Goal: Task Accomplishment & Management: Manage account settings

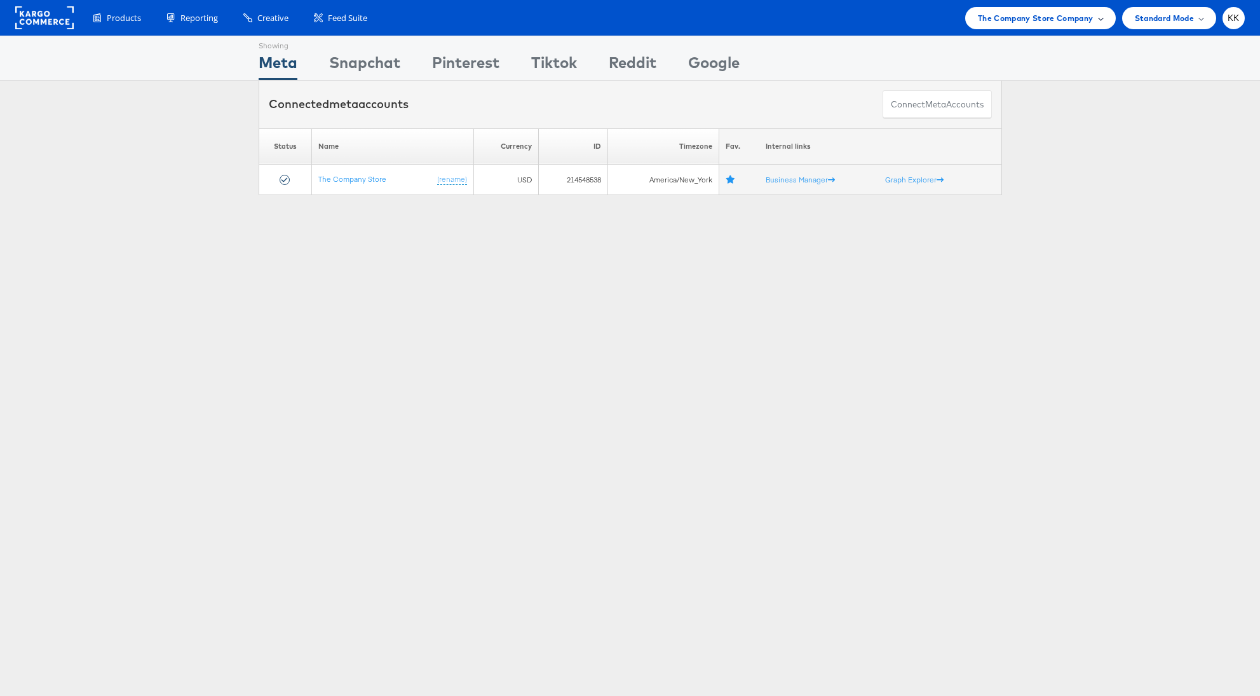
click at [1045, 23] on span "The Company Store Company" at bounding box center [1036, 17] width 116 height 13
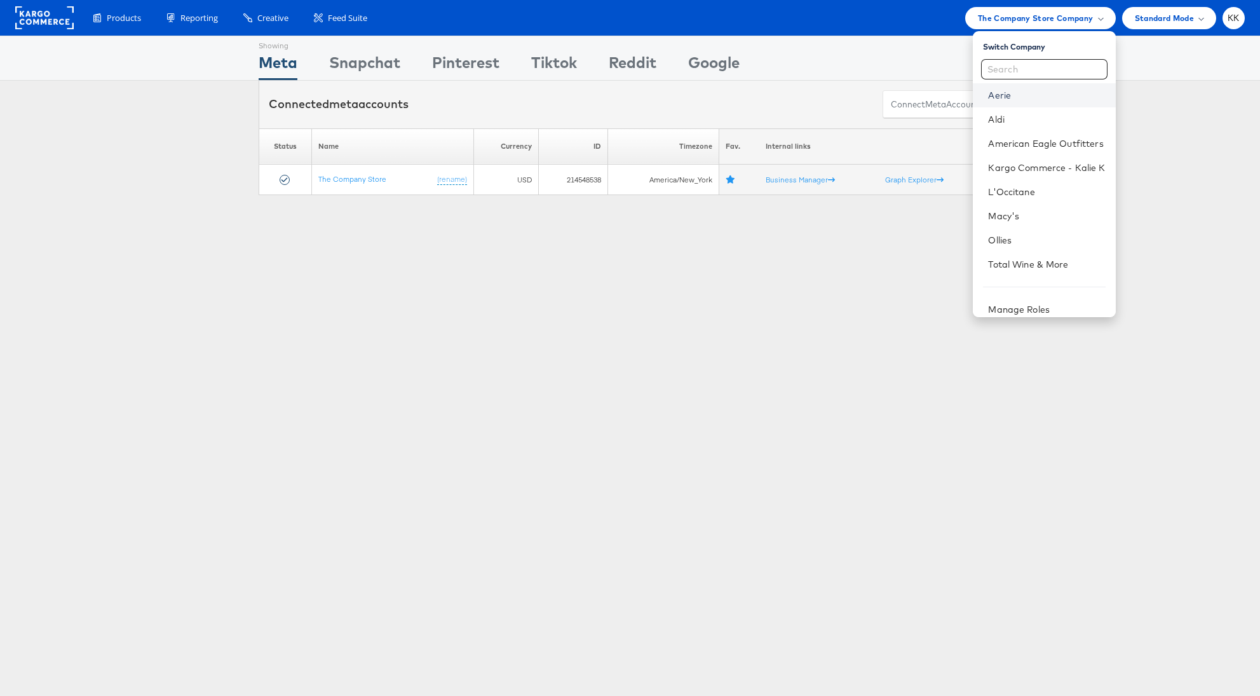
click at [1010, 98] on link "Aerie" at bounding box center [1046, 95] width 117 height 13
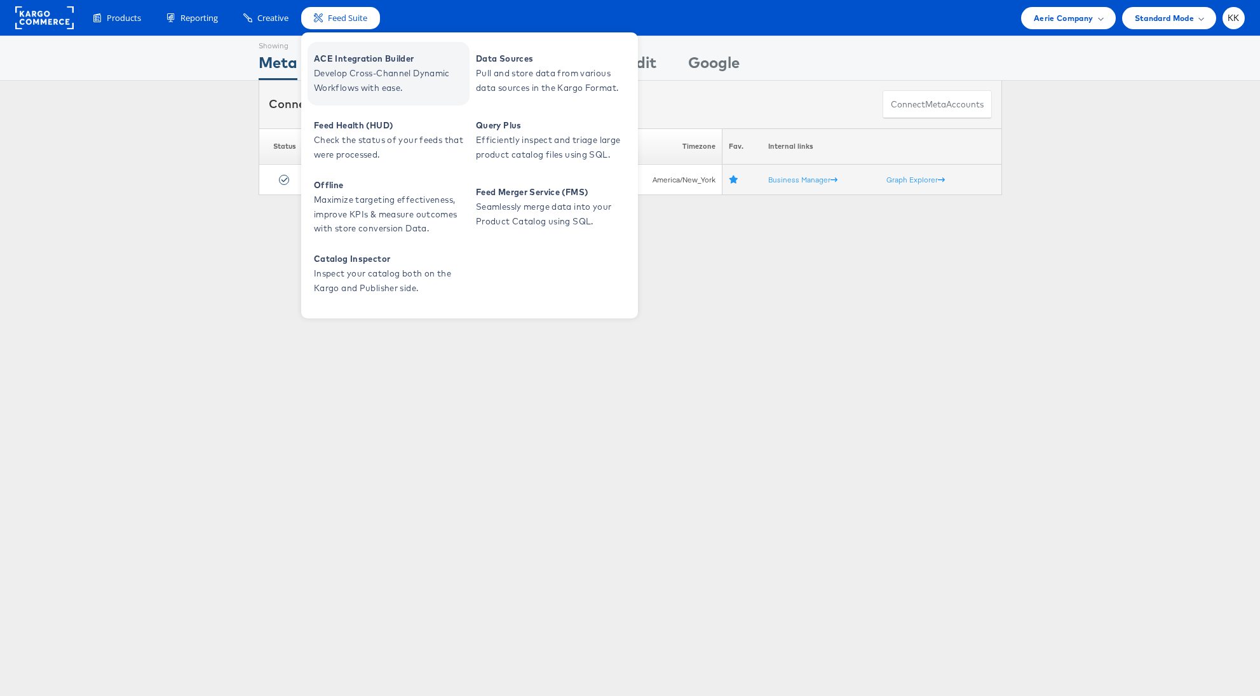
click at [378, 62] on span "ACE Integration Builder" at bounding box center [390, 58] width 153 height 15
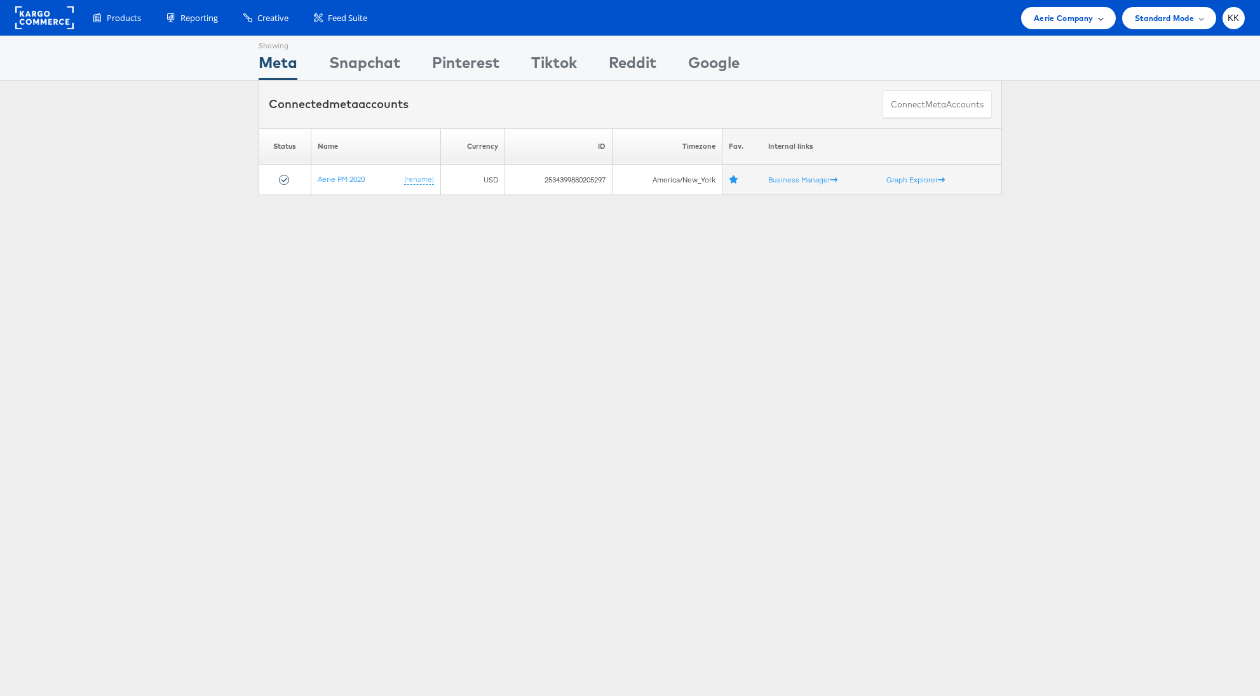
click at [1045, 22] on span "Aerie Company" at bounding box center [1063, 17] width 59 height 13
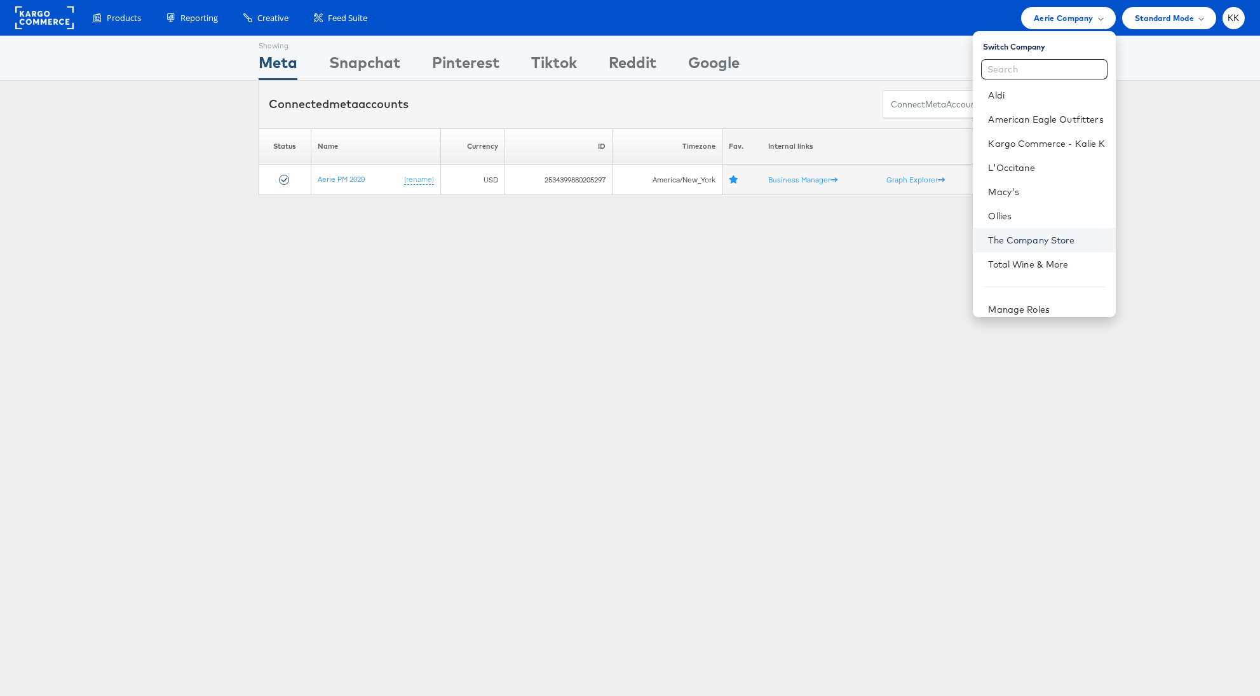
click at [1044, 235] on link "The Company Store" at bounding box center [1046, 240] width 117 height 13
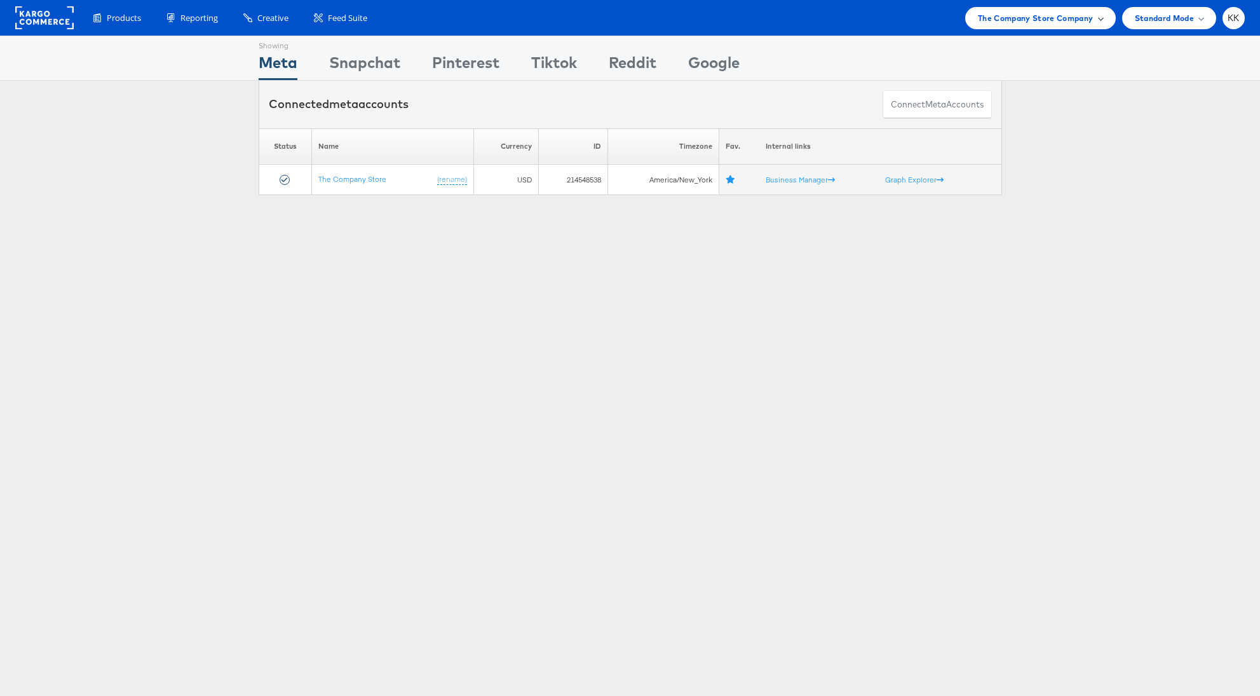
click at [1055, 9] on div "The Company Store Company" at bounding box center [1040, 18] width 151 height 22
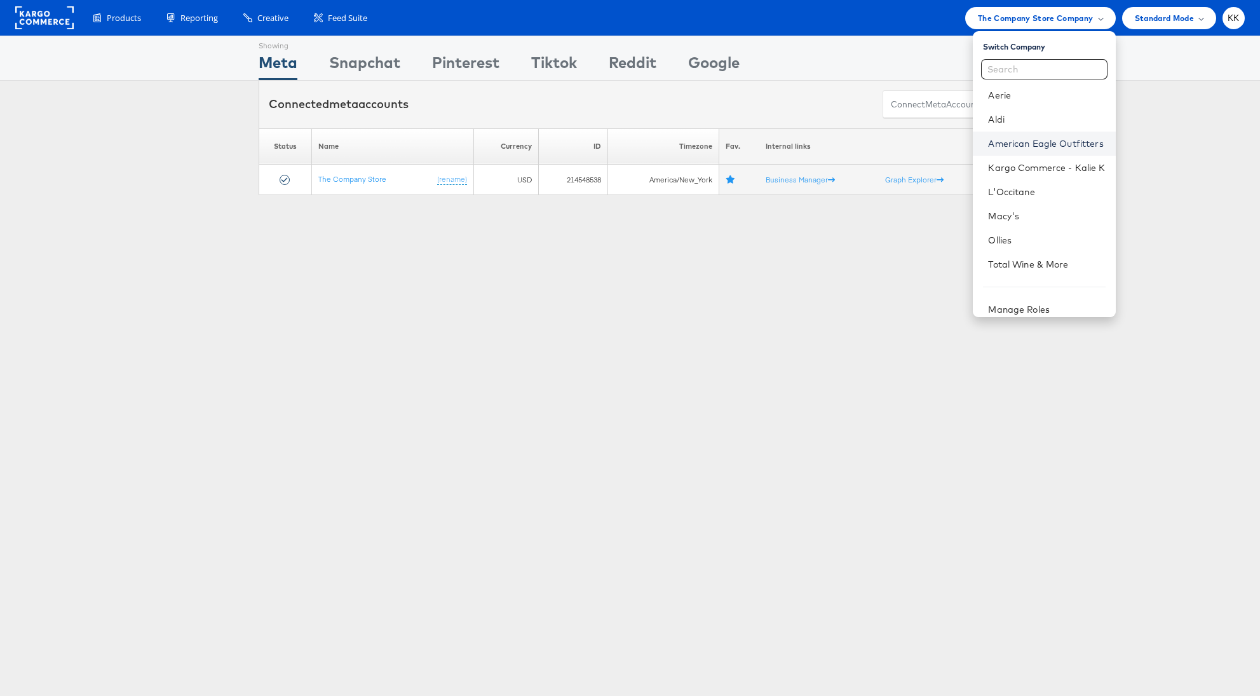
click at [1043, 140] on link "American Eagle Outfitters" at bounding box center [1046, 143] width 117 height 13
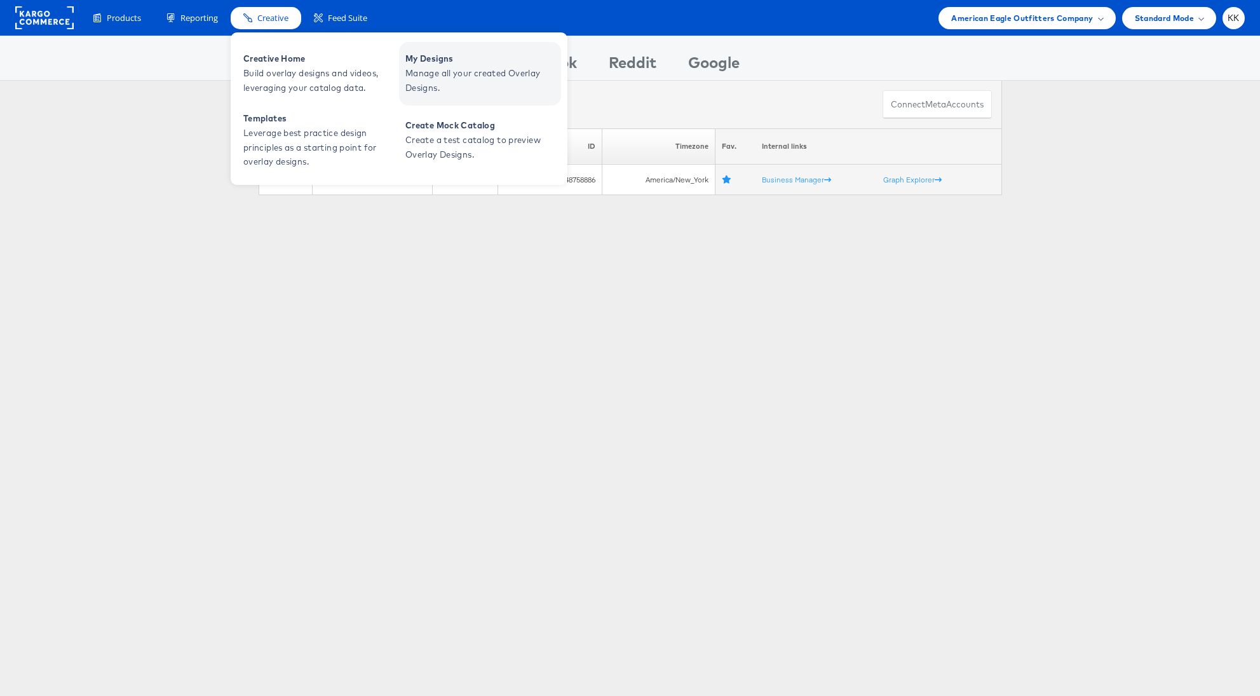
click at [430, 79] on span "Manage all your created Overlay Designs." at bounding box center [481, 80] width 153 height 29
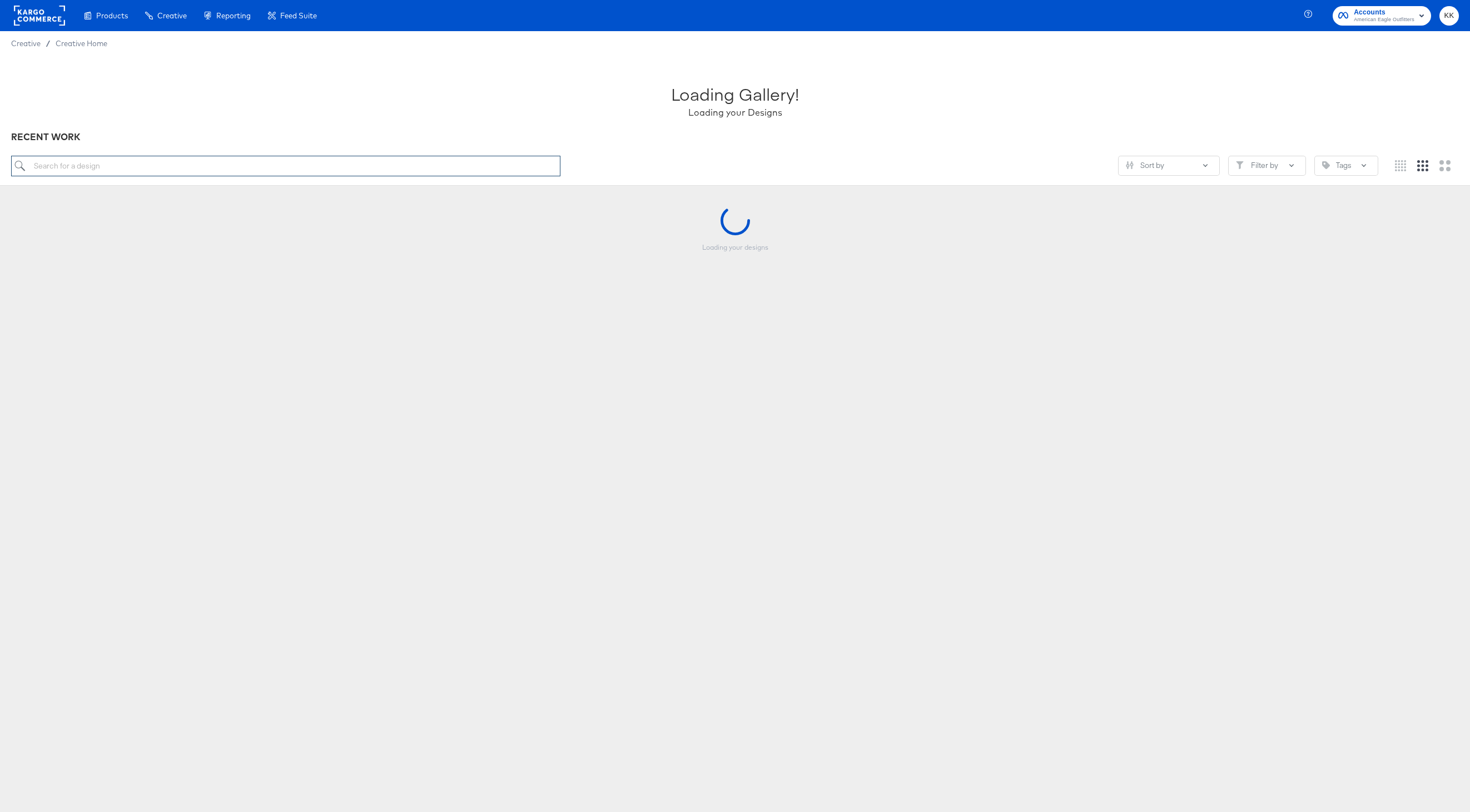
click at [121, 167] on input "search" at bounding box center [286, 166] width 550 height 21
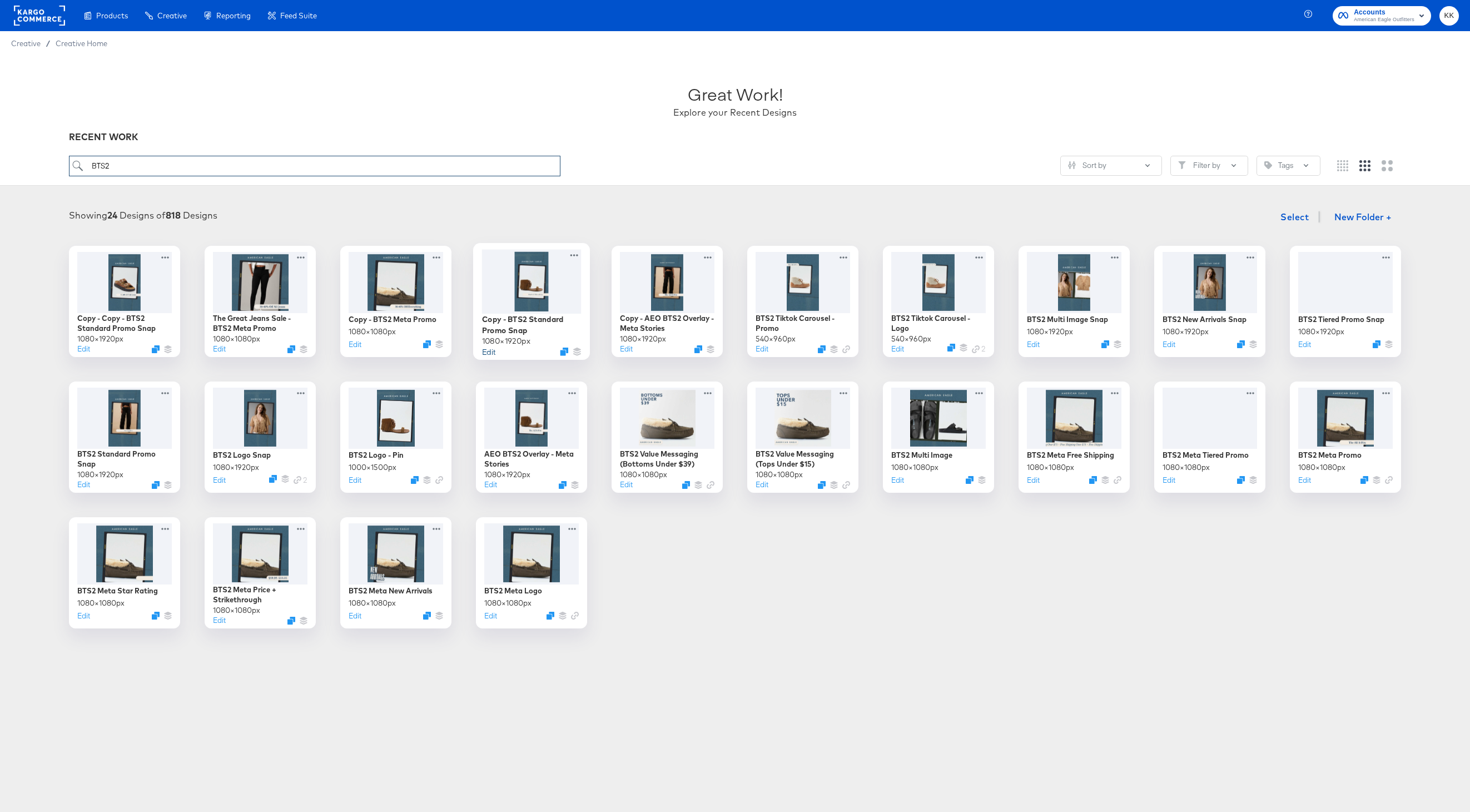
type input "BTS2"
click at [489, 351] on button "Edit" at bounding box center [488, 351] width 13 height 10
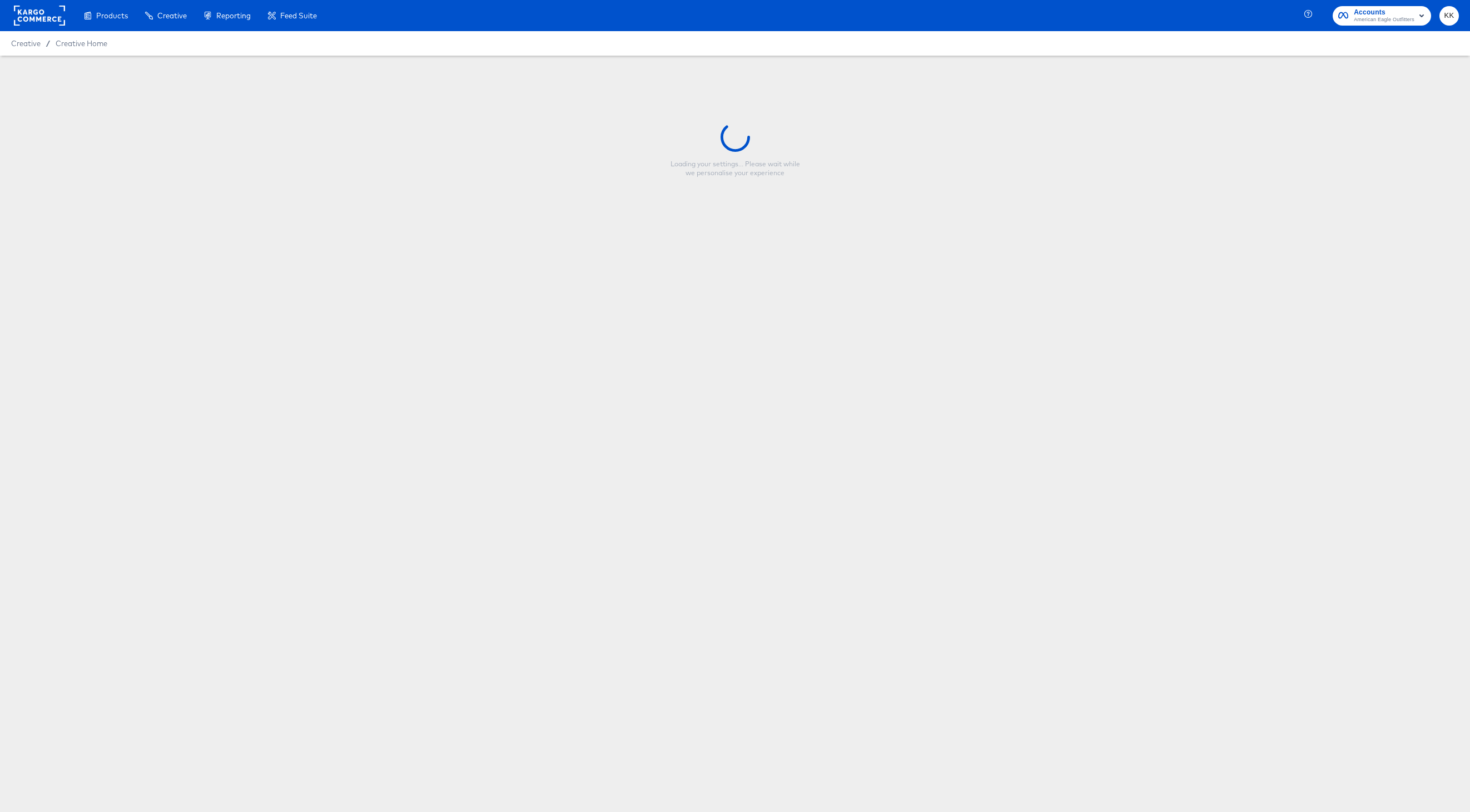
type input "Copy - BTS2 Standard Promo Snap"
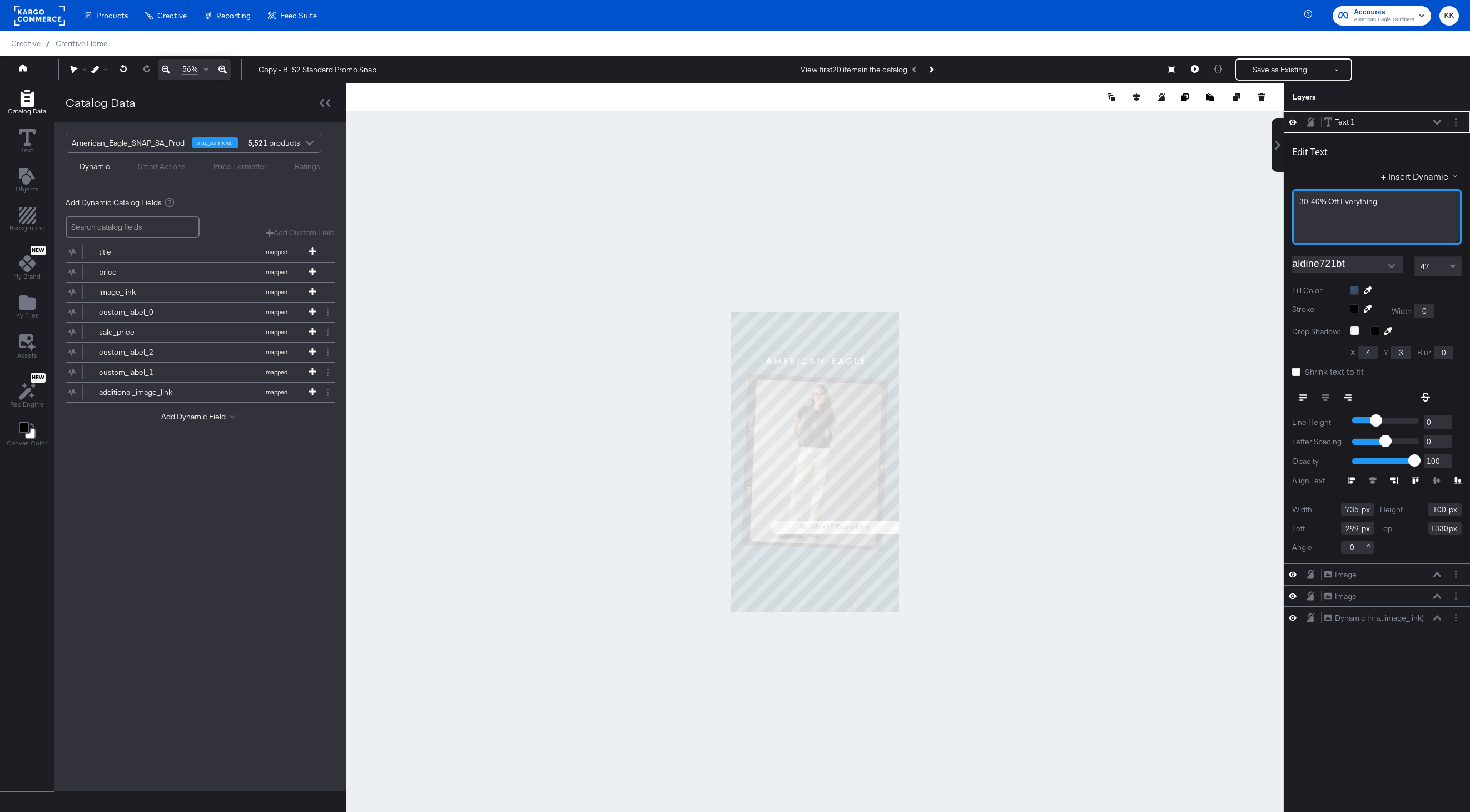
click at [1298, 202] on div "30-40% Off Everything" at bounding box center [1377, 217] width 170 height 56
click at [220, 68] on icon at bounding box center [223, 69] width 9 height 13
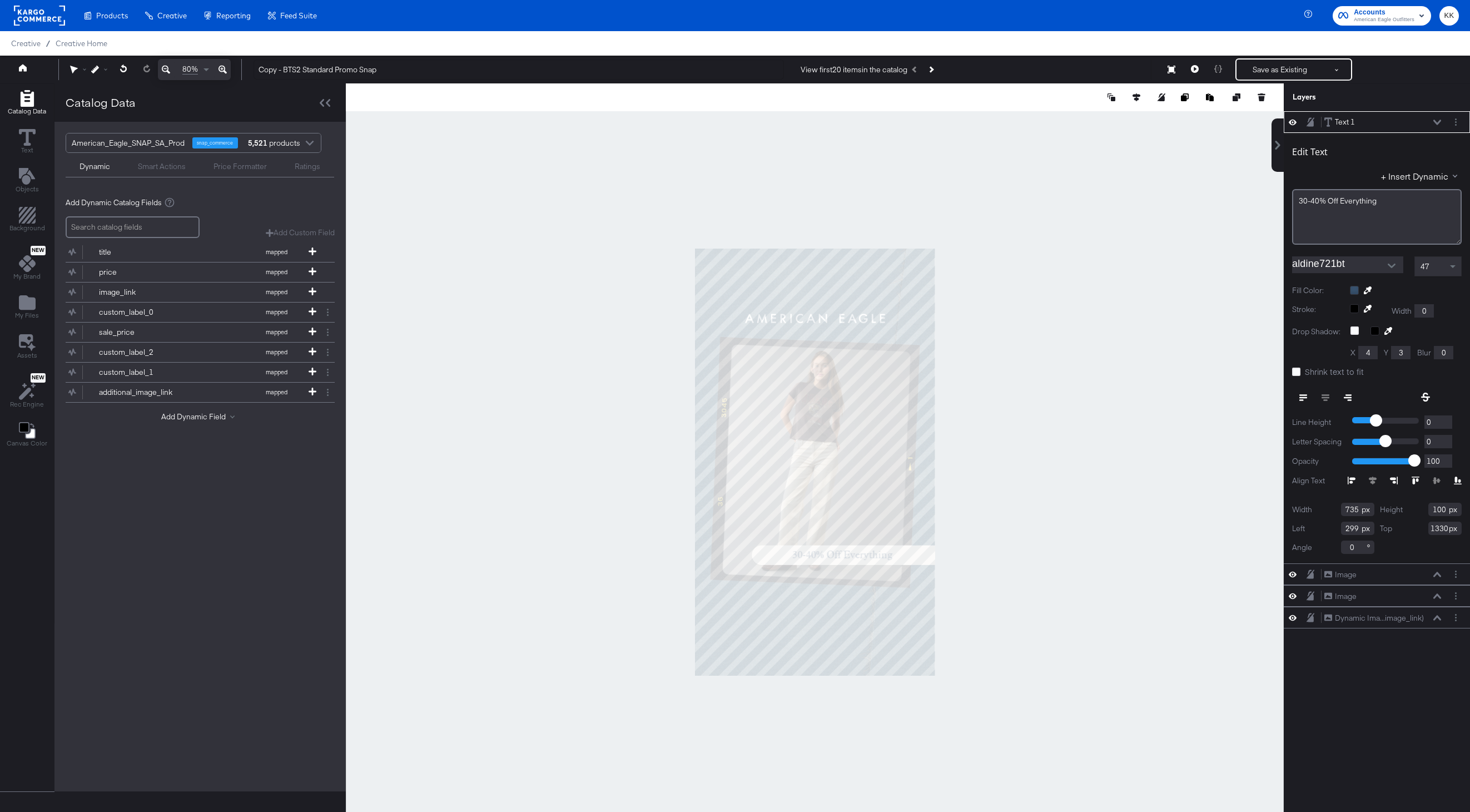
click at [220, 68] on icon at bounding box center [223, 69] width 9 height 13
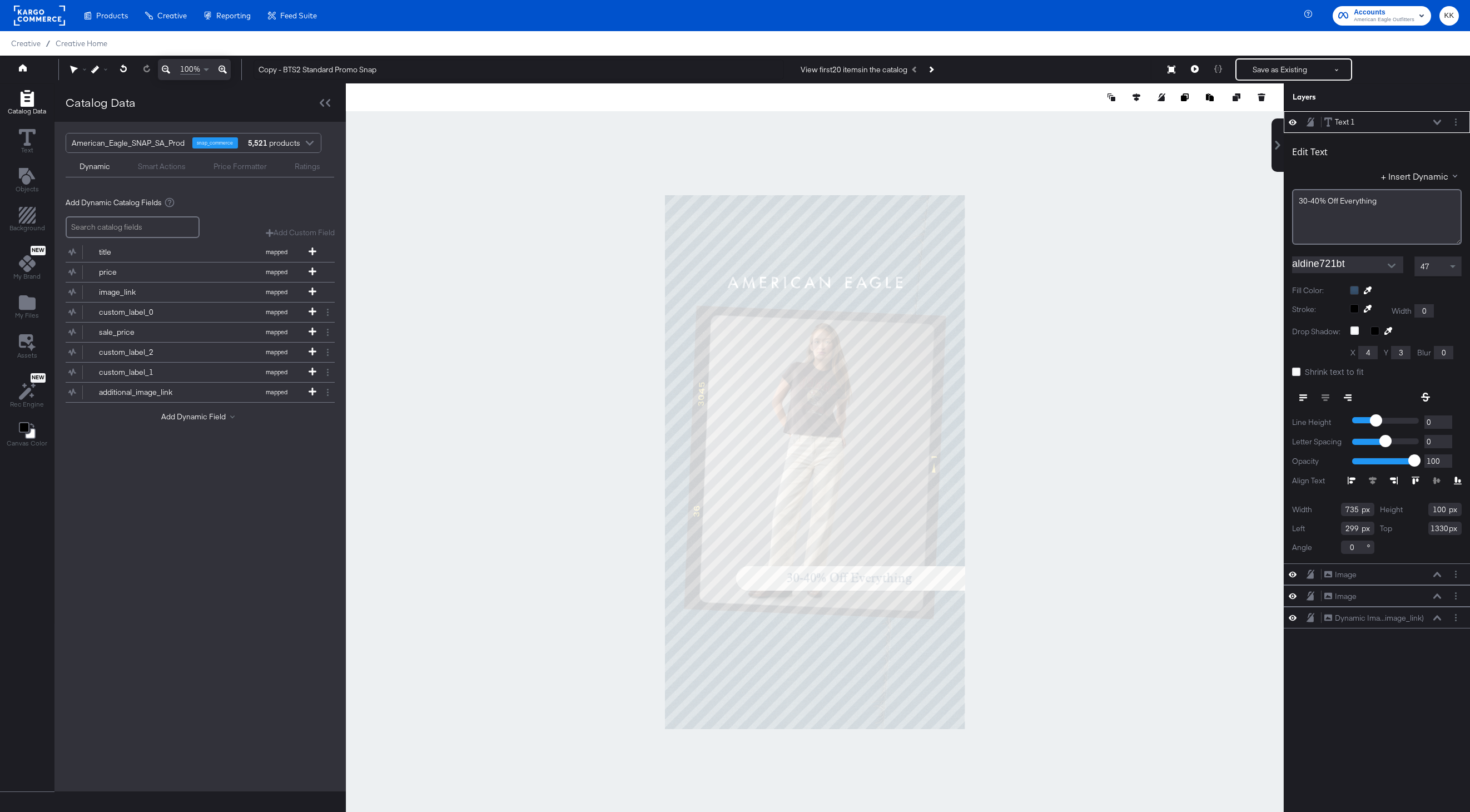
click at [220, 68] on icon at bounding box center [223, 69] width 9 height 13
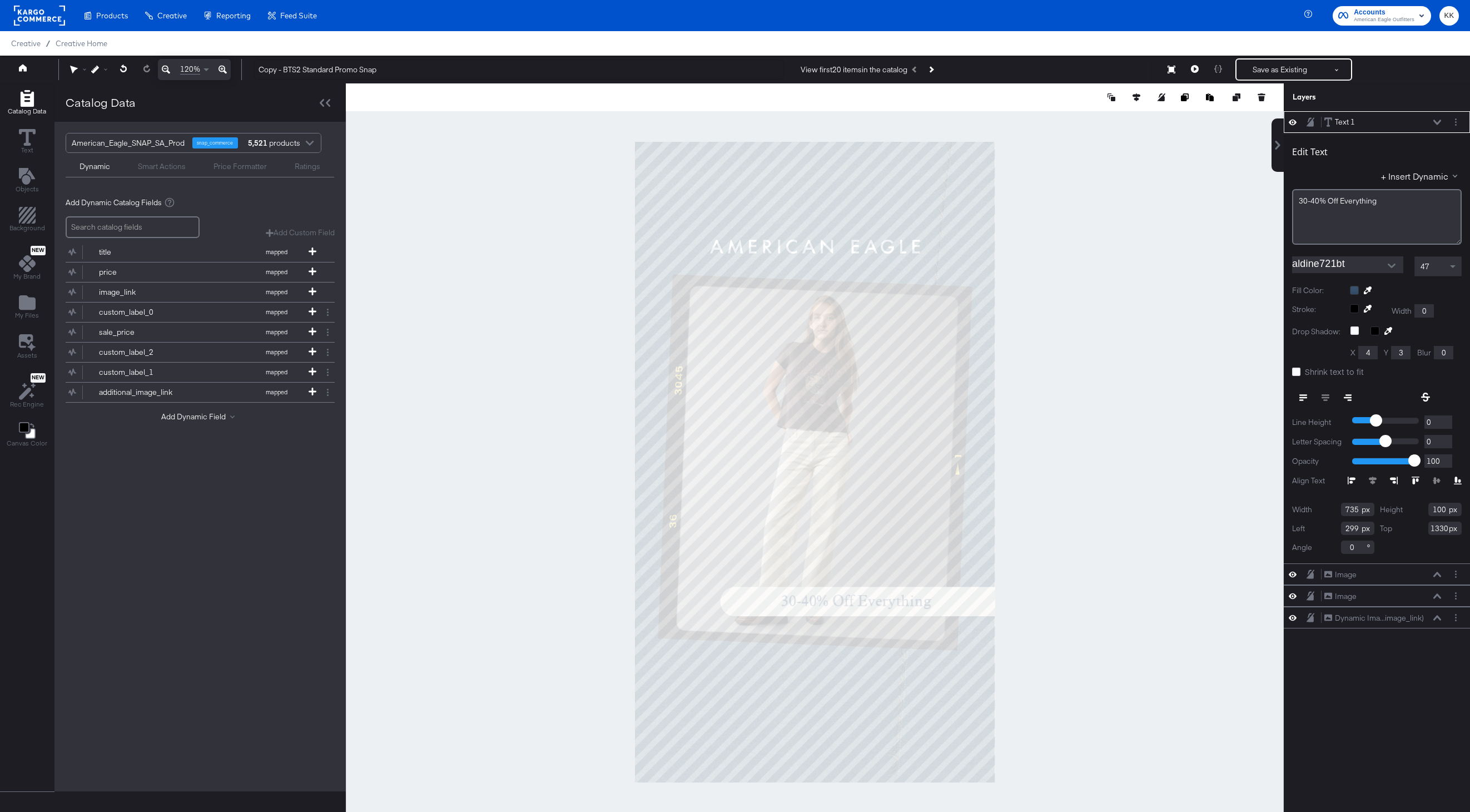
click at [381, 240] on div at bounding box center [815, 461] width 938 height 757
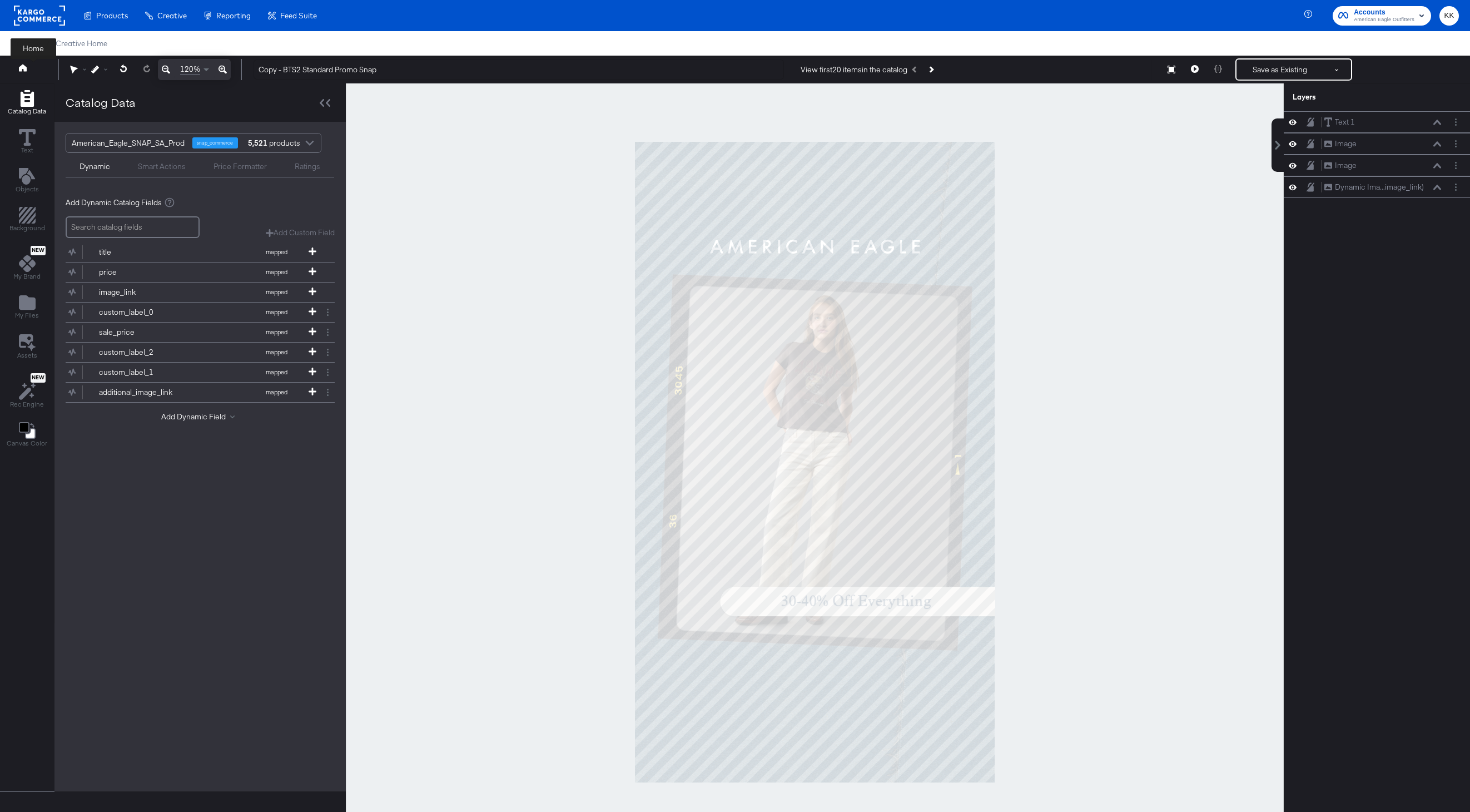
click at [22, 67] on icon at bounding box center [23, 67] width 8 height 7
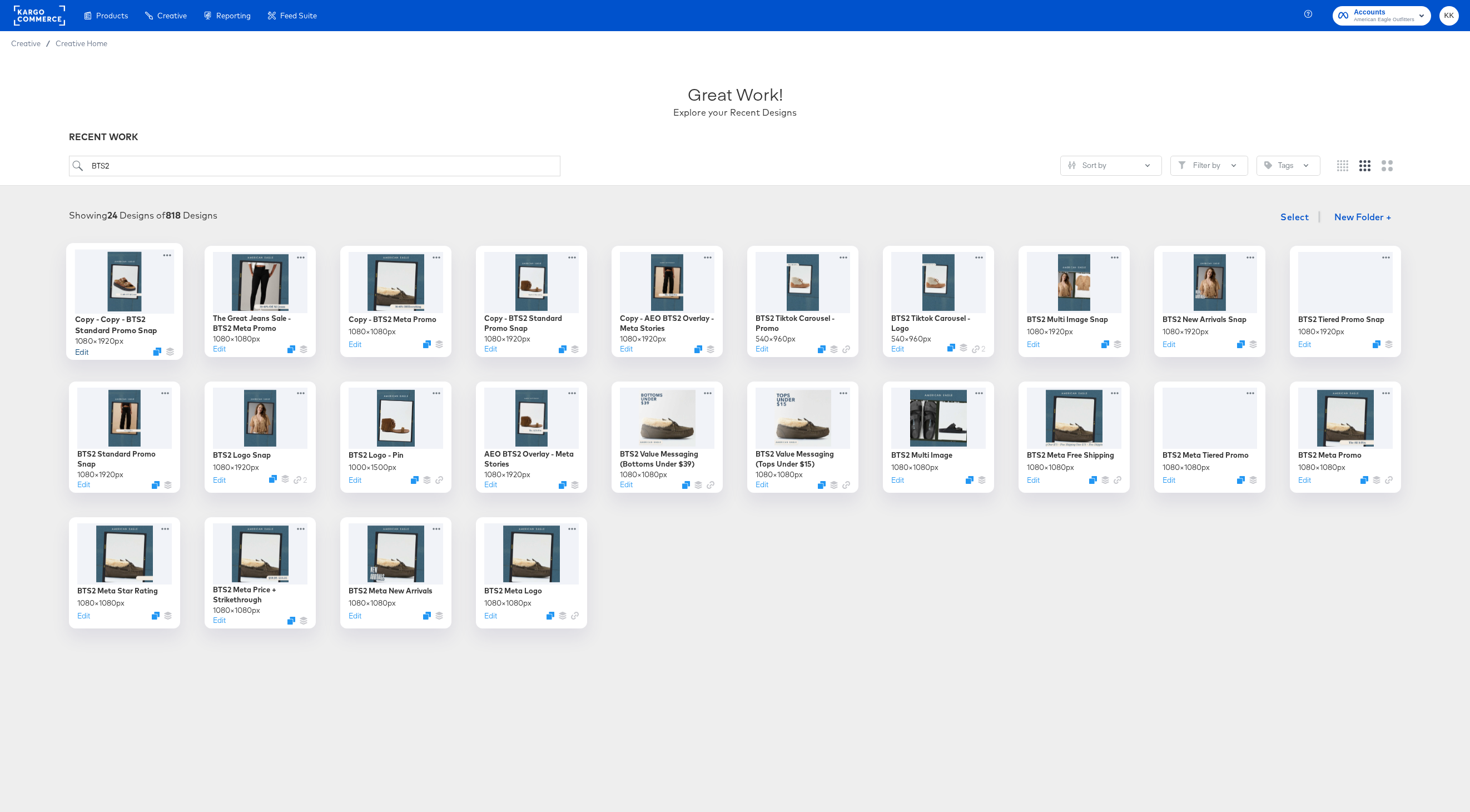
click at [82, 354] on button "Edit" at bounding box center [81, 351] width 13 height 10
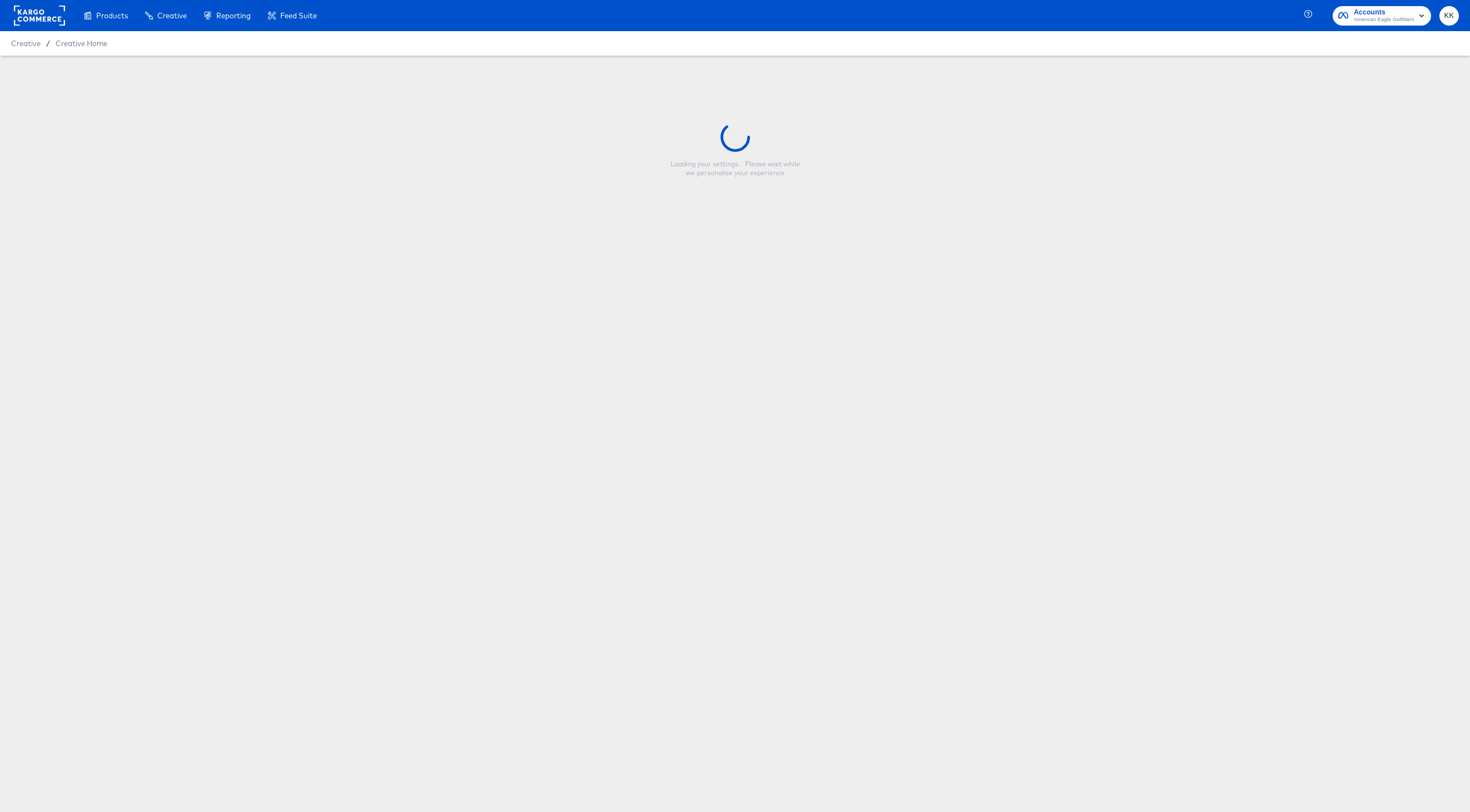
type input "Copy - Copy - BTS2 Standard Promo Snap"
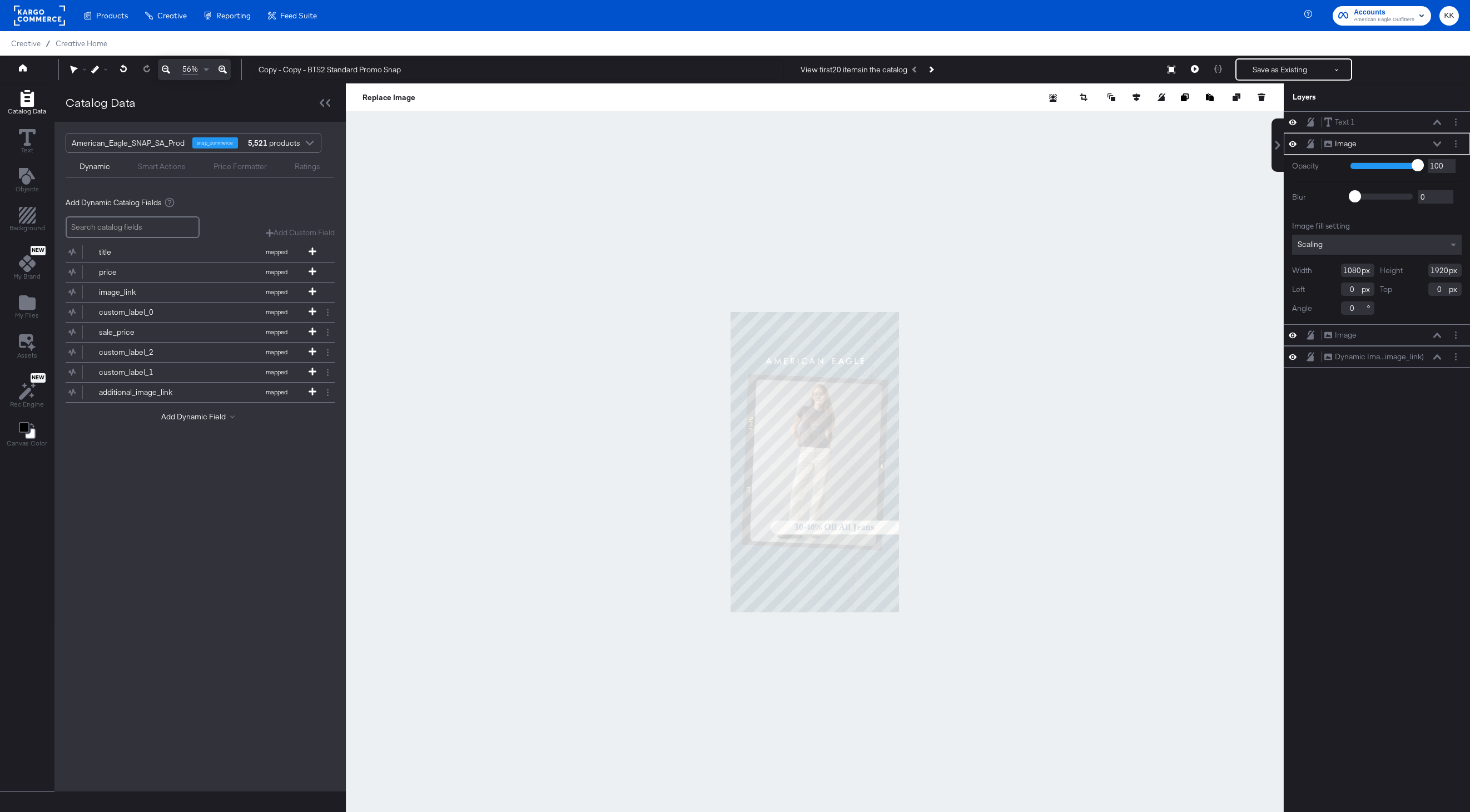
click at [227, 66] on icon at bounding box center [223, 69] width 9 height 13
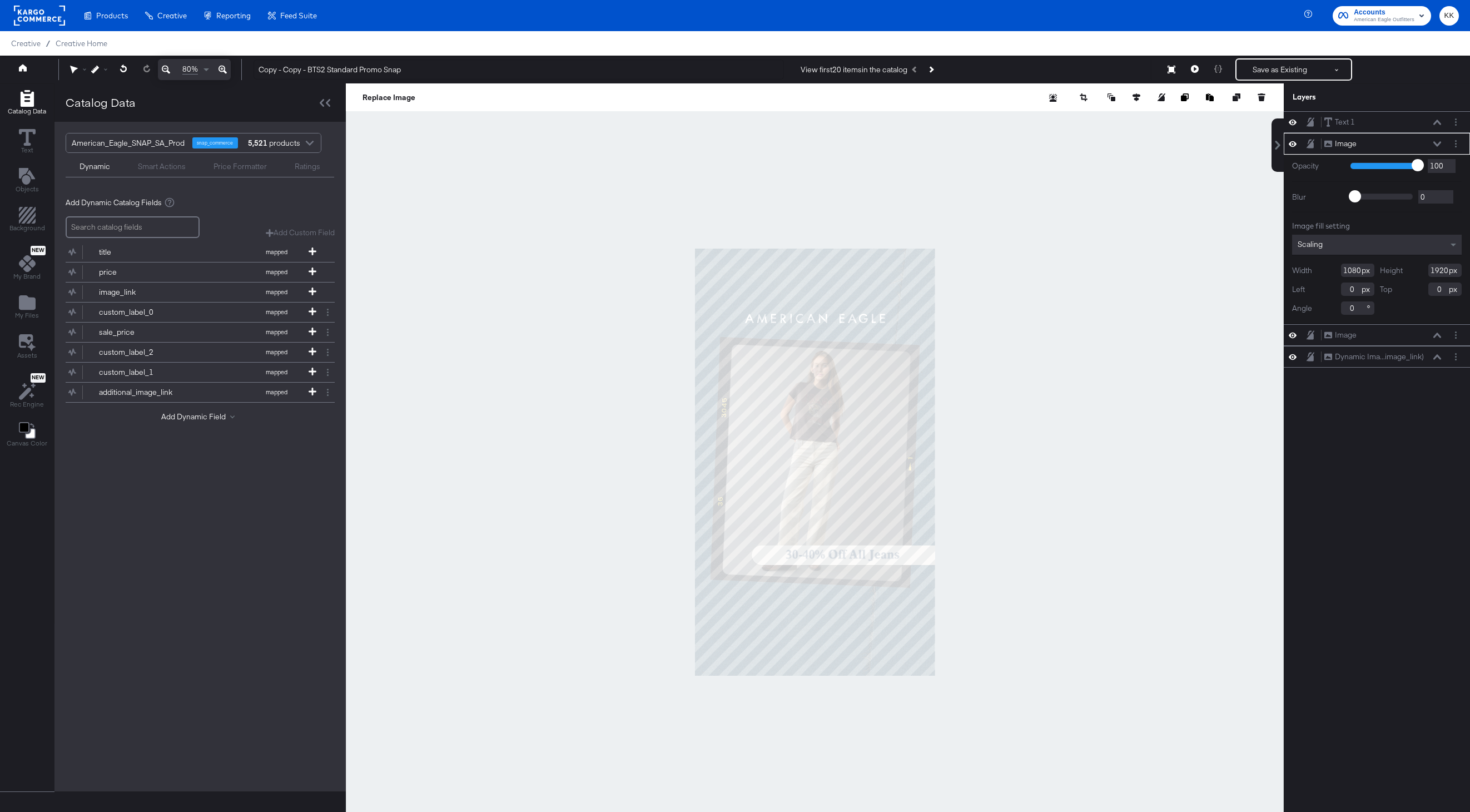
click at [227, 66] on icon at bounding box center [223, 69] width 9 height 13
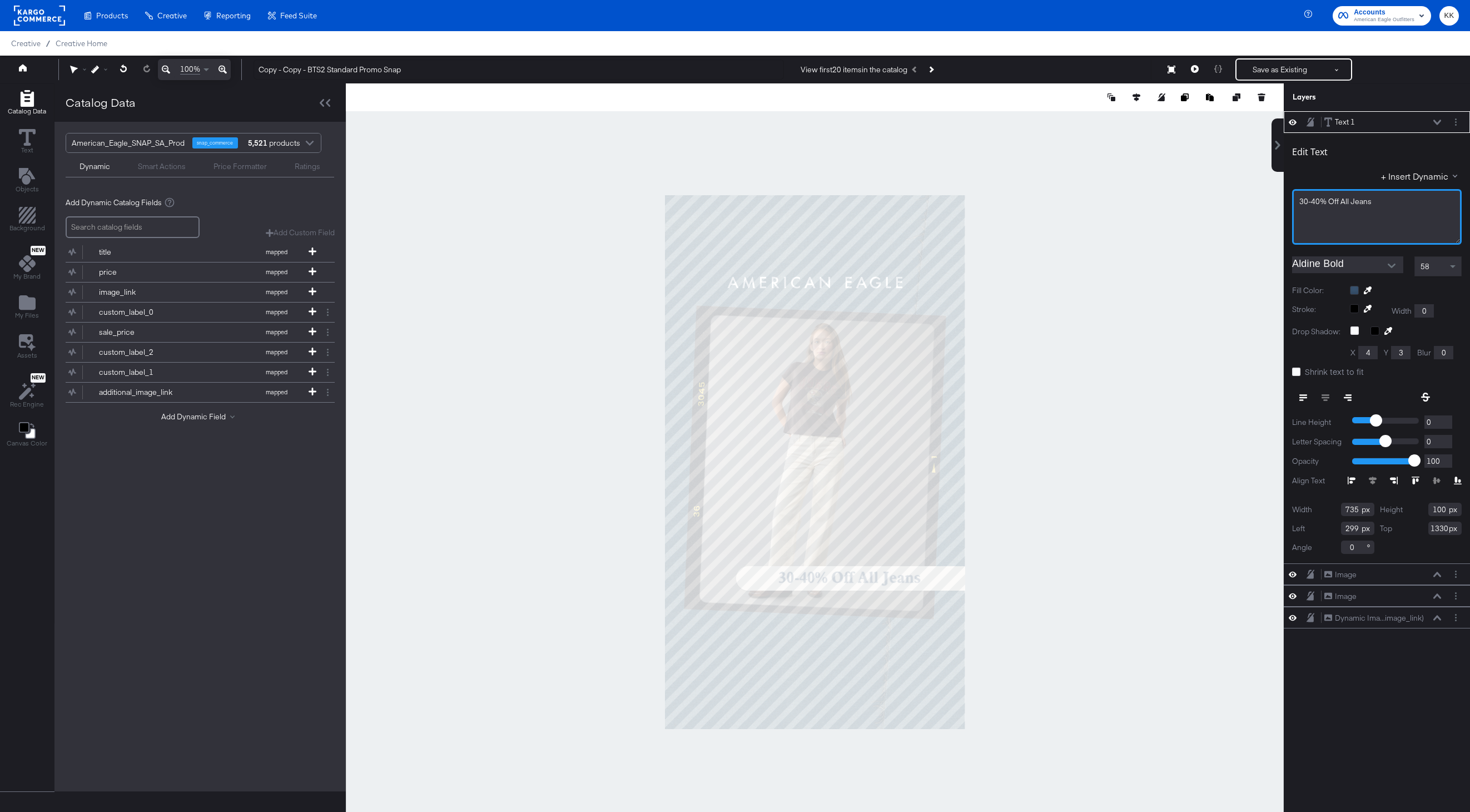
click at [1377, 192] on div "30-40% Off All Jeans" at bounding box center [1377, 217] width 170 height 56
drag, startPoint x: 1376, startPoint y: 198, endPoint x: 1292, endPoint y: 198, distance: 84.0
click at [1292, 198] on div "30-40% Off All Jeans" at bounding box center [1377, 217] width 170 height 56
click at [1325, 208] on div "30-40% Off All Jeans" at bounding box center [1377, 217] width 170 height 56
drag, startPoint x: 1380, startPoint y: 199, endPoint x: 1264, endPoint y: 199, distance: 116.0
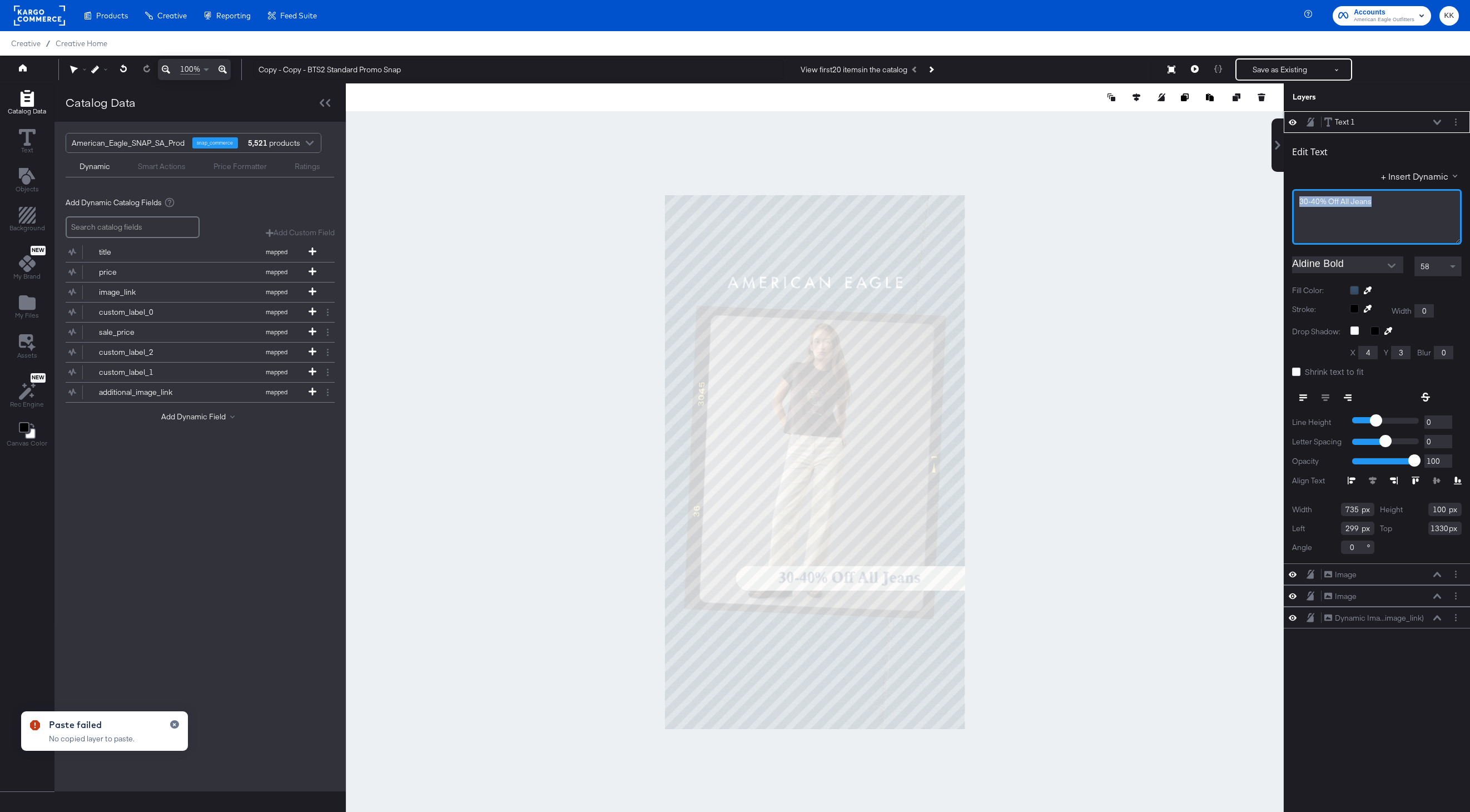
click at [1264, 111] on div "Catalog Data Text Objects Background New My Brand My Files Assets New Rec Engin…" at bounding box center [735, 97] width 1470 height 28
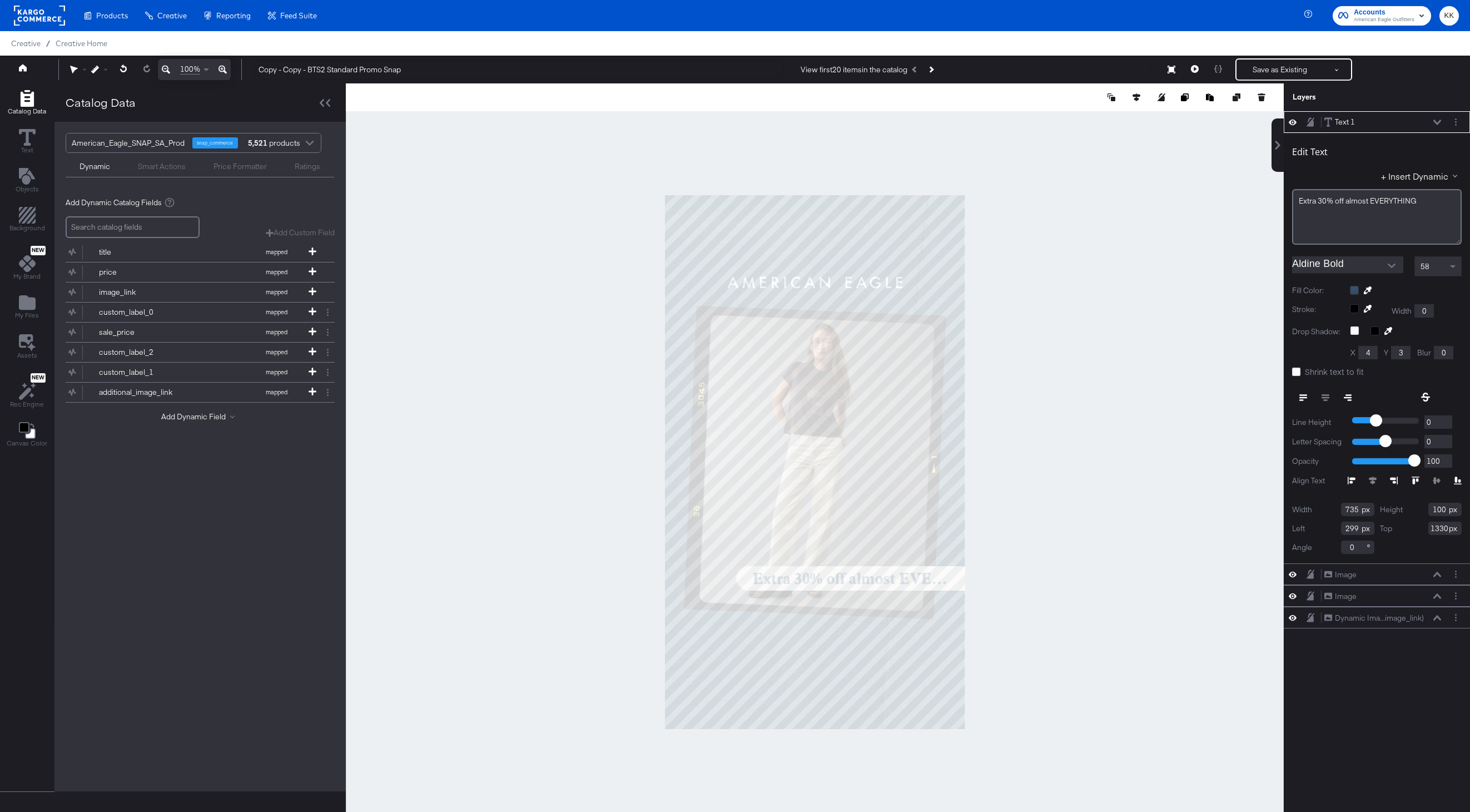
click at [1138, 228] on div at bounding box center [815, 461] width 938 height 757
click at [1295, 375] on icon at bounding box center [1297, 372] width 9 height 9
click at [0, 0] on input "Shrink text to fit" at bounding box center [0, 0] width 0 height 0
click at [1161, 407] on div at bounding box center [815, 461] width 938 height 757
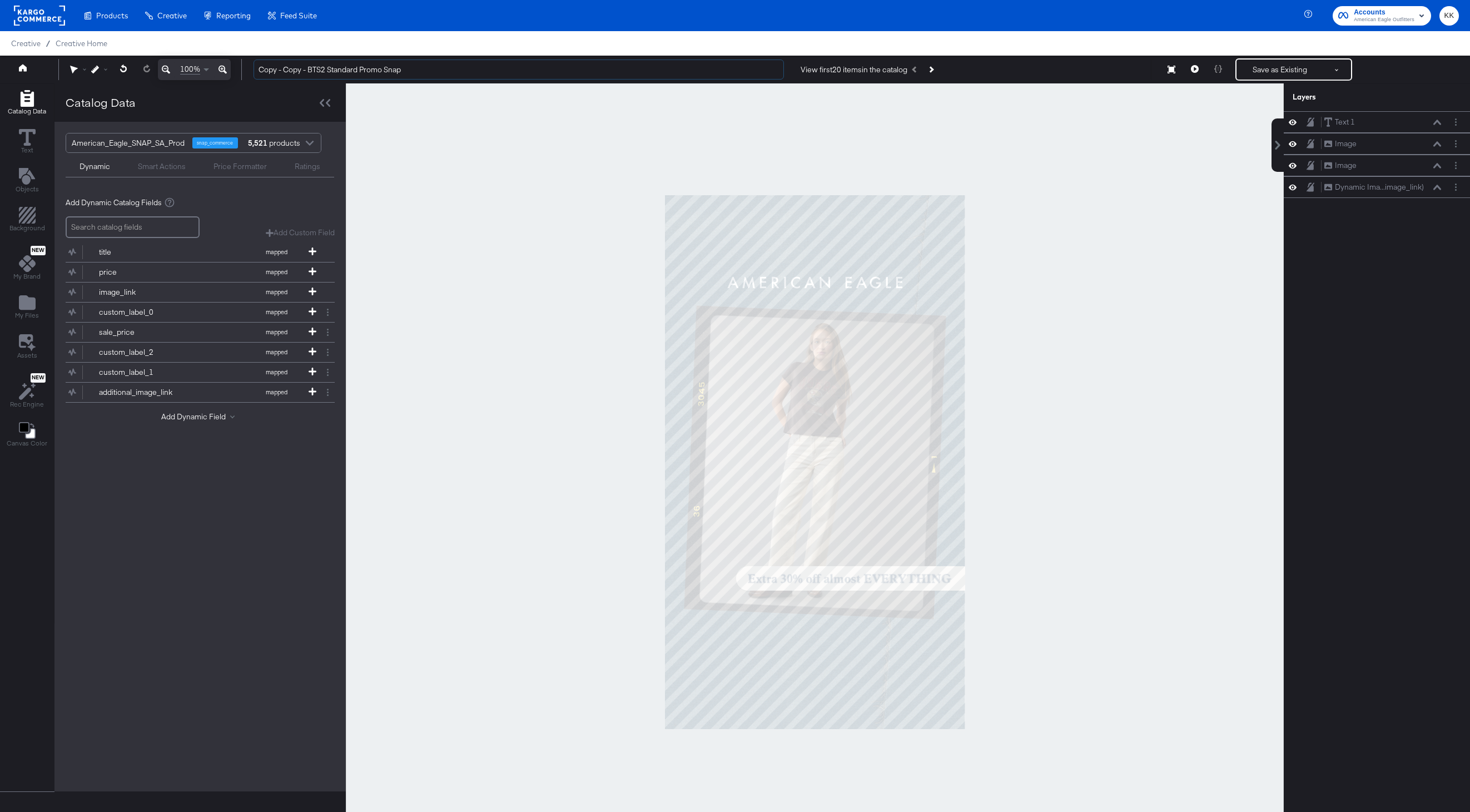
drag, startPoint x: 310, startPoint y: 73, endPoint x: 243, endPoint y: 73, distance: 67.0
click at [243, 73] on div "100% Copy - Copy - BTS2 Standard Promo Snap View first 20 items in the catalog …" at bounding box center [735, 70] width 1470 height 28
click at [461, 161] on div at bounding box center [815, 461] width 938 height 757
click at [265, 71] on input "--BTS2 Standard Promo Snap" at bounding box center [519, 70] width 530 height 21
type input "-- BTS2 Standard Promo Snap"
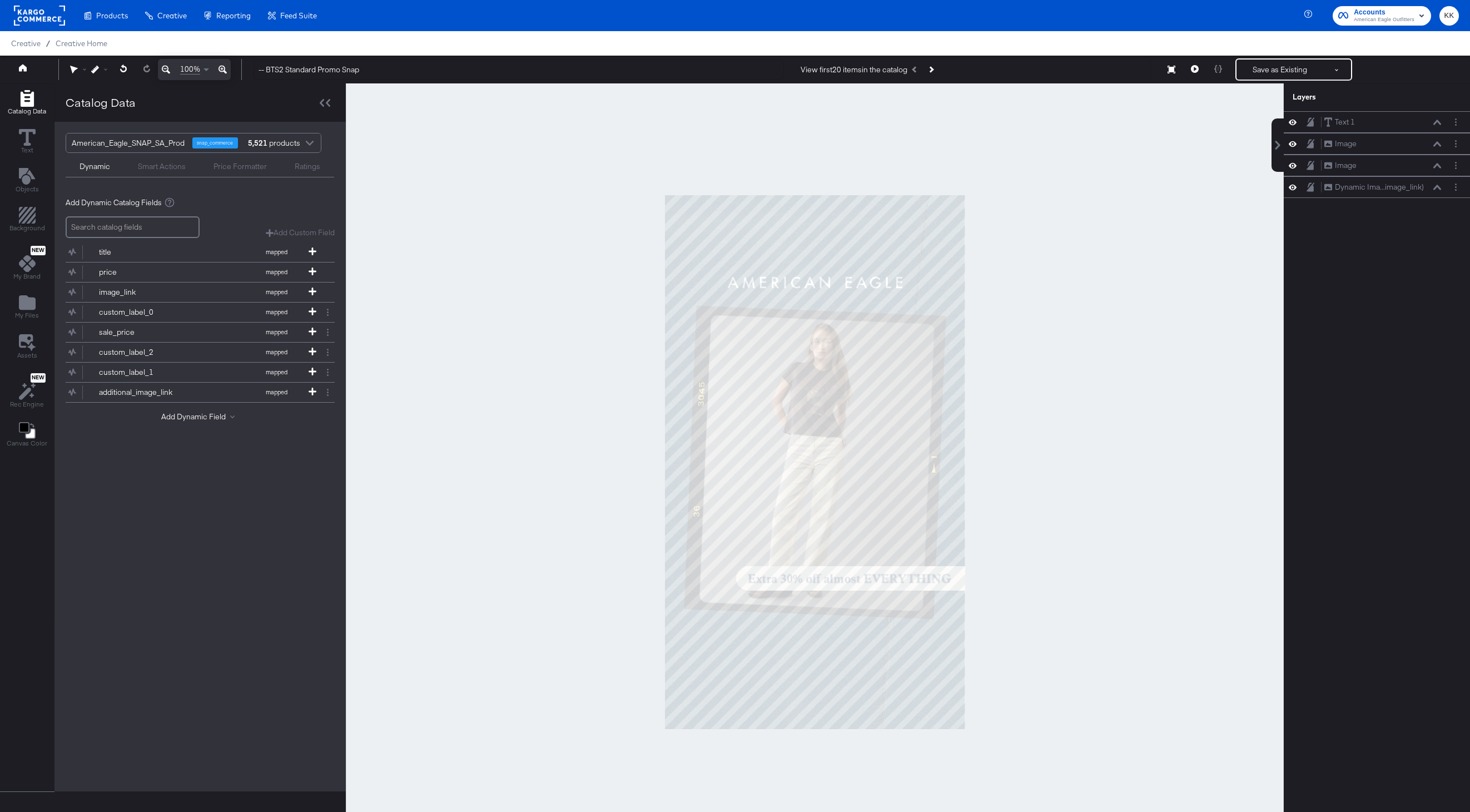
click at [495, 206] on div at bounding box center [815, 461] width 938 height 757
click at [1275, 68] on button "Save as Existing" at bounding box center [1279, 69] width 87 height 20
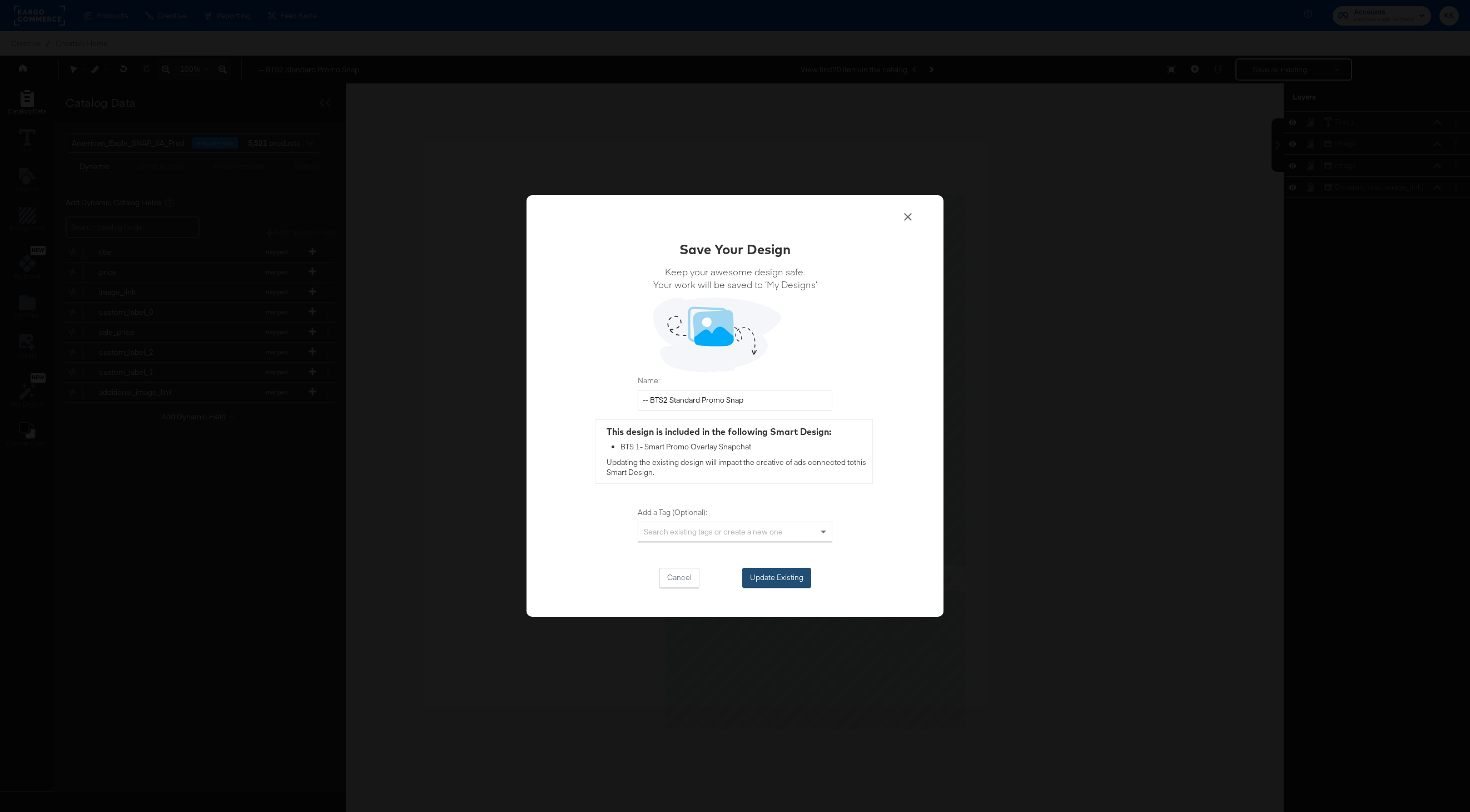
click at [766, 578] on button "Update Existing" at bounding box center [776, 578] width 69 height 20
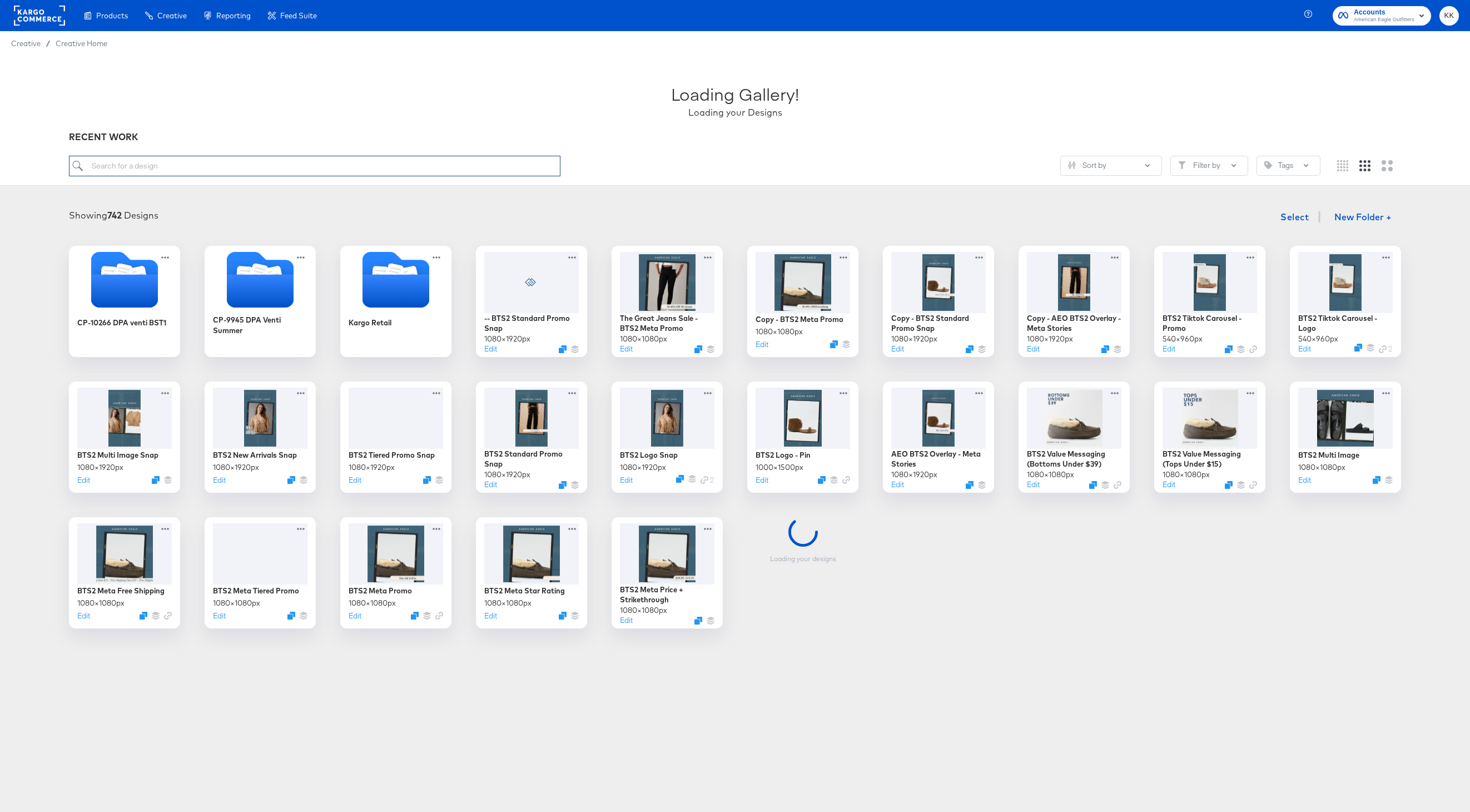
click at [158, 166] on input "search" at bounding box center [315, 166] width 492 height 21
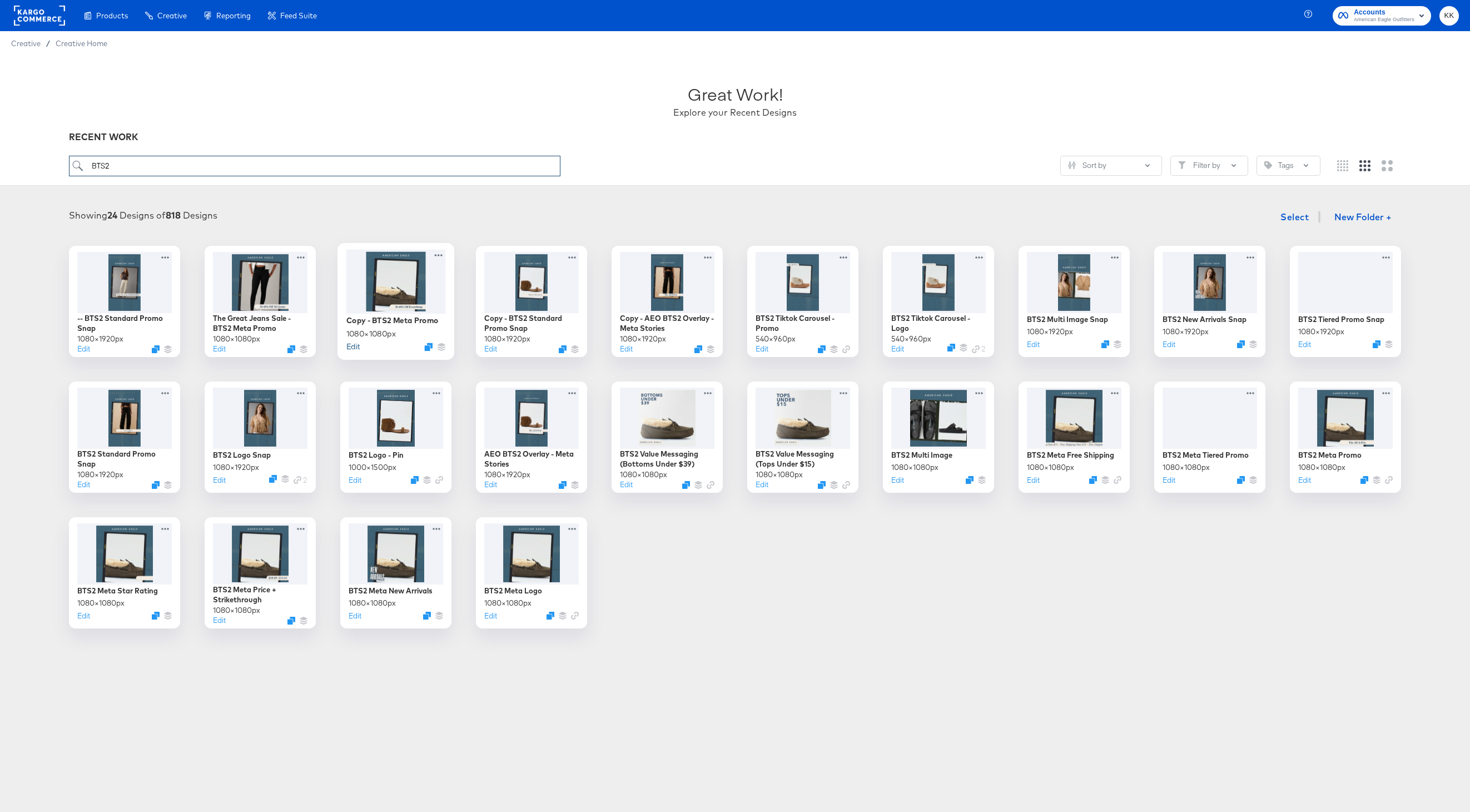
type input "BTS2"
click at [354, 347] on button "Edit" at bounding box center [353, 346] width 13 height 10
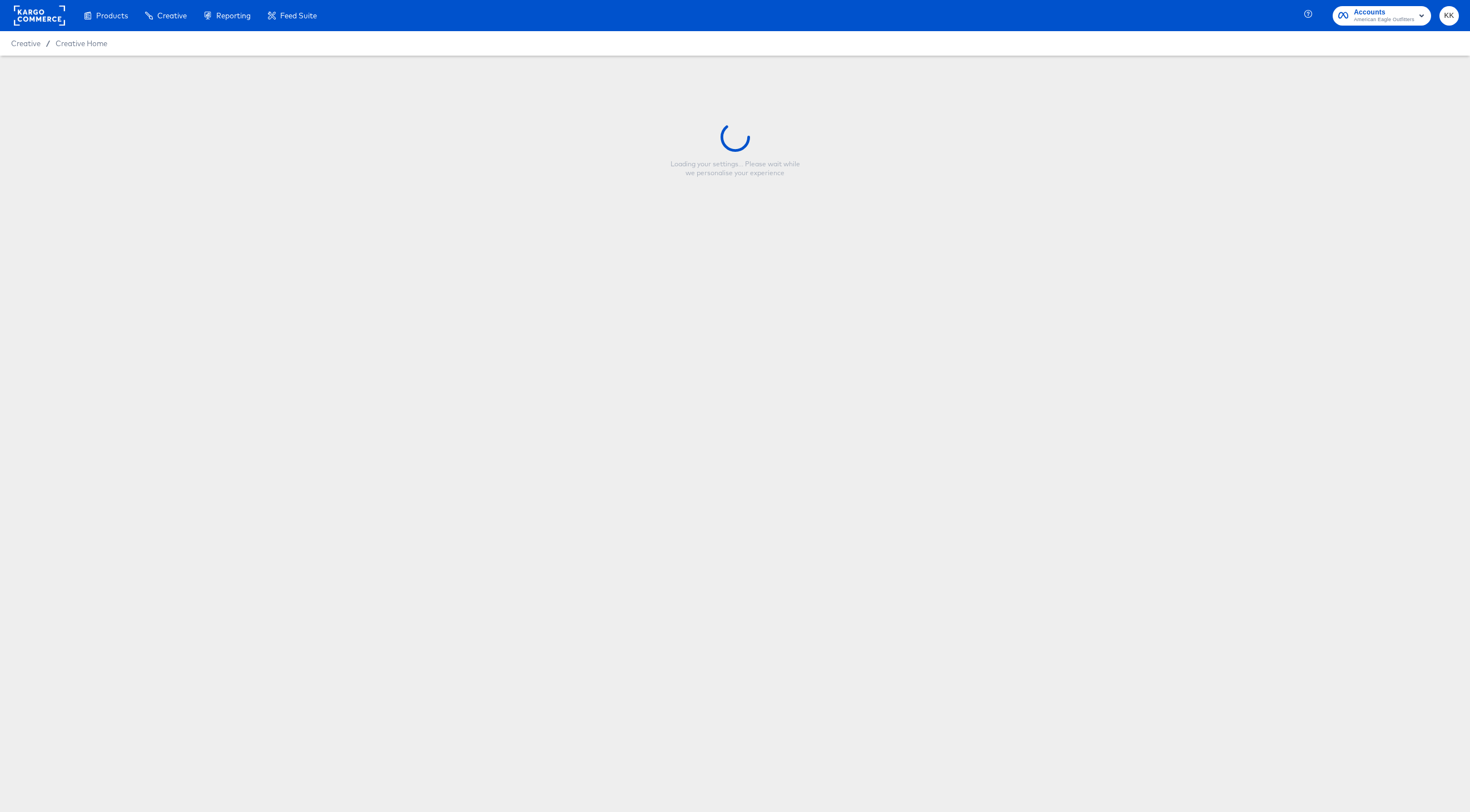
type input "Copy - BTS2 Meta Promo"
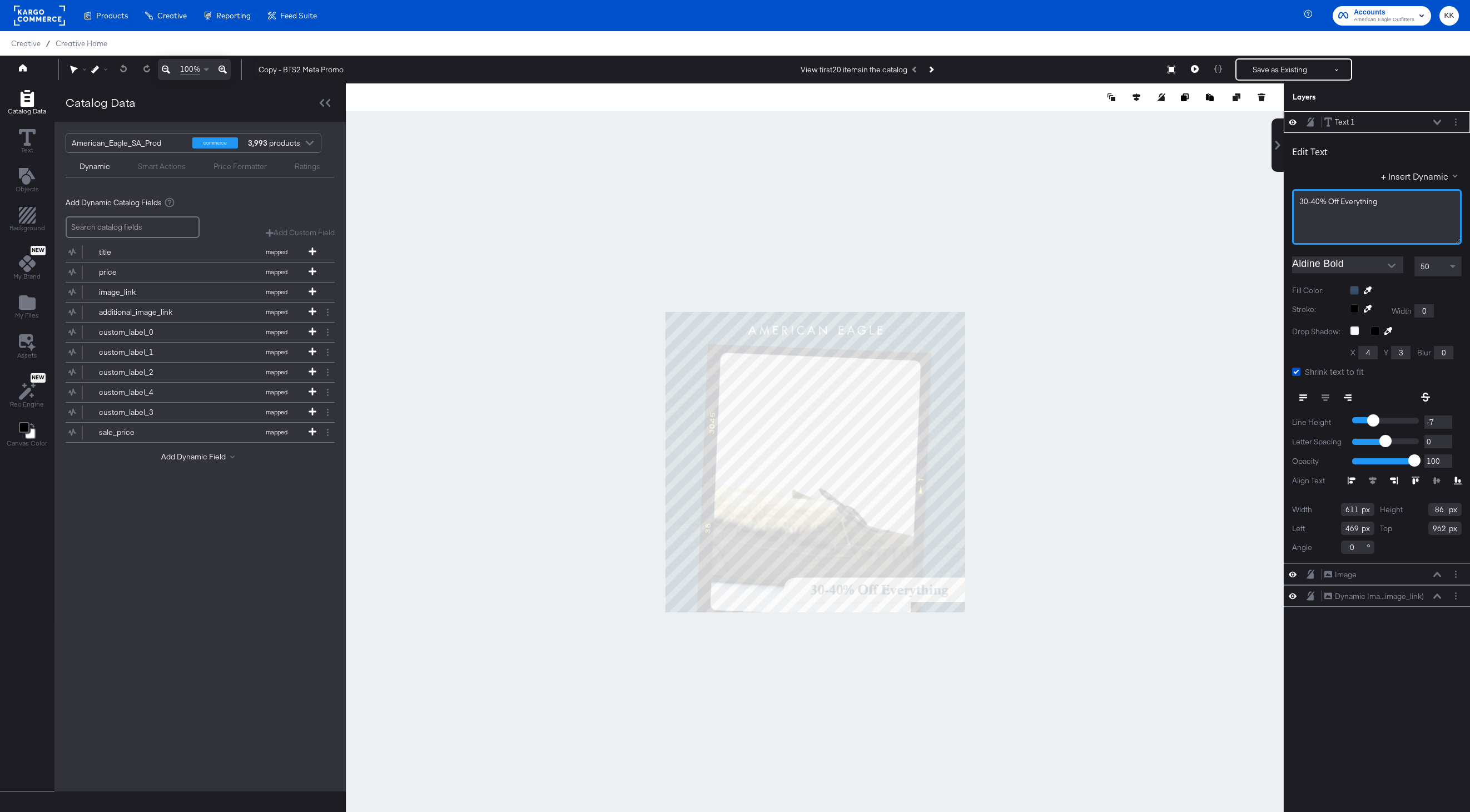
click at [1298, 202] on div "30-40% Off Everything" at bounding box center [1377, 217] width 170 height 56
drag, startPoint x: 1418, startPoint y: 203, endPoint x: 1418, endPoint y: 214, distance: 11.0
click at [1418, 214] on div "Extra 30% off almost EVERYTHING 30-40% Off Everything" at bounding box center [1376, 206] width 155 height 21
drag, startPoint x: 1418, startPoint y: 214, endPoint x: 1418, endPoint y: 206, distance: 8.0
click at [1418, 206] on div "Extra 30% off almost EVERYTHING 30-40% Off Everything" at bounding box center [1376, 206] width 155 height 21
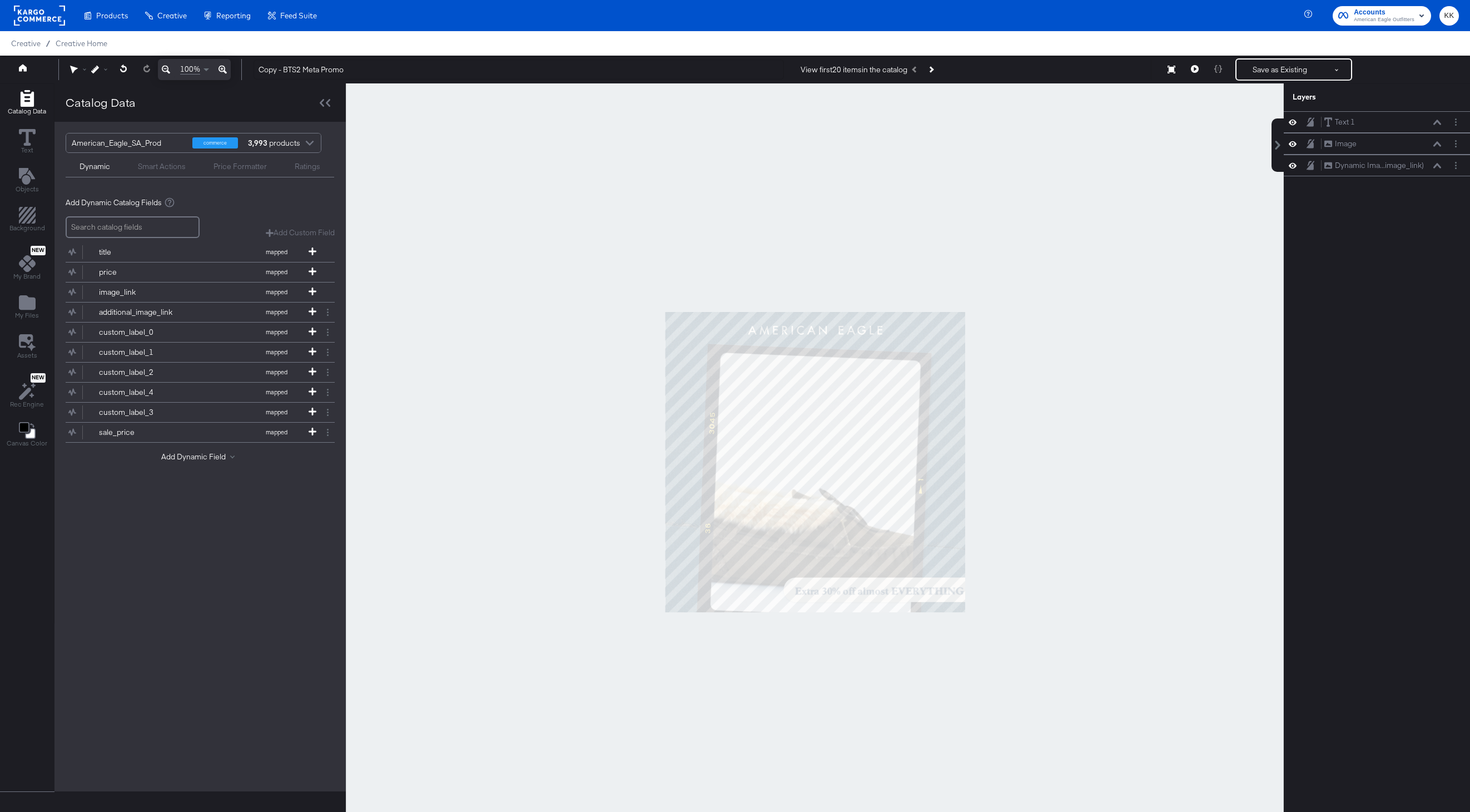
click at [1147, 372] on div at bounding box center [815, 461] width 938 height 757
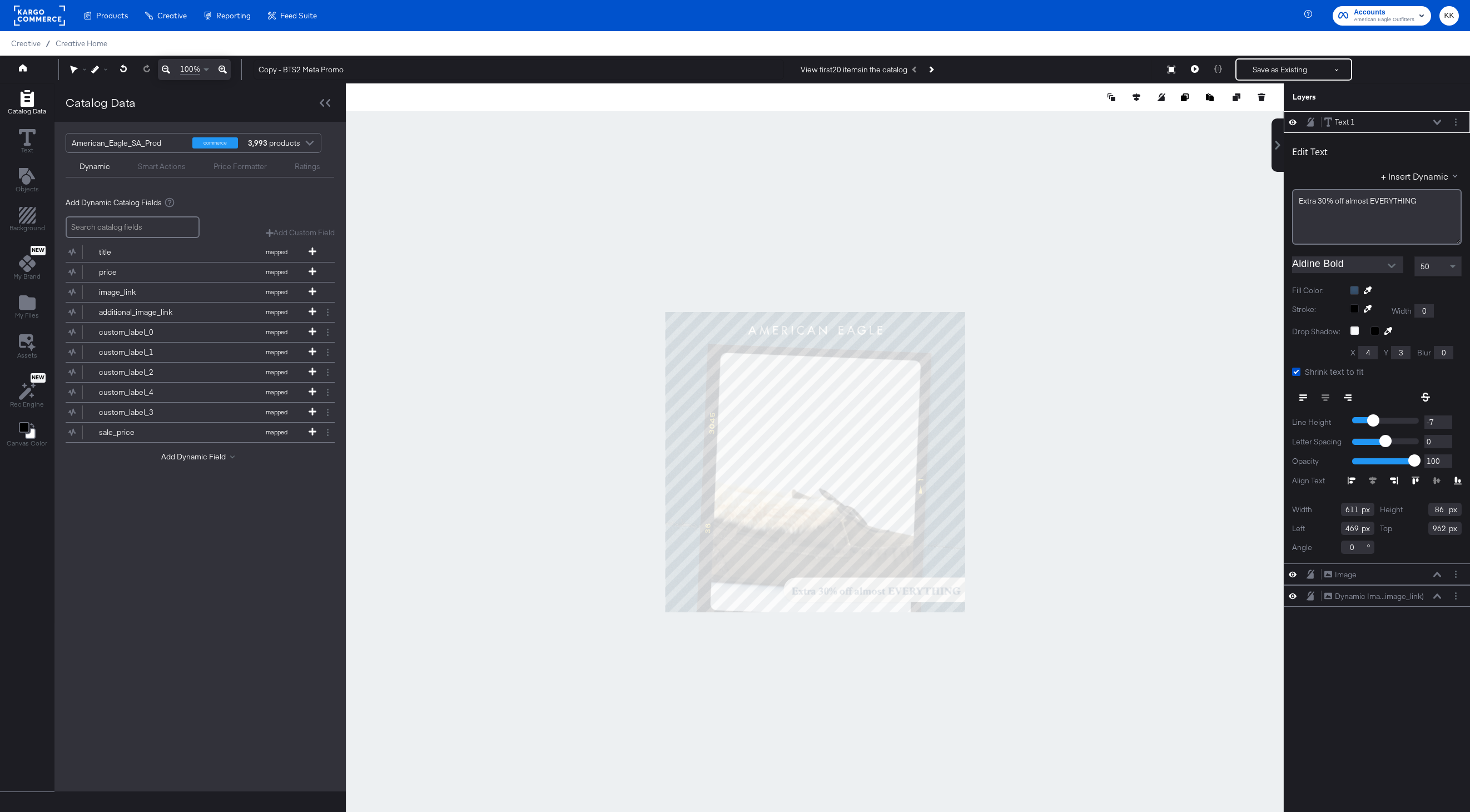
type input "457"
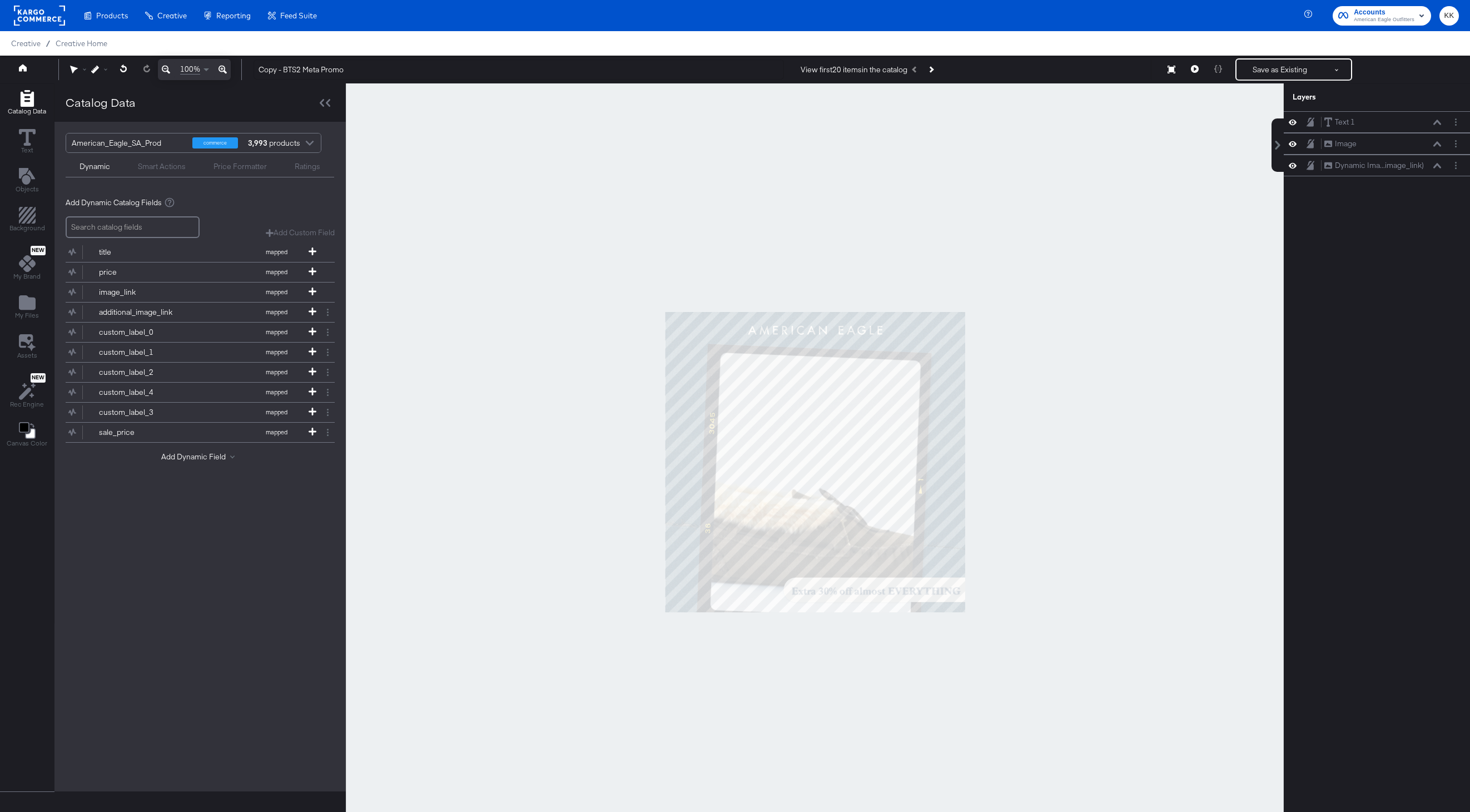
click at [1065, 567] on div at bounding box center [815, 461] width 938 height 757
drag, startPoint x: 284, startPoint y: 71, endPoint x: 237, endPoint y: 71, distance: 47.0
click at [237, 71] on div "100% Copy - BTS2 Meta Promo View first 20 items in the catalog Save as Existing…" at bounding box center [735, 70] width 1470 height 28
type input "-- BTS2 Meta Promo"
click at [466, 148] on div at bounding box center [815, 461] width 938 height 757
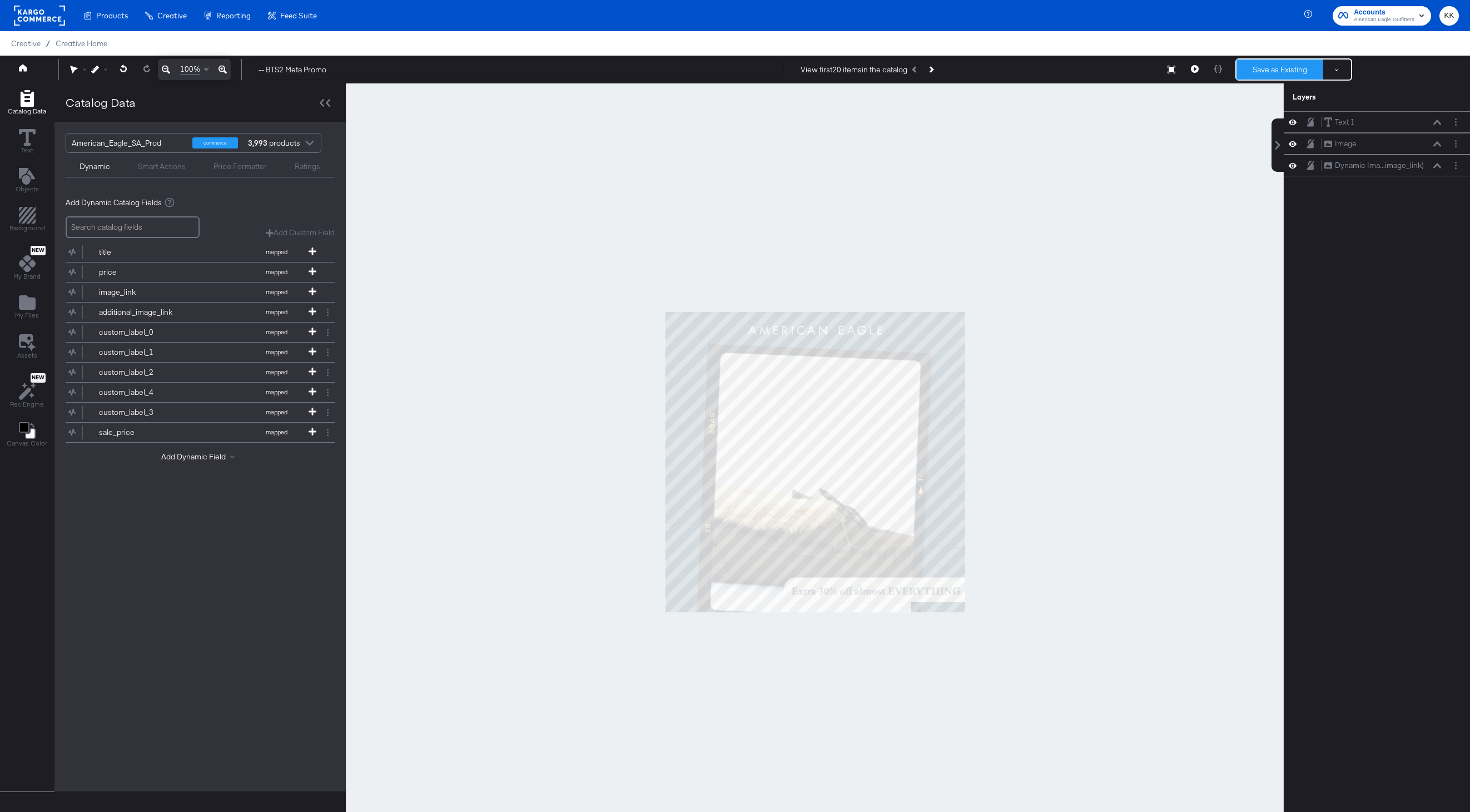
click at [1286, 73] on button "Save as Existing" at bounding box center [1279, 69] width 87 height 20
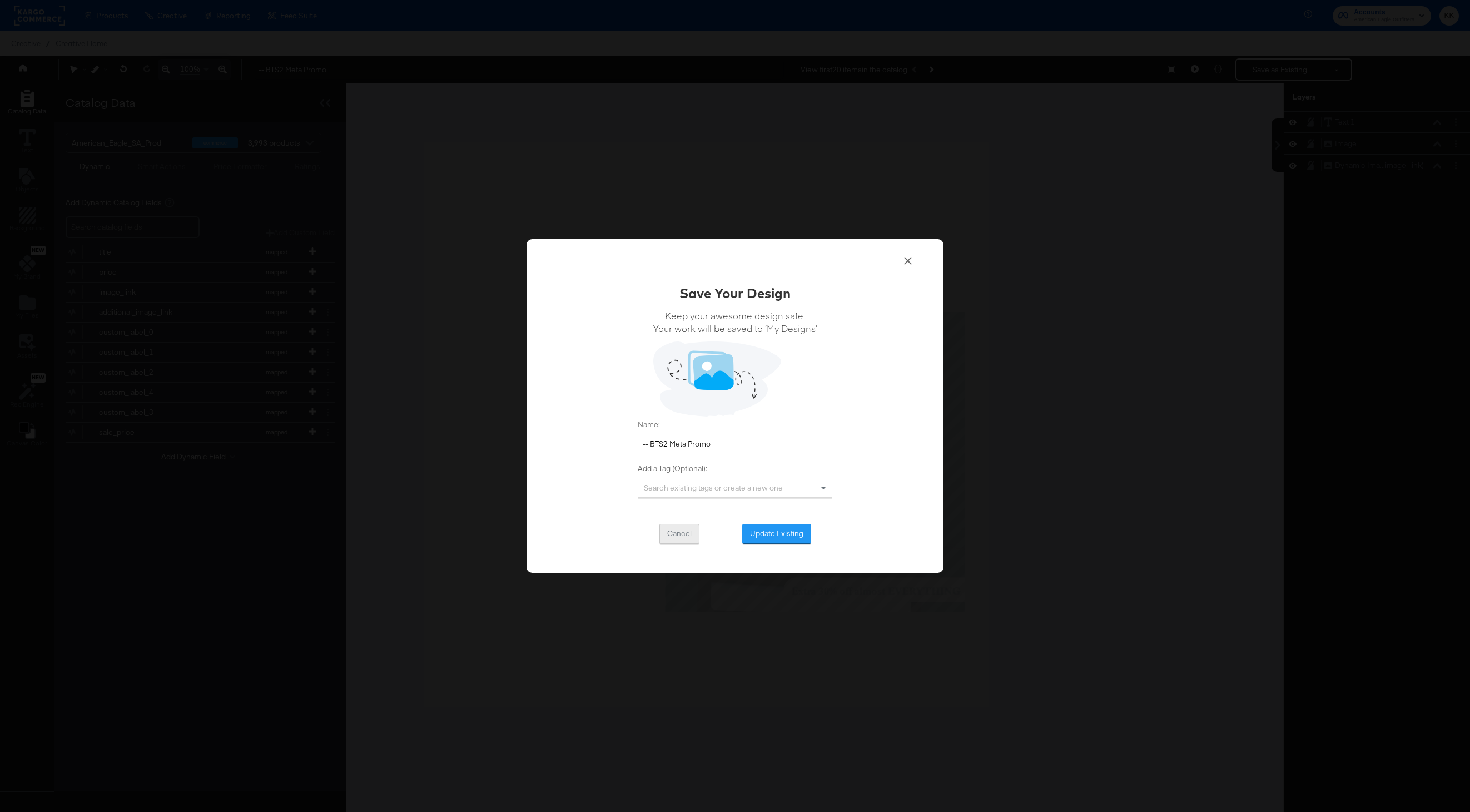
click at [672, 529] on button "Cancel" at bounding box center [680, 534] width 40 height 20
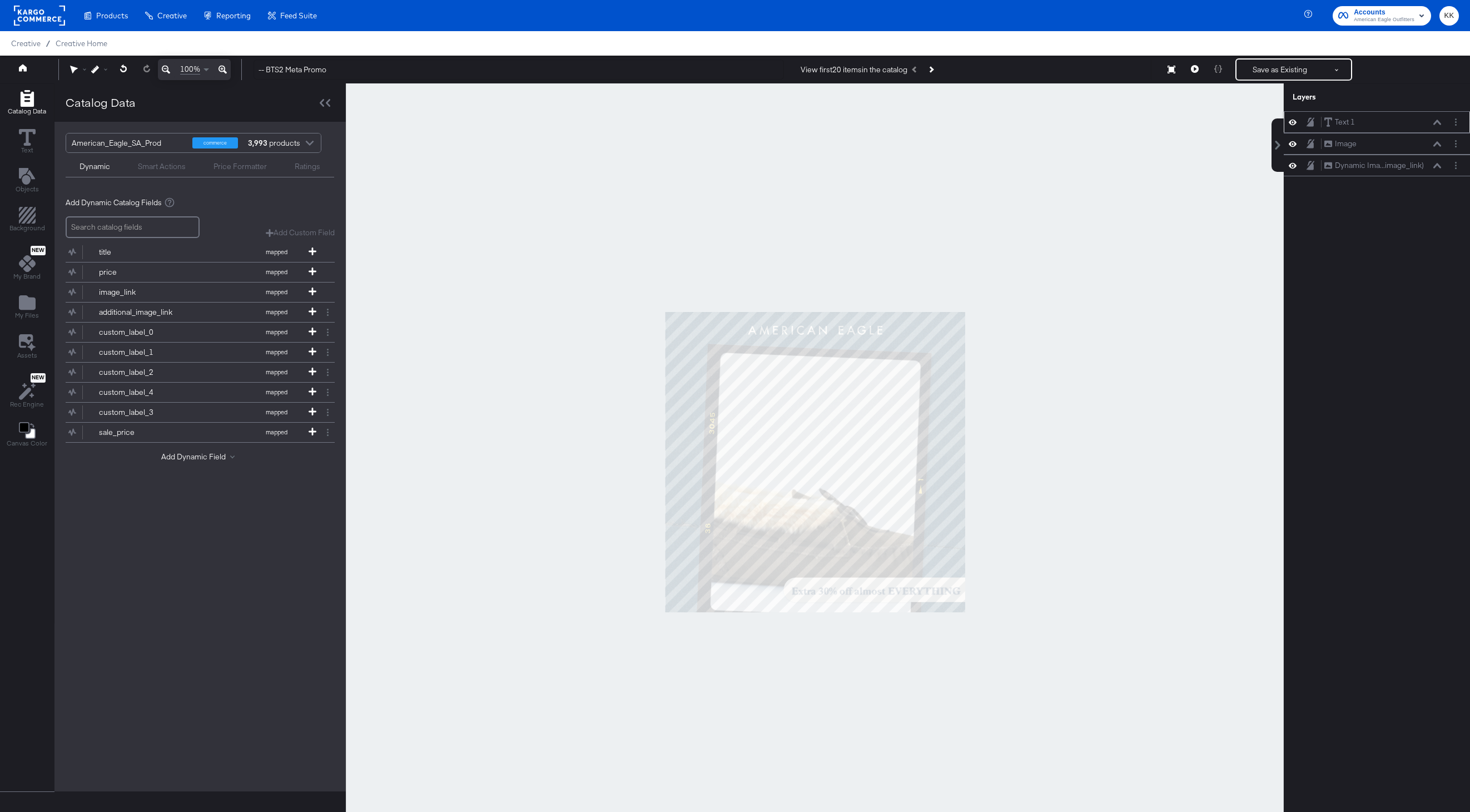
click at [1357, 124] on div "Text 1 Text 1" at bounding box center [1382, 122] width 118 height 11
click at [1438, 124] on icon at bounding box center [1437, 122] width 8 height 5
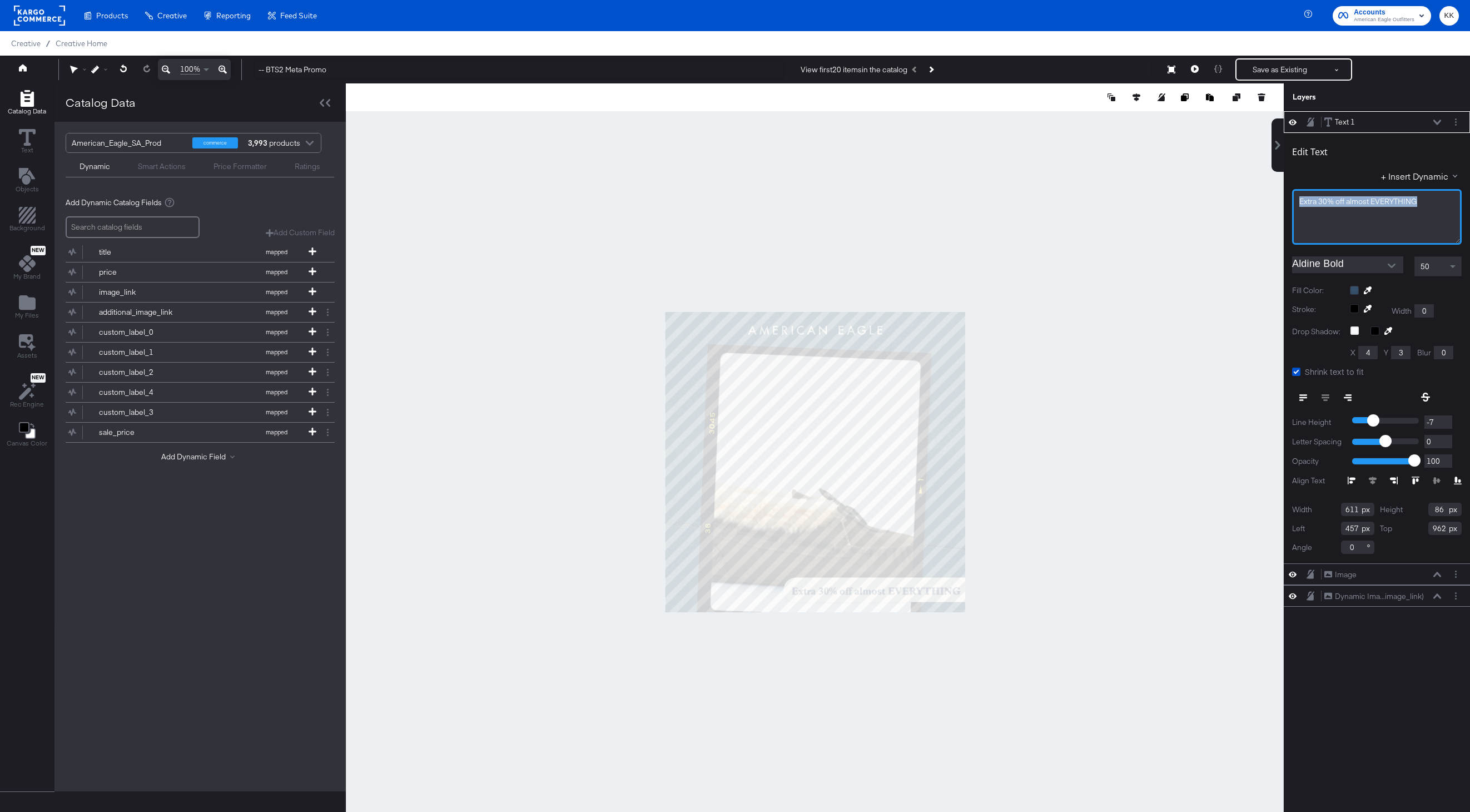
drag, startPoint x: 1427, startPoint y: 201, endPoint x: 1291, endPoint y: 203, distance: 136.0
click at [1291, 203] on div "Edit Text + Insert Dynamic Extra 30% off almost EVERYTHING Aldine Bold 50 Fill …" at bounding box center [1377, 348] width 186 height 430
click at [1438, 118] on div "Text 1 Text 1" at bounding box center [1382, 122] width 118 height 11
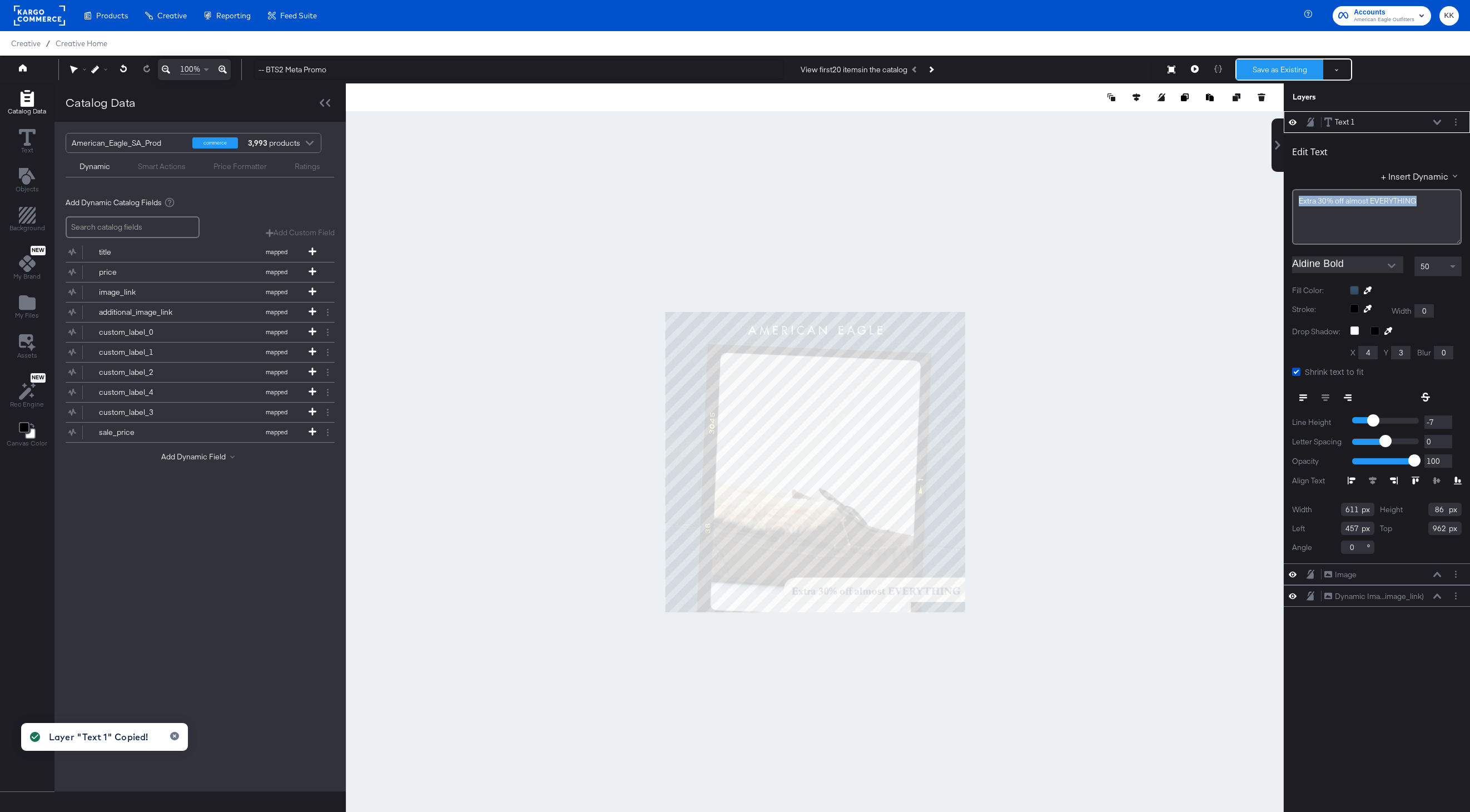
click at [1285, 68] on button "Save as Existing" at bounding box center [1279, 69] width 87 height 20
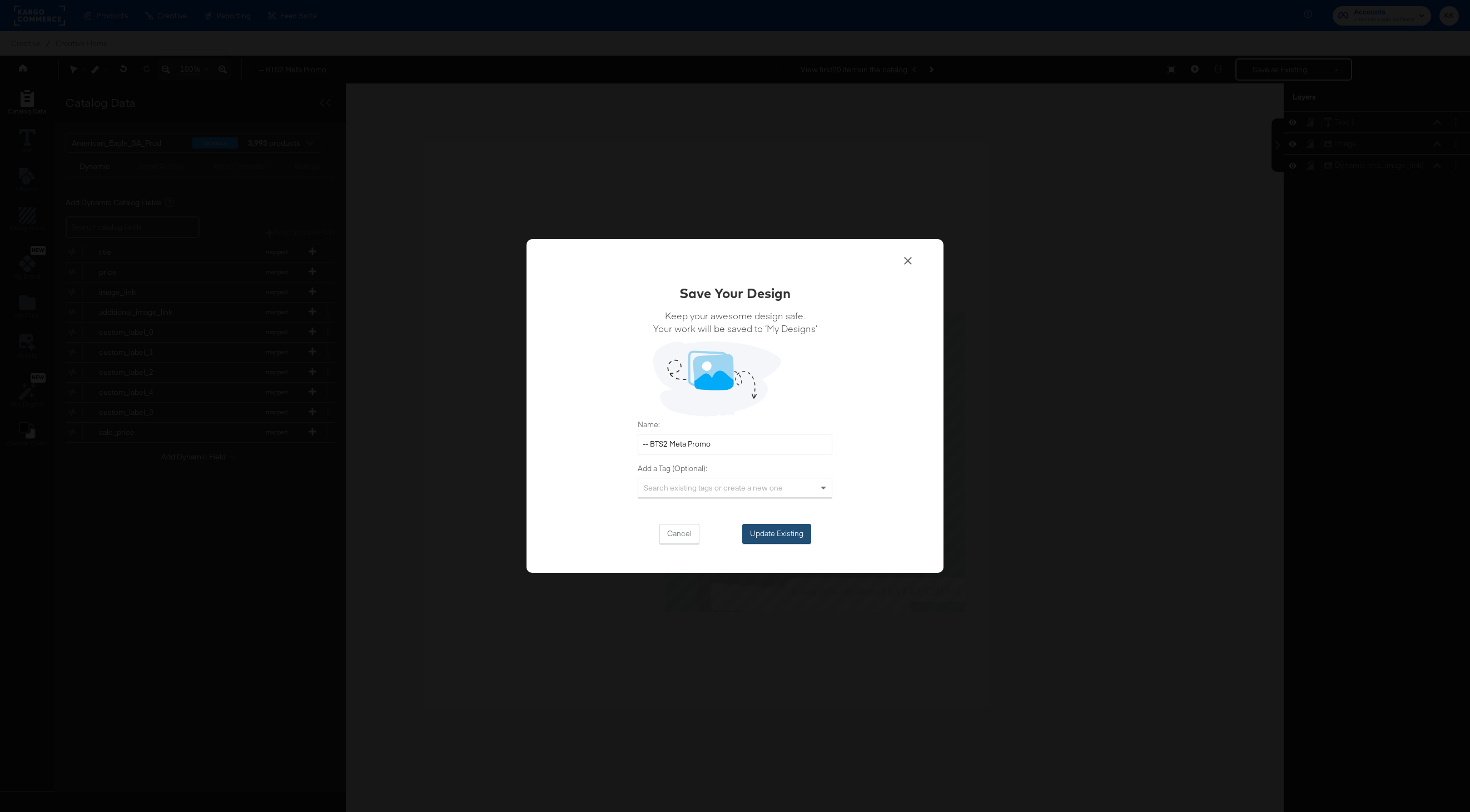
click at [788, 534] on button "Update Existing" at bounding box center [776, 534] width 69 height 20
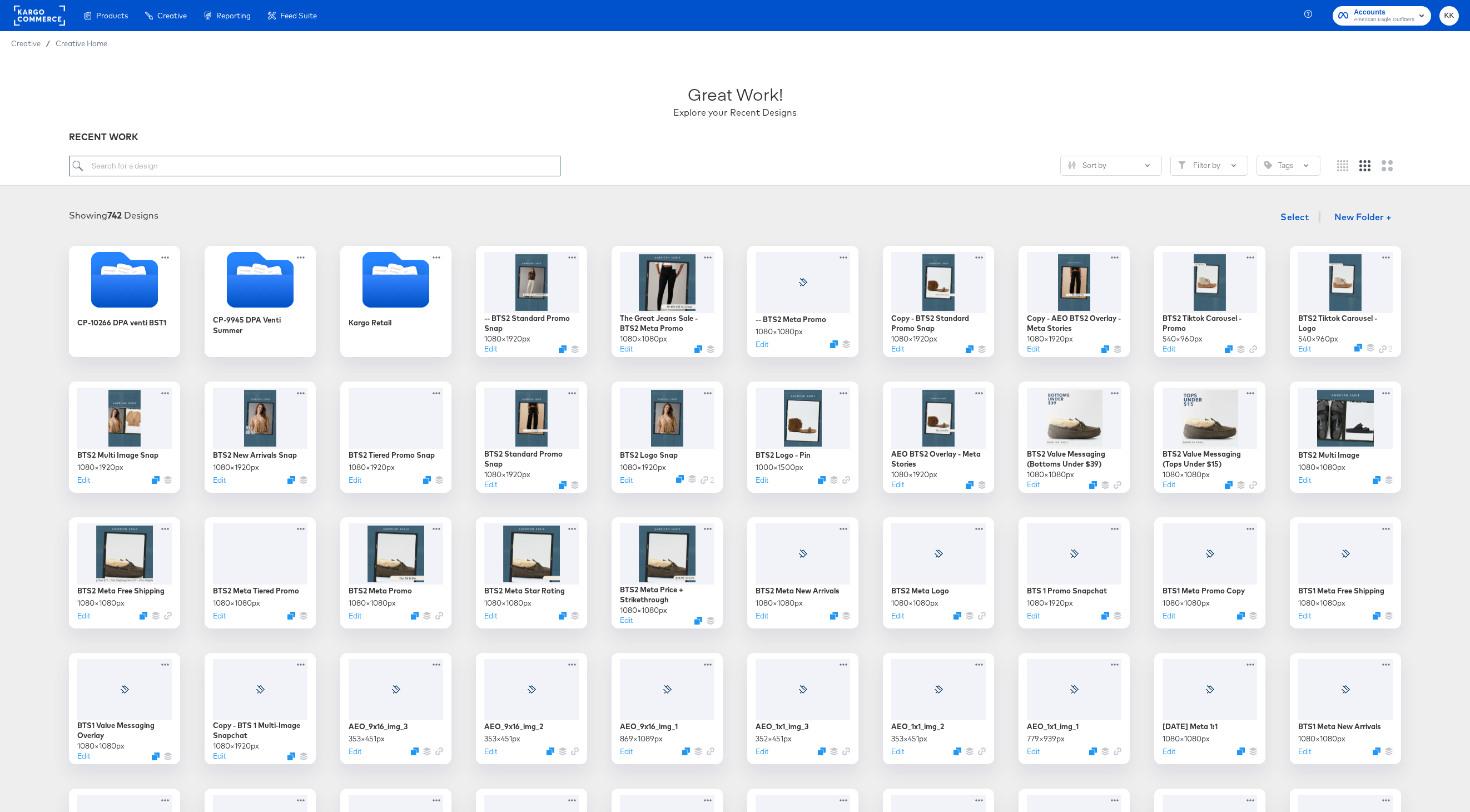
click at [107, 169] on input "search" at bounding box center [315, 166] width 492 height 21
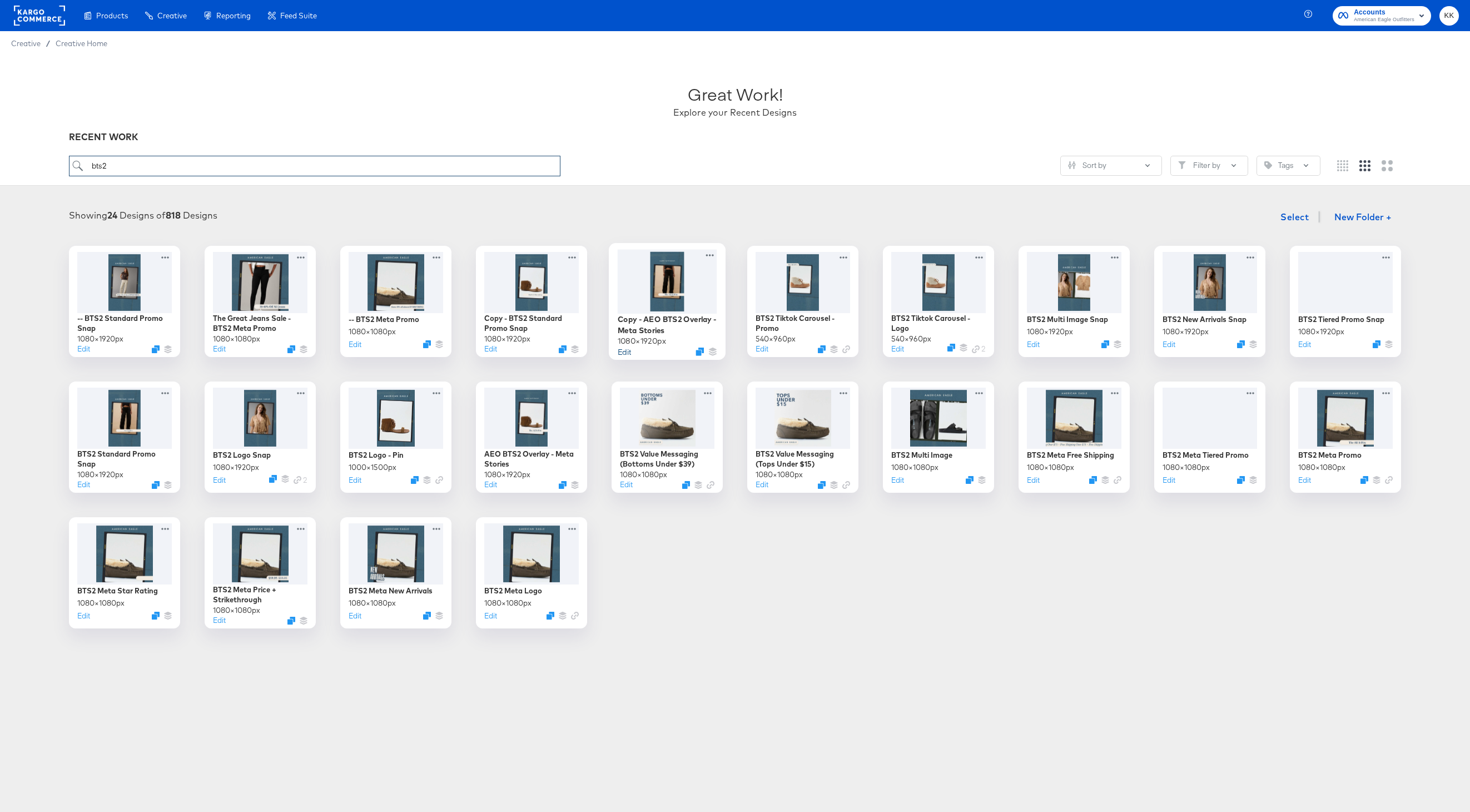
type input "bts2"
click at [625, 352] on button "Edit" at bounding box center [624, 351] width 13 height 10
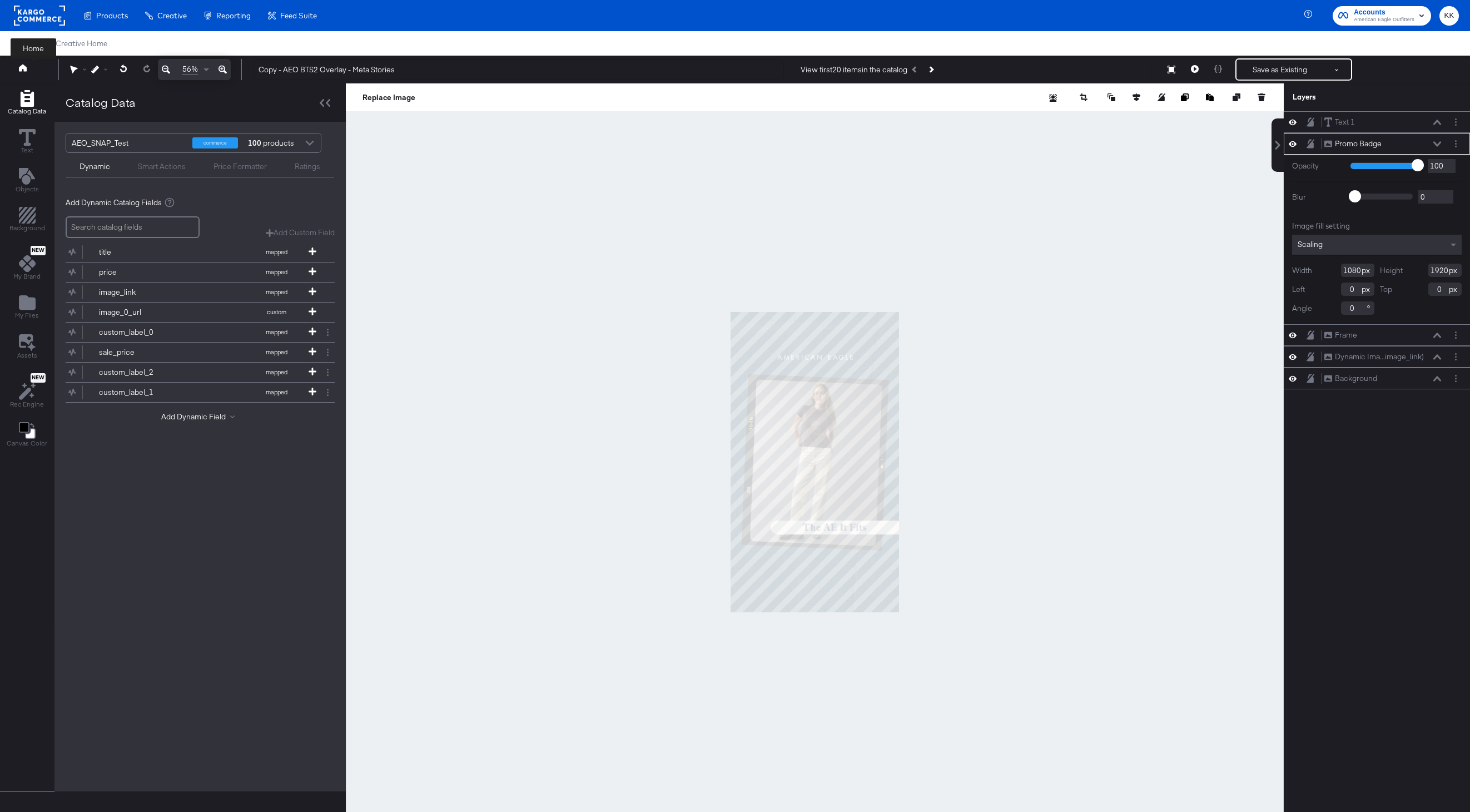
click at [25, 65] on icon at bounding box center [23, 67] width 8 height 8
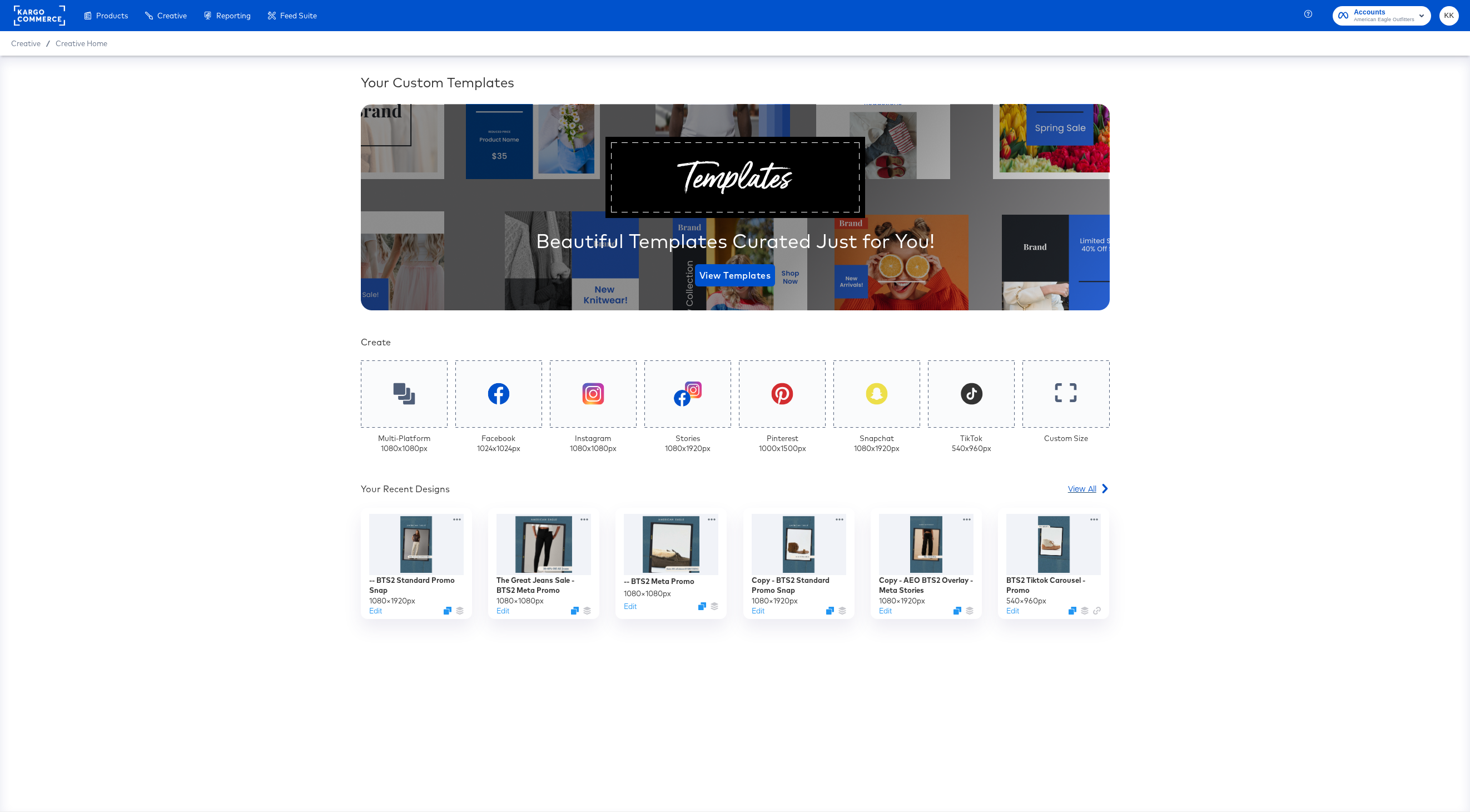
click at [1088, 483] on span "View All" at bounding box center [1082, 488] width 28 height 11
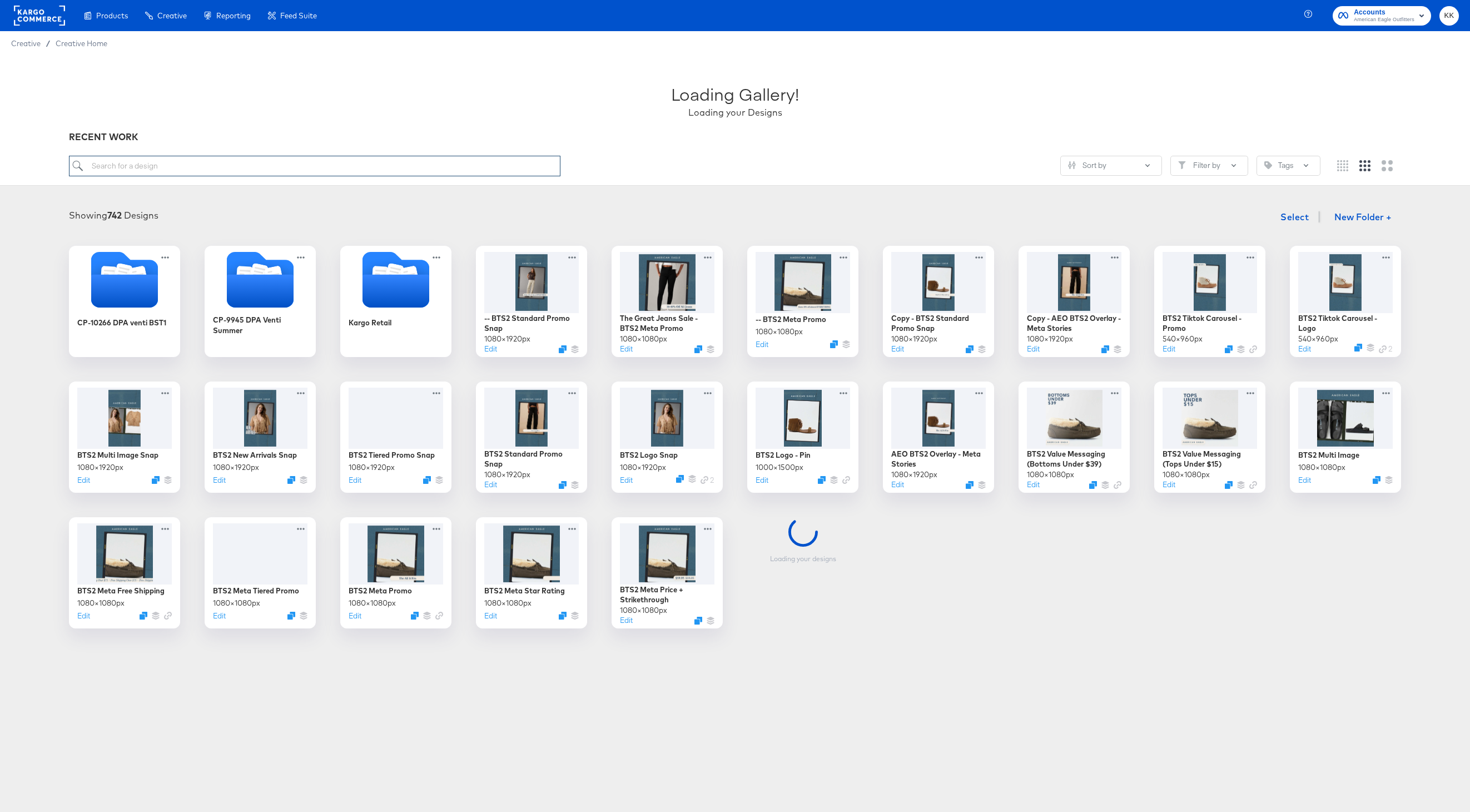
click at [191, 172] on input "search" at bounding box center [315, 166] width 492 height 21
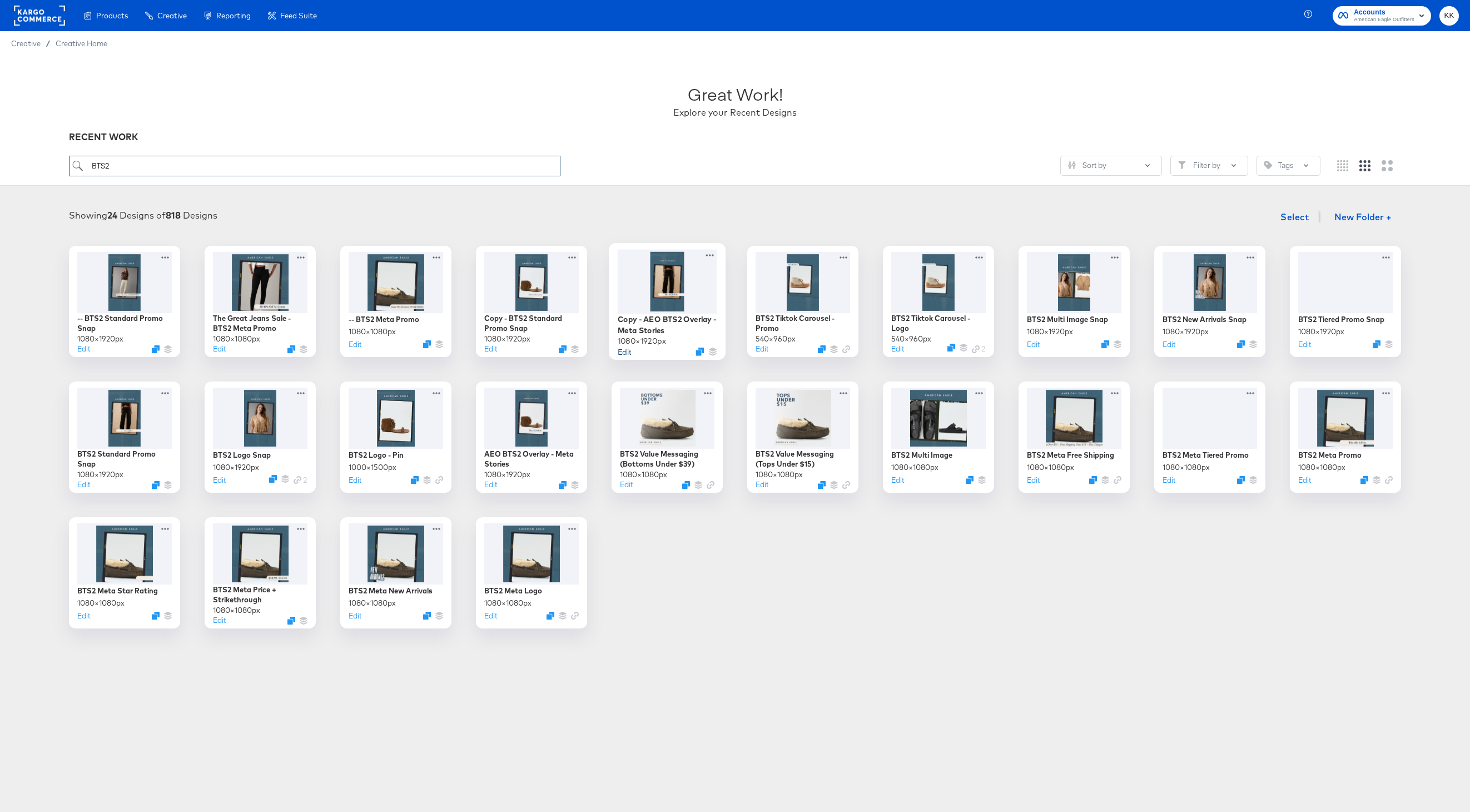
type input "BTS2"
click at [625, 352] on button "Edit" at bounding box center [624, 351] width 13 height 10
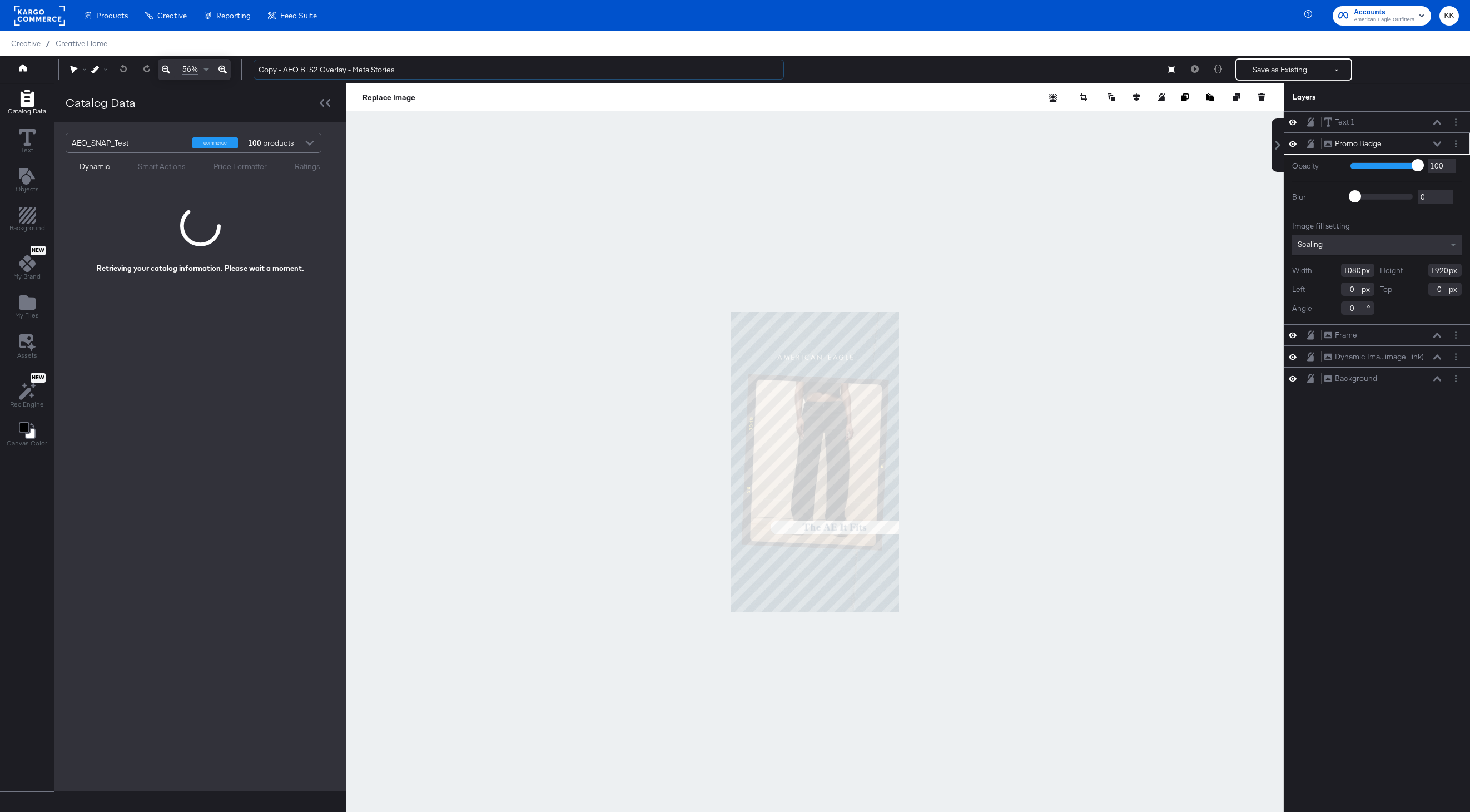
drag, startPoint x: 299, startPoint y: 70, endPoint x: 248, endPoint y: 70, distance: 51.0
click at [248, 70] on div "Copy - AEO BTS2 Overlay - Meta Stories Save as Existing See more options" at bounding box center [852, 69] width 1214 height 22
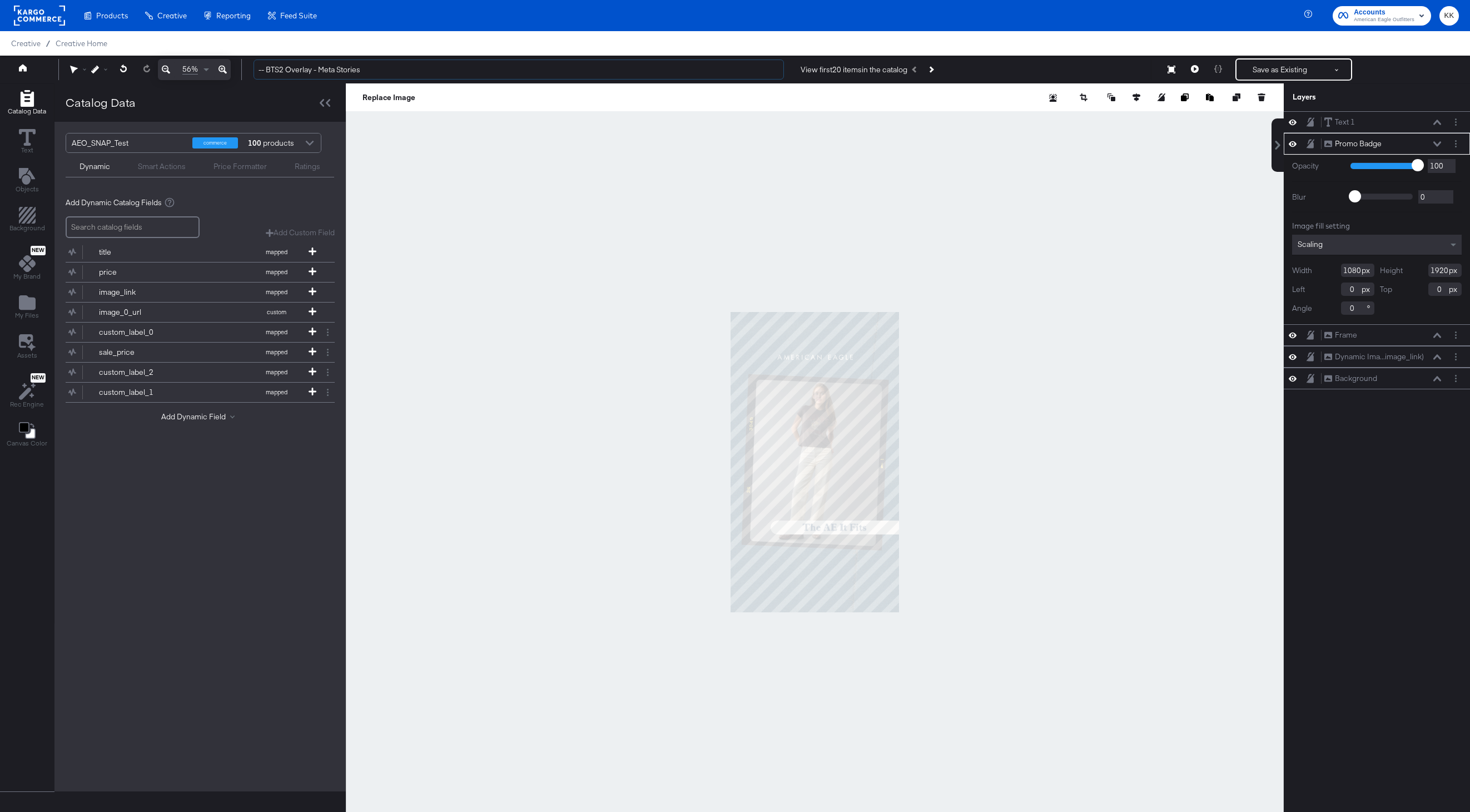
type input "-- BTS2 Overlay - Meta Stories"
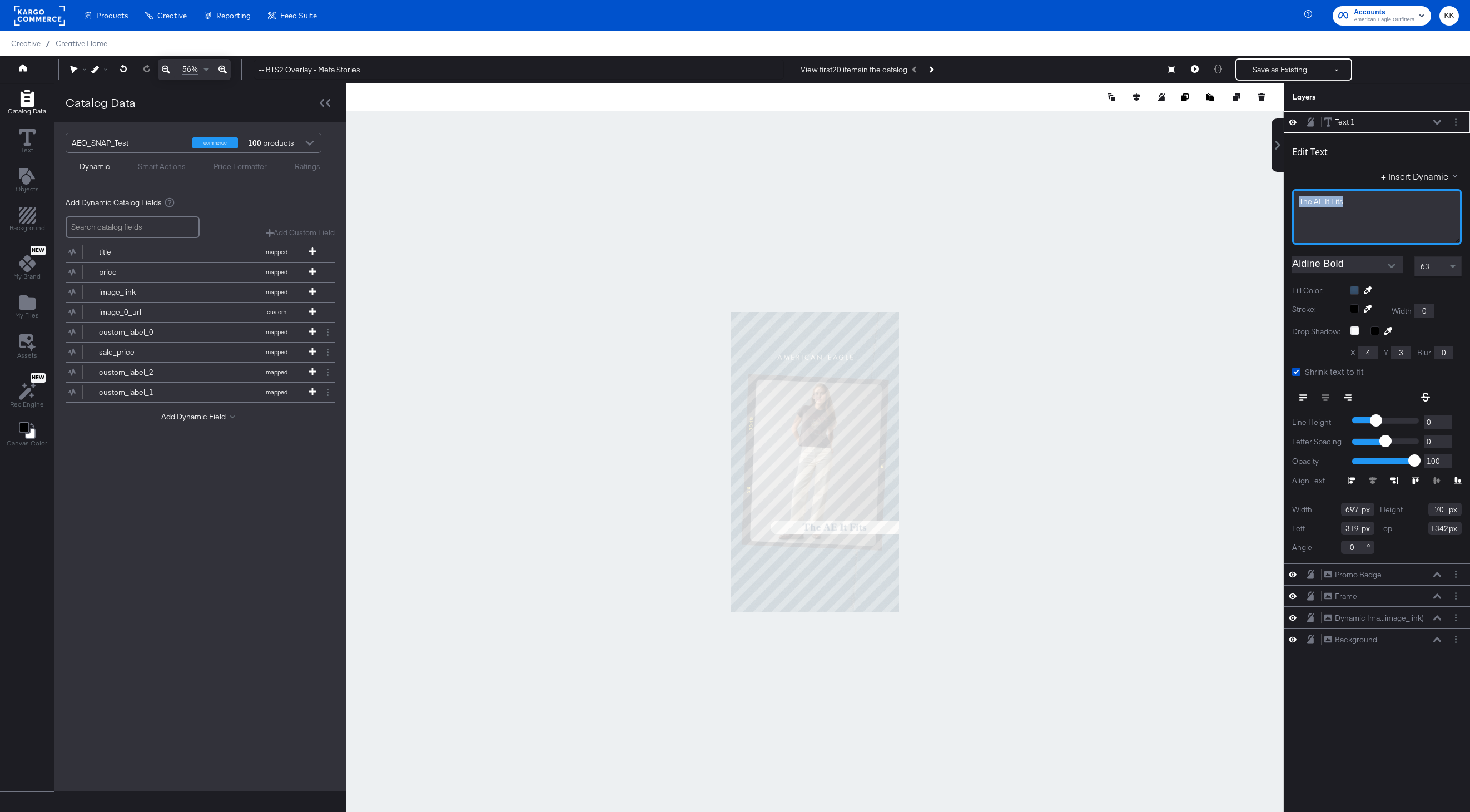
drag, startPoint x: 1355, startPoint y: 206, endPoint x: 1269, endPoint y: 203, distance: 86.1
click at [1269, 111] on div "Catalog Data Text Objects Background New My Brand My Files Assets New Rec Engin…" at bounding box center [735, 97] width 1470 height 28
click at [1377, 209] on div at bounding box center [1377, 217] width 170 height 56
click at [1326, 200] on div at bounding box center [1377, 201] width 157 height 10
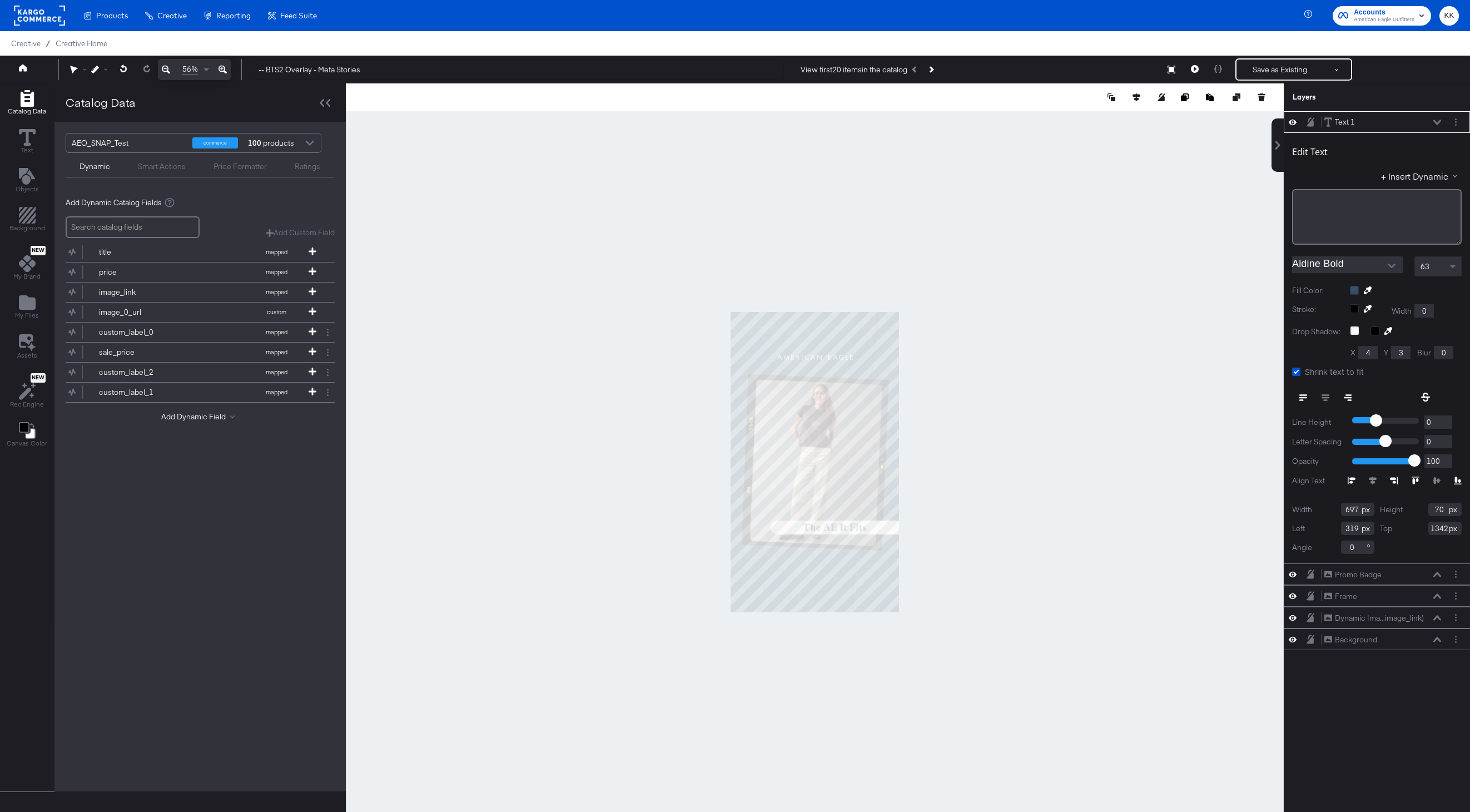
click at [1326, 200] on div at bounding box center [1377, 201] width 157 height 10
click at [1055, 403] on div at bounding box center [815, 461] width 938 height 757
drag, startPoint x: 1348, startPoint y: 198, endPoint x: 1273, endPoint y: 198, distance: 75.0
click at [1273, 198] on div "Text 1 Text 1 Edit Text + Insert Dynamic The AE It Fits Aldine Bold 63 Fill Col…" at bounding box center [1370, 467] width 200 height 712
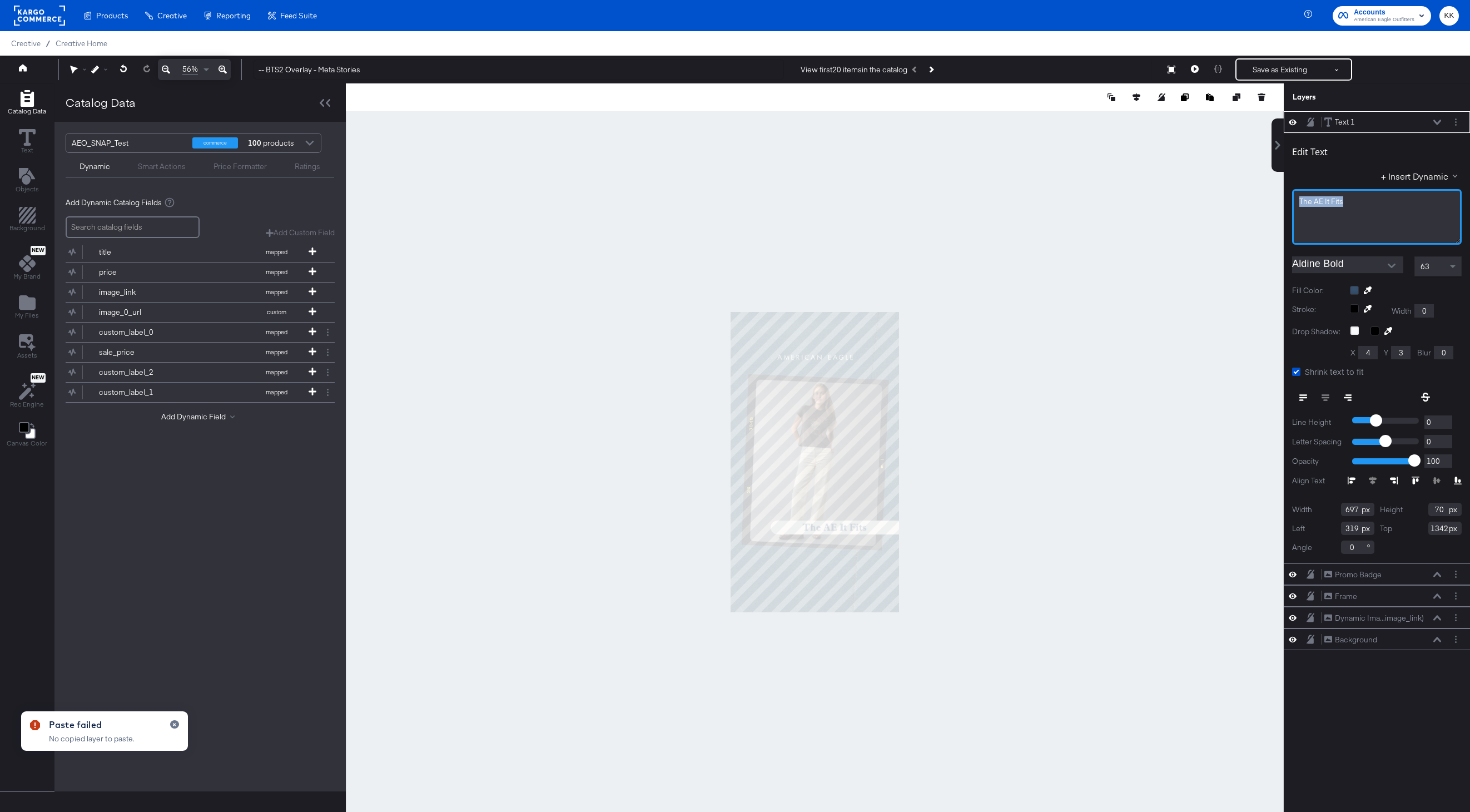
click at [1368, 216] on div "The AE It Fits" at bounding box center [1377, 217] width 170 height 56
drag, startPoint x: 1354, startPoint y: 200, endPoint x: 1263, endPoint y: 200, distance: 91.0
click at [1263, 111] on div "Catalog Data Text Objects Background New My Brand My Files Assets New Rec Engin…" at bounding box center [735, 97] width 1470 height 28
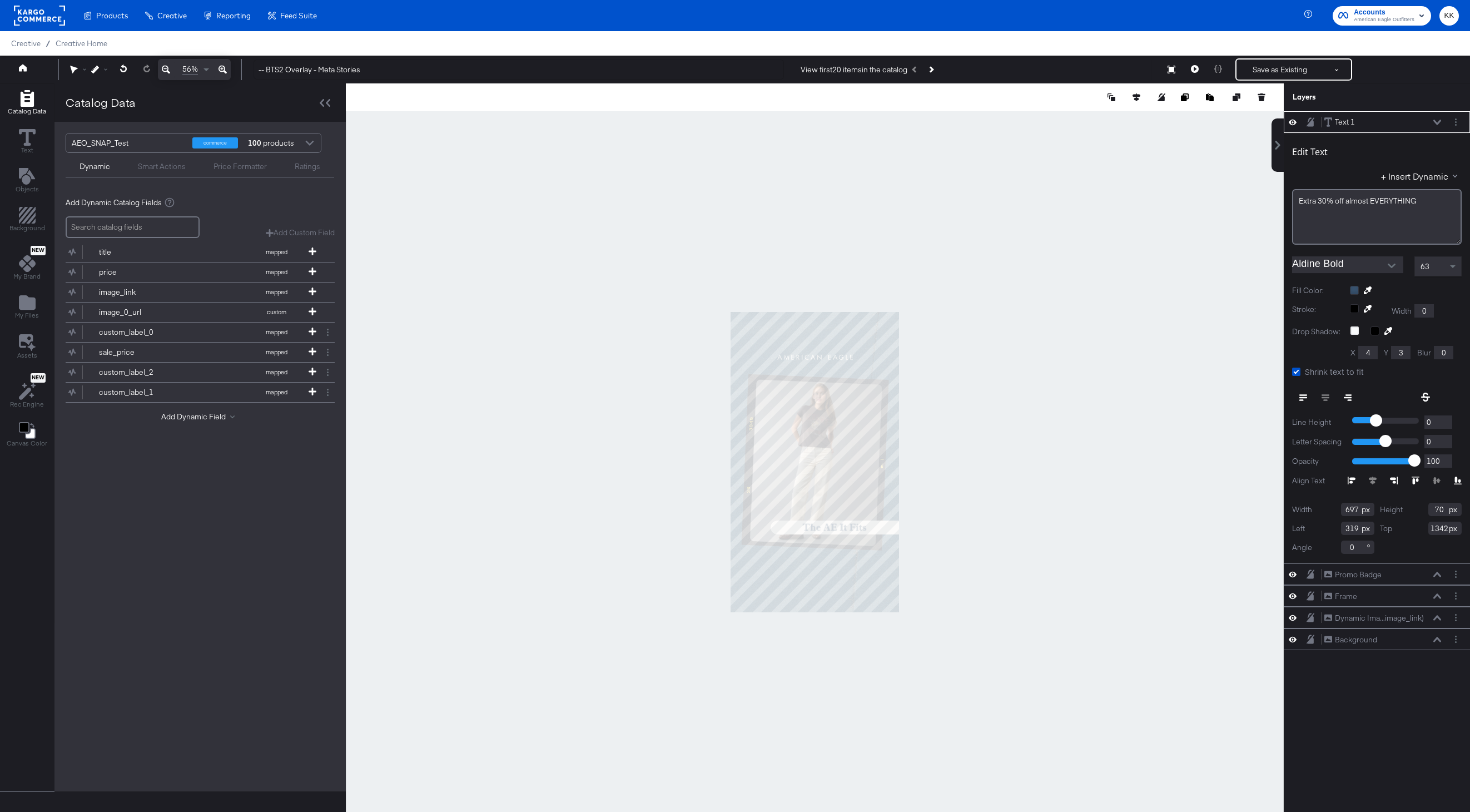
click at [1004, 301] on div at bounding box center [815, 461] width 938 height 757
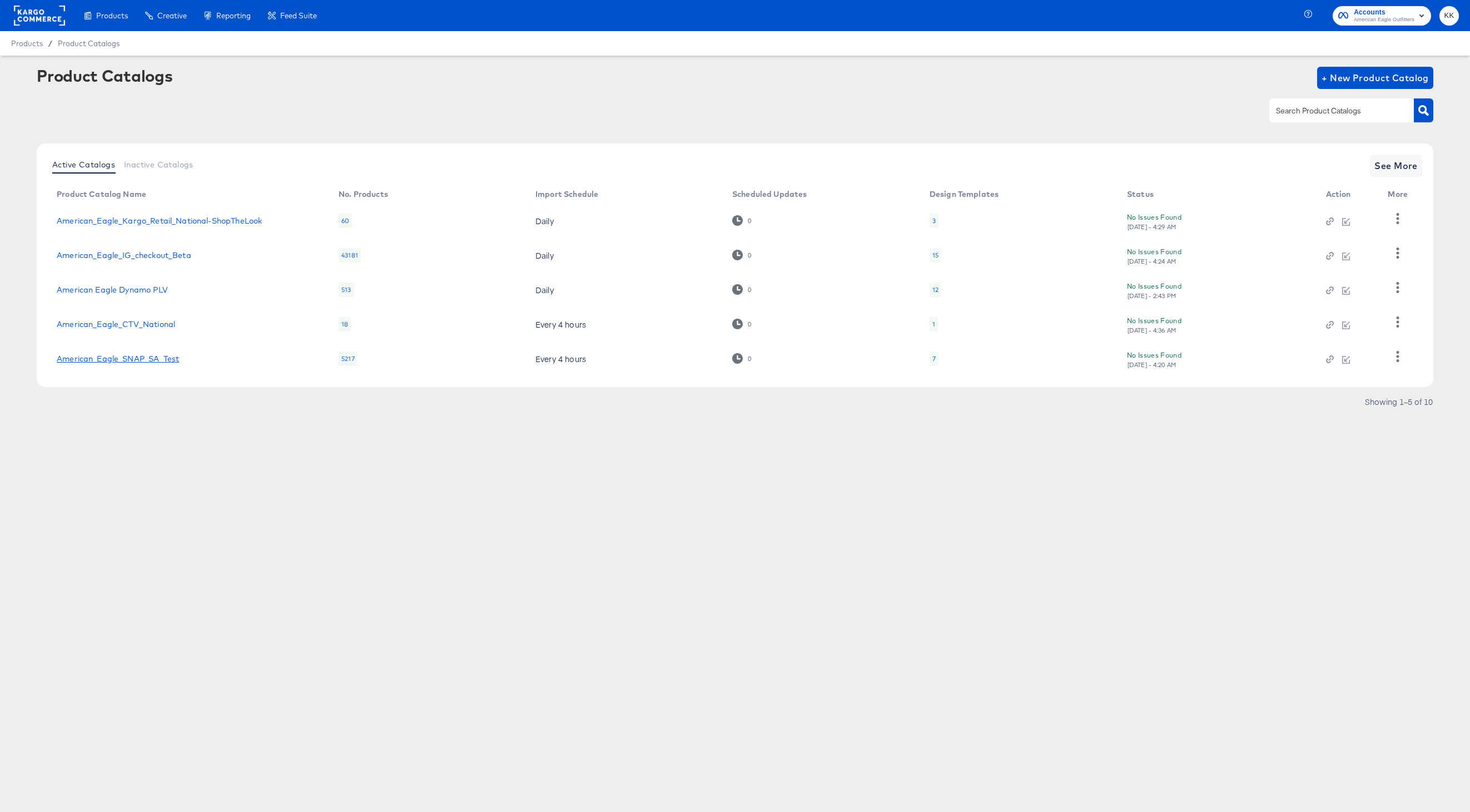
click at [147, 354] on link "American_Eagle_SNAP_SA_Test" at bounding box center [118, 359] width 122 height 9
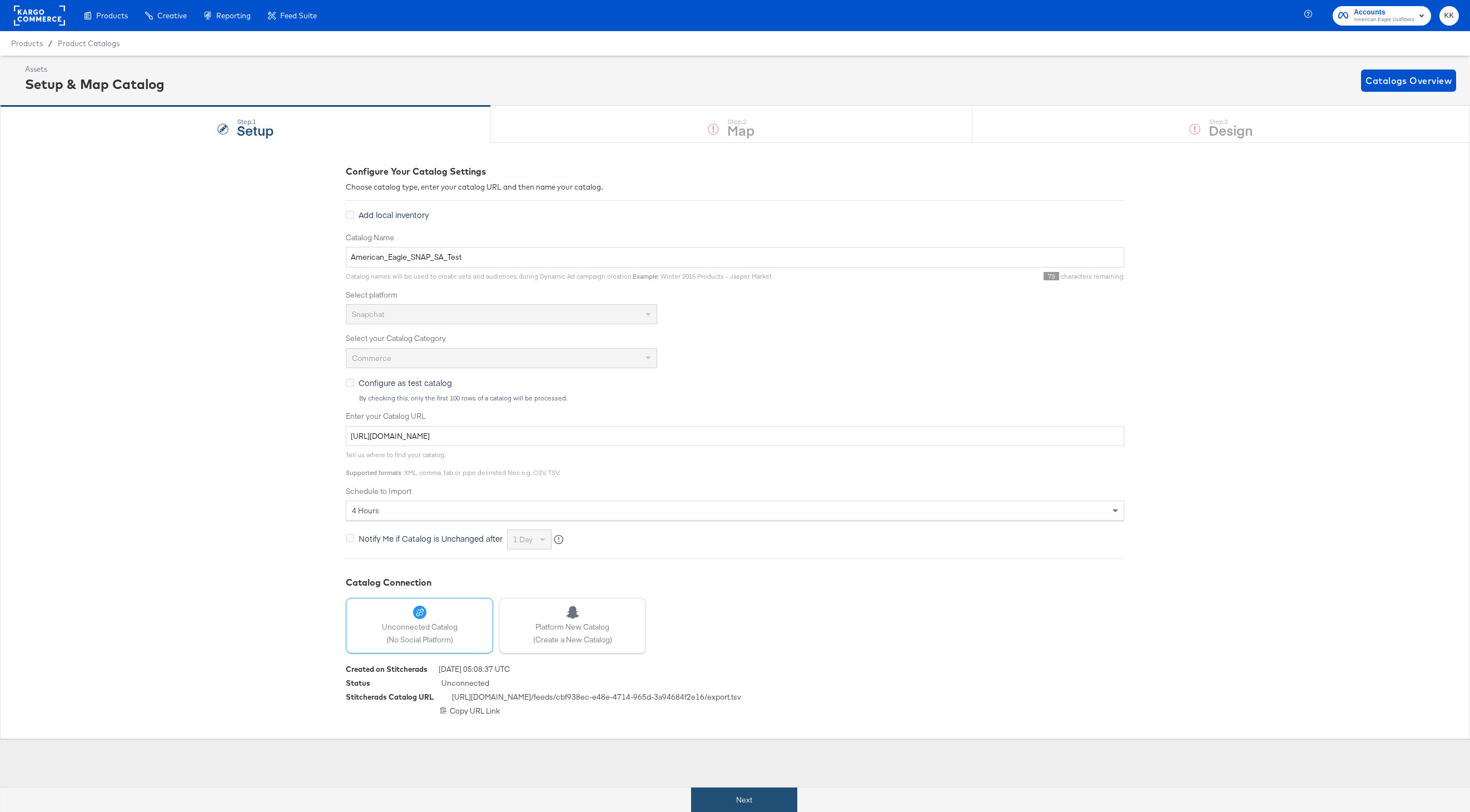
click at [752, 794] on button "Next" at bounding box center [744, 800] width 106 height 25
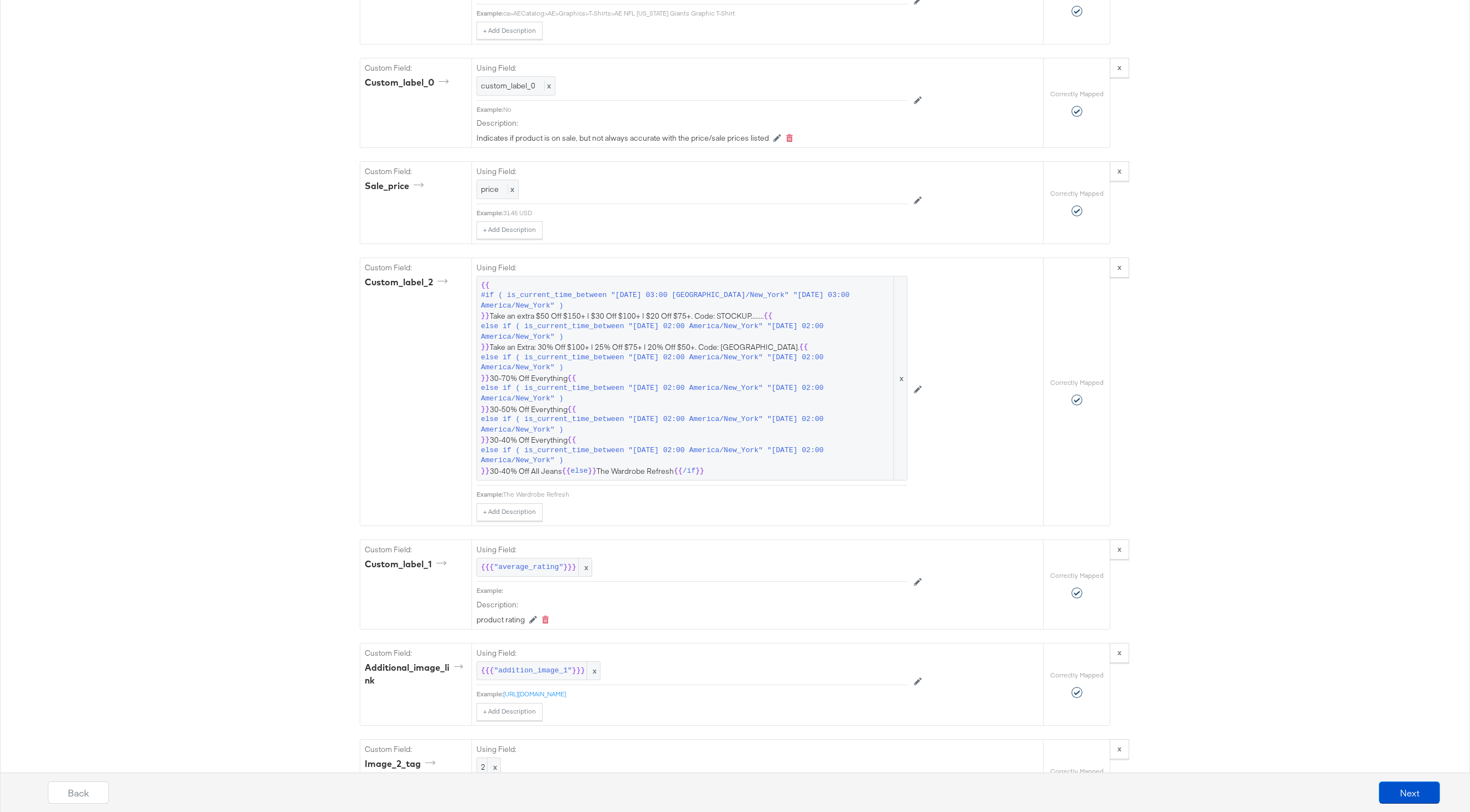
scroll to position [1596, 0]
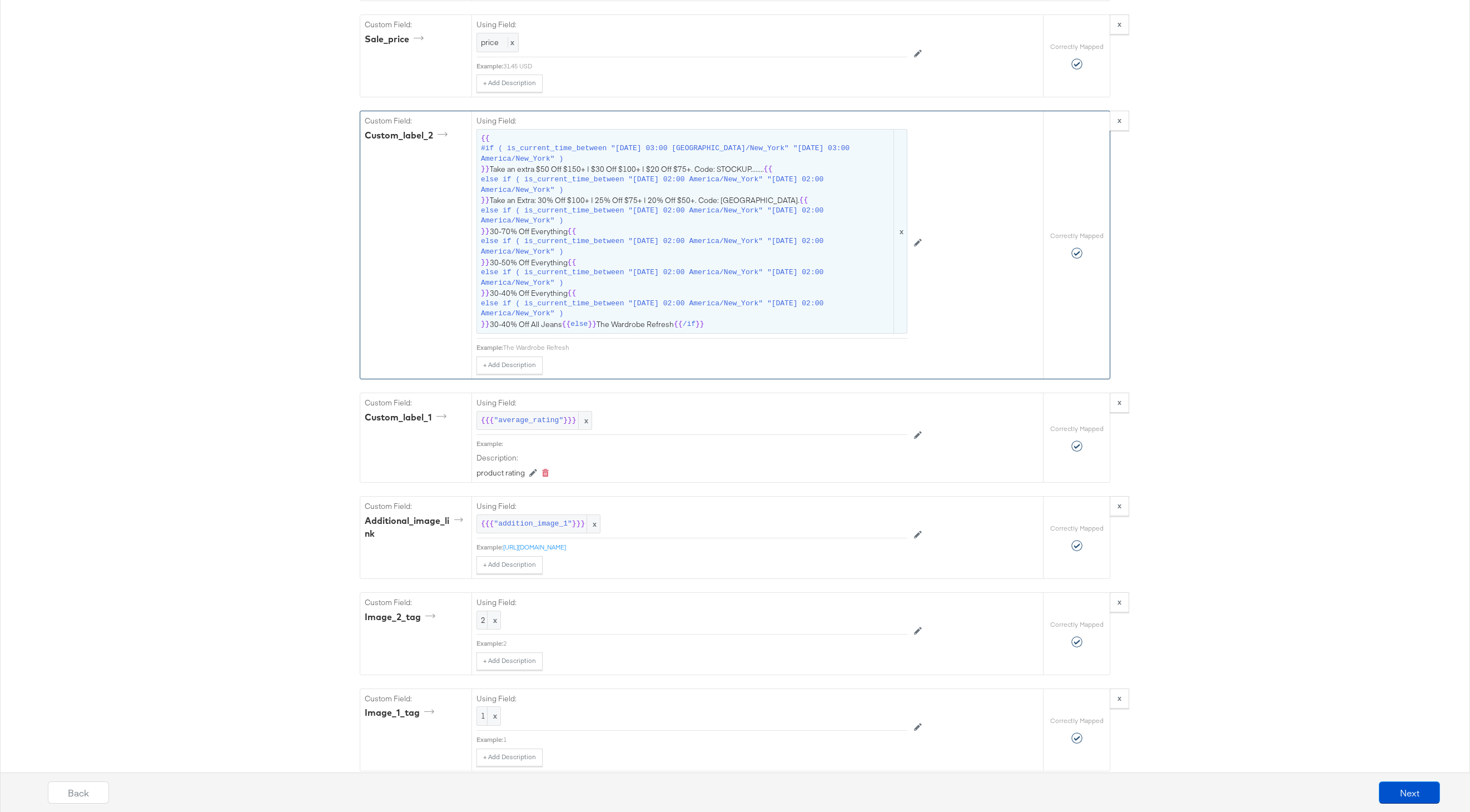
click at [628, 272] on span "else if ( is_current_time_between "2025-08-01 02:00 America/New_York" "2025-08-…" at bounding box center [687, 278] width 411 height 21
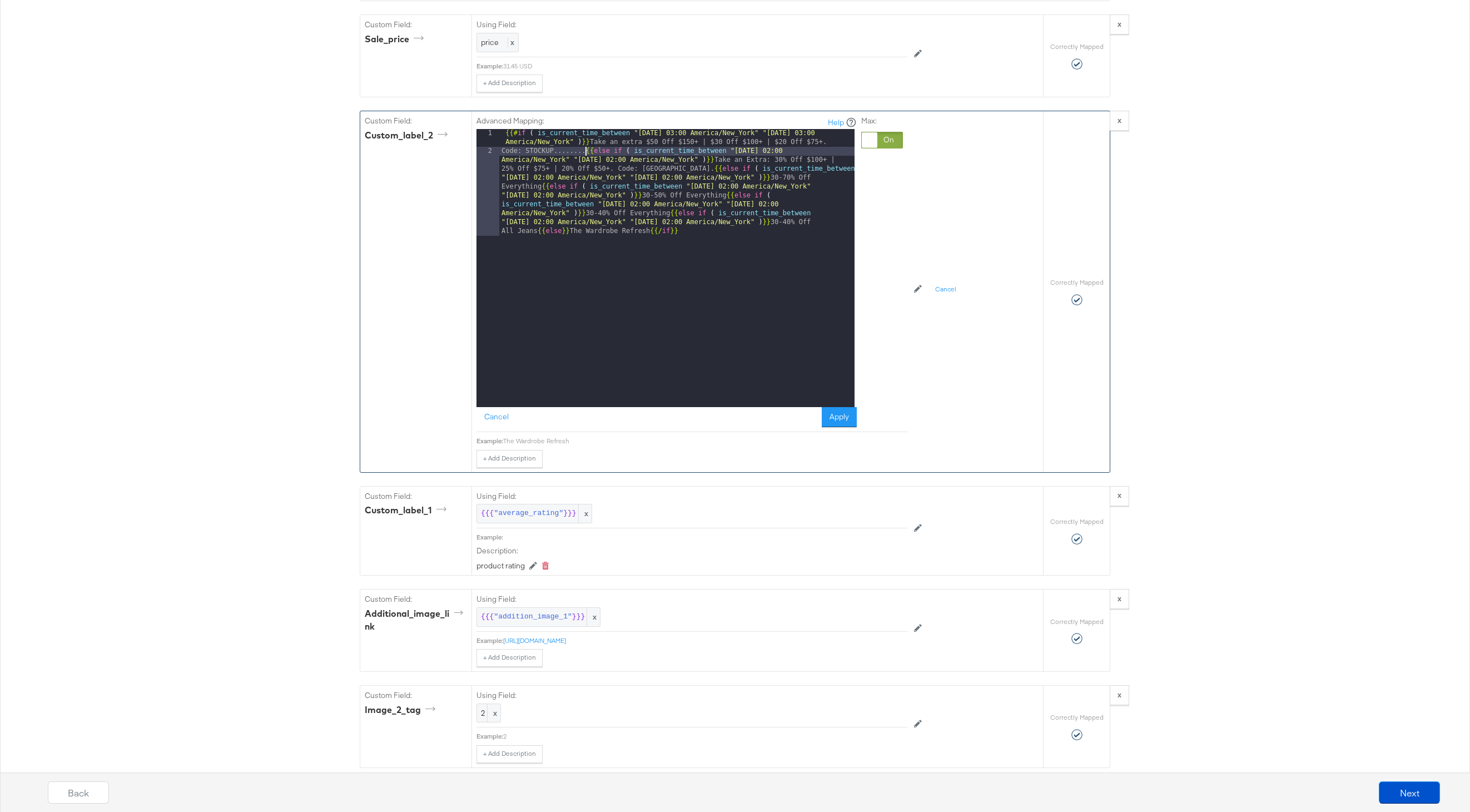
click at [587, 153] on div "{{# if ( is_current_time_between "2024-06-11 03:00 America/New_York" "2024-06-1…" at bounding box center [677, 321] width 355 height 385
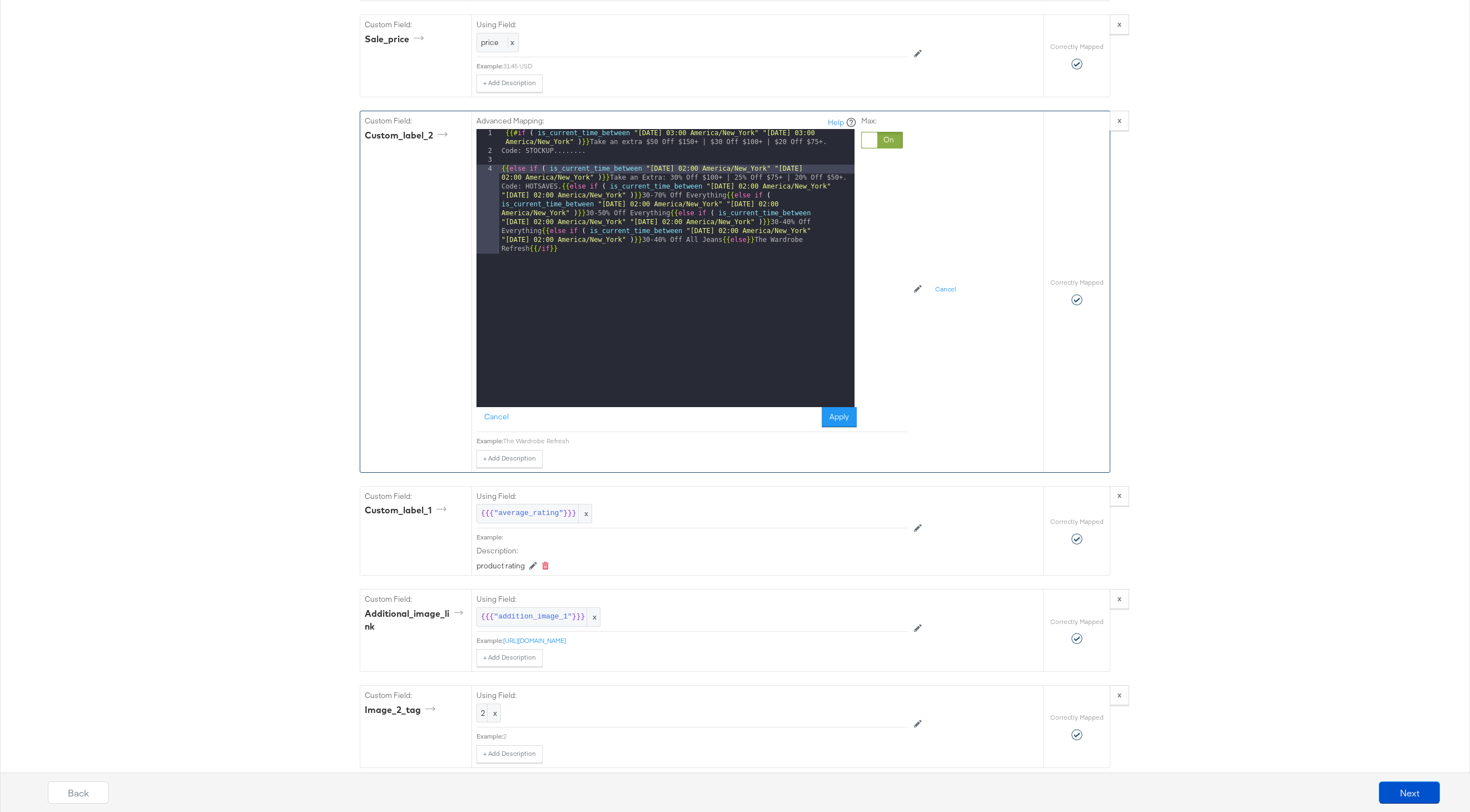
click at [559, 187] on div "{{# if ( is_current_time_between "2024-06-11 03:00 America/New_York" "2024-06-1…" at bounding box center [677, 321] width 355 height 385
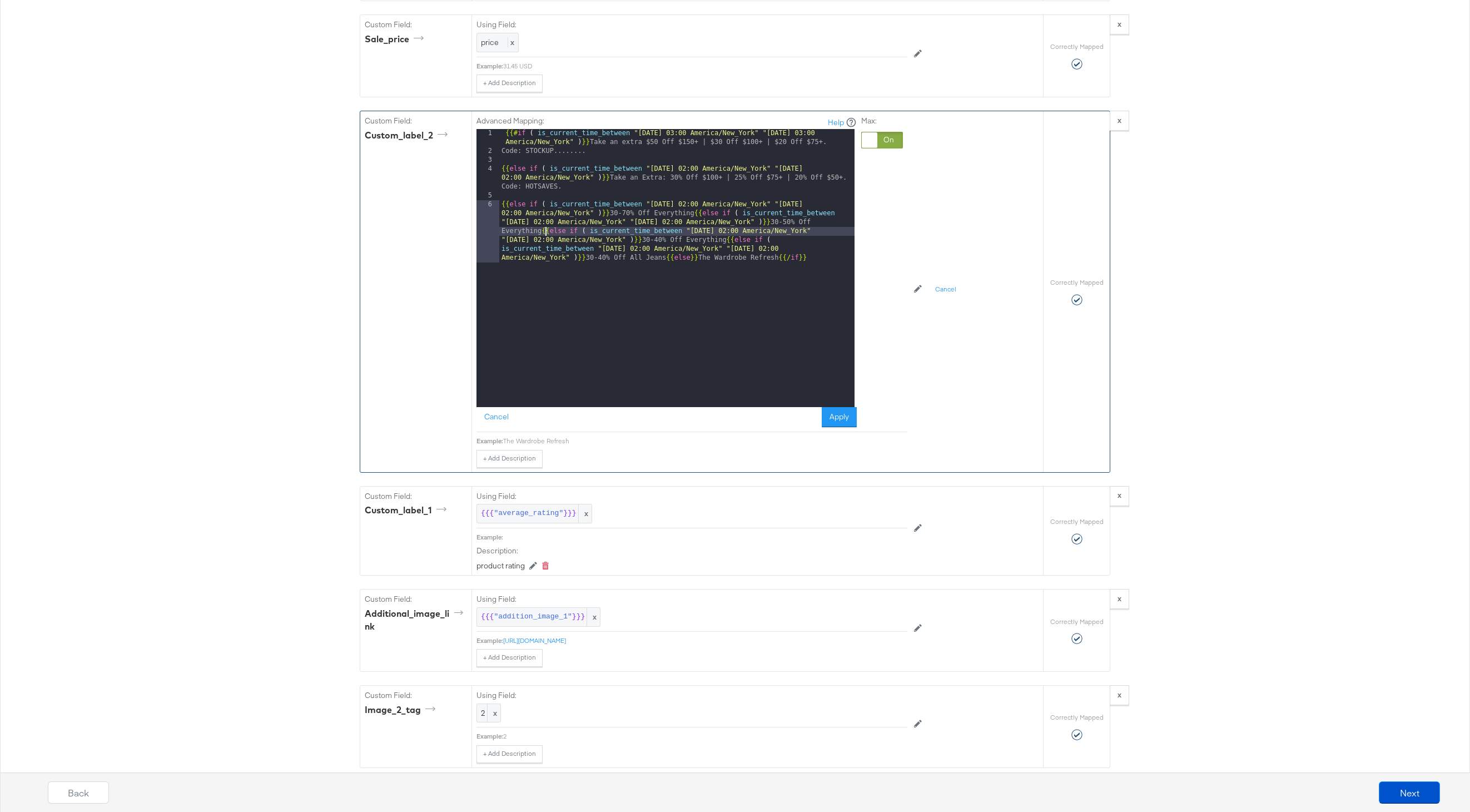
click at [544, 232] on div "{{# if ( is_current_time_between "2024-06-11 03:00 America/New_York" "2024-06-1…" at bounding box center [677, 307] width 355 height 358
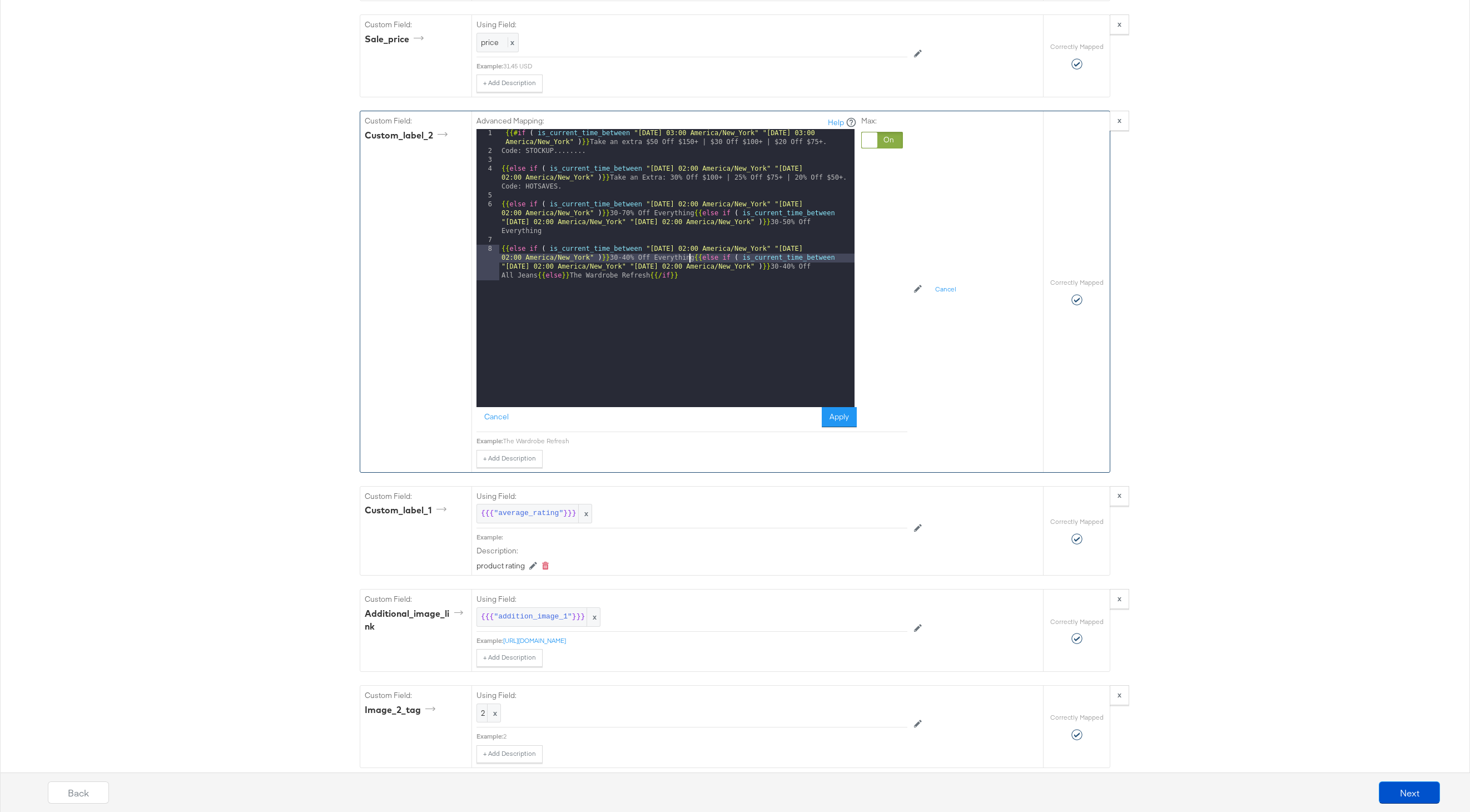
click at [690, 261] on div "{{# if ( is_current_time_between "2024-06-11 03:00 America/New_York" "2024-06-1…" at bounding box center [677, 294] width 355 height 332
click at [691, 288] on div "{{# if ( is_current_time_between "2024-06-11 03:00 America/New_York" "2024-06-1…" at bounding box center [679, 285] width 352 height 313
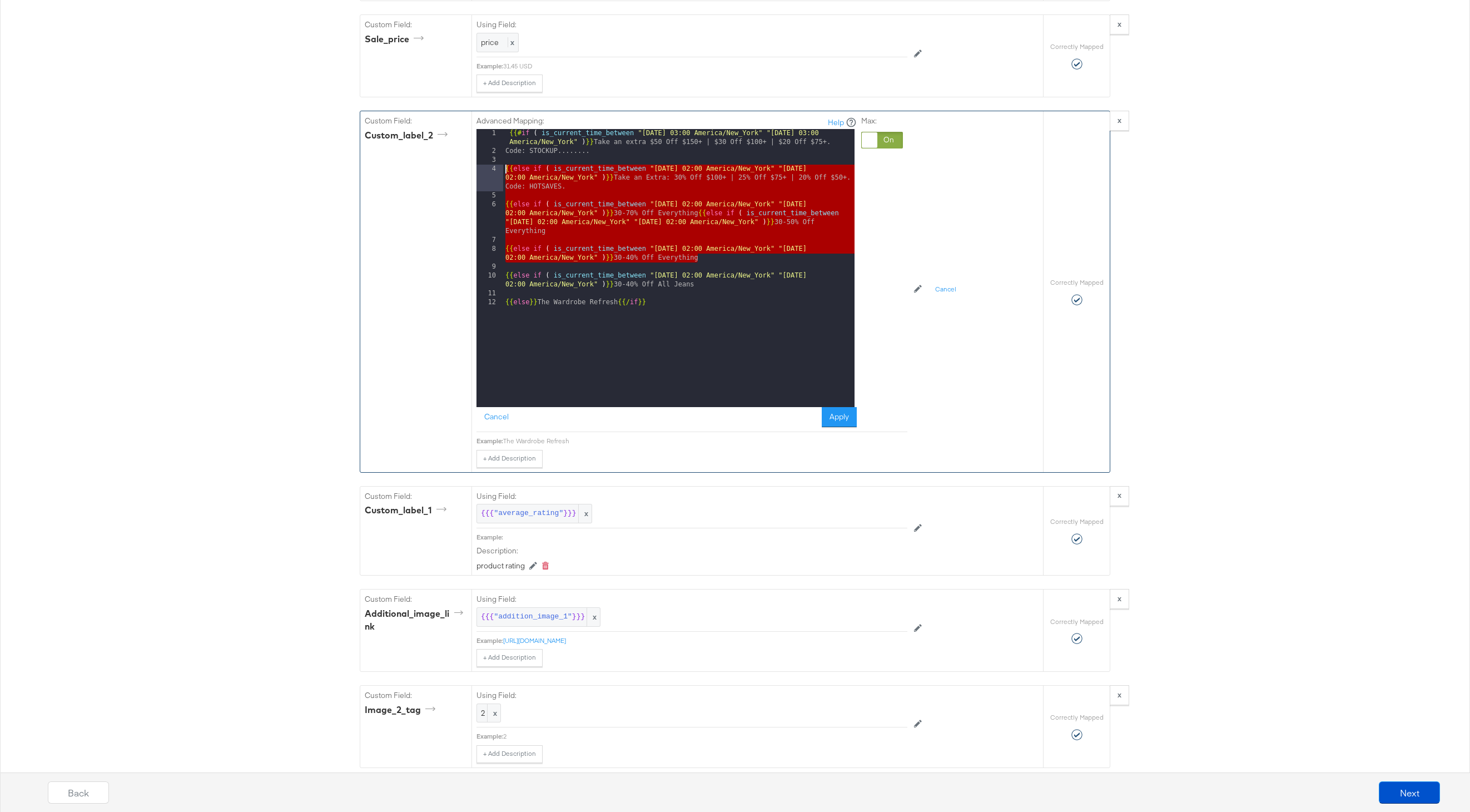
drag, startPoint x: 704, startPoint y: 258, endPoint x: 473, endPoint y: 167, distance: 248.3
click at [473, 167] on div "Advanced Mapping: Help 1 2 3 4 5 6 7 8 9 10 11 12 {{# if ( is_current_time_betw…" at bounding box center [757, 291] width 571 height 360
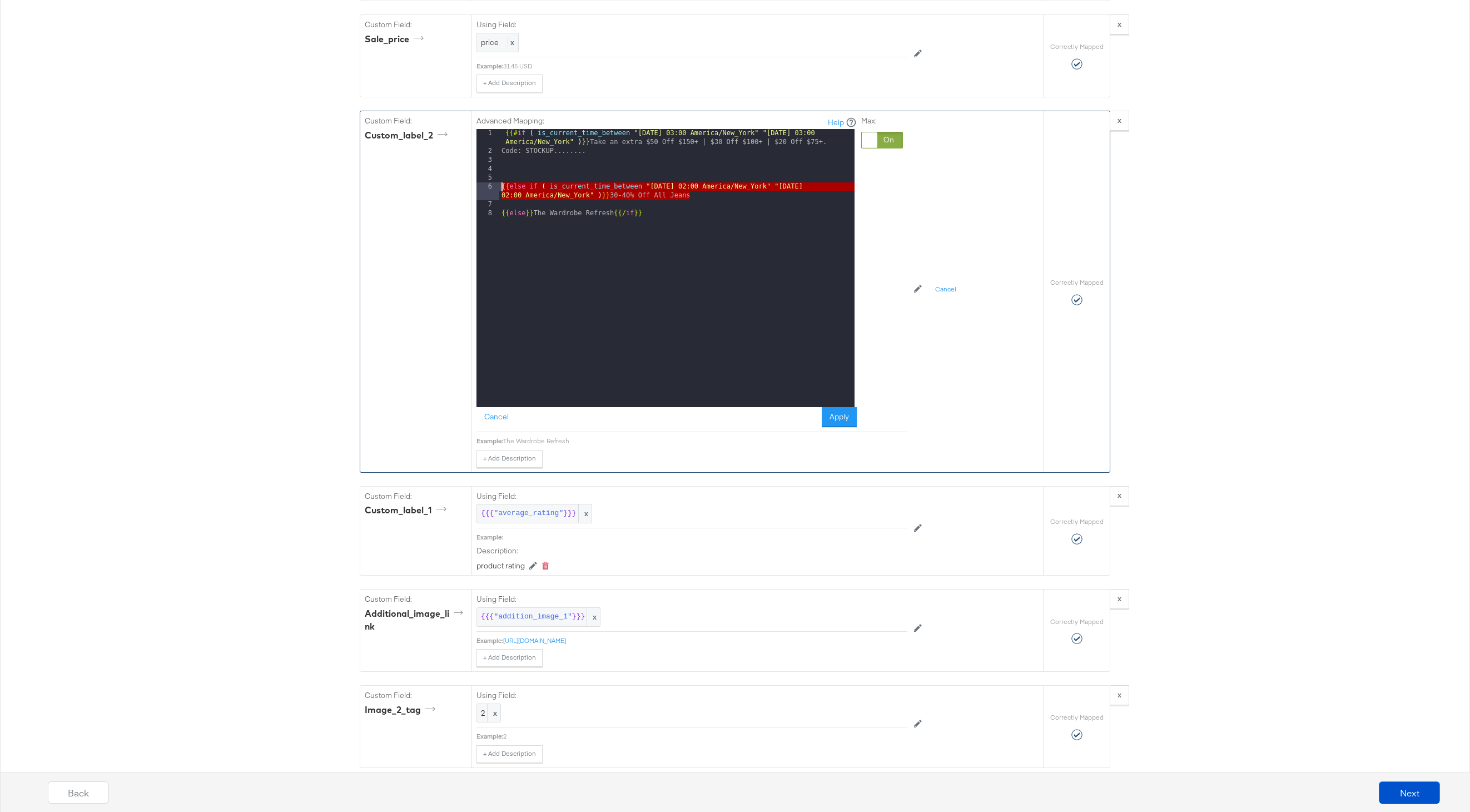
drag, startPoint x: 694, startPoint y: 194, endPoint x: 480, endPoint y: 186, distance: 214.1
click at [480, 186] on div "1 2 3 4 5 6 7 8 {{# if ( is_current_time_between "2024-06-11 03:00 America/New_…" at bounding box center [666, 268] width 378 height 278
click at [726, 194] on div "{{# if ( is_current_time_between "2024-06-11 03:00 America/New_York" "2024-06-1…" at bounding box center [677, 281] width 355 height 304
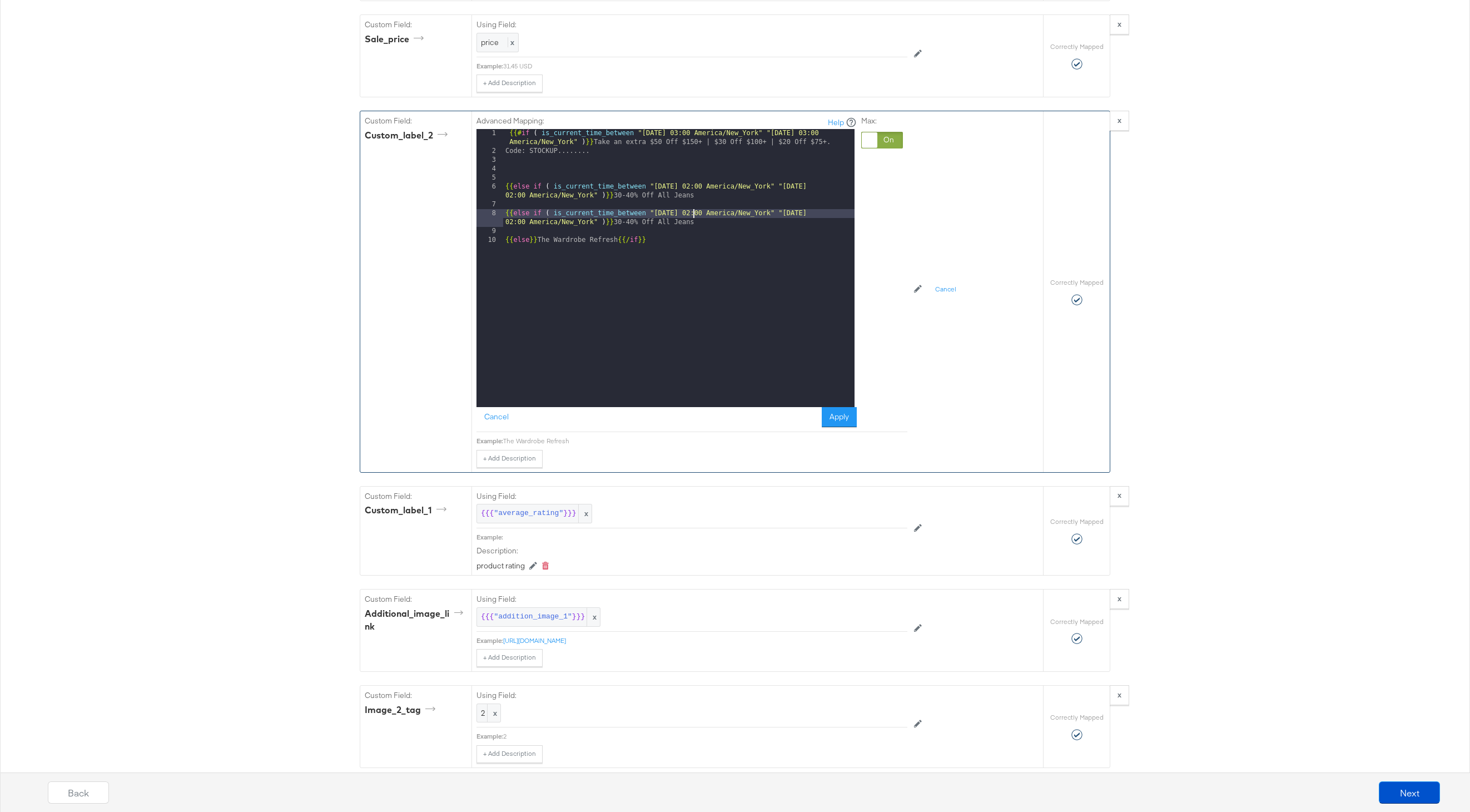
click at [693, 213] on div "{{# if ( is_current_time_between "2024-06-11 03:00 America/New_York" "2024-06-1…" at bounding box center [679, 281] width 352 height 304
click at [836, 213] on div "{{# if ( is_current_time_between "2024-06-11 03:00 America/New_York" "2024-06-1…" at bounding box center [679, 281] width 352 height 304
drag, startPoint x: 707, startPoint y: 223, endPoint x: 612, endPoint y: 223, distance: 95.0
click at [612, 223] on div "{{# if ( is_current_time_between "2024-06-11 03:00 America/New_York" "2024-06-1…" at bounding box center [679, 281] width 352 height 304
click at [507, 187] on div "{{# if ( is_current_time_between "2024-06-11 03:00 America/New_York" "2024-06-1…" at bounding box center [679, 281] width 352 height 304
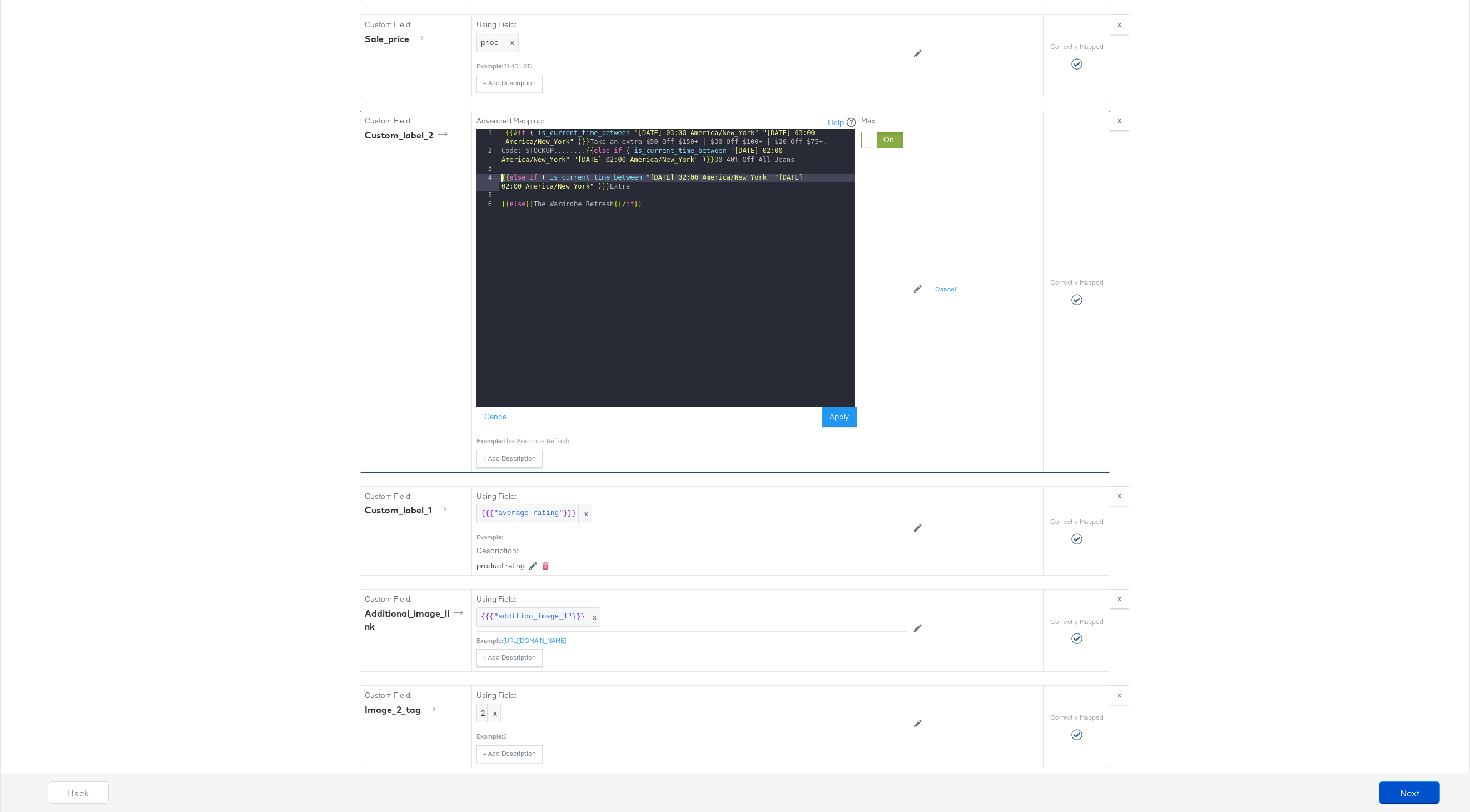
click at [501, 178] on div "{{# if ( is_current_time_between "2024-06-11 03:00 America/New_York" "2024-06-1…" at bounding box center [677, 281] width 355 height 304
click at [502, 198] on div "{{# if ( is_current_time_between "[DATE] 03:00 America/New_York" "[DATE] 03:00 …" at bounding box center [677, 281] width 355 height 304
click at [836, 410] on button "Apply" at bounding box center [839, 416] width 35 height 20
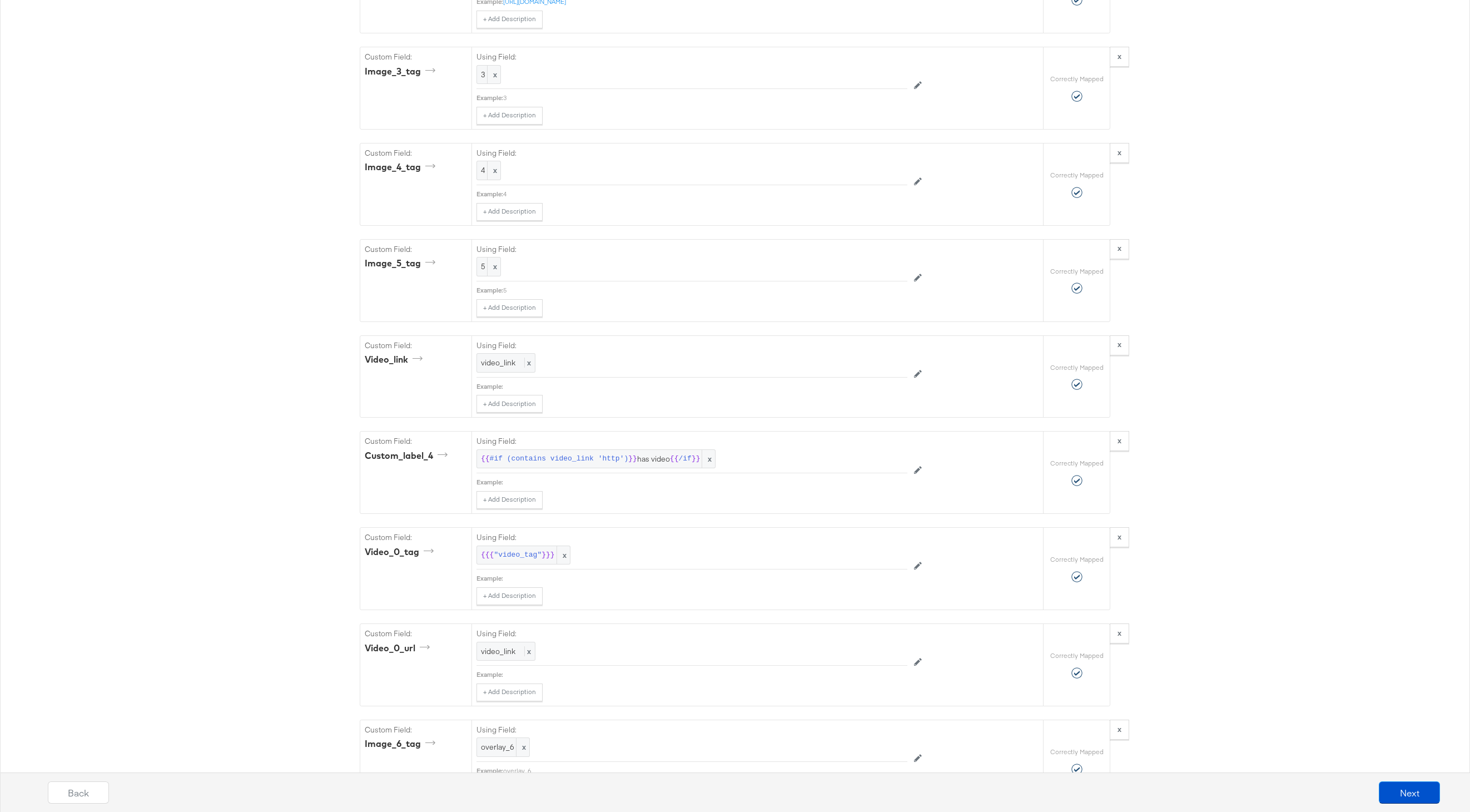
scroll to position [2684, 0]
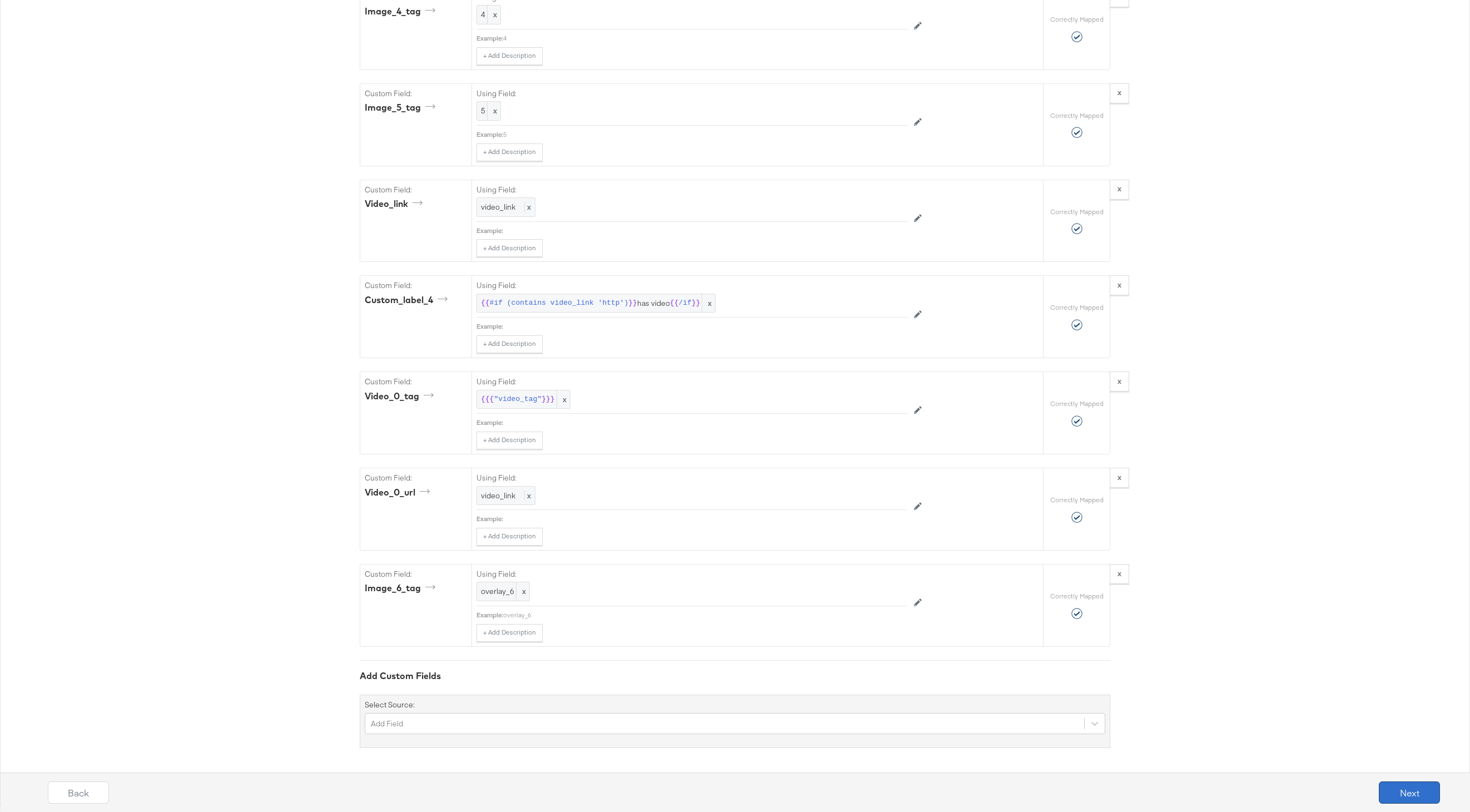
click at [1409, 786] on button "Next" at bounding box center [1410, 792] width 61 height 22
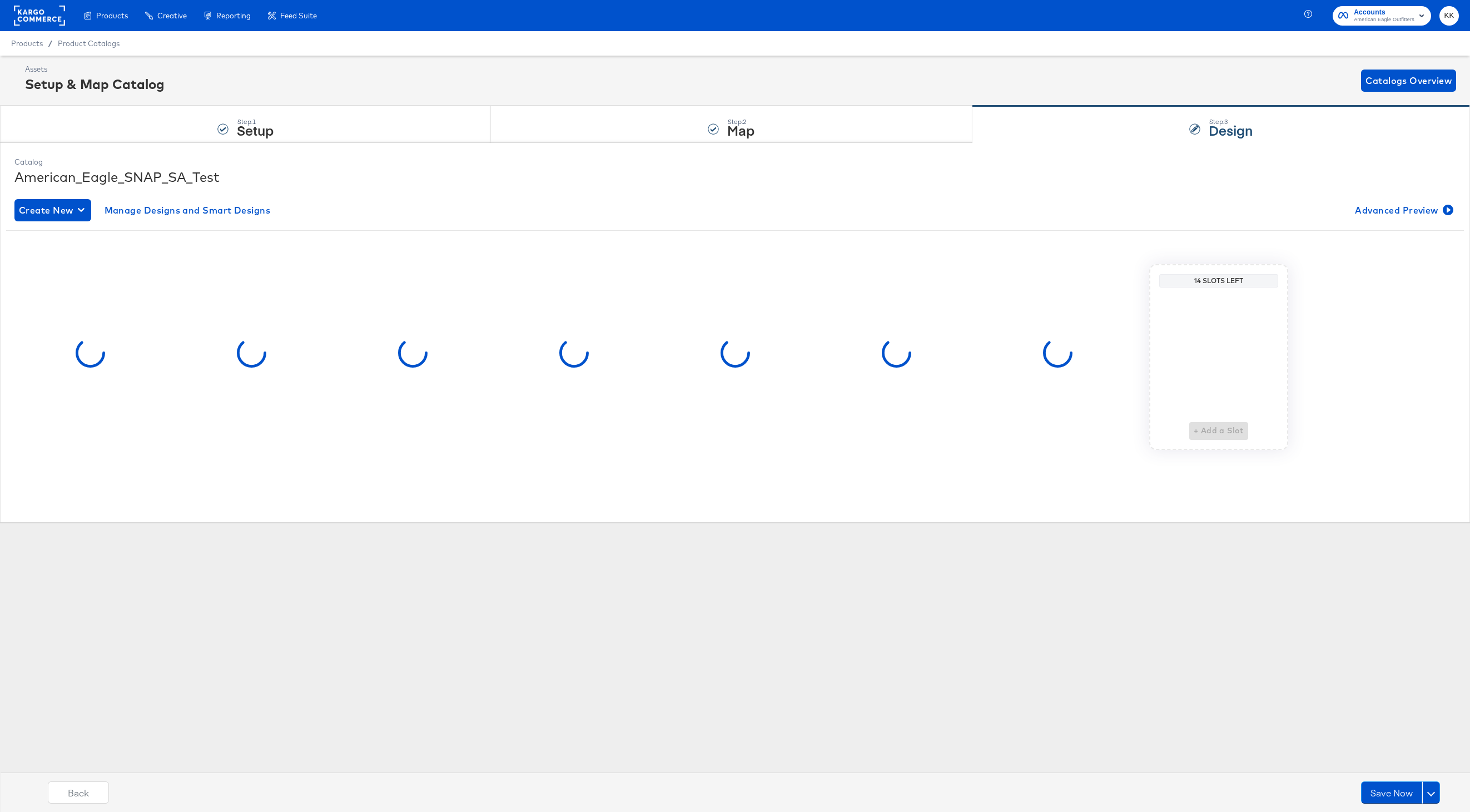
scroll to position [0, 0]
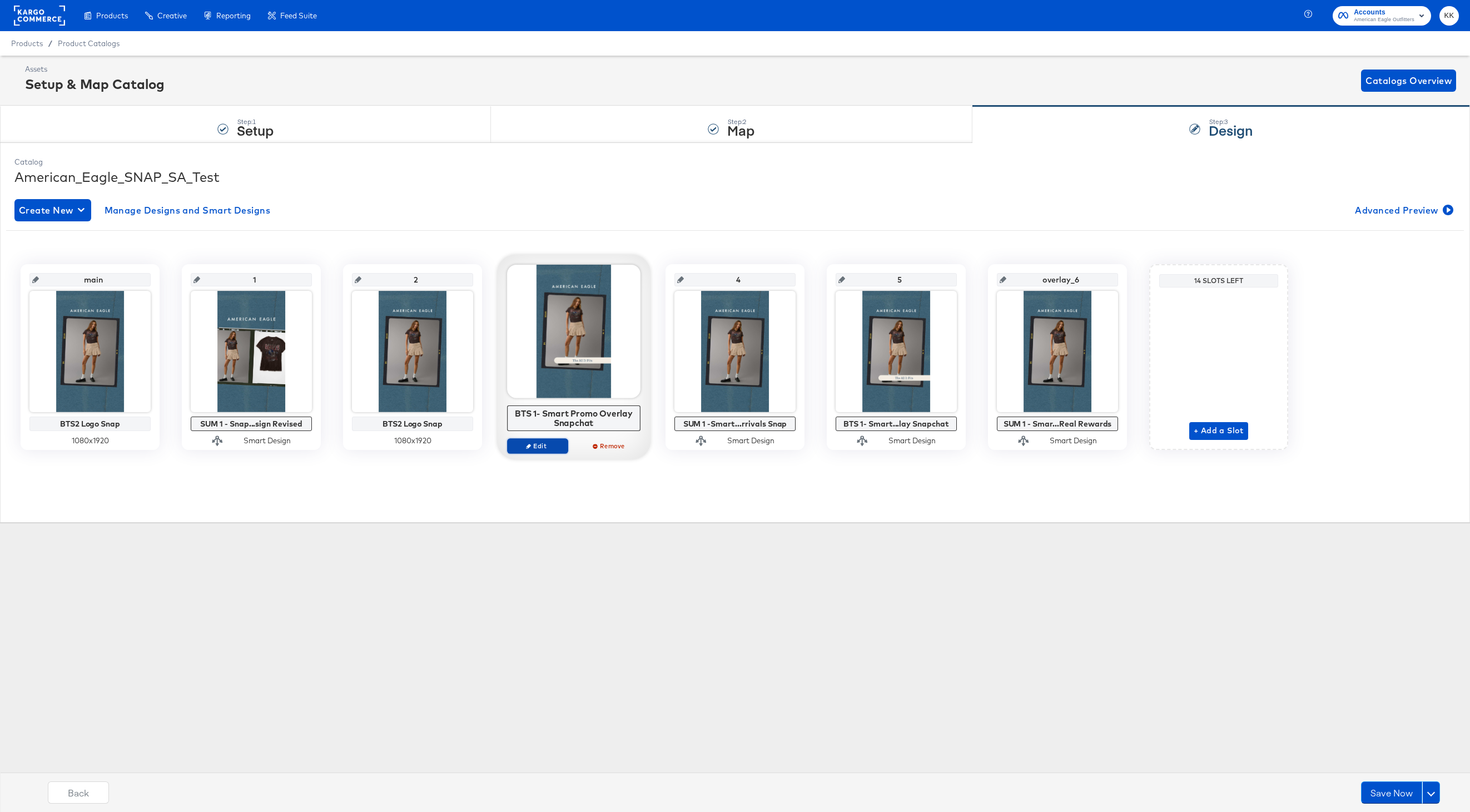
click at [545, 451] on button "Edit" at bounding box center [538, 446] width 61 height 16
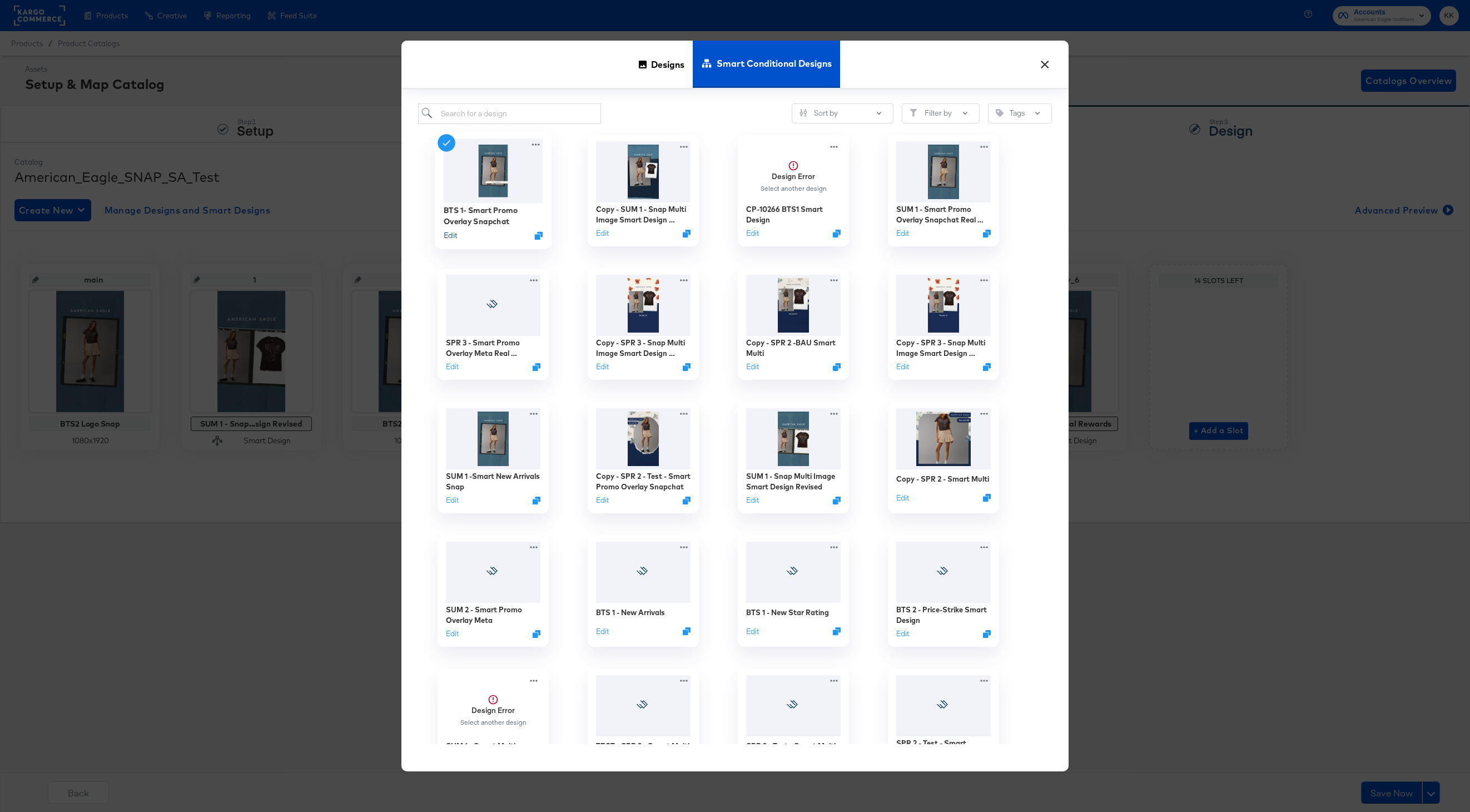
click at [452, 235] on button "Edit" at bounding box center [450, 234] width 13 height 10
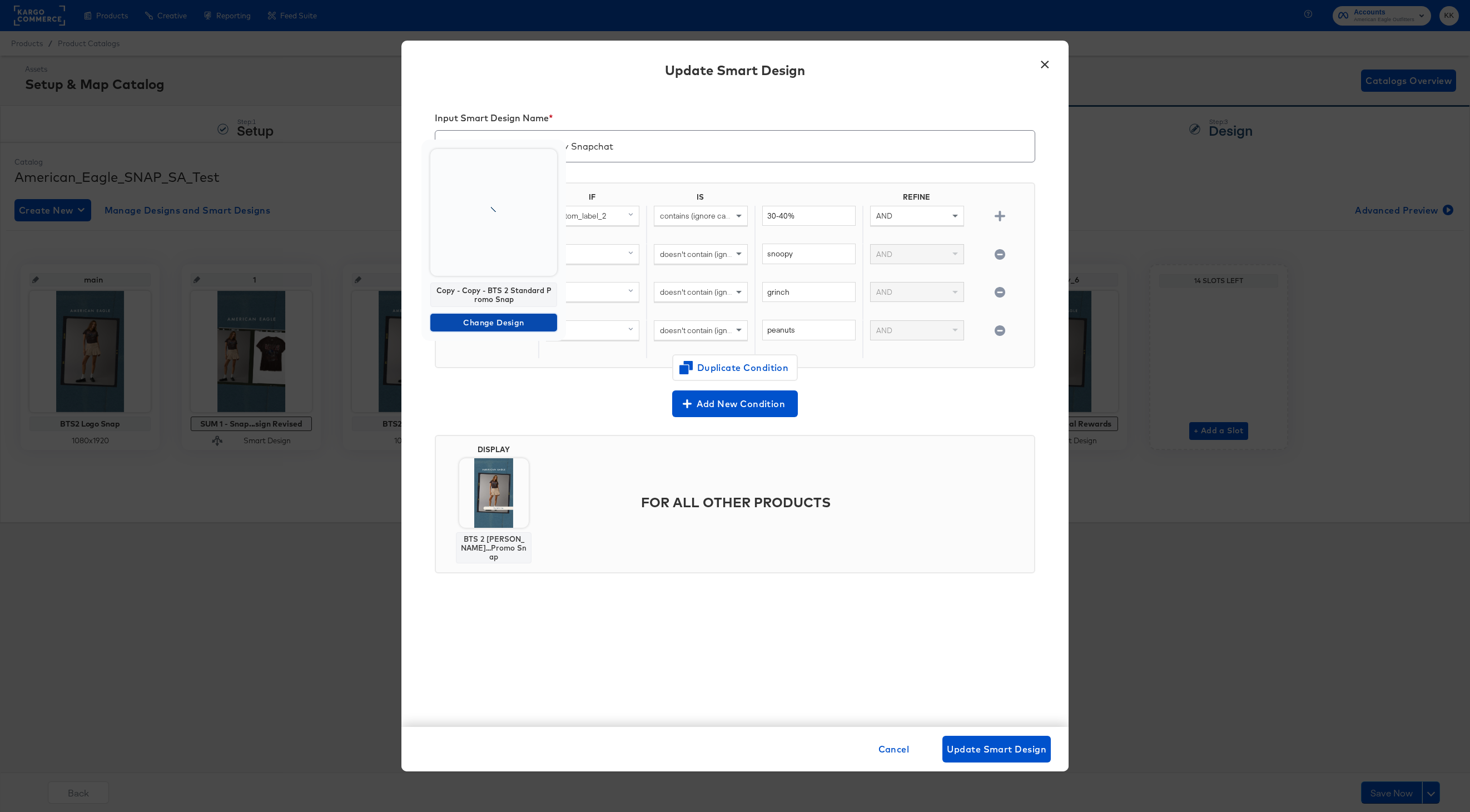
click at [504, 316] on span "Change Design" at bounding box center [494, 323] width 118 height 14
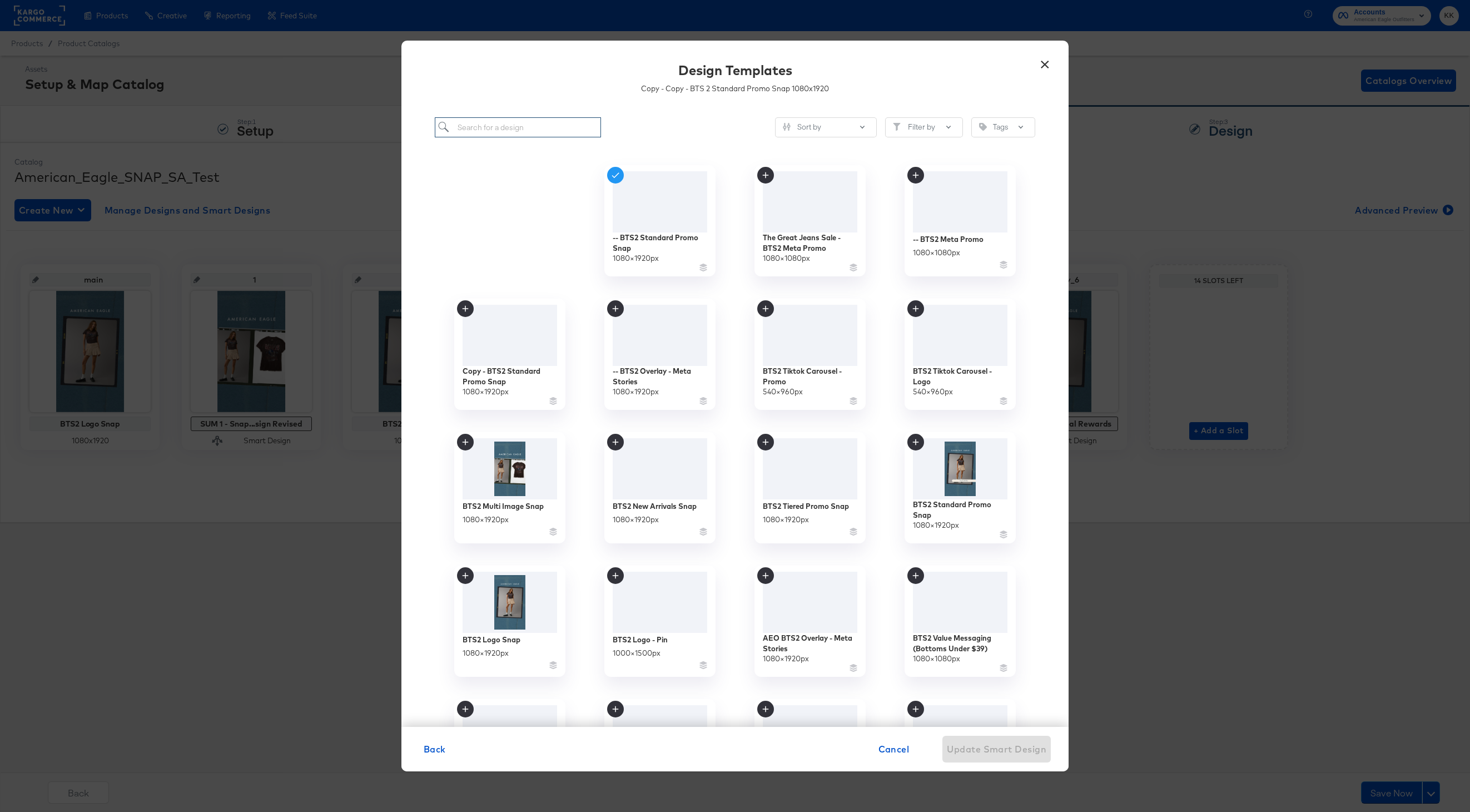
click at [500, 132] on input "search" at bounding box center [518, 128] width 166 height 21
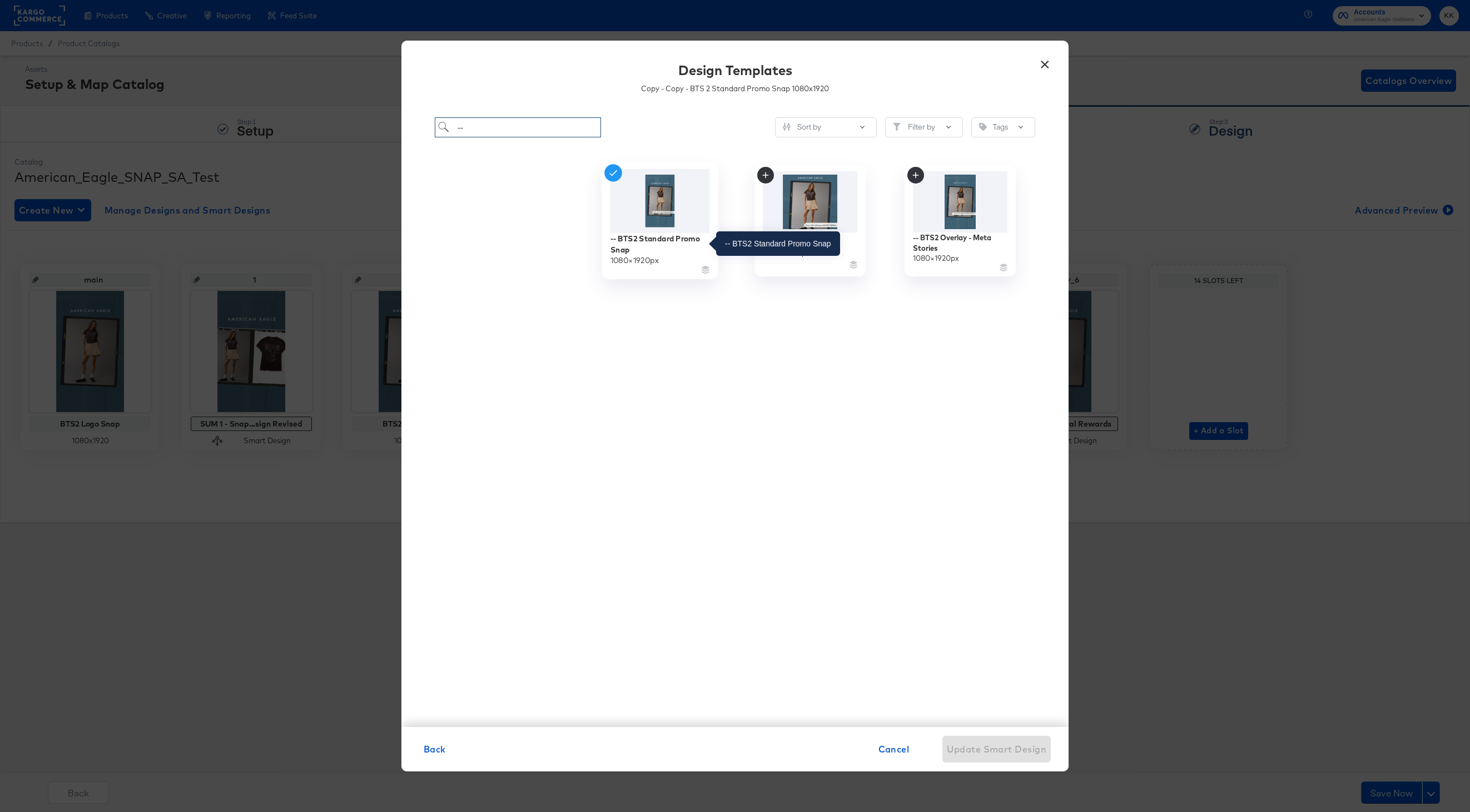
type input "--"
click at [654, 240] on div "-- BTS2 Standard Promo Snap" at bounding box center [661, 243] width 100 height 22
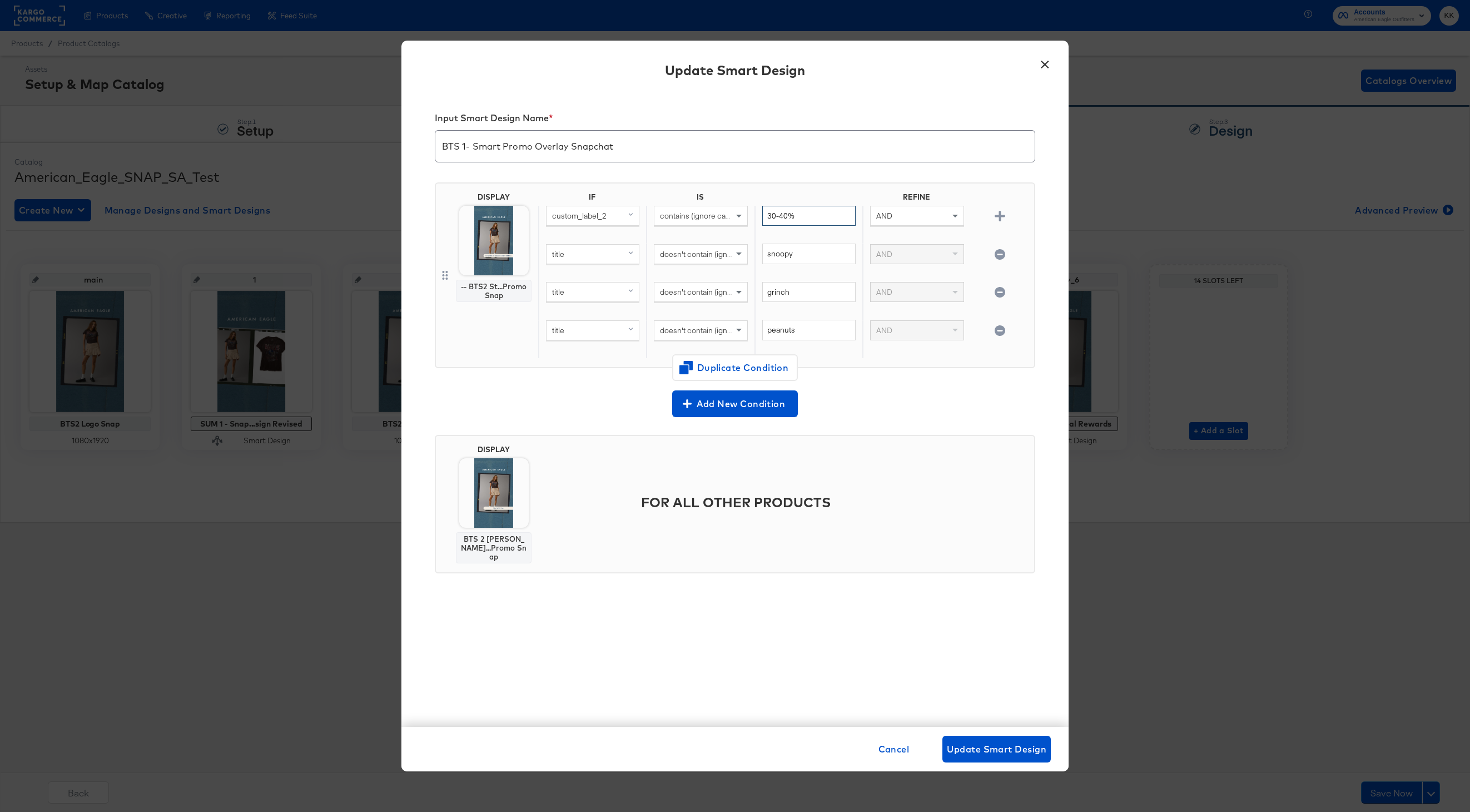
drag, startPoint x: 802, startPoint y: 218, endPoint x: 761, endPoint y: 218, distance: 41.0
click at [761, 218] on div "30-40%" at bounding box center [808, 225] width 108 height 38
type input "Extra"
click at [466, 146] on input "BTS 1- Smart Promo Overlay Snapchat" at bounding box center [735, 142] width 599 height 32
click at [504, 146] on input "BTS2 - Smart Promo Overlay Snapchat" at bounding box center [735, 142] width 599 height 32
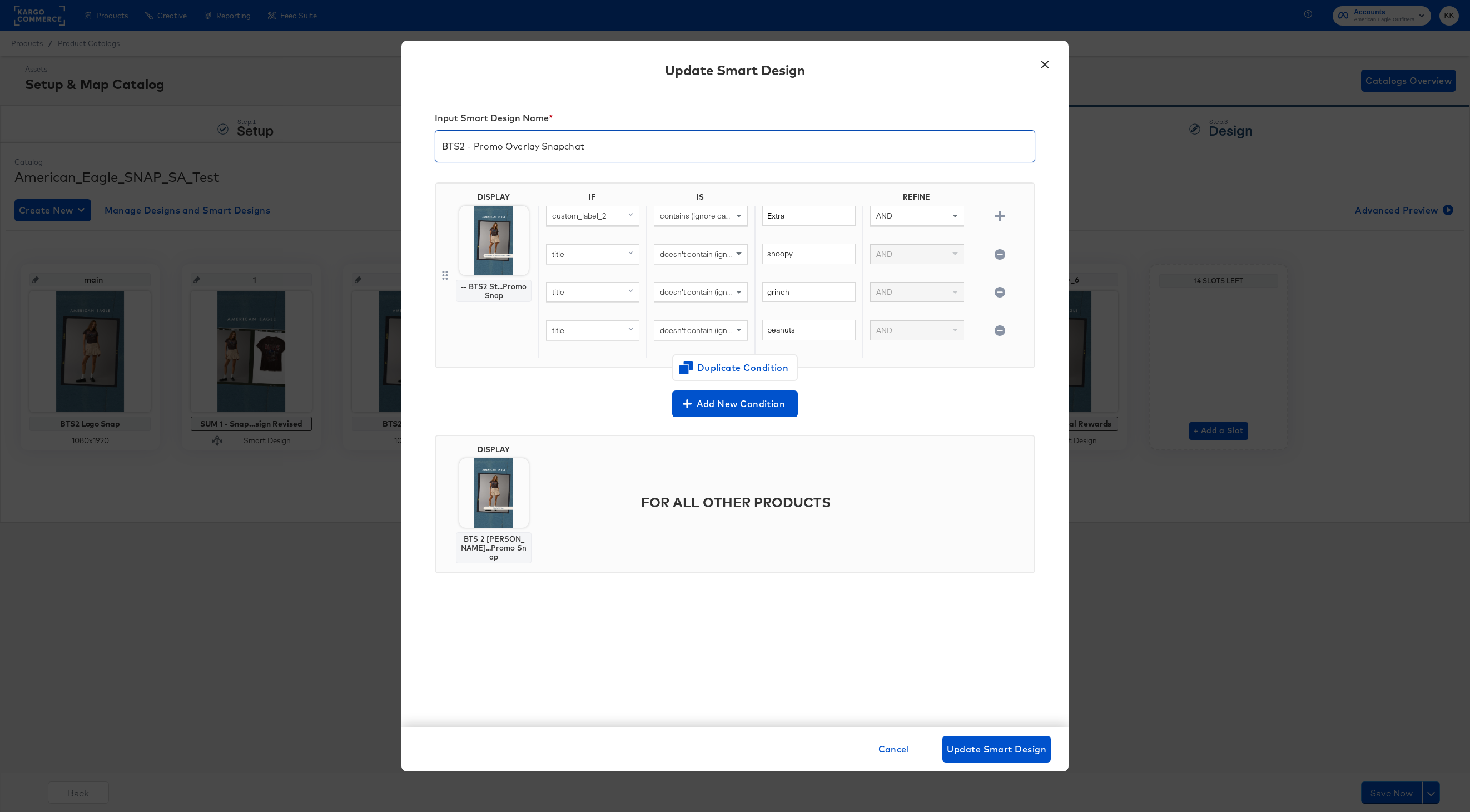
click at [590, 147] on input "BTS2 - Promo Overlay Snapchat" at bounding box center [735, 142] width 599 height 32
type input "BTS2 - Promo Overlay Snap"
click at [973, 736] on button "Update Smart Design" at bounding box center [997, 749] width 108 height 27
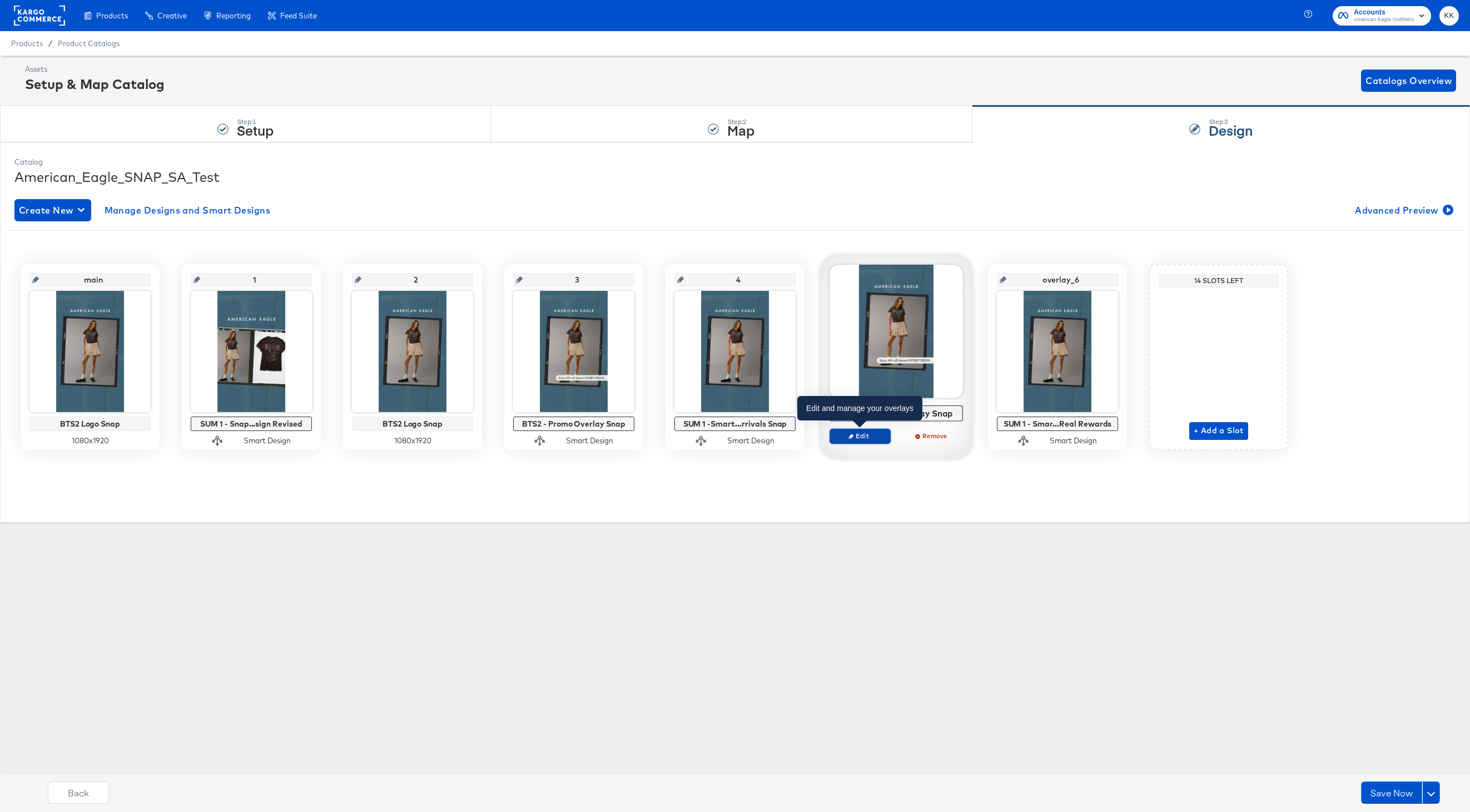
click at [866, 440] on span "Edit" at bounding box center [860, 436] width 51 height 9
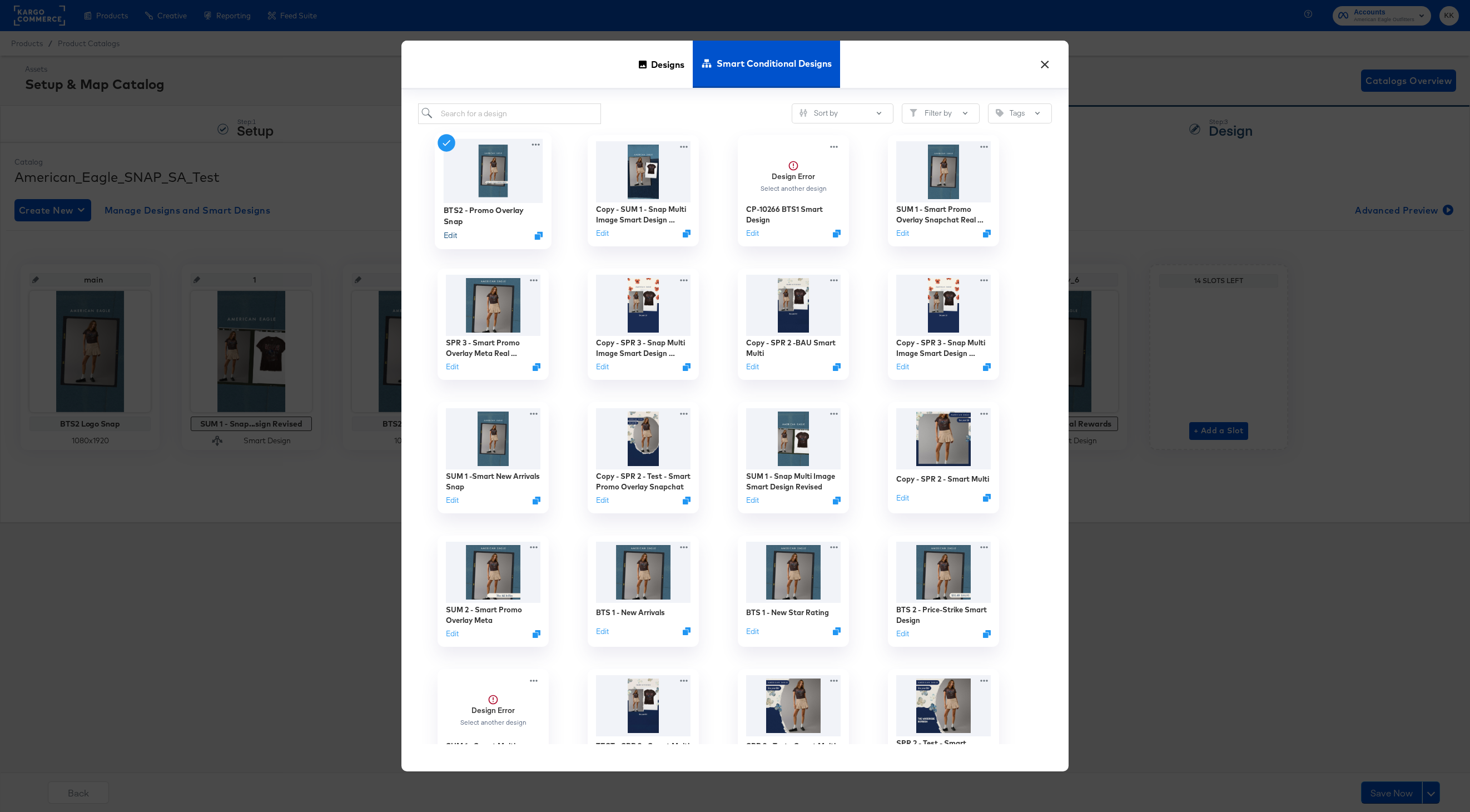
click at [451, 237] on button "Edit" at bounding box center [450, 234] width 13 height 10
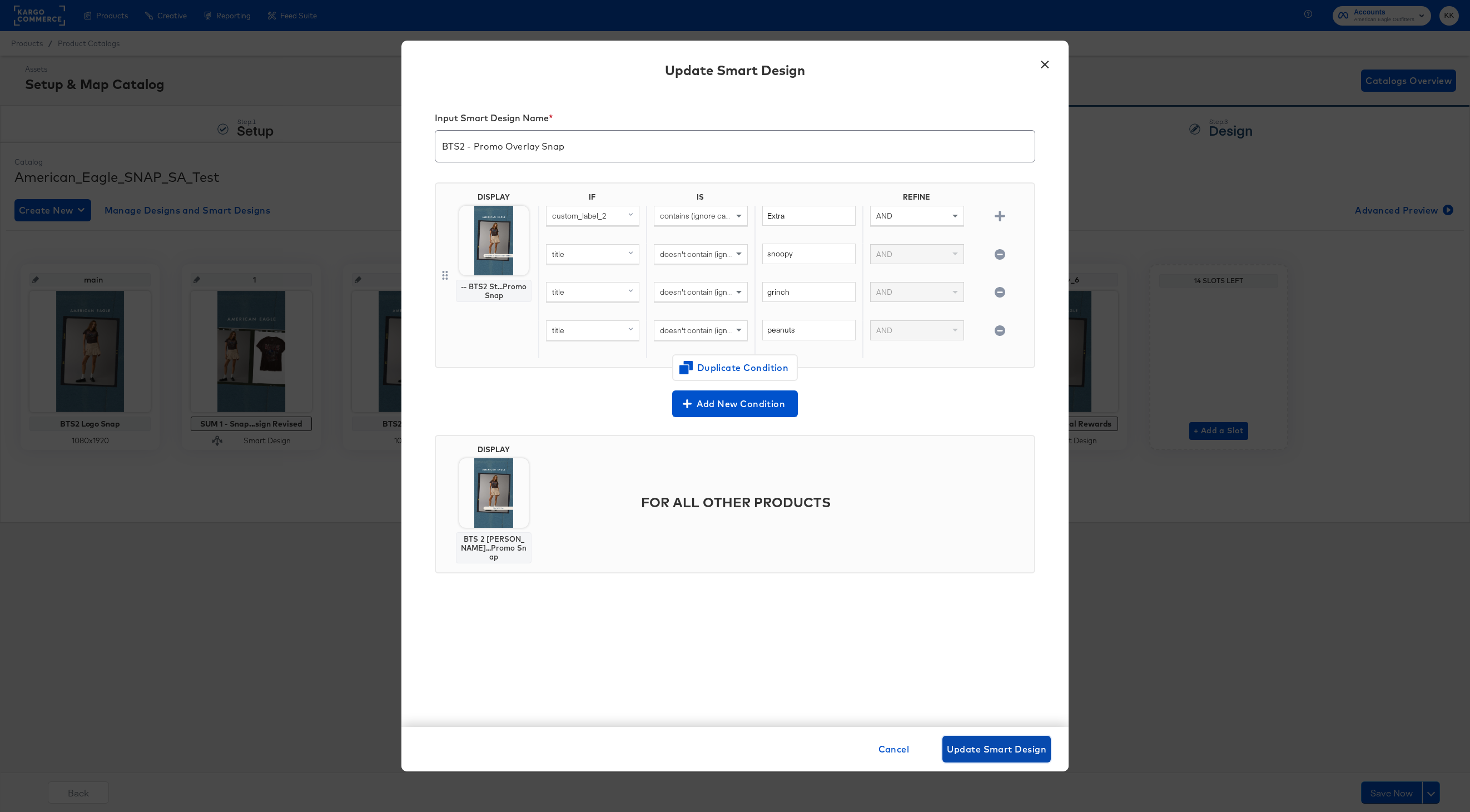
click at [993, 758] on button "Update Smart Design" at bounding box center [997, 749] width 108 height 27
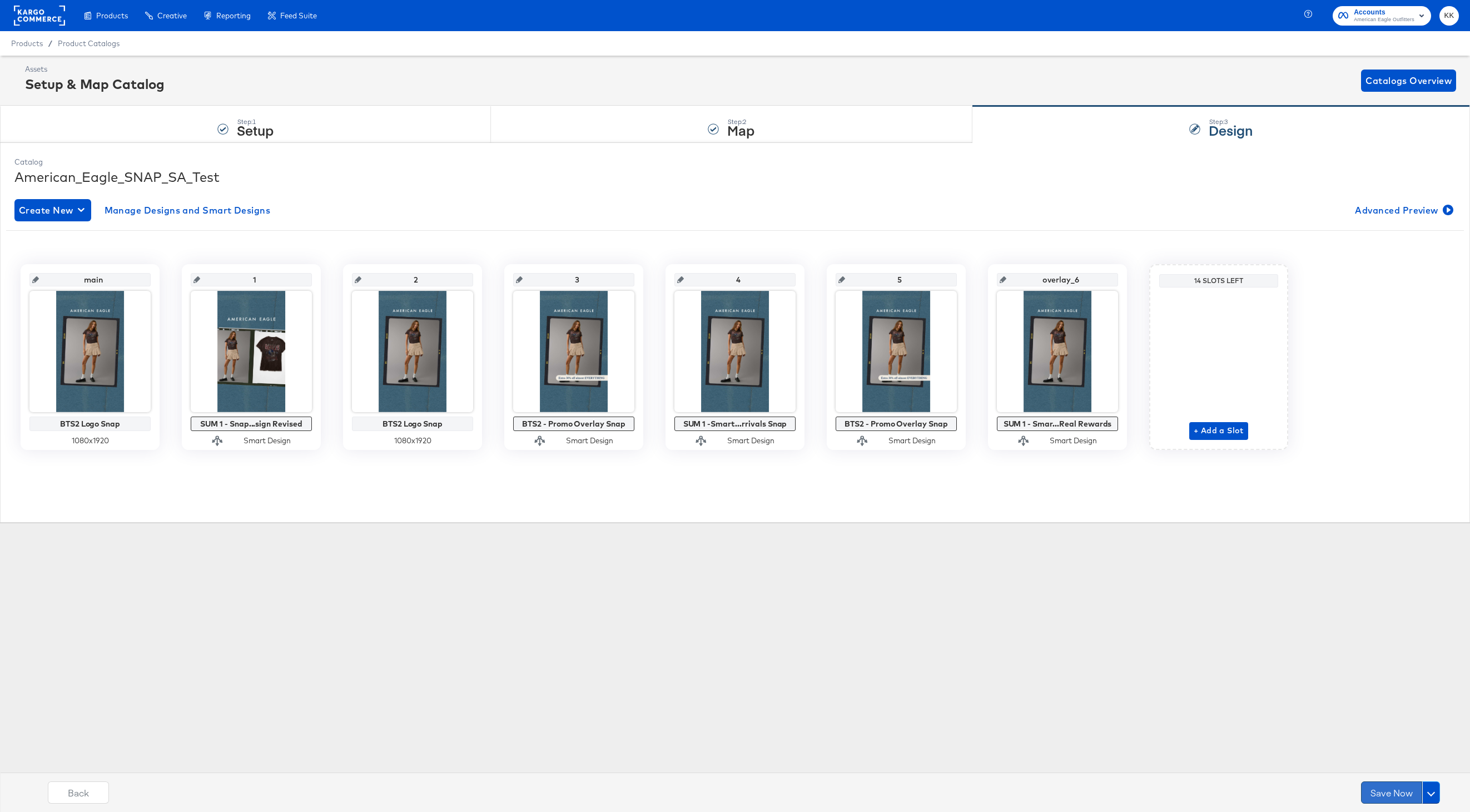
click at [1384, 790] on button "Save Now" at bounding box center [1392, 792] width 61 height 22
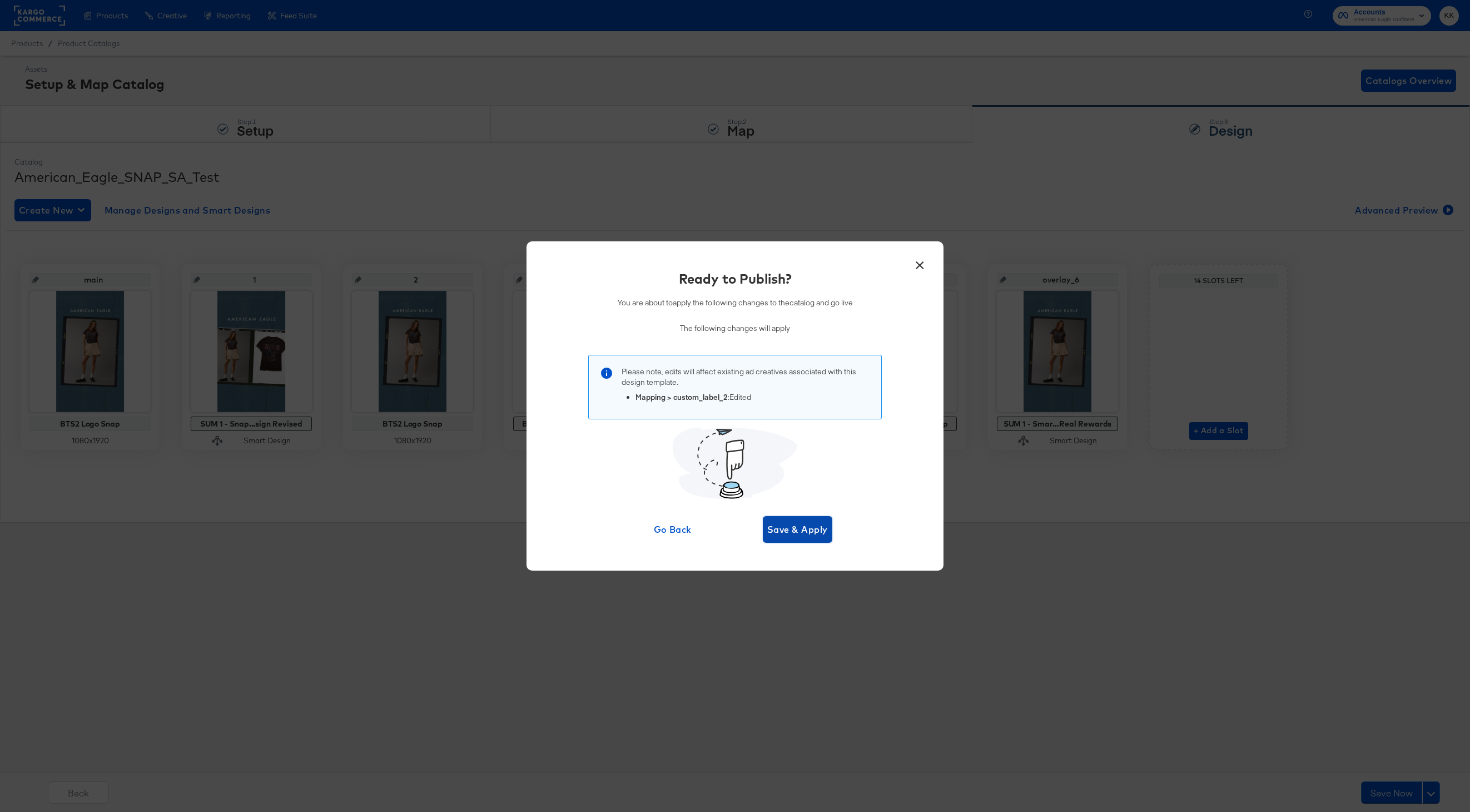
click at [814, 534] on span "Save & Apply" at bounding box center [797, 529] width 60 height 16
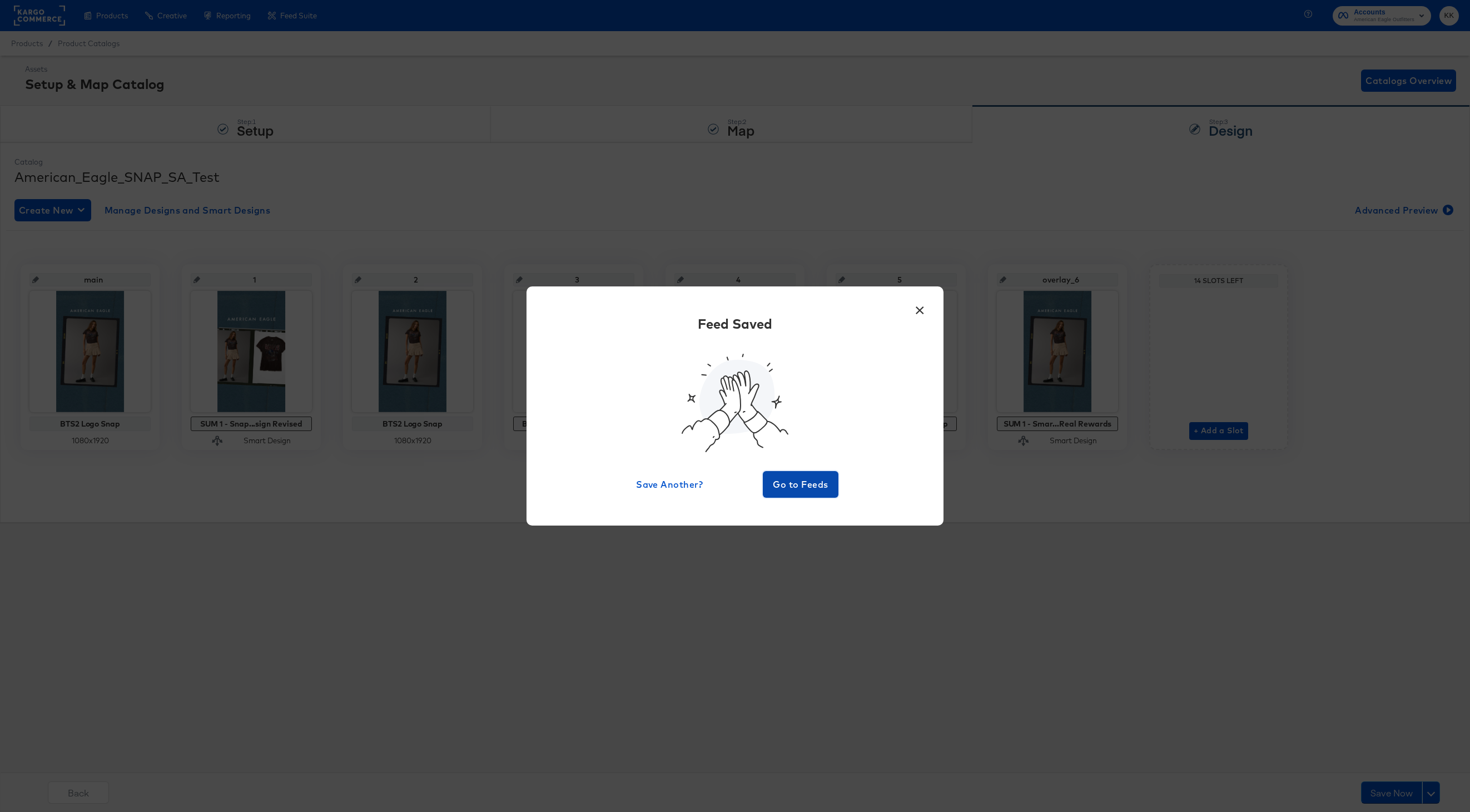
click at [797, 483] on span "Go to Feeds" at bounding box center [801, 485] width 66 height 16
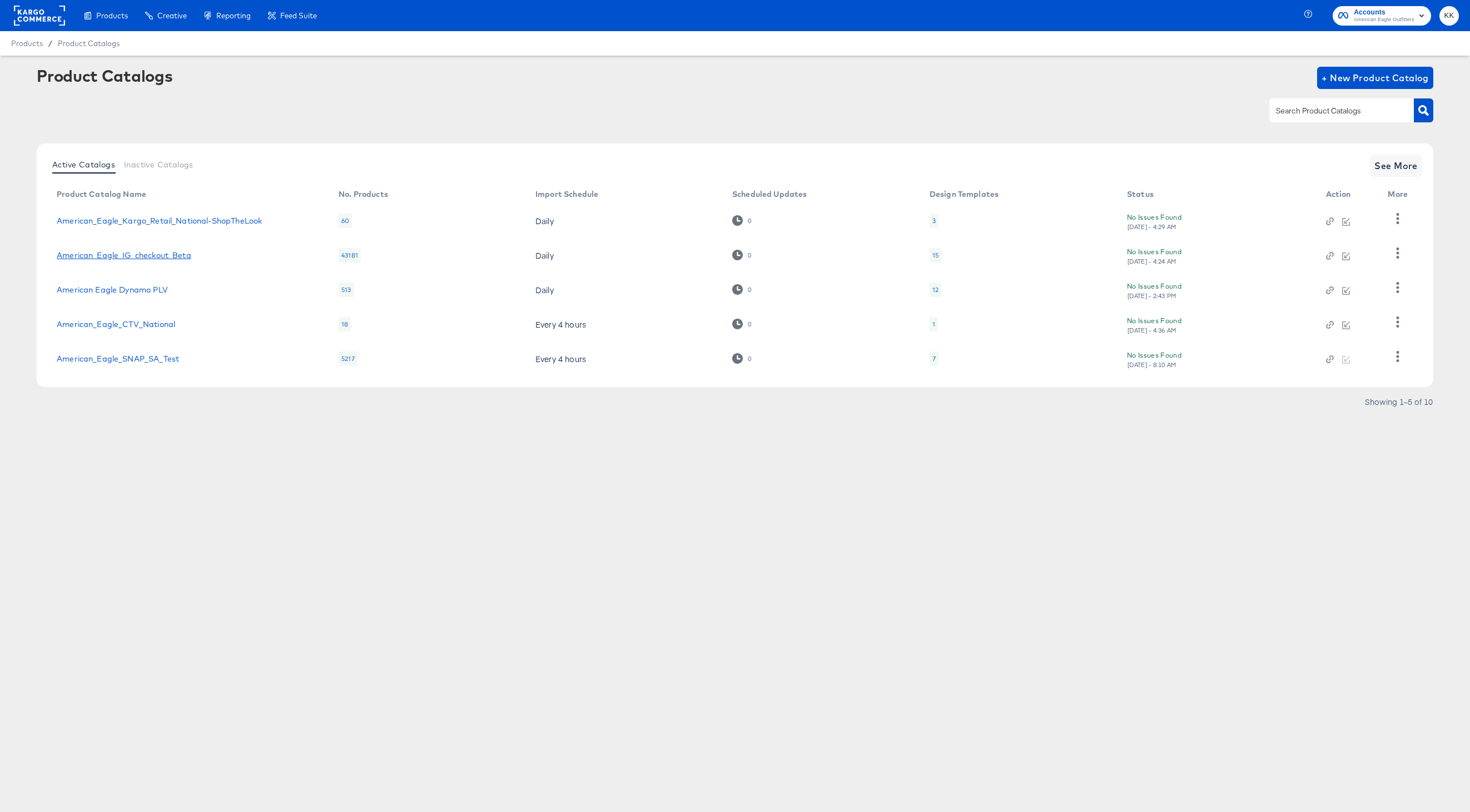
click at [147, 257] on link "American_Eagle_IG_checkout_Beta" at bounding box center [124, 256] width 135 height 9
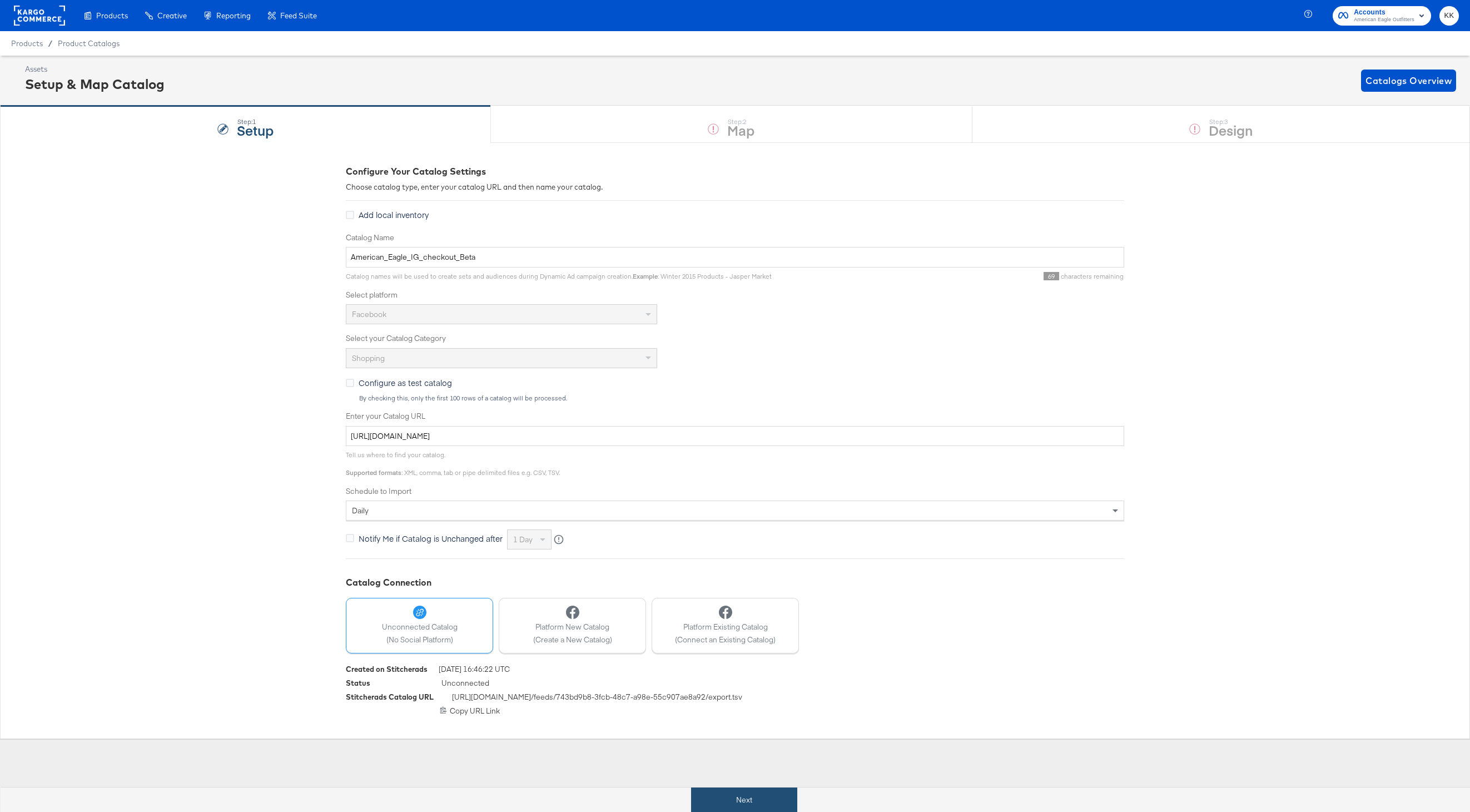
click at [729, 794] on button "Next" at bounding box center [744, 800] width 106 height 25
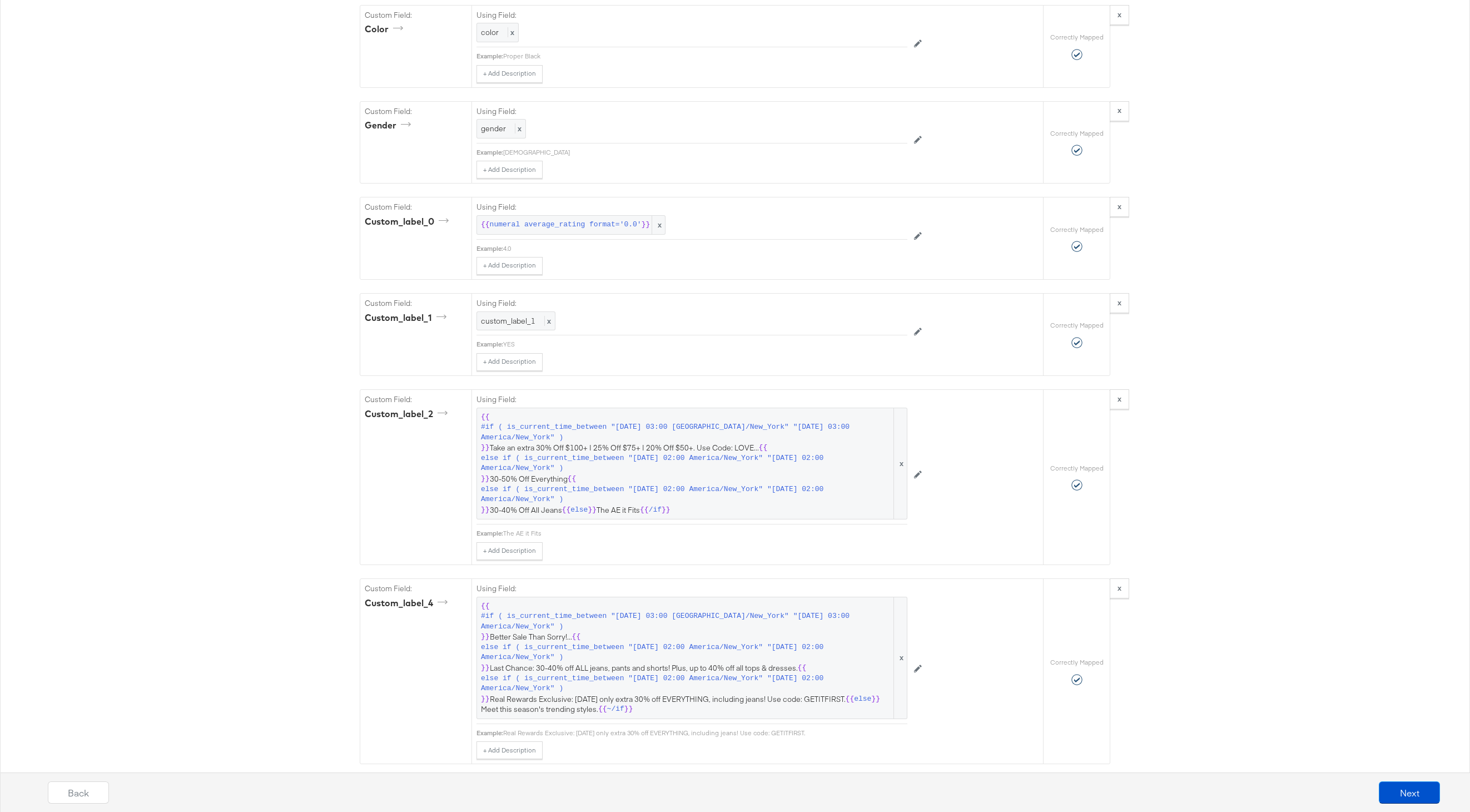
scroll to position [1423, 0]
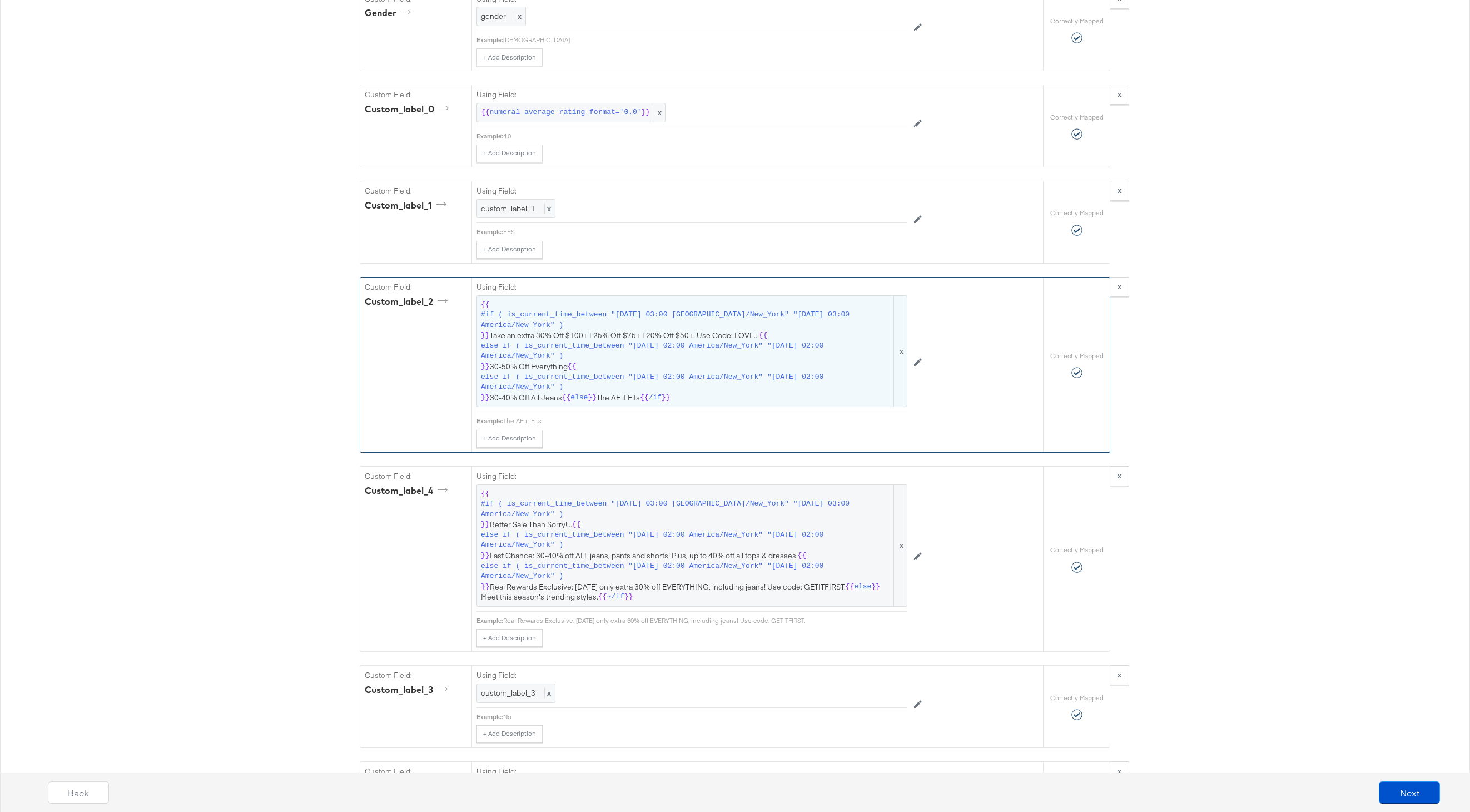
click at [606, 350] on span "else if ( is_current_time_between "2025-07-17 02:00 America/New_York" "2025-07-…" at bounding box center [687, 352] width 411 height 21
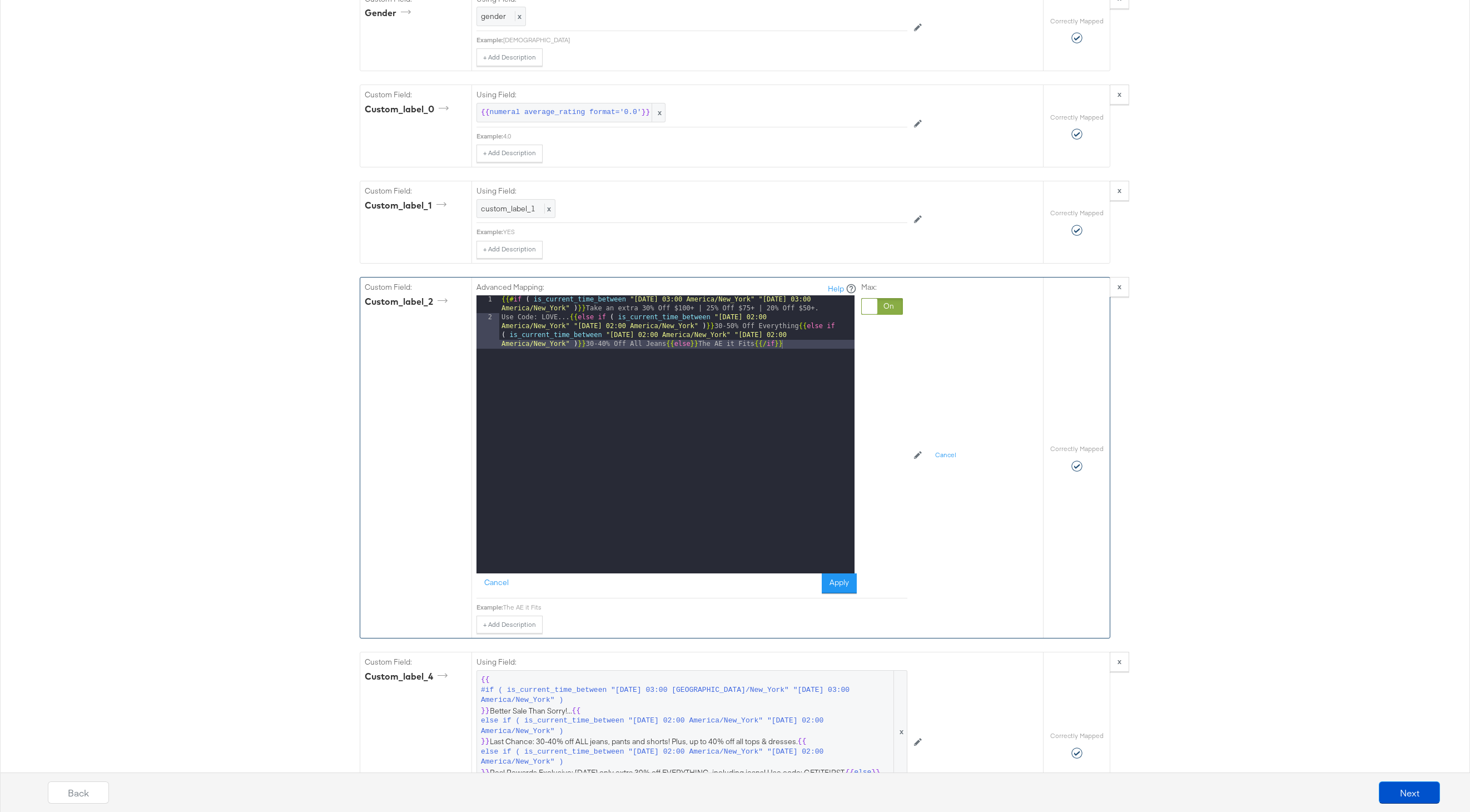
click at [663, 346] on div "{{# if ( is_current_time_between "2024-06-28 03:00 America/New_York" "2024-06-2…" at bounding box center [677, 460] width 355 height 332
click at [568, 318] on div "{{# if ( is_current_time_between "2024-06-28 03:00 America/New_York" "2024-06-2…" at bounding box center [677, 447] width 355 height 304
click at [695, 345] on div "{{# if ( is_current_time_between "2024-06-28 03:00 America/New_York" "2024-06-2…" at bounding box center [677, 447] width 355 height 304
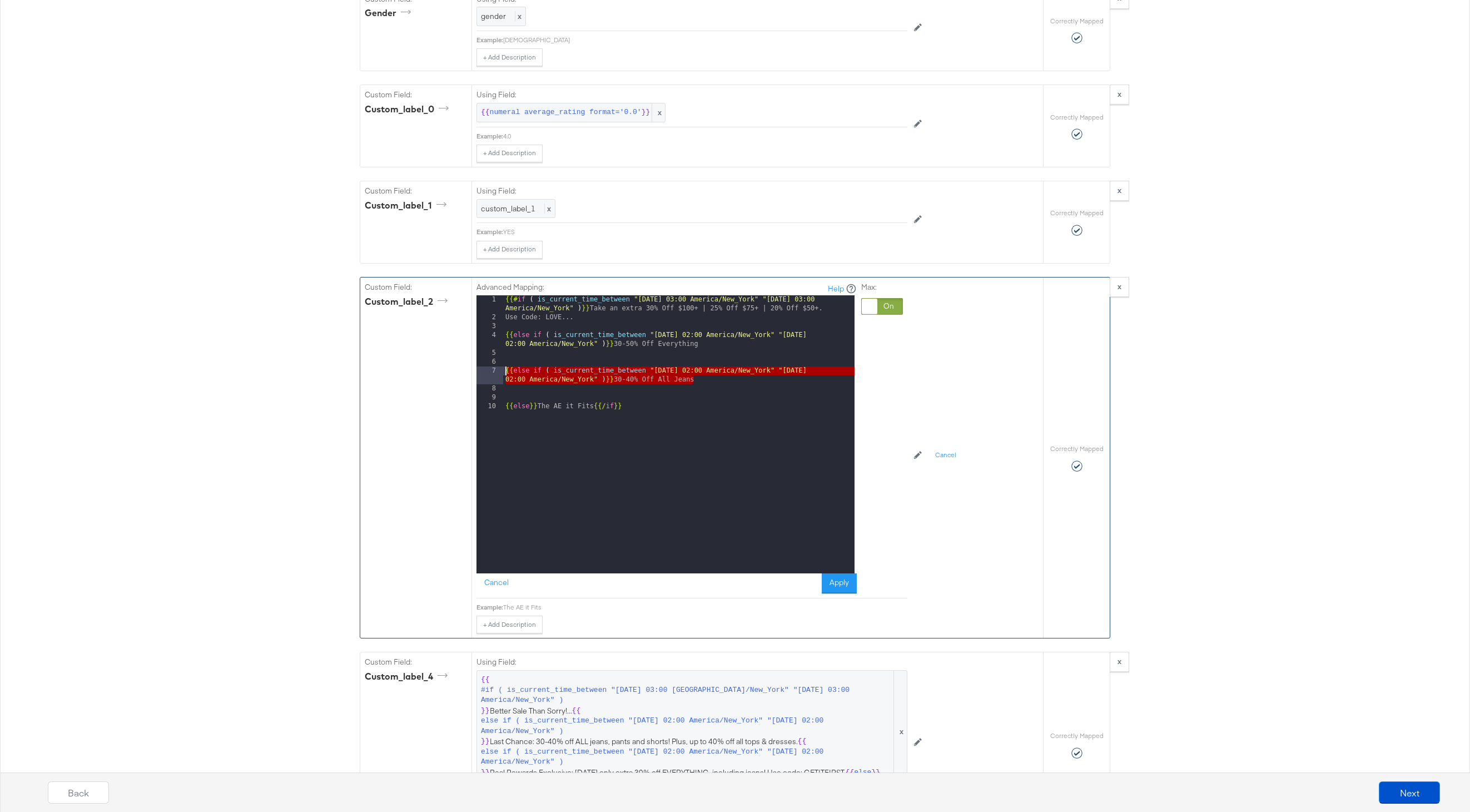
drag, startPoint x: 702, startPoint y: 378, endPoint x: 494, endPoint y: 372, distance: 208.1
click at [494, 372] on div "1 2 3 4 5 6 7 8 9 10 {{# if ( is_current_time_between "2024-06-28 03:00 America…" at bounding box center [666, 434] width 378 height 278
click at [707, 380] on div "{{# if ( is_current_time_between "2024-06-28 03:00 America/New_York" "2024-06-2…" at bounding box center [679, 447] width 352 height 304
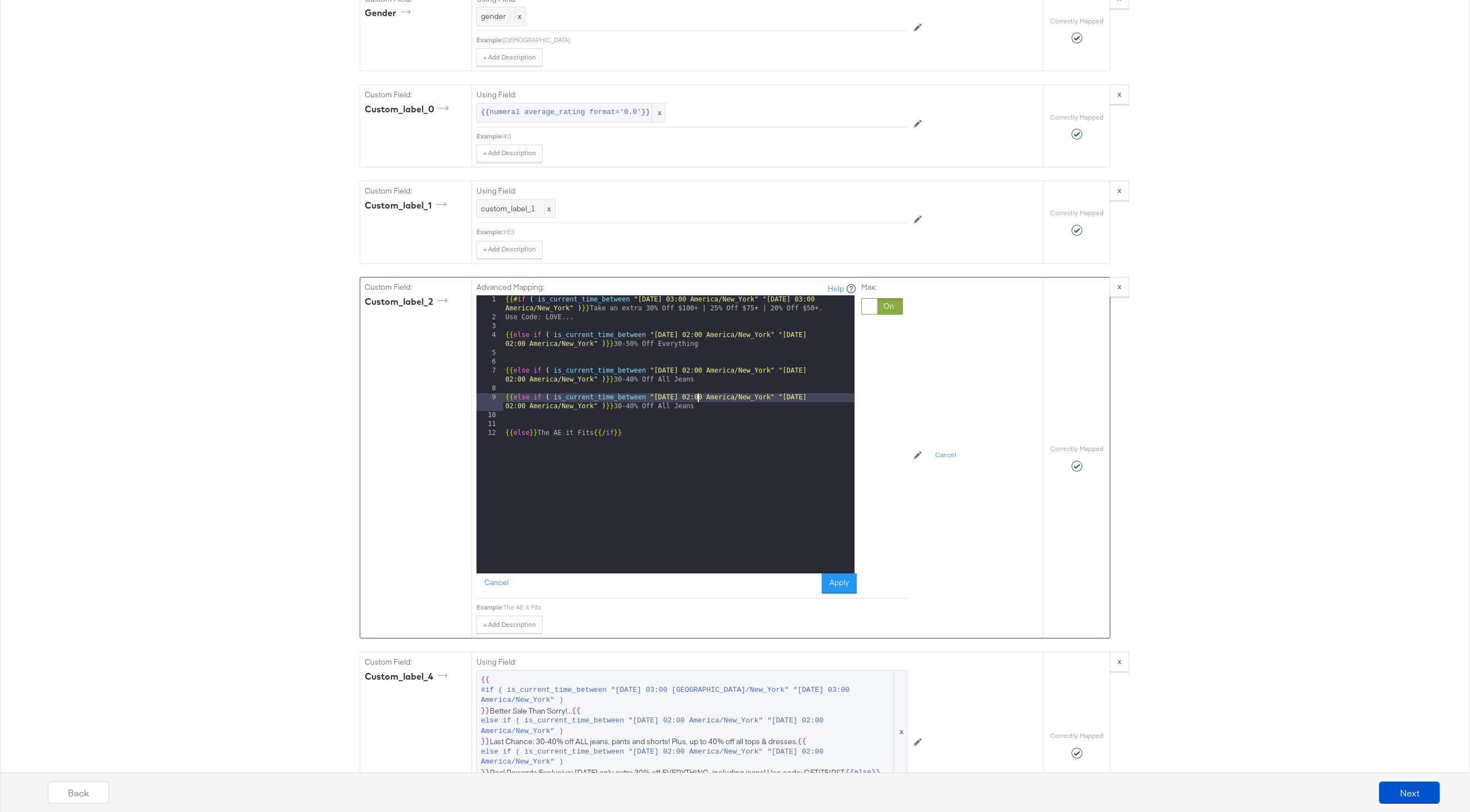
click at [696, 397] on div "{{# if ( is_current_time_between "2024-06-28 03:00 America/New_York" "2024-06-2…" at bounding box center [679, 447] width 352 height 304
click at [836, 397] on div "{{# if ( is_current_time_between "2024-06-28 03:00 America/New_York" "2024-06-2…" at bounding box center [679, 447] width 352 height 304
click at [707, 403] on div "{{# if ( is_current_time_between "2024-06-28 03:00 America/New_York" "2024-06-2…" at bounding box center [679, 447] width 352 height 304
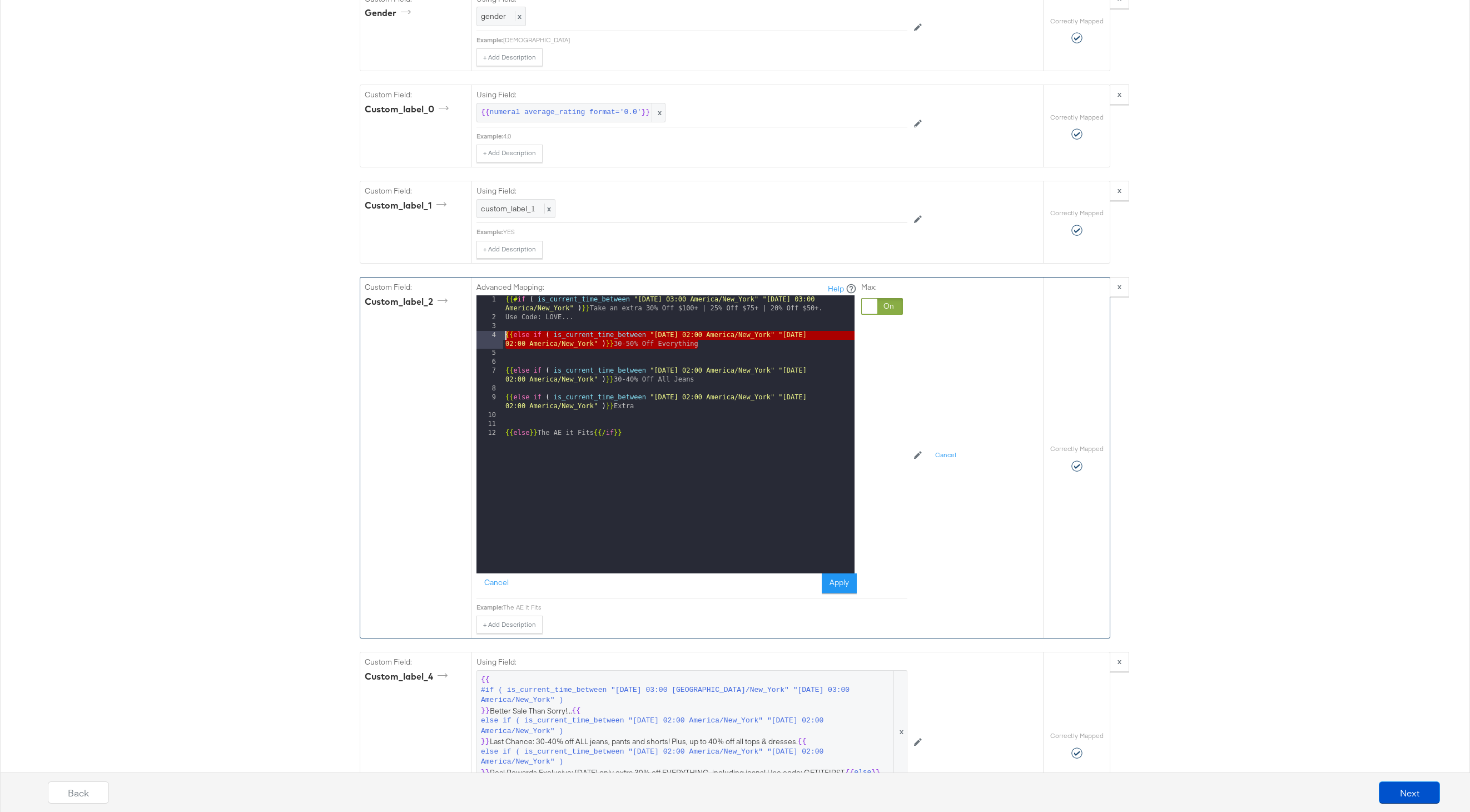
drag, startPoint x: 717, startPoint y: 347, endPoint x: 471, endPoint y: 337, distance: 246.2
click at [472, 337] on div "Advanced Mapping: Help 1 2 3 4 5 6 7 8 9 10 11 12 {{# if ( is_current_time_betw…" at bounding box center [757, 458] width 571 height 360
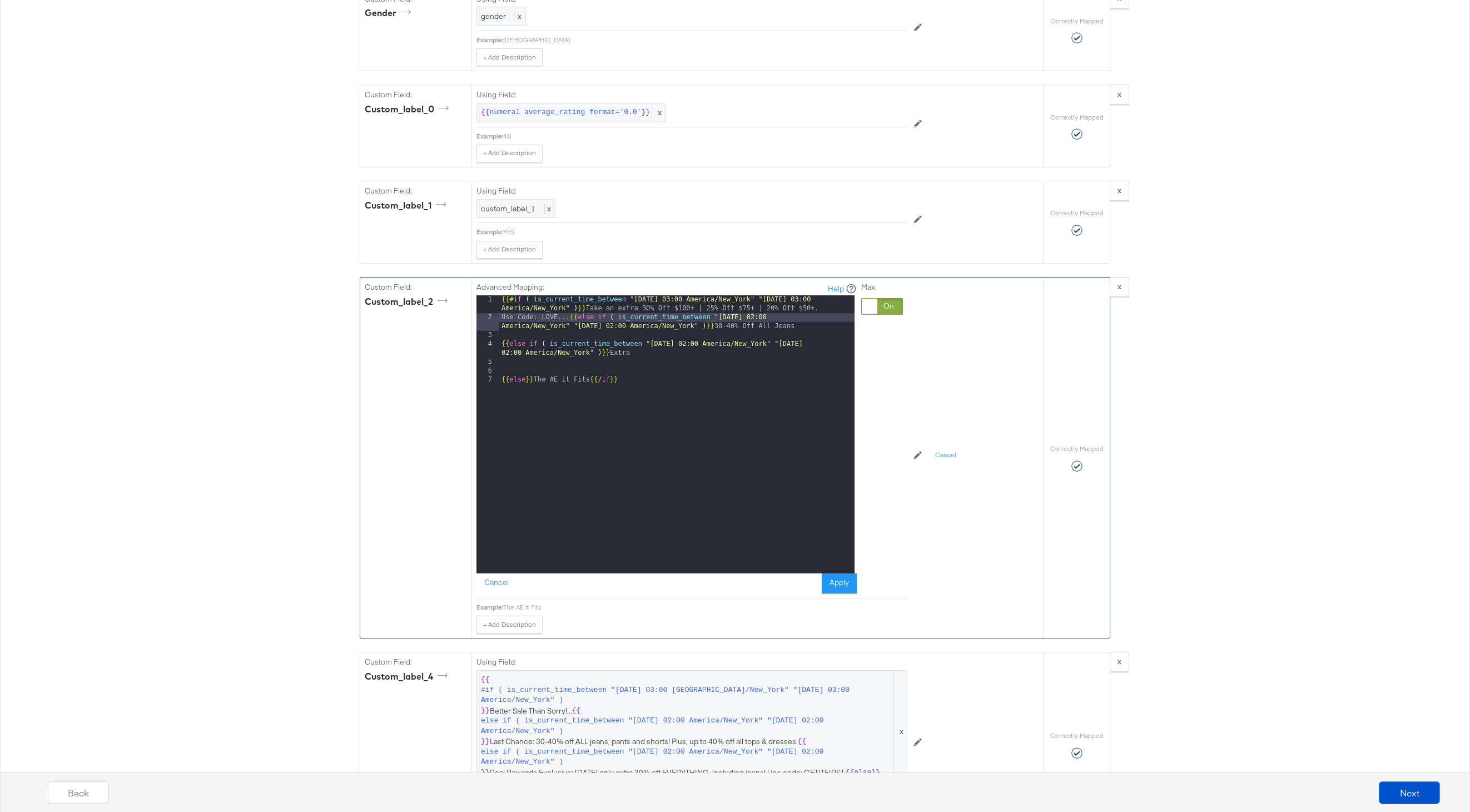
click at [502, 346] on div "{{# if ( is_current_time_between "2024-06-28 03:00 America/New_York" "2024-06-2…" at bounding box center [677, 447] width 355 height 304
click at [502, 372] on div "{{# if ( is_current_time_between "2024-06-28 03:00 America/New_York" "2024-06-2…" at bounding box center [677, 447] width 355 height 304
click at [836, 580] on button "Apply" at bounding box center [839, 583] width 35 height 20
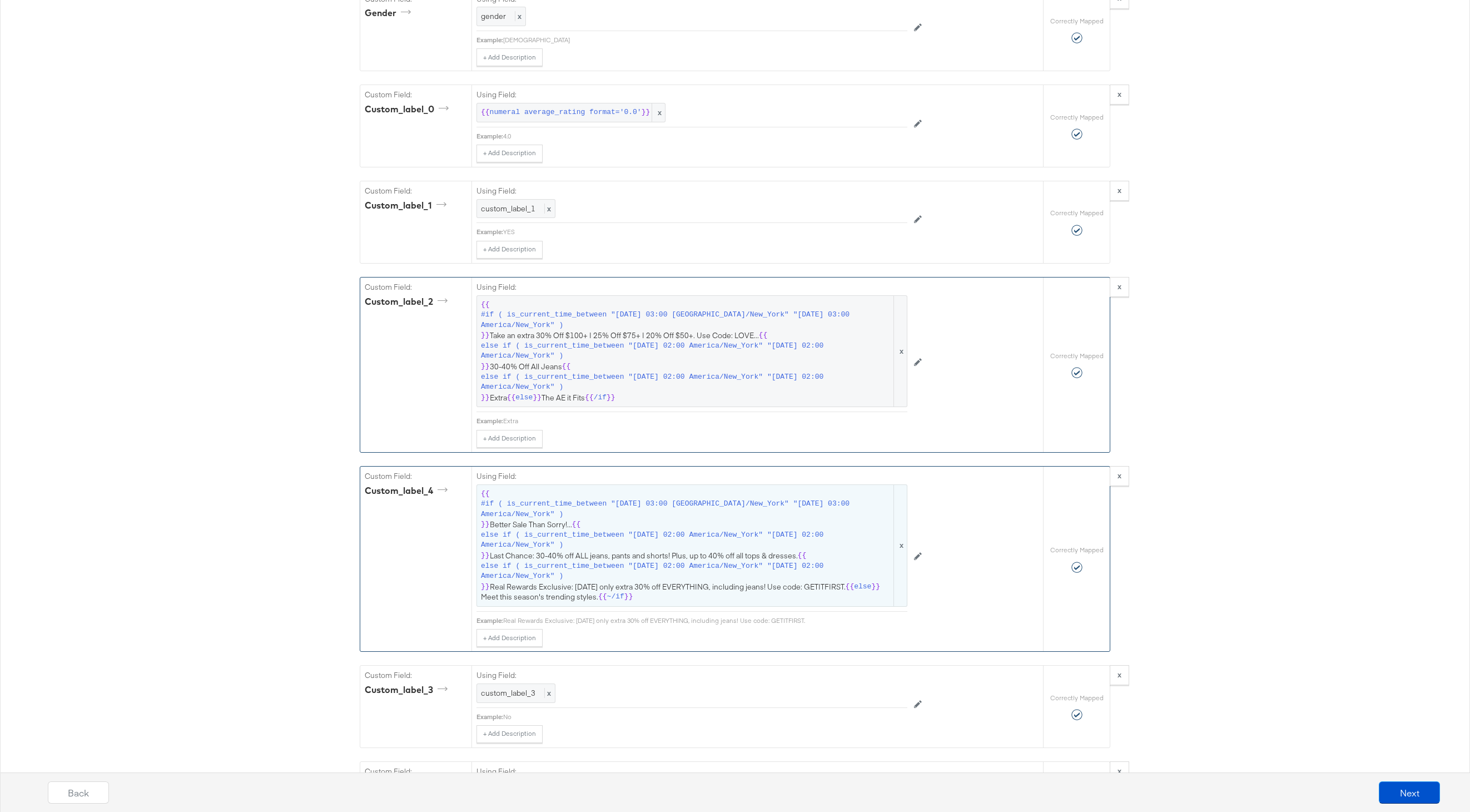
click at [690, 498] on span "{{ #if ( is_current_time_between "2024-06-11 03:00 America/New_York" "2024-06-1…" at bounding box center [692, 546] width 422 height 114
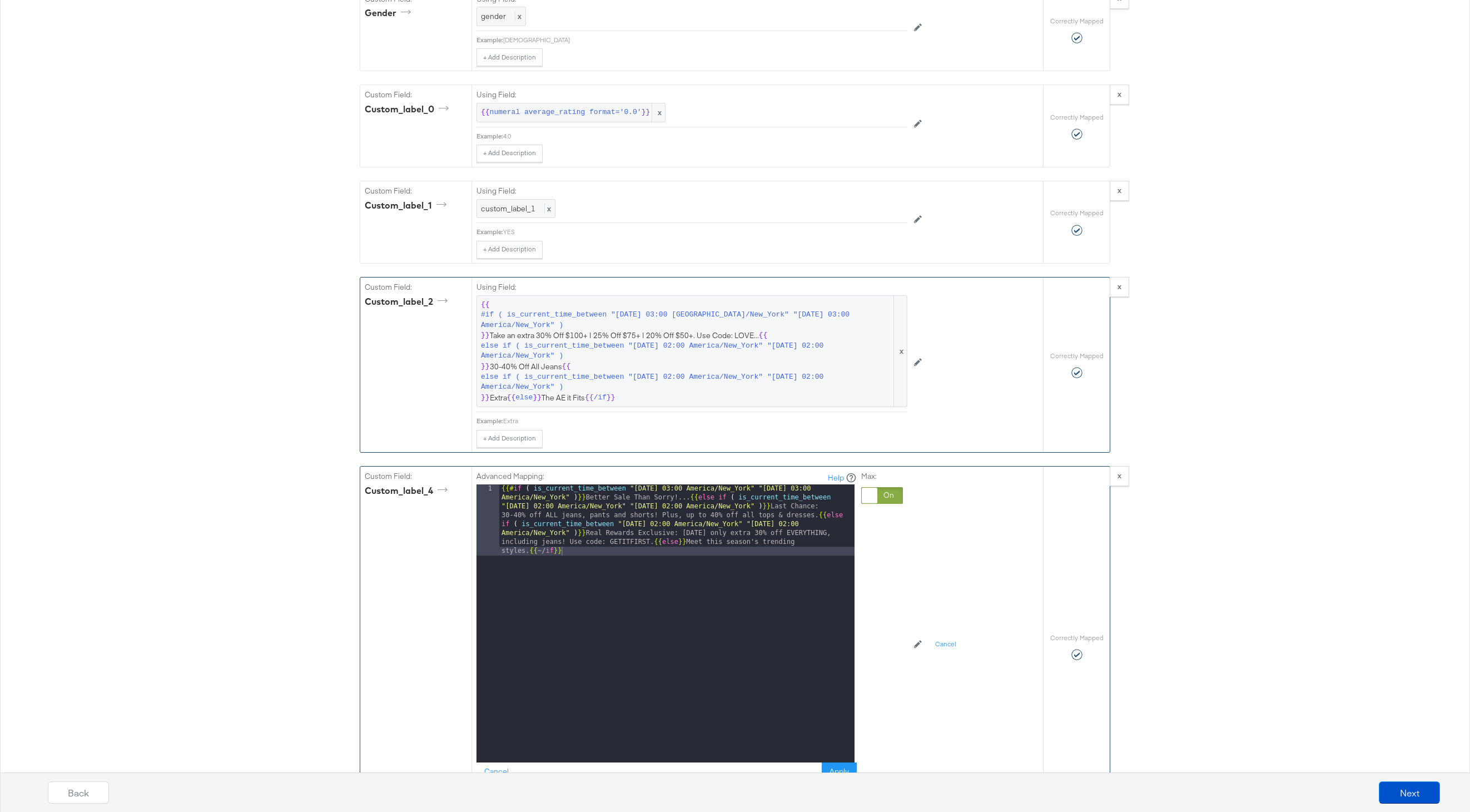
click at [658, 542] on div "{{# if ( is_current_time_between "2024-06-11 03:00 America/New_York" "2024-06-1…" at bounding box center [677, 695] width 355 height 420
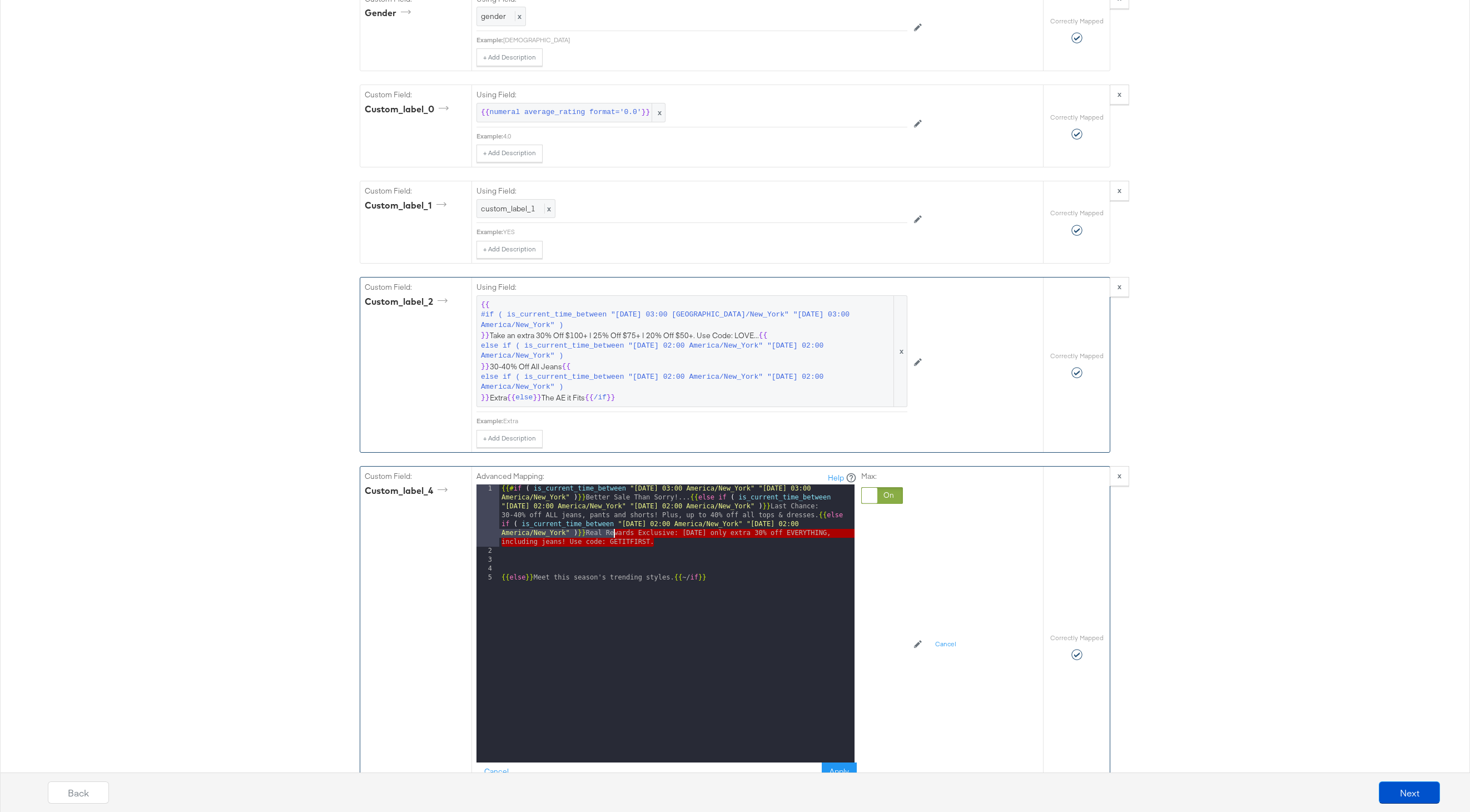
drag, startPoint x: 670, startPoint y: 542, endPoint x: 612, endPoint y: 535, distance: 58.4
click at [612, 535] on div "{{# if ( is_current_time_between "2024-06-11 03:00 America/New_York" "2024-06-1…" at bounding box center [677, 659] width 355 height 349
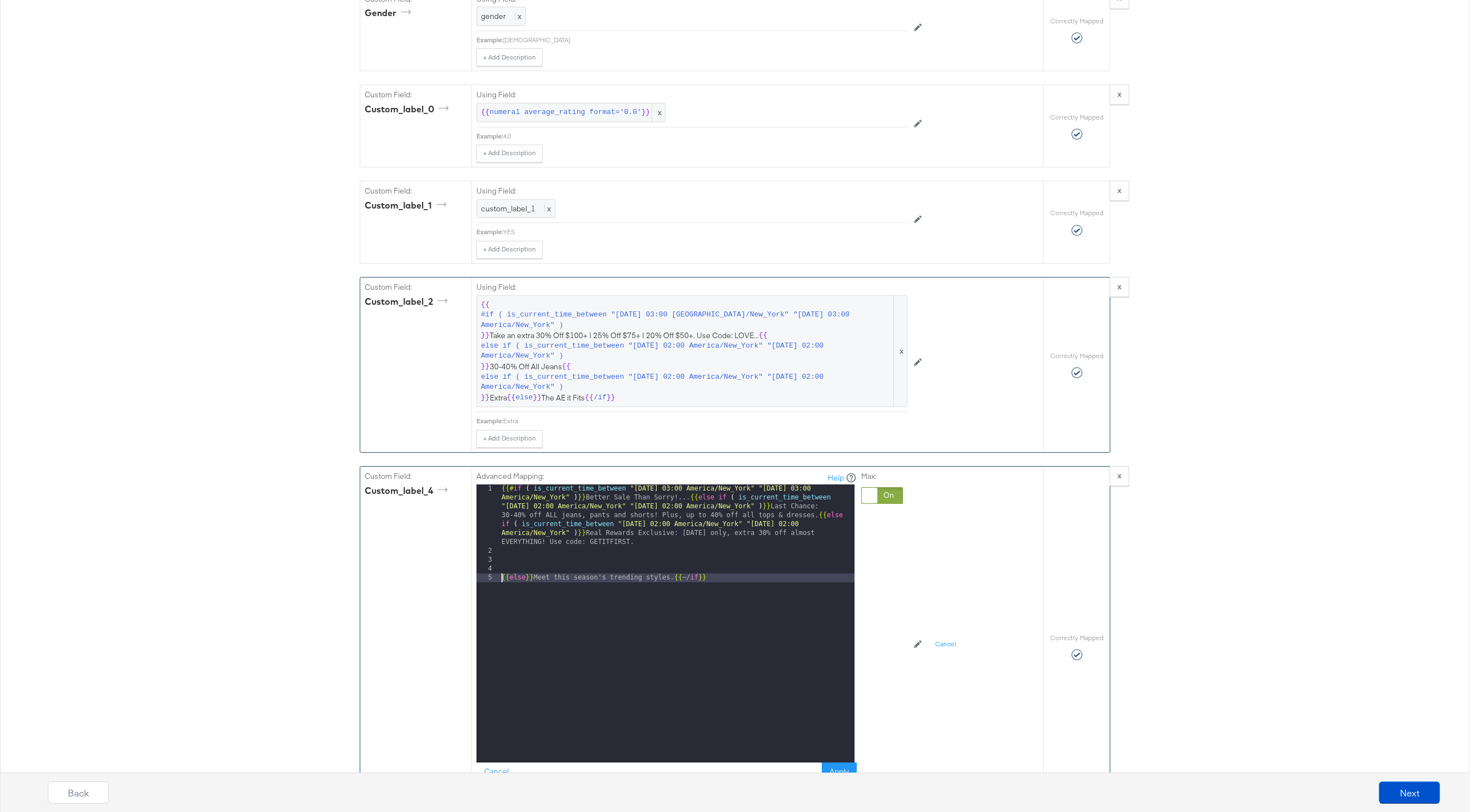
drag, startPoint x: 501, startPoint y: 578, endPoint x: 505, endPoint y: 598, distance: 20.4
click at [501, 579] on div "{{# if ( is_current_time_between "2024-06-11 03:00 America/New_York" "2024-06-1…" at bounding box center [677, 659] width 355 height 349
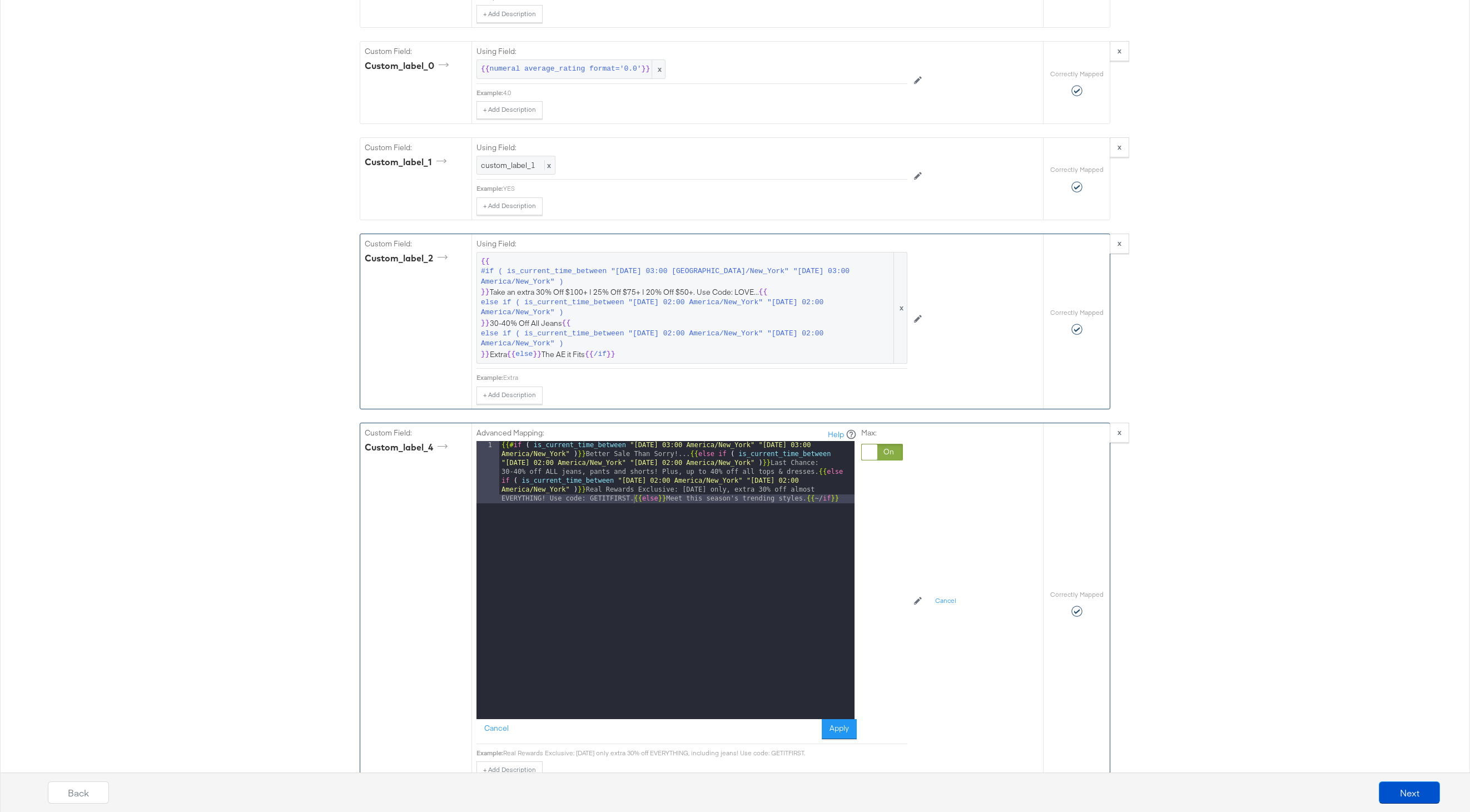
click at [839, 729] on button "Apply" at bounding box center [839, 729] width 35 height 20
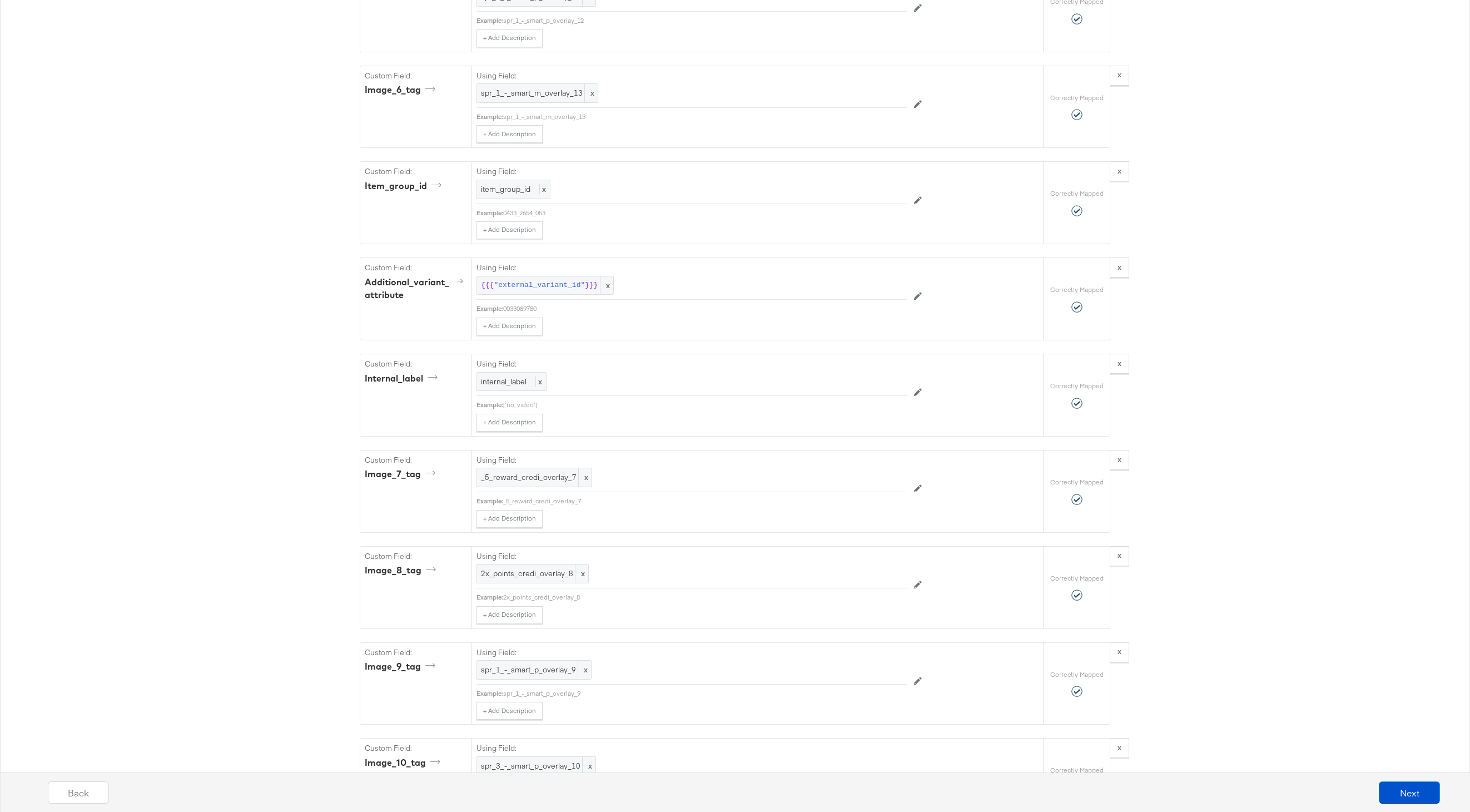
scroll to position [3207, 0]
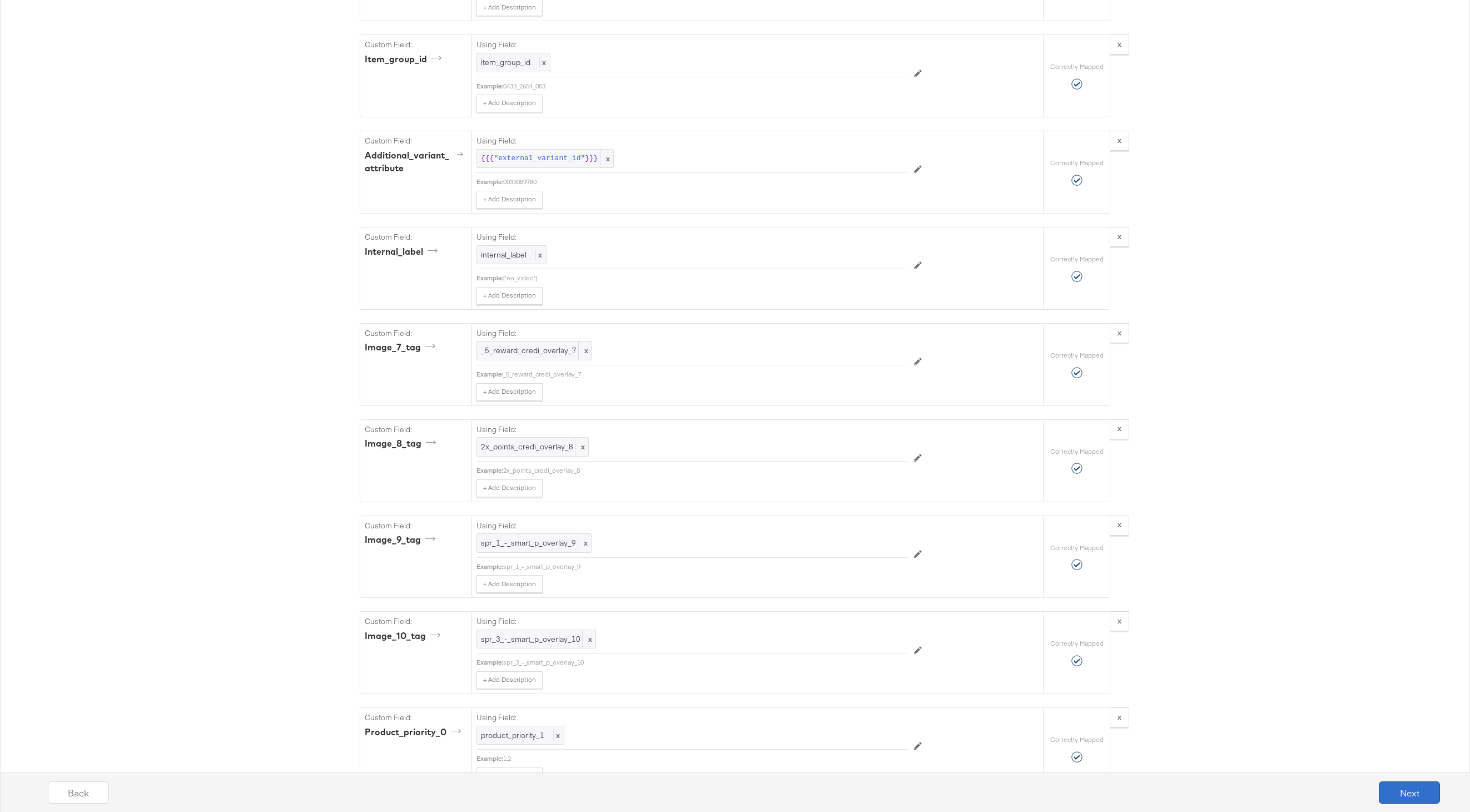
click at [1431, 785] on button "Next" at bounding box center [1410, 792] width 61 height 22
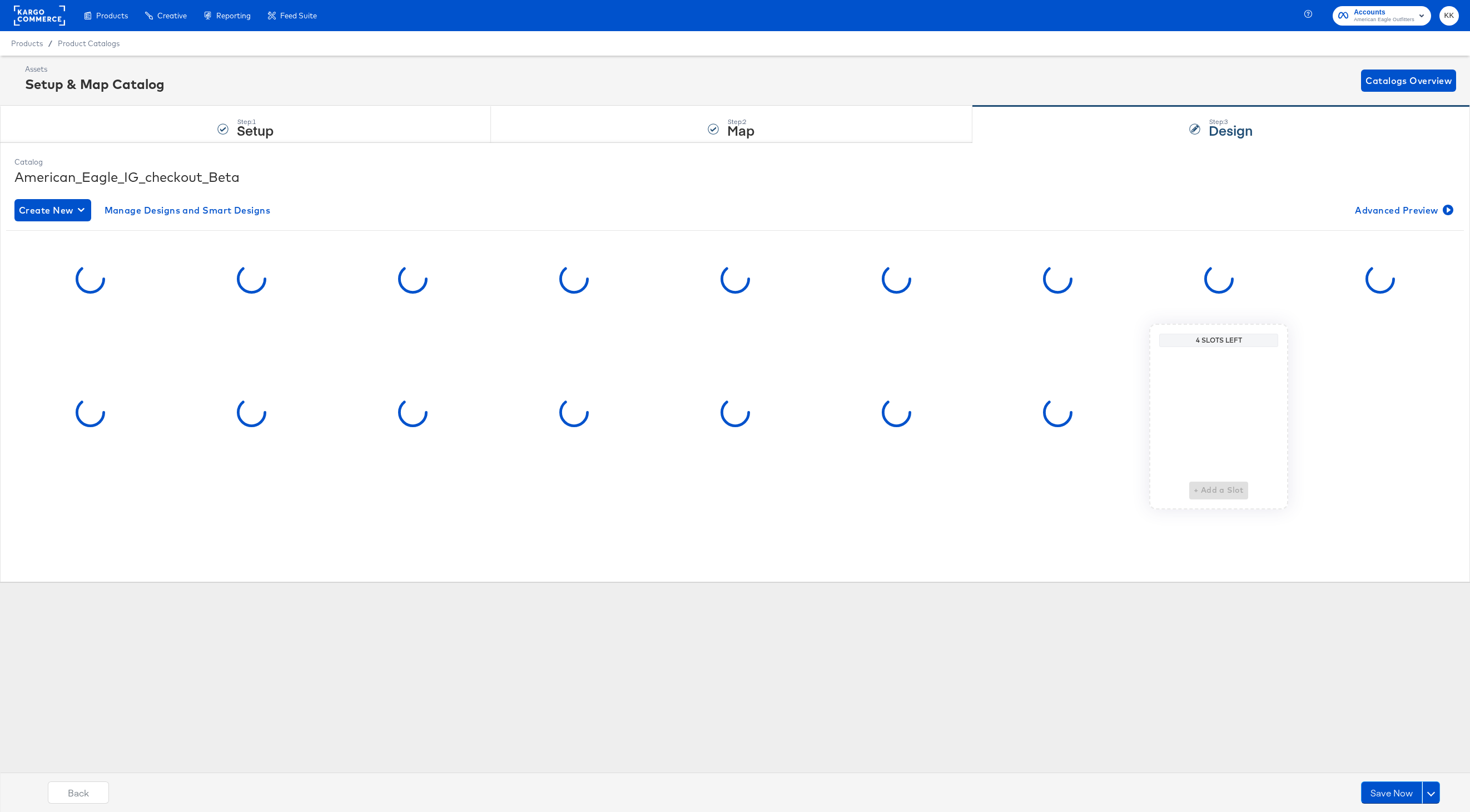
scroll to position [0, 0]
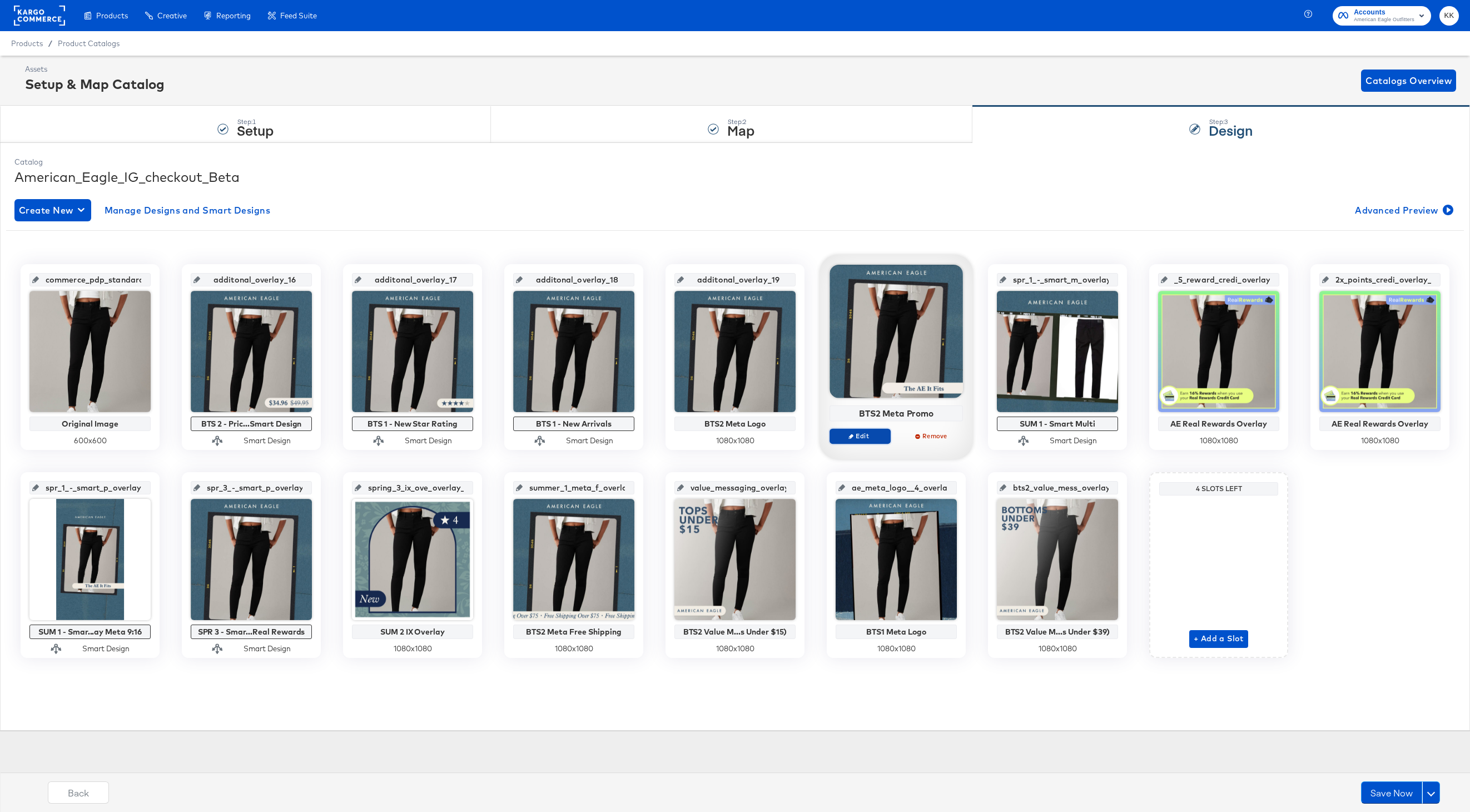
click at [860, 432] on span "Edit" at bounding box center [860, 436] width 51 height 9
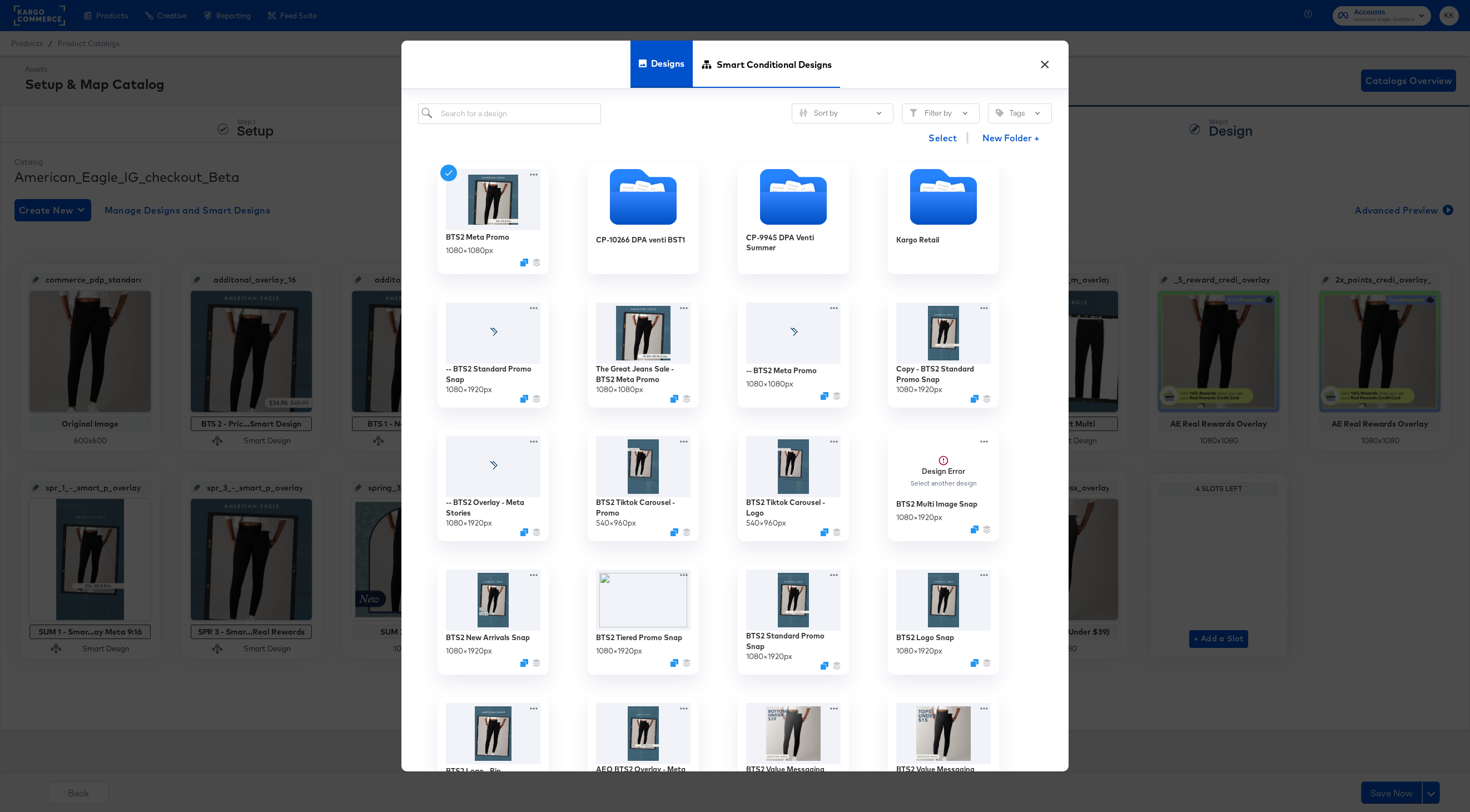
click at [748, 70] on span "Smart Conditional Designs" at bounding box center [774, 65] width 116 height 49
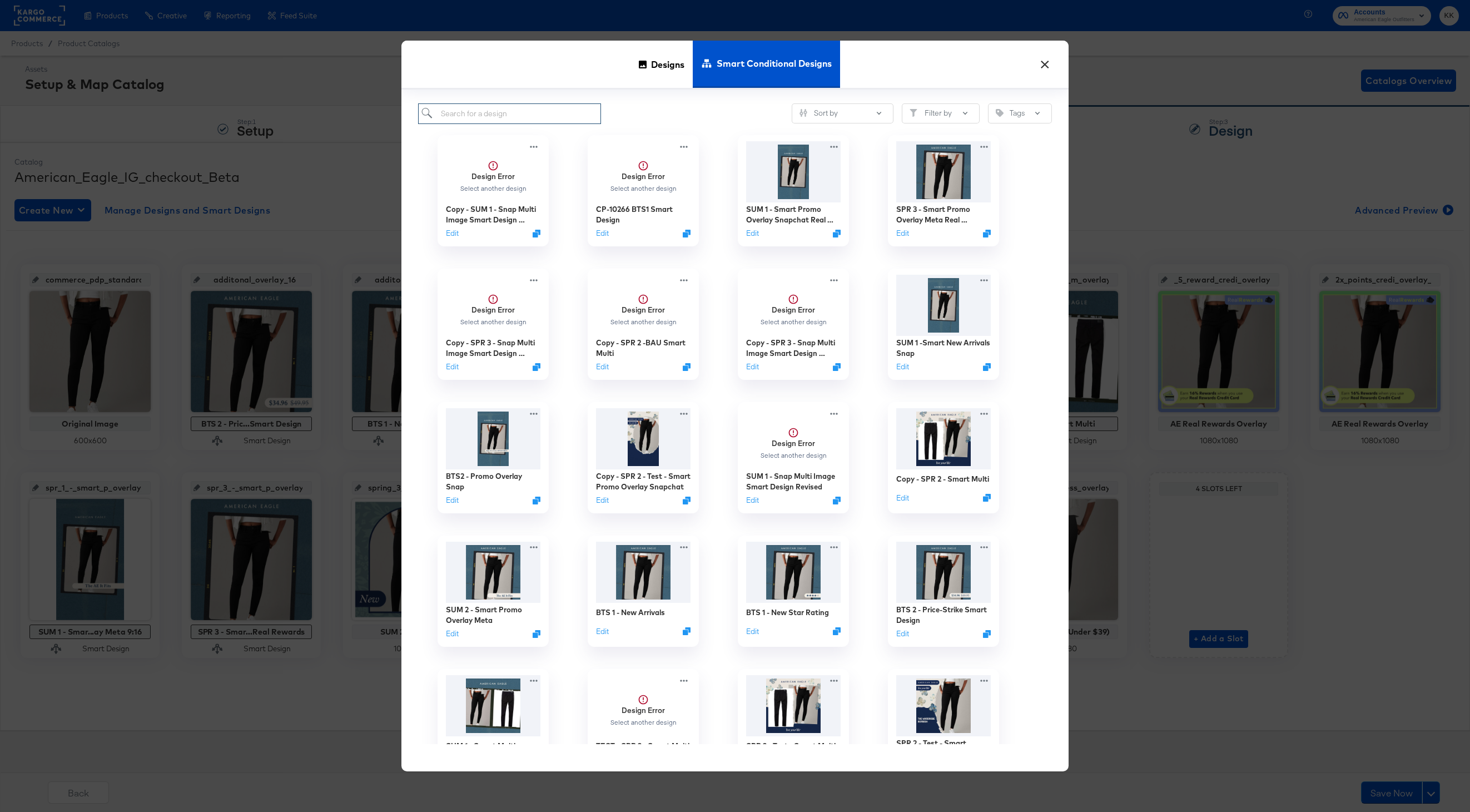
click at [472, 116] on input "search" at bounding box center [509, 114] width 183 height 21
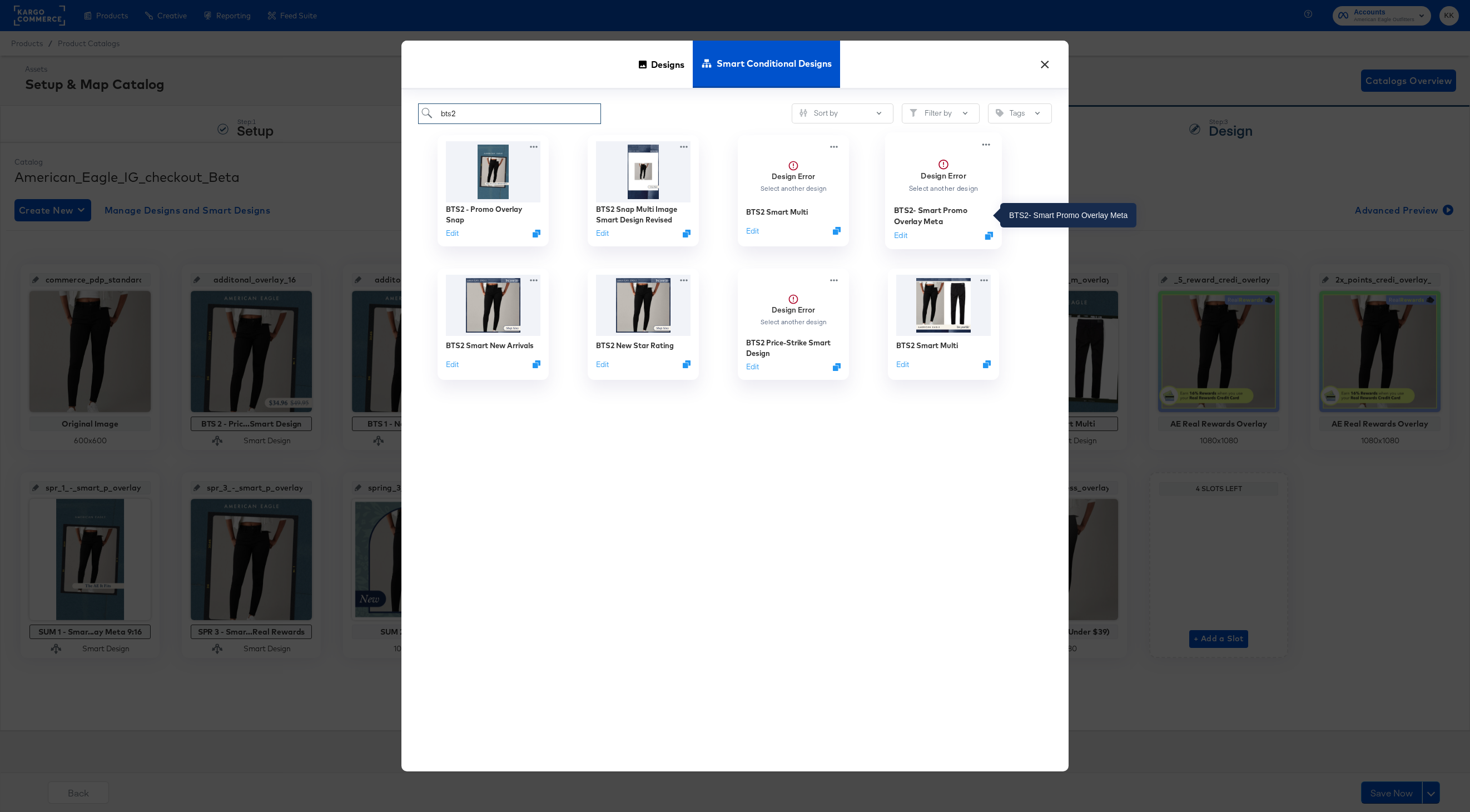
type input "bts2"
click at [916, 215] on div "BTS2- Smart Promo Overlay Meta" at bounding box center [944, 215] width 100 height 22
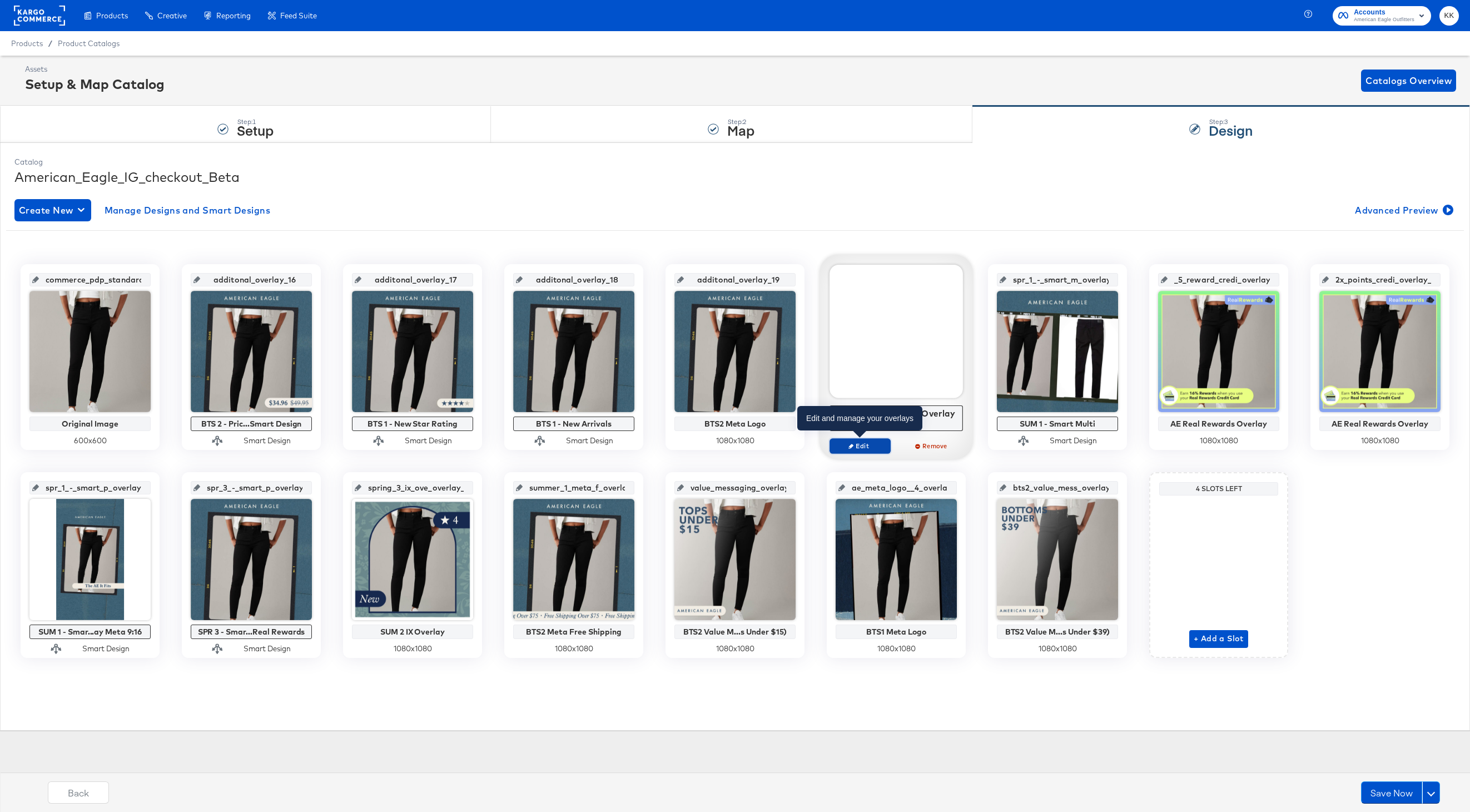
click at [865, 443] on span "Edit" at bounding box center [860, 446] width 51 height 9
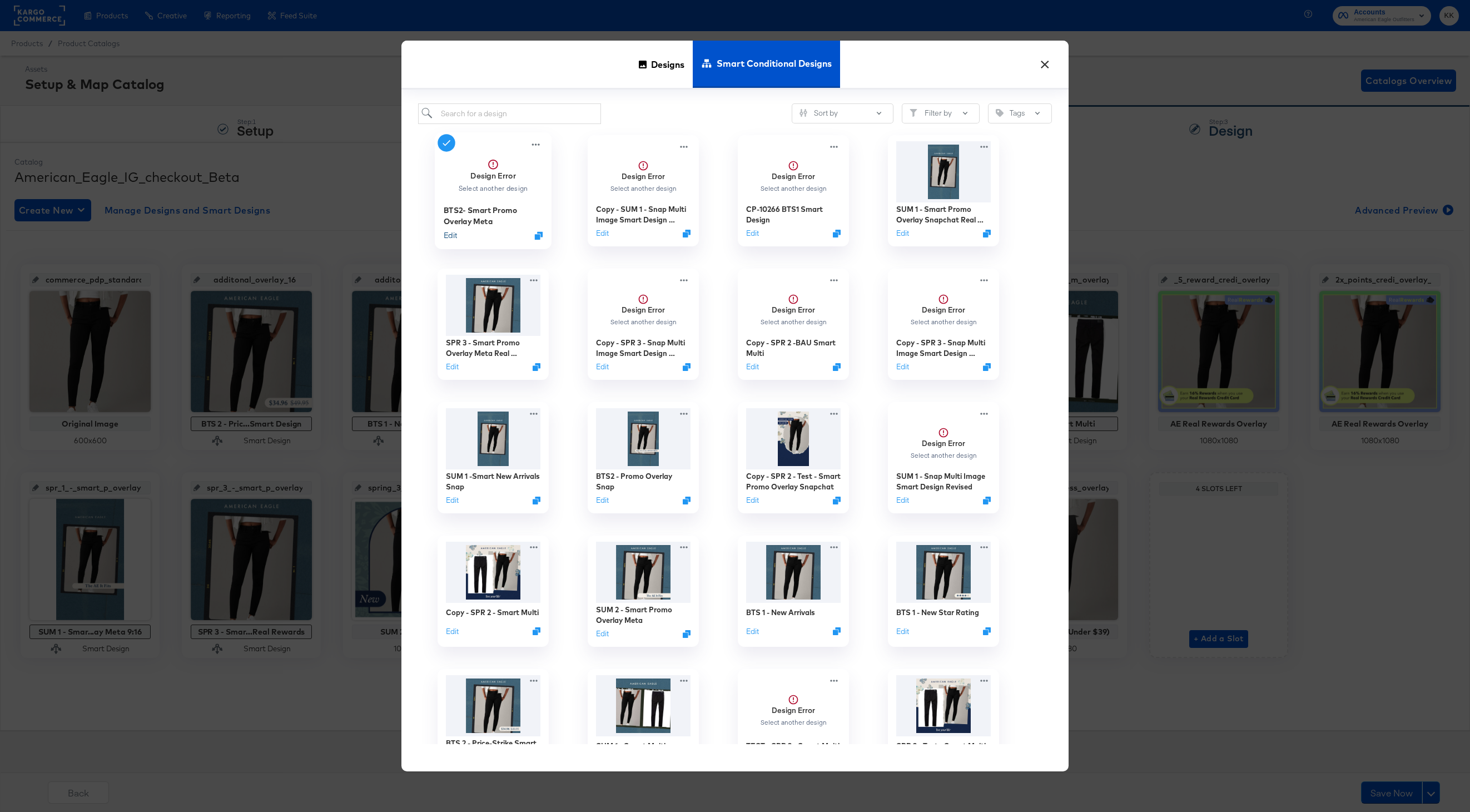
click at [452, 240] on button "Edit" at bounding box center [450, 234] width 13 height 10
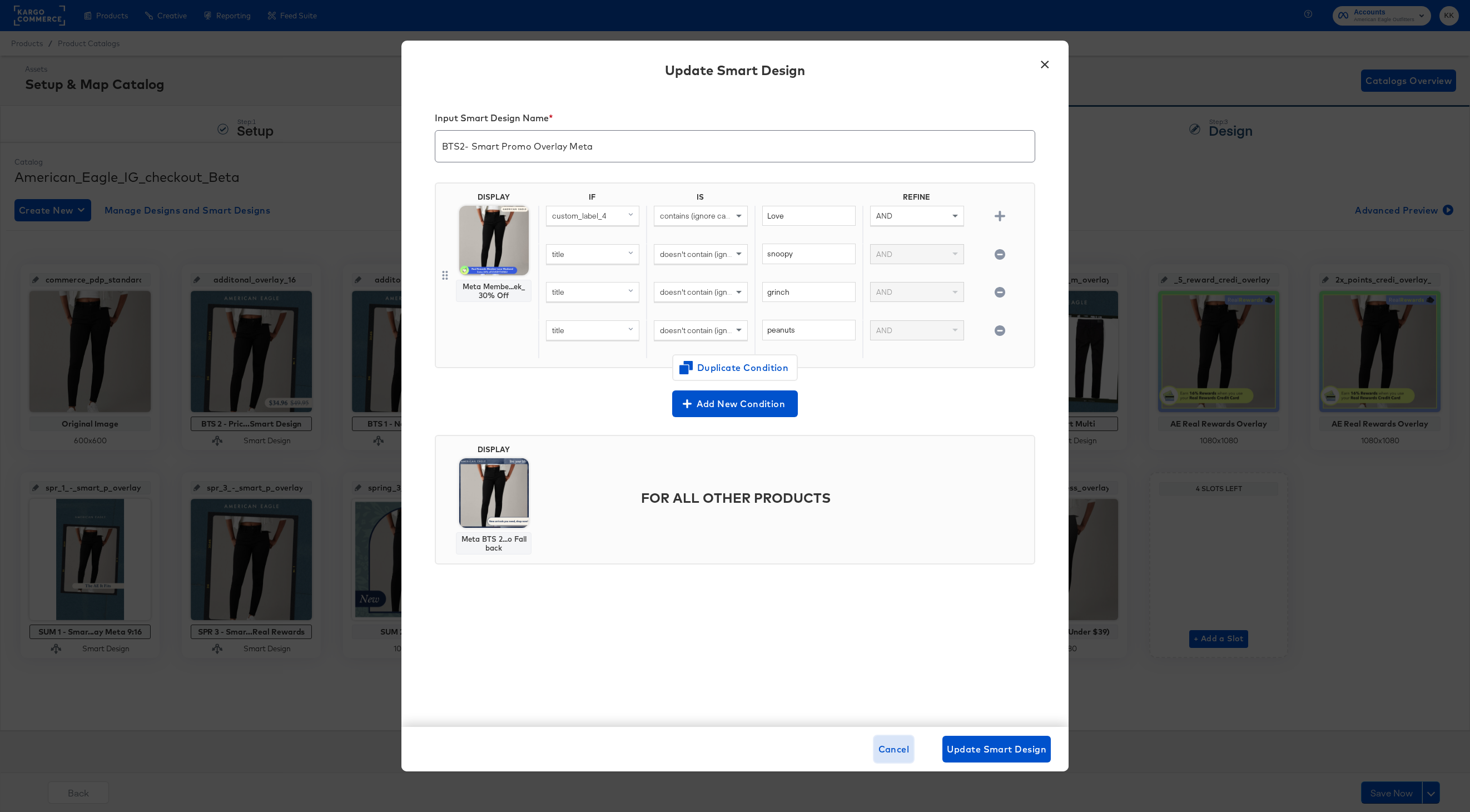
click at [886, 740] on button "Cancel" at bounding box center [894, 749] width 40 height 27
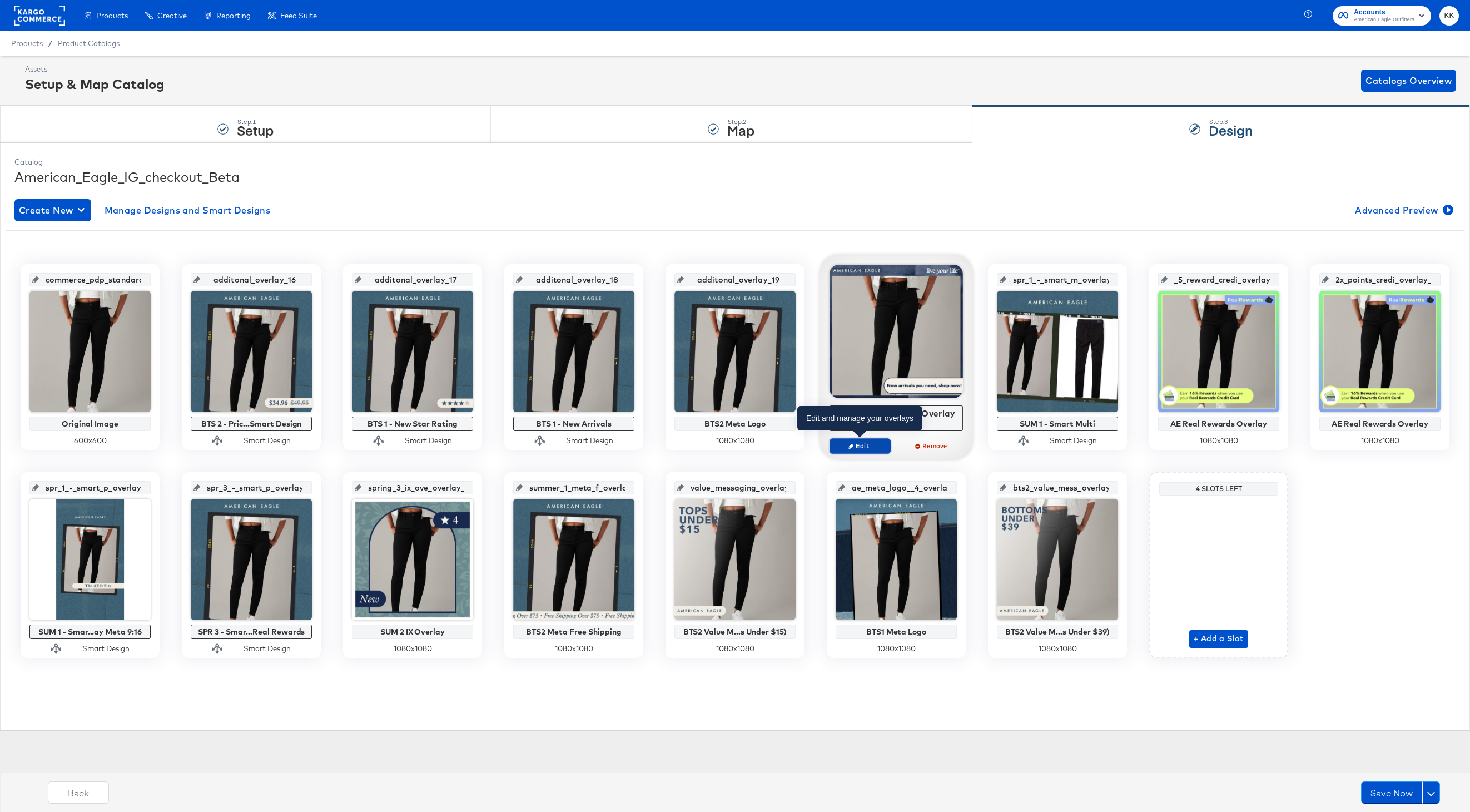
click at [867, 438] on button "Edit" at bounding box center [860, 446] width 61 height 16
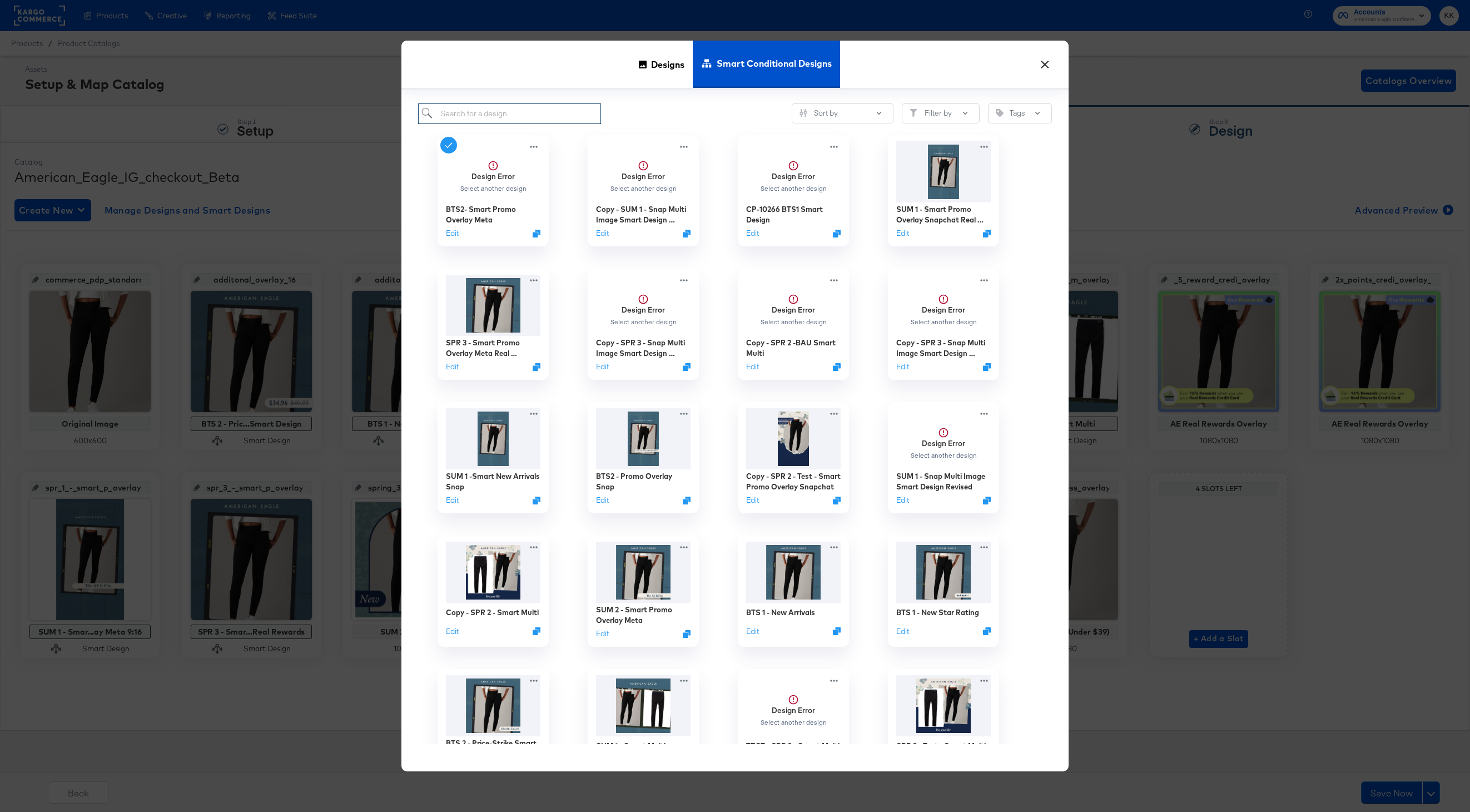
click at [510, 109] on input "search" at bounding box center [509, 114] width 183 height 21
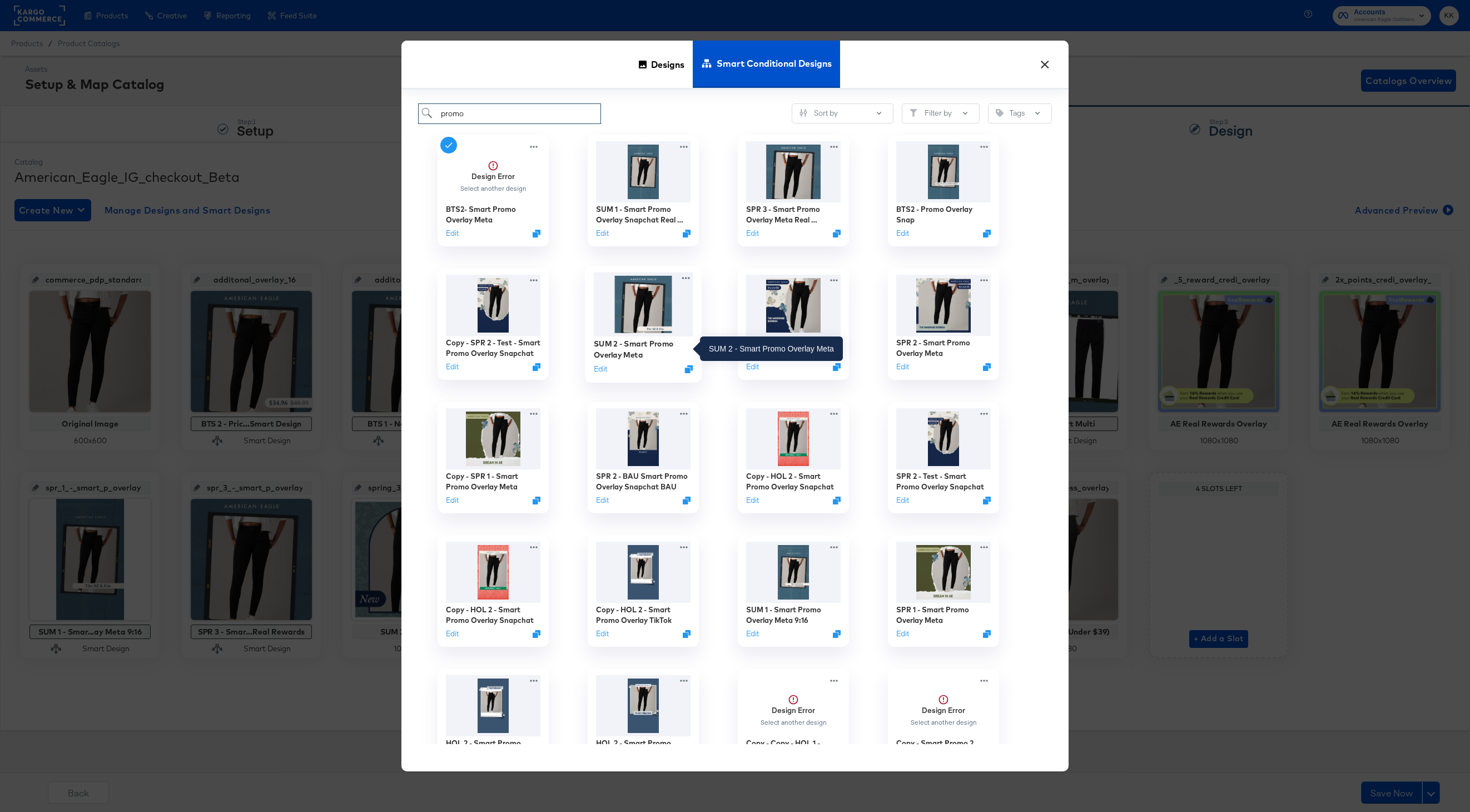
type input "promo"
click at [639, 344] on div "SUM 2 - Smart Promo Overlay Meta" at bounding box center [644, 348] width 100 height 22
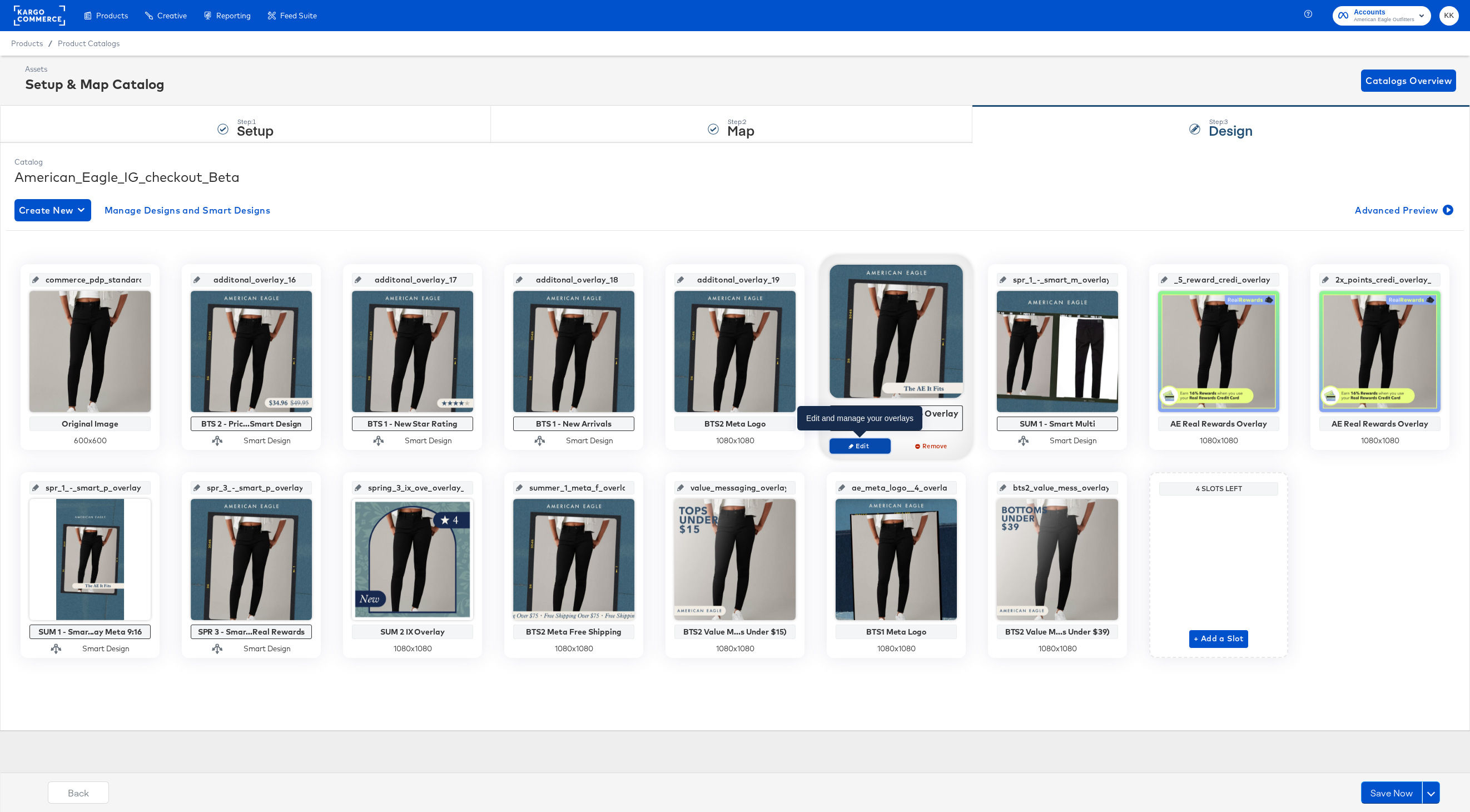
click at [858, 446] on span "Edit" at bounding box center [860, 446] width 51 height 9
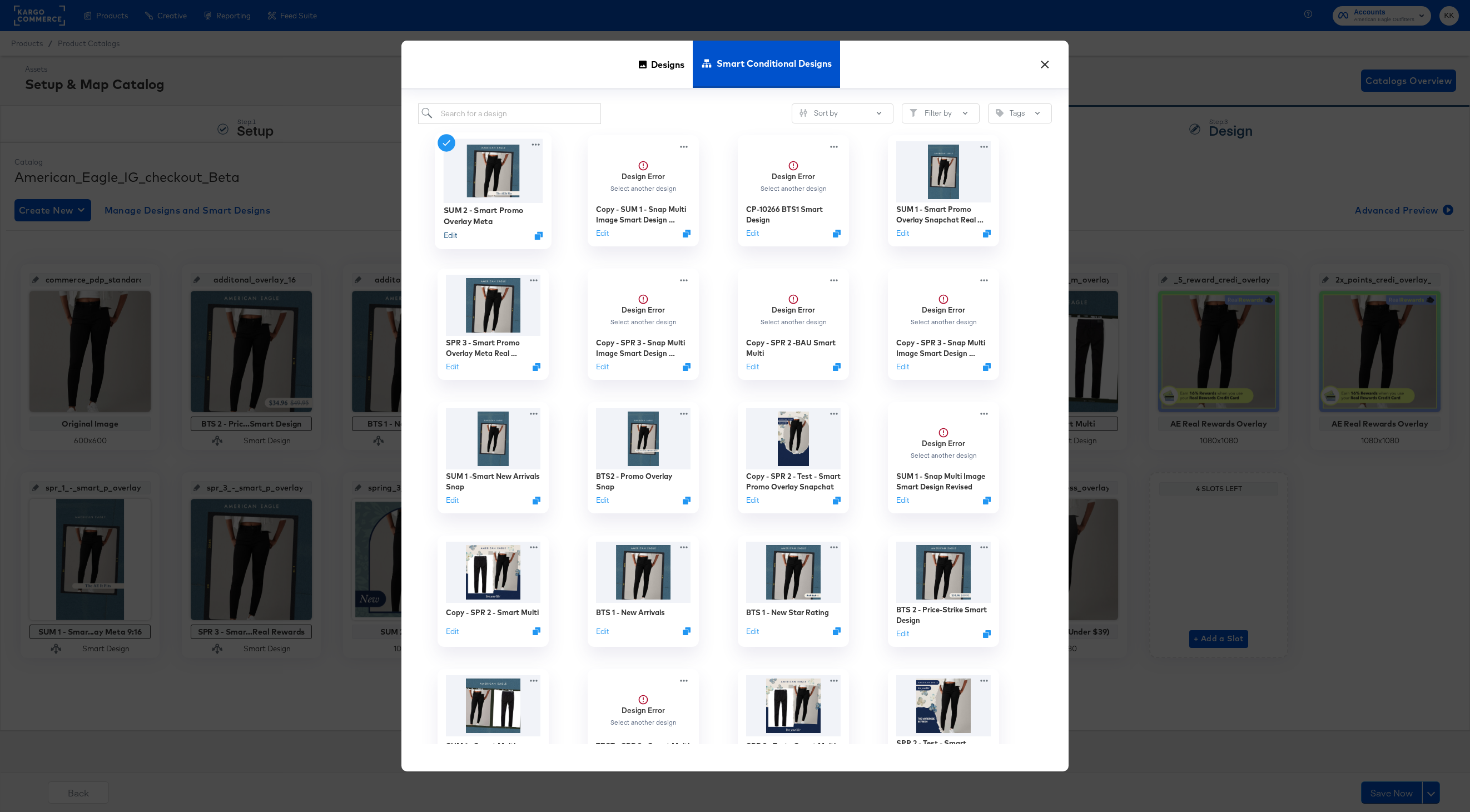
click at [454, 236] on button "Edit" at bounding box center [450, 234] width 13 height 10
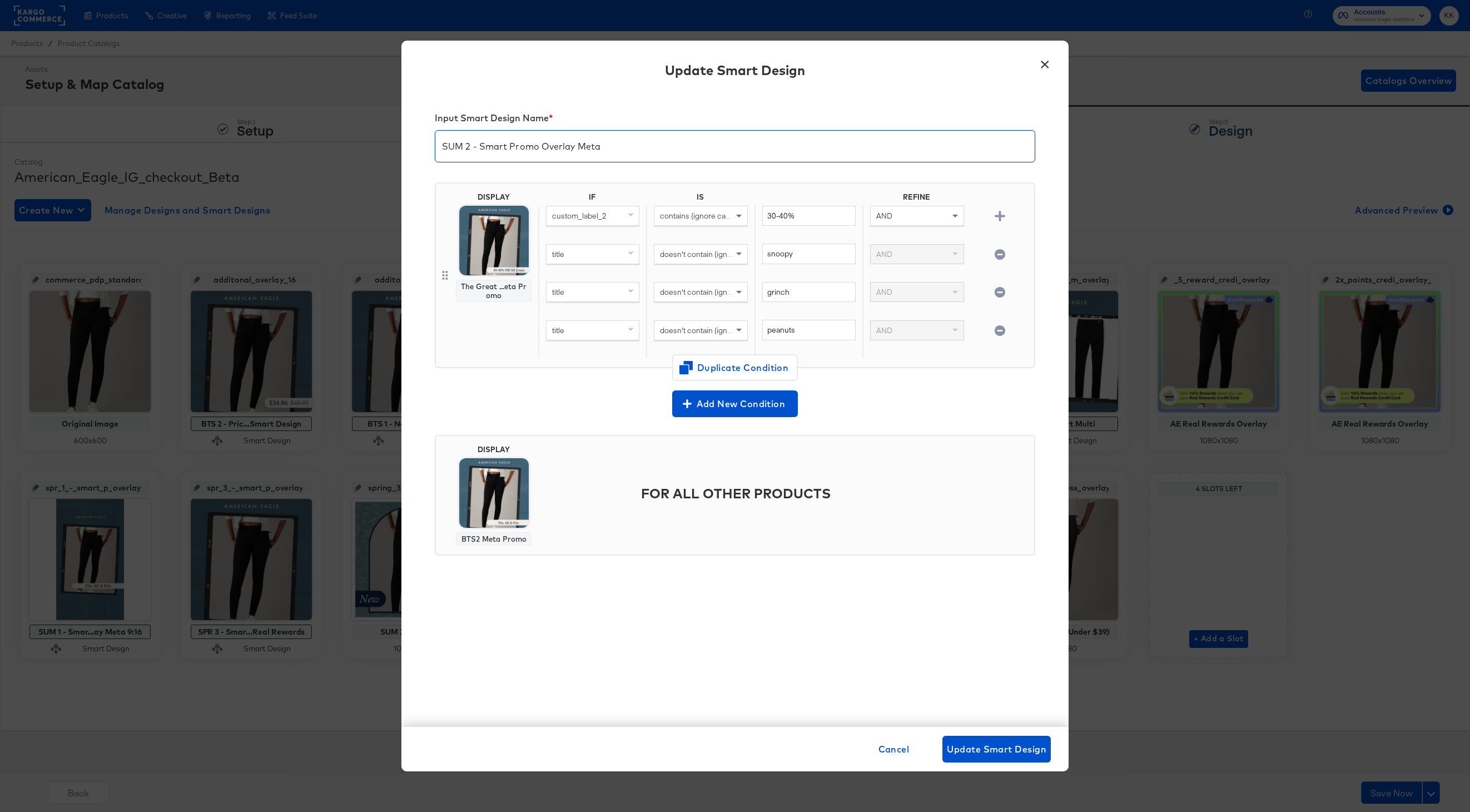
drag, startPoint x: 481, startPoint y: 147, endPoint x: 426, endPoint y: 146, distance: 55.0
click at [426, 146] on div "Input Smart Design Name * SUM 2 - Smart Promo Overlay Meta DISPLAY The Great ..…" at bounding box center [735, 410] width 668 height 634
click at [503, 144] on input "BTS2 - Smart Promo Overlay Meta" at bounding box center [735, 142] width 599 height 32
type input "BTS2 - Promo Overlay Meta"
drag, startPoint x: 798, startPoint y: 219, endPoint x: 746, endPoint y: 219, distance: 52.0
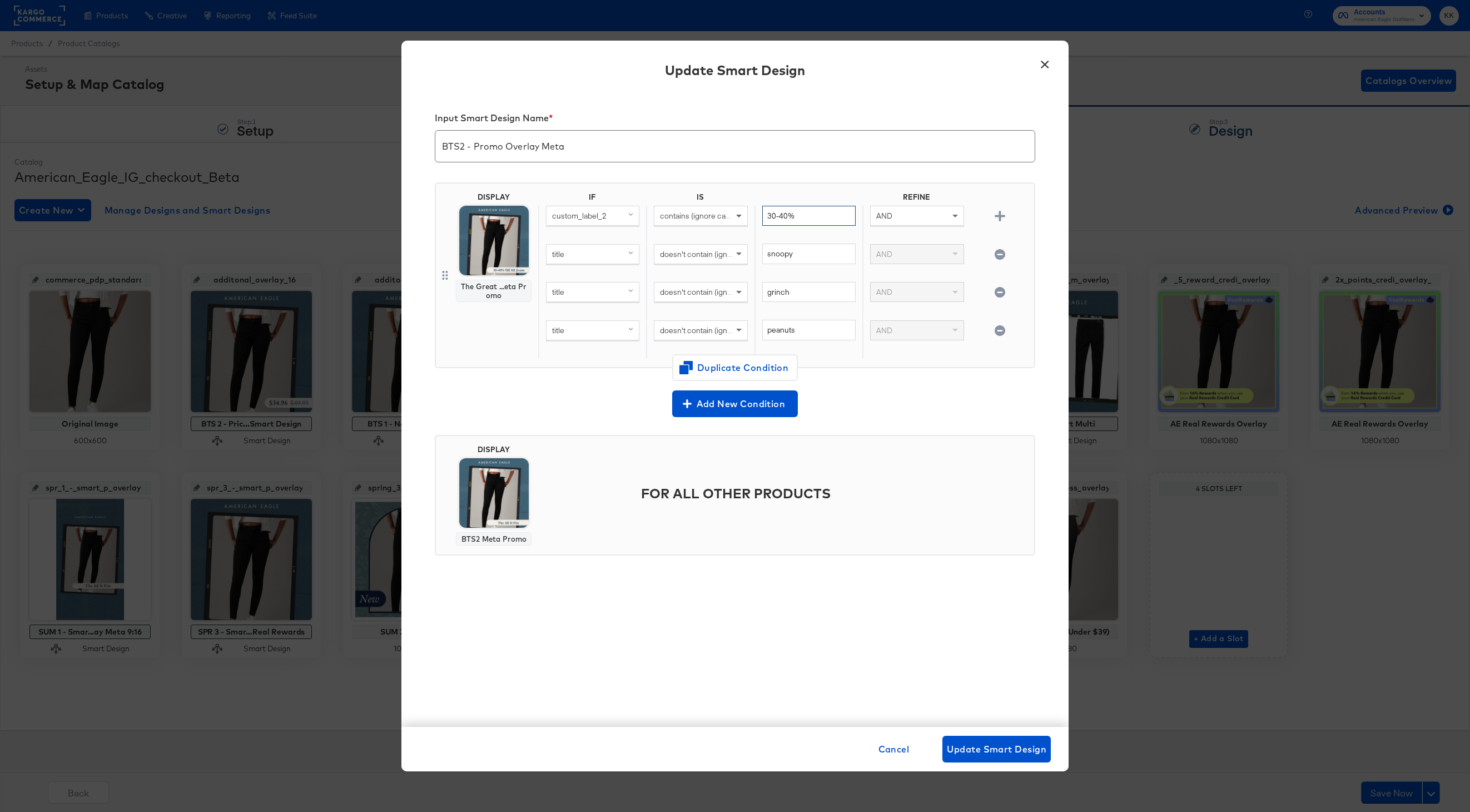
click at [746, 219] on div "custom_label_2 contains (ignore case) 30-40% AND" at bounding box center [784, 225] width 492 height 38
type input "Extra"
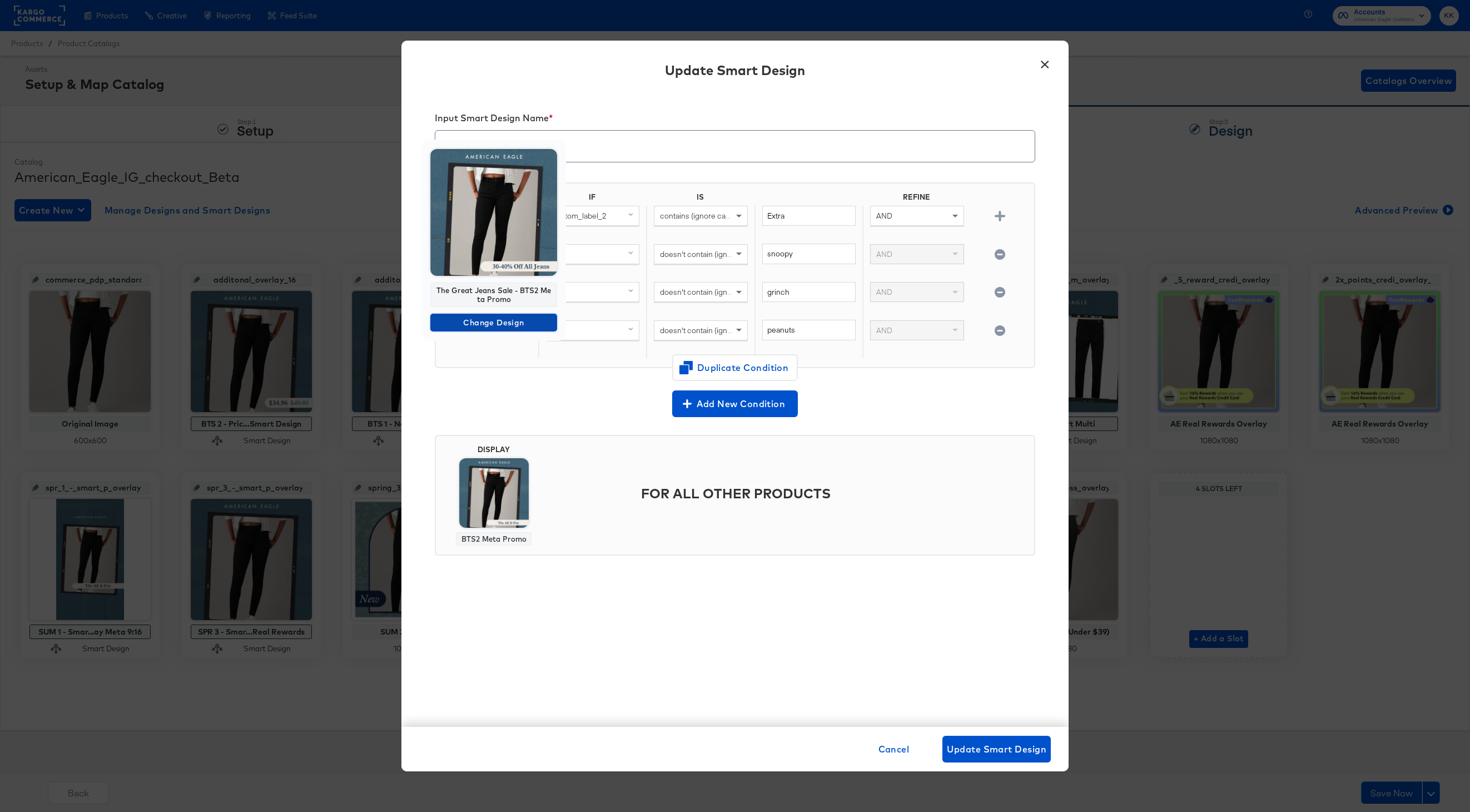
click at [507, 319] on span "Change Design" at bounding box center [494, 323] width 118 height 14
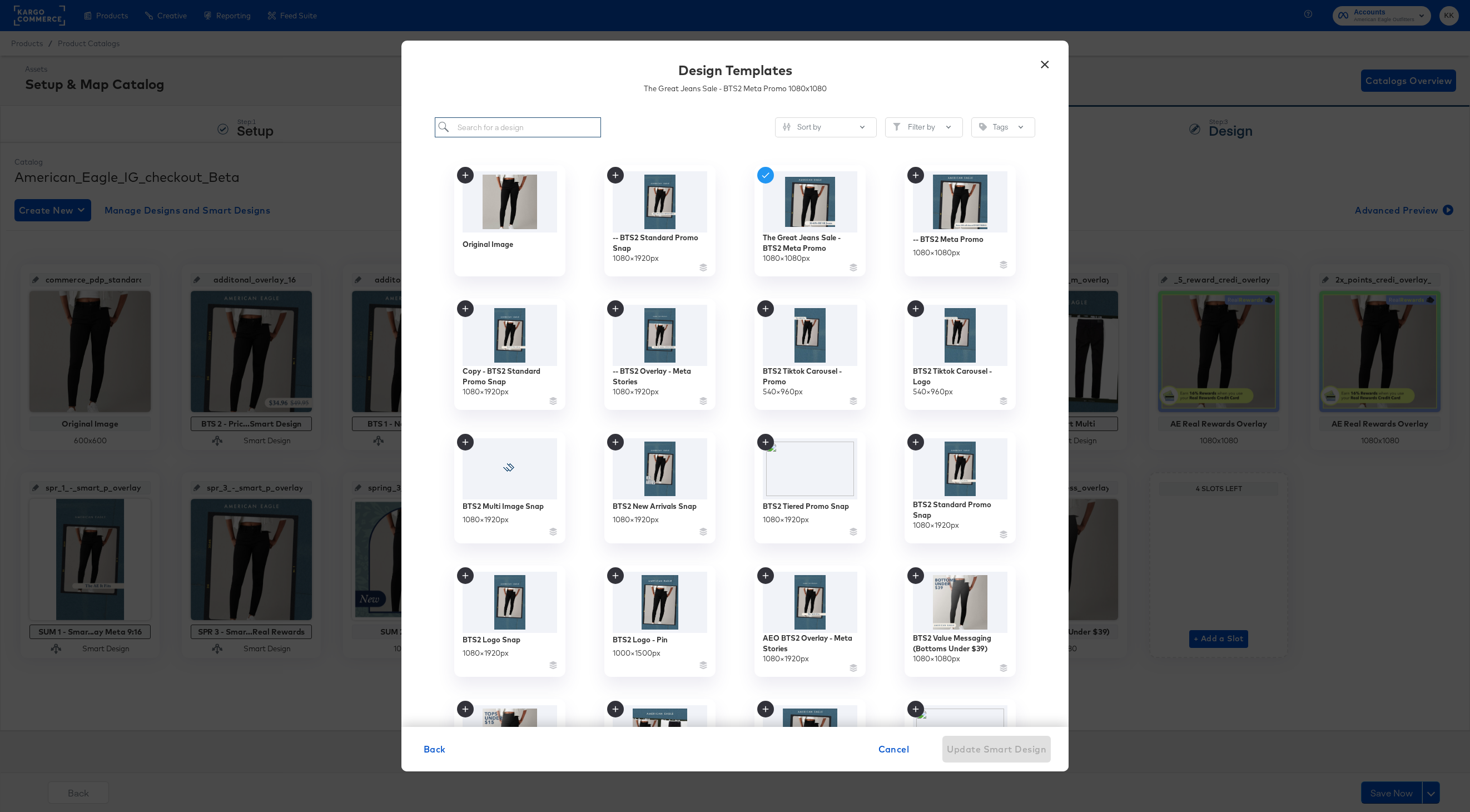
click at [509, 124] on input "search" at bounding box center [518, 128] width 166 height 21
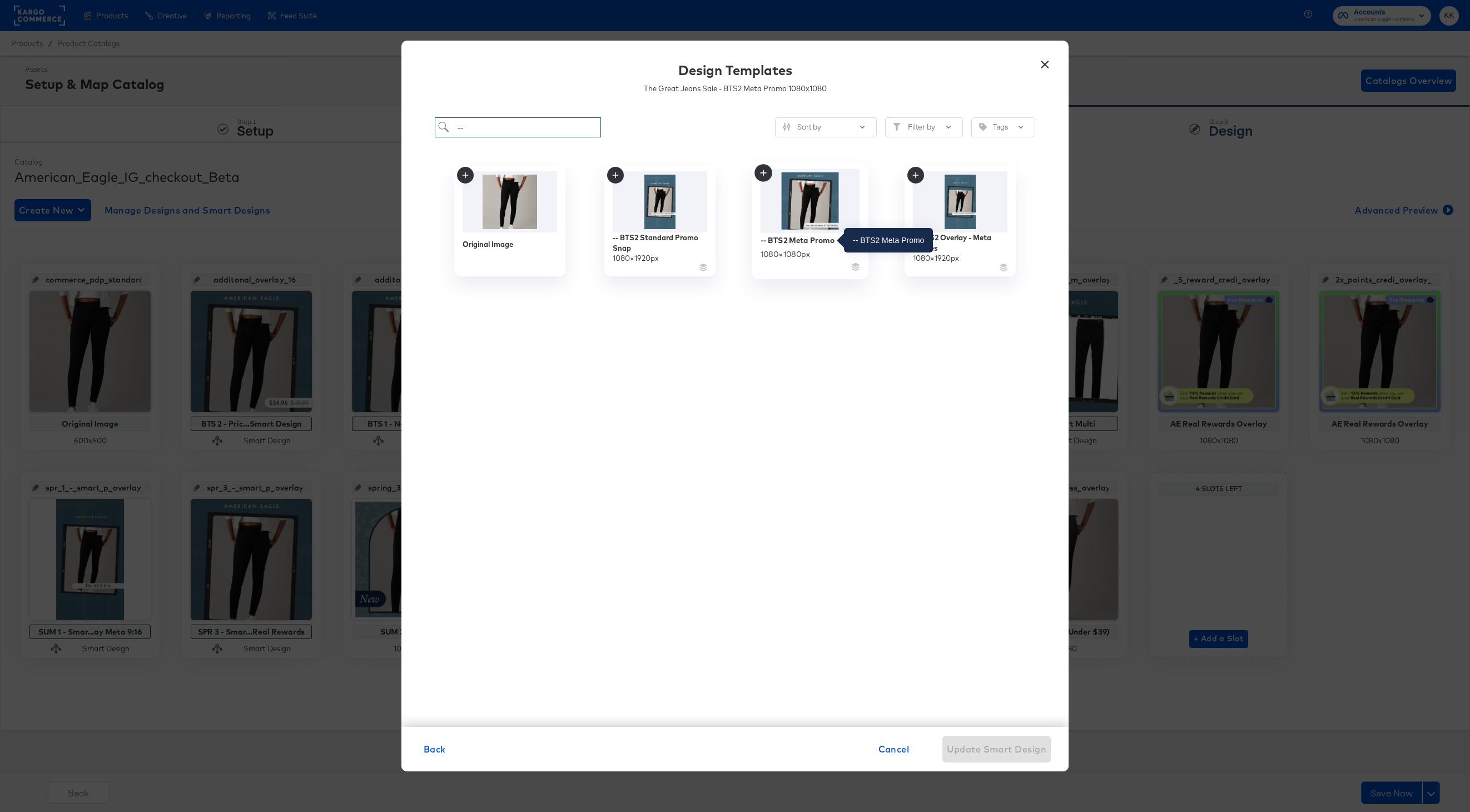
type input "--"
click at [811, 242] on div "-- BTS2 Meta Promo" at bounding box center [797, 240] width 74 height 10
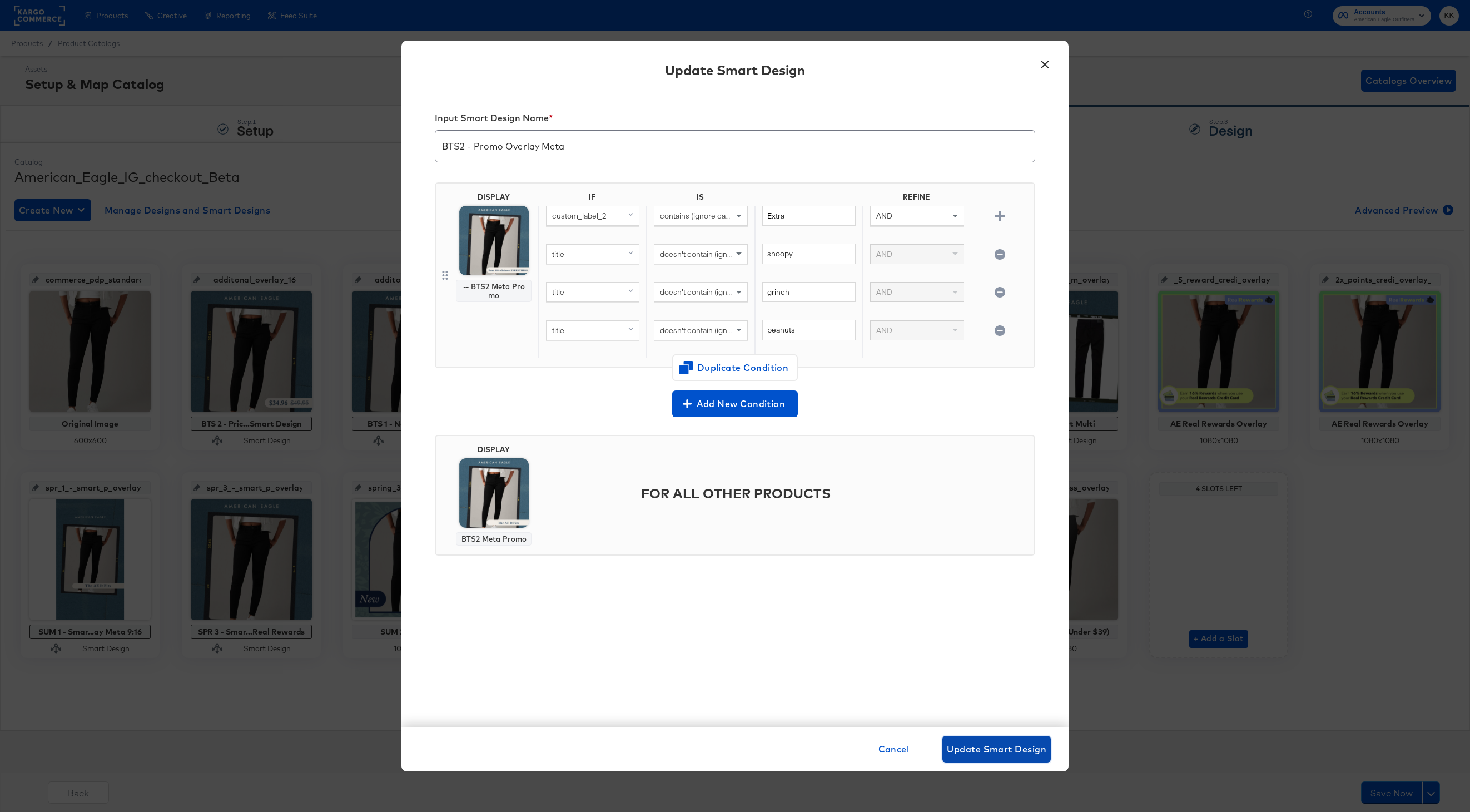
click at [1016, 746] on span "Update Smart Design" at bounding box center [997, 749] width 100 height 16
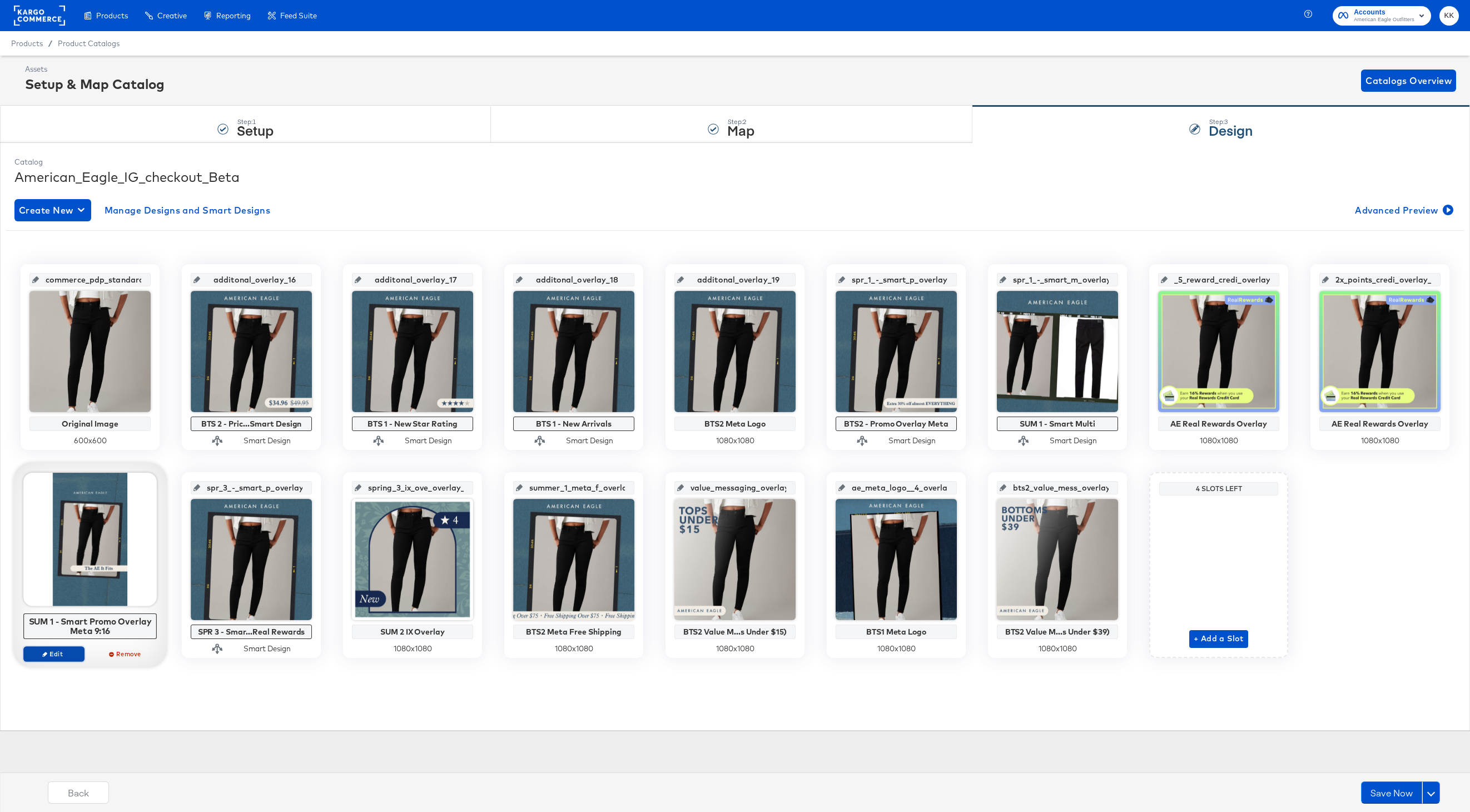
click at [55, 648] on button "Edit" at bounding box center [54, 654] width 61 height 16
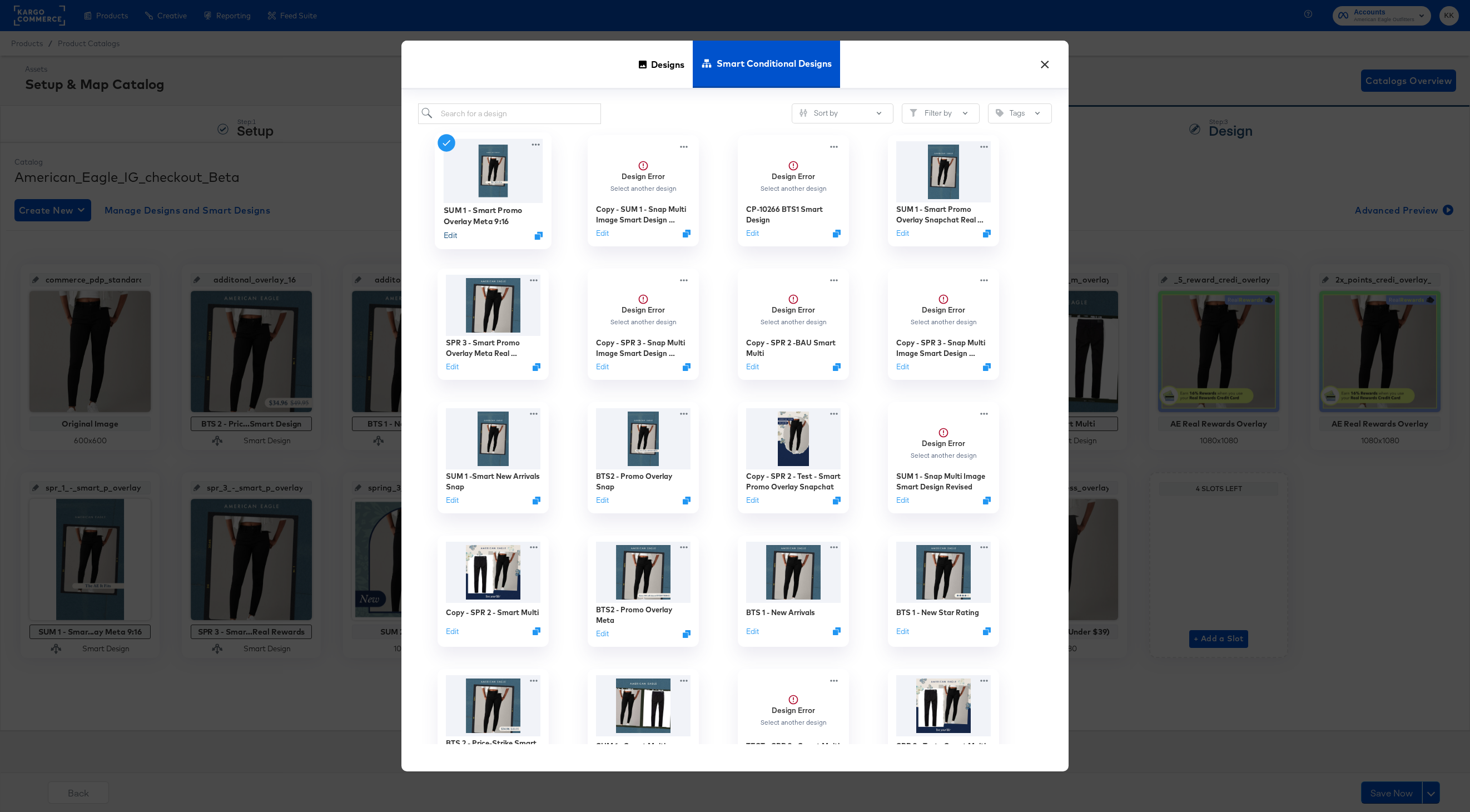
click at [452, 237] on button "Edit" at bounding box center [450, 234] width 13 height 10
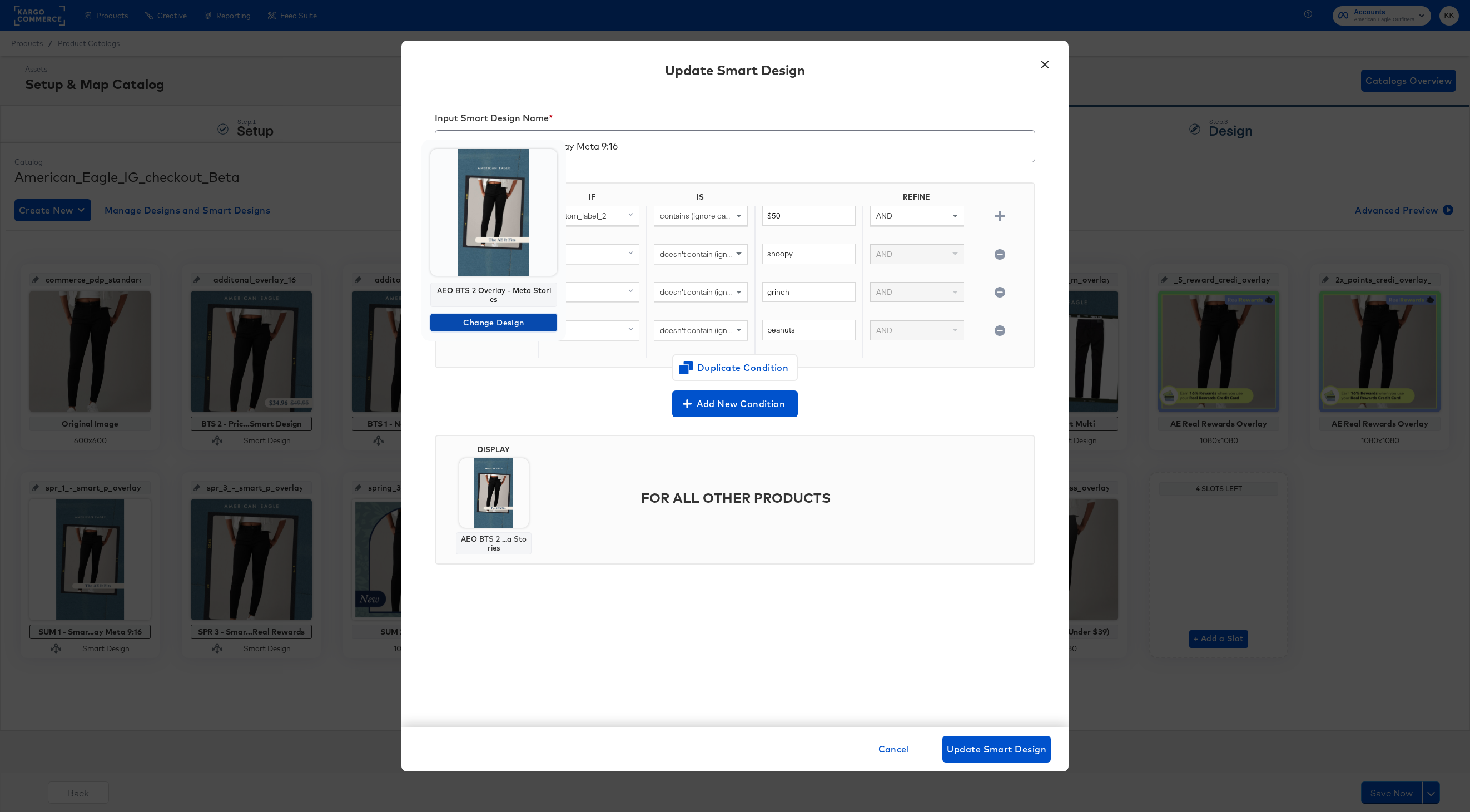
click at [500, 320] on span "Change Design" at bounding box center [494, 323] width 118 height 14
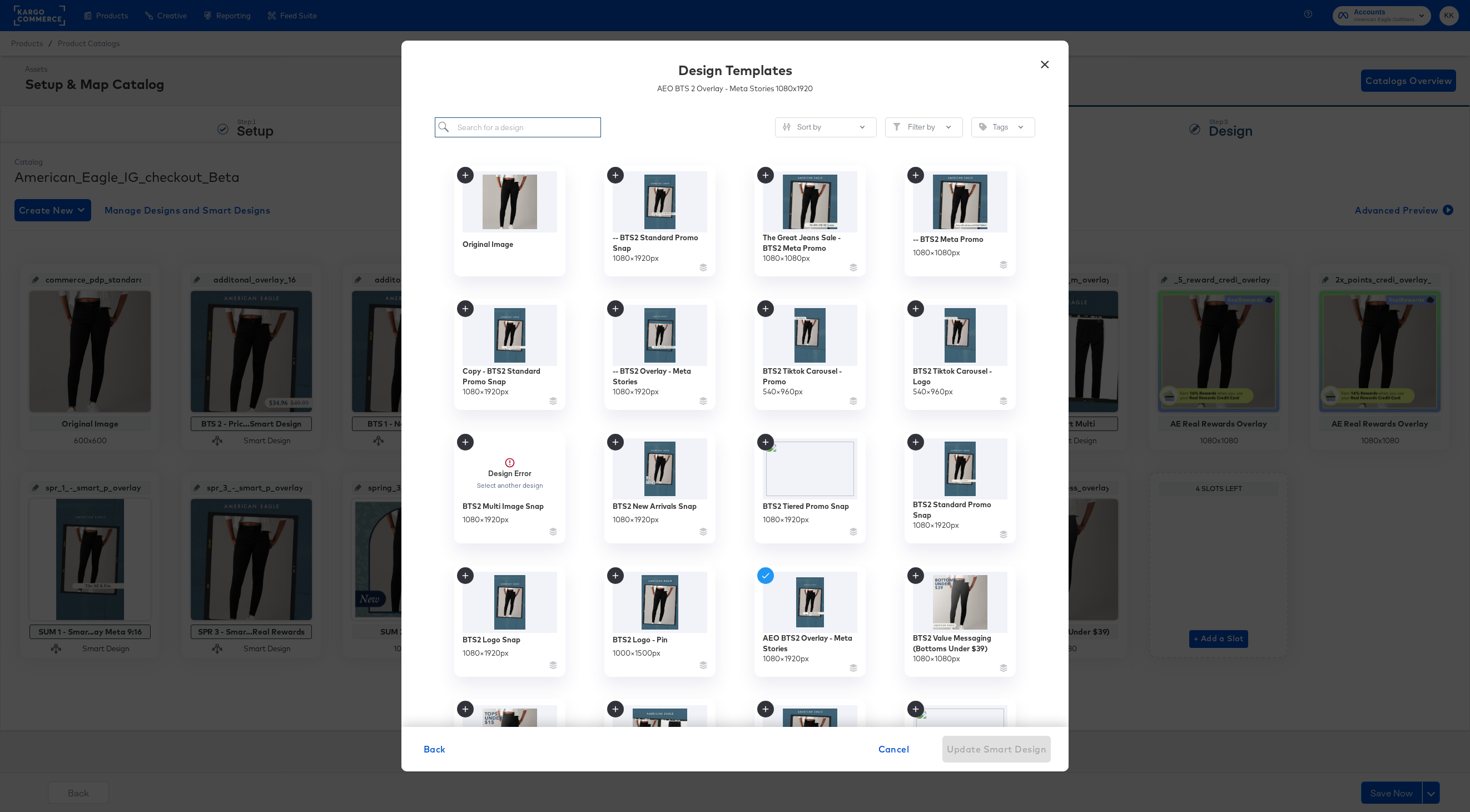
click at [501, 128] on input "search" at bounding box center [518, 128] width 166 height 21
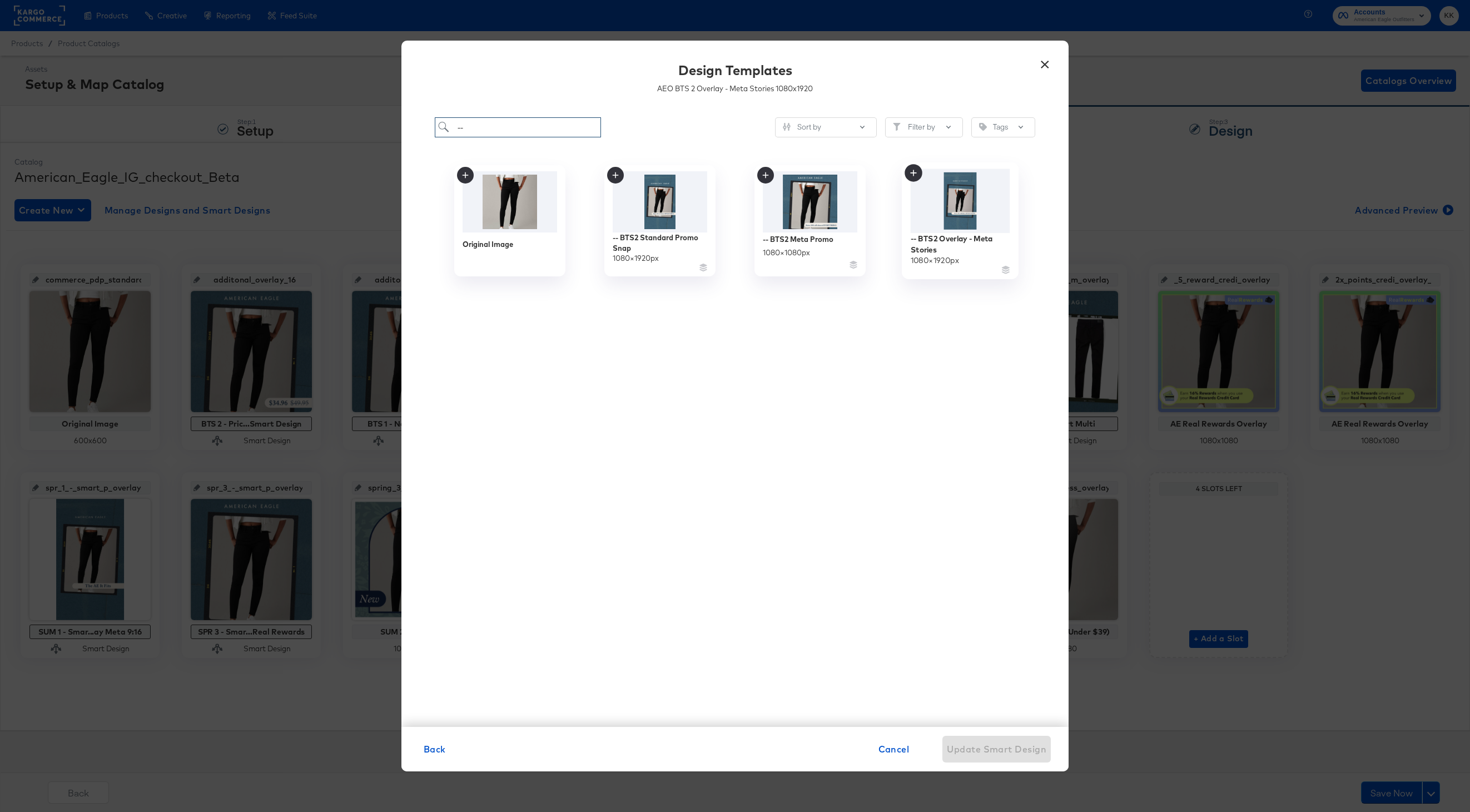
type input "--"
click at [954, 228] on img at bounding box center [961, 200] width 100 height 64
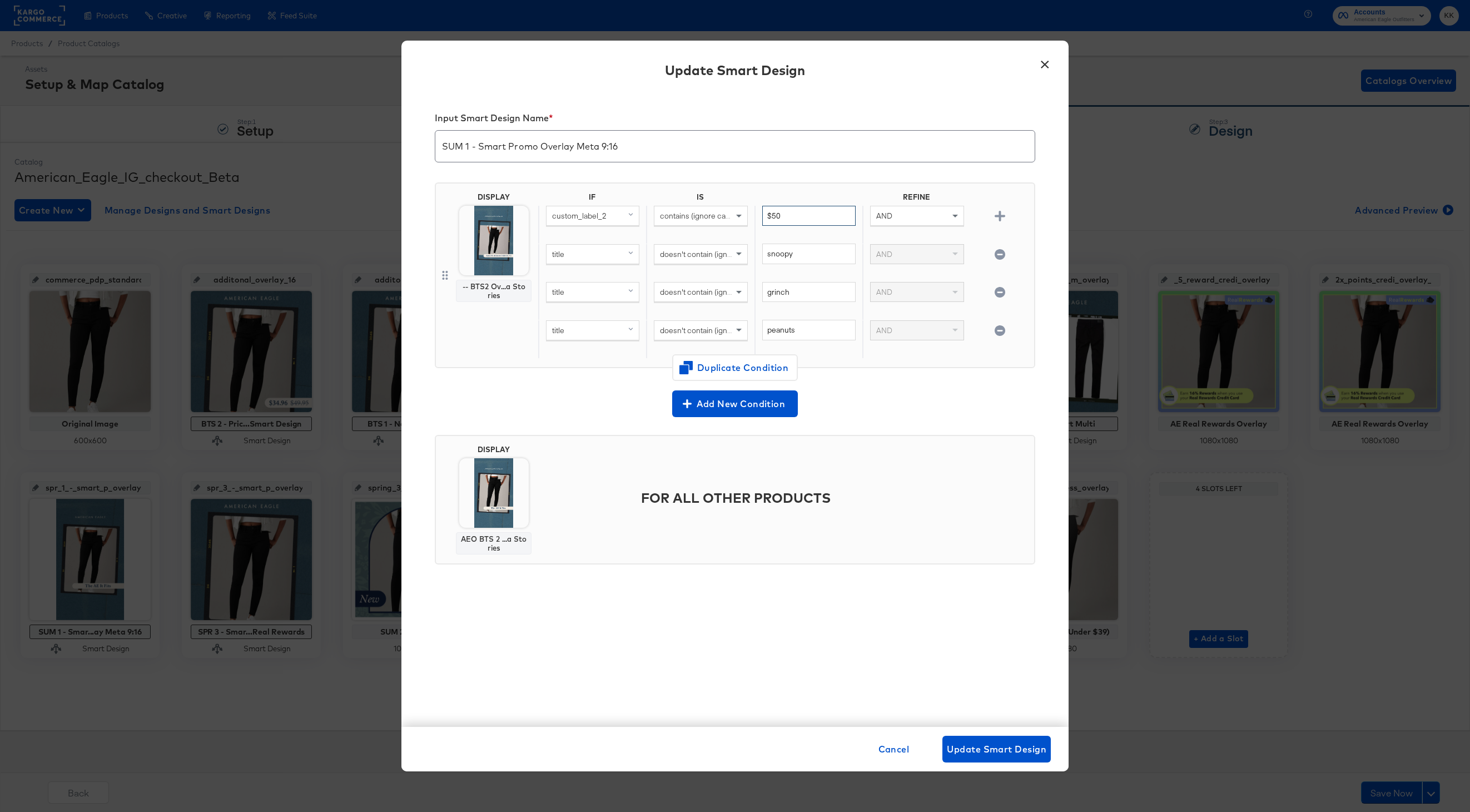
click at [801, 215] on input "$50" at bounding box center [808, 216] width 94 height 21
type input "$"
type input "Extra"
drag, startPoint x: 471, startPoint y: 146, endPoint x: 426, endPoint y: 146, distance: 45.0
click at [426, 146] on div "Input Smart Design Name * SUM 1 - Smart Promo Overlay Meta 9:16 DISPLAY -- BTS2…" at bounding box center [735, 410] width 668 height 634
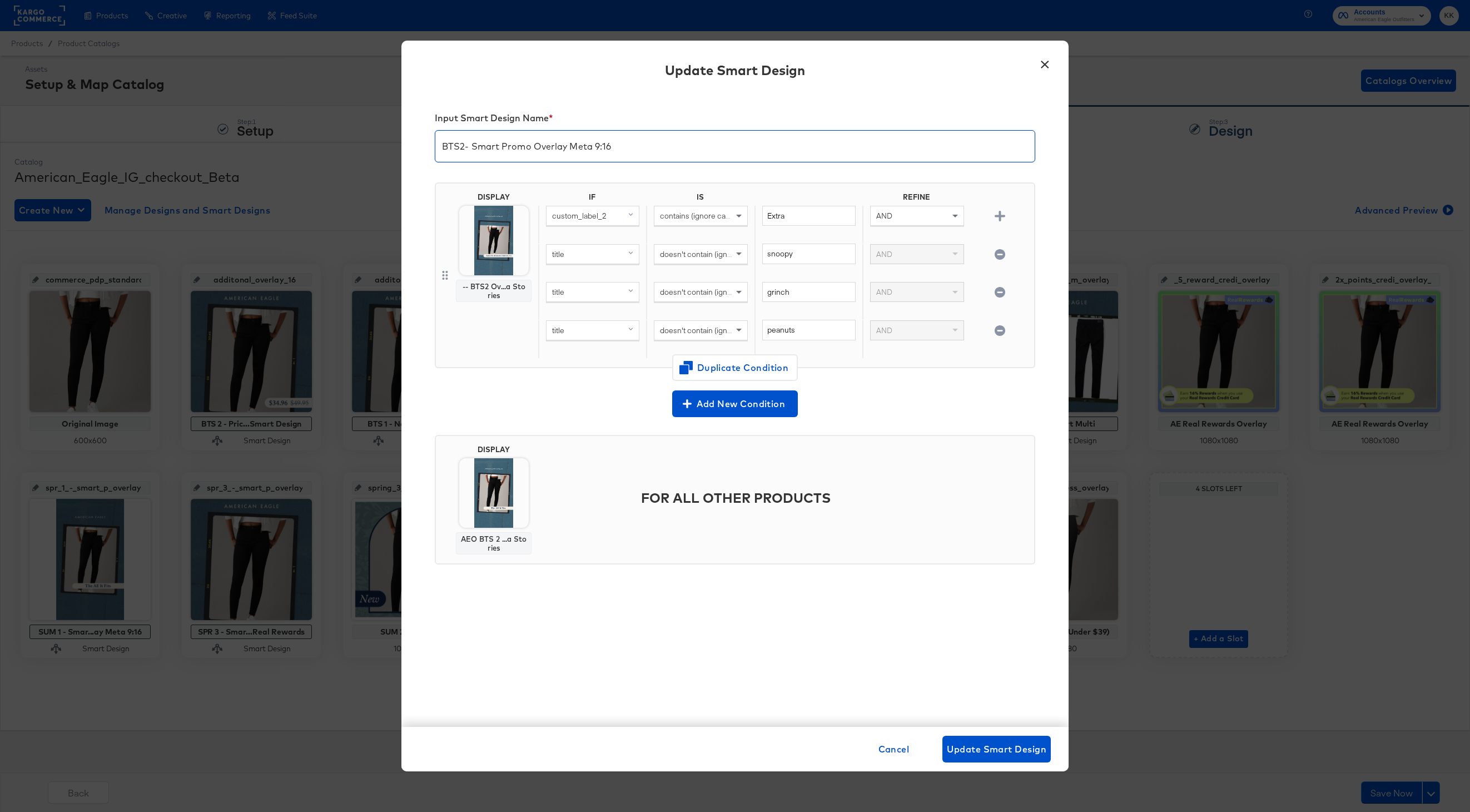
click at [501, 146] on input "BTS2- Smart Promo Overlay Meta 9:16" at bounding box center [735, 142] width 599 height 32
click at [538, 149] on input "BTS2 - Promo Overlay Meta 9:16" at bounding box center [735, 142] width 599 height 32
type input "BTS2 - Promo Meta 9:16"
click at [977, 738] on button "Update Smart Design" at bounding box center [997, 749] width 108 height 27
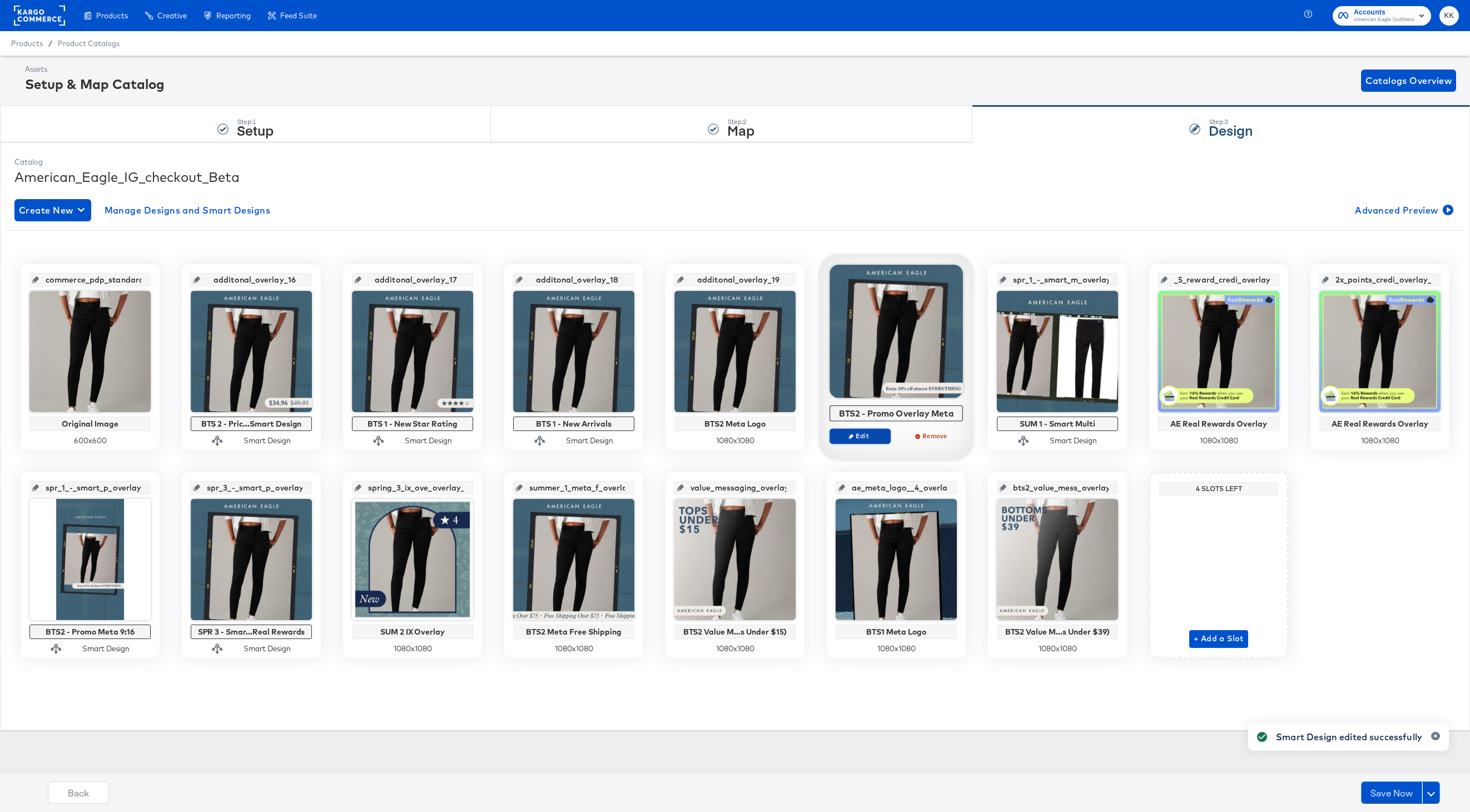
click at [869, 432] on span "Edit" at bounding box center [860, 436] width 51 height 9
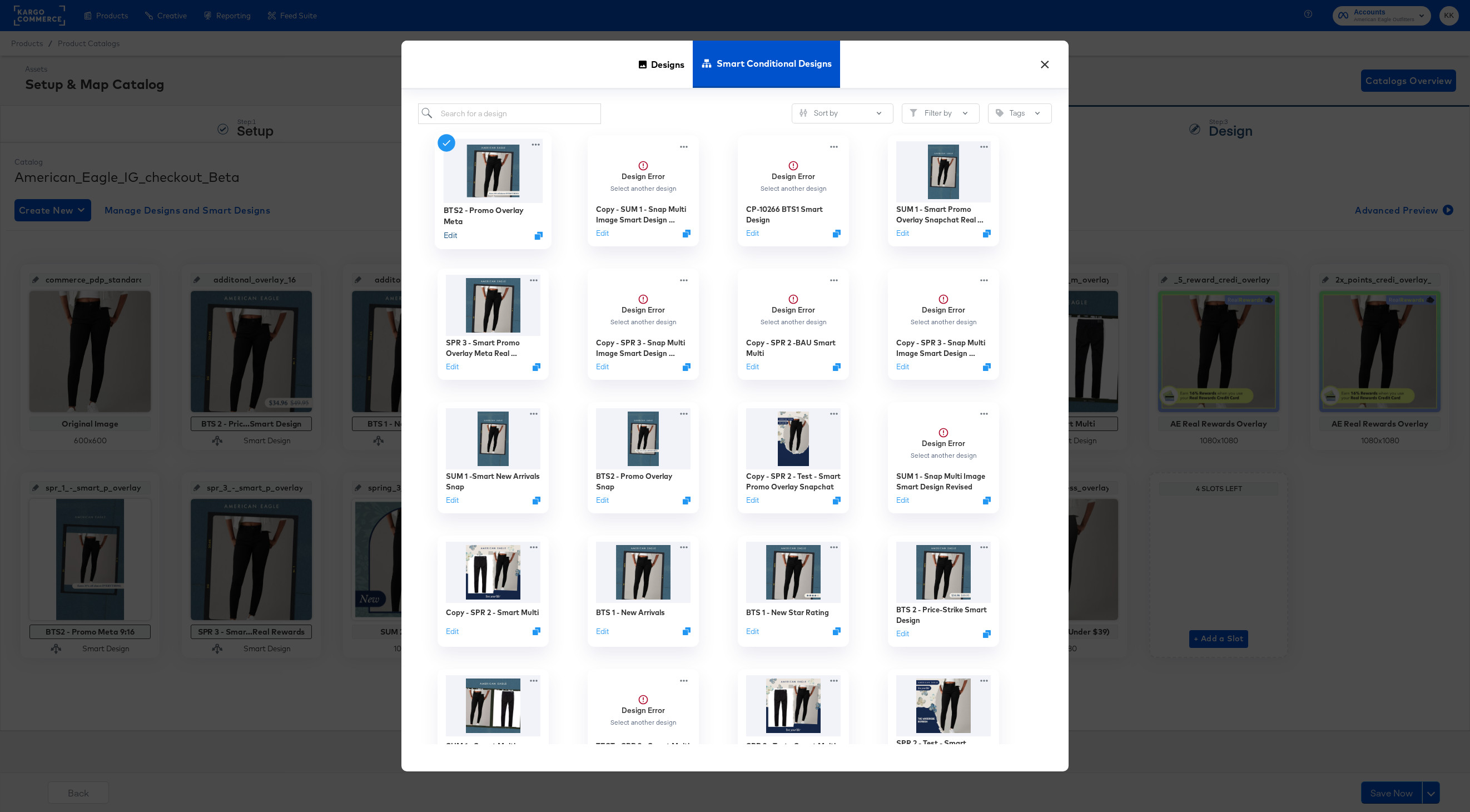
click at [451, 233] on button "Edit" at bounding box center [450, 234] width 13 height 10
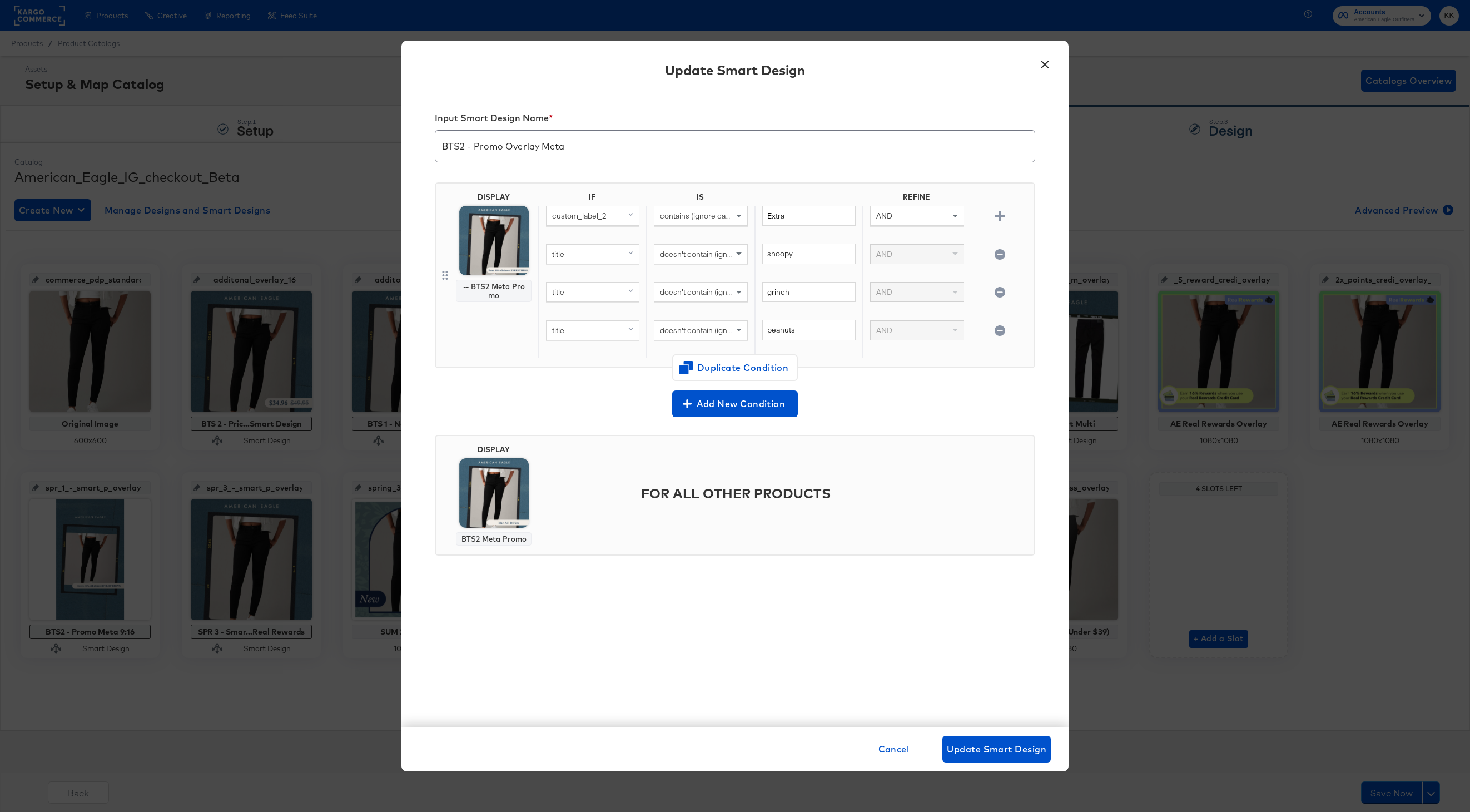
click at [584, 145] on input "BTS2 - Promo Overlay Meta" at bounding box center [735, 142] width 599 height 32
type input "BTS2 - Promo Overlay Meta 1:1"
click at [968, 747] on span "Update Smart Design" at bounding box center [997, 749] width 100 height 16
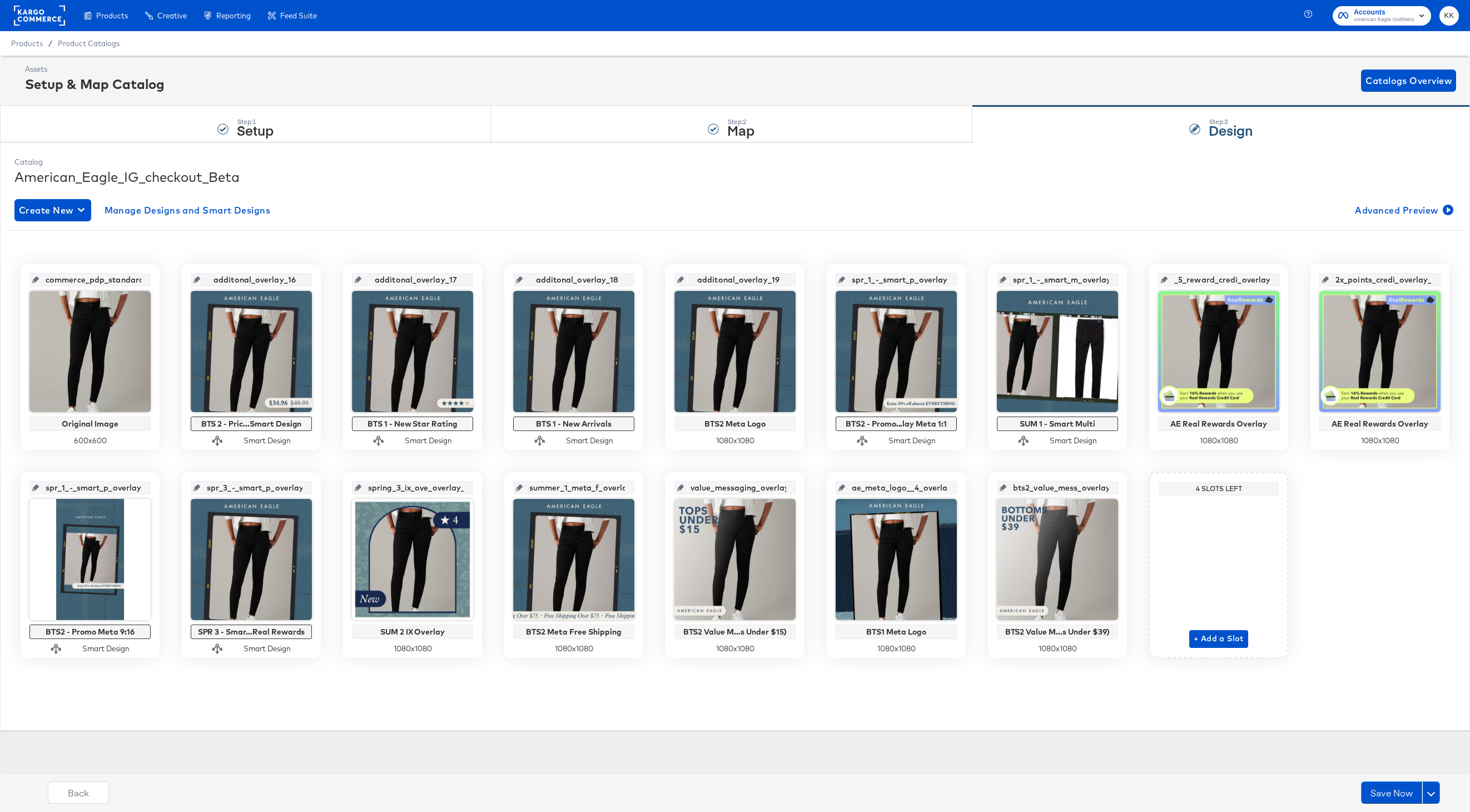
click at [1372, 779] on div "Back Save Now" at bounding box center [744, 797] width 1481 height 42
click at [1383, 788] on button "Save Now" at bounding box center [1392, 792] width 61 height 22
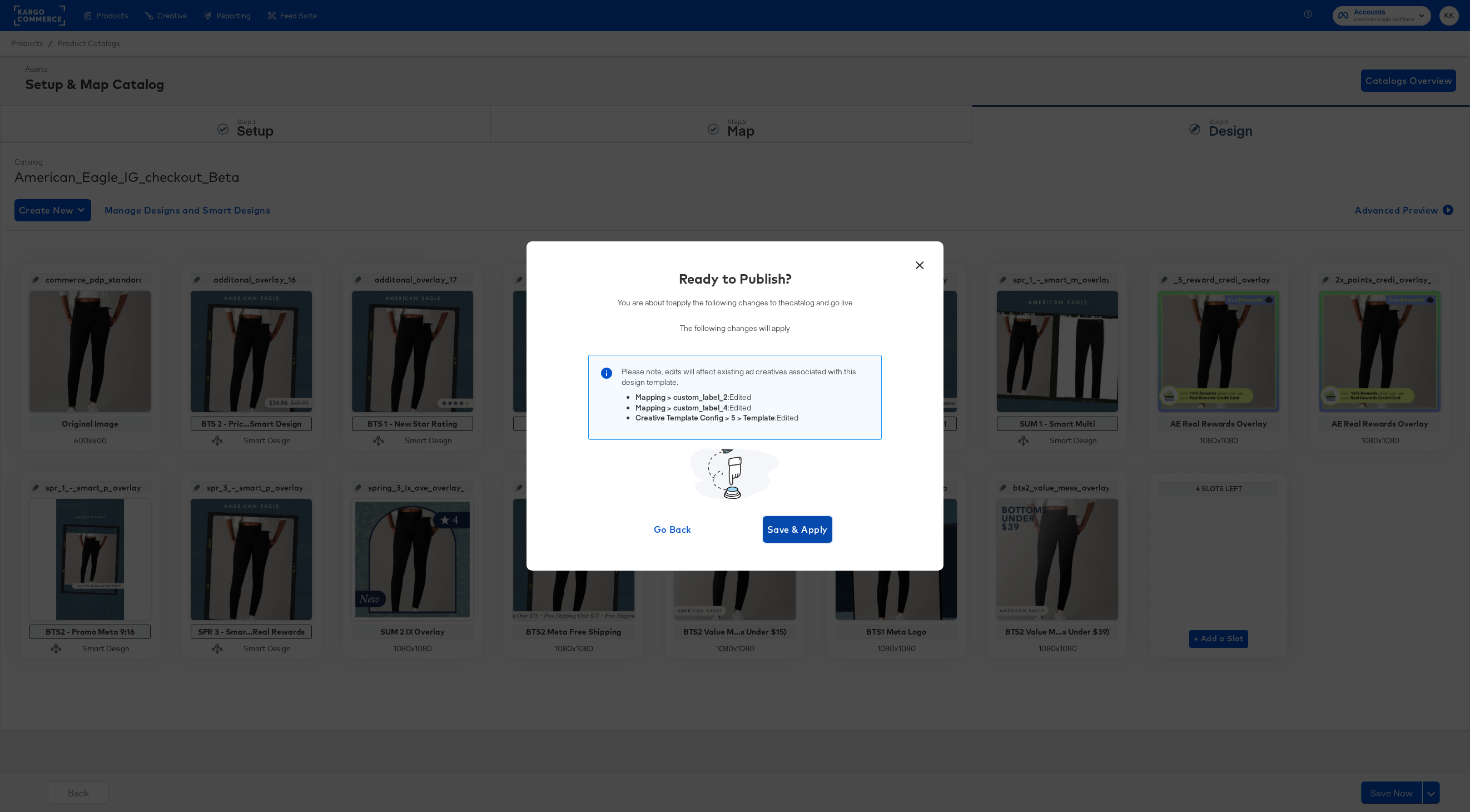
click at [797, 531] on span "Save & Apply" at bounding box center [797, 529] width 60 height 16
click at [786, 534] on icon "button" at bounding box center [787, 529] width 19 height 19
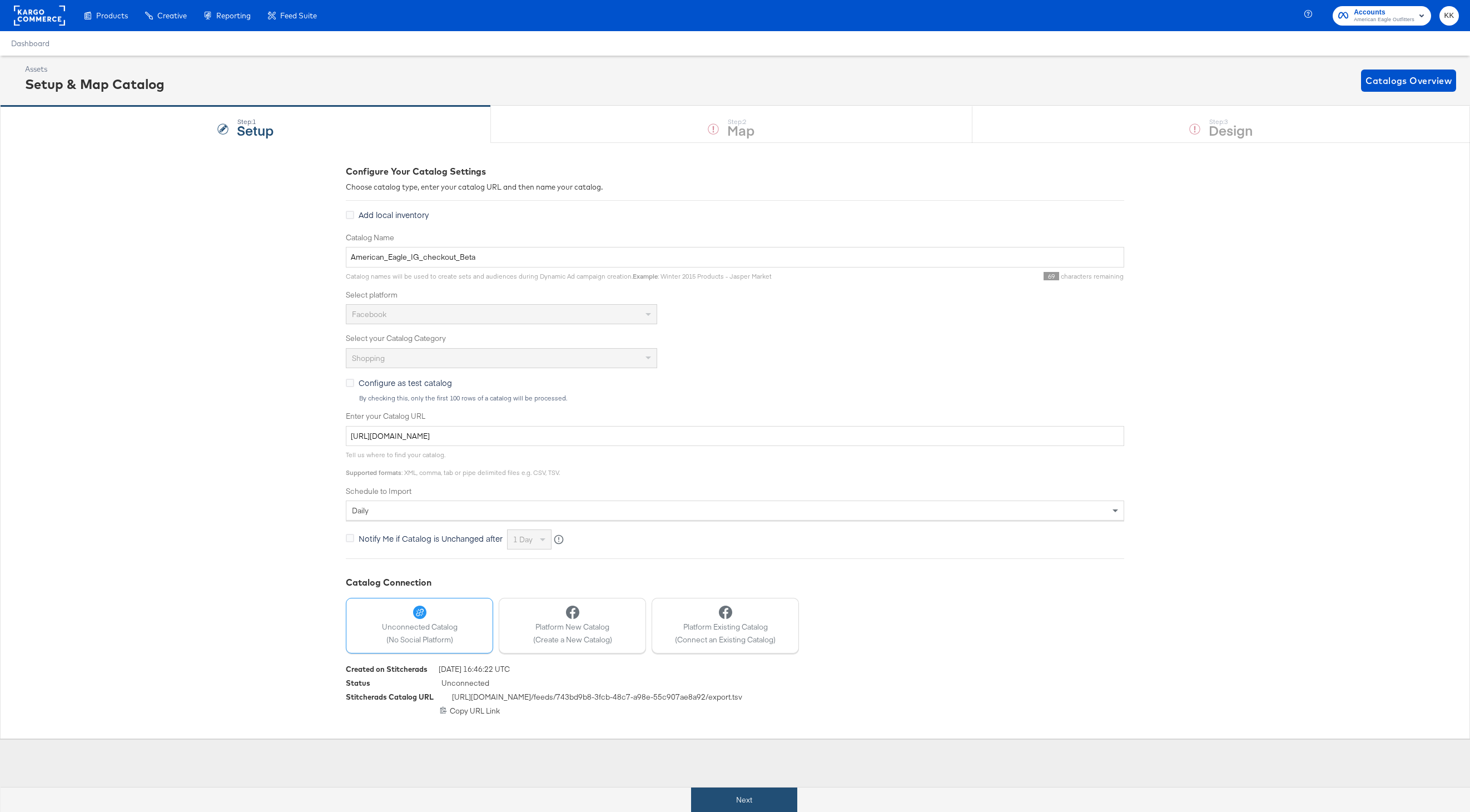
click at [756, 794] on button "Next" at bounding box center [744, 800] width 106 height 25
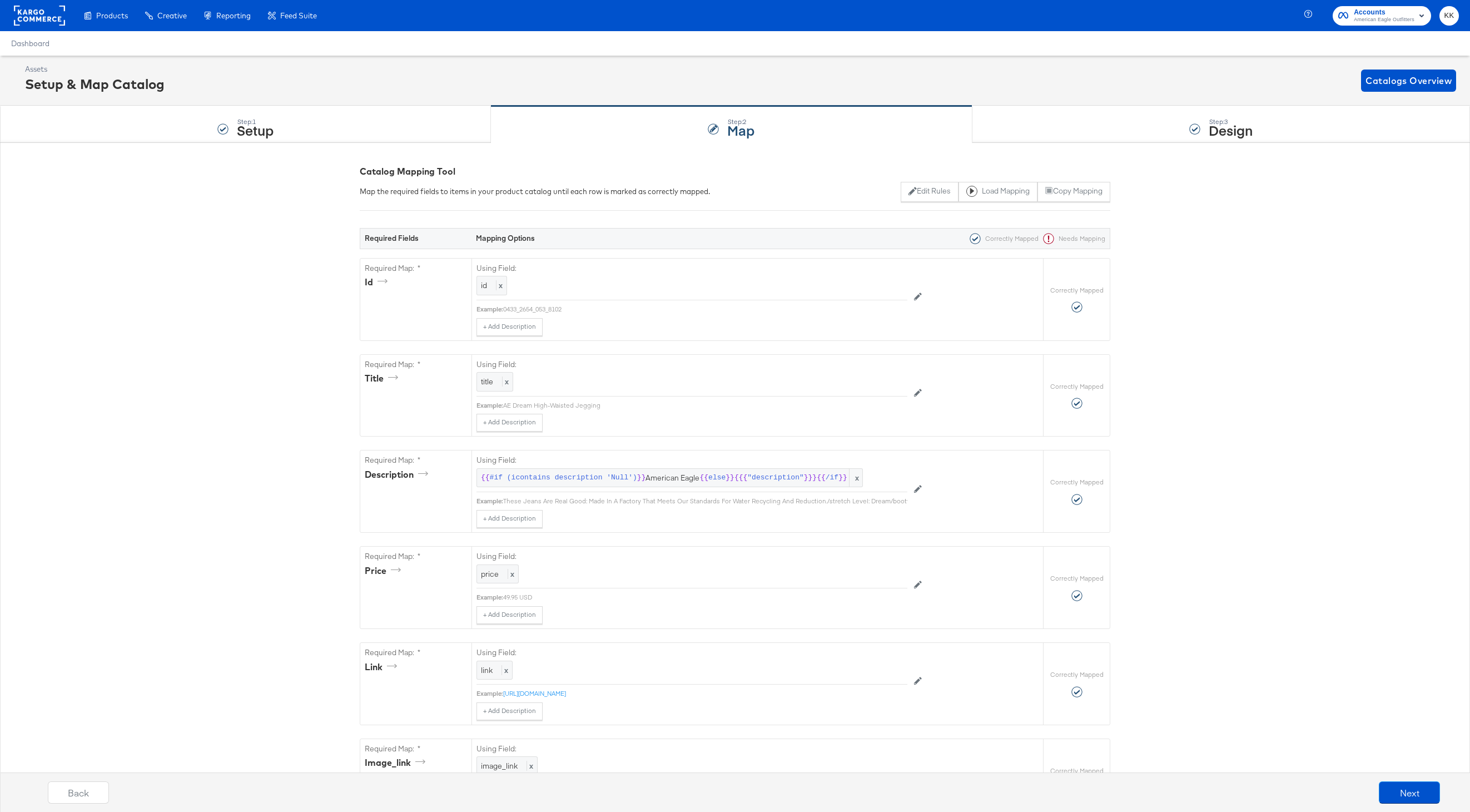
click at [38, 16] on rect at bounding box center [39, 15] width 51 height 20
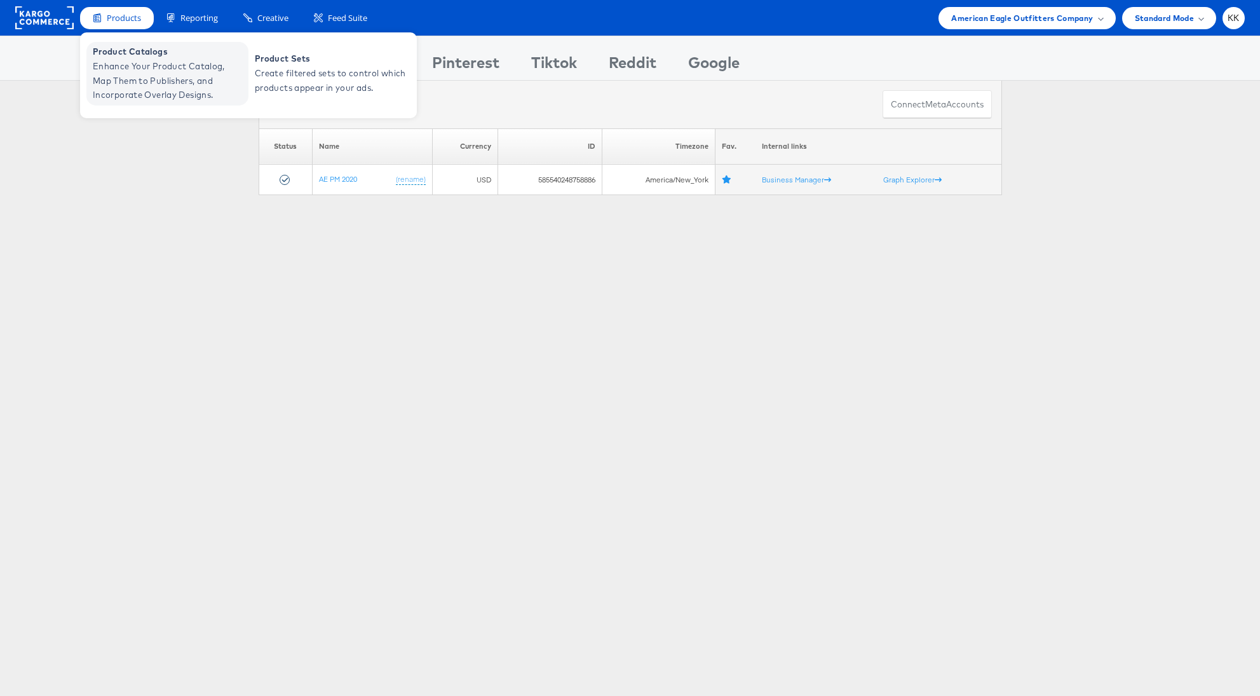
click at [121, 53] on span "Product Catalogs" at bounding box center [169, 51] width 153 height 15
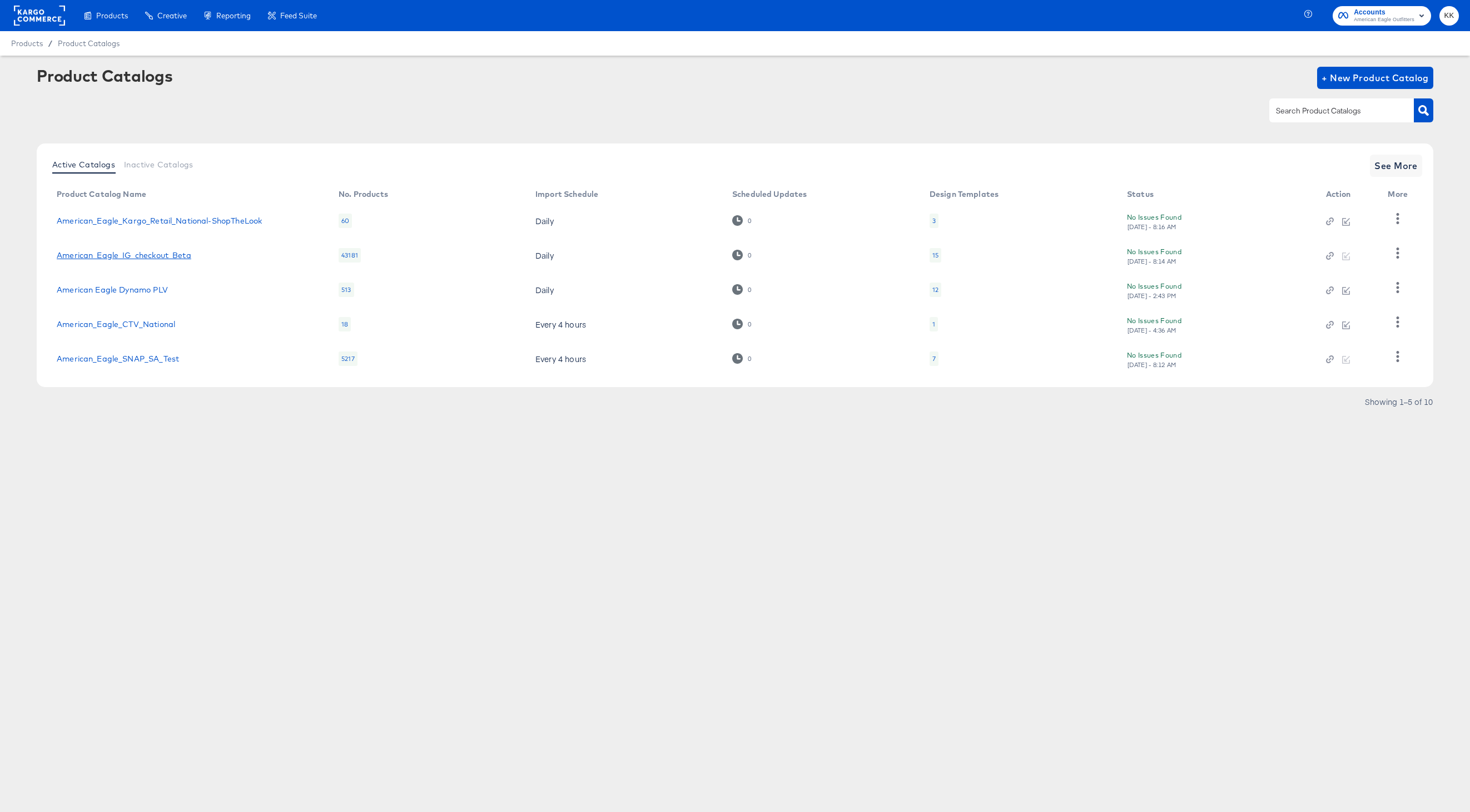
click at [147, 257] on link "American_Eagle_IG_checkout_Beta" at bounding box center [124, 256] width 135 height 9
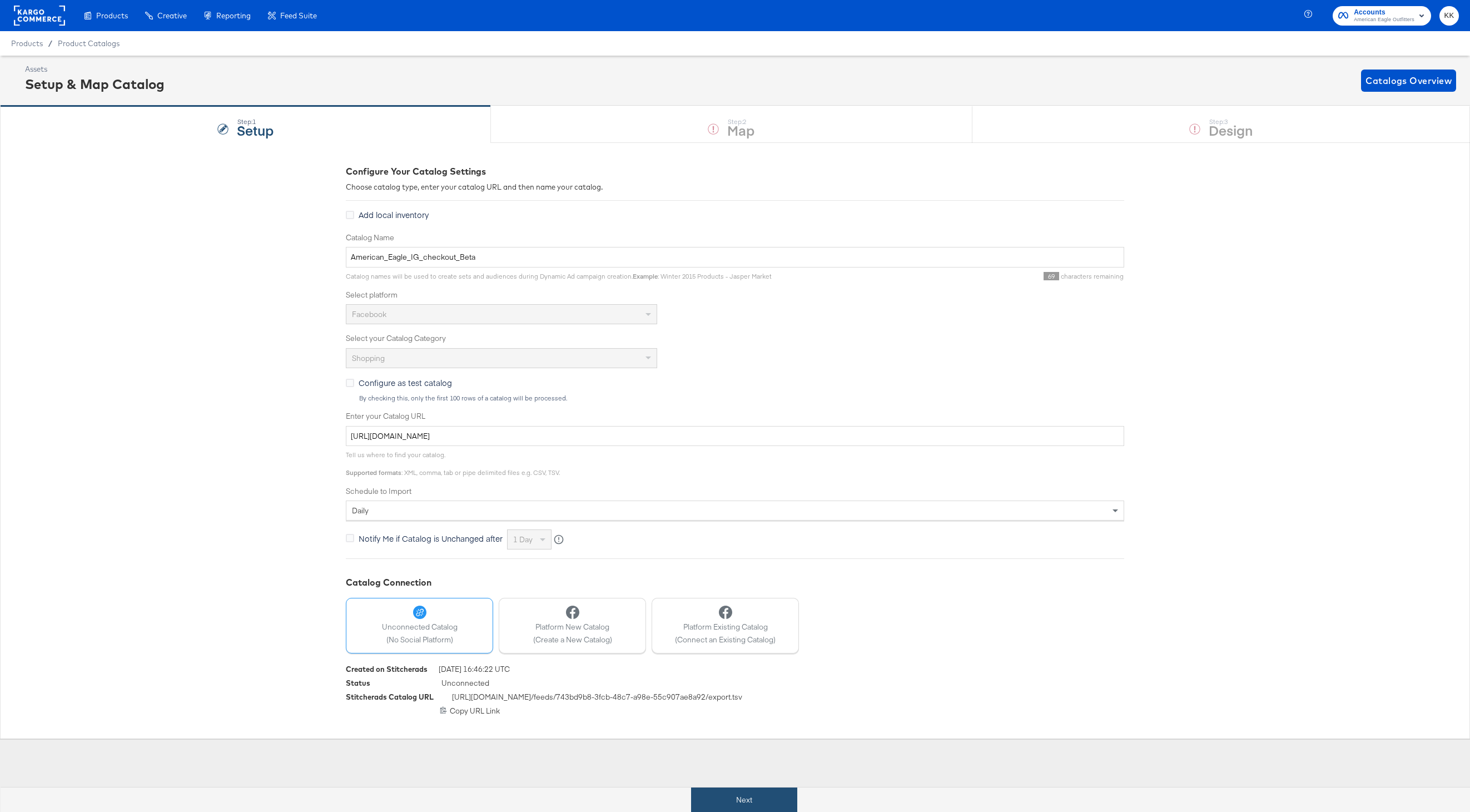
click at [727, 799] on button "Next" at bounding box center [744, 800] width 106 height 25
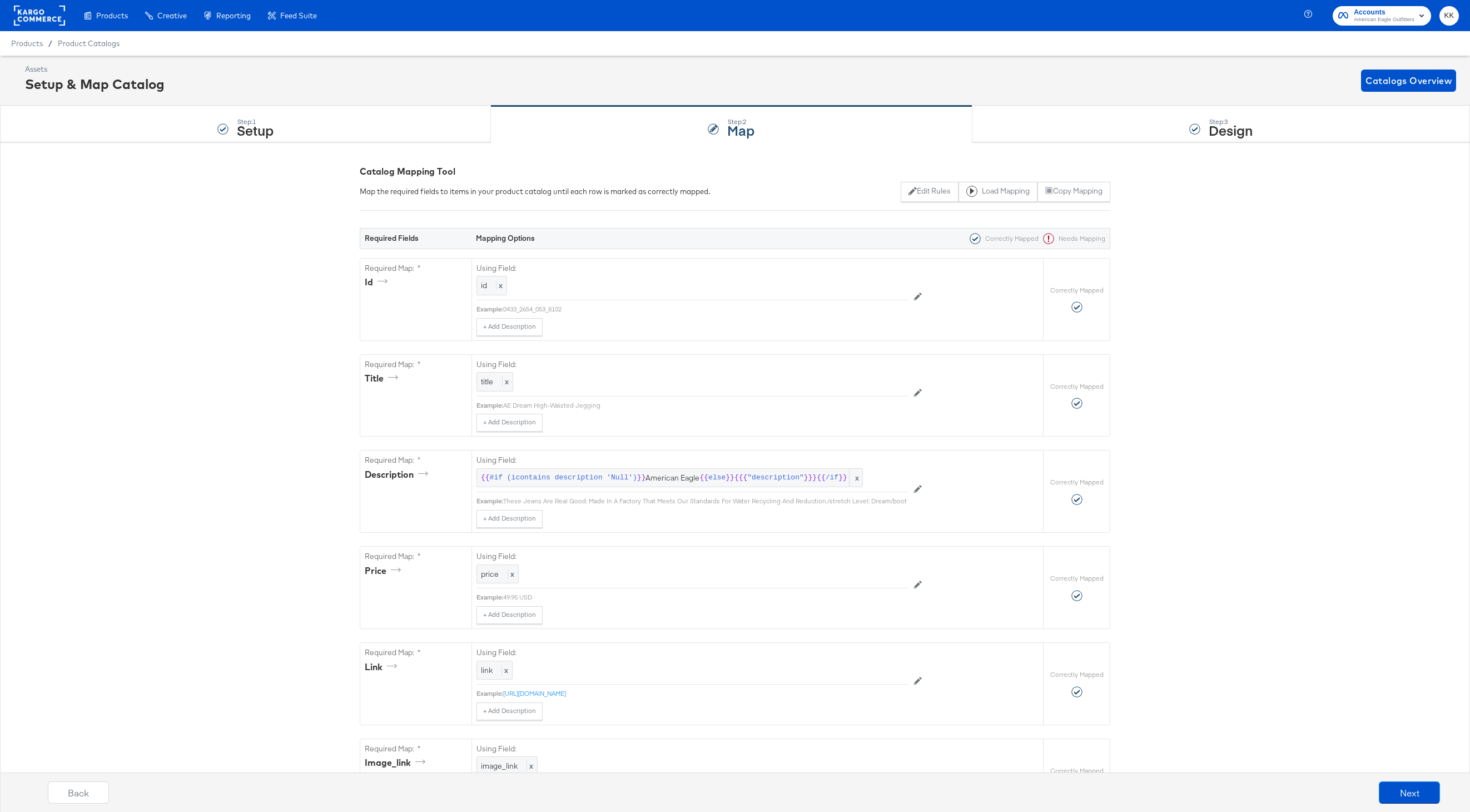
click at [40, 17] on rect at bounding box center [39, 15] width 51 height 20
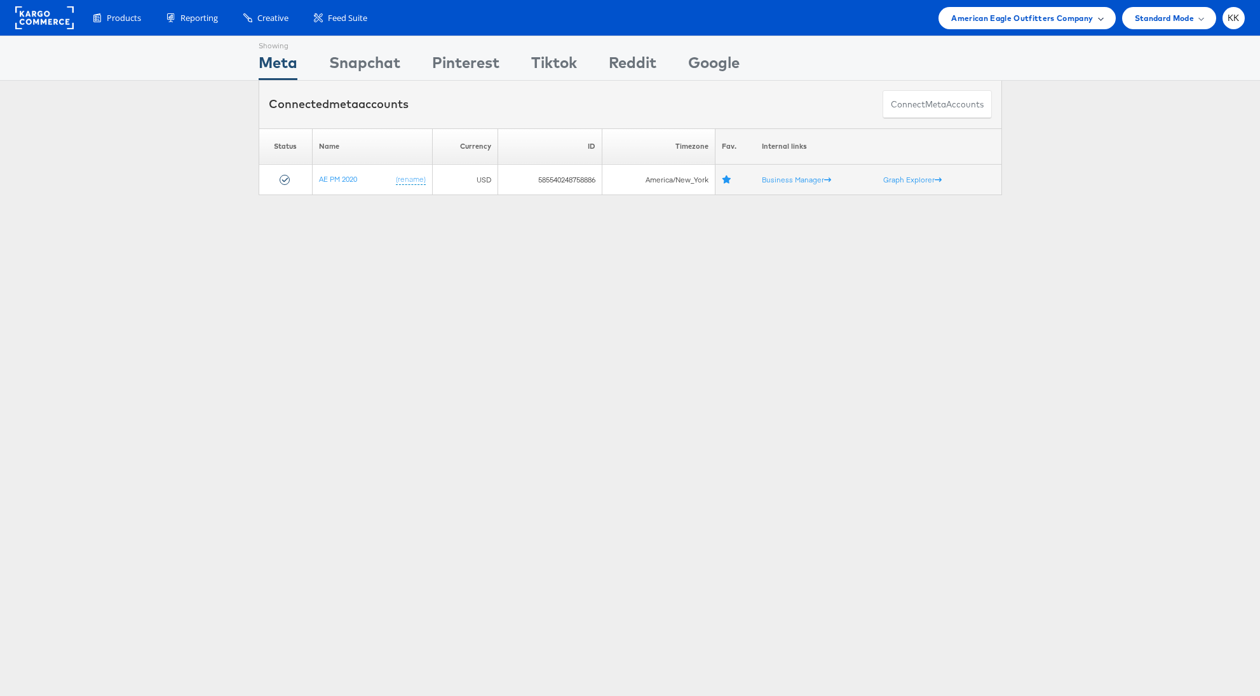
click at [1070, 24] on div "American Eagle Outfitters Company" at bounding box center [1027, 18] width 177 height 22
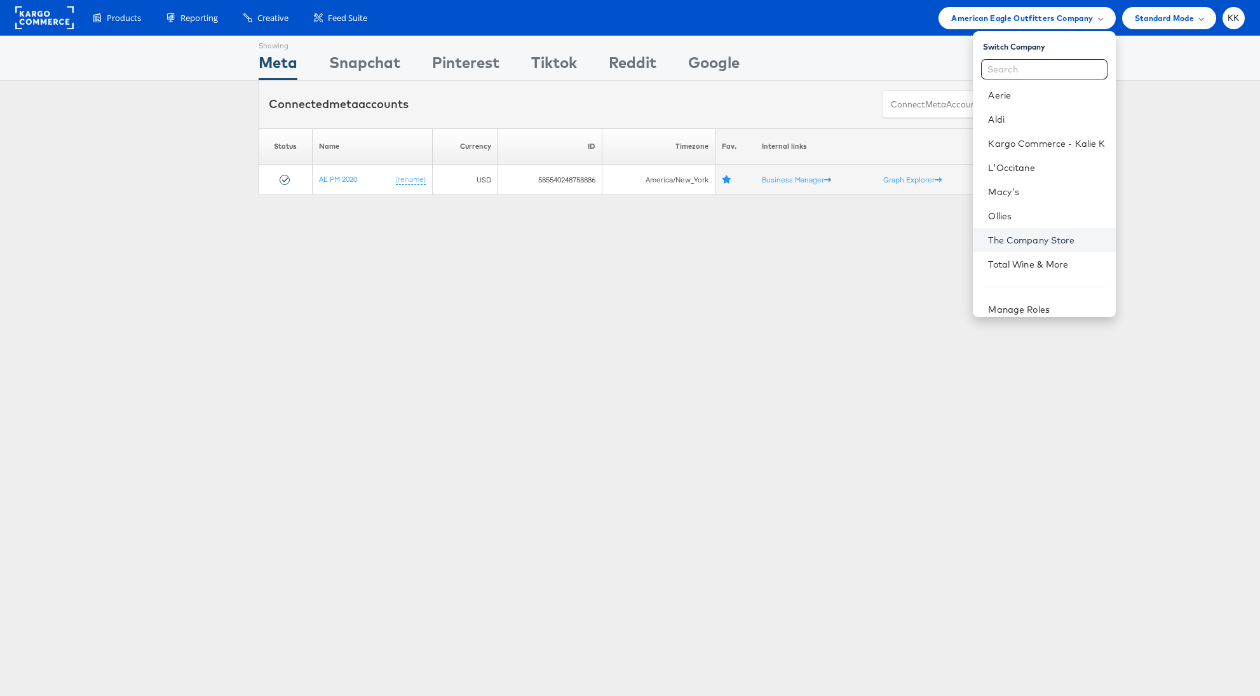
click at [1036, 241] on link "The Company Store" at bounding box center [1046, 240] width 117 height 13
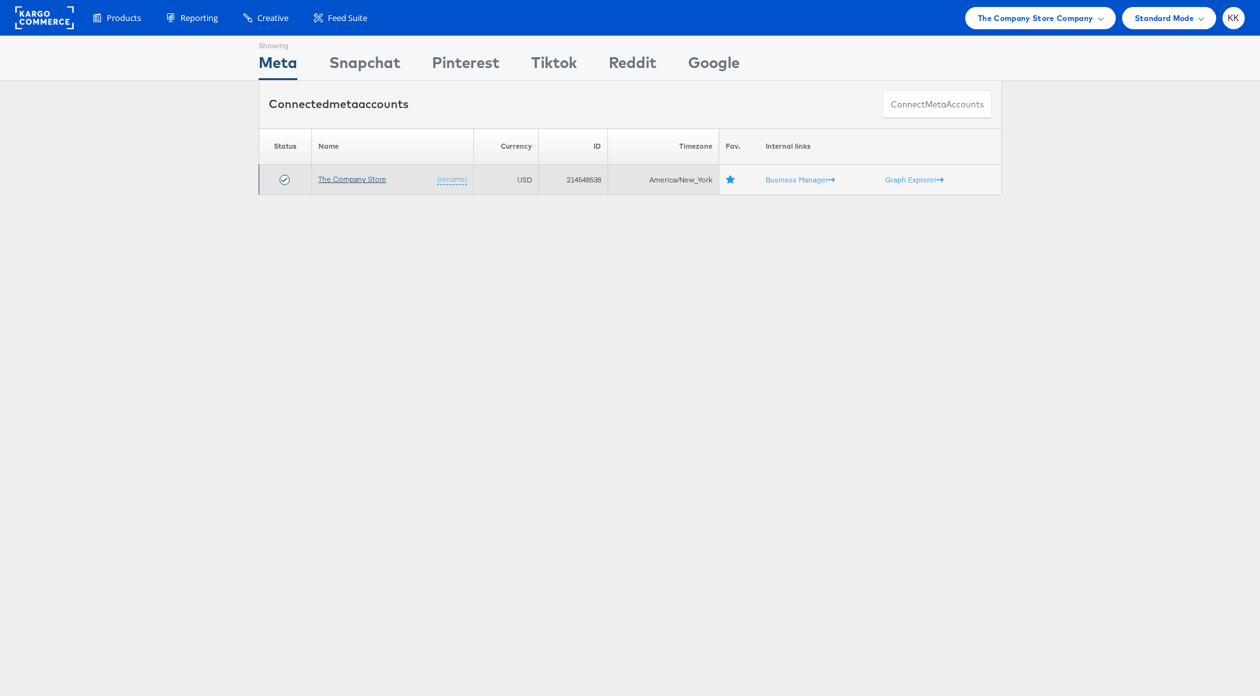
click at [348, 179] on link "The Company Store" at bounding box center [352, 179] width 68 height 10
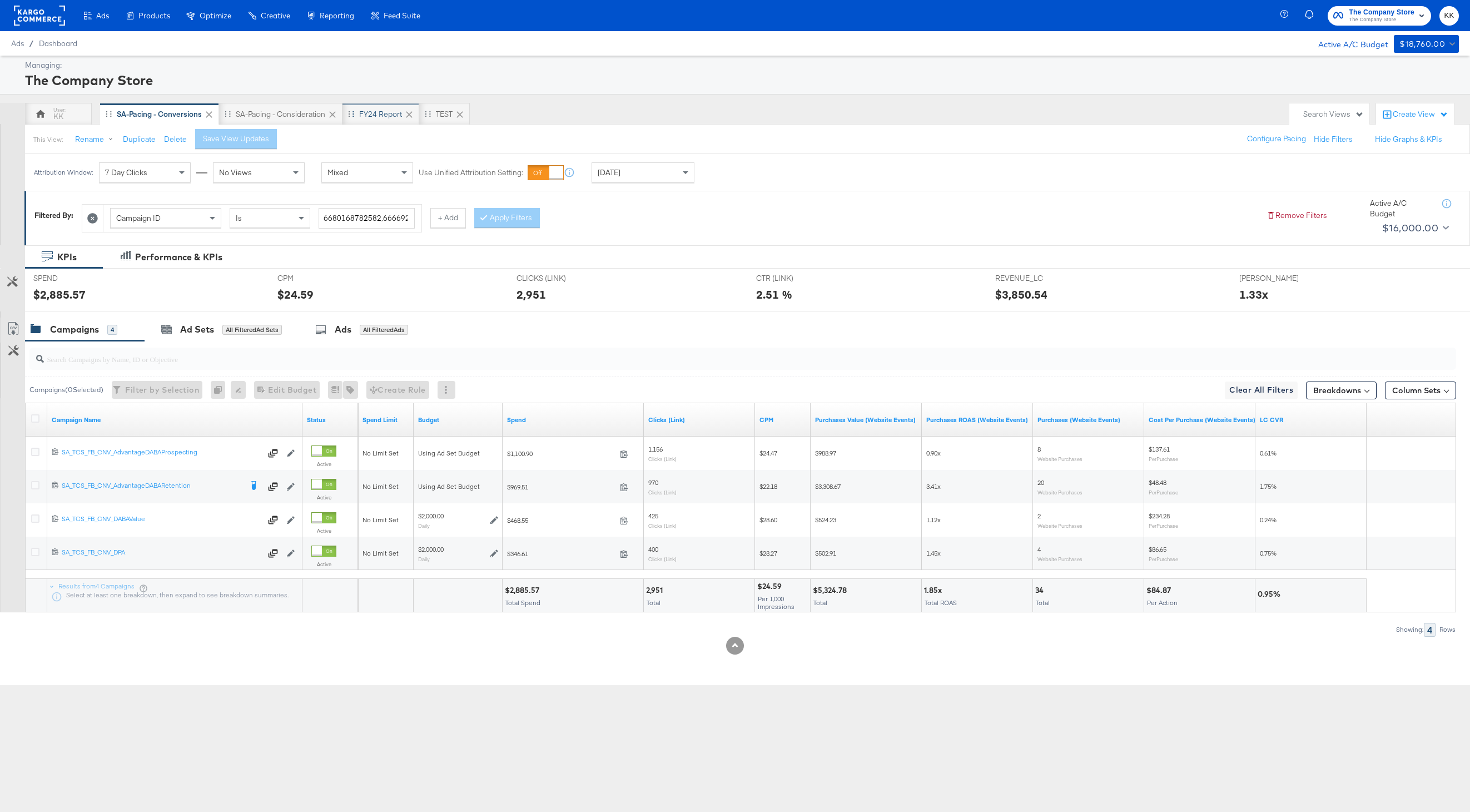
click at [382, 119] on div "FY24 Report" at bounding box center [382, 114] width 77 height 22
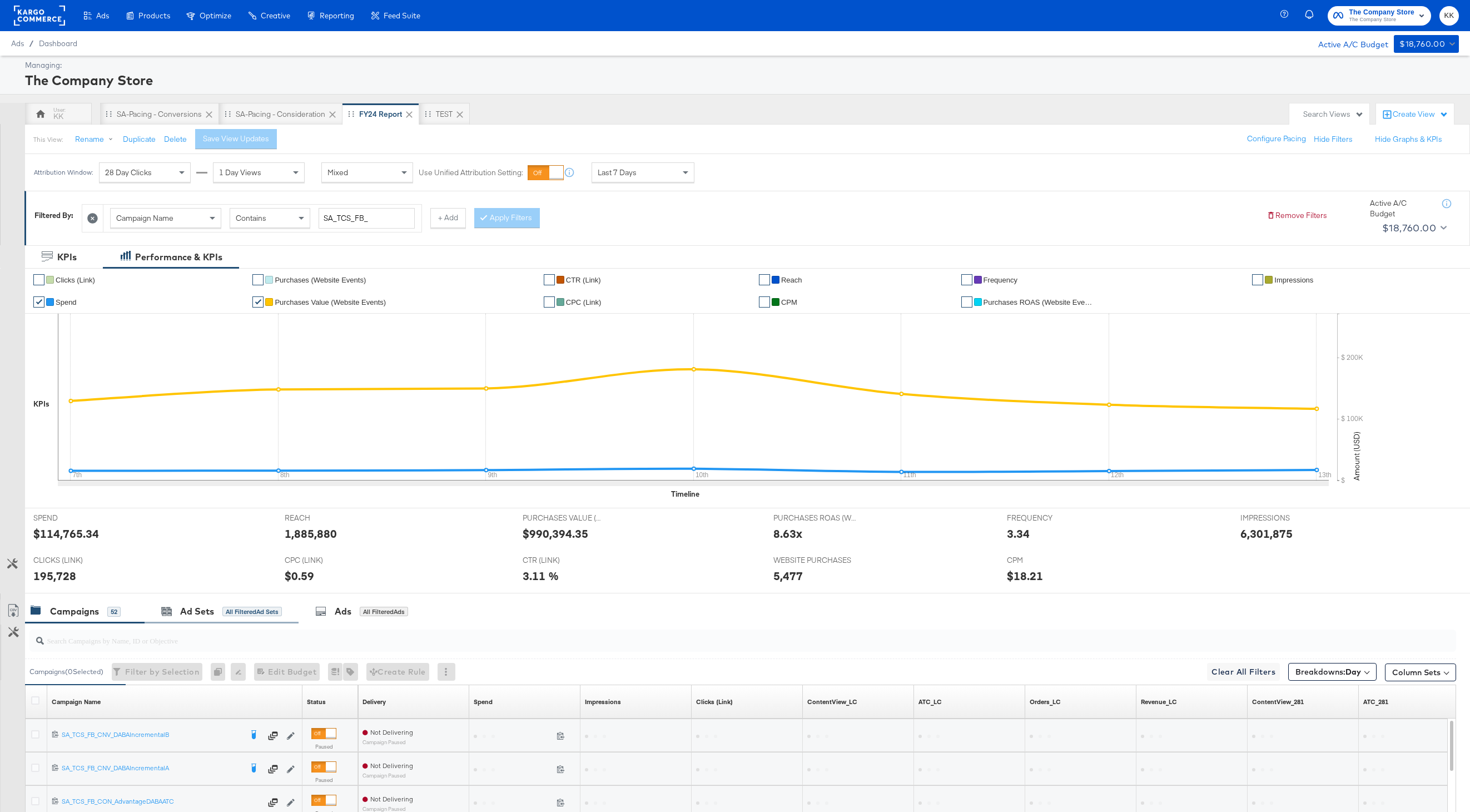
click at [218, 495] on div "7th 8th 9th 10th 11th 12th 13th" at bounding box center [693, 405] width 1271 height 184
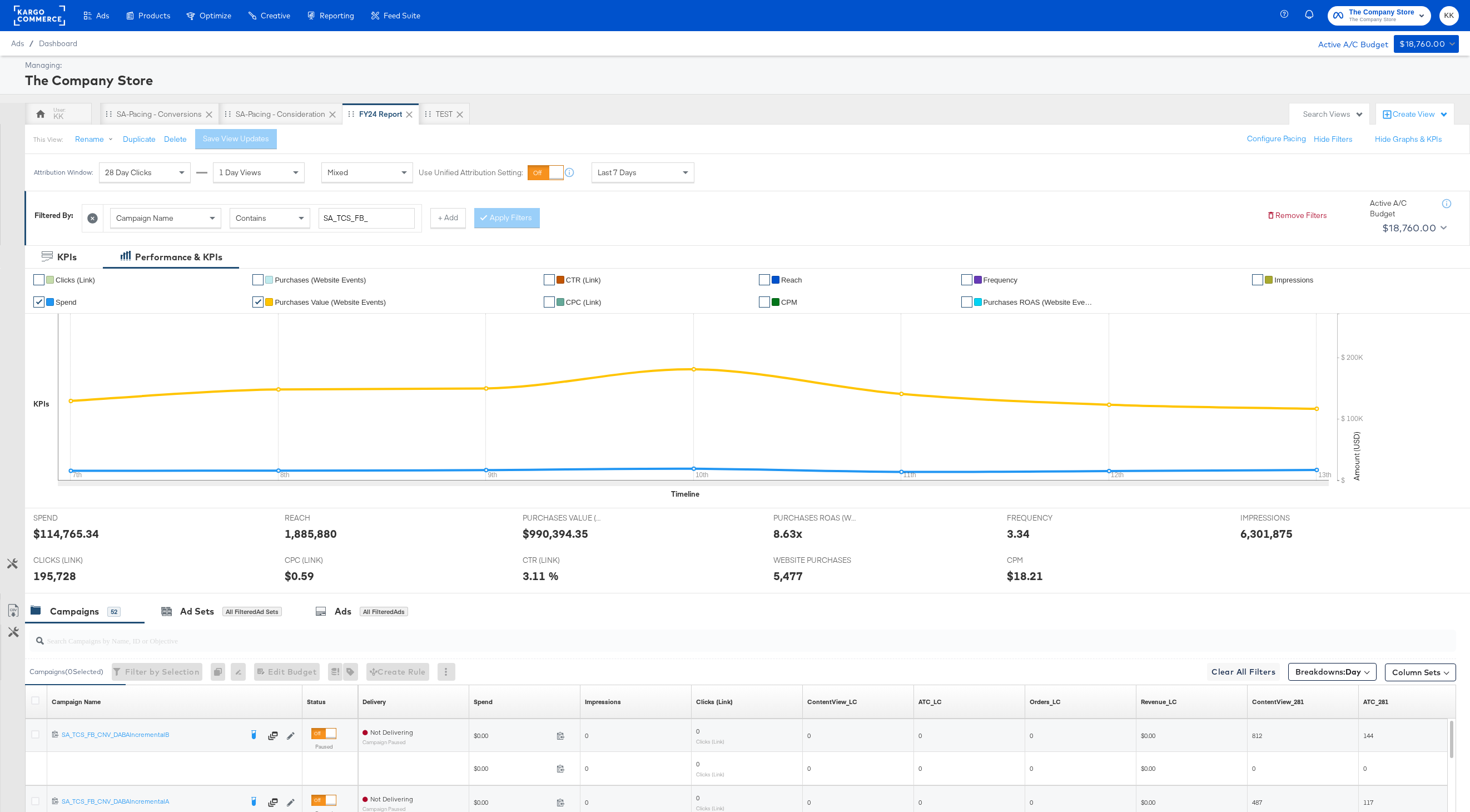
click at [185, 598] on div at bounding box center [735, 598] width 1470 height 9
click at [185, 617] on div "Ad Sets" at bounding box center [197, 611] width 34 height 13
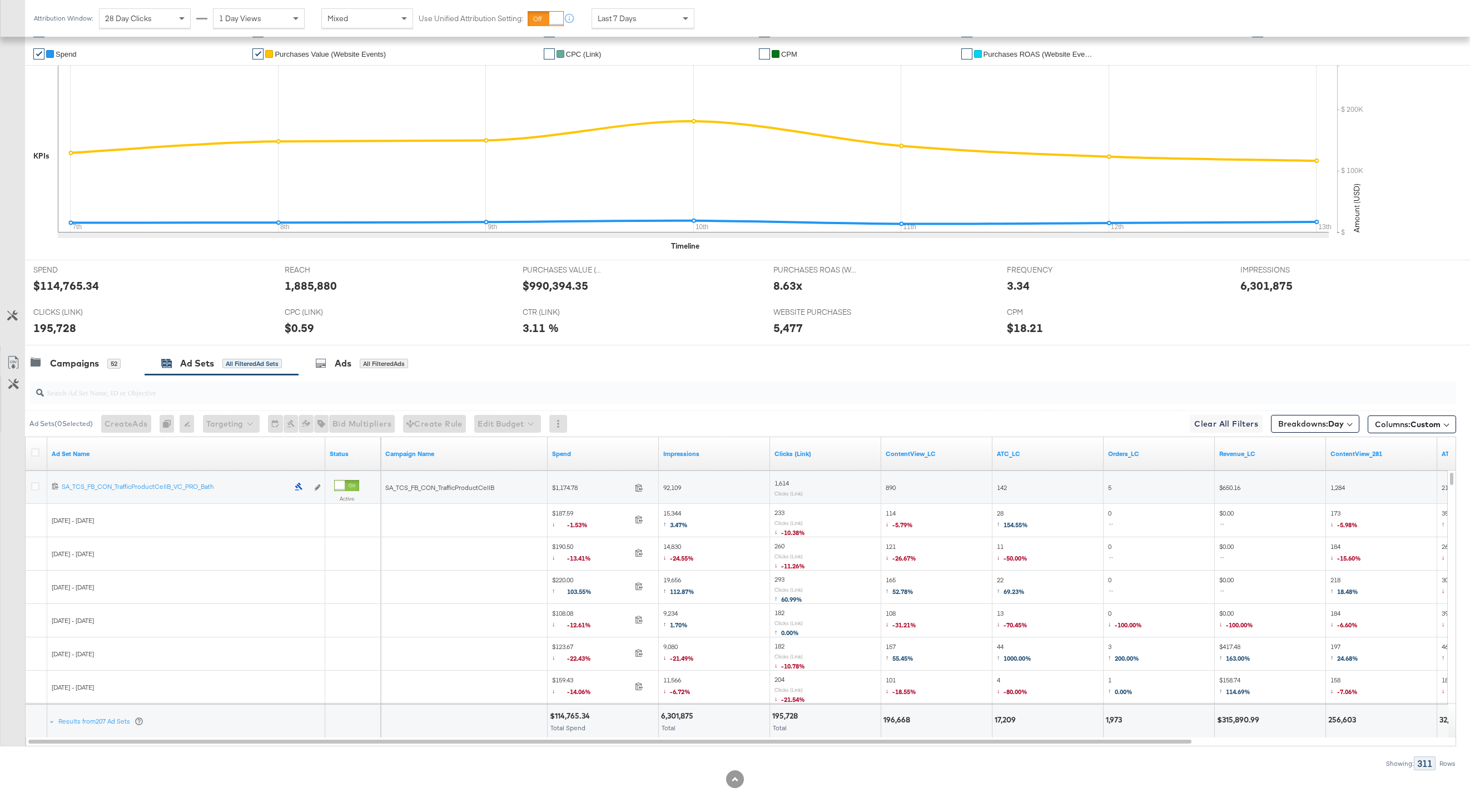
scroll to position [256, 0]
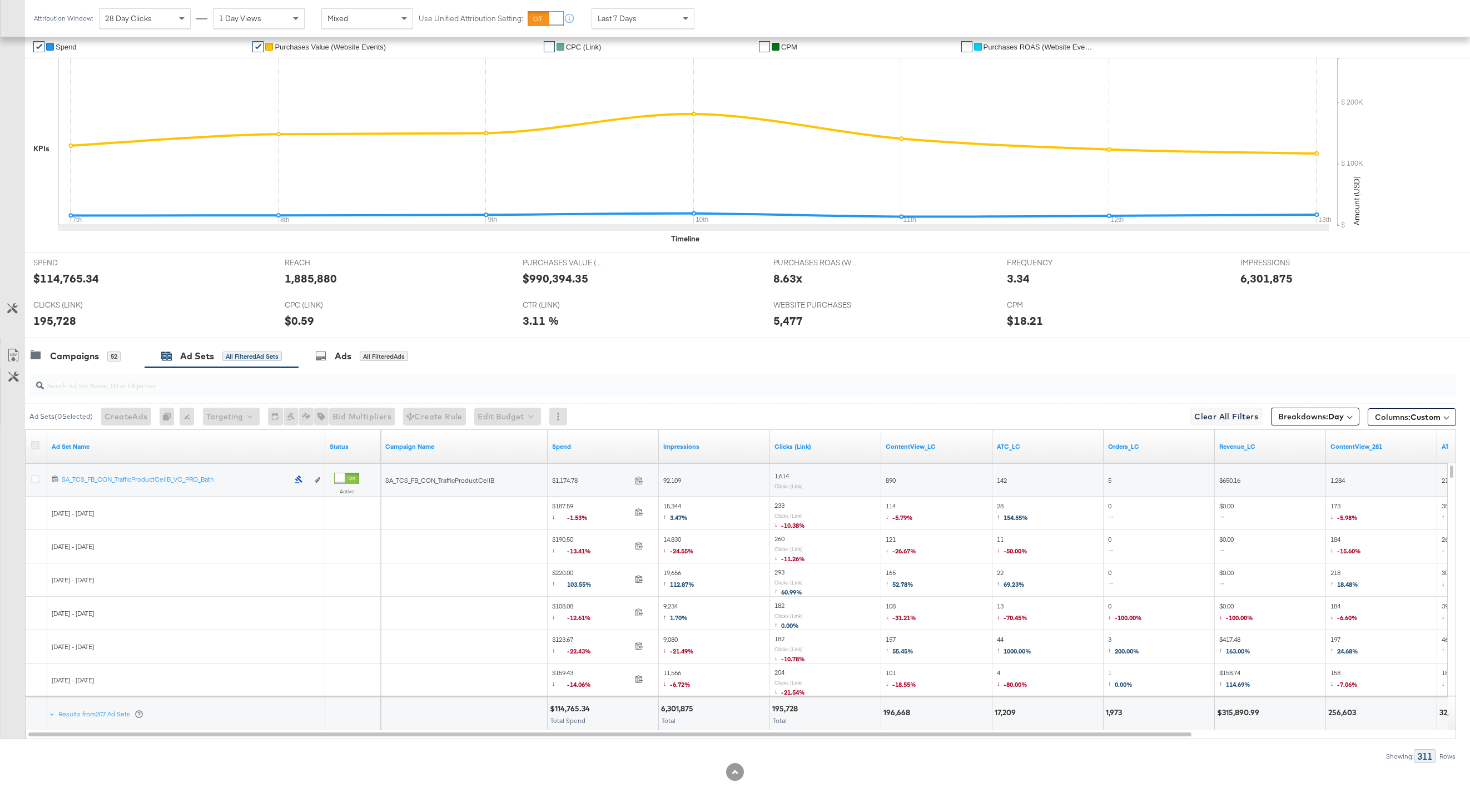
click at [32, 444] on icon at bounding box center [36, 445] width 9 height 9
click at [0, 0] on input "checkbox" at bounding box center [0, 0] width 0 height 0
click at [11, 355] on icon at bounding box center [13, 354] width 13 height 13
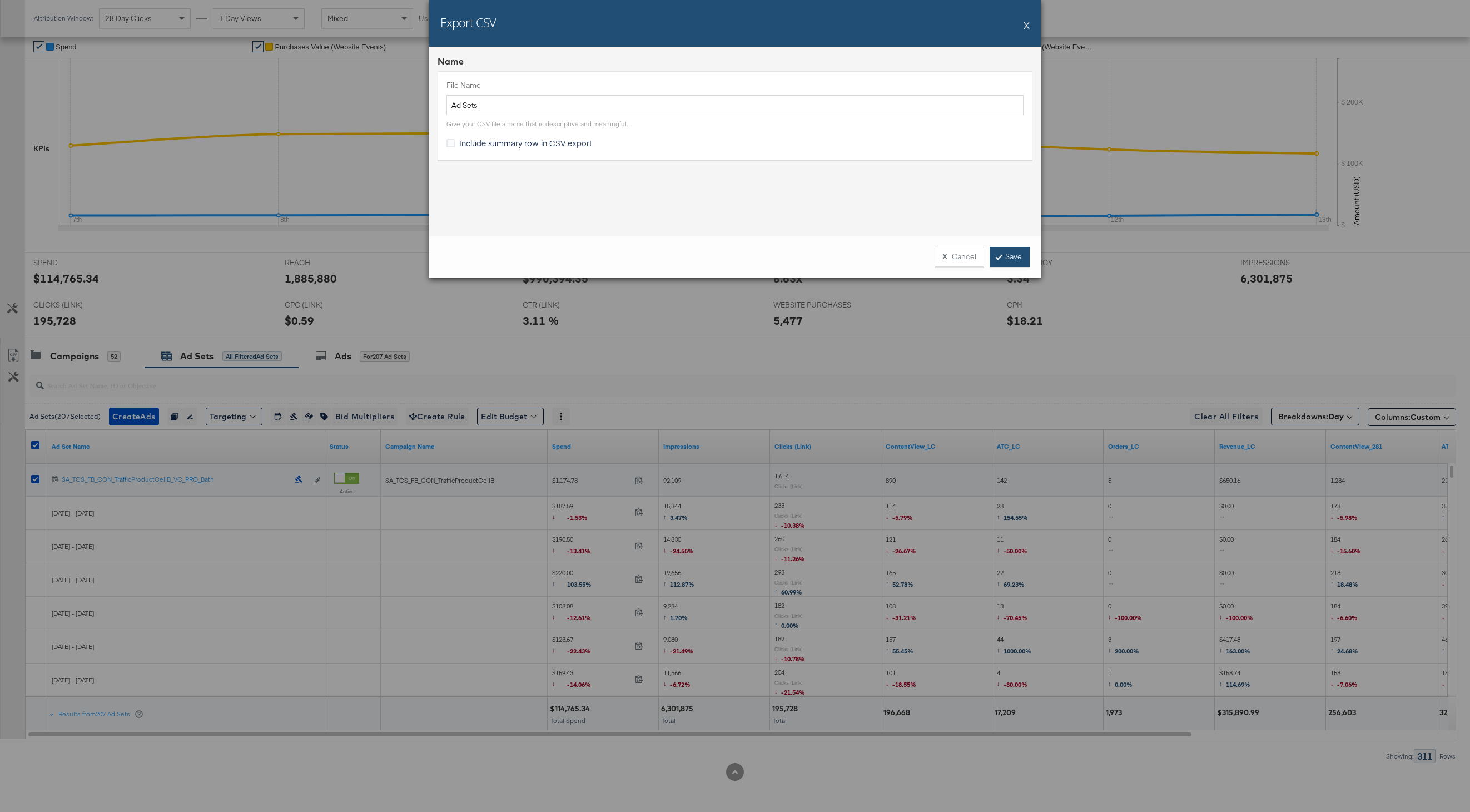
click at [1012, 262] on link "Save" at bounding box center [1010, 256] width 40 height 20
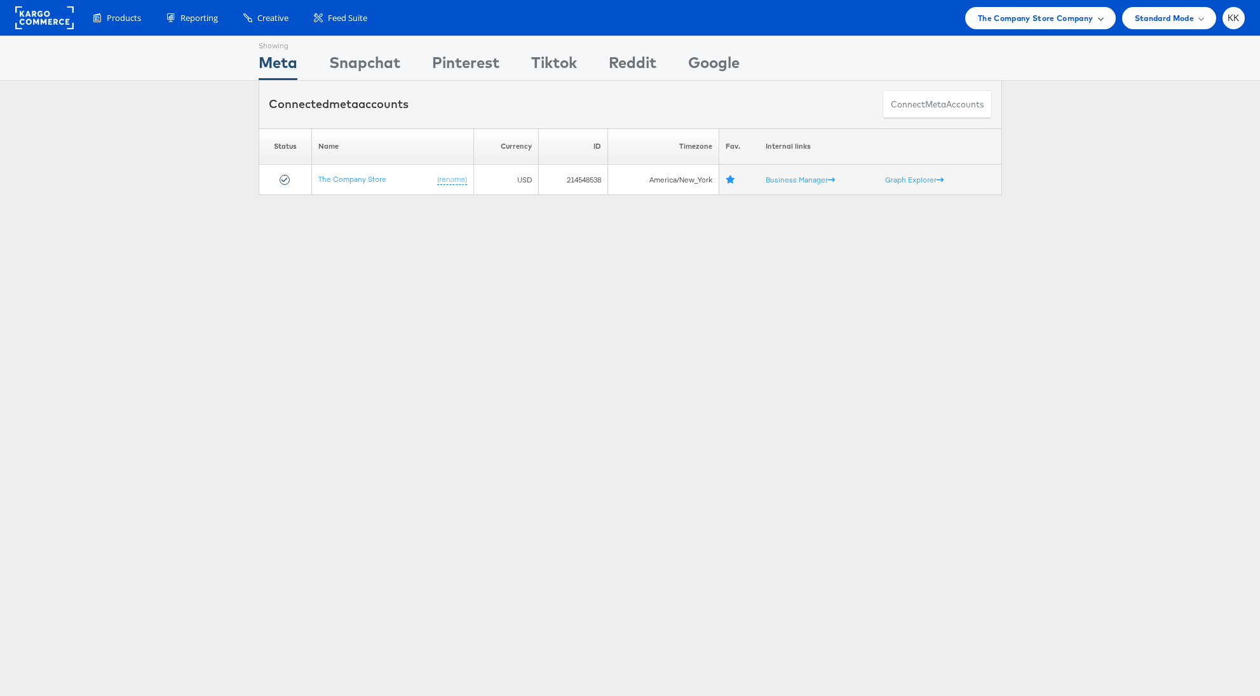
click at [1034, 11] on span "The Company Store Company" at bounding box center [1036, 17] width 116 height 13
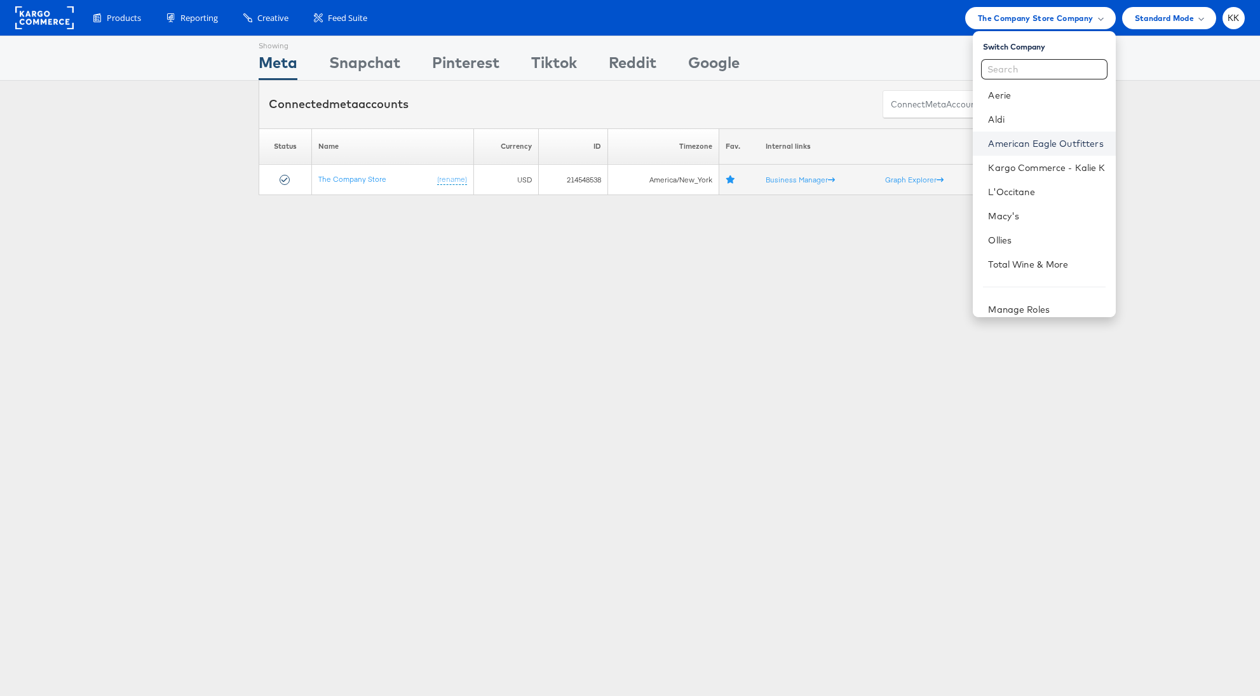
click at [1049, 141] on link "American Eagle Outfitters" at bounding box center [1046, 143] width 117 height 13
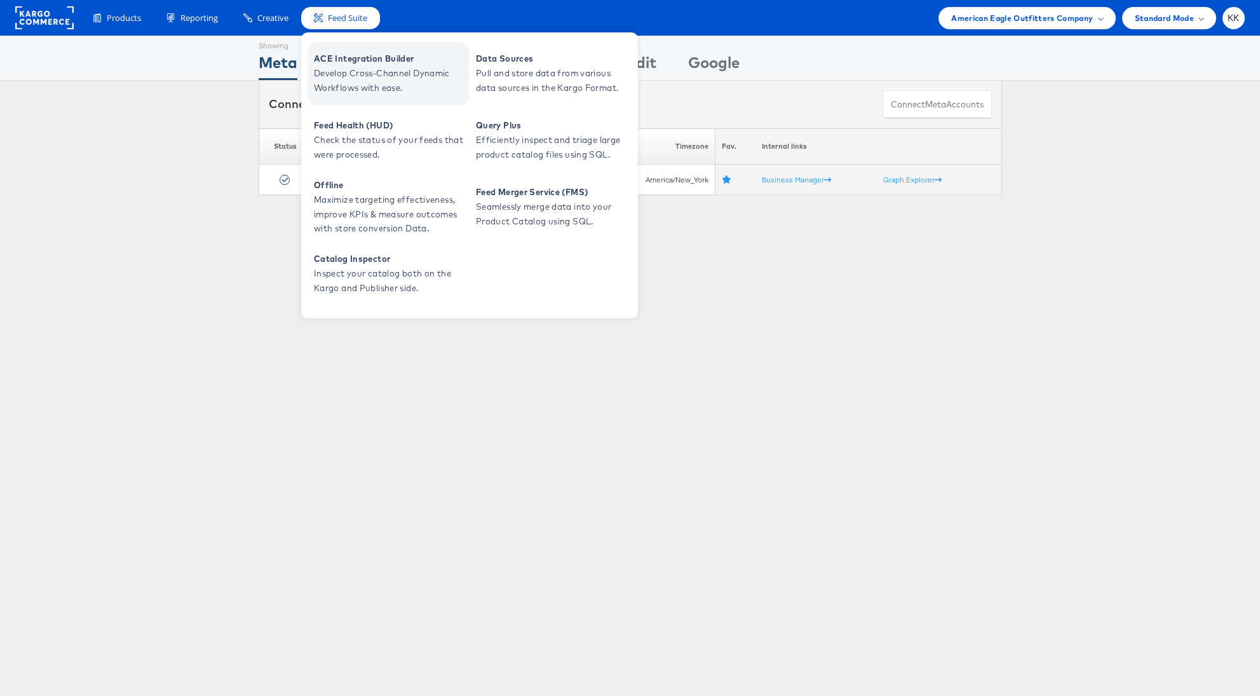
click at [334, 76] on span "Develop Cross-Channel Dynamic Workflows with ease." at bounding box center [390, 80] width 153 height 29
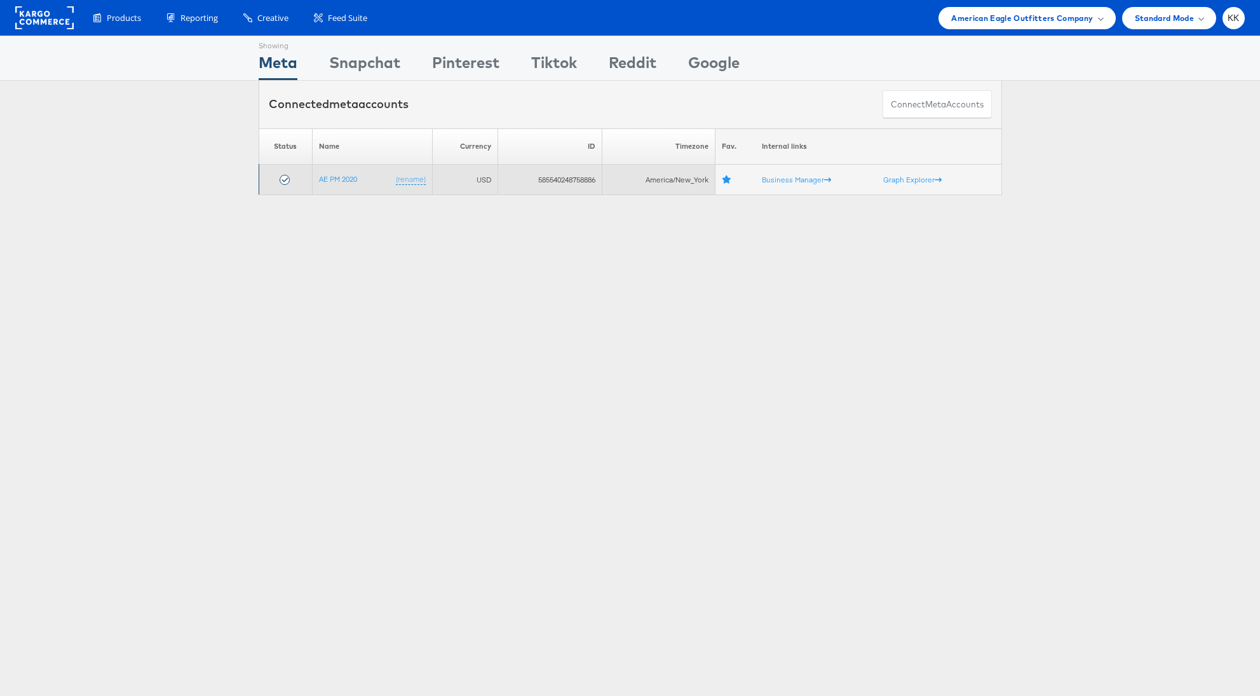
click at [340, 183] on td "AE PM 2020 (rename)" at bounding box center [372, 180] width 120 height 31
click at [346, 180] on link "AE PM 2020" at bounding box center [338, 179] width 38 height 10
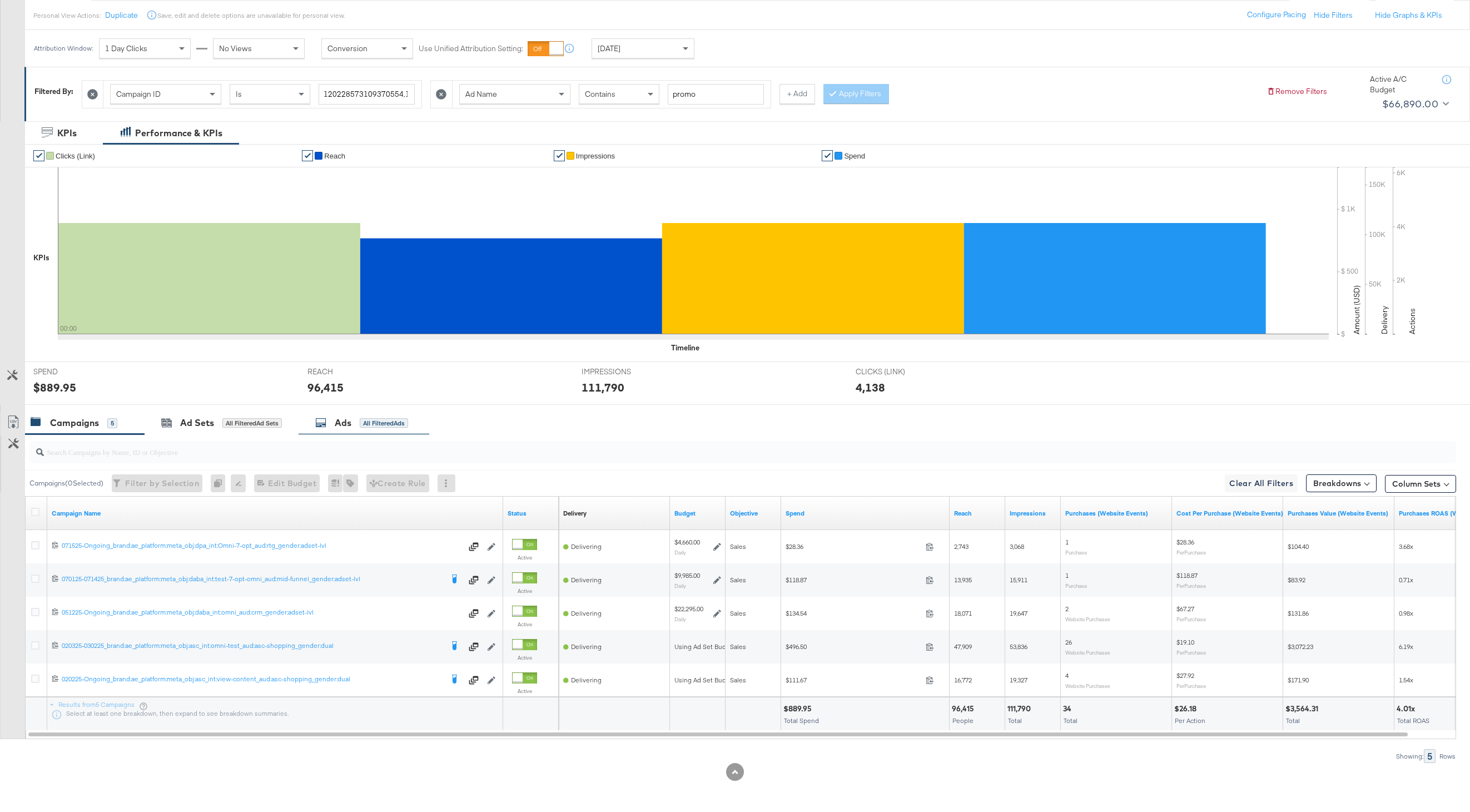
click at [375, 416] on div "Ads All Filtered Ads" at bounding box center [363, 423] width 130 height 24
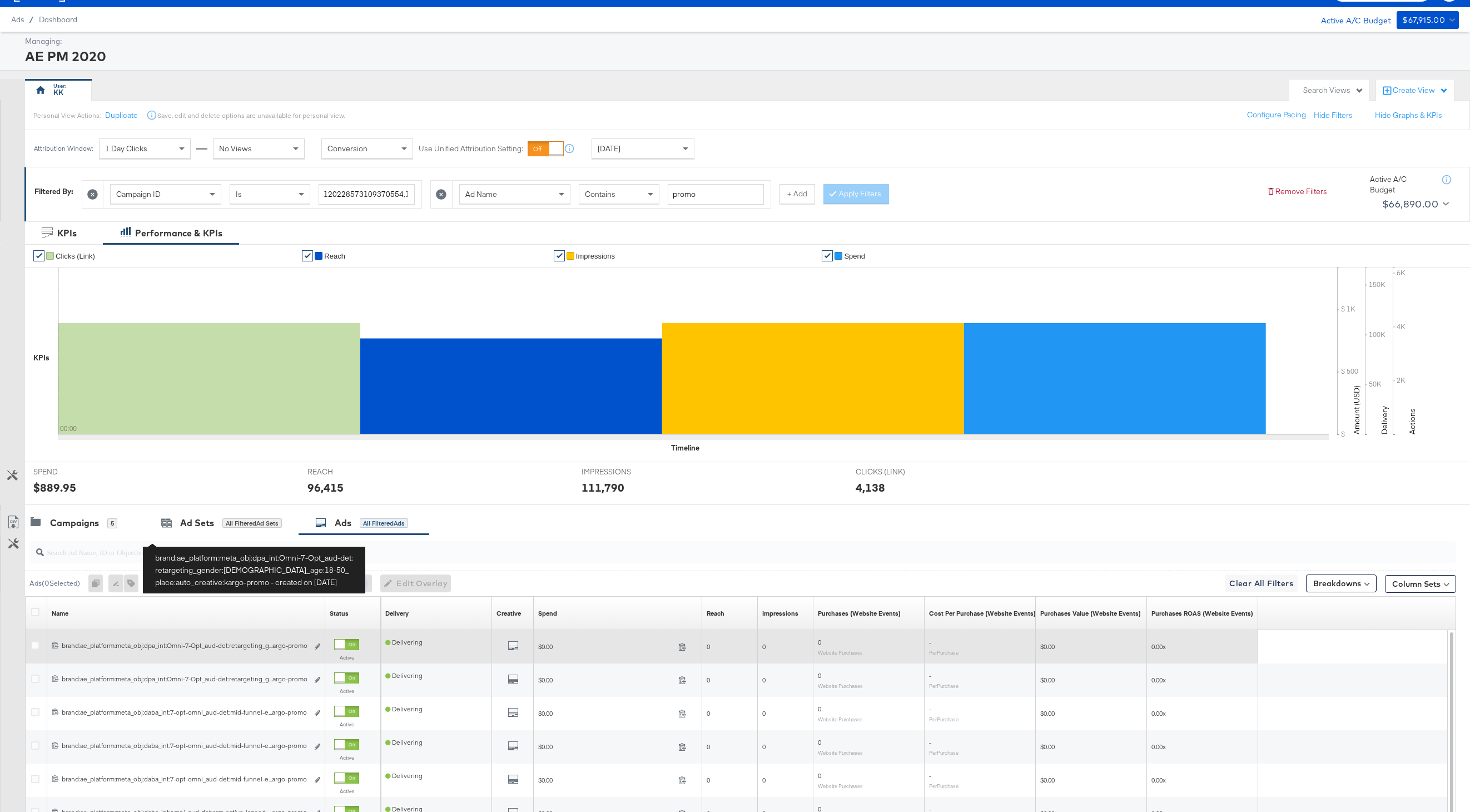
scroll to position [124, 0]
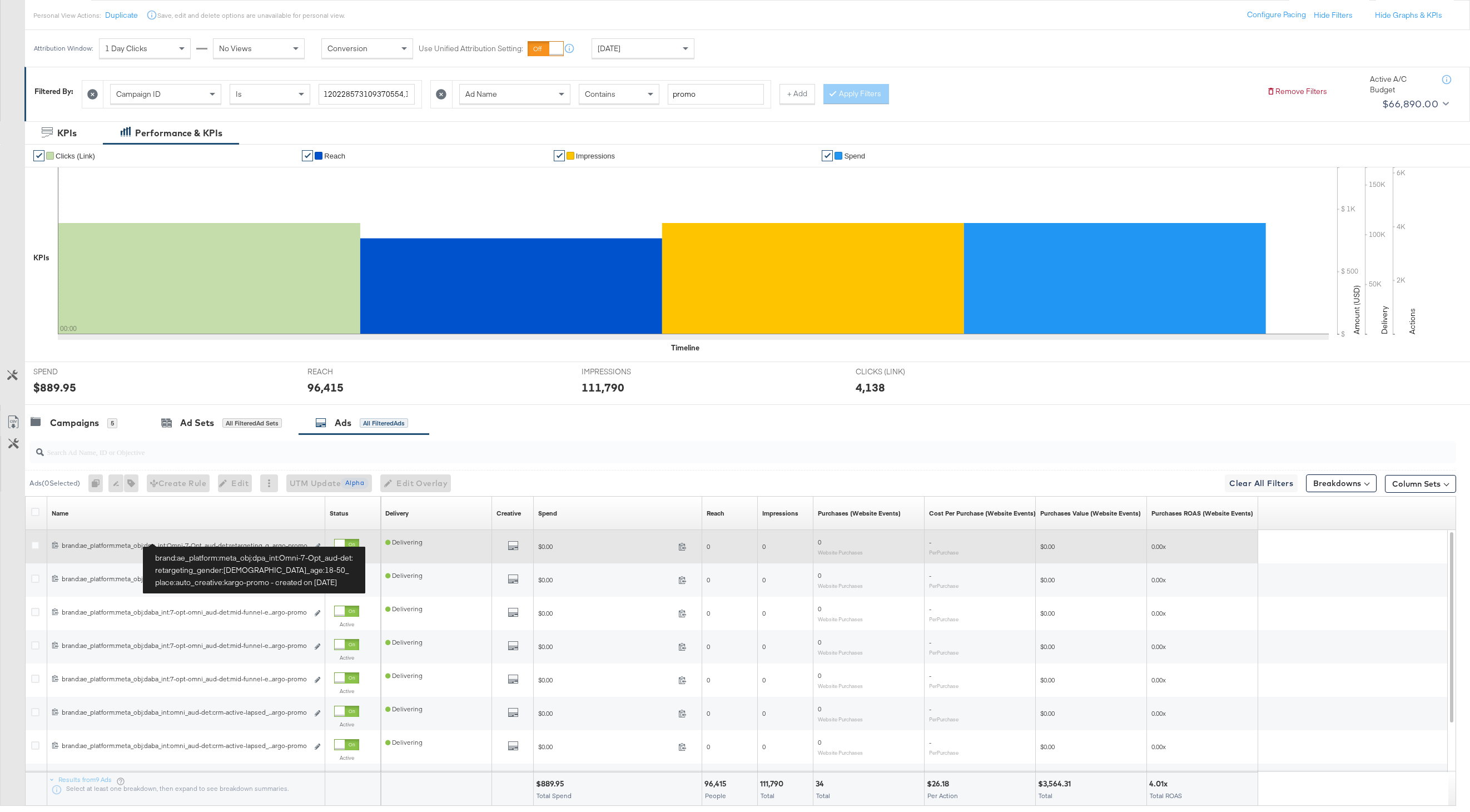
click at [157, 545] on div "brand:ae_platform:meta_obj:dpa_int:Omni-7-Opt_aud-det:retargeting_gender:men_ag…" at bounding box center [186, 545] width 247 height 9
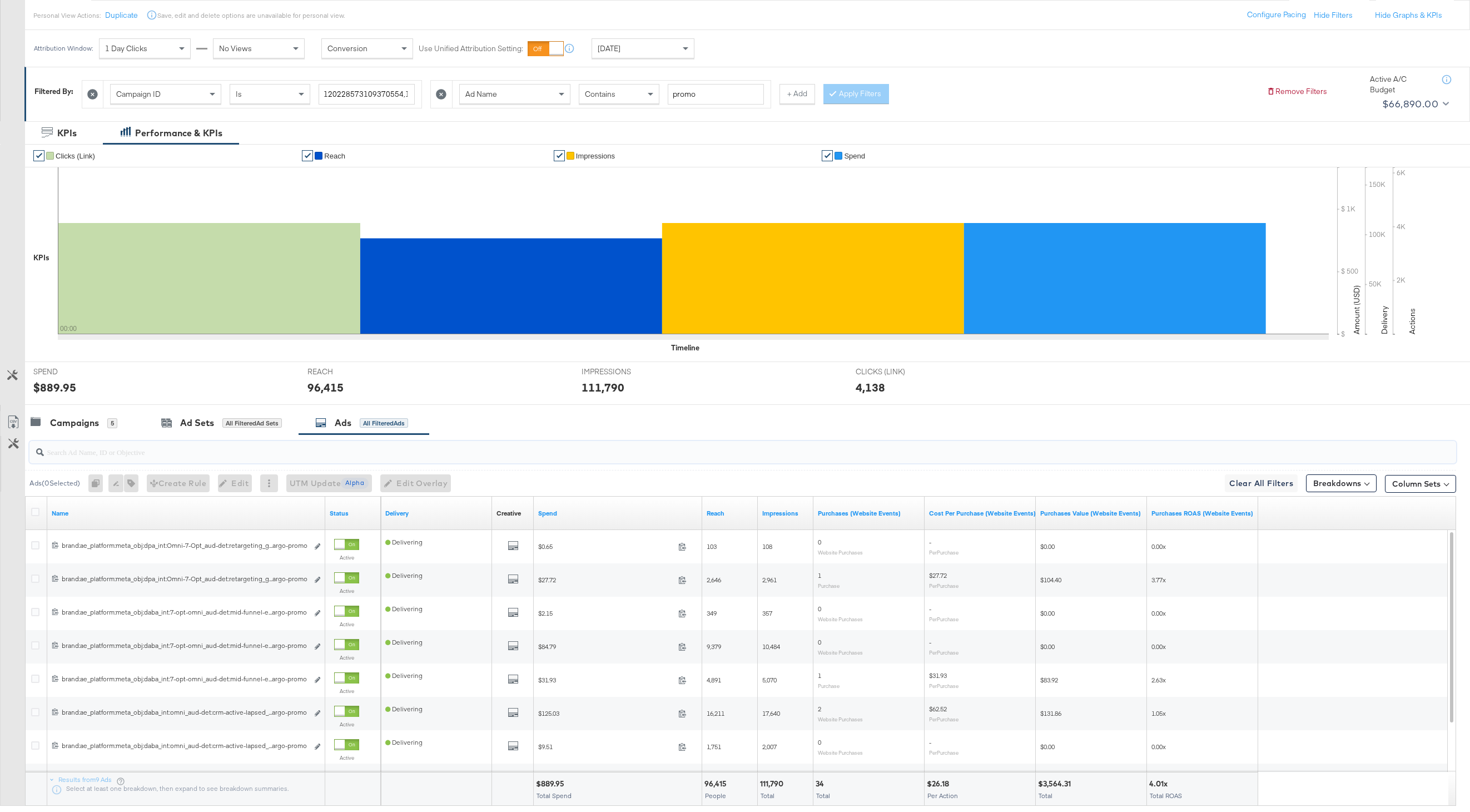
click at [131, 454] on input "search" at bounding box center [682, 447] width 1278 height 22
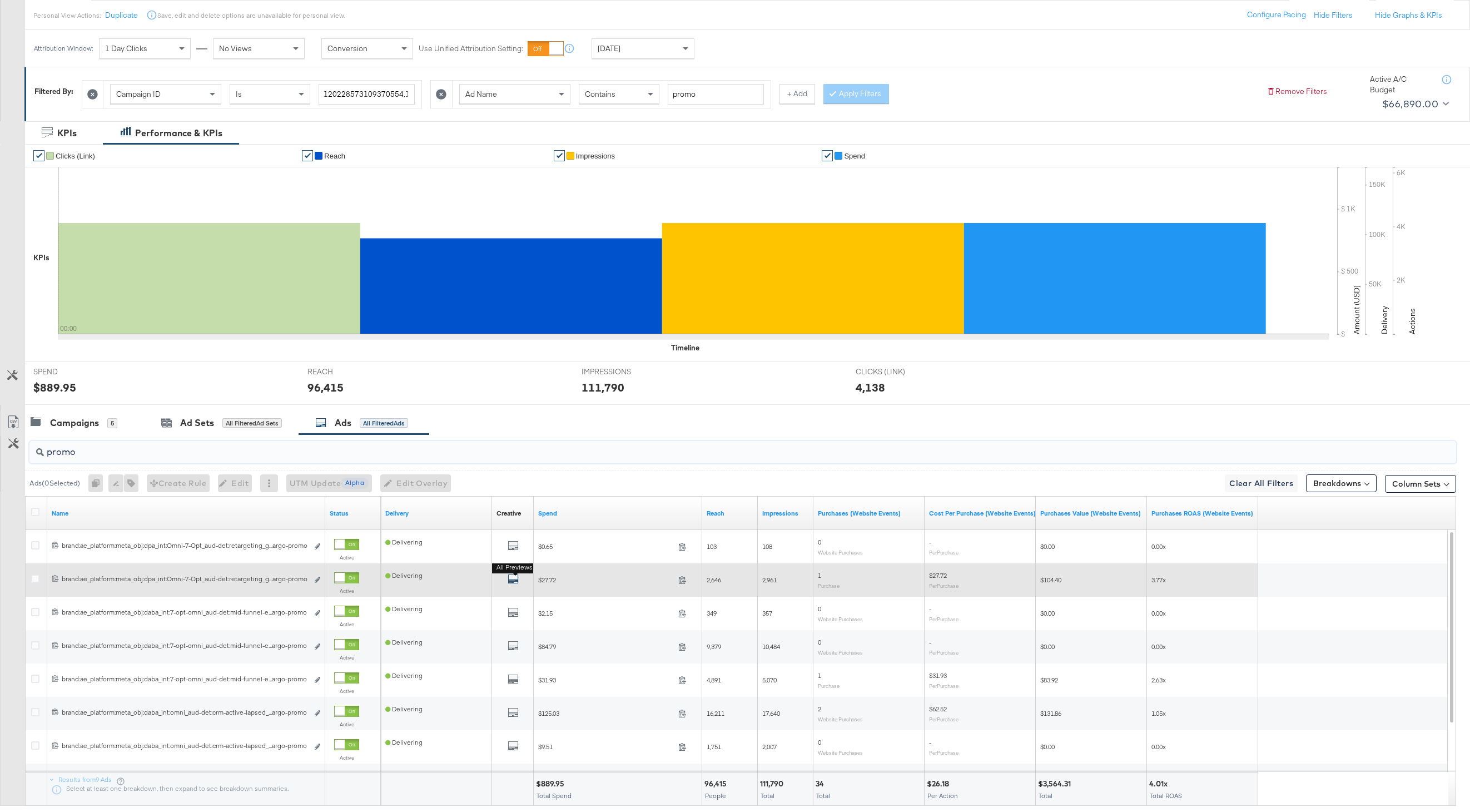
type input "promo"
click at [515, 577] on icon "default" at bounding box center [513, 578] width 11 height 11
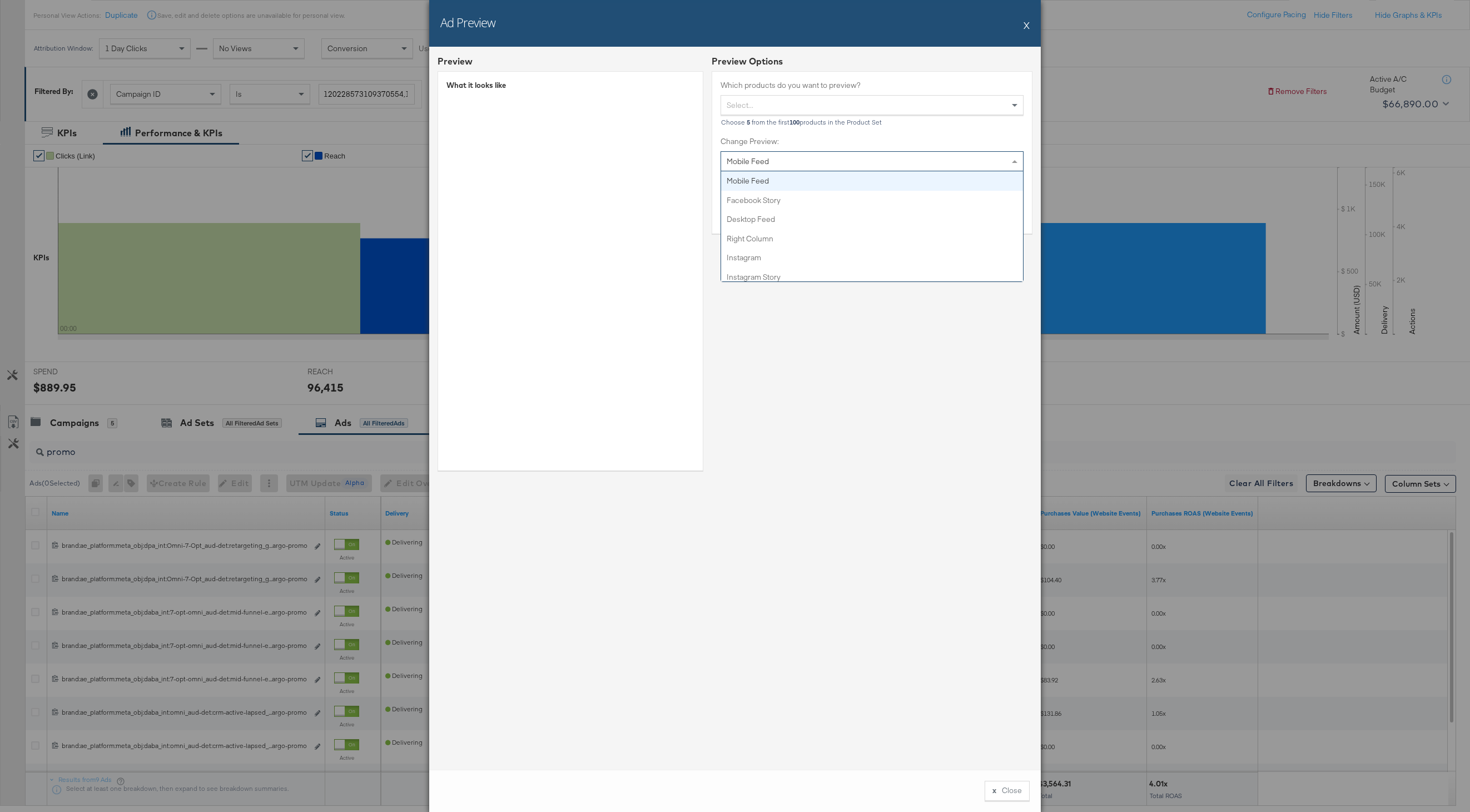
click at [854, 161] on div "Mobile Feed" at bounding box center [872, 162] width 302 height 19
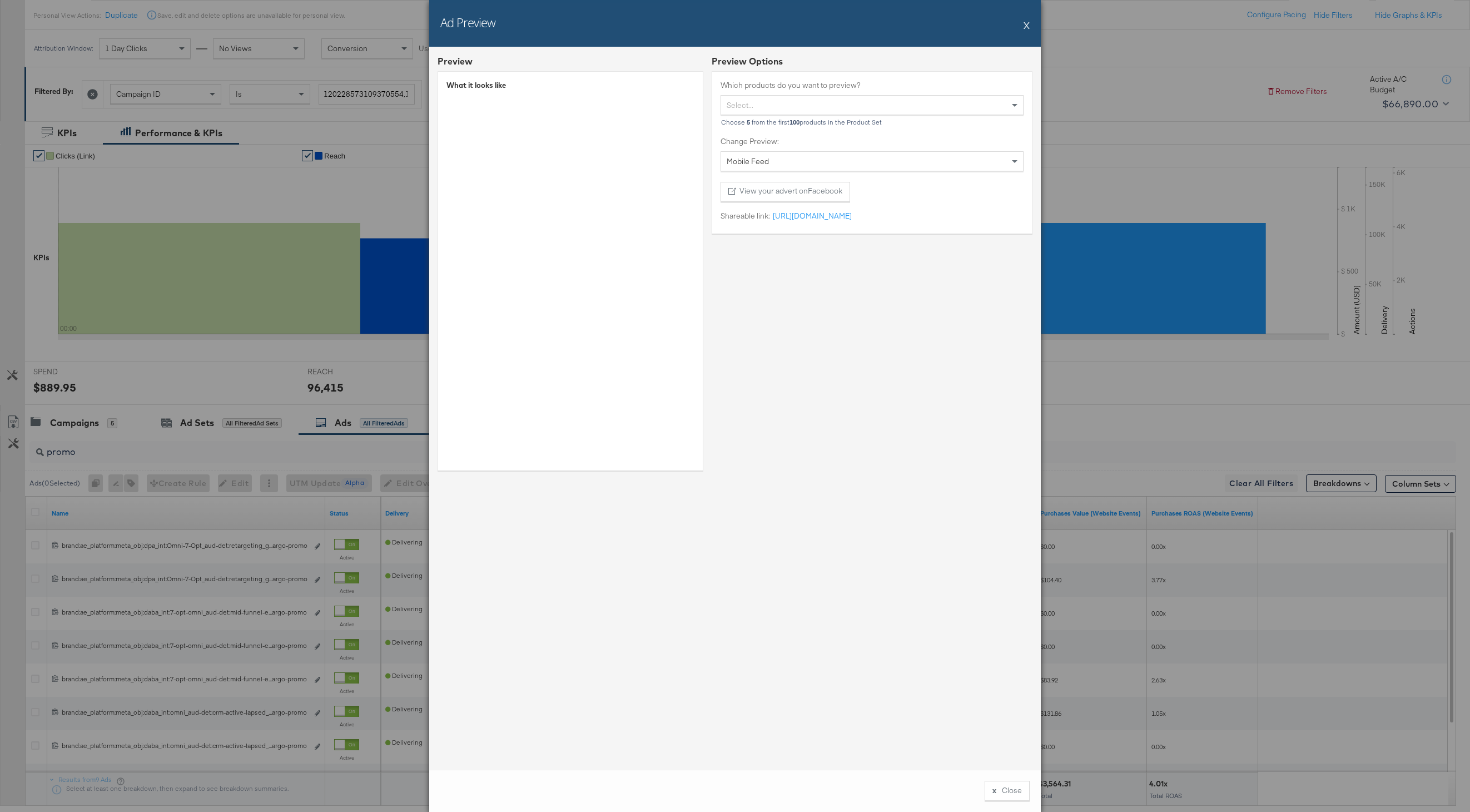
click at [846, 165] on div "Mobile Feed" at bounding box center [872, 162] width 302 height 19
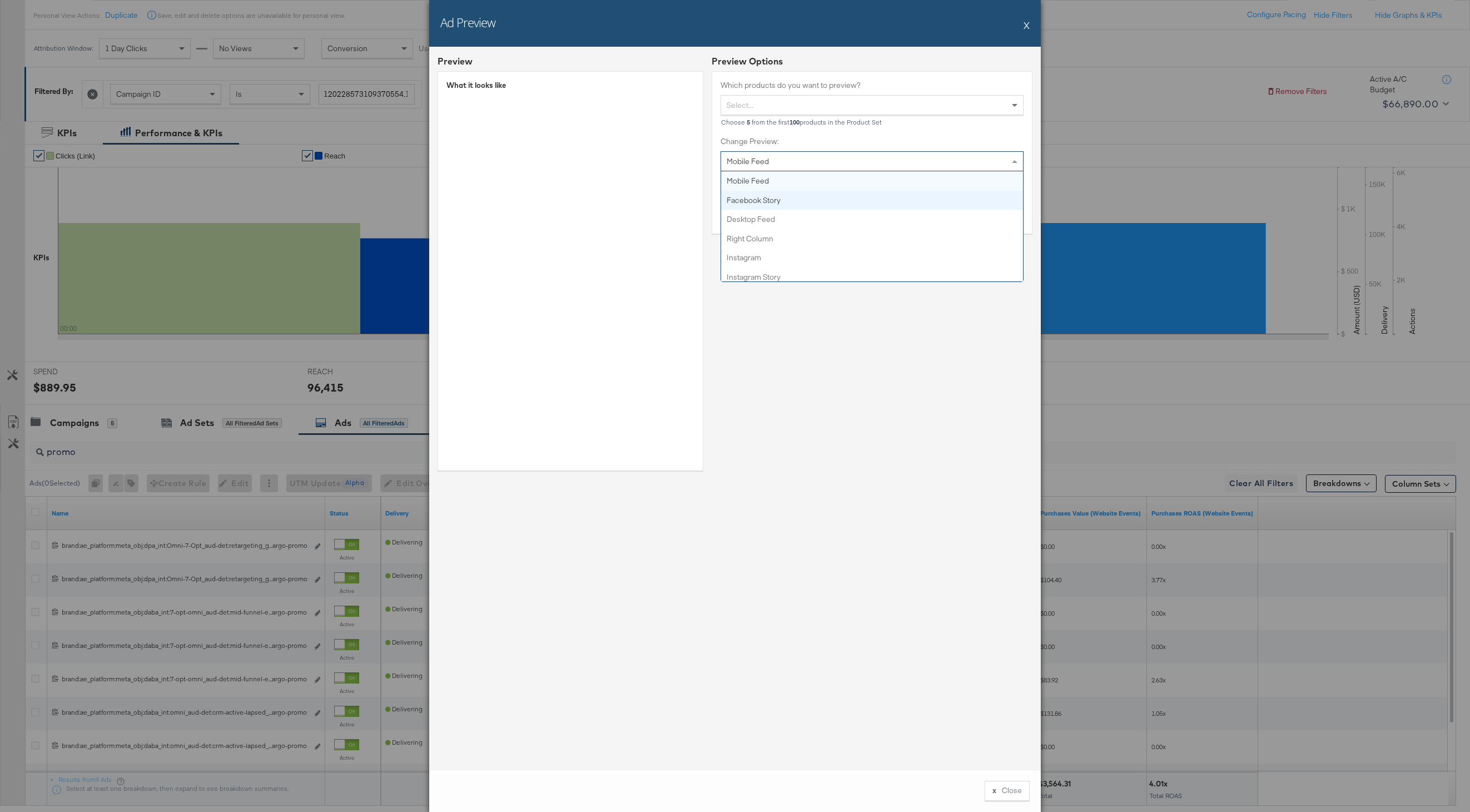
scroll to position [19, 0]
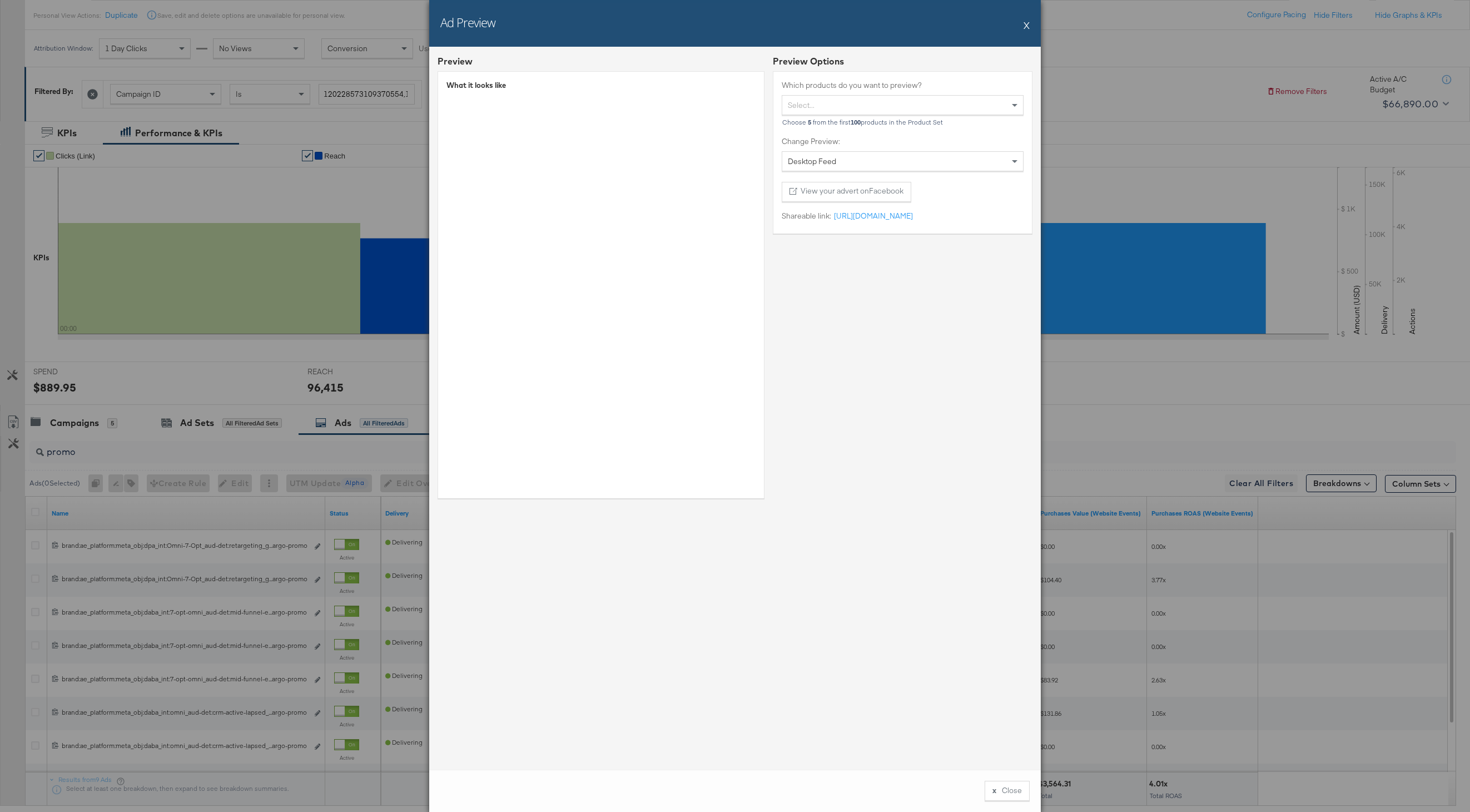
click at [1027, 25] on button "X" at bounding box center [1026, 24] width 6 height 22
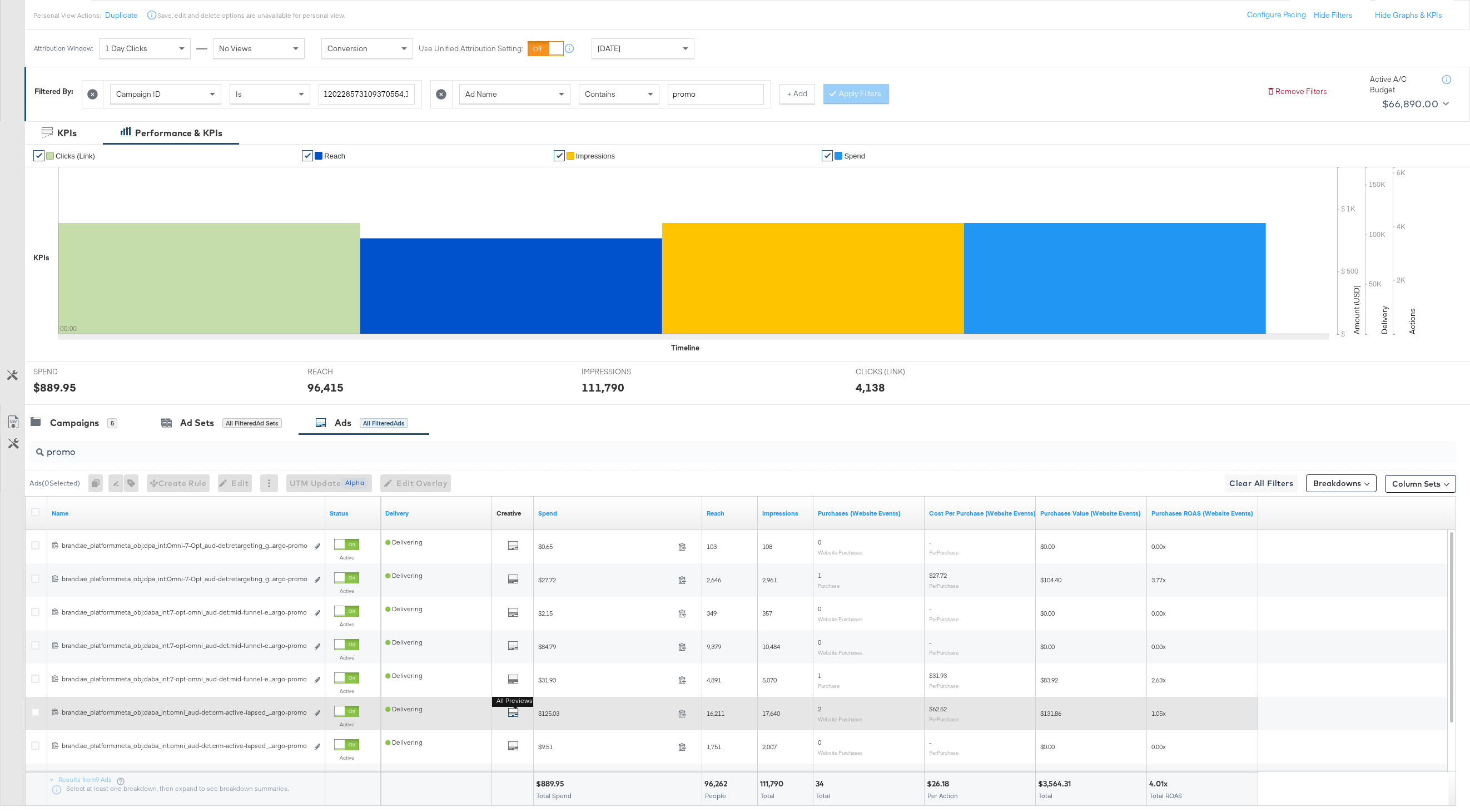
click at [515, 712] on icon "default" at bounding box center [513, 712] width 11 height 11
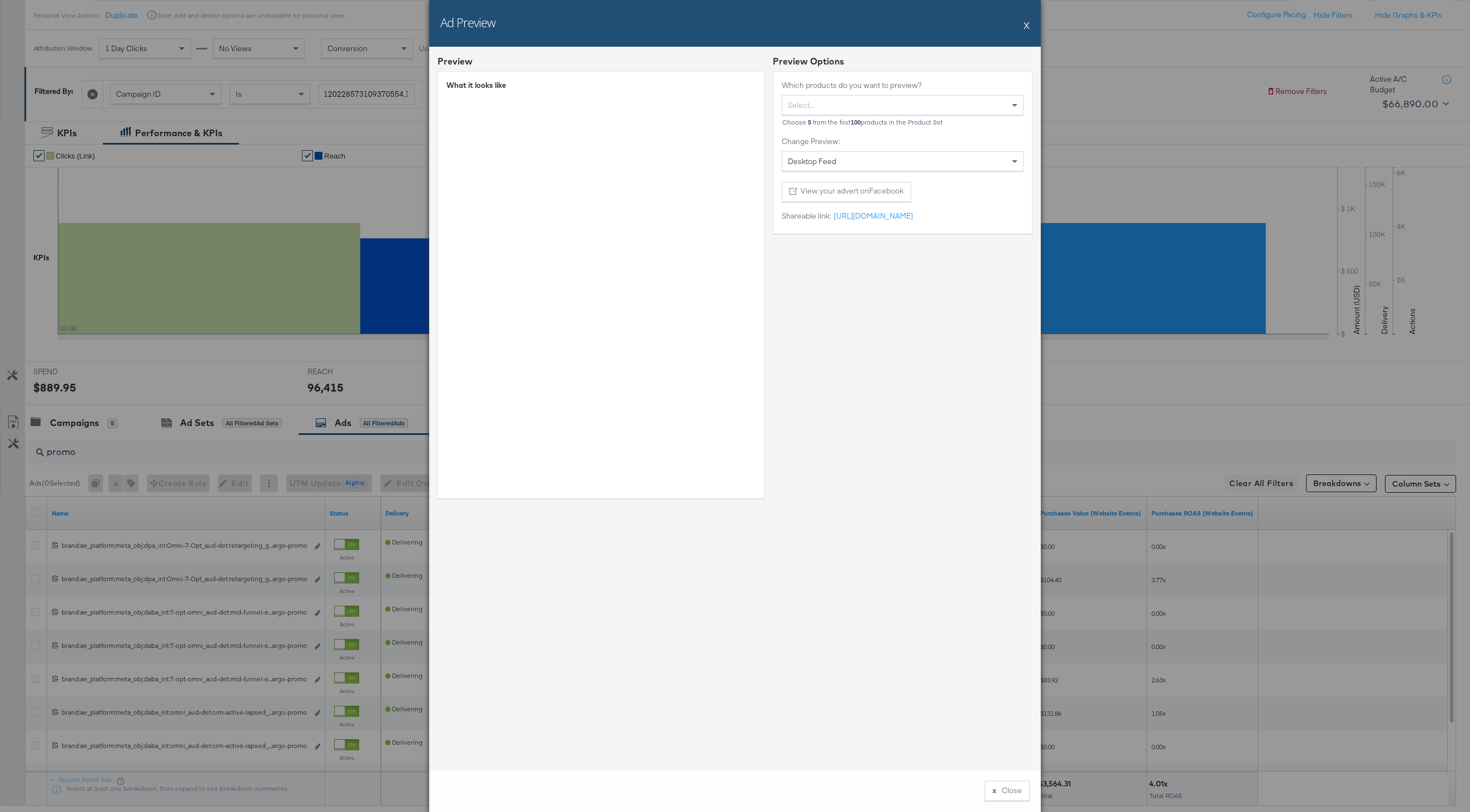
click at [1026, 30] on button "X" at bounding box center [1026, 24] width 6 height 22
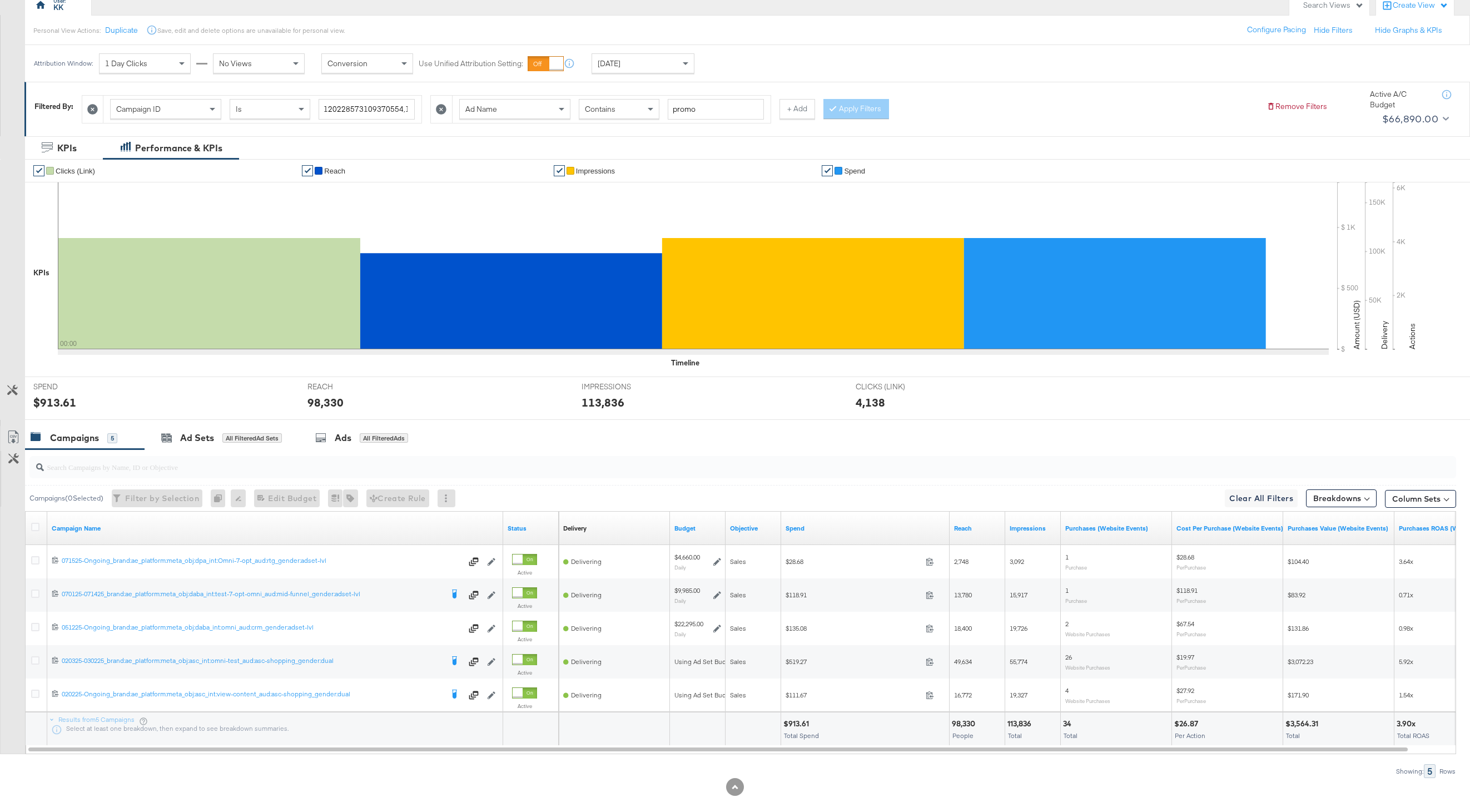
scroll to position [124, 0]
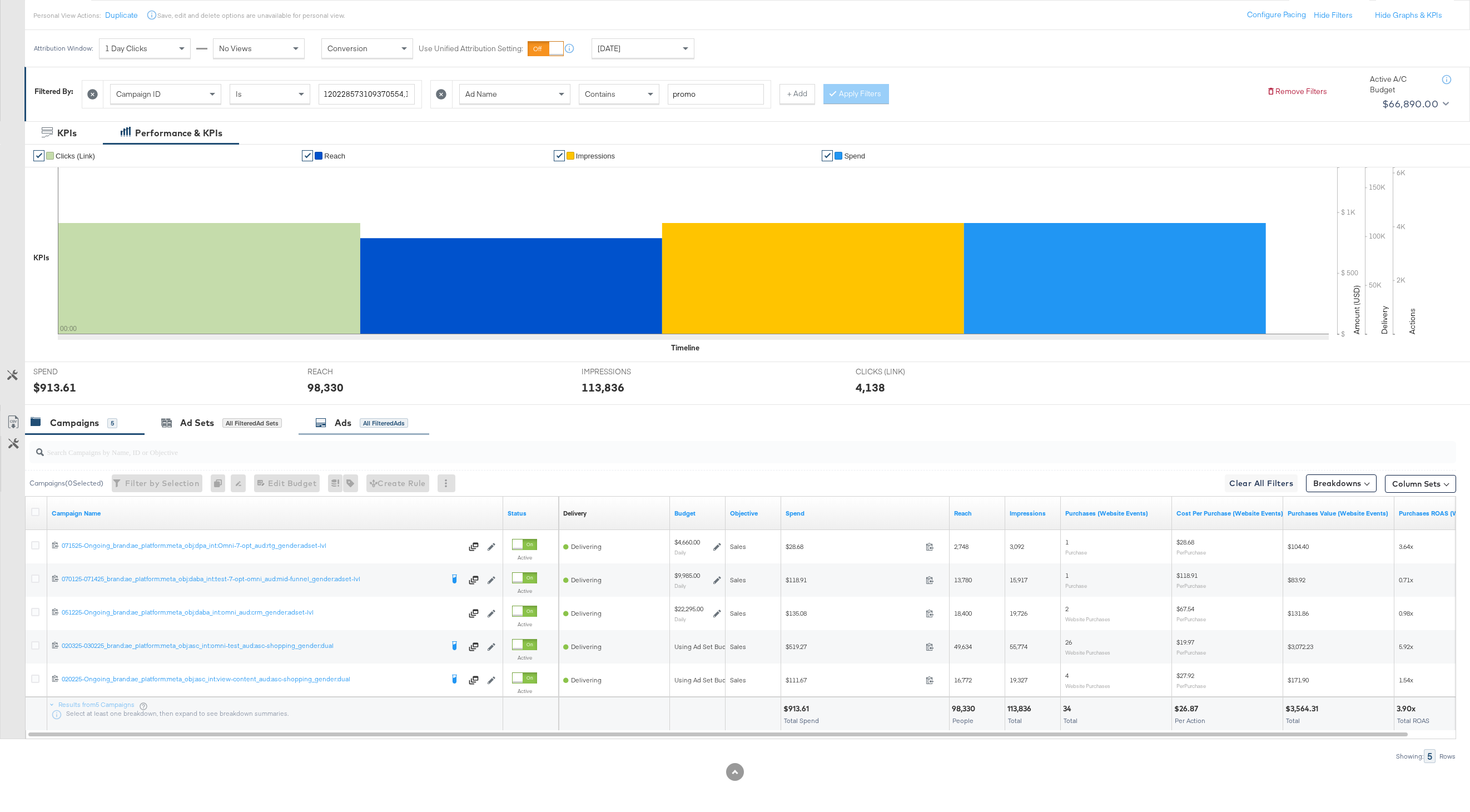
click at [346, 430] on div "Ads All Filtered Ads" at bounding box center [363, 423] width 130 height 24
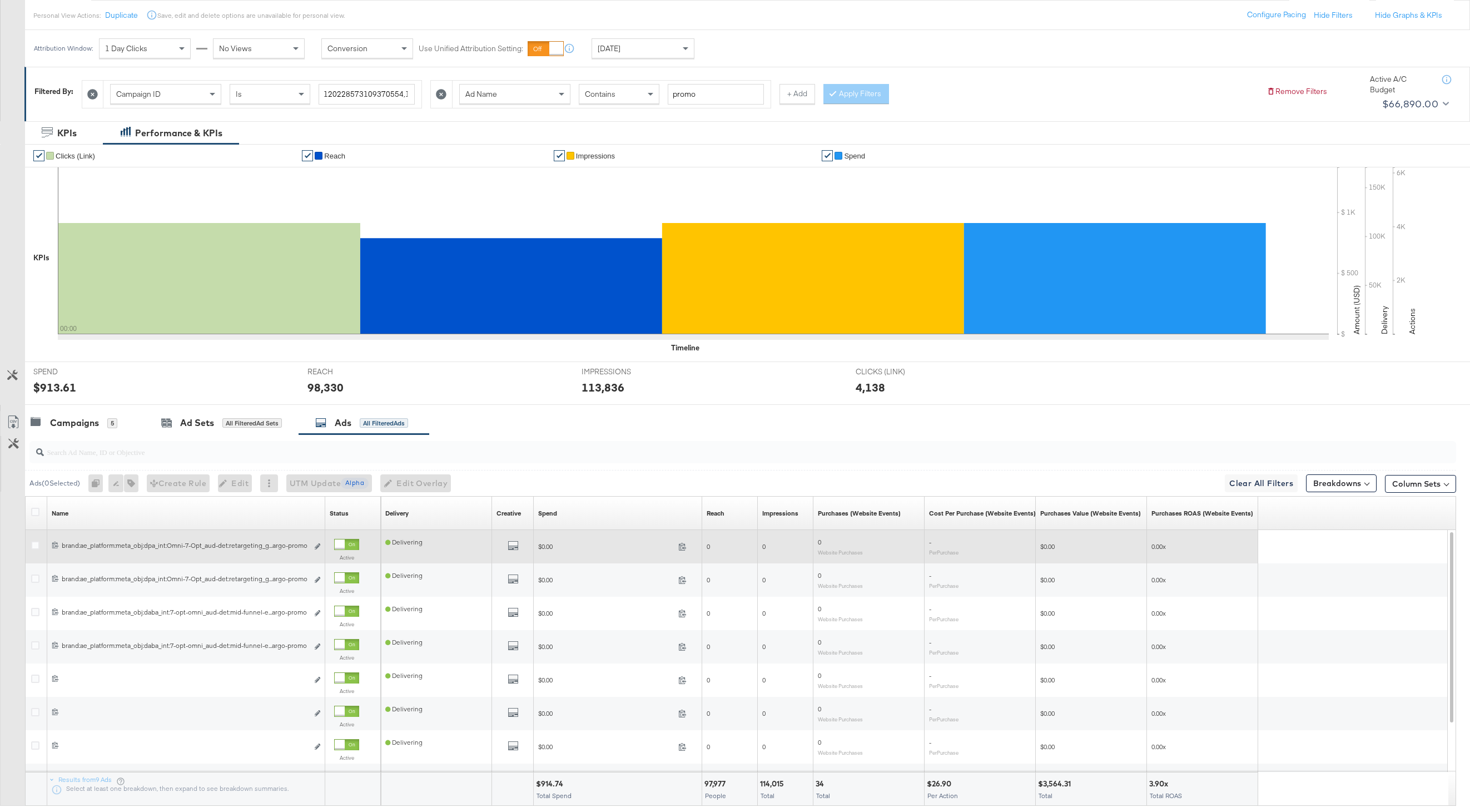
click at [330, 543] on div "Active" at bounding box center [353, 552] width 46 height 36
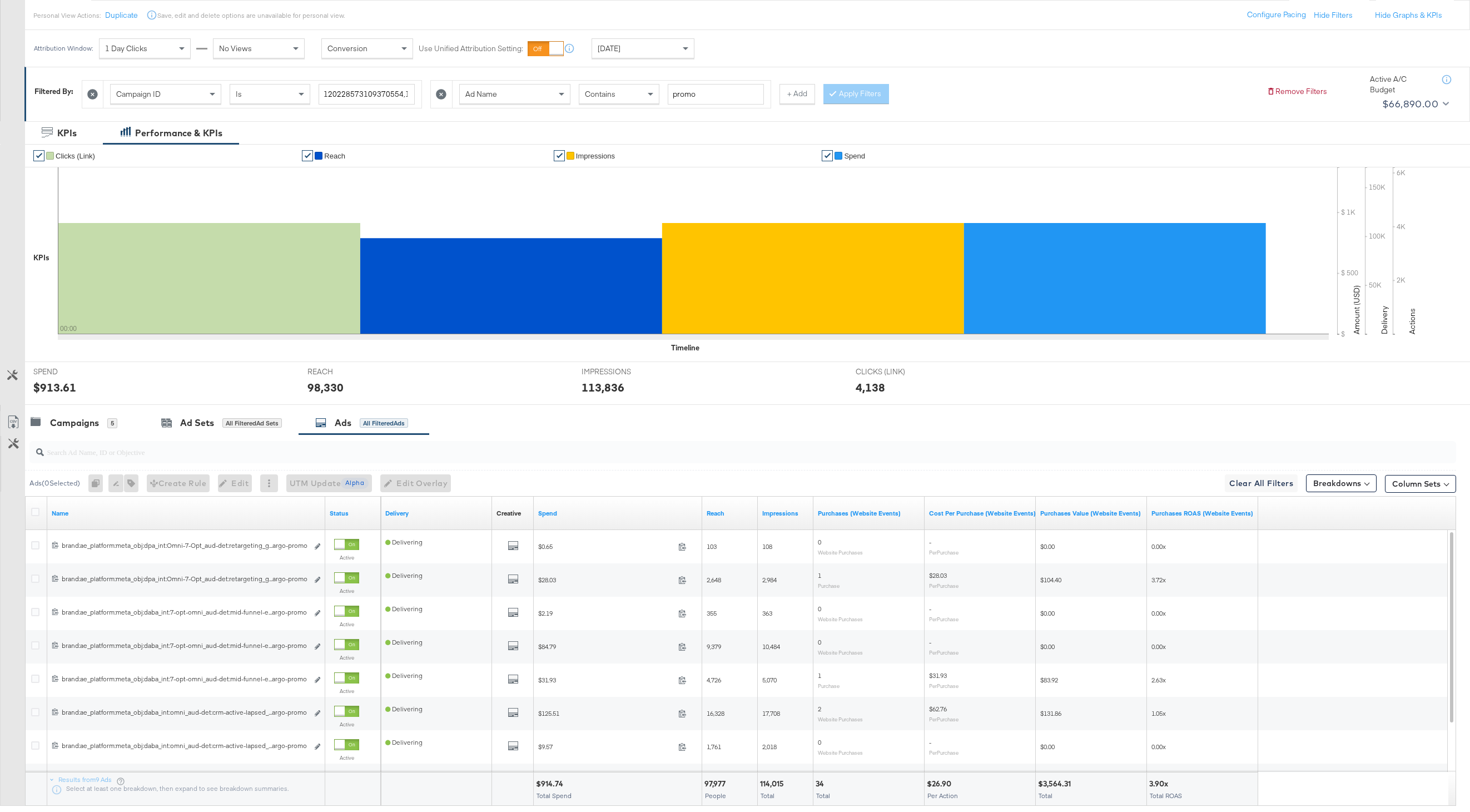
click at [171, 446] on input "search" at bounding box center [682, 447] width 1278 height 22
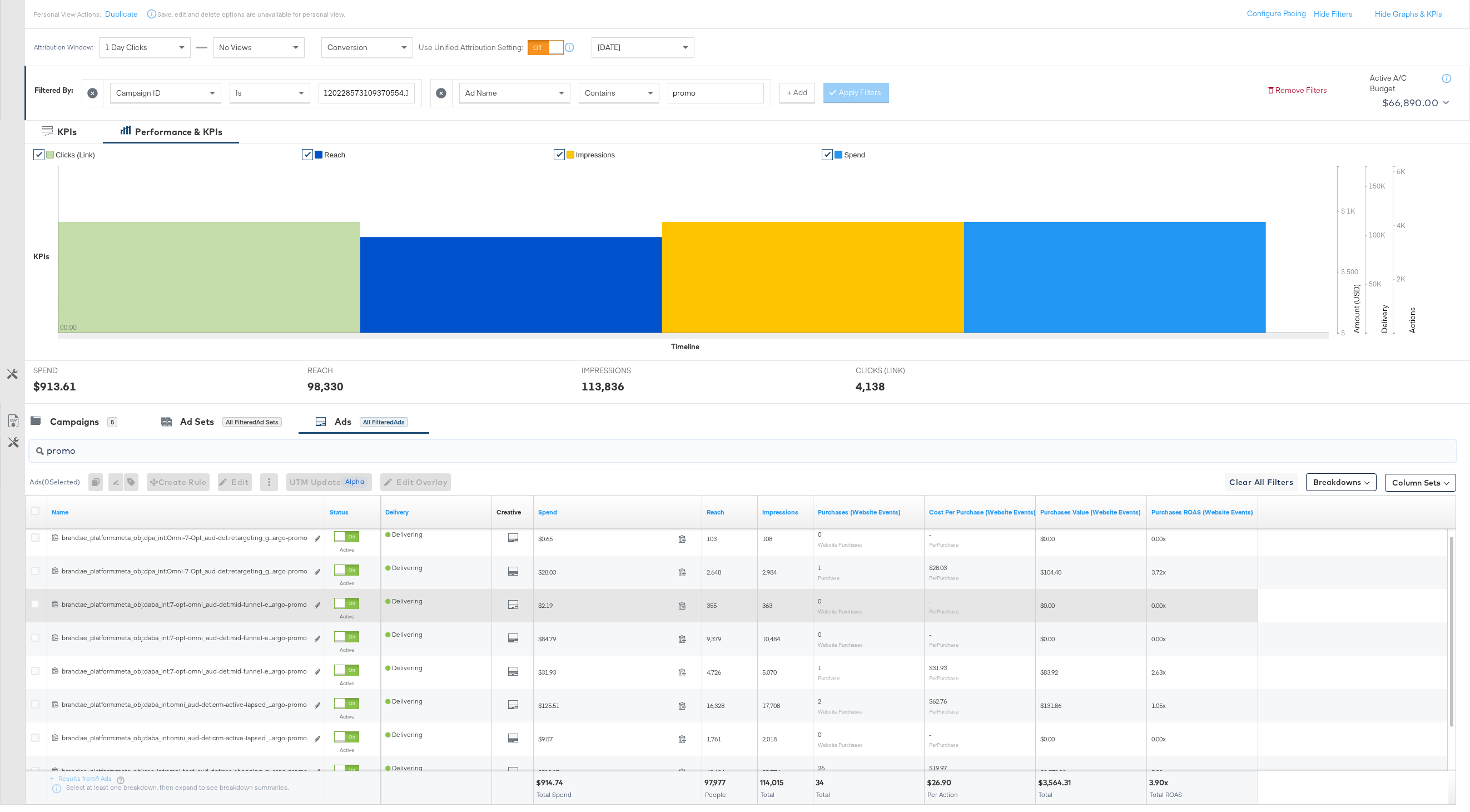
scroll to position [191, 0]
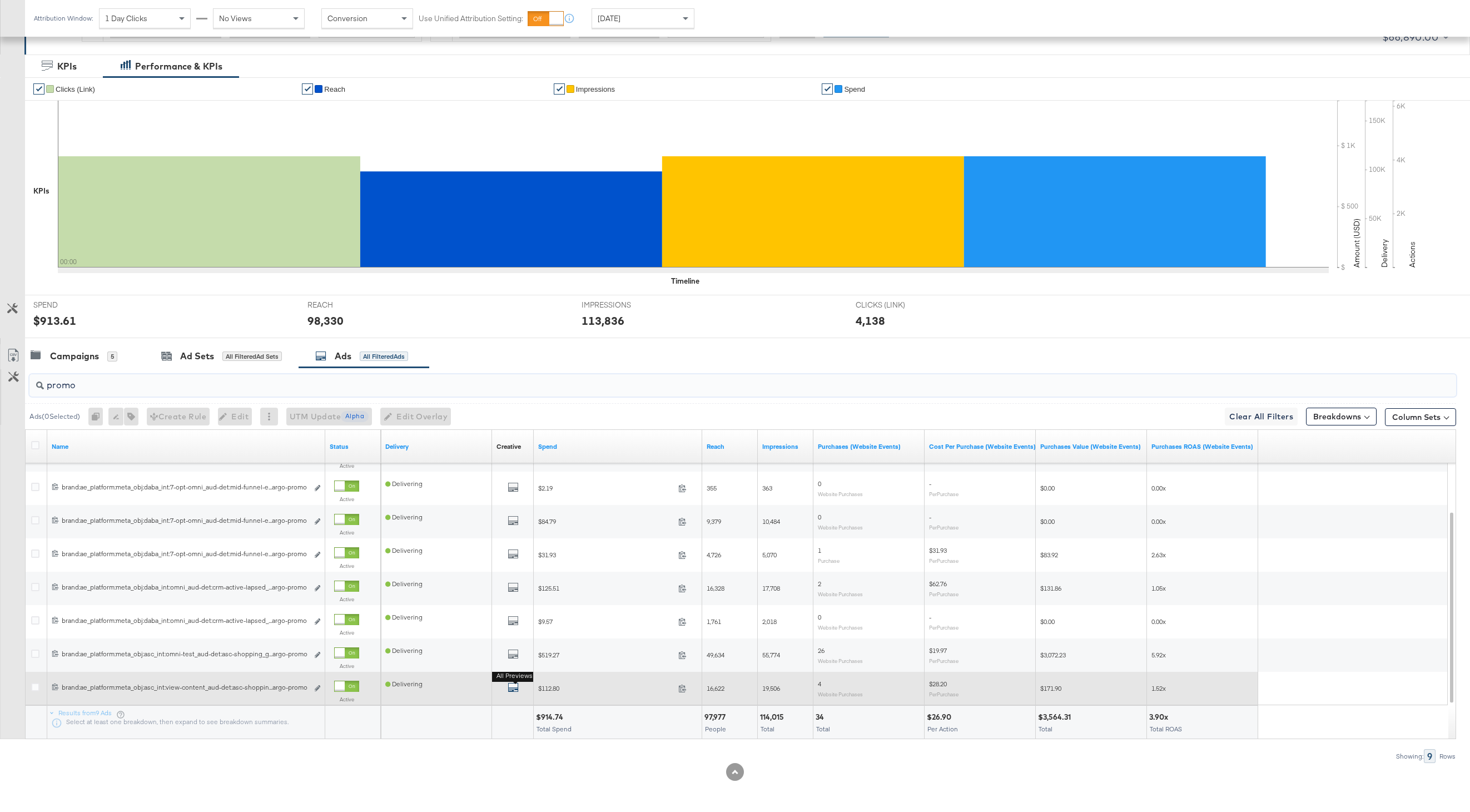
type input "promo"
click at [513, 682] on button "All Previews" at bounding box center [513, 689] width 11 height 14
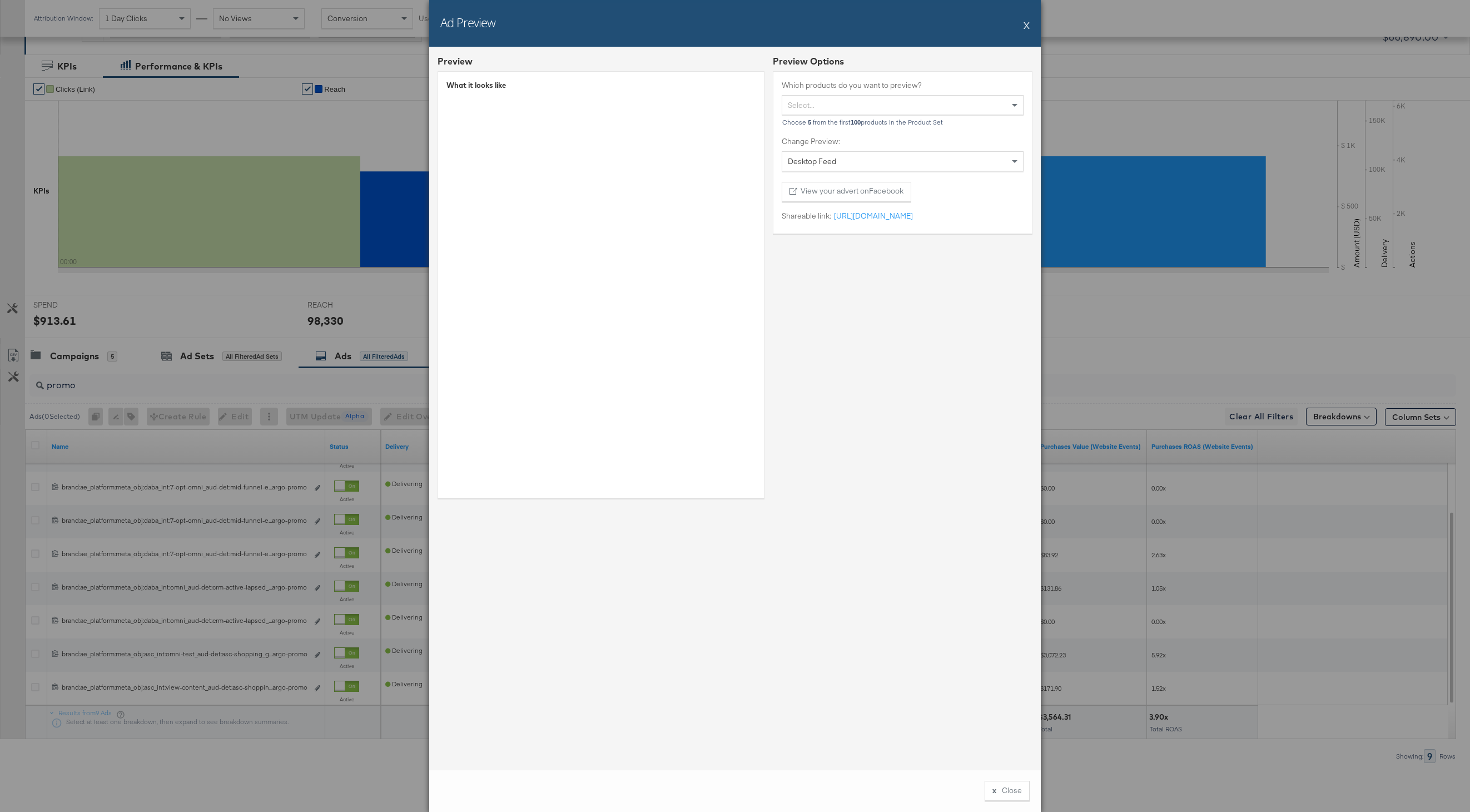
click at [1026, 27] on button "X" at bounding box center [1026, 24] width 6 height 22
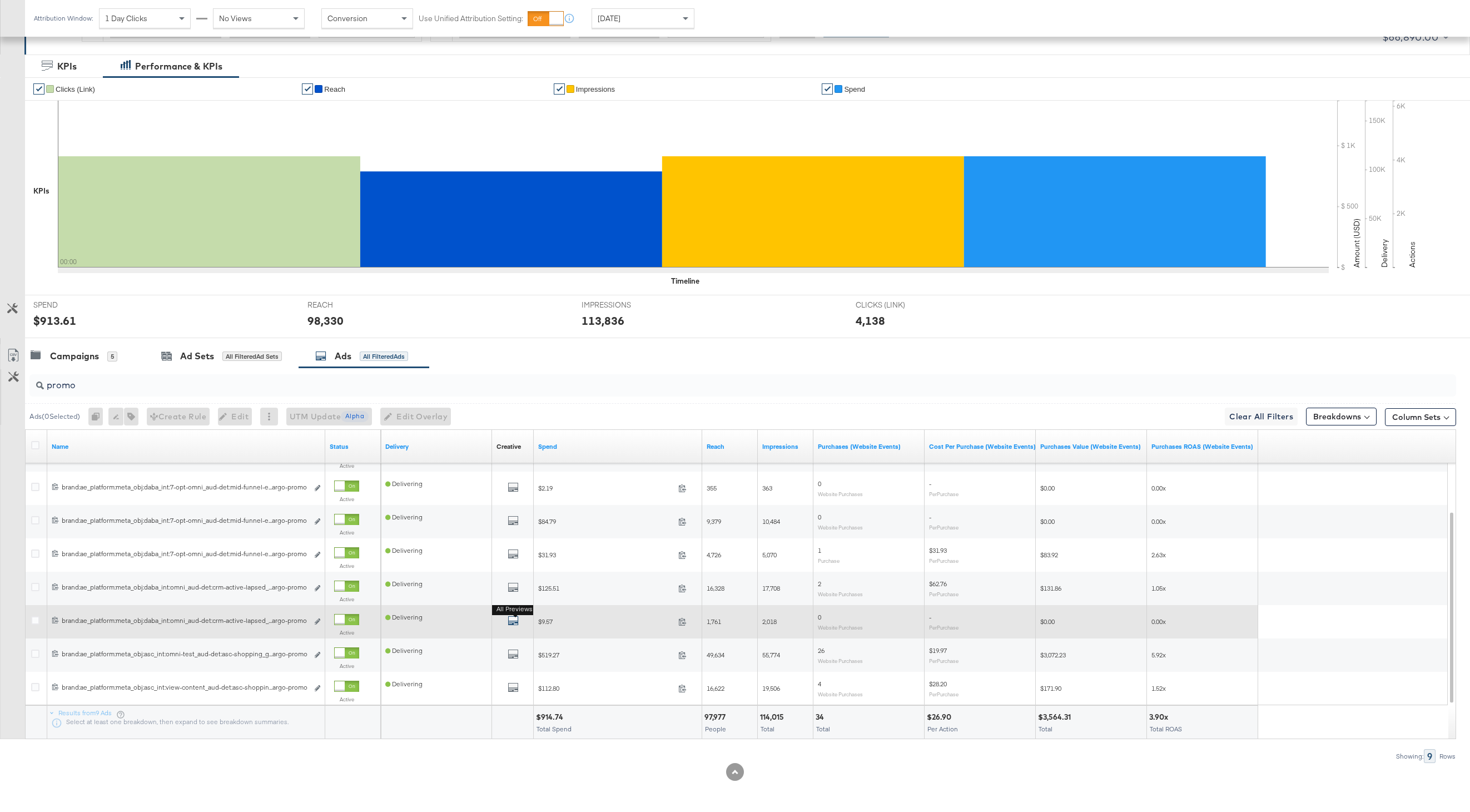
click at [516, 622] on icon "default" at bounding box center [513, 620] width 11 height 11
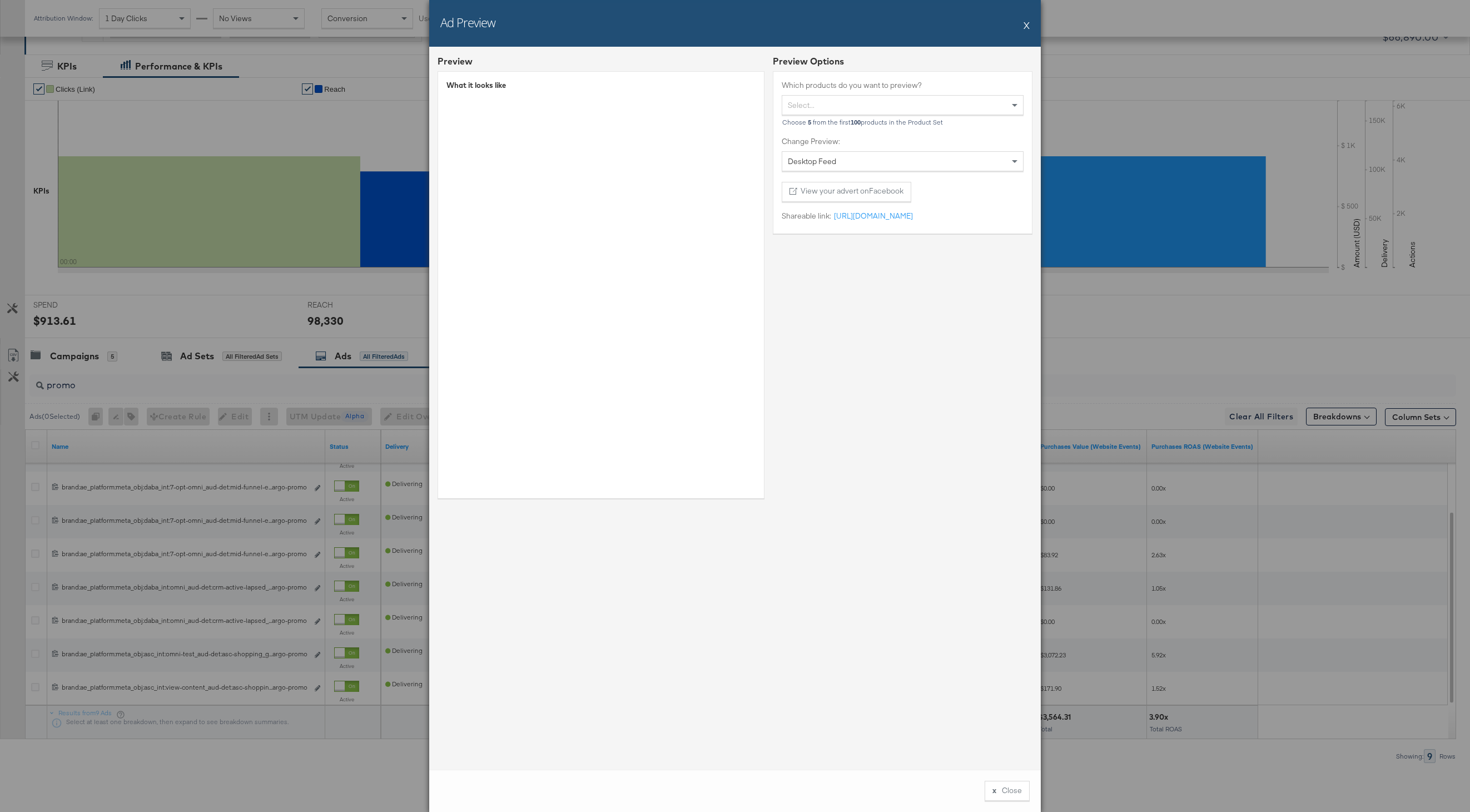
click at [1028, 15] on button "X" at bounding box center [1026, 24] width 6 height 22
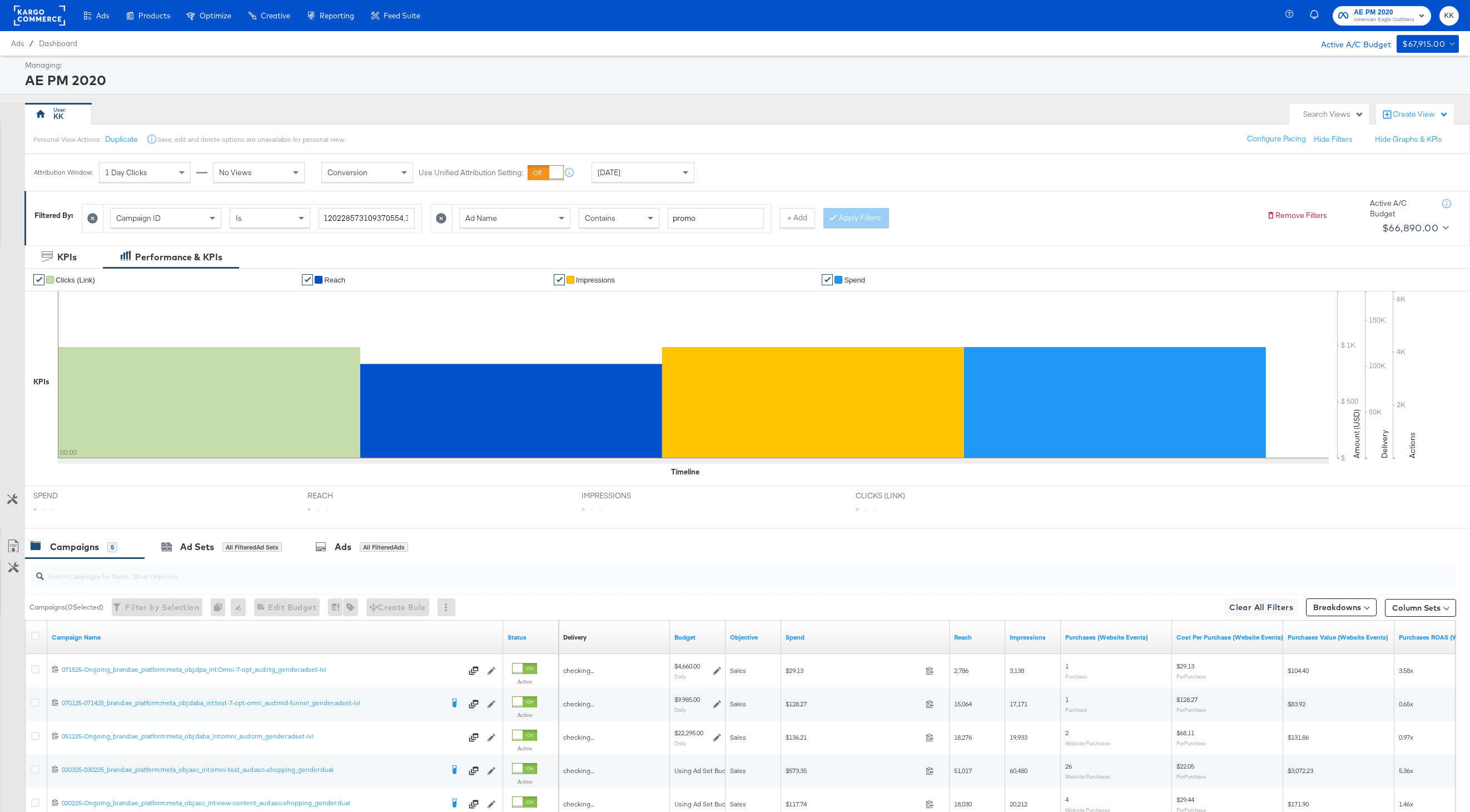
scroll to position [13, 0]
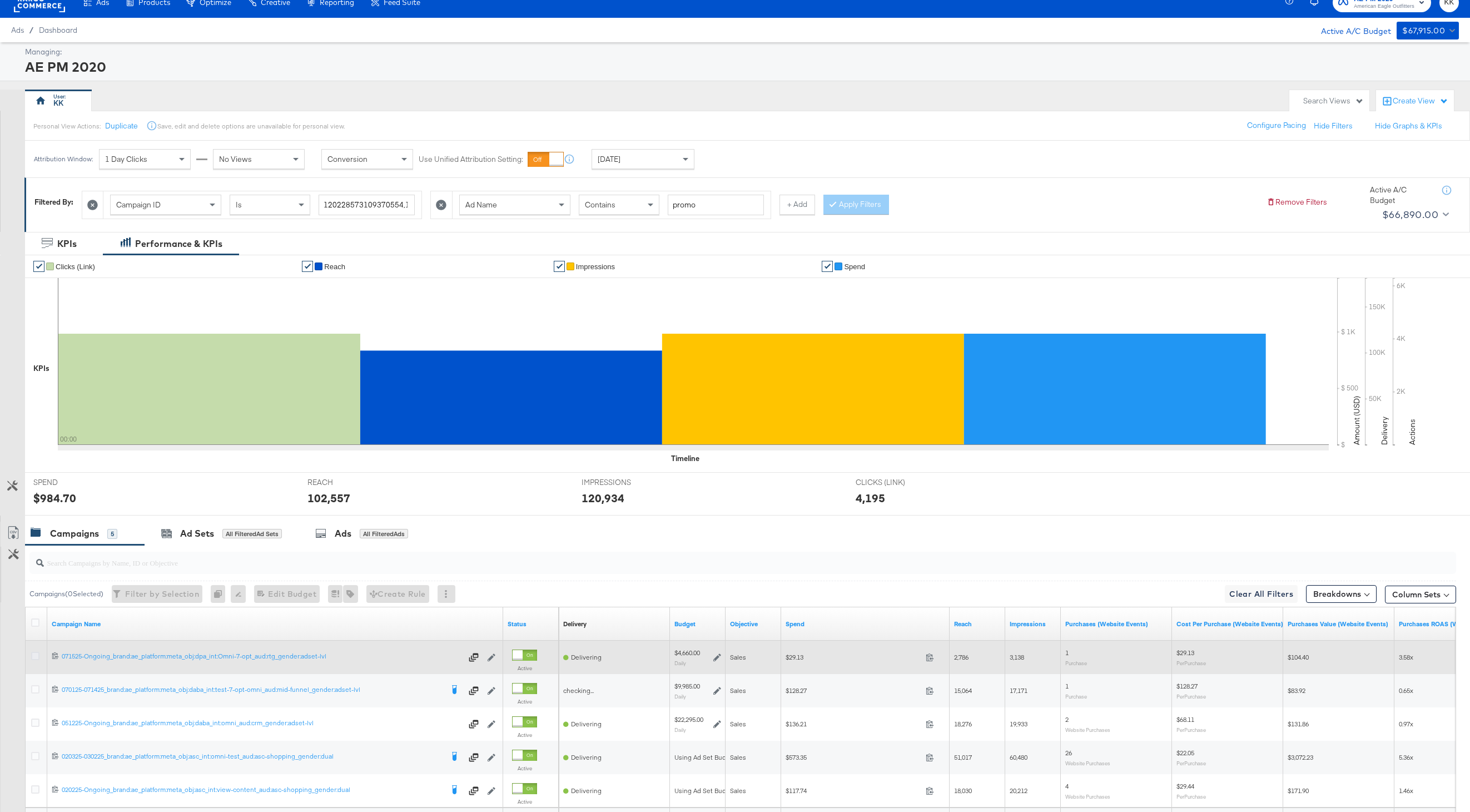
click at [36, 659] on icon at bounding box center [36, 656] width 9 height 9
click at [0, 0] on input "checkbox" at bounding box center [0, 0] width 0 height 0
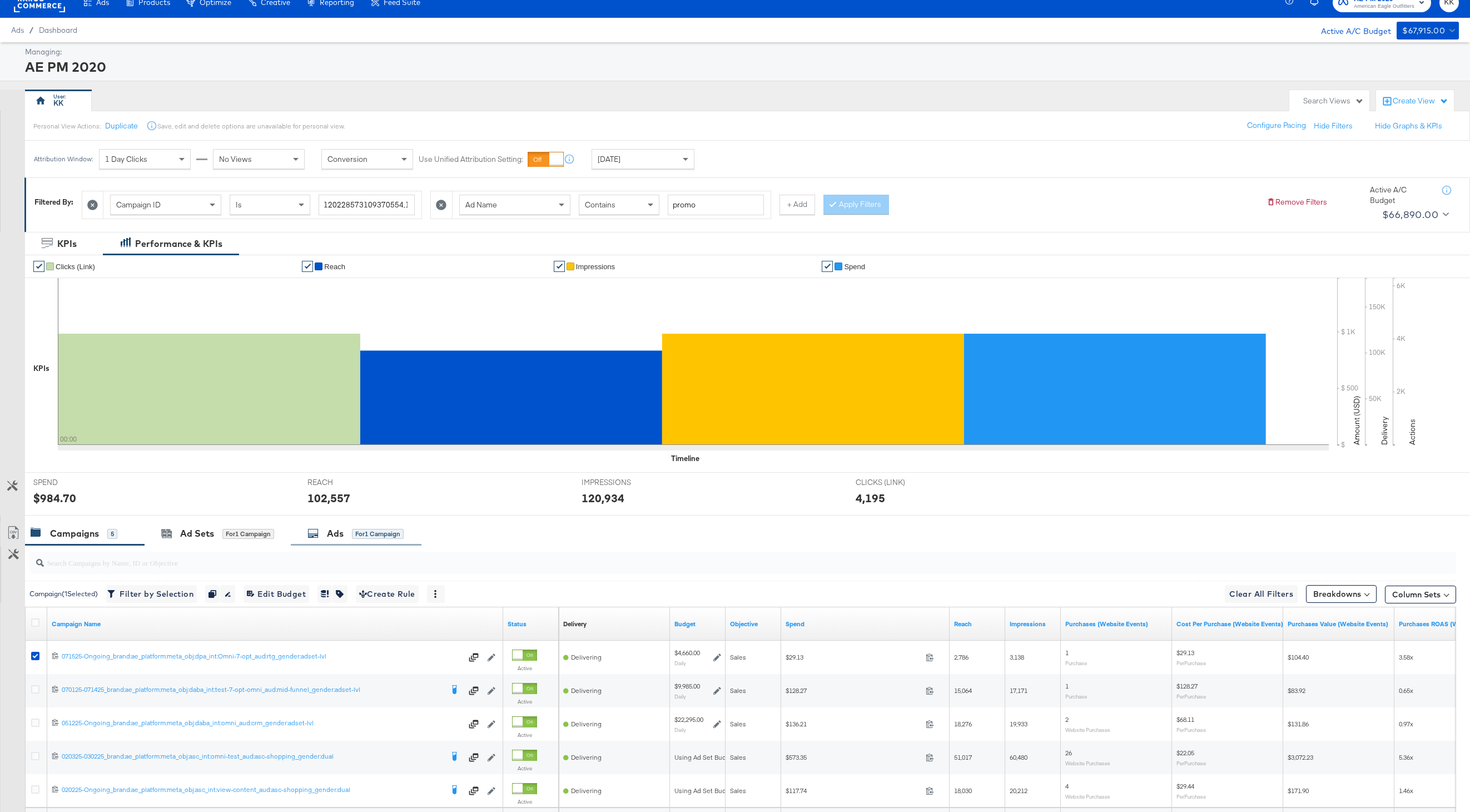
click at [366, 528] on div "Ads for 1 Campaign" at bounding box center [355, 534] width 96 height 13
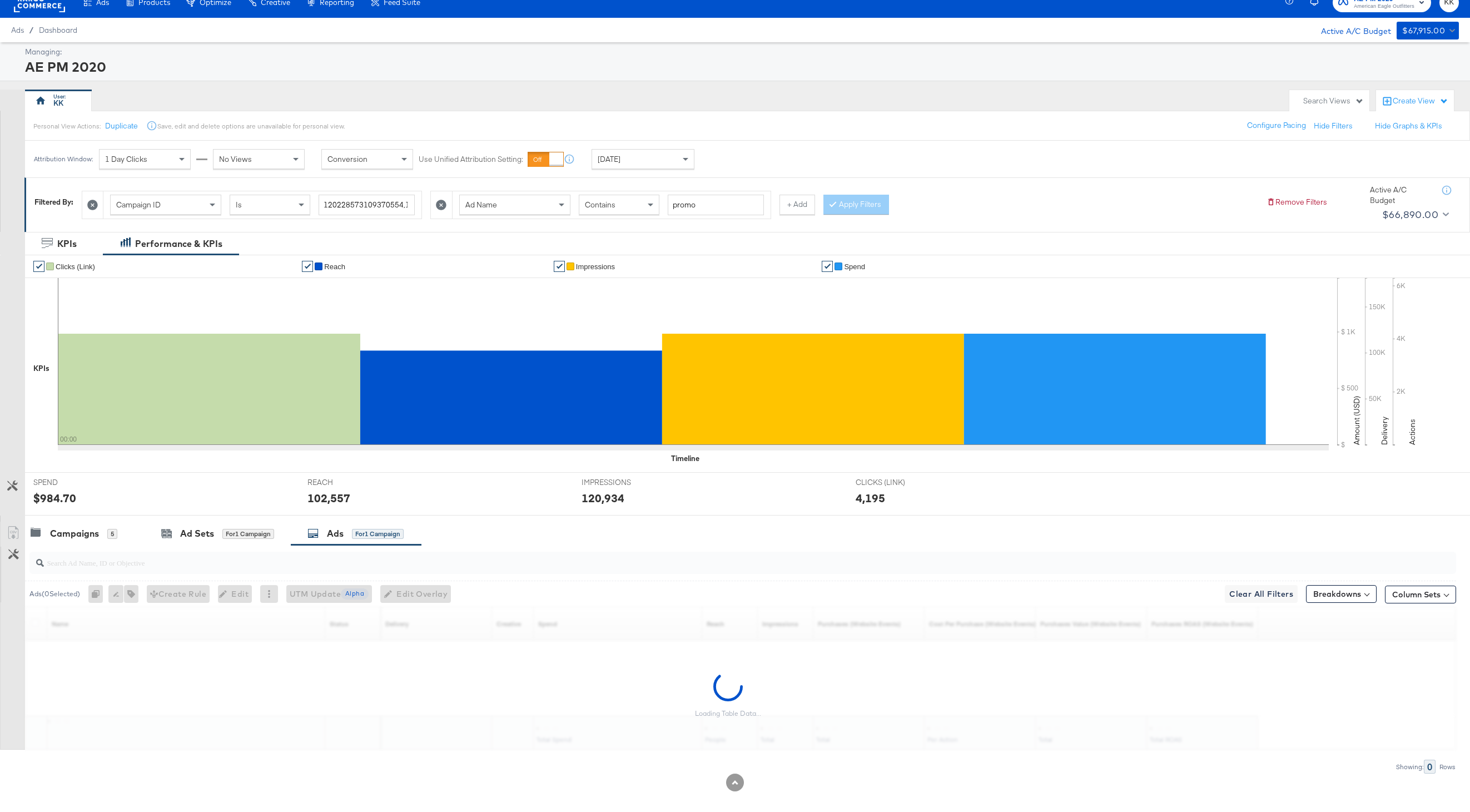
click at [262, 564] on input "search" at bounding box center [682, 557] width 1278 height 22
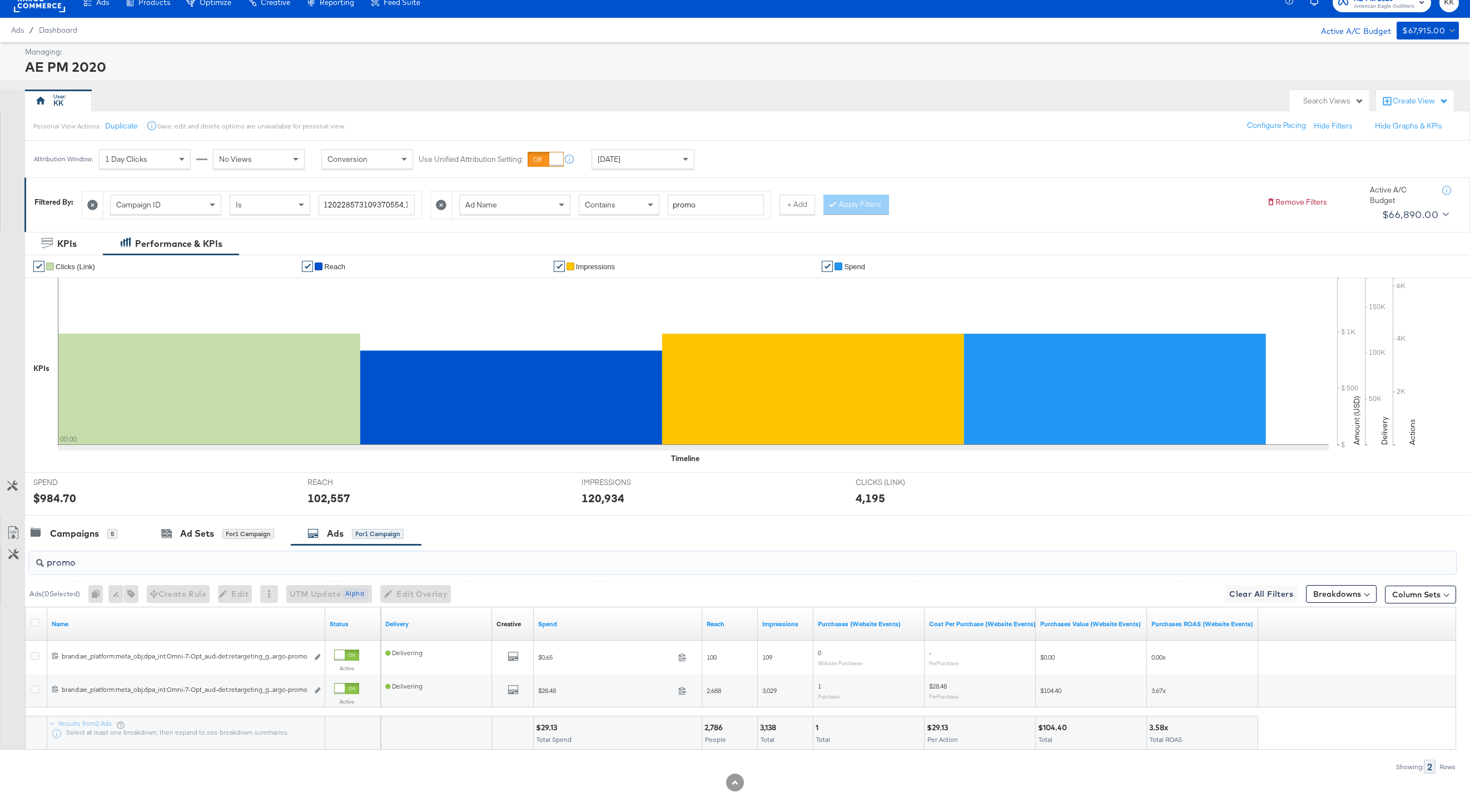
click at [76, 549] on input "promo" at bounding box center [682, 557] width 1278 height 22
type input "promo"
click at [74, 541] on div "Campaigns 5" at bounding box center [85, 533] width 120 height 24
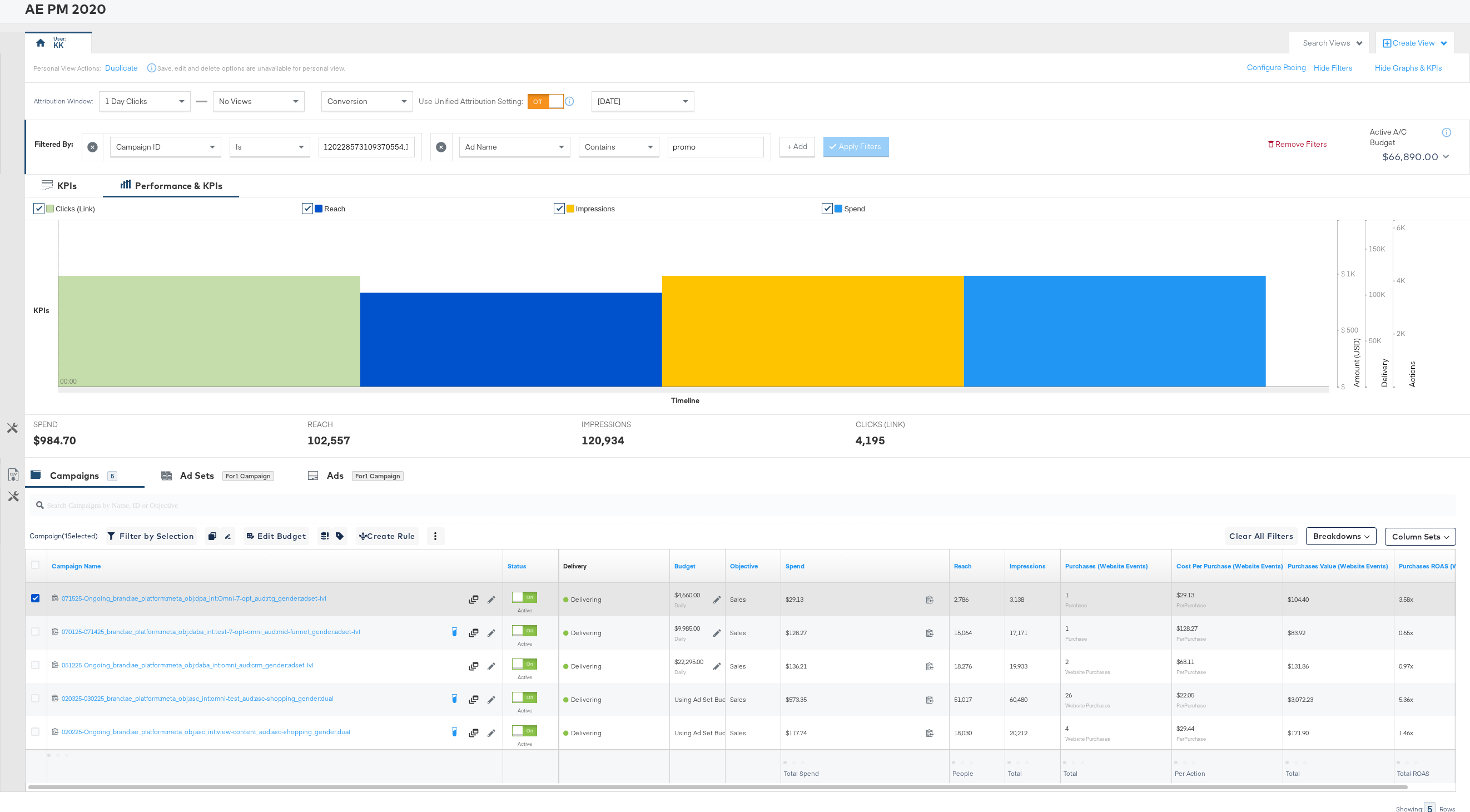
scroll to position [75, 0]
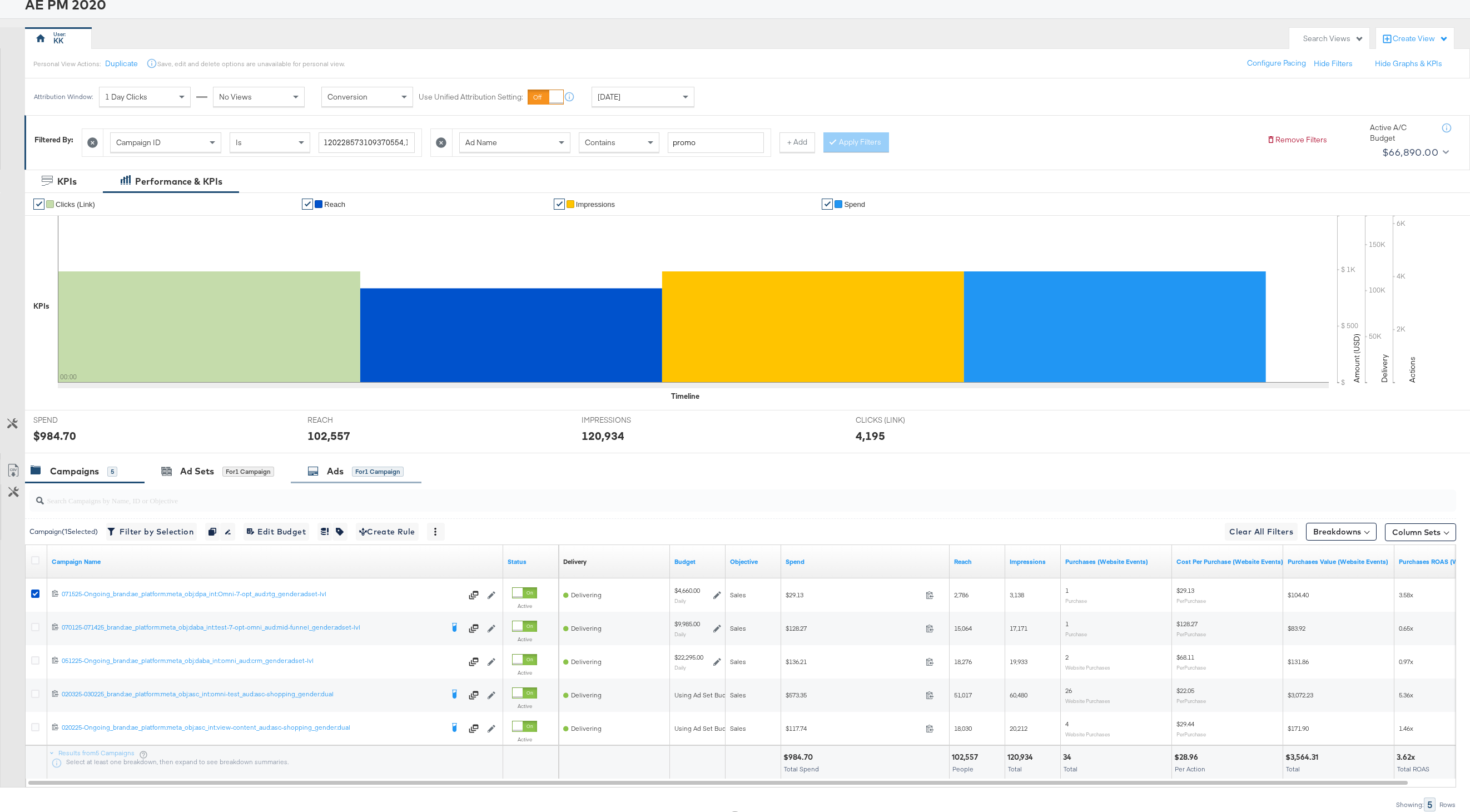
click at [379, 469] on div "for 1 Campaign" at bounding box center [377, 471] width 52 height 10
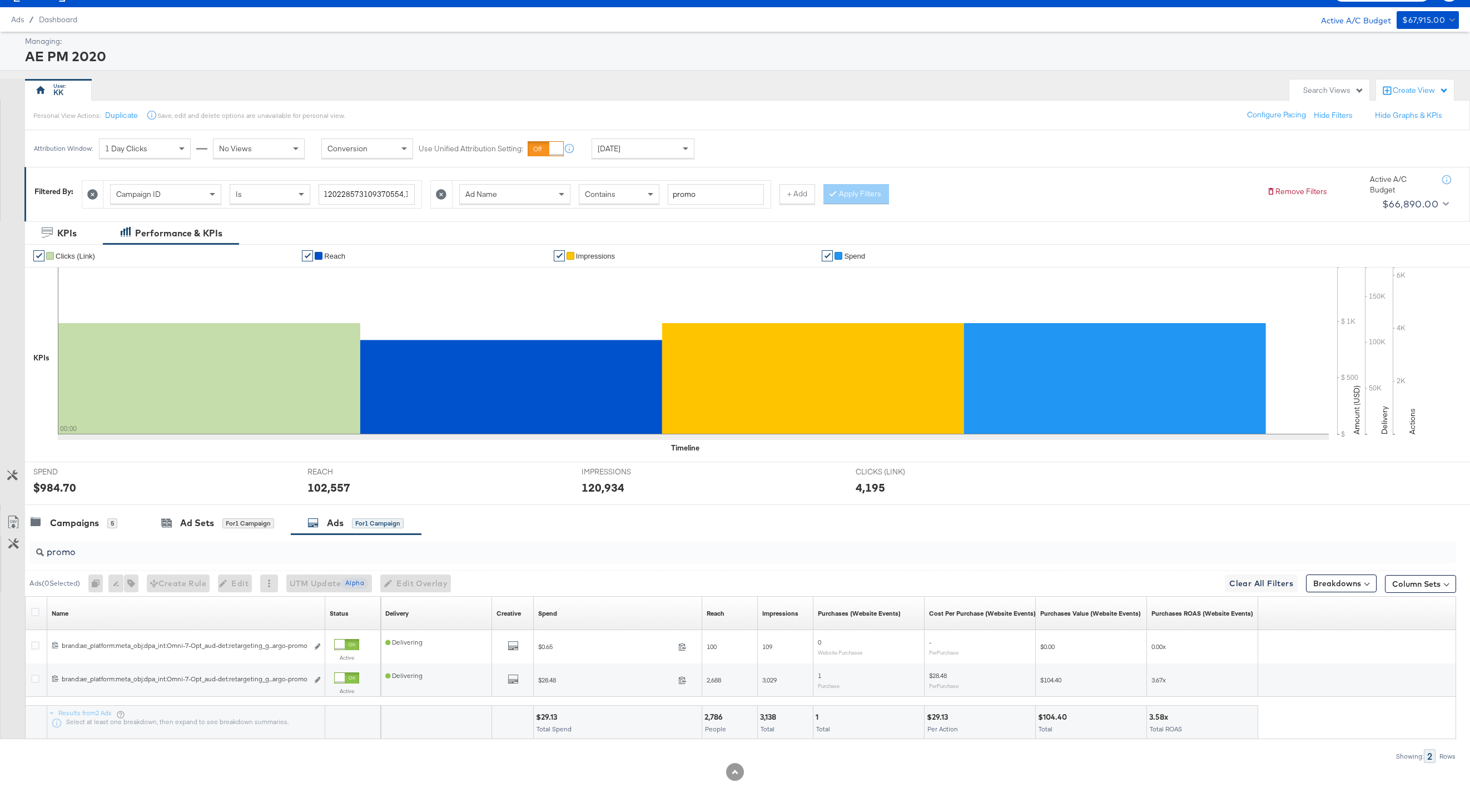
scroll to position [24, 0]
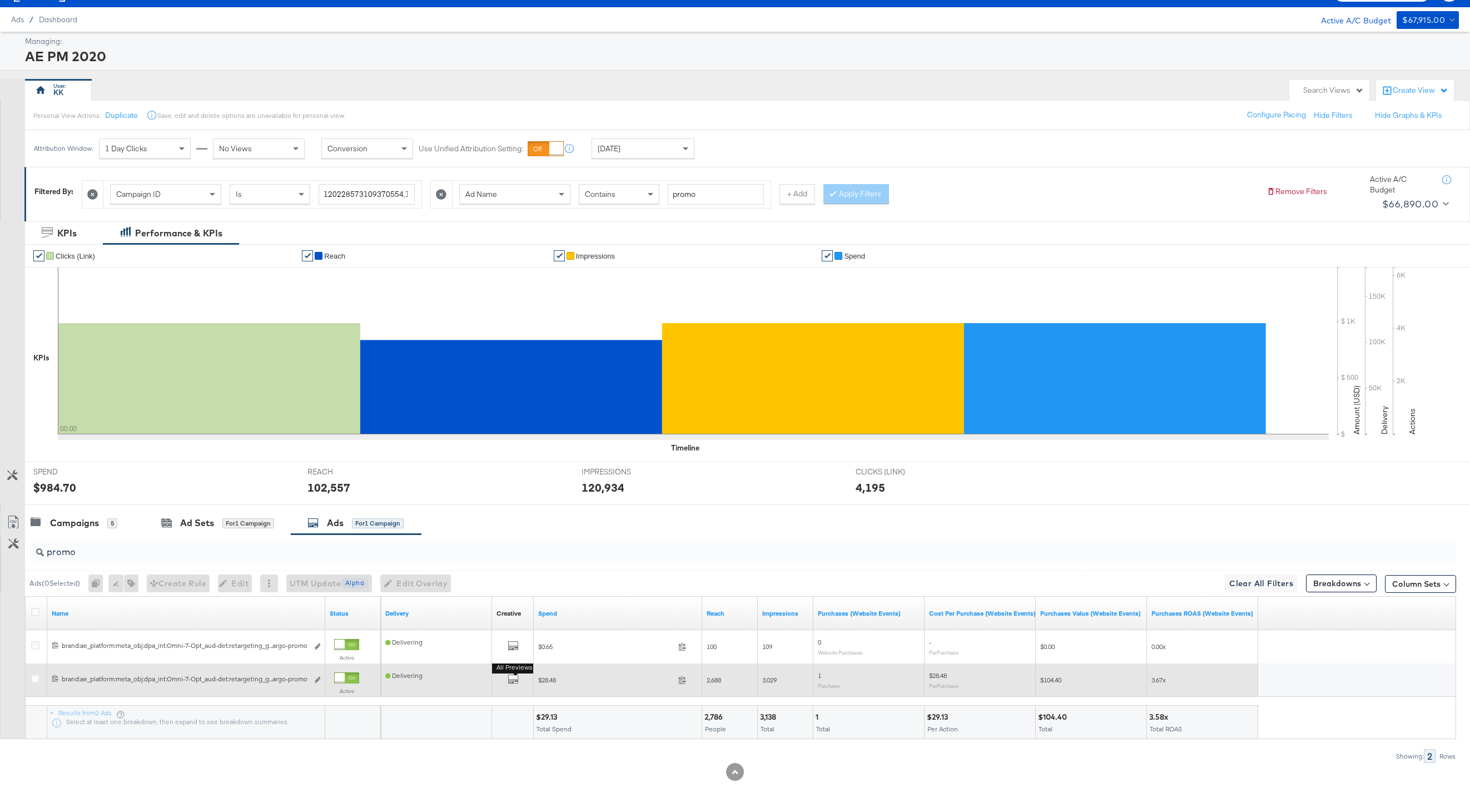
click at [516, 674] on button "All Previews" at bounding box center [513, 681] width 11 height 14
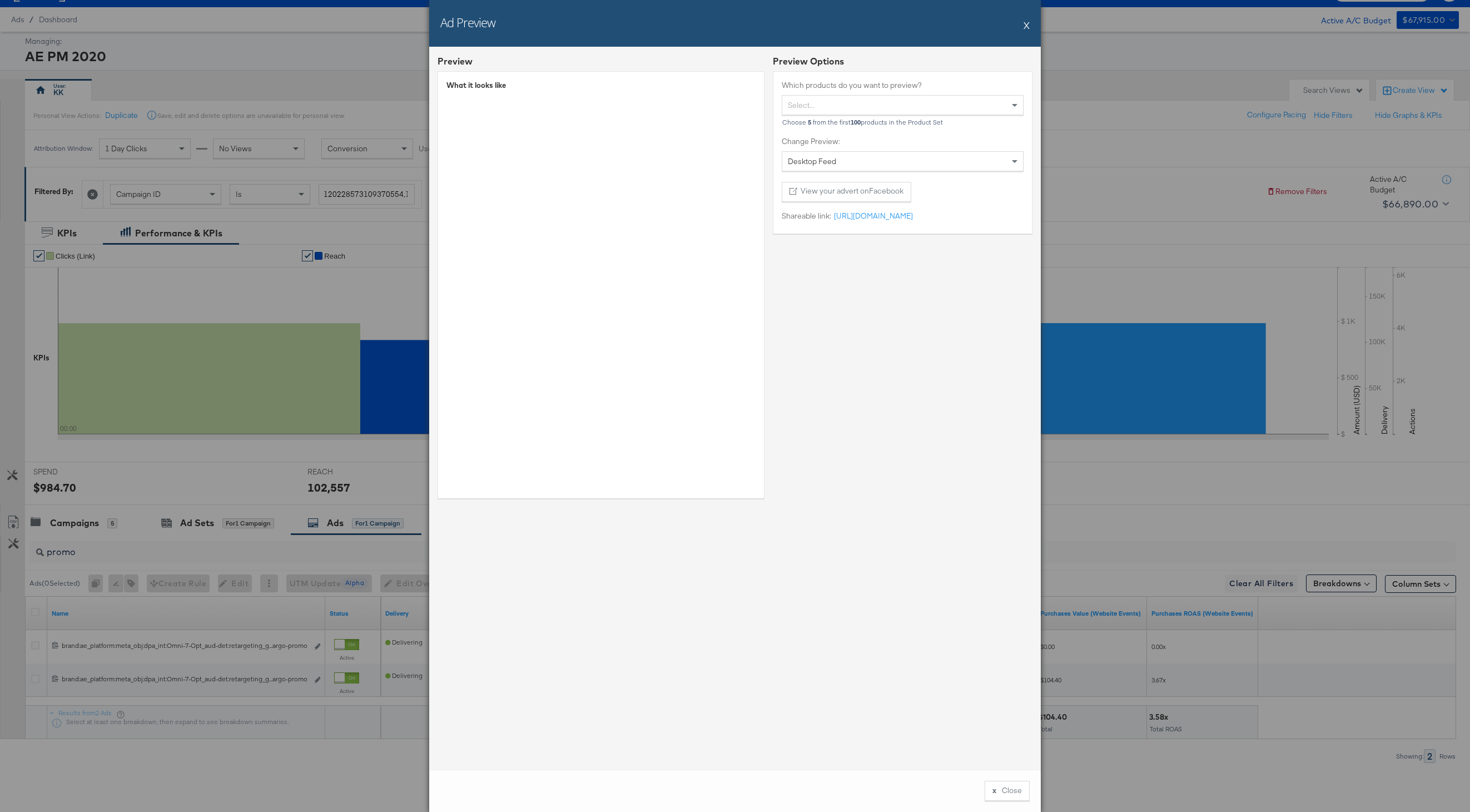
click at [1029, 24] on button "X" at bounding box center [1026, 24] width 6 height 22
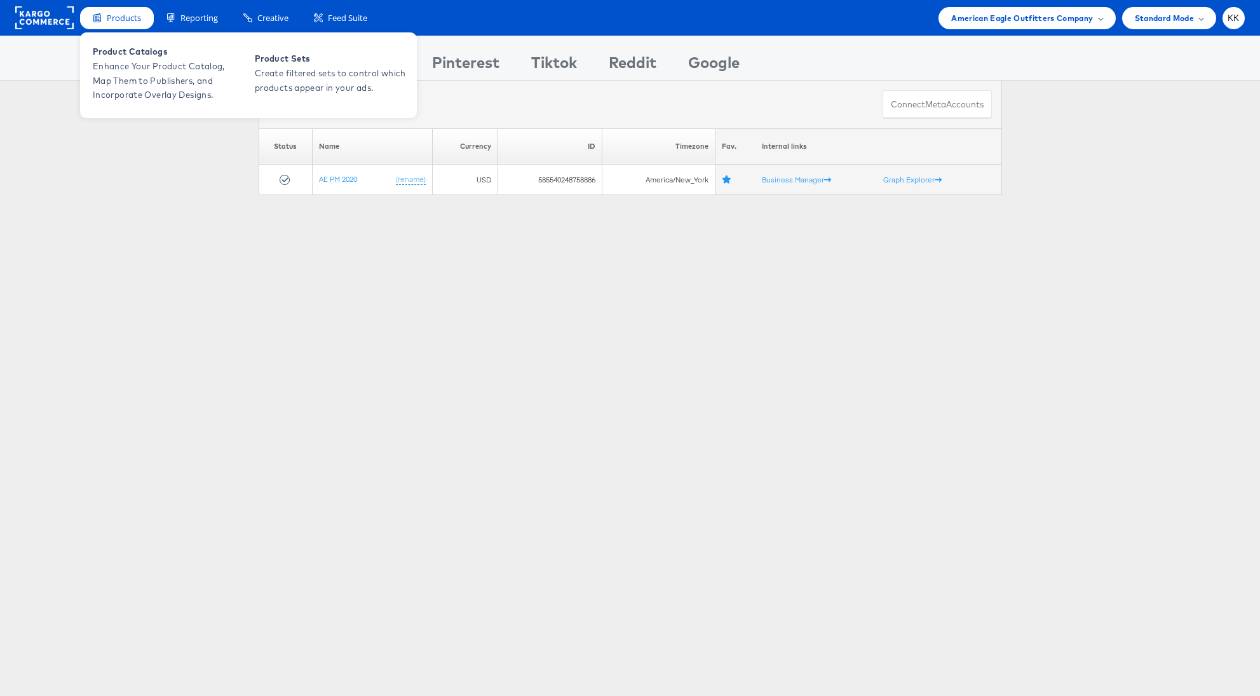
click at [119, 15] on span "Products" at bounding box center [124, 18] width 34 height 12
click at [126, 65] on span "Enhance Your Product Catalog, Map Them to Publishers, and Incorporate Overlay D…" at bounding box center [169, 80] width 153 height 43
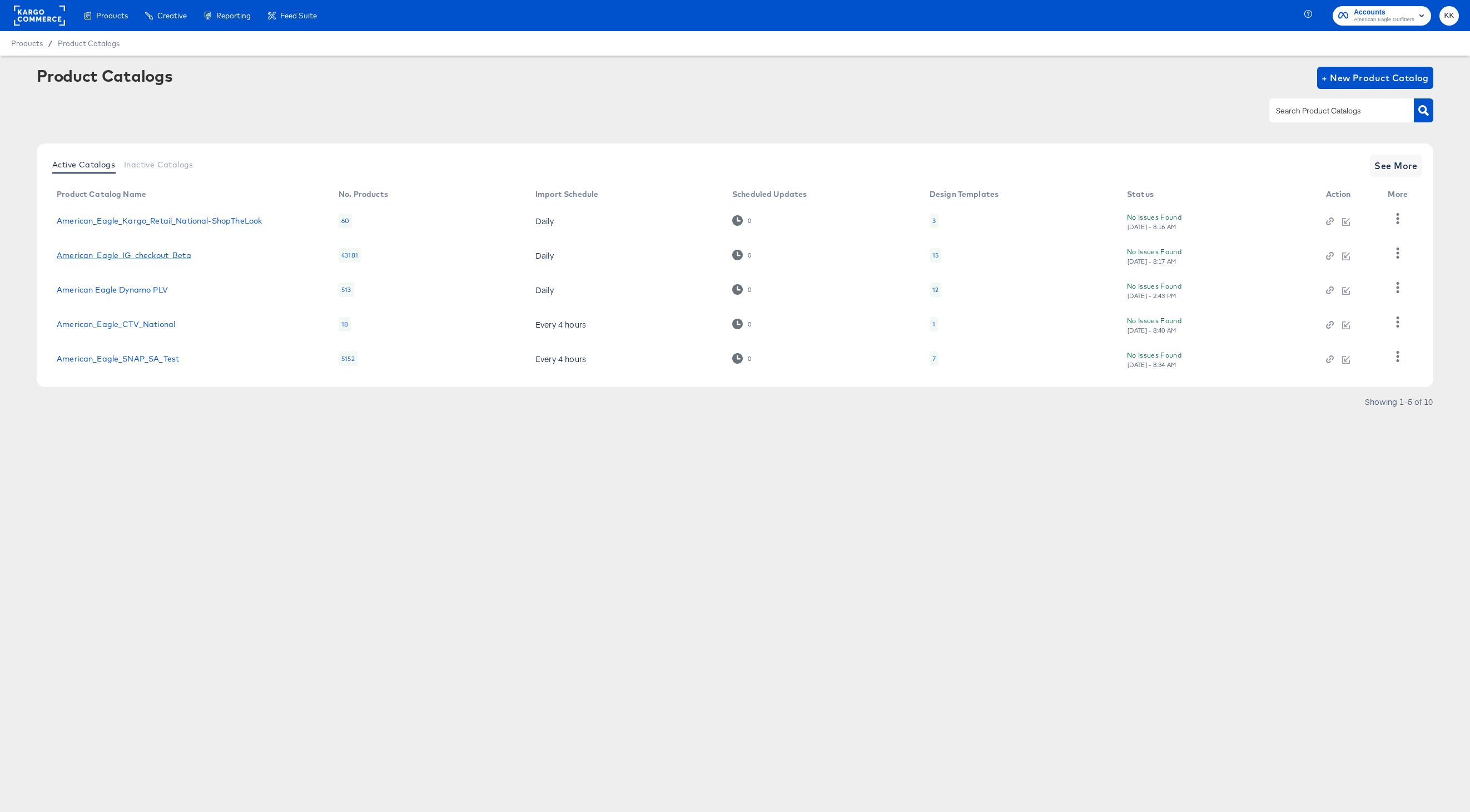
click at [152, 254] on link "American_Eagle_IG_checkout_Beta" at bounding box center [124, 256] width 135 height 9
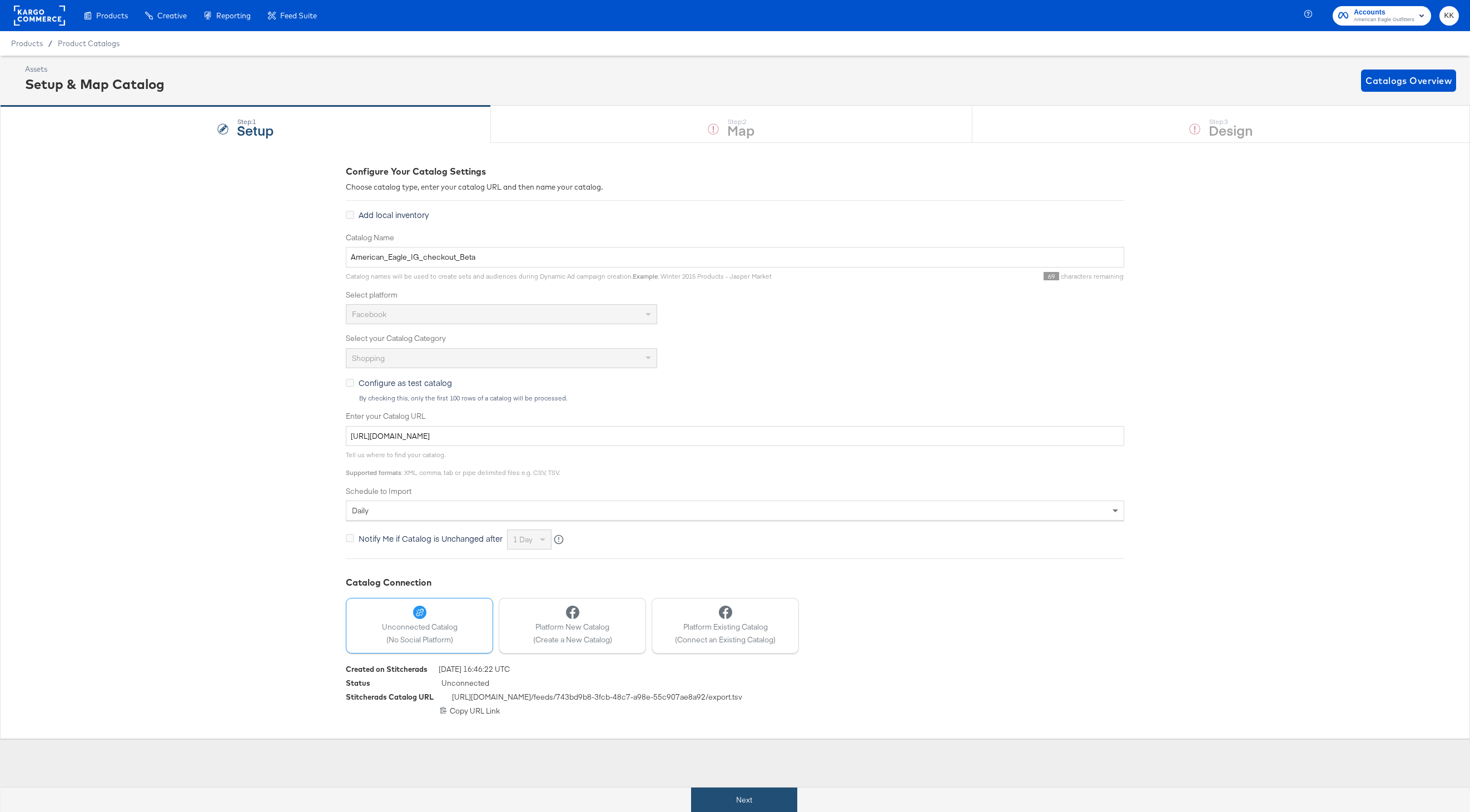
click at [728, 799] on button "Next" at bounding box center [744, 800] width 106 height 25
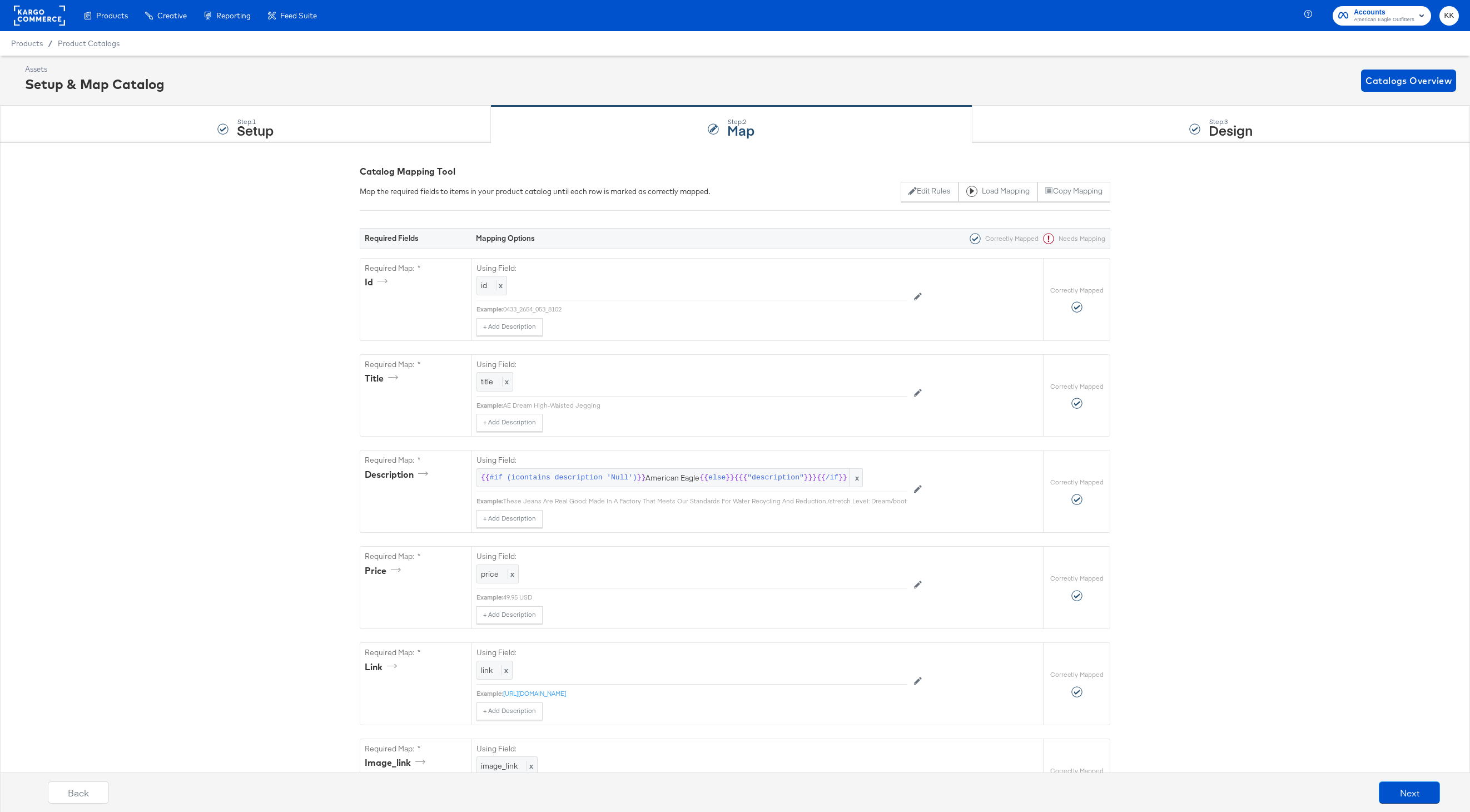
click at [35, 20] on rect at bounding box center [39, 15] width 51 height 20
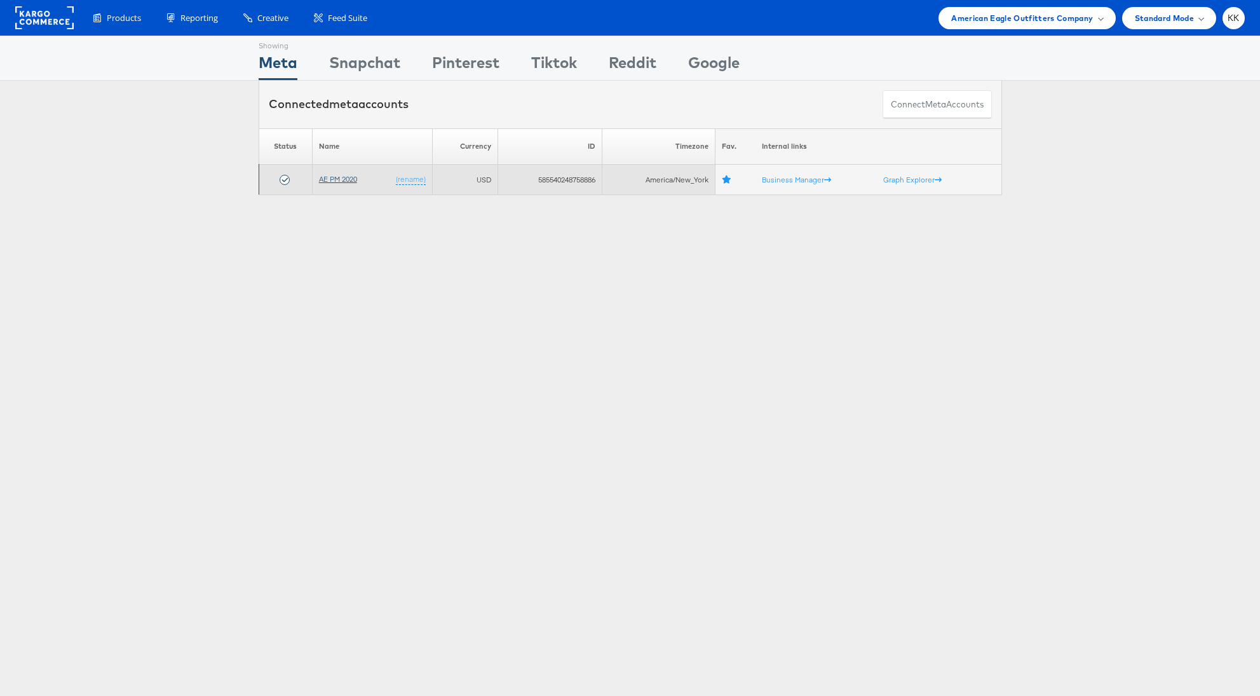
click at [347, 178] on link "AE PM 2020" at bounding box center [338, 179] width 38 height 10
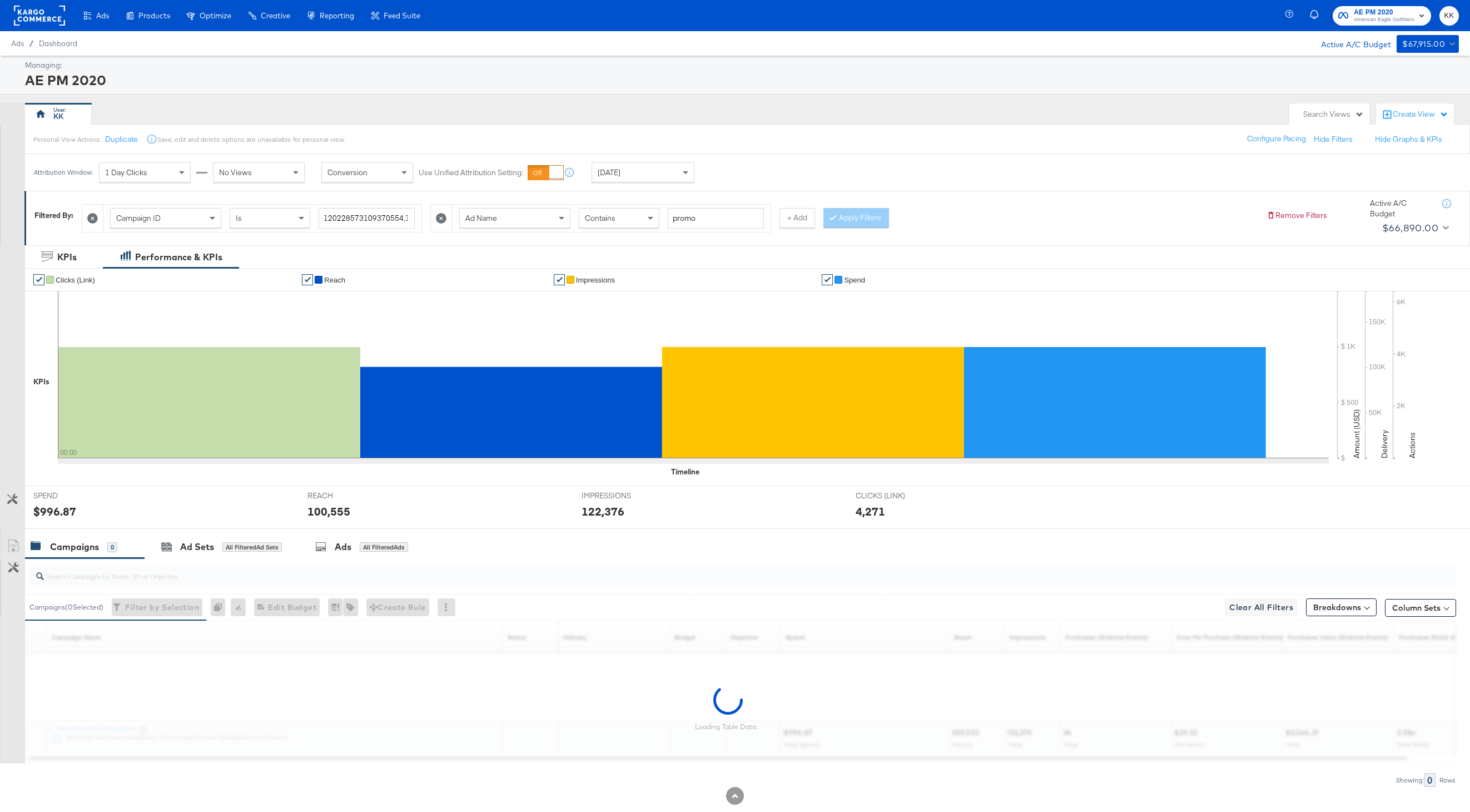
click at [94, 220] on icon at bounding box center [93, 218] width 10 height 10
click at [506, 219] on button "Apply Filters" at bounding box center [507, 218] width 66 height 20
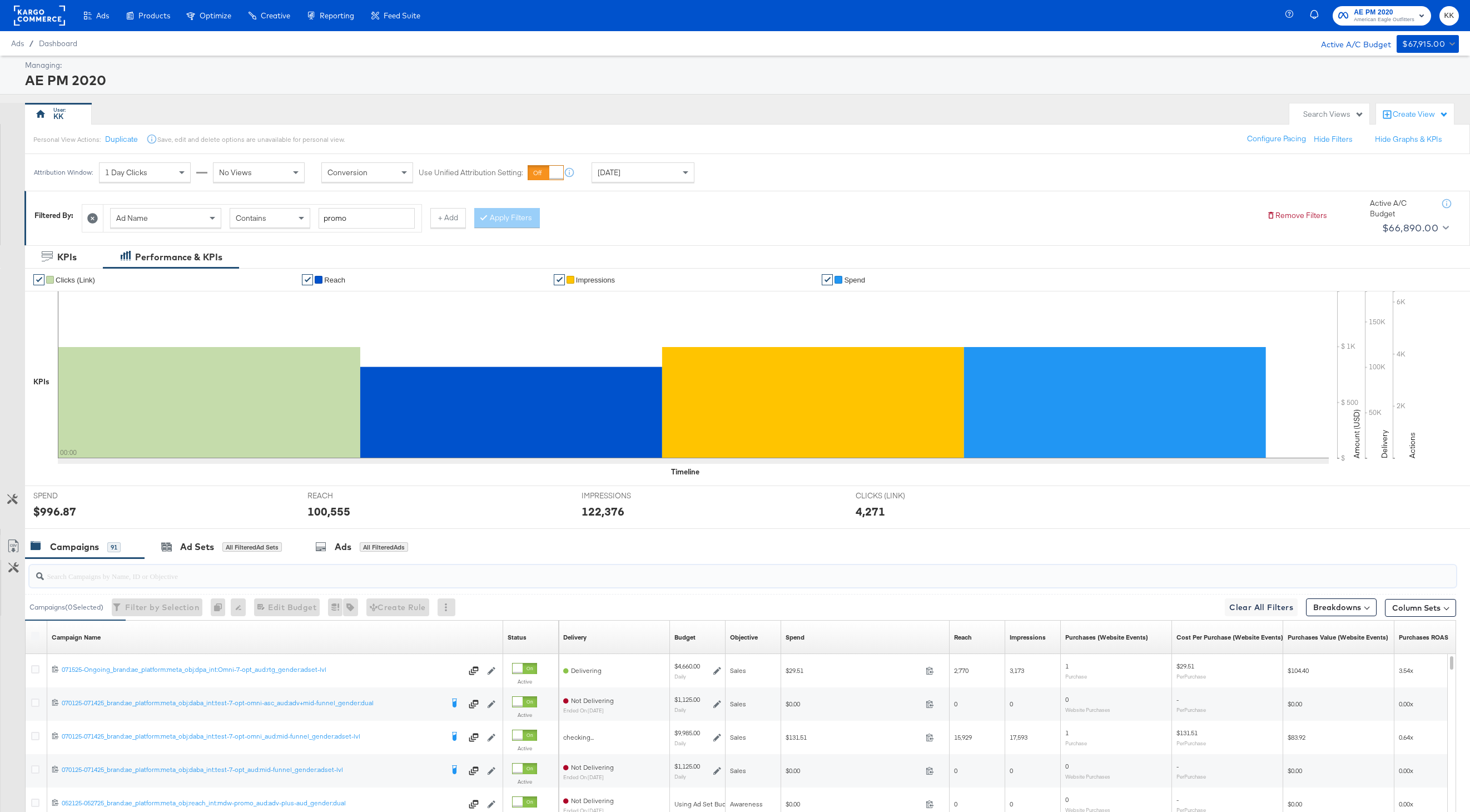
click at [364, 563] on input "search" at bounding box center [682, 571] width 1278 height 22
click at [368, 544] on div "All Filtered Ads" at bounding box center [383, 547] width 48 height 10
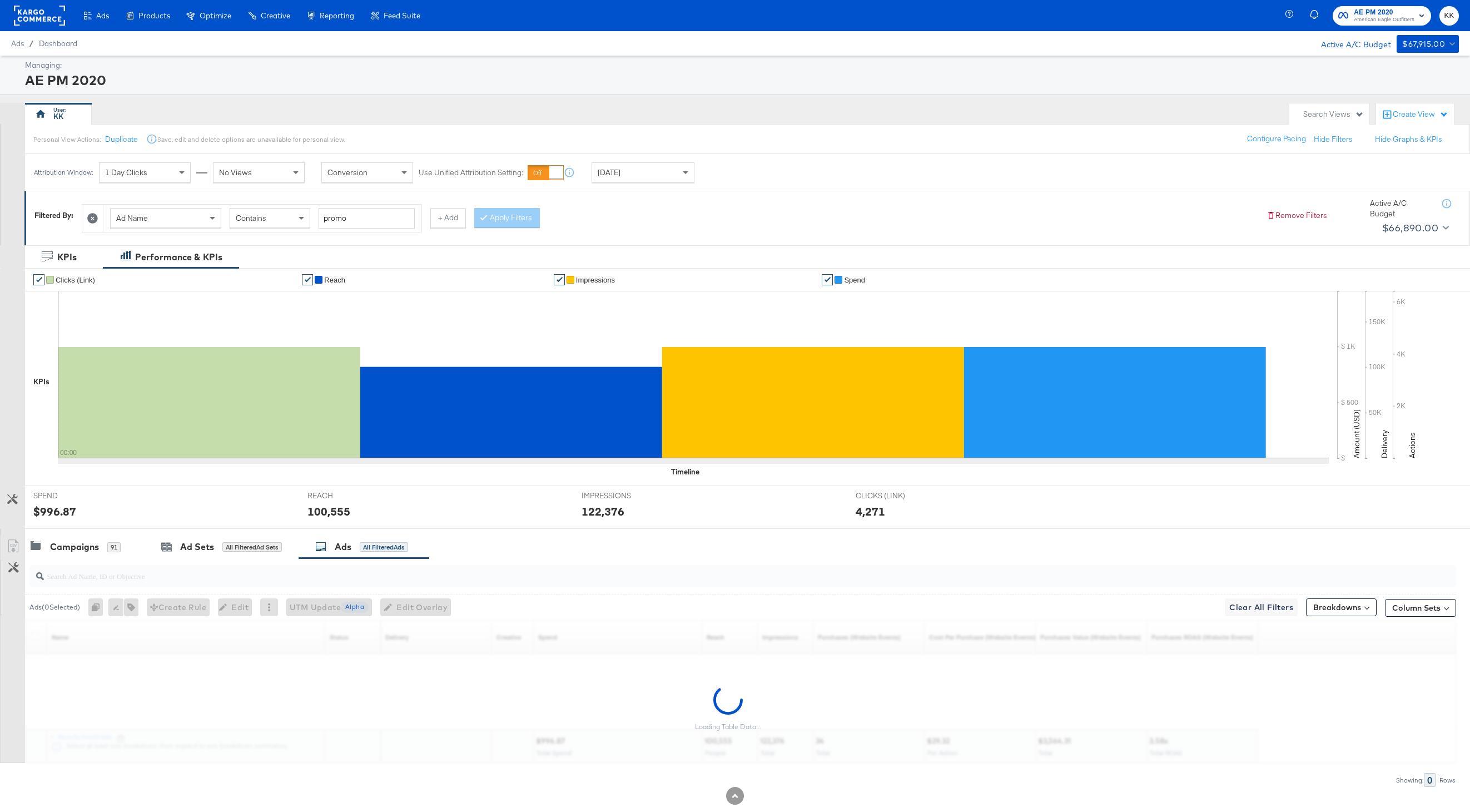
scroll to position [24, 0]
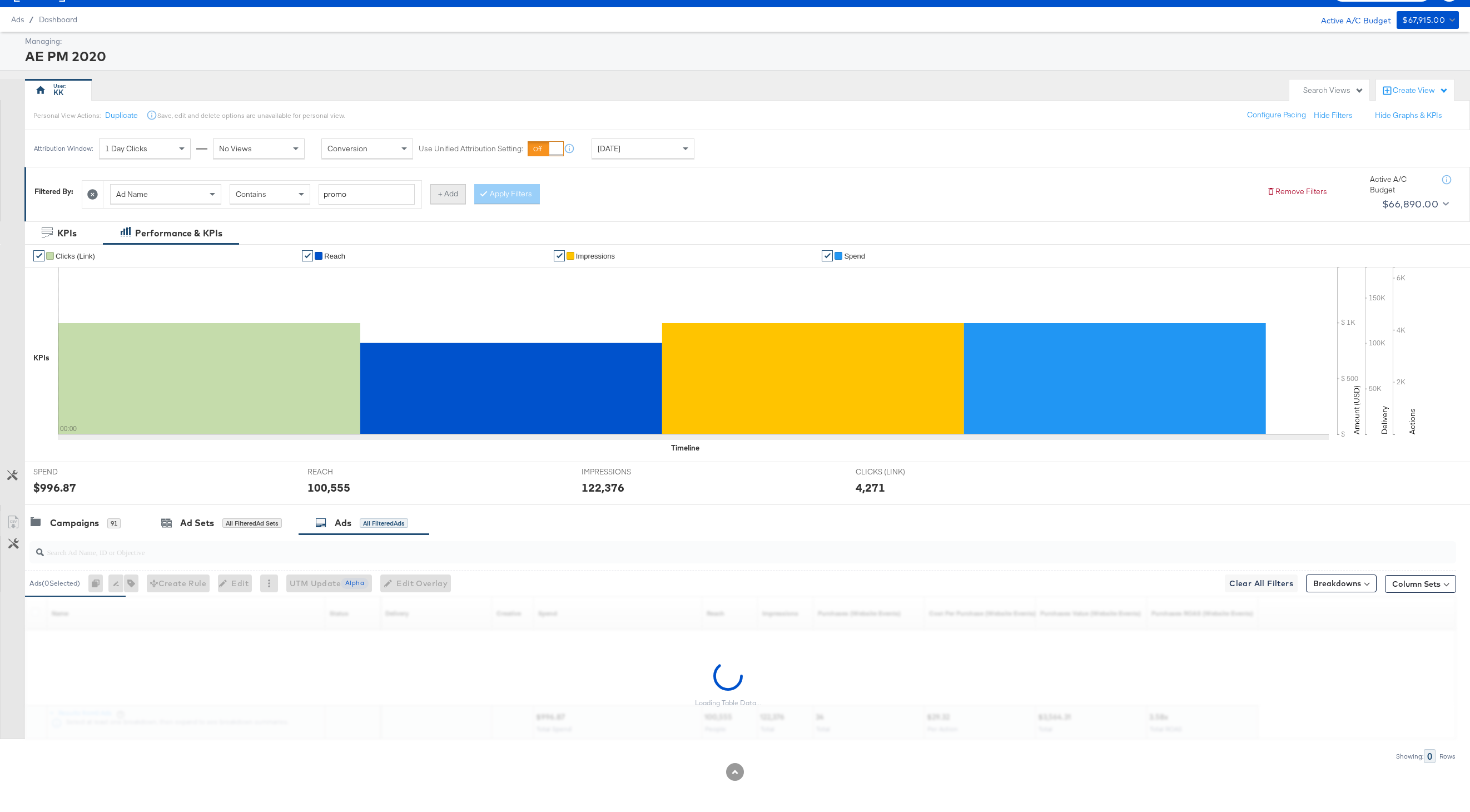
click at [446, 192] on button "+ Add" at bounding box center [448, 193] width 36 height 20
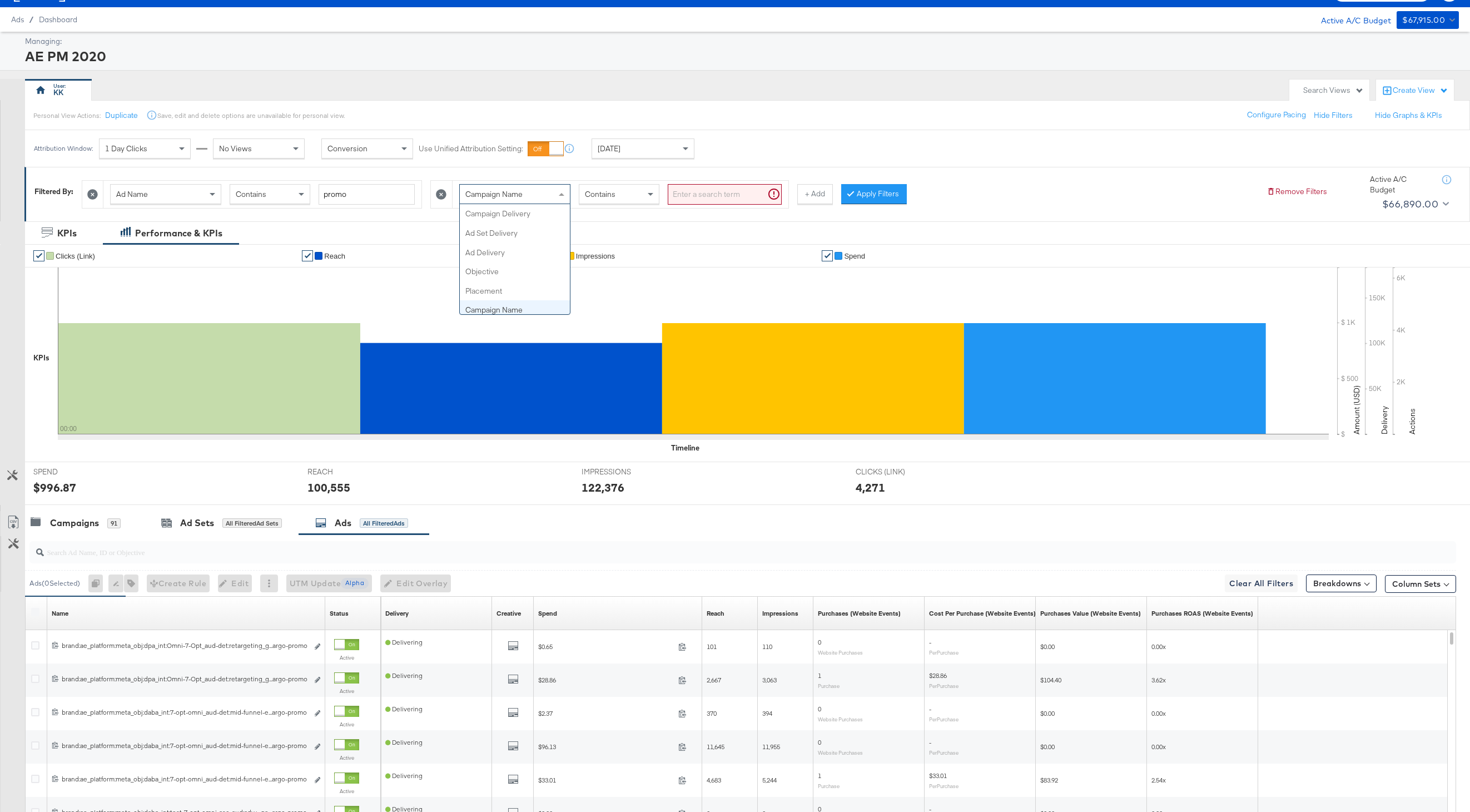
click at [539, 196] on div "Campaign Name" at bounding box center [515, 194] width 110 height 19
click at [432, 192] on div at bounding box center [442, 194] width 21 height 27
click at [439, 190] on icon at bounding box center [442, 194] width 10 height 10
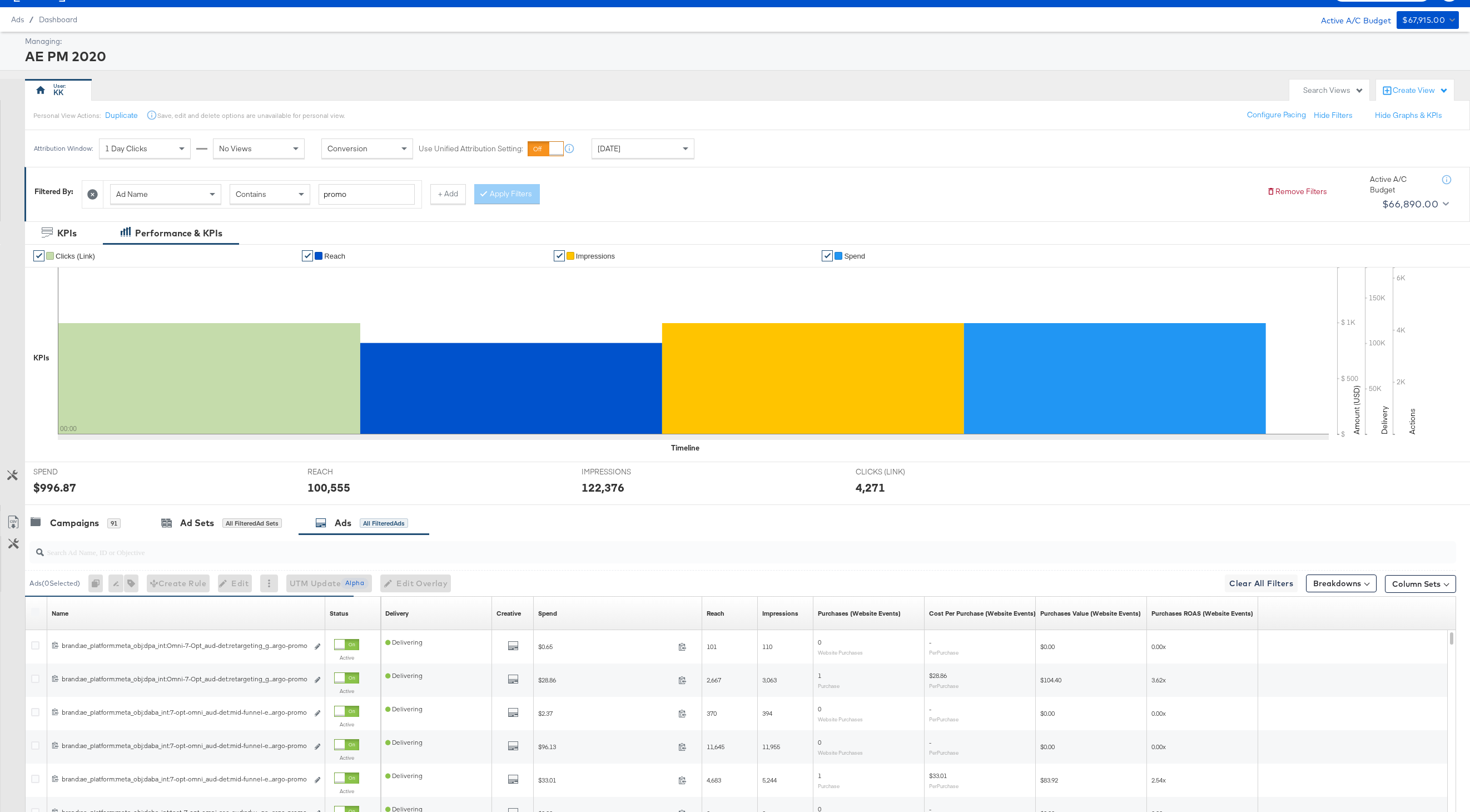
click at [596, 187] on div "Ad Name Contains promo + Add Apply Filters" at bounding box center [669, 192] width 1176 height 34
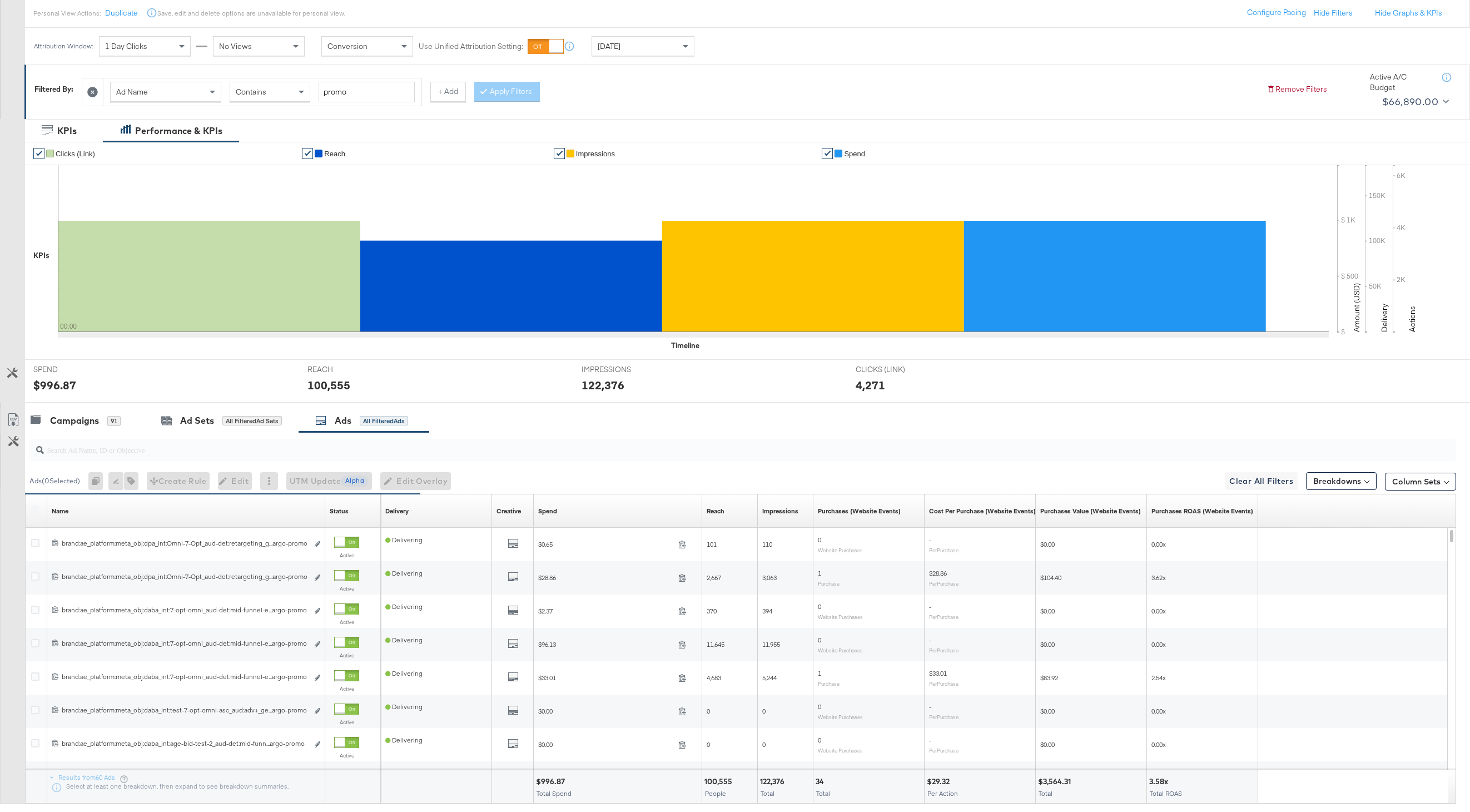
scroll to position [191, 0]
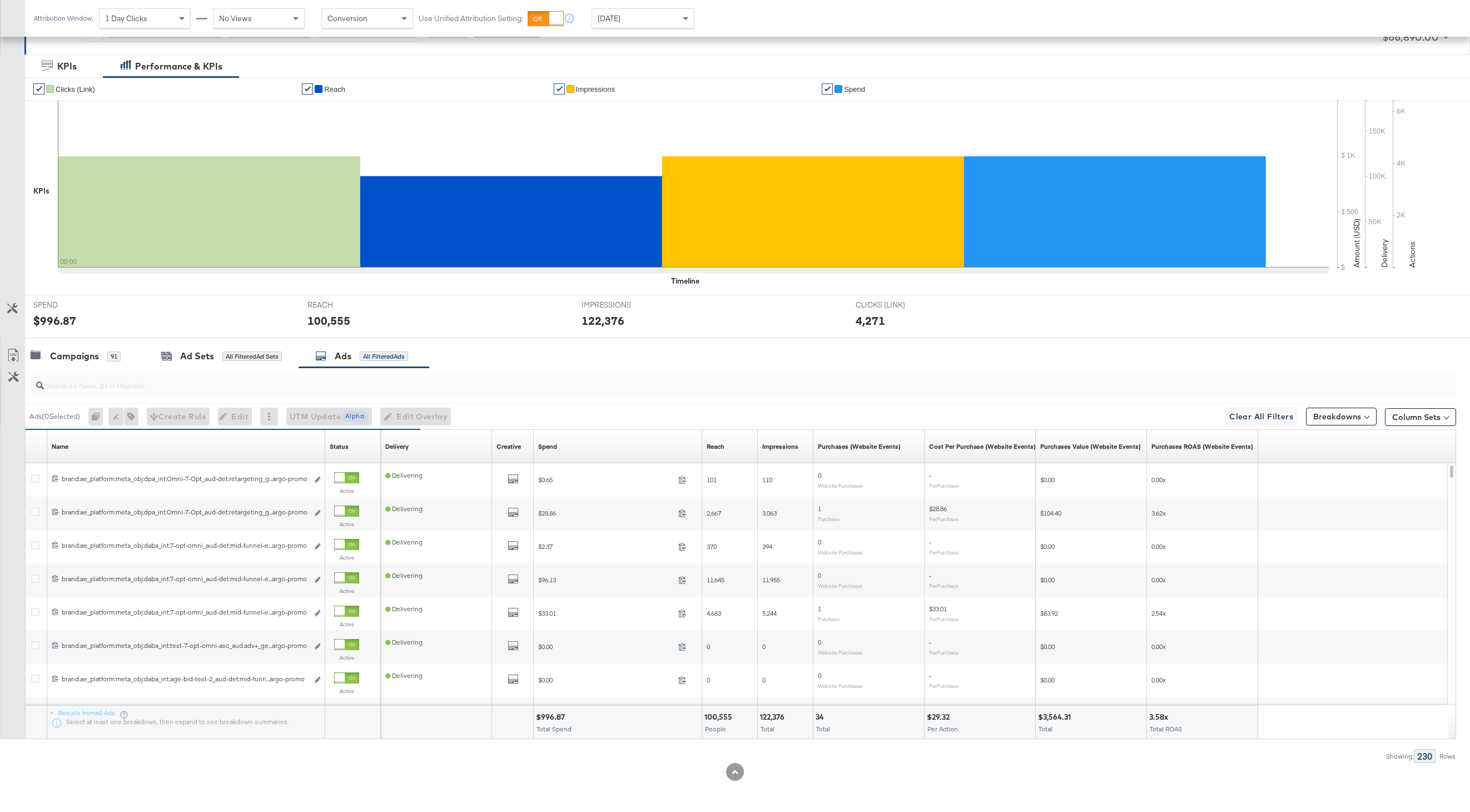
click at [547, 440] on div "Spend Sorting Unavailable" at bounding box center [618, 446] width 169 height 18
click at [546, 444] on div "Spend" at bounding box center [548, 446] width 19 height 9
click at [66, 360] on div "Campaigns" at bounding box center [74, 356] width 49 height 13
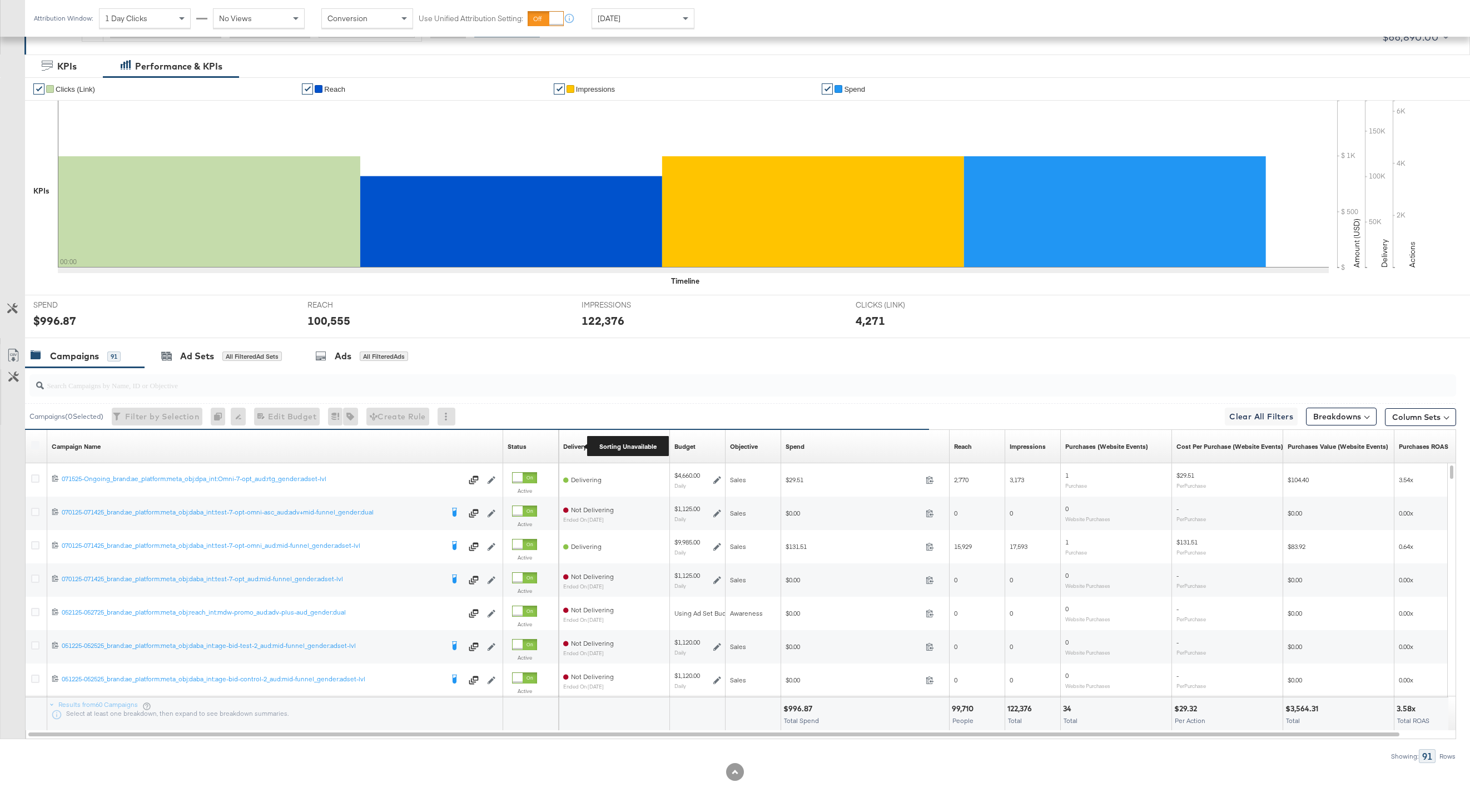
click at [575, 446] on div "Delivery" at bounding box center [575, 446] width 24 height 9
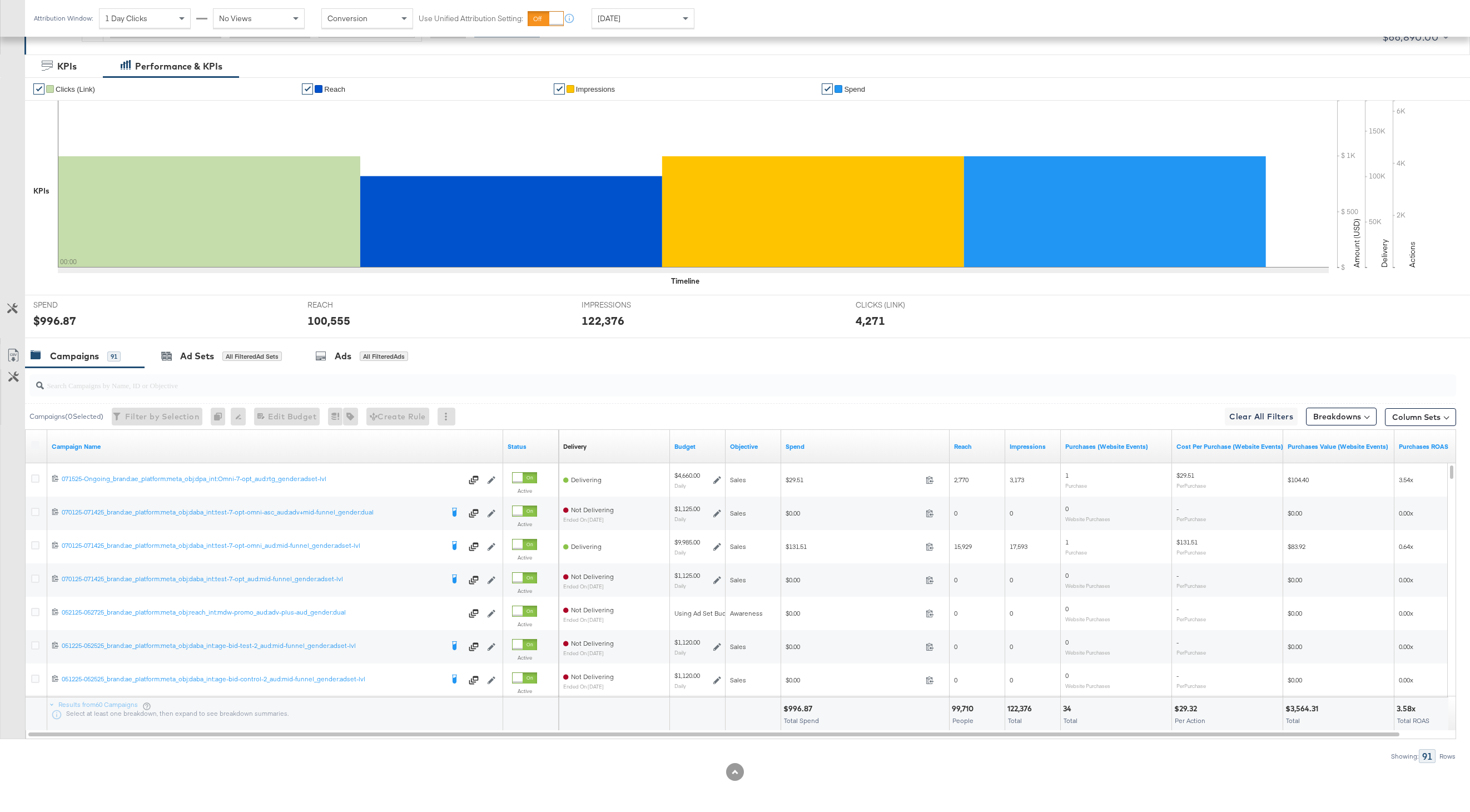
click at [799, 440] on div "Spend" at bounding box center [865, 446] width 169 height 18
click at [799, 444] on link "Spend" at bounding box center [865, 446] width 159 height 9
click at [145, 387] on input "search" at bounding box center [682, 381] width 1278 height 22
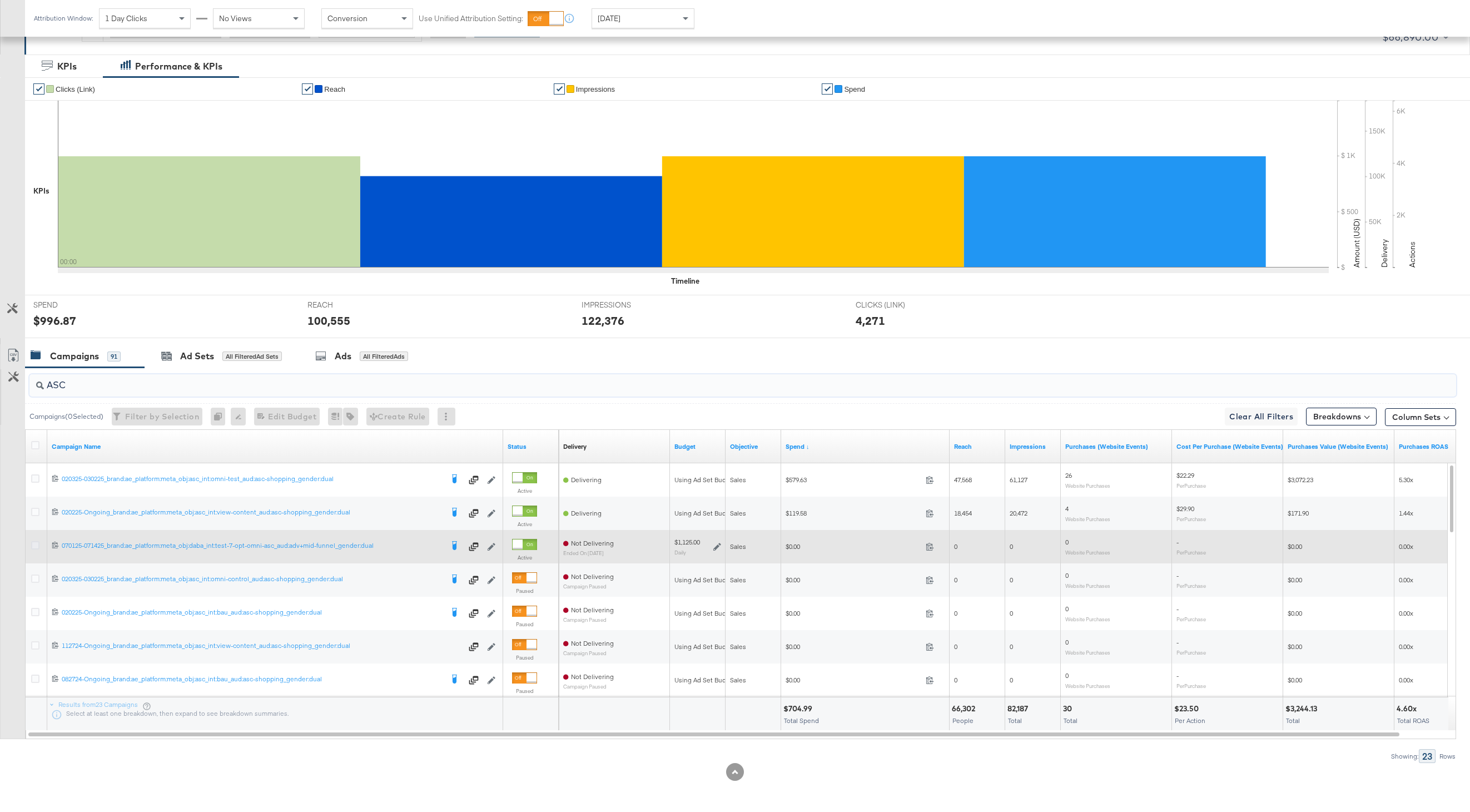
type input "ASC"
click at [37, 542] on icon at bounding box center [36, 545] width 9 height 9
click at [0, 0] on input "checkbox" at bounding box center [0, 0] width 0 height 0
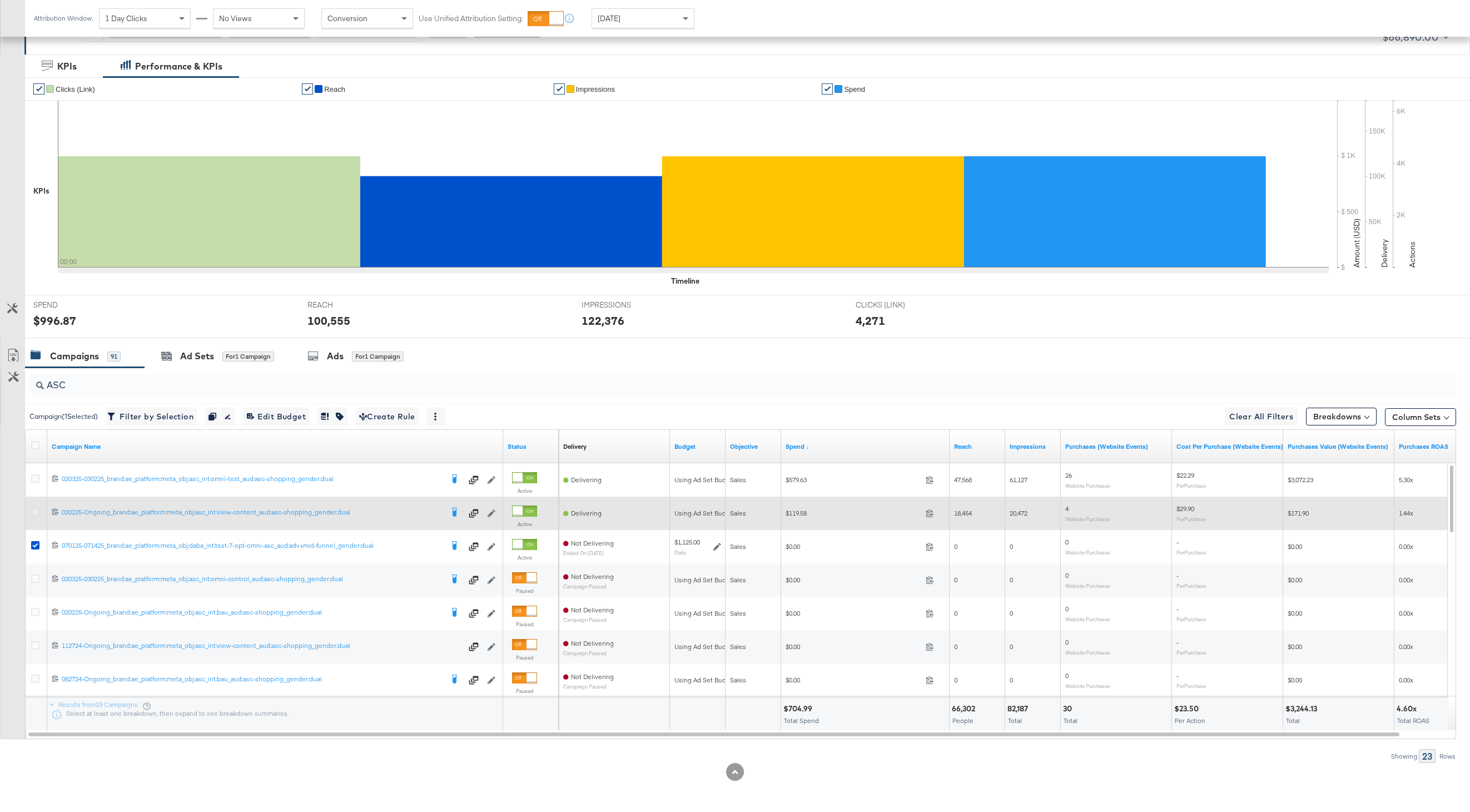
click at [36, 510] on icon at bounding box center [36, 512] width 9 height 9
click at [0, 0] on input "checkbox" at bounding box center [0, 0] width 0 height 0
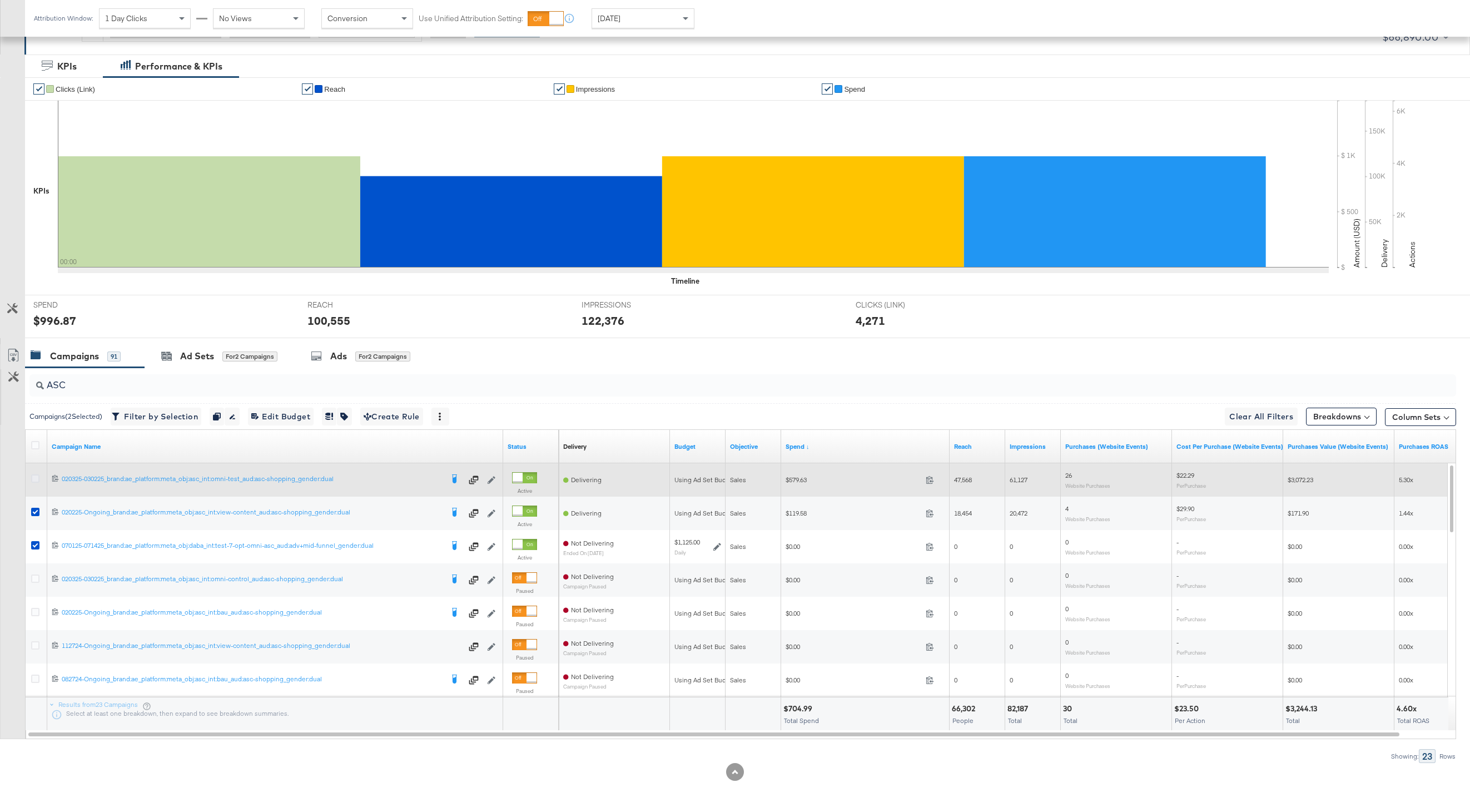
click at [36, 474] on icon at bounding box center [36, 479] width 9 height 9
click at [0, 0] on input "checkbox" at bounding box center [0, 0] width 0 height 0
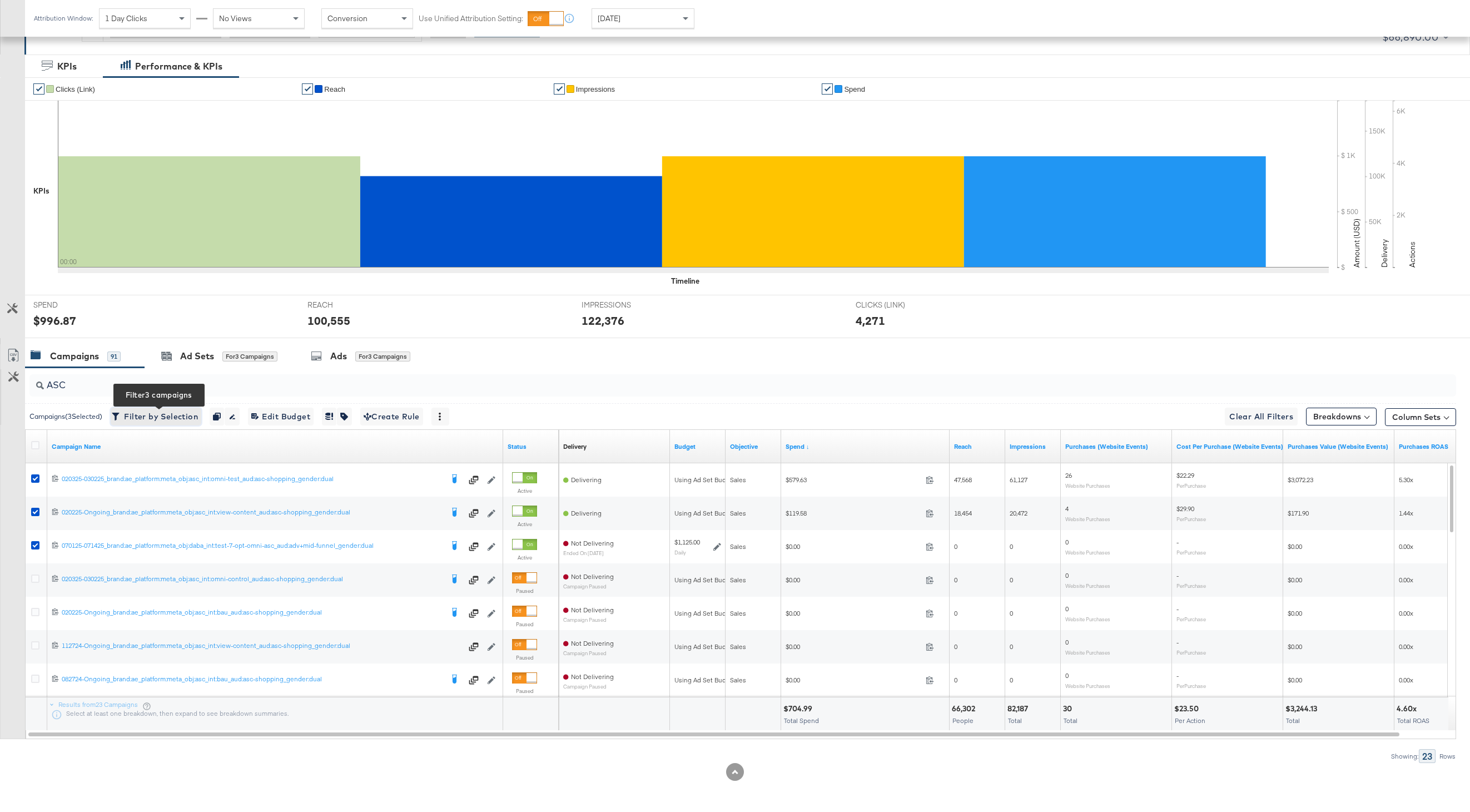
click at [144, 411] on span "Filter by Selection Filter 3 campaigns" at bounding box center [156, 416] width 84 height 14
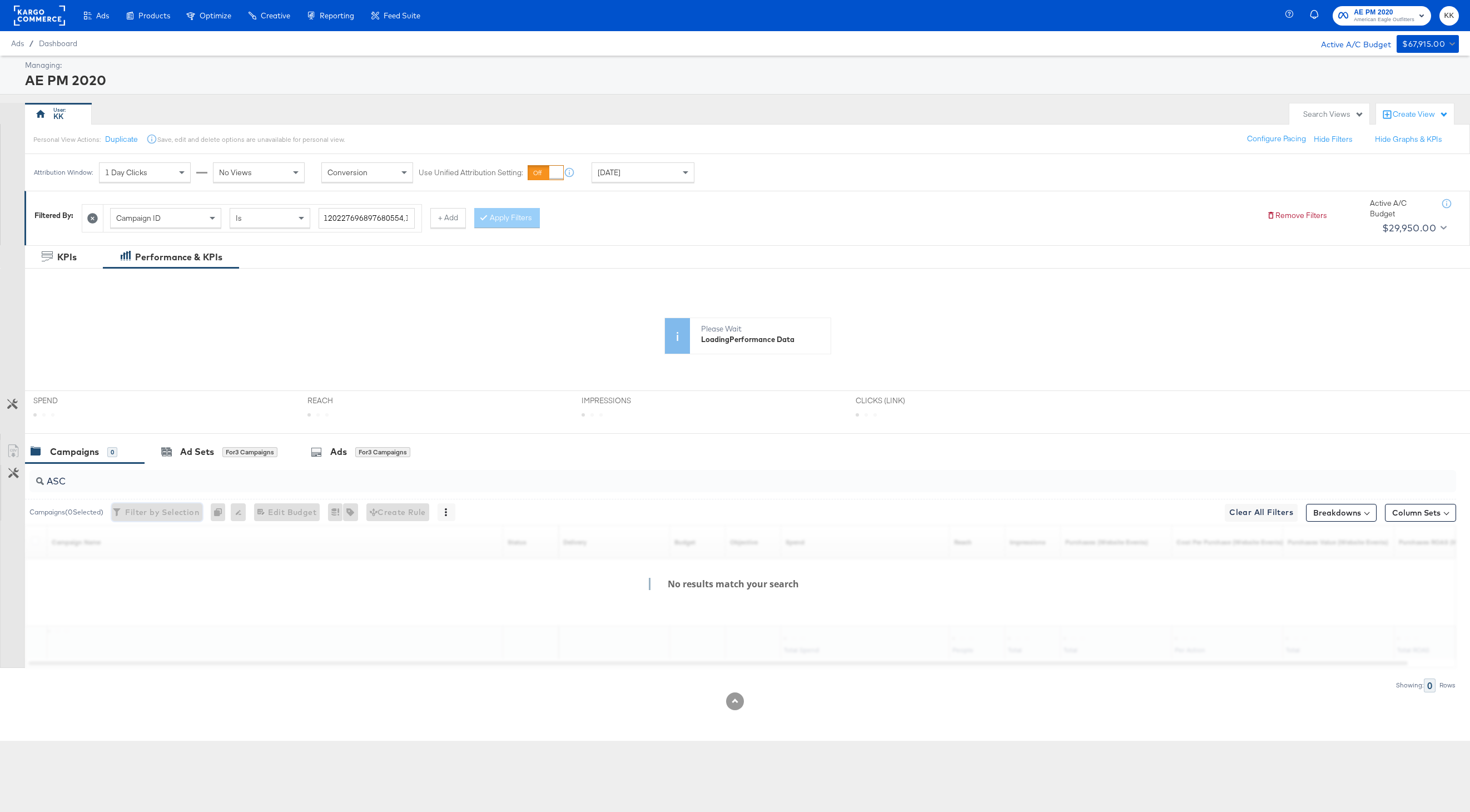
scroll to position [0, 0]
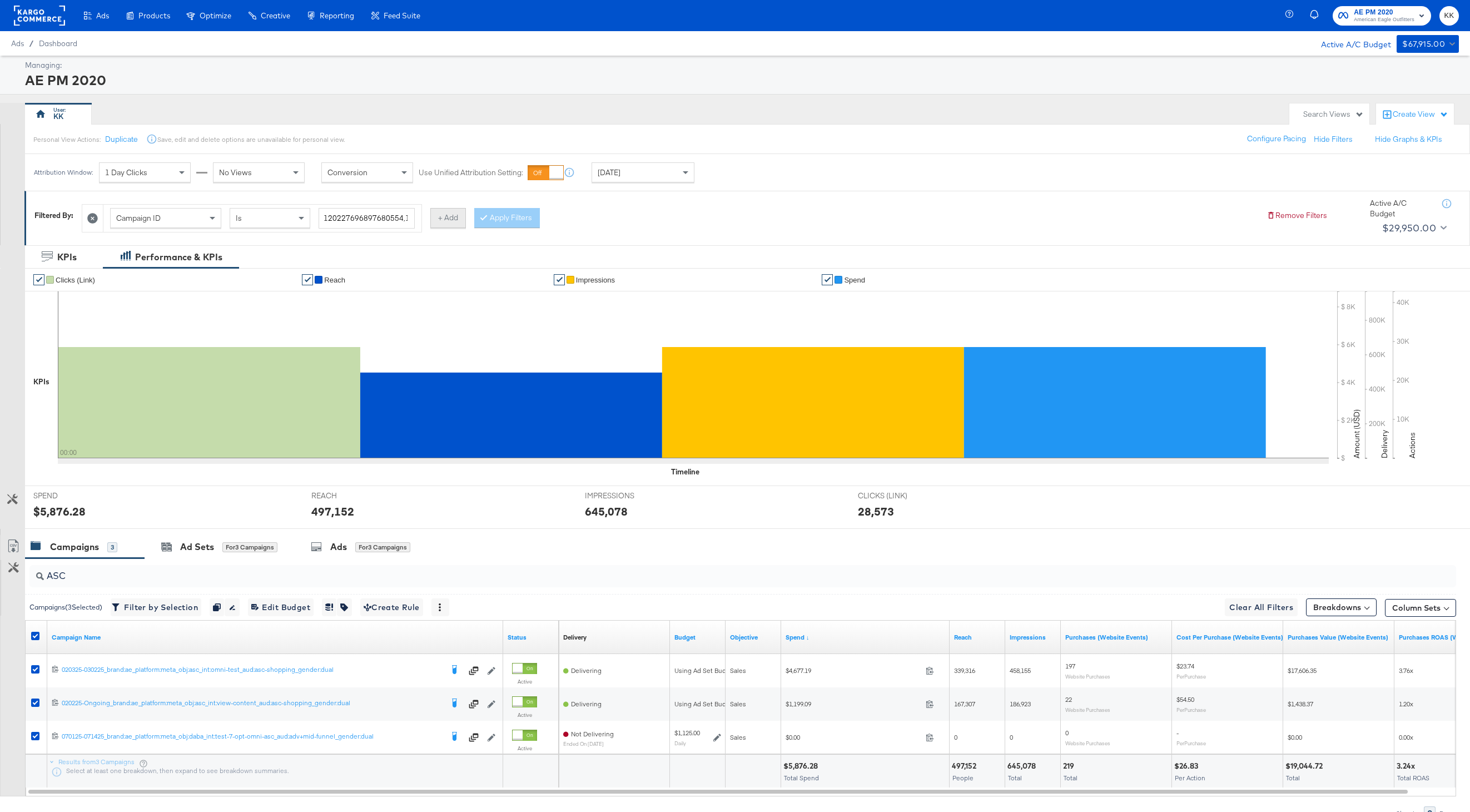
click at [438, 228] on button "+ Add" at bounding box center [448, 218] width 36 height 20
click at [549, 220] on div "Campaign Name" at bounding box center [515, 218] width 110 height 19
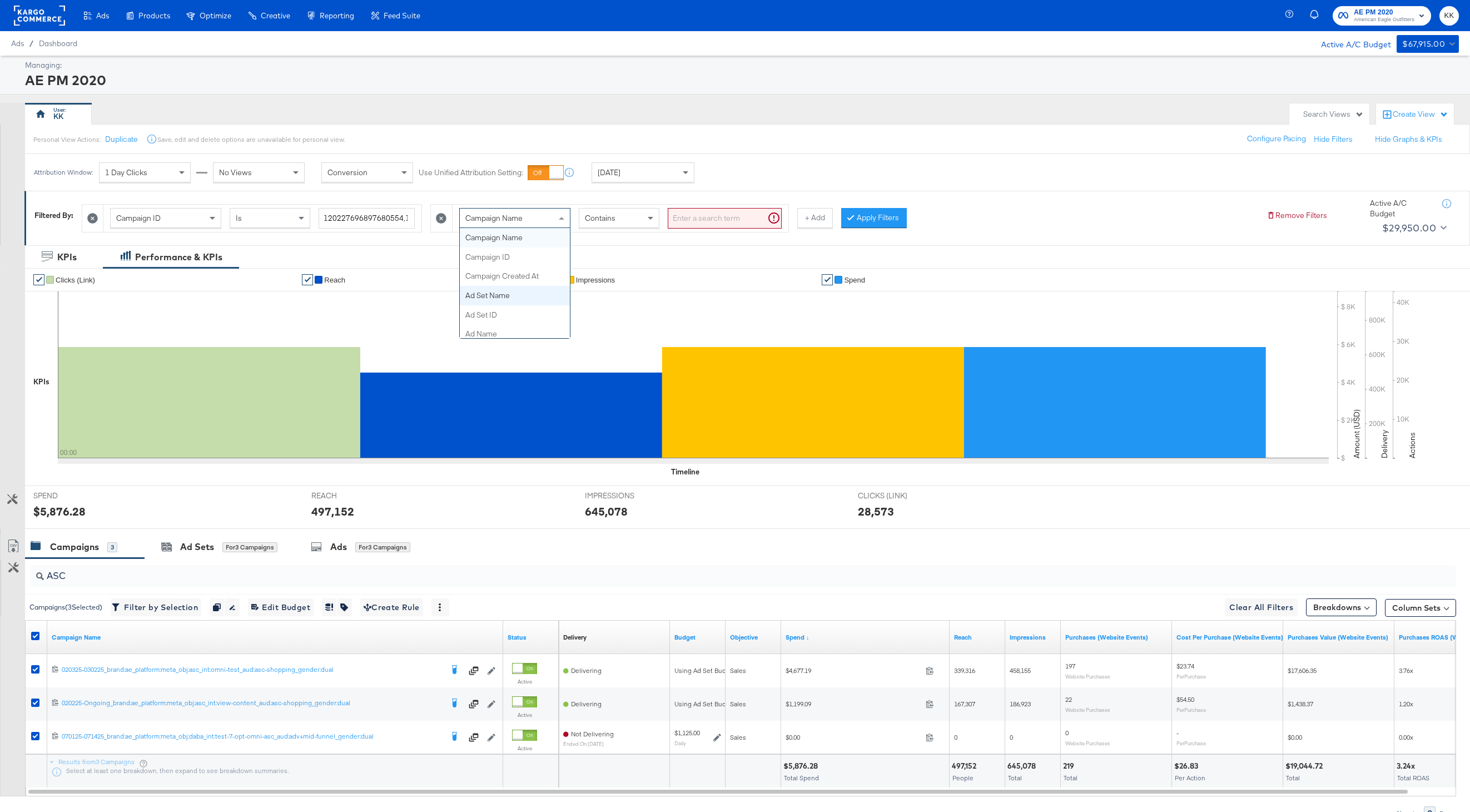
scroll to position [116, 0]
click at [686, 223] on input "search" at bounding box center [724, 219] width 114 height 21
type input "promo"
click at [823, 218] on button "Apply Filters" at bounding box center [856, 218] width 66 height 20
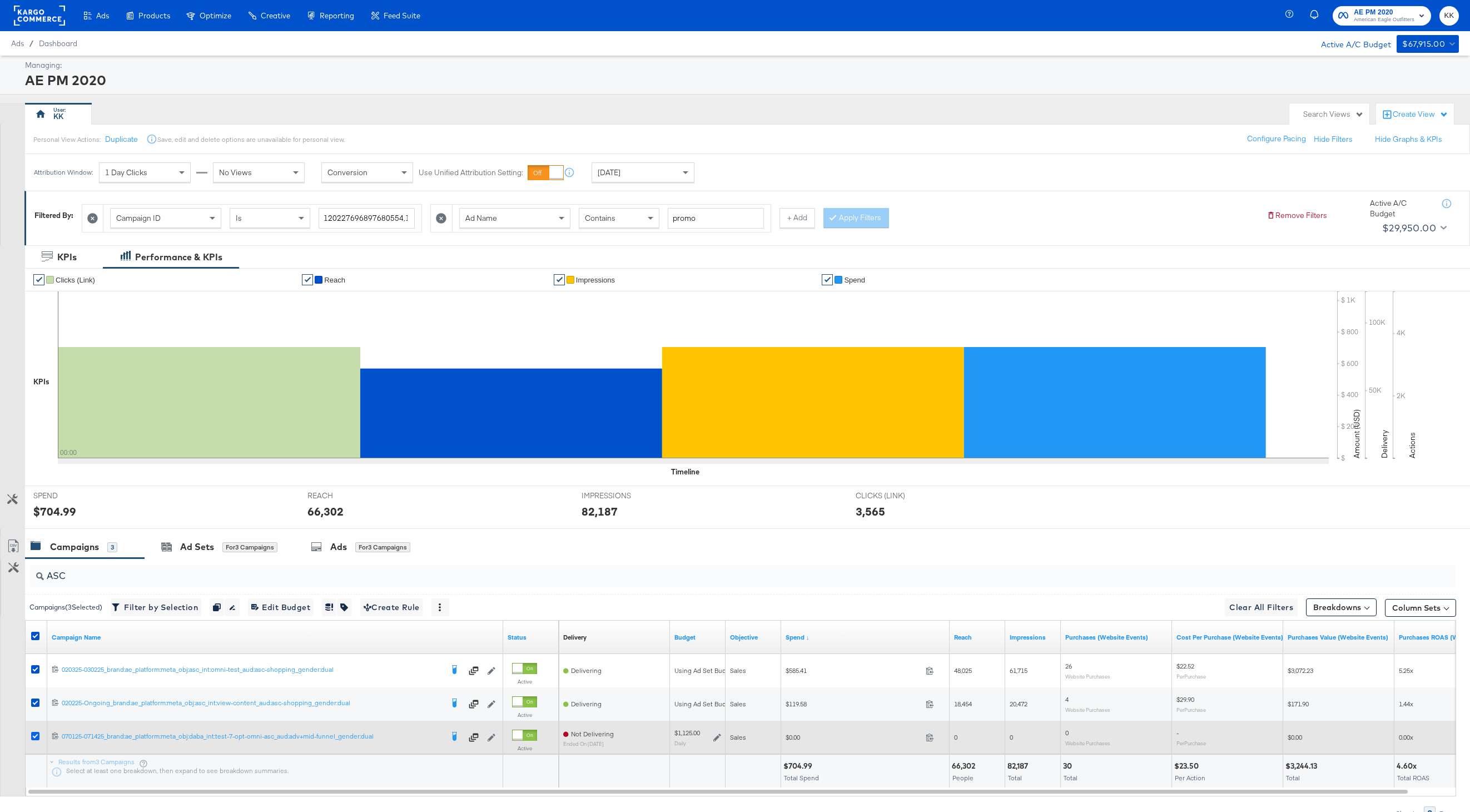
click at [35, 734] on icon at bounding box center [36, 736] width 9 height 9
click at [0, 0] on input "checkbox" at bounding box center [0, 0] width 0 height 0
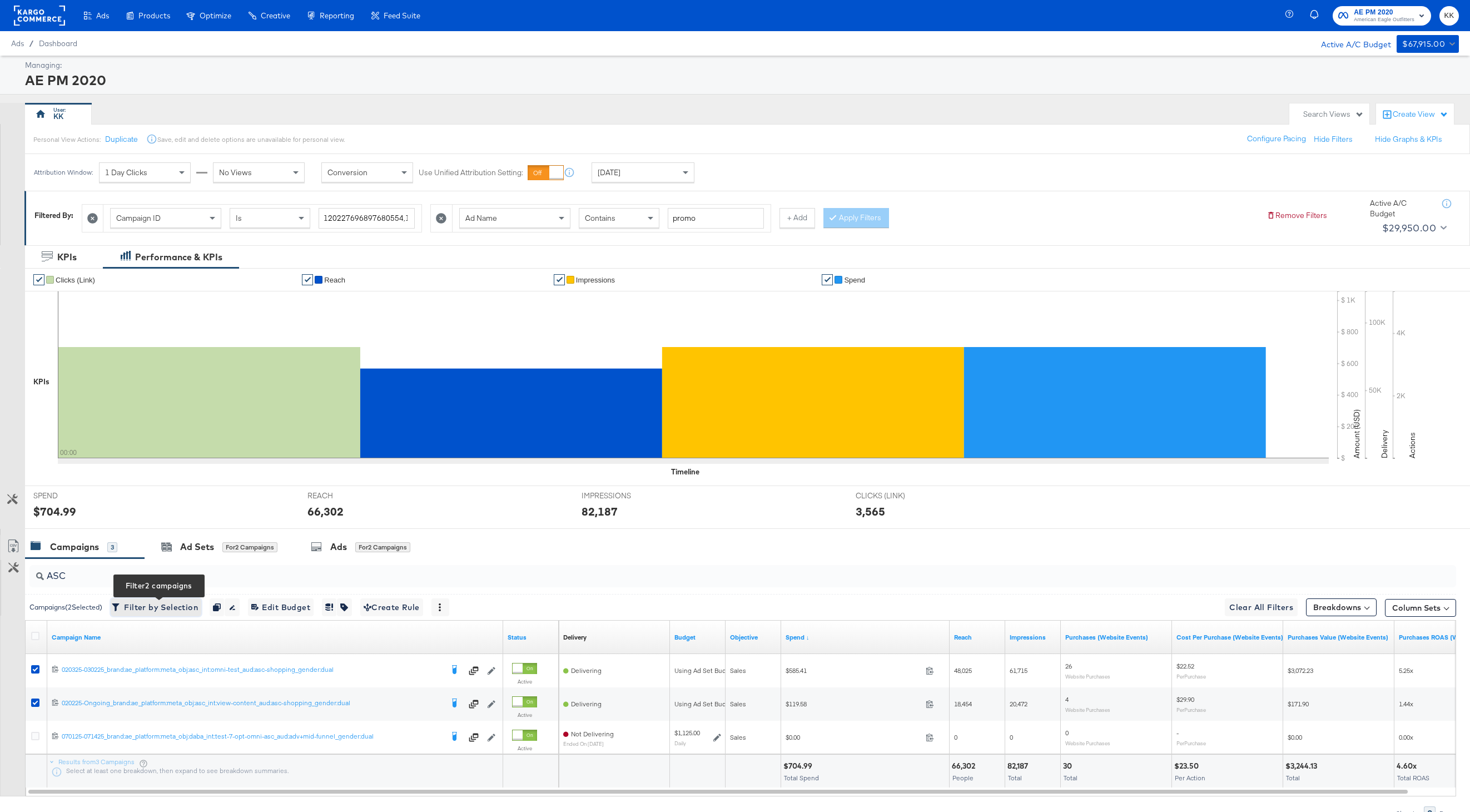
click at [153, 601] on span "Filter by Selection Filter 2 campaigns" at bounding box center [156, 607] width 84 height 14
type input "120215156873300554,120215189101810554"
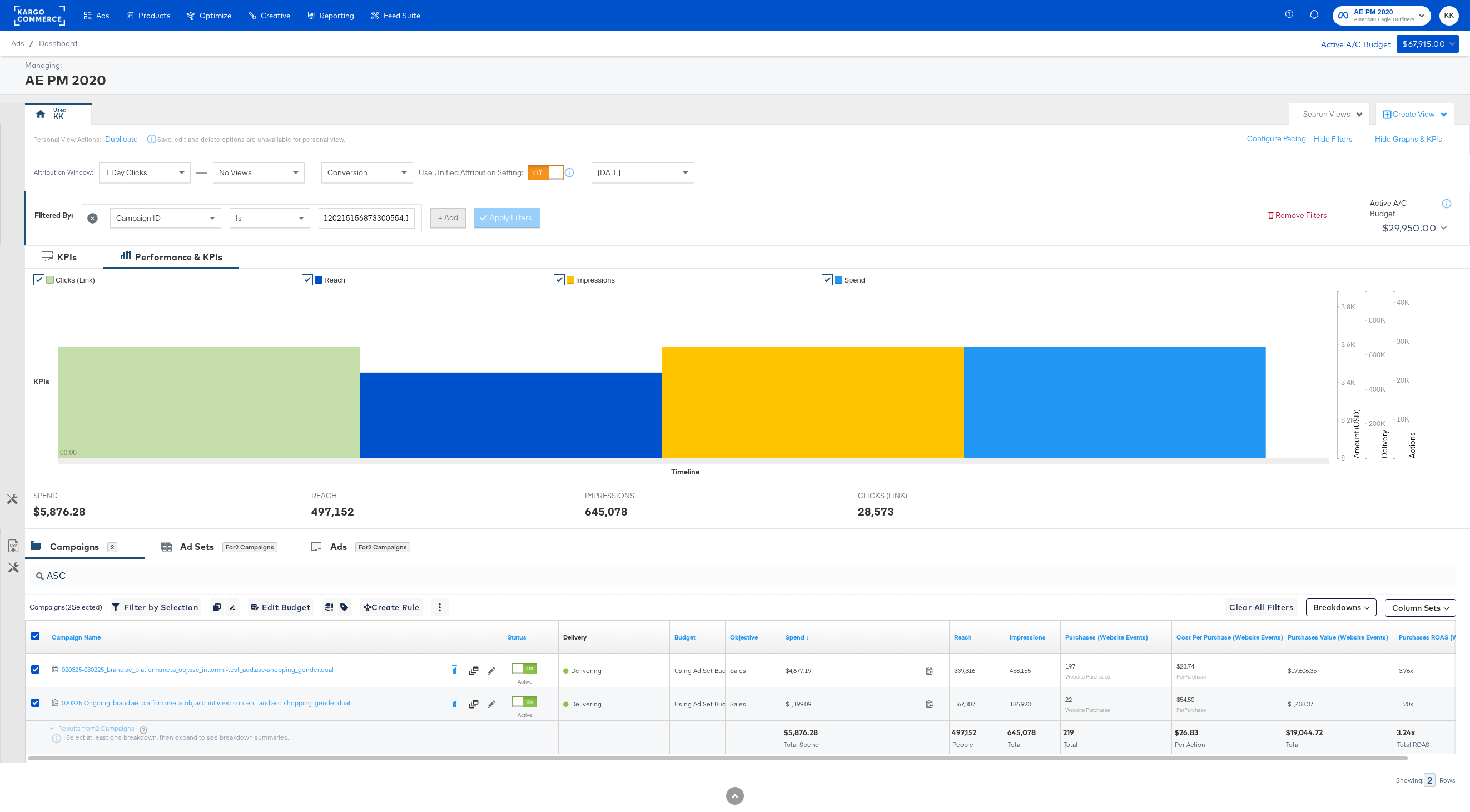
click at [438, 215] on button "+ Add" at bounding box center [448, 218] width 36 height 20
click at [596, 219] on span "Contains" at bounding box center [600, 217] width 31 height 10
click at [535, 219] on div "Campaign Name" at bounding box center [515, 218] width 110 height 19
click at [725, 223] on input "search" at bounding box center [724, 219] width 114 height 21
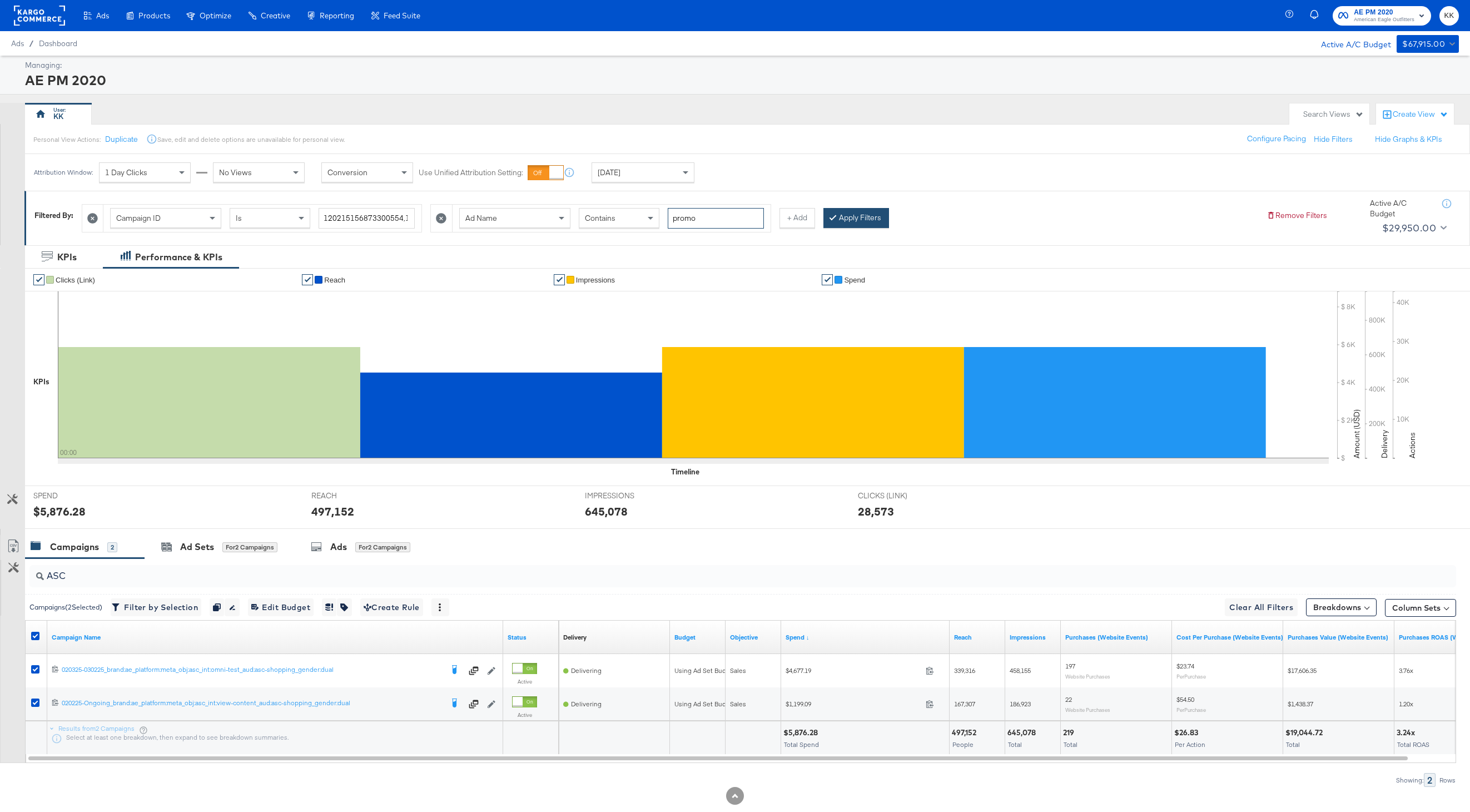
type input "promo"
click at [877, 214] on button "Apply Filters" at bounding box center [856, 218] width 66 height 20
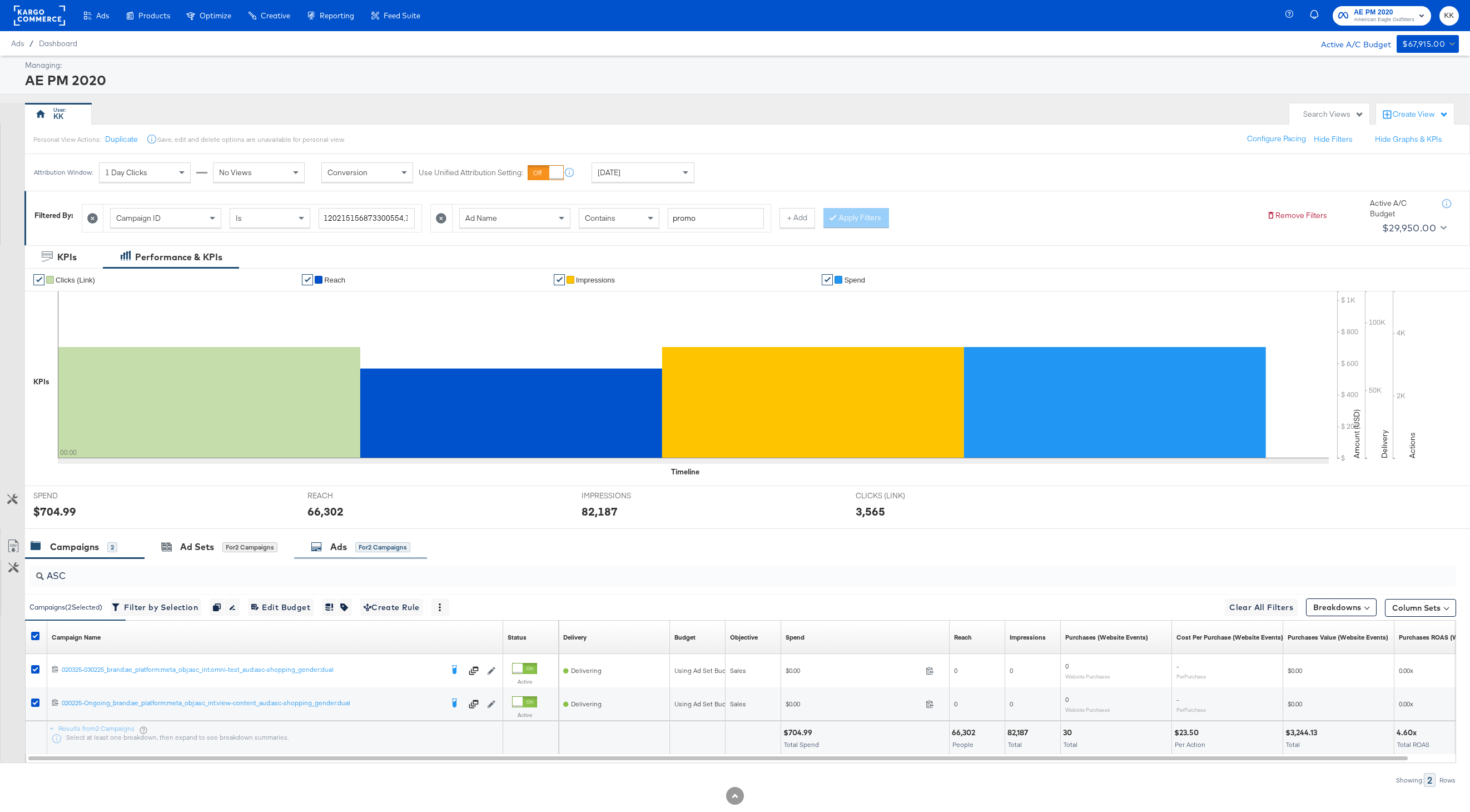
click at [332, 550] on div "Ads" at bounding box center [339, 547] width 17 height 13
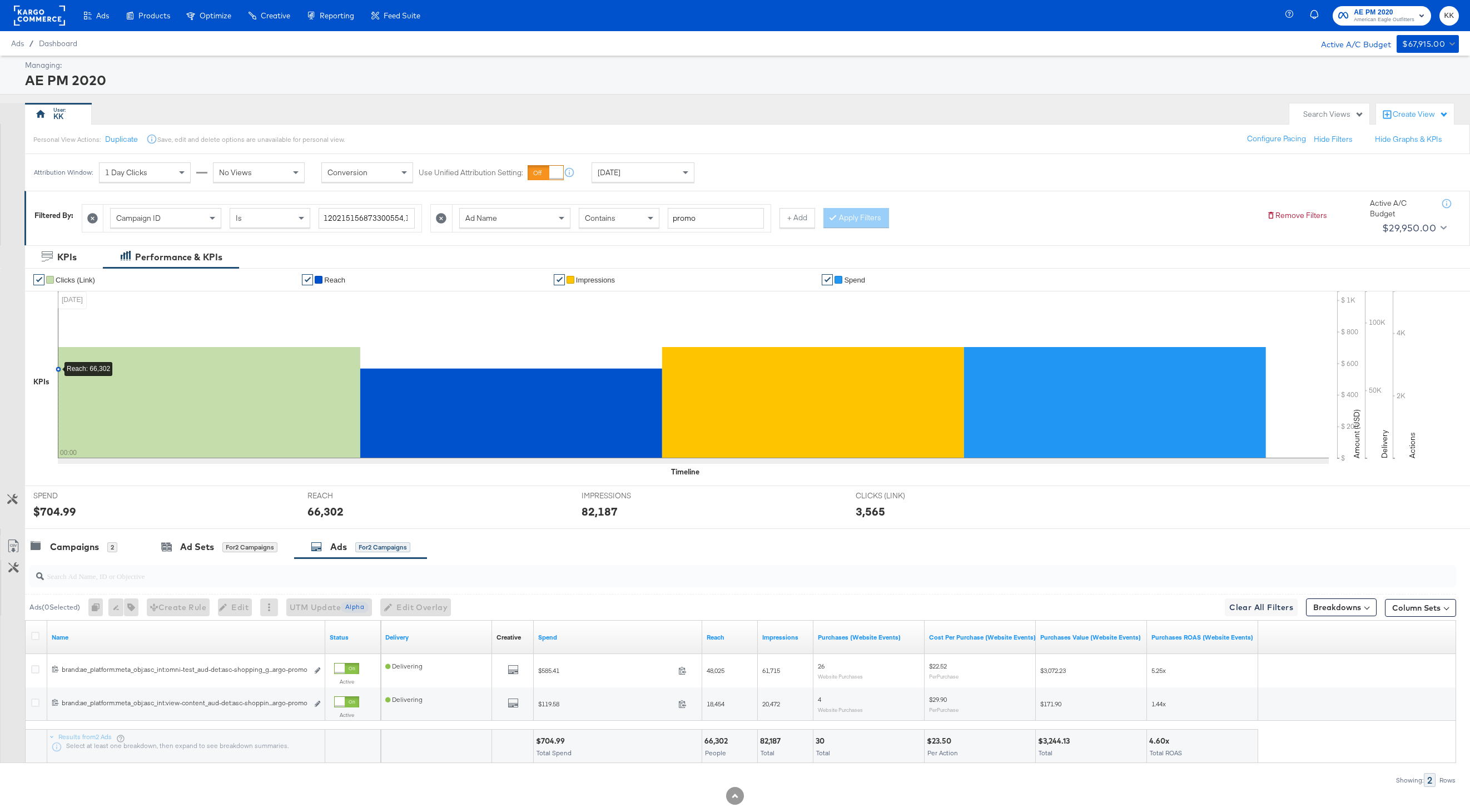
scroll to position [24, 0]
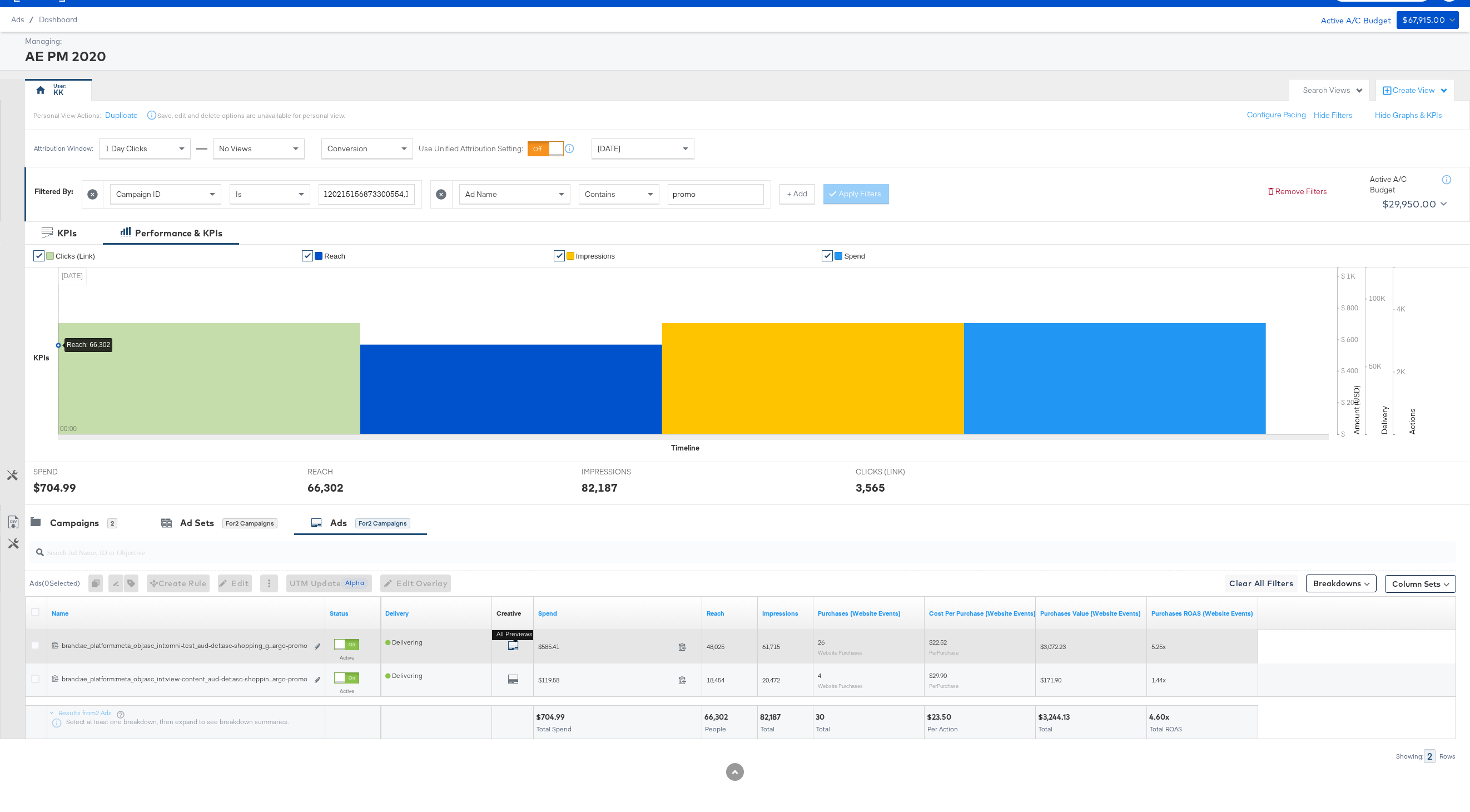
click at [512, 648] on icon "default" at bounding box center [513, 646] width 11 height 11
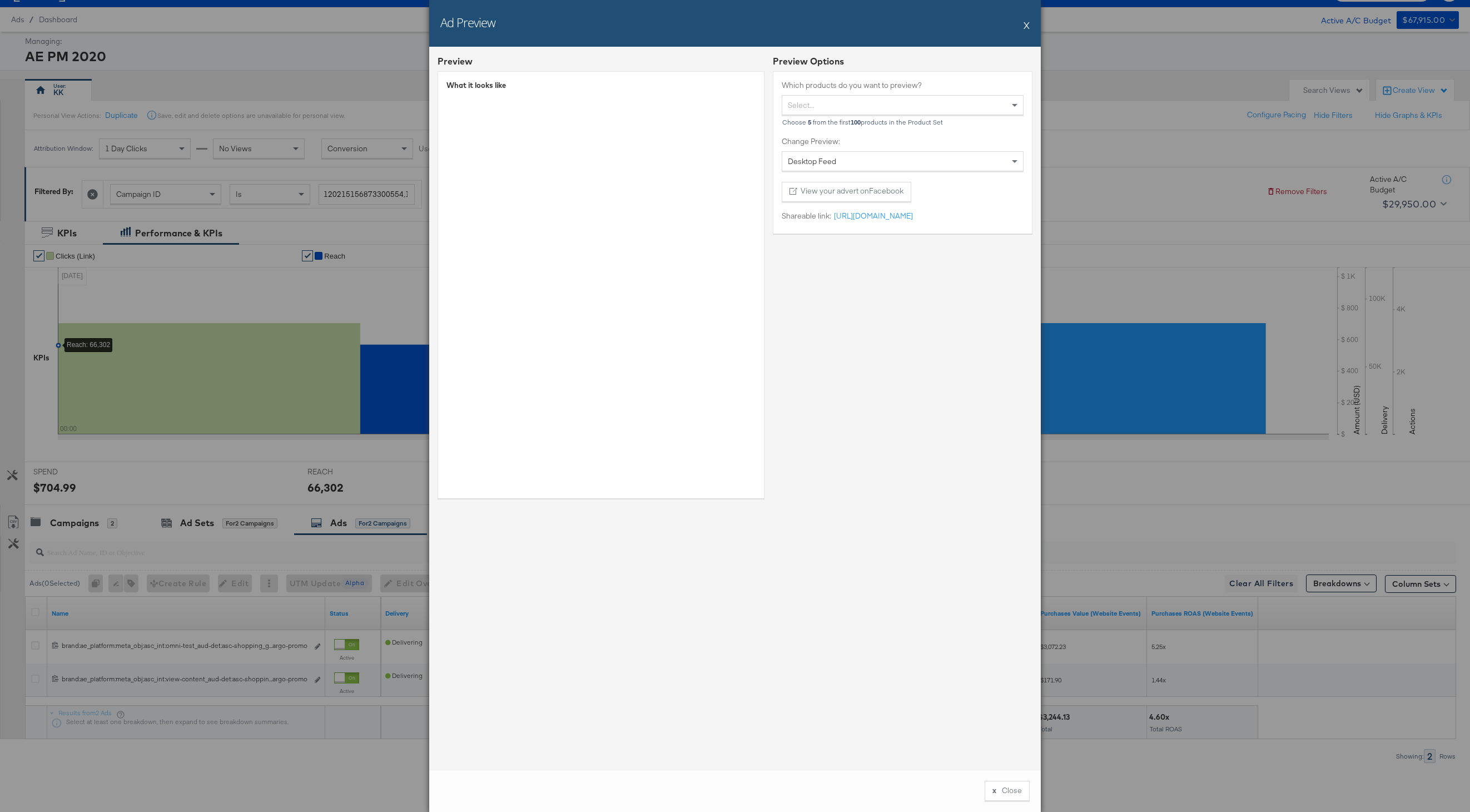
click at [1031, 28] on div "Ad Preview X" at bounding box center [735, 23] width 612 height 46
click at [1028, 25] on button "X" at bounding box center [1026, 24] width 6 height 22
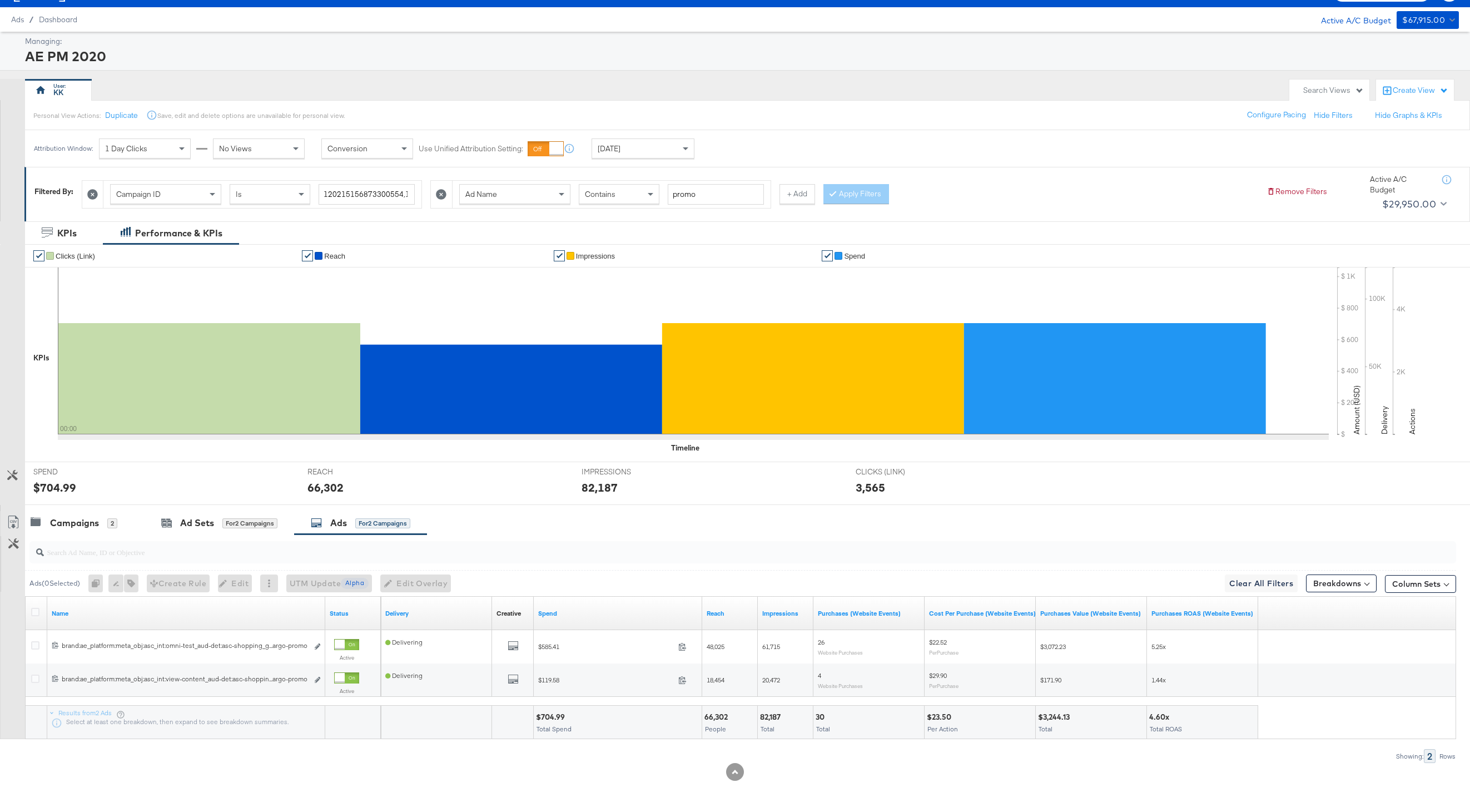
scroll to position [0, 0]
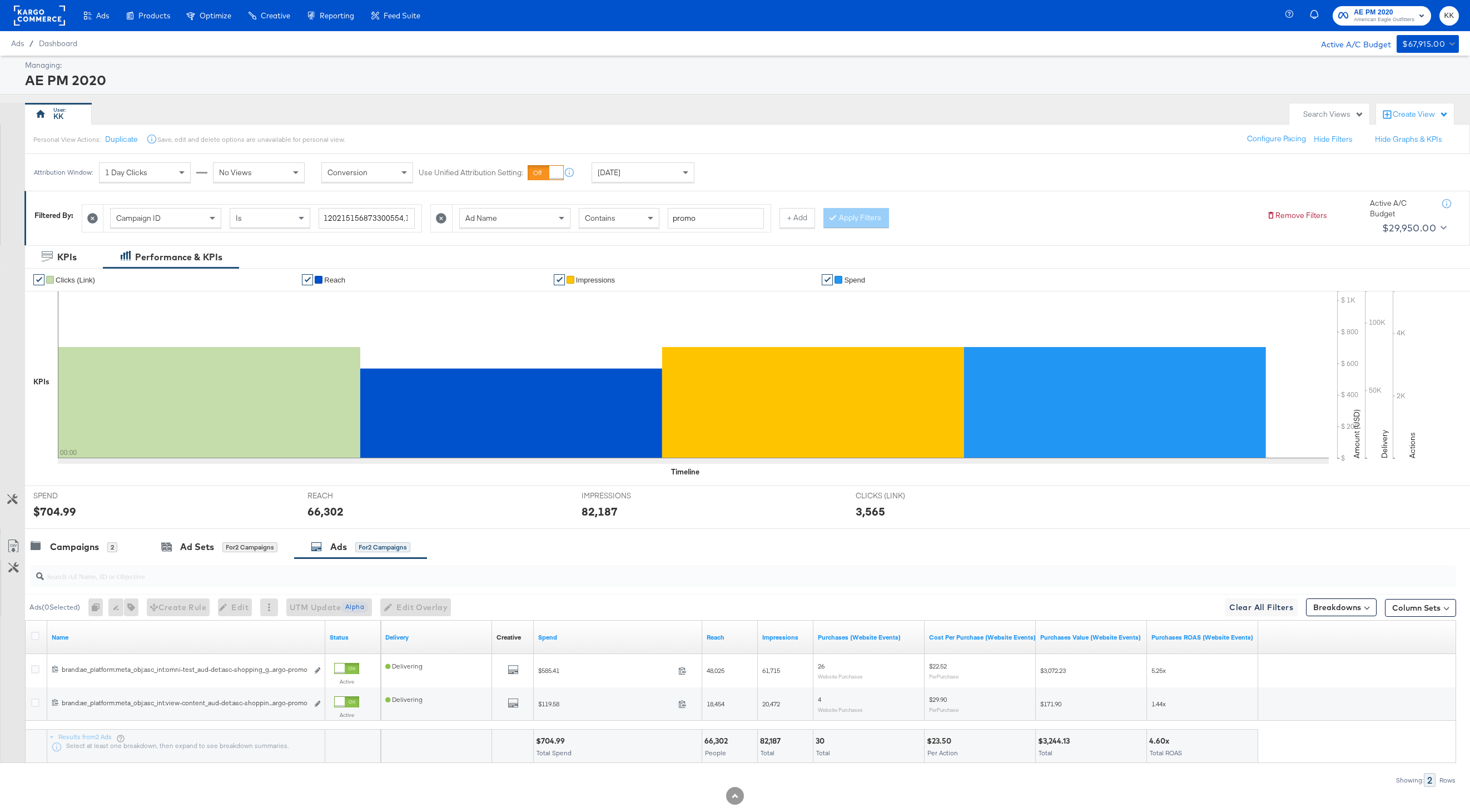
click at [56, 18] on rect at bounding box center [39, 15] width 51 height 20
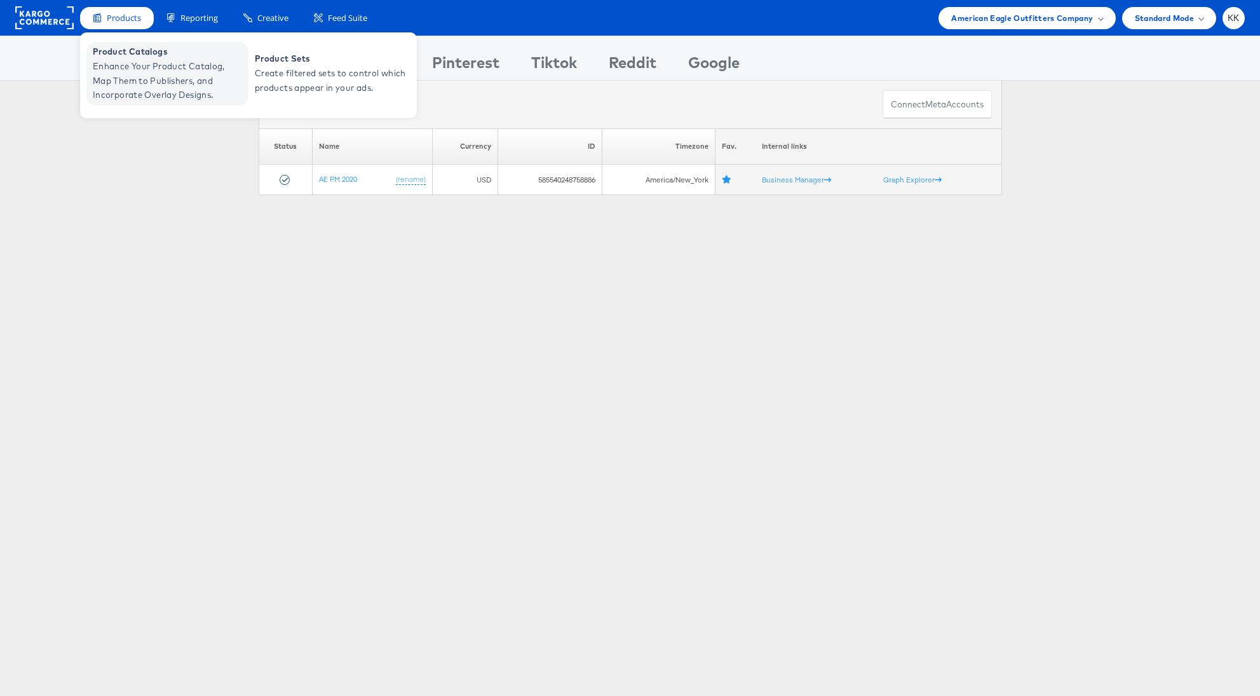
click at [102, 60] on span "Enhance Your Product Catalog, Map Them to Publishers, and Incorporate Overlay D…" at bounding box center [169, 80] width 153 height 43
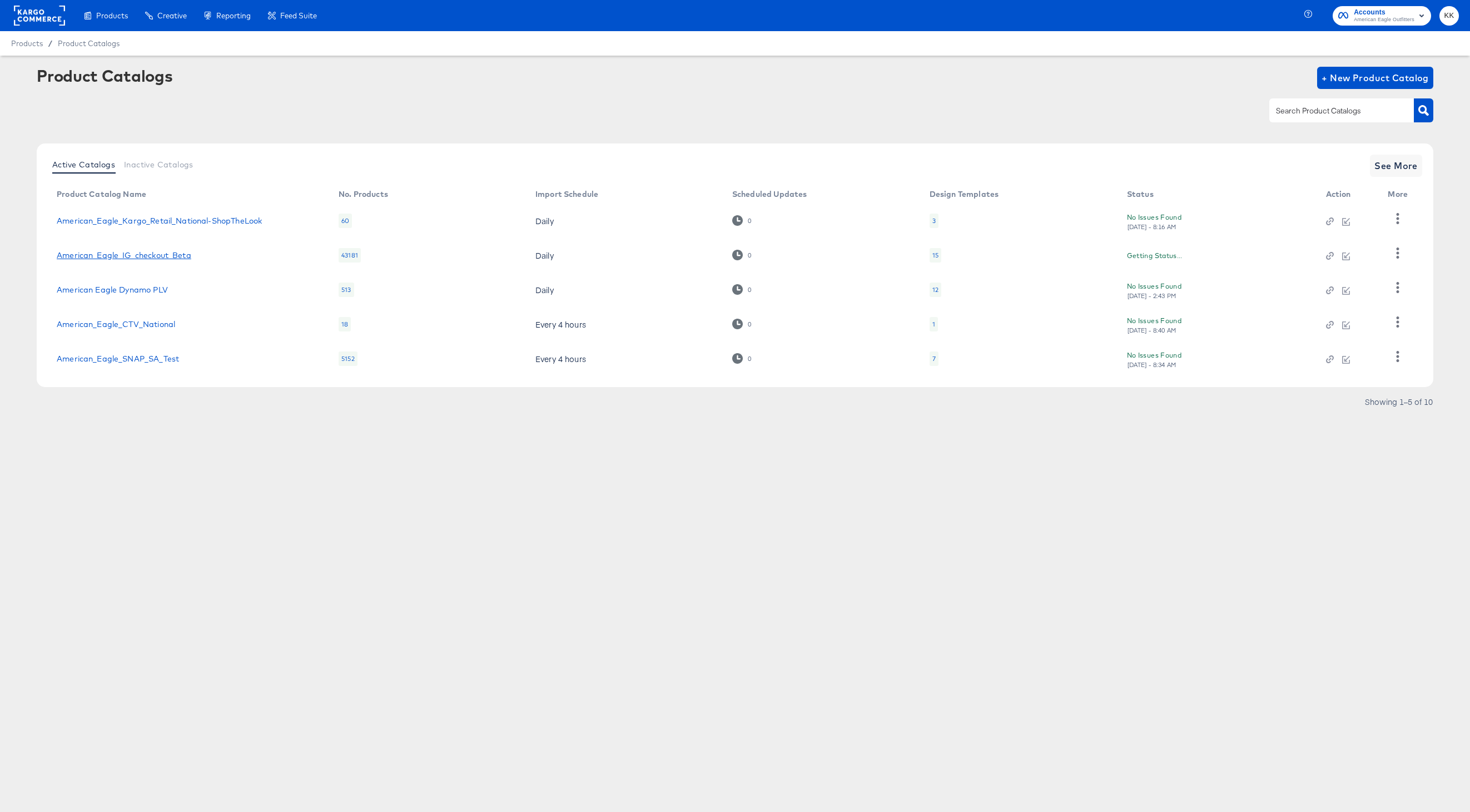
click at [122, 255] on link "American_Eagle_IG_checkout_Beta" at bounding box center [124, 256] width 135 height 9
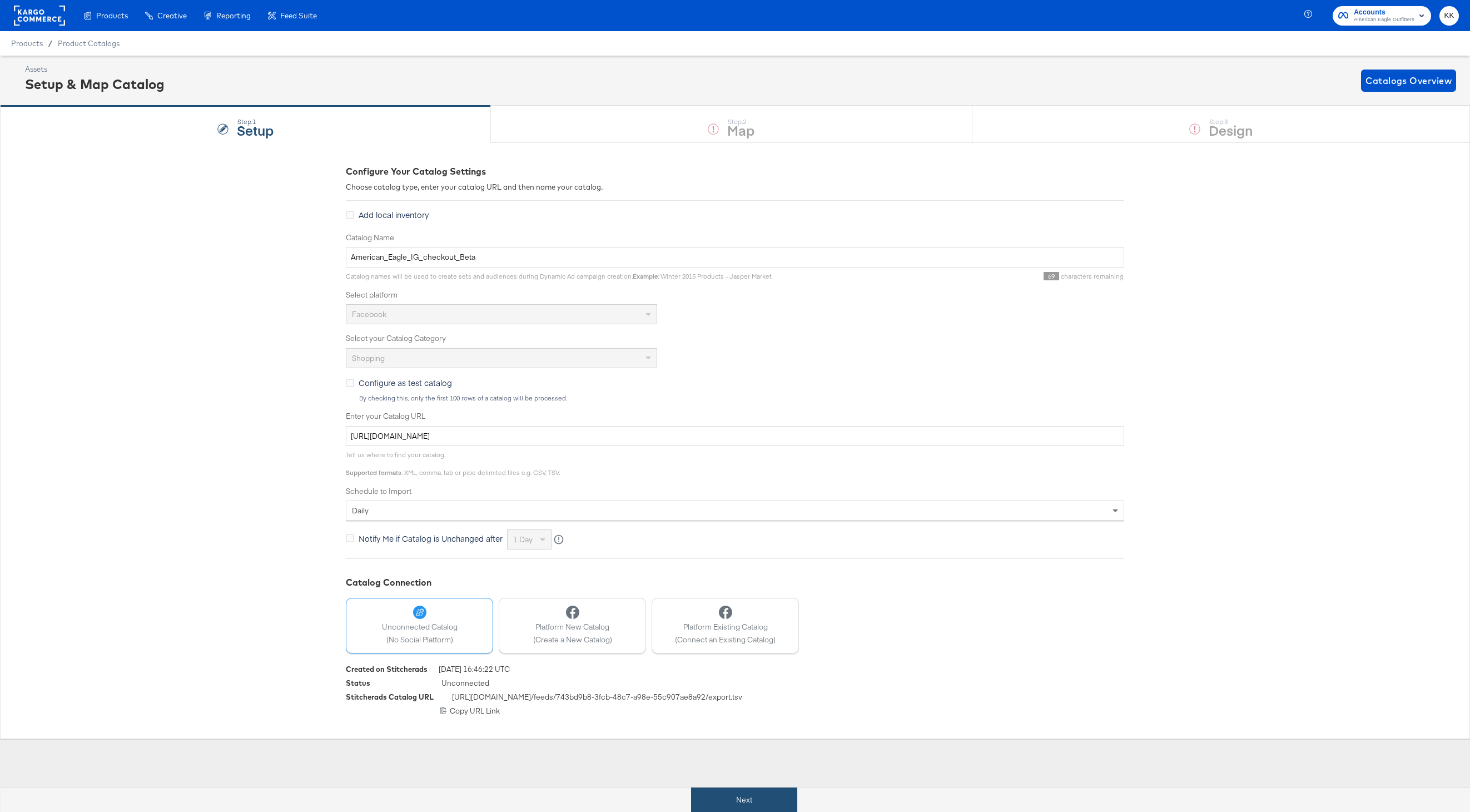
click at [739, 792] on button "Next" at bounding box center [744, 800] width 106 height 25
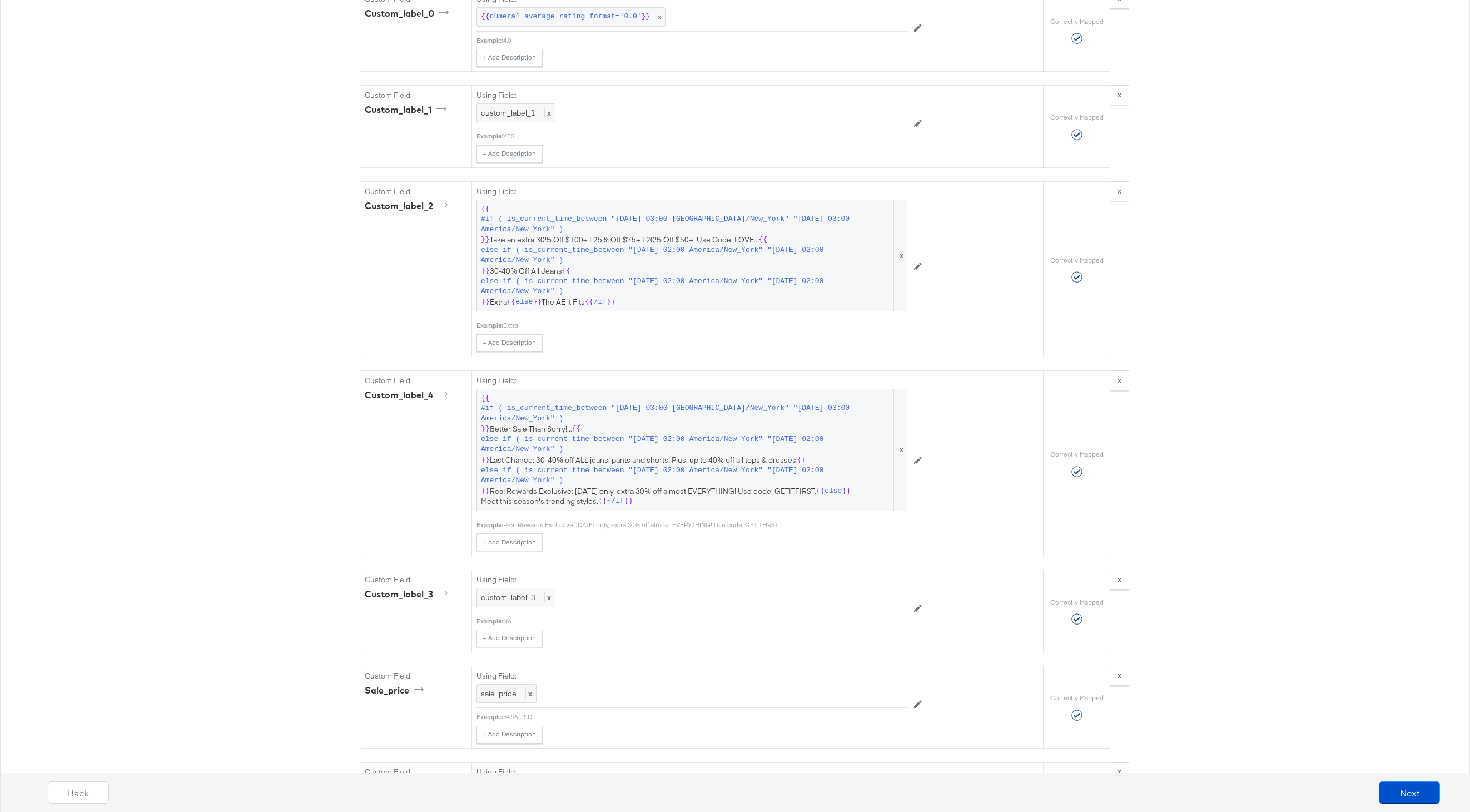
scroll to position [1510, 0]
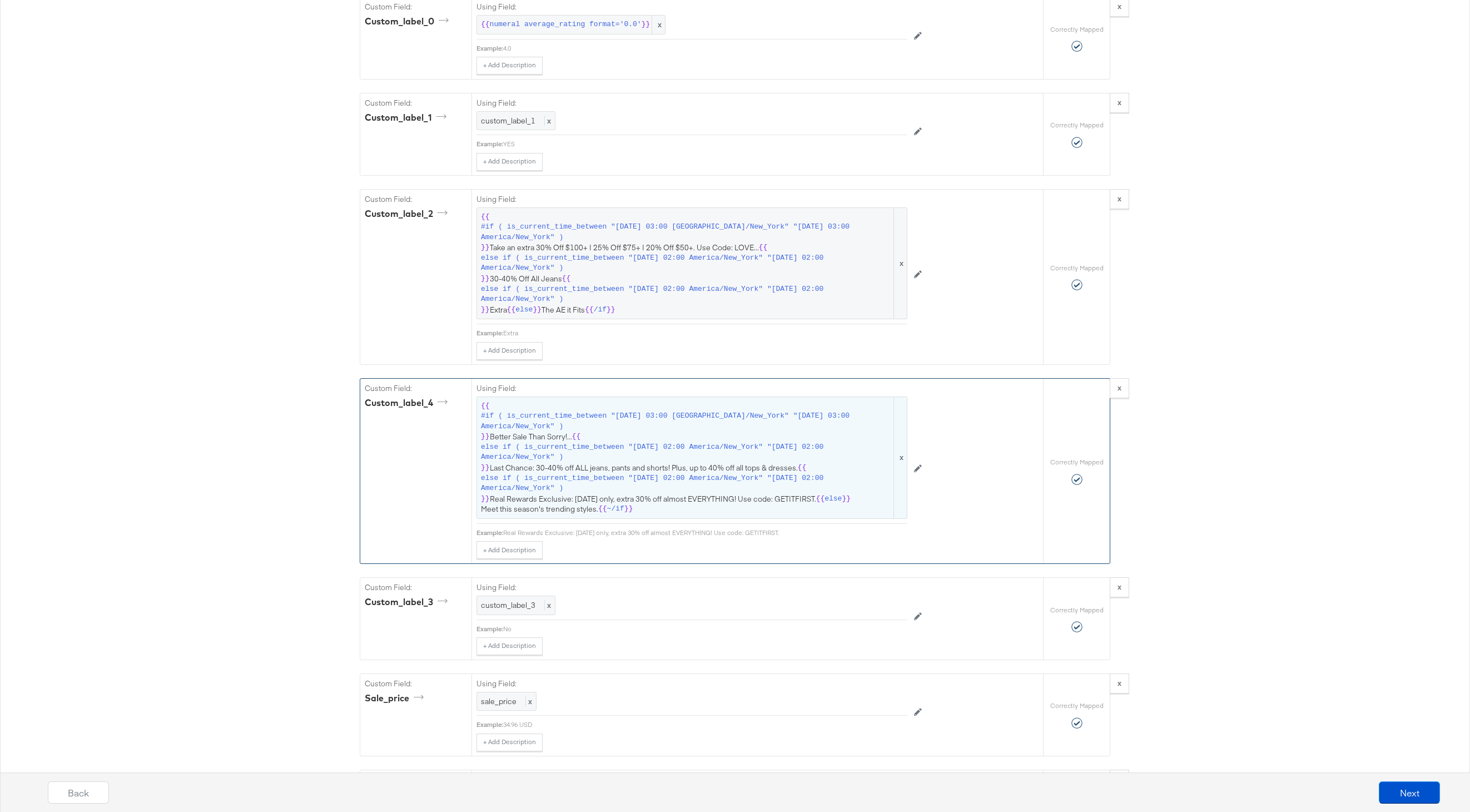
click at [660, 466] on span "{{ #if ( is_current_time_between "[DATE] 03:00 America/New_York" "[DATE] 03:00 …" at bounding box center [692, 458] width 422 height 114
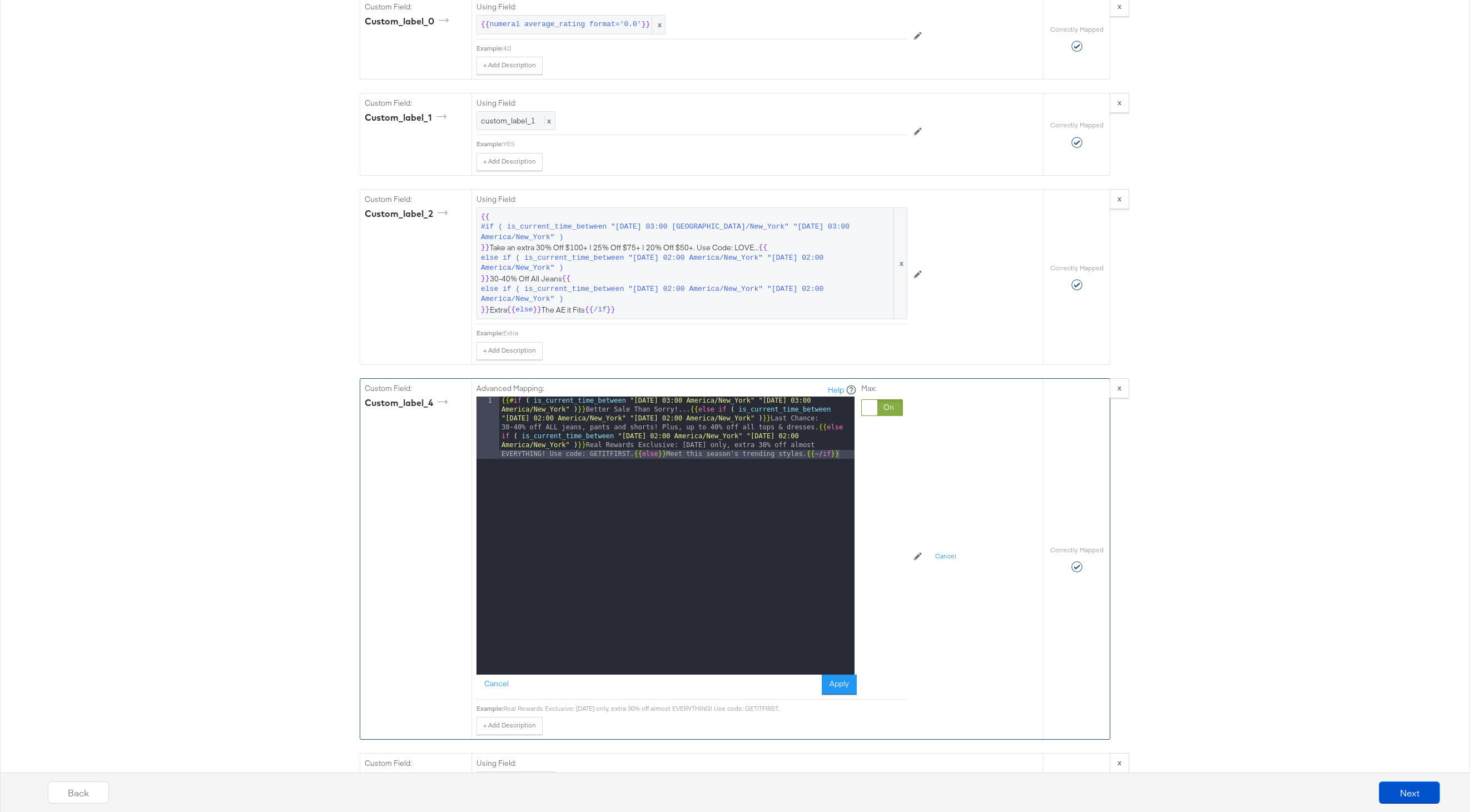
click at [806, 434] on div "{{# if ( is_current_time_between "[DATE] 03:00 America/New_York" "[DATE] 03:00 …" at bounding box center [677, 598] width 355 height 402
click at [844, 678] on button "Apply" at bounding box center [839, 684] width 35 height 20
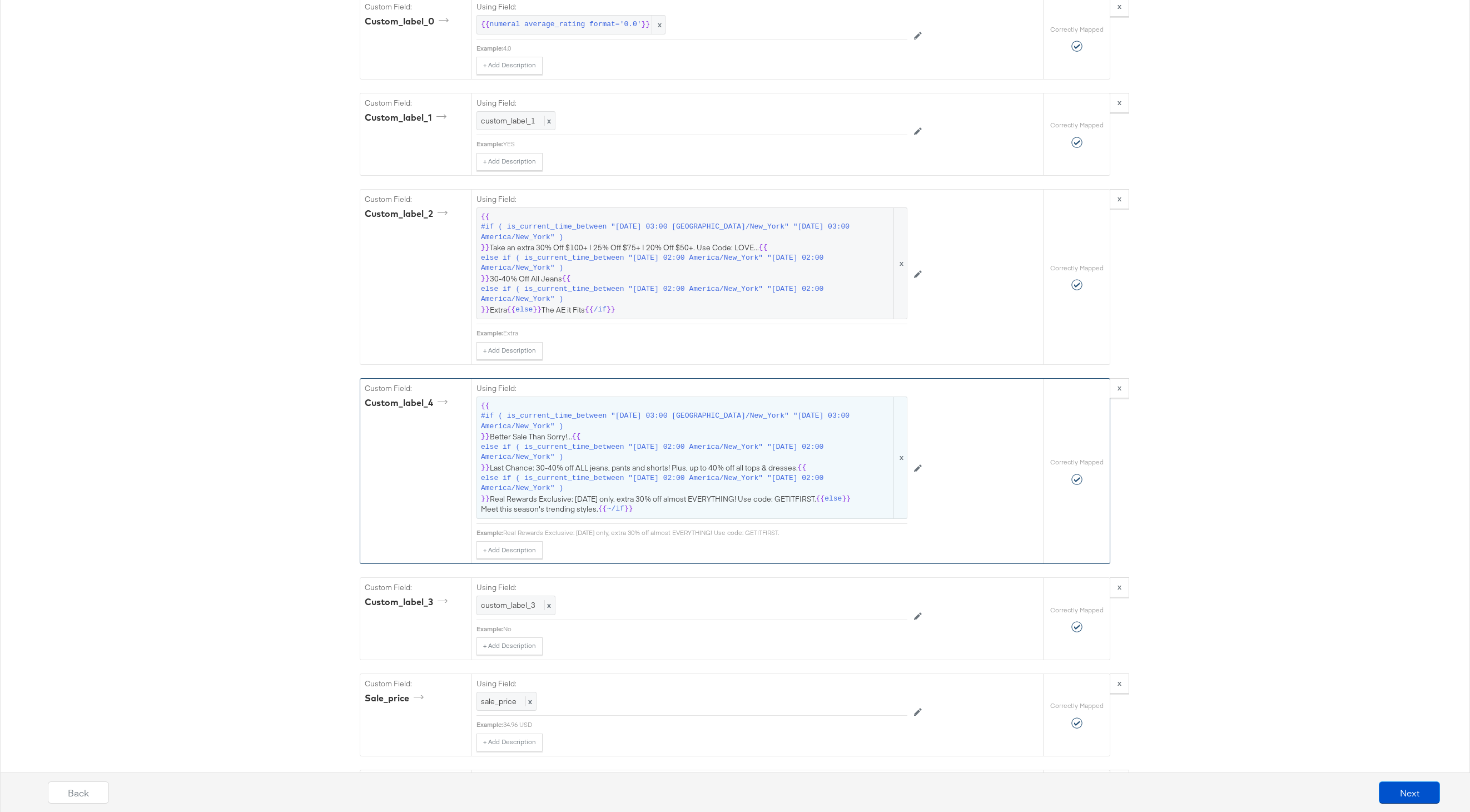
click at [576, 500] on span "{{ #if ( is_current_time_between "[DATE] 03:00 America/New_York" "[DATE] 03:00 …" at bounding box center [692, 458] width 422 height 114
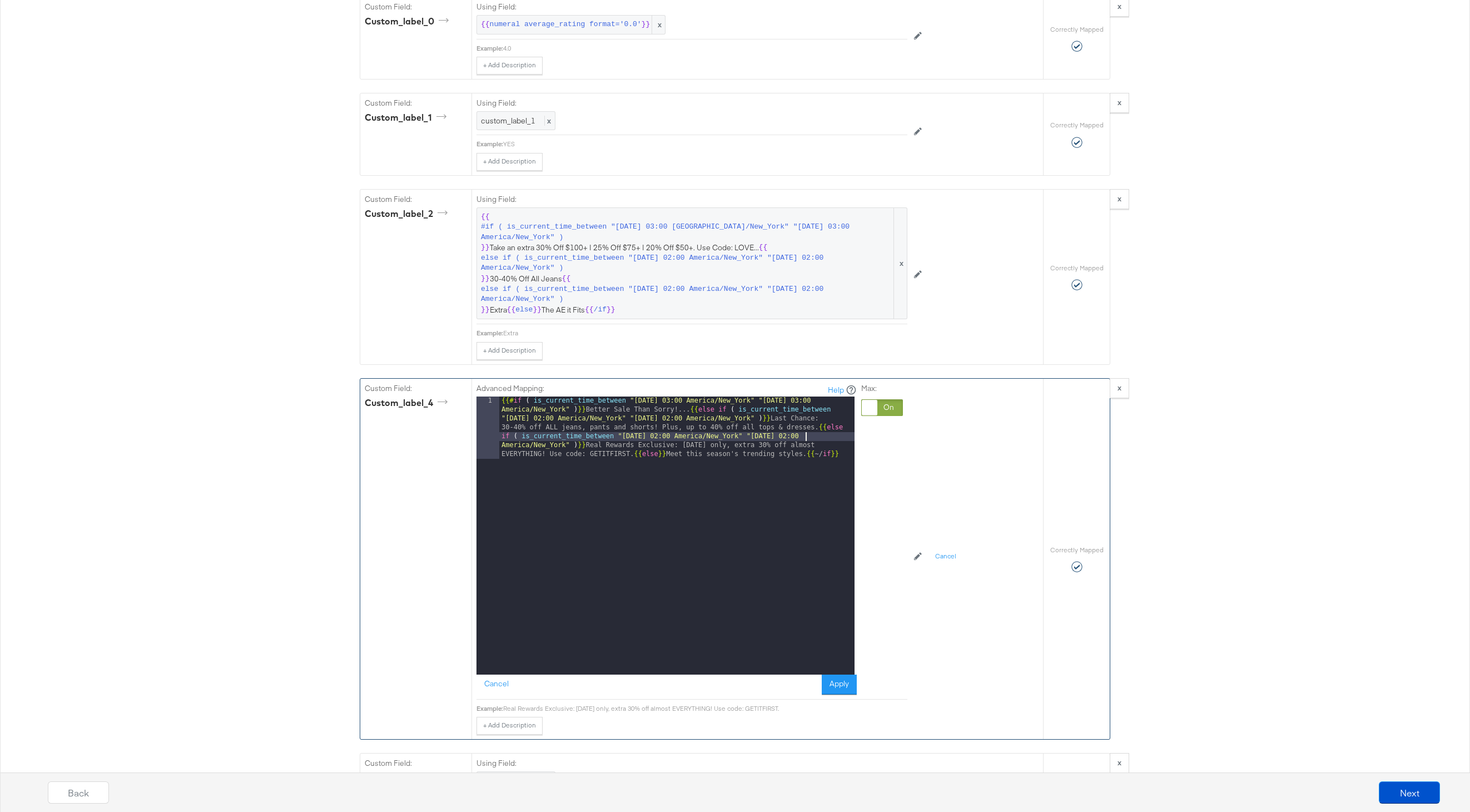
click at [804, 438] on div "{{# if ( is_current_time_between "[DATE] 03:00 America/New_York" "[DATE] 03:00 …" at bounding box center [677, 598] width 355 height 402
click at [637, 456] on div "{{# if ( is_current_time_between "[DATE] 03:00 America/New_York" "[DATE] 03:00 …" at bounding box center [677, 598] width 355 height 402
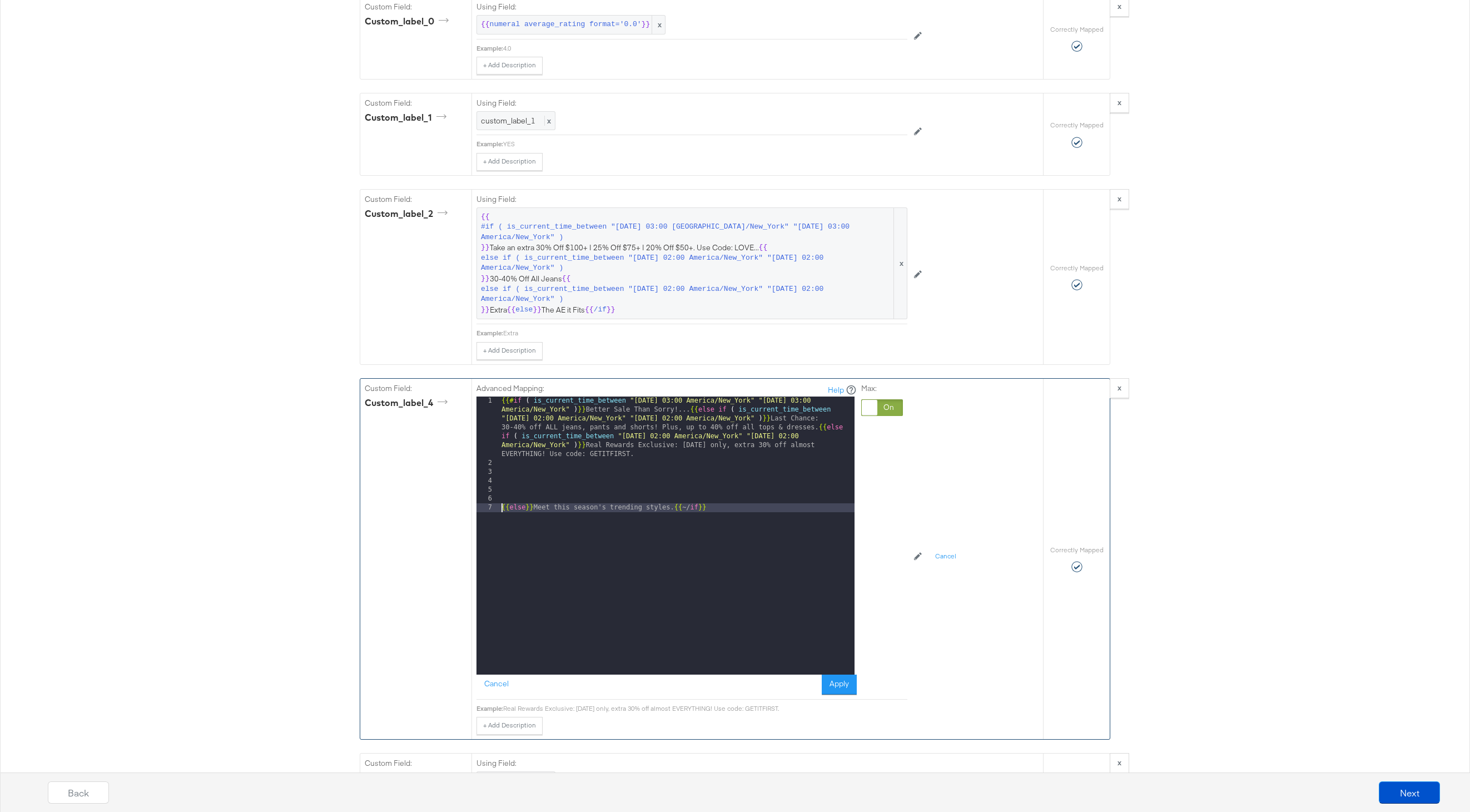
click at [818, 430] on div "{{# if ( is_current_time_between "[DATE] 03:00 America/New_York" "[DATE] 03:00 …" at bounding box center [677, 570] width 355 height 349
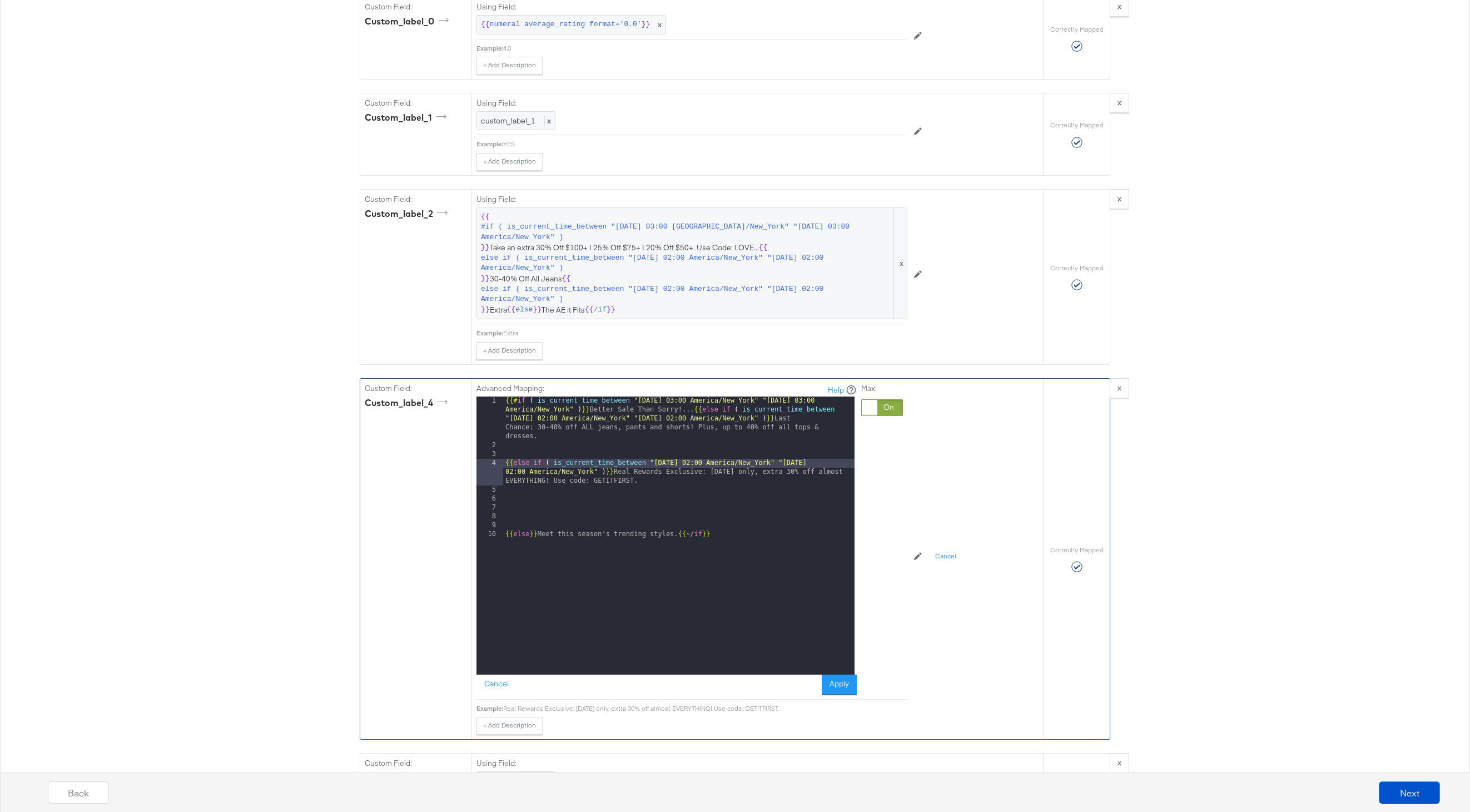
click at [693, 413] on div "{{# if ( is_current_time_between "[DATE] 03:00 America/New_York" "[DATE] 03:00 …" at bounding box center [679, 562] width 352 height 332
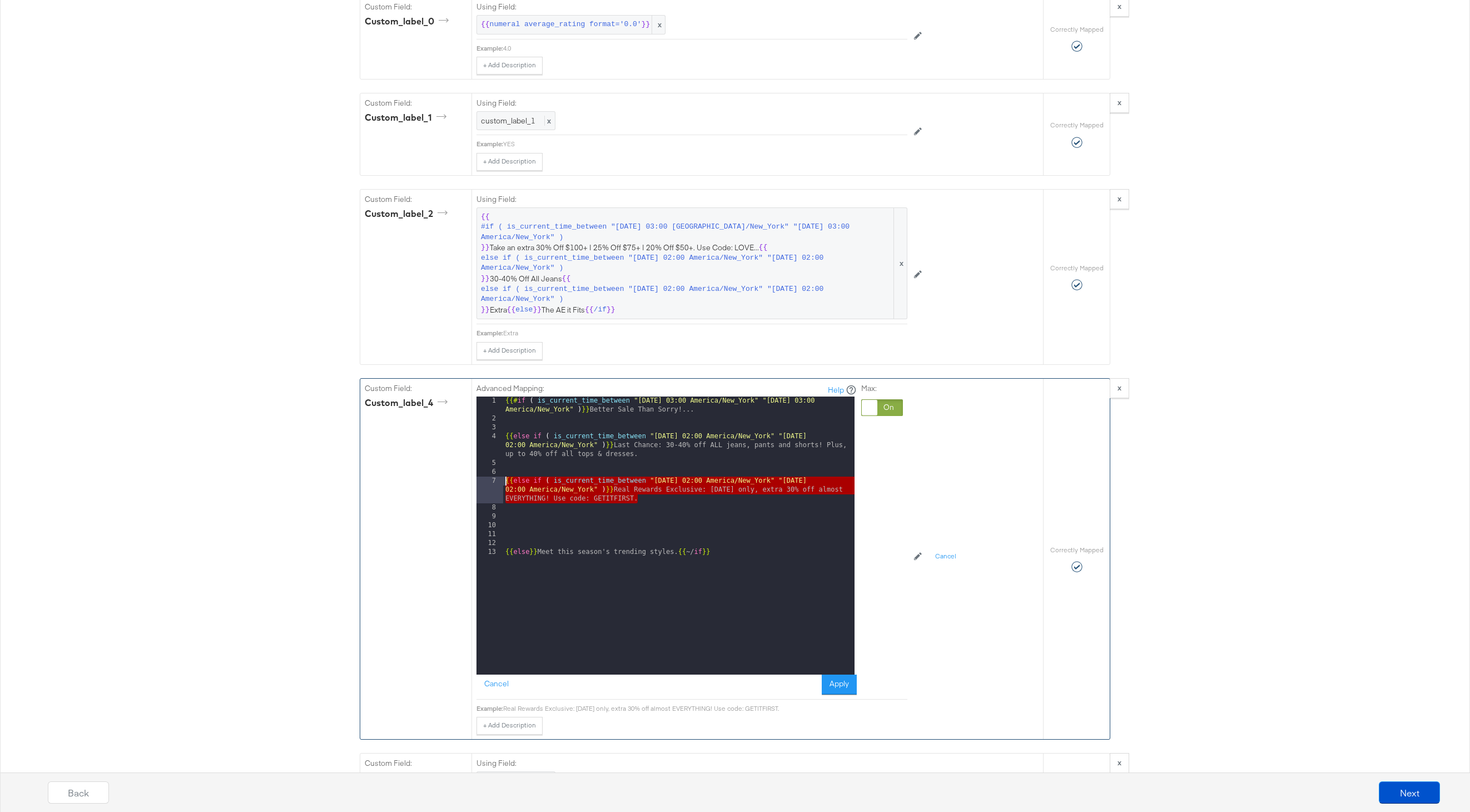
drag, startPoint x: 645, startPoint y: 498, endPoint x: 486, endPoint y: 480, distance: 160.0
click at [486, 480] on div "1 2 3 4 5 6 7 8 9 10 11 12 13 {{# if ( is_current_time_between "[DATE] 03:00 Am…" at bounding box center [666, 536] width 378 height 278
click at [656, 500] on div "{{# if ( is_current_time_between "[DATE] 03:00 America/New_York" "[DATE] 03:00 …" at bounding box center [679, 549] width 352 height 304
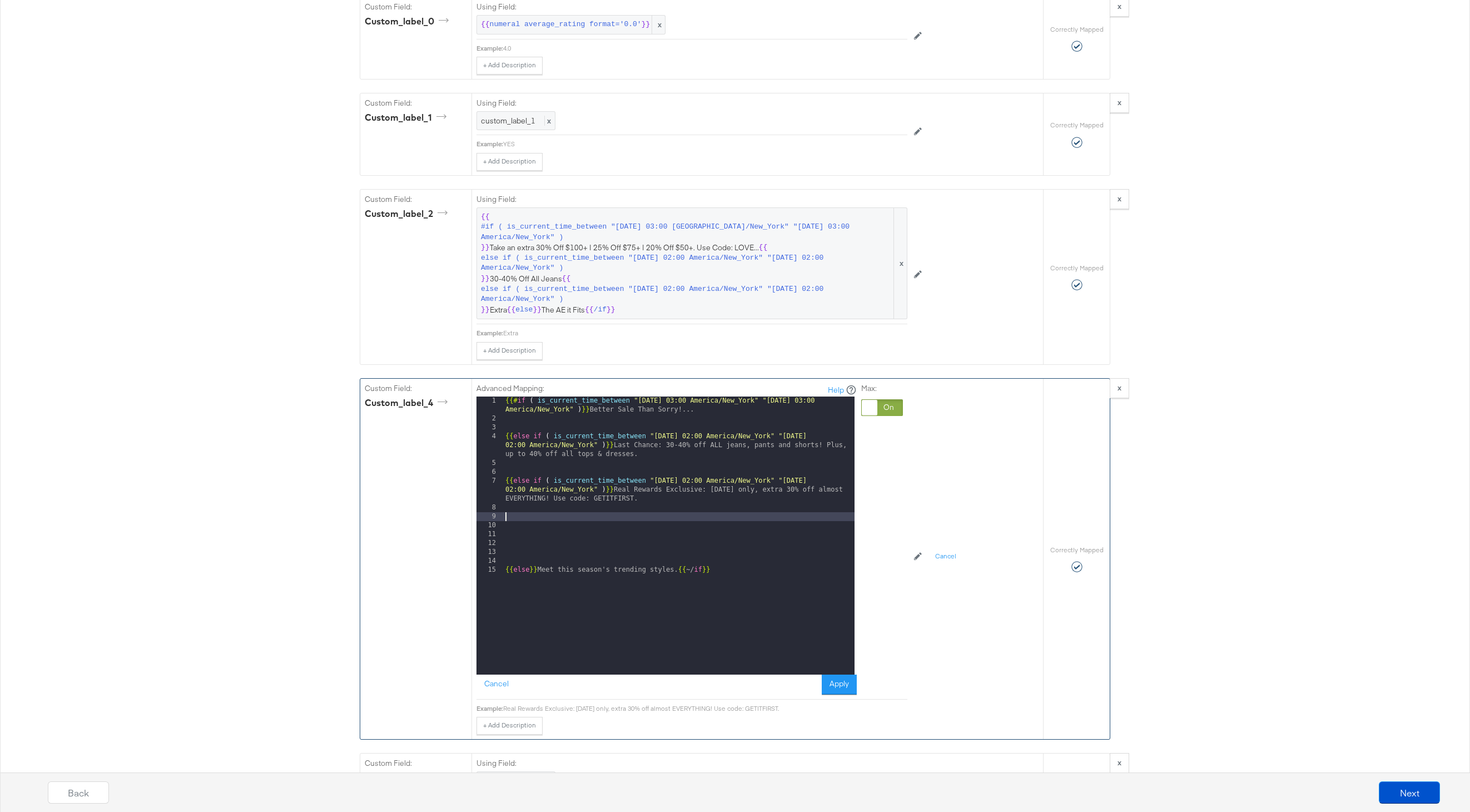
paste textarea
click at [694, 517] on div "{{# if ( is_current_time_between "[DATE] 03:00 America/New_York" "[DATE] 03:00 …" at bounding box center [679, 549] width 352 height 304
click at [837, 518] on div "{{# if ( is_current_time_between "[DATE] 03:00 America/New_York" "[DATE] 03:00 …" at bounding box center [679, 549] width 352 height 304
drag, startPoint x: 648, startPoint y: 536, endPoint x: 632, endPoint y: 526, distance: 18.9
click at [632, 526] on div "{{# if ( is_current_time_between "[DATE] 03:00 America/New_York" "[DATE] 03:00 …" at bounding box center [679, 549] width 352 height 304
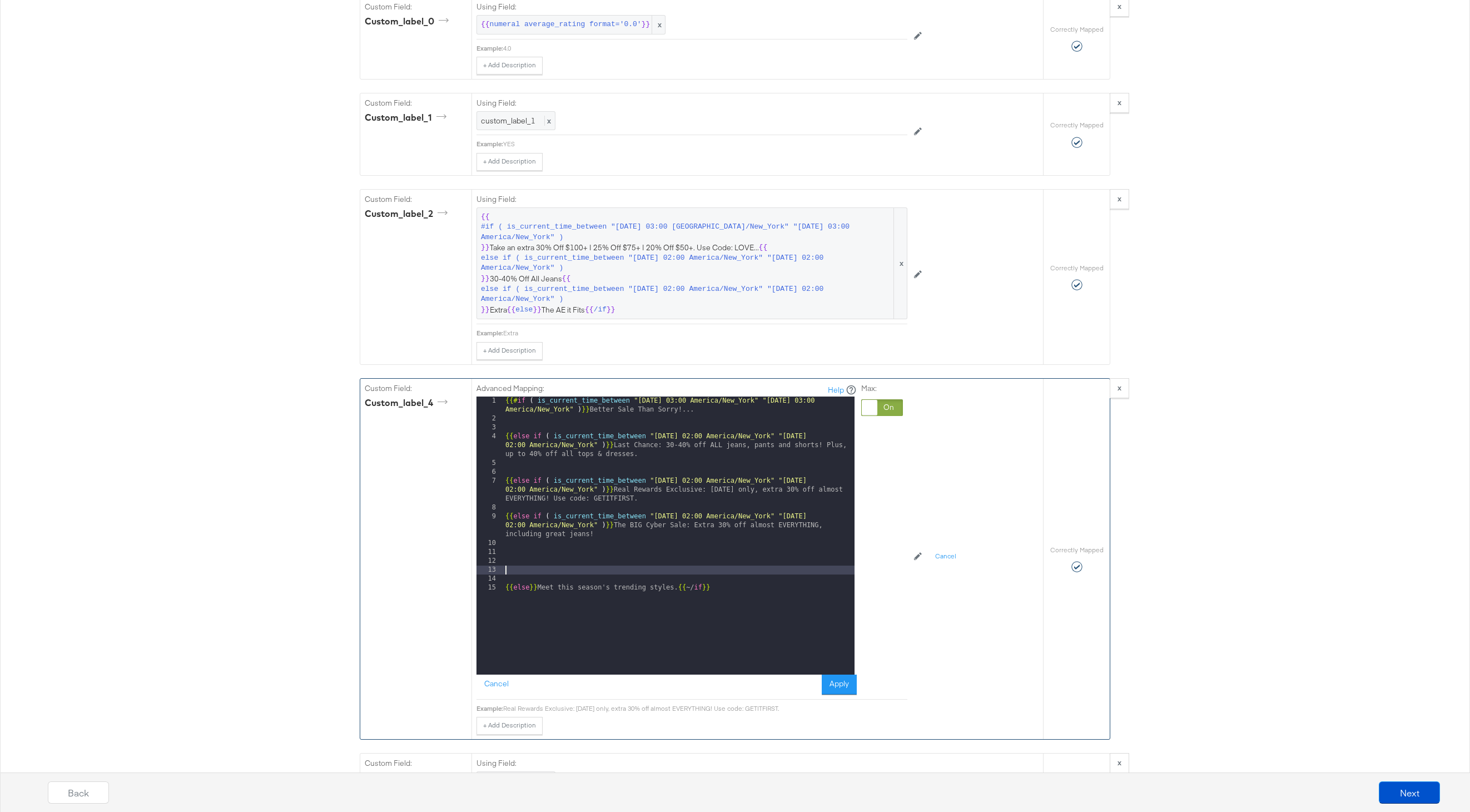
click at [614, 566] on div "{{# if ( is_current_time_between "[DATE] 03:00 America/New_York" "[DATE] 03:00 …" at bounding box center [679, 549] width 352 height 304
click at [506, 436] on div "{{# if ( is_current_time_between "[DATE] 03:00 America/New_York" "[DATE] 03:00 …" at bounding box center [679, 549] width 352 height 304
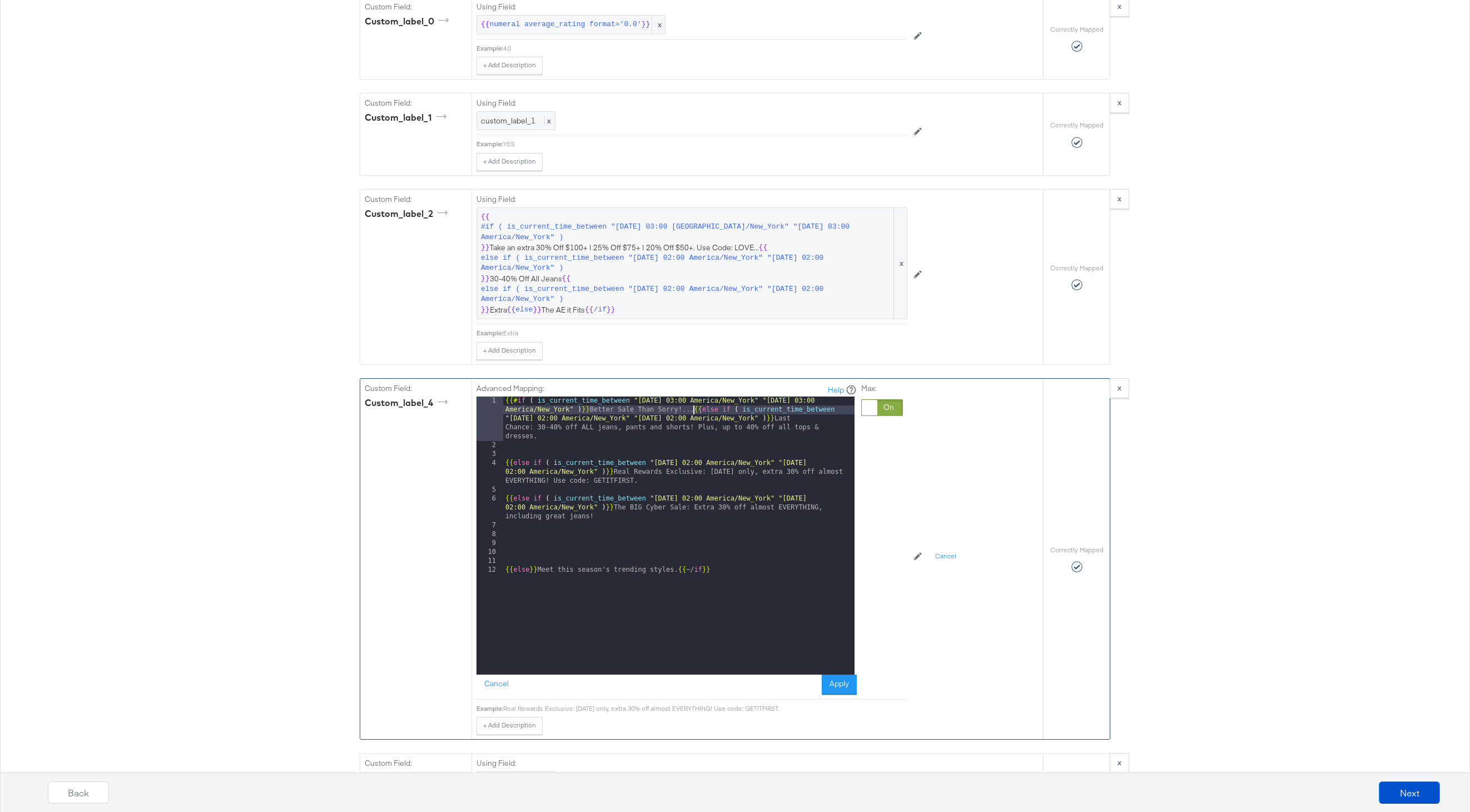
click at [505, 461] on div "{{# if ( is_current_time_between "[DATE] 03:00 America/New_York" "[DATE] 03:00 …" at bounding box center [679, 562] width 352 height 332
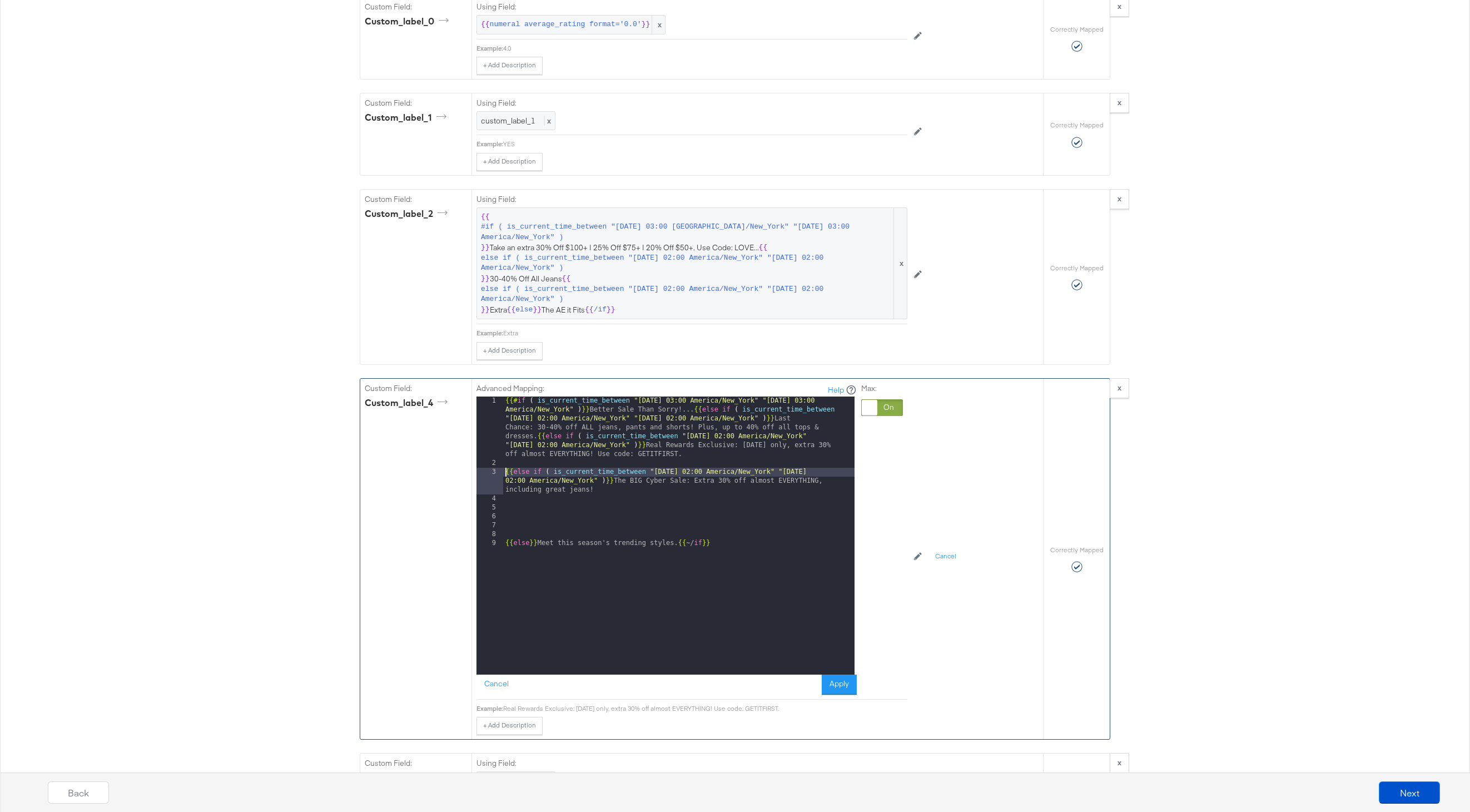
click at [506, 473] on div "{{# if ( is_current_time_between "[DATE] 03:00 America/New_York" "[DATE] 03:00 …" at bounding box center [679, 570] width 352 height 349
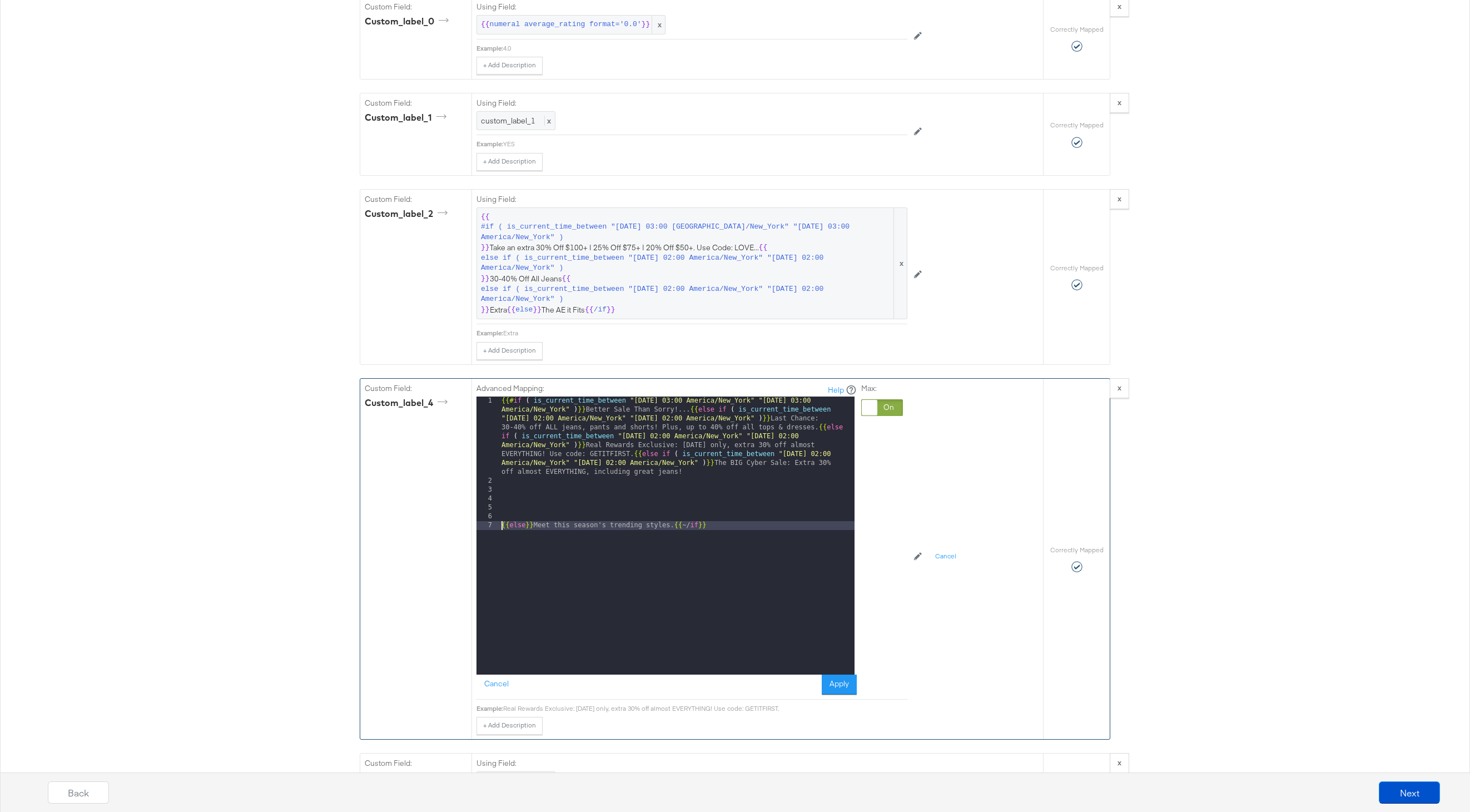
click at [500, 529] on div "{{# if ( is_current_time_between "[DATE] 03:00 America/New_York" "[DATE] 03:00 …" at bounding box center [677, 579] width 355 height 367
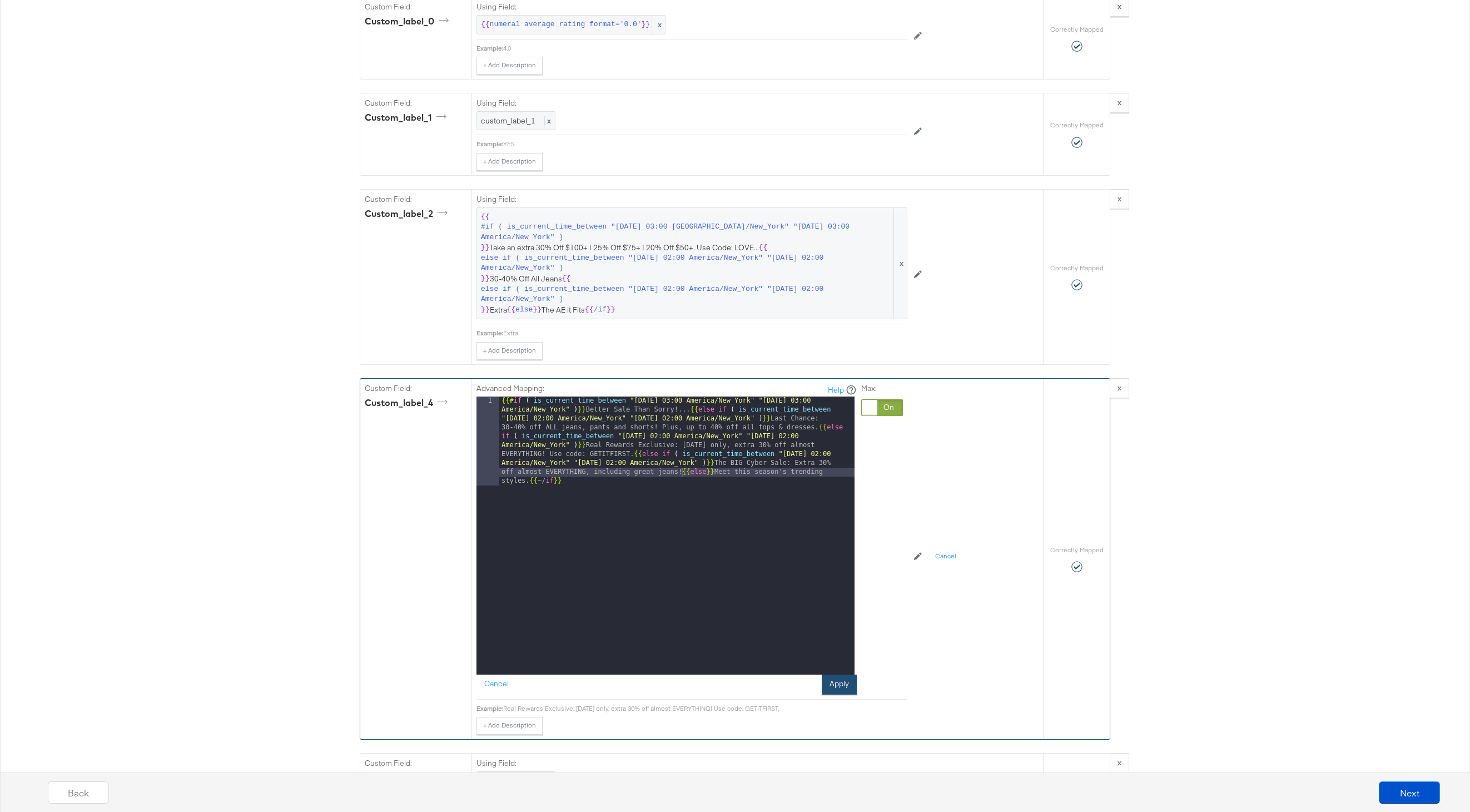
click at [834, 686] on button "Apply" at bounding box center [839, 684] width 35 height 20
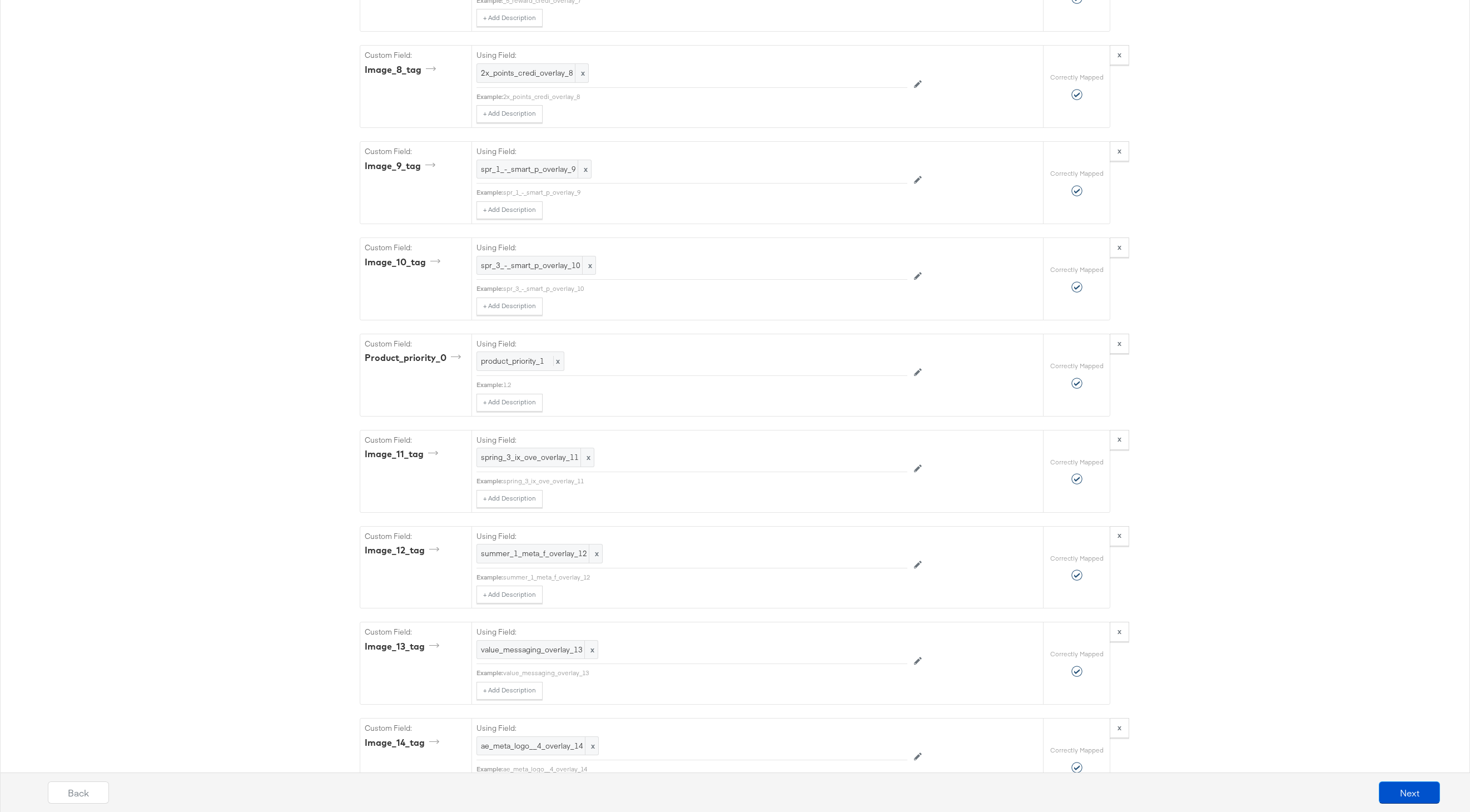
scroll to position [3861, 0]
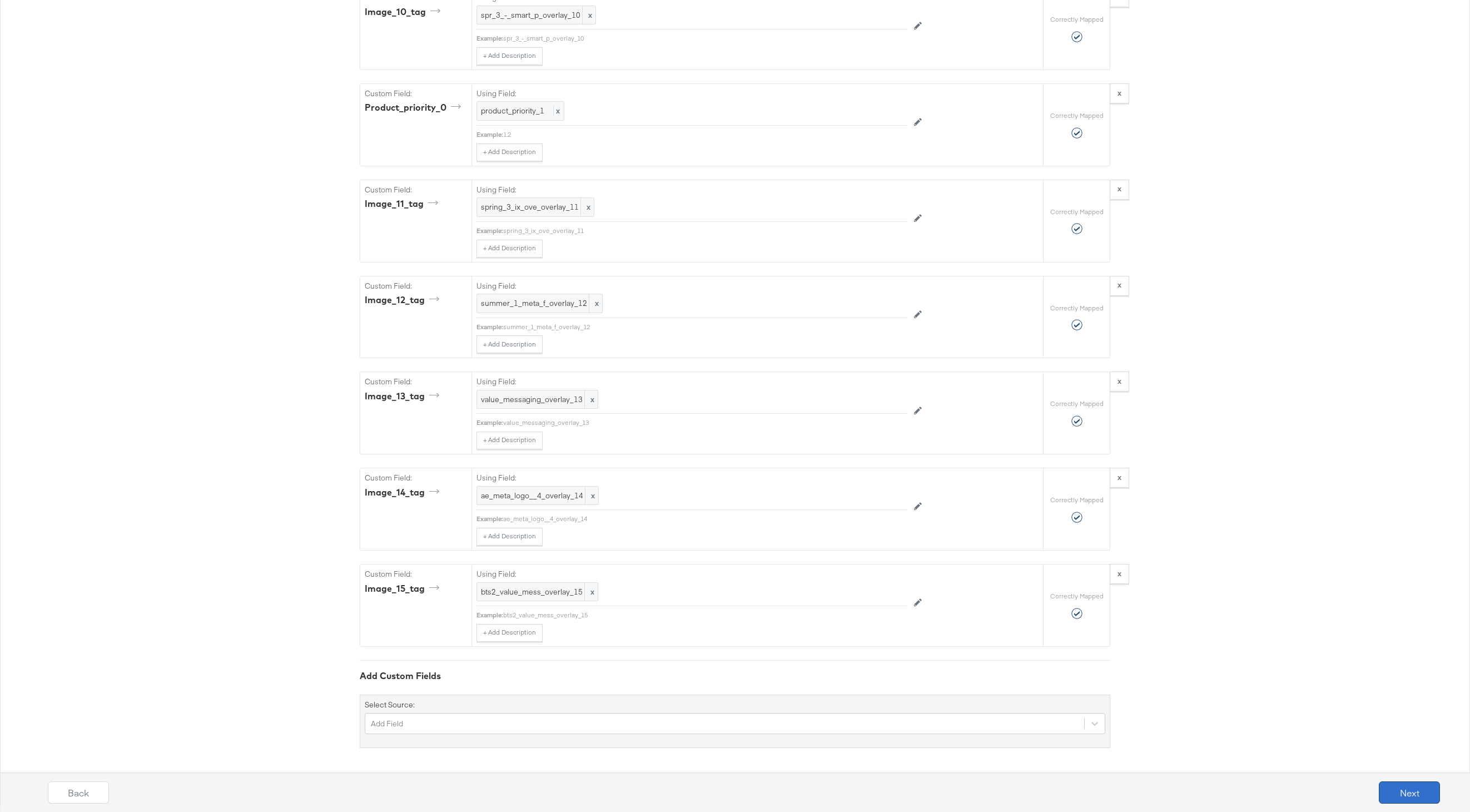
click at [1416, 788] on button "Next" at bounding box center [1410, 792] width 61 height 22
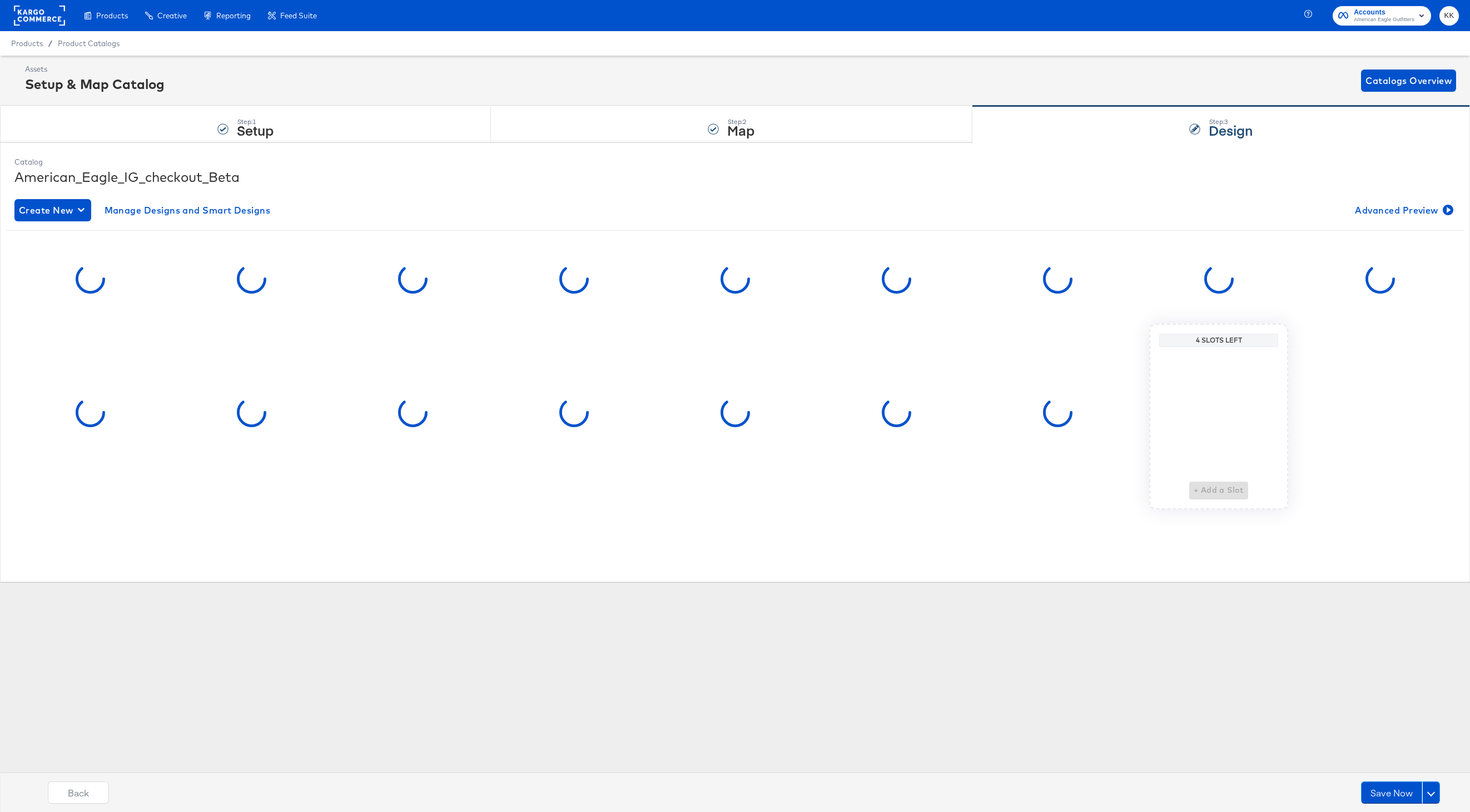
scroll to position [0, 0]
click at [1435, 788] on button at bounding box center [1432, 792] width 18 height 22
click at [1404, 765] on button "Schedule Save" at bounding box center [1401, 771] width 79 height 21
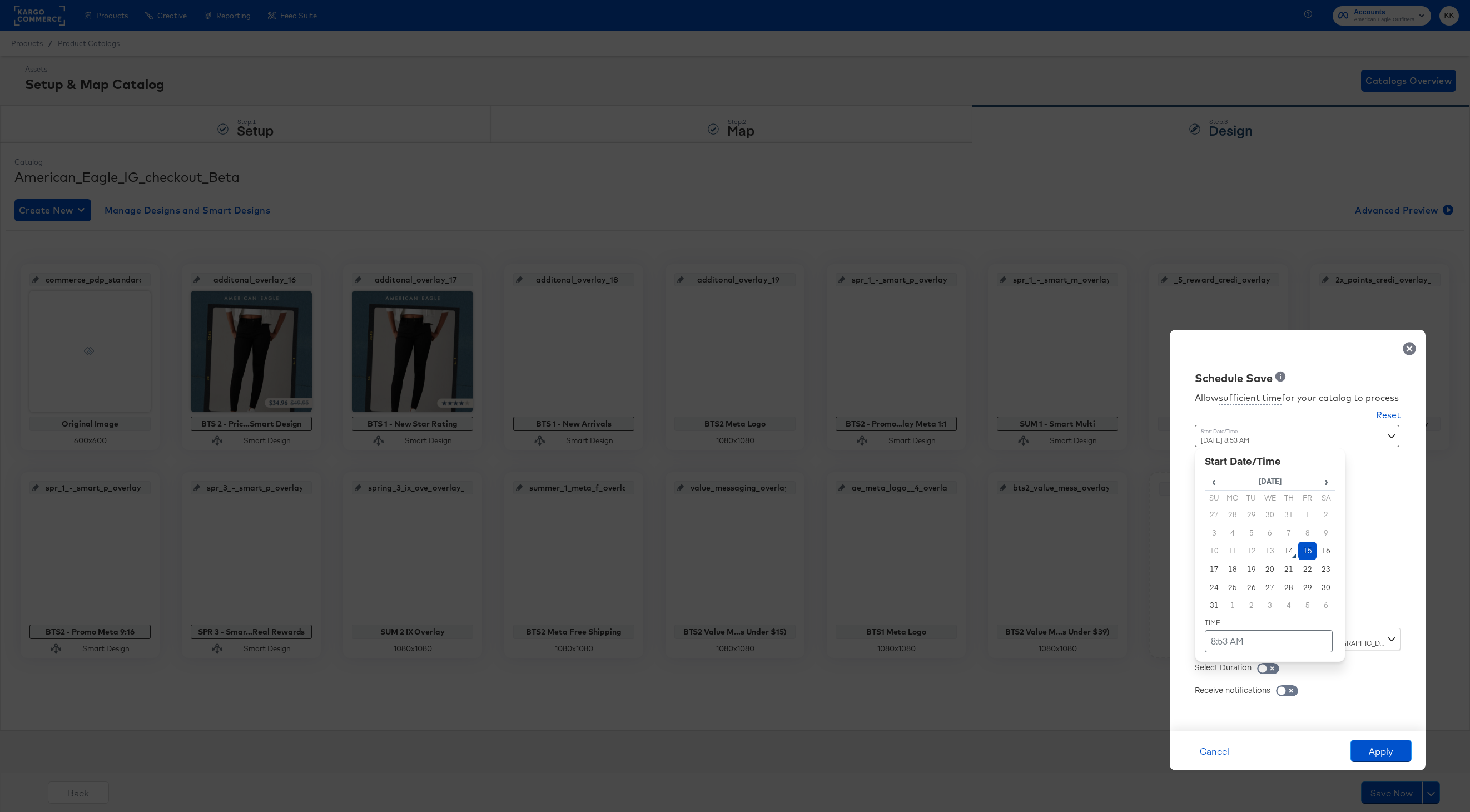
click at [1228, 614] on div "[DATE] 8:53 AM ‹ [DATE] › Su Mo Tu We Th Fr Sa 27 28 29 30 31 1 2 3 4 5 6 7 8 9…" at bounding box center [1270, 522] width 150 height 194
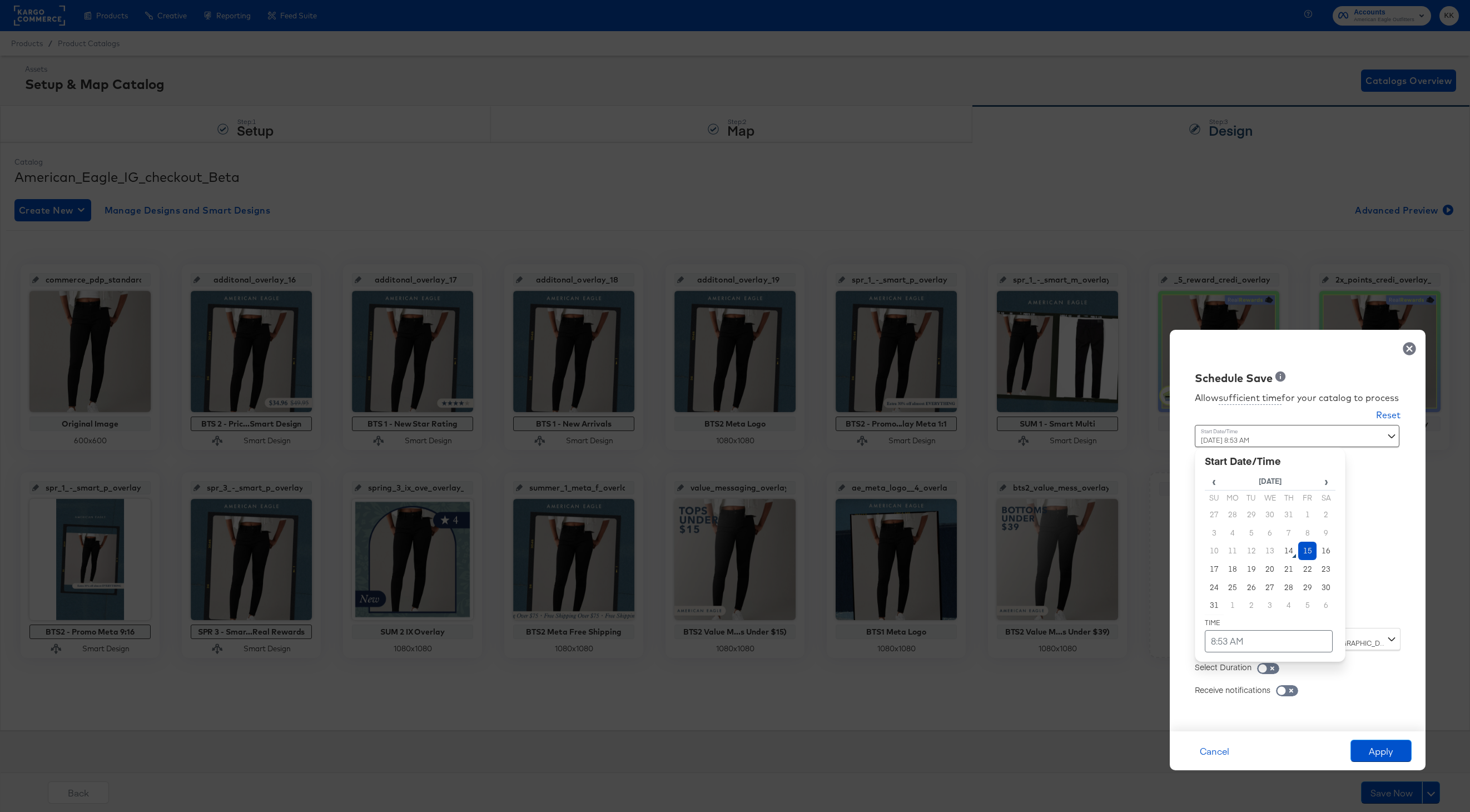
click at [1311, 551] on td "15" at bounding box center [1308, 550] width 19 height 18
click at [1242, 651] on td "8:53 AM" at bounding box center [1269, 640] width 128 height 22
click at [1245, 562] on span "▼" at bounding box center [1247, 557] width 22 height 22
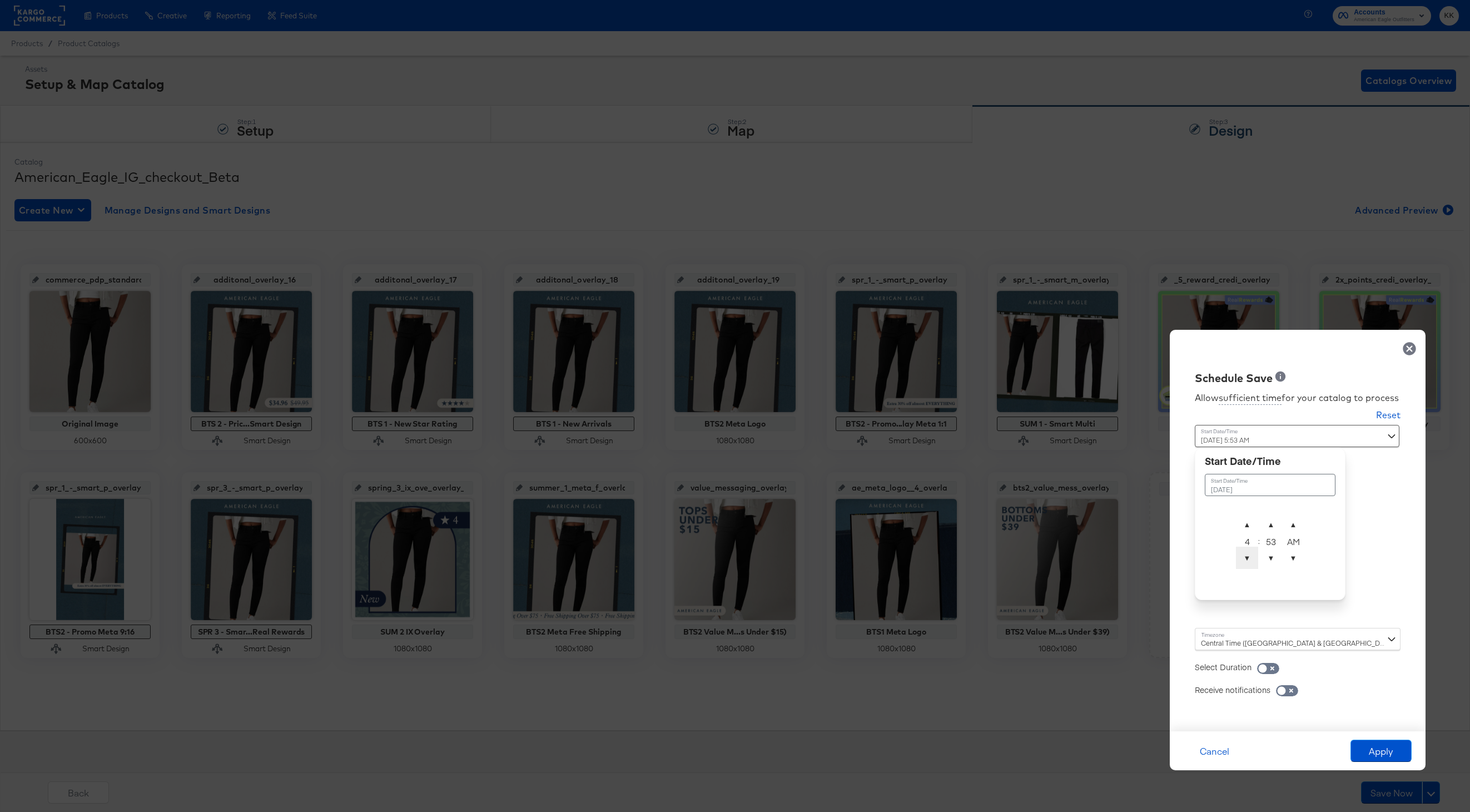
click at [1245, 562] on span "▼" at bounding box center [1247, 557] width 22 height 22
click at [1278, 520] on span "▲" at bounding box center [1270, 524] width 22 height 22
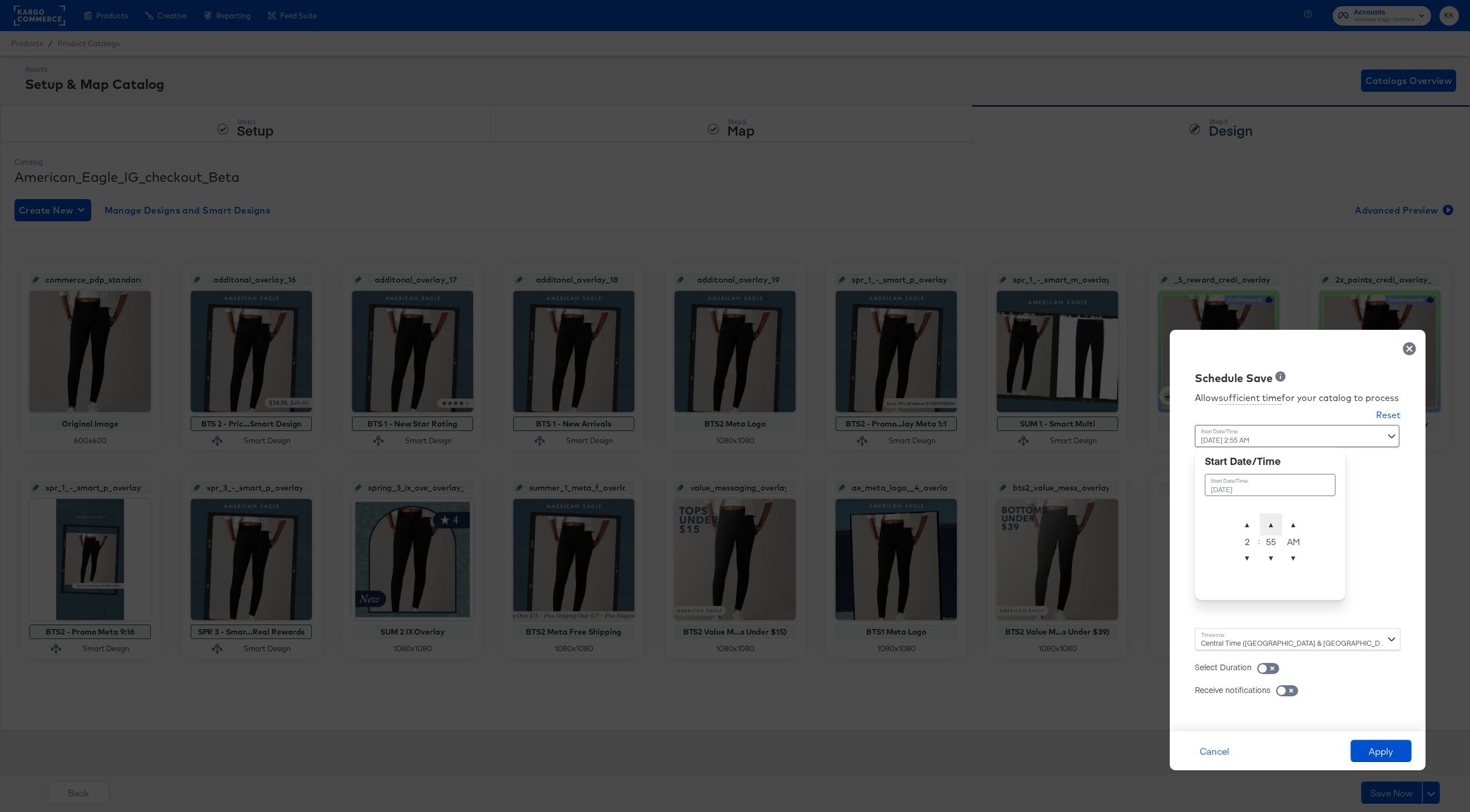
click at [1278, 520] on span "▲" at bounding box center [1270, 524] width 22 height 22
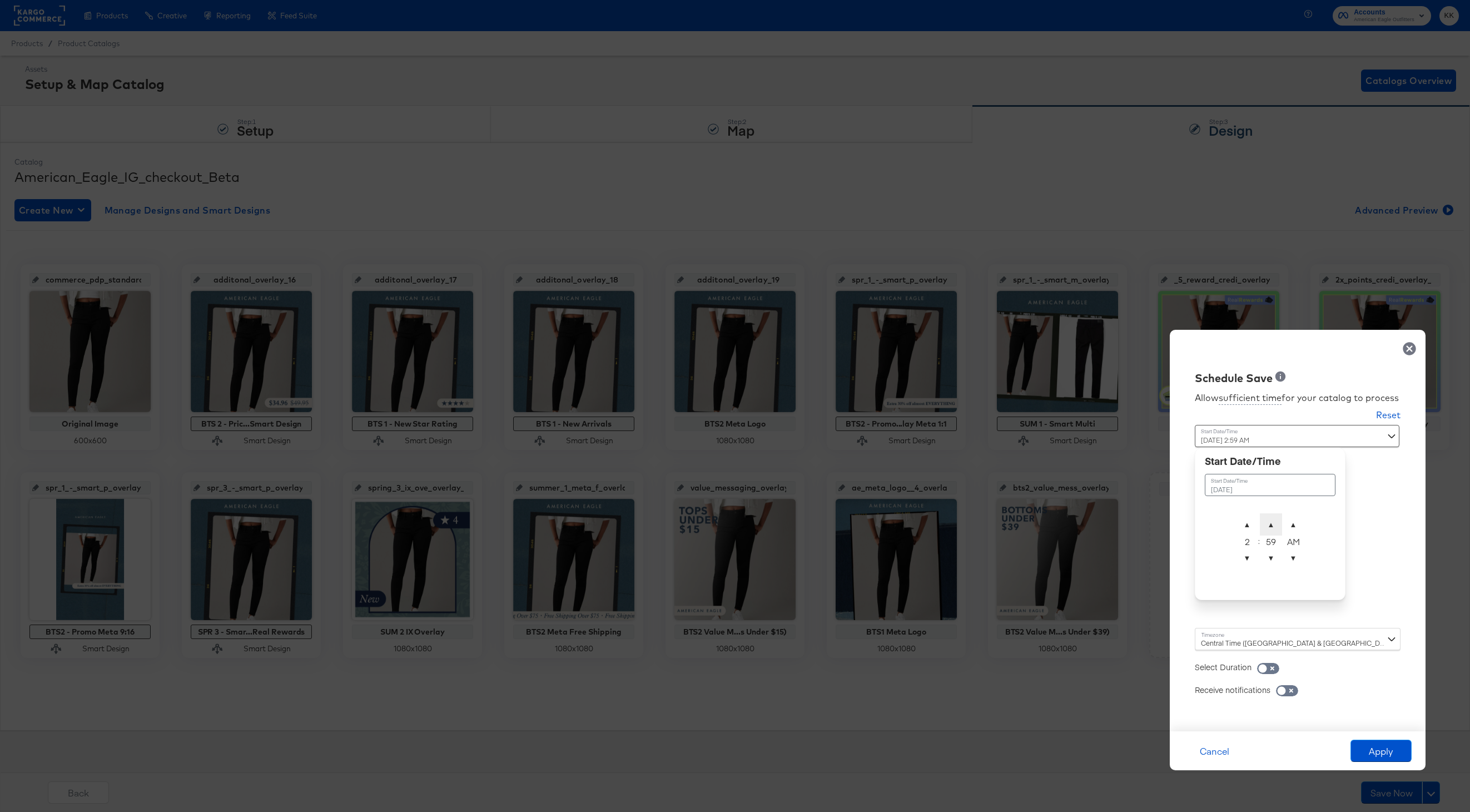
type input "[DATE] 2:00 AM"
click at [1226, 637] on div "Central Time ([GEOGRAPHIC_DATA] & [GEOGRAPHIC_DATA]) ([GEOGRAPHIC_DATA]/[GEOGRA…" at bounding box center [1298, 639] width 206 height 22
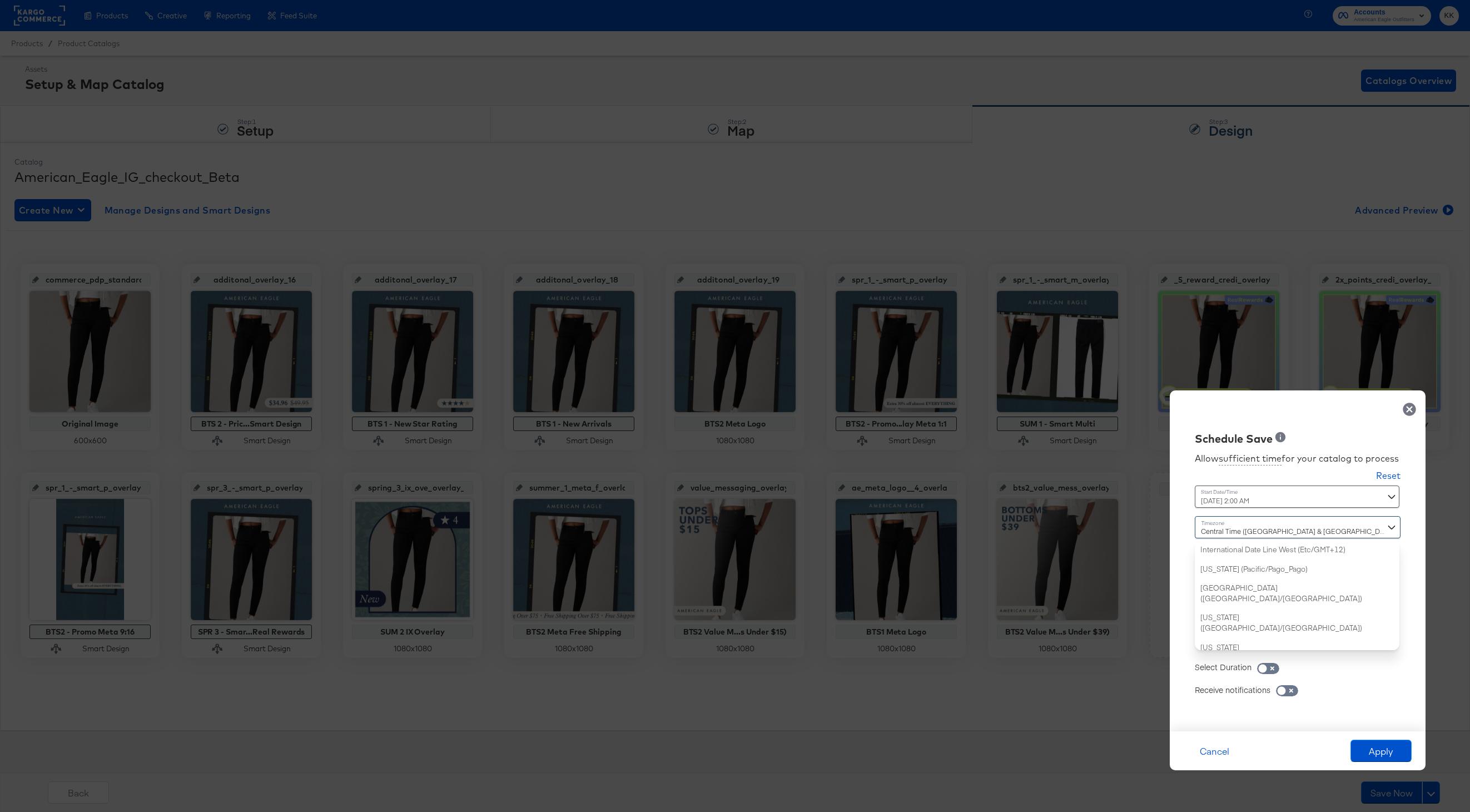
scroll to position [270, 0]
type input "new"
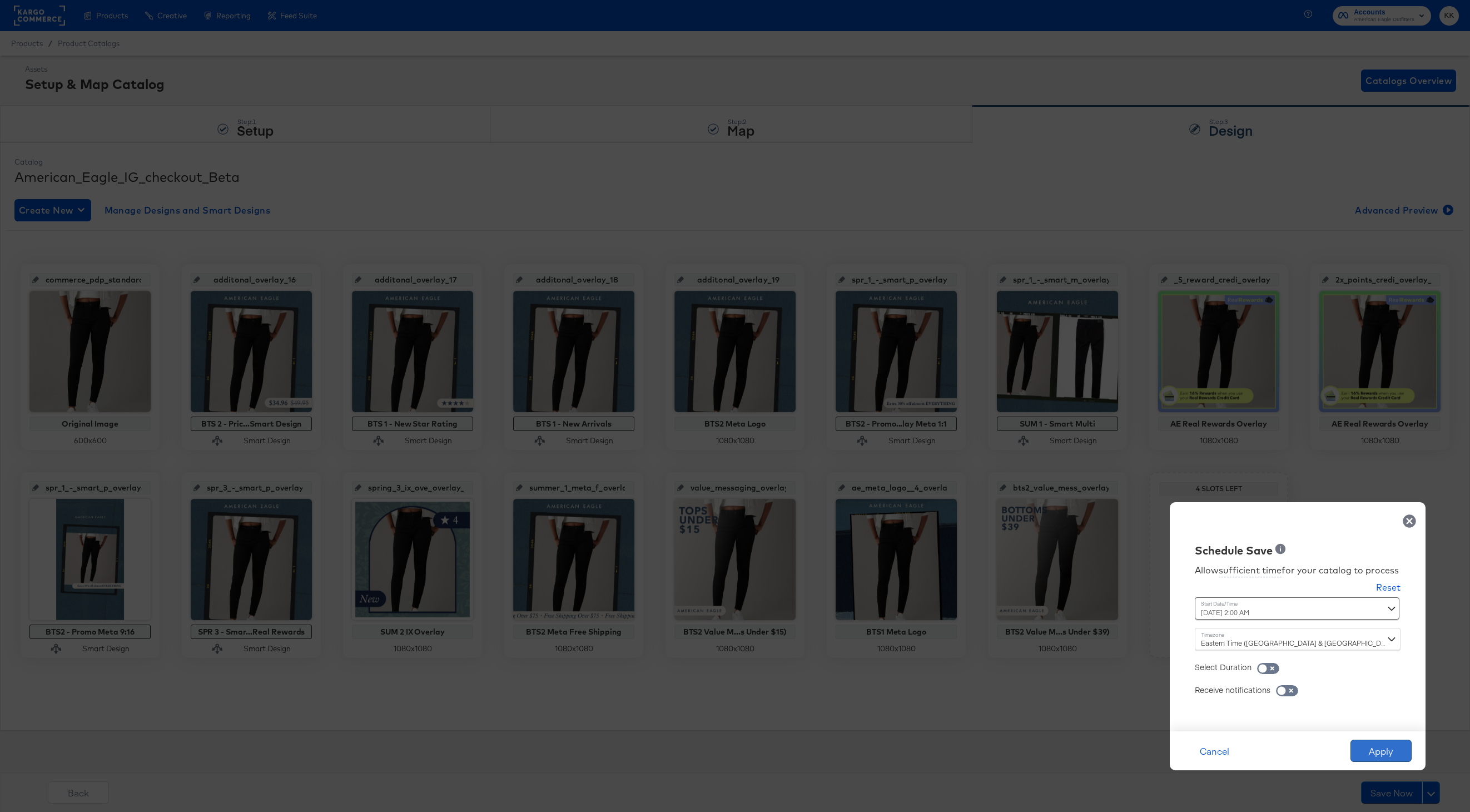
click at [1379, 744] on button "Apply" at bounding box center [1382, 750] width 61 height 22
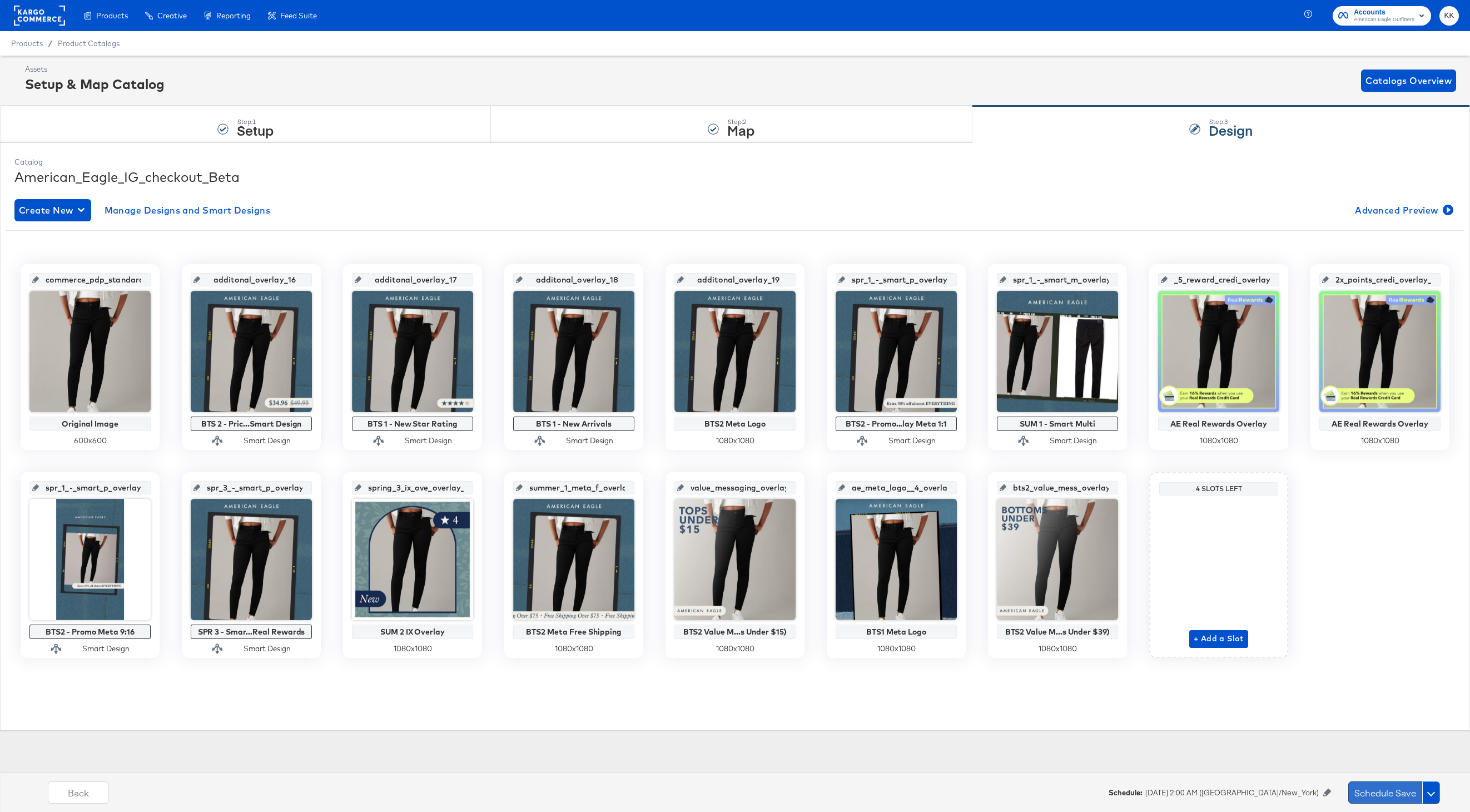
click at [1357, 794] on button "Schedule Save" at bounding box center [1385, 792] width 74 height 22
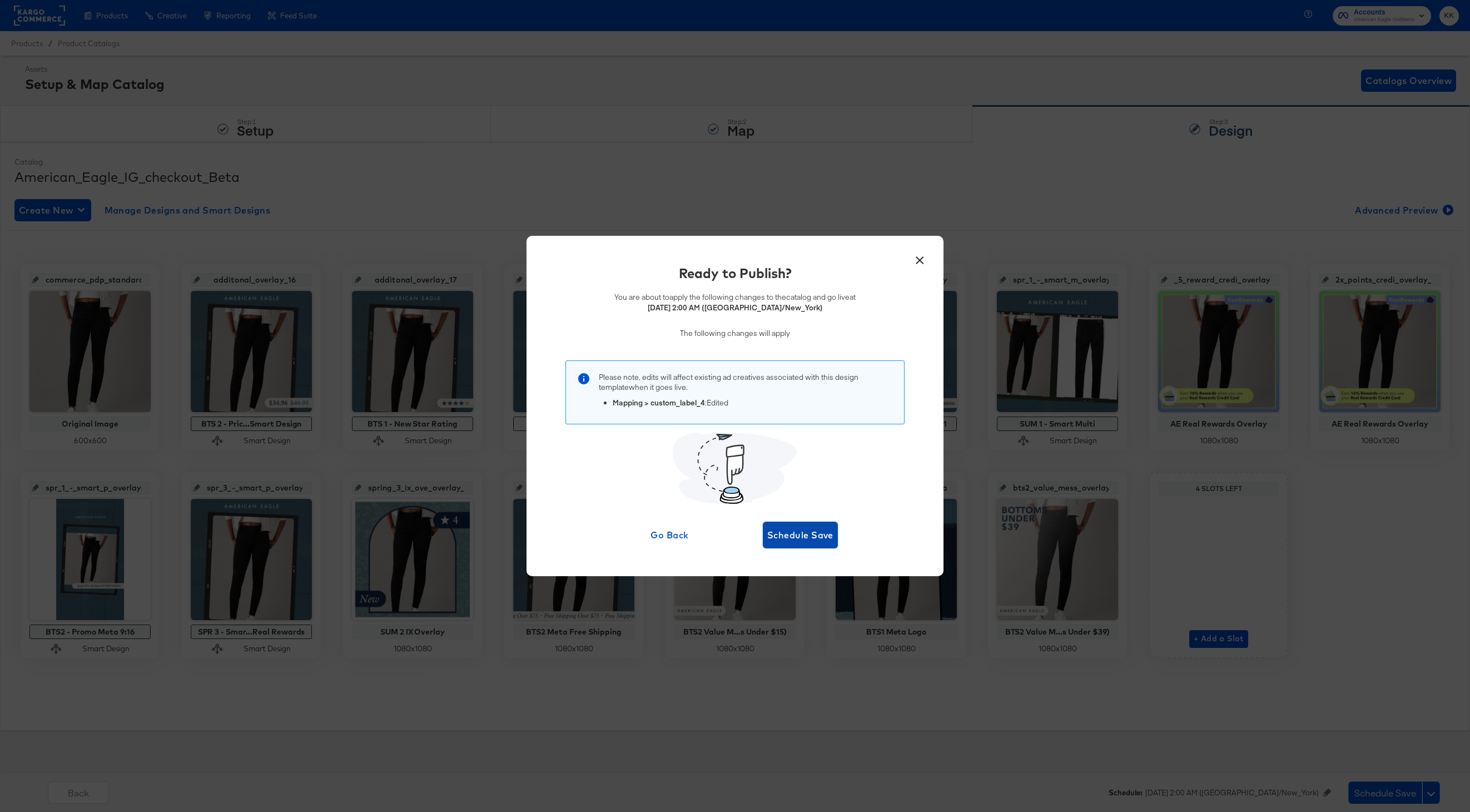
click at [810, 528] on span "Schedule Save" at bounding box center [801, 536] width 66 height 16
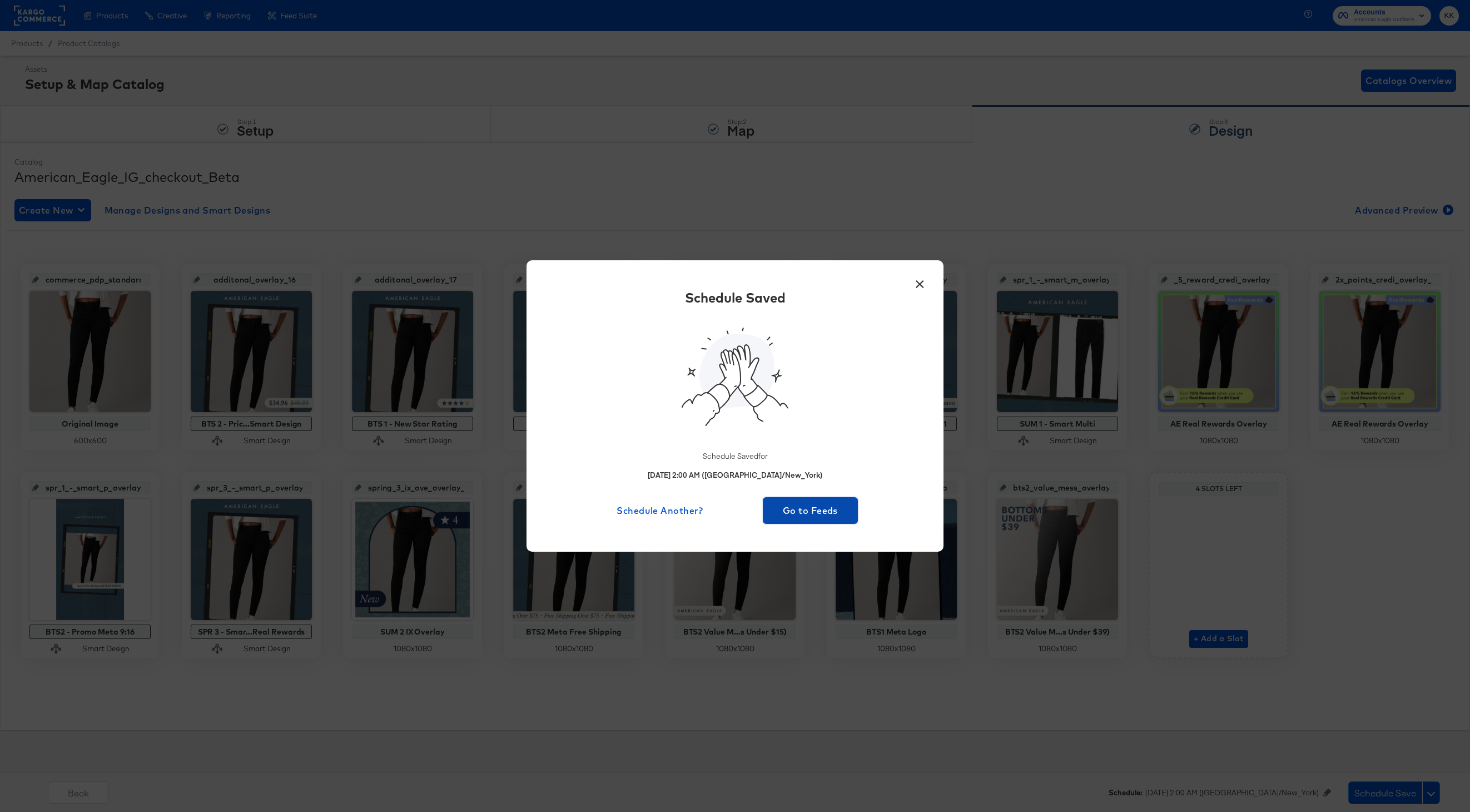
click at [791, 510] on span "Go to Feeds" at bounding box center [810, 511] width 87 height 16
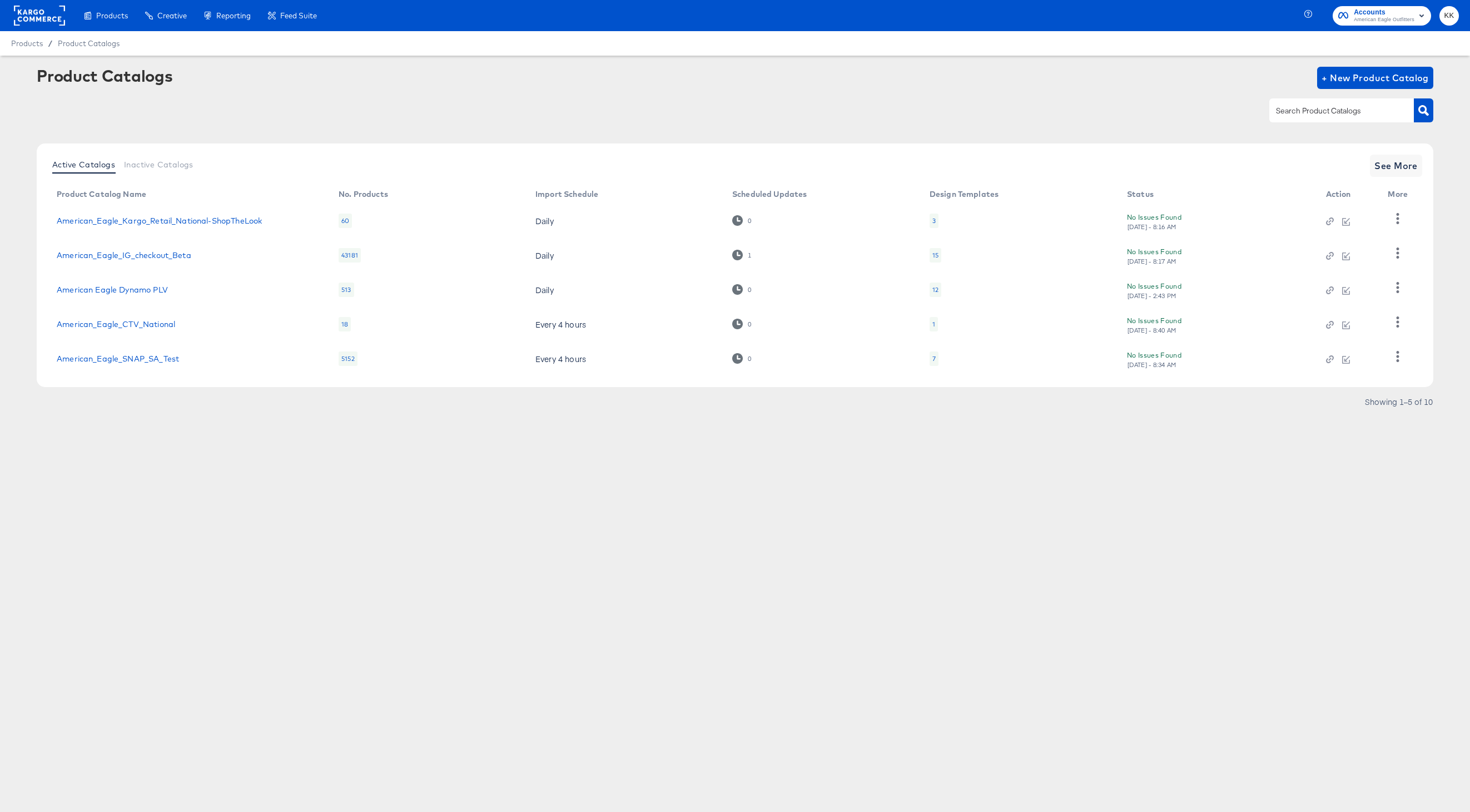
click at [1364, 17] on span "American Eagle Outfitters" at bounding box center [1384, 20] width 60 height 9
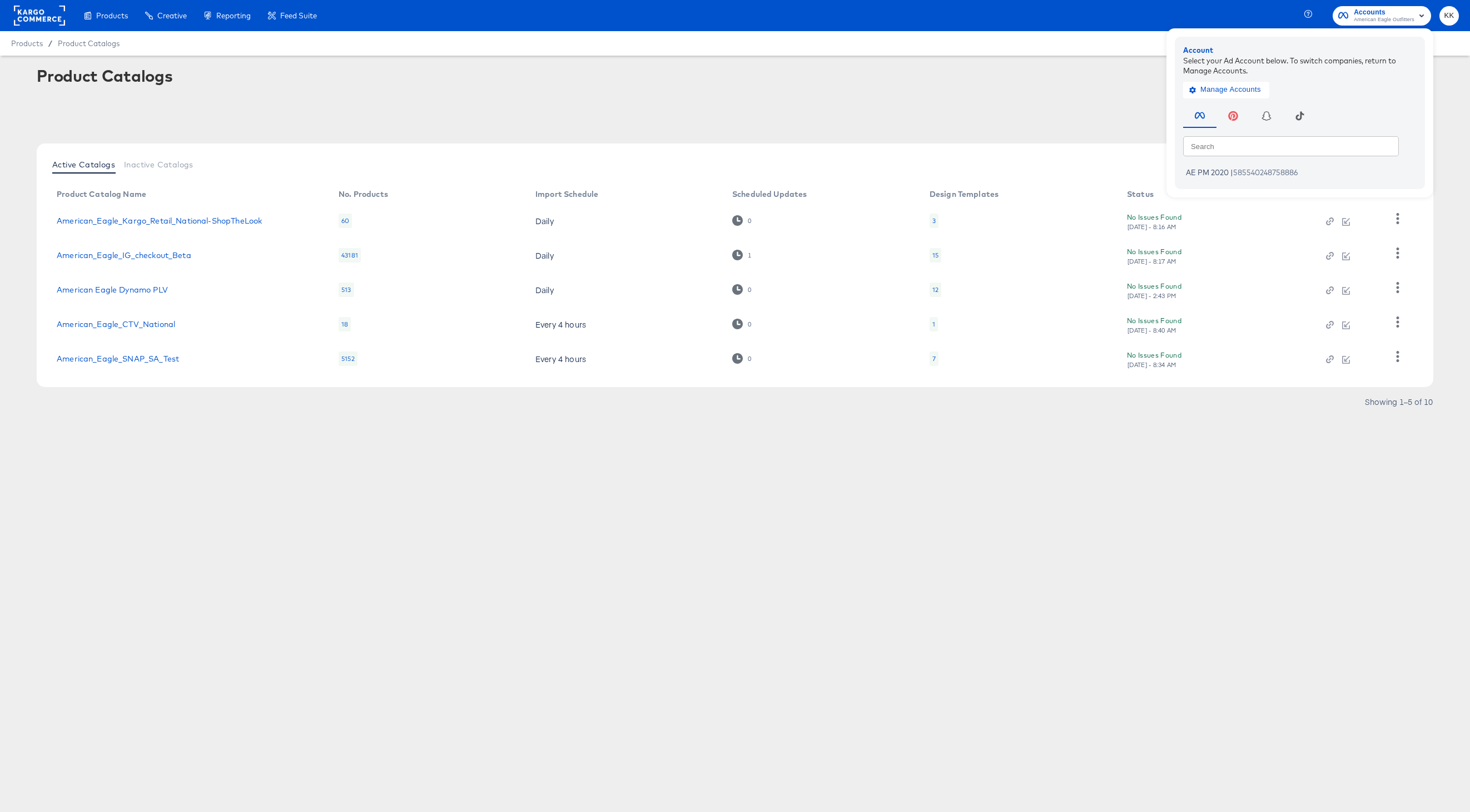
click at [979, 80] on div "Product Catalogs + New Product Catalog" at bounding box center [735, 77] width 1397 height 22
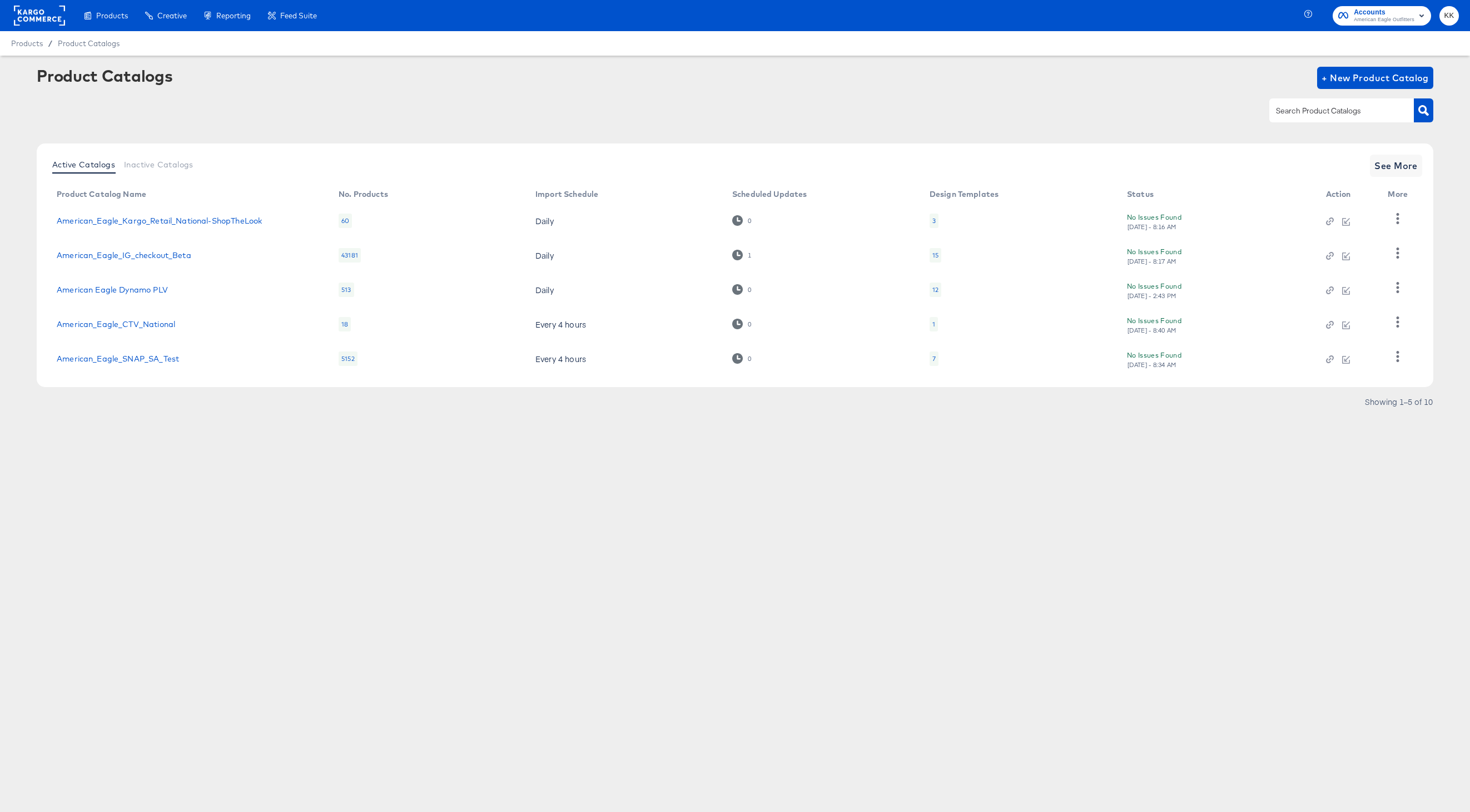
click at [35, 19] on rect at bounding box center [39, 15] width 51 height 20
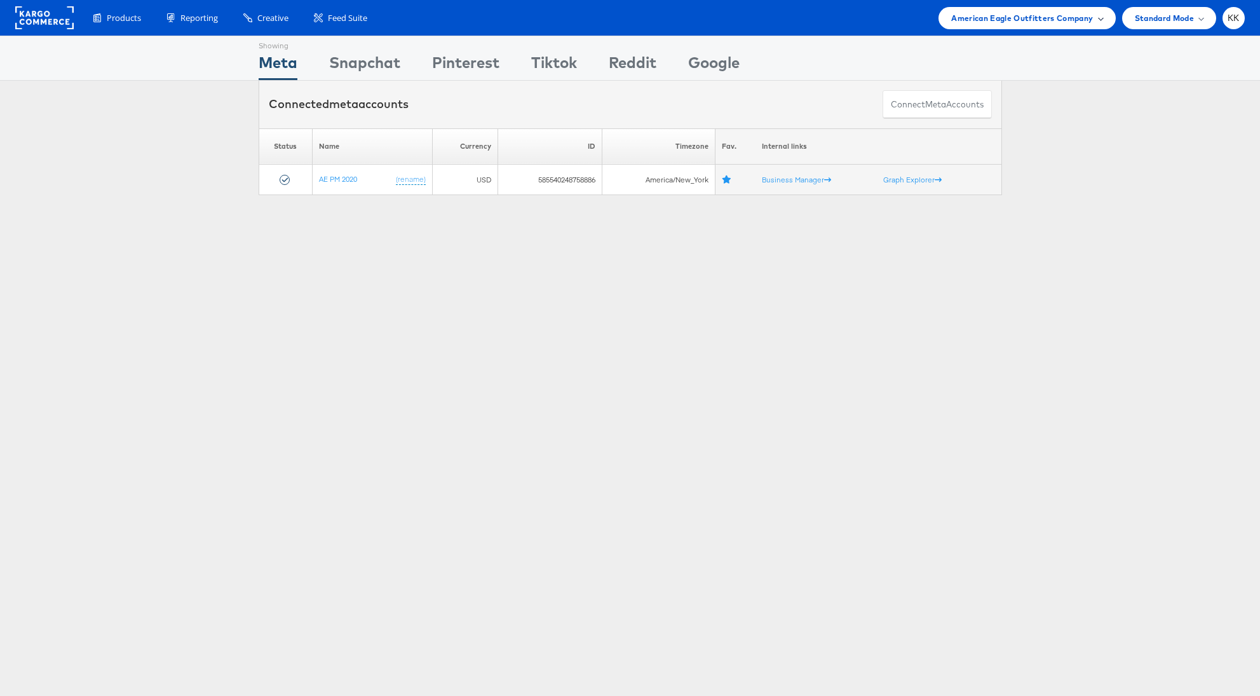
click at [1062, 18] on span "American Eagle Outfitters Company" at bounding box center [1022, 17] width 142 height 13
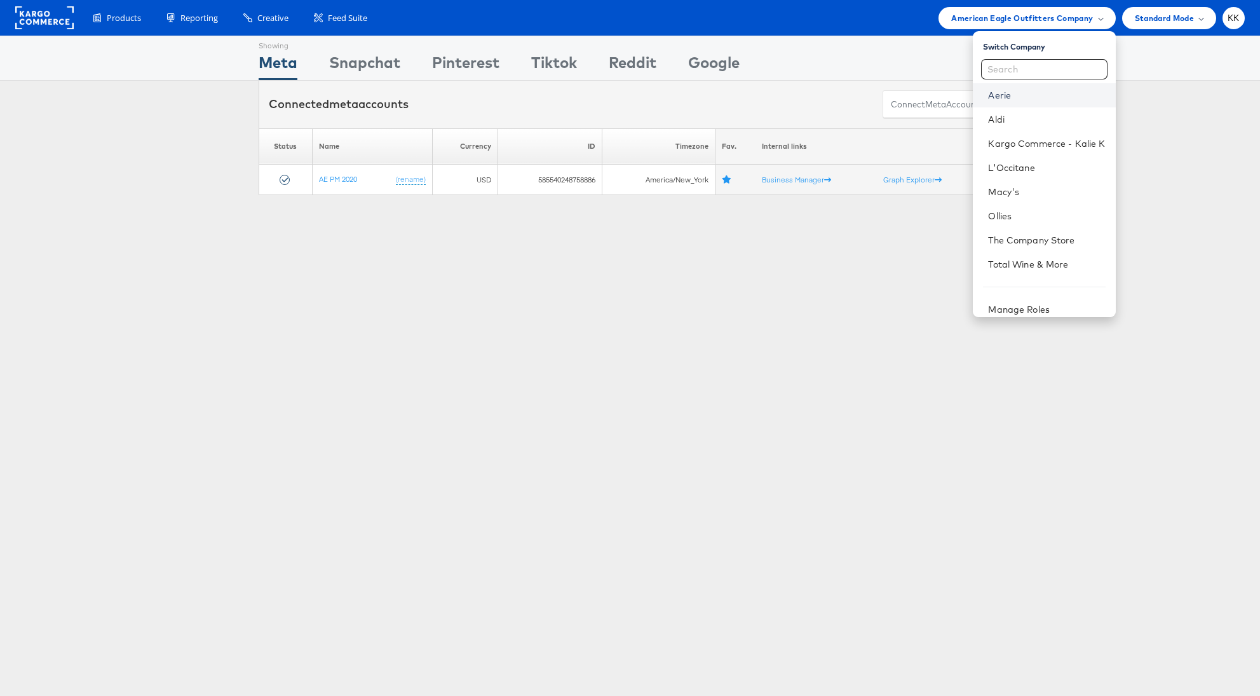
click at [1006, 95] on link "Aerie" at bounding box center [1046, 95] width 117 height 13
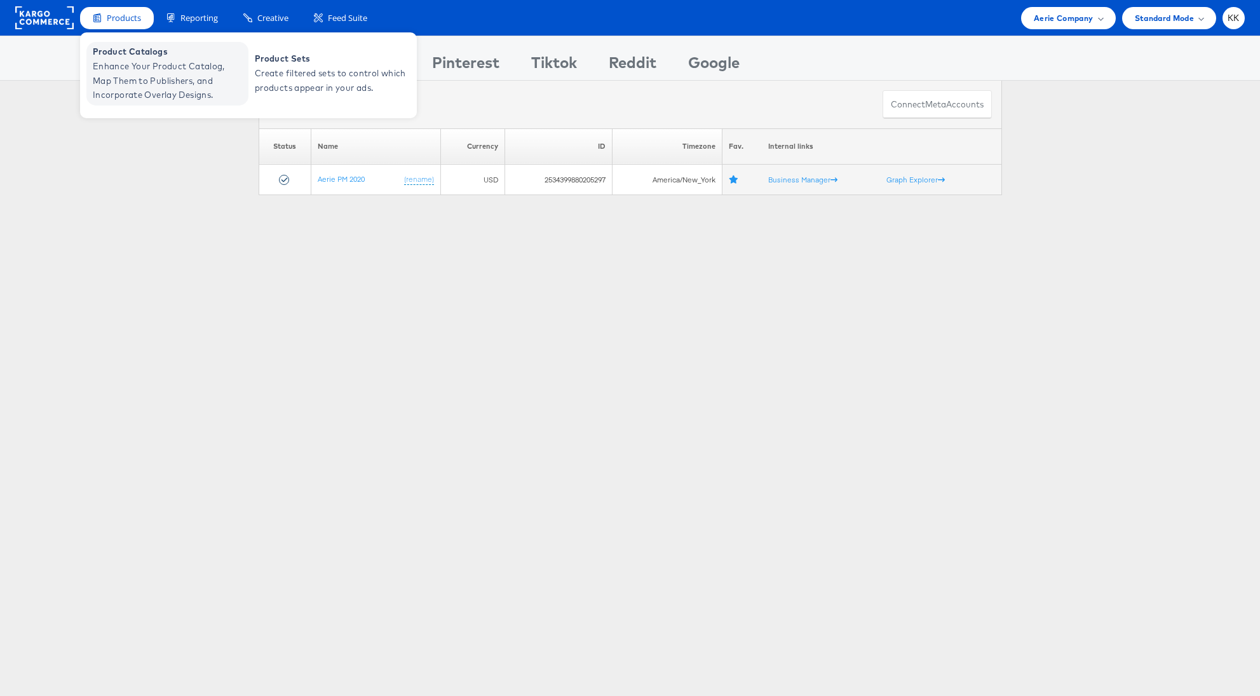
click at [117, 78] on span "Enhance Your Product Catalog, Map Them to Publishers, and Incorporate Overlay D…" at bounding box center [169, 80] width 153 height 43
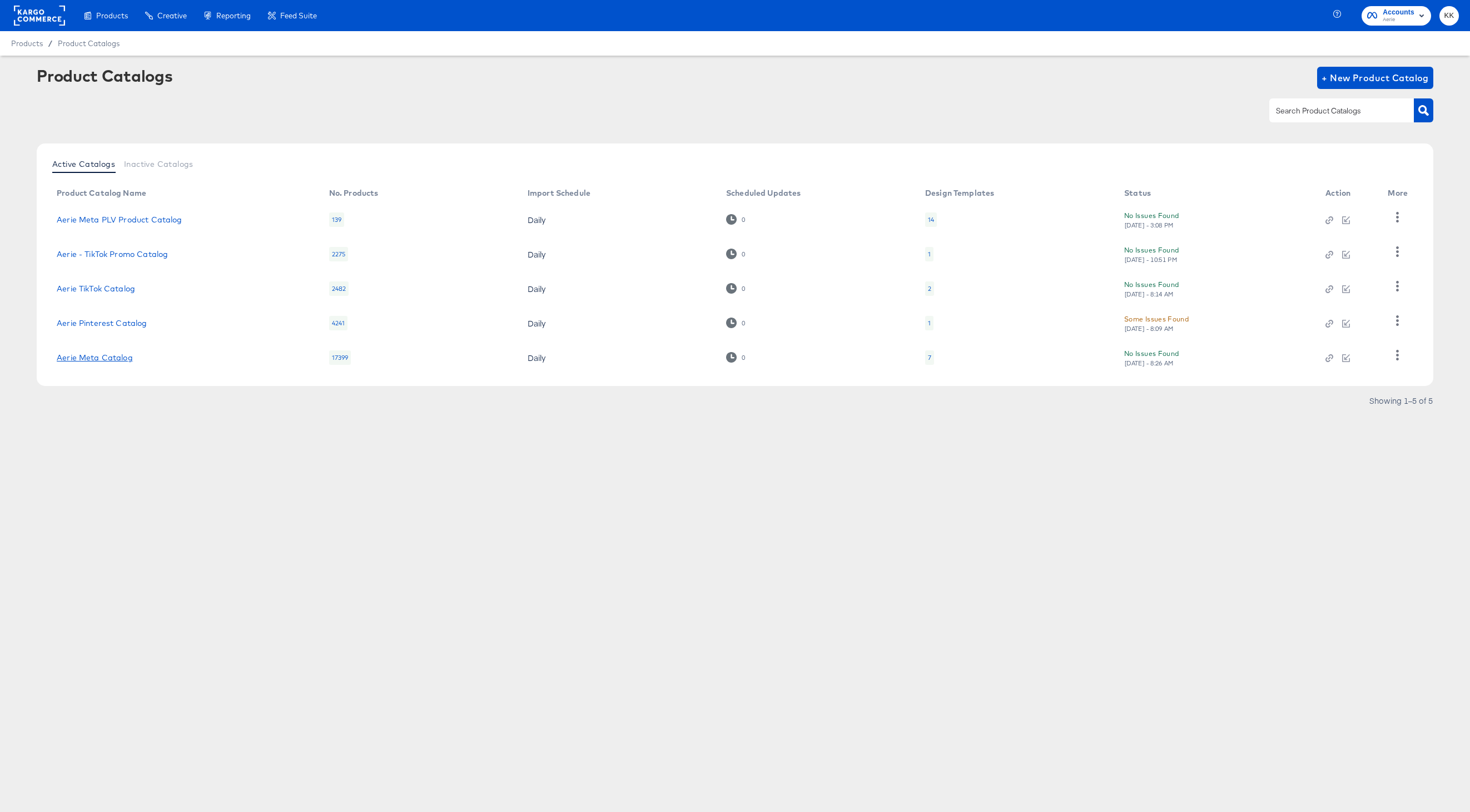
click at [102, 360] on link "Aerie Meta Catalog" at bounding box center [94, 358] width 76 height 9
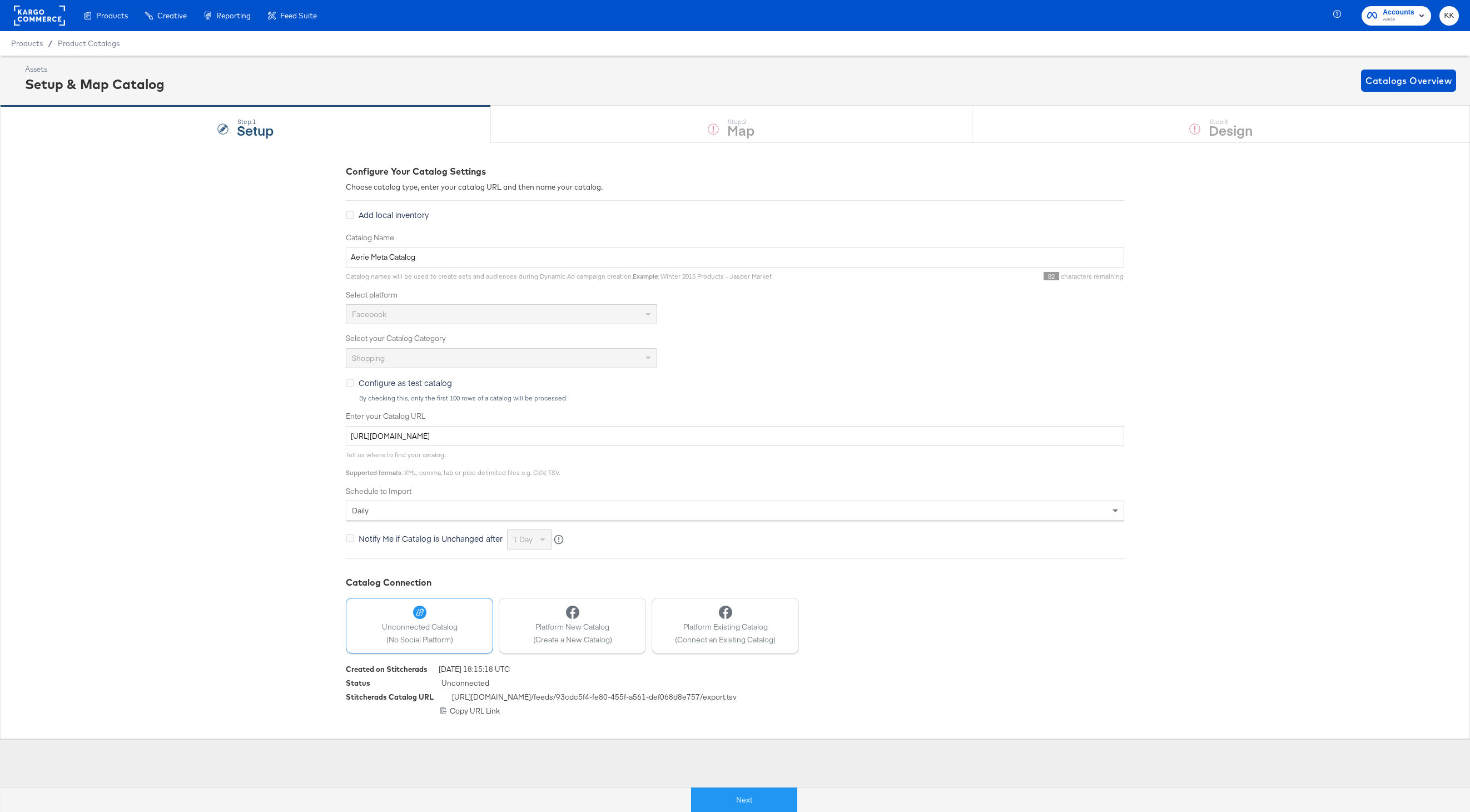
click at [32, 16] on rect at bounding box center [39, 15] width 51 height 20
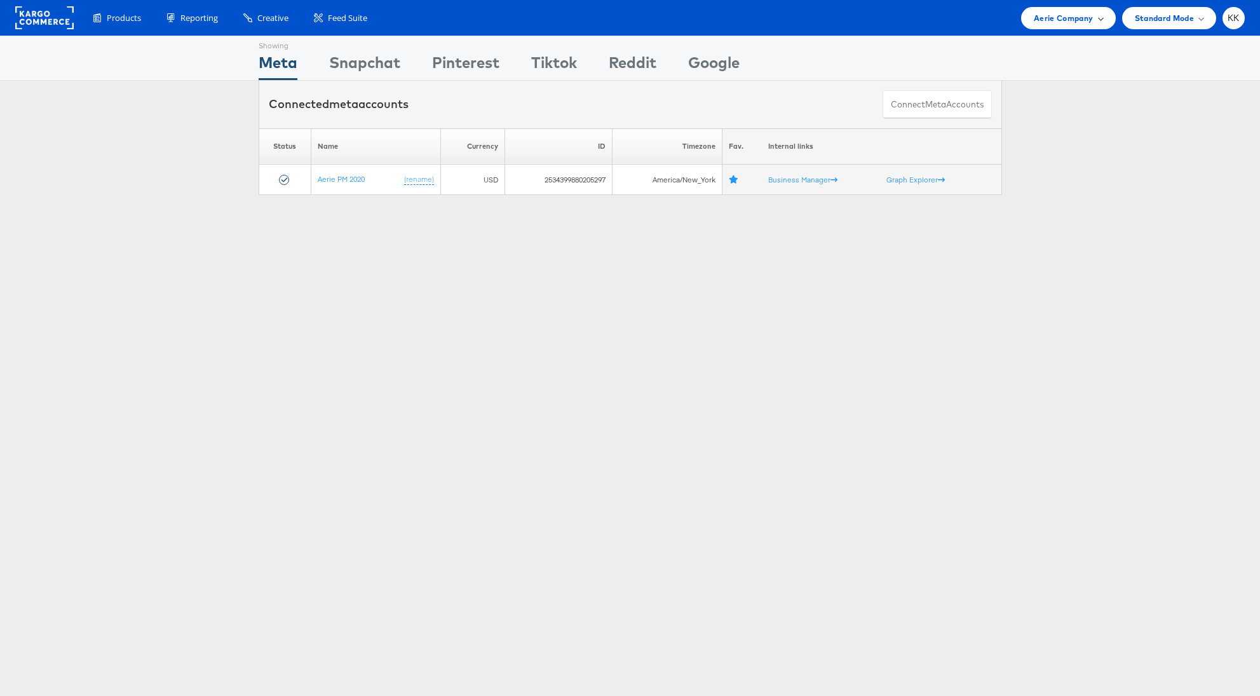
click at [1086, 23] on span "Aerie Company" at bounding box center [1063, 17] width 59 height 13
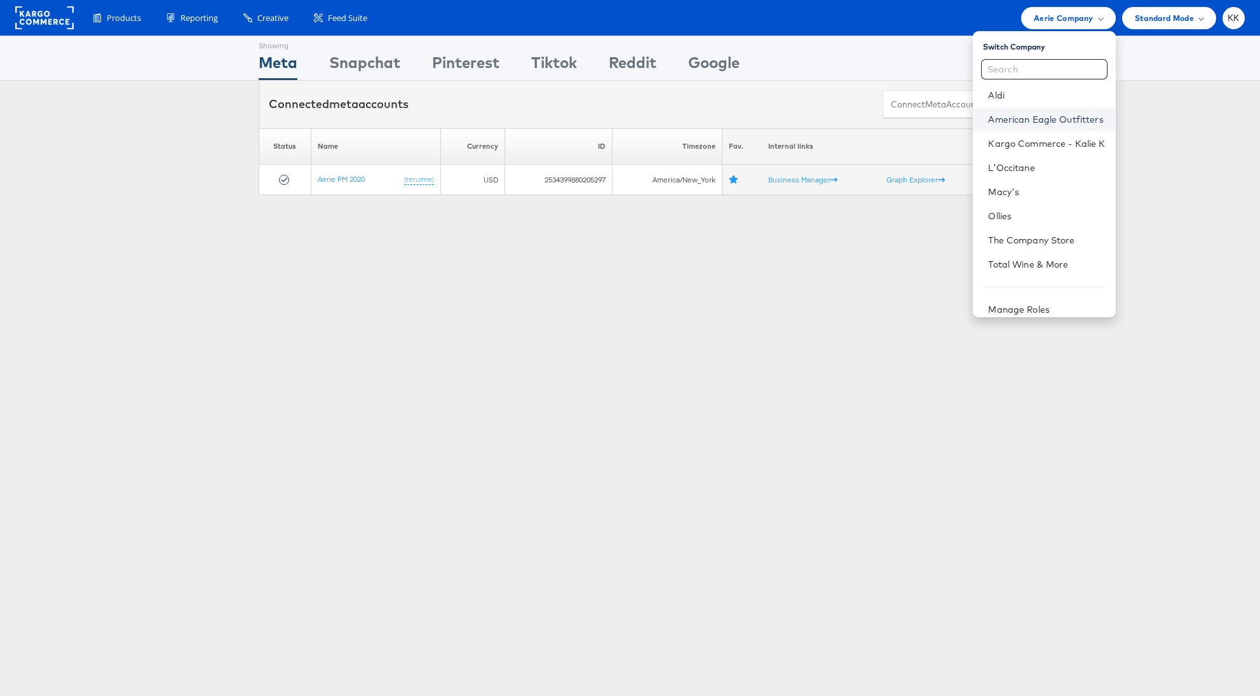
click at [1049, 114] on link "American Eagle Outfitters" at bounding box center [1046, 119] width 117 height 13
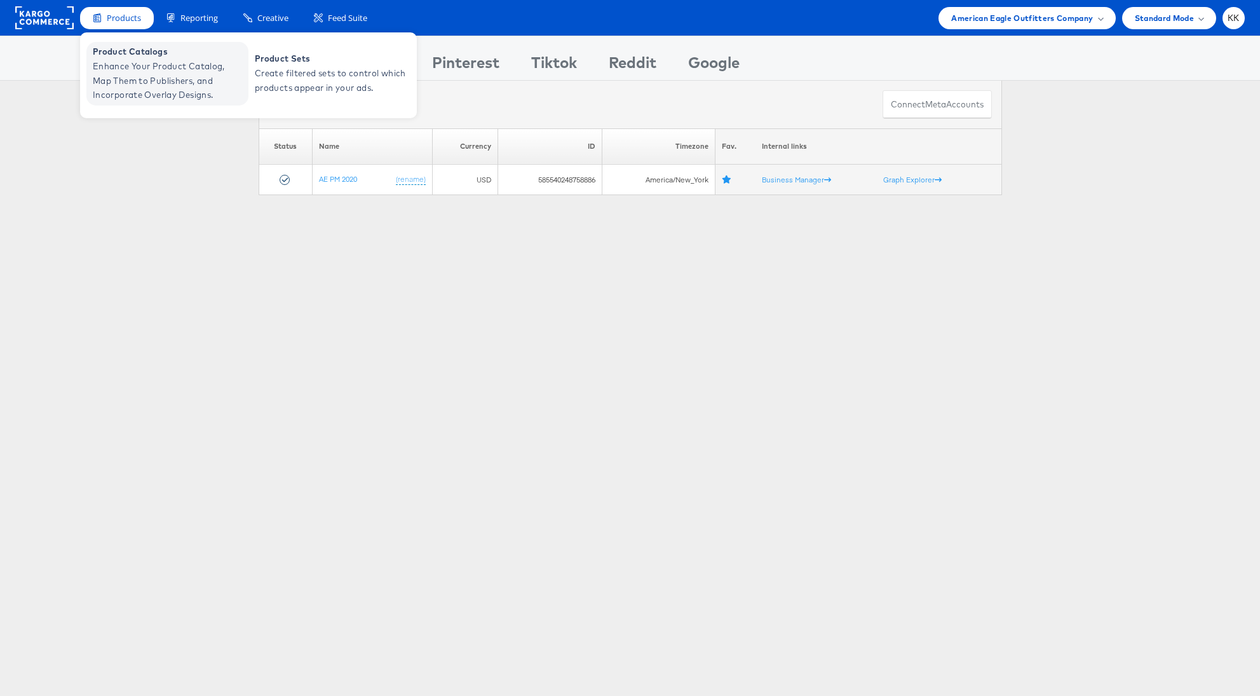
click at [125, 58] on span "Product Catalogs" at bounding box center [169, 51] width 153 height 15
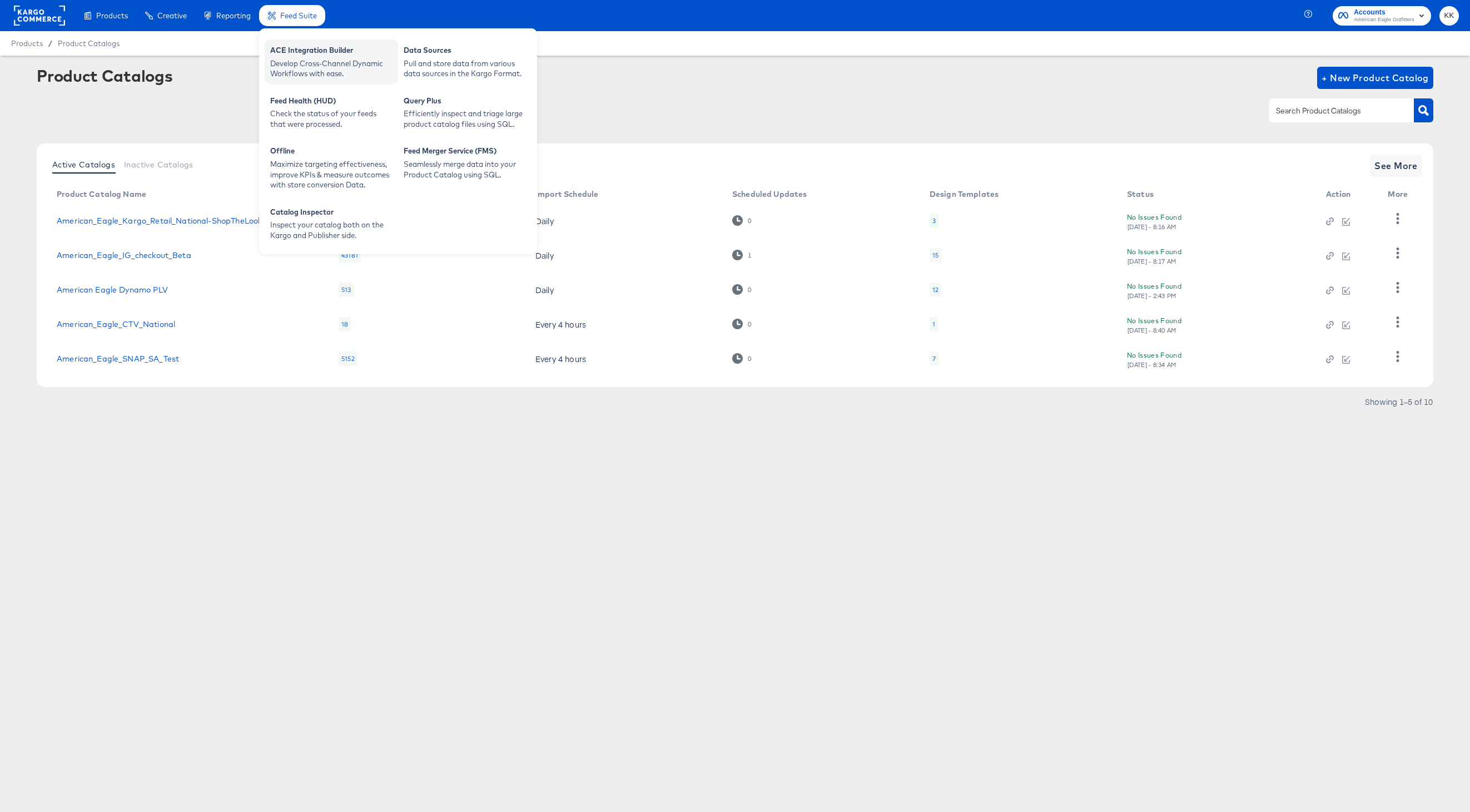
click at [308, 52] on div "ACE Integration Builder" at bounding box center [332, 51] width 122 height 13
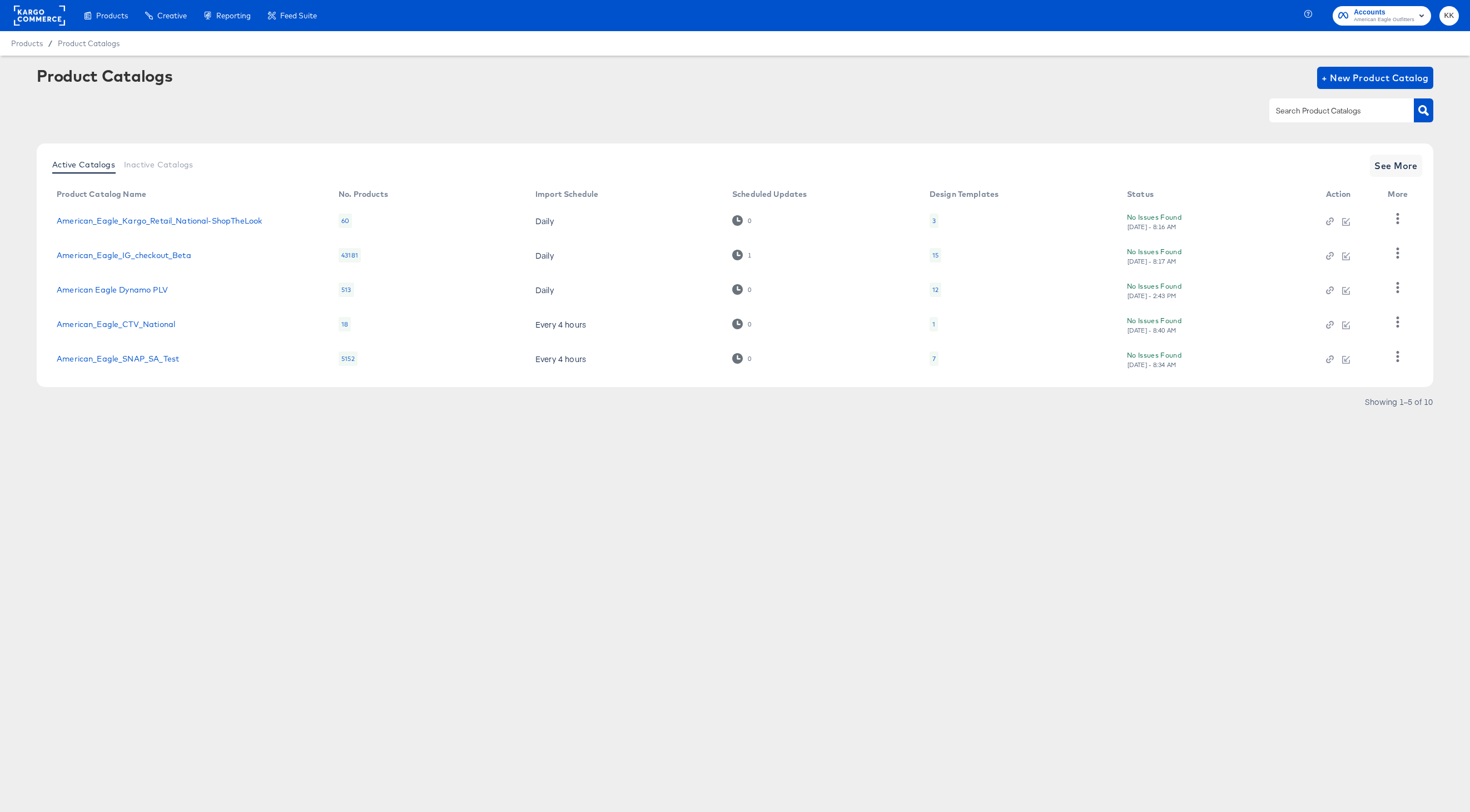
click at [432, 552] on div "Products Products Product Catalogs Enhance Your Product Catalog, Map Them to Pu…" at bounding box center [735, 406] width 1470 height 812
click at [39, 23] on rect at bounding box center [39, 15] width 51 height 20
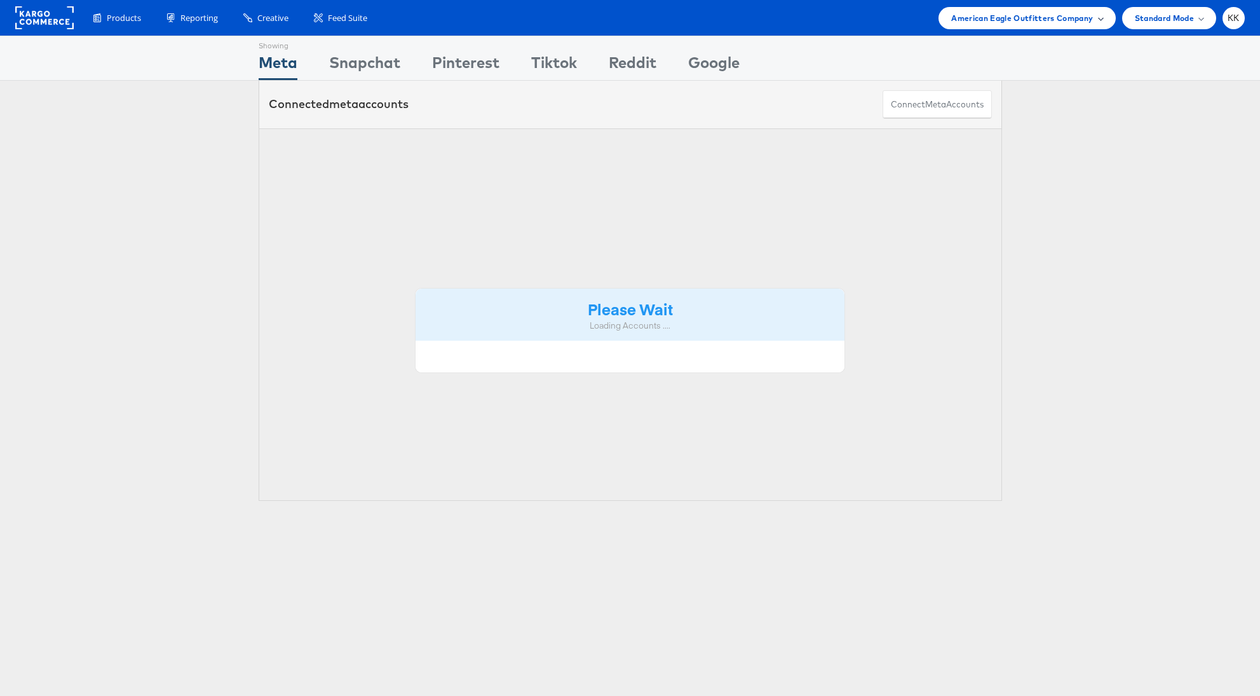
click at [1068, 26] on div "American Eagle Outfitters Company" at bounding box center [1027, 18] width 177 height 22
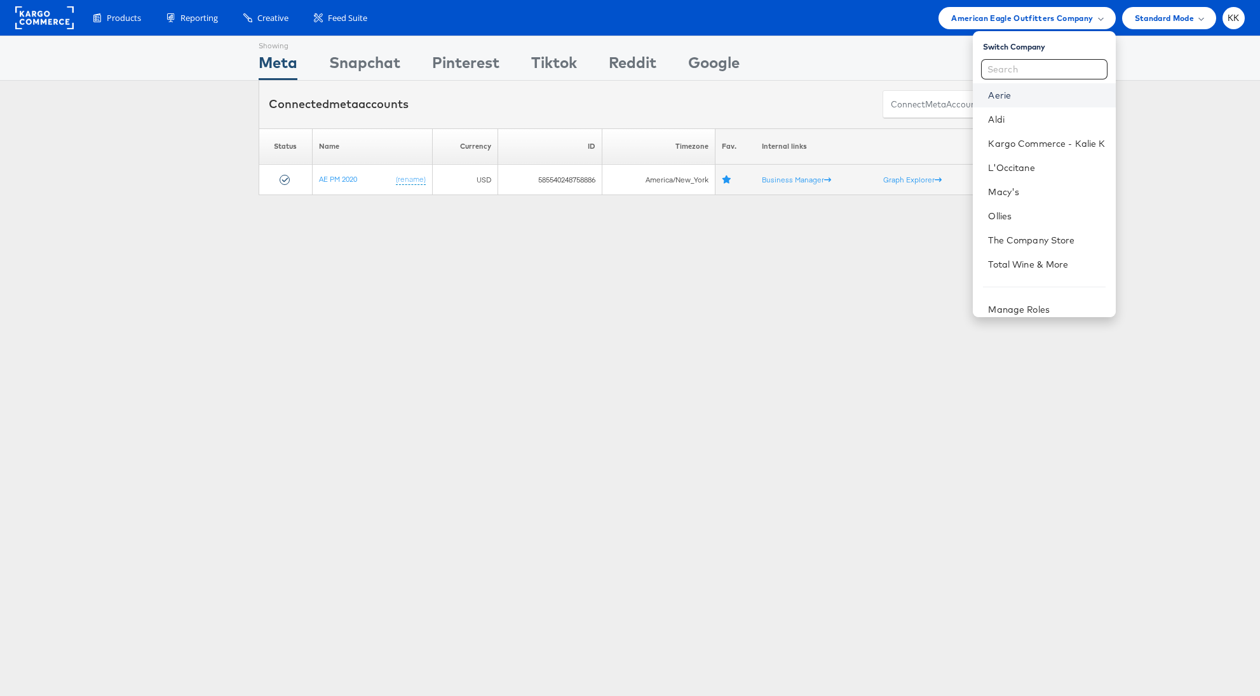
click at [1014, 95] on link "Aerie" at bounding box center [1046, 95] width 117 height 13
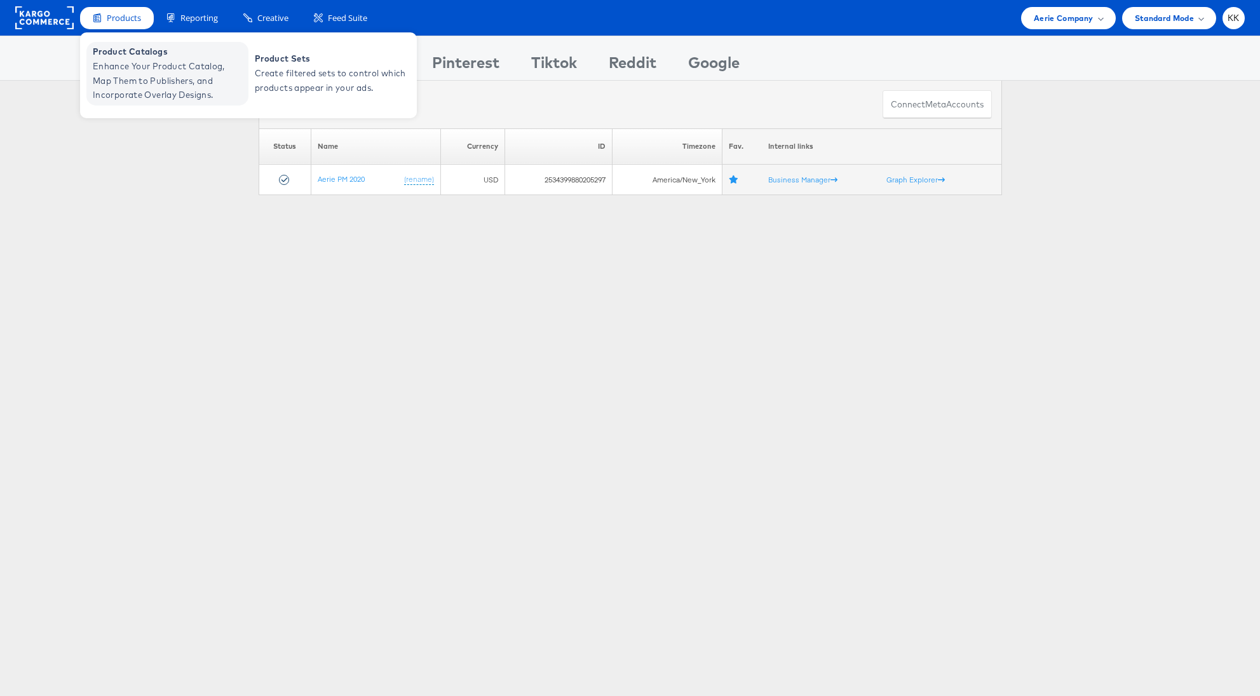
click at [121, 60] on span "Enhance Your Product Catalog, Map Them to Publishers, and Incorporate Overlay D…" at bounding box center [169, 80] width 153 height 43
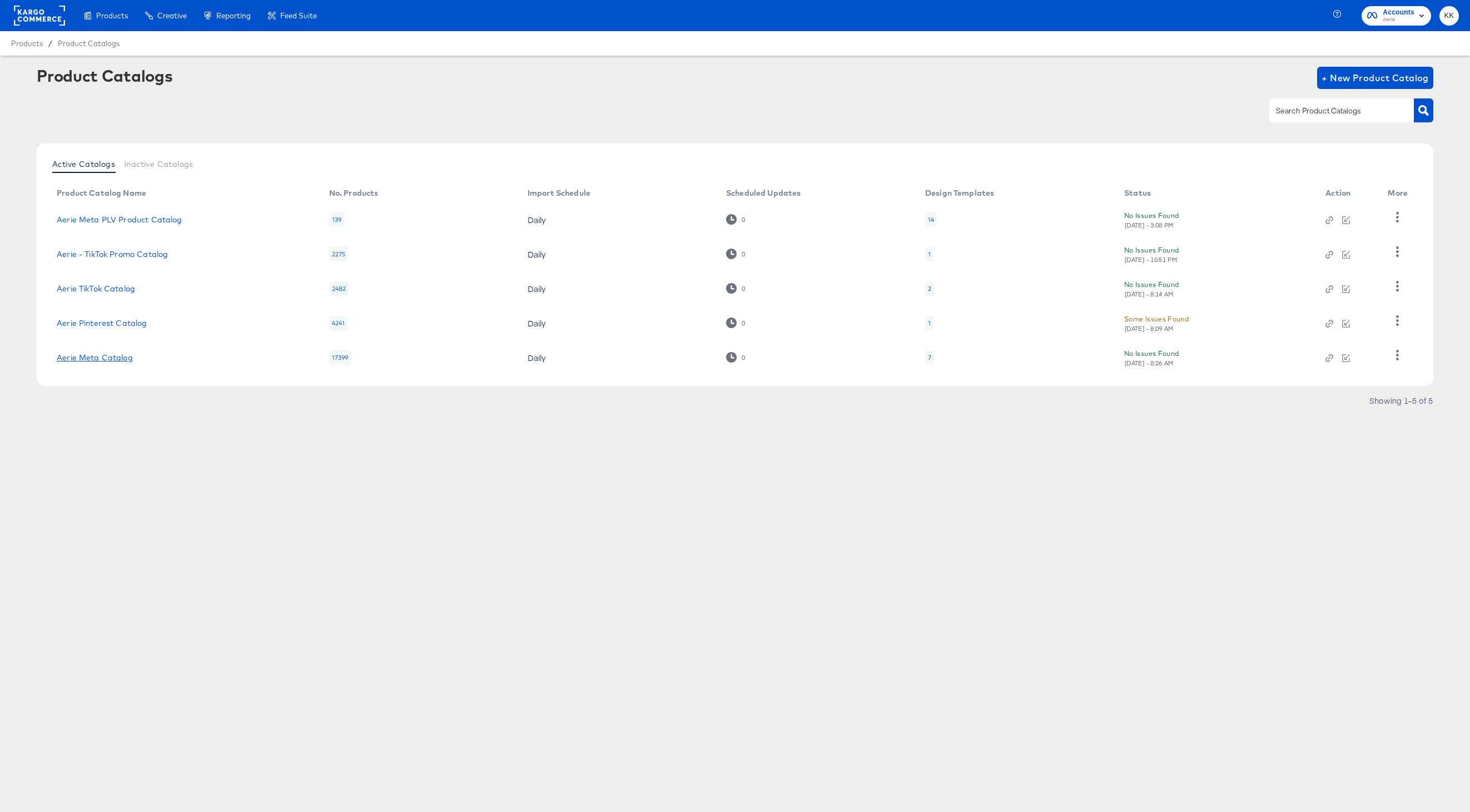
click at [114, 356] on link "Aerie Meta Catalog" at bounding box center [94, 358] width 76 height 9
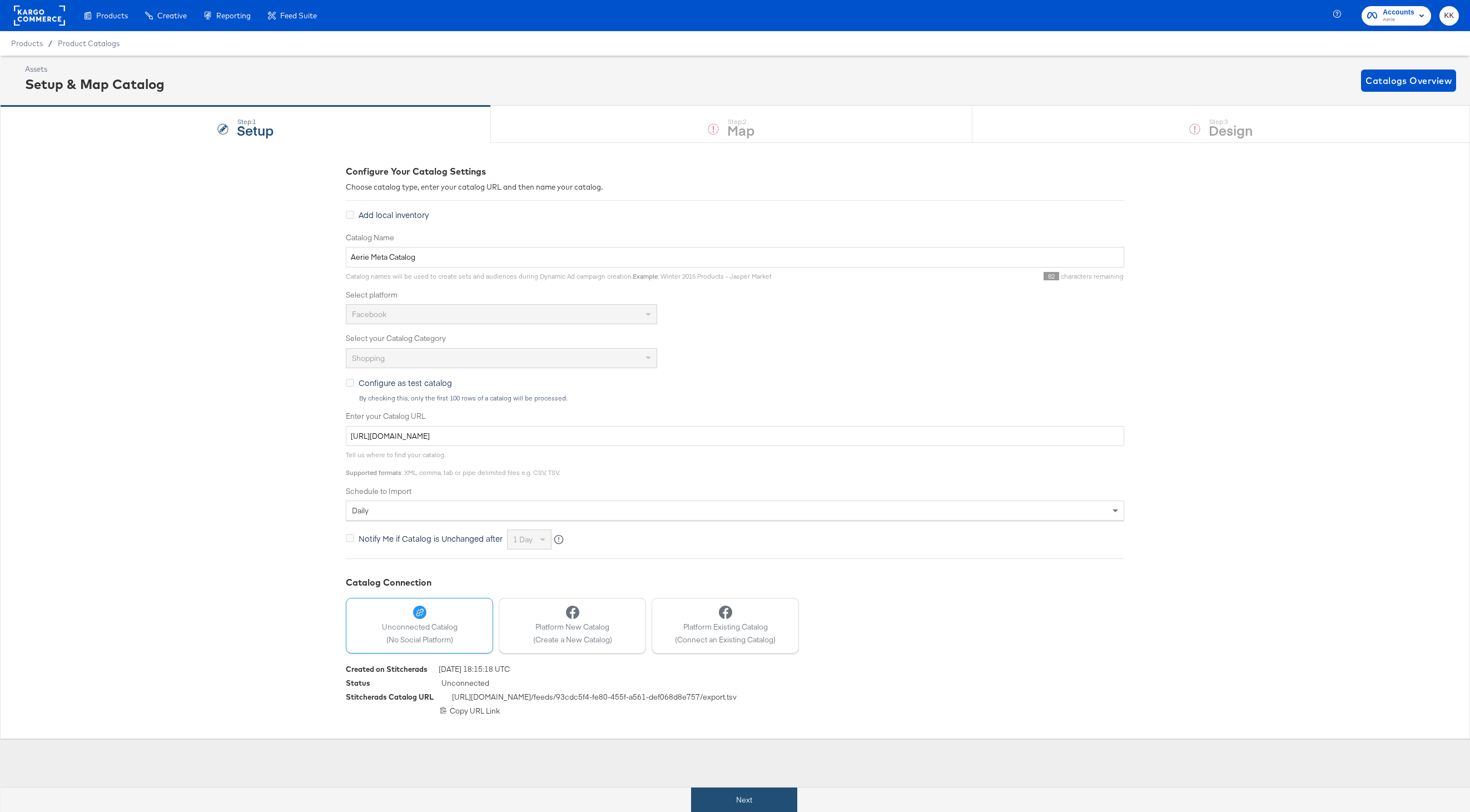
click at [750, 788] on button "Next" at bounding box center [744, 800] width 106 height 25
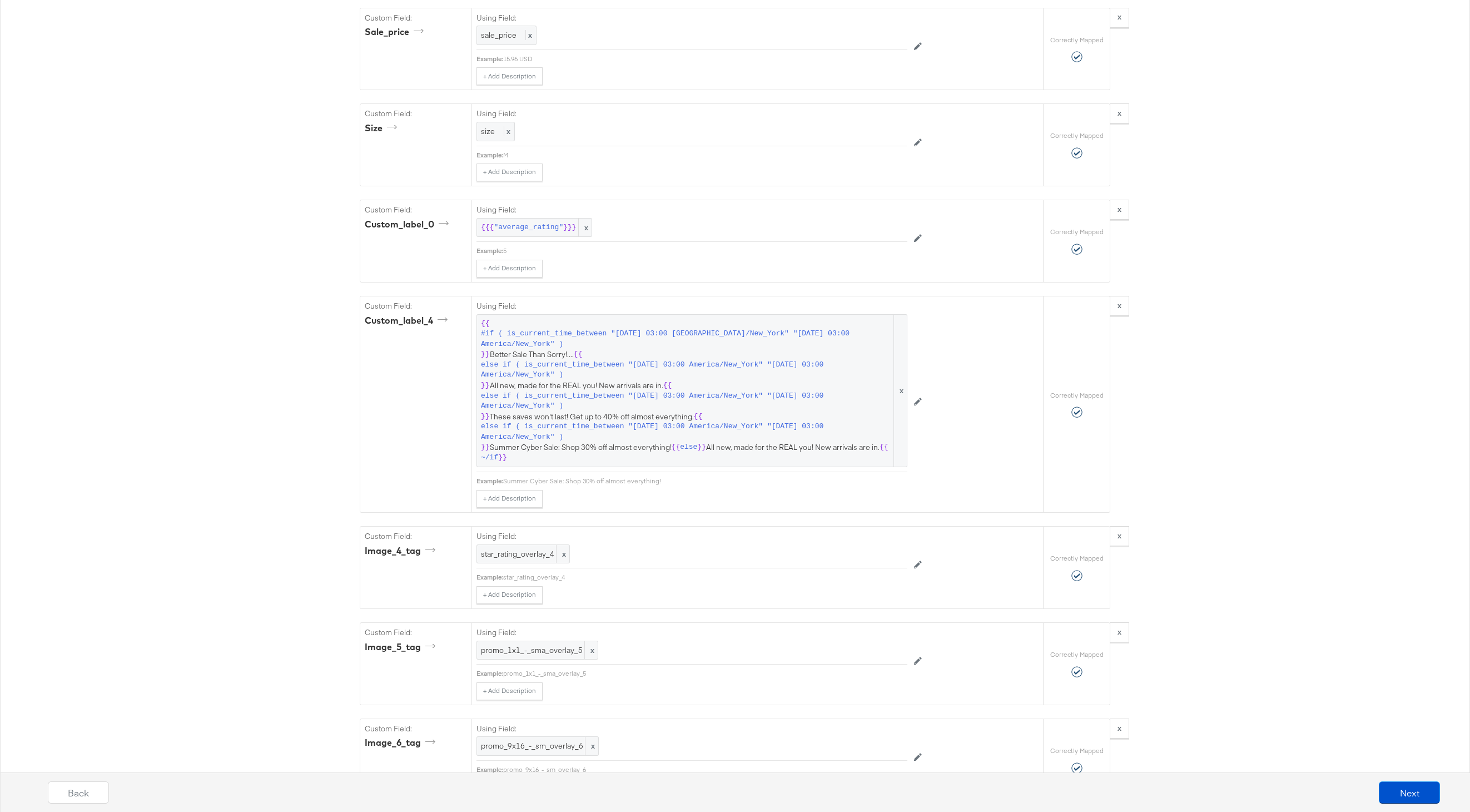
scroll to position [2470, 0]
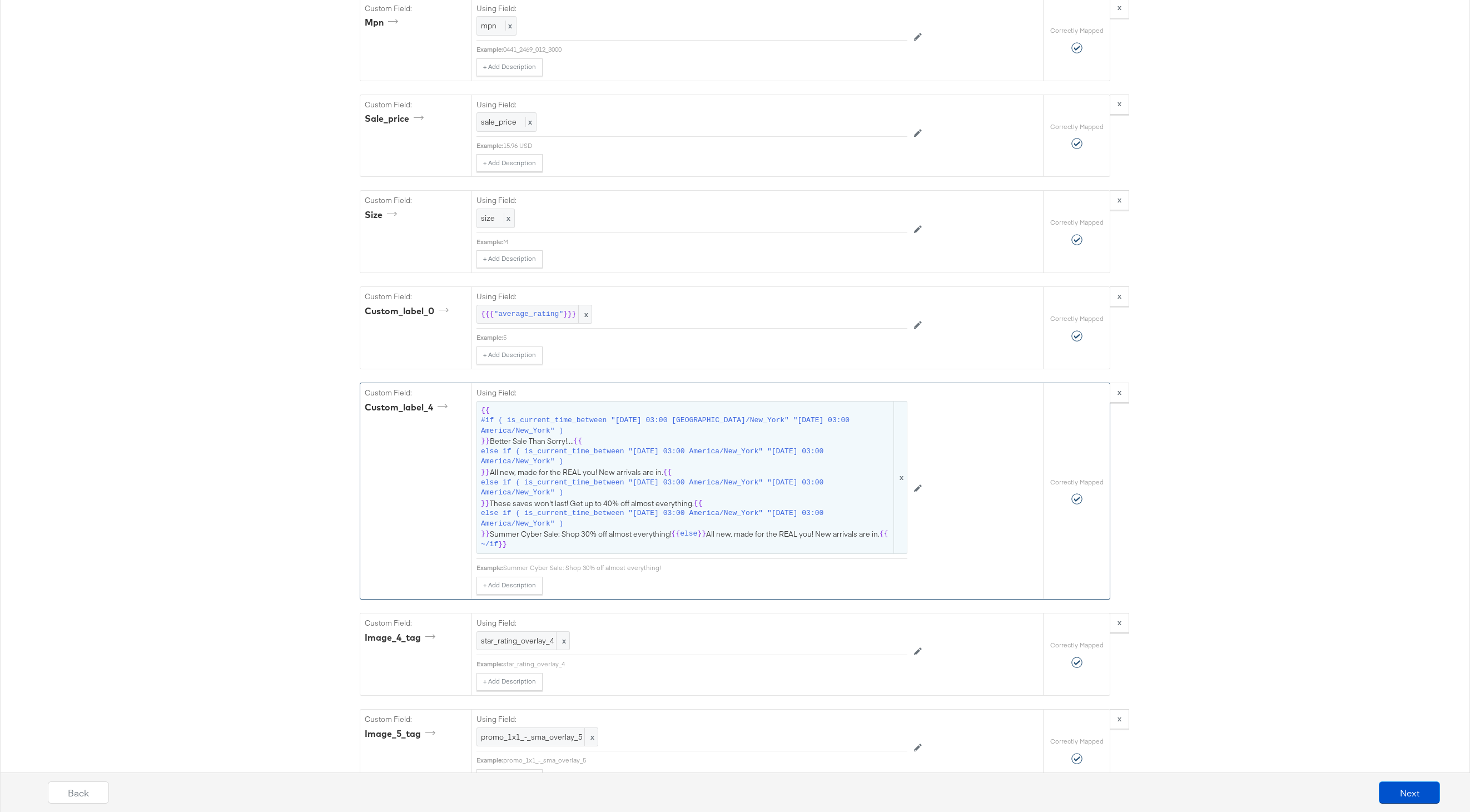
click at [626, 472] on span "{{ #if ( is_current_time_between "2024-06-11 03:00 America/New_York" "2024-06-1…" at bounding box center [692, 477] width 422 height 144
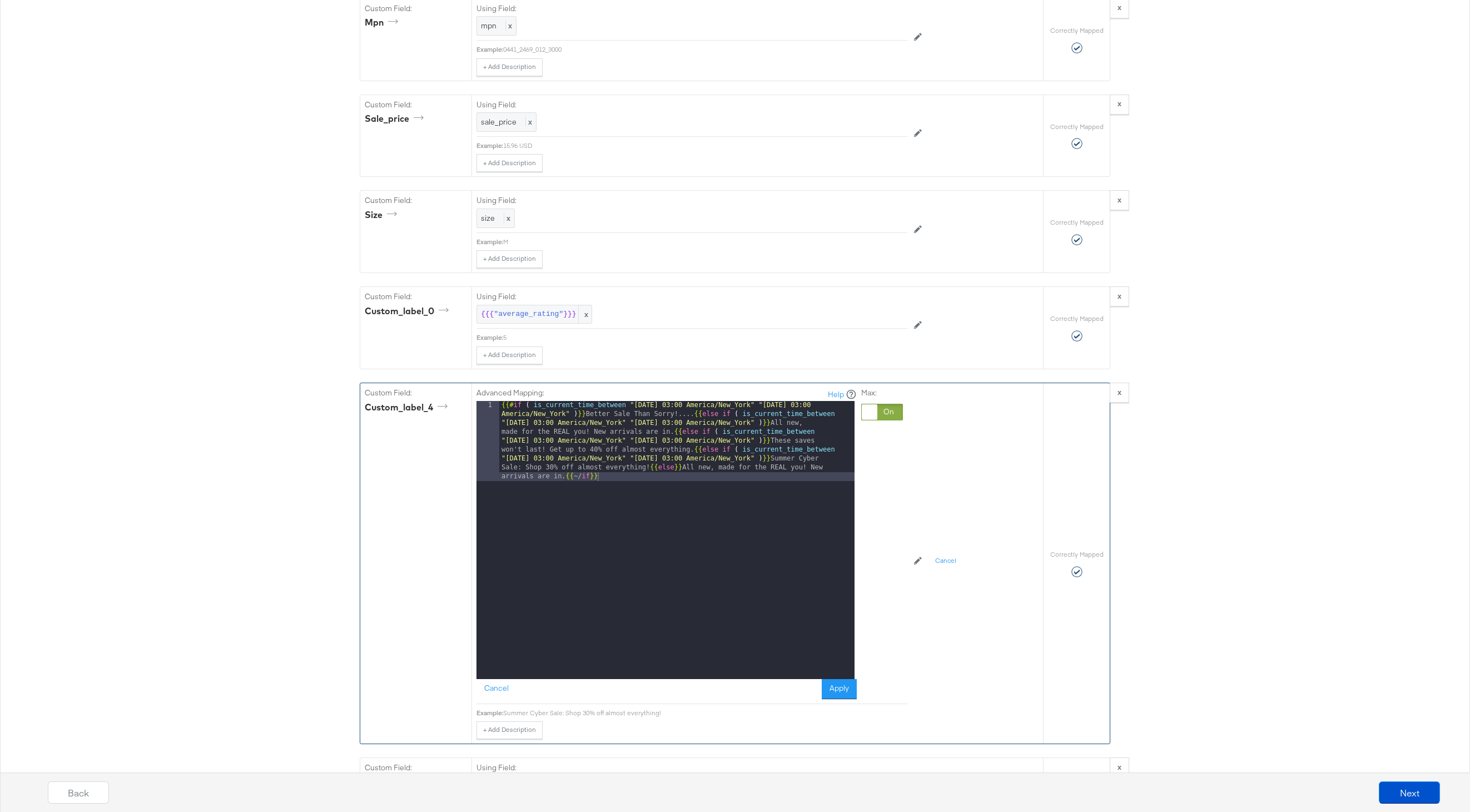
click at [648, 468] on div "{{# if ( is_current_time_between "2024-06-11 03:00 America/New_York" "2024-06-1…" at bounding box center [677, 620] width 355 height 438
click at [694, 450] on div "{{# if ( is_current_time_between "2024-06-11 03:00 America/New_York" "2024-06-1…" at bounding box center [677, 579] width 355 height 358
click at [497, 688] on button "Cancel" at bounding box center [497, 689] width 40 height 20
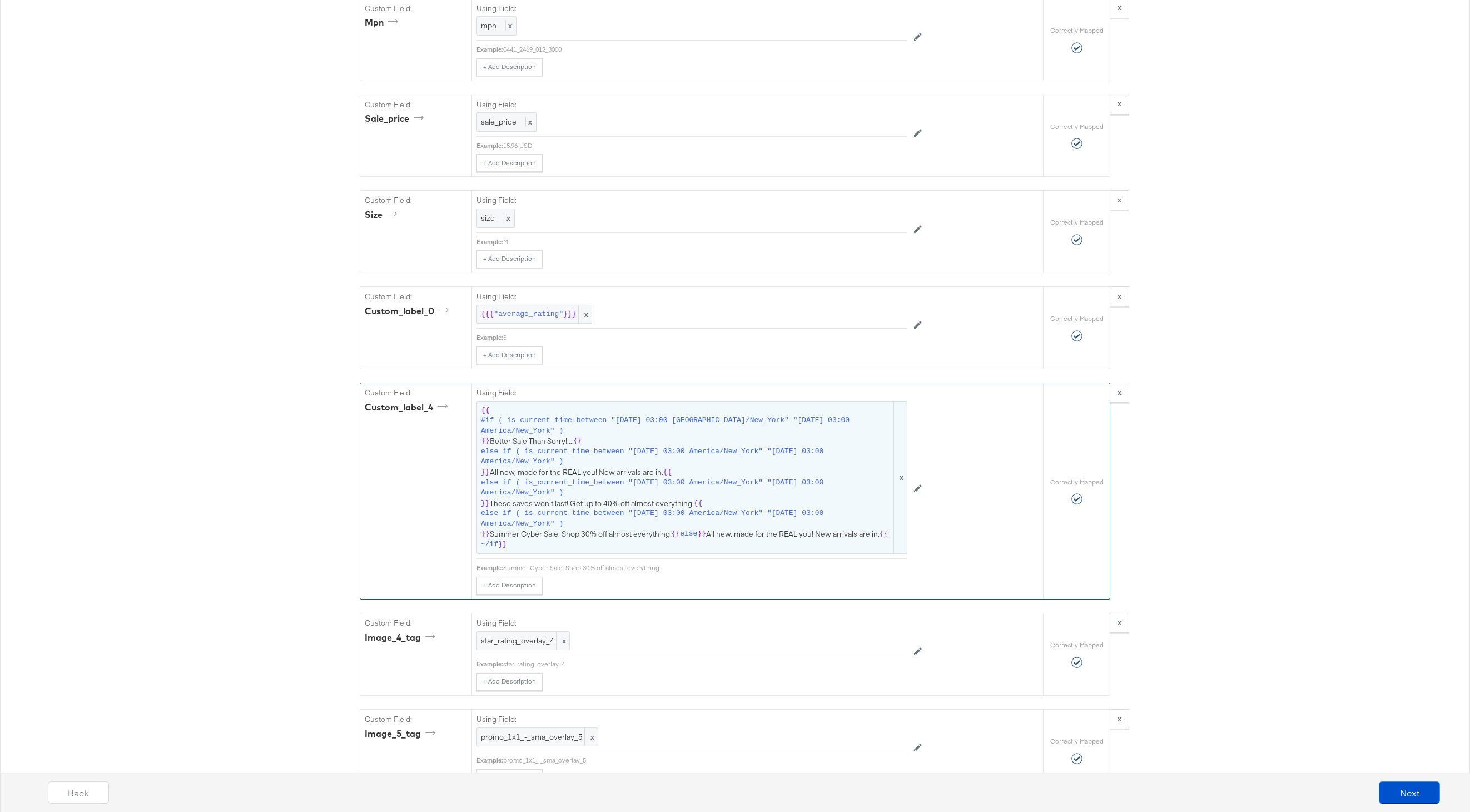
click at [596, 430] on span "#if ( is_current_time_between "[DATE] 03:00 [GEOGRAPHIC_DATA]/New_York" "[DATE]…" at bounding box center [687, 426] width 411 height 21
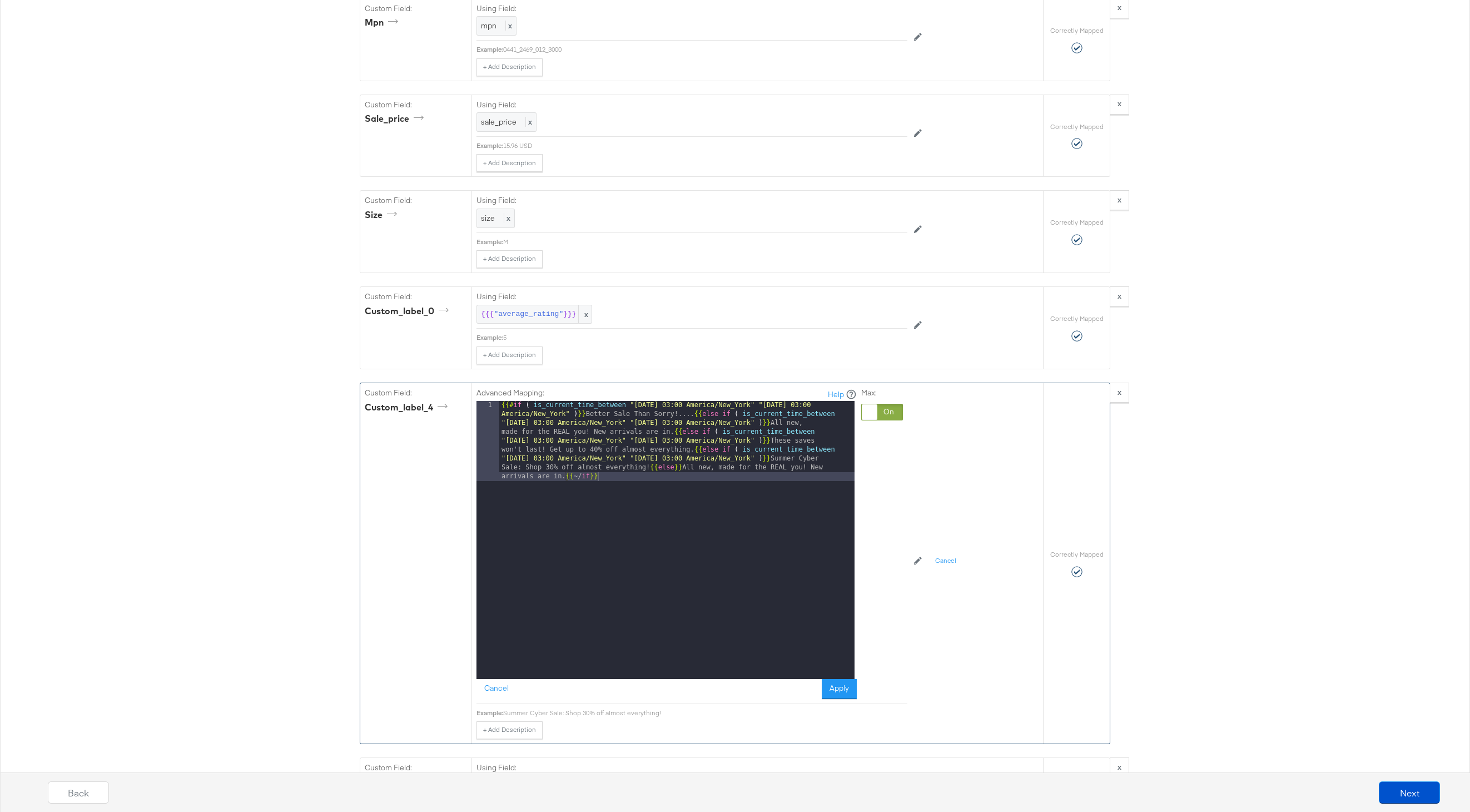
click at [680, 412] on div "{{# if ( is_current_time_between "2024-06-11 03:00 America/New_York" "2024-06-1…" at bounding box center [677, 620] width 355 height 438
click at [842, 684] on button "Apply" at bounding box center [839, 689] width 35 height 20
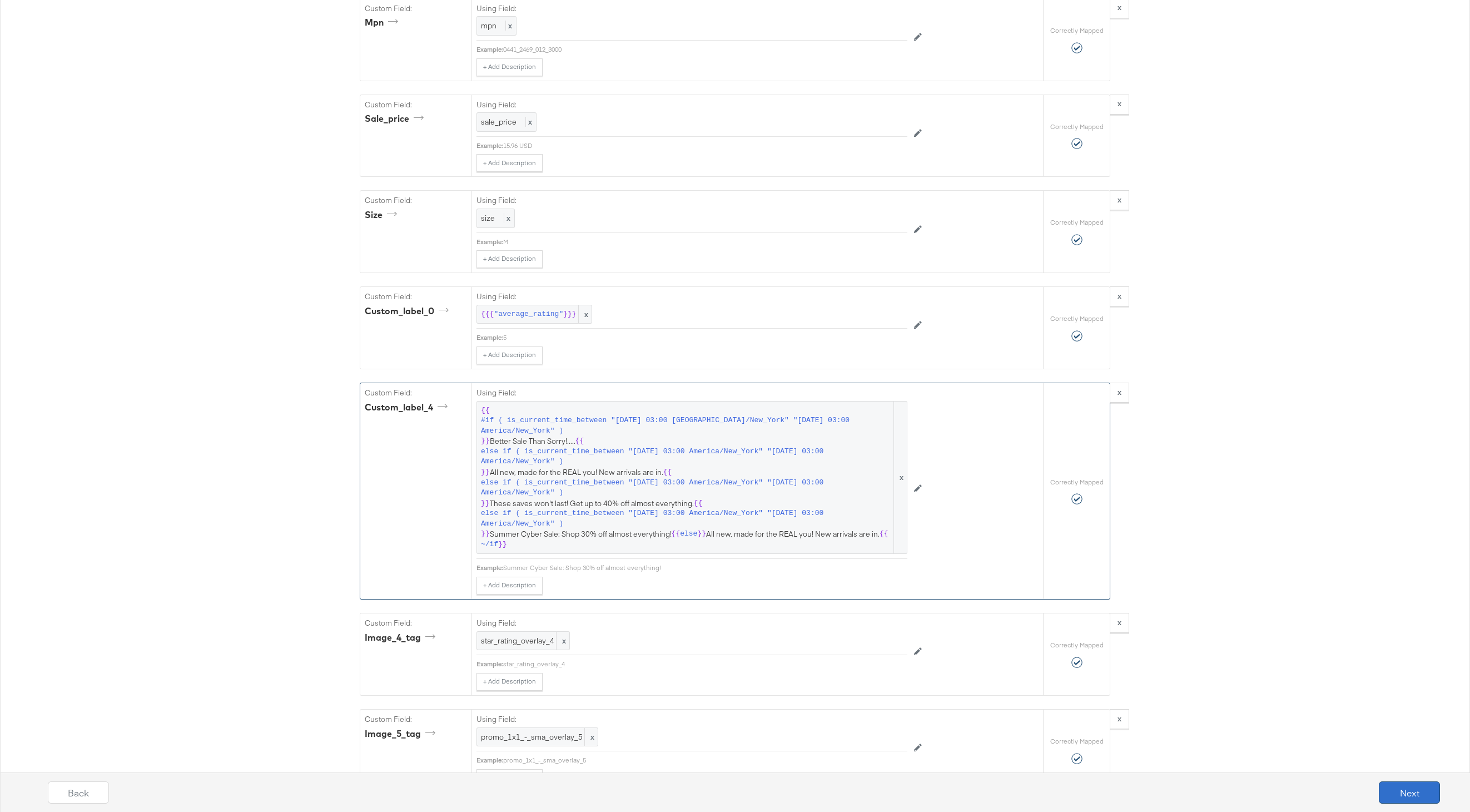
click at [1404, 791] on button "Next" at bounding box center [1410, 792] width 61 height 22
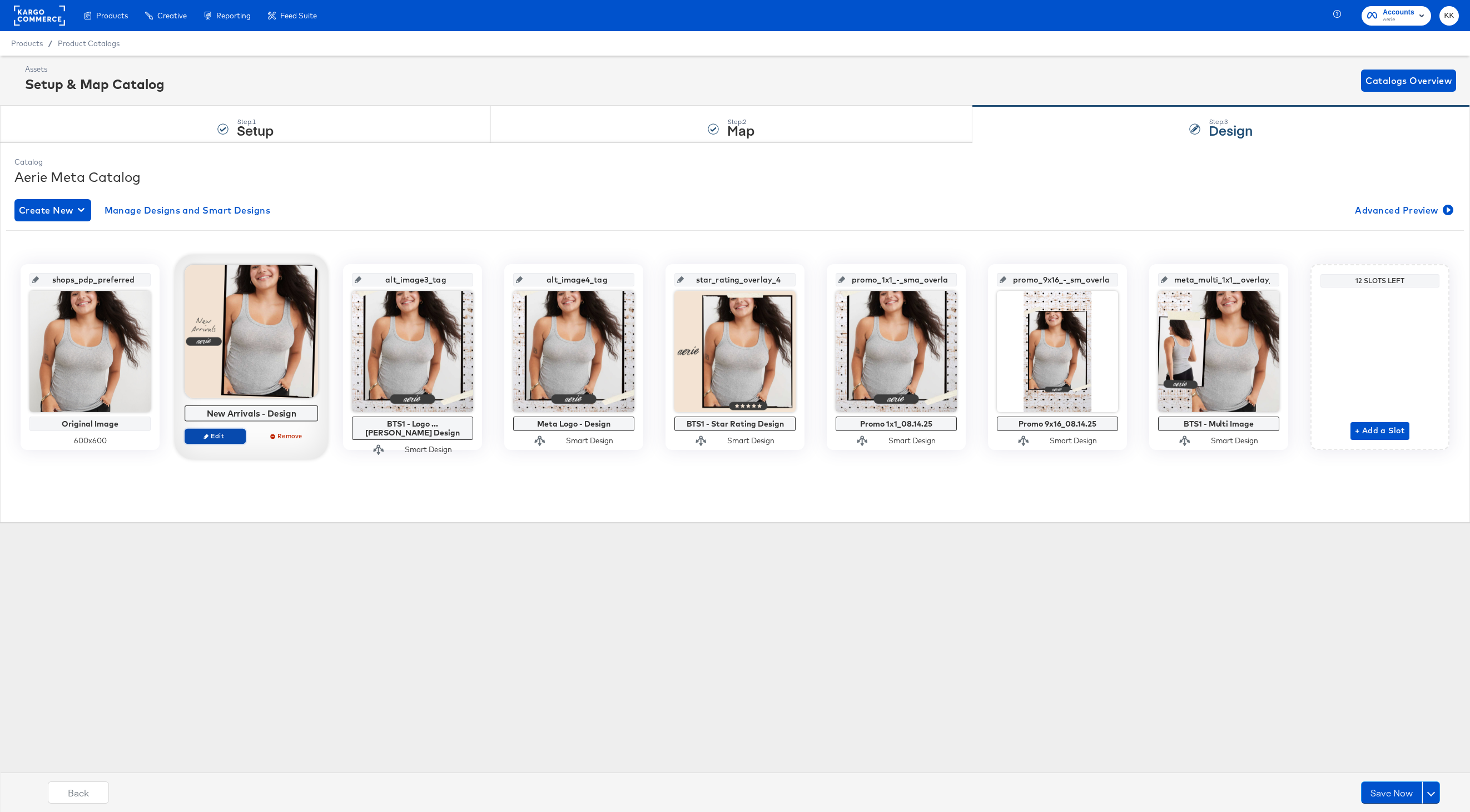
click at [217, 437] on span "Edit" at bounding box center [215, 436] width 51 height 9
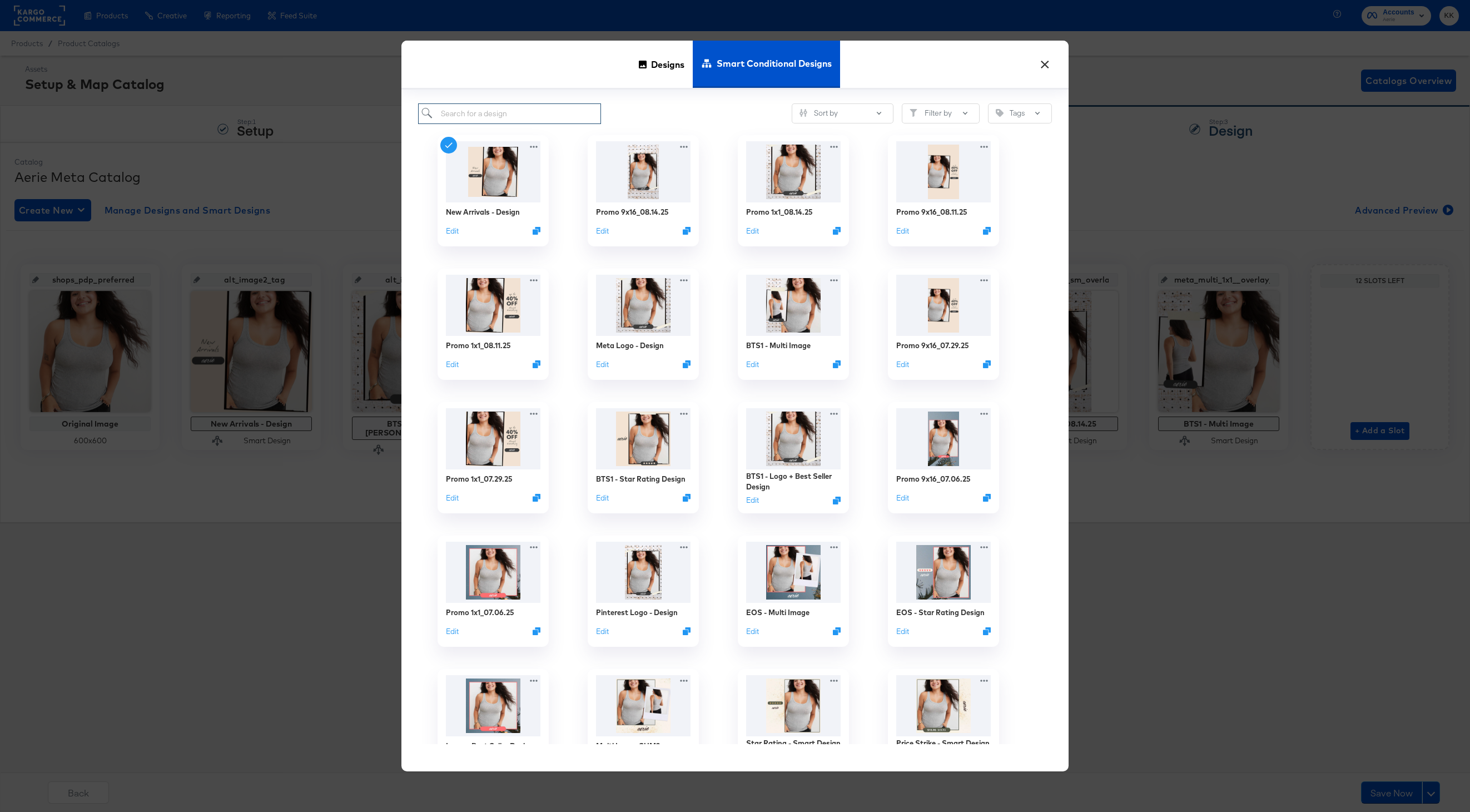
click at [483, 112] on input "search" at bounding box center [509, 114] width 183 height 21
click at [639, 77] on div "Designs" at bounding box center [662, 64] width 62 height 47
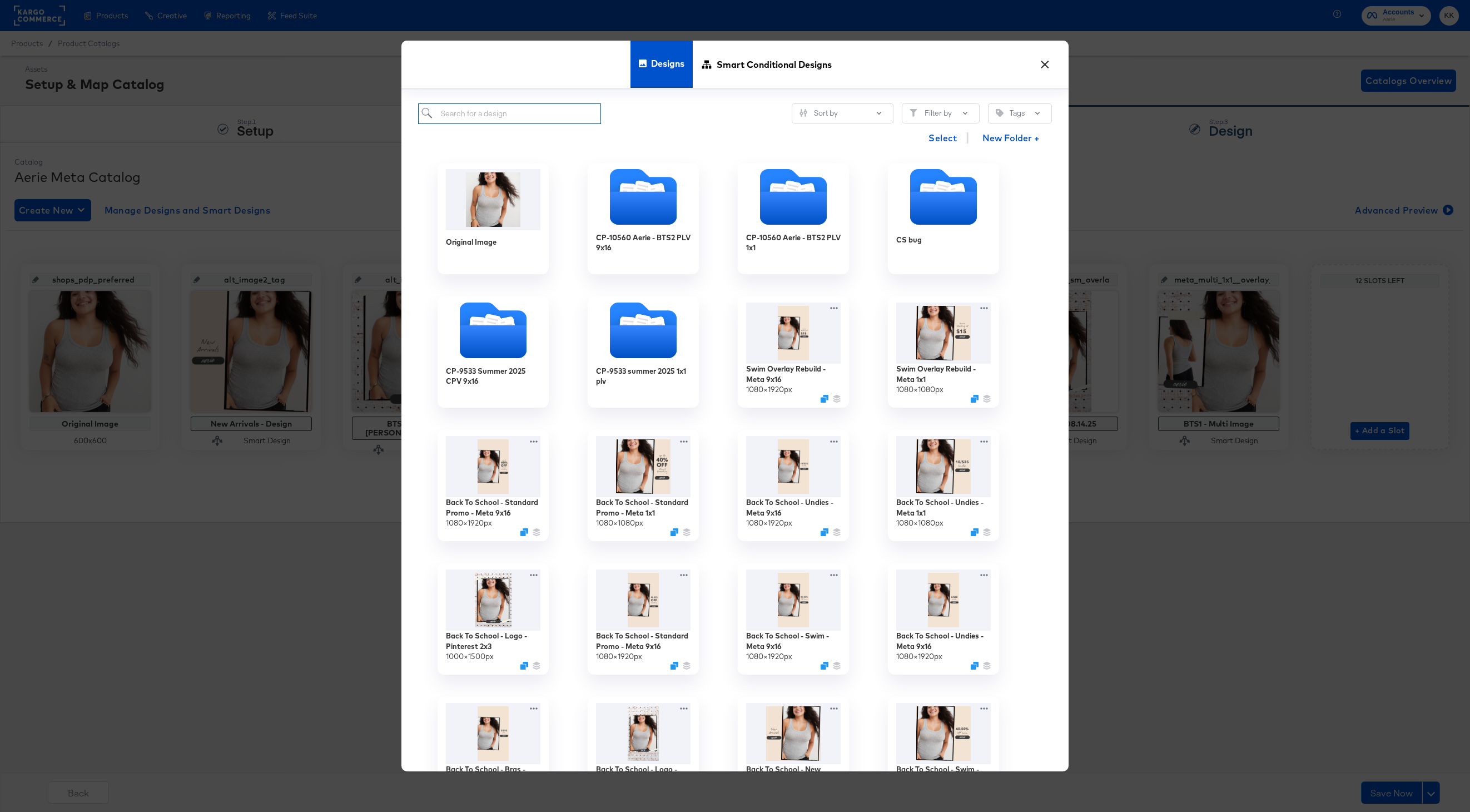
click at [516, 122] on input "search" at bounding box center [509, 114] width 183 height 21
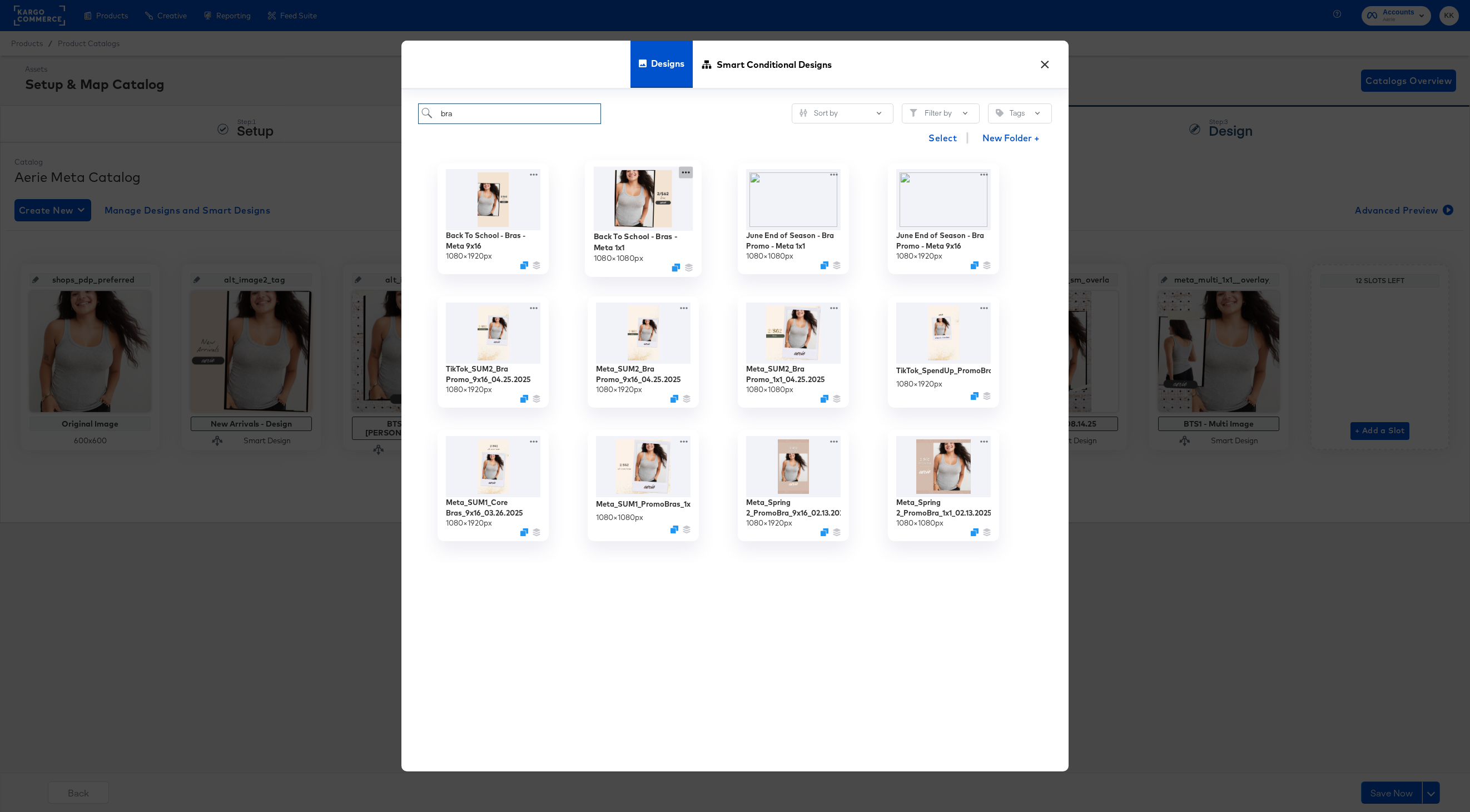
click at [689, 173] on icon at bounding box center [686, 172] width 8 height 3
type input "bra"
click at [732, 242] on icon at bounding box center [724, 239] width 25 height 9
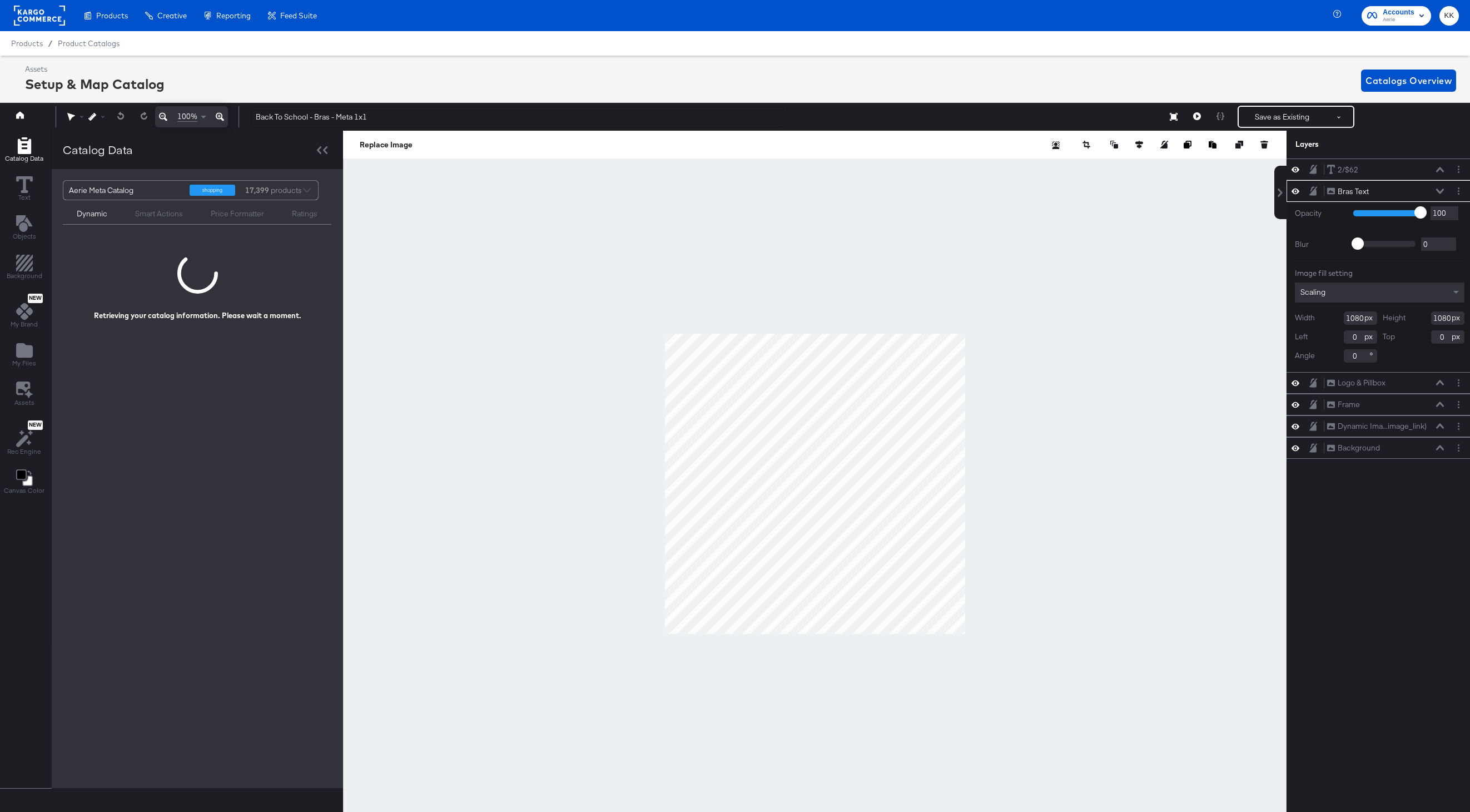
scroll to position [0, 3]
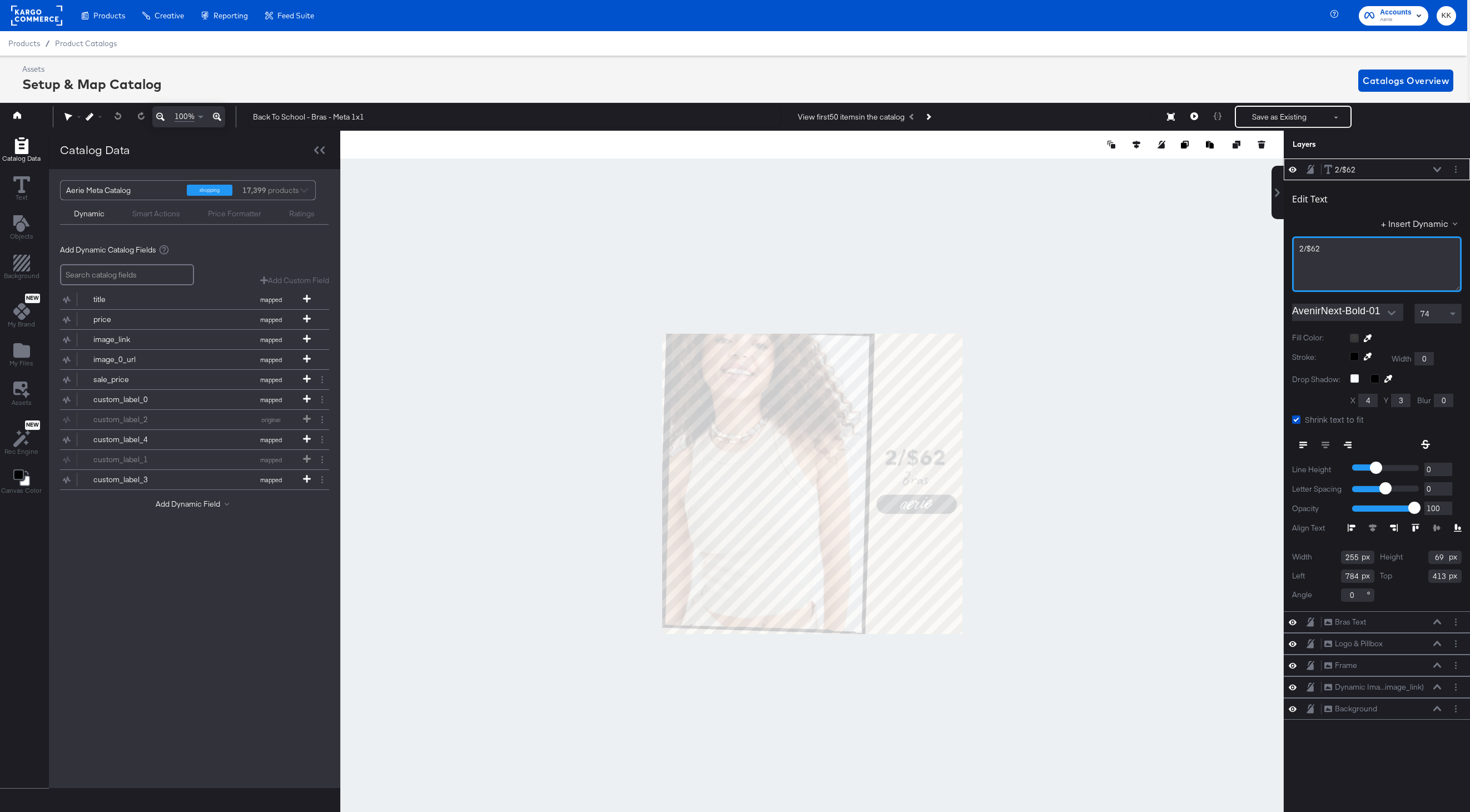
click at [1336, 248] on div "2/$62" at bounding box center [1376, 248] width 155 height 10
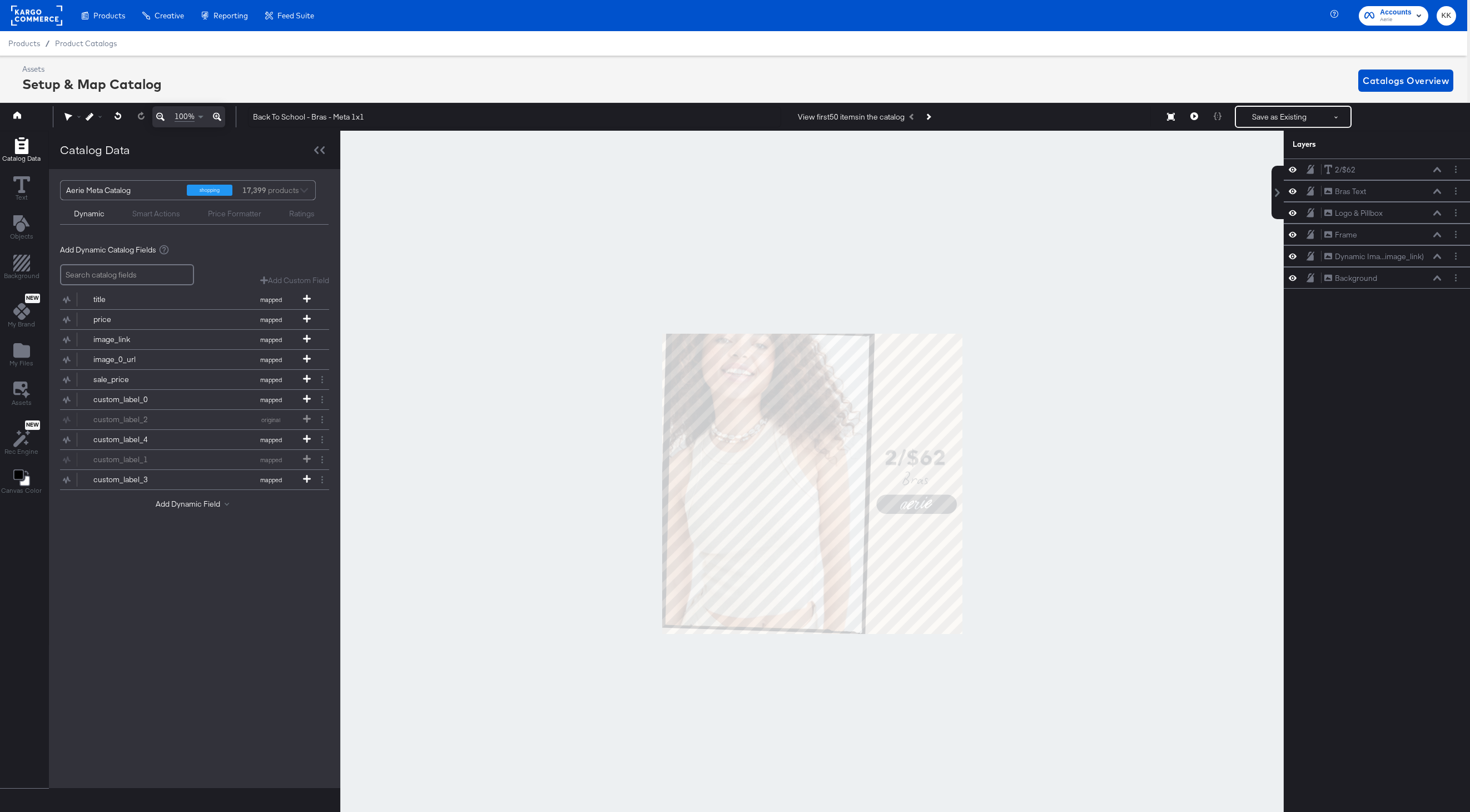
click at [1080, 275] on div at bounding box center [812, 483] width 944 height 706
click at [1249, 117] on button "Save as Existing" at bounding box center [1279, 116] width 87 height 20
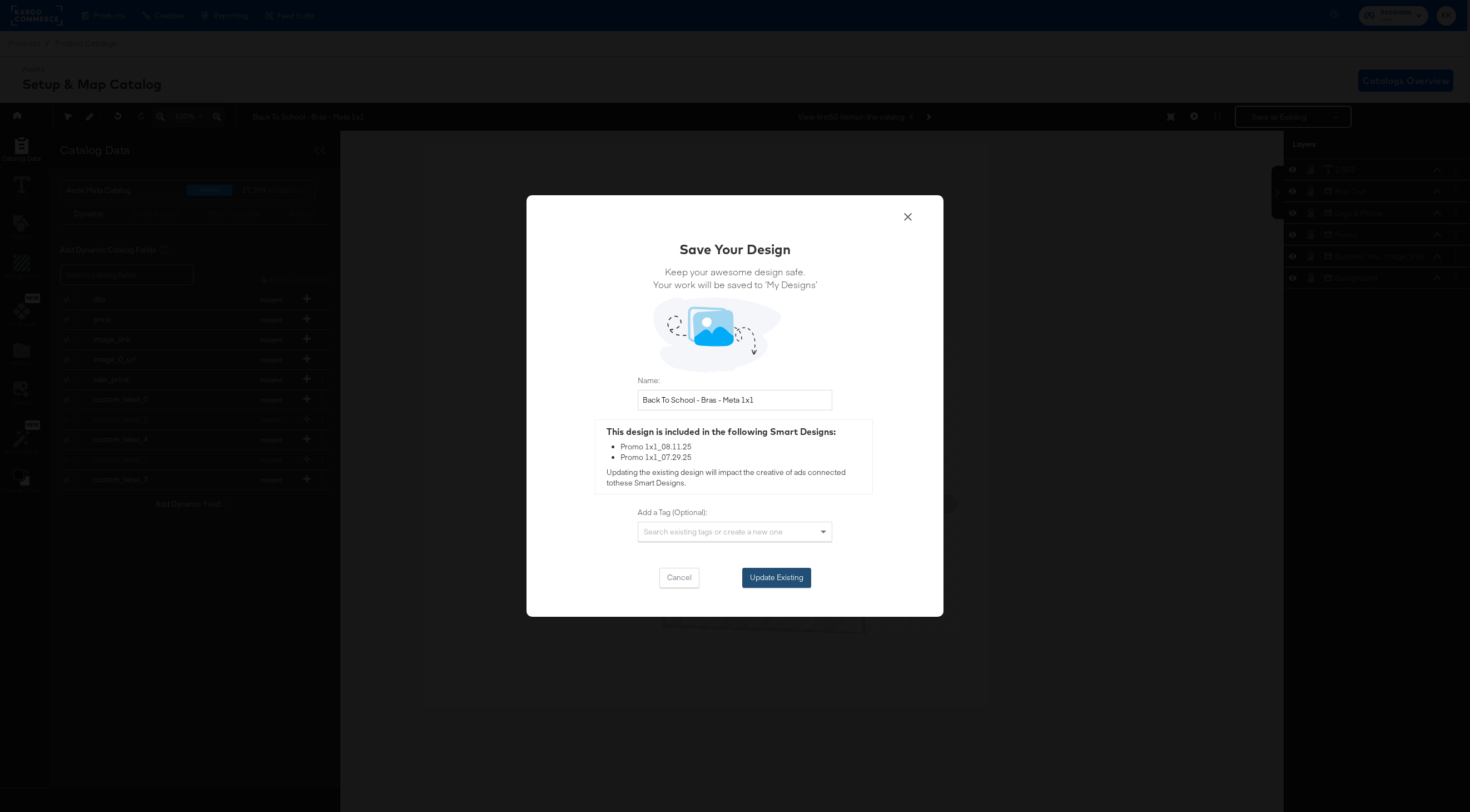
click at [802, 573] on button "Update Existing" at bounding box center [776, 578] width 69 height 20
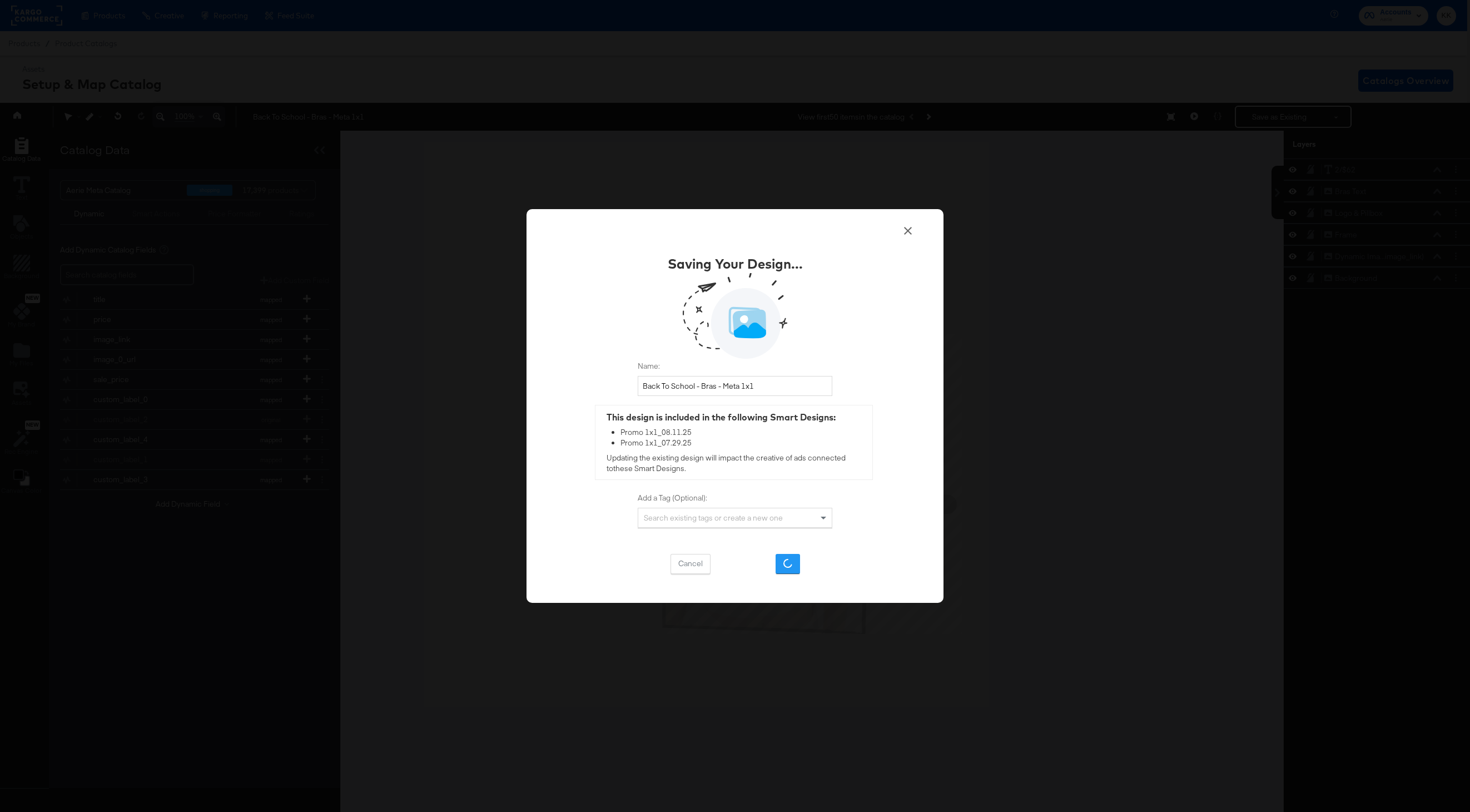
scroll to position [0, 0]
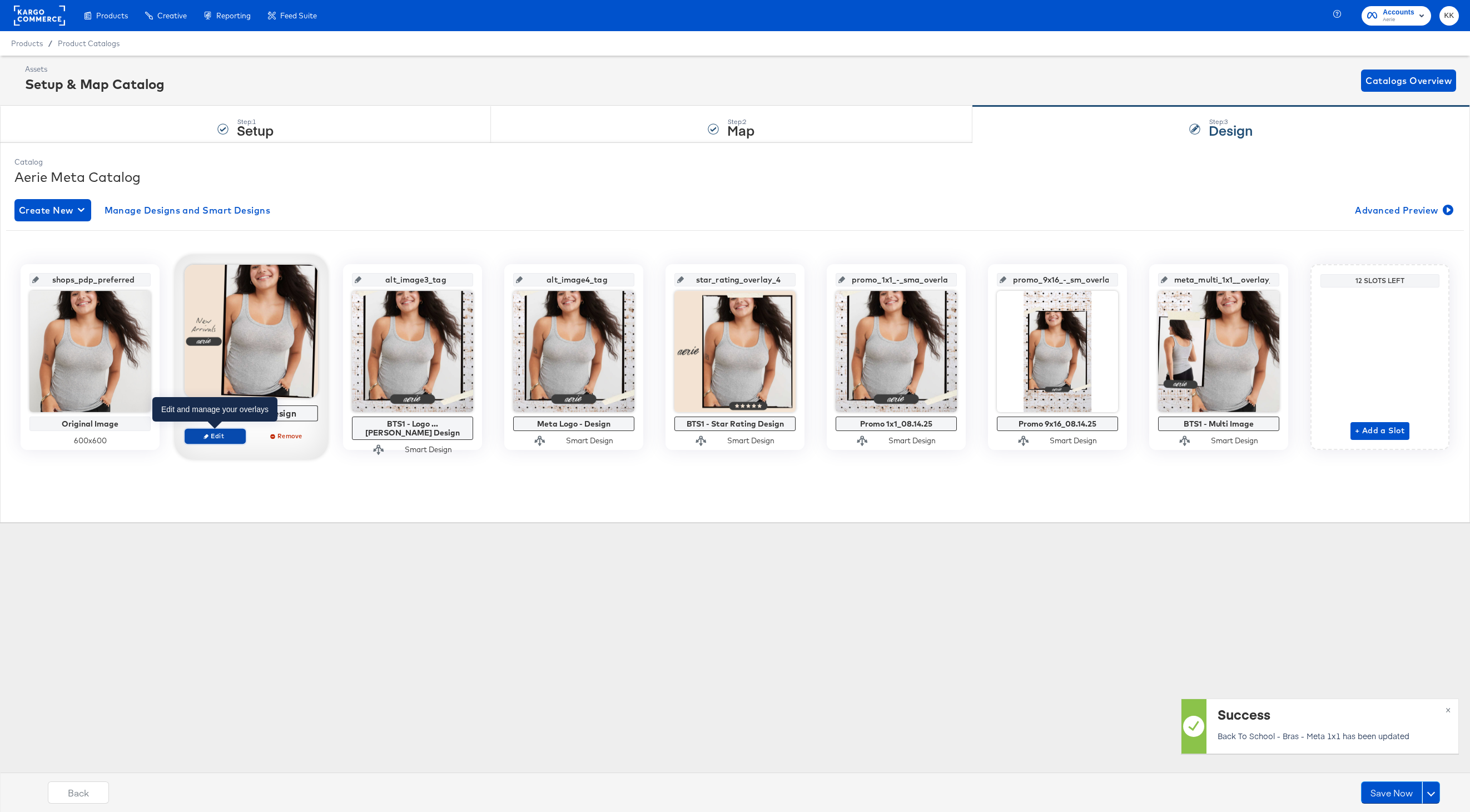
click at [224, 438] on span "Edit" at bounding box center [215, 436] width 51 height 9
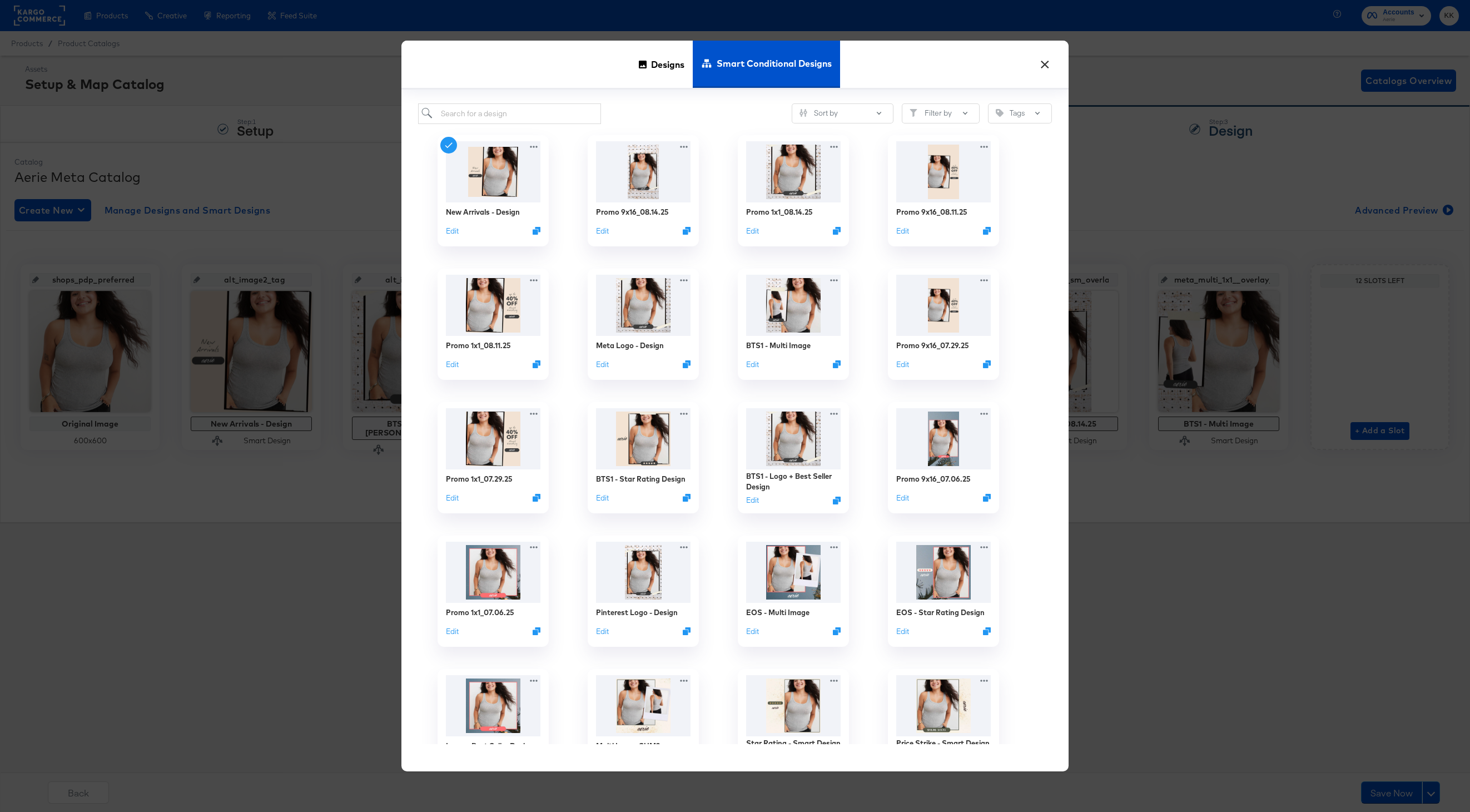
click at [653, 59] on span "Designs" at bounding box center [668, 65] width 33 height 49
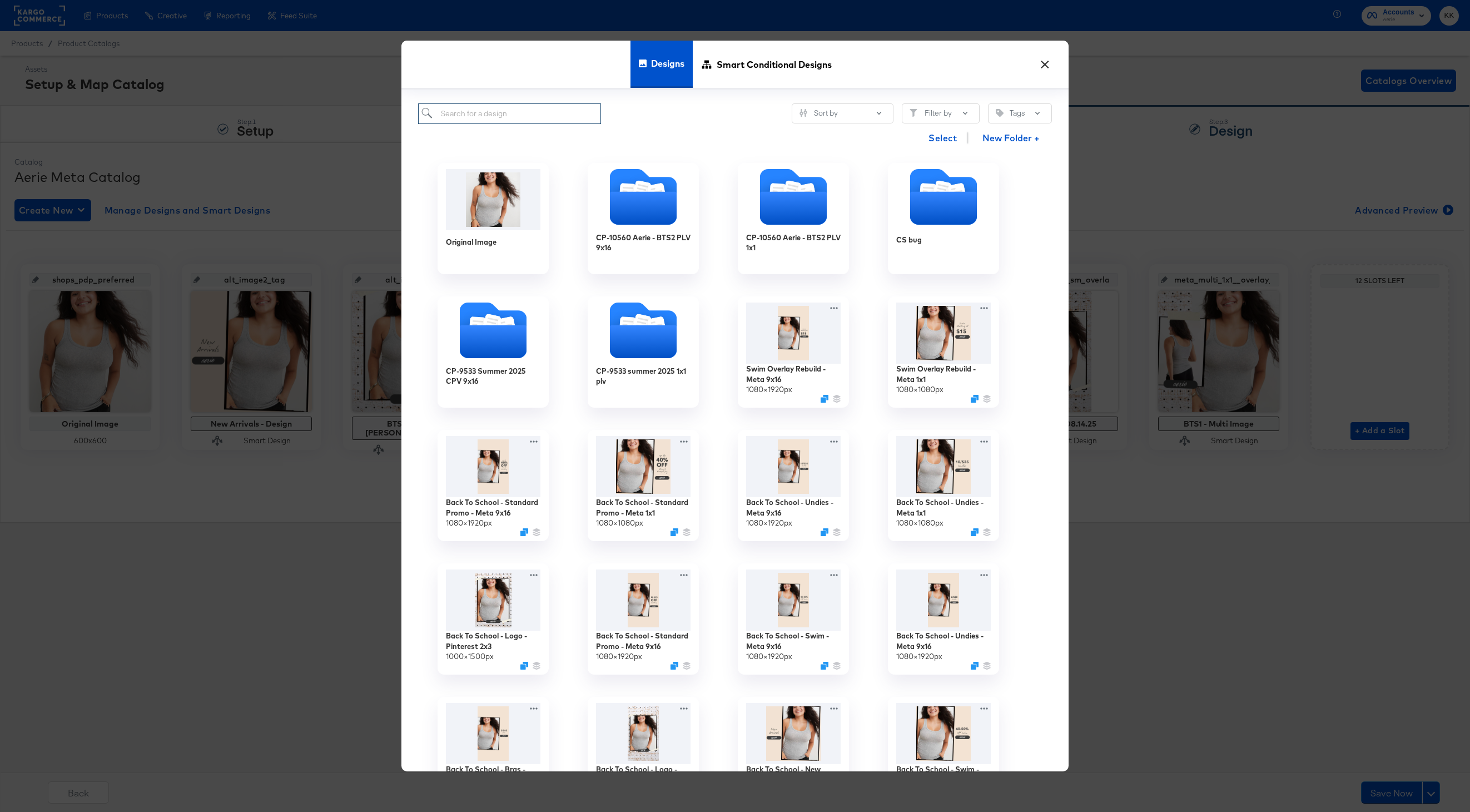
click at [475, 117] on input "search" at bounding box center [509, 114] width 183 height 21
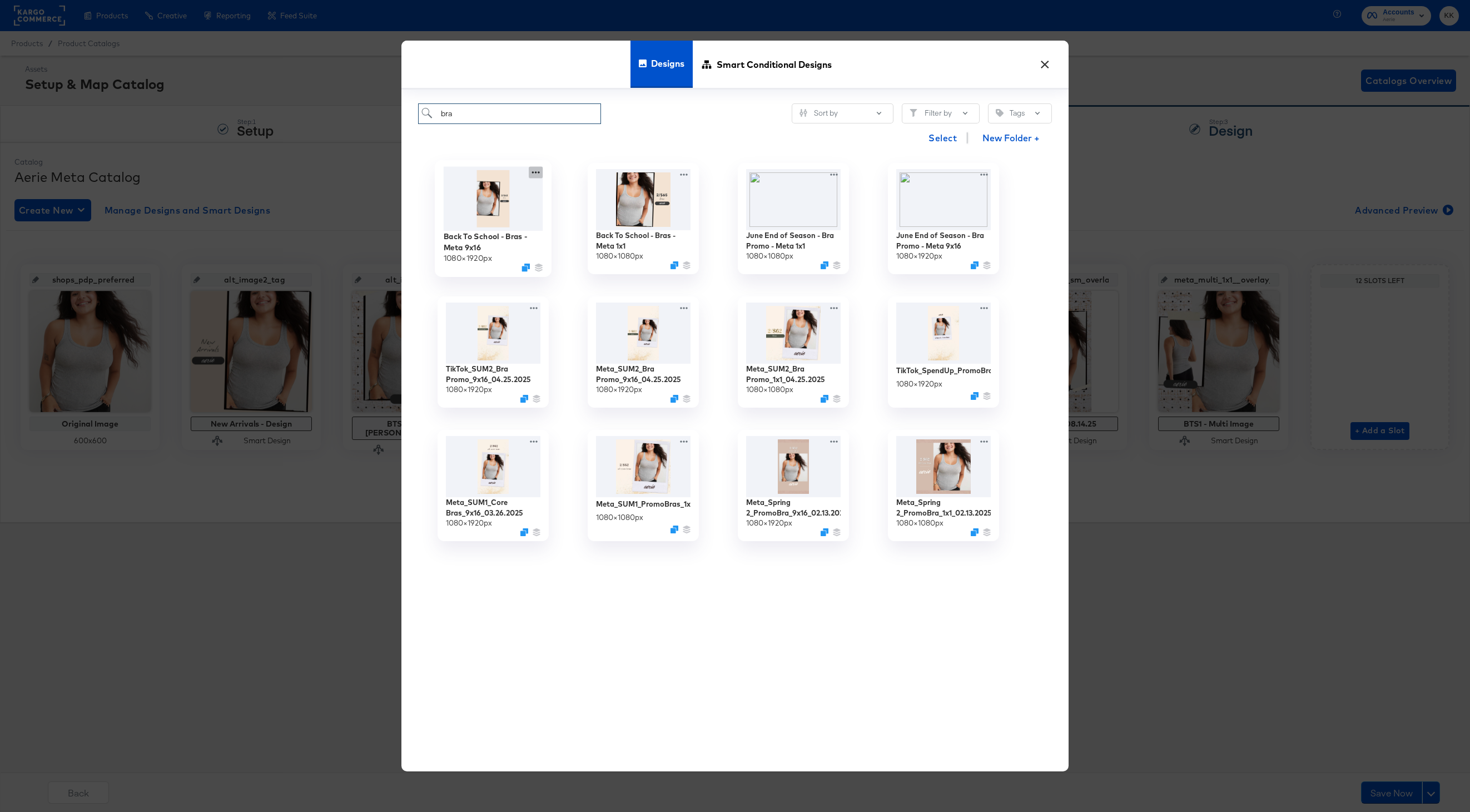
click at [534, 172] on icon at bounding box center [536, 172] width 14 height 11
type input "bra"
click at [588, 239] on div "Edit Design Edit Design" at bounding box center [588, 239] width 0 height 0
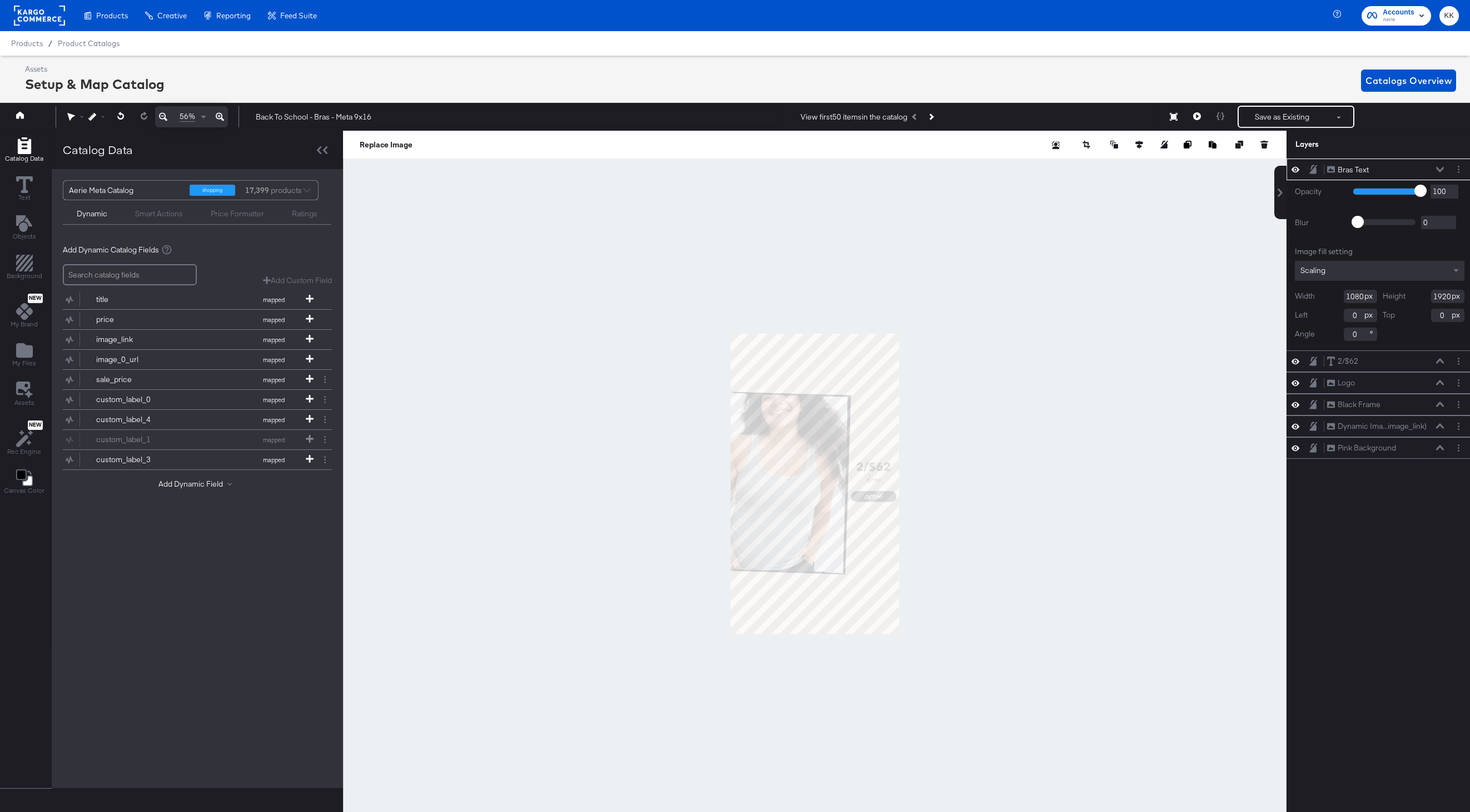
click at [219, 114] on icon at bounding box center [220, 116] width 9 height 13
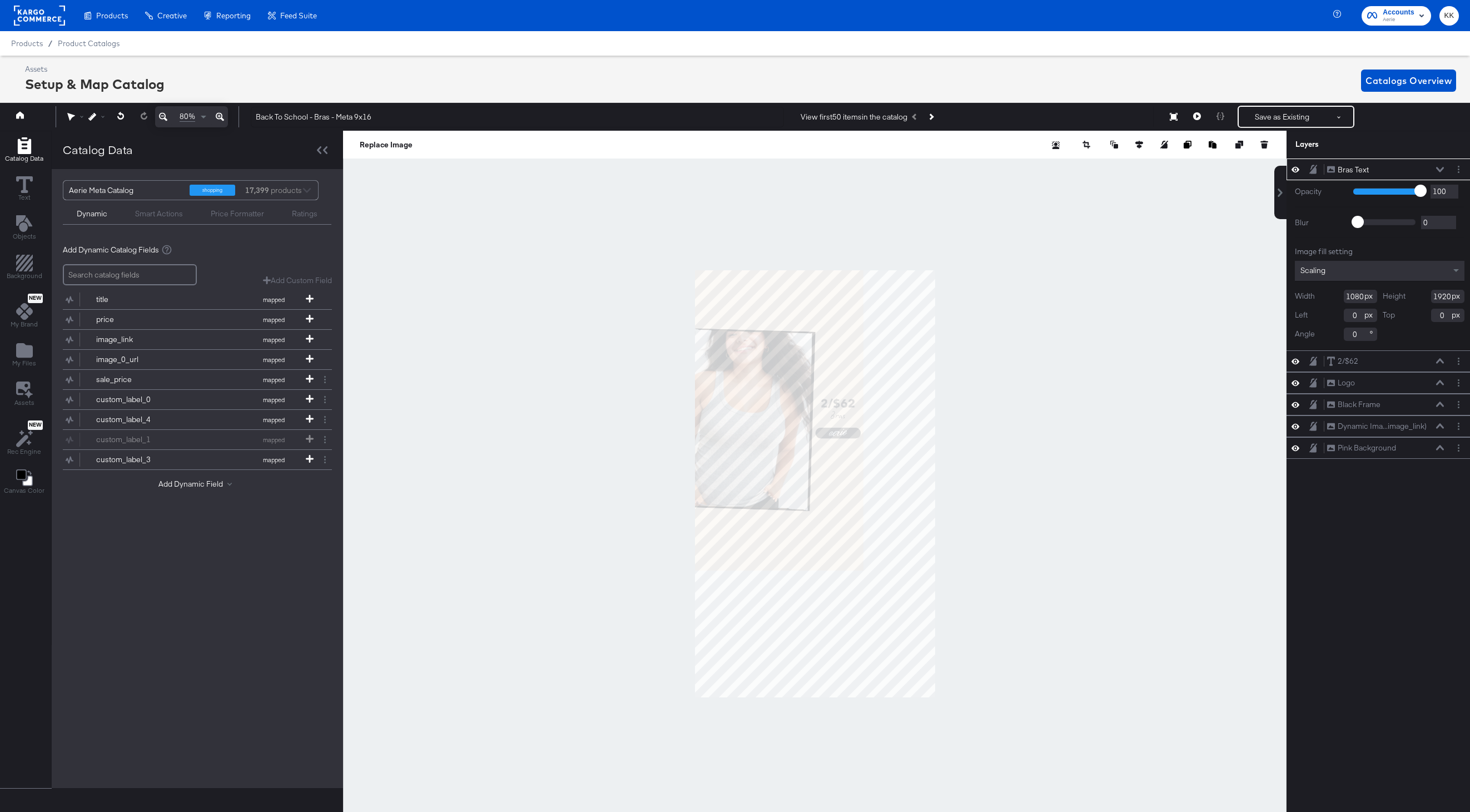
click at [219, 114] on icon at bounding box center [220, 116] width 9 height 13
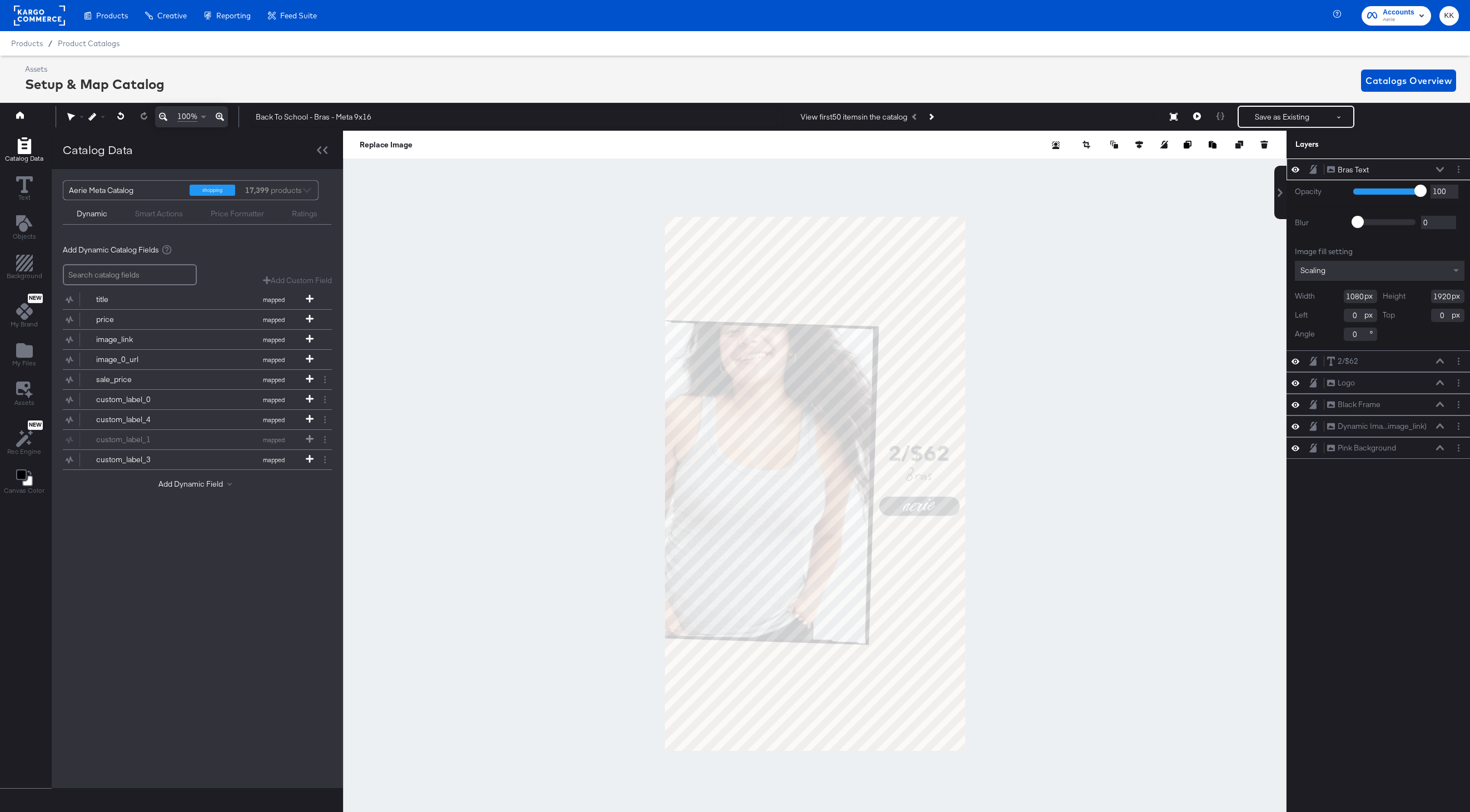
click at [219, 114] on icon at bounding box center [220, 116] width 9 height 13
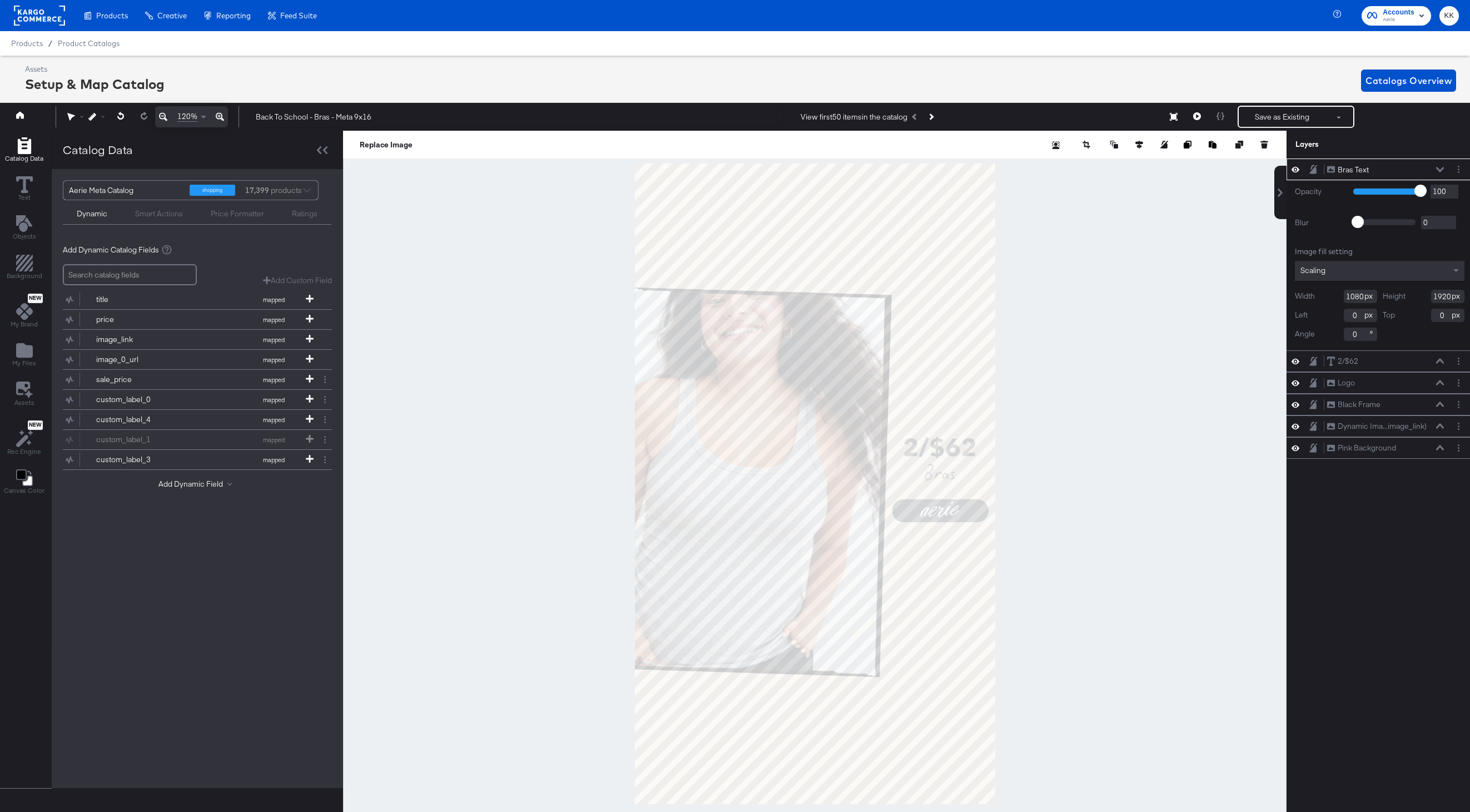
click at [1122, 444] on div at bounding box center [815, 483] width 944 height 706
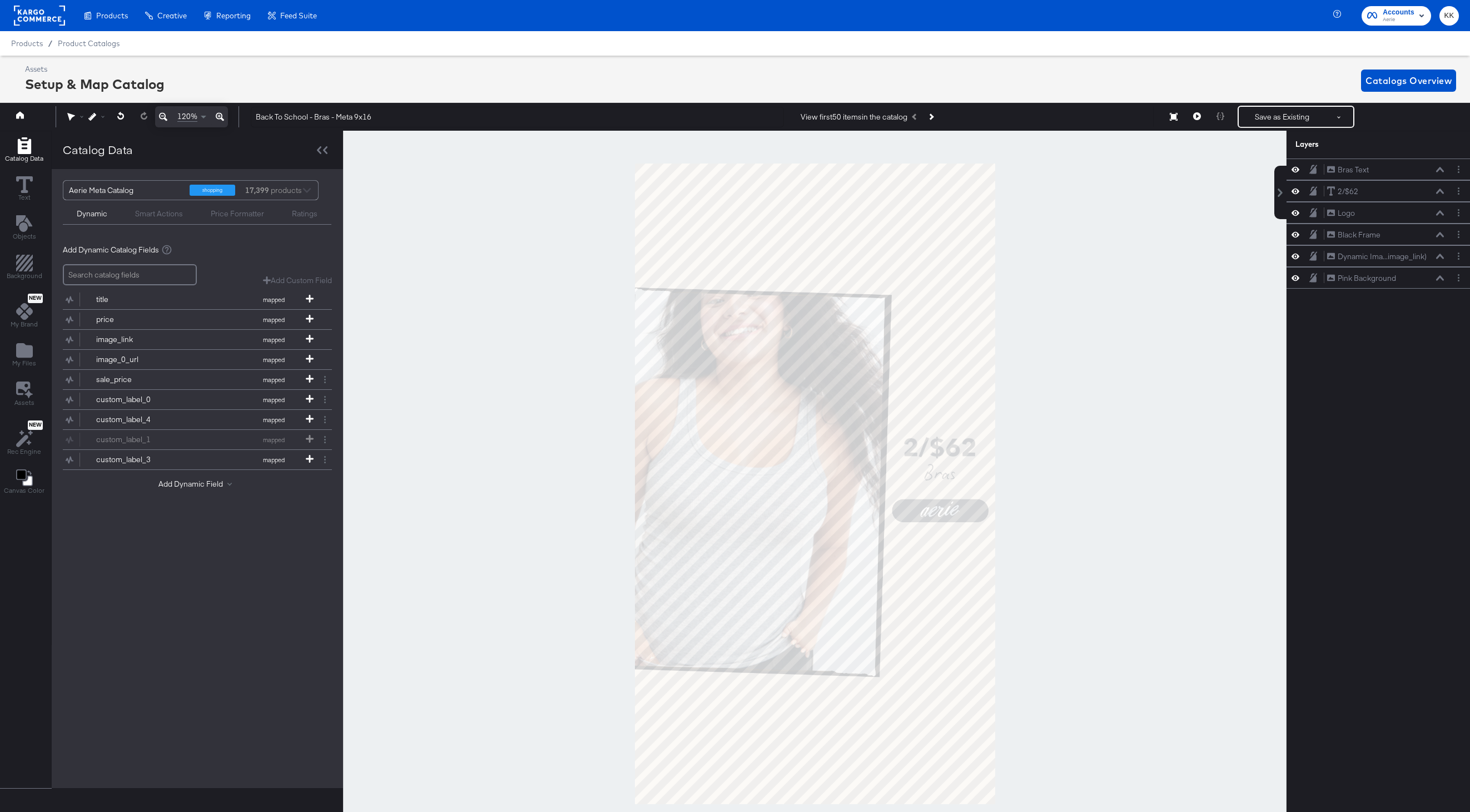
scroll to position [0, 3]
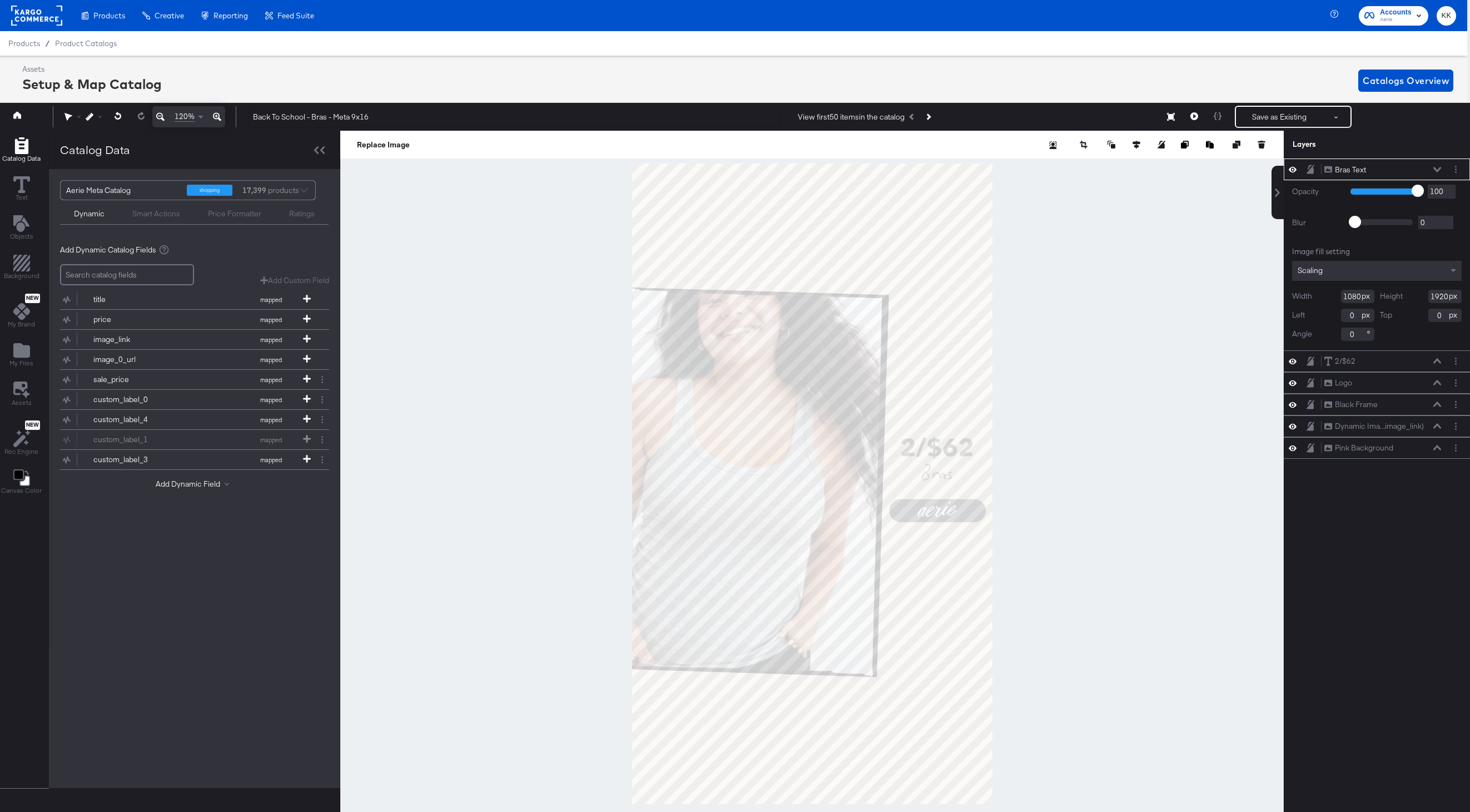
click at [1176, 364] on div at bounding box center [812, 483] width 944 height 706
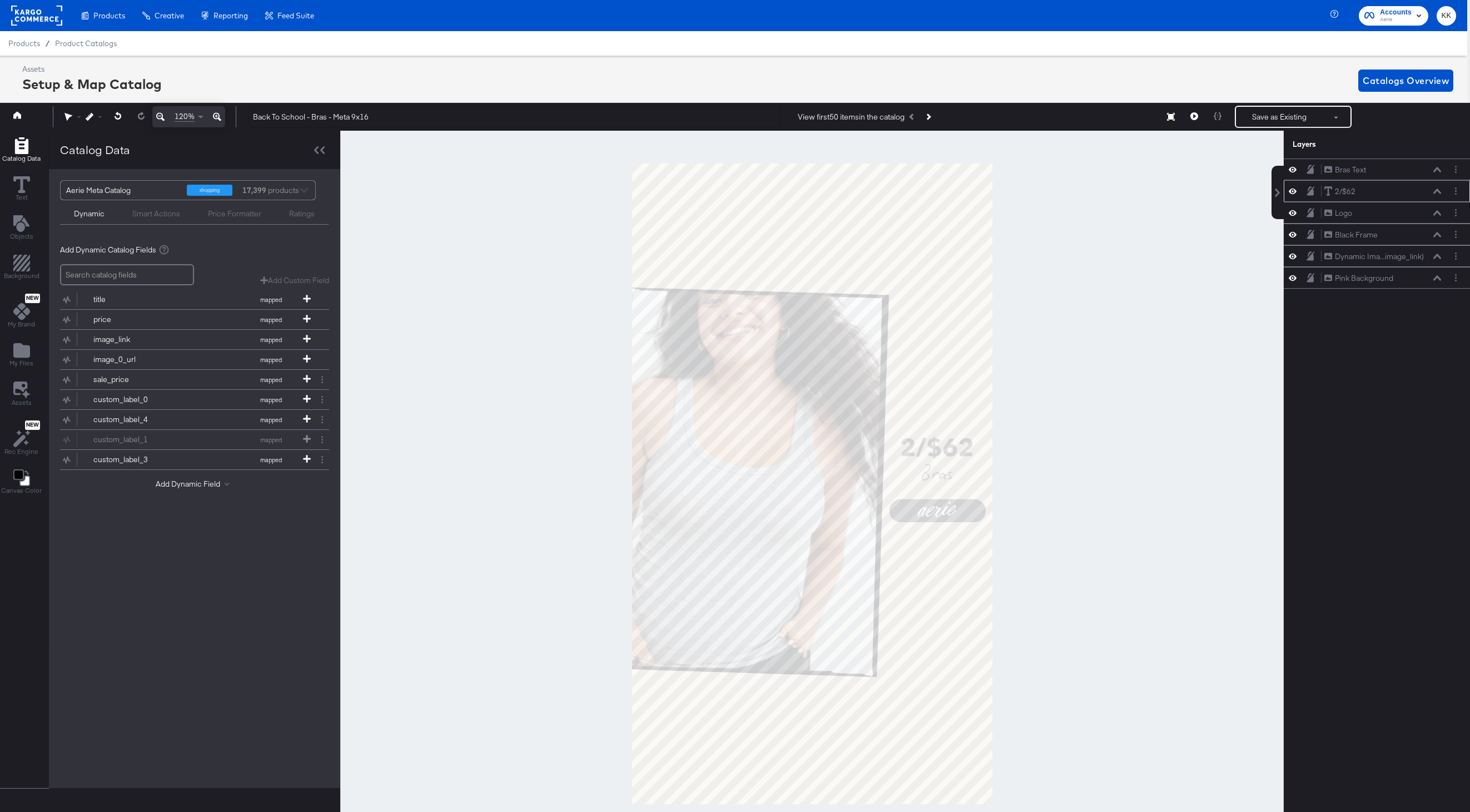
click at [1443, 192] on div "2/$62 2/$62" at bounding box center [1386, 191] width 124 height 11
click at [1442, 192] on div "2/$62 2/$62" at bounding box center [1386, 191] width 124 height 11
click at [1436, 192] on icon at bounding box center [1437, 191] width 8 height 5
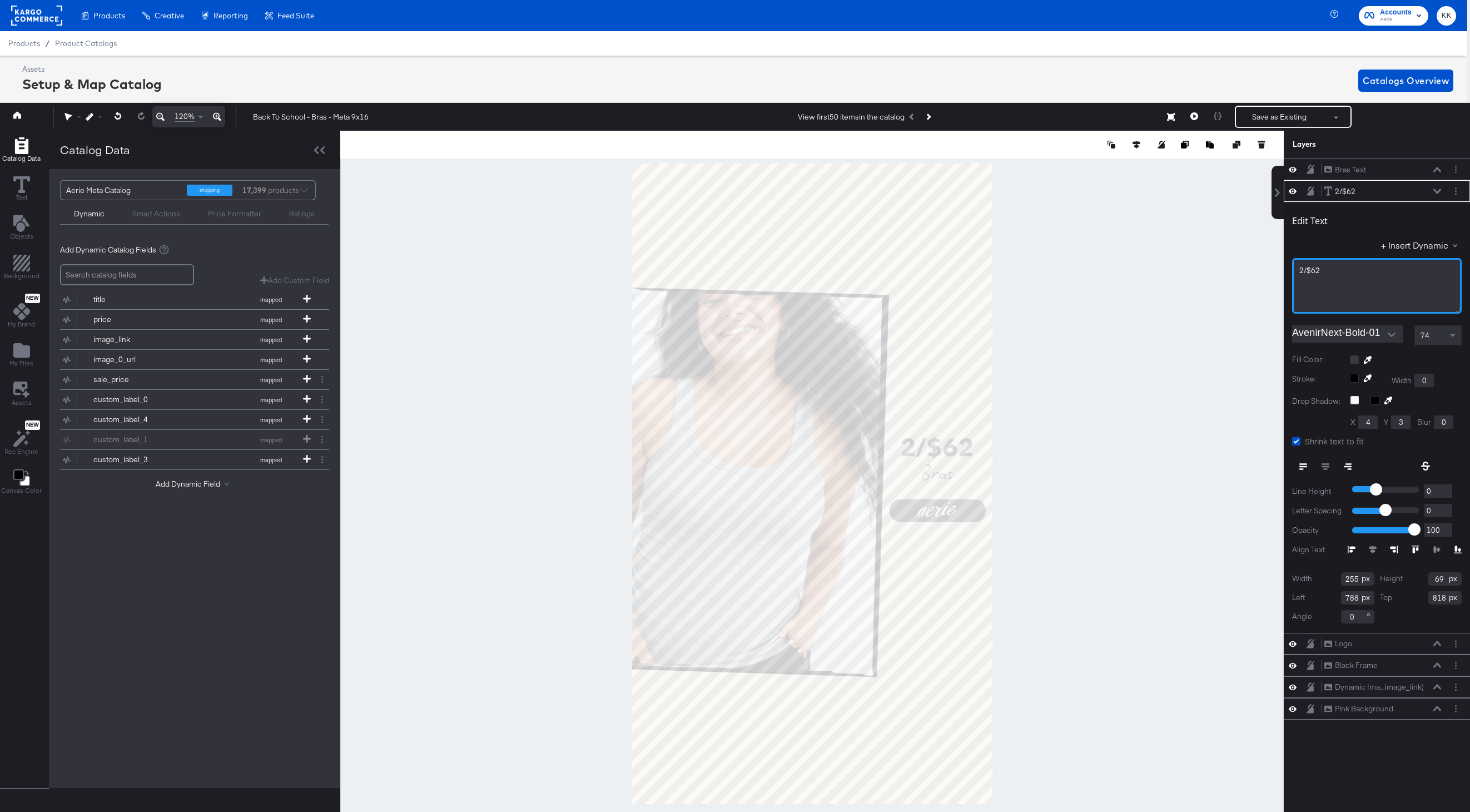
click at [1338, 274] on div "2/$62" at bounding box center [1376, 270] width 155 height 10
click at [1098, 295] on div at bounding box center [812, 483] width 944 height 706
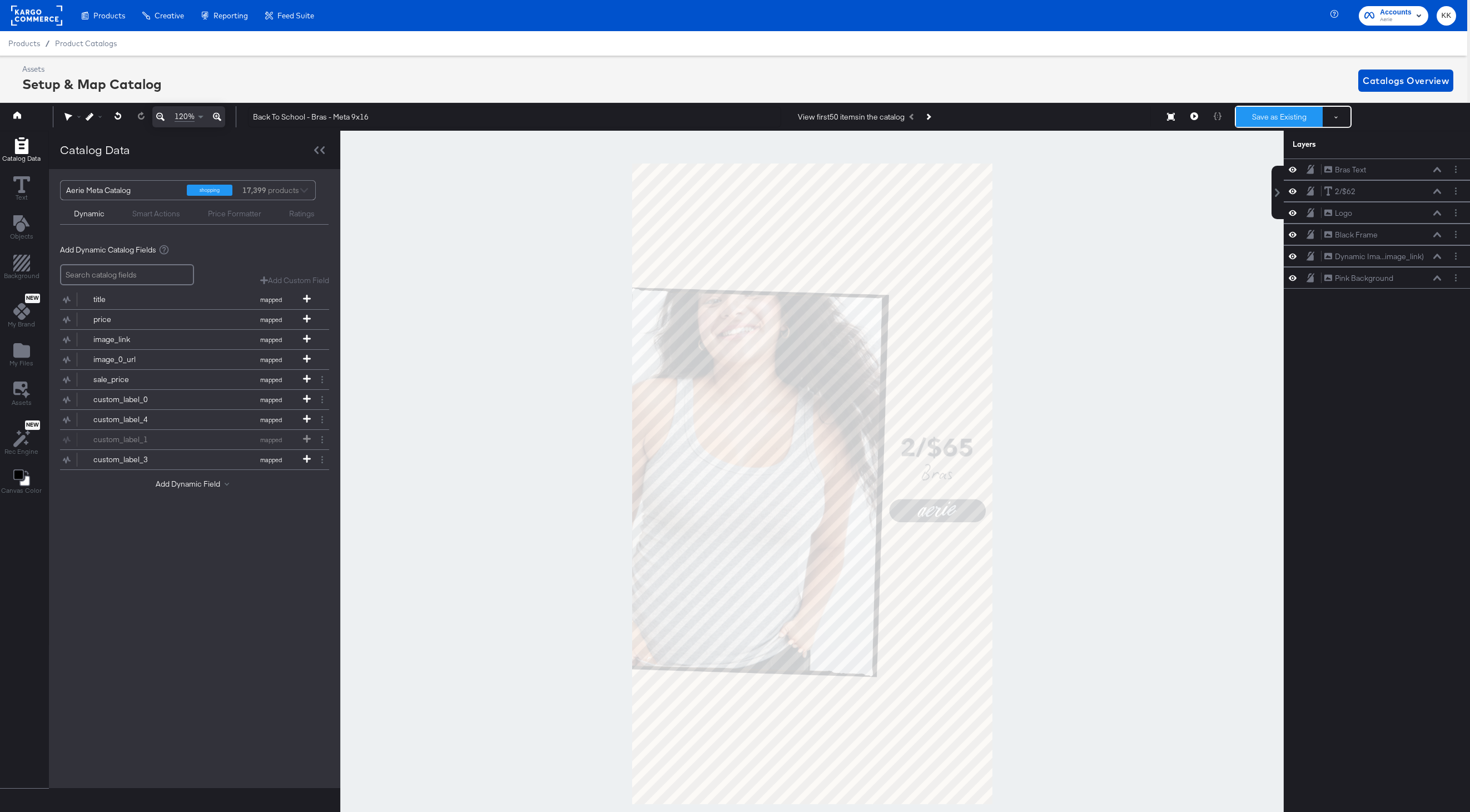
click at [1286, 120] on button "Save as Existing" at bounding box center [1279, 116] width 87 height 20
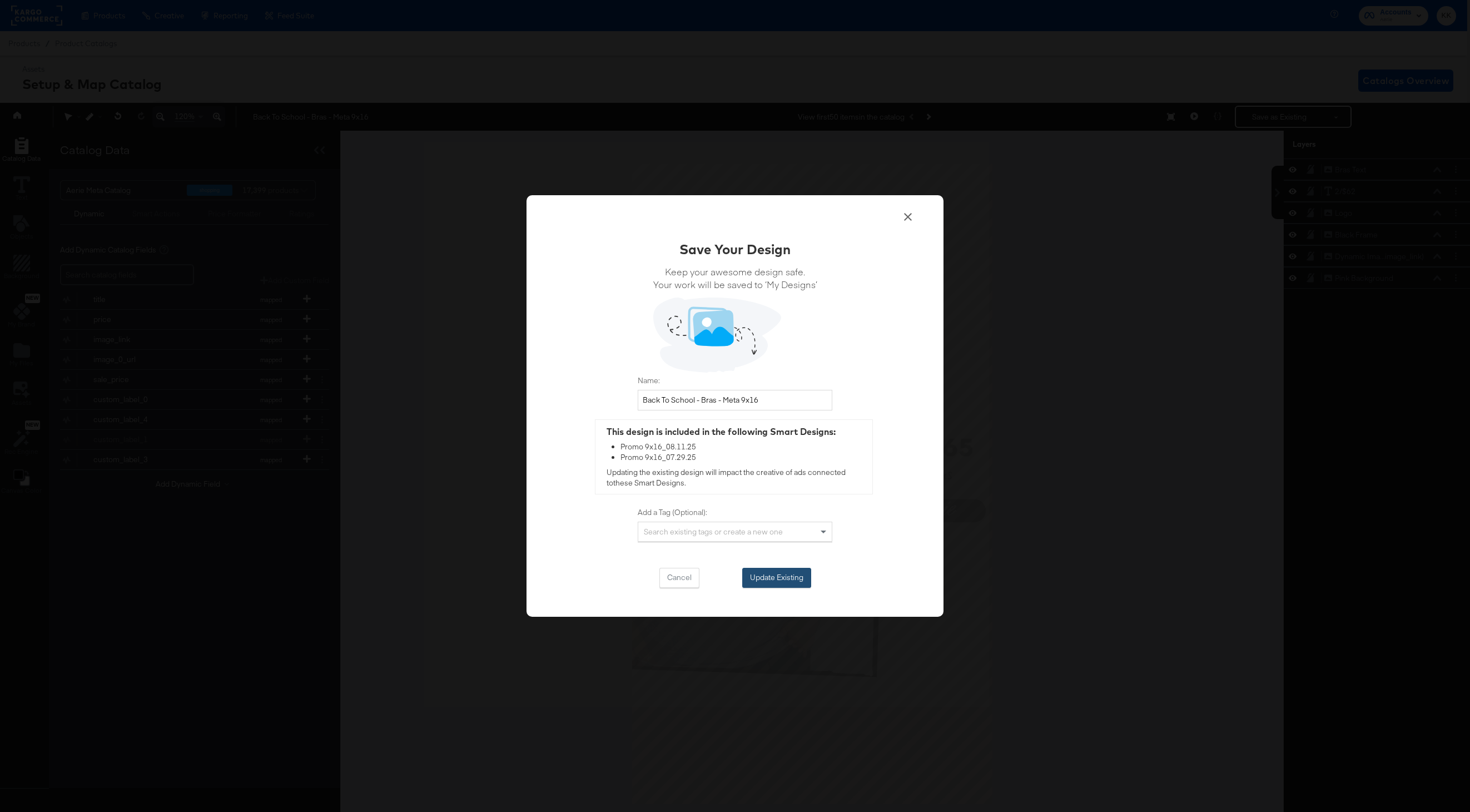
click at [786, 580] on button "Update Existing" at bounding box center [776, 578] width 69 height 20
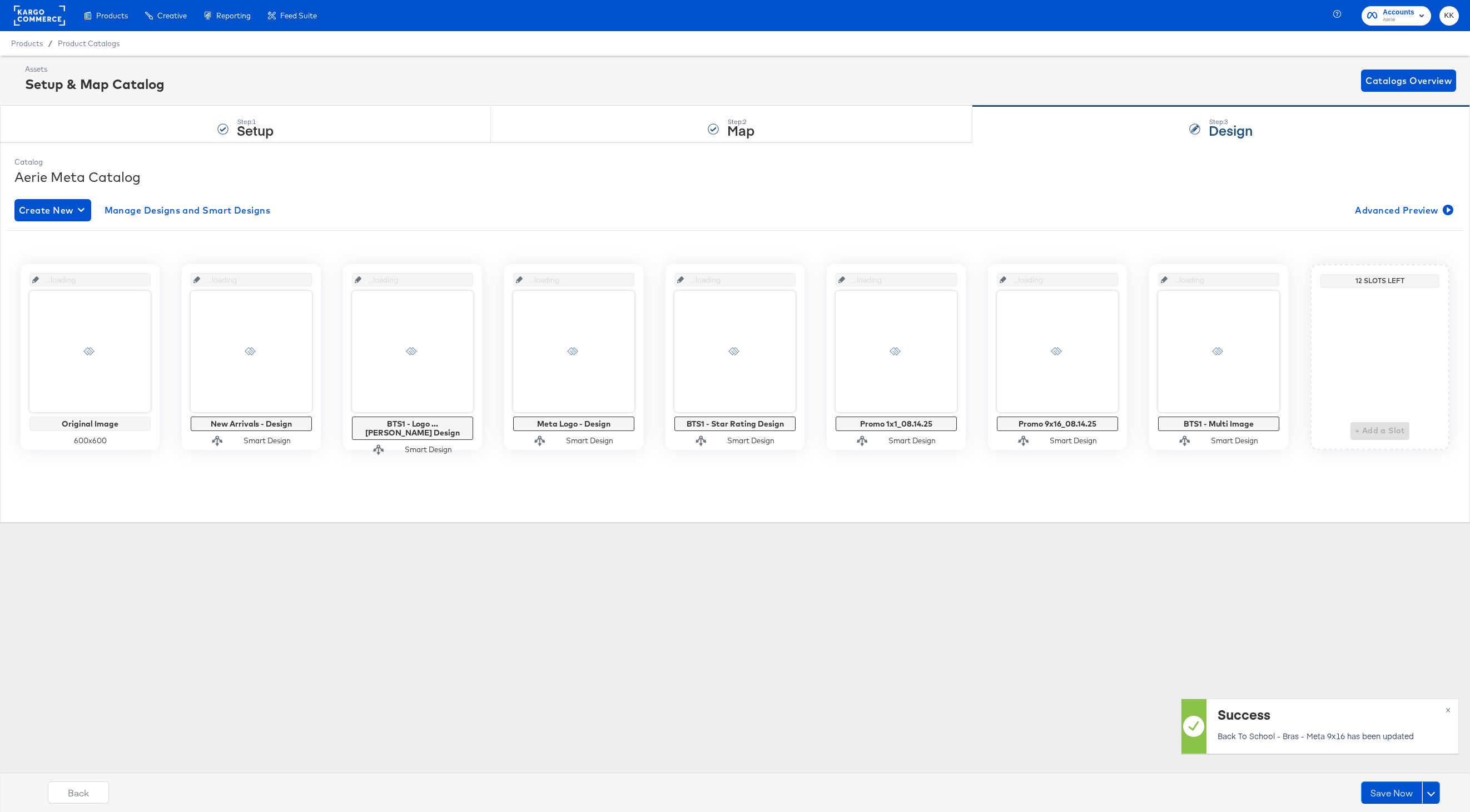
scroll to position [0, 0]
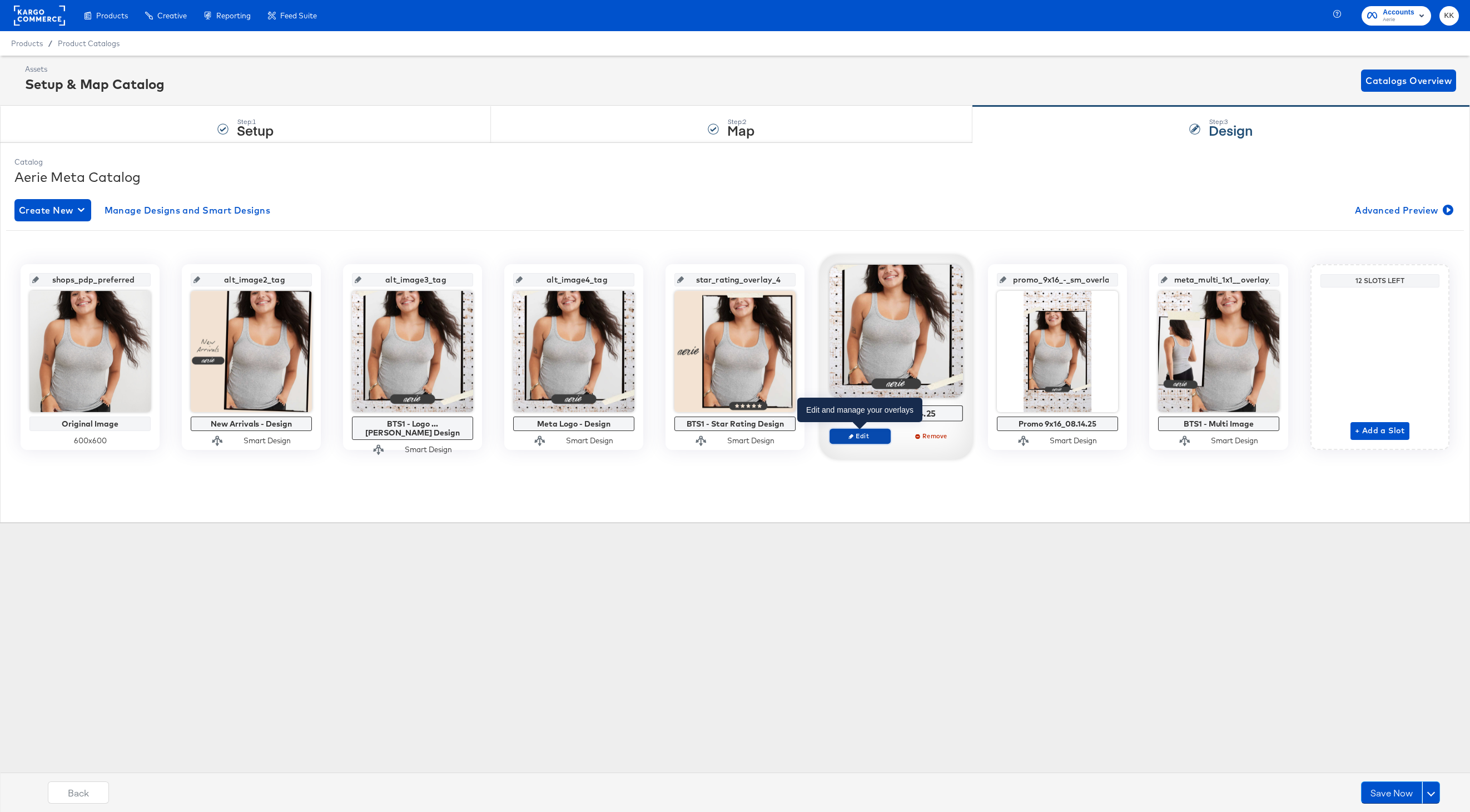
click at [867, 431] on span "Edit" at bounding box center [860, 436] width 51 height 9
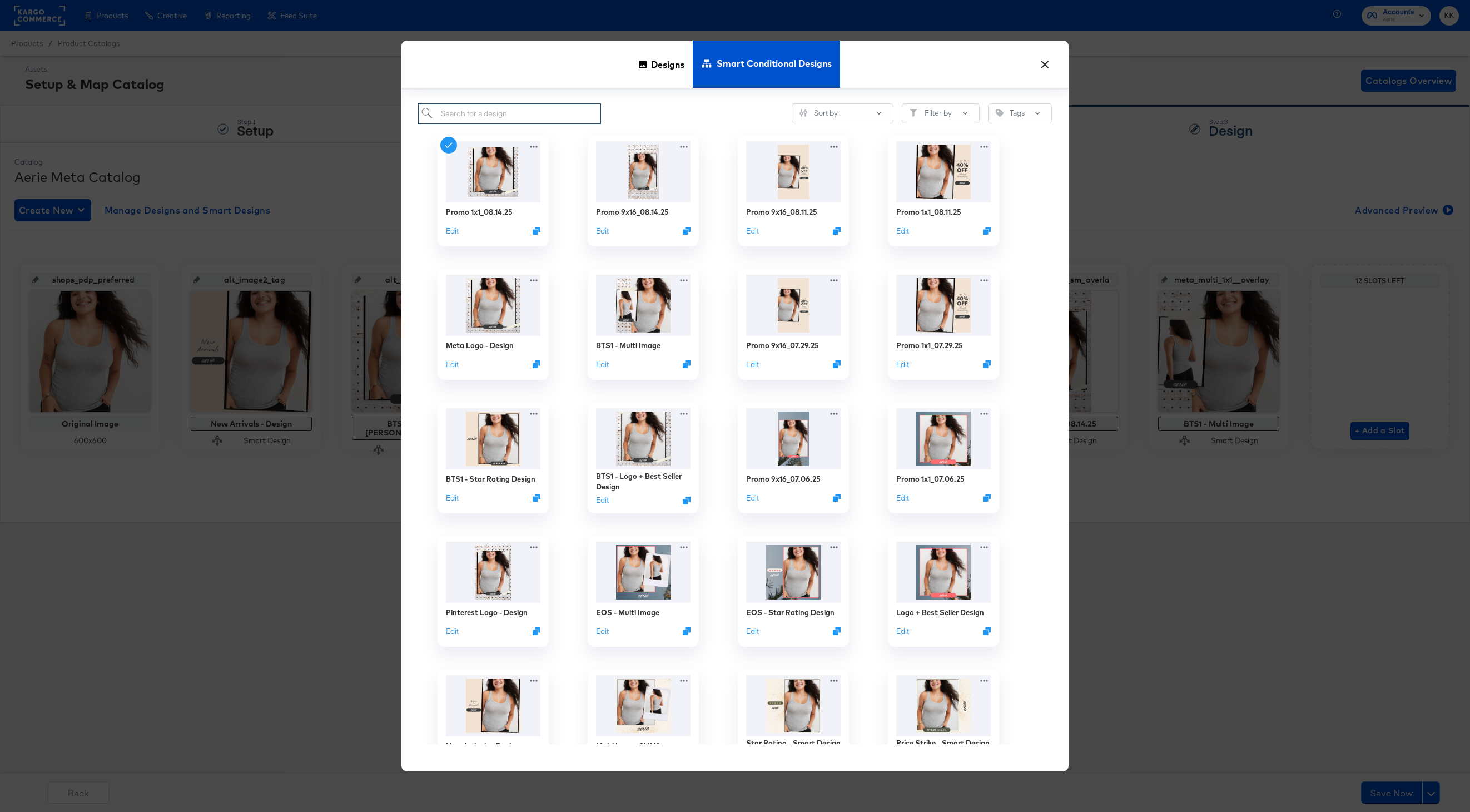
click at [541, 109] on input "search" at bounding box center [509, 114] width 183 height 21
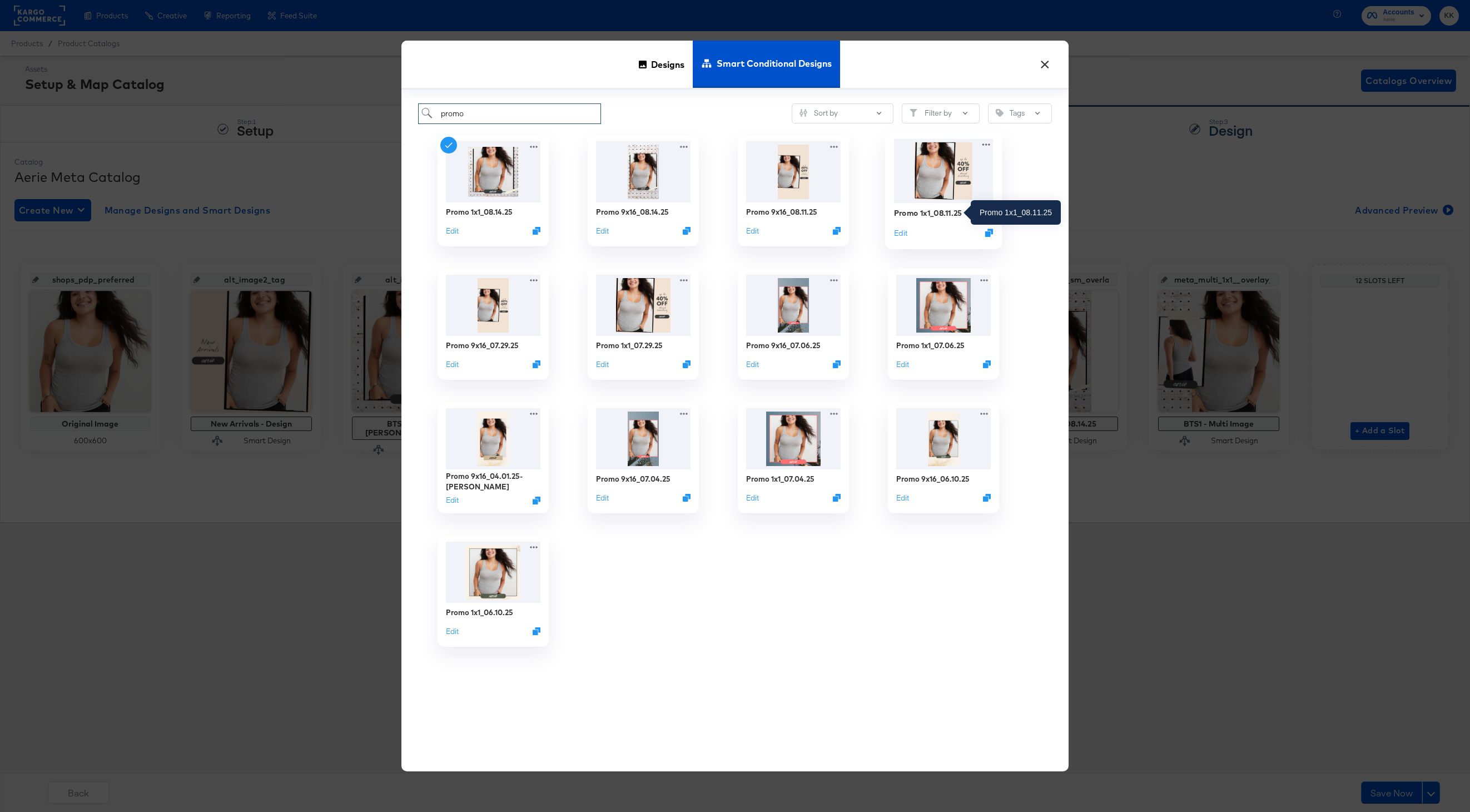
type input "promo"
click at [939, 214] on div "Promo 1x1_08.11.25" at bounding box center [928, 213] width 68 height 10
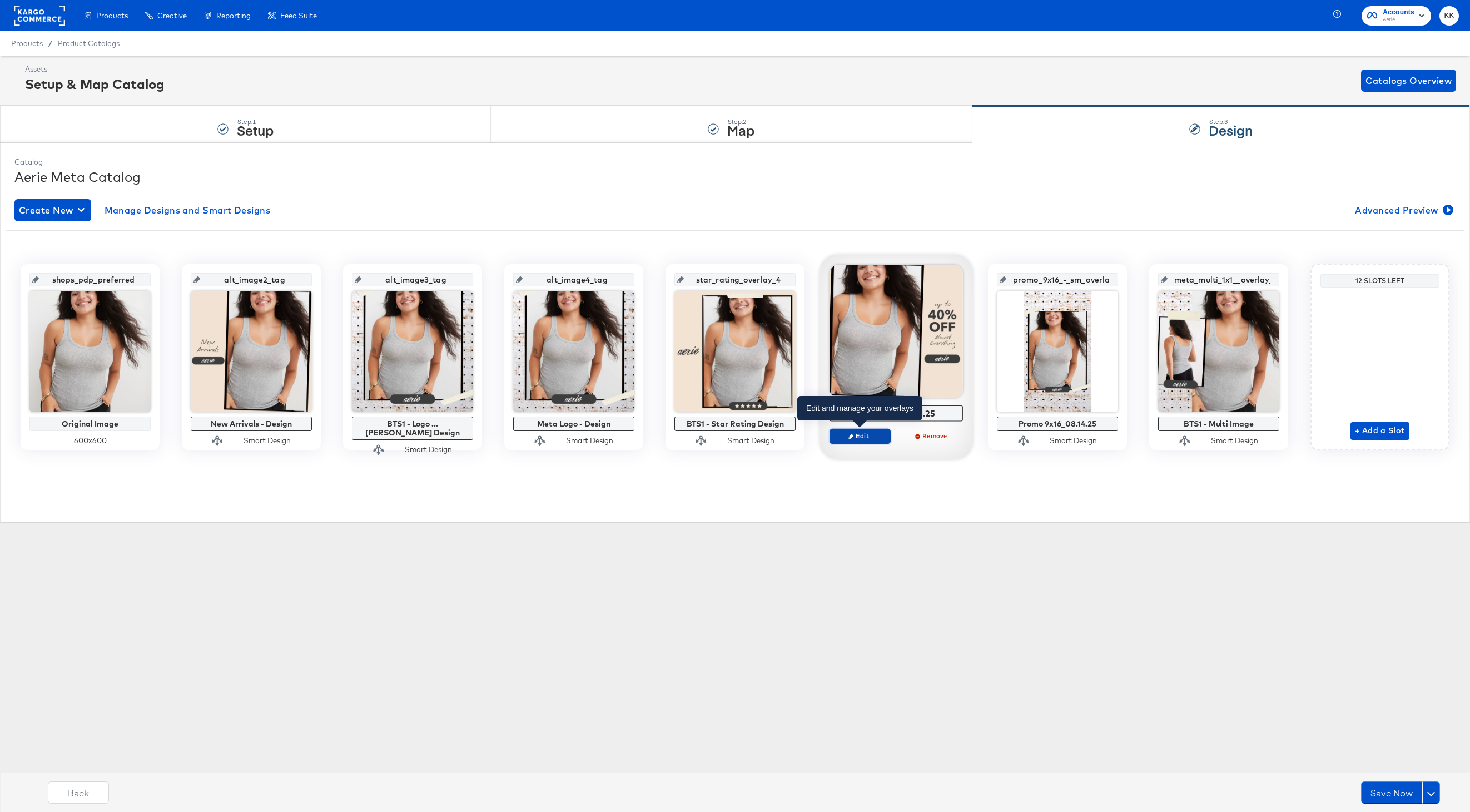
click at [850, 437] on icon "button" at bounding box center [851, 437] width 5 height 5
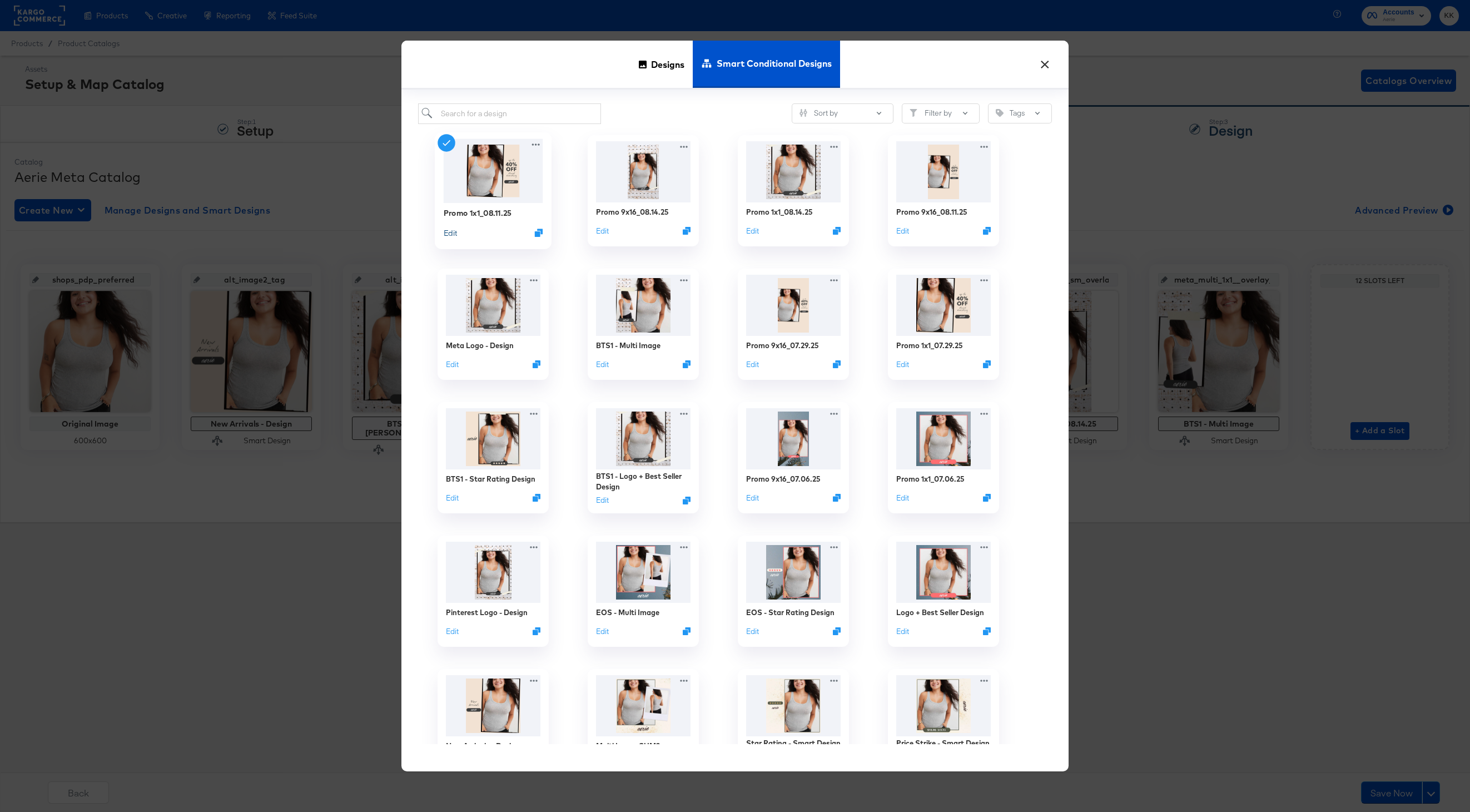
click at [451, 232] on button "Edit" at bounding box center [450, 232] width 13 height 10
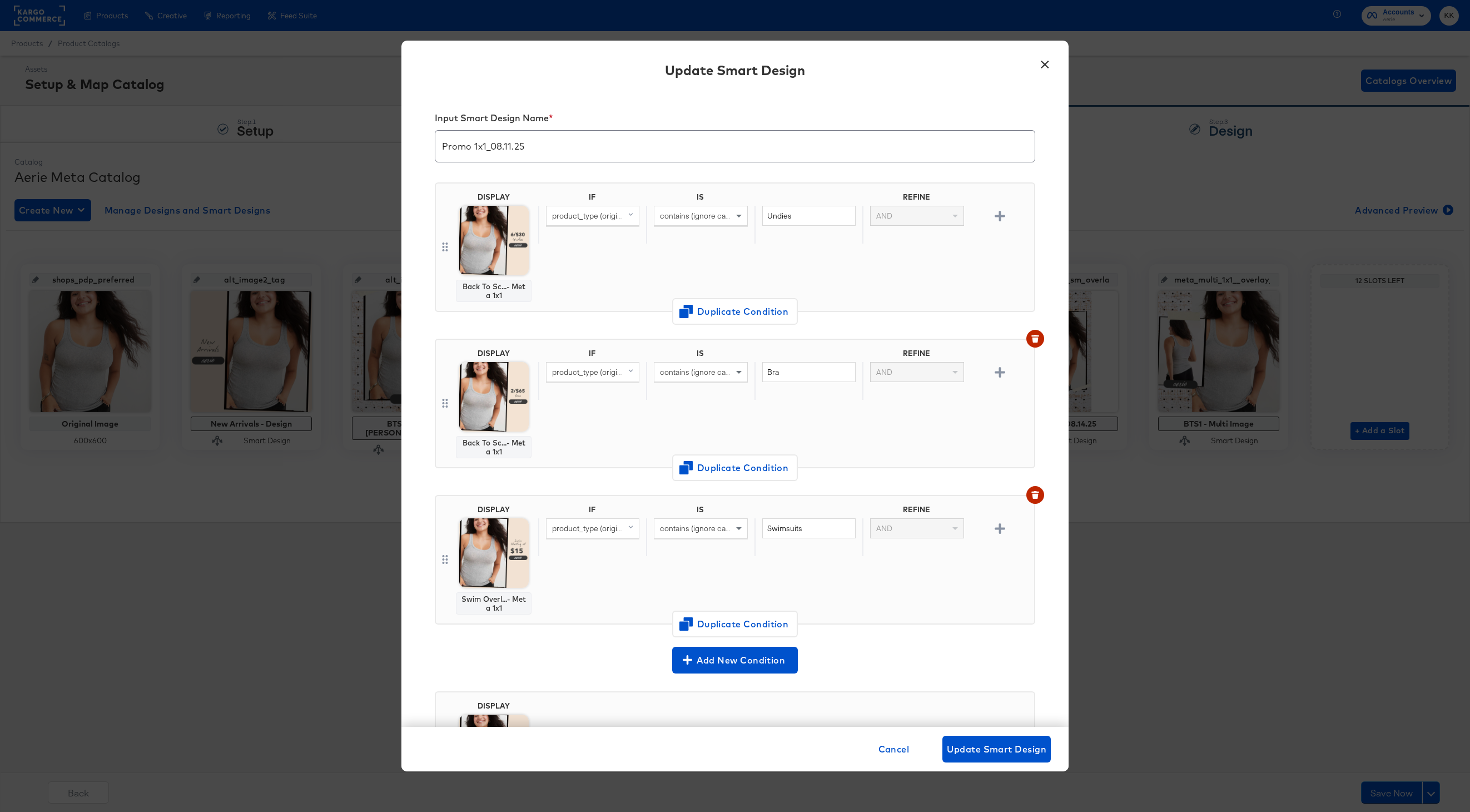
click at [512, 146] on input "Promo 1x1_08.11.25" at bounding box center [735, 142] width 599 height 32
type input "Promo 1x1_08.15.25"
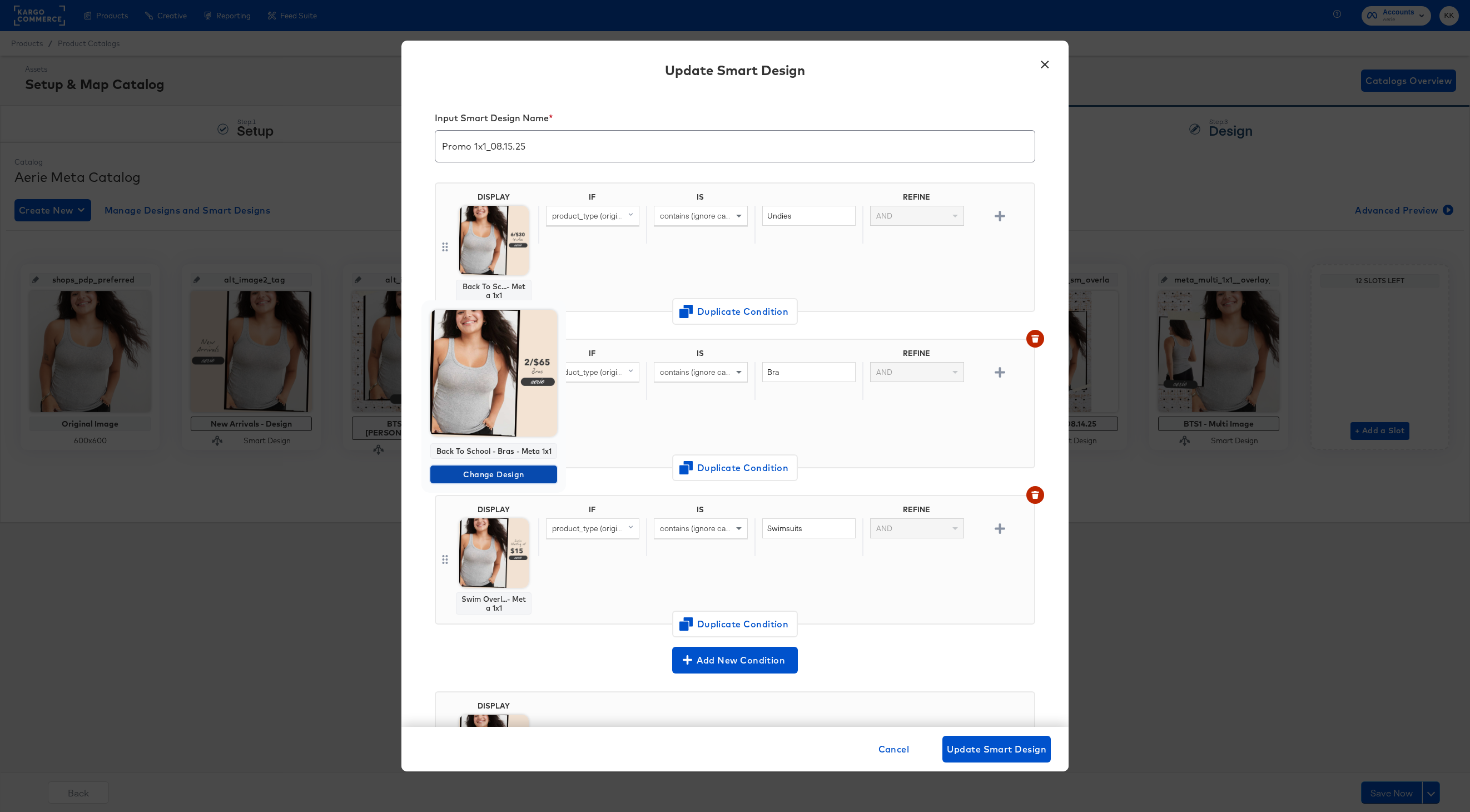
click at [500, 471] on span "Change Design" at bounding box center [494, 475] width 118 height 14
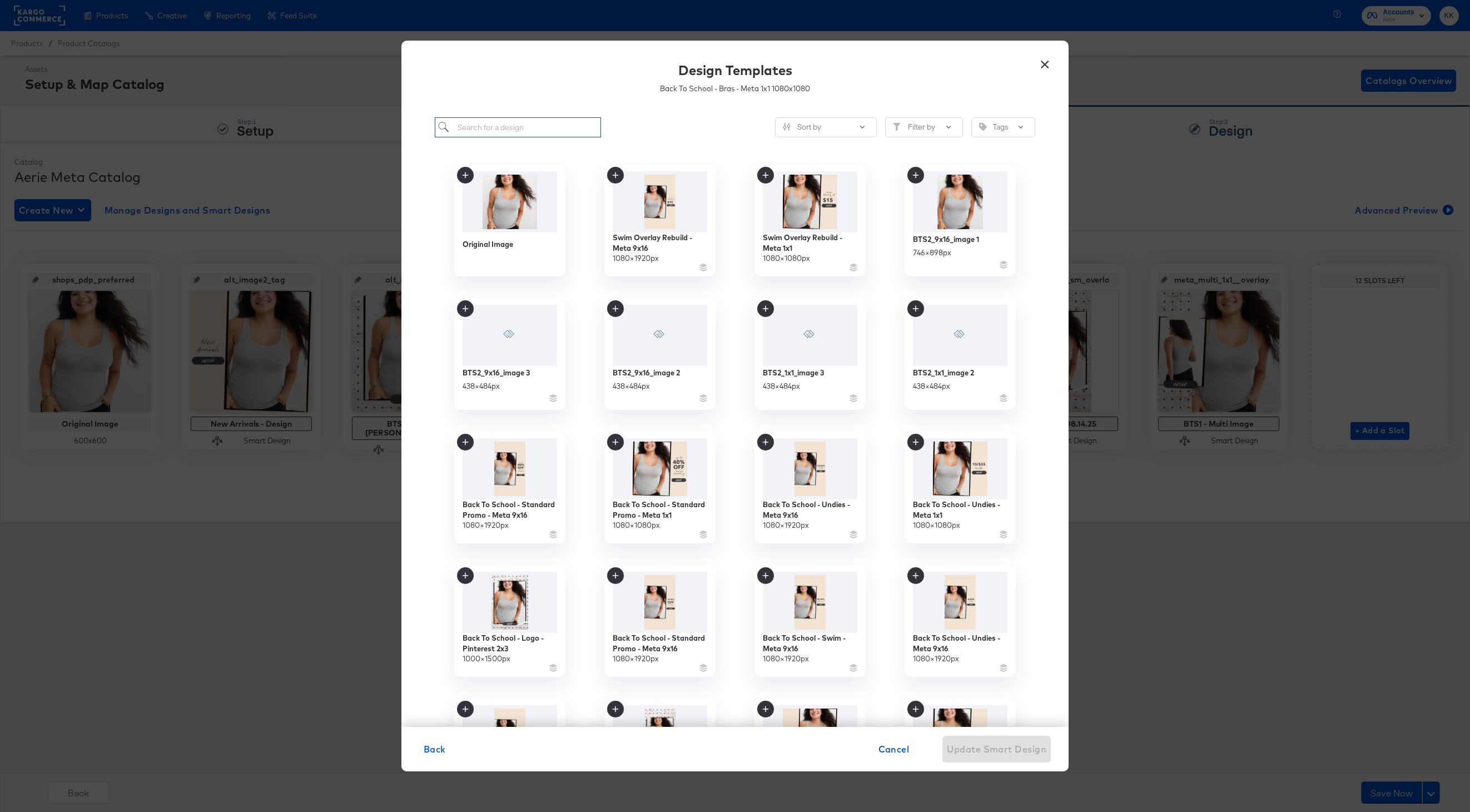
click at [497, 130] on input "search" at bounding box center [518, 128] width 166 height 21
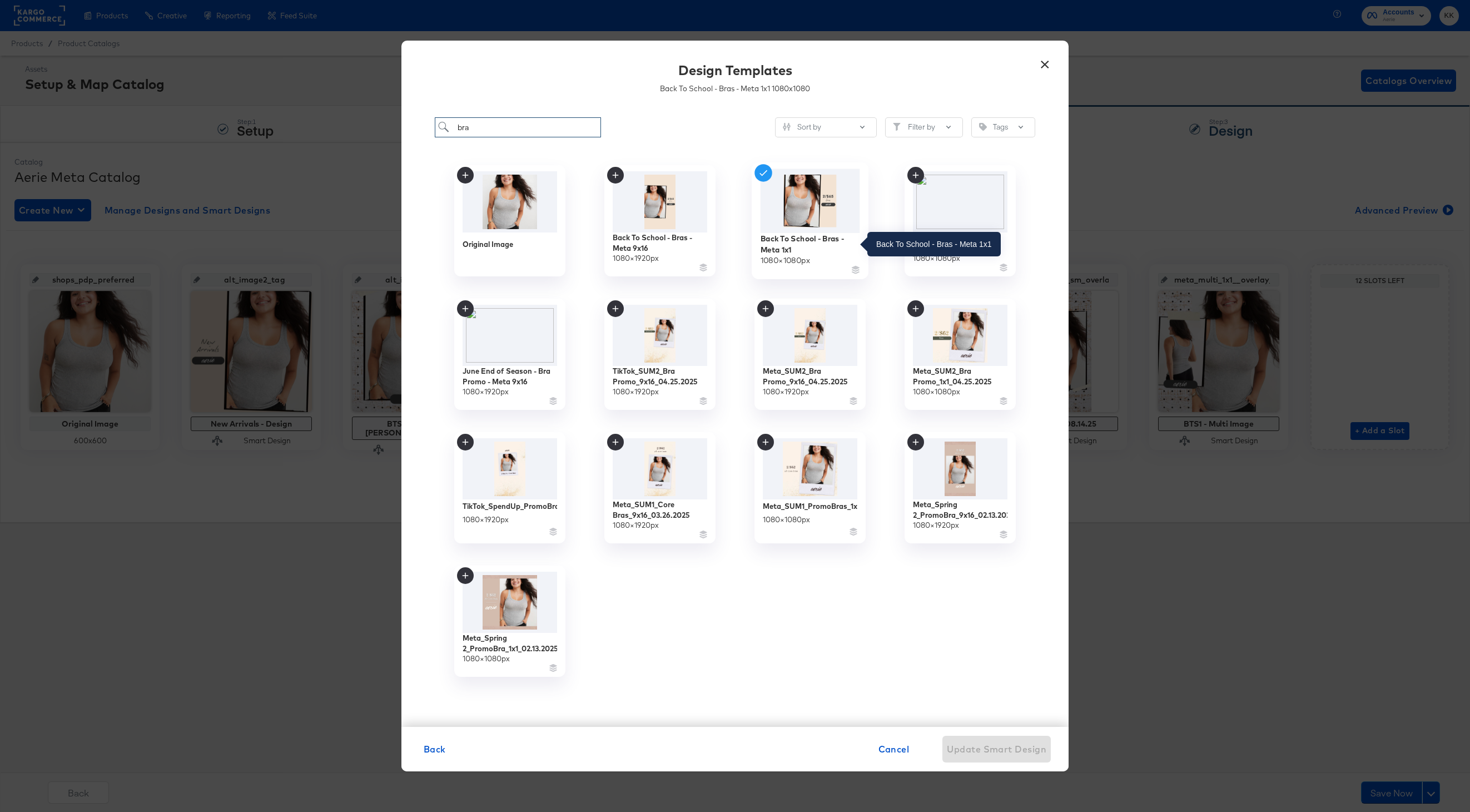
type input "bra"
click at [788, 235] on div "Back To School - Bras - Meta 1x1" at bounding box center [810, 243] width 100 height 22
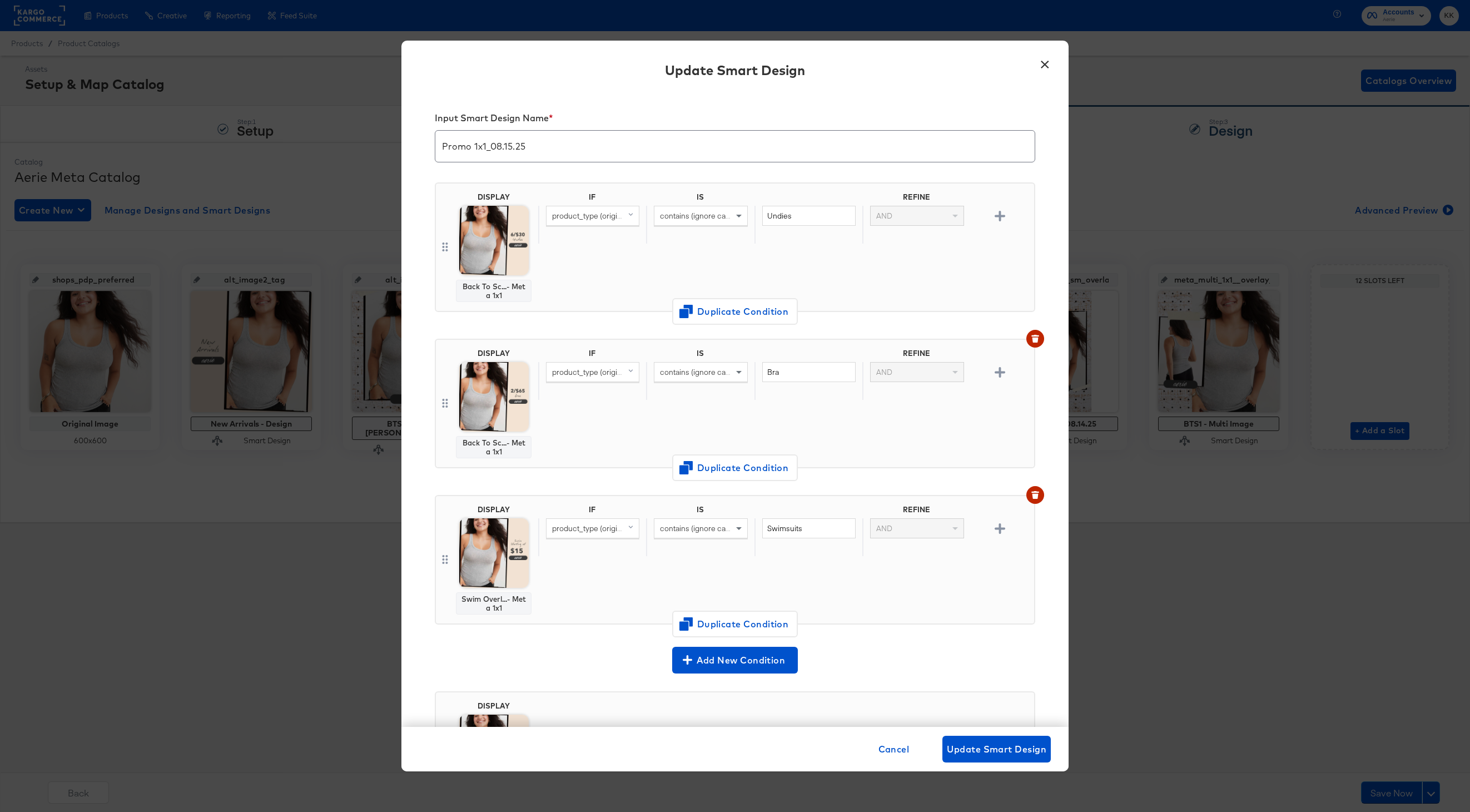
scroll to position [58, 0]
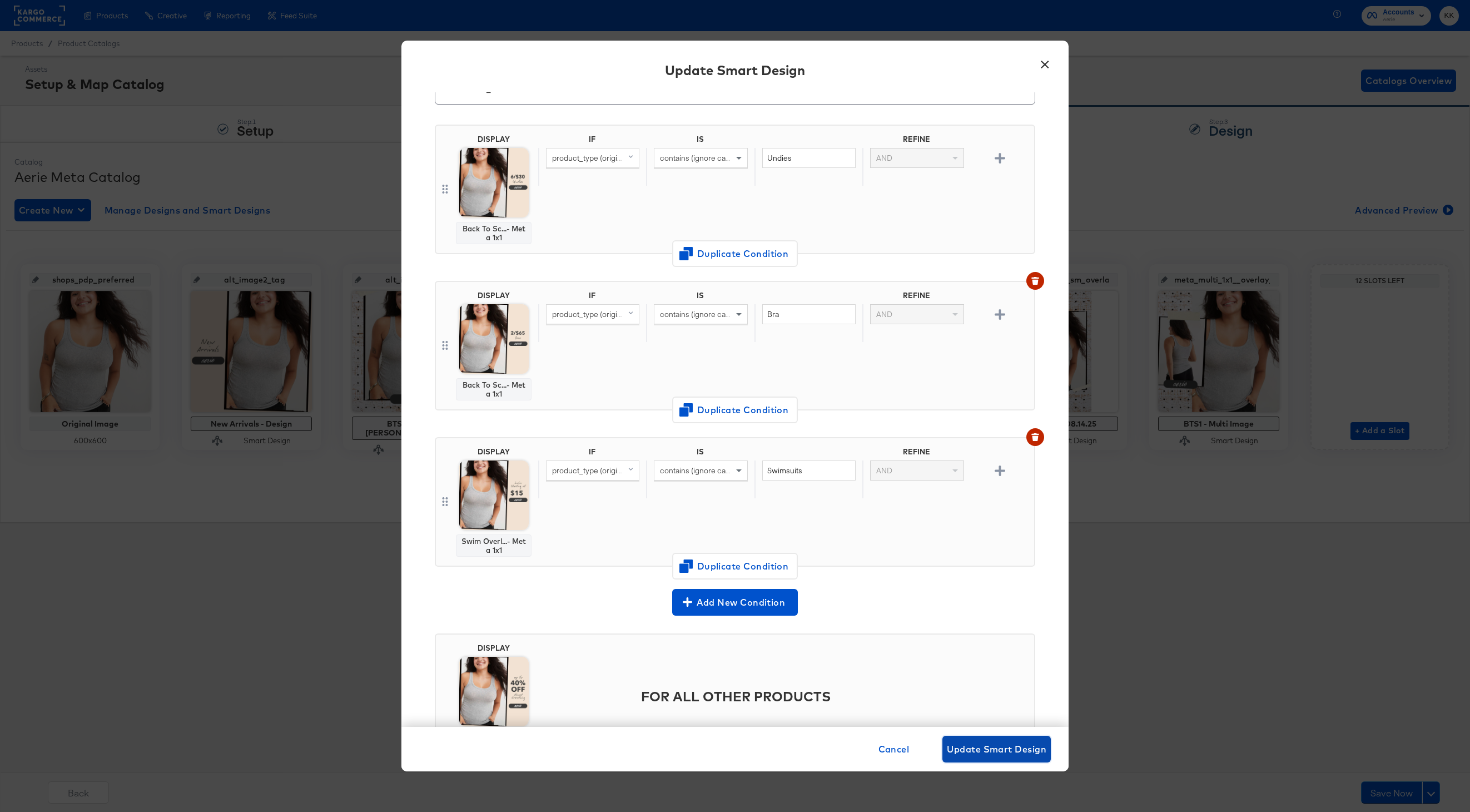
click at [991, 745] on span "Update Smart Design" at bounding box center [997, 749] width 100 height 16
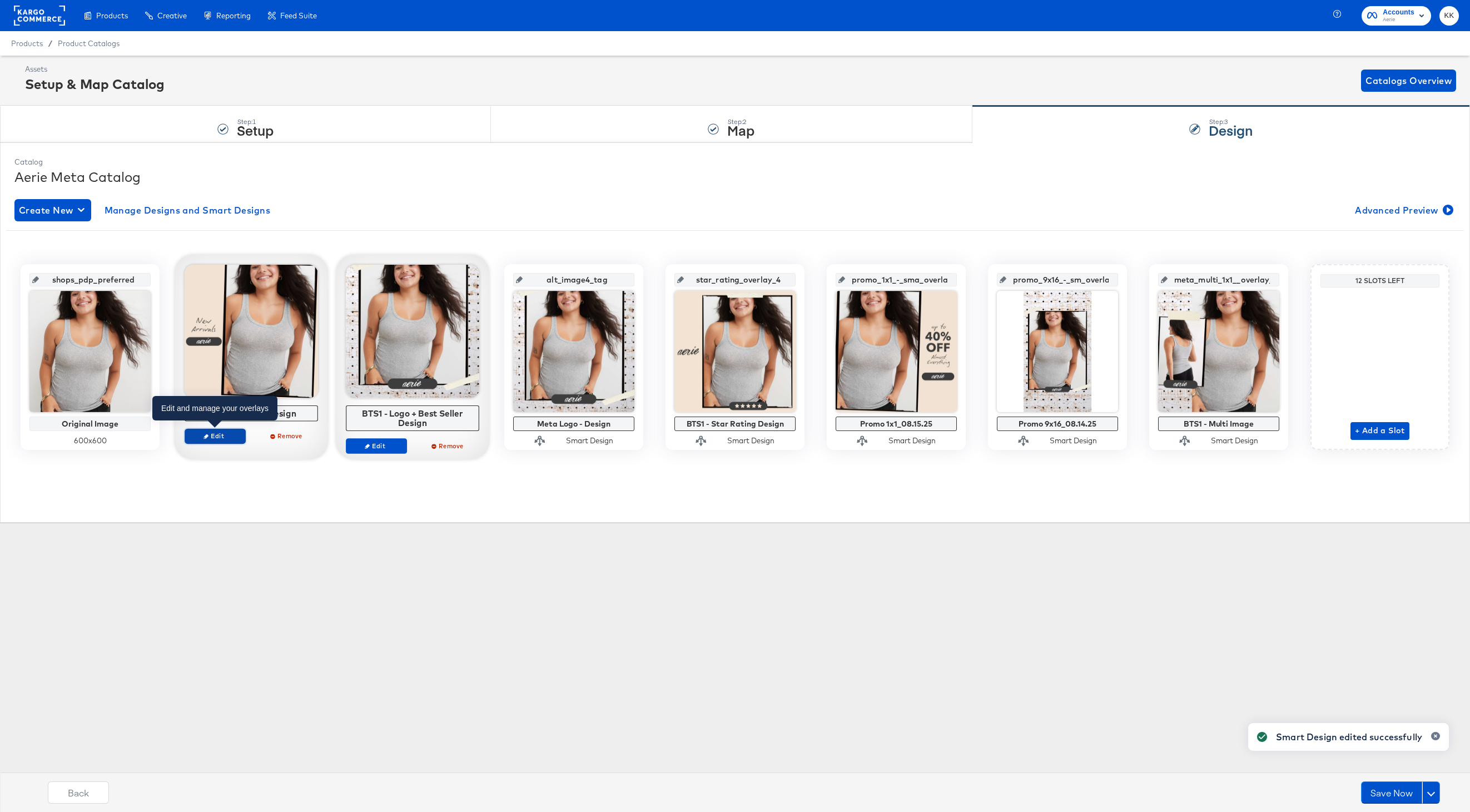
click at [216, 434] on span "Edit" at bounding box center [215, 436] width 51 height 9
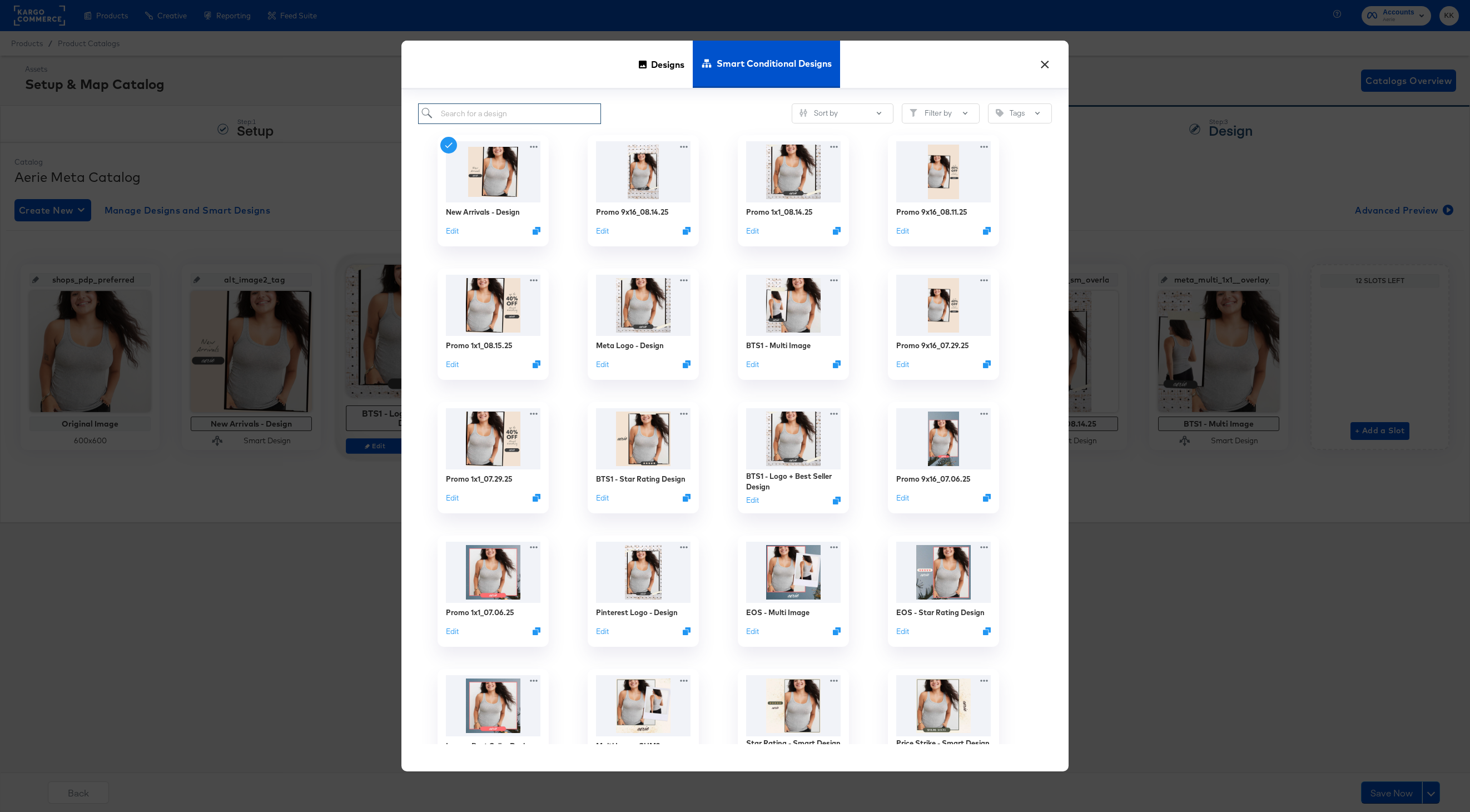
click at [465, 112] on input "search" at bounding box center [509, 114] width 183 height 21
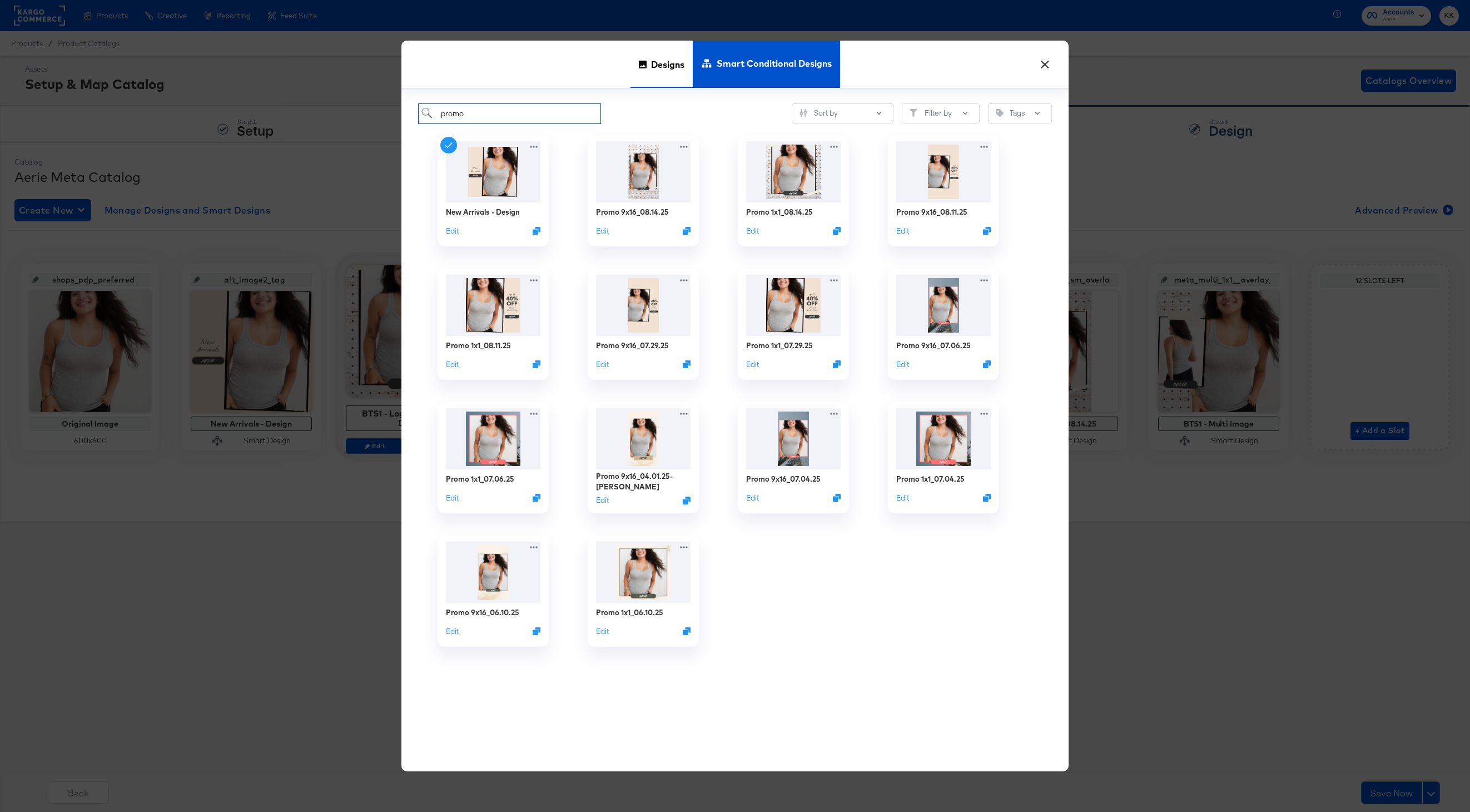
type input "promo"
click at [655, 62] on span "Designs" at bounding box center [668, 65] width 33 height 49
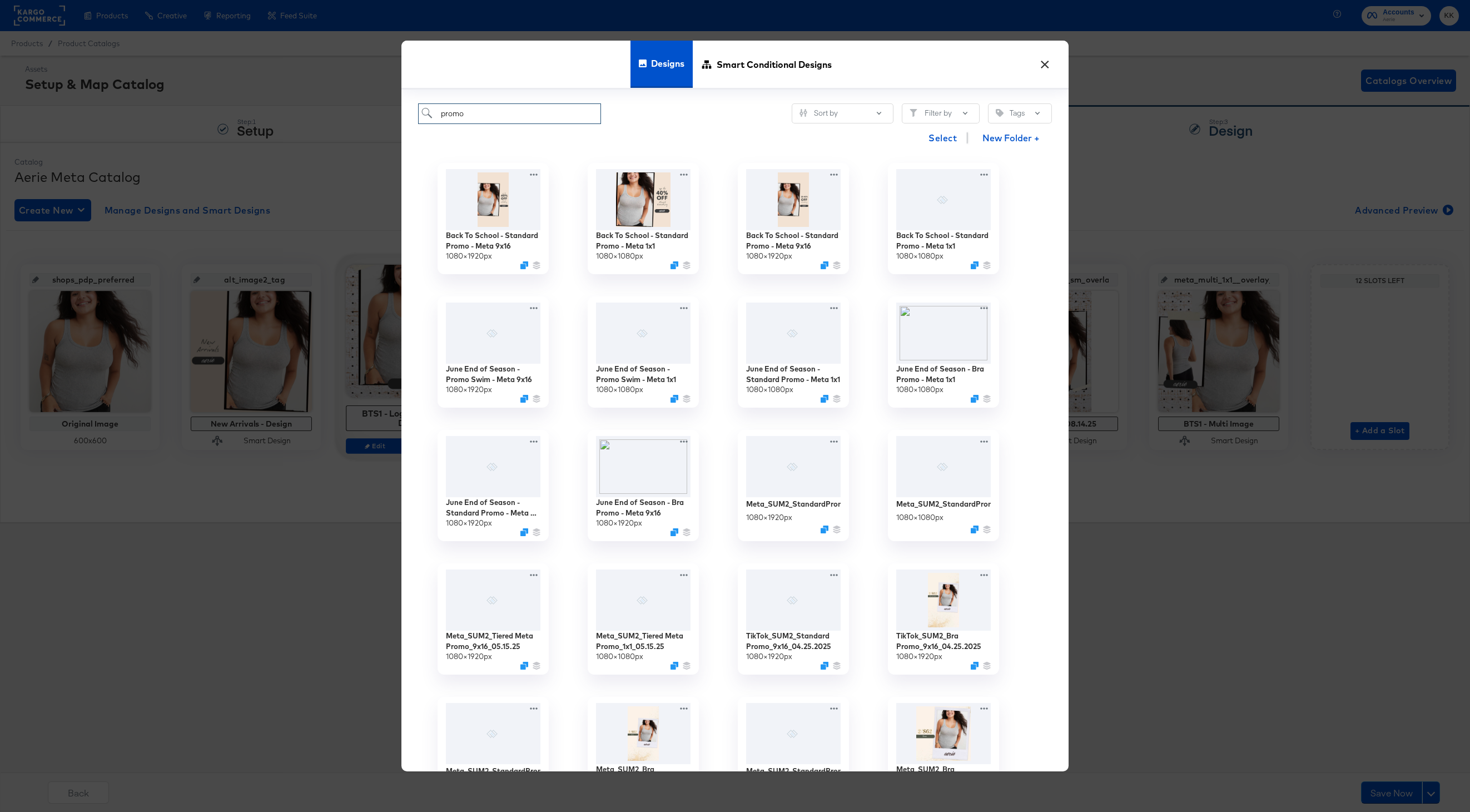
click at [518, 110] on input "promo" at bounding box center [509, 114] width 183 height 21
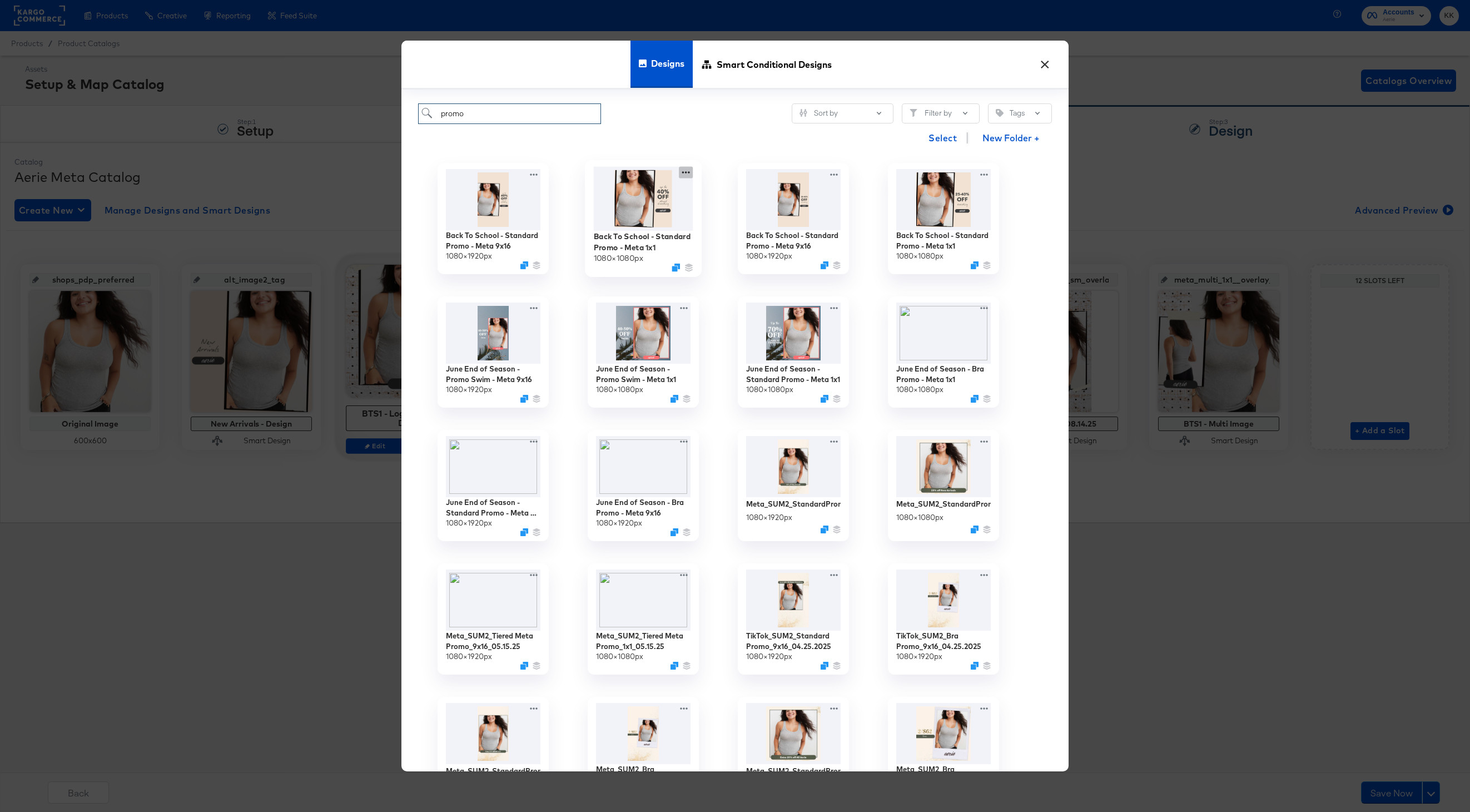
click at [689, 169] on icon at bounding box center [686, 172] width 14 height 11
click at [733, 237] on icon at bounding box center [724, 239] width 25 height 9
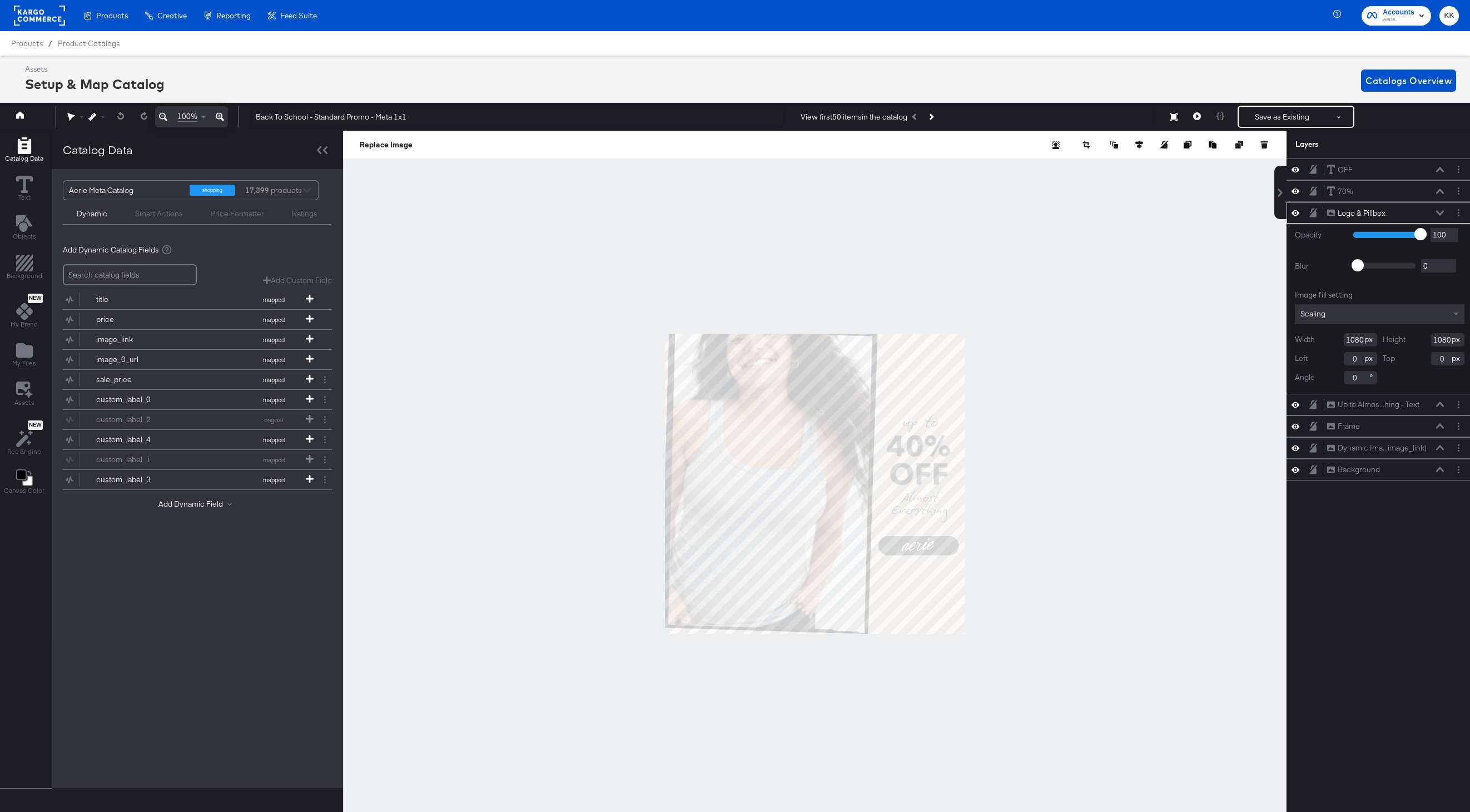
click at [1052, 440] on div at bounding box center [815, 483] width 944 height 706
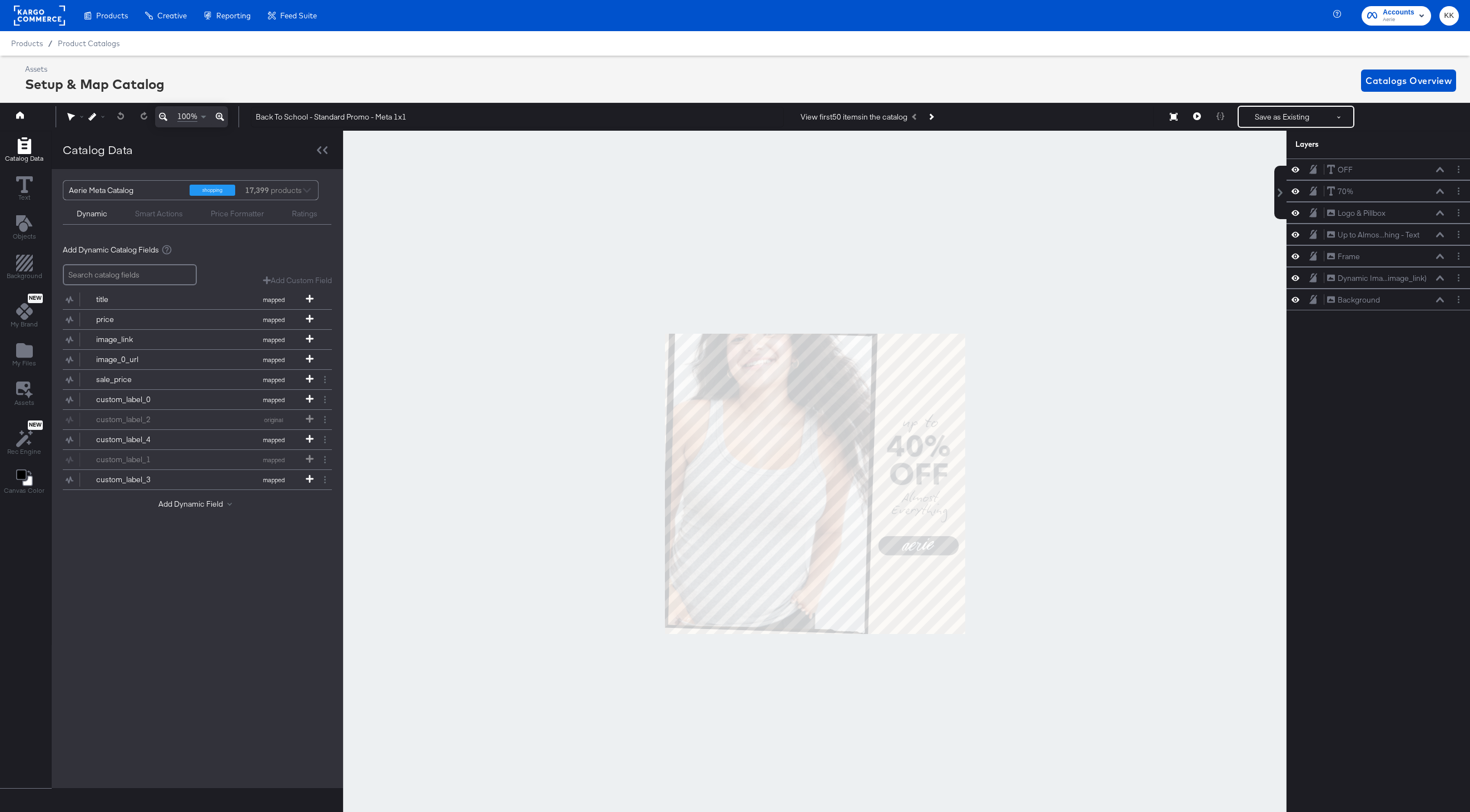
click at [220, 116] on icon at bounding box center [220, 116] width 9 height 13
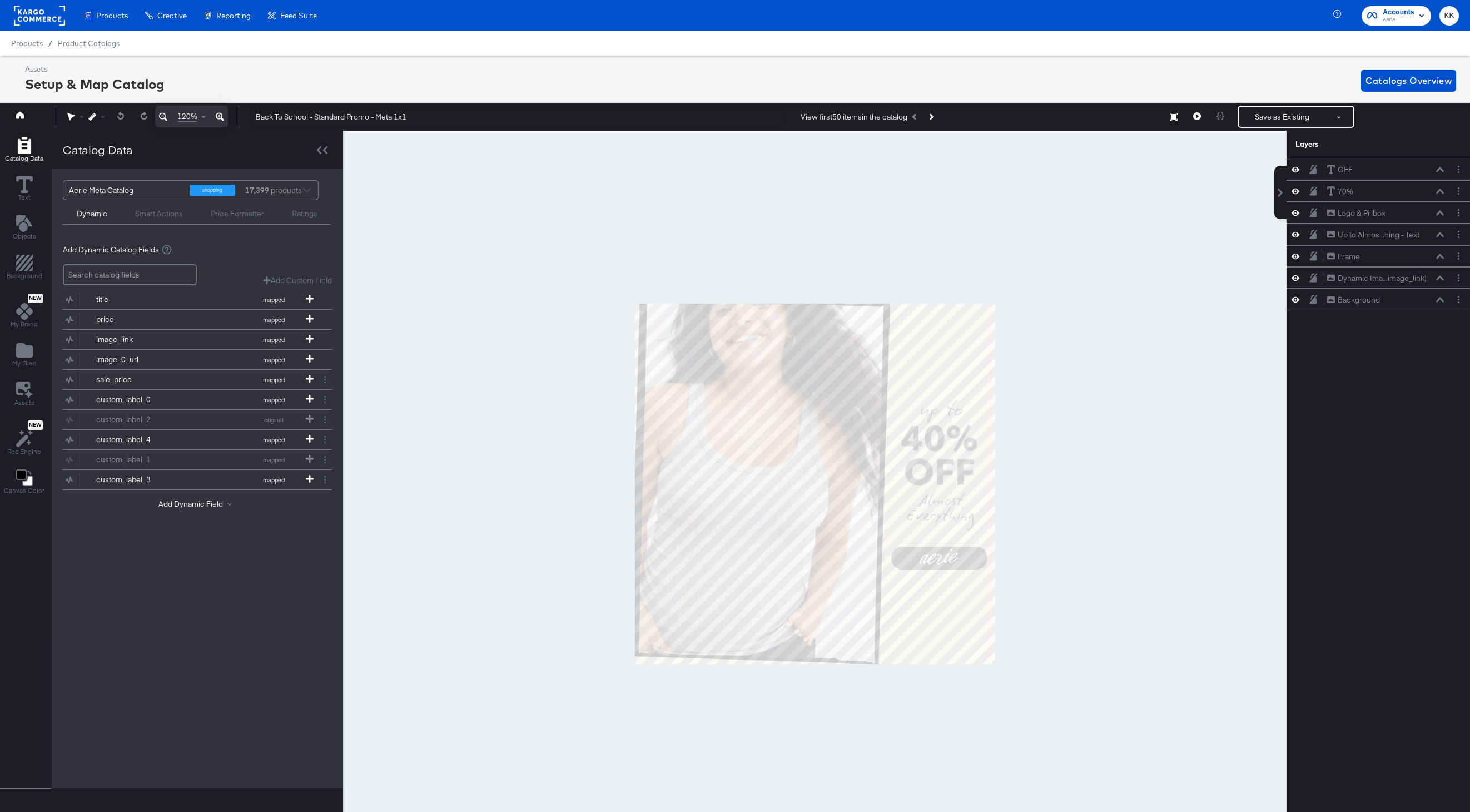
click at [220, 116] on icon at bounding box center [220, 116] width 9 height 13
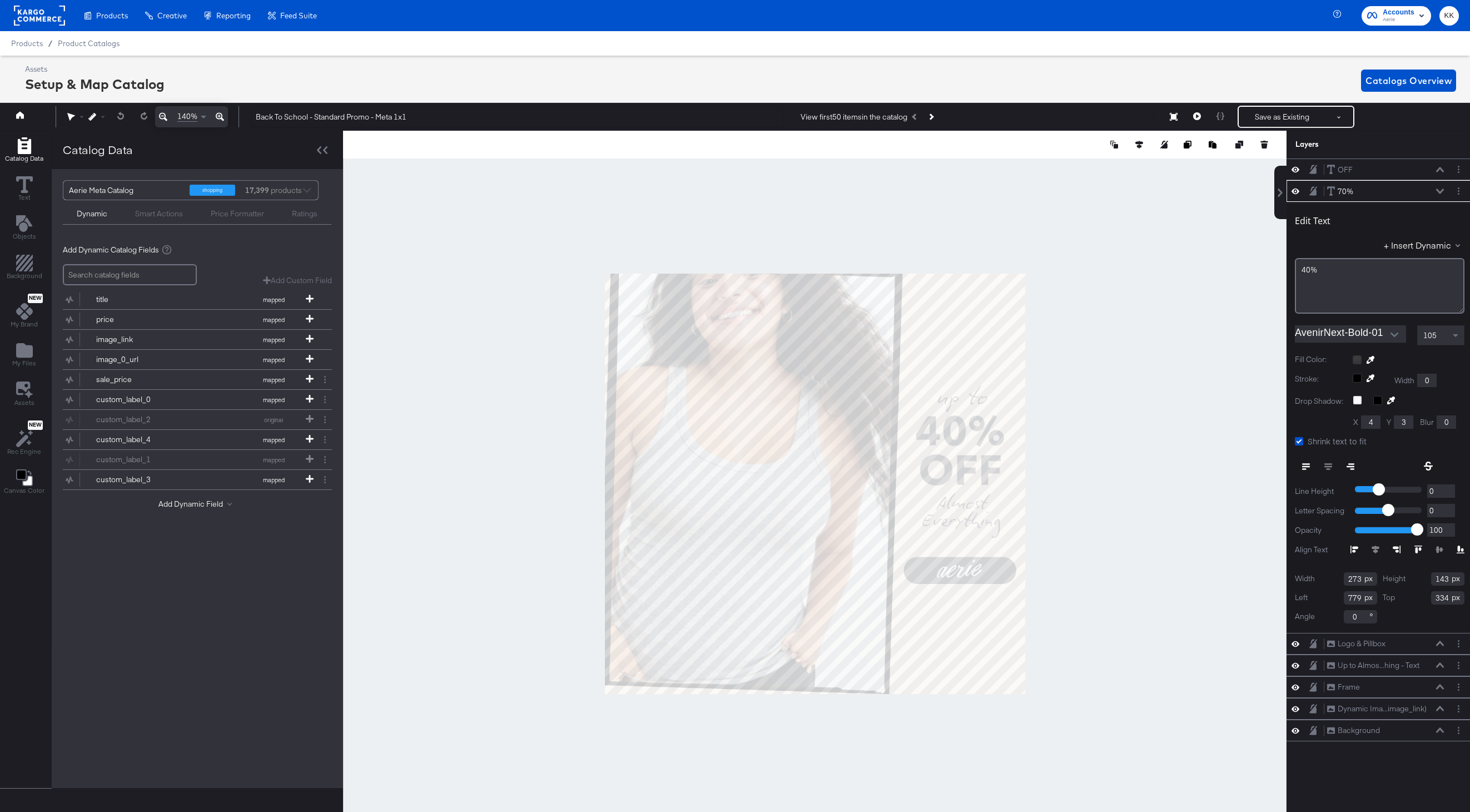
scroll to position [0, 3]
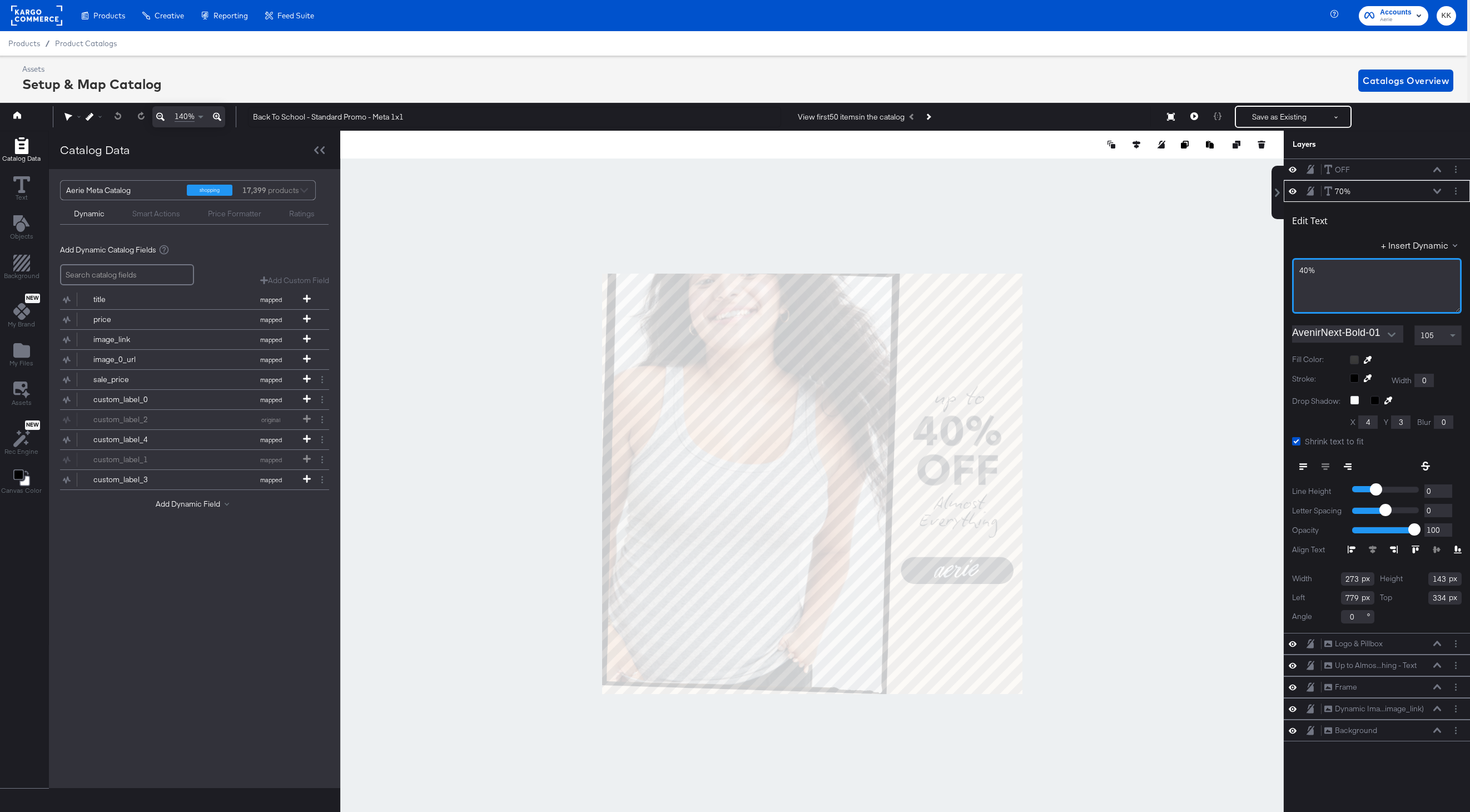
click at [1306, 274] on span "40%" at bounding box center [1307, 270] width 16 height 10
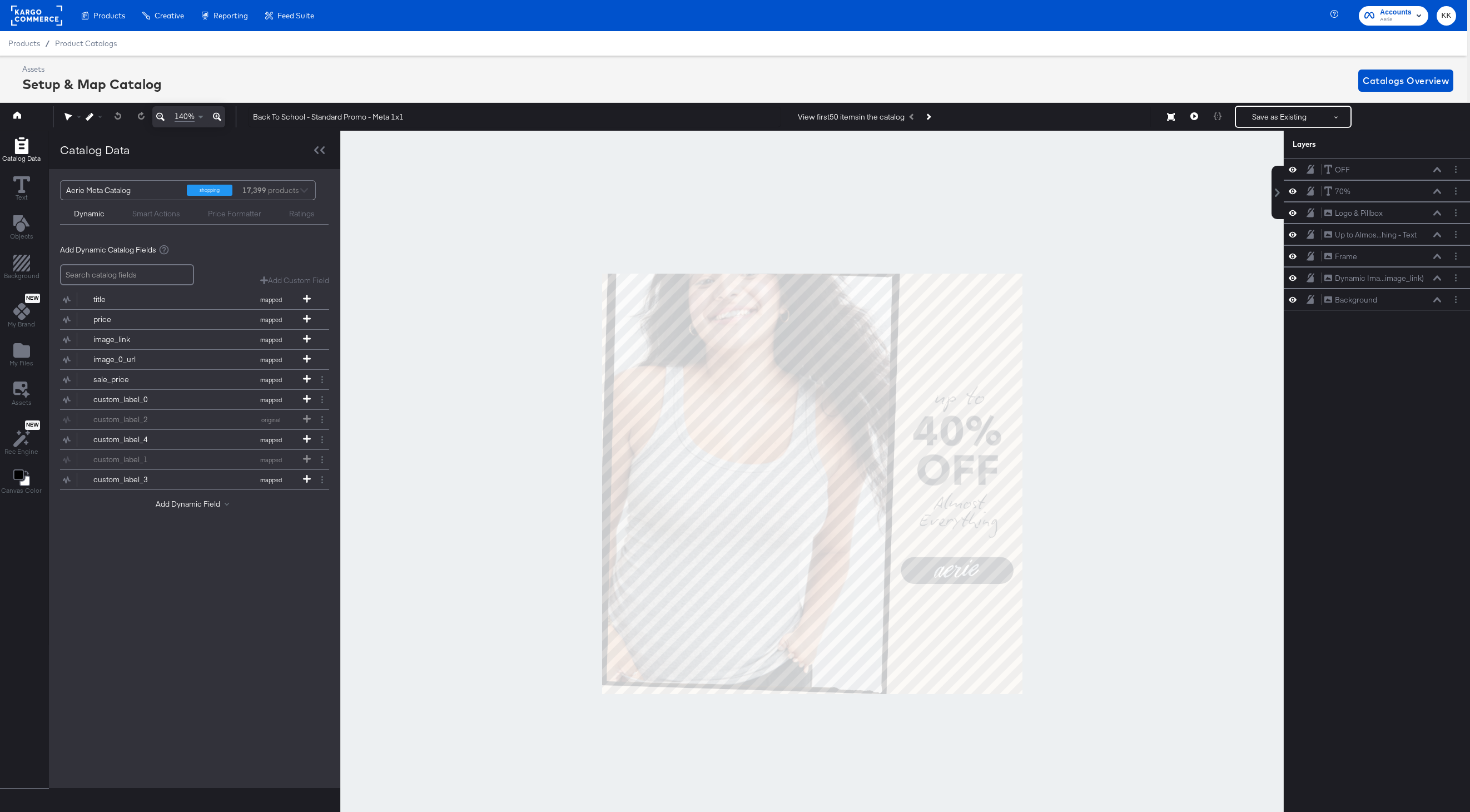
click at [1092, 290] on div at bounding box center [812, 483] width 944 height 706
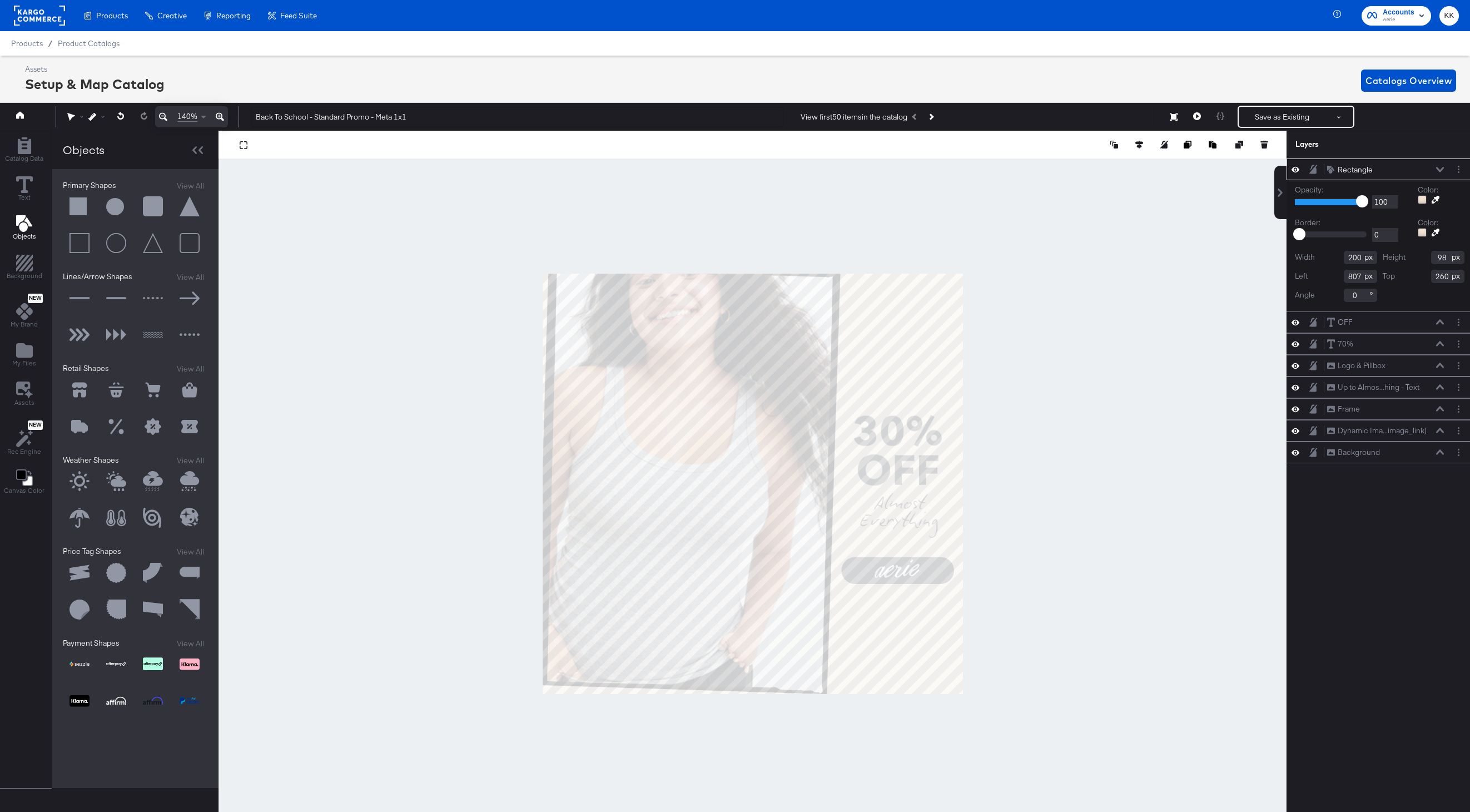
scroll to position [0, 3]
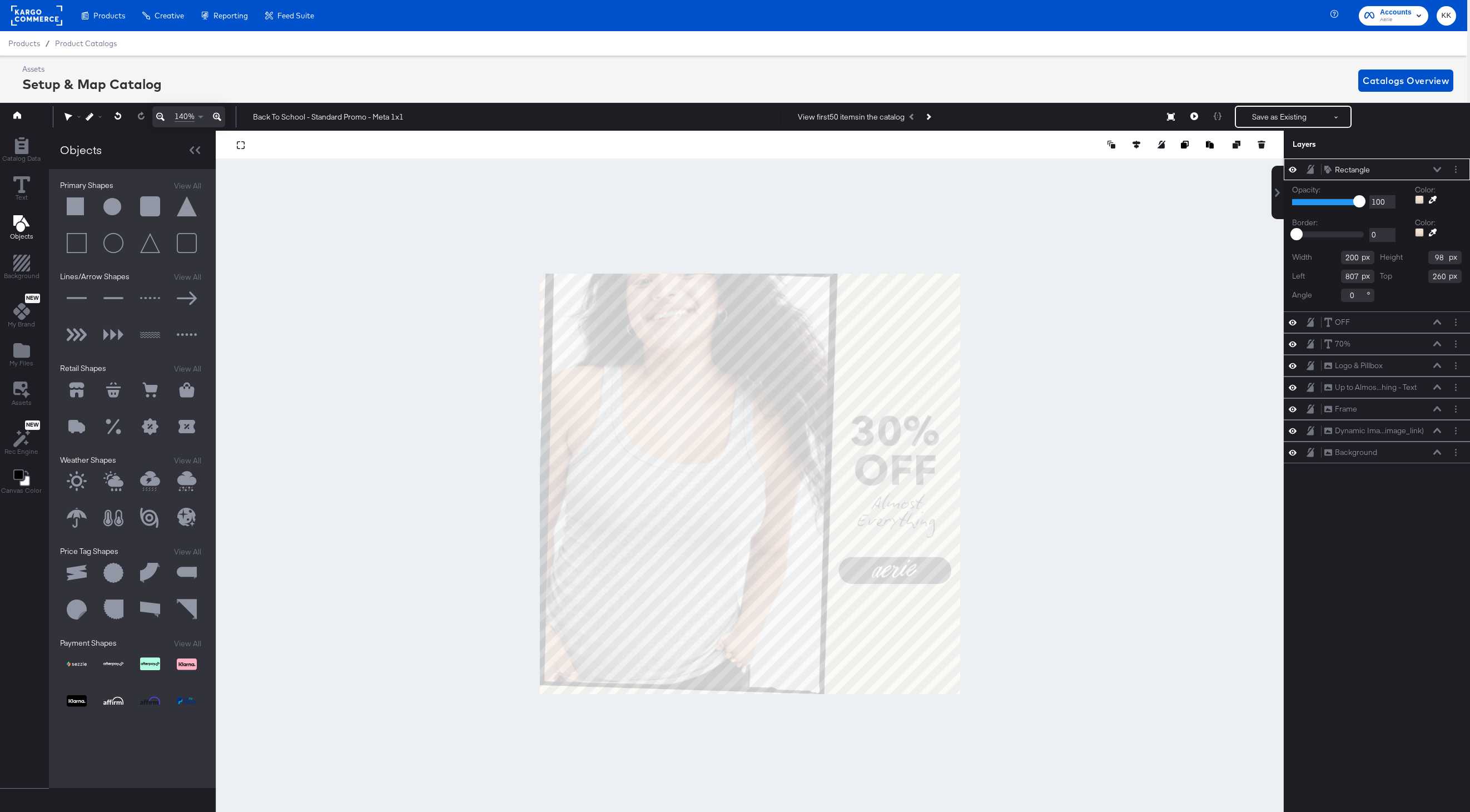
click at [1437, 172] on button at bounding box center [1438, 170] width 9 height 7
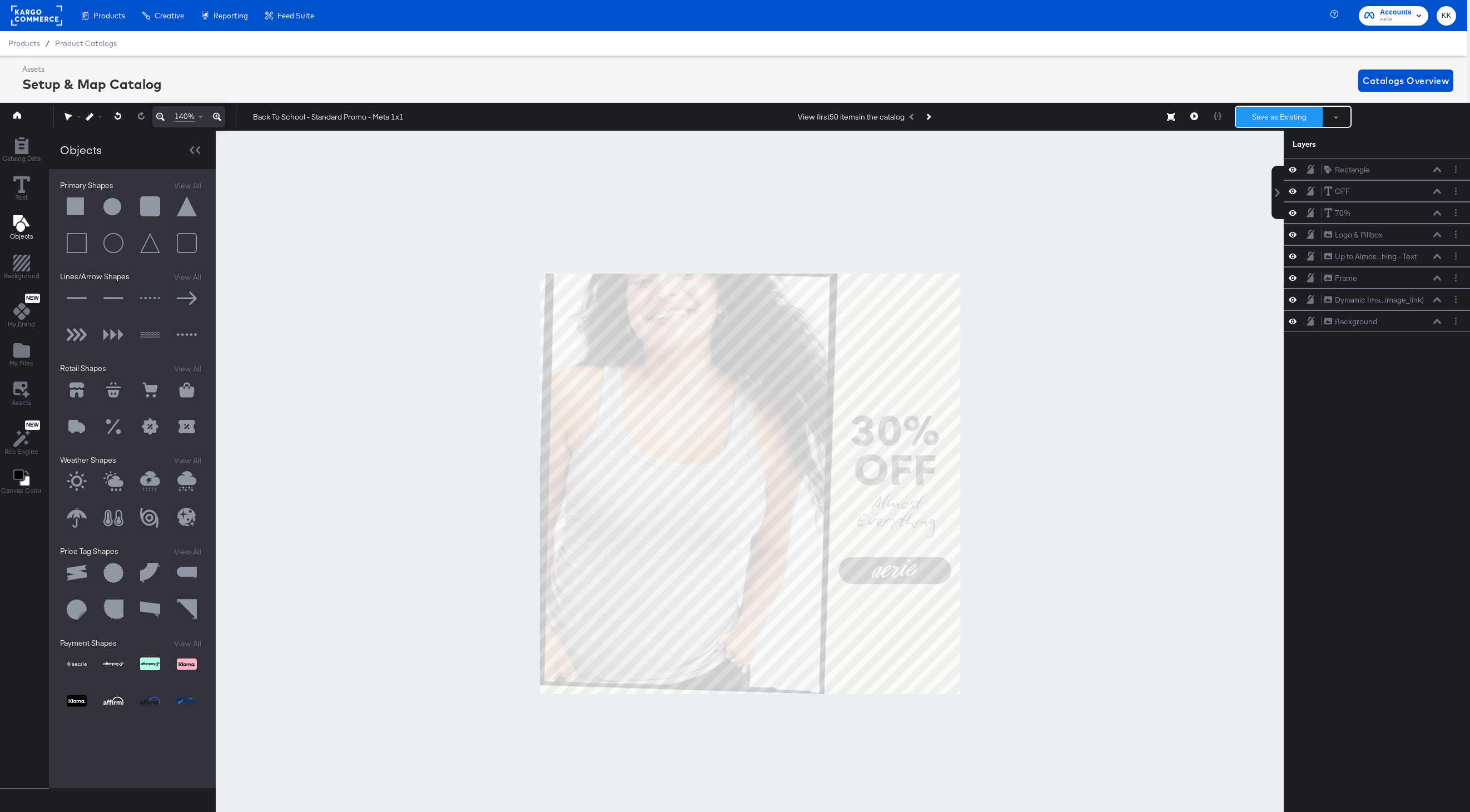
click at [1284, 122] on button "Save as Existing" at bounding box center [1279, 116] width 87 height 20
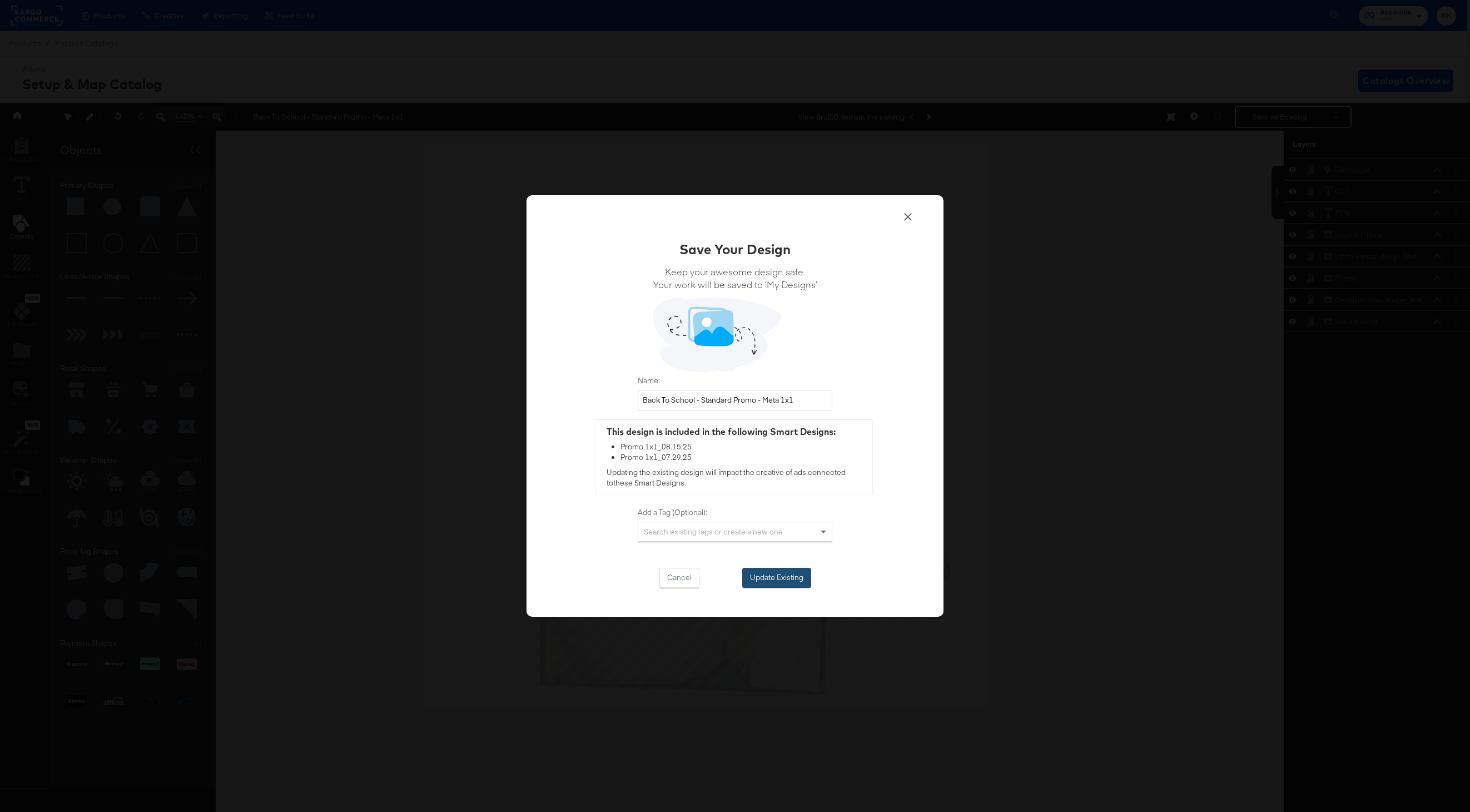
click at [777, 573] on button "Update Existing" at bounding box center [776, 578] width 69 height 20
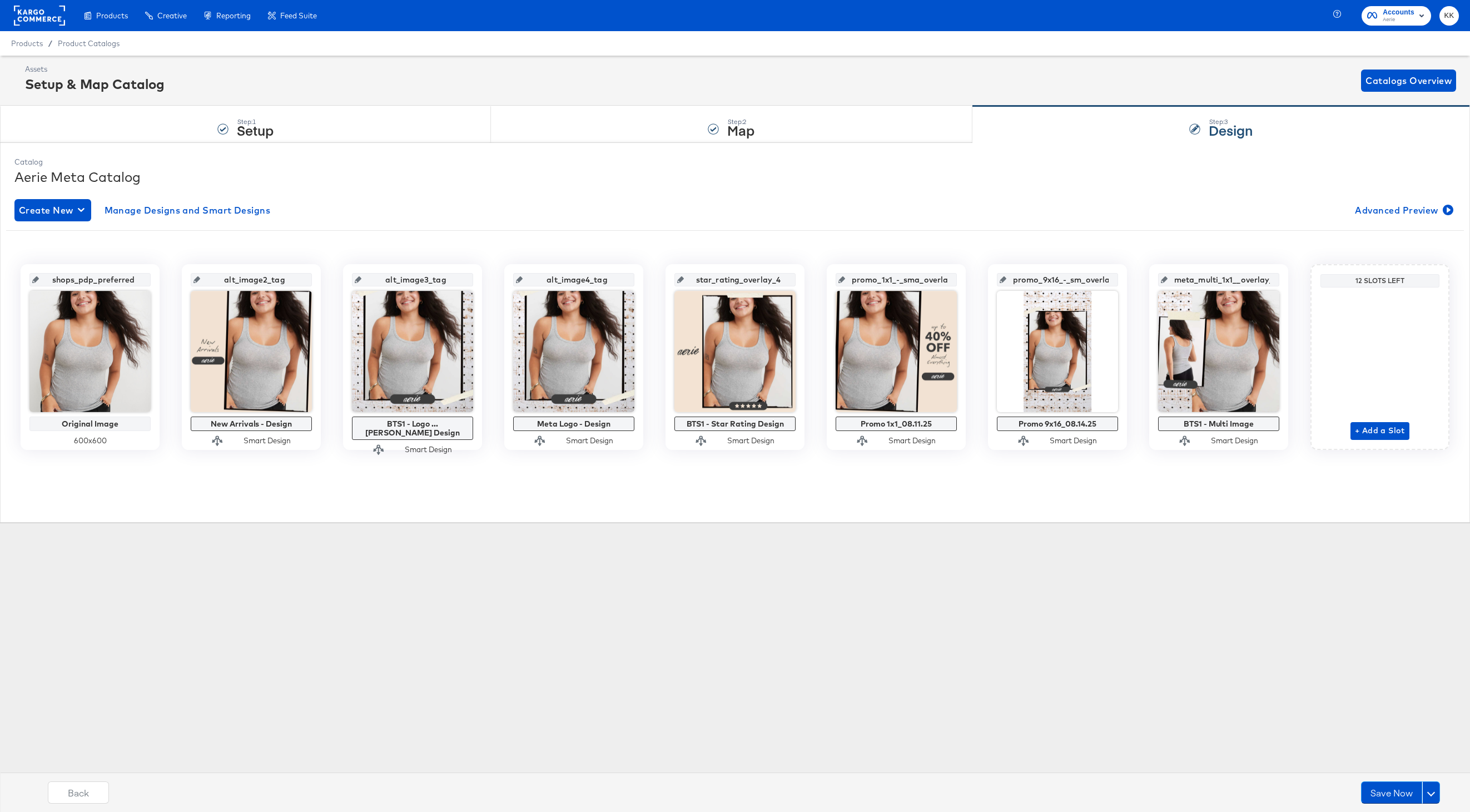
scroll to position [0, 0]
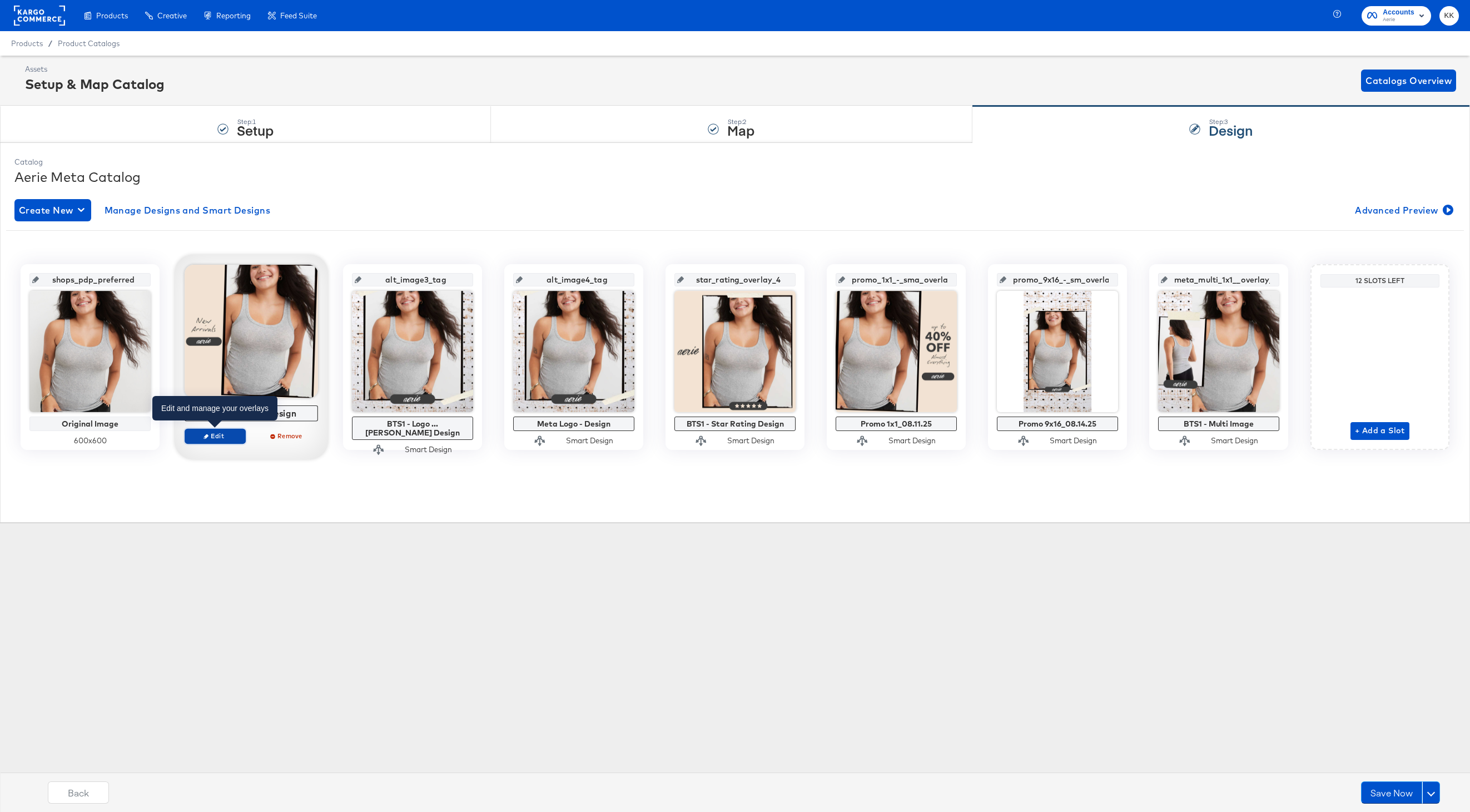
click at [212, 442] on button "Edit" at bounding box center [215, 436] width 61 height 16
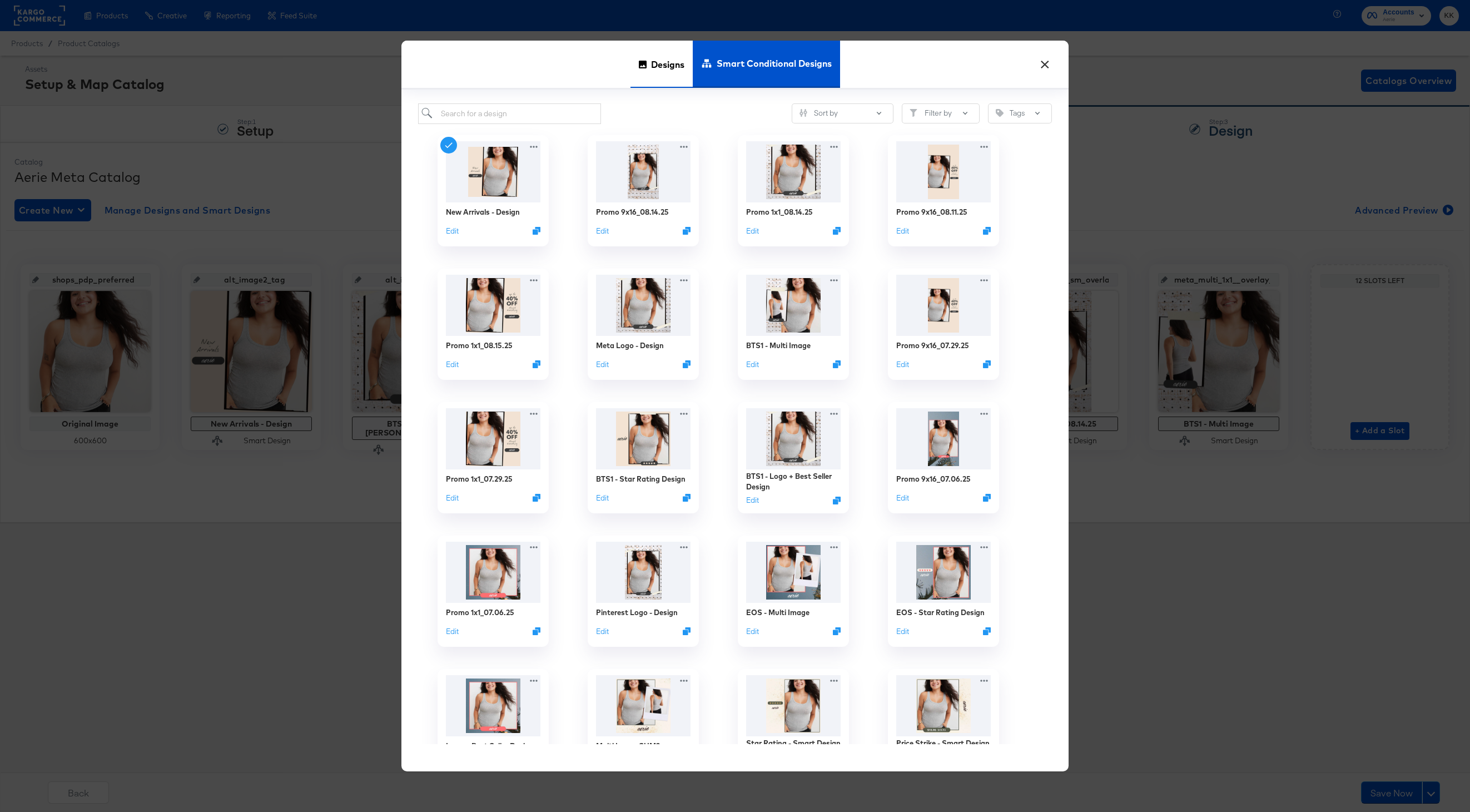
click at [645, 57] on div "Designs" at bounding box center [662, 64] width 62 height 47
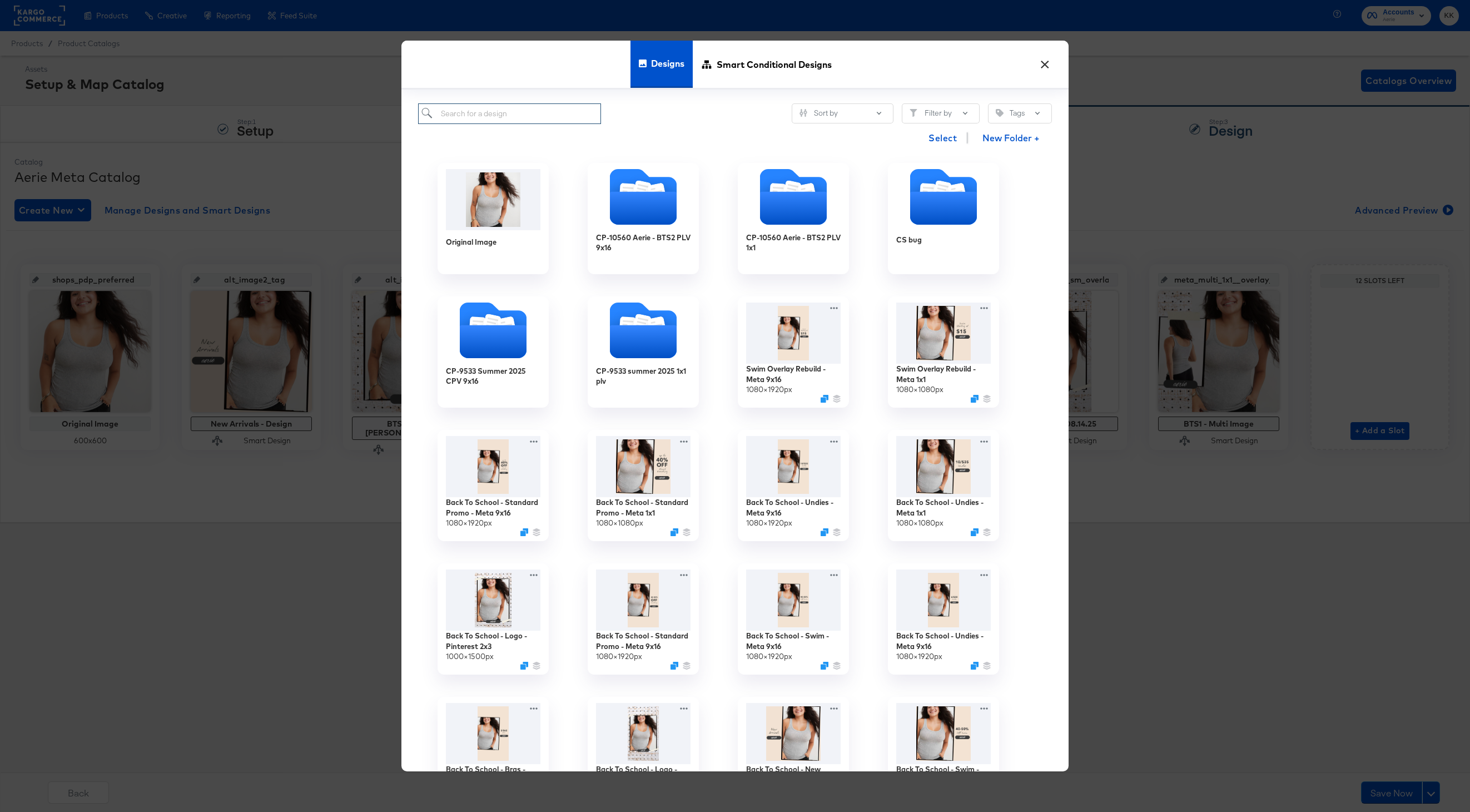
click at [501, 110] on input "search" at bounding box center [509, 114] width 183 height 21
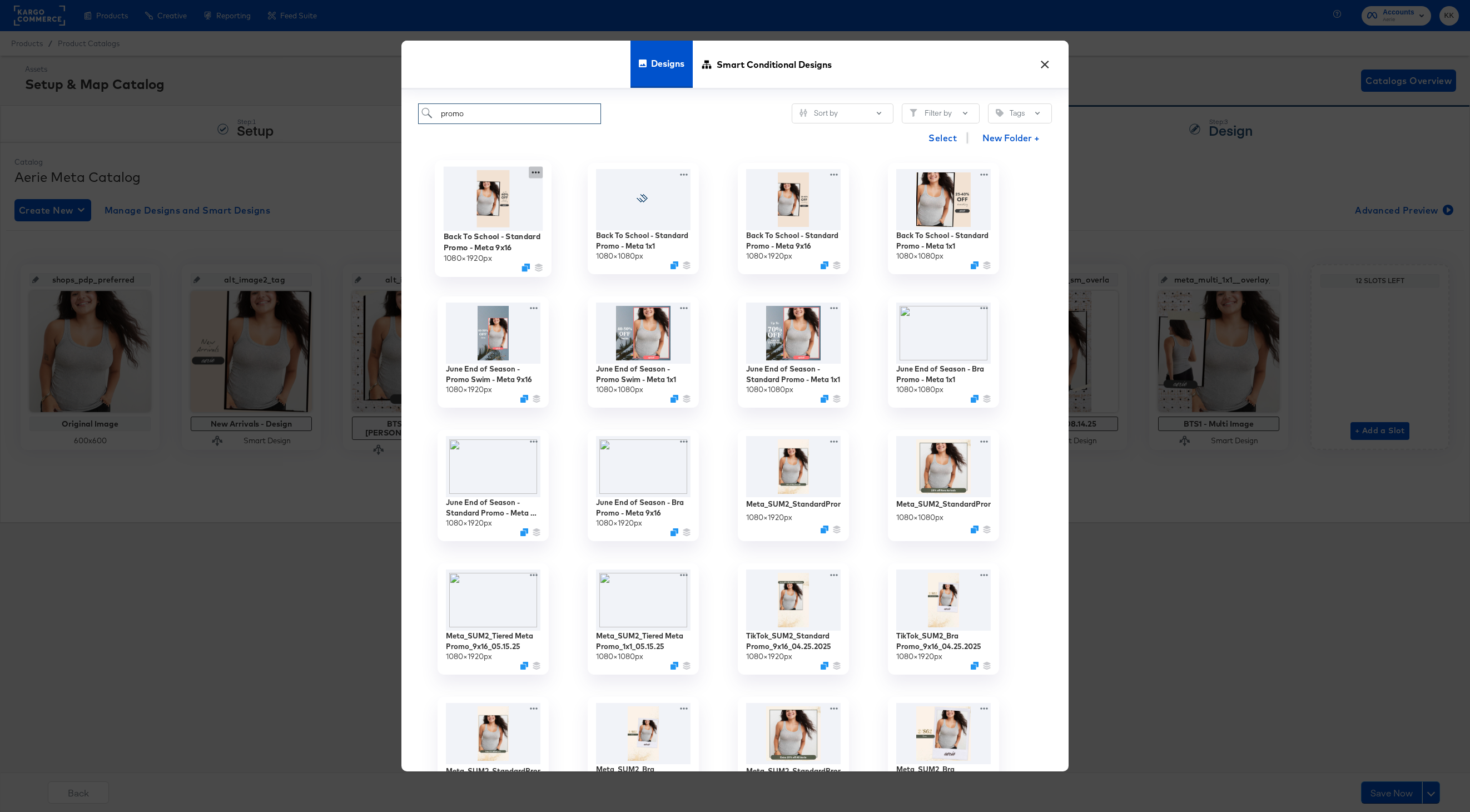
click at [536, 173] on icon at bounding box center [536, 172] width 14 height 11
type input "promo"
click at [579, 235] on icon at bounding box center [575, 239] width 25 height 9
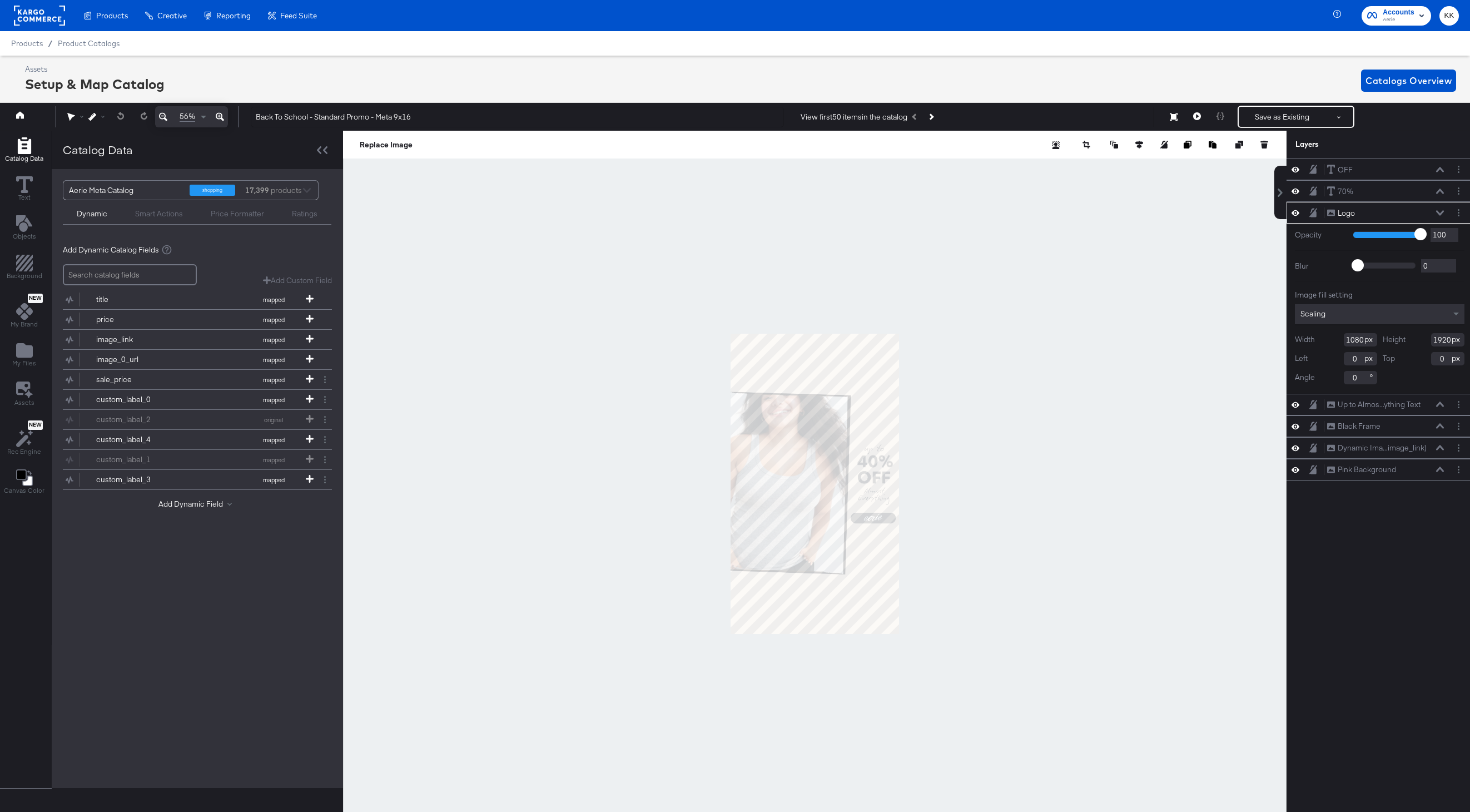
click at [222, 116] on icon at bounding box center [220, 116] width 9 height 13
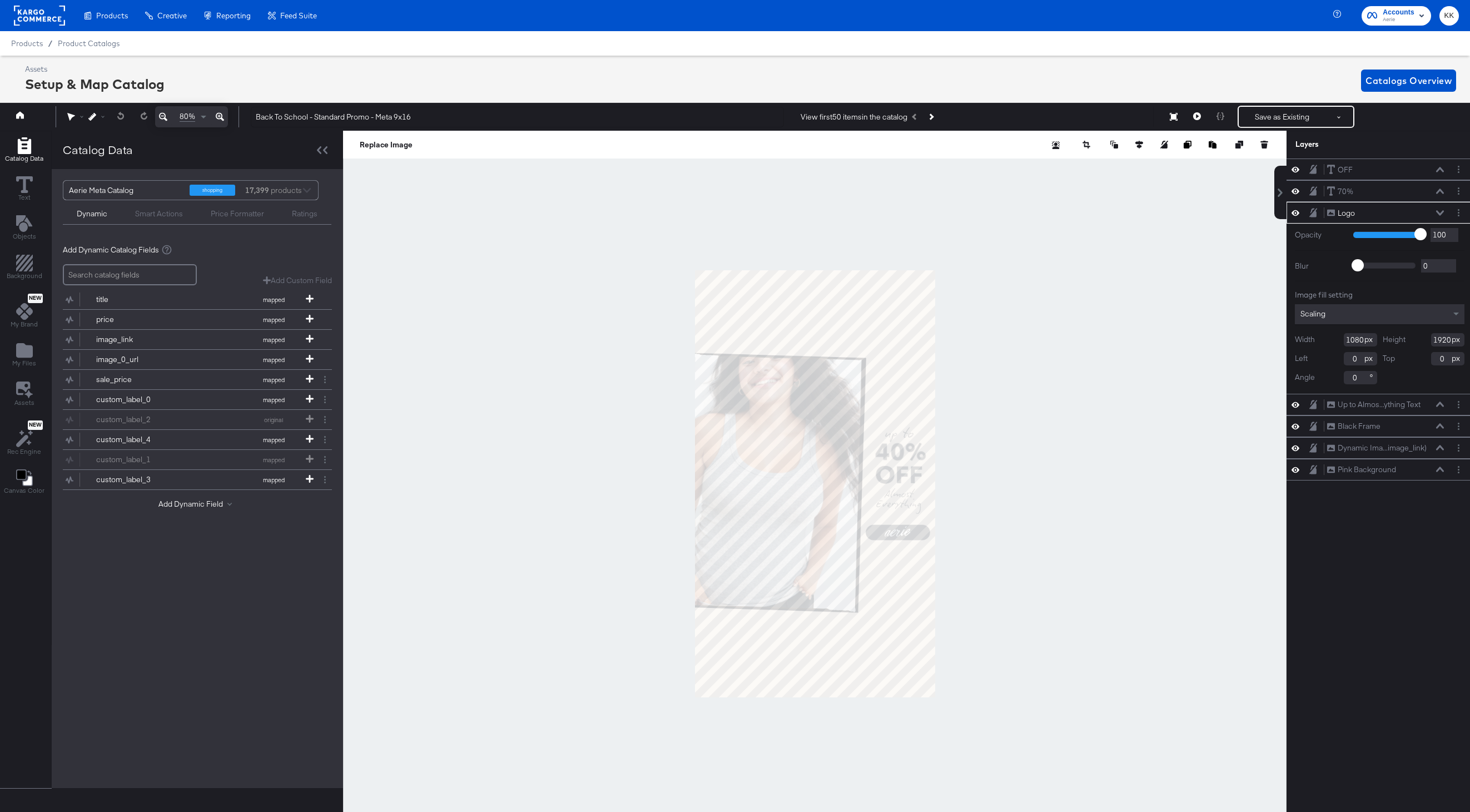
click at [222, 116] on icon at bounding box center [220, 116] width 9 height 13
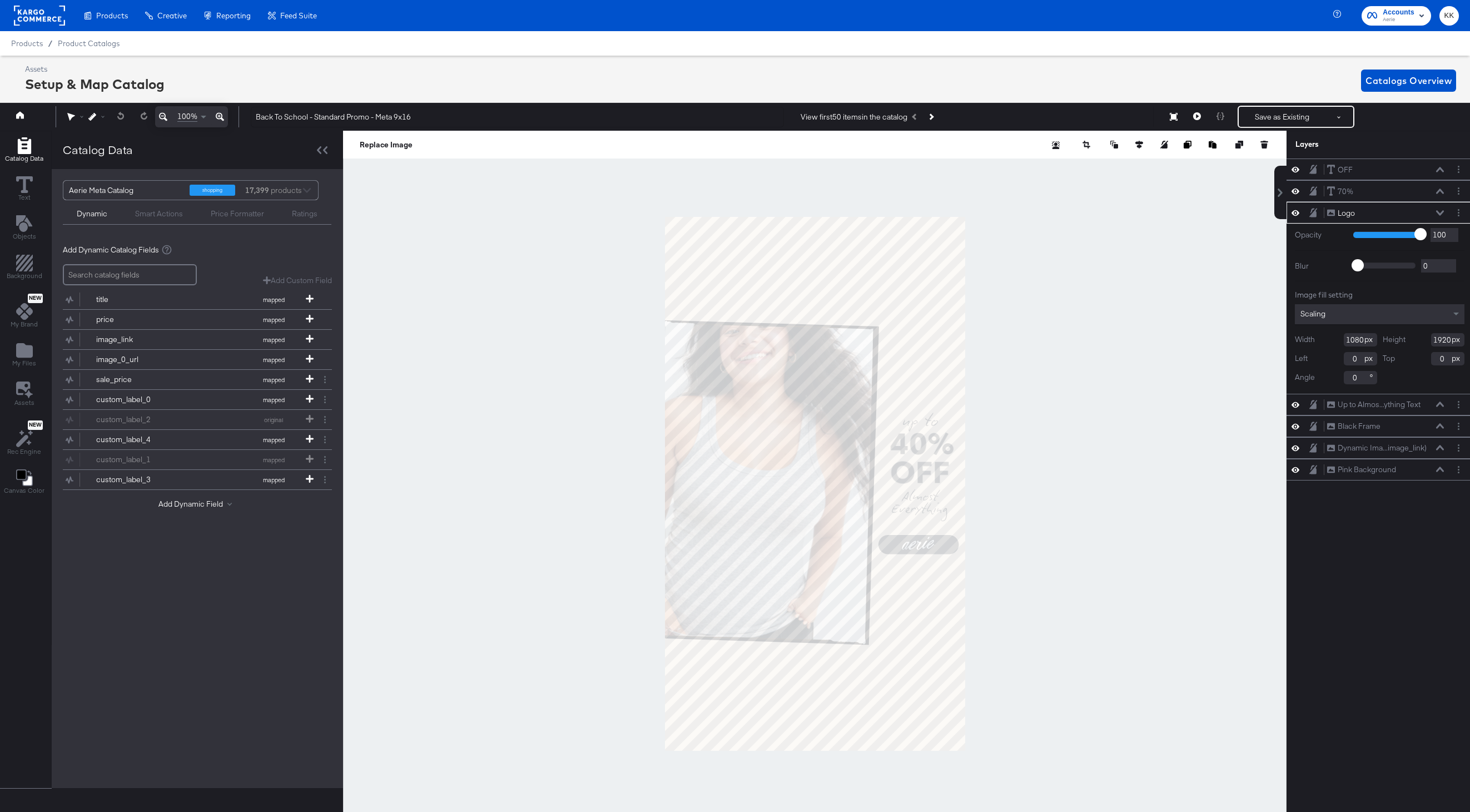
click at [541, 385] on div at bounding box center [815, 483] width 944 height 706
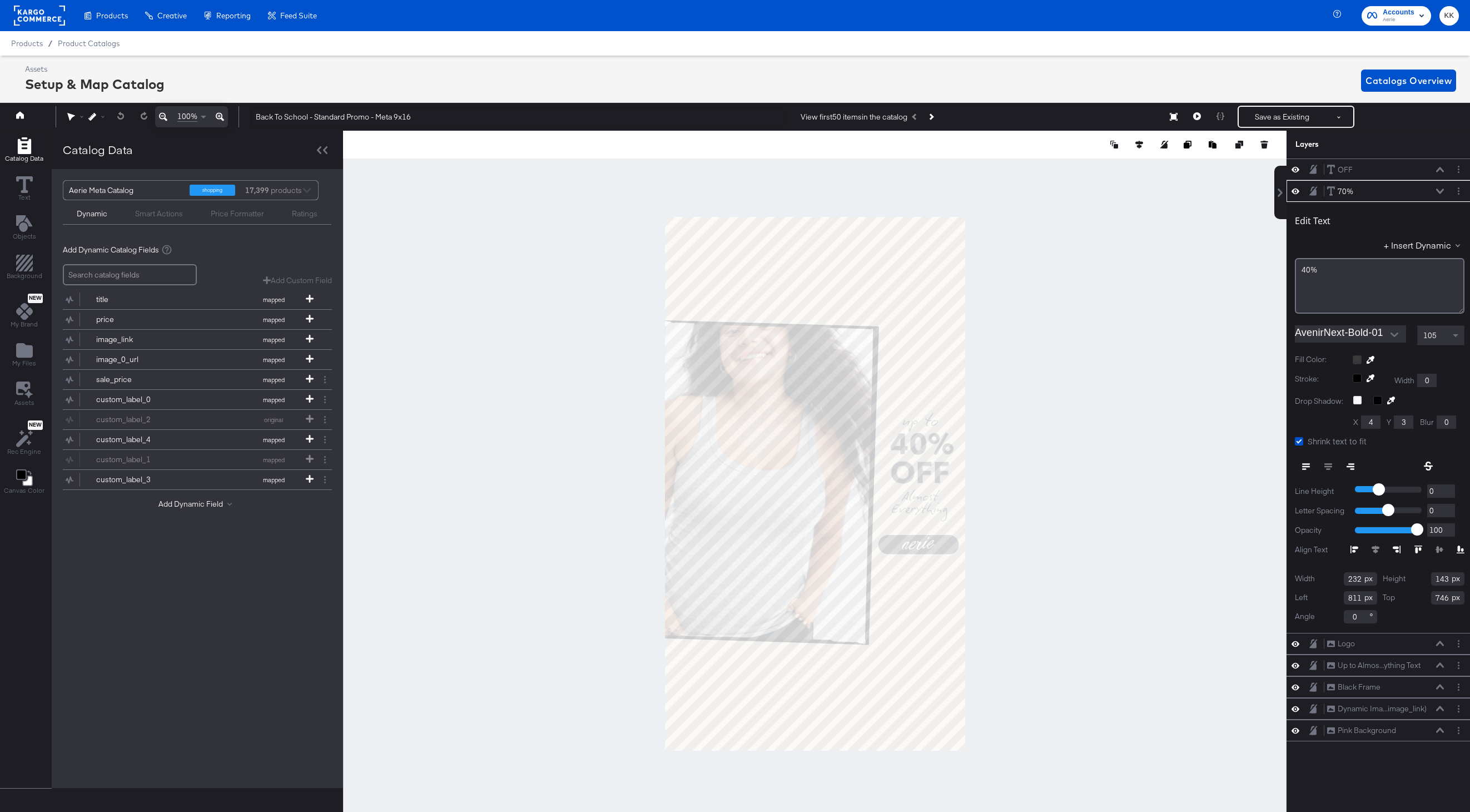
scroll to position [0, 3]
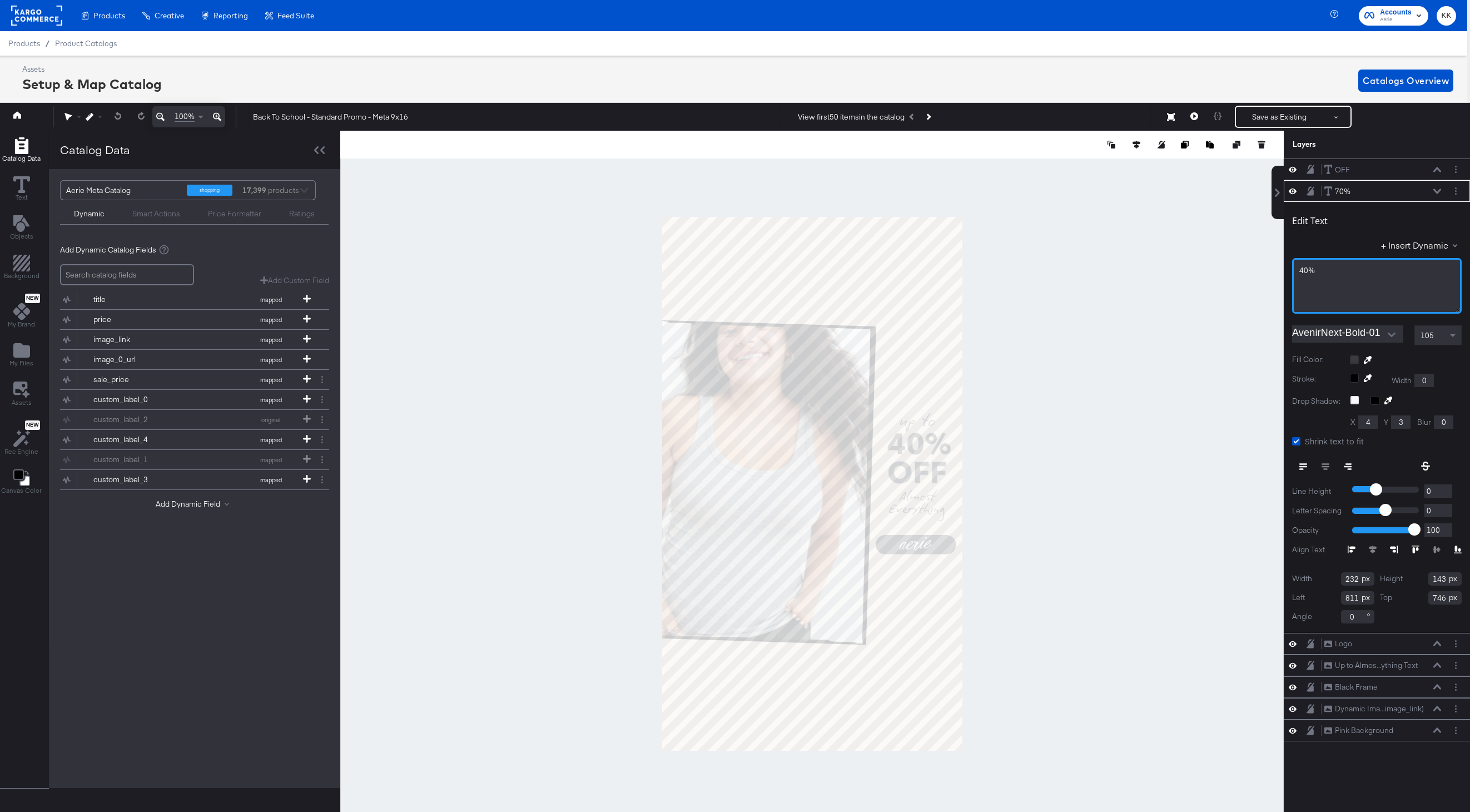
click at [1304, 272] on span "40%" at bounding box center [1307, 270] width 16 height 10
click at [1144, 407] on div at bounding box center [812, 483] width 944 height 706
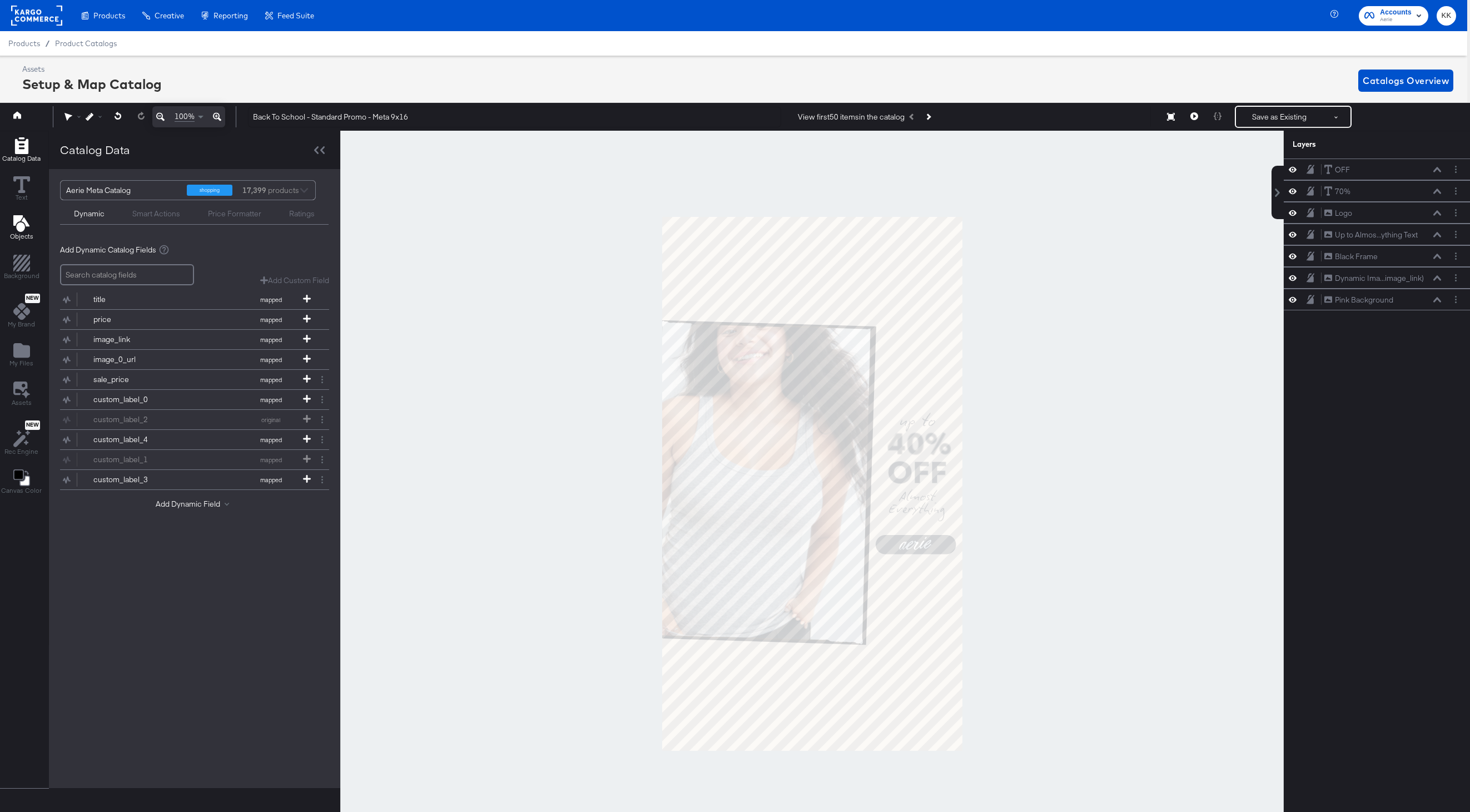
click at [24, 228] on icon "Add Text" at bounding box center [21, 223] width 17 height 17
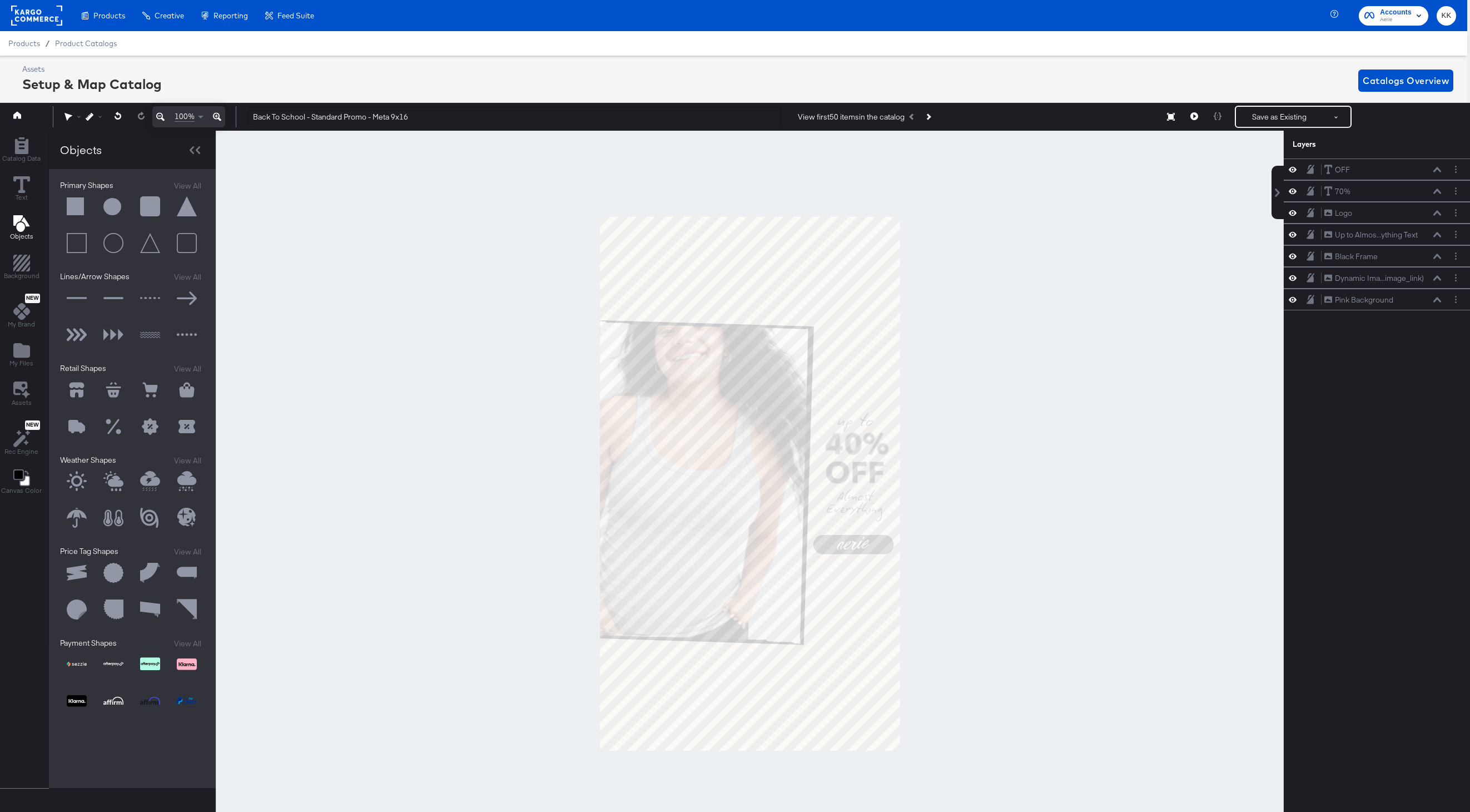
click at [71, 206] on button at bounding box center [77, 206] width 33 height 33
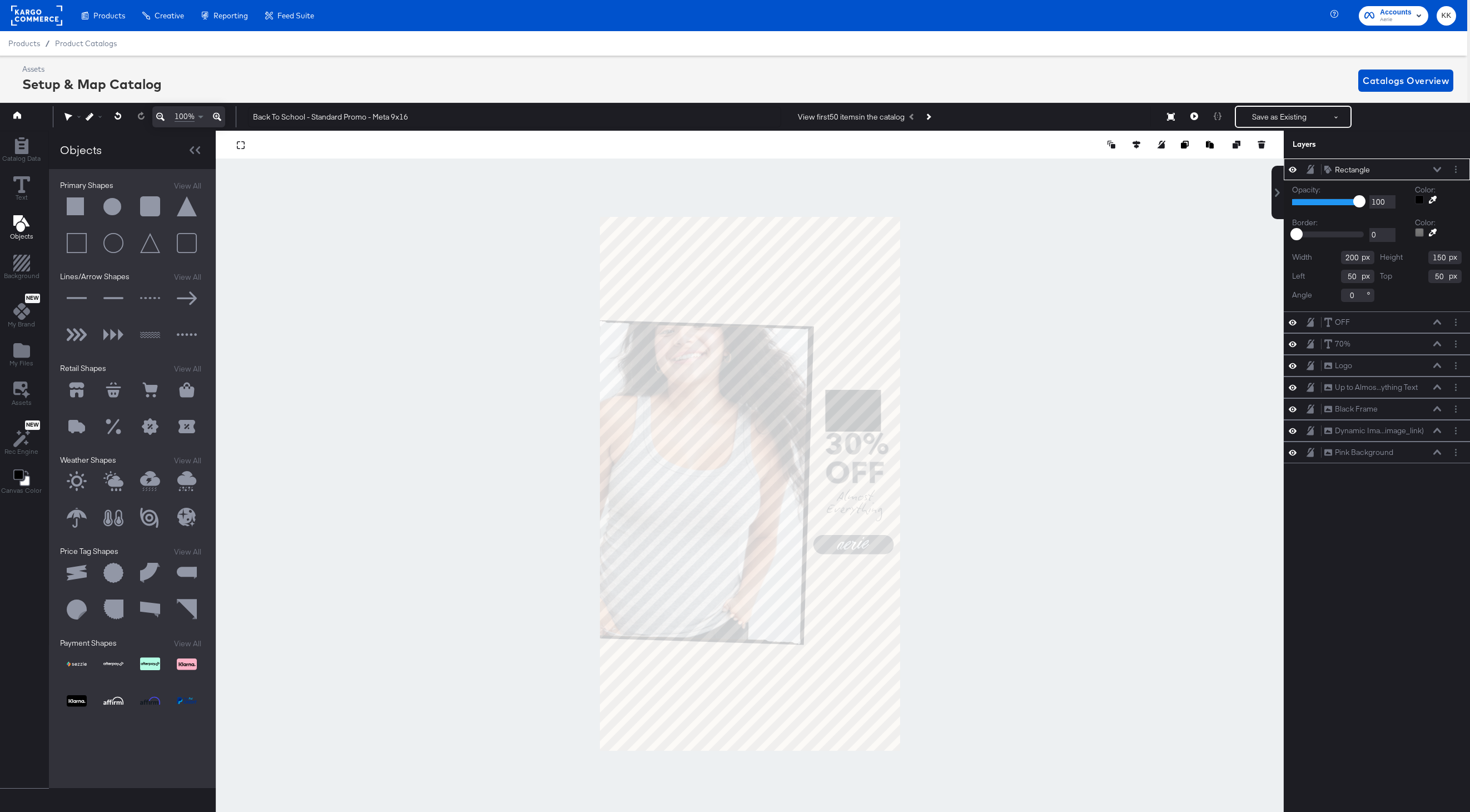
type input "800"
type input "671"
type input "95"
type input "811"
type input "677"
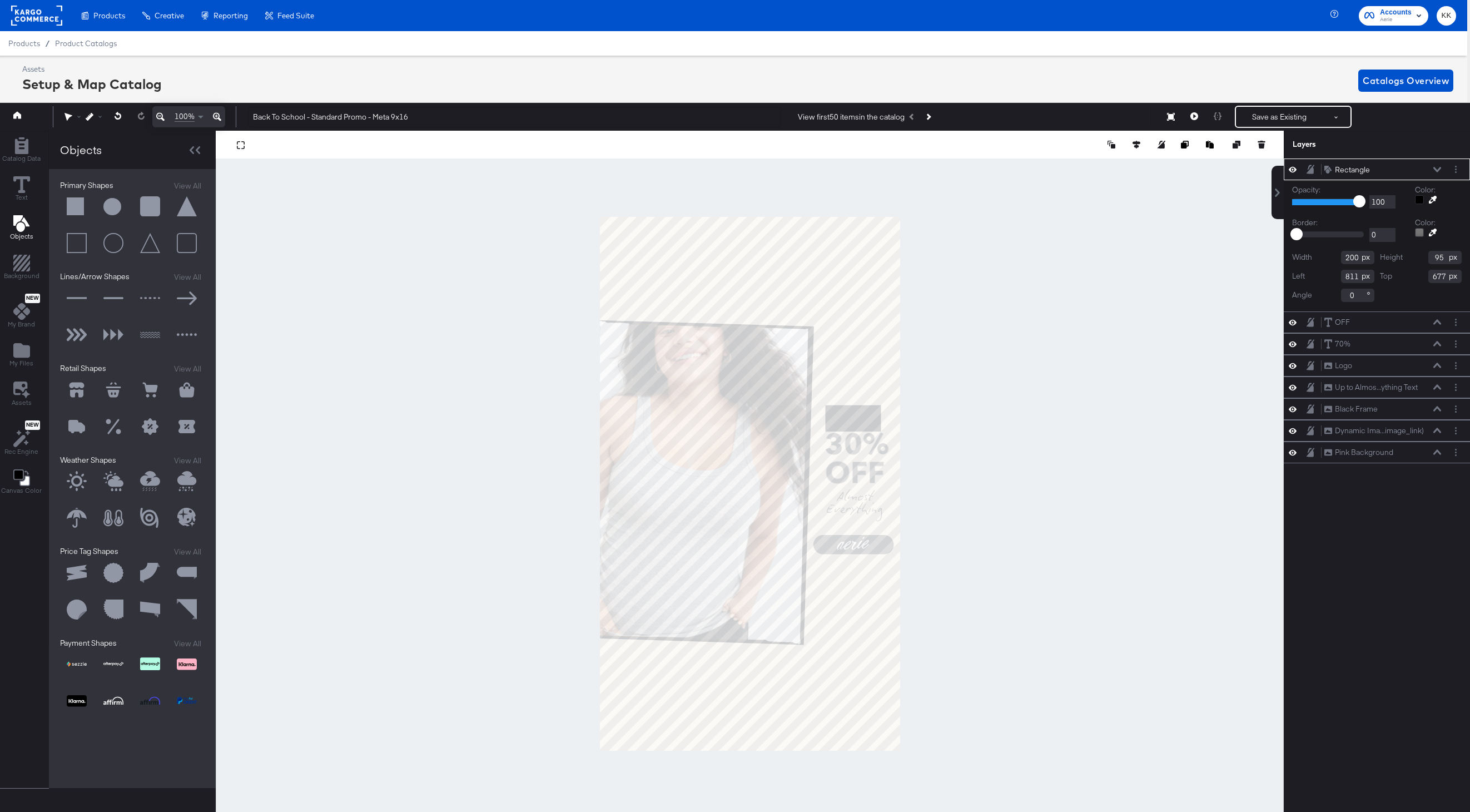
click at [1435, 206] on div "Color:" at bounding box center [1438, 196] width 46 height 24
click at [1432, 197] on icon at bounding box center [1433, 200] width 8 height 8
click at [882, 330] on div at bounding box center [750, 483] width 1068 height 706
click at [1435, 233] on icon at bounding box center [1432, 232] width 8 height 8
click at [892, 323] on div at bounding box center [750, 483] width 1068 height 706
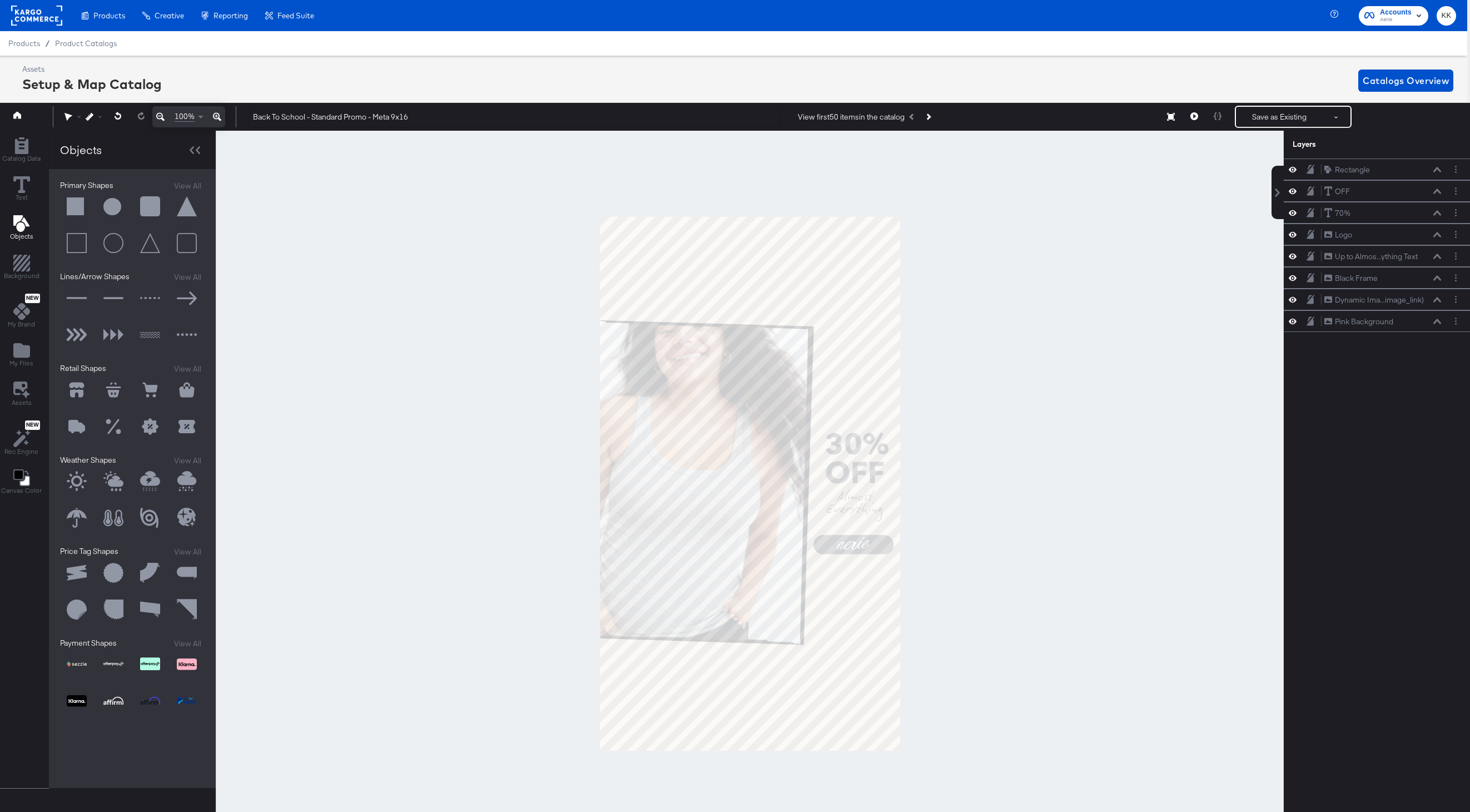
click at [996, 333] on div at bounding box center [750, 483] width 1068 height 706
click at [1294, 113] on button "Save as Existing" at bounding box center [1279, 116] width 87 height 20
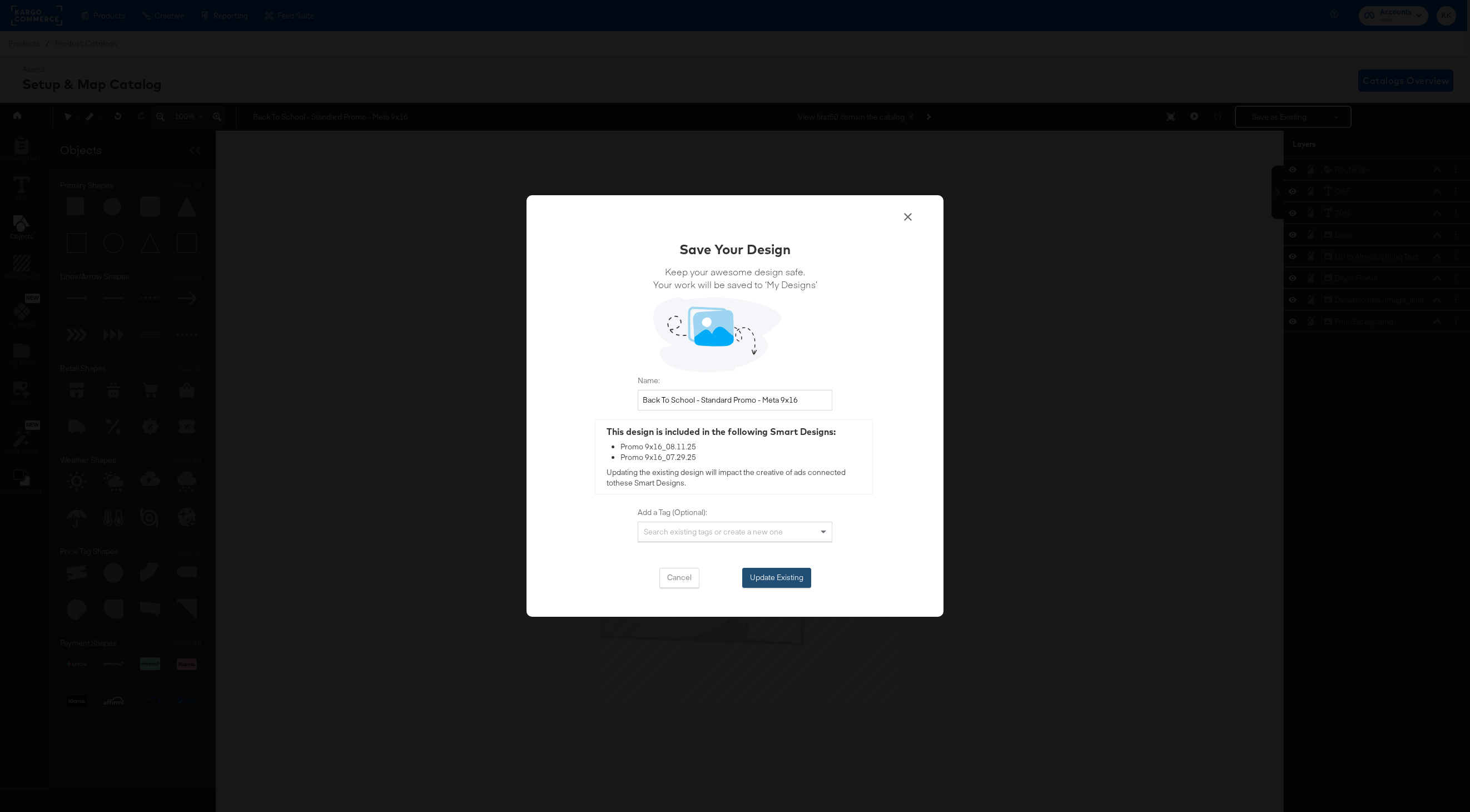
click at [787, 577] on button "Update Existing" at bounding box center [776, 578] width 69 height 20
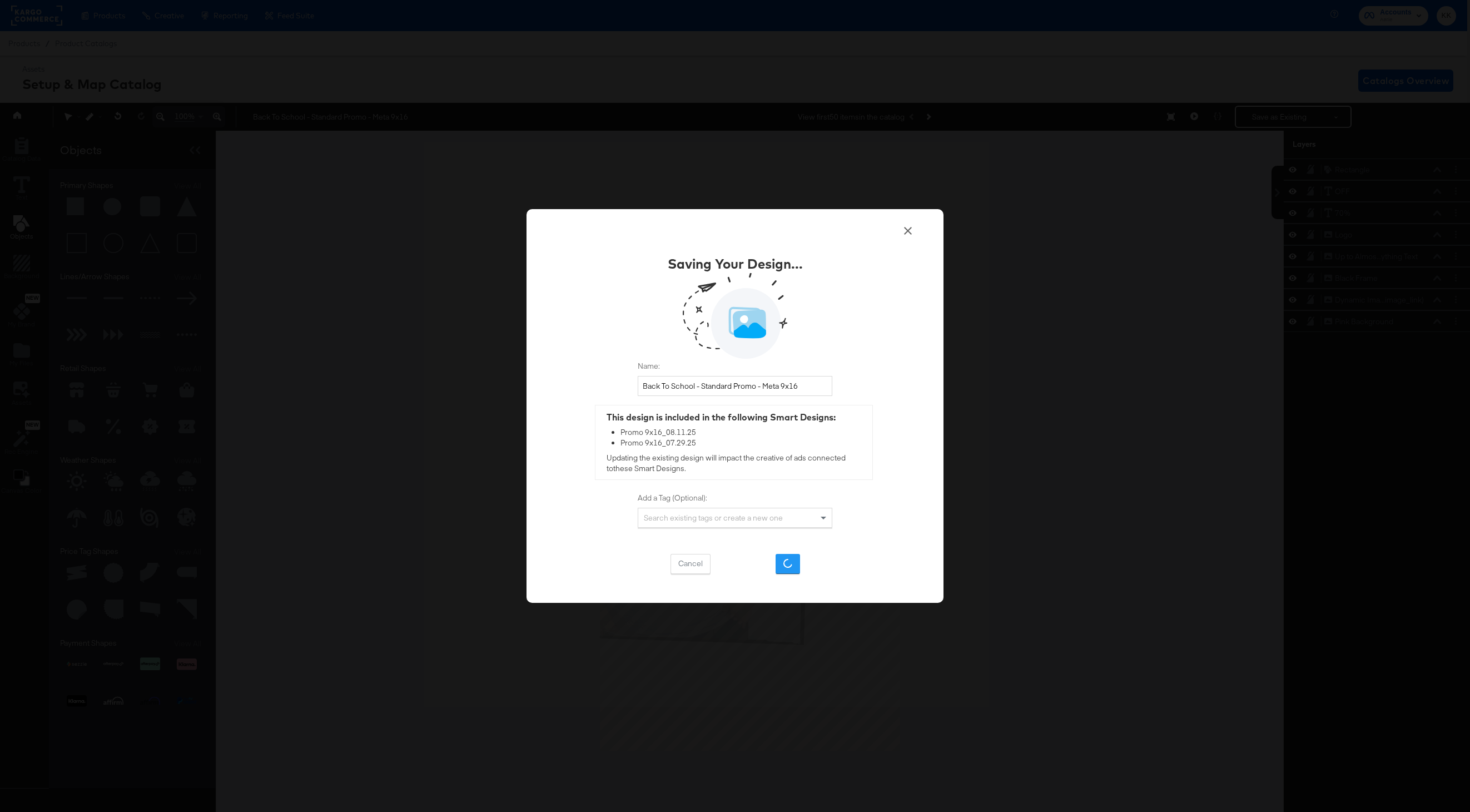
scroll to position [0, 0]
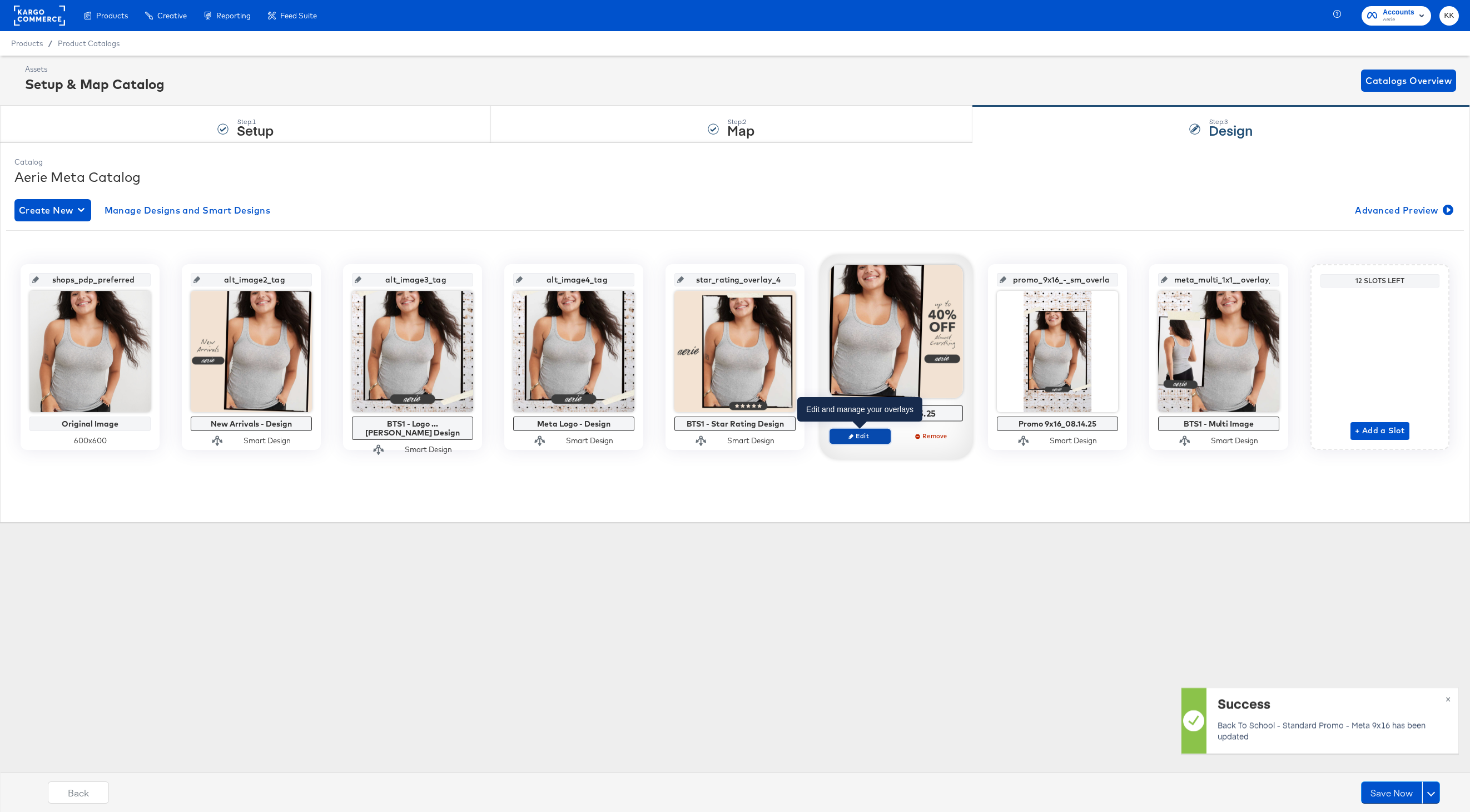
click at [853, 435] on icon "button" at bounding box center [851, 437] width 5 height 5
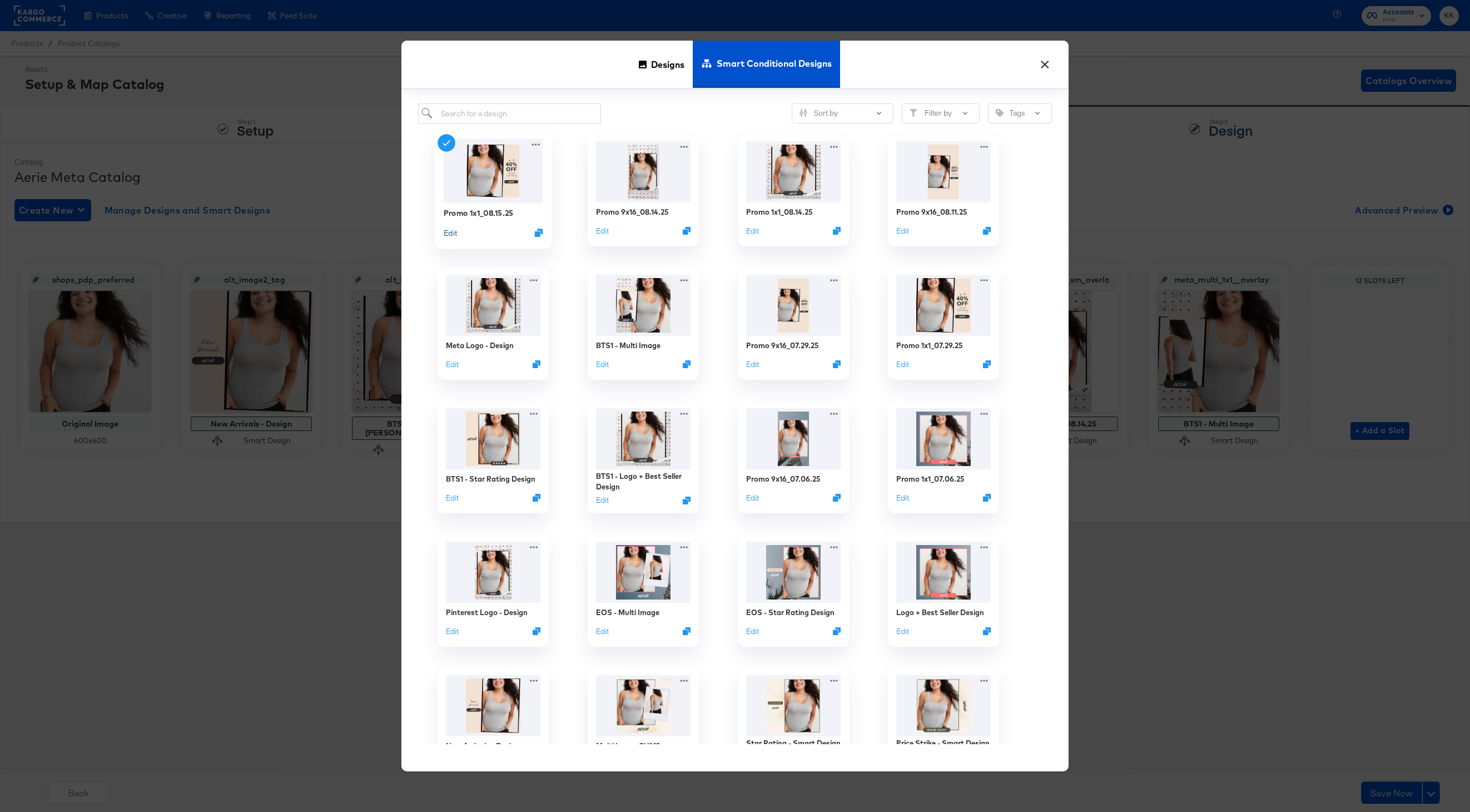
click at [450, 234] on button "Edit" at bounding box center [450, 232] width 13 height 10
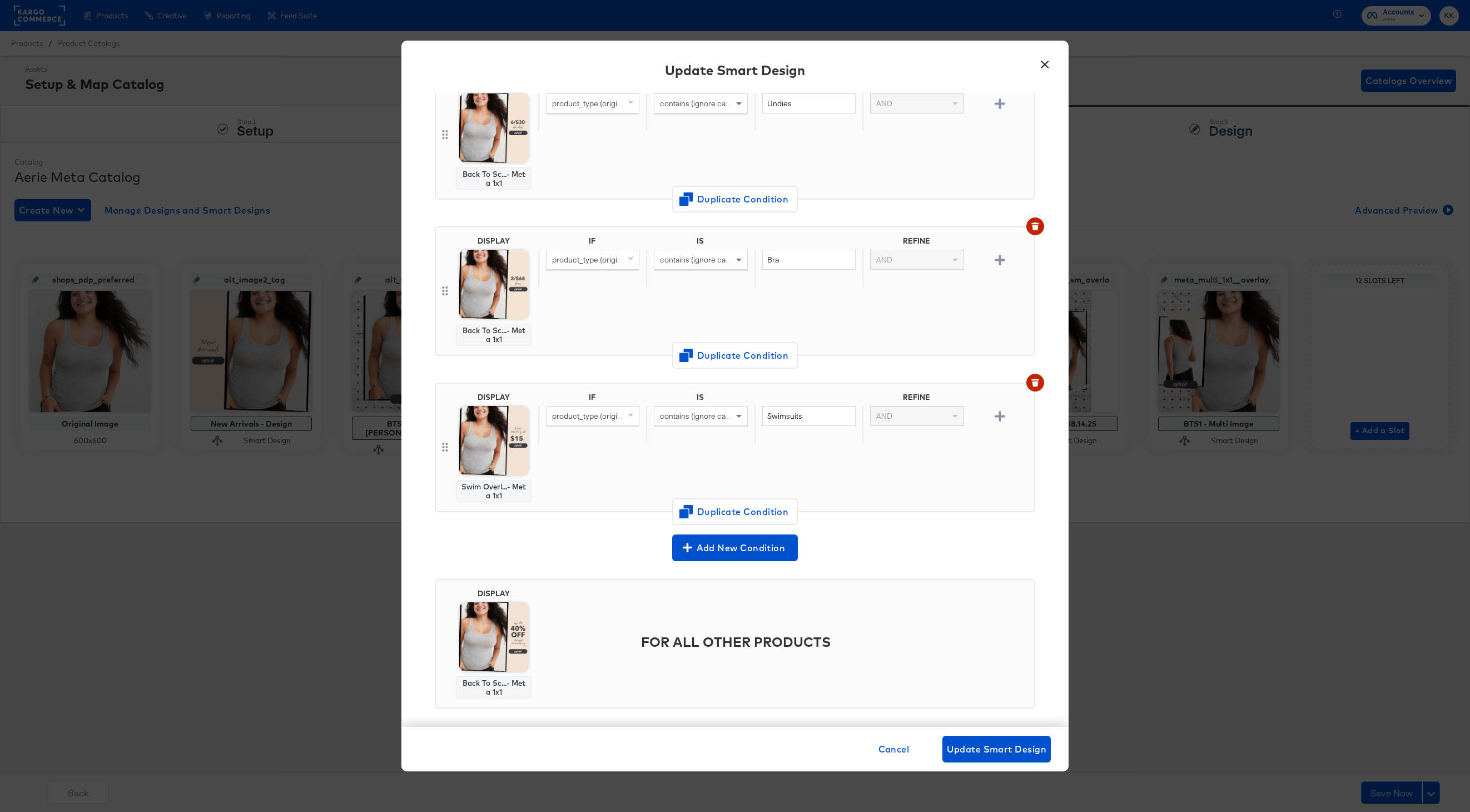
scroll to position [122, 0]
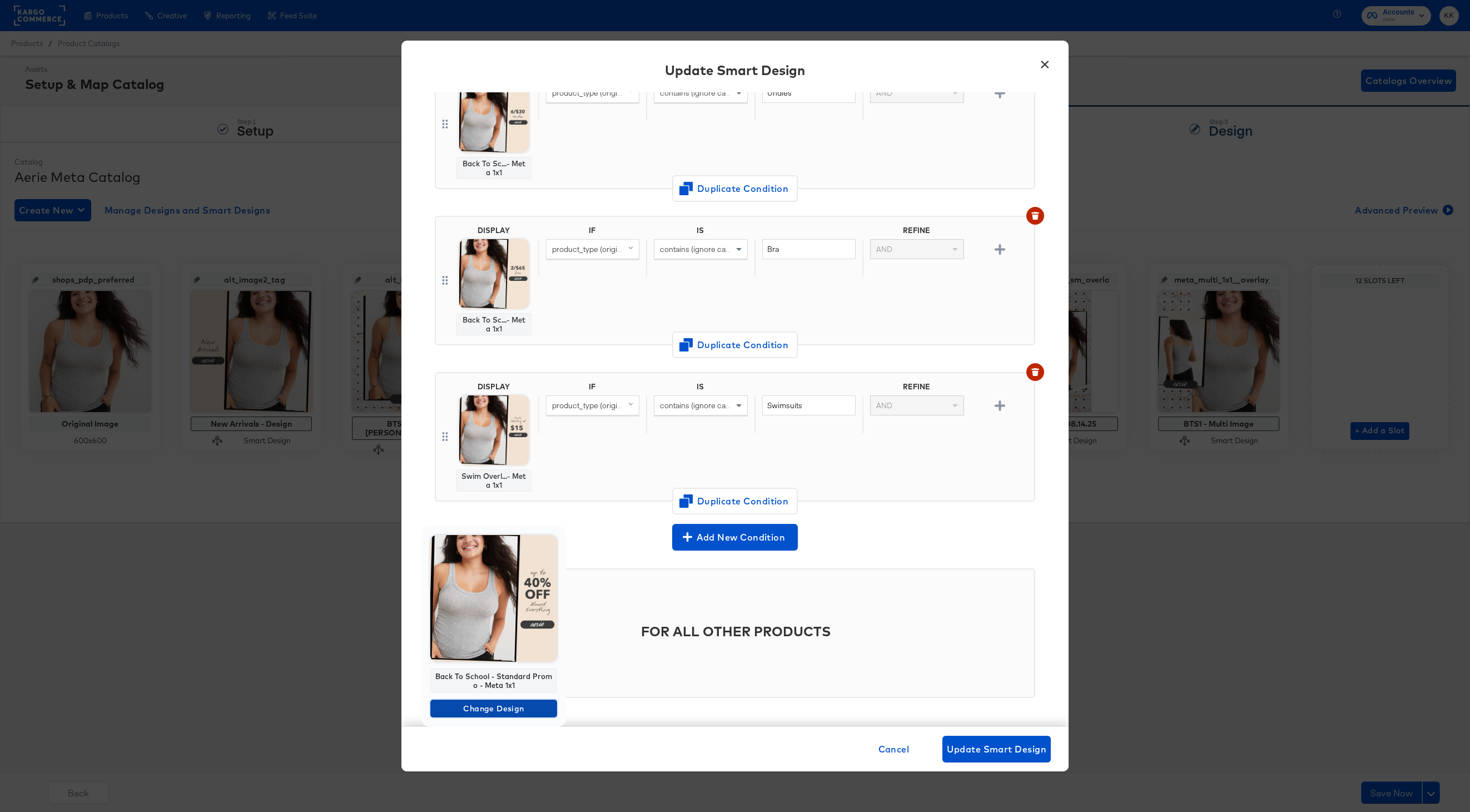
click at [491, 704] on span "Change Design" at bounding box center [494, 709] width 118 height 14
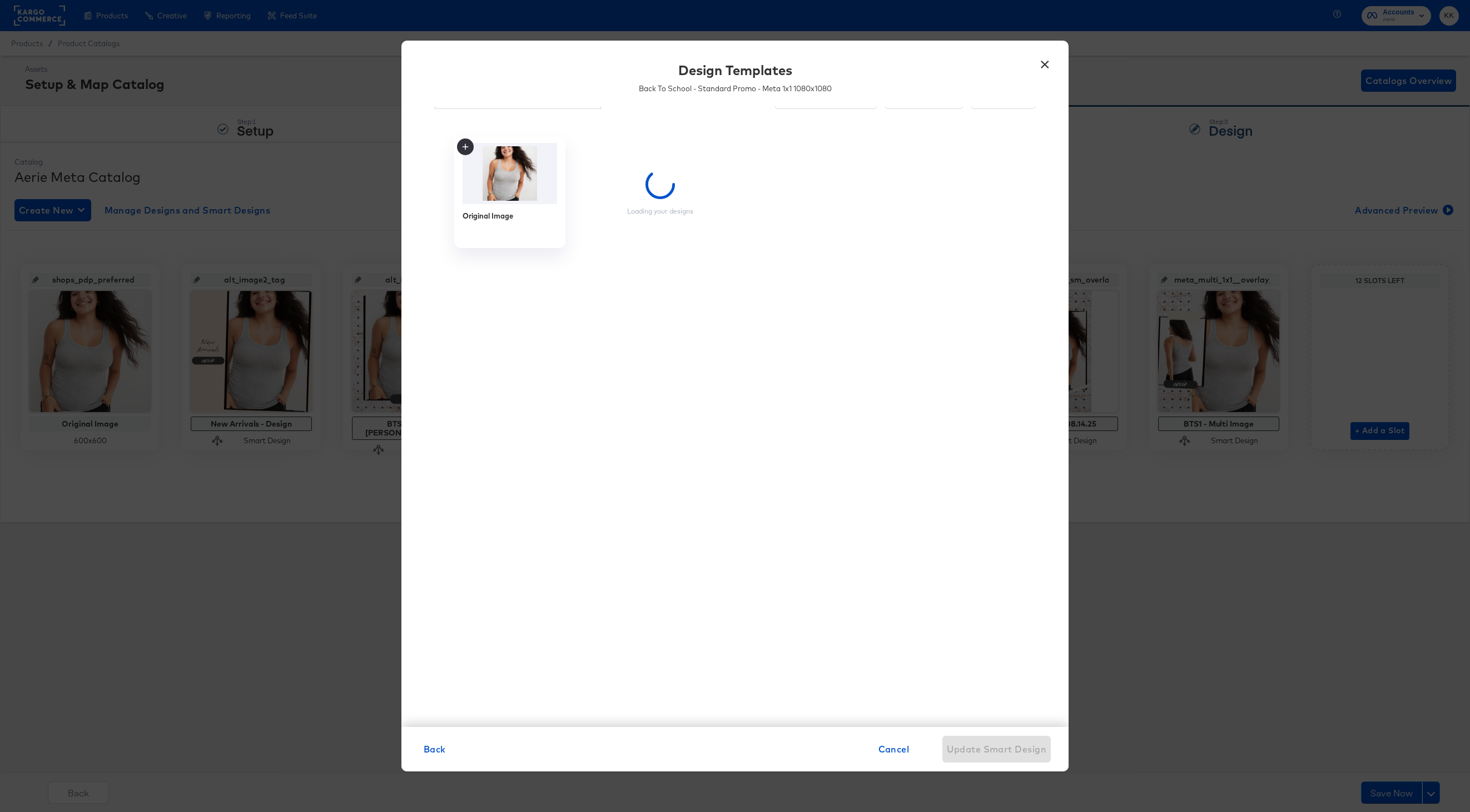
scroll to position [0, 0]
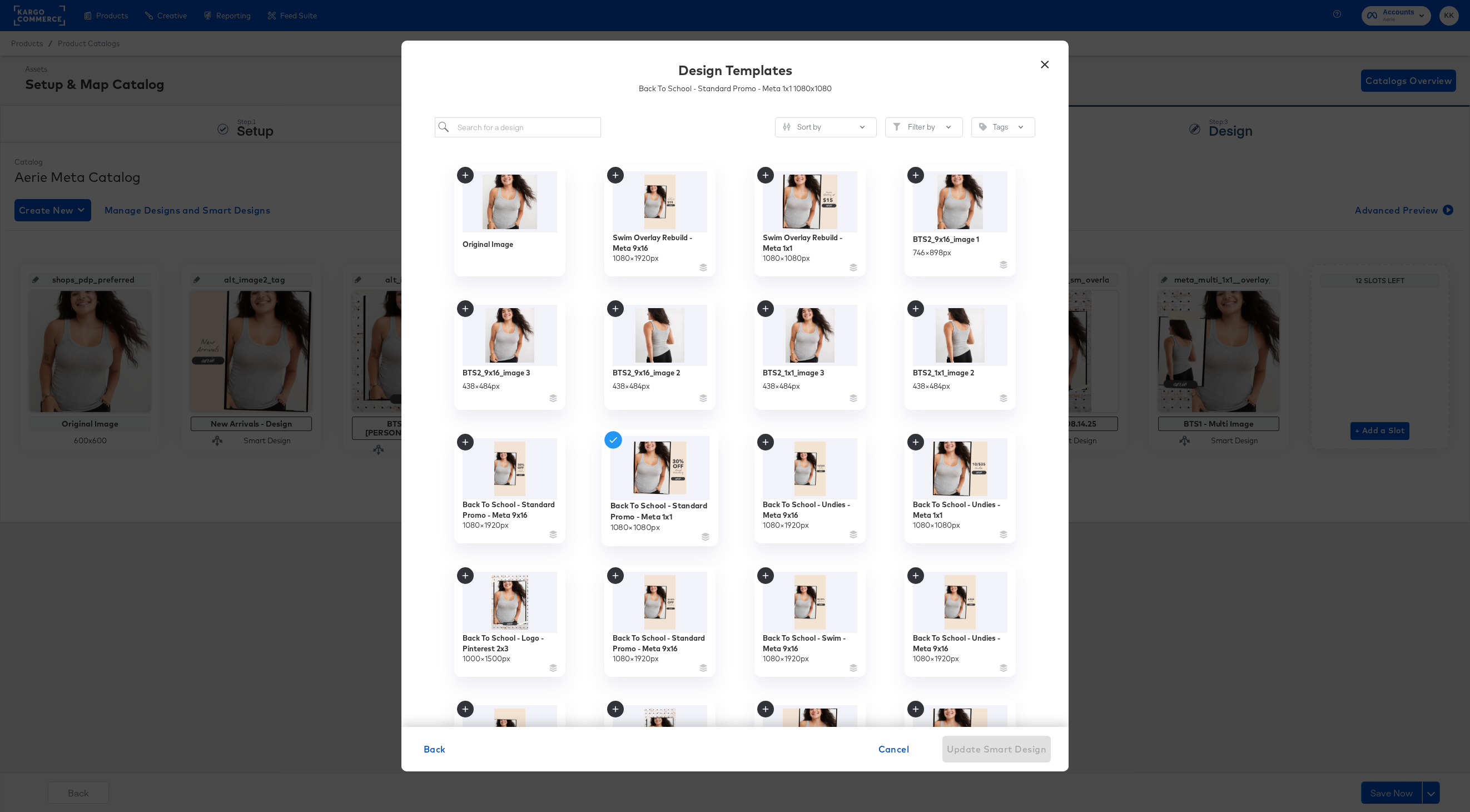
click at [664, 482] on img at bounding box center [661, 468] width 100 height 65
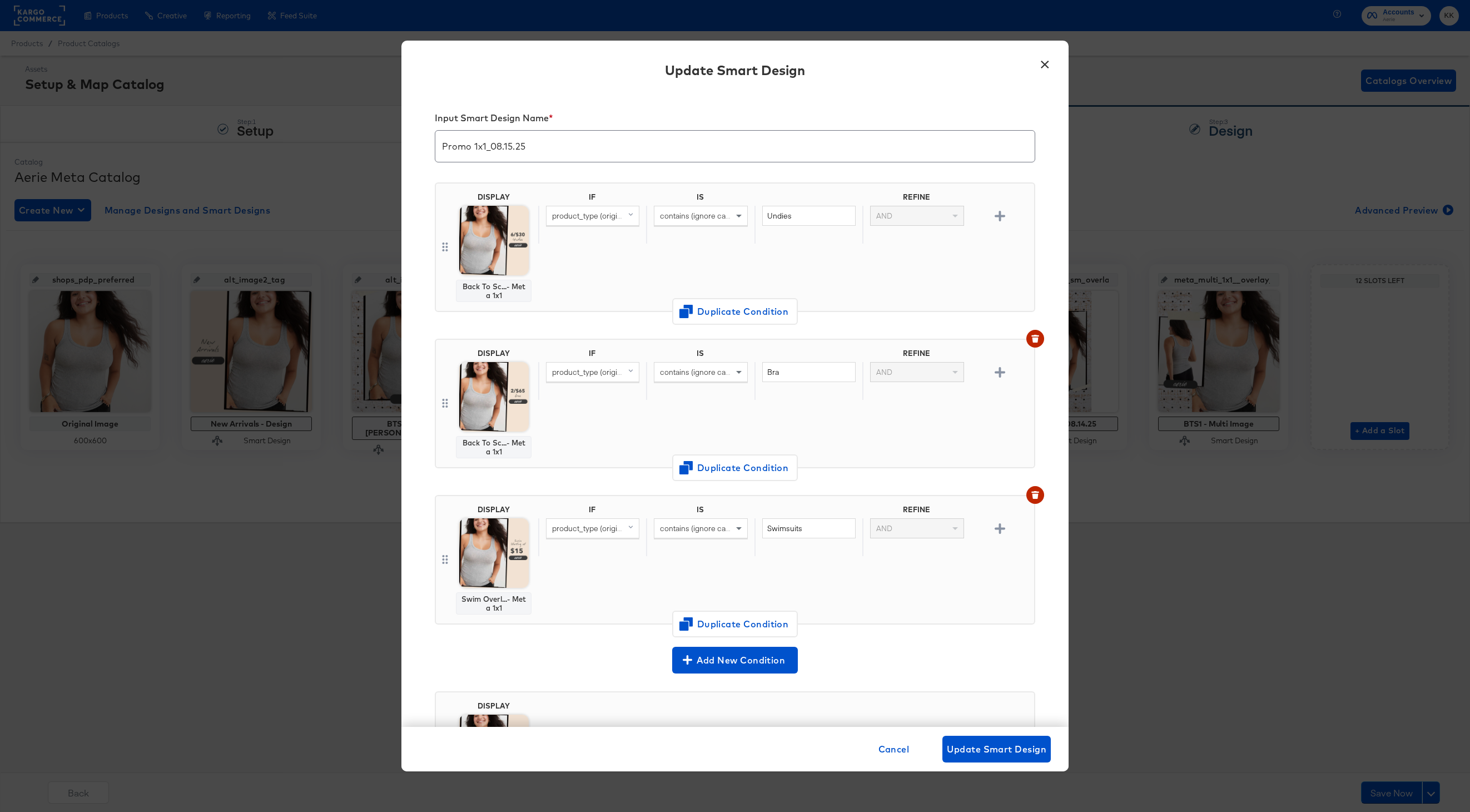
scroll to position [122, 0]
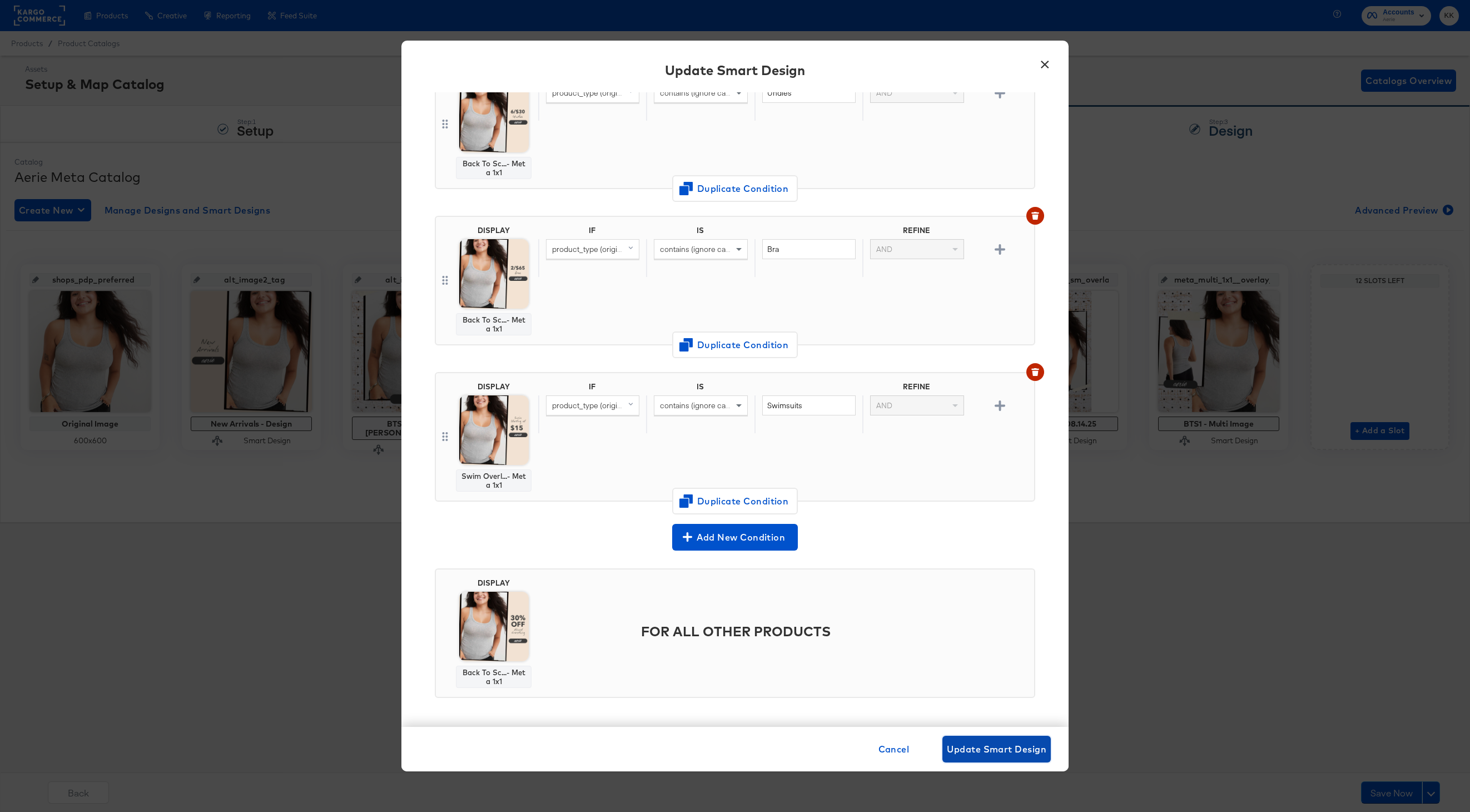
click at [980, 740] on button "Update Smart Design" at bounding box center [997, 749] width 108 height 27
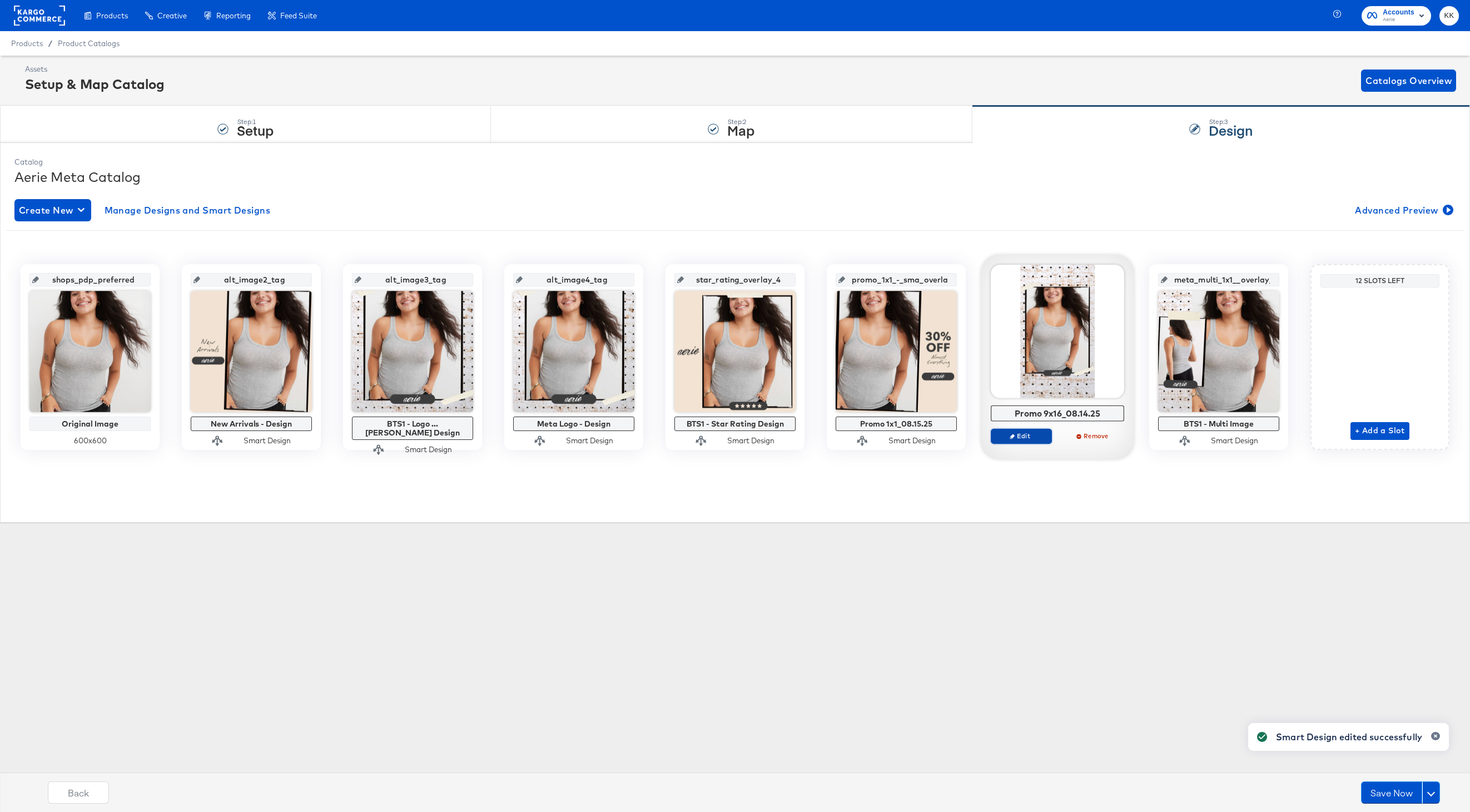
click at [1033, 436] on span "Edit" at bounding box center [1021, 436] width 51 height 9
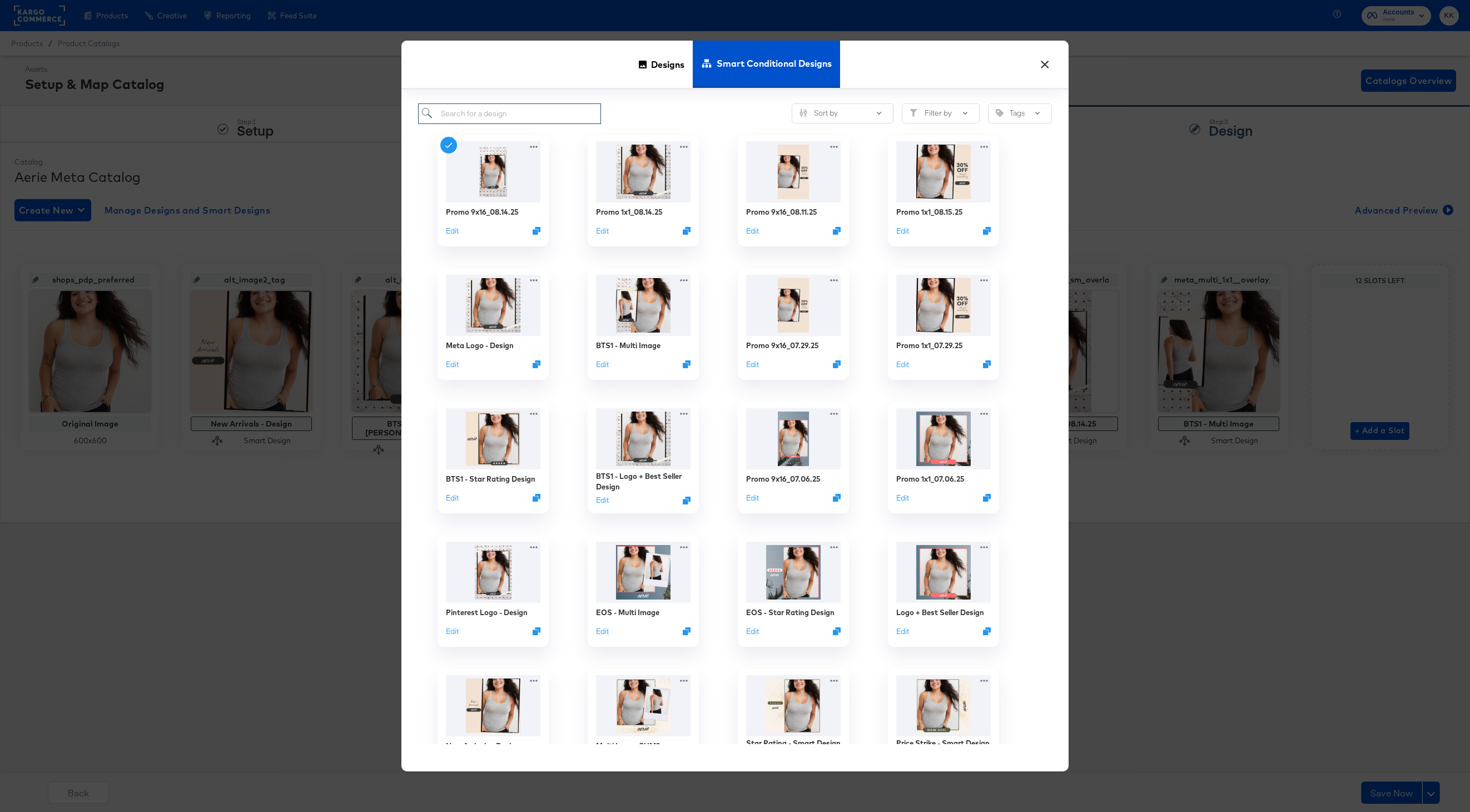
click at [497, 114] on input "search" at bounding box center [509, 114] width 183 height 21
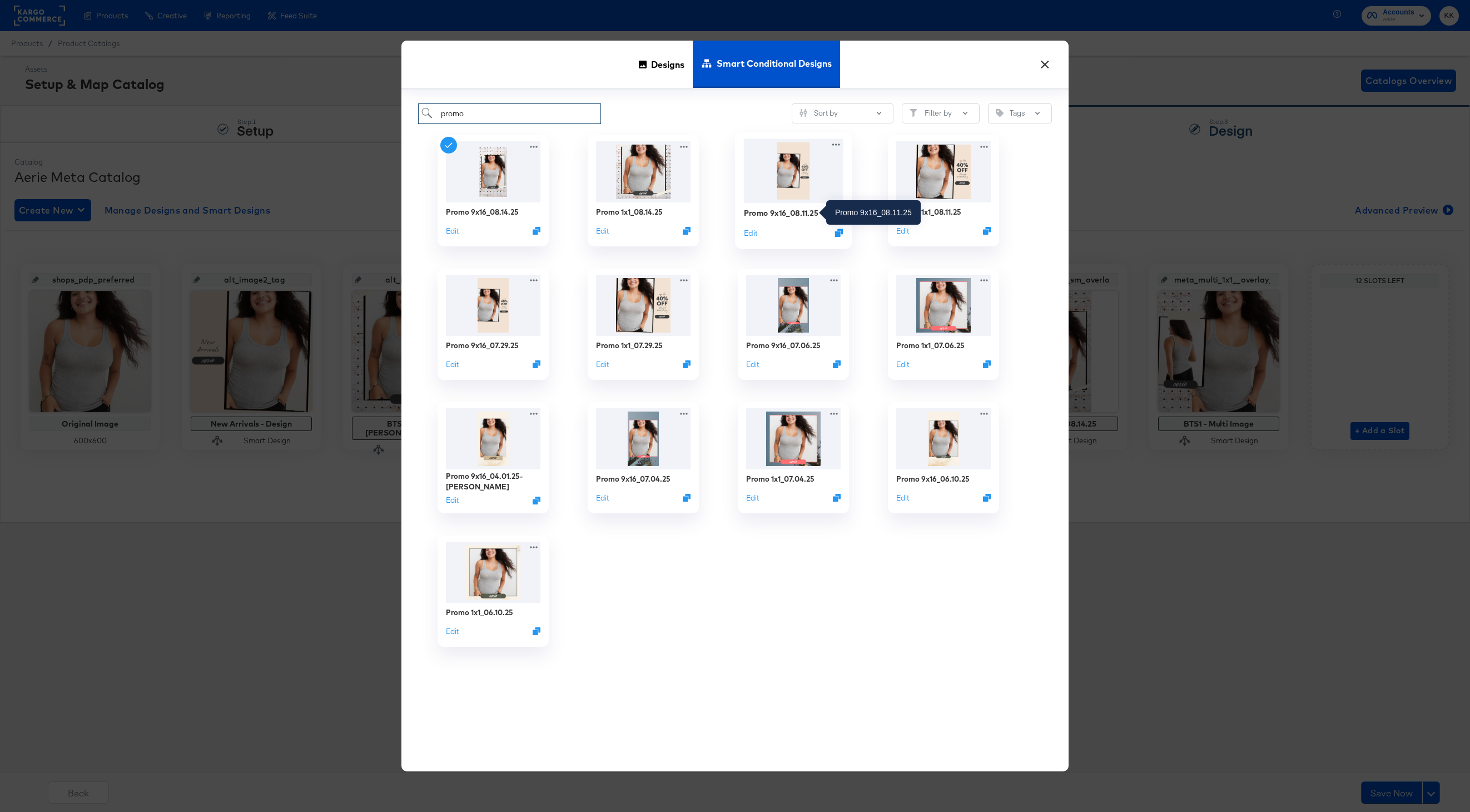
type input "promo"
click at [789, 213] on div "Promo 9x16_08.11.25" at bounding box center [780, 213] width 74 height 10
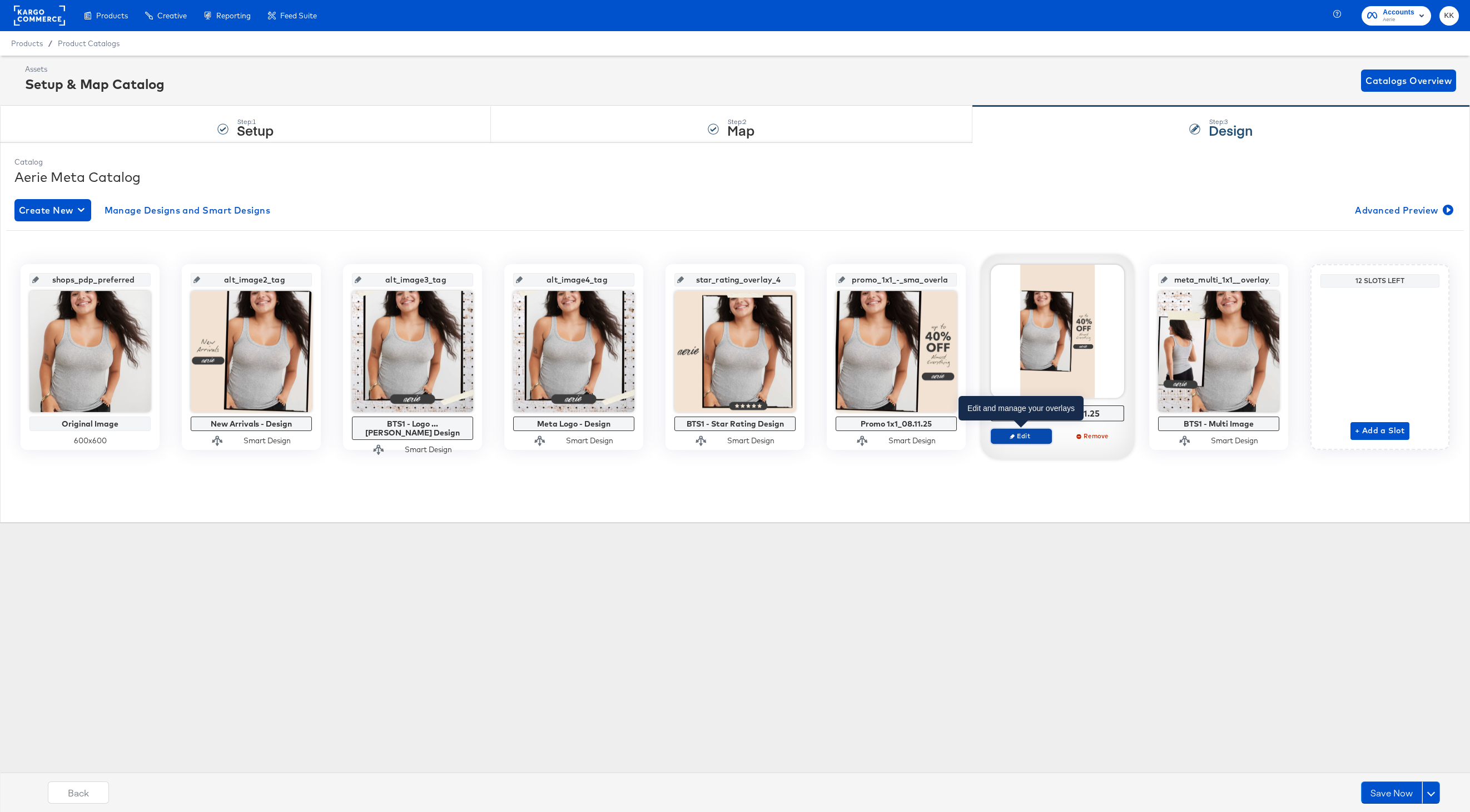
click at [1020, 436] on span "Edit" at bounding box center [1021, 436] width 51 height 9
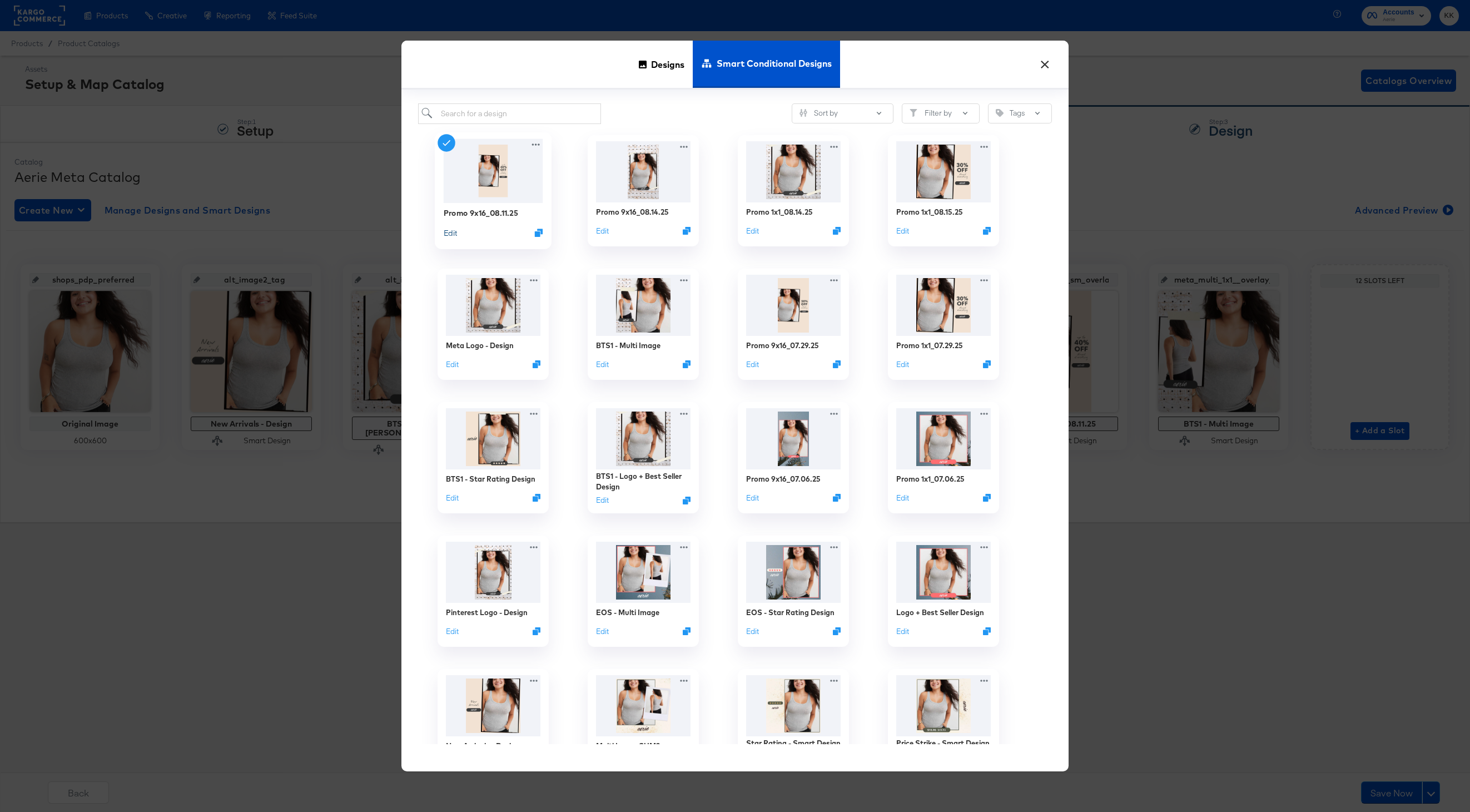
click at [455, 233] on button "Edit" at bounding box center [450, 232] width 13 height 10
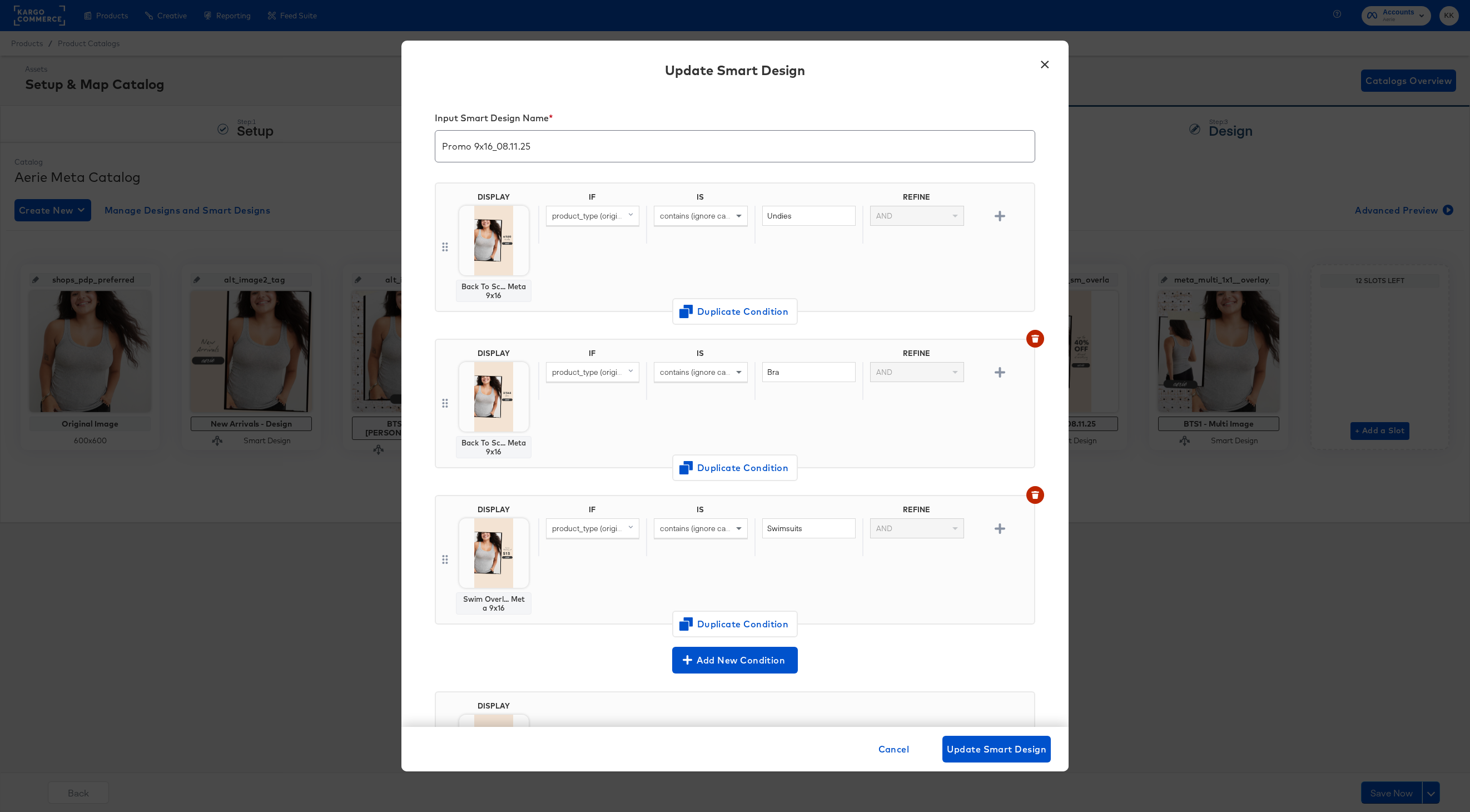
click at [516, 143] on input "Promo 9x16_08.11.25" at bounding box center [735, 142] width 599 height 32
type input "Promo 9x16_08.15.25"
click at [602, 263] on div "IF IS REFINE product_type (original) contains (ignore case) Undies AND" at bounding box center [784, 247] width 492 height 109
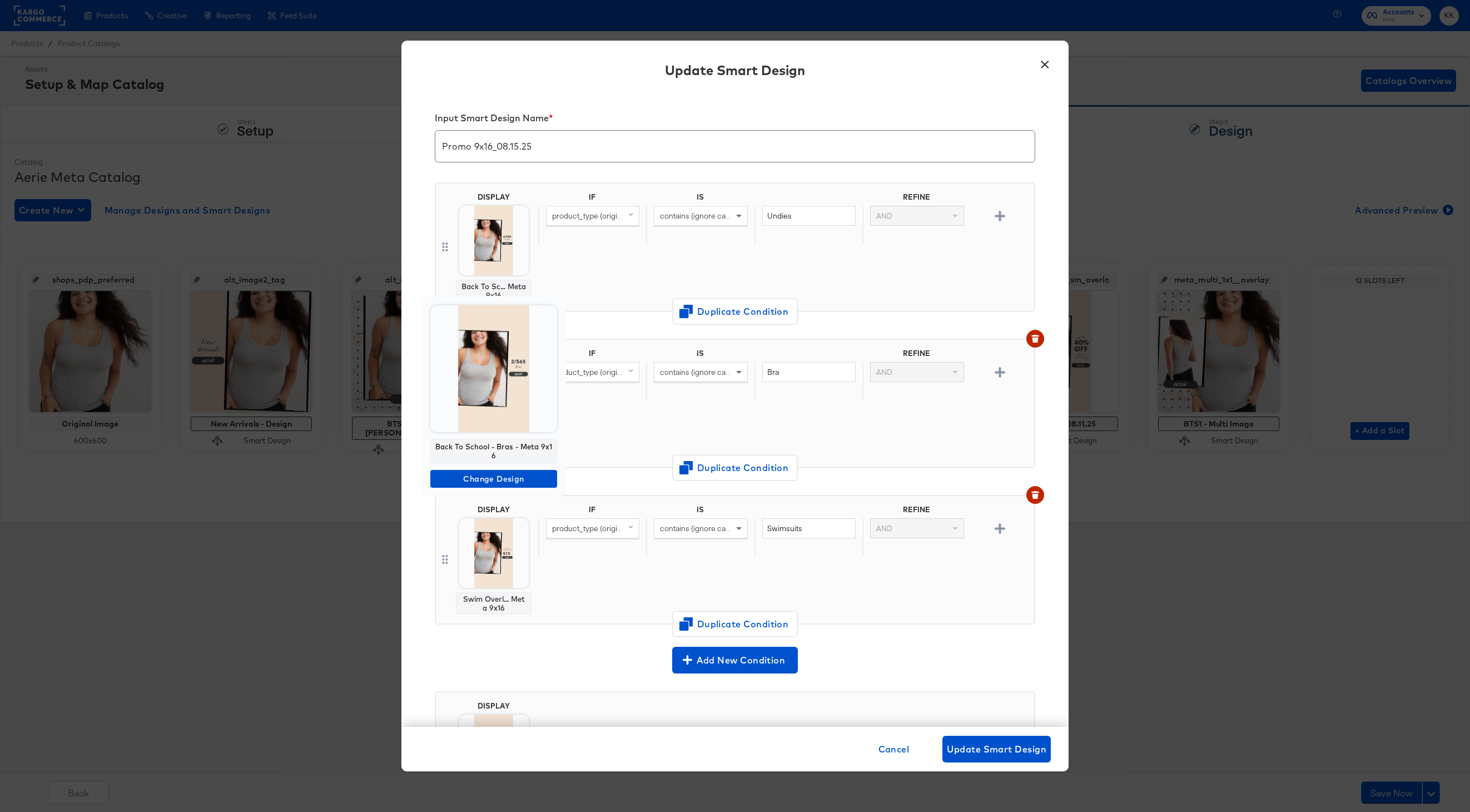
click at [494, 463] on div "Back To School - Bras - Meta 9x16 Change Design" at bounding box center [494, 396] width 144 height 201
click at [494, 479] on span "Change Design" at bounding box center [494, 480] width 118 height 14
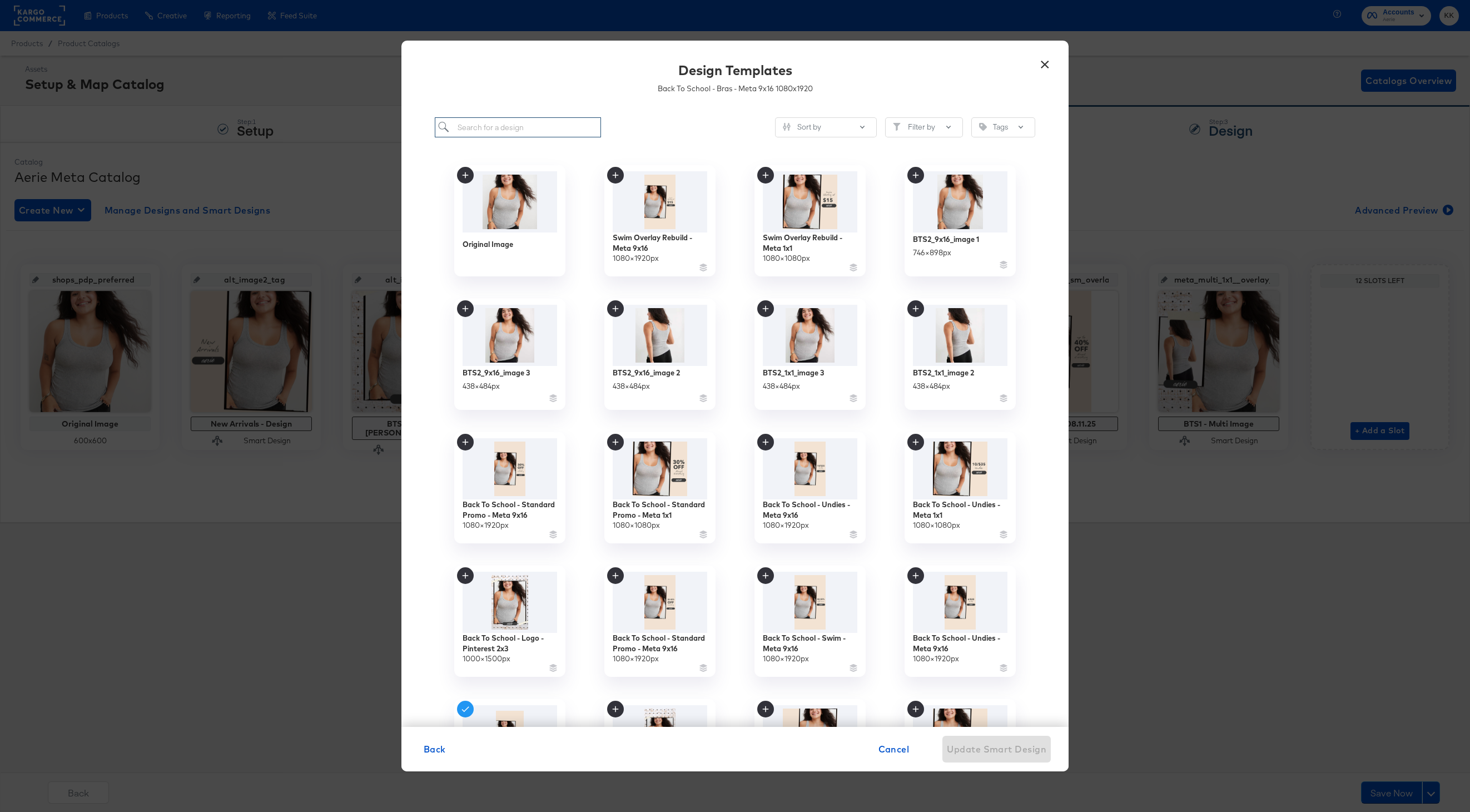
click at [493, 124] on input "search" at bounding box center [518, 128] width 166 height 21
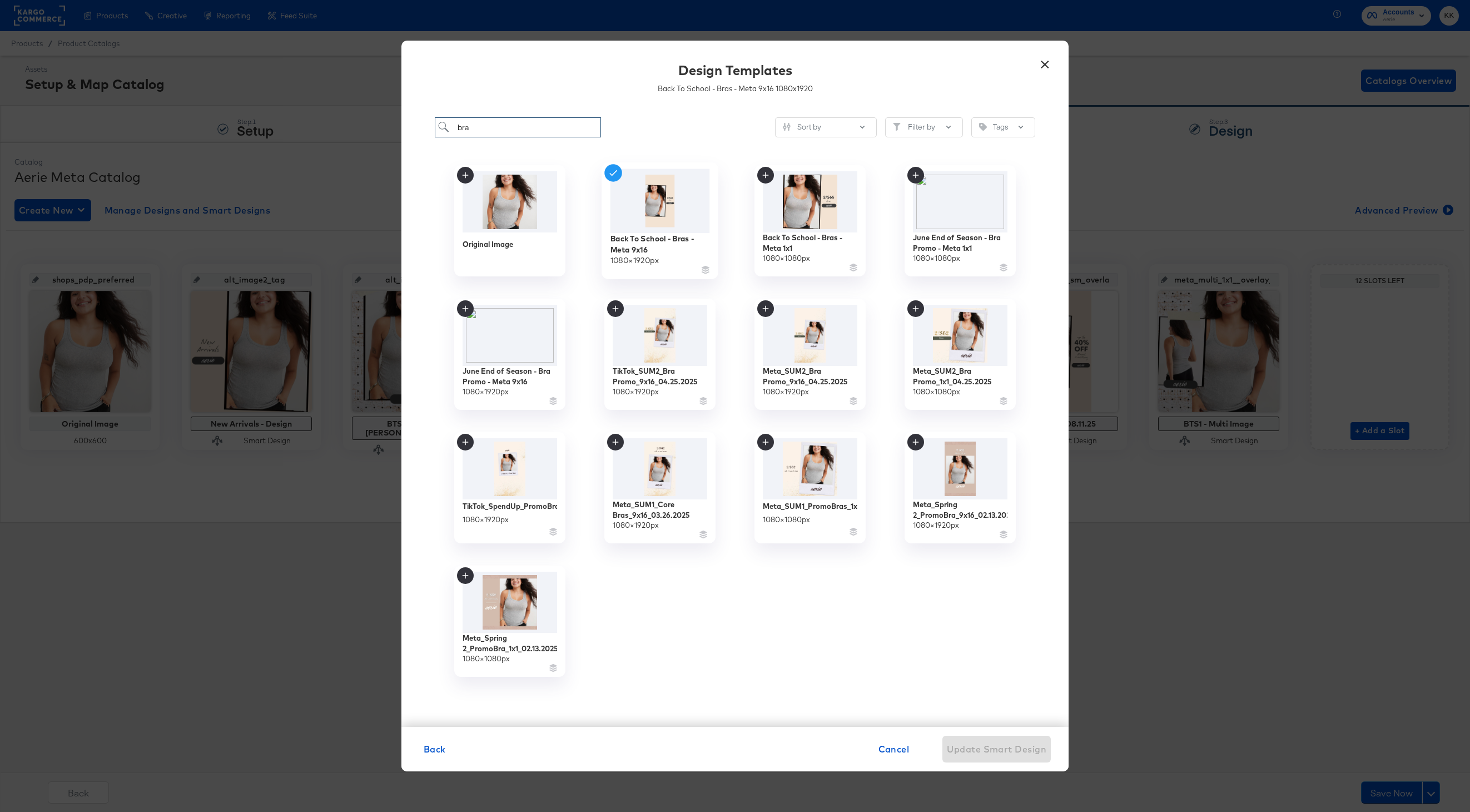
type input "bra"
click at [663, 249] on div "Back To School - Bras - Meta 9x16" at bounding box center [661, 243] width 100 height 22
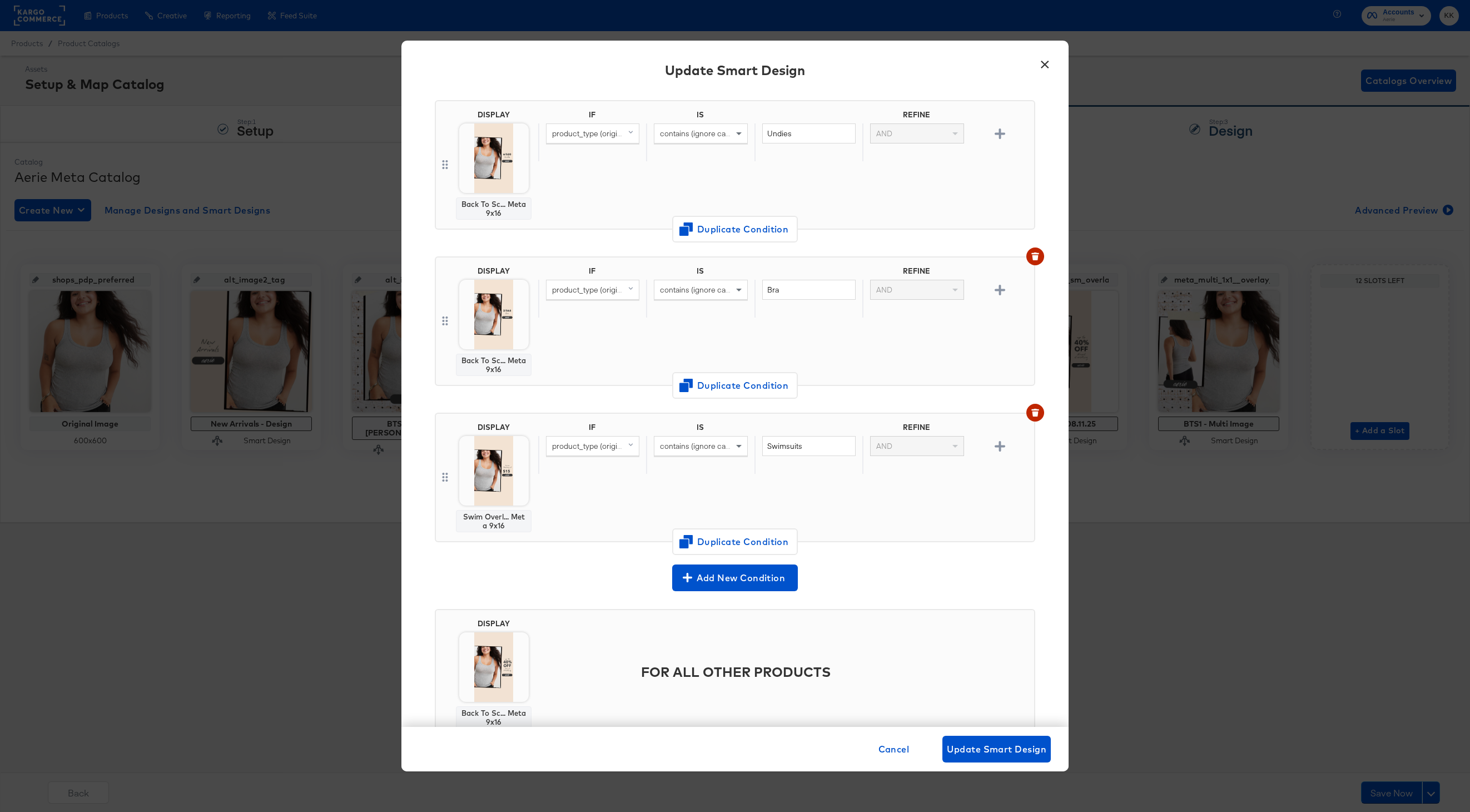
scroll to position [106, 0]
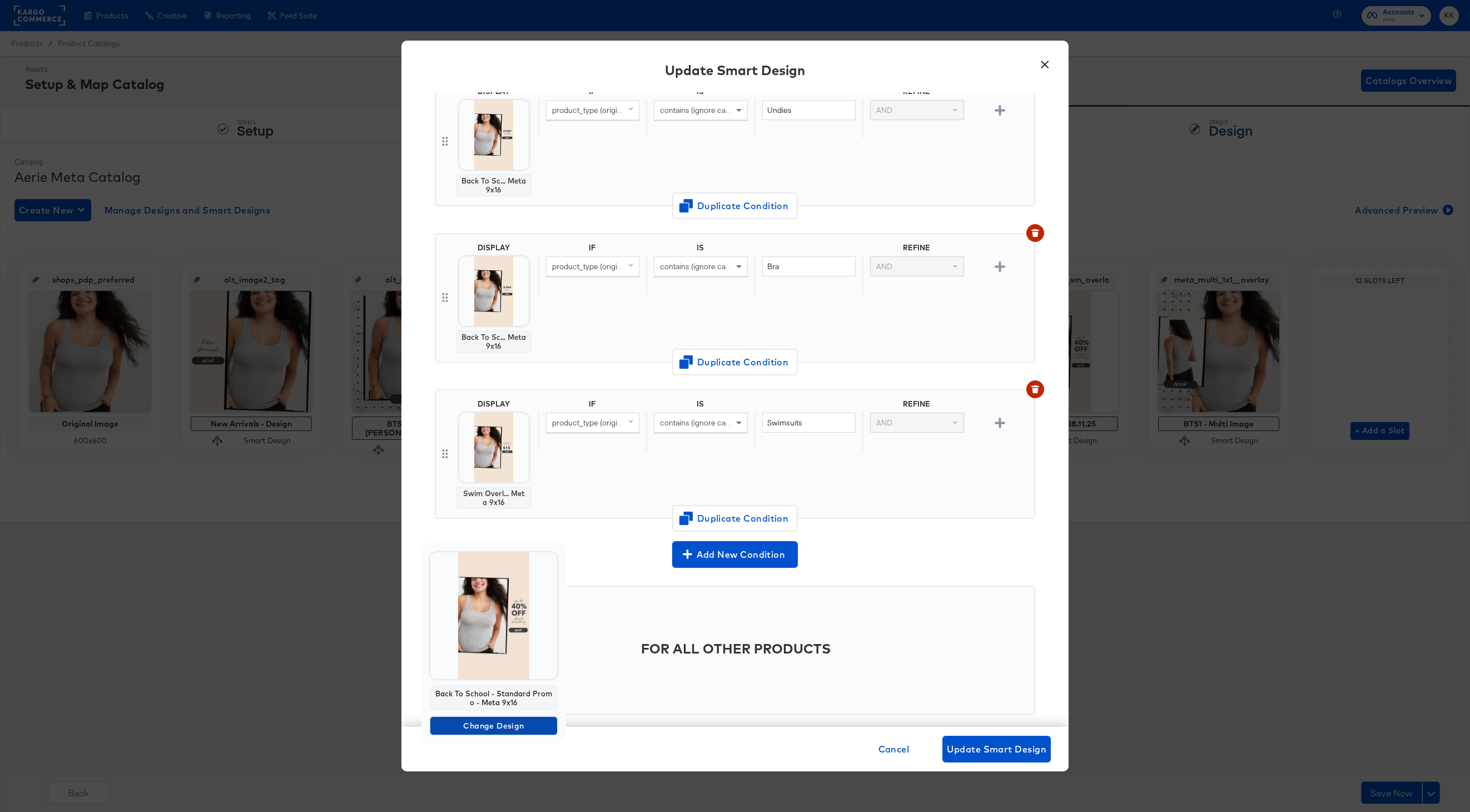
click at [496, 727] on span "Change Design" at bounding box center [494, 726] width 118 height 14
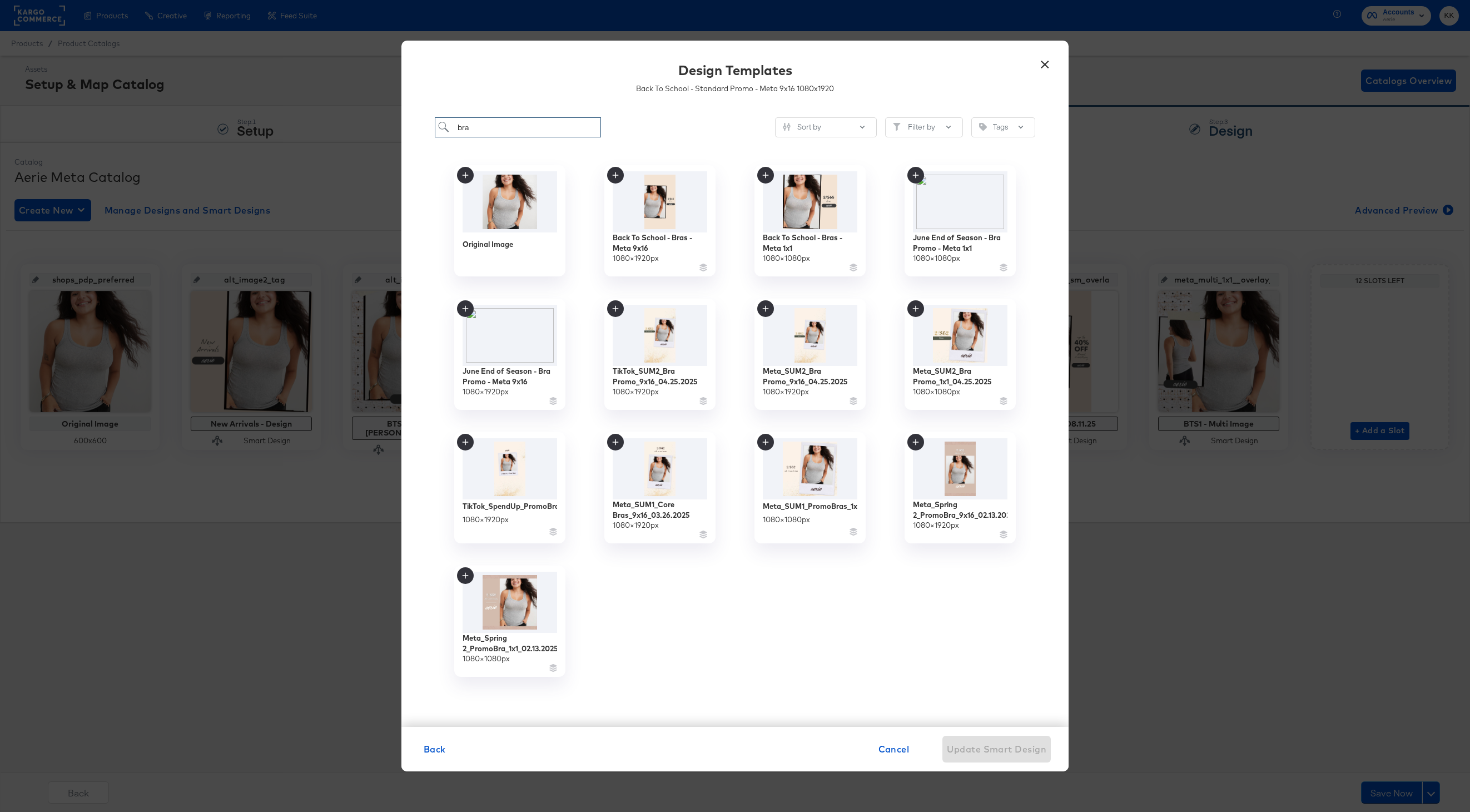
drag, startPoint x: 495, startPoint y: 132, endPoint x: 438, endPoint y: 132, distance: 57.0
click at [438, 132] on input "bra" at bounding box center [518, 128] width 166 height 21
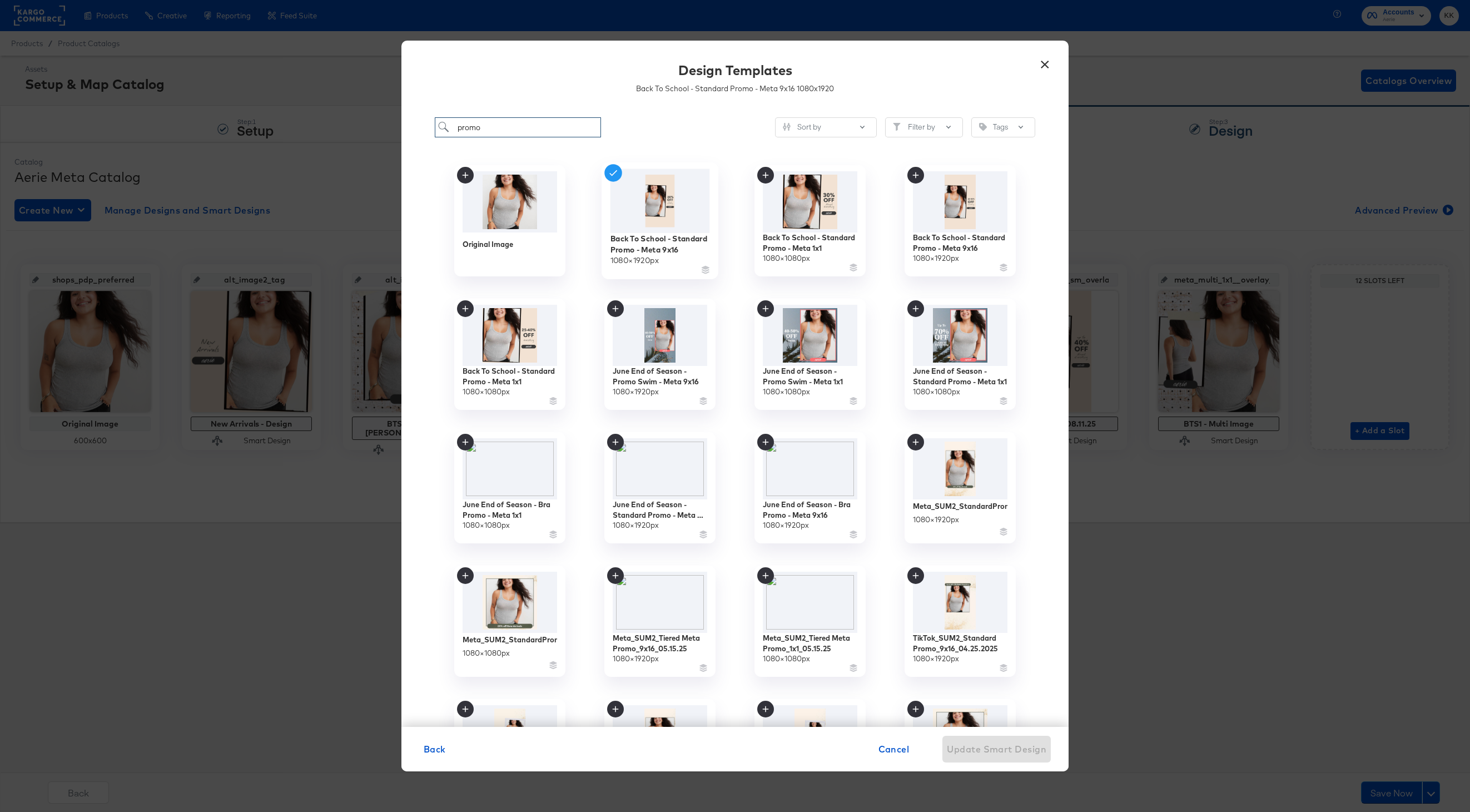
type input "promo"
click at [637, 235] on div "Back To School - Standard Promo - Meta 9x16" at bounding box center [661, 243] width 100 height 22
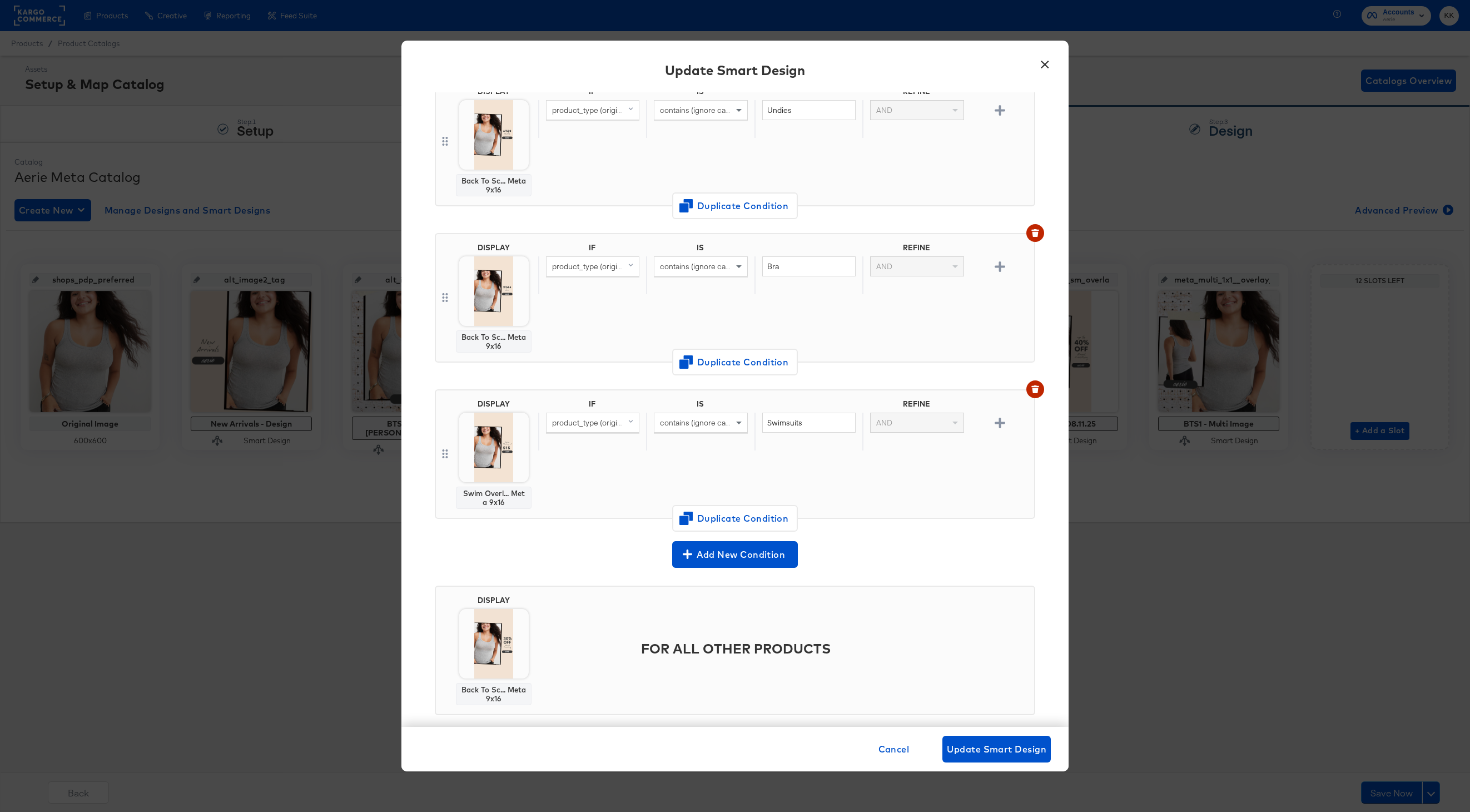
scroll to position [122, 0]
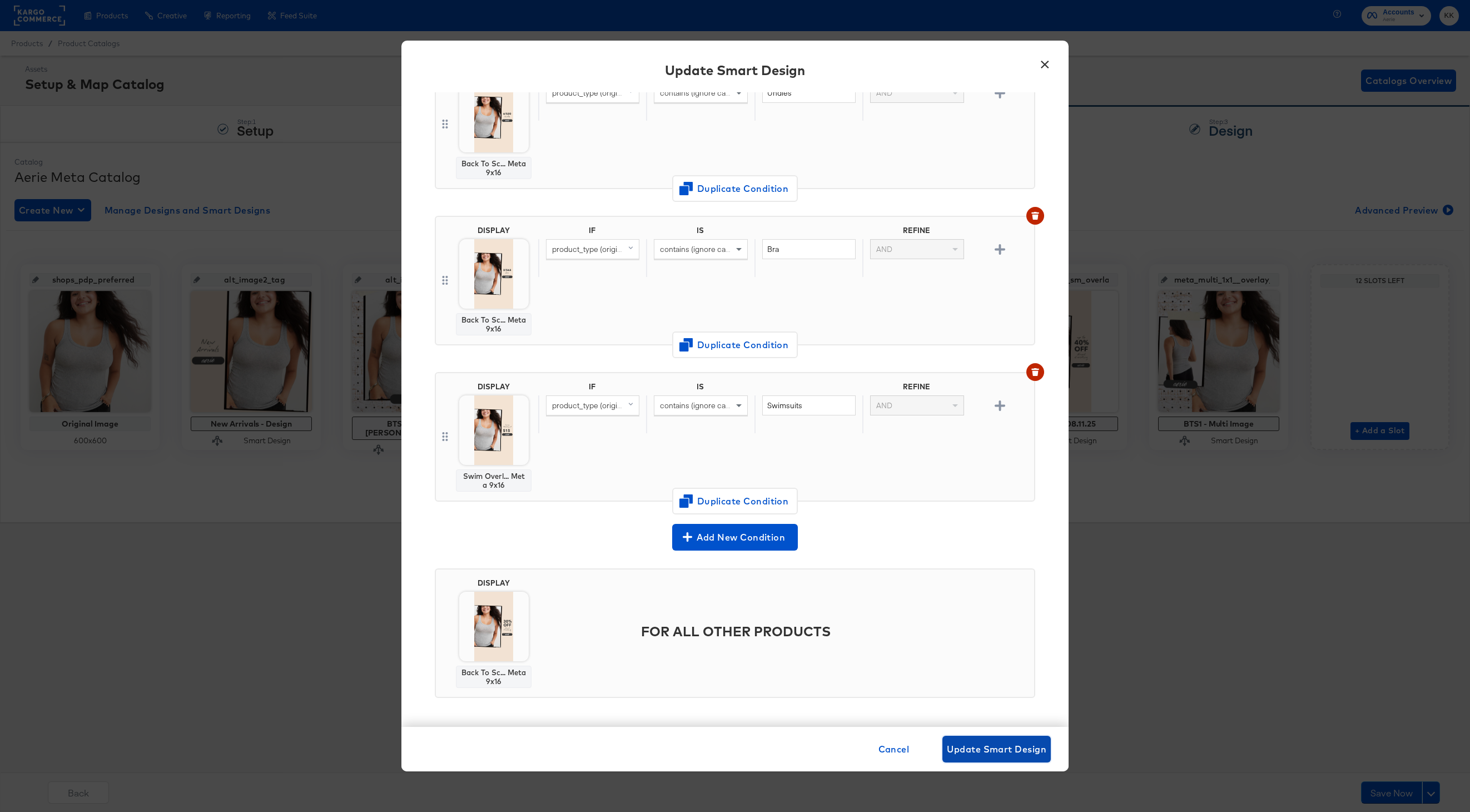
click at [951, 747] on span "Update Smart Design" at bounding box center [997, 749] width 100 height 16
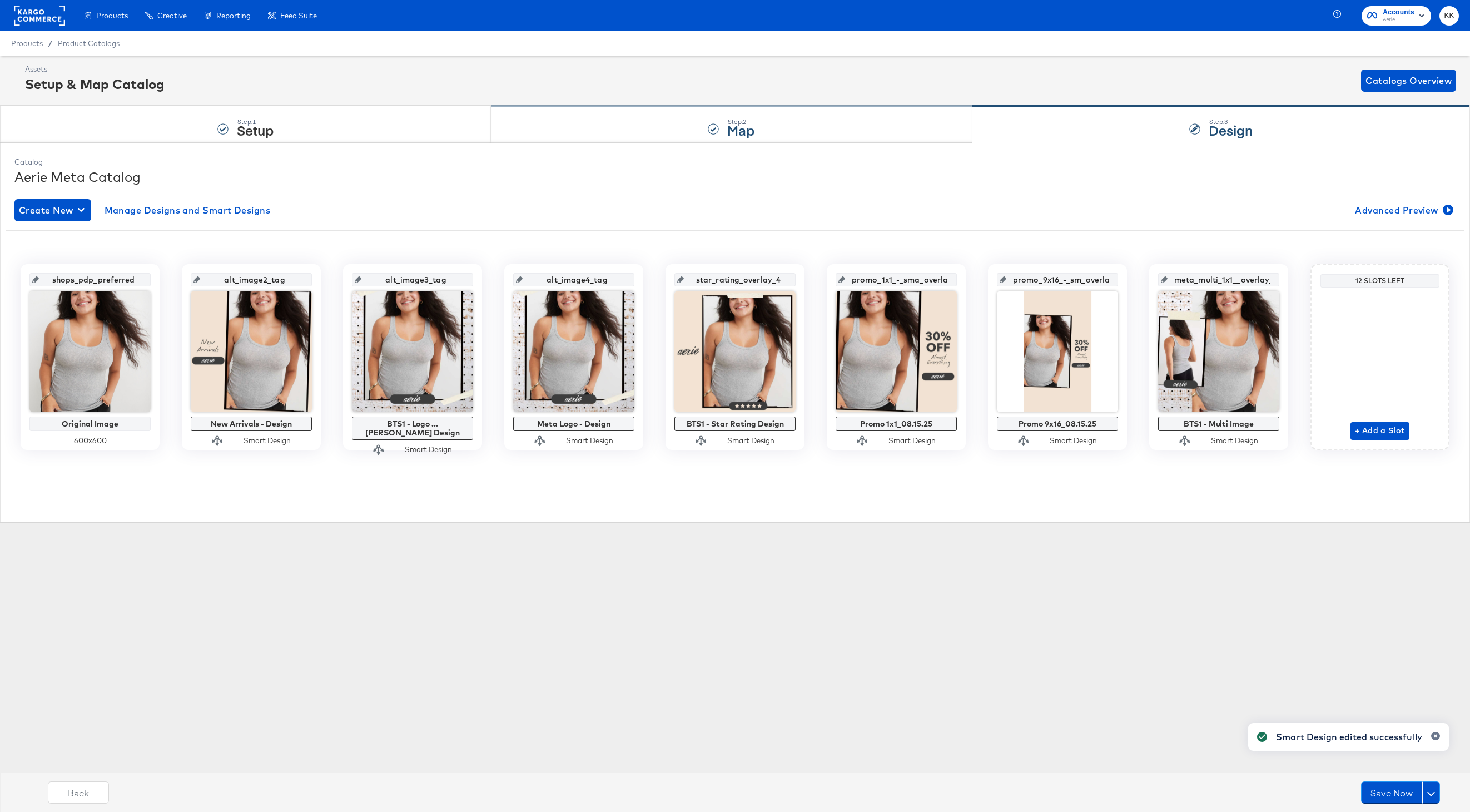
click at [616, 122] on div "Step: 2 Map" at bounding box center [732, 124] width 481 height 37
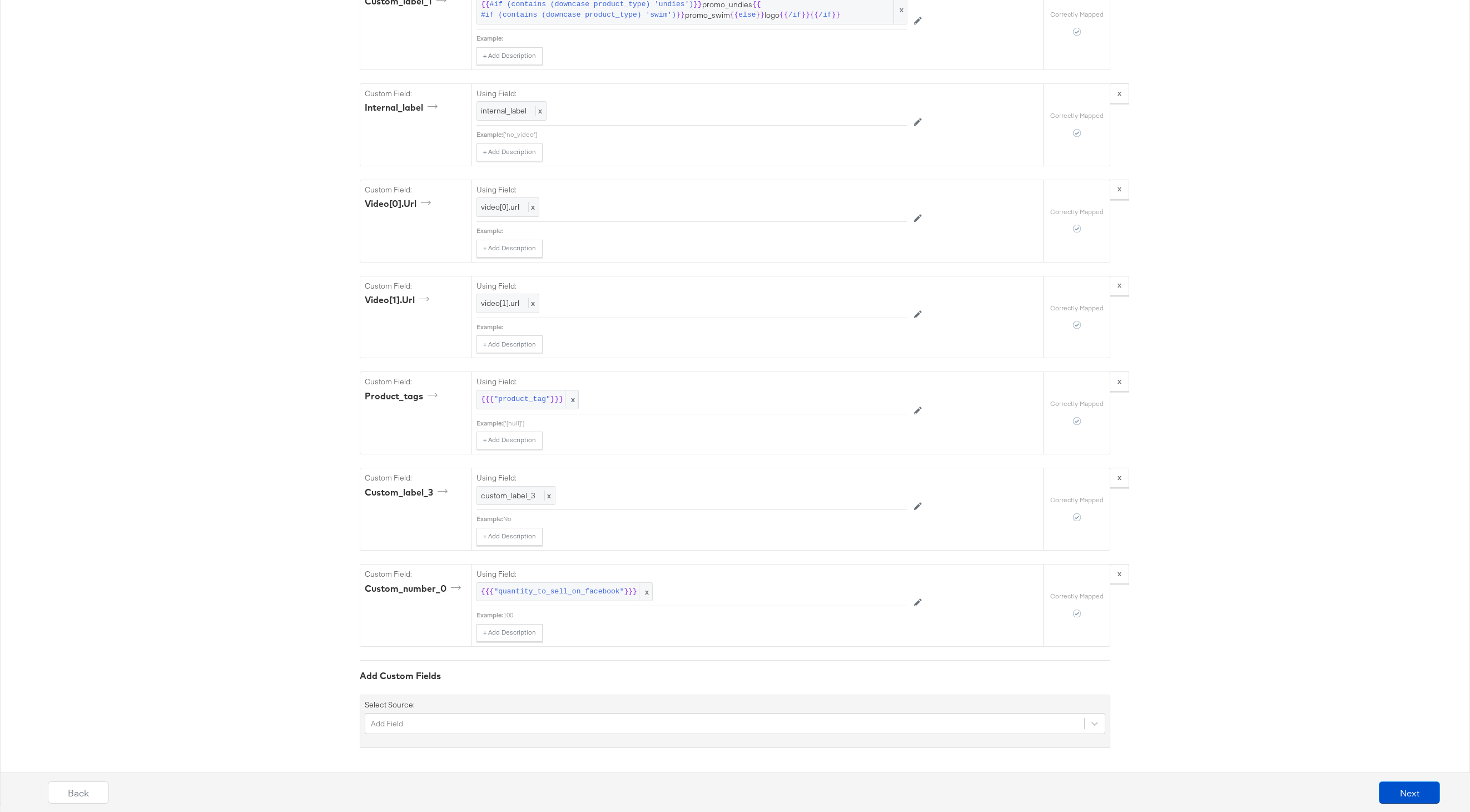
scroll to position [3079, 0]
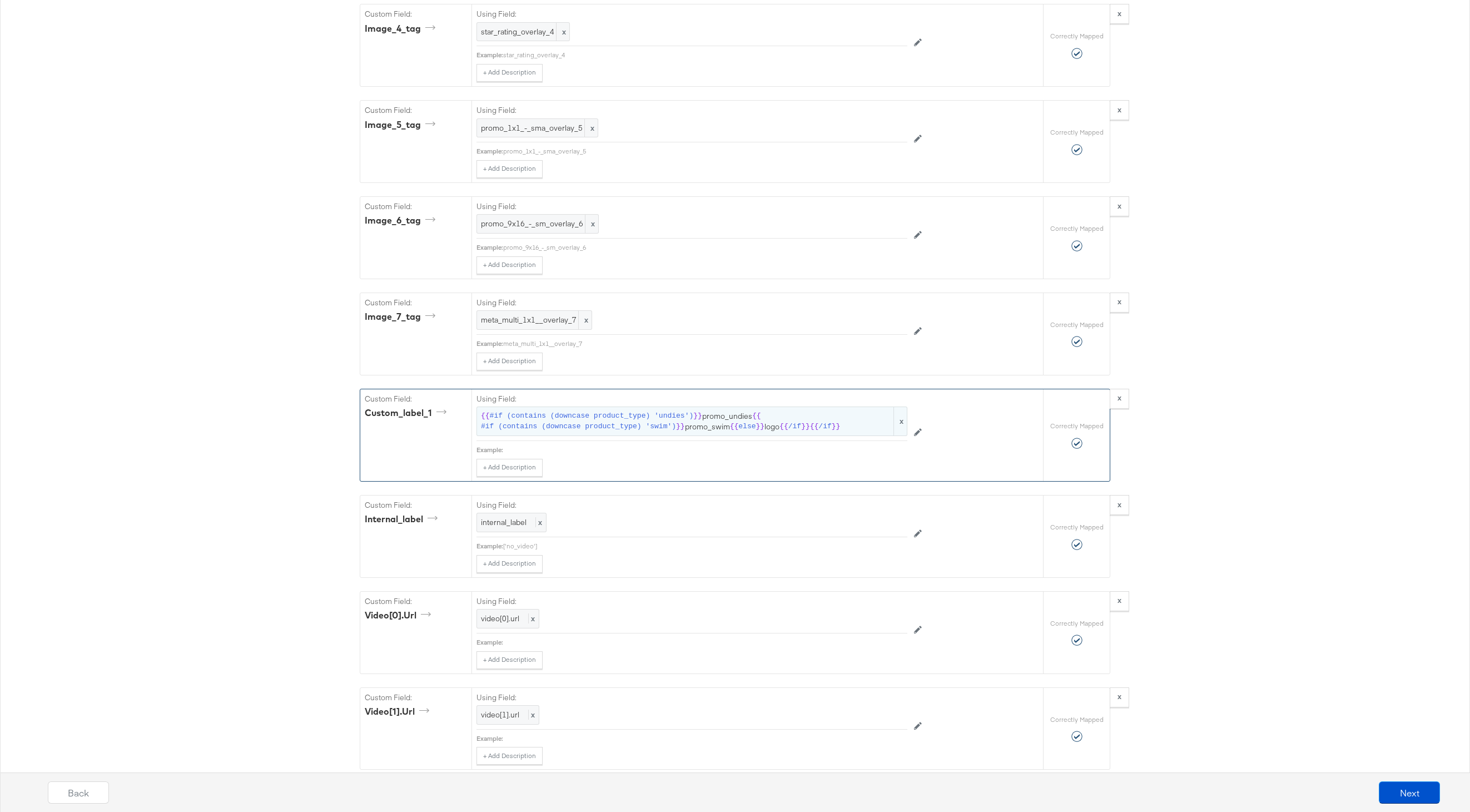
click at [695, 430] on span "{{ #if (contains (downcase product_type) 'undies') }} promo_undies {{ #if (cont…" at bounding box center [692, 422] width 422 height 21
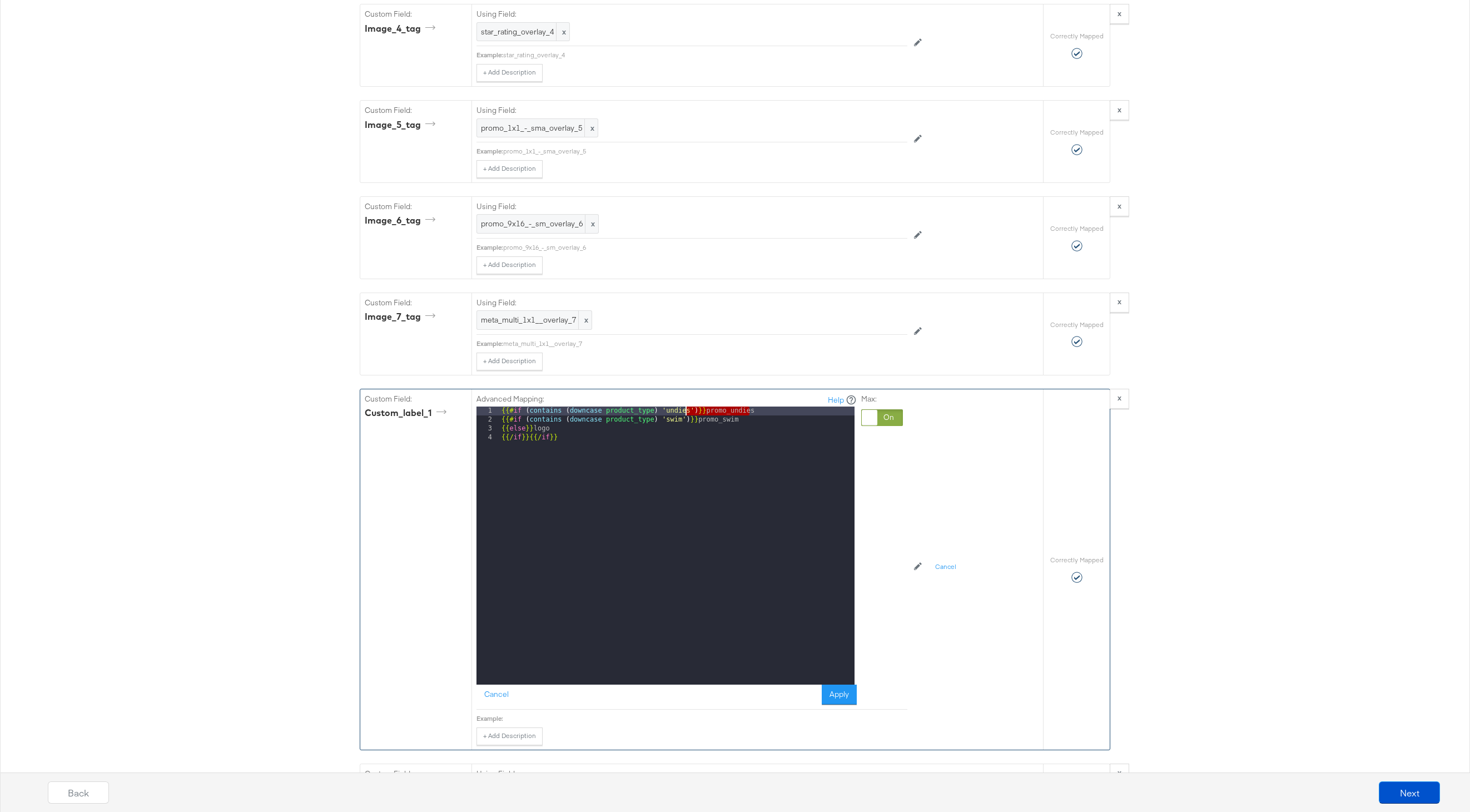
drag, startPoint x: 752, startPoint y: 416, endPoint x: 641, endPoint y: 416, distance: 111.0
click at [641, 416] on div "{{# if ( contains ( downcase product_type ) 'undies' ) }} promo_undies {{# if (…" at bounding box center [677, 555] width 355 height 296
click at [678, 417] on div "{{# if ( contains ( downcase product_type ) 'undies' ) }} promo_undies {{# if (…" at bounding box center [677, 555] width 355 height 296
drag, startPoint x: 761, startPoint y: 417, endPoint x: 492, endPoint y: 420, distance: 269.0
click at [492, 420] on div "1 2 3 4 {{# if ( contains ( downcase product_type ) 'undies' ) }} promo_undies …" at bounding box center [666, 546] width 378 height 278
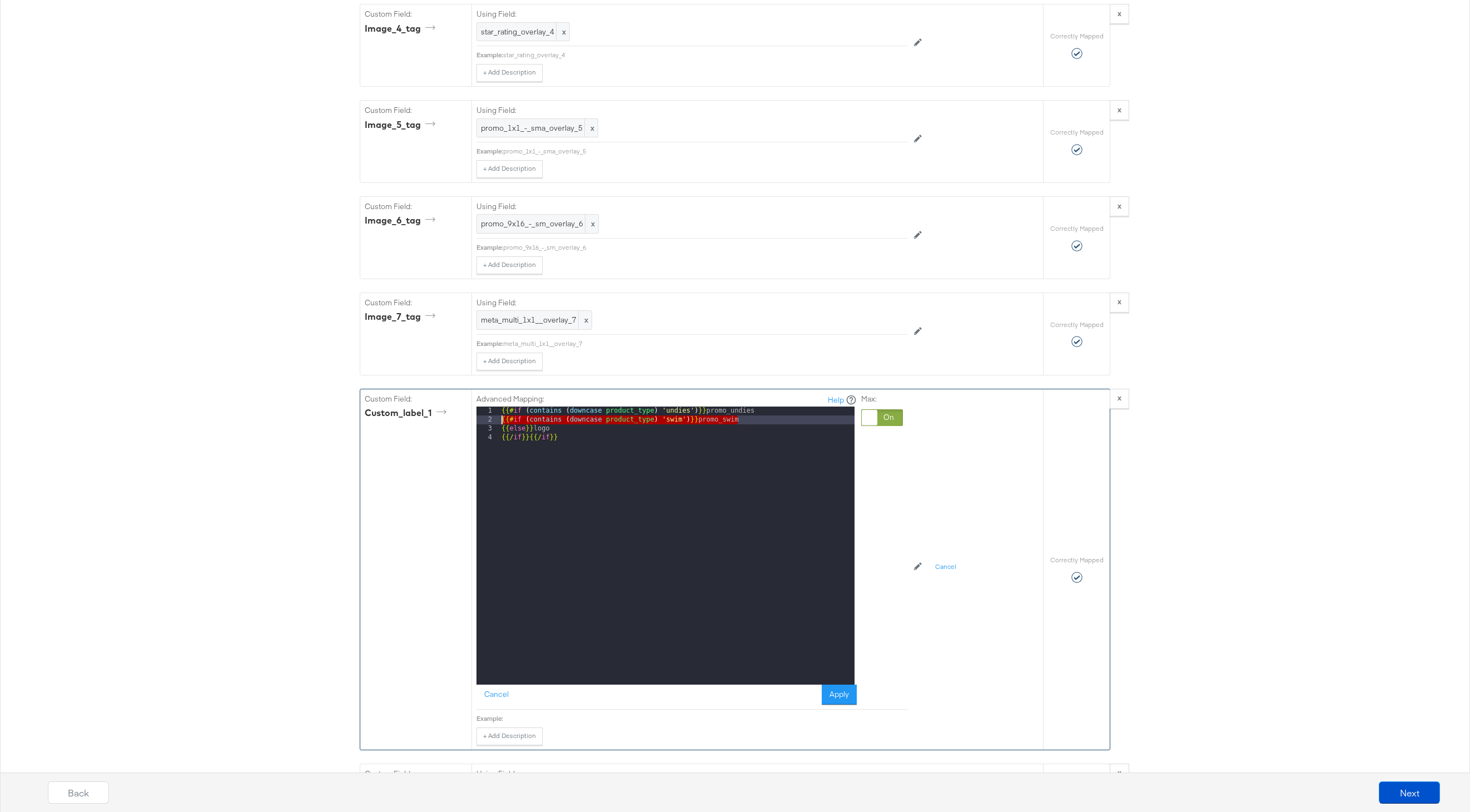
click at [753, 418] on div "{{# if ( contains ( downcase product_type ) 'undies' ) }} promo_undies {{# if (…" at bounding box center [677, 555] width 355 height 296
paste textarea
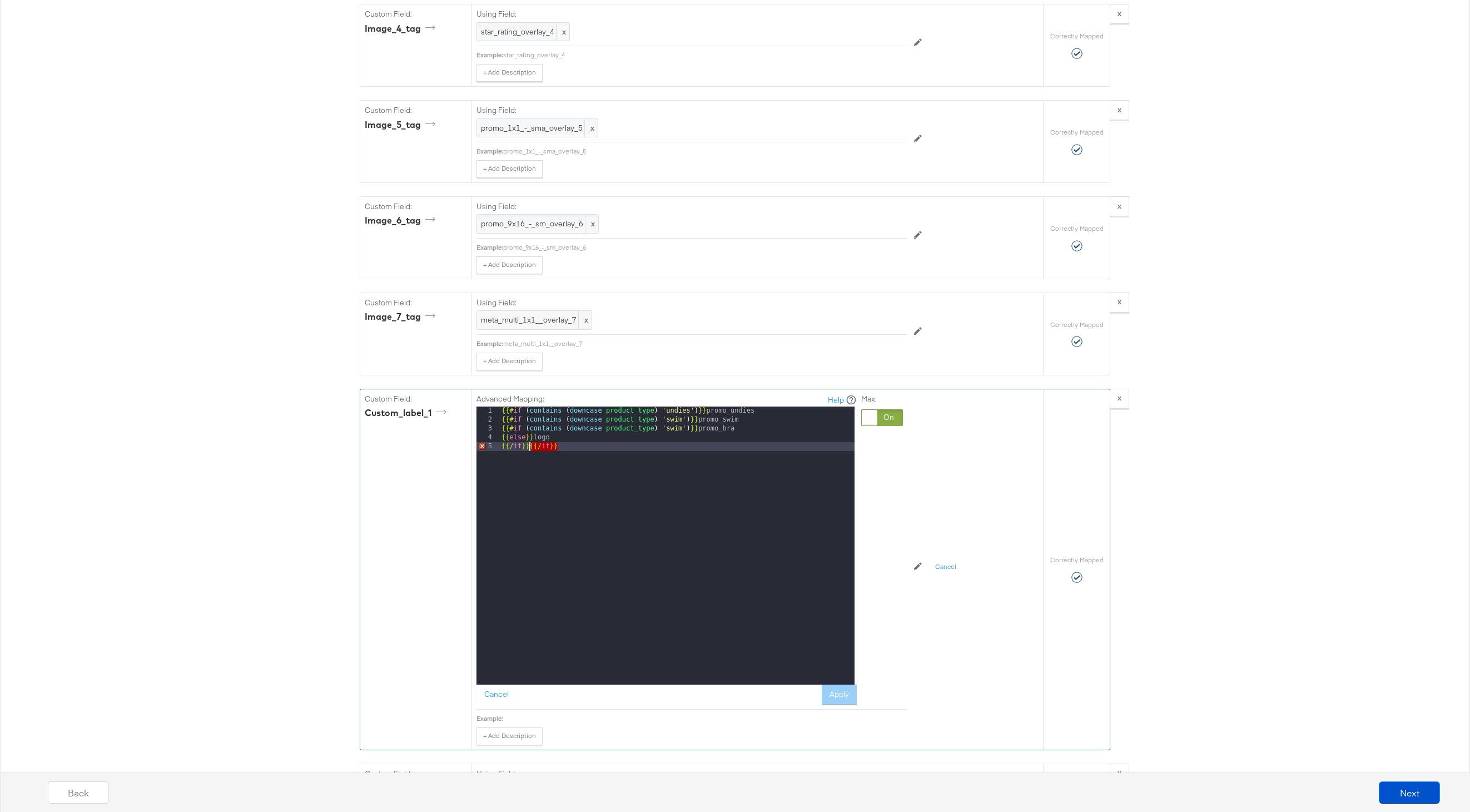
drag, startPoint x: 580, startPoint y: 447, endPoint x: 534, endPoint y: 450, distance: 46.1
click at [530, 449] on div "{{# if ( contains ( downcase product_type ) 'undies' ) }} promo_undies {{# if (…" at bounding box center [677, 555] width 355 height 296
click at [578, 447] on div "{{# if ( contains ( downcase product_type ) 'undies' ) }} promo_undies {{# if (…" at bounding box center [677, 555] width 355 height 296
paste textarea
click at [565, 438] on div "{{# if ( contains ( downcase product_type ) 'undies' ) }} promo_undies {{# if (…" at bounding box center [677, 555] width 355 height 296
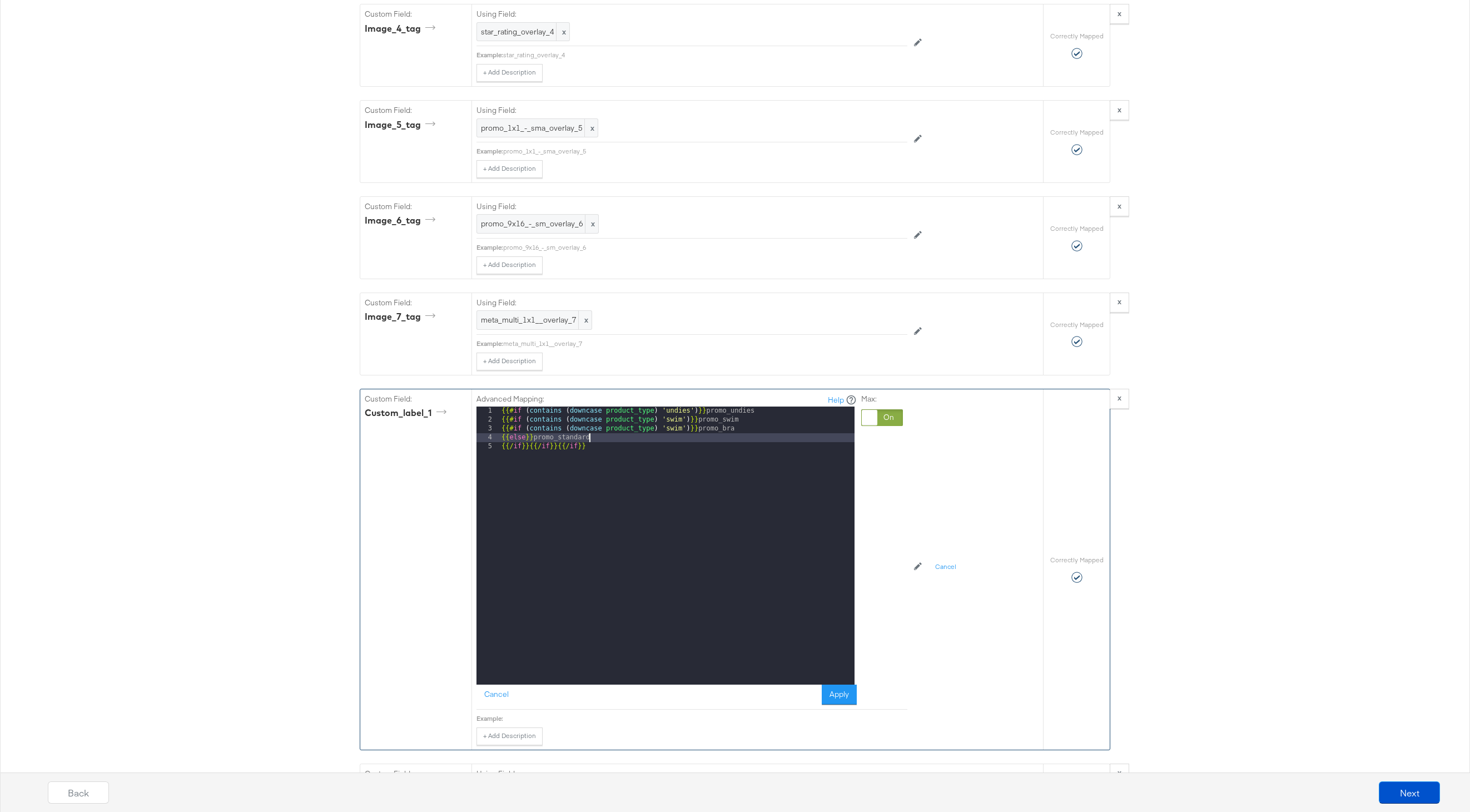
click at [769, 495] on div "{{# if ( contains ( downcase product_type ) 'undies' ) }} promo_undies {{# if (…" at bounding box center [677, 555] width 355 height 296
click at [844, 696] on button "Apply" at bounding box center [839, 694] width 35 height 20
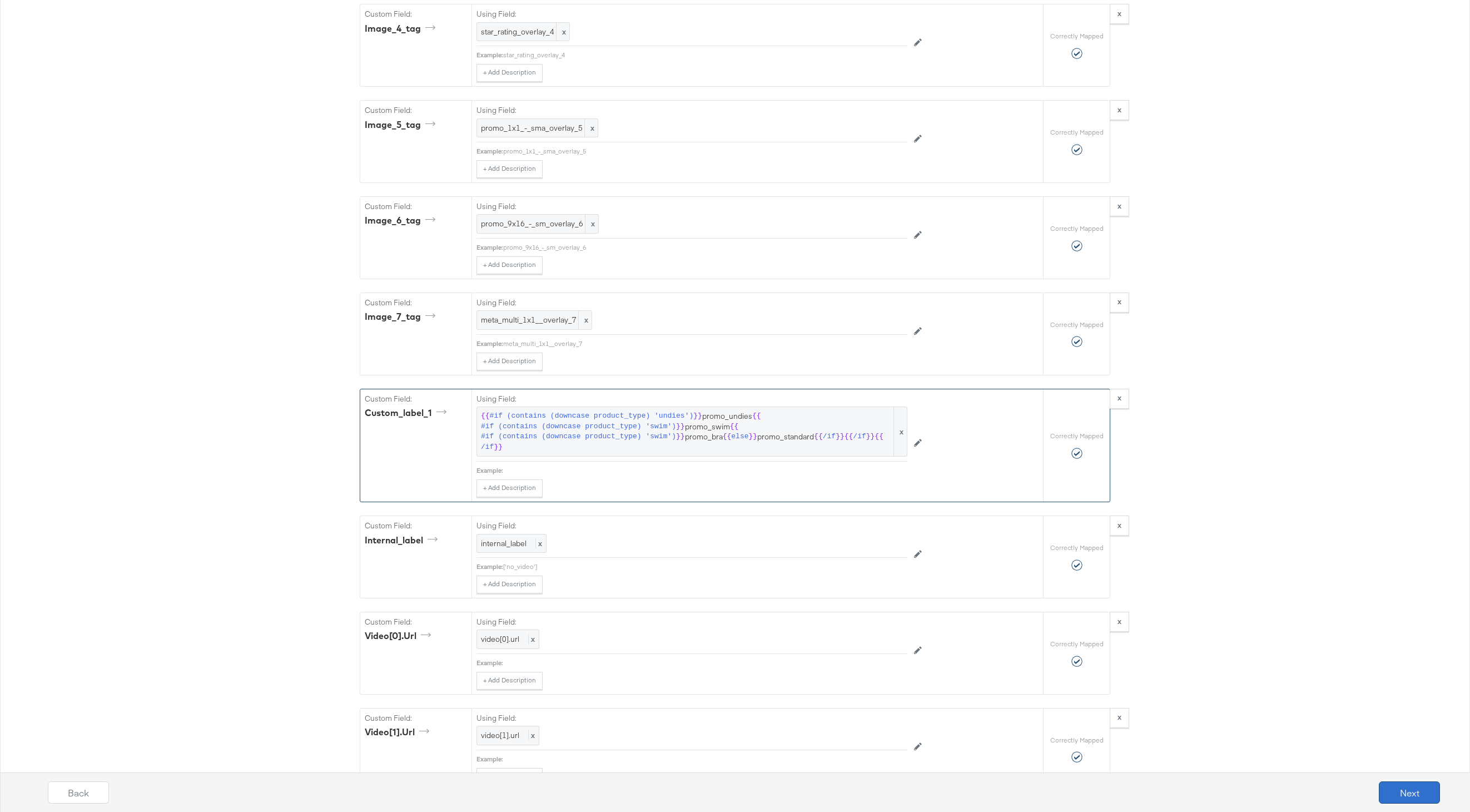
click at [1412, 787] on button "Next" at bounding box center [1410, 792] width 61 height 22
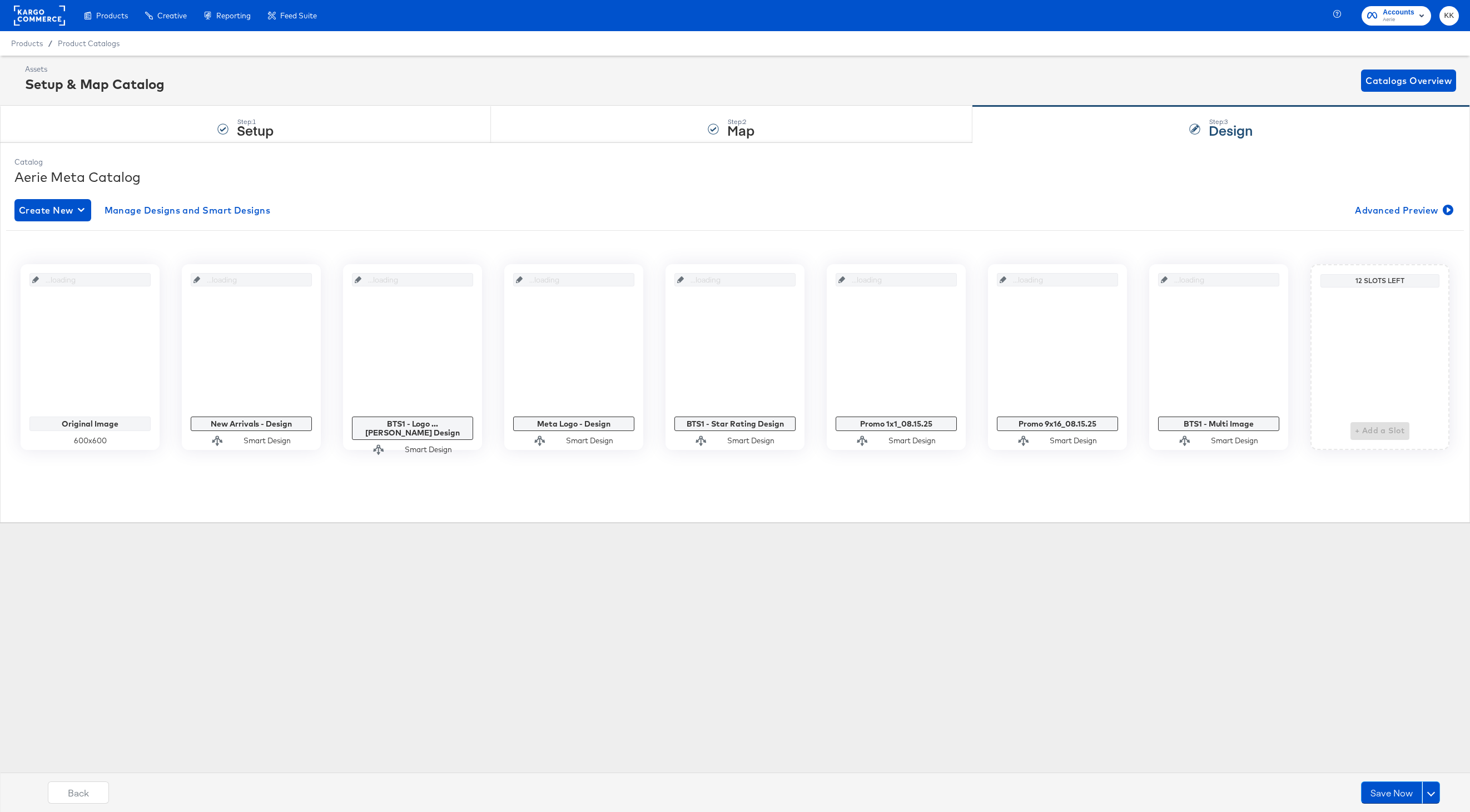
scroll to position [0, 0]
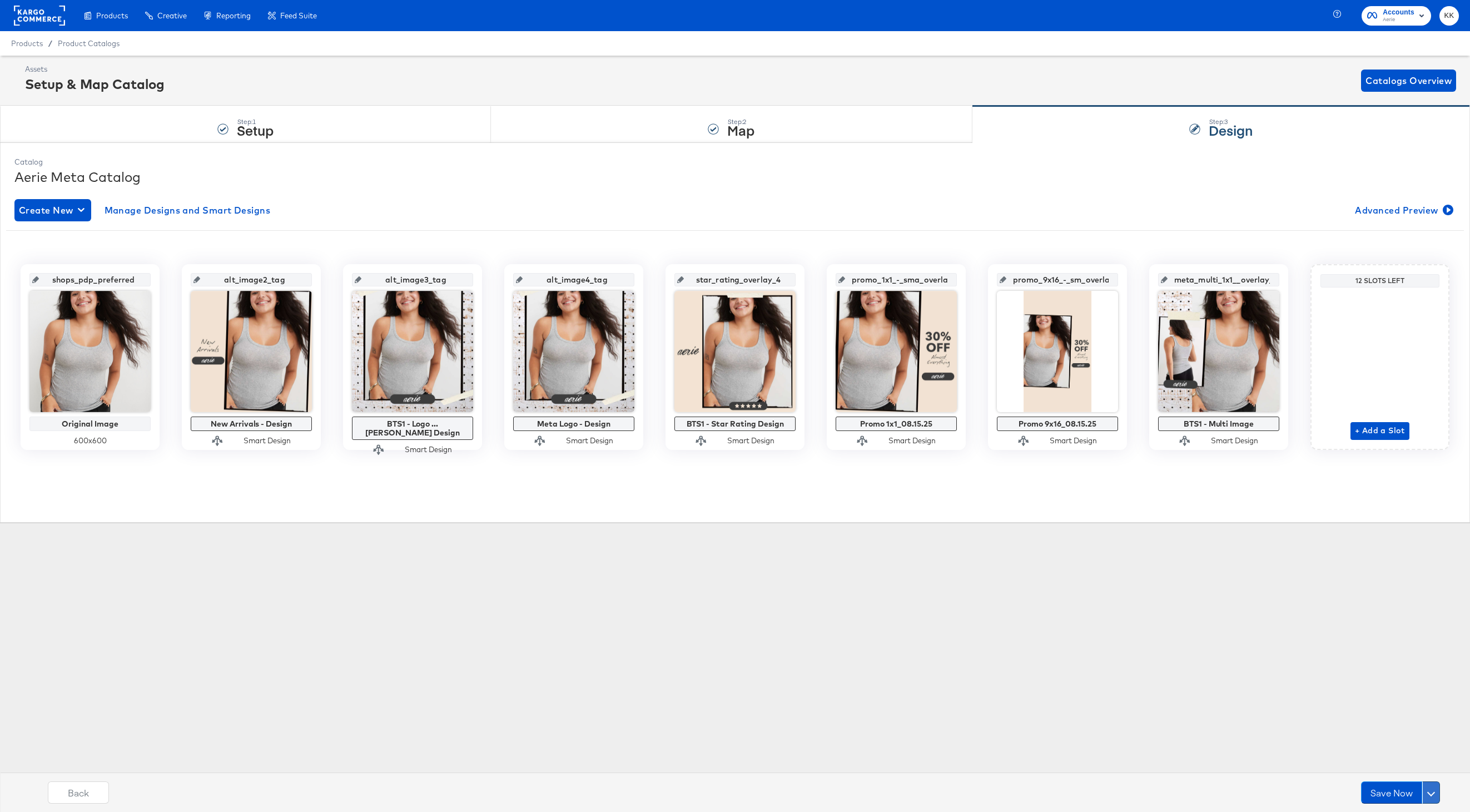
click at [1432, 789] on span at bounding box center [1431, 792] width 8 height 8
click at [1394, 769] on div "Schedule Save" at bounding box center [1405, 771] width 51 height 10
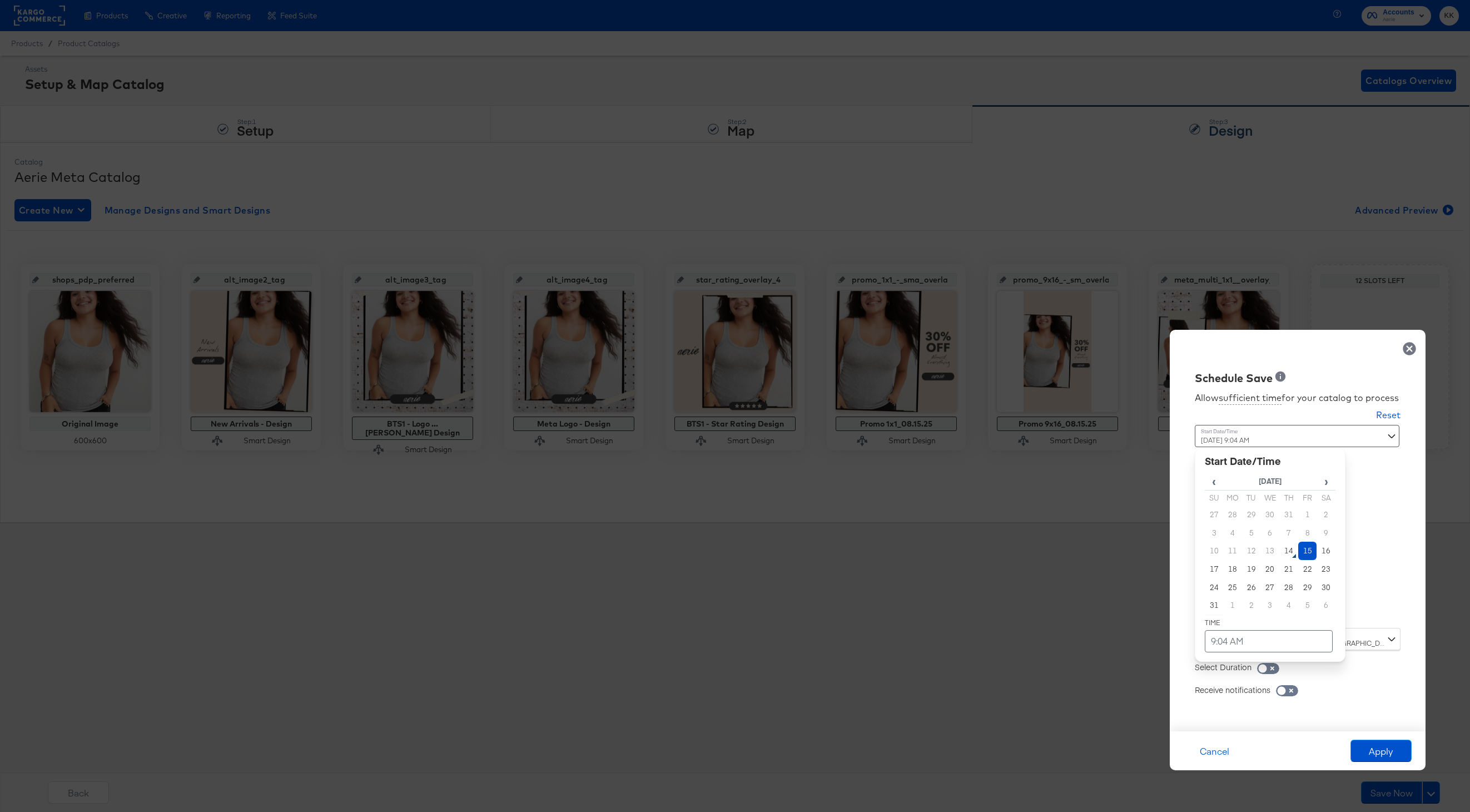
click at [1223, 610] on div "[DATE] 9:04 AM ‹ [DATE] › Su Mo Tu We Th Fr Sa 27 28 29 30 31 1 2 3 4 5 6 7 8 9…" at bounding box center [1270, 522] width 150 height 194
click at [1307, 548] on td "15" at bounding box center [1308, 550] width 19 height 18
click at [1251, 631] on td "9:04 AM" at bounding box center [1269, 640] width 128 height 22
click at [1250, 567] on span "▼" at bounding box center [1247, 557] width 22 height 22
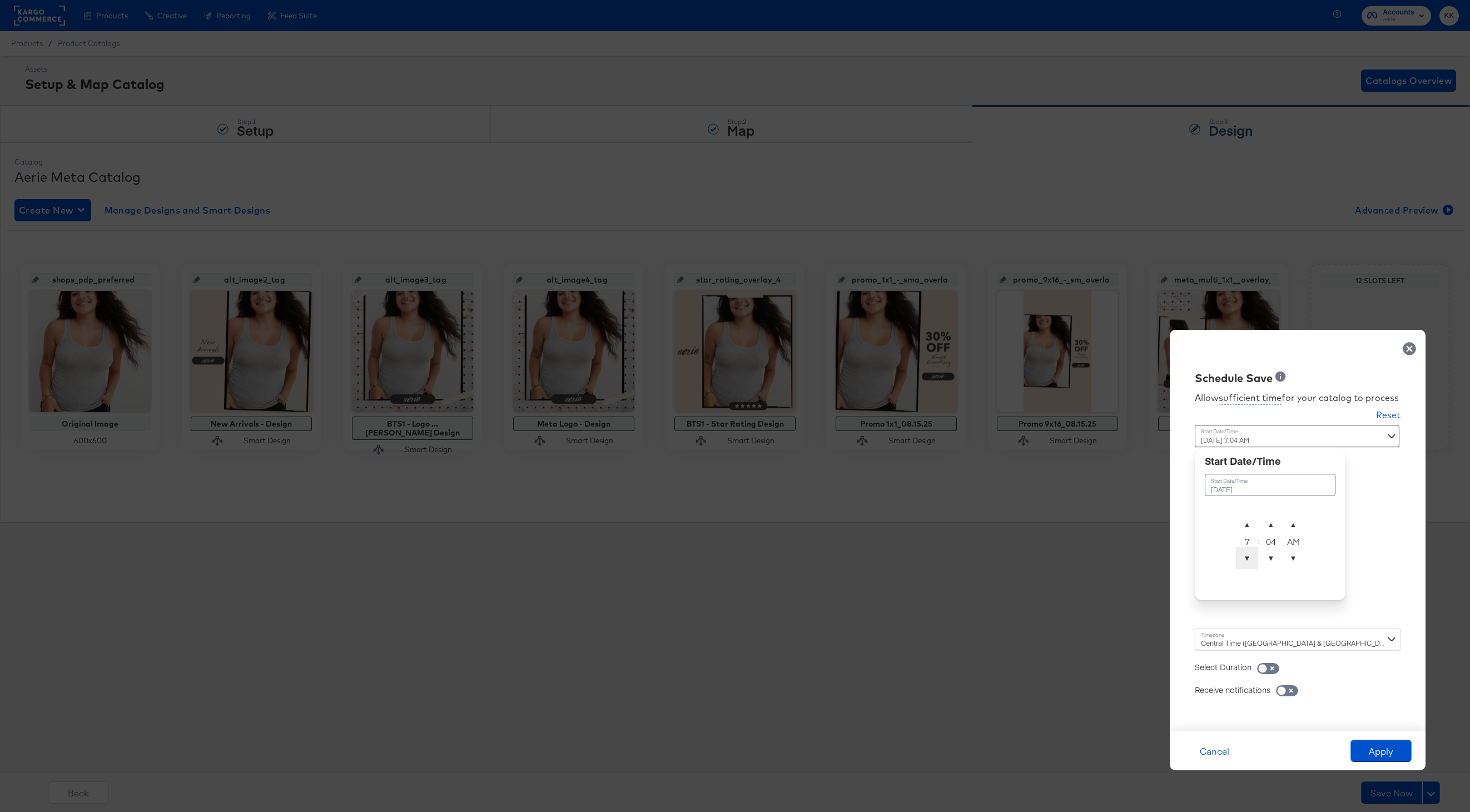
click at [1250, 567] on span "▼" at bounding box center [1247, 557] width 22 height 22
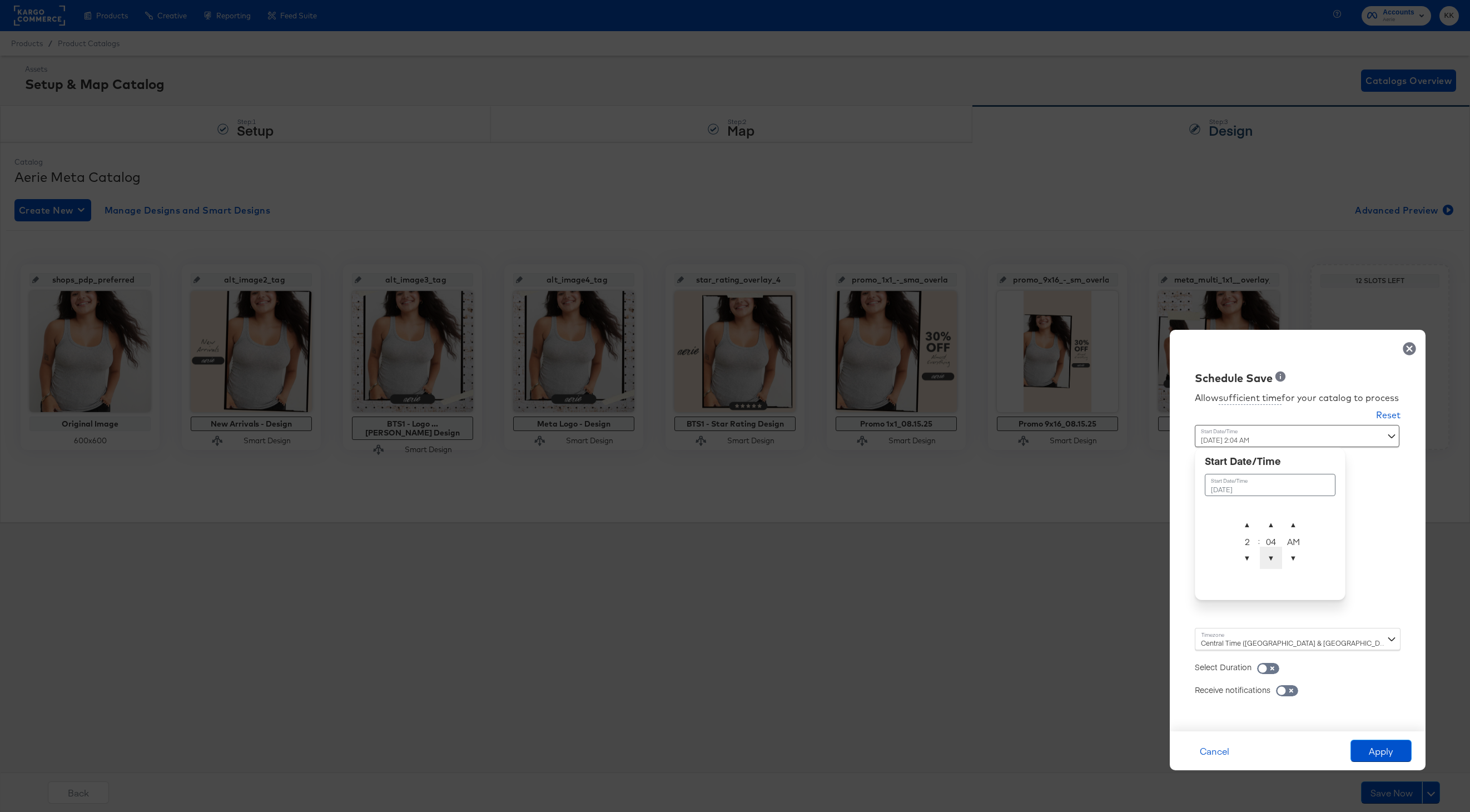
click at [1267, 565] on span "▼" at bounding box center [1270, 557] width 22 height 22
click at [1277, 561] on span "▼" at bounding box center [1270, 557] width 22 height 22
click at [1246, 561] on span "▼" at bounding box center [1247, 557] width 22 height 22
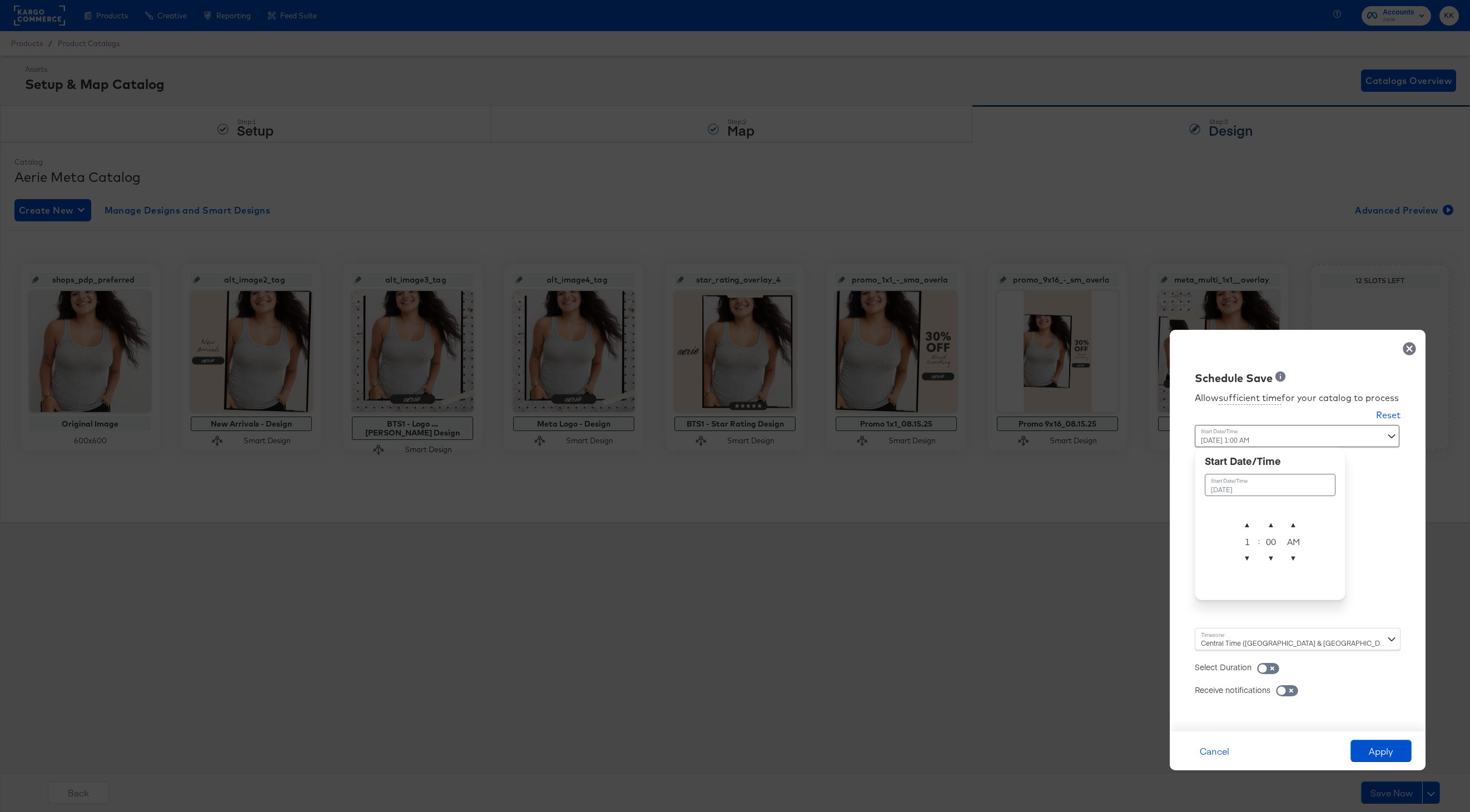
click at [1246, 524] on span "▲" at bounding box center [1247, 524] width 22 height 22
type input "[DATE] 2:00 AM"
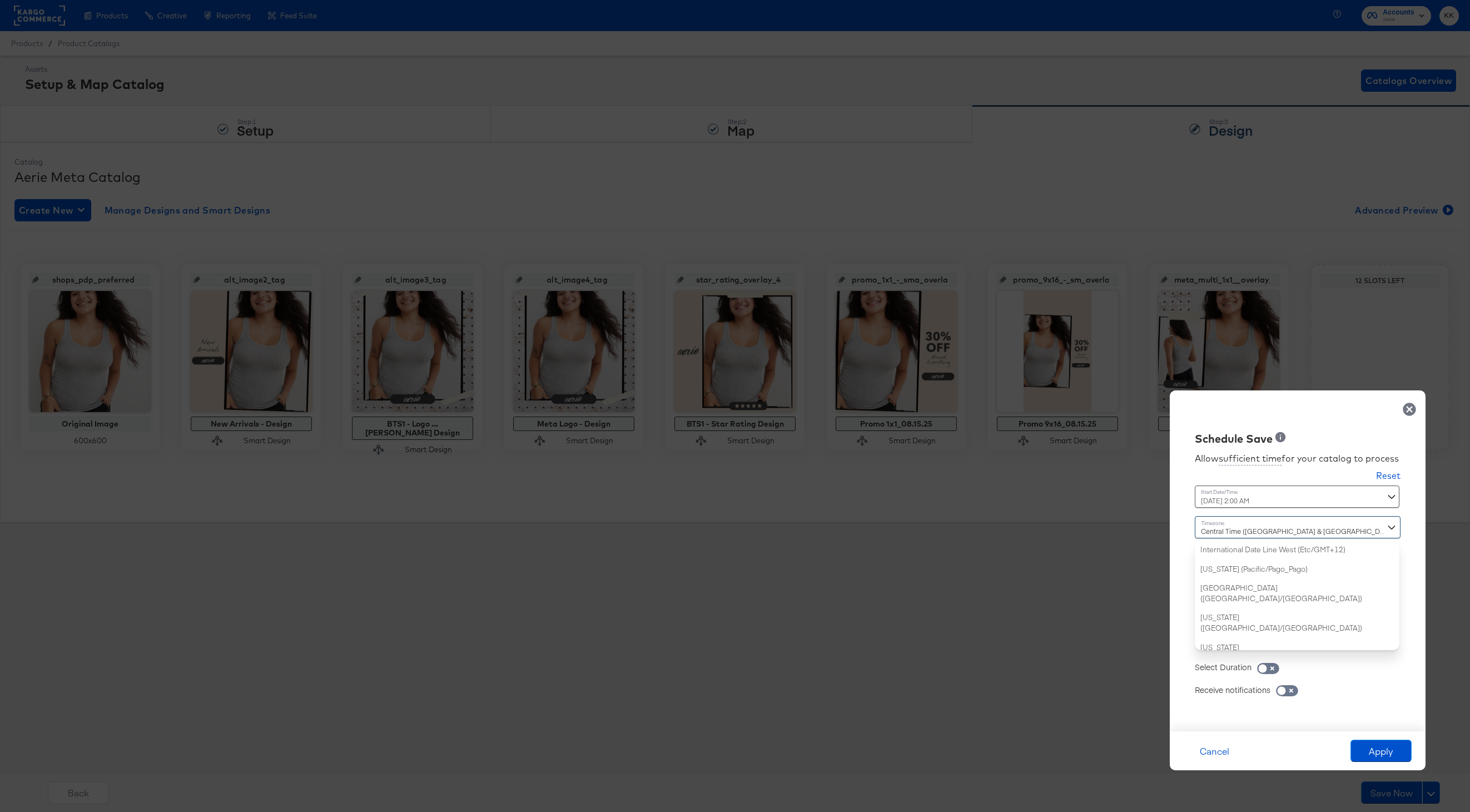
click at [1229, 644] on div "Central Time ([GEOGRAPHIC_DATA] & [GEOGRAPHIC_DATA]) ([GEOGRAPHIC_DATA]/[GEOGRA…" at bounding box center [1298, 583] width 206 height 134
type input "new"
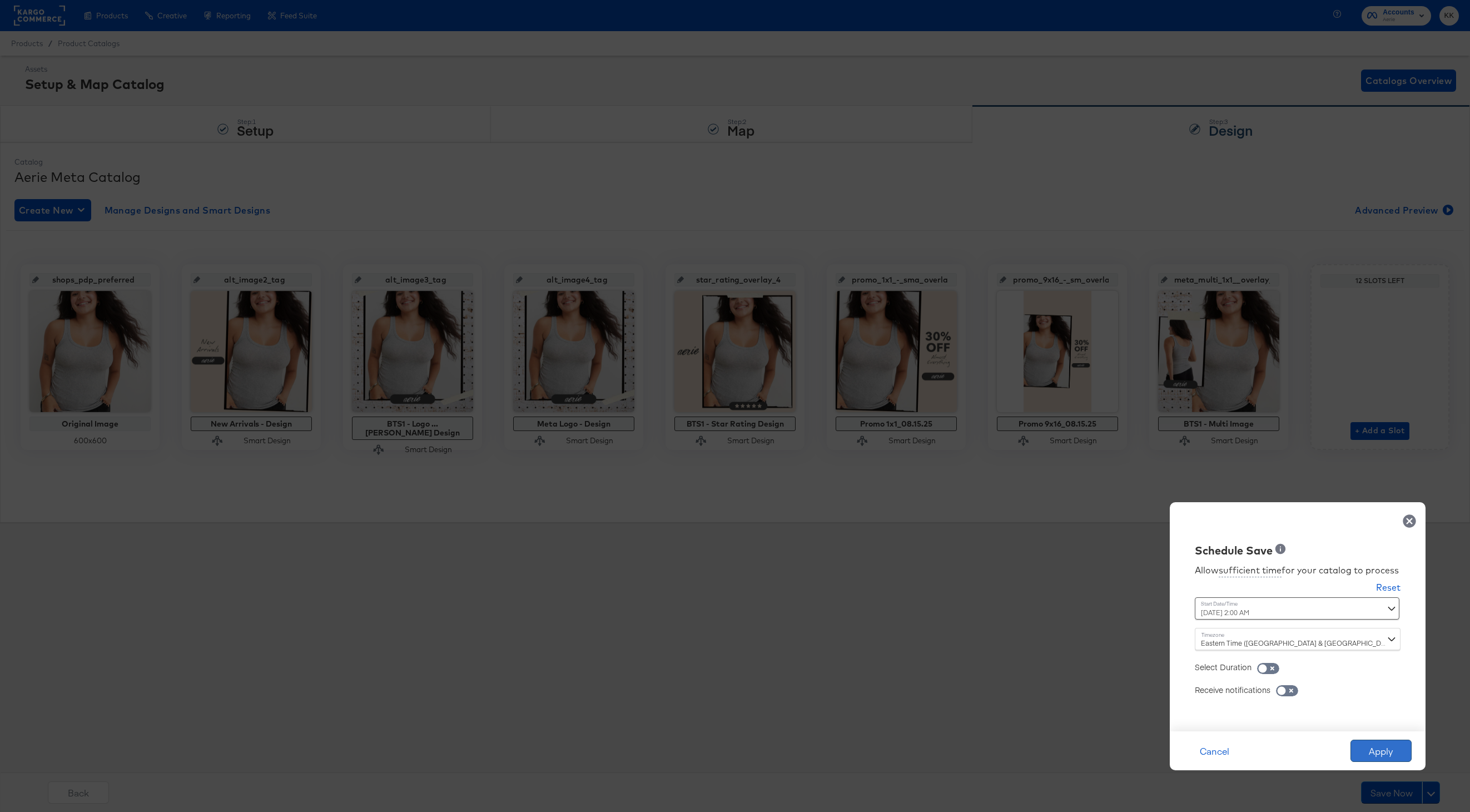
click at [1395, 746] on button "Apply" at bounding box center [1382, 750] width 61 height 22
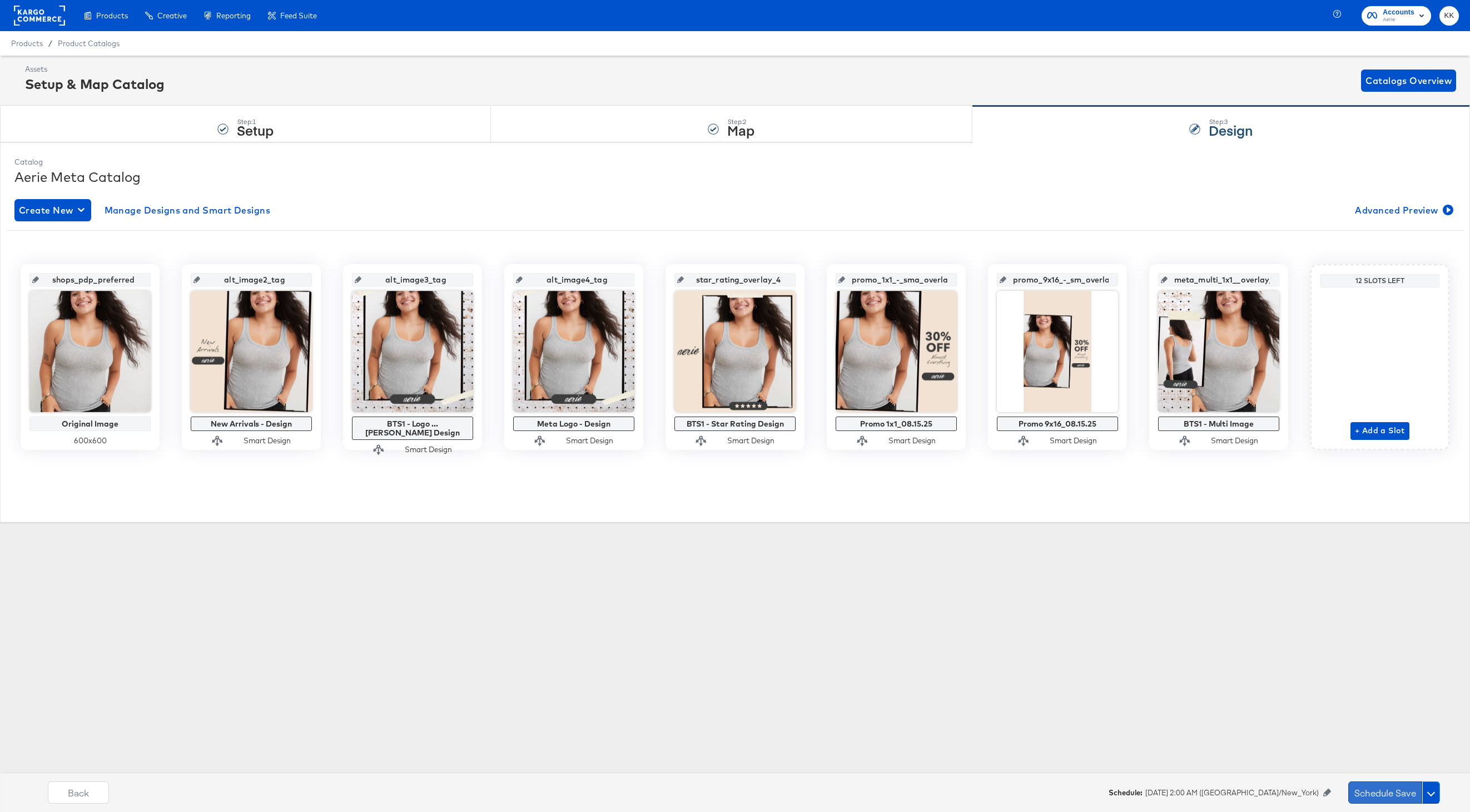
click at [1377, 783] on button "Schedule Save" at bounding box center [1385, 792] width 74 height 22
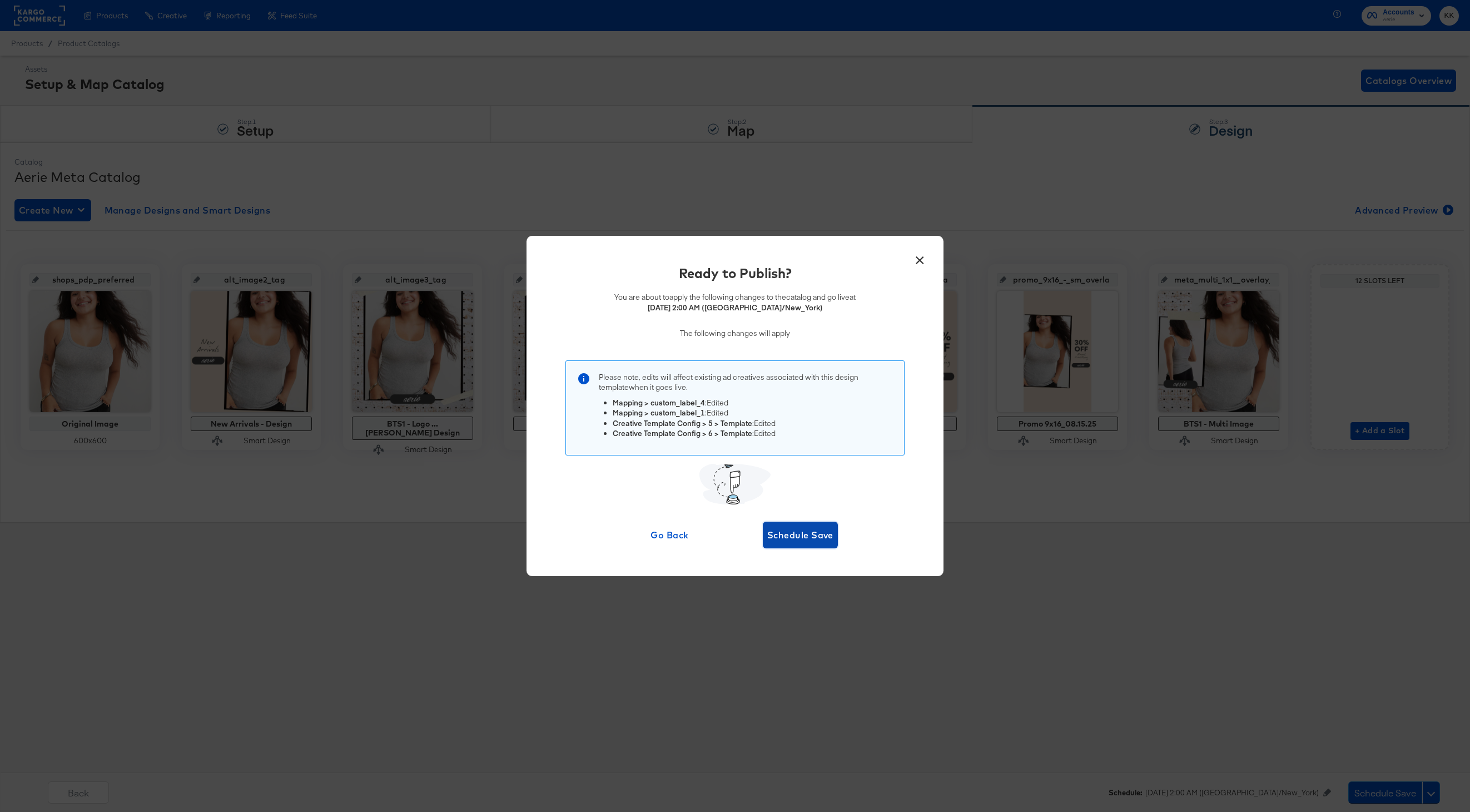
click at [777, 528] on span "Schedule Save" at bounding box center [801, 536] width 66 height 16
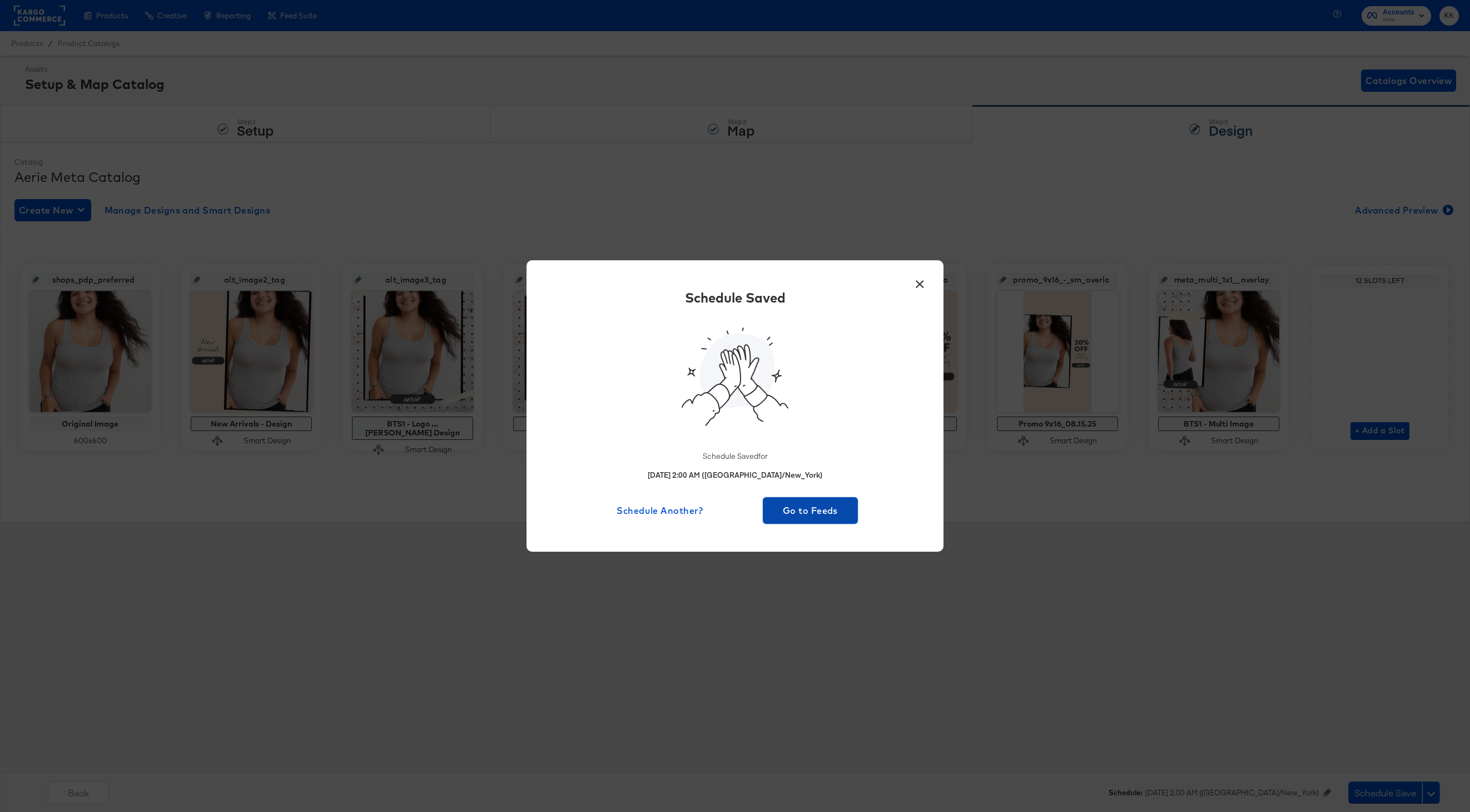
click at [813, 508] on span "Go to Feeds" at bounding box center [810, 511] width 87 height 16
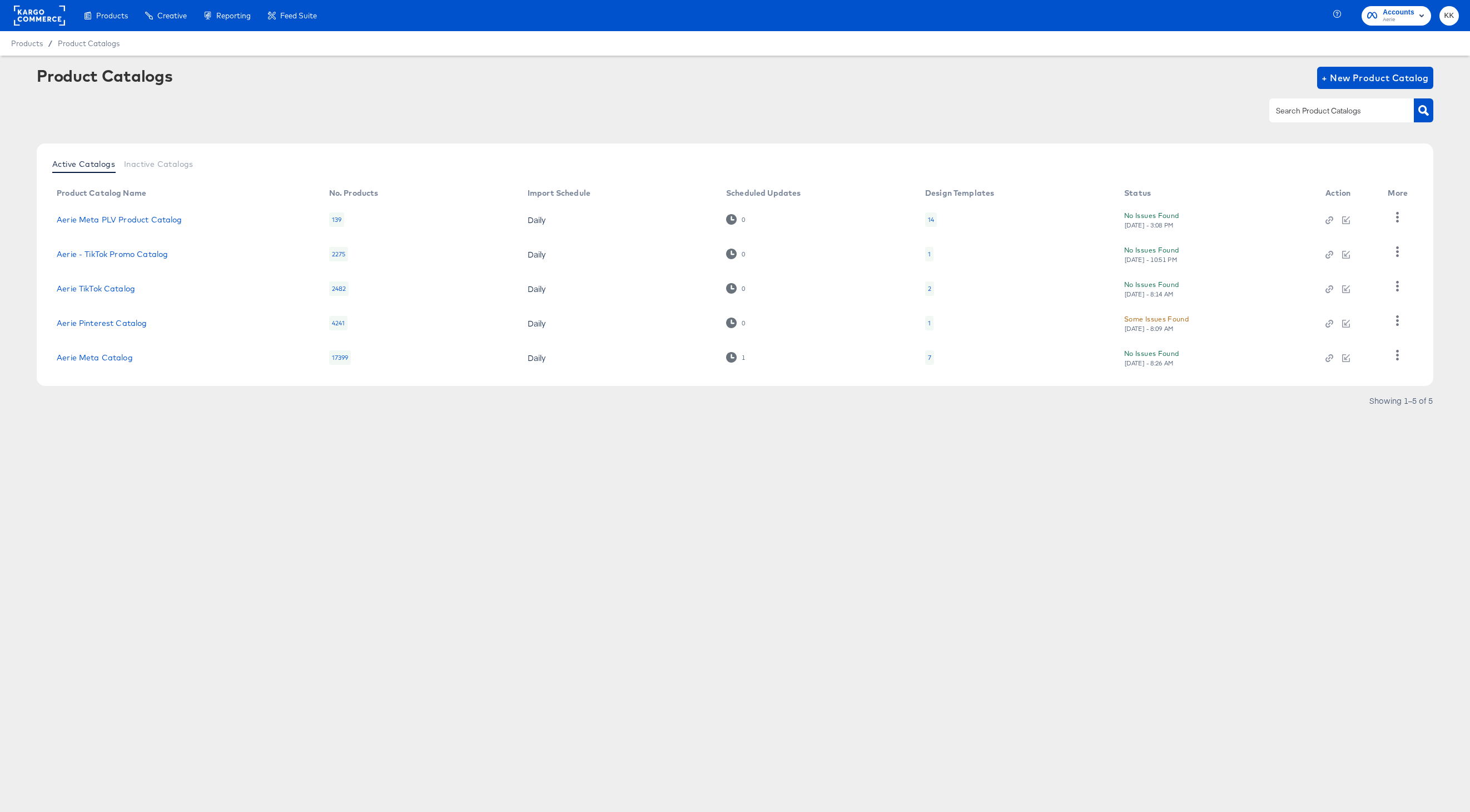
click at [32, 9] on rect at bounding box center [39, 15] width 51 height 20
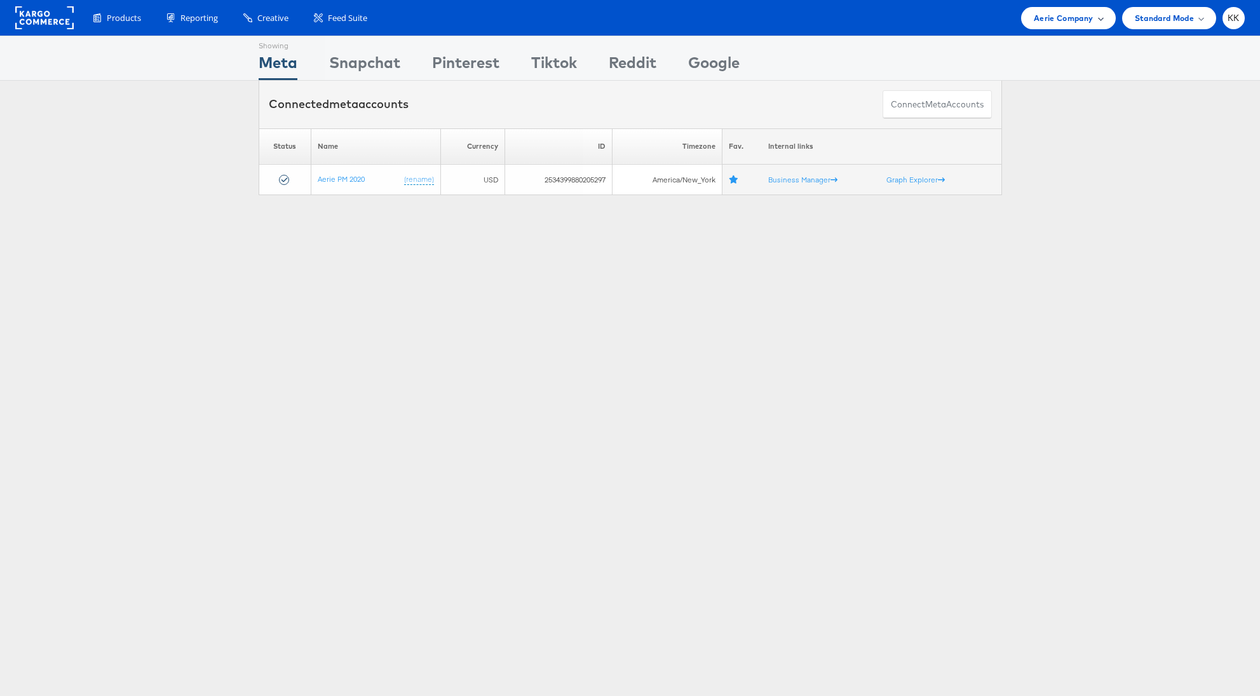
click at [1089, 11] on span "Aerie Company" at bounding box center [1063, 17] width 59 height 13
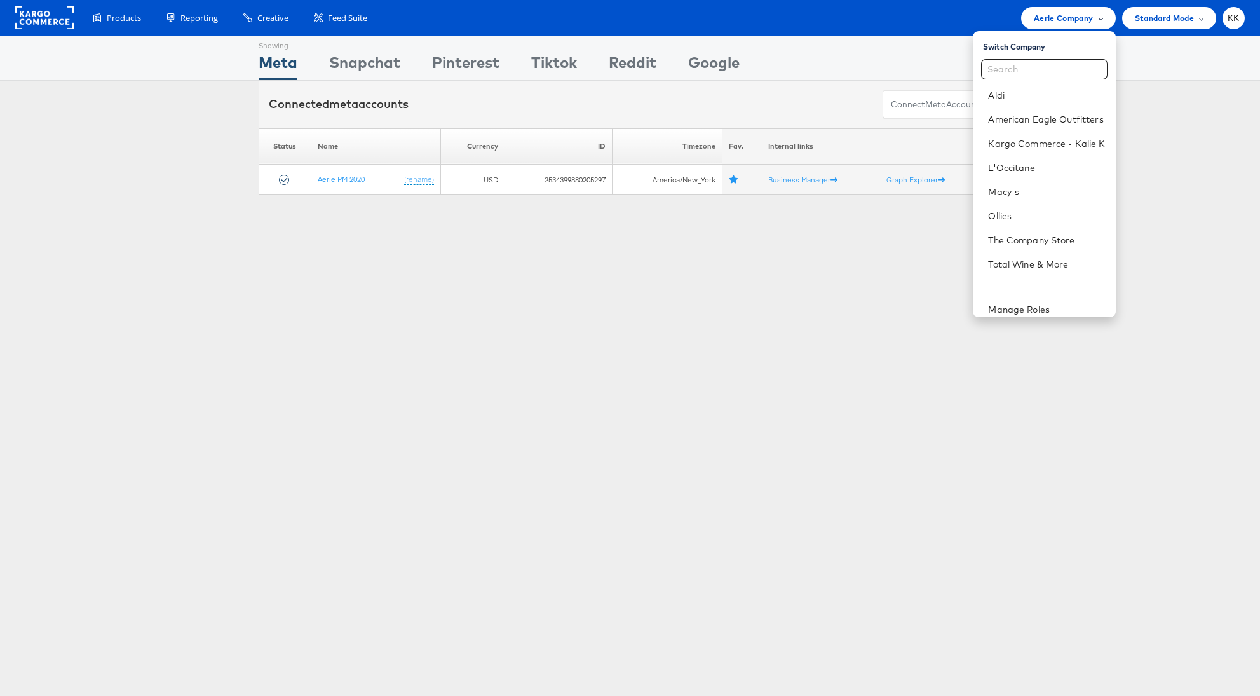
click at [1065, 25] on div "Aerie Company" at bounding box center [1068, 18] width 94 height 22
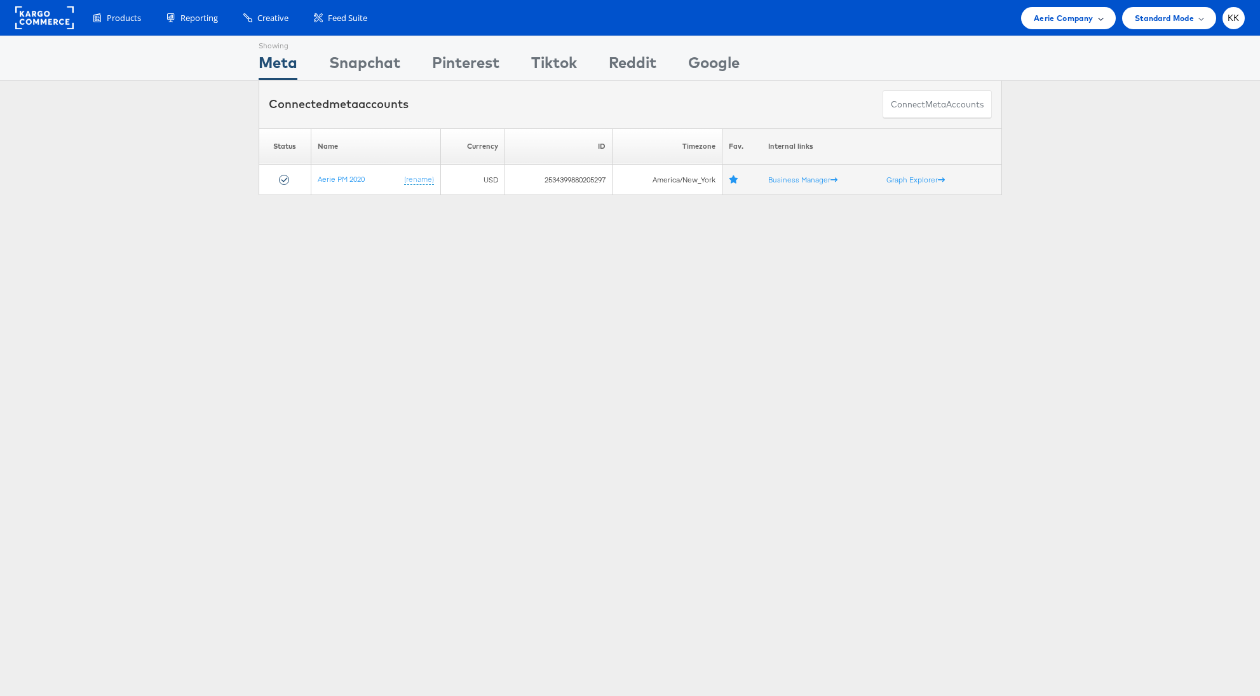
click at [1065, 25] on div "Aerie Company" at bounding box center [1068, 18] width 94 height 22
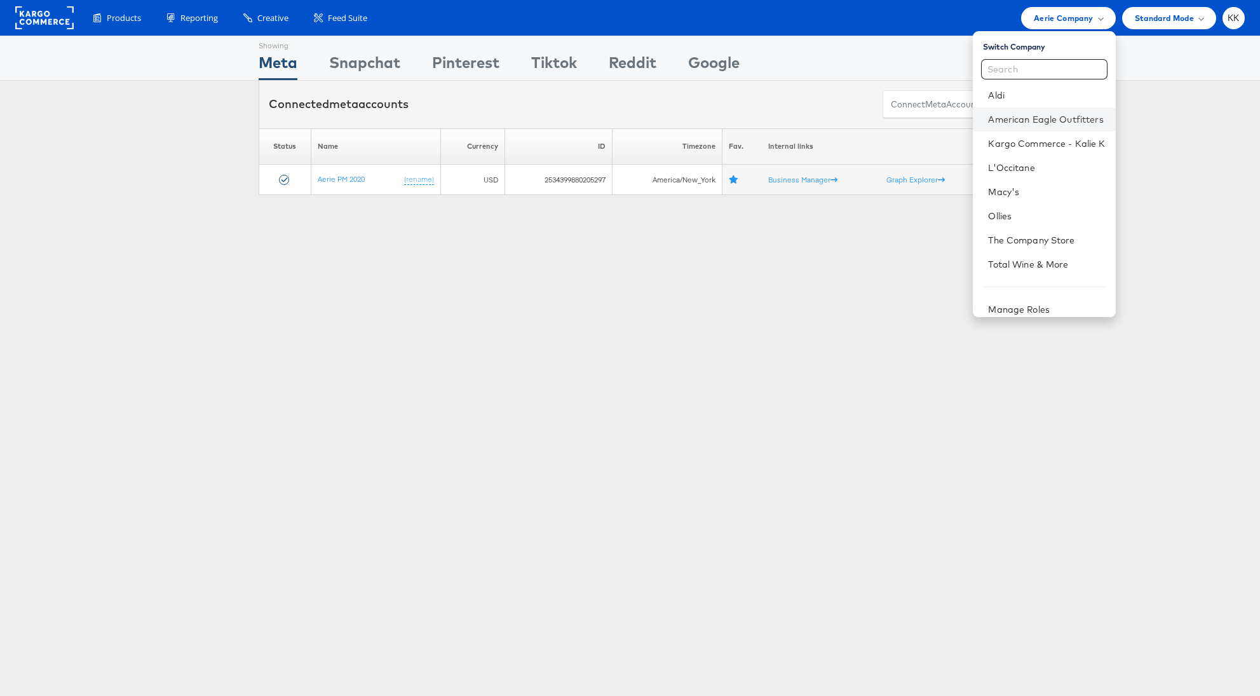
click at [1062, 111] on li "American Eagle Outfitters" at bounding box center [1044, 119] width 142 height 24
click at [1084, 108] on li "American Eagle Outfitters" at bounding box center [1044, 119] width 142 height 24
click at [1015, 117] on link "American Eagle Outfitters" at bounding box center [1046, 119] width 117 height 13
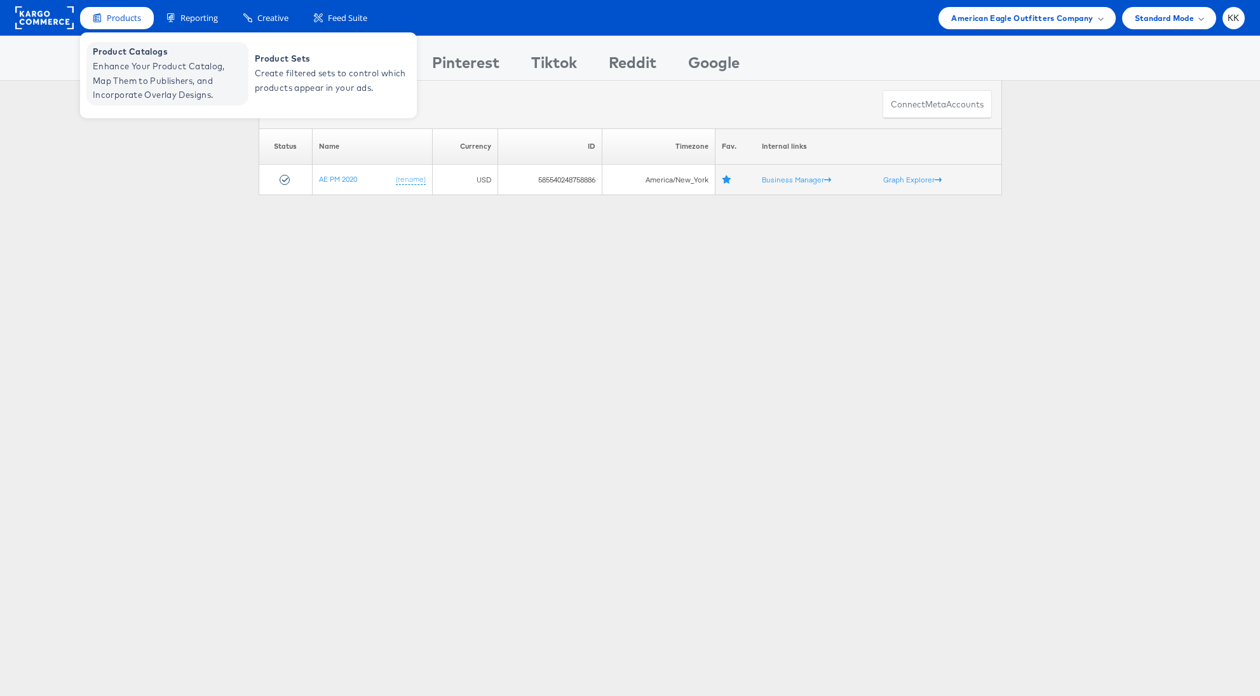
click at [120, 57] on span "Product Catalogs" at bounding box center [169, 51] width 153 height 15
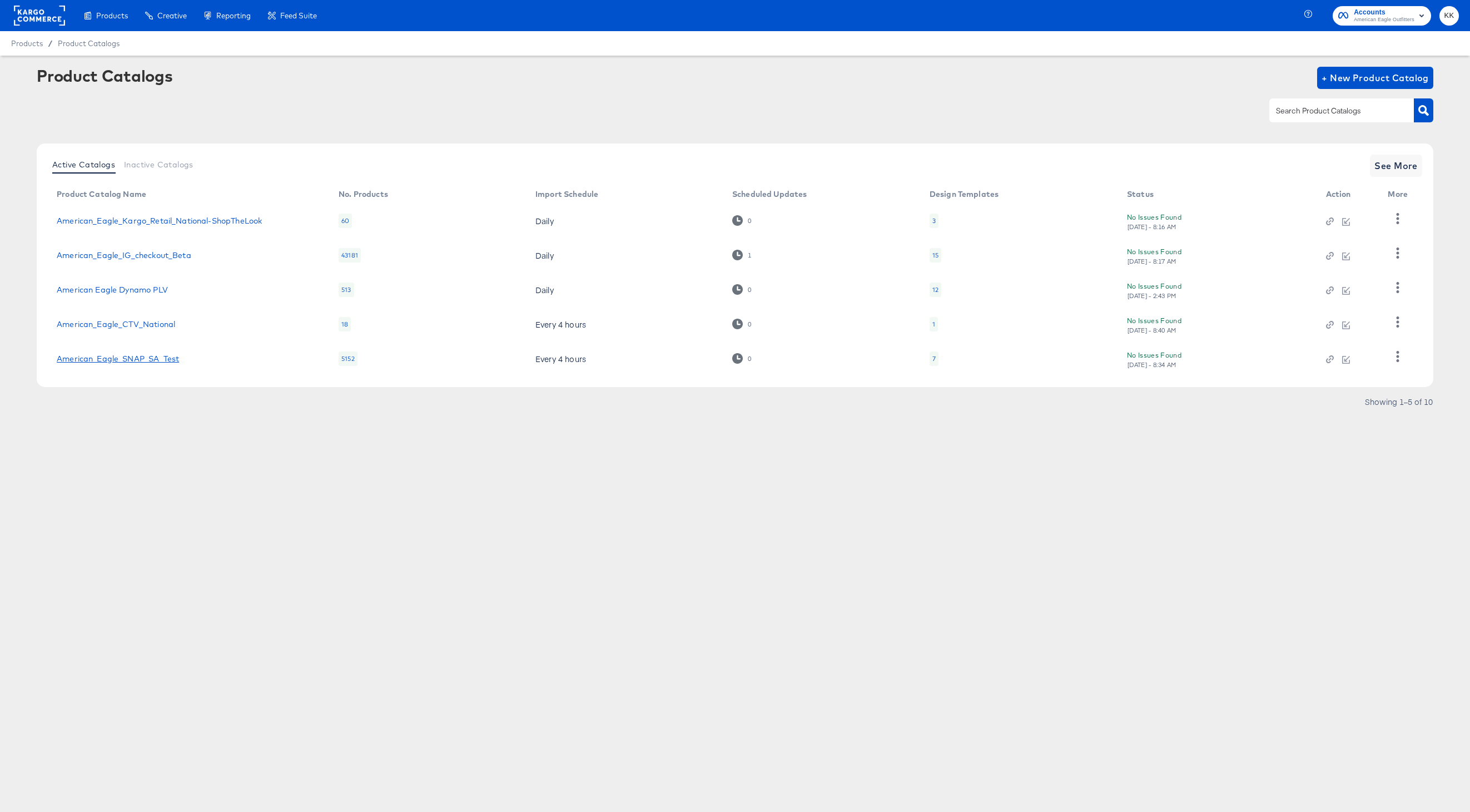
click at [137, 356] on link "American_Eagle_SNAP_SA_Test" at bounding box center [118, 359] width 122 height 9
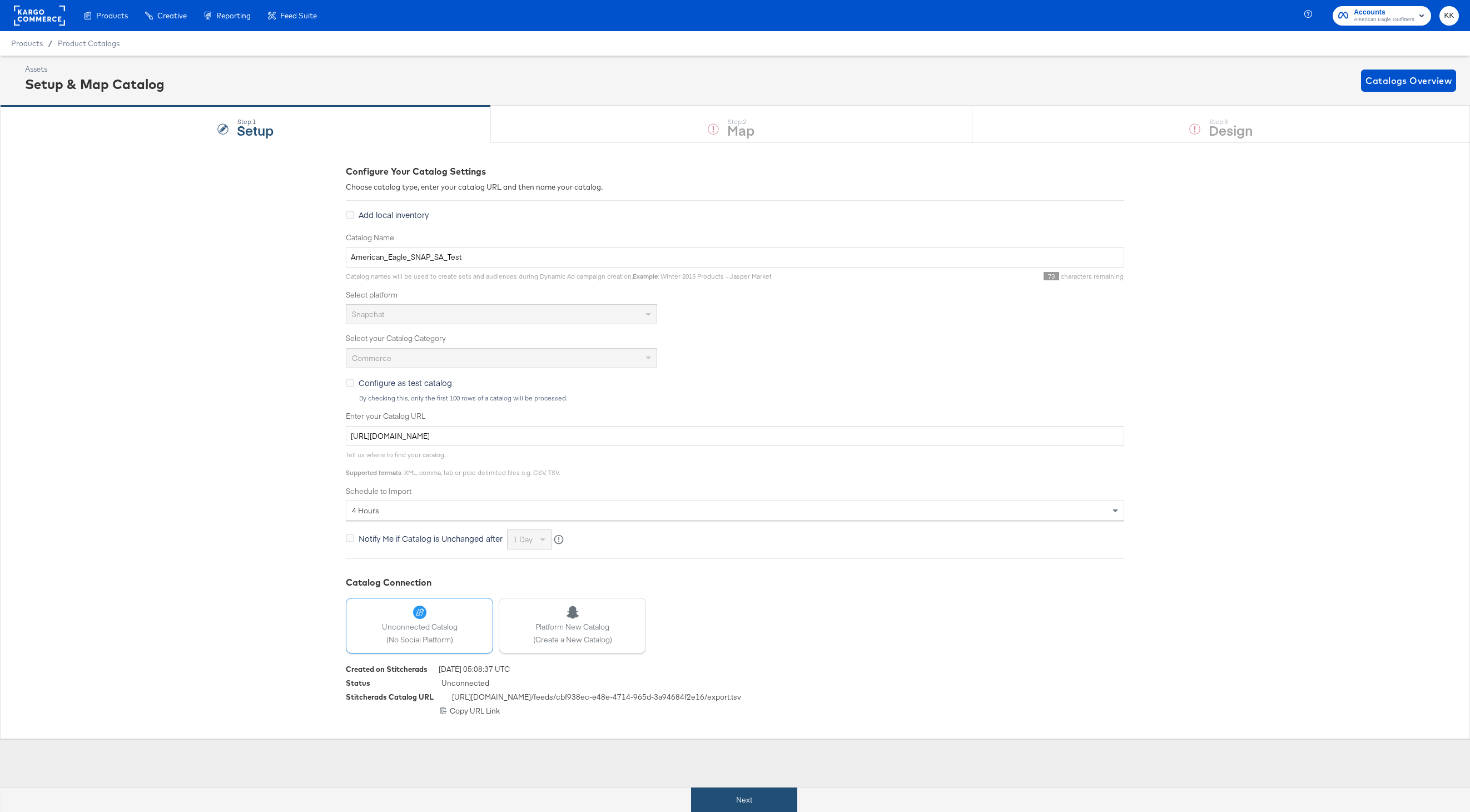
click at [736, 795] on button "Next" at bounding box center [744, 800] width 106 height 25
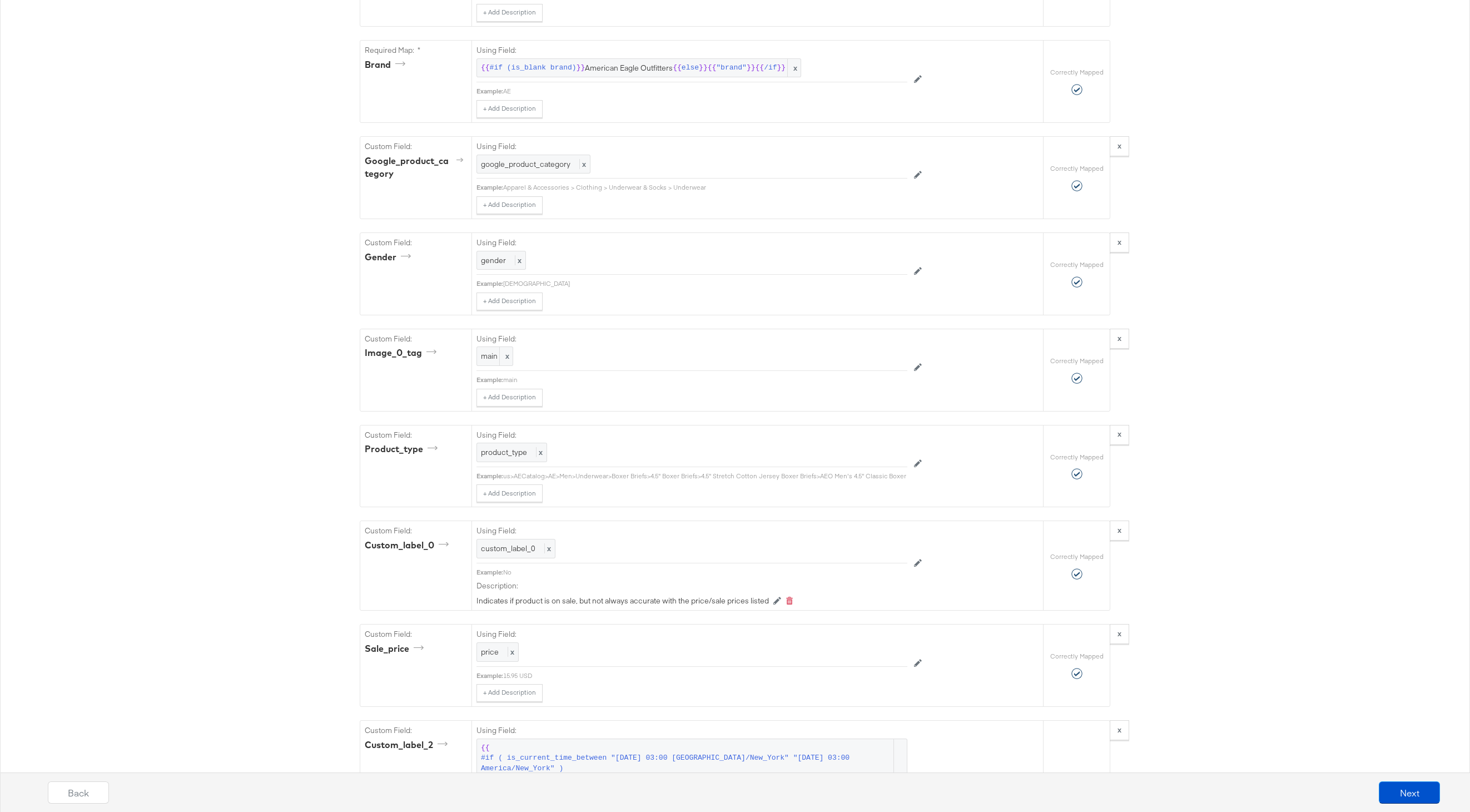
scroll to position [1330, 0]
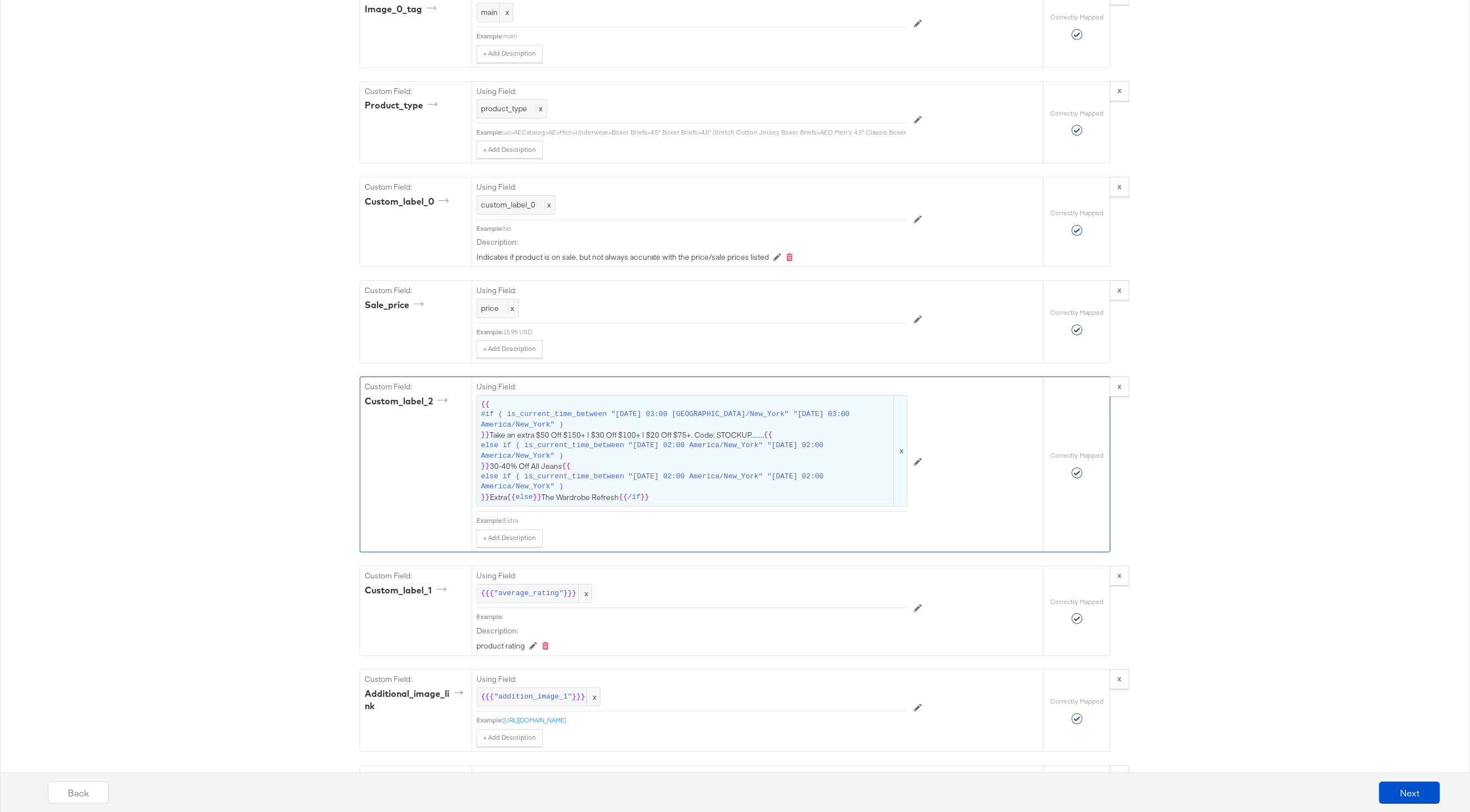
click at [602, 451] on span "else if ( is_current_time_between "[DATE] 02:00 America/New_York" "[DATE] 02:00…" at bounding box center [687, 451] width 411 height 21
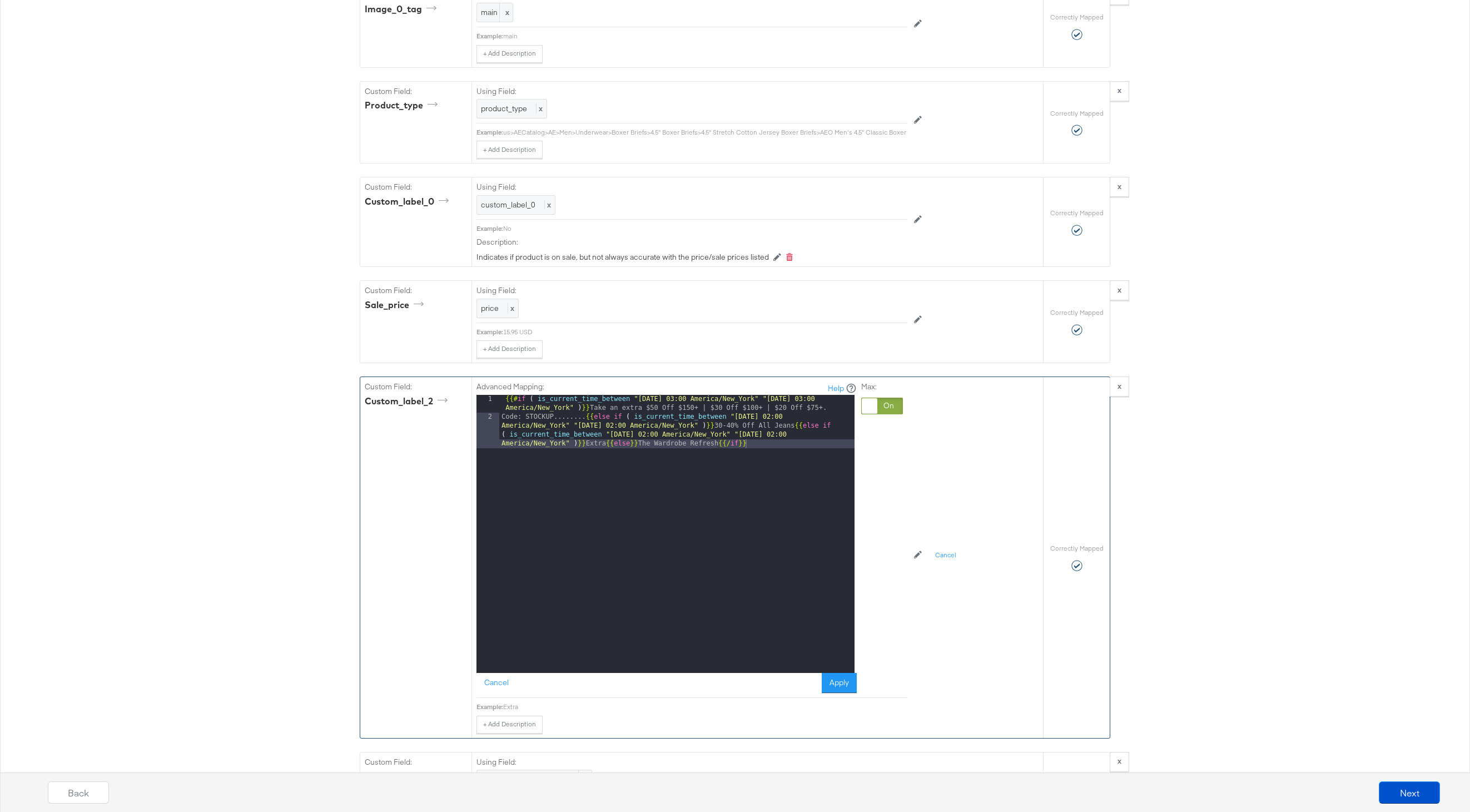
click at [652, 434] on div "{{# if ( is_current_time_between "[DATE] 03:00 America/New_York" "[DATE] 03:00 …" at bounding box center [677, 560] width 355 height 332
click at [608, 425] on div "{{# if ( is_current_time_between "[DATE] 03:00 America/New_York" "[DATE] 03:00 …" at bounding box center [677, 560] width 355 height 332
click at [836, 687] on button "Apply" at bounding box center [839, 682] width 35 height 20
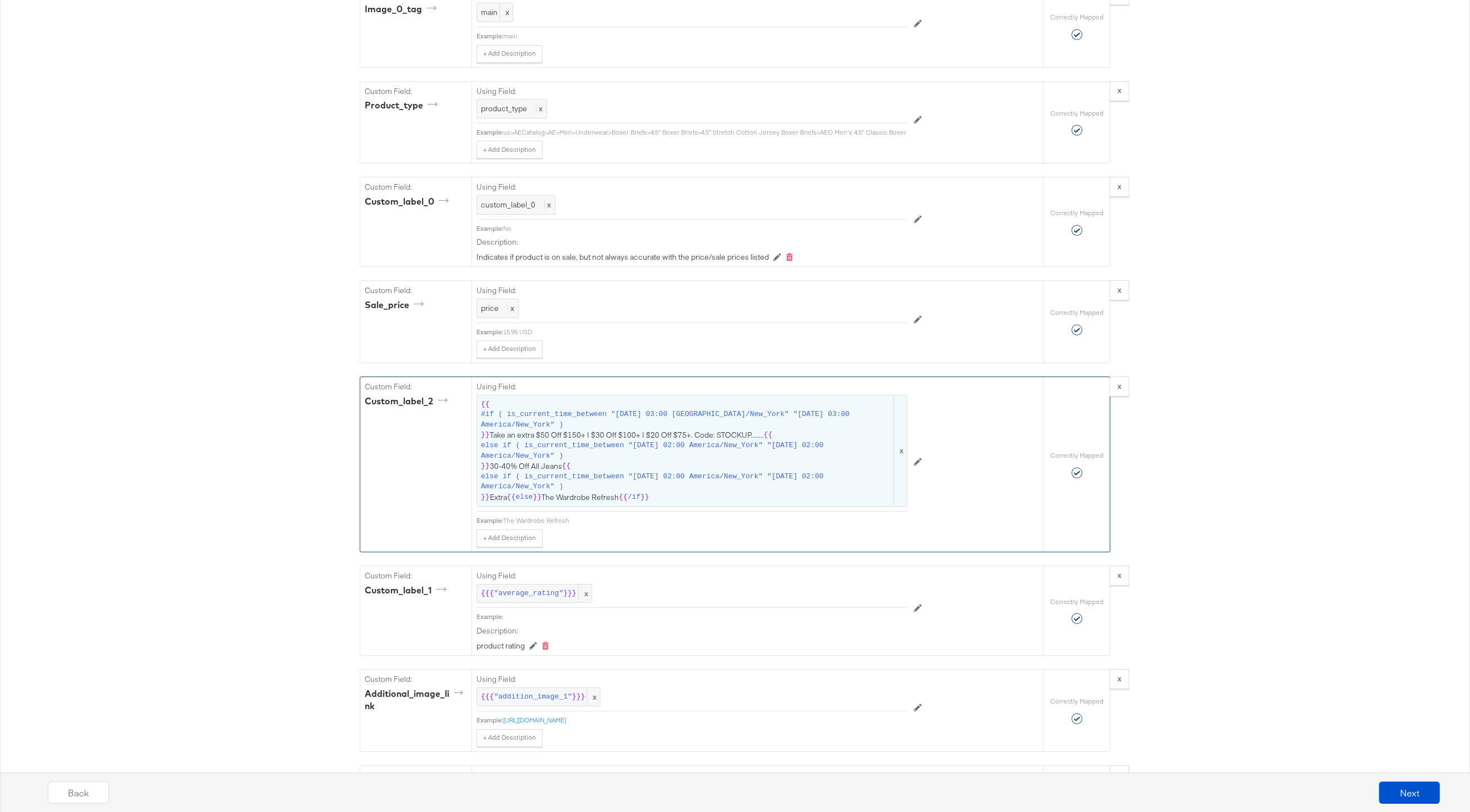
click at [556, 444] on span "else if ( is_current_time_between "[DATE] 02:00 America/New_York" "[DATE] 02:00…" at bounding box center [687, 451] width 411 height 21
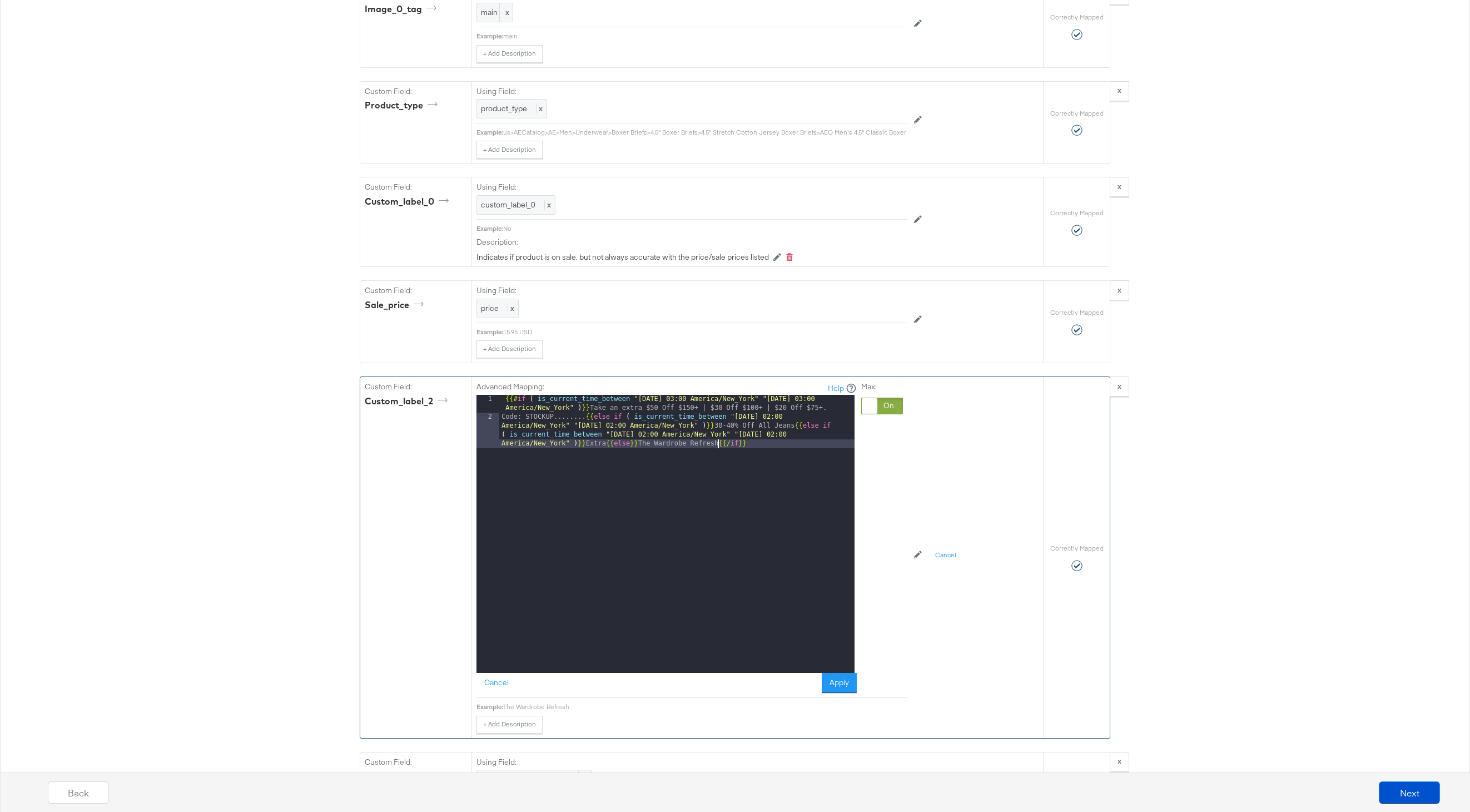
click at [719, 444] on div "{{# if ( is_current_time_between "[DATE] 03:00 America/New_York" "[DATE] 03:00 …" at bounding box center [677, 560] width 355 height 332
click at [847, 687] on button "Apply" at bounding box center [839, 682] width 35 height 20
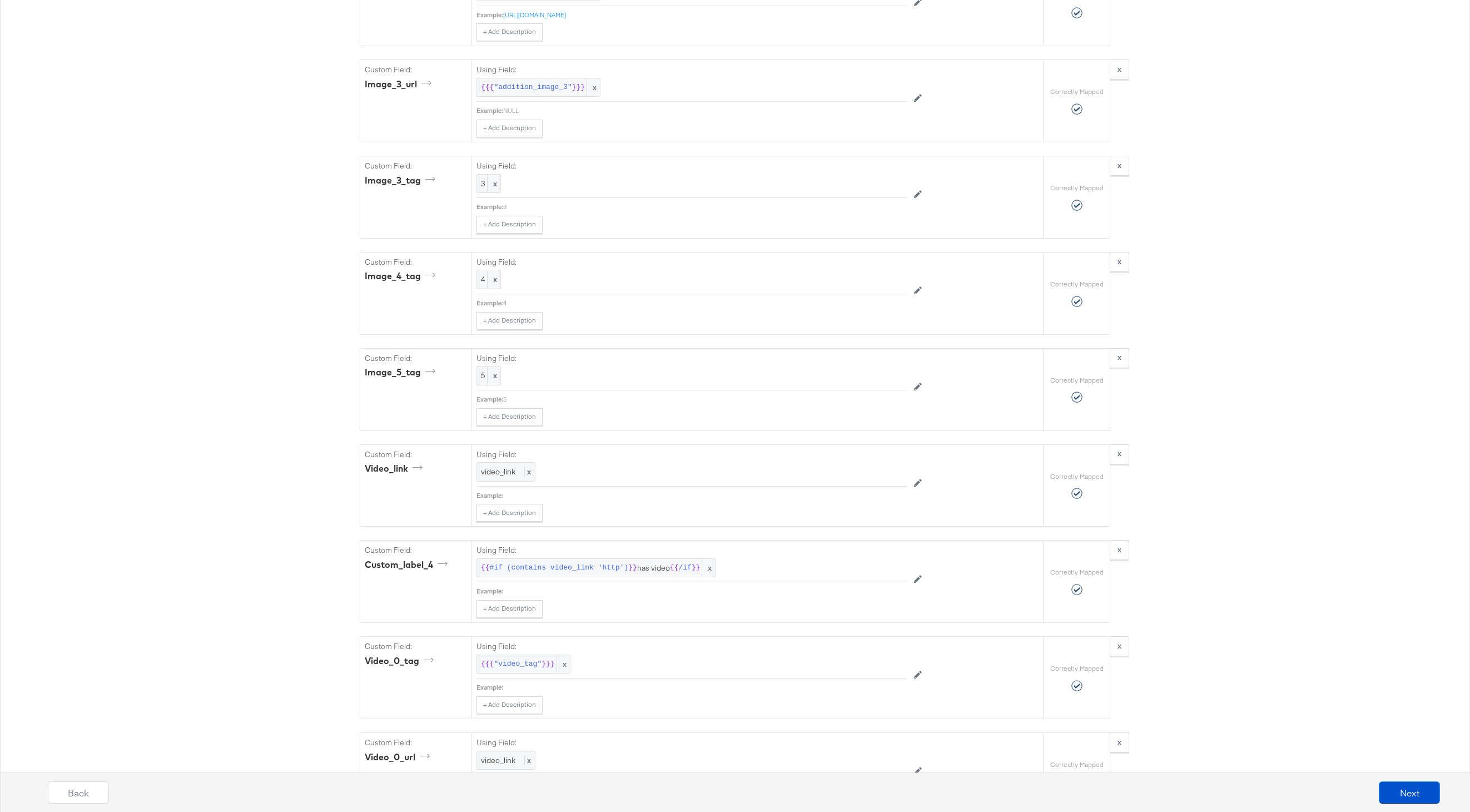
scroll to position [2684, 0]
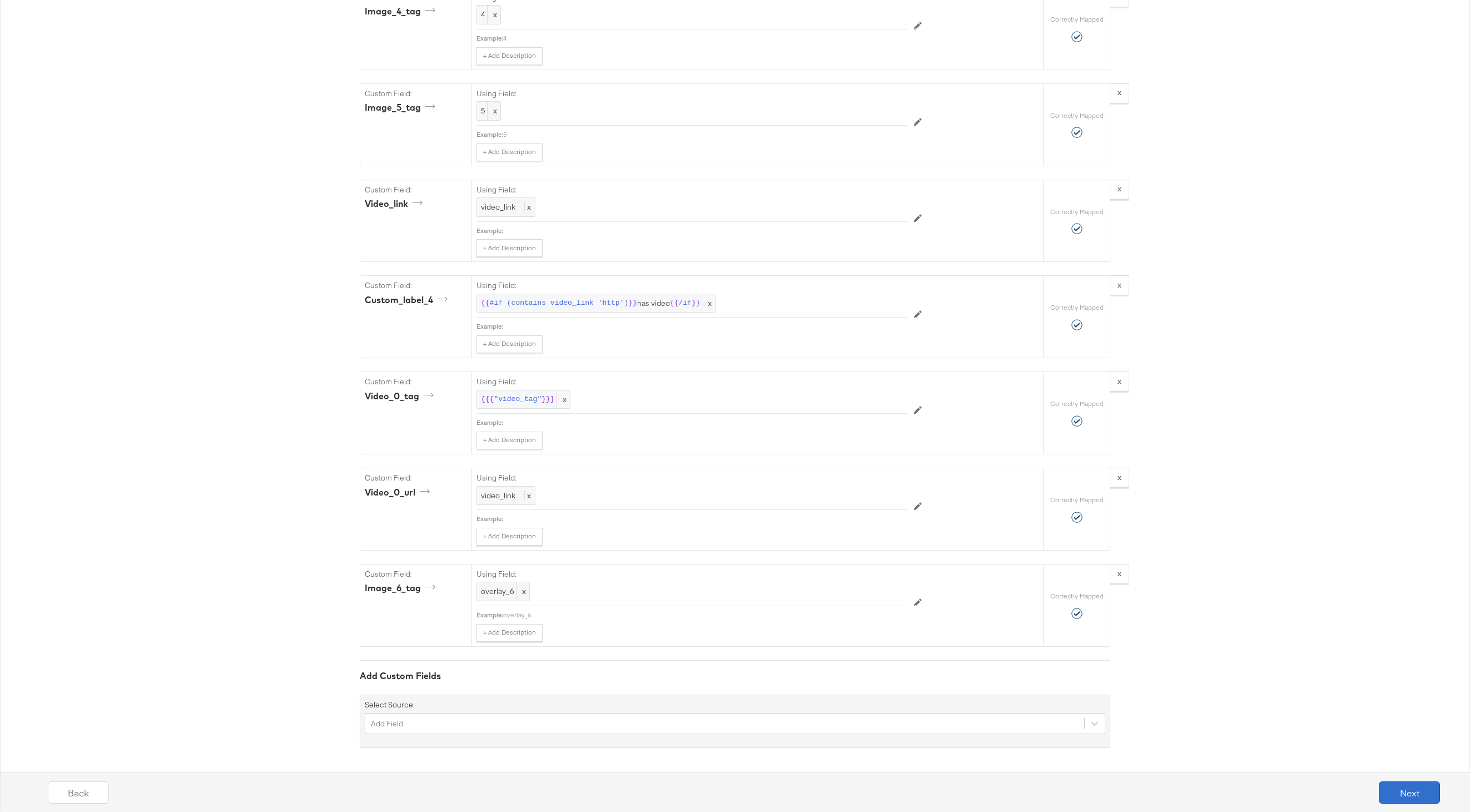
click at [1402, 796] on button "Next" at bounding box center [1410, 792] width 61 height 22
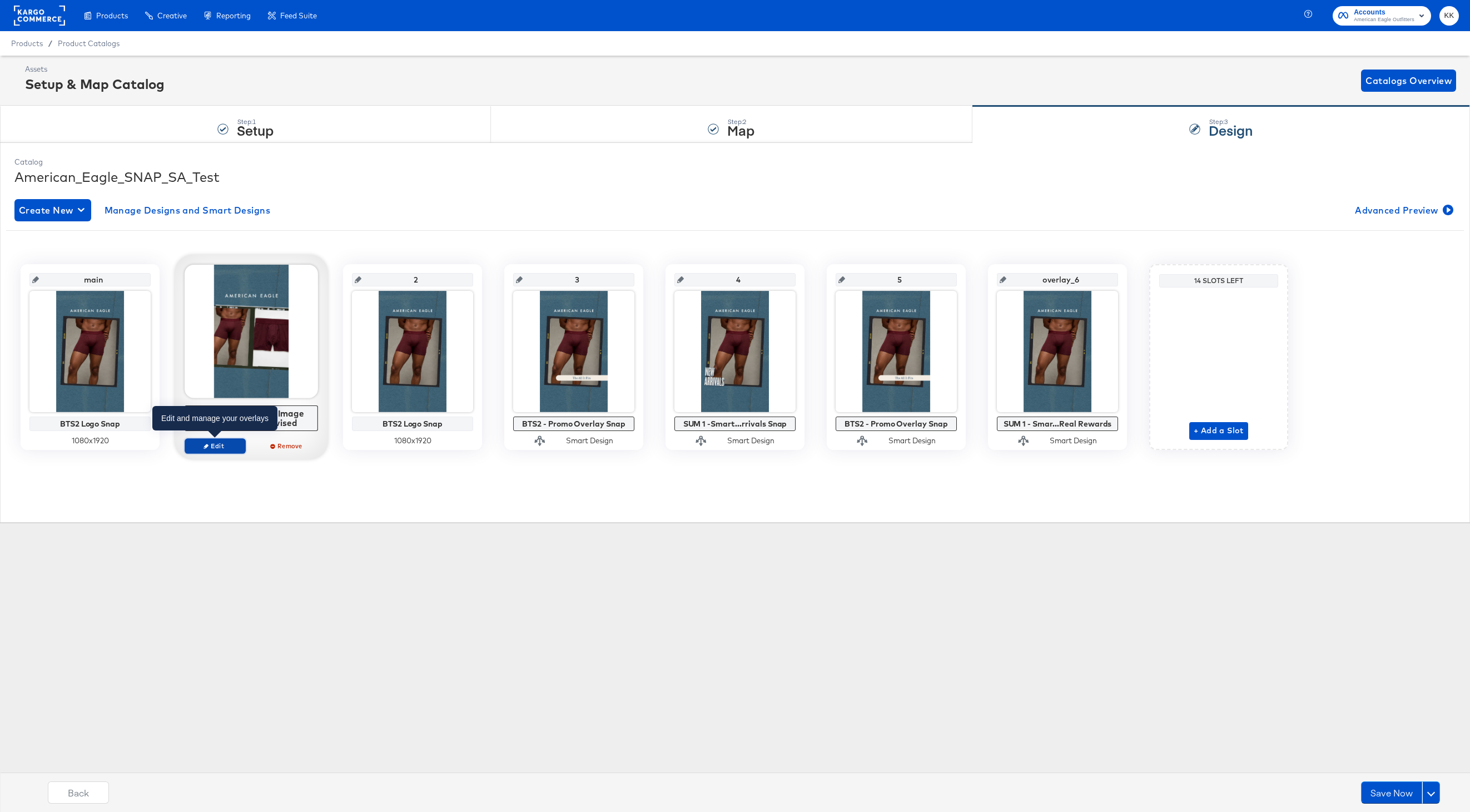
click at [219, 444] on span "Edit" at bounding box center [215, 446] width 51 height 9
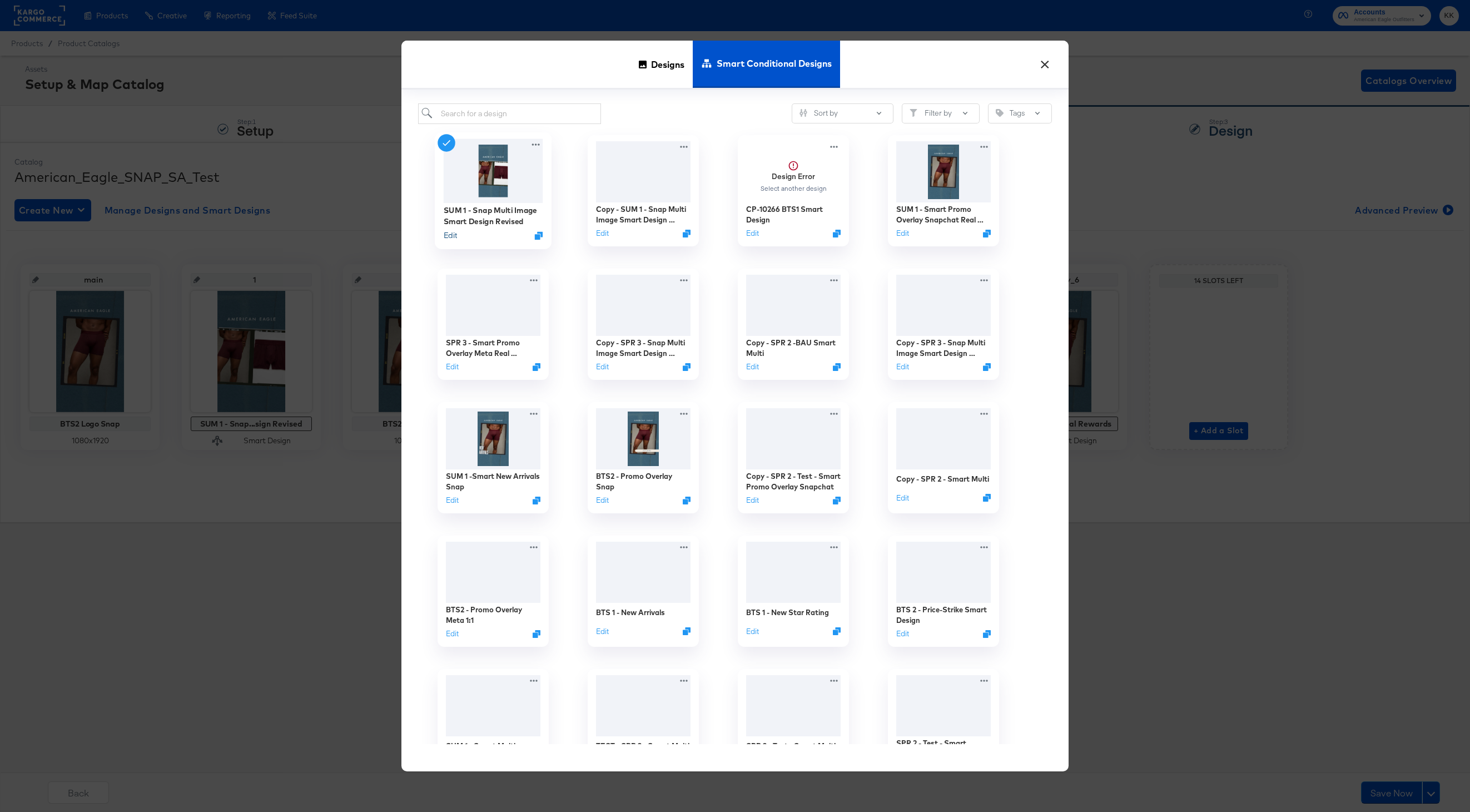
click at [452, 234] on button "Edit" at bounding box center [450, 234] width 13 height 10
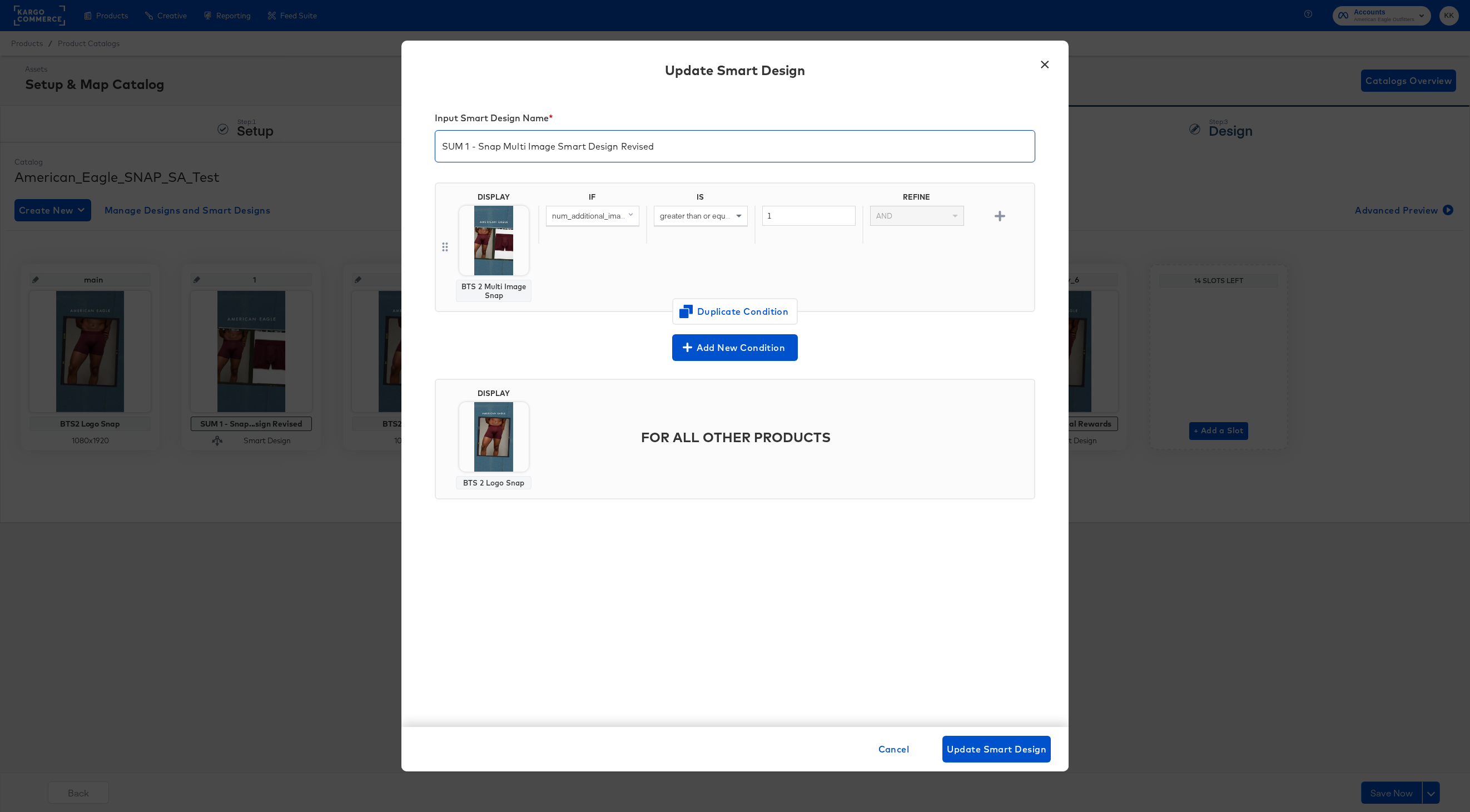
drag, startPoint x: 470, startPoint y: 147, endPoint x: 427, endPoint y: 147, distance: 43.0
click at [427, 147] on div "Input Smart Design Name * SUM 1 - Snap Multi Image Smart Design Revised DISPLAY…" at bounding box center [735, 410] width 668 height 634
drag, startPoint x: 612, startPoint y: 146, endPoint x: 556, endPoint y: 146, distance: 56.0
click at [556, 146] on input "BTS2 - Snap Multi Image Smart Design Revised" at bounding box center [735, 142] width 599 height 32
type input "BTS2 - Snap Multi Image Revised"
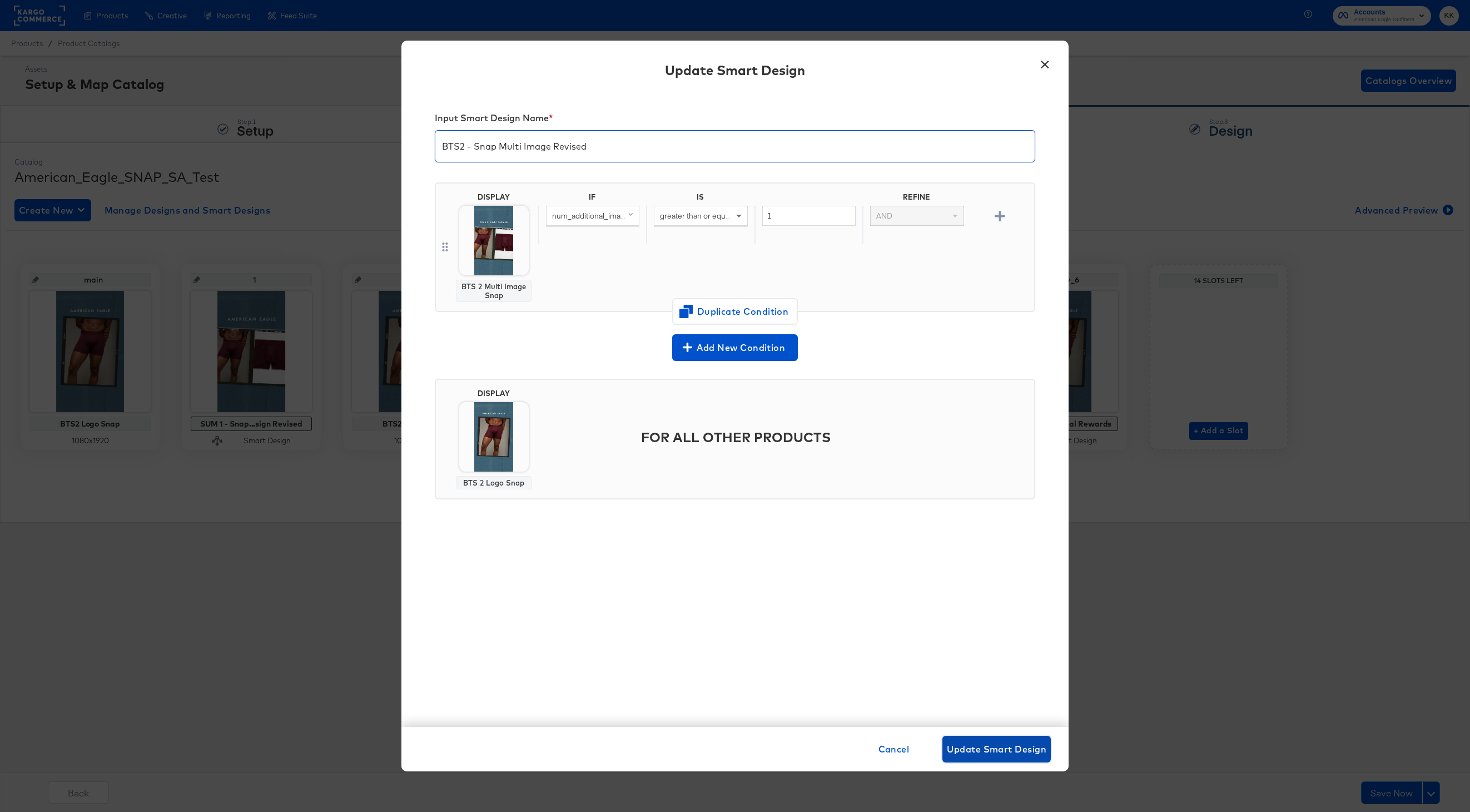
click at [1012, 744] on span "Update Smart Design" at bounding box center [997, 749] width 100 height 16
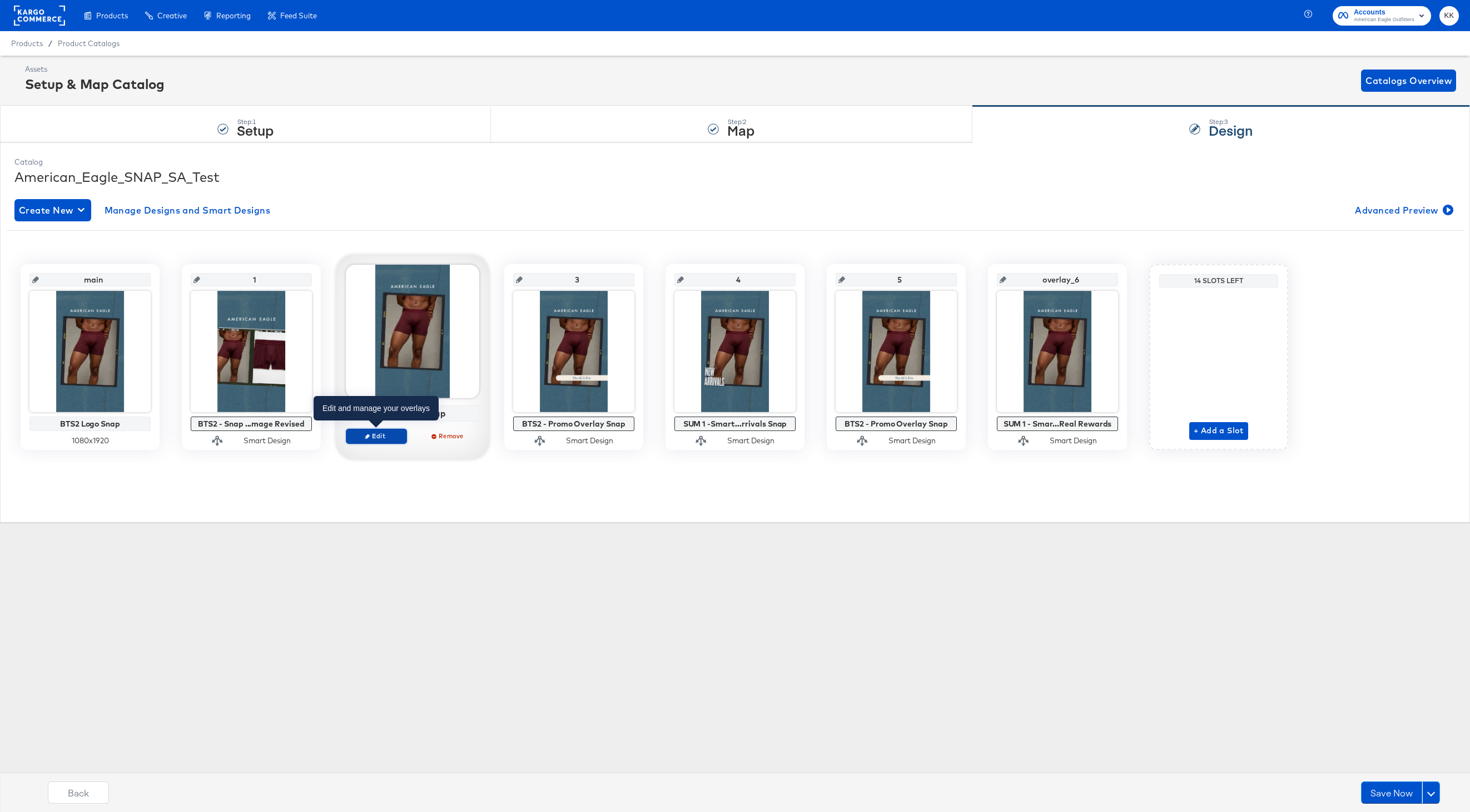
click at [378, 437] on span "Edit" at bounding box center [376, 436] width 51 height 9
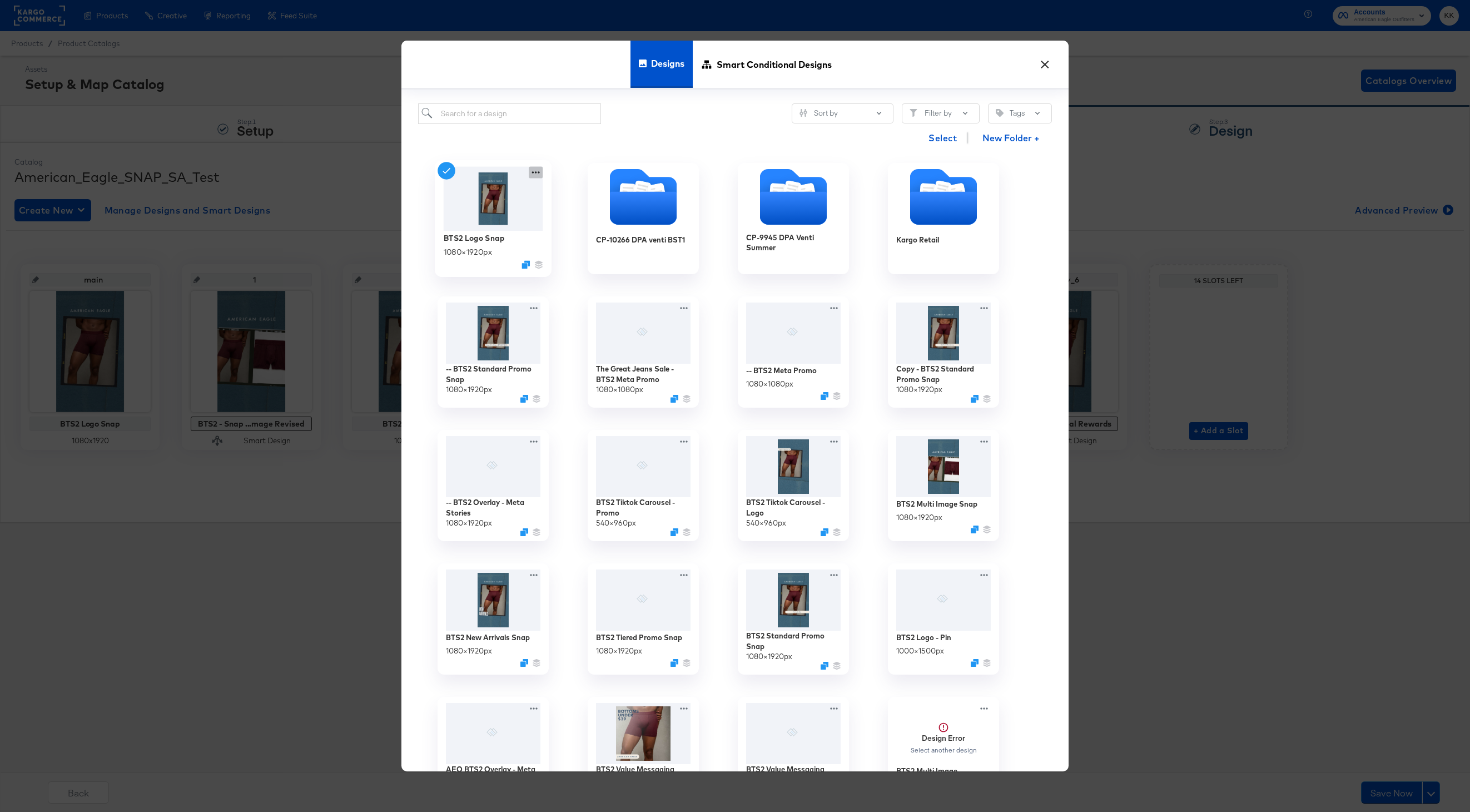
click at [537, 172] on icon at bounding box center [536, 172] width 14 height 11
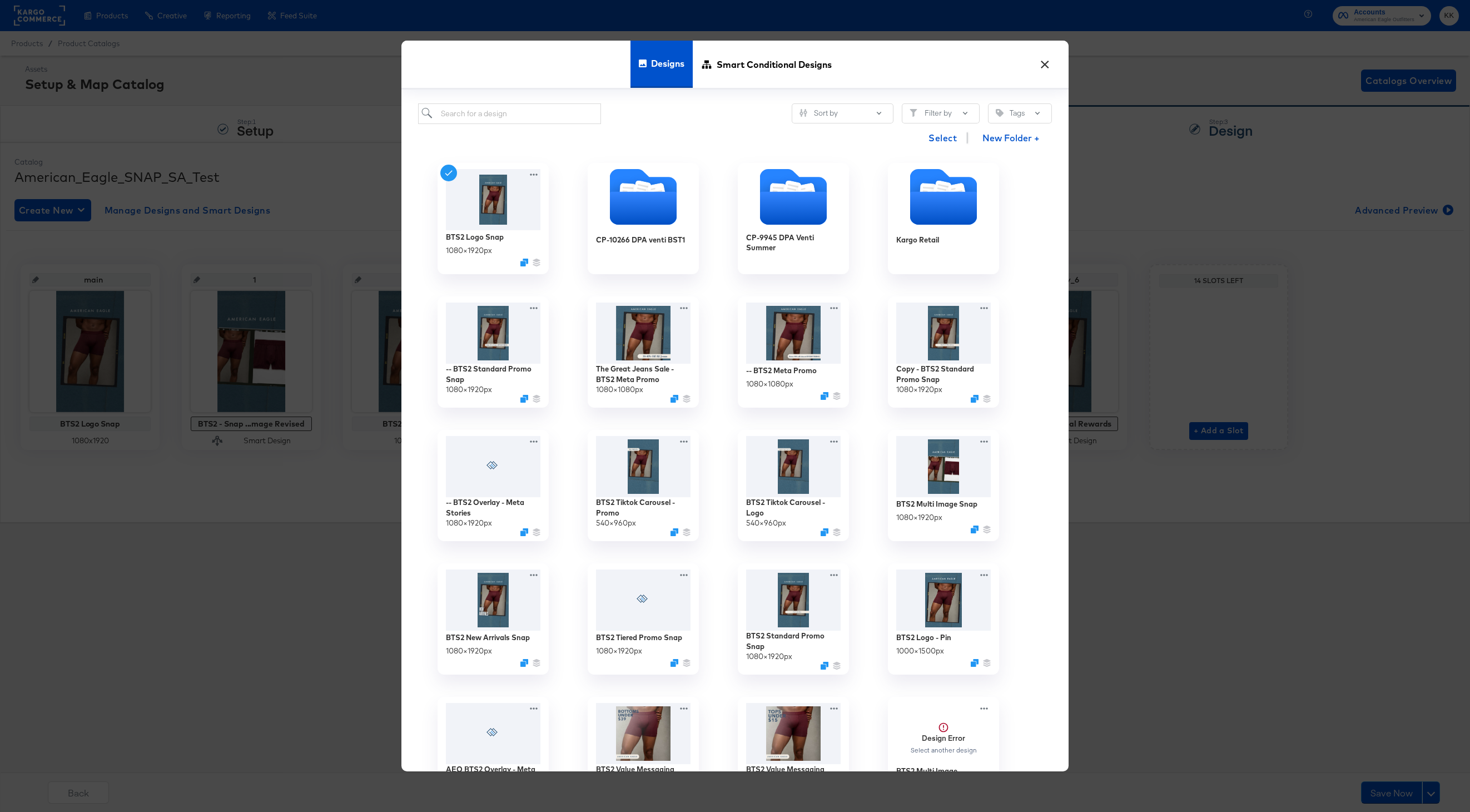
click at [1054, 68] on button "×" at bounding box center [1045, 61] width 20 height 20
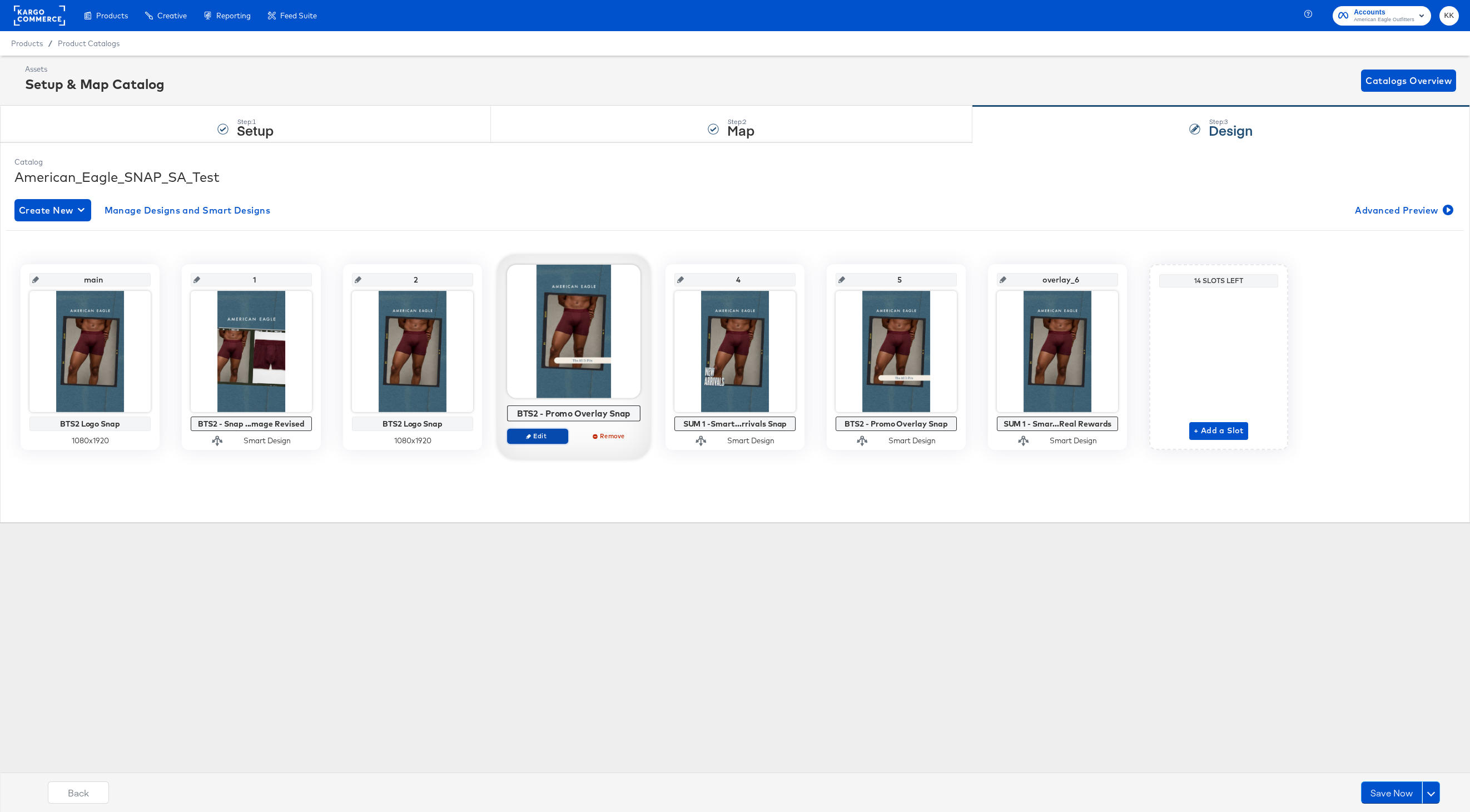
click at [536, 436] on span "Edit" at bounding box center [537, 436] width 51 height 9
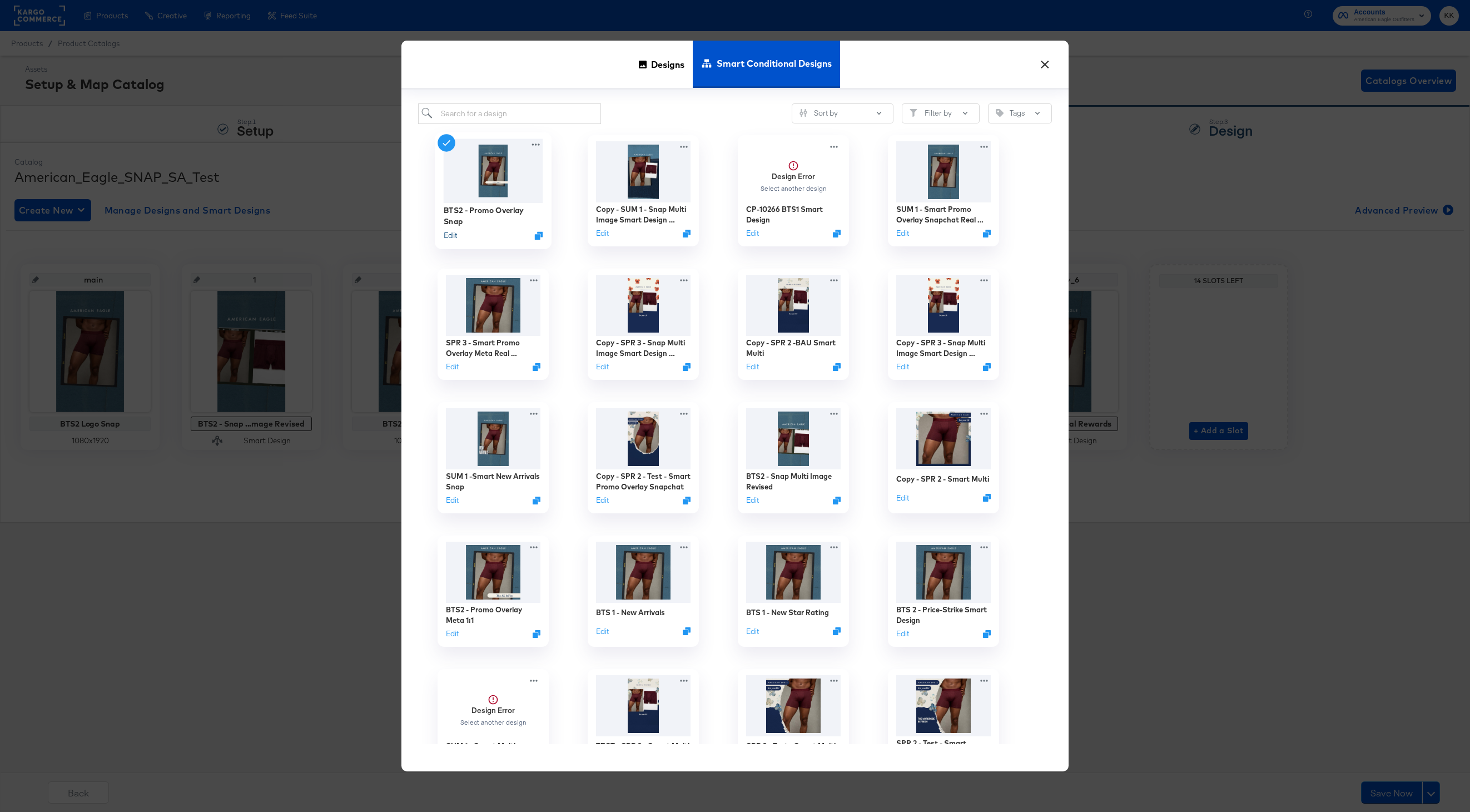
click at [452, 236] on button "Edit" at bounding box center [450, 234] width 13 height 10
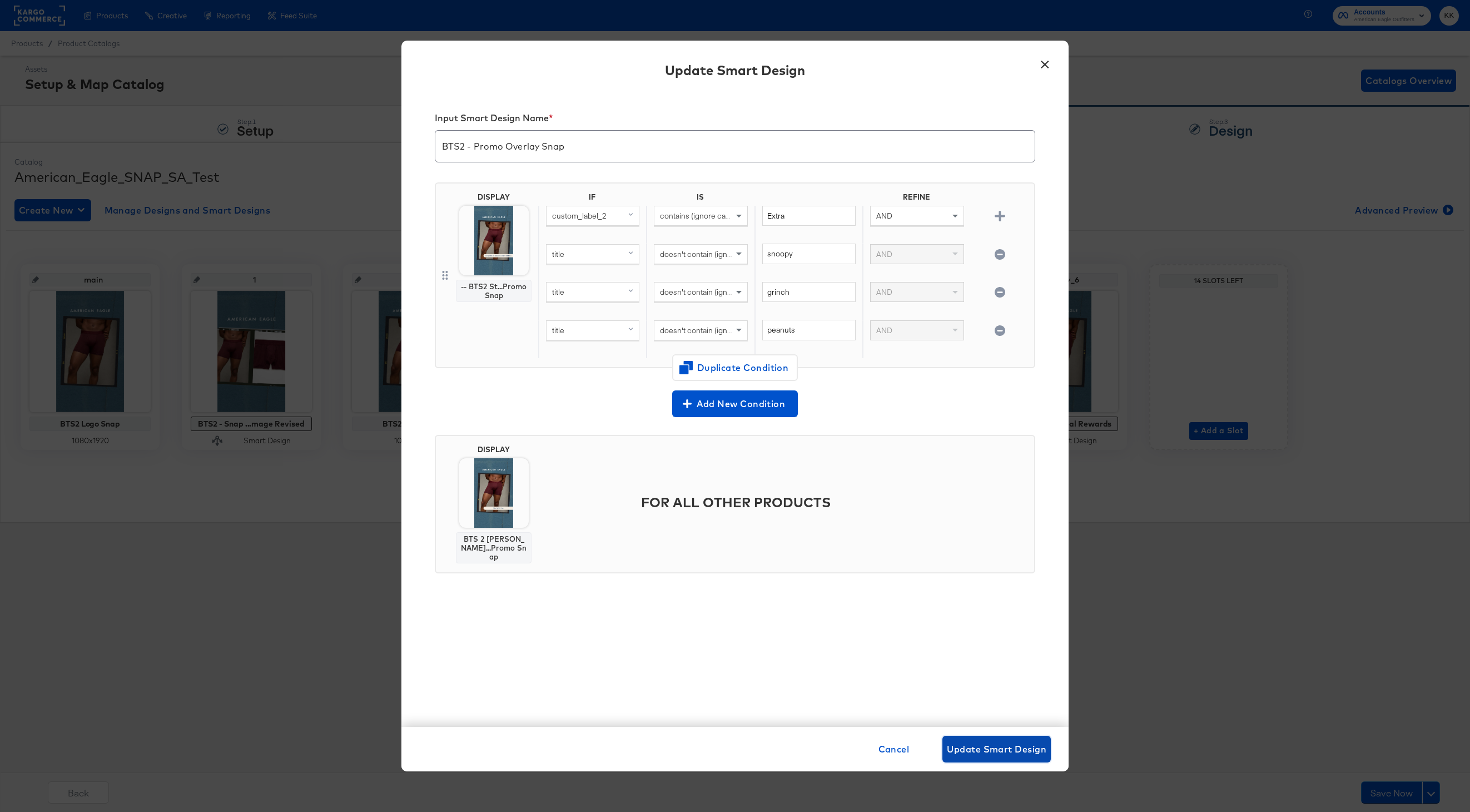
click at [1018, 756] on span "Update Smart Design" at bounding box center [997, 749] width 100 height 16
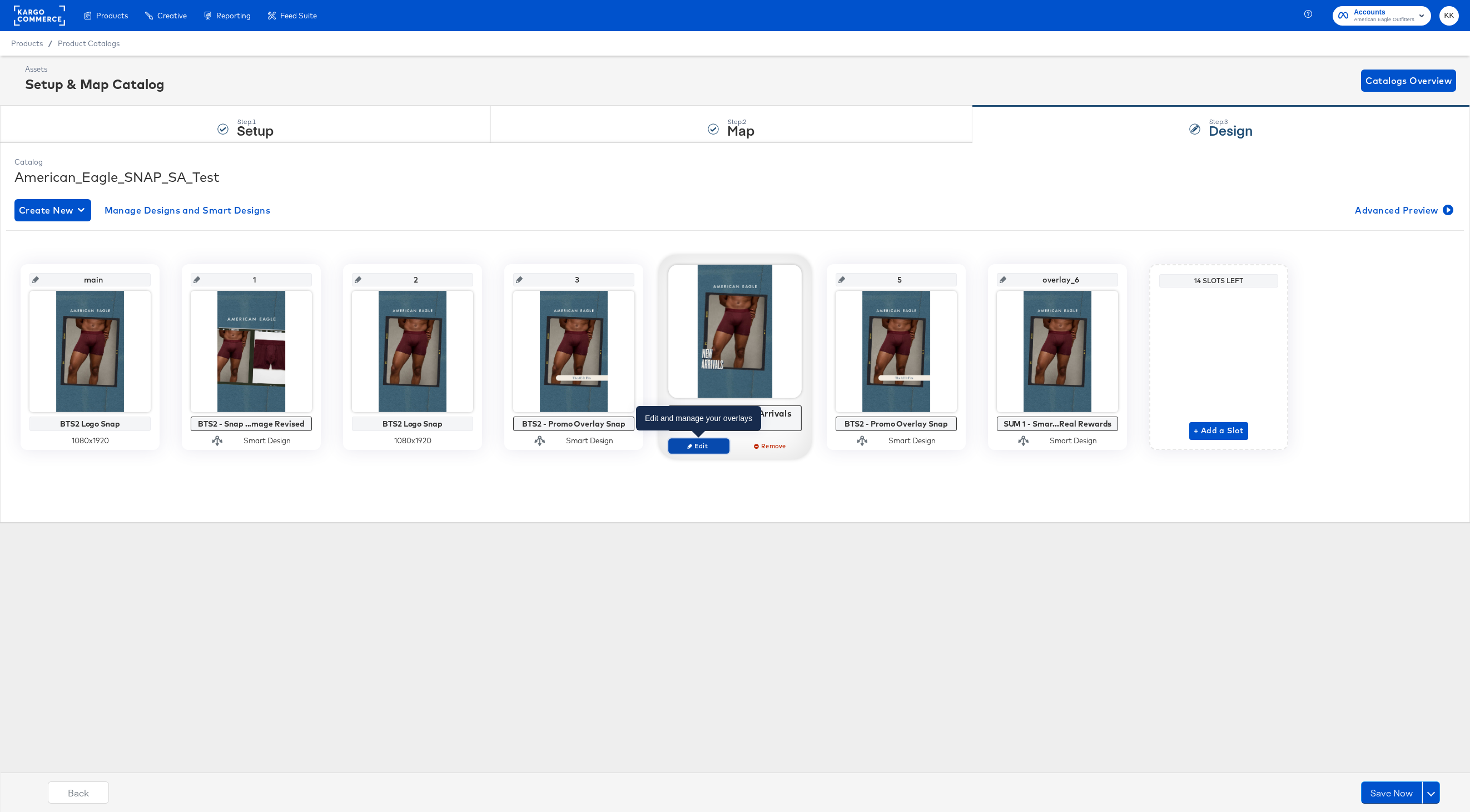
click at [706, 442] on span "Edit" at bounding box center [699, 446] width 51 height 9
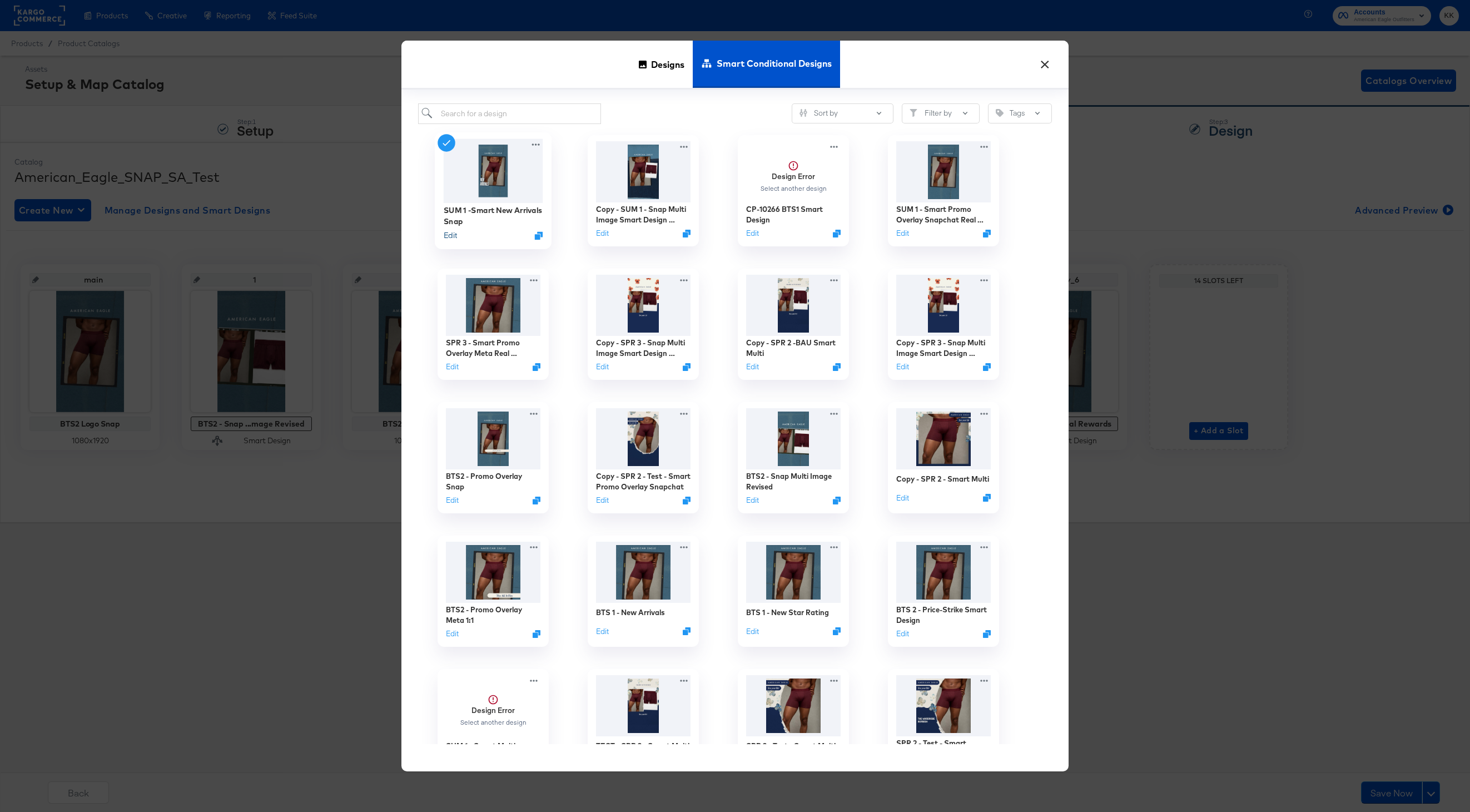
click at [453, 239] on button "Edit" at bounding box center [450, 234] width 13 height 10
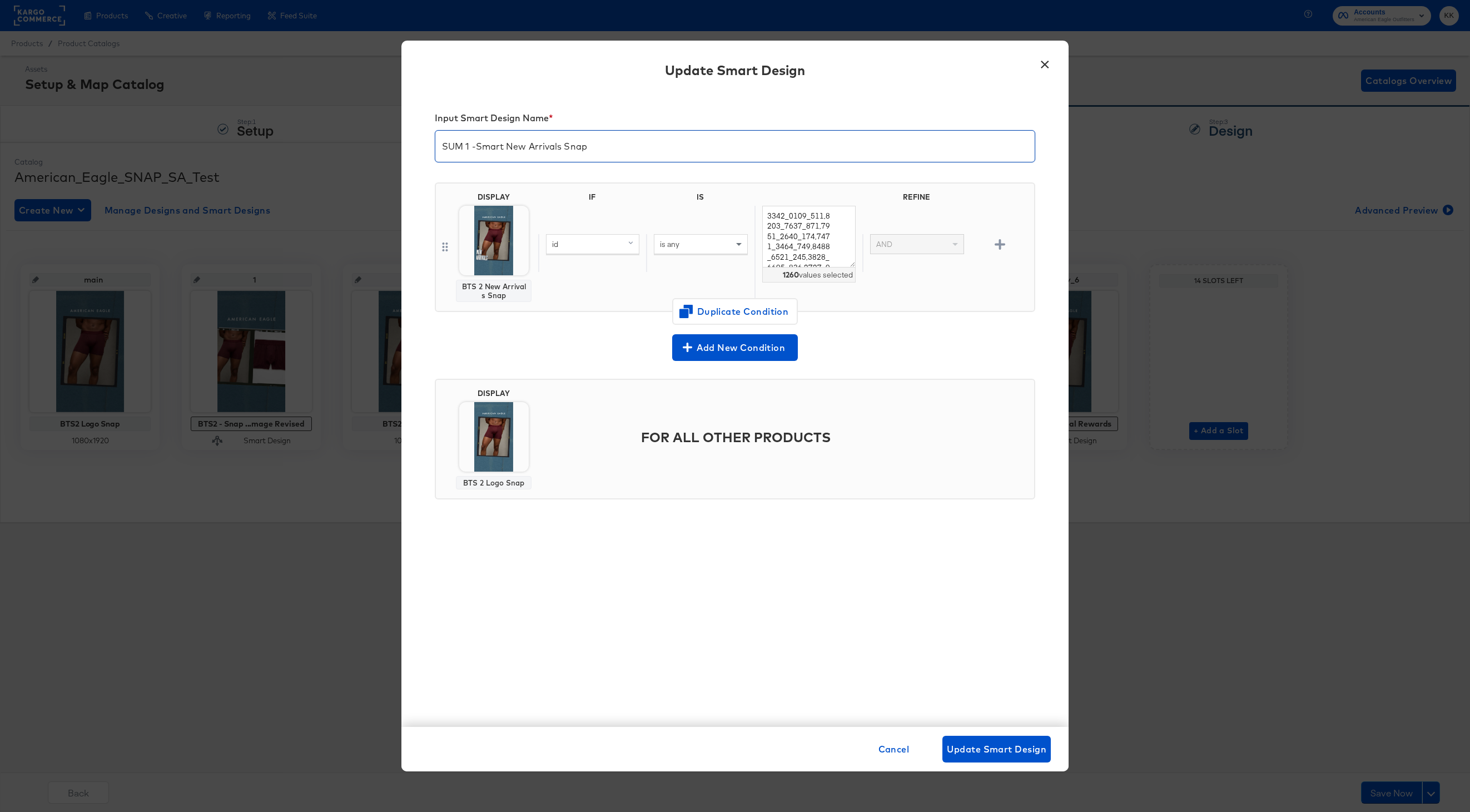
drag, startPoint x: 469, startPoint y: 144, endPoint x: 422, endPoint y: 144, distance: 47.0
click at [422, 144] on div "Input Smart Design Name * SUM 1 -Smart New Arrivals Snap DISPLAY BTS 2 New Arri…" at bounding box center [735, 410] width 668 height 634
click at [505, 145] on input "BTS2 -Smart New Arrivals Snap" at bounding box center [735, 142] width 599 height 32
type input "BTS2 - New Arrivals Snap"
click at [1015, 746] on span "Update Smart Design" at bounding box center [997, 749] width 100 height 16
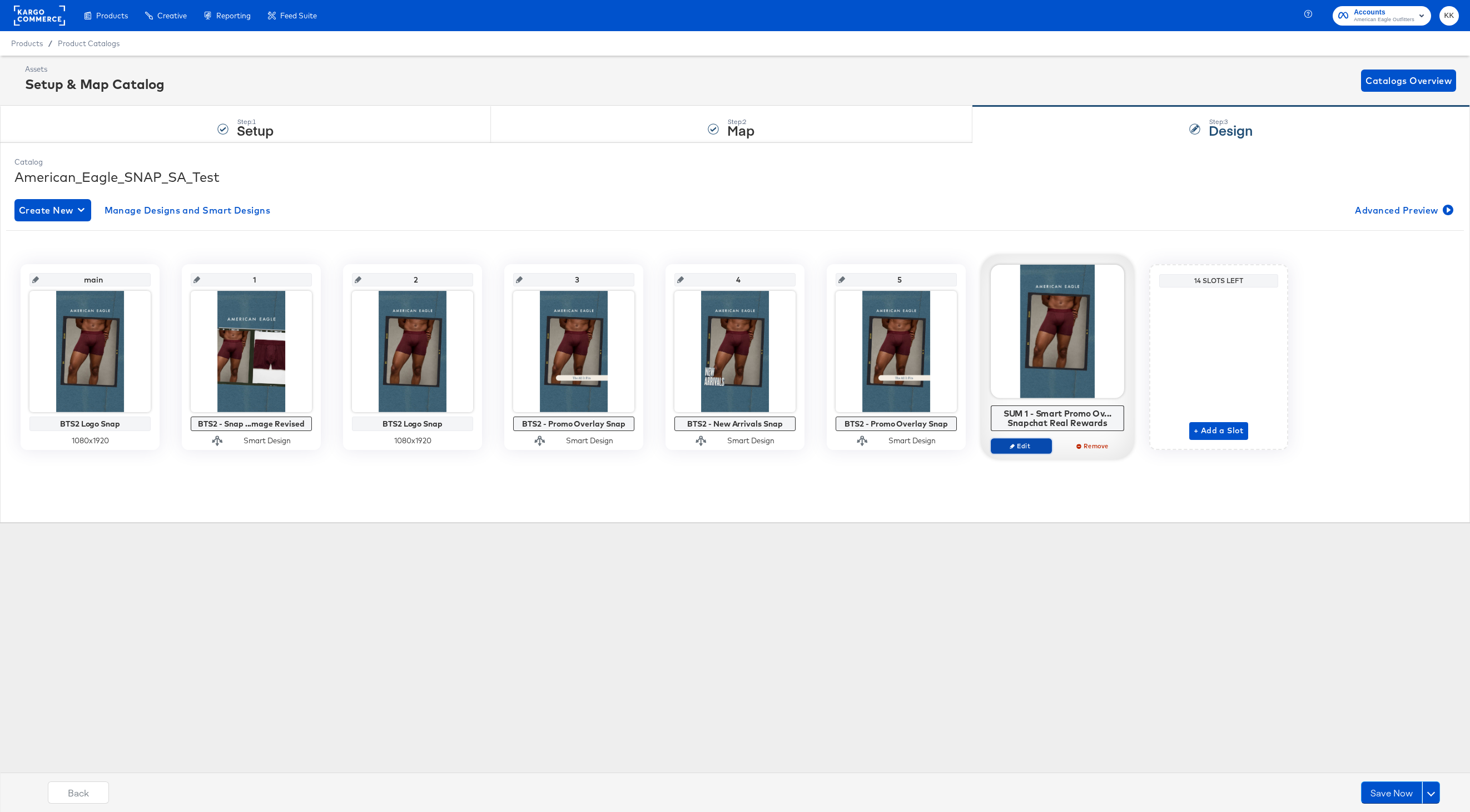
click at [1025, 442] on span "Edit" at bounding box center [1021, 446] width 51 height 9
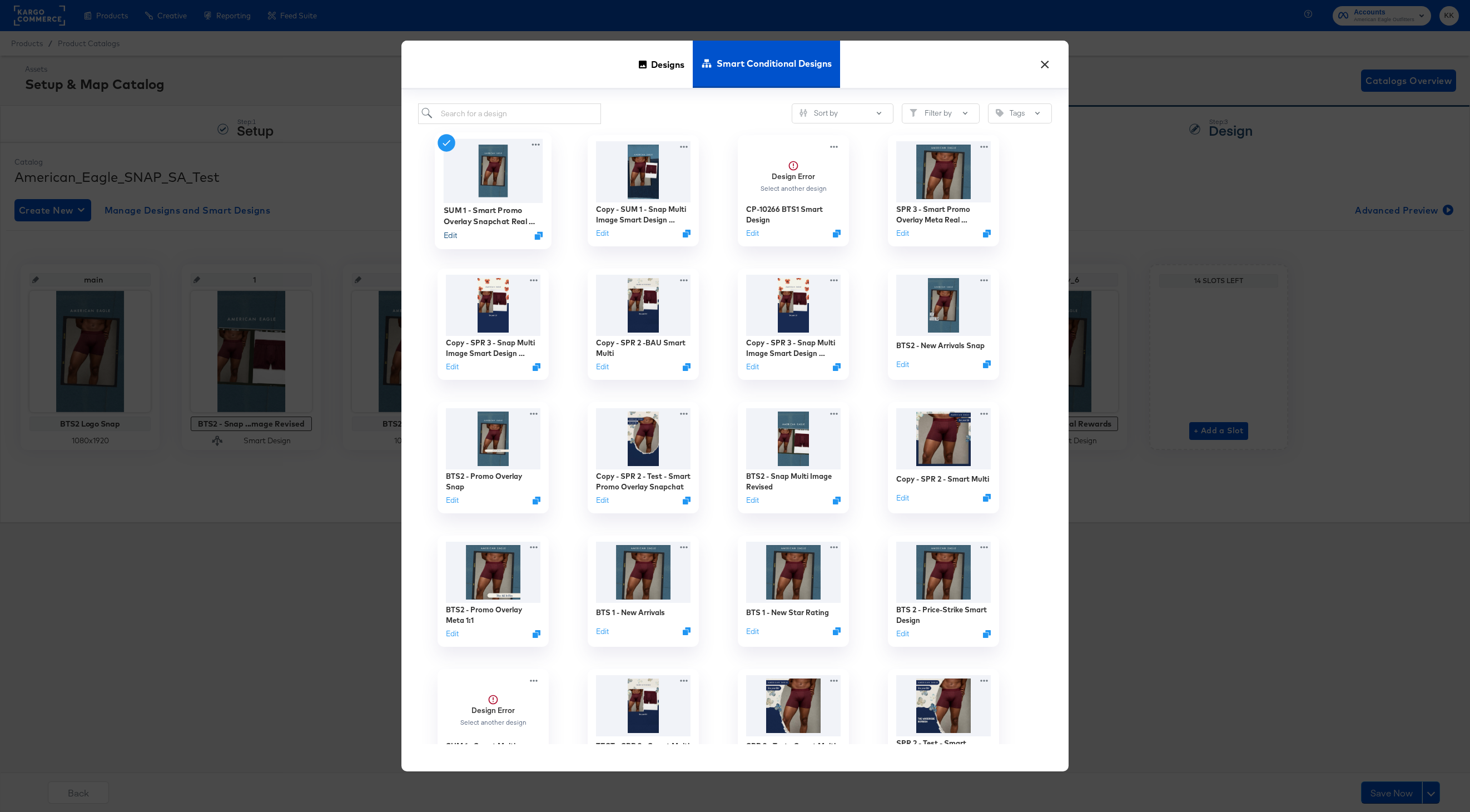
click at [455, 235] on button "Edit" at bounding box center [450, 234] width 13 height 10
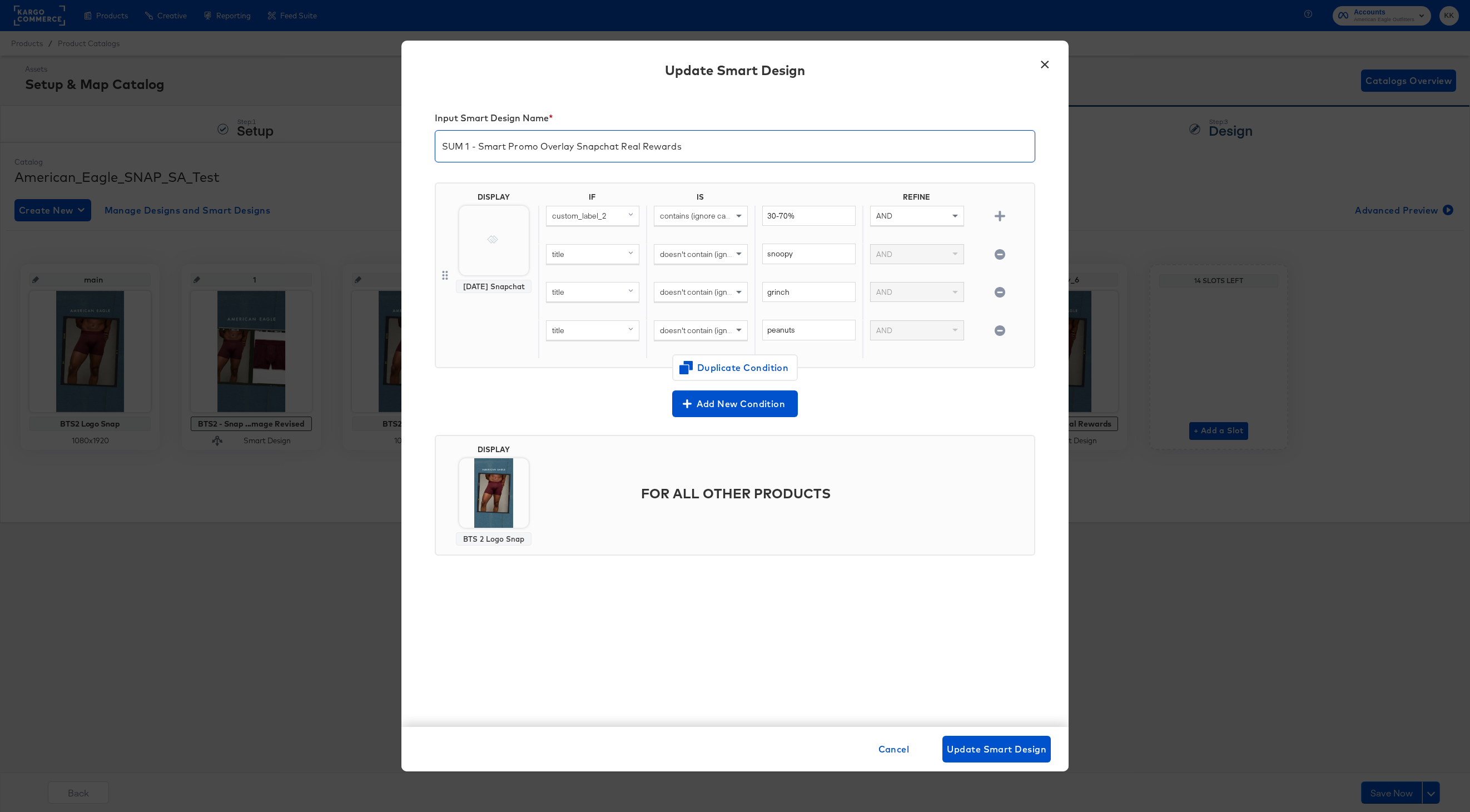
drag, startPoint x: 469, startPoint y: 142, endPoint x: 420, endPoint y: 142, distance: 49.0
click at [420, 142] on div "Input Smart Design Name * SUM 1 - Smart Promo Overlay Snapchat Real Rewards DIS…" at bounding box center [735, 410] width 668 height 634
click at [507, 145] on input "BST2 - Smart Promo Overlay Snapchat Real Rewards" at bounding box center [735, 142] width 599 height 32
drag, startPoint x: 508, startPoint y: 147, endPoint x: 539, endPoint y: 147, distance: 31.0
click at [539, 147] on input "BST2 - Promo Overlay Snapchat Real Rewards" at bounding box center [735, 142] width 599 height 32
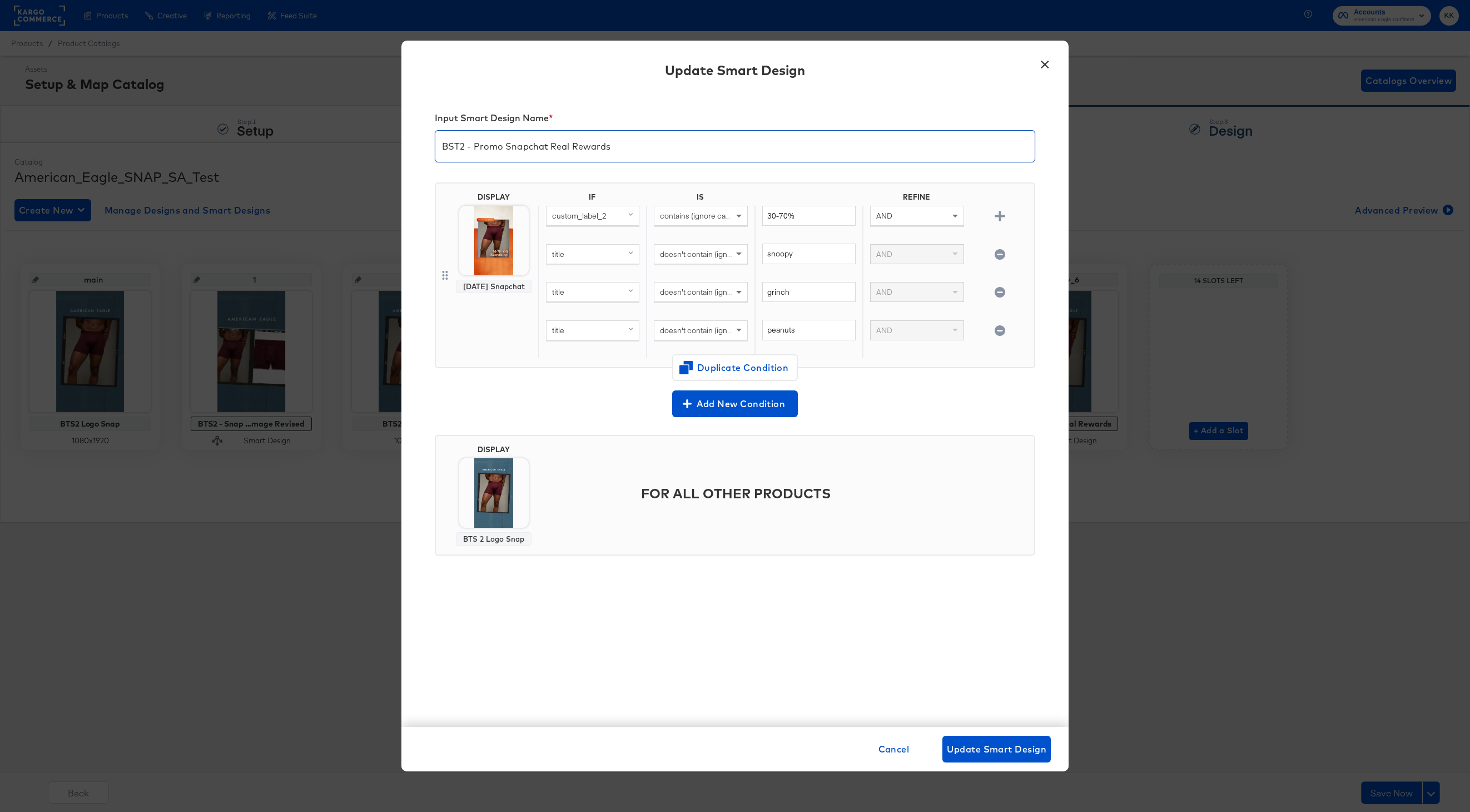
click at [548, 148] on input "BST2 - Promo Snapchat Real Rewards" at bounding box center [735, 142] width 599 height 32
click at [578, 146] on input "BST2 - Promo Real Rewards" at bounding box center [735, 142] width 599 height 32
type input "BST2 - Promo Real Rewards Snap"
click at [998, 744] on span "Update Smart Design" at bounding box center [997, 749] width 100 height 16
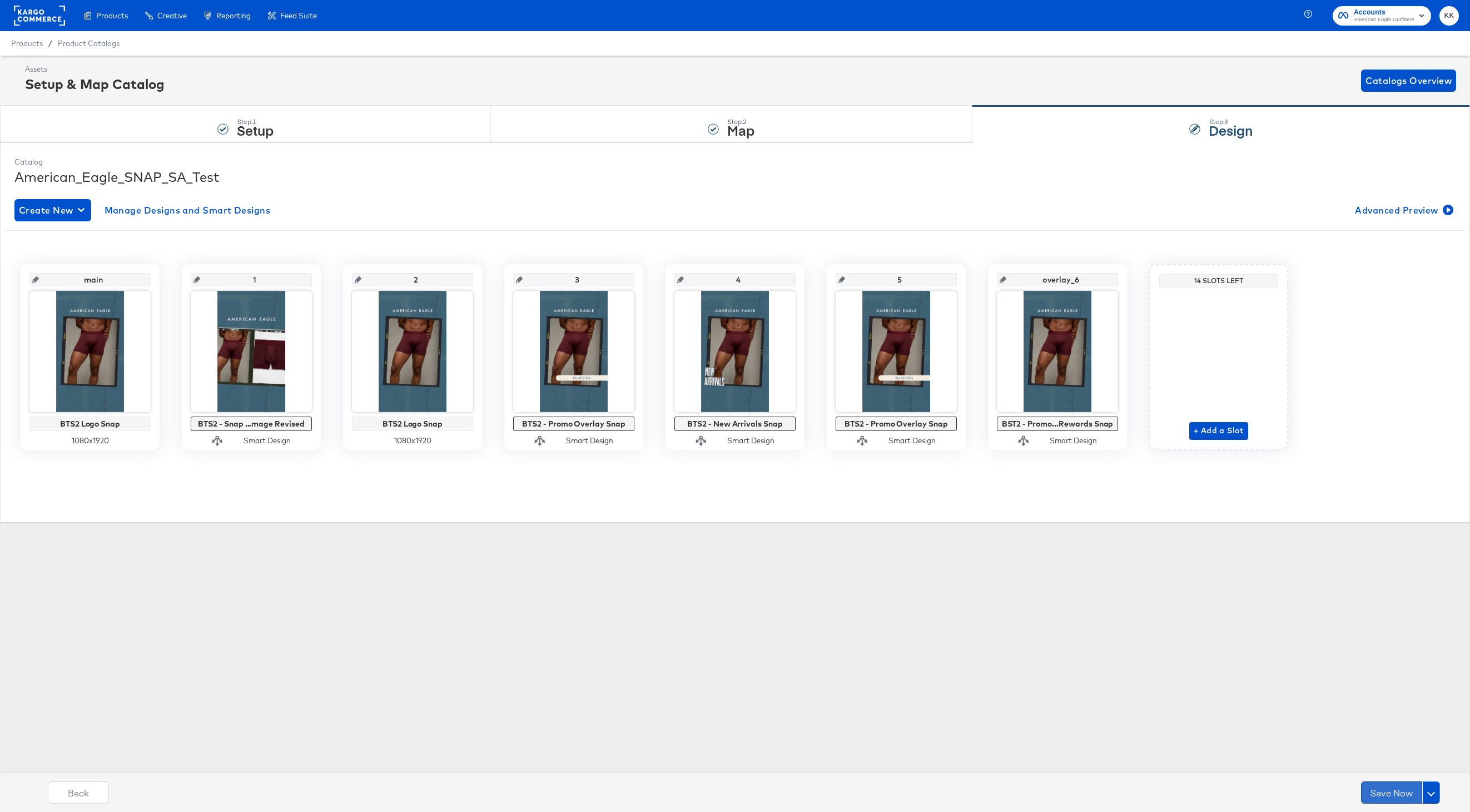
click at [1377, 790] on button "Save Now" at bounding box center [1392, 792] width 61 height 22
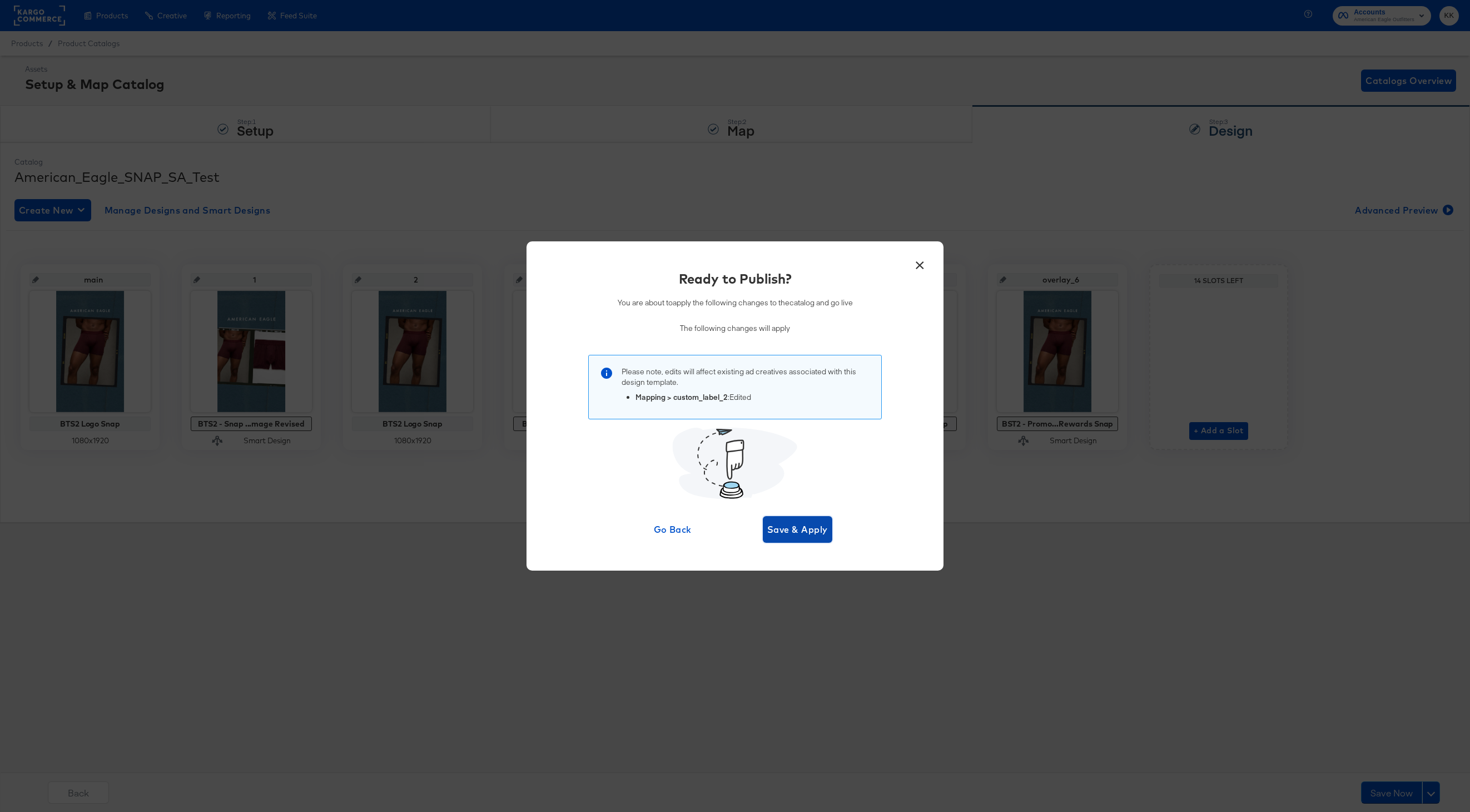
click at [816, 536] on span "Save & Apply" at bounding box center [797, 529] width 60 height 16
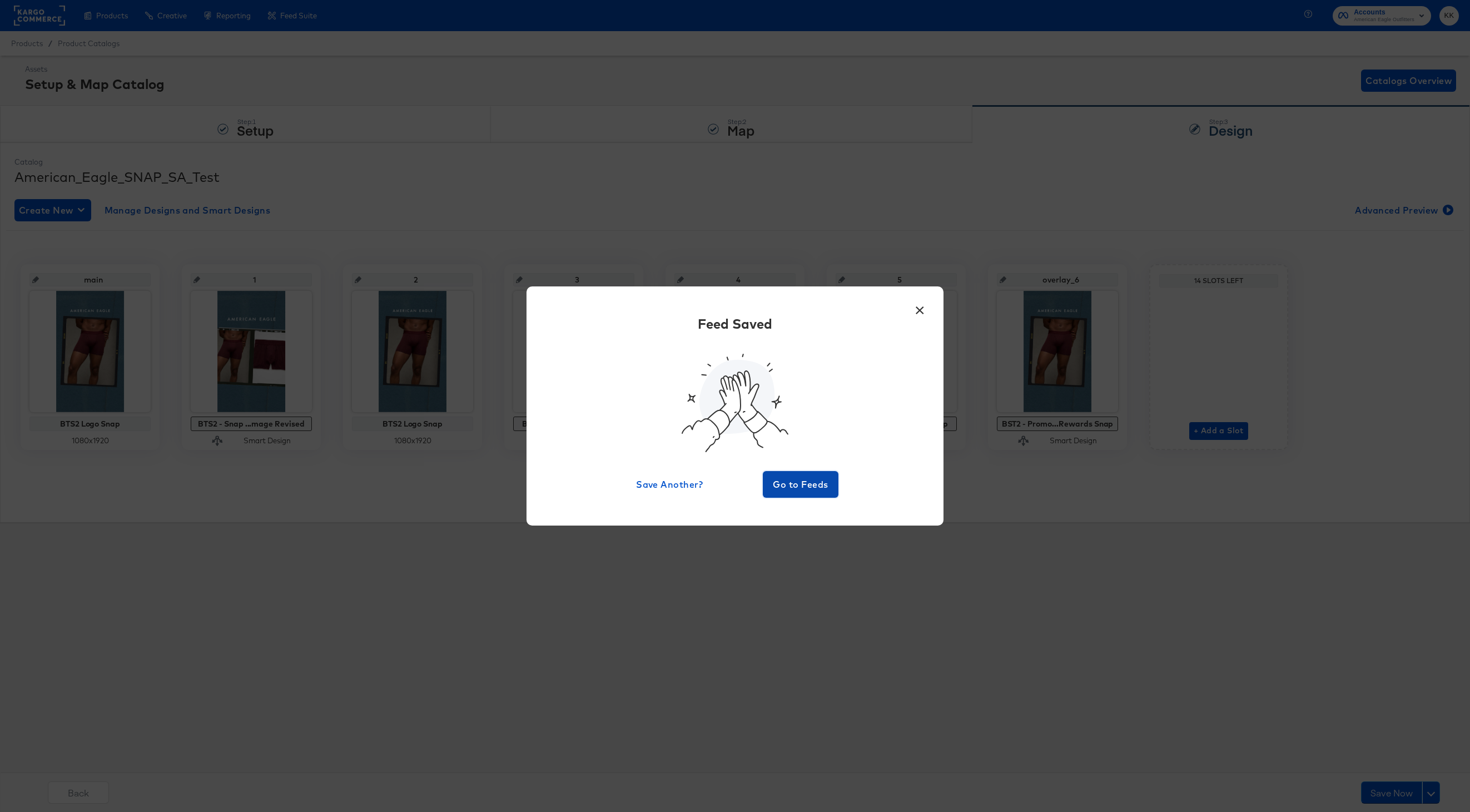
click at [790, 485] on span "Go to Feeds" at bounding box center [801, 485] width 66 height 16
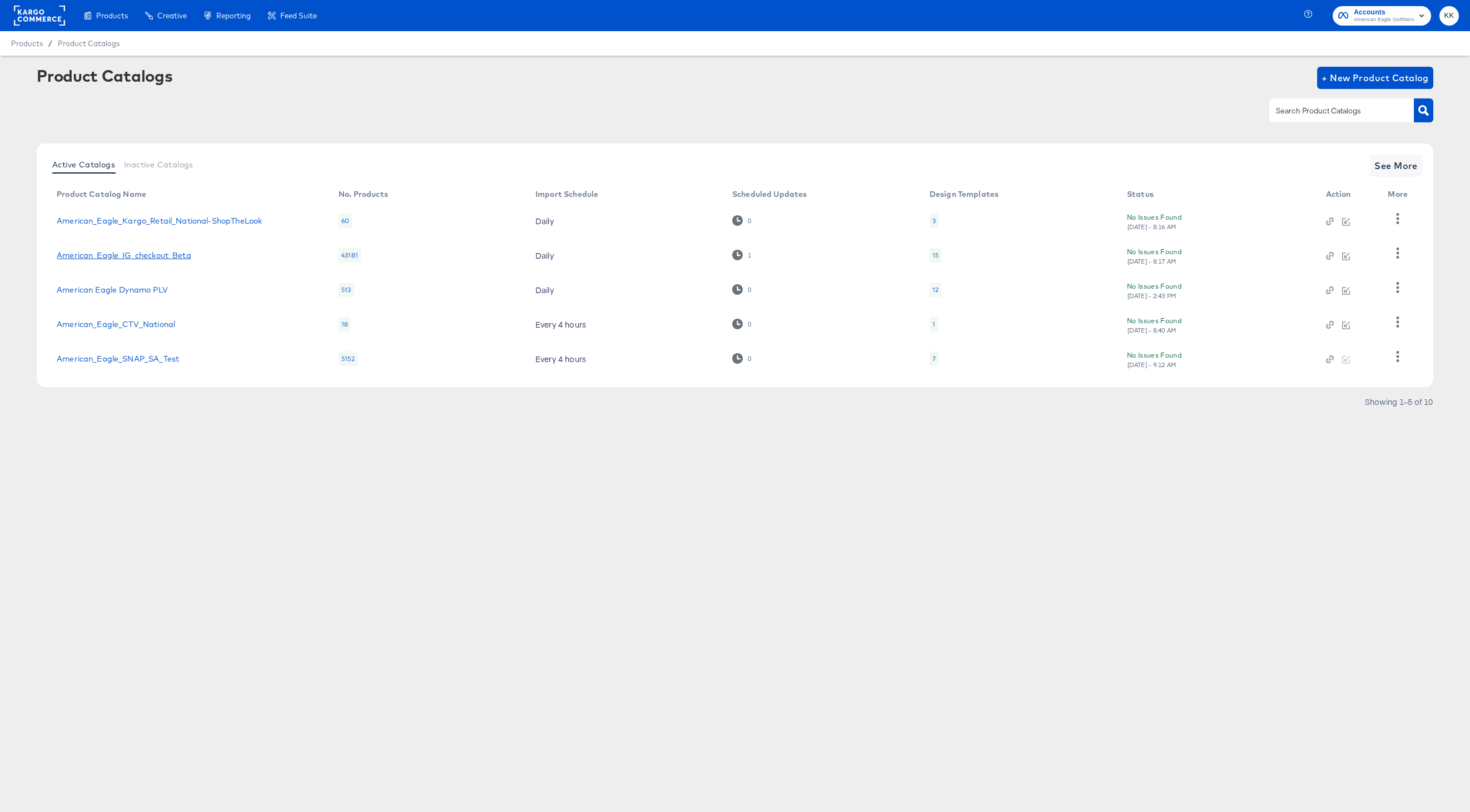
click at [132, 254] on link "American_Eagle_IG_checkout_Beta" at bounding box center [124, 256] width 135 height 9
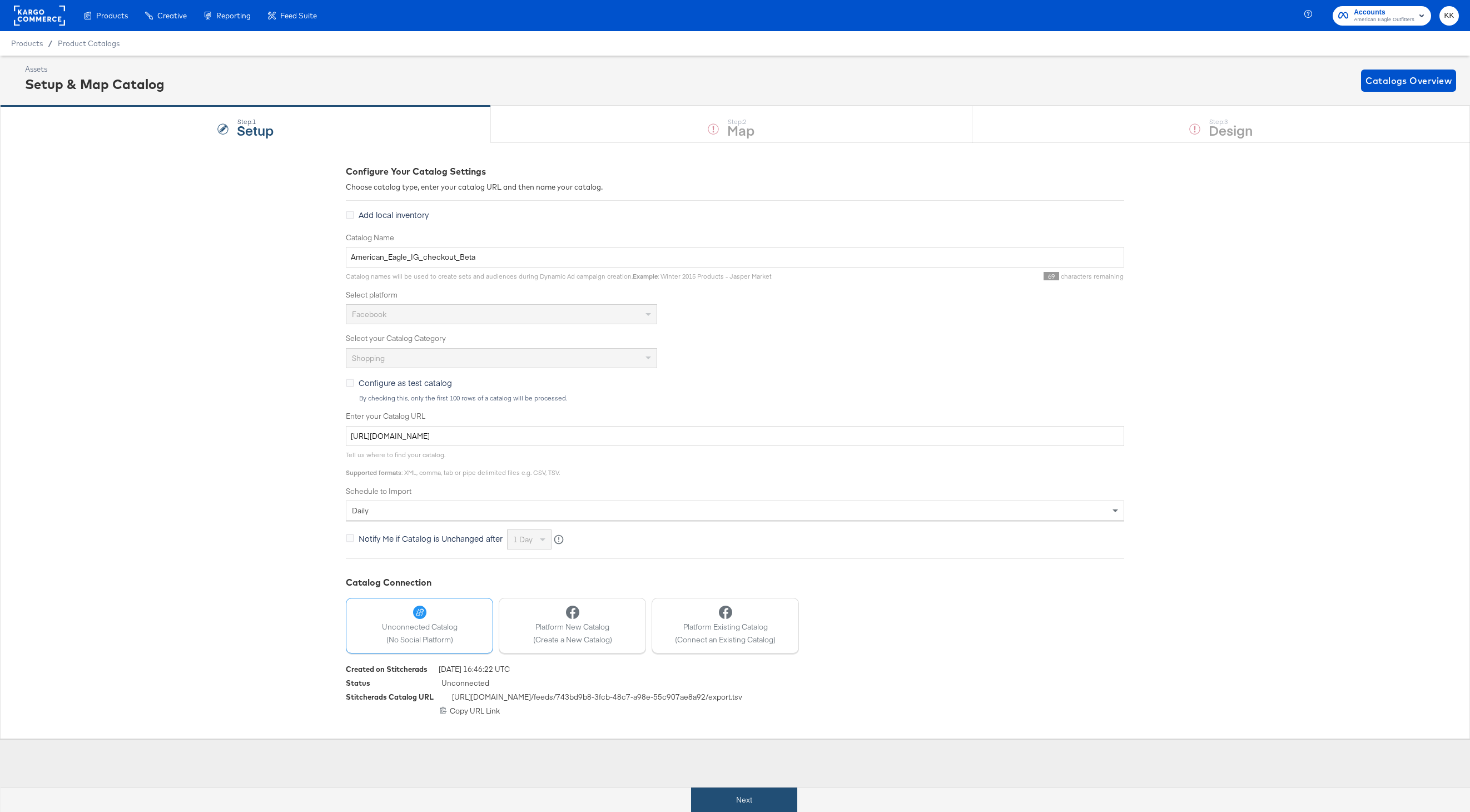
click at [726, 807] on button "Next" at bounding box center [744, 800] width 106 height 25
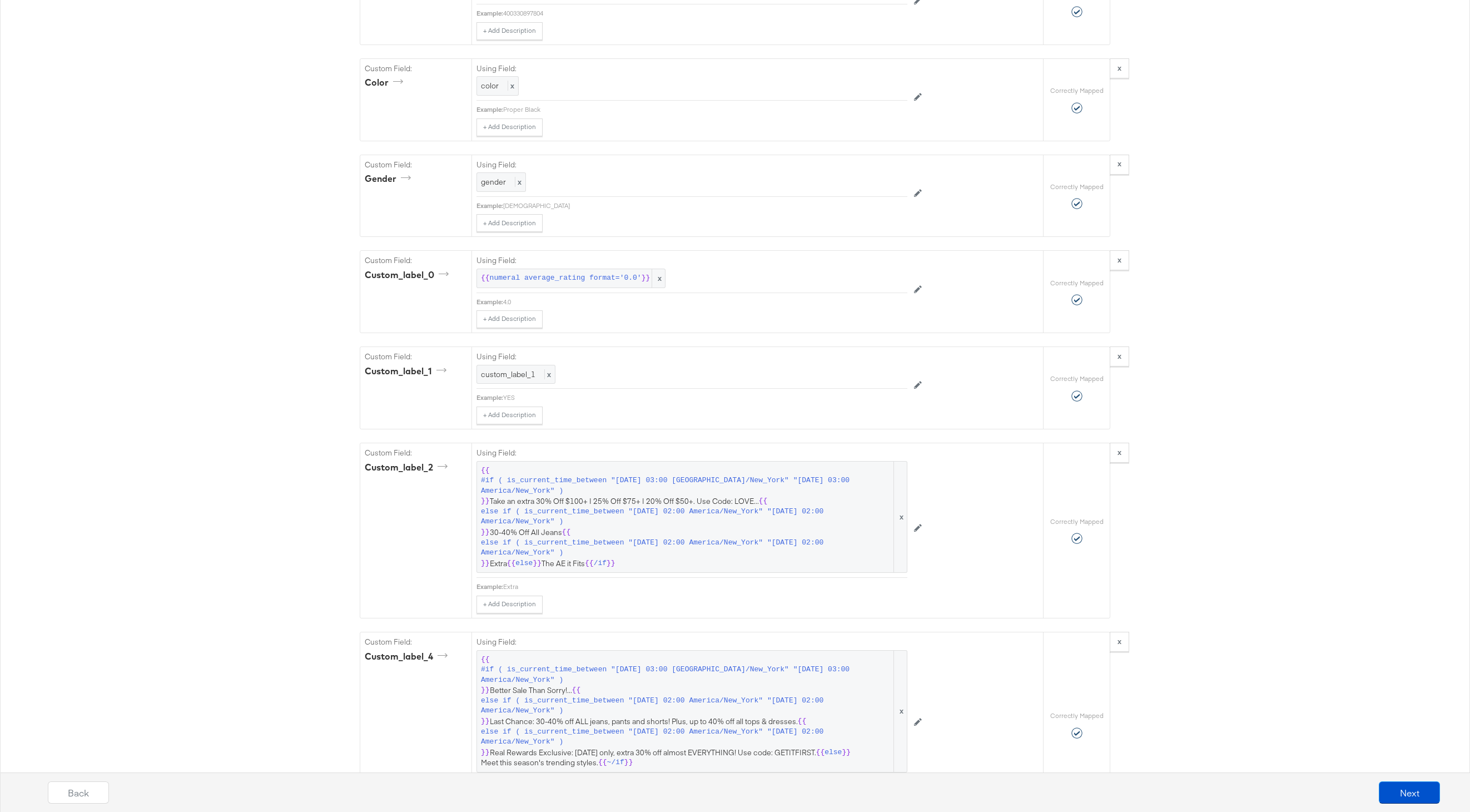
scroll to position [1467, 0]
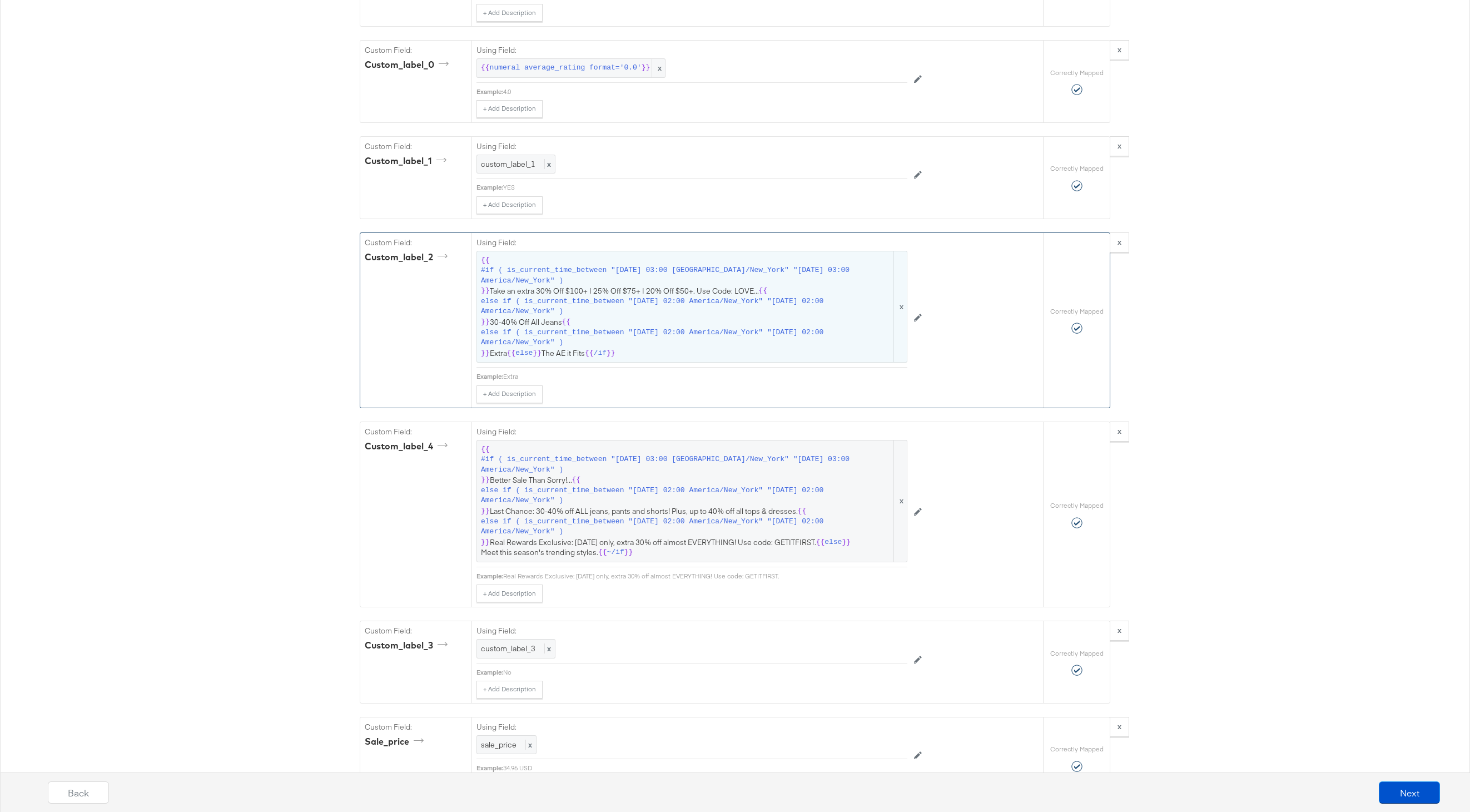
click at [662, 312] on span "else if ( is_current_time_between "2025-08-07 02:00 America/New_York" "2025-08-…" at bounding box center [687, 307] width 411 height 21
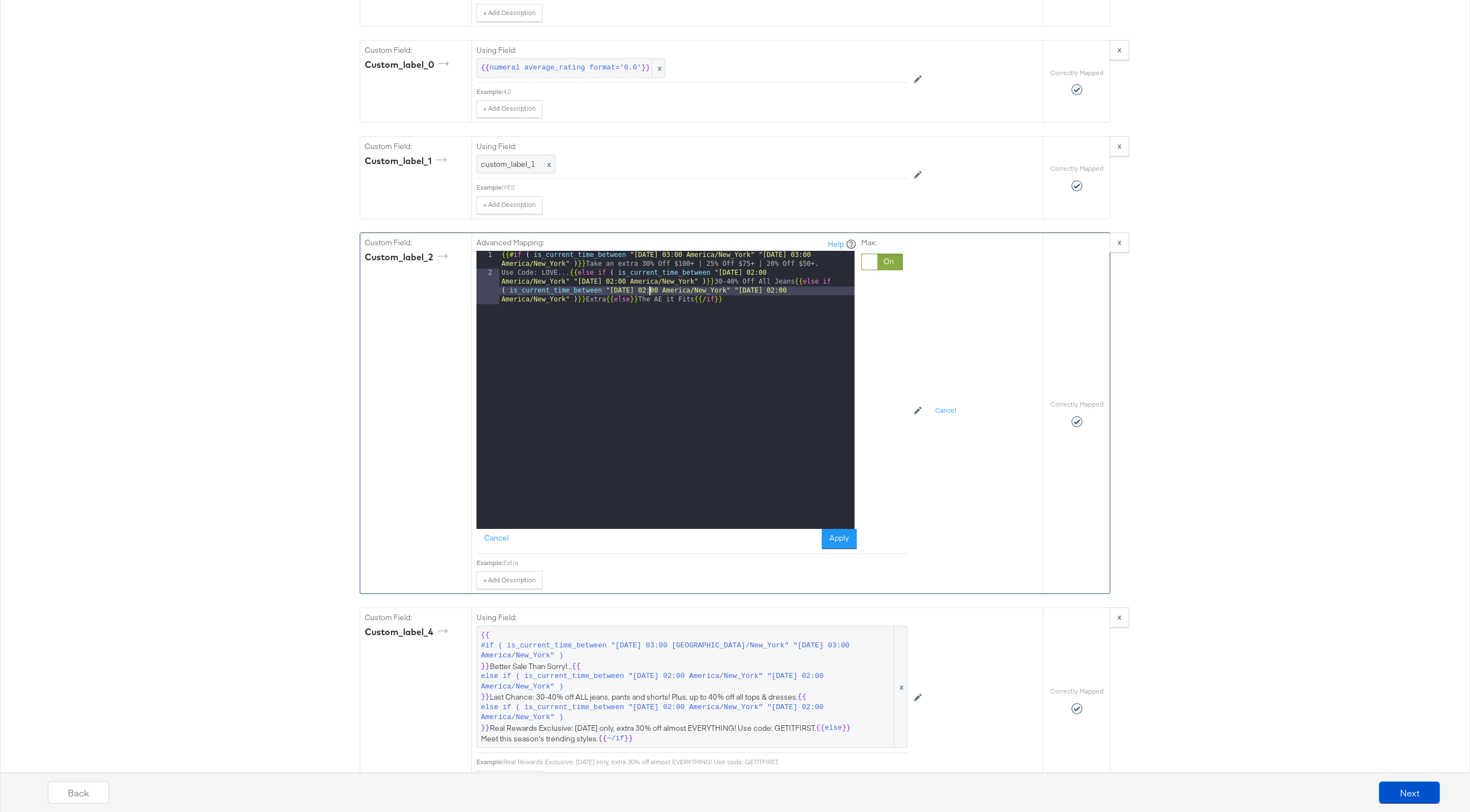
click at [649, 292] on div "{{# if ( is_current_time_between "2024-06-28 03:00 America/New_York" "2024-06-2…" at bounding box center [677, 416] width 355 height 332
click at [836, 542] on button "Apply" at bounding box center [839, 538] width 35 height 20
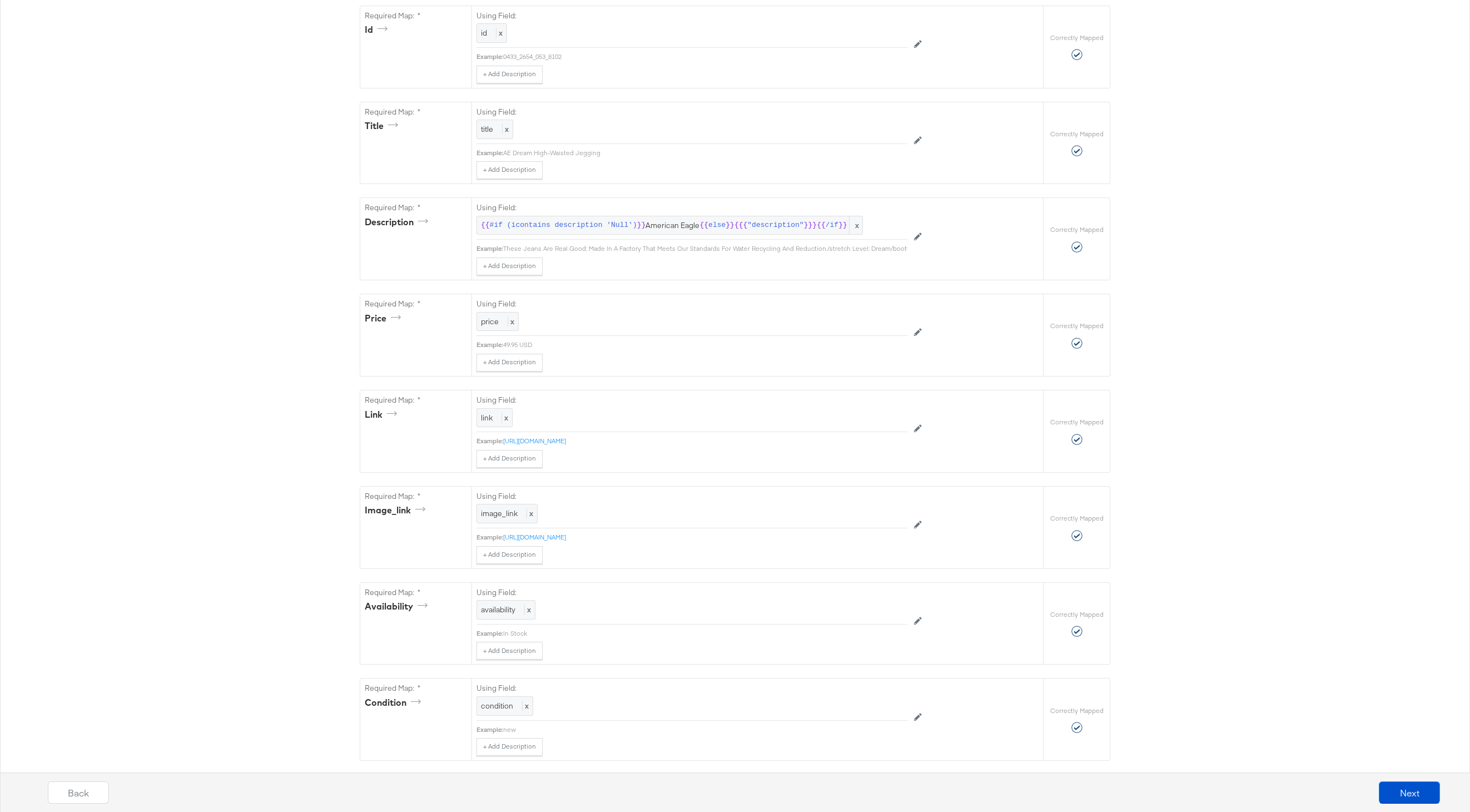
scroll to position [0, 0]
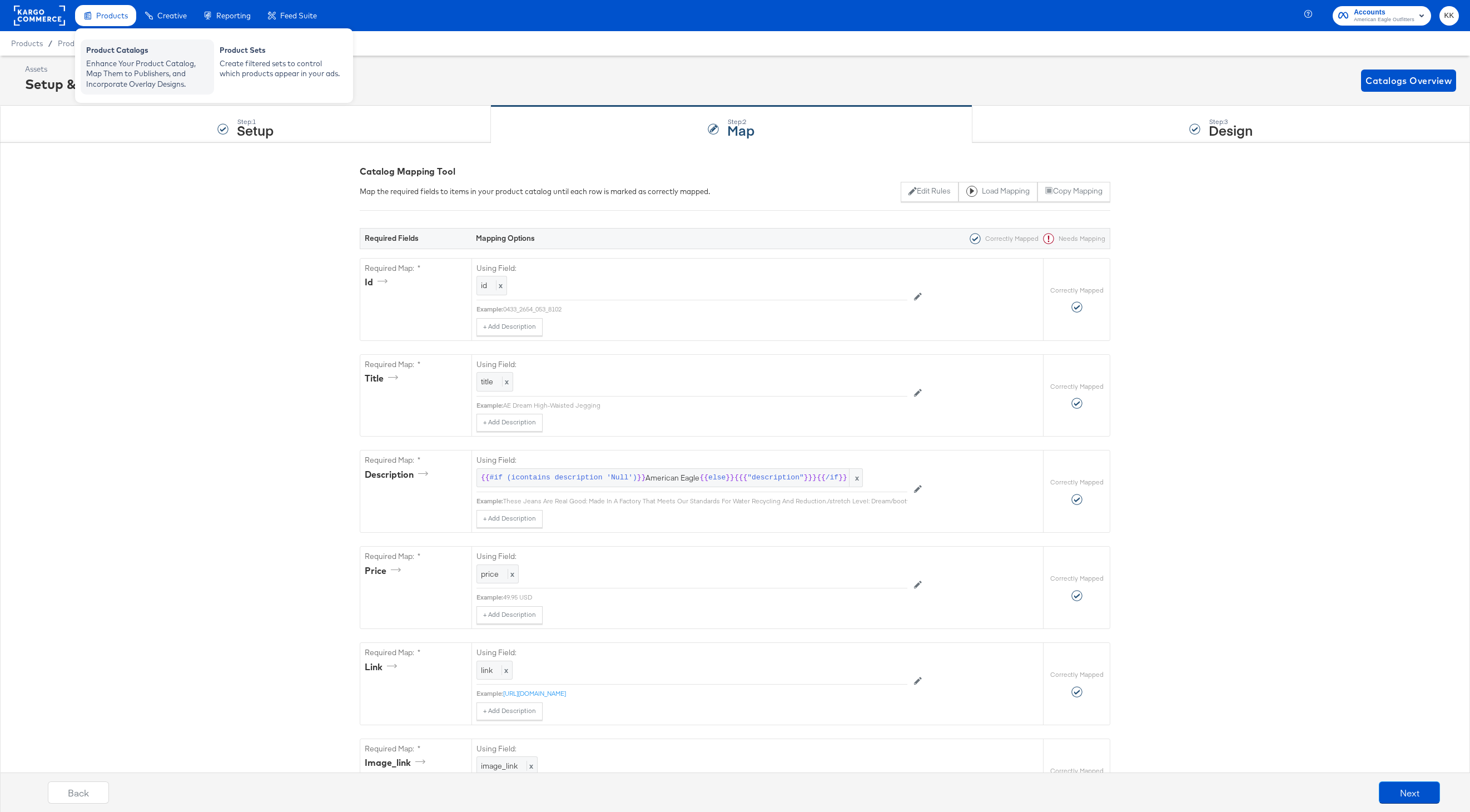
click at [101, 44] on div "Product Catalogs Enhance Your Product Catalog, Map Them to Publishers, and Inco…" at bounding box center [147, 66] width 134 height 55
click at [112, 75] on div "Enhance Your Product Catalog, Map Them to Publishers, and Incorporate Overlay D…" at bounding box center [148, 74] width 122 height 32
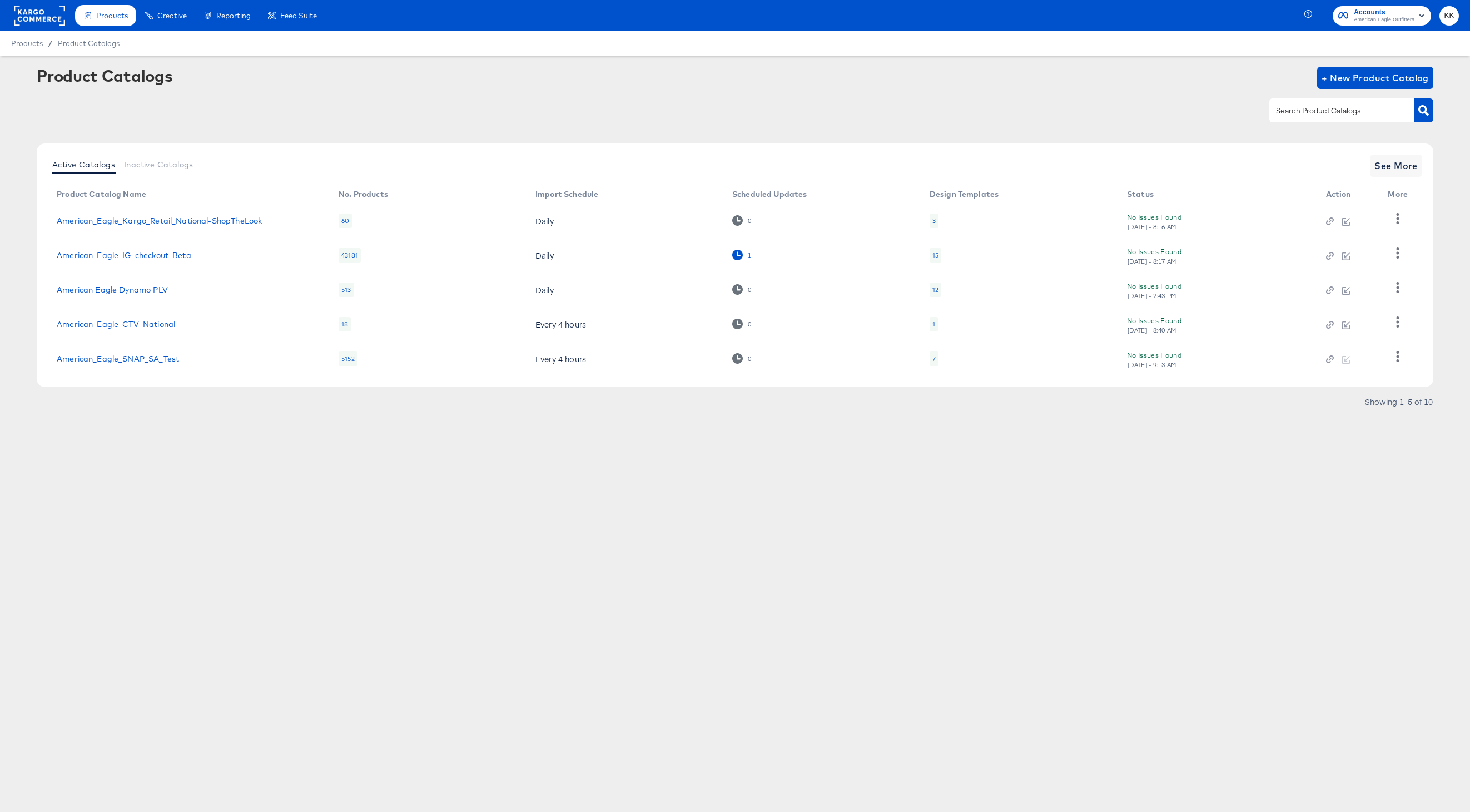
click at [736, 256] on icon at bounding box center [738, 255] width 10 height 10
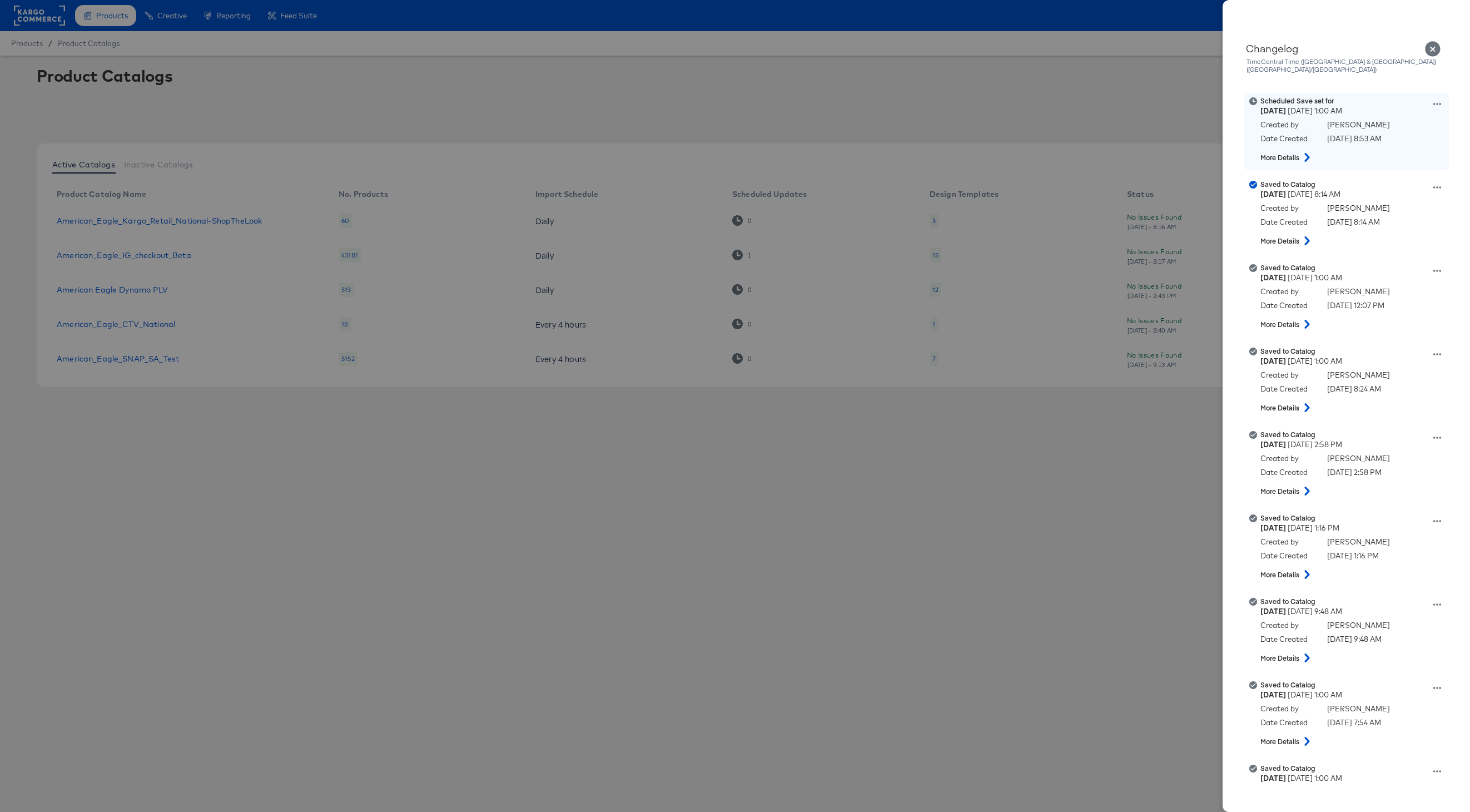
click at [1434, 103] on icon at bounding box center [1437, 104] width 8 height 3
click at [1398, 140] on button "Remove schedule" at bounding box center [1385, 148] width 111 height 16
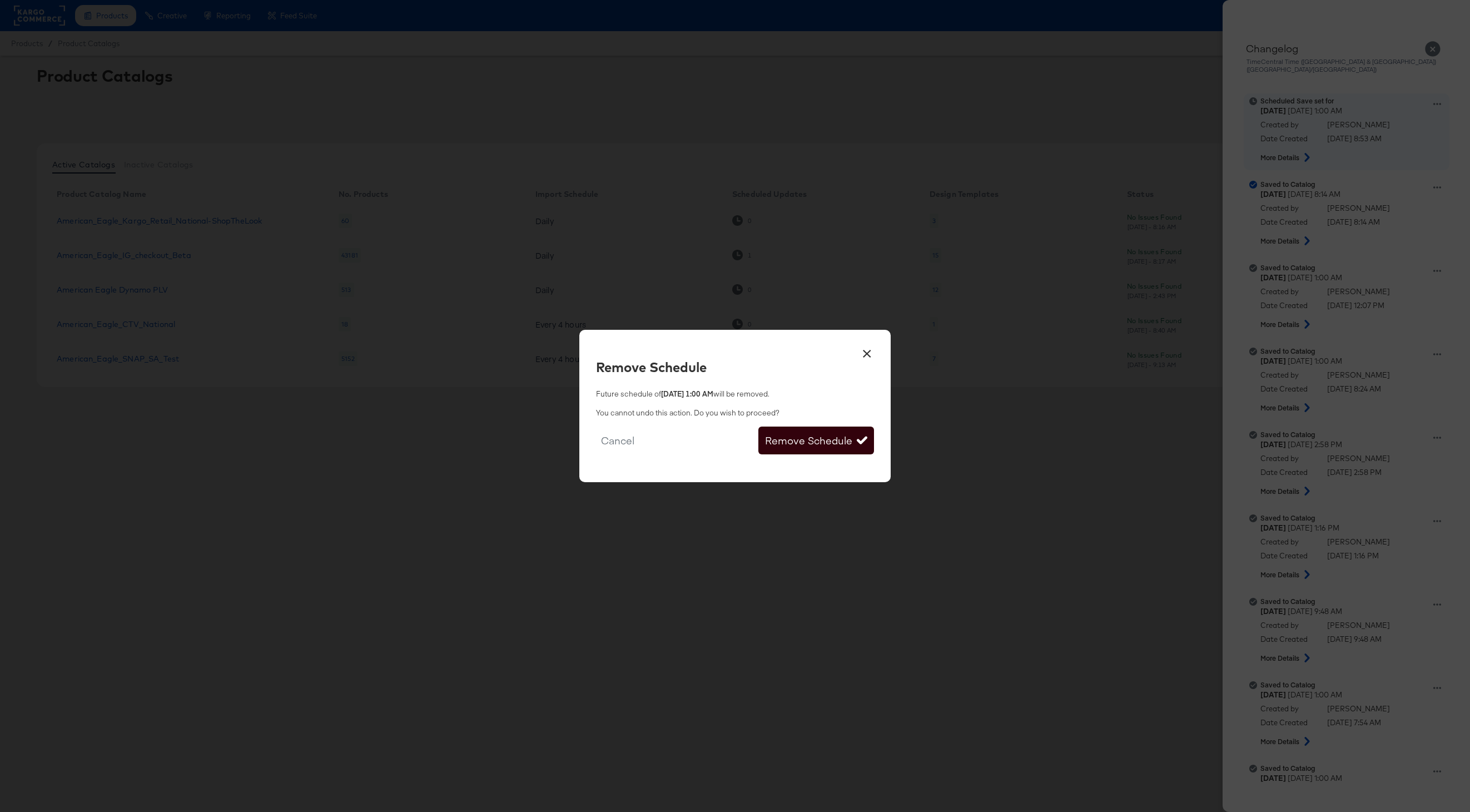
click at [840, 426] on button "Remove Schedule" at bounding box center [816, 440] width 116 height 28
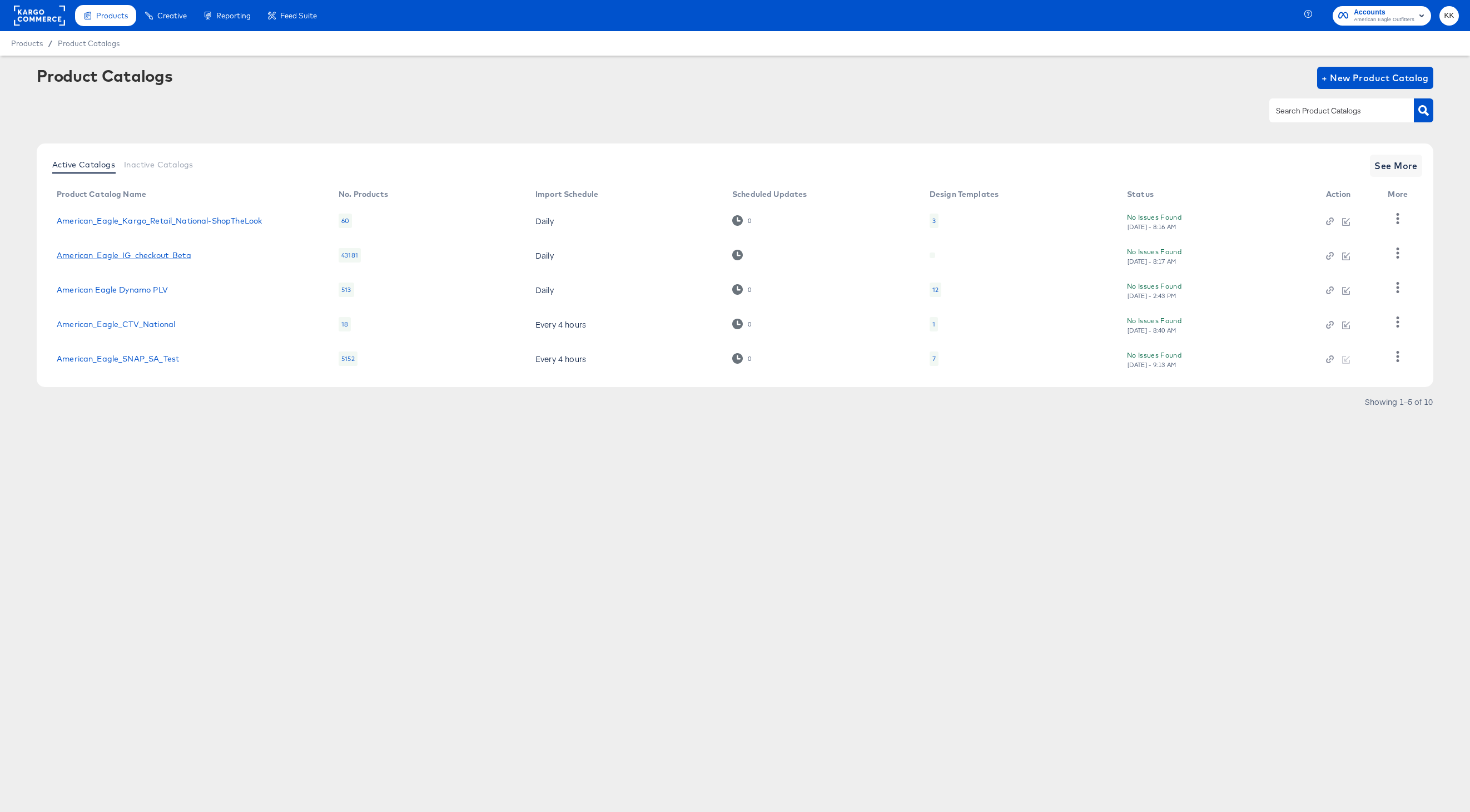
click at [153, 254] on link "American_Eagle_IG_checkout_Beta" at bounding box center [124, 256] width 135 height 9
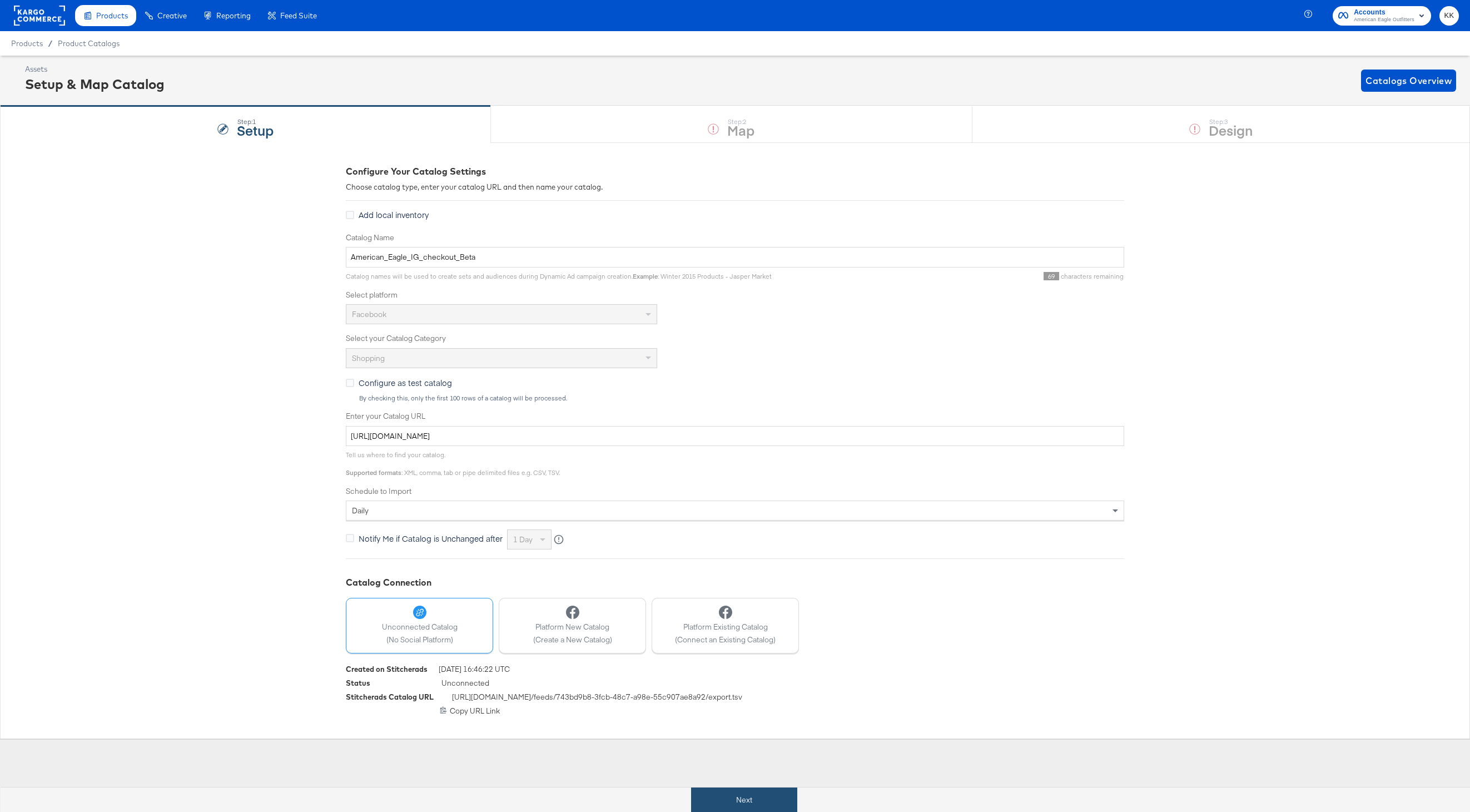
click at [713, 788] on button "Next" at bounding box center [744, 800] width 106 height 25
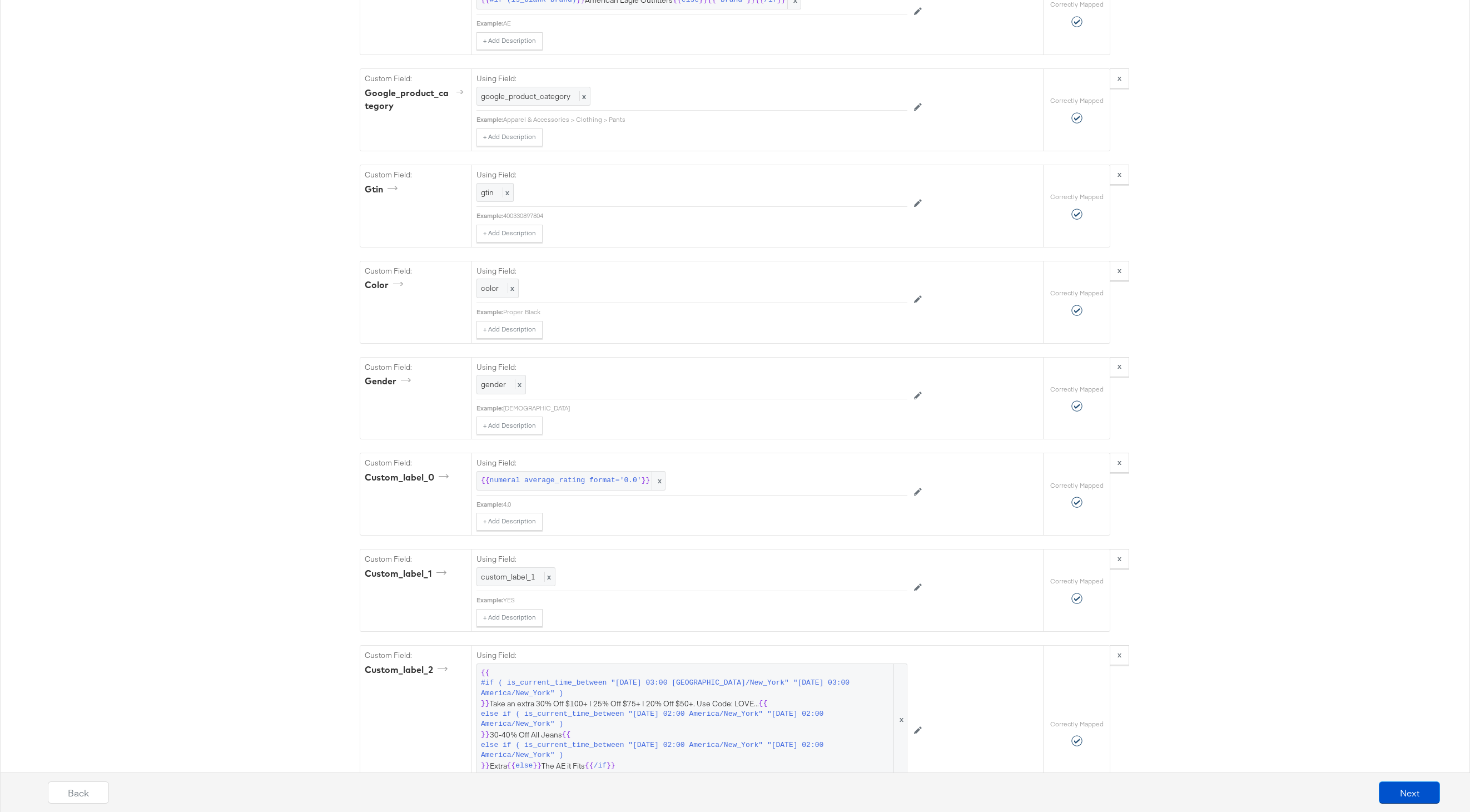
scroll to position [1242, 0]
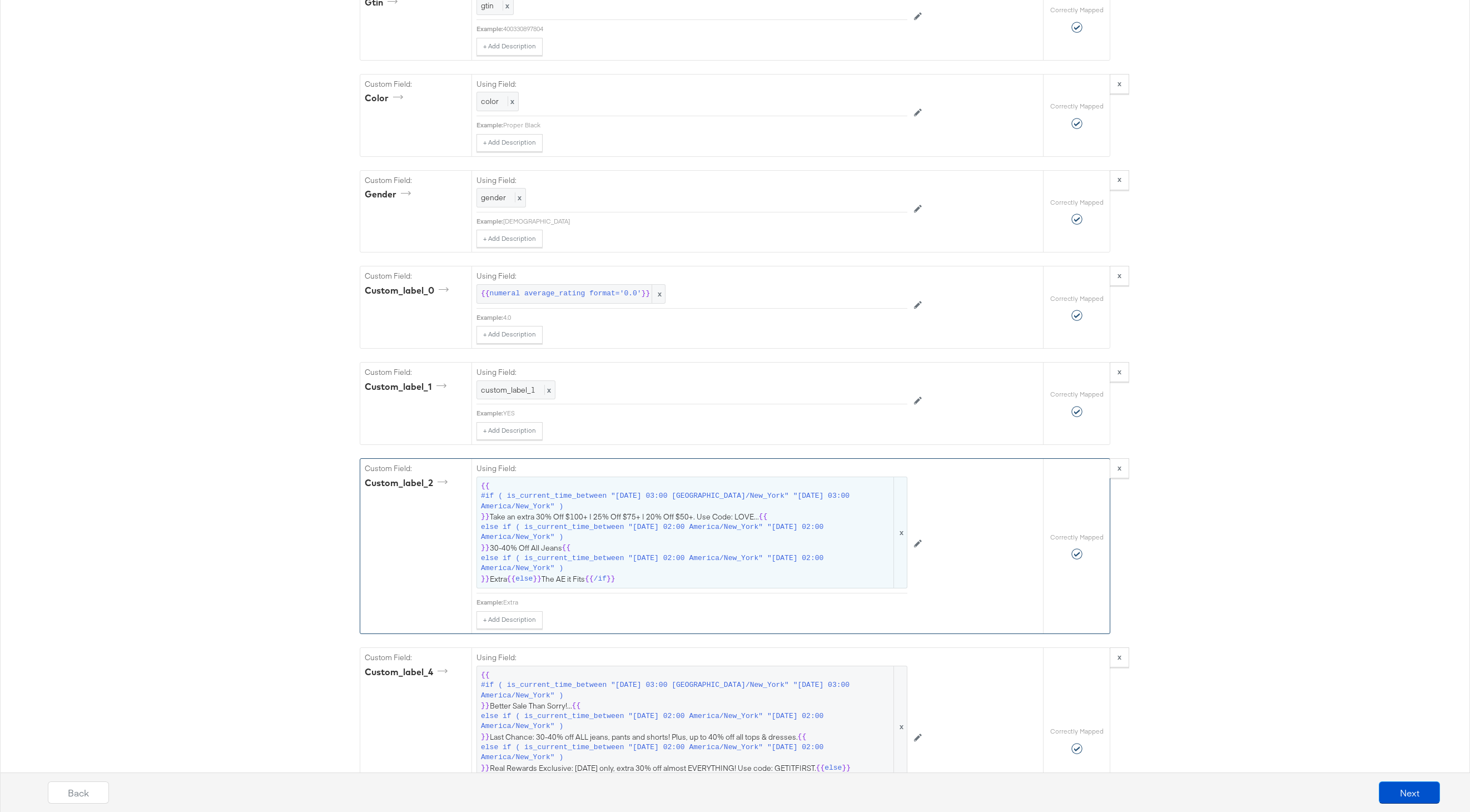
click at [628, 545] on span "{{ #if ( is_current_time_between "2024-06-28 03:00 America/New_York" "2024-06-2…" at bounding box center [692, 533] width 422 height 103
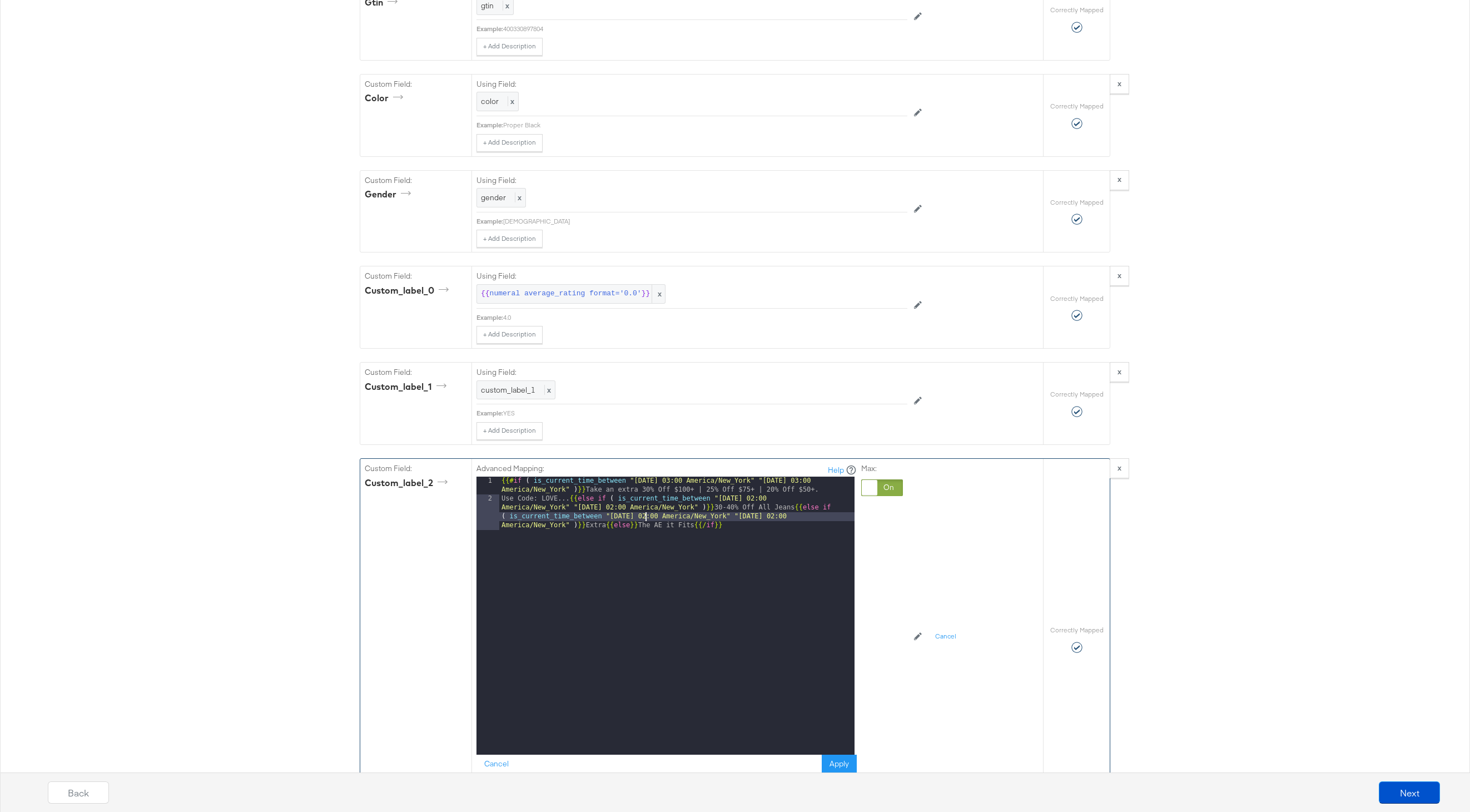
click at [647, 516] on div "{{# if ( is_current_time_between "2024-06-28 03:00 America/New_York" "2024-06-2…" at bounding box center [677, 642] width 355 height 332
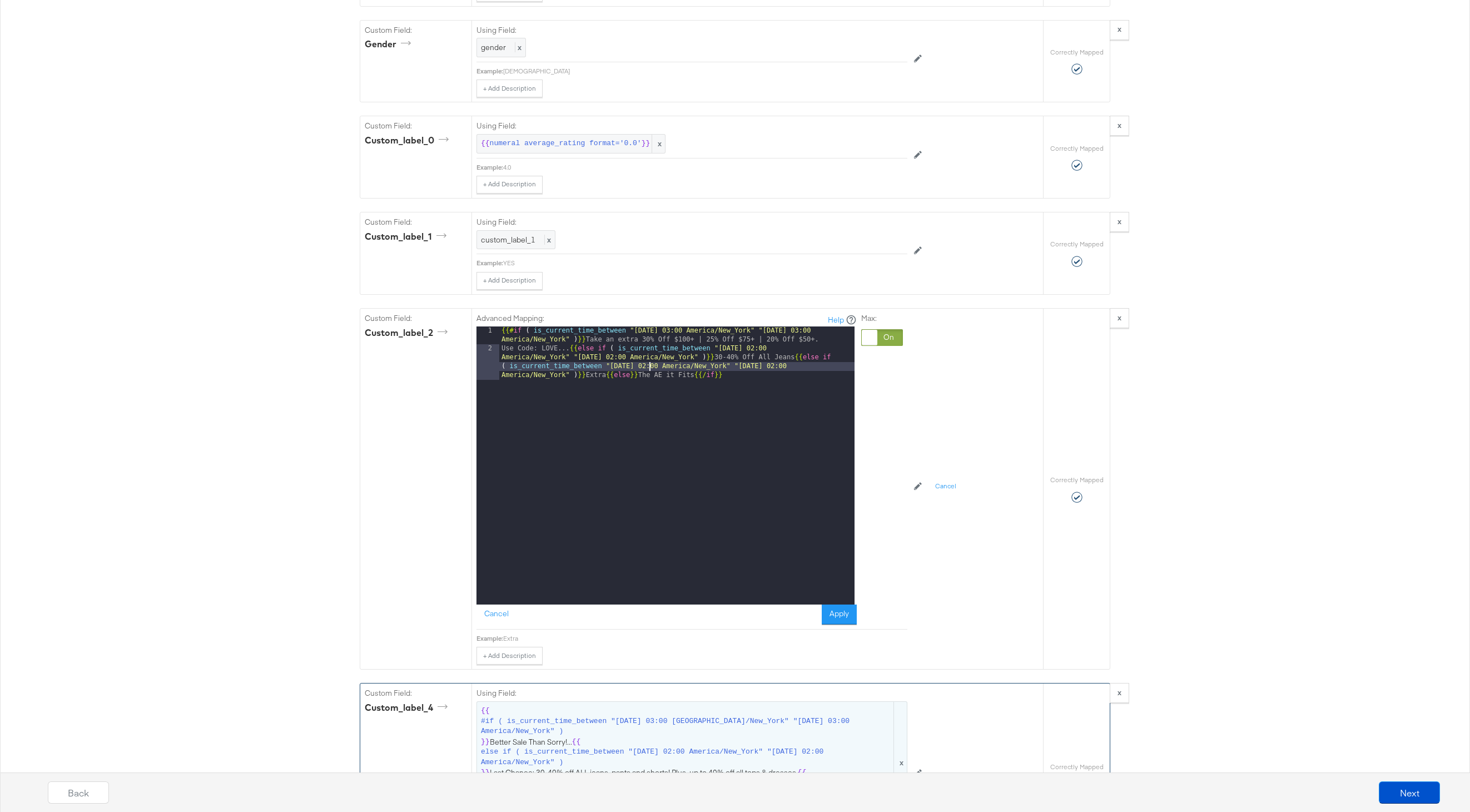
scroll to position [1514, 0]
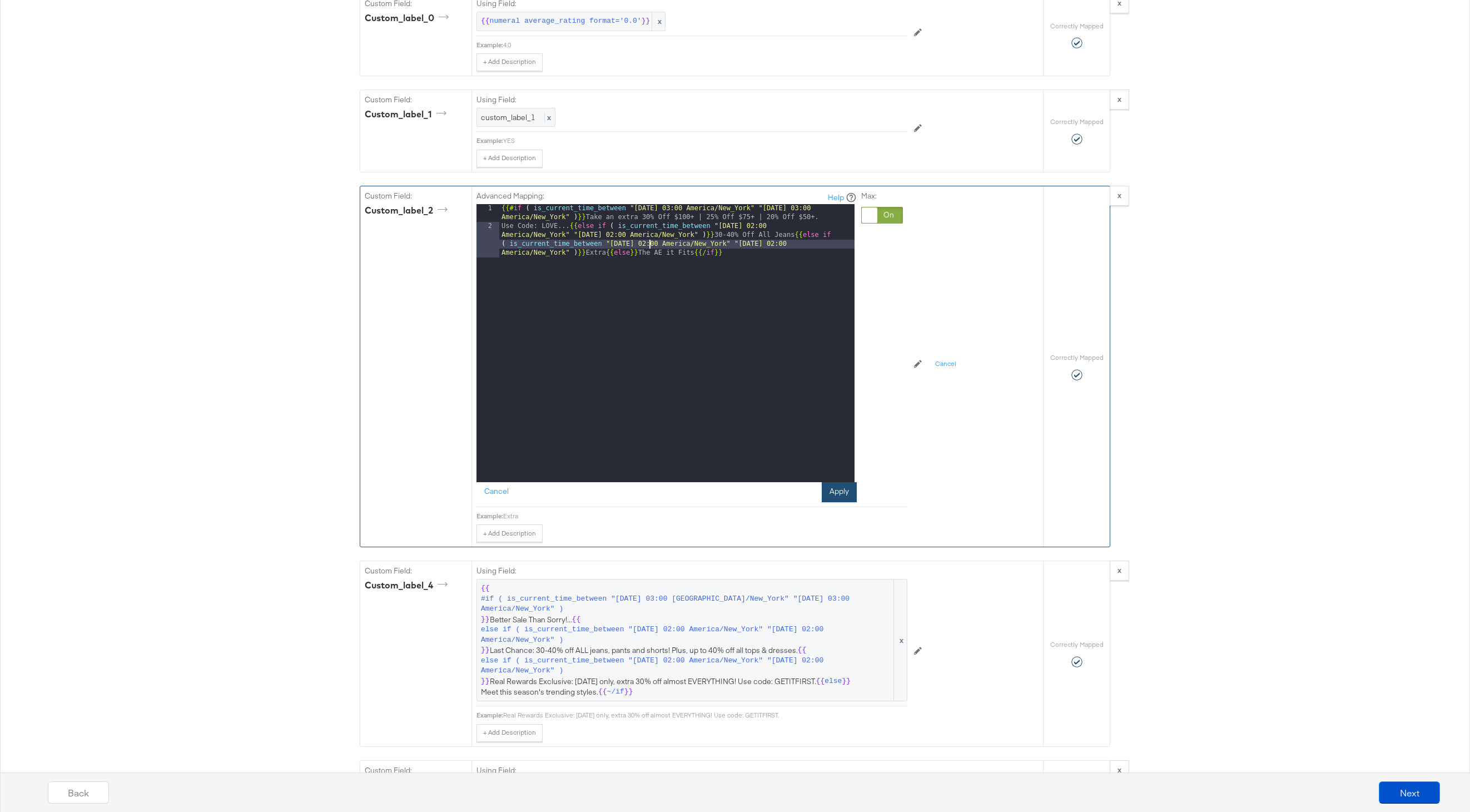
click at [846, 486] on button "Apply" at bounding box center [839, 492] width 35 height 20
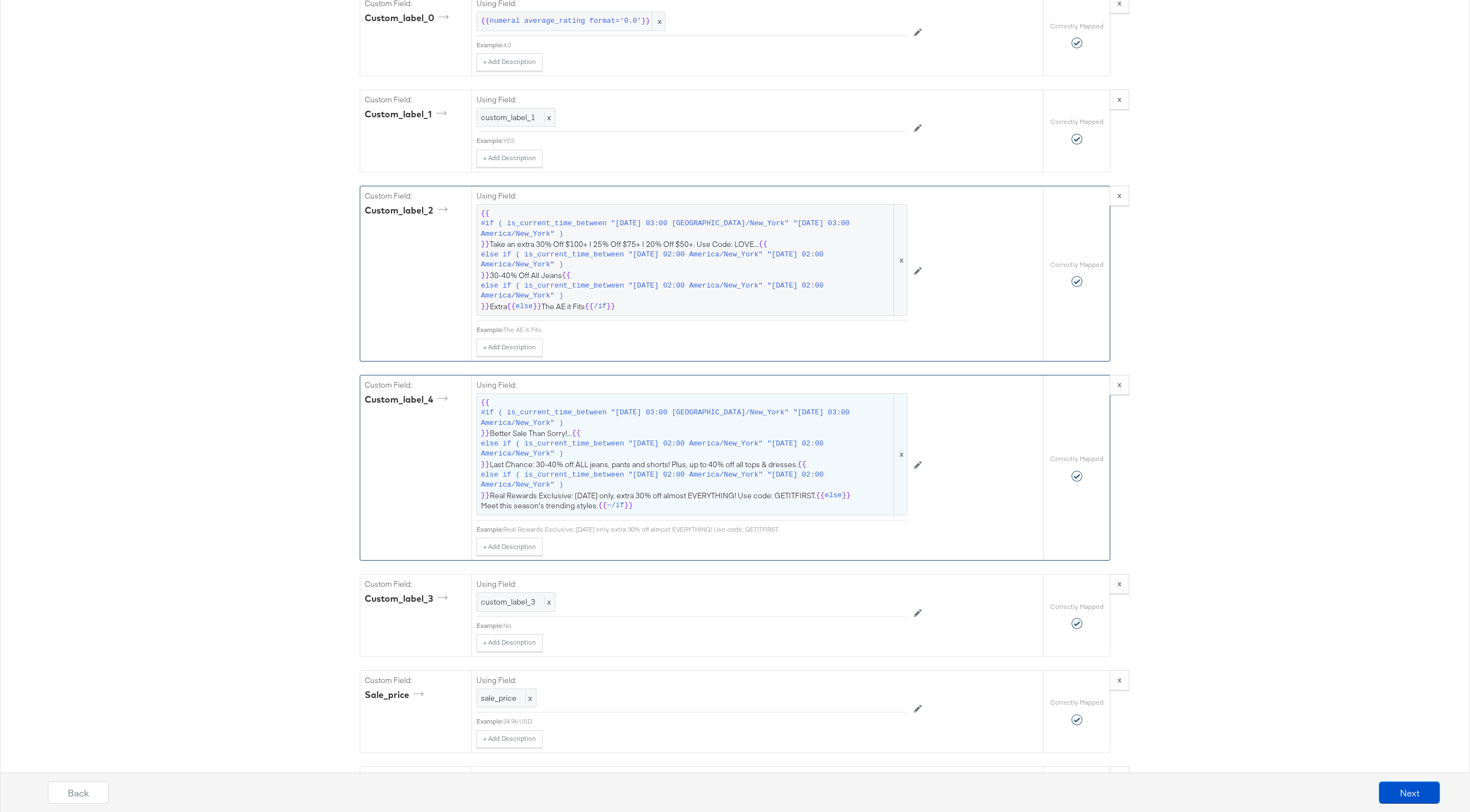
click at [660, 442] on span "else if ( is_current_time_between "2025-08-13 02:00 America/New_York" "2025-08-…" at bounding box center [687, 449] width 411 height 21
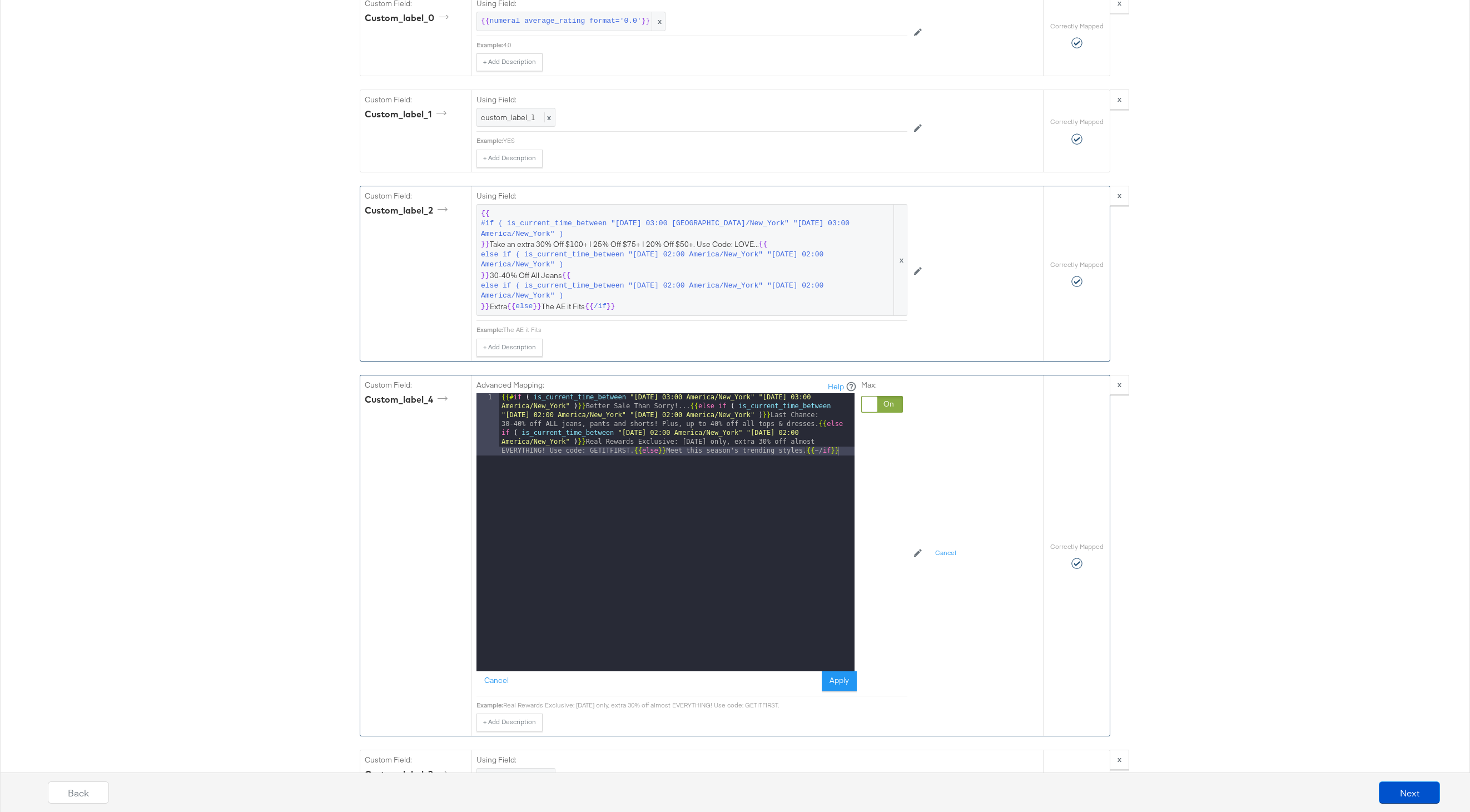
click at [633, 448] on div "{{# if ( is_current_time_between "2024-06-11 03:00 America/New_York" "2024-06-1…" at bounding box center [677, 594] width 355 height 402
drag, startPoint x: 637, startPoint y: 452, endPoint x: 606, endPoint y: 443, distance: 32.3
click at [606, 443] on div "{{# if ( is_current_time_between "2024-06-11 03:00 America/New_York" "2024-06-1…" at bounding box center [677, 567] width 355 height 349
click at [502, 480] on div "{{# if ( is_current_time_between "2024-06-11 03:00 America/New_York" "2024-06-1…" at bounding box center [677, 567] width 355 height 349
click at [831, 684] on button "Apply" at bounding box center [839, 681] width 35 height 20
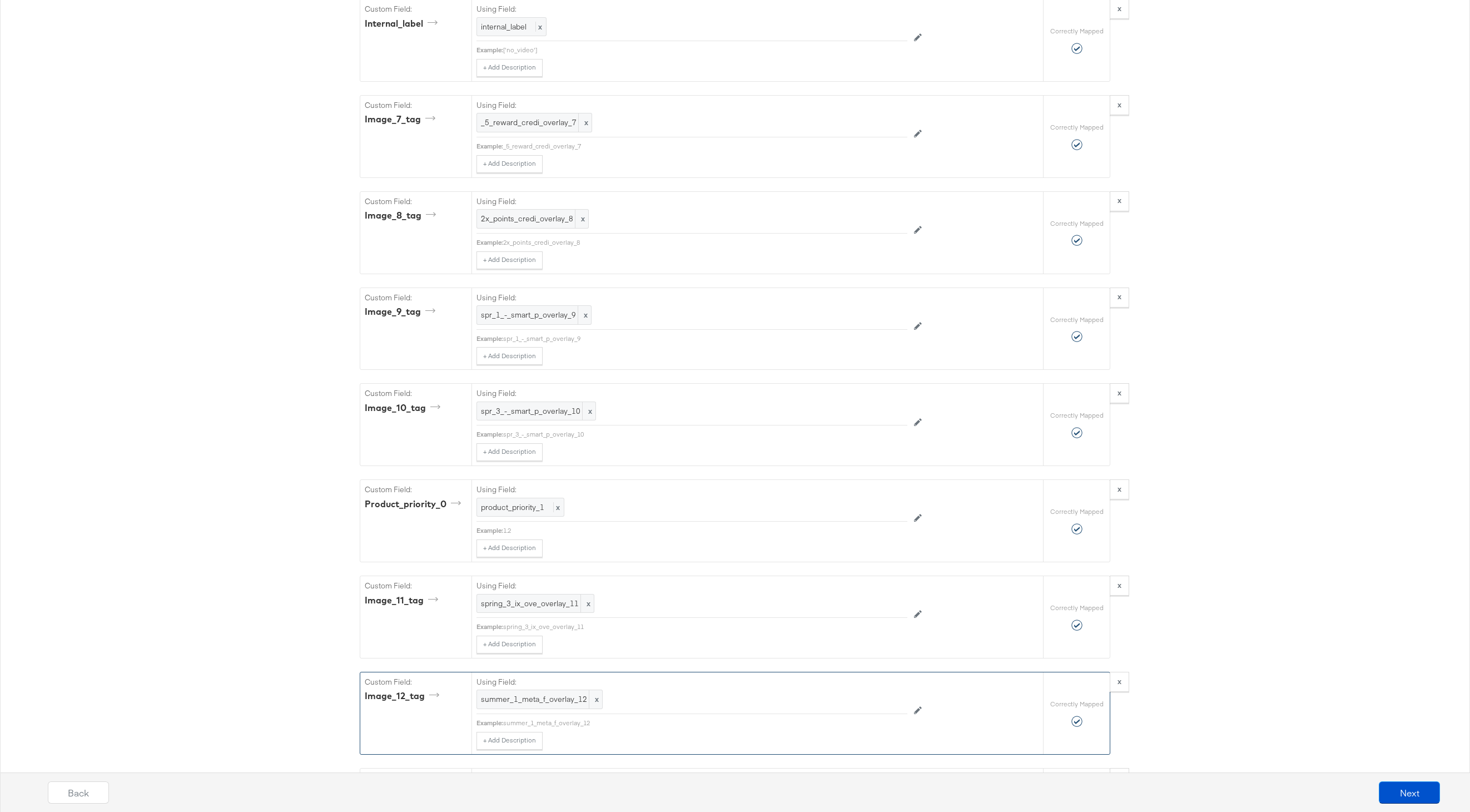
scroll to position [3465, 0]
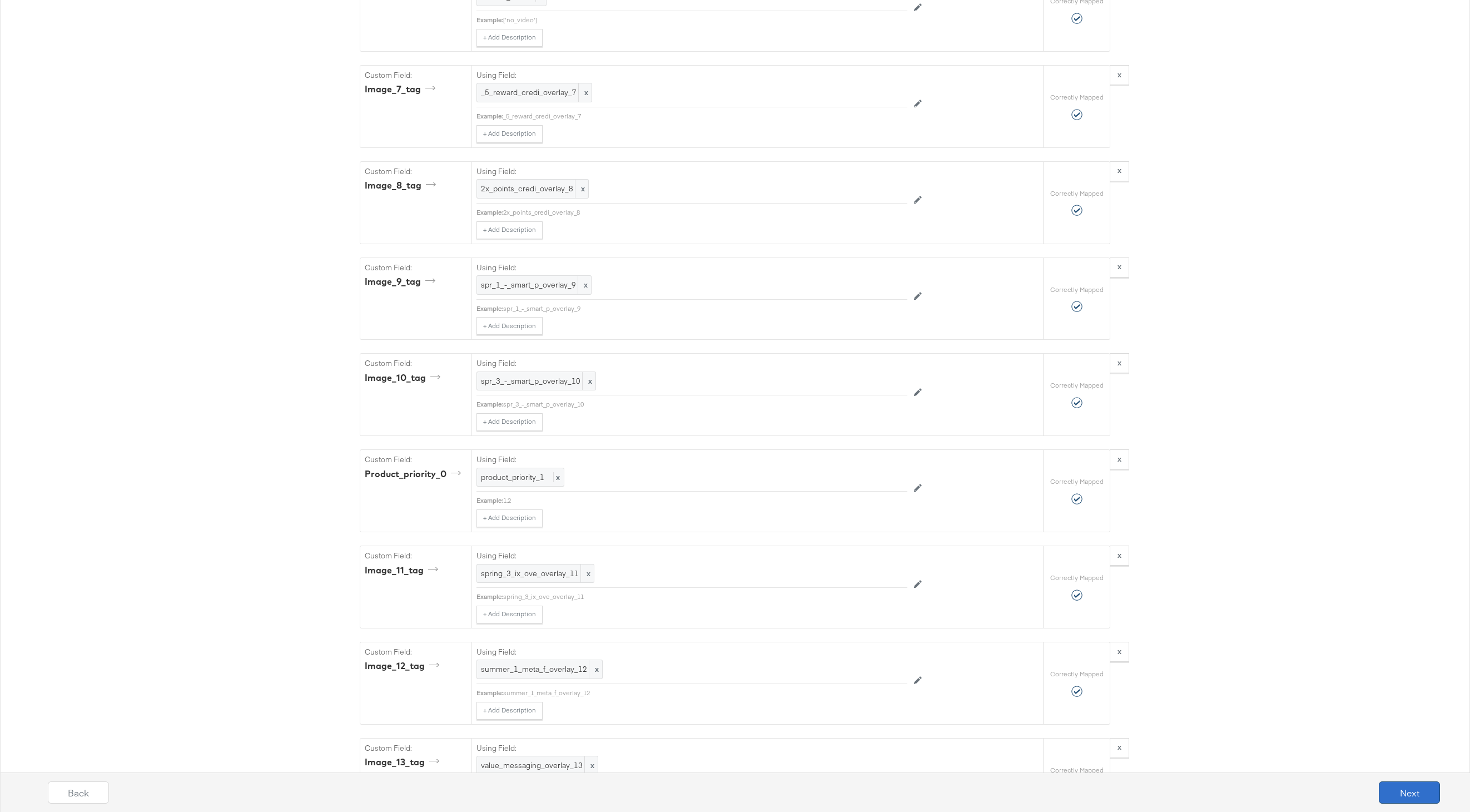
click at [1401, 786] on button "Next" at bounding box center [1410, 792] width 61 height 22
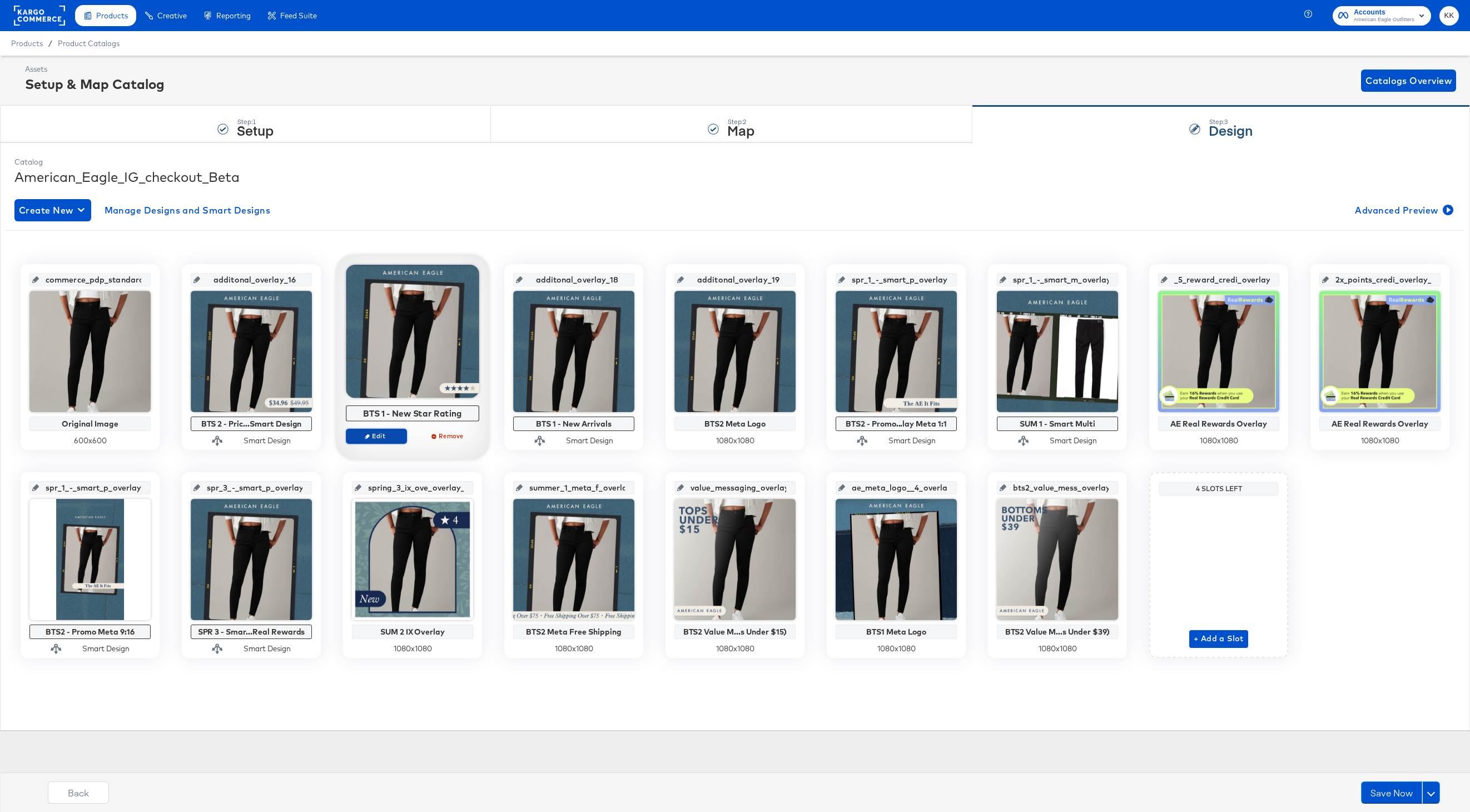
click at [381, 435] on span "Edit" at bounding box center [376, 436] width 51 height 9
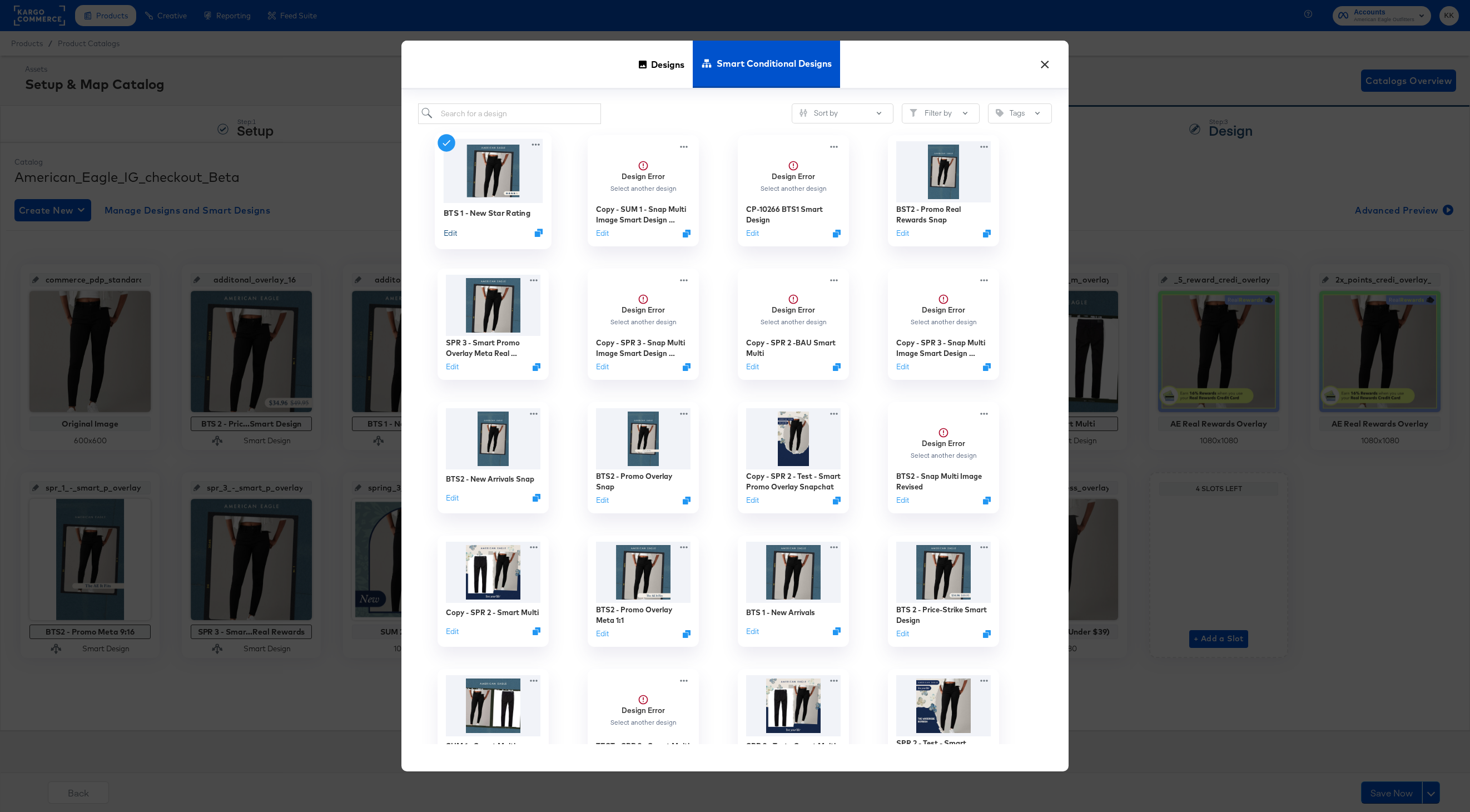
click at [455, 233] on button "Edit" at bounding box center [450, 232] width 13 height 10
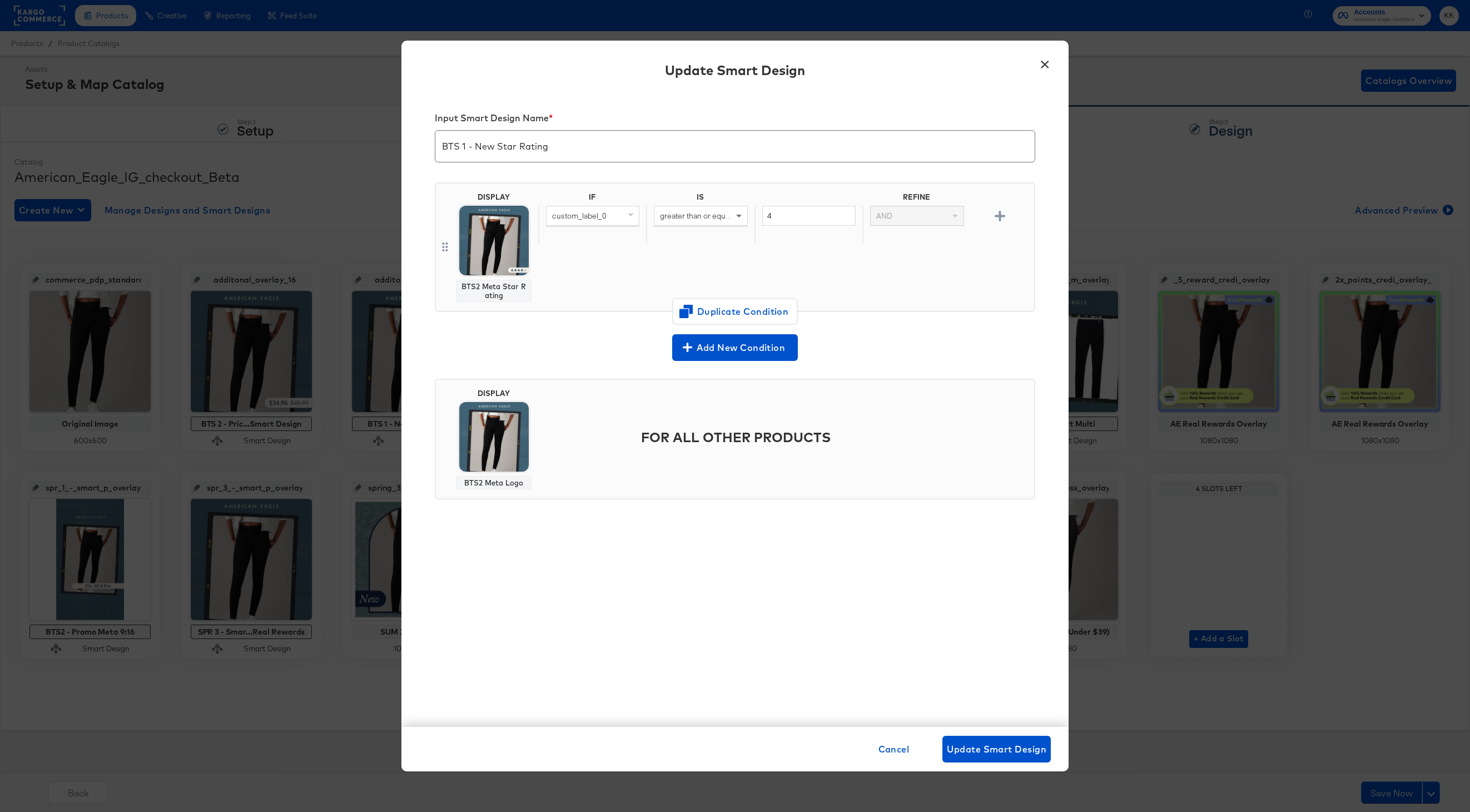
click at [468, 146] on input "BTS 1 - New Star Rating" at bounding box center [735, 142] width 599 height 32
click at [497, 148] on input "BTS2 - New Star Rating" at bounding box center [735, 142] width 599 height 32
type input "BTS2 - Star Rating"
click at [985, 738] on button "Update Smart Design" at bounding box center [997, 749] width 108 height 27
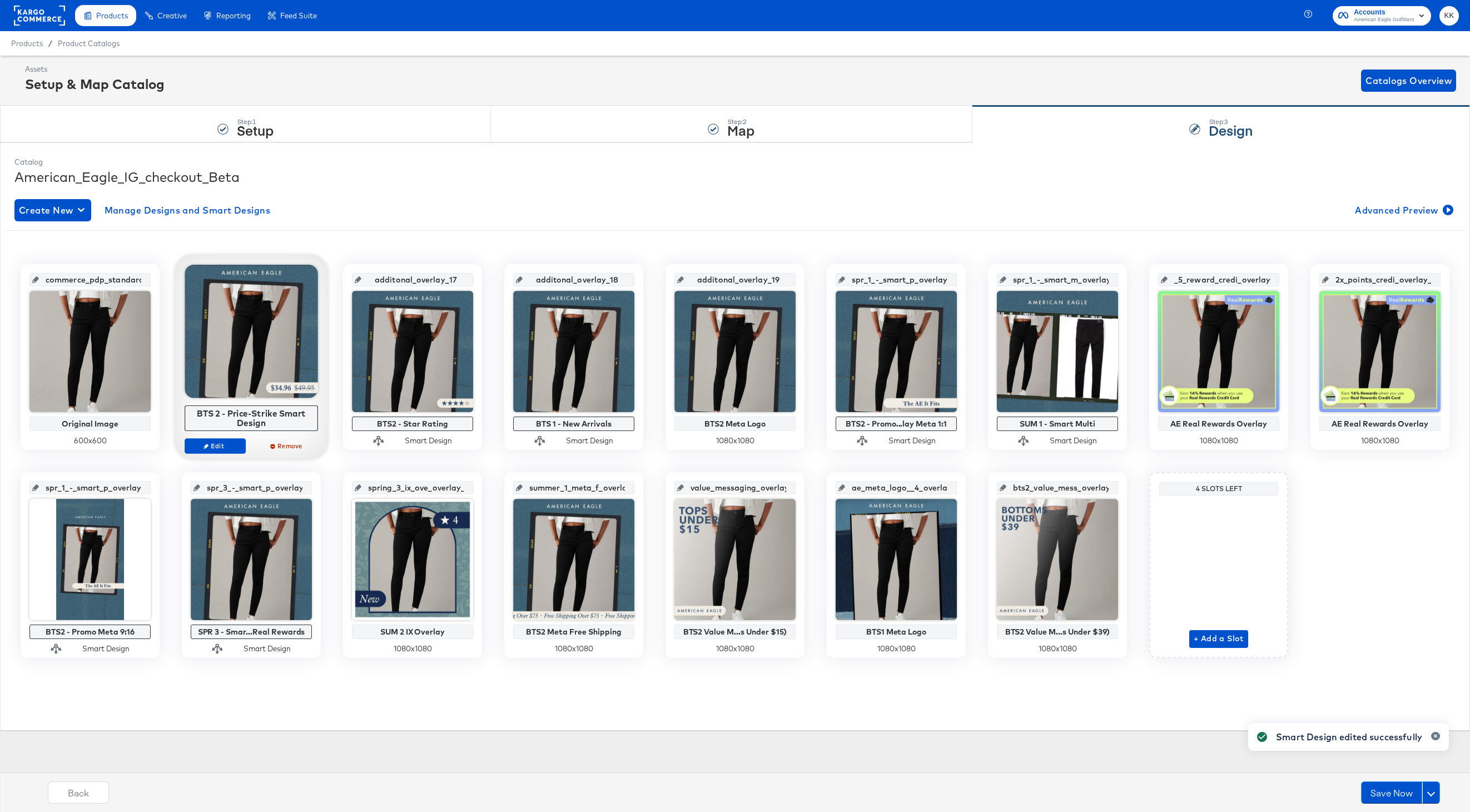
click at [254, 342] on div at bounding box center [251, 332] width 134 height 134
click at [220, 445] on span "Edit" at bounding box center [215, 446] width 51 height 9
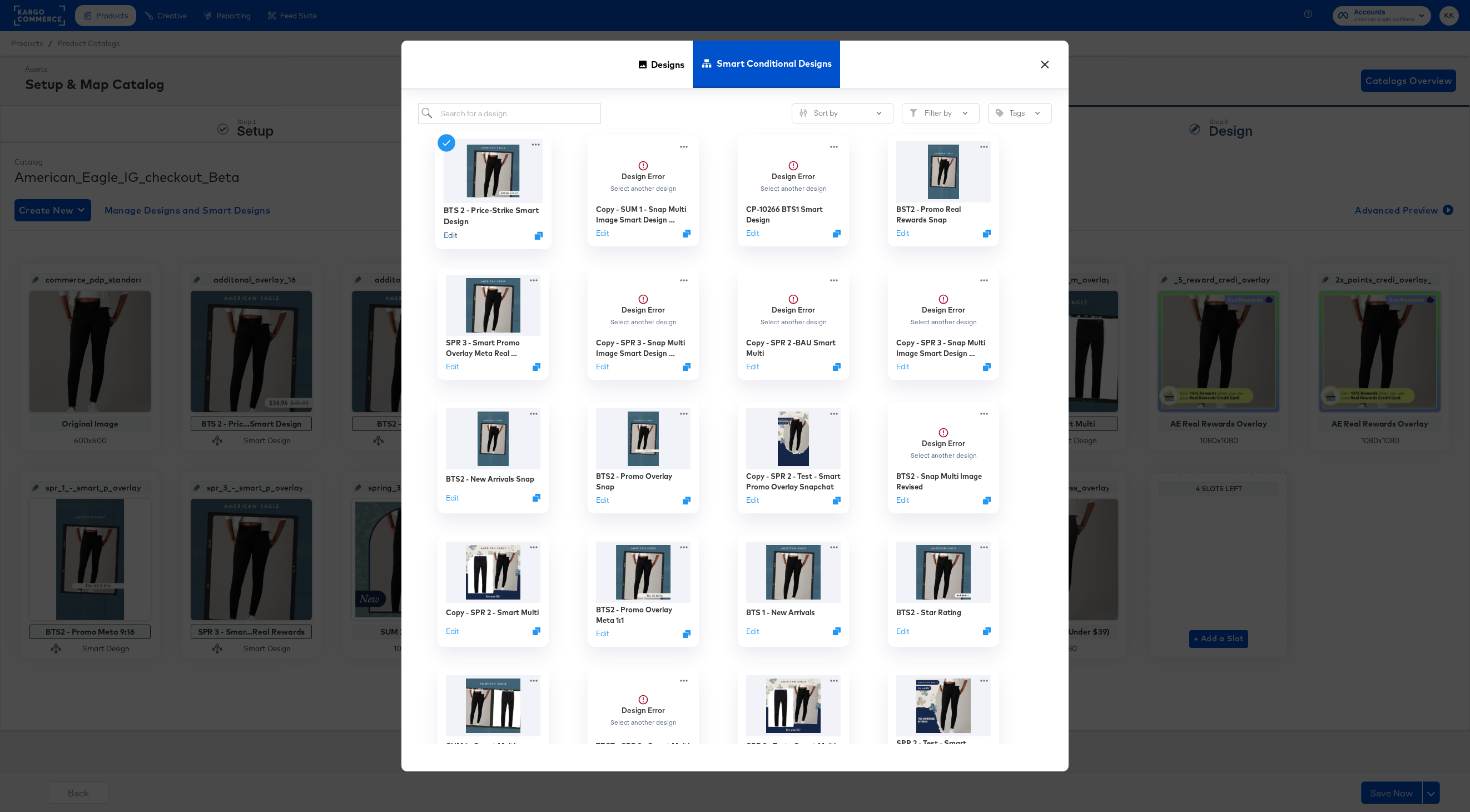
click at [452, 237] on button "Edit" at bounding box center [450, 234] width 13 height 10
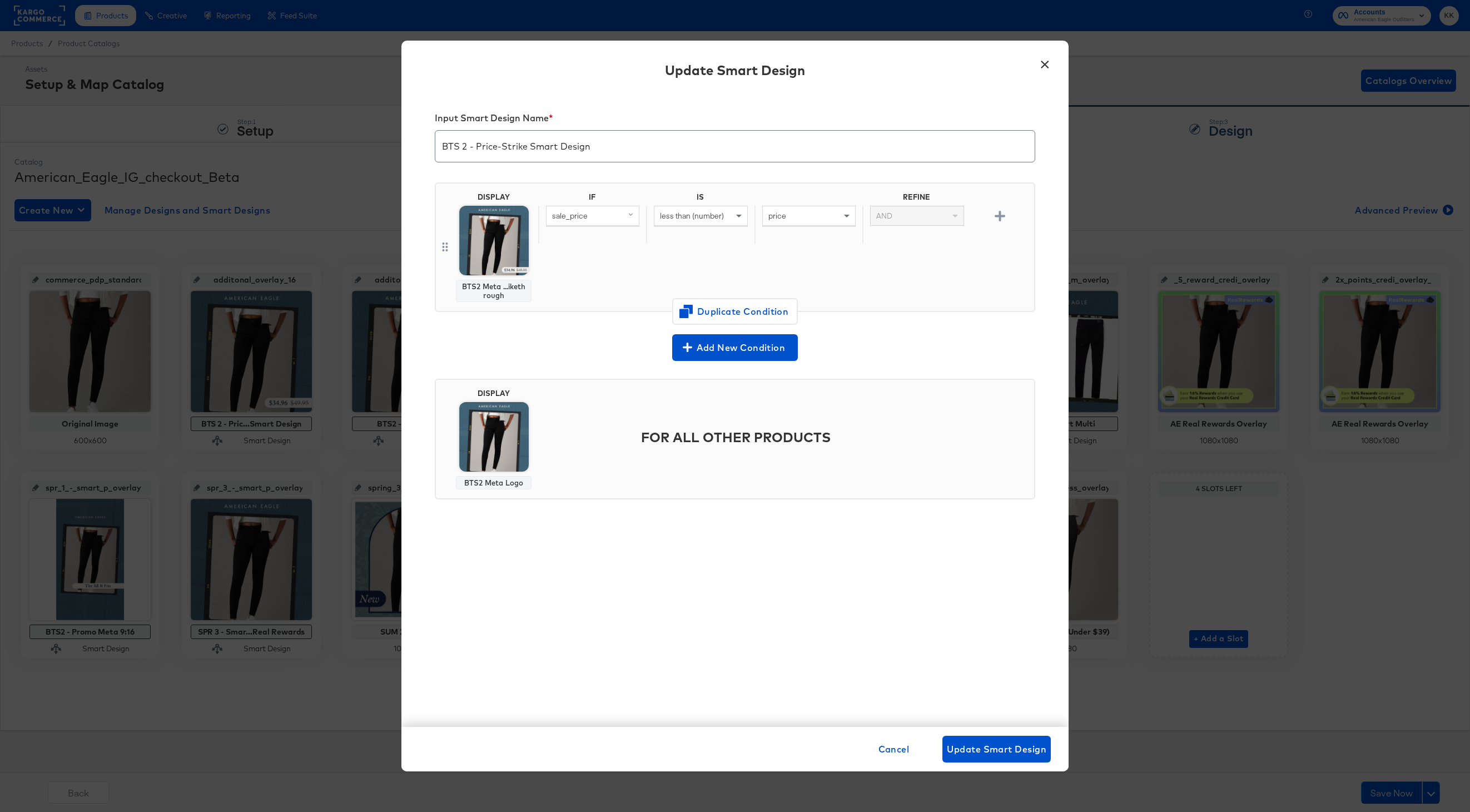
click at [463, 147] on input "BTS 2 - Price-Strike Smart Design" at bounding box center [735, 142] width 599 height 32
drag, startPoint x: 594, startPoint y: 146, endPoint x: 528, endPoint y: 147, distance: 66.0
click at [528, 147] on input "BTS2 - Price-Strike Smart Design" at bounding box center [735, 142] width 599 height 32
type input "BTS2 - Price-Strike"
click at [998, 750] on span "Update Smart Design" at bounding box center [997, 749] width 100 height 16
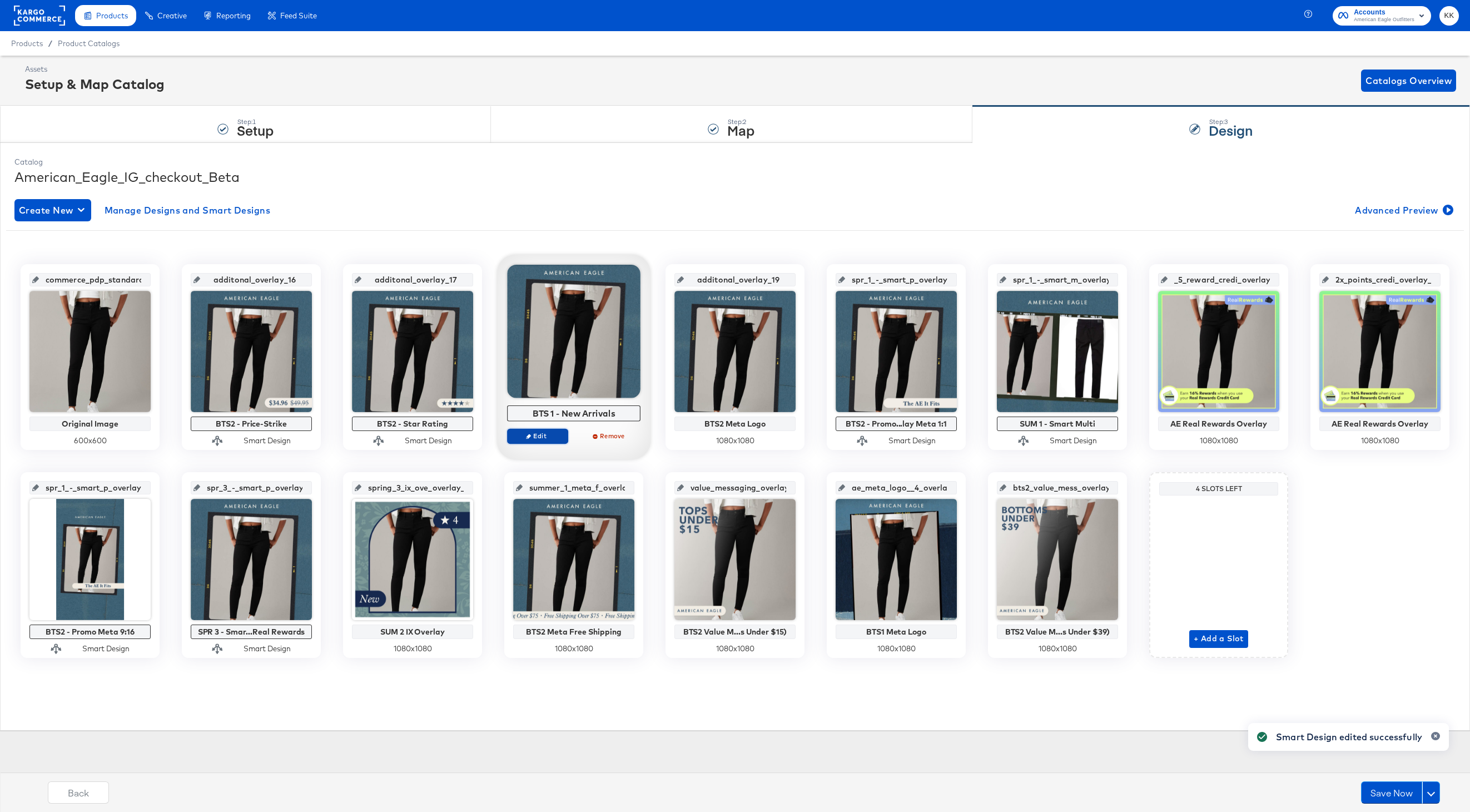
click at [547, 431] on button "Edit" at bounding box center [538, 436] width 61 height 16
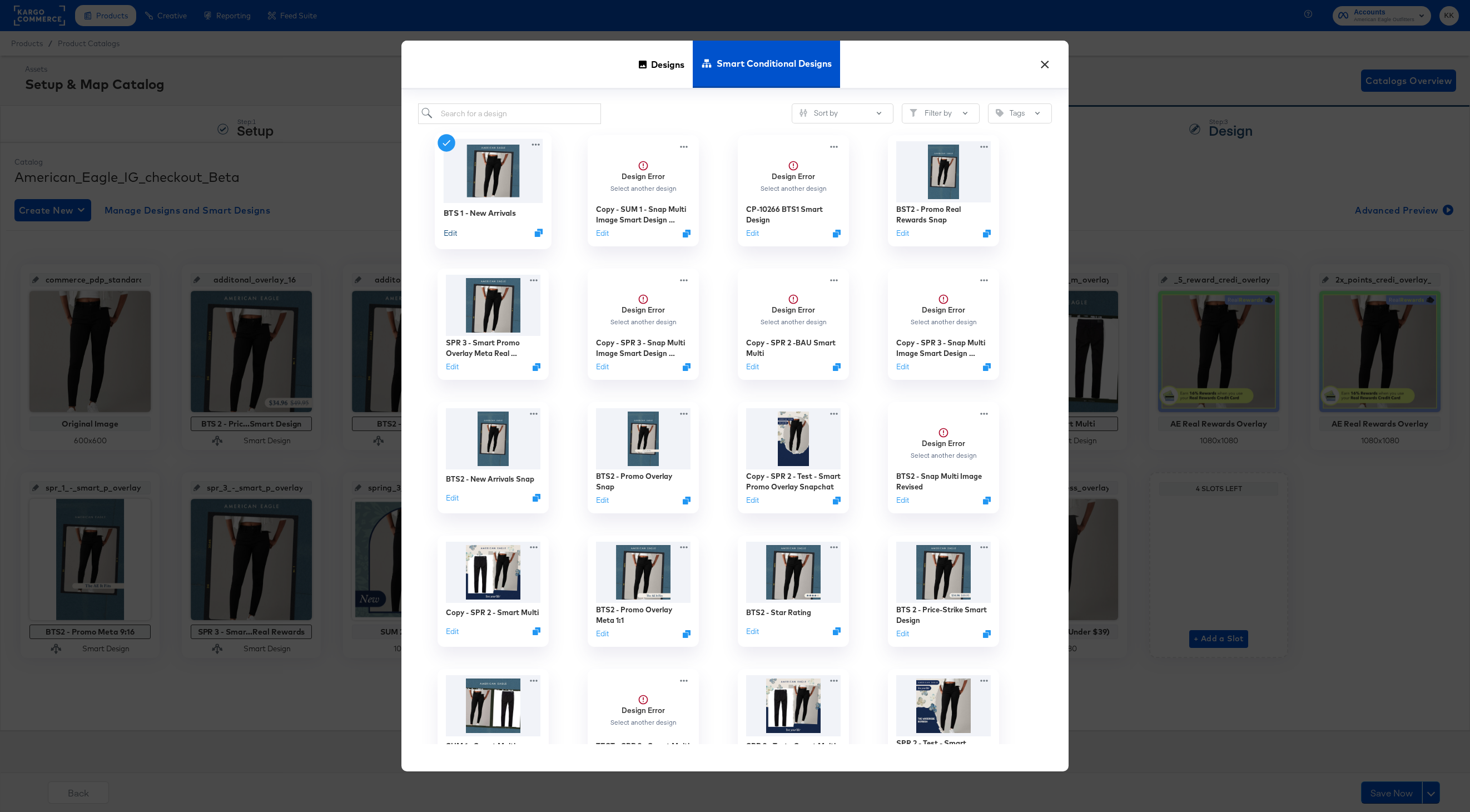
click at [451, 234] on button "Edit" at bounding box center [450, 232] width 13 height 10
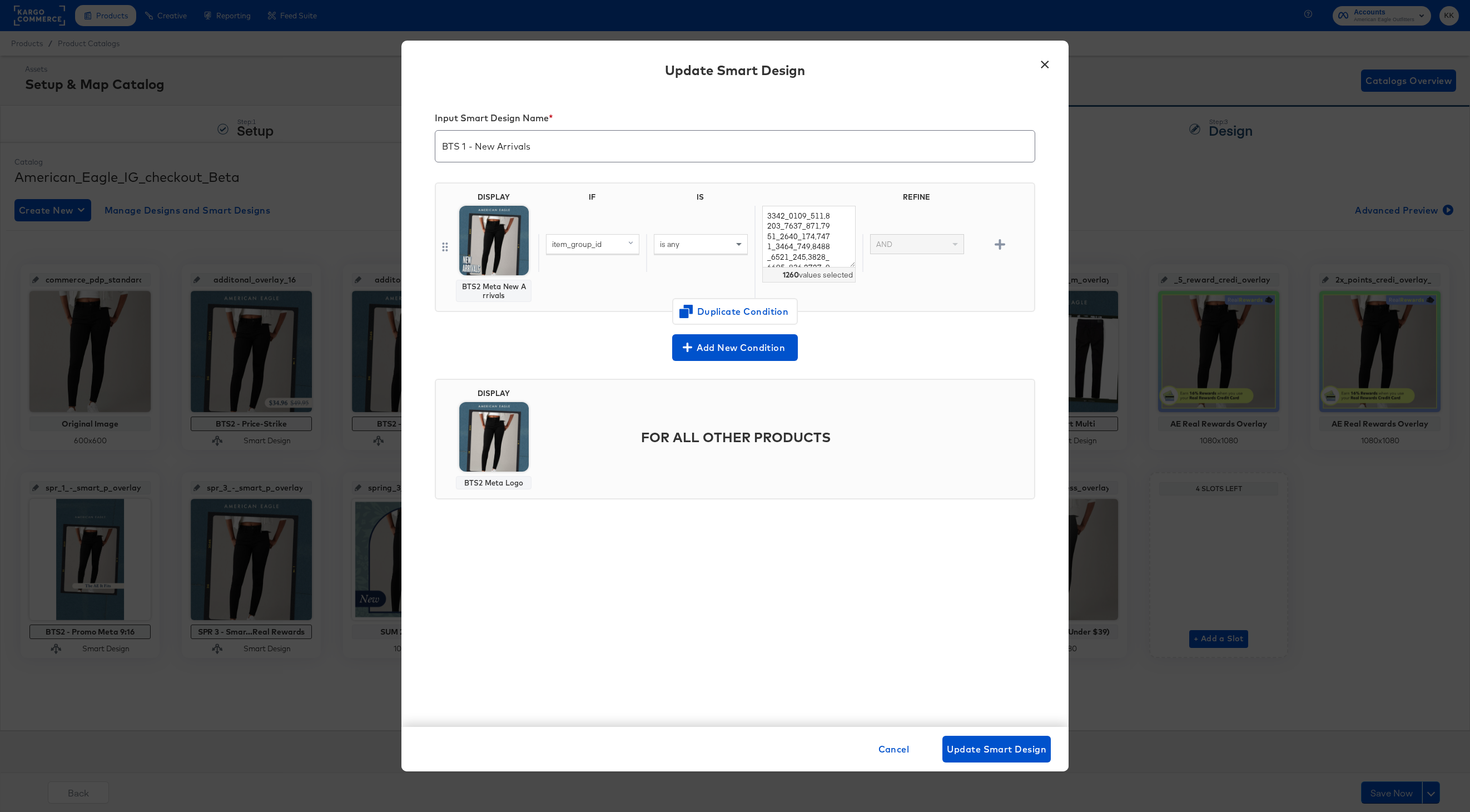
click at [468, 141] on input "BTS 1 - New Arrivals" at bounding box center [735, 142] width 599 height 32
type input "BTS2 - New Arrivals"
click at [996, 752] on span "Update Smart Design" at bounding box center [997, 749] width 100 height 16
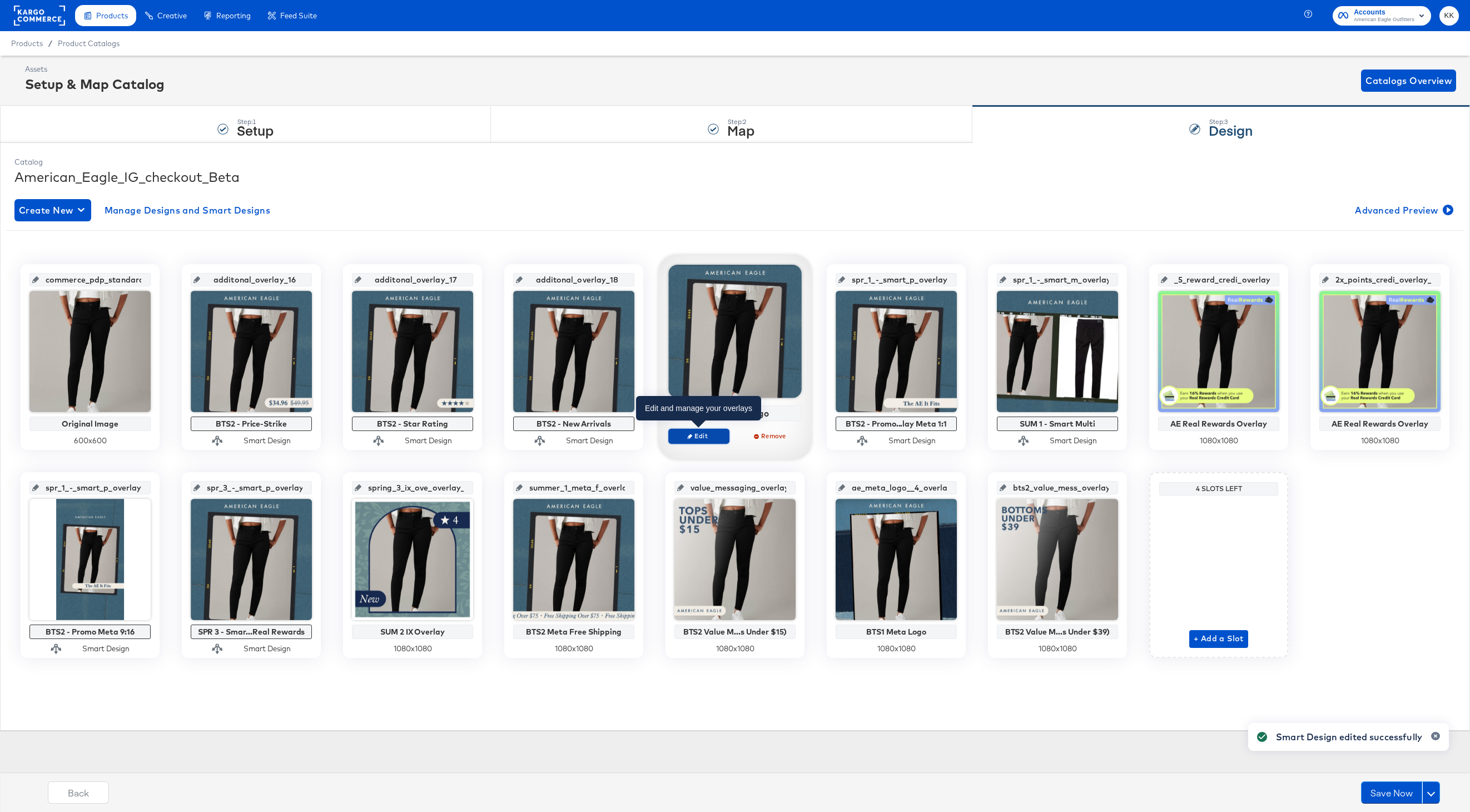
click at [715, 436] on span "Edit" at bounding box center [699, 436] width 51 height 9
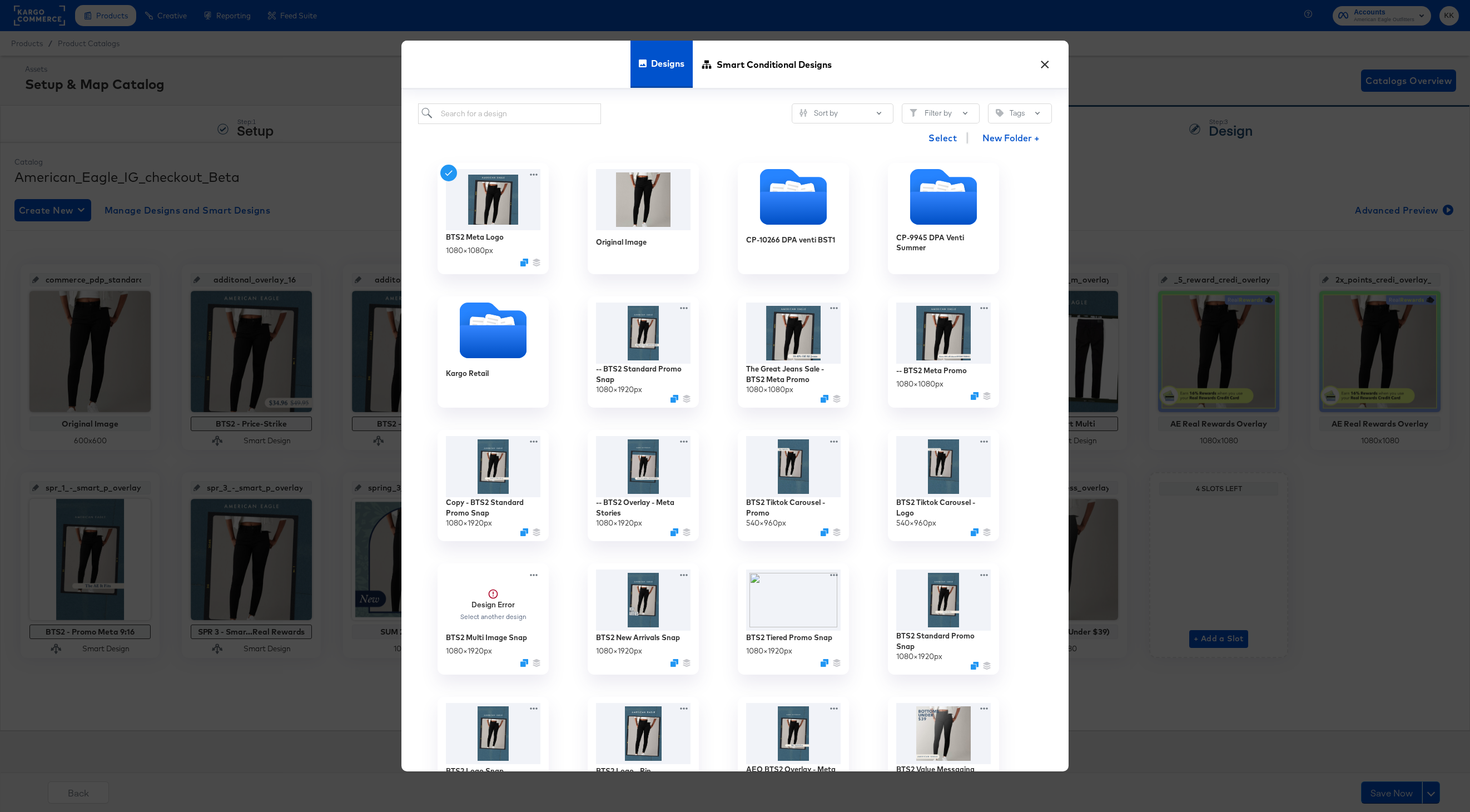
click at [1039, 62] on button "×" at bounding box center [1045, 61] width 20 height 20
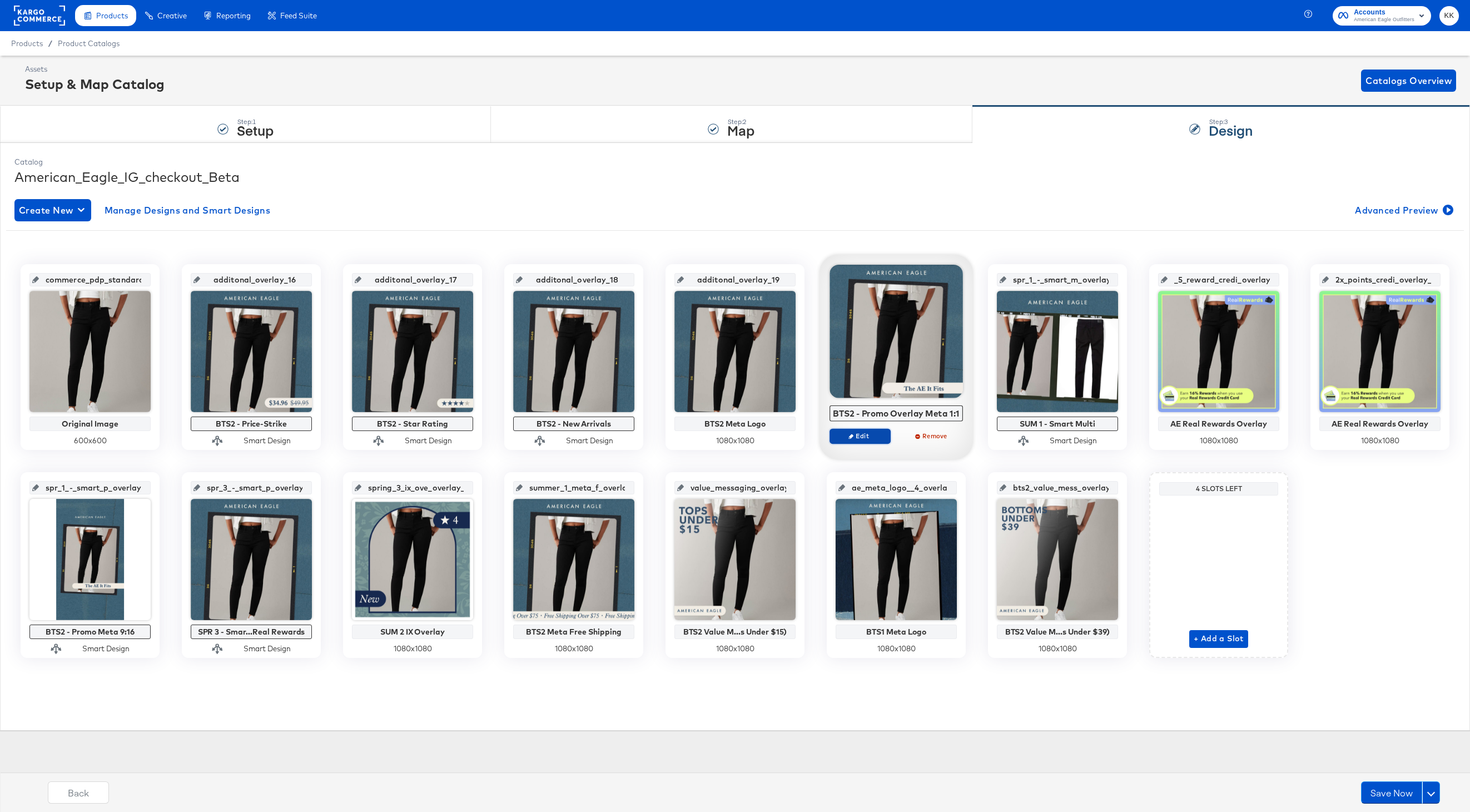
click at [861, 432] on span "Edit" at bounding box center [860, 436] width 51 height 9
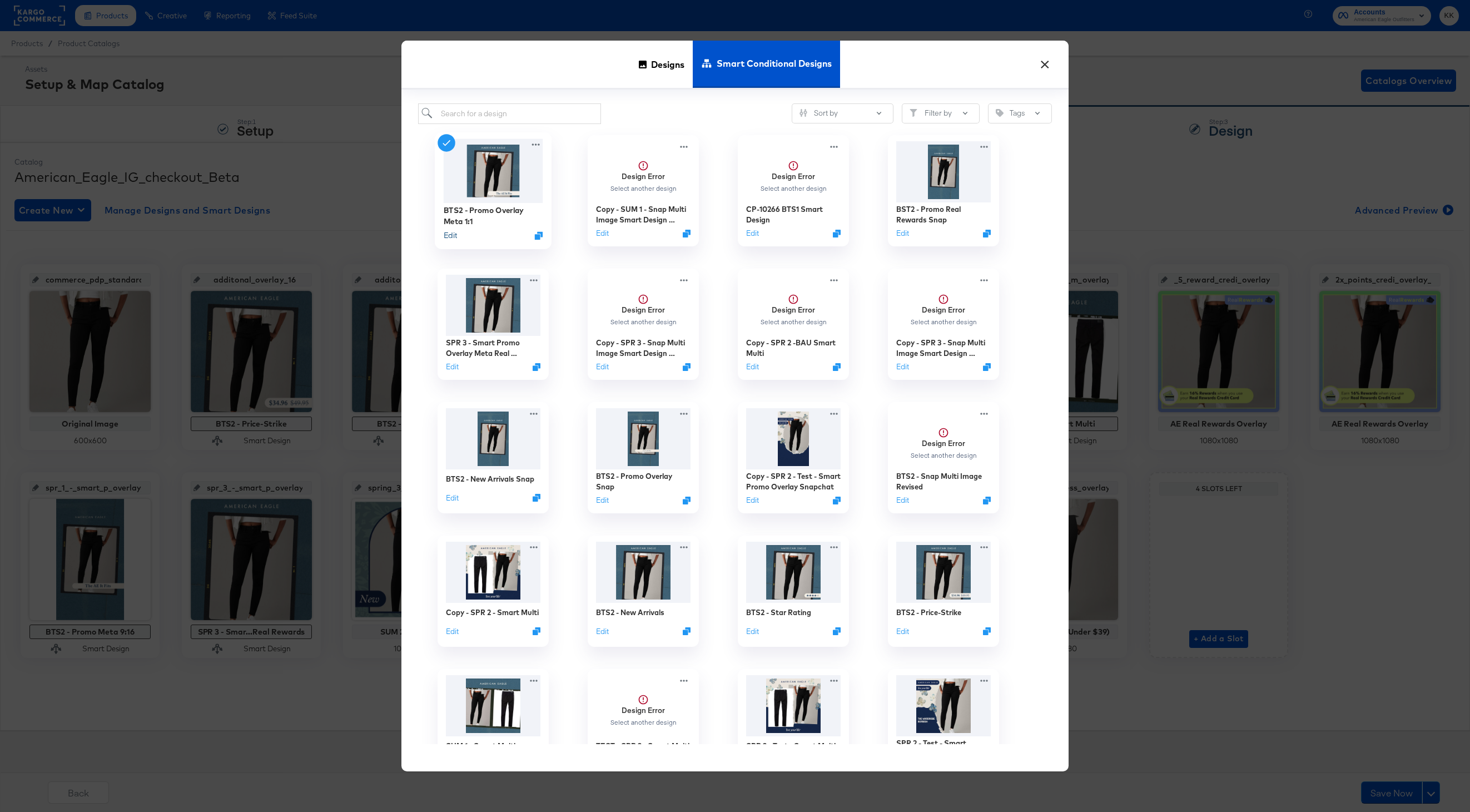
click at [453, 237] on button "Edit" at bounding box center [450, 234] width 13 height 10
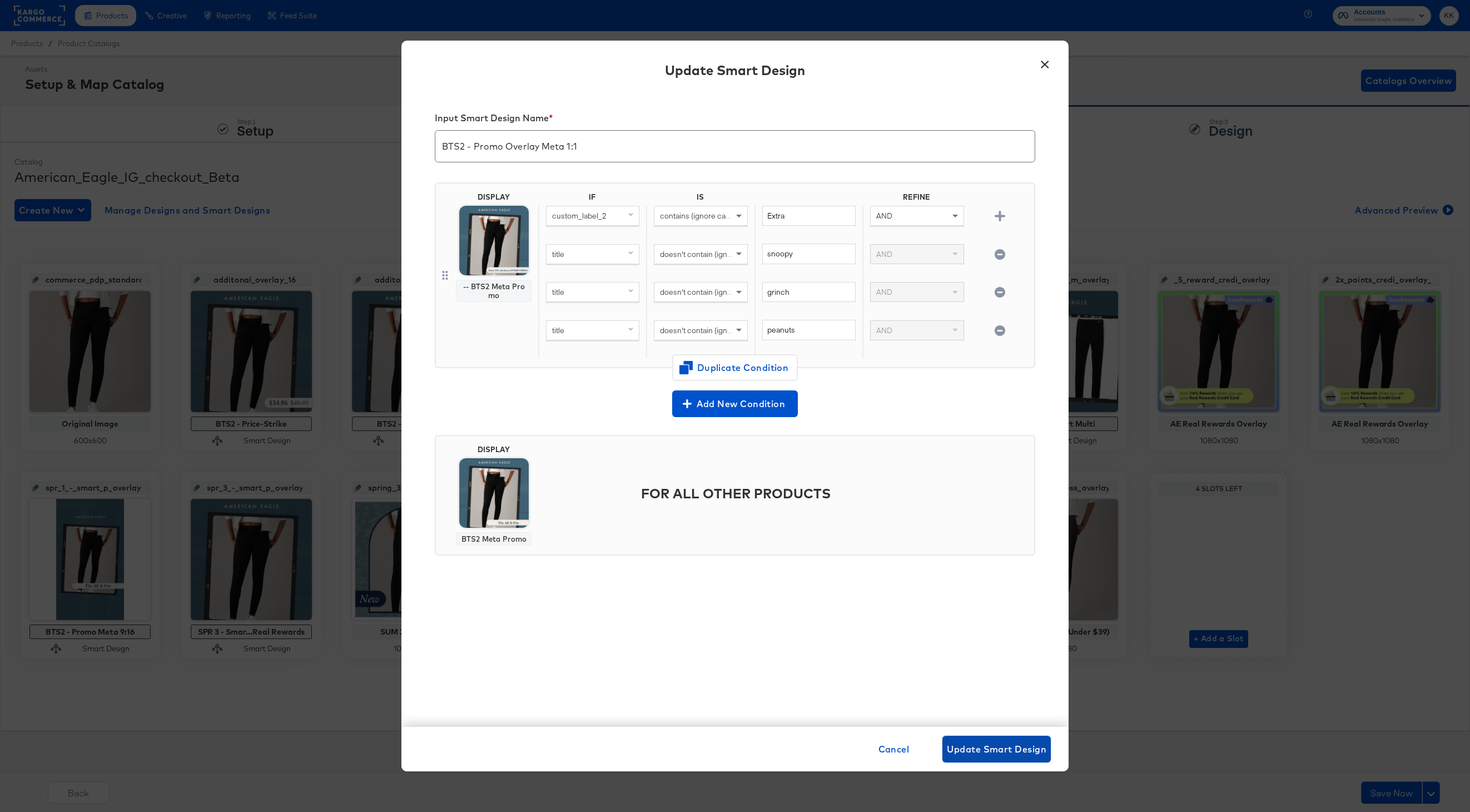
click at [1030, 753] on span "Update Smart Design" at bounding box center [997, 749] width 100 height 16
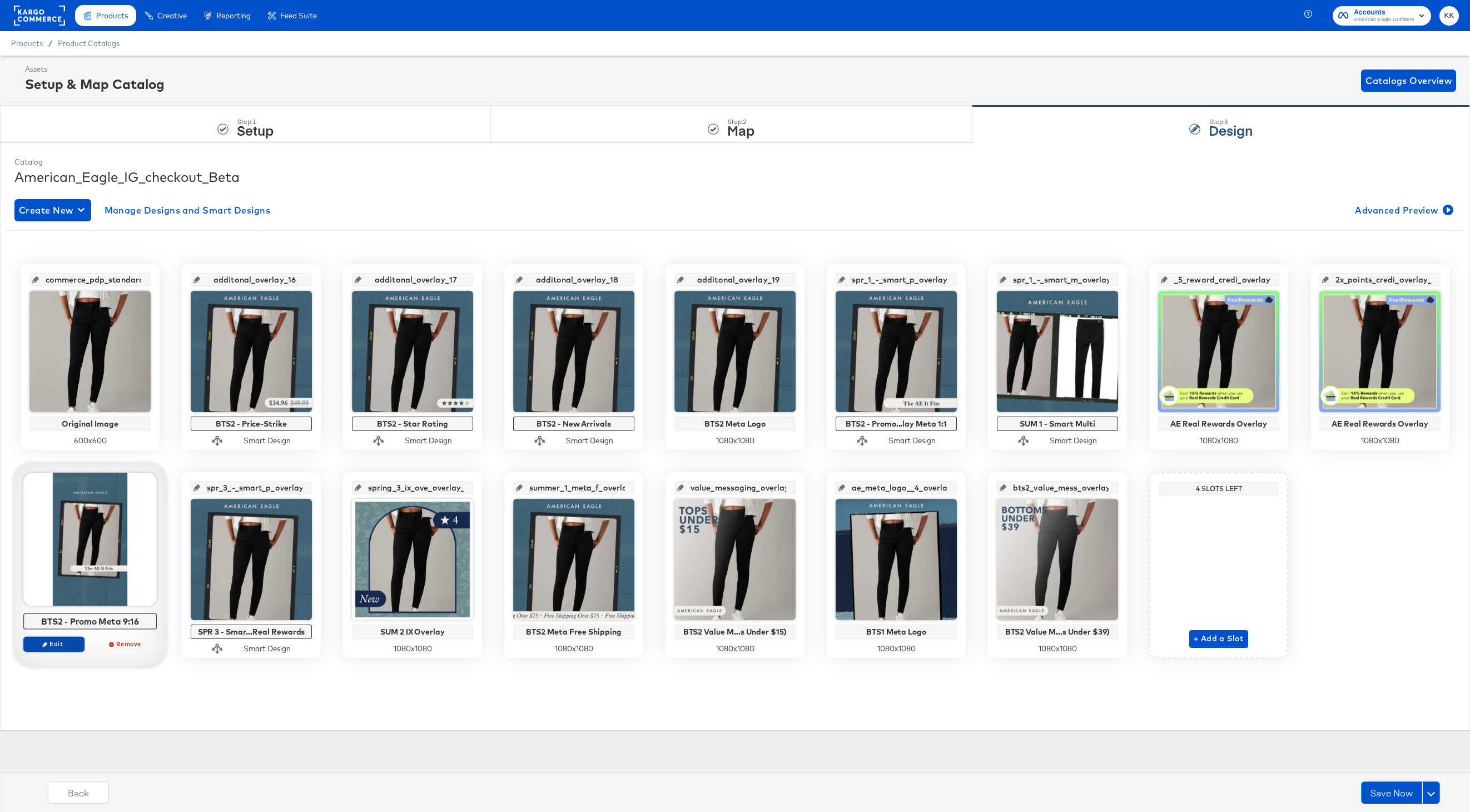
click at [54, 648] on span "Edit" at bounding box center [53, 644] width 51 height 9
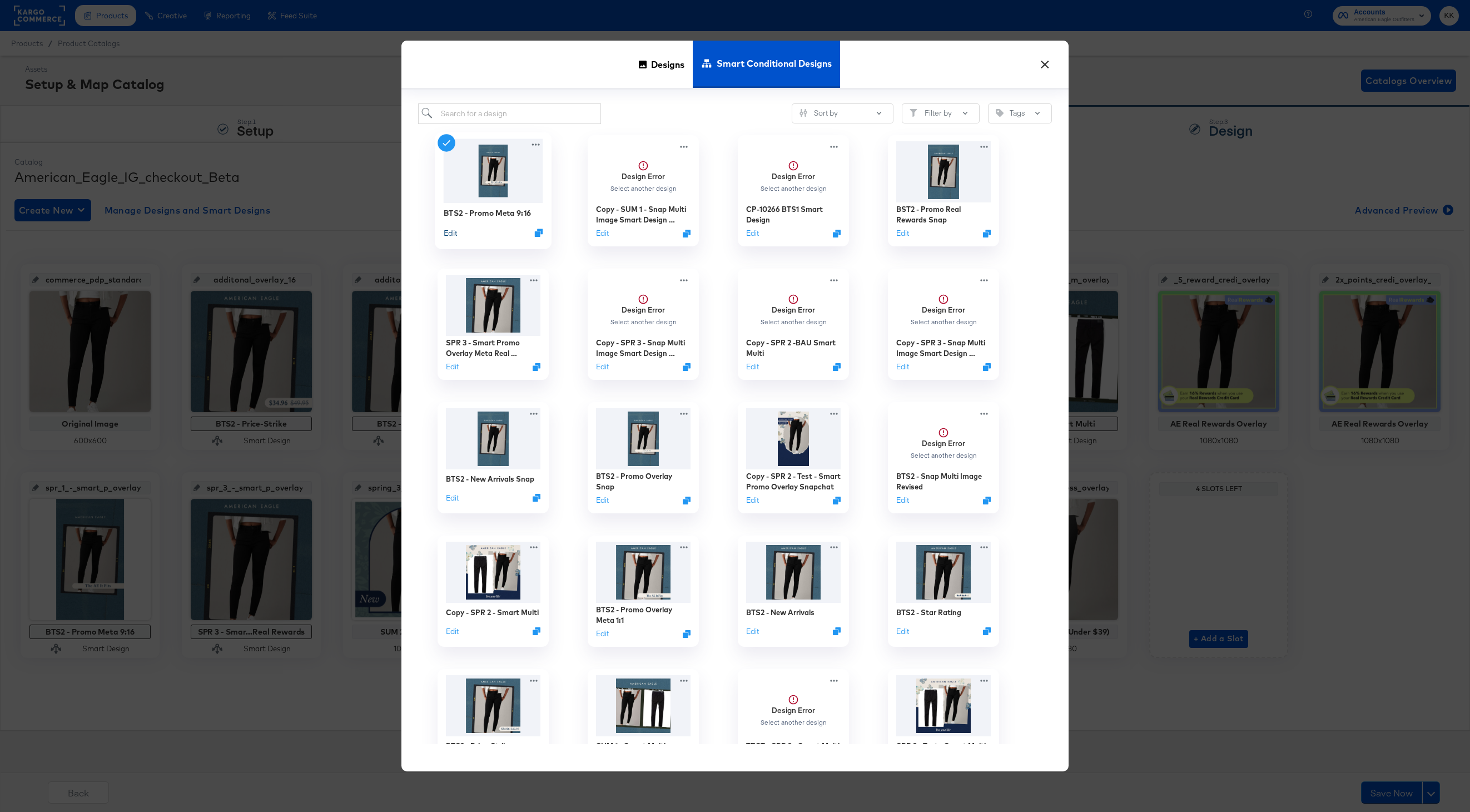
click at [456, 234] on button "Edit" at bounding box center [450, 232] width 13 height 10
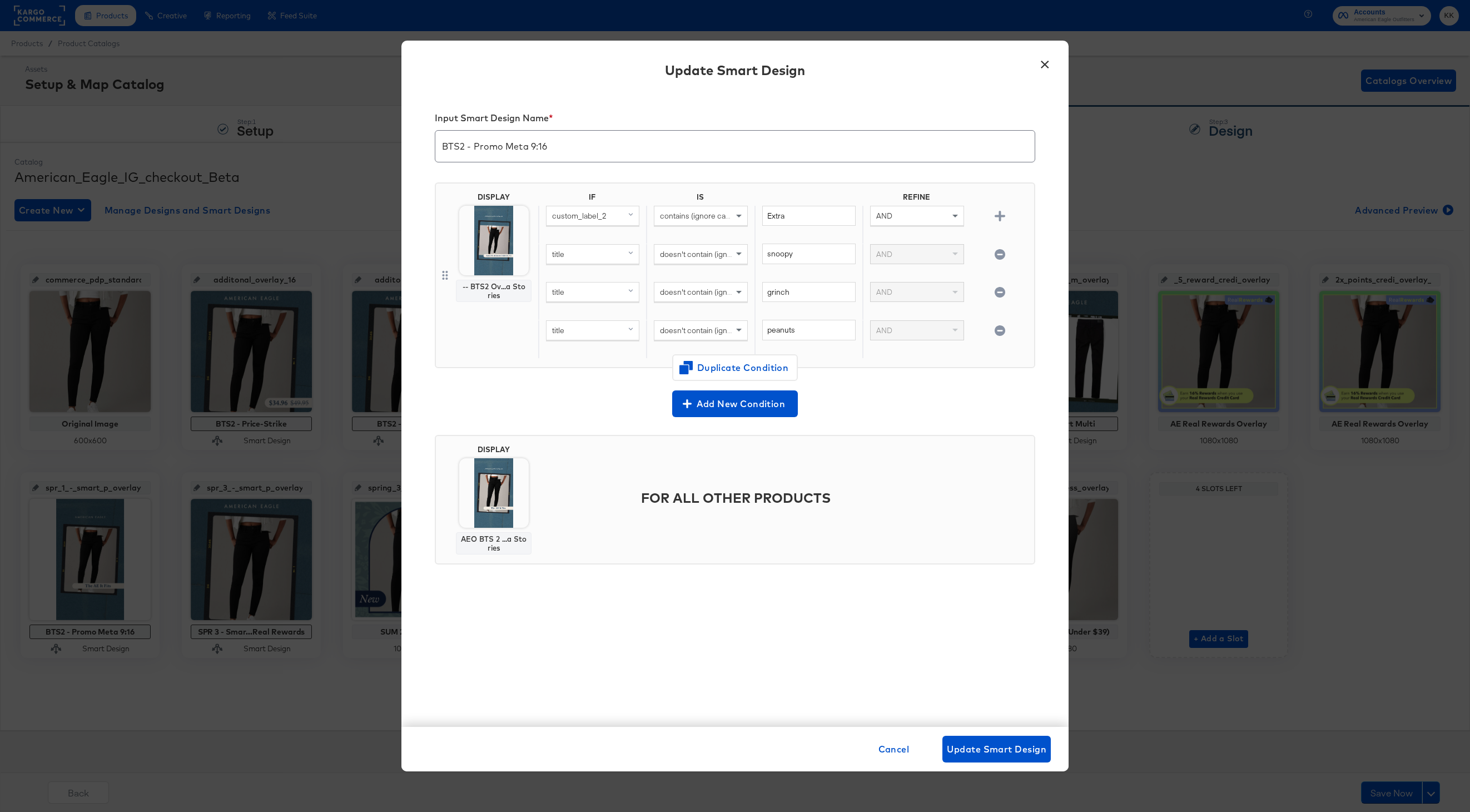
click at [869, 741] on div "Cancel Update Smart Design" at bounding box center [735, 749] width 632 height 27
click at [883, 748] on span "Cancel" at bounding box center [894, 749] width 32 height 16
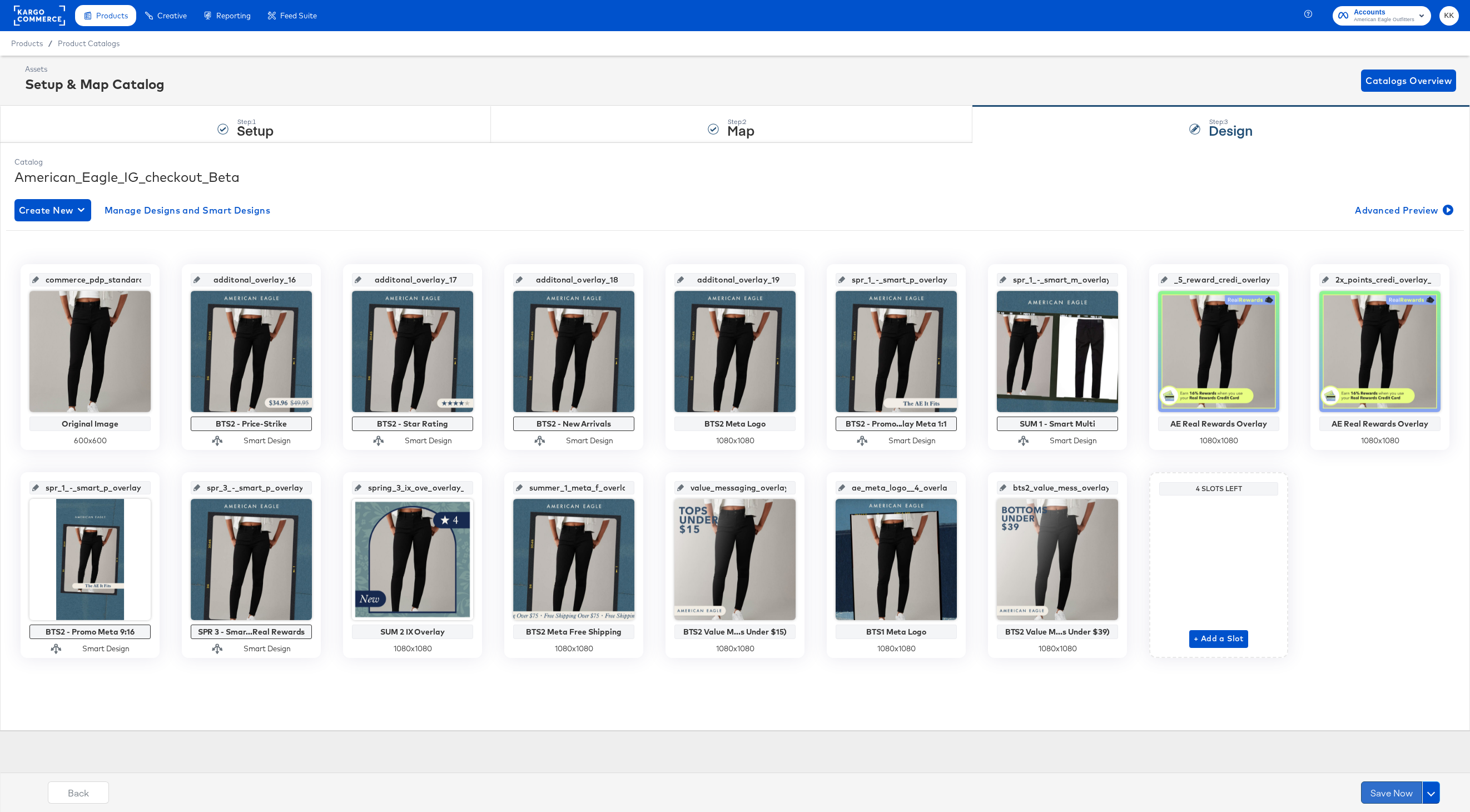
click at [1400, 801] on button "Save Now" at bounding box center [1392, 792] width 61 height 22
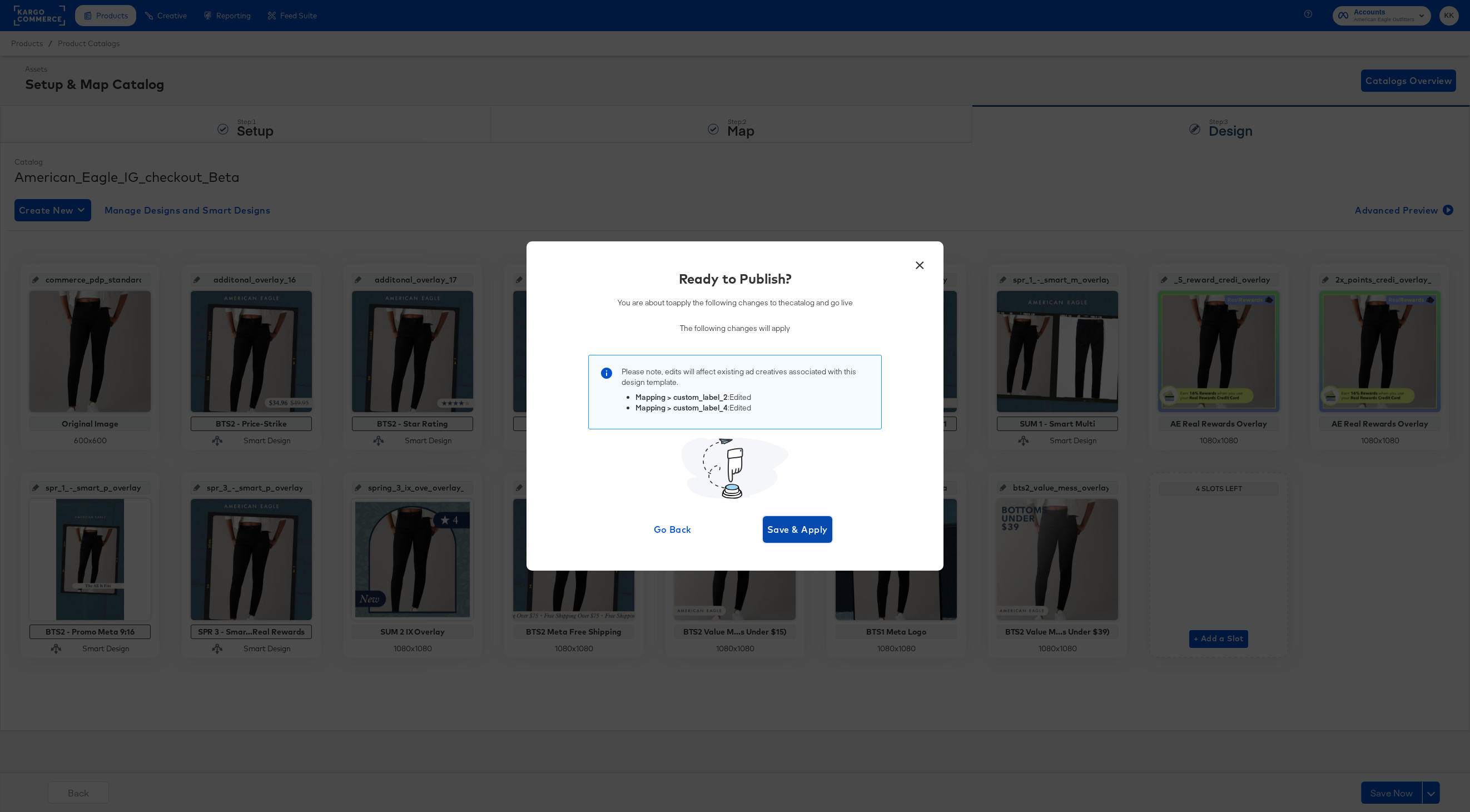
click at [813, 534] on span "Save & Apply" at bounding box center [797, 529] width 60 height 16
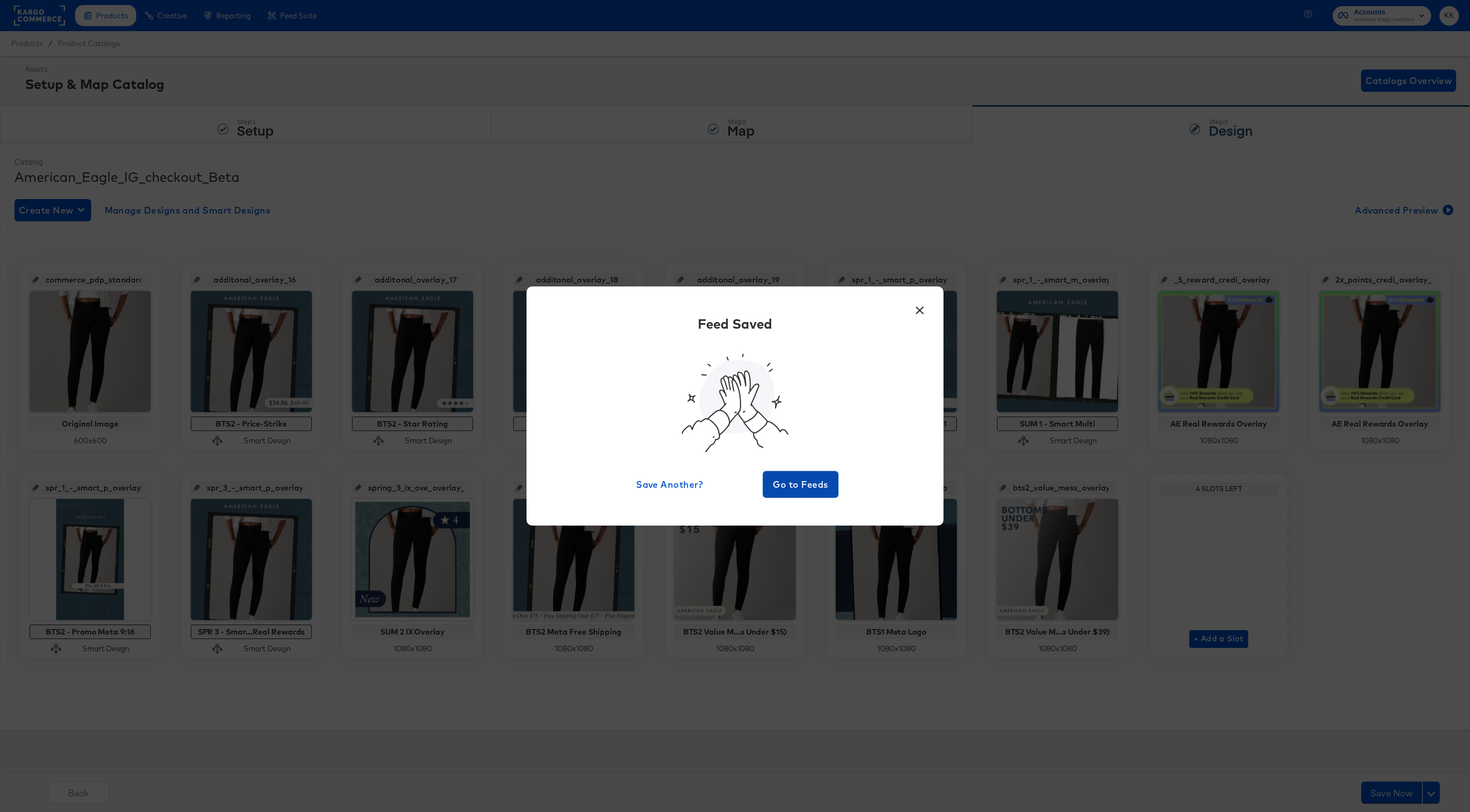
click at [786, 480] on span "Go to Feeds" at bounding box center [801, 485] width 66 height 16
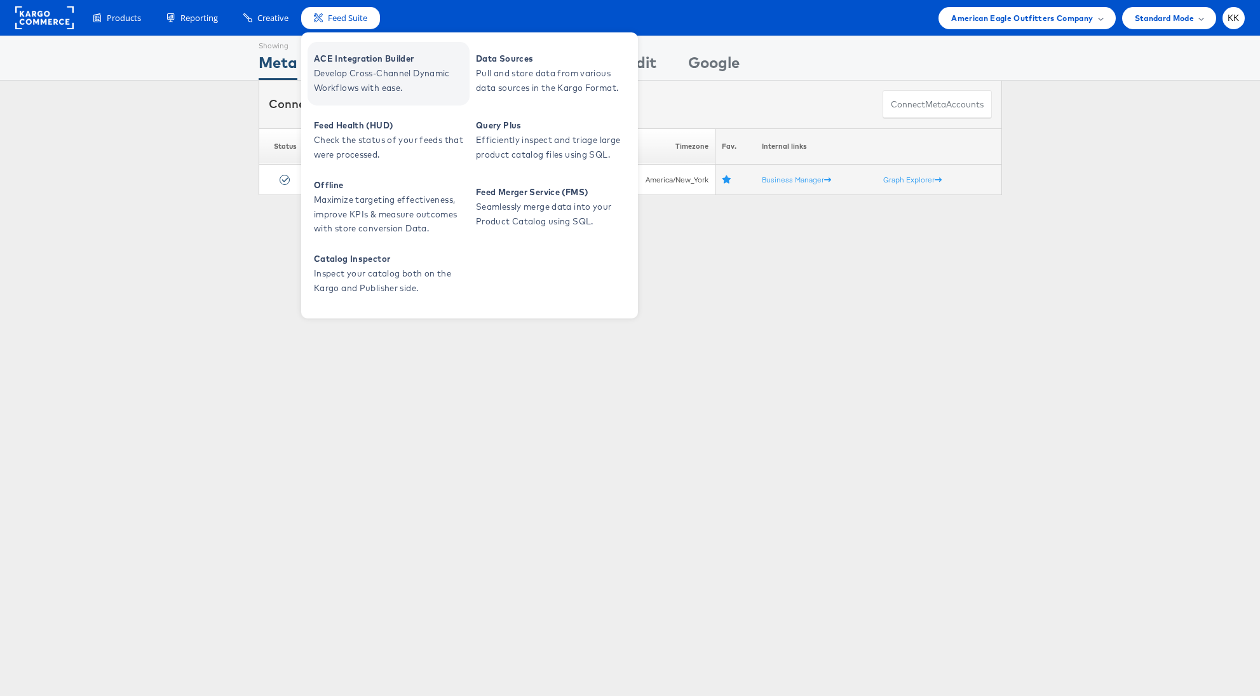
click at [341, 57] on span "ACE Integration Builder" at bounding box center [390, 58] width 153 height 15
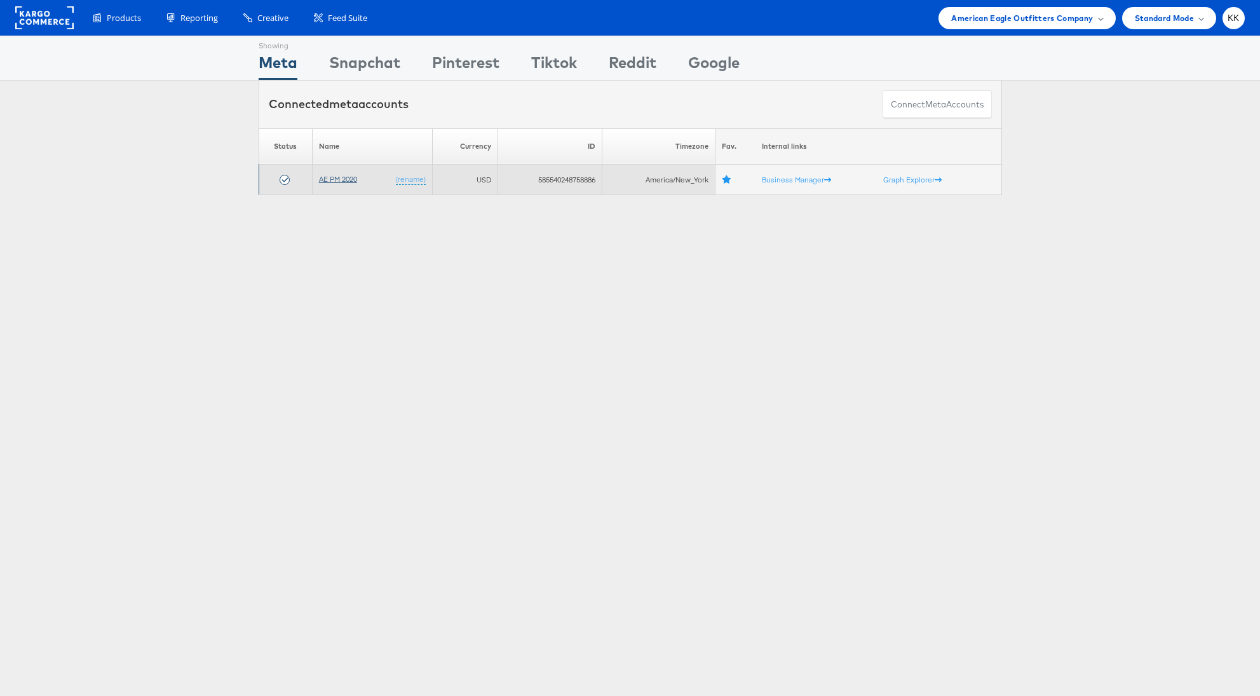
click at [346, 180] on link "AE PM 2020" at bounding box center [338, 179] width 38 height 10
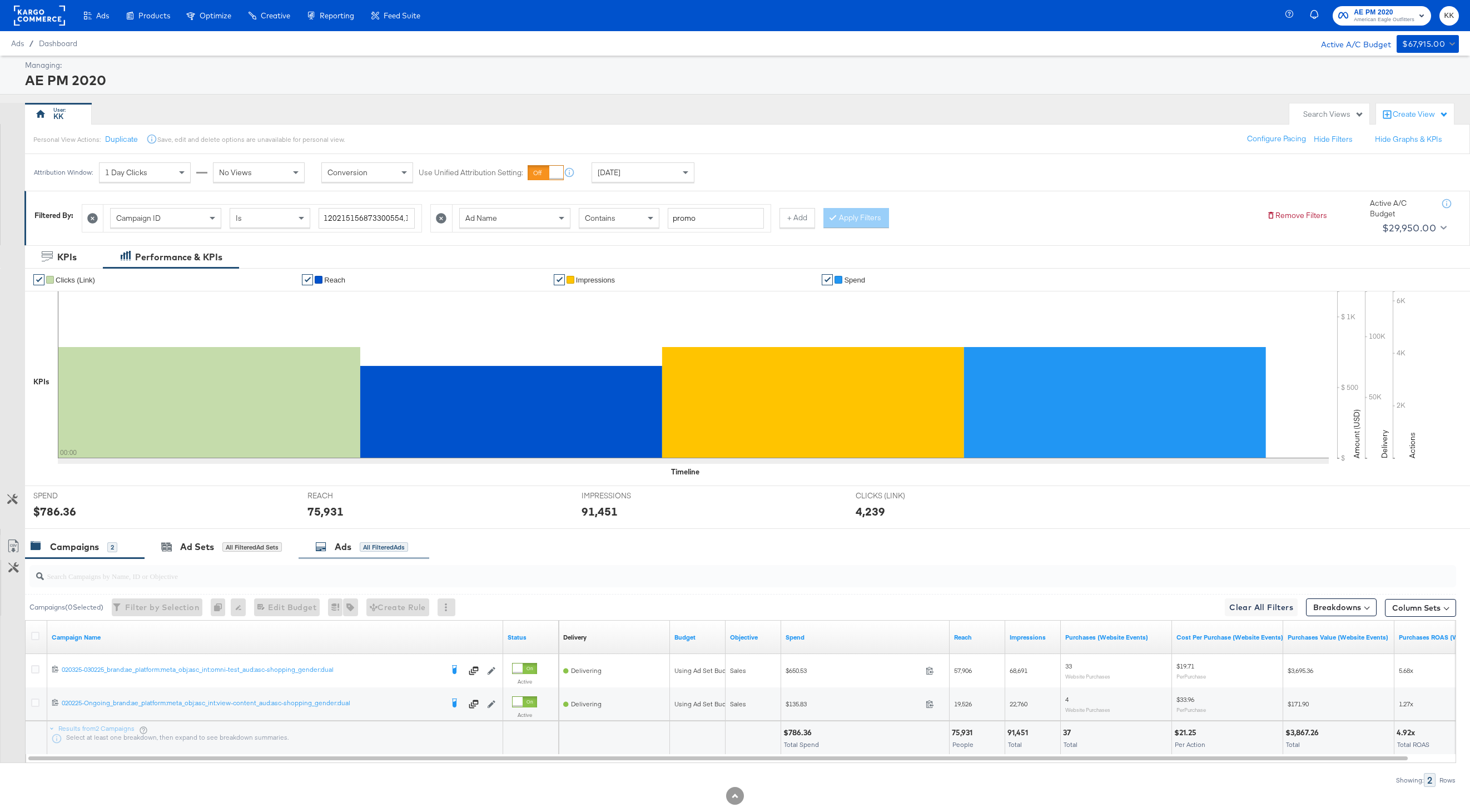
click at [343, 547] on div "Ads" at bounding box center [343, 547] width 17 height 13
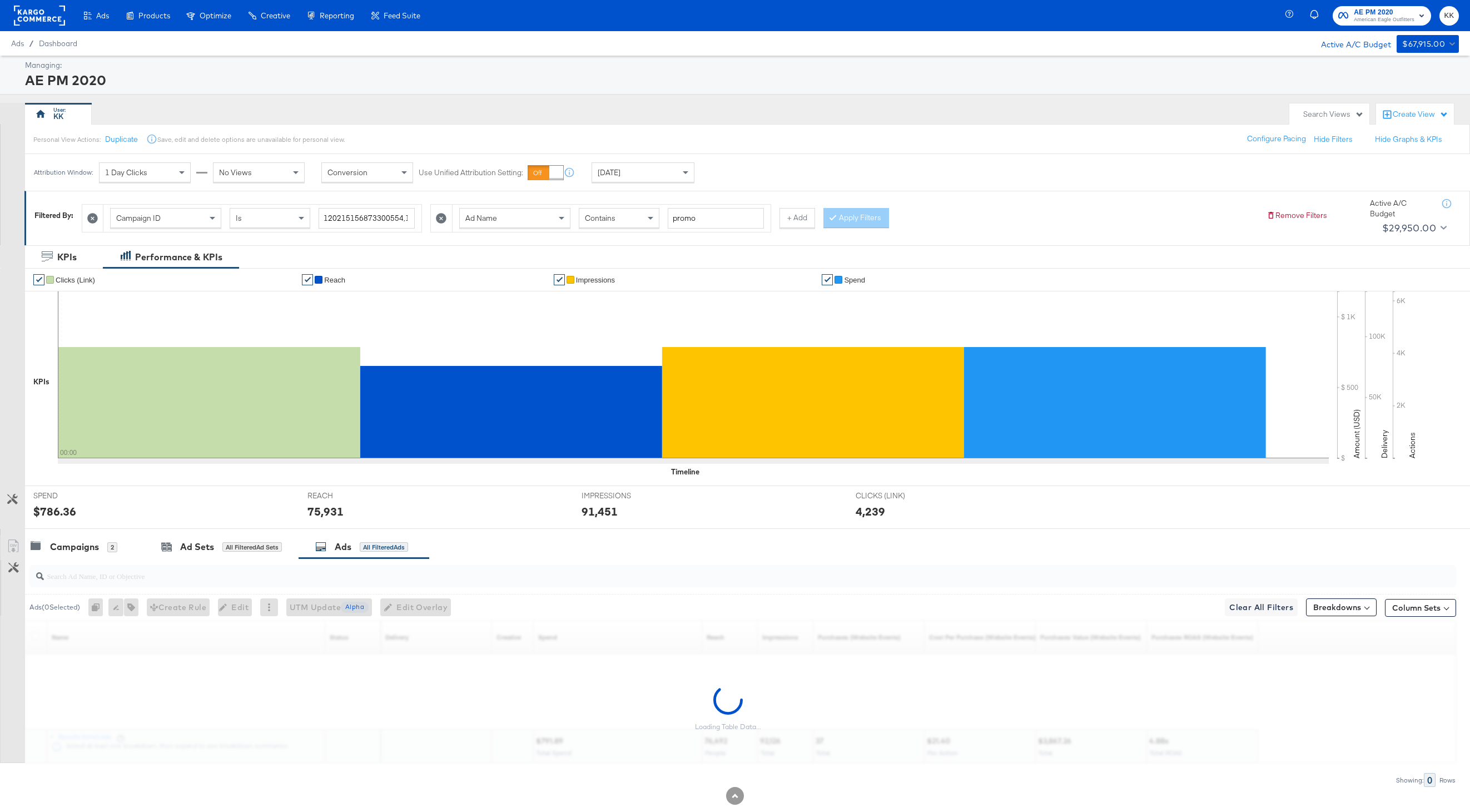
click at [204, 567] on input "search" at bounding box center [682, 571] width 1278 height 22
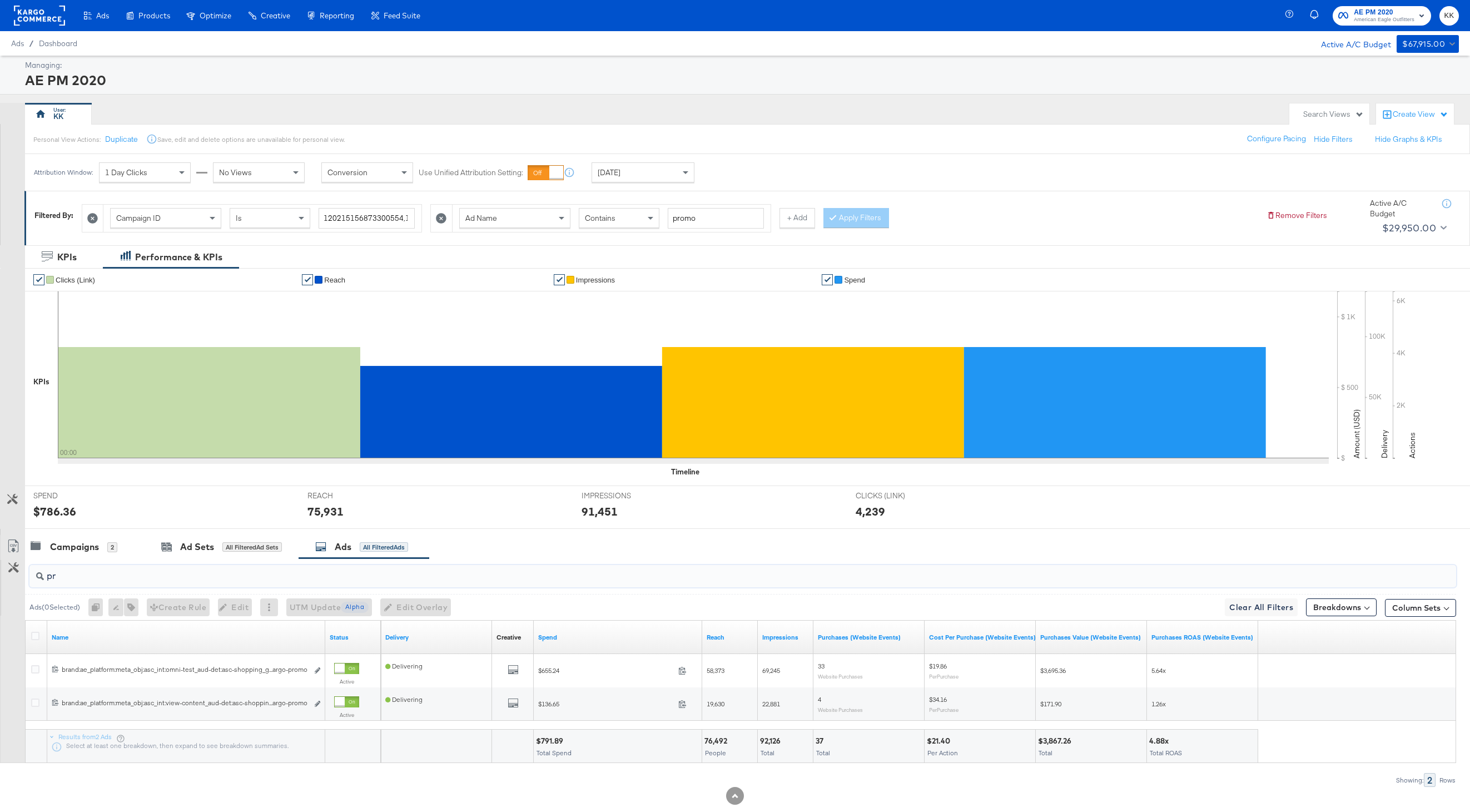
type input "p"
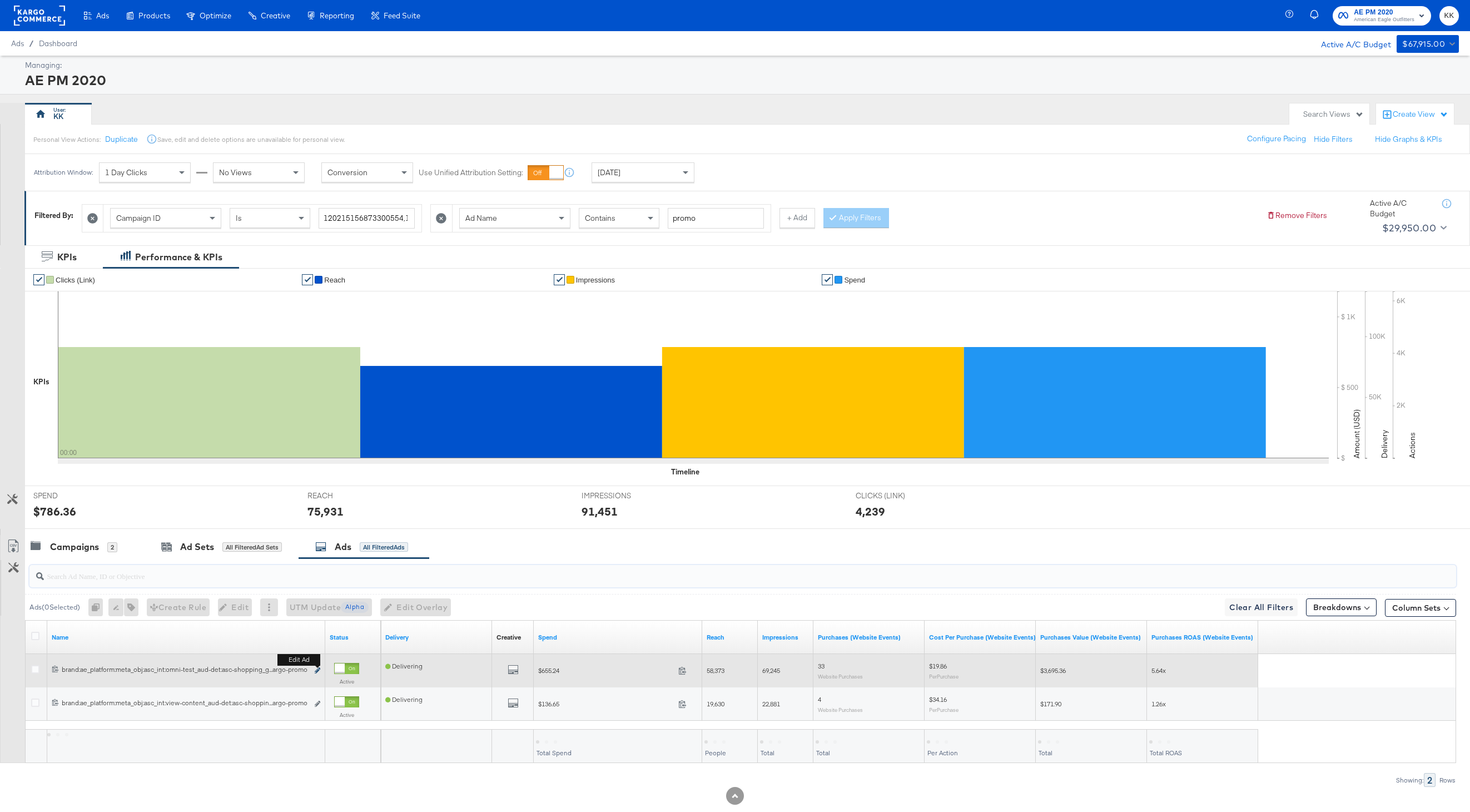
click at [317, 669] on icon "link" at bounding box center [318, 670] width 5 height 6
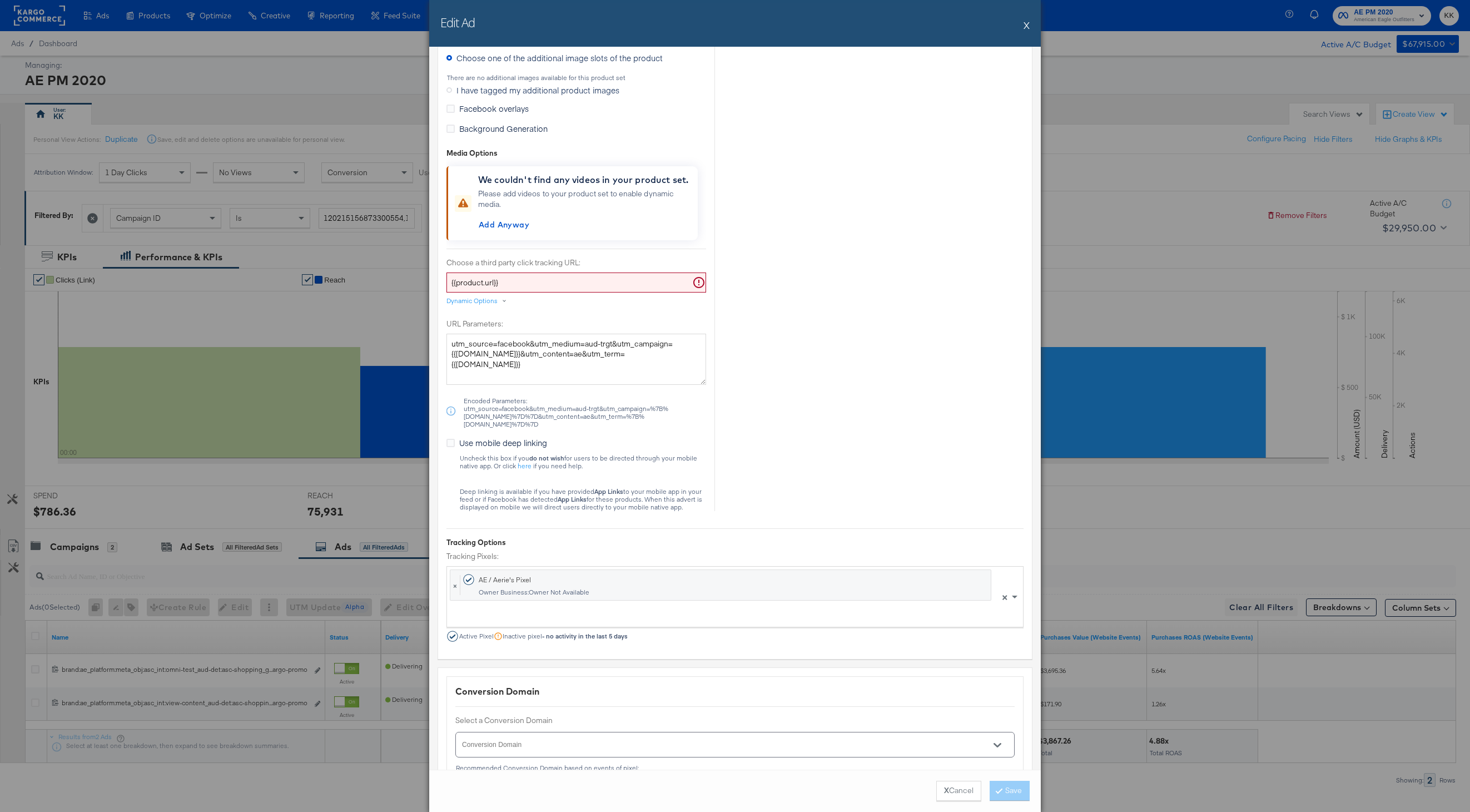
scroll to position [784, 0]
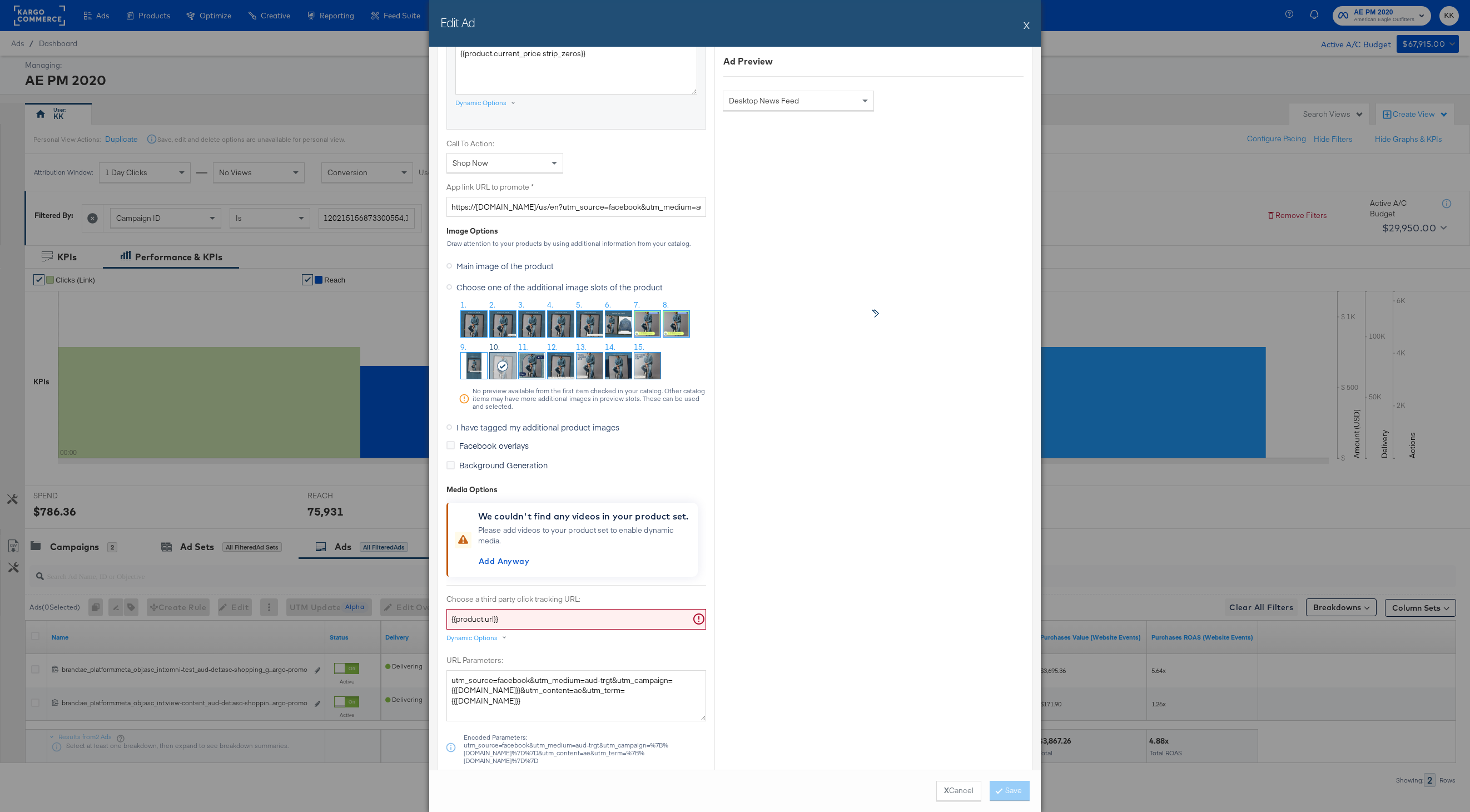
click at [592, 319] on img at bounding box center [590, 324] width 26 height 26
click at [1016, 786] on button "Save" at bounding box center [1010, 790] width 40 height 20
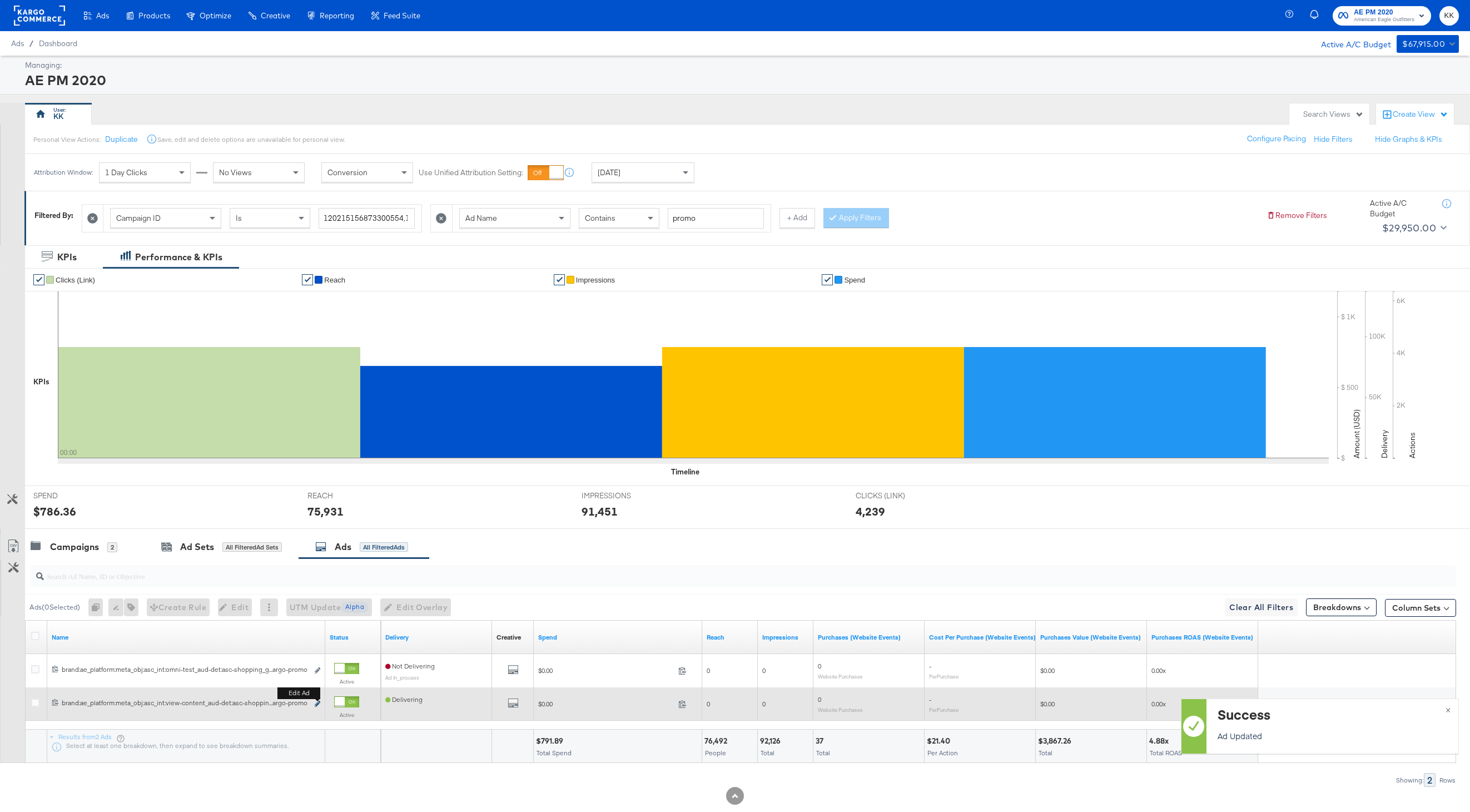
click at [318, 704] on icon "link" at bounding box center [318, 704] width 5 height 6
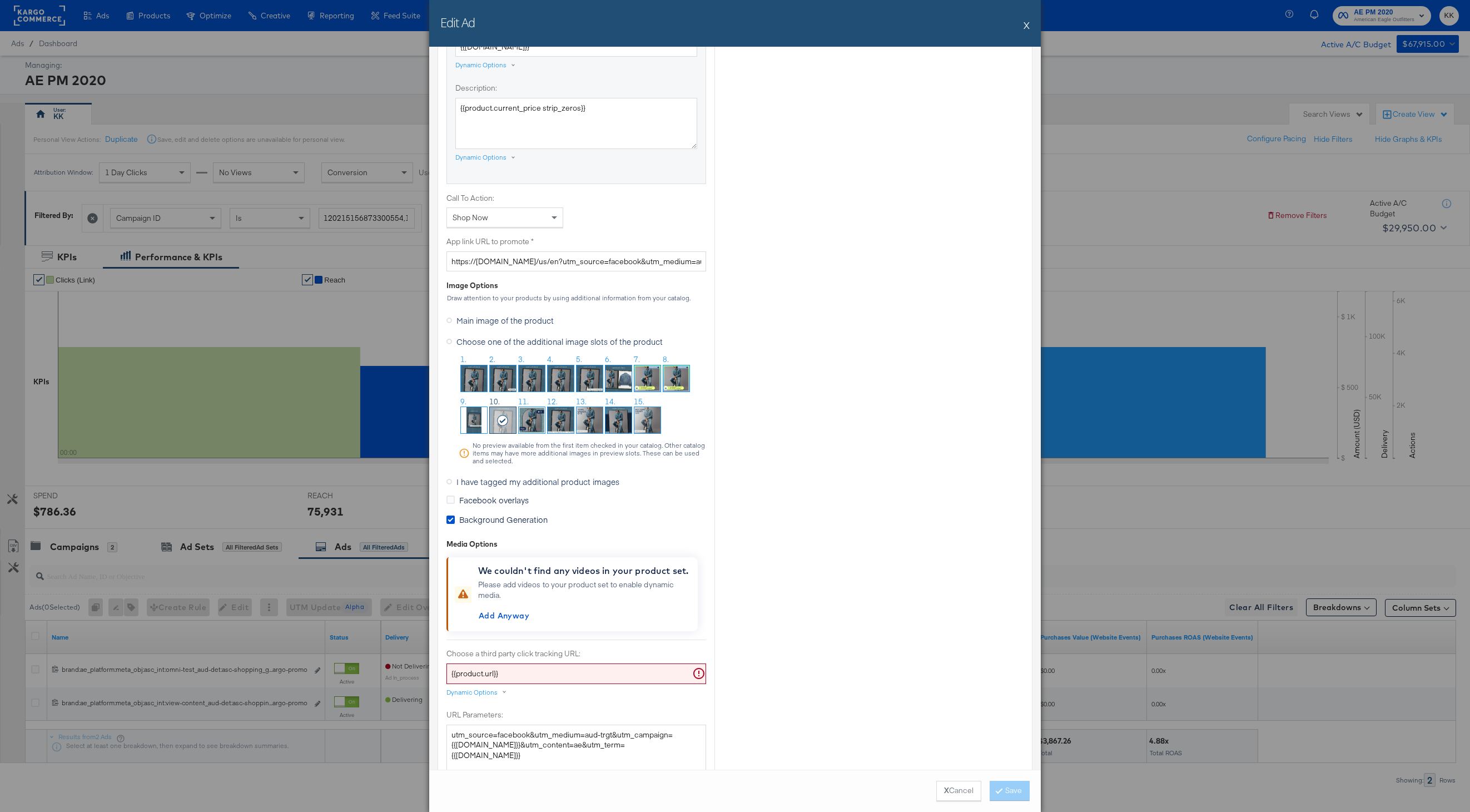
scroll to position [799, 0]
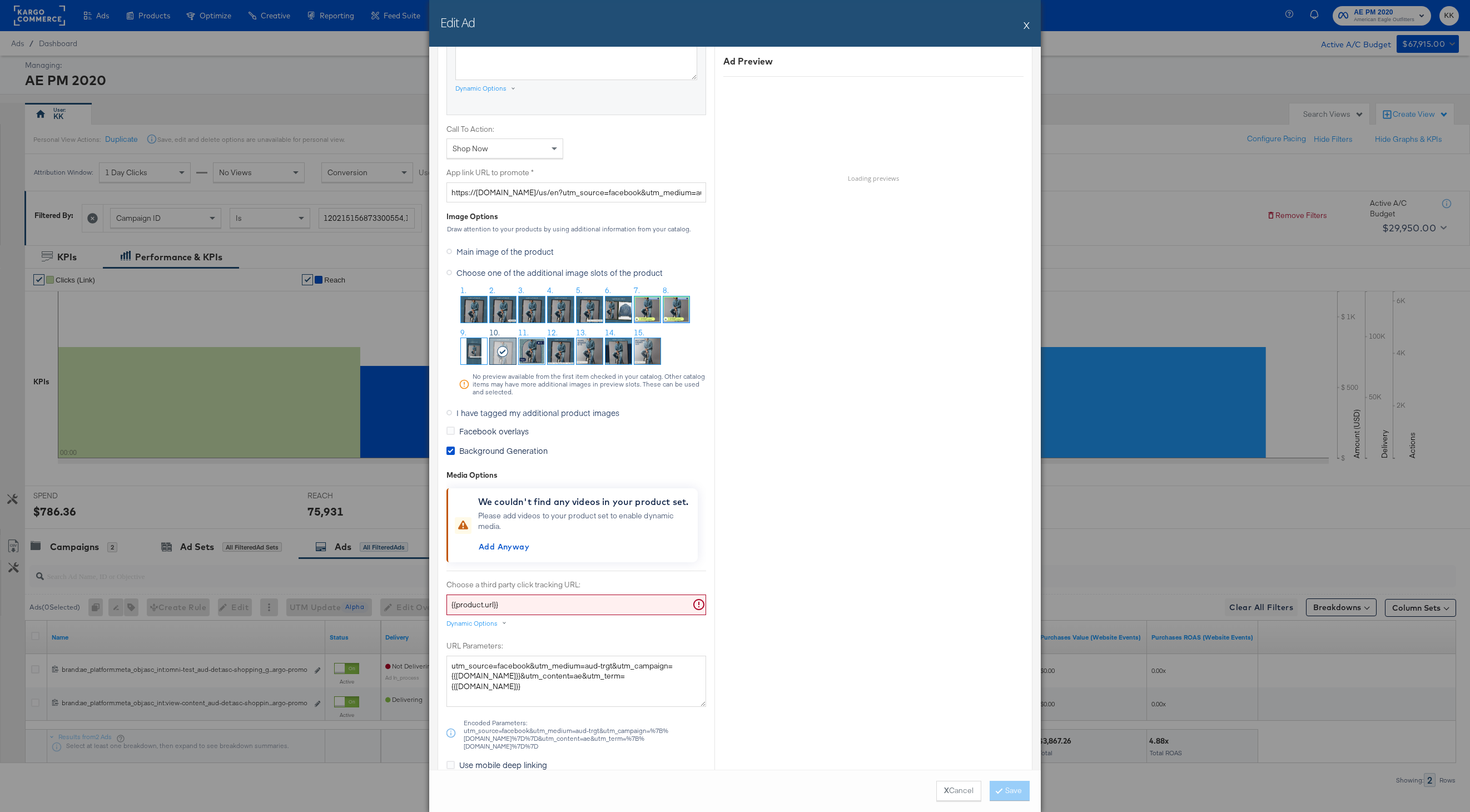
click at [585, 312] on img at bounding box center [590, 310] width 26 height 26
click at [1001, 794] on button "Save" at bounding box center [1010, 790] width 40 height 20
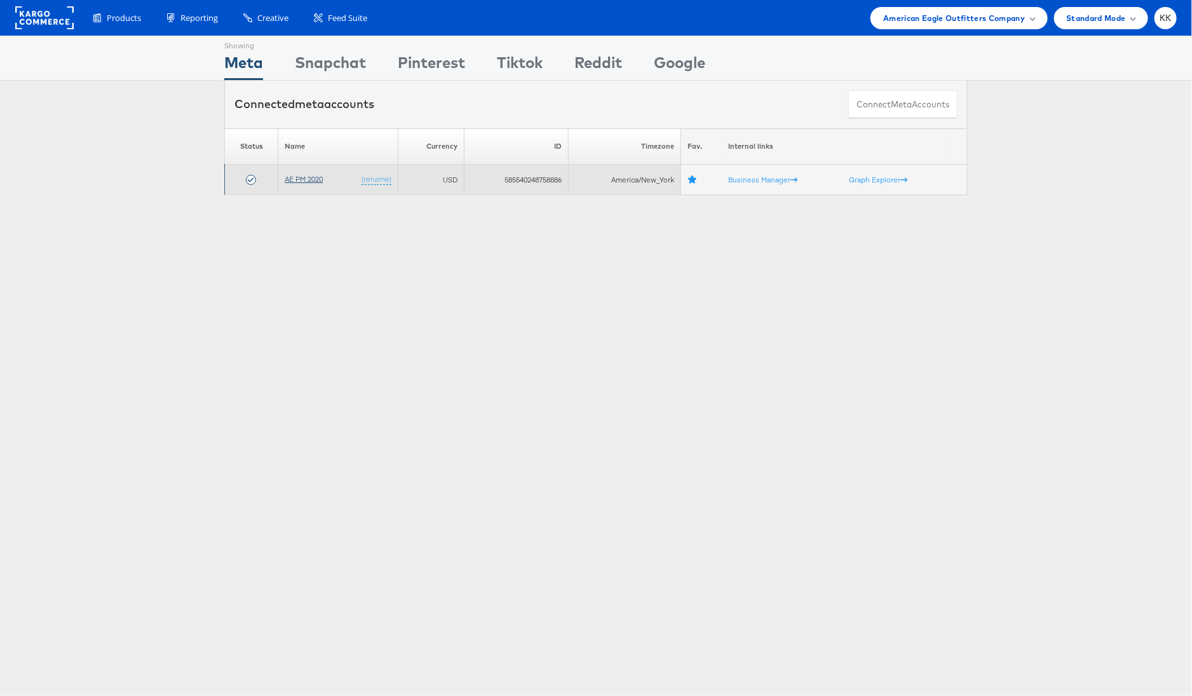
click at [305, 177] on link "AE PM 2020" at bounding box center [304, 179] width 38 height 10
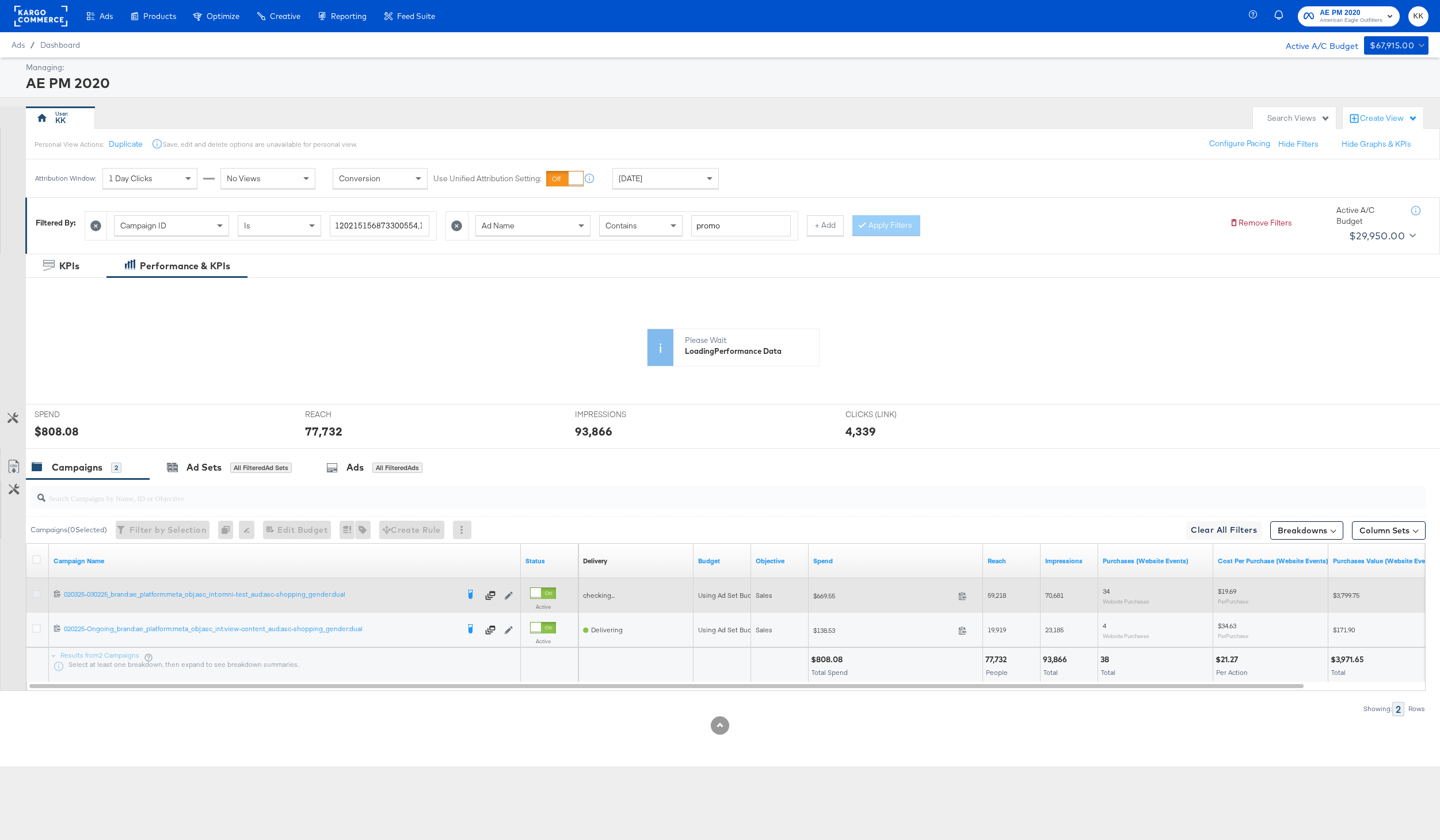
click at [37, 593] on icon at bounding box center [37, 594] width 9 height 9
click at [0, 0] on input "checkbox" at bounding box center [0, 0] width 0 height 0
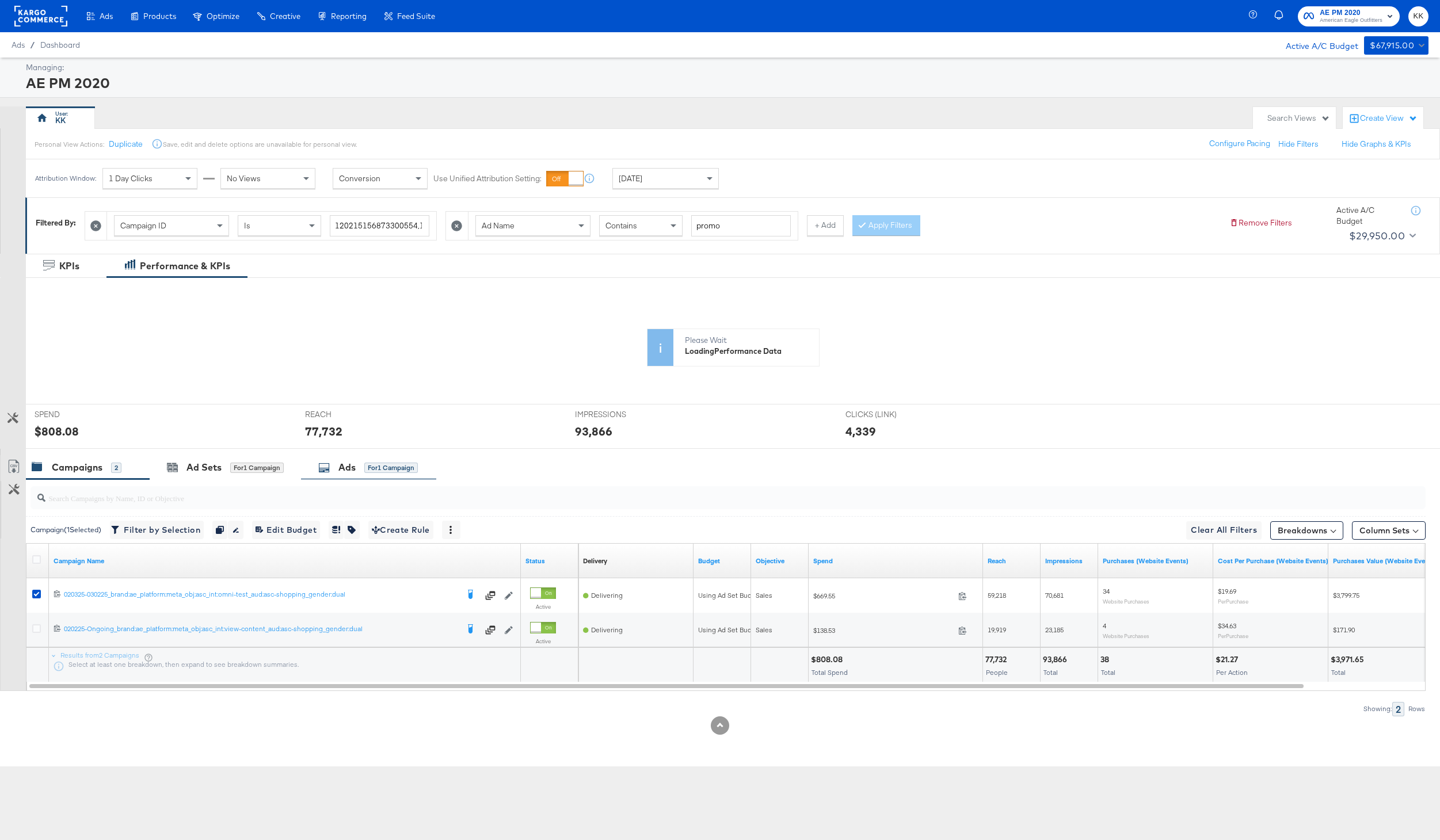
click at [353, 458] on div "Ads for 1 Campaign" at bounding box center [368, 467] width 135 height 24
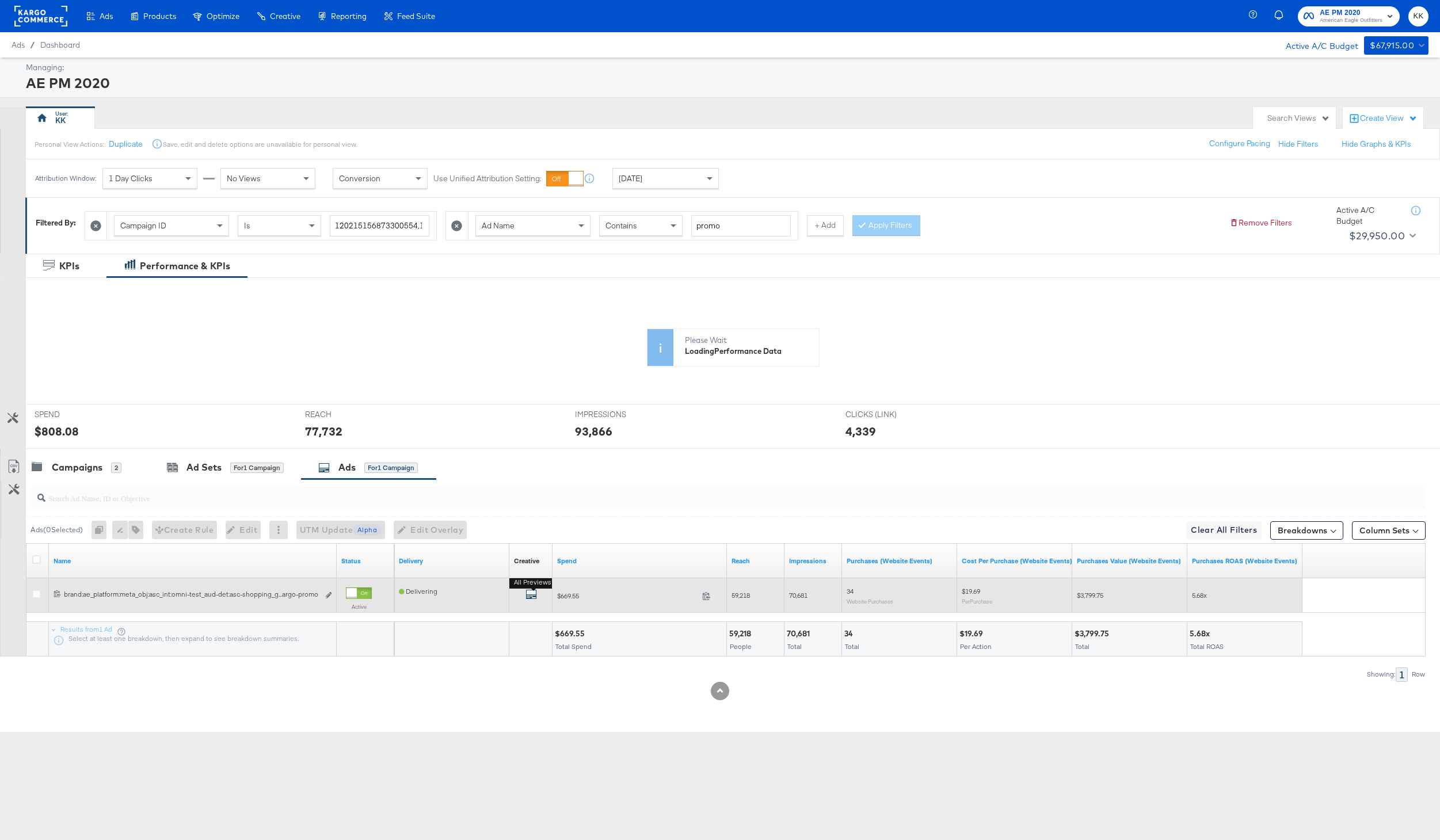
click at [532, 592] on icon "default" at bounding box center [531, 594] width 12 height 12
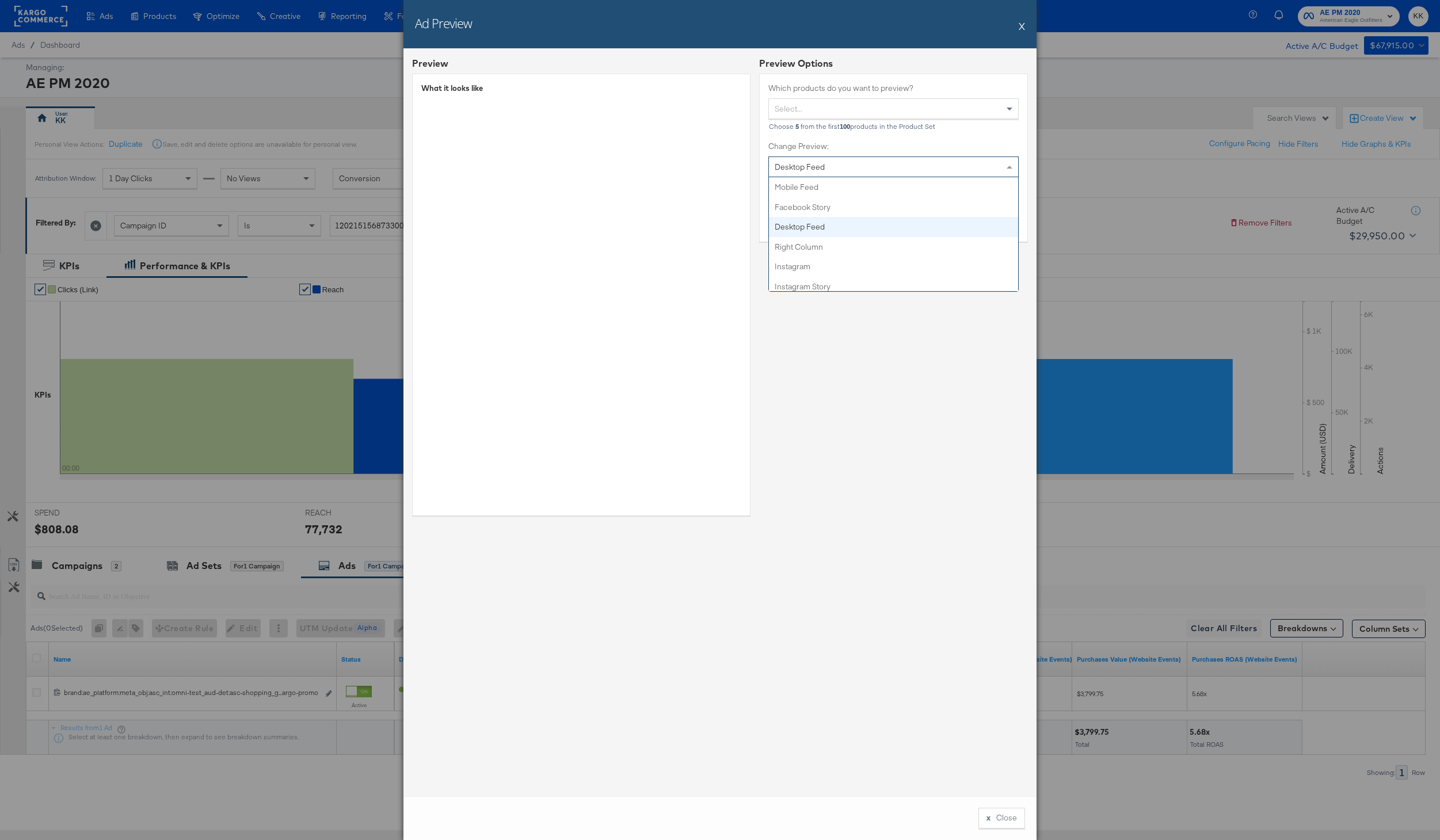
click at [862, 177] on div "Desktop Feed Mobile Feed Facebook Story Desktop Feed Right Column Instagram Ins…" at bounding box center [893, 167] width 250 height 21
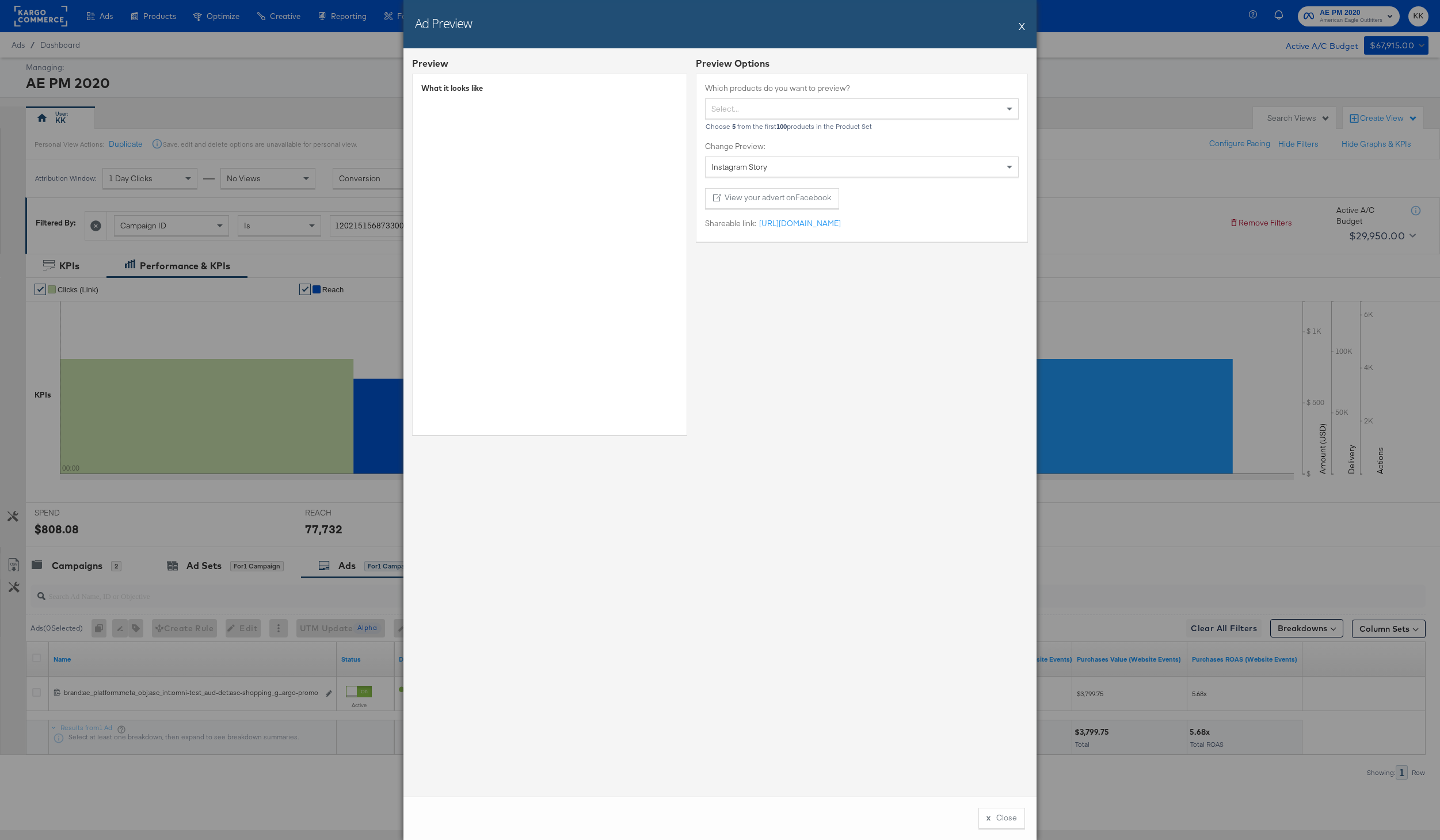
click at [772, 164] on div "Instagram Story" at bounding box center [861, 167] width 312 height 20
click at [772, 163] on div "Instagram Reels" at bounding box center [861, 167] width 312 height 20
click at [1016, 33] on div "Ad Preview X" at bounding box center [720, 24] width 633 height 48
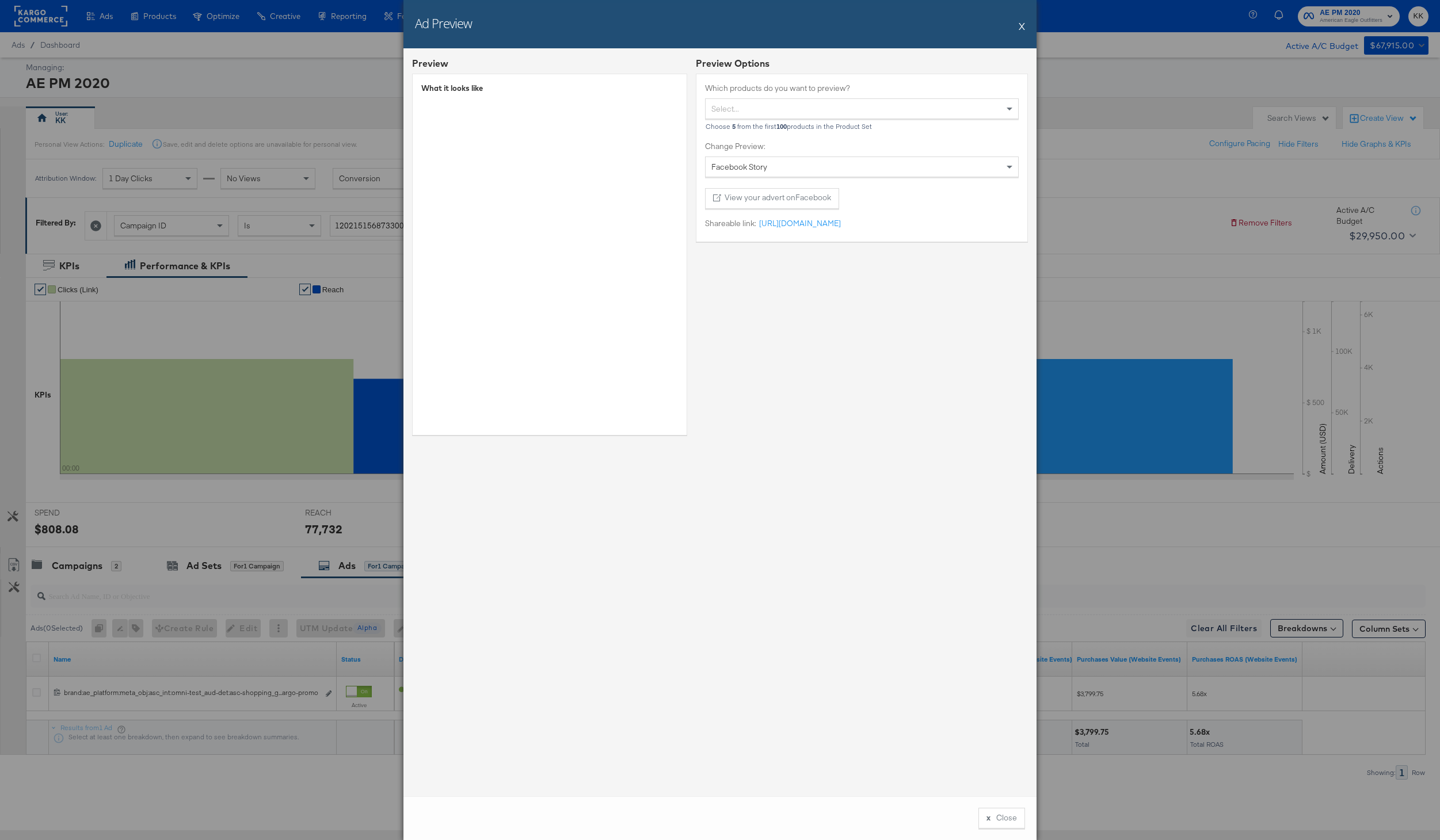
click at [1022, 23] on button "X" at bounding box center [1022, 25] width 6 height 23
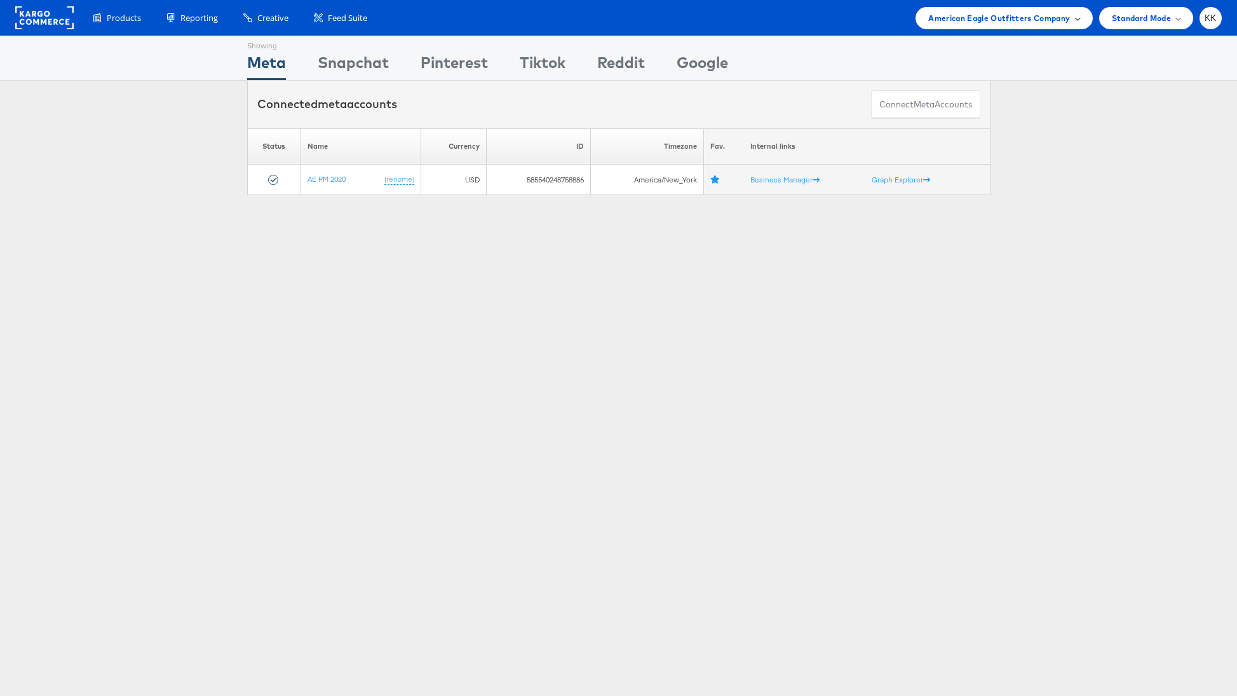
click at [984, 24] on span "American Eagle Outfitters Company" at bounding box center [1000, 17] width 142 height 13
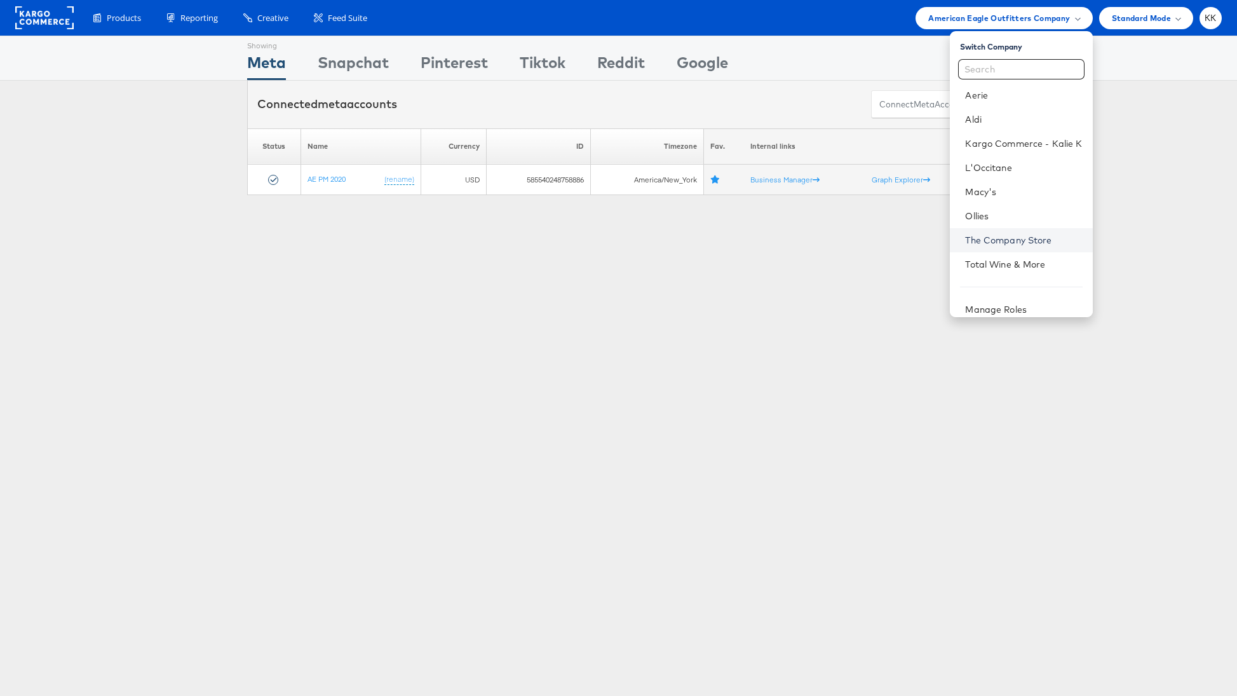
click at [1014, 240] on link "The Company Store" at bounding box center [1023, 240] width 117 height 13
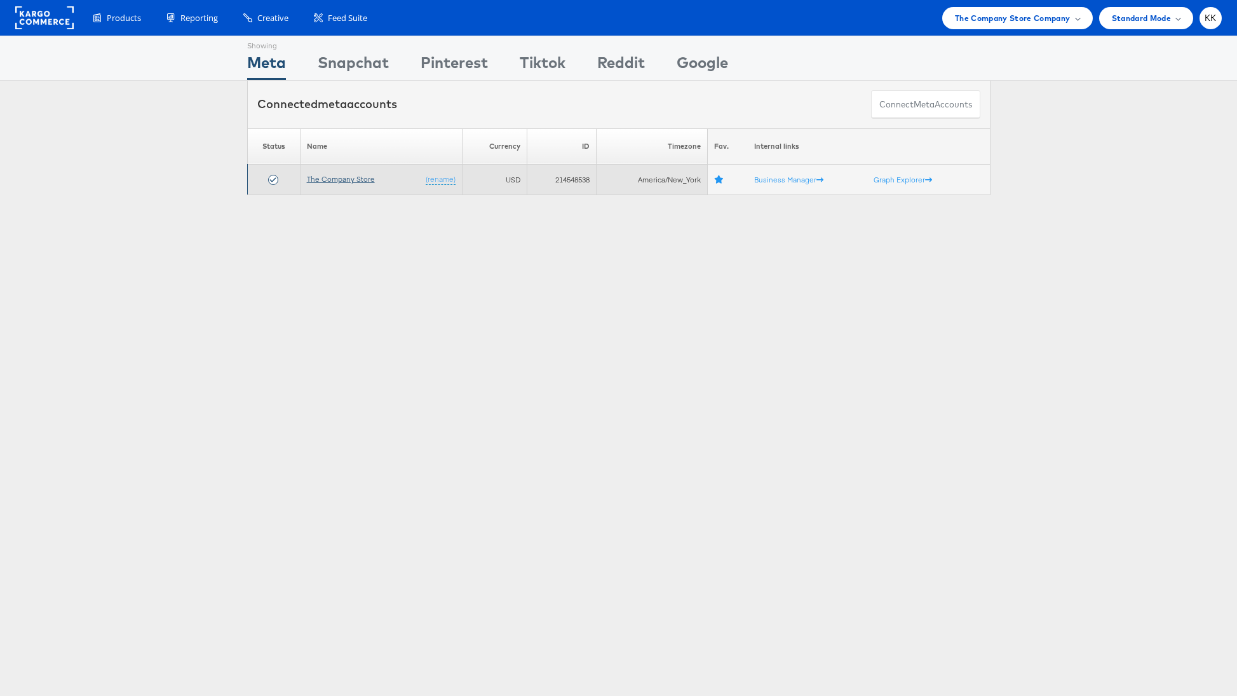
click at [353, 177] on link "The Company Store" at bounding box center [341, 179] width 68 height 10
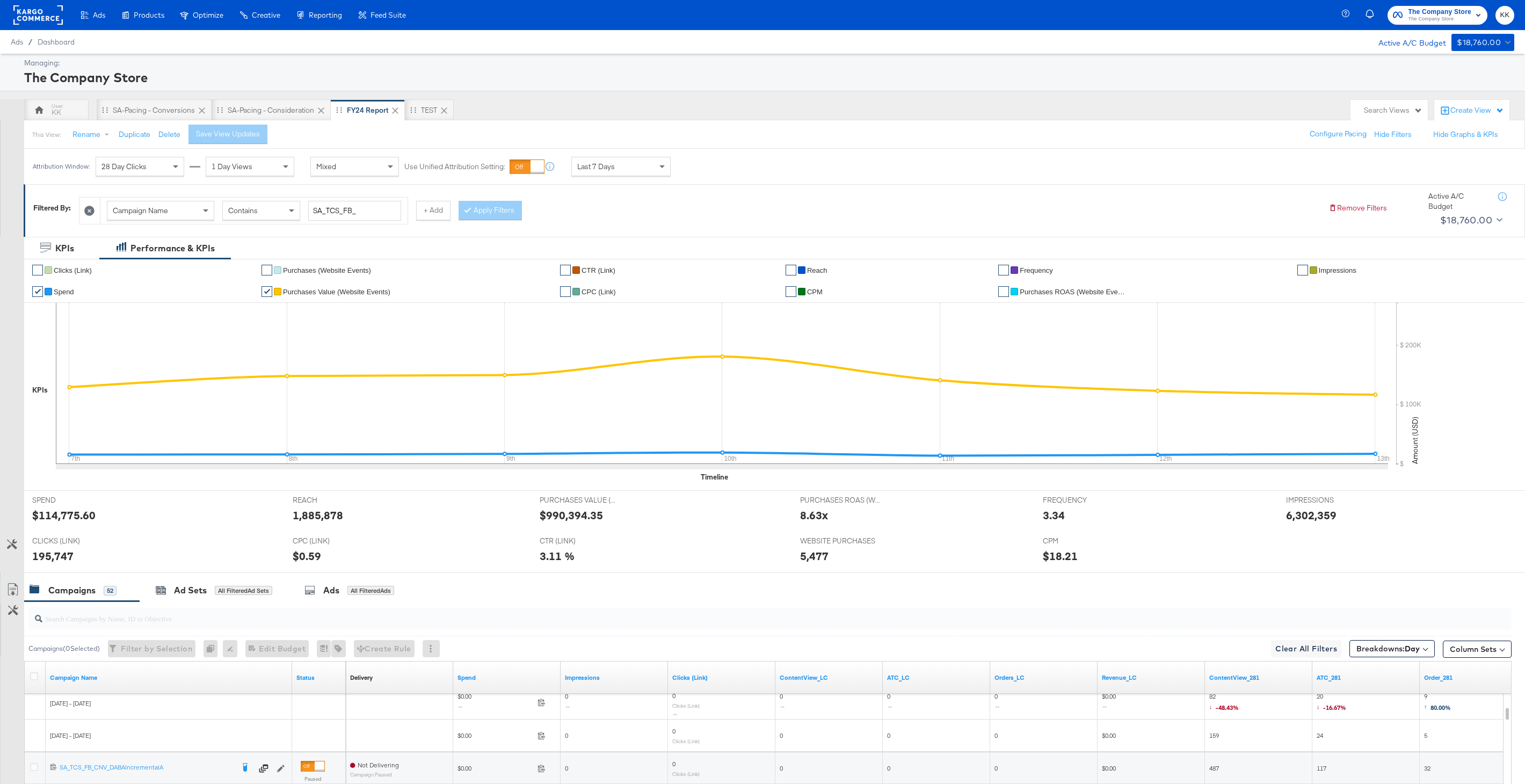
click at [50, 23] on rect at bounding box center [38, 14] width 49 height 19
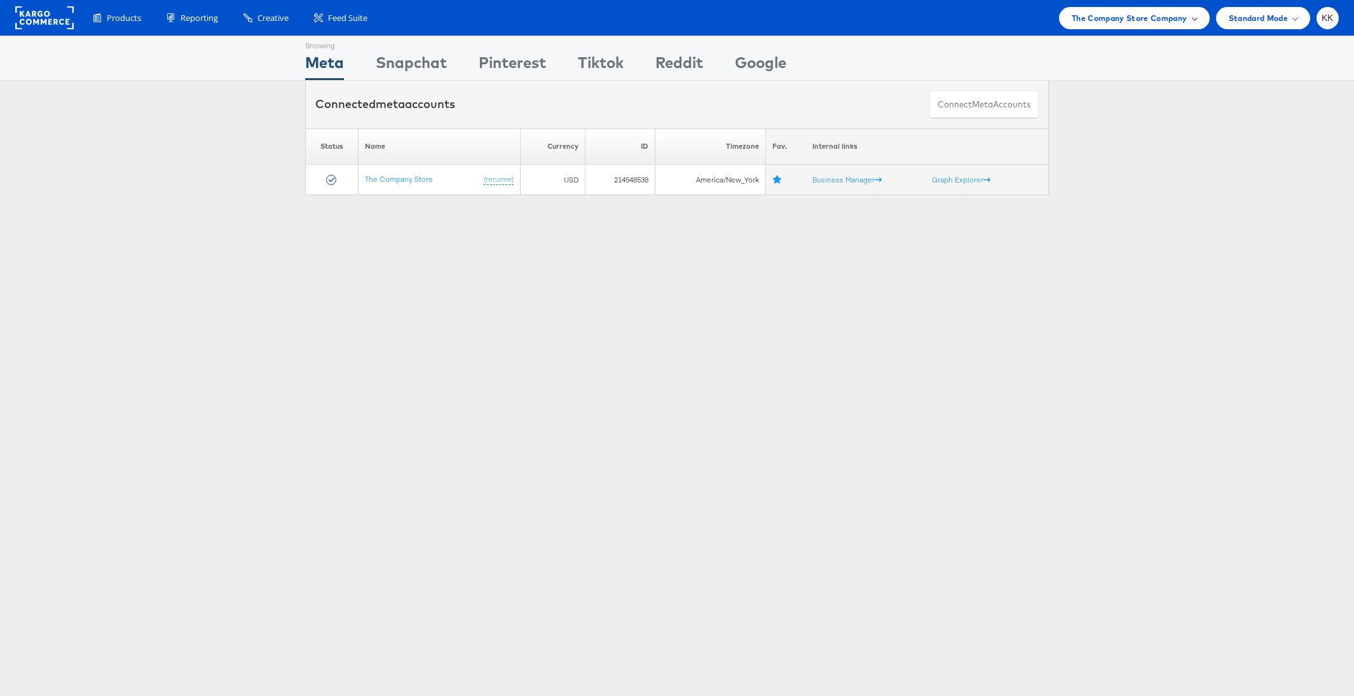
click at [1141, 7] on div "The Company Store Company" at bounding box center [1134, 18] width 151 height 22
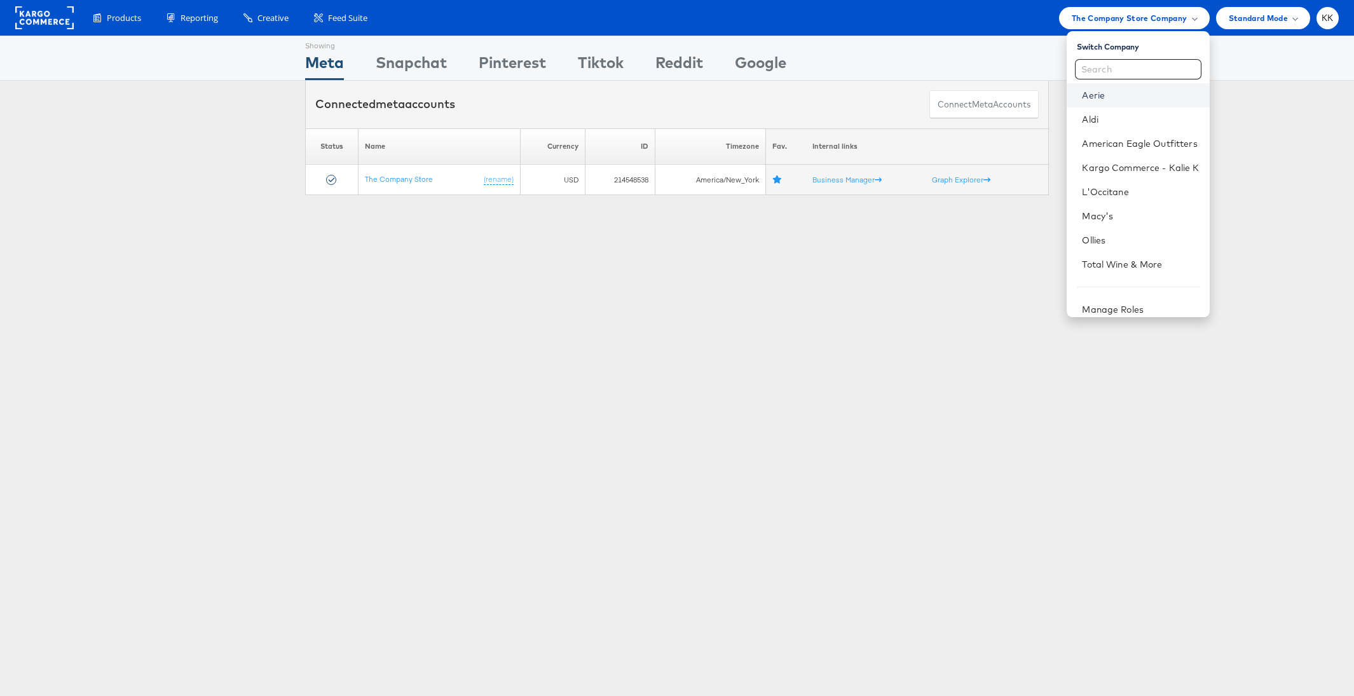
click at [1119, 93] on link "Aerie" at bounding box center [1140, 95] width 117 height 13
click at [1093, 93] on link "Aerie" at bounding box center [1140, 95] width 117 height 13
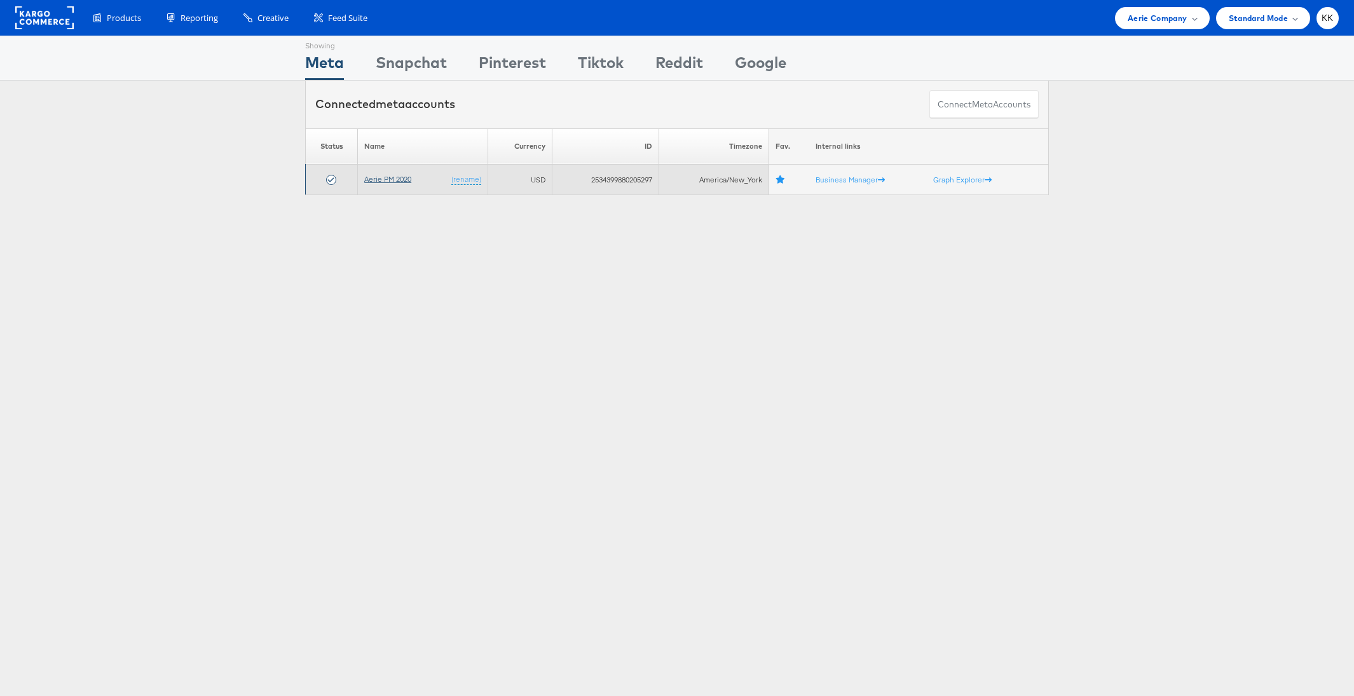
click at [374, 177] on link "Aerie PM 2020" at bounding box center [387, 179] width 47 height 10
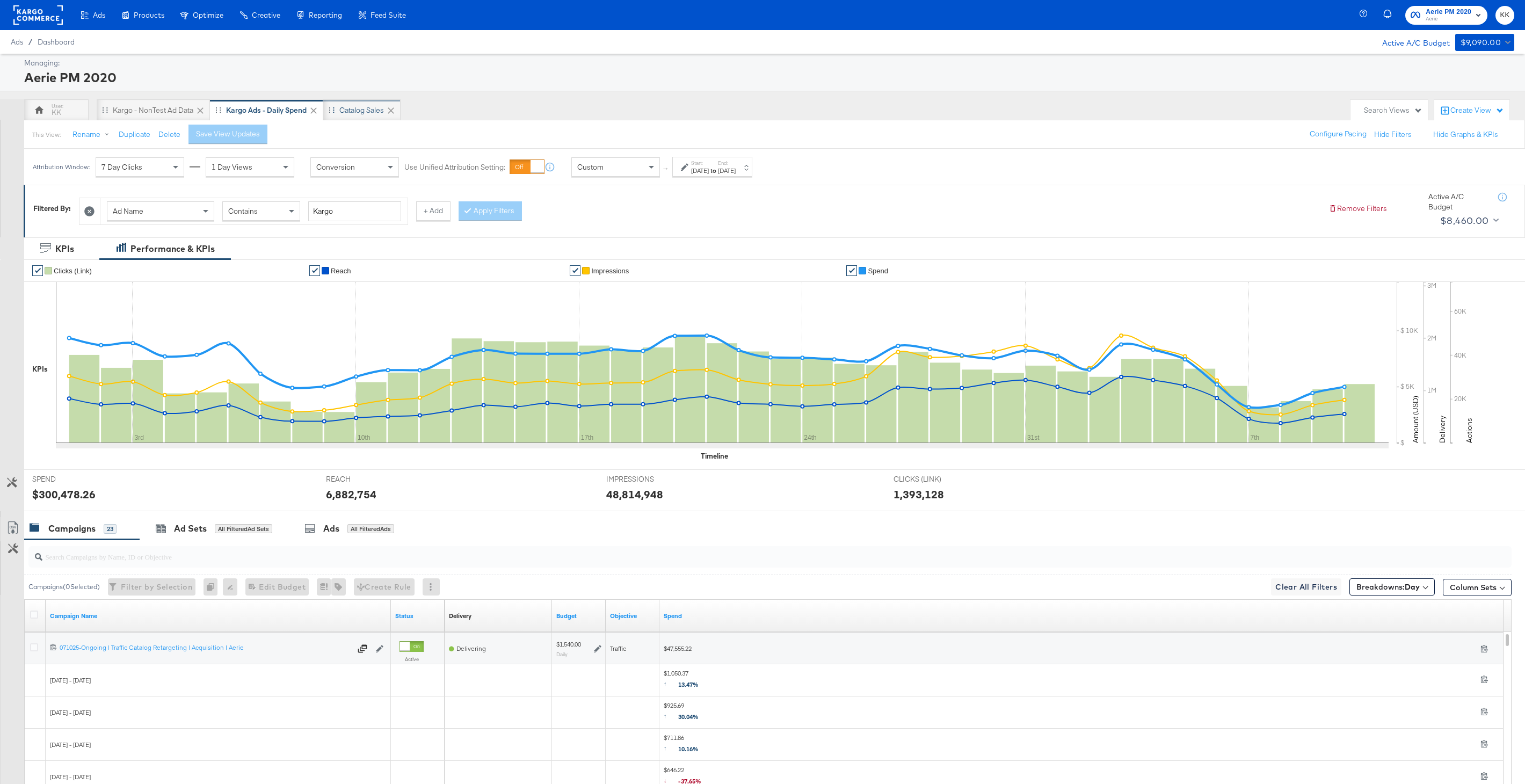
click at [365, 110] on div "Catalog Sales" at bounding box center [362, 111] width 45 height 10
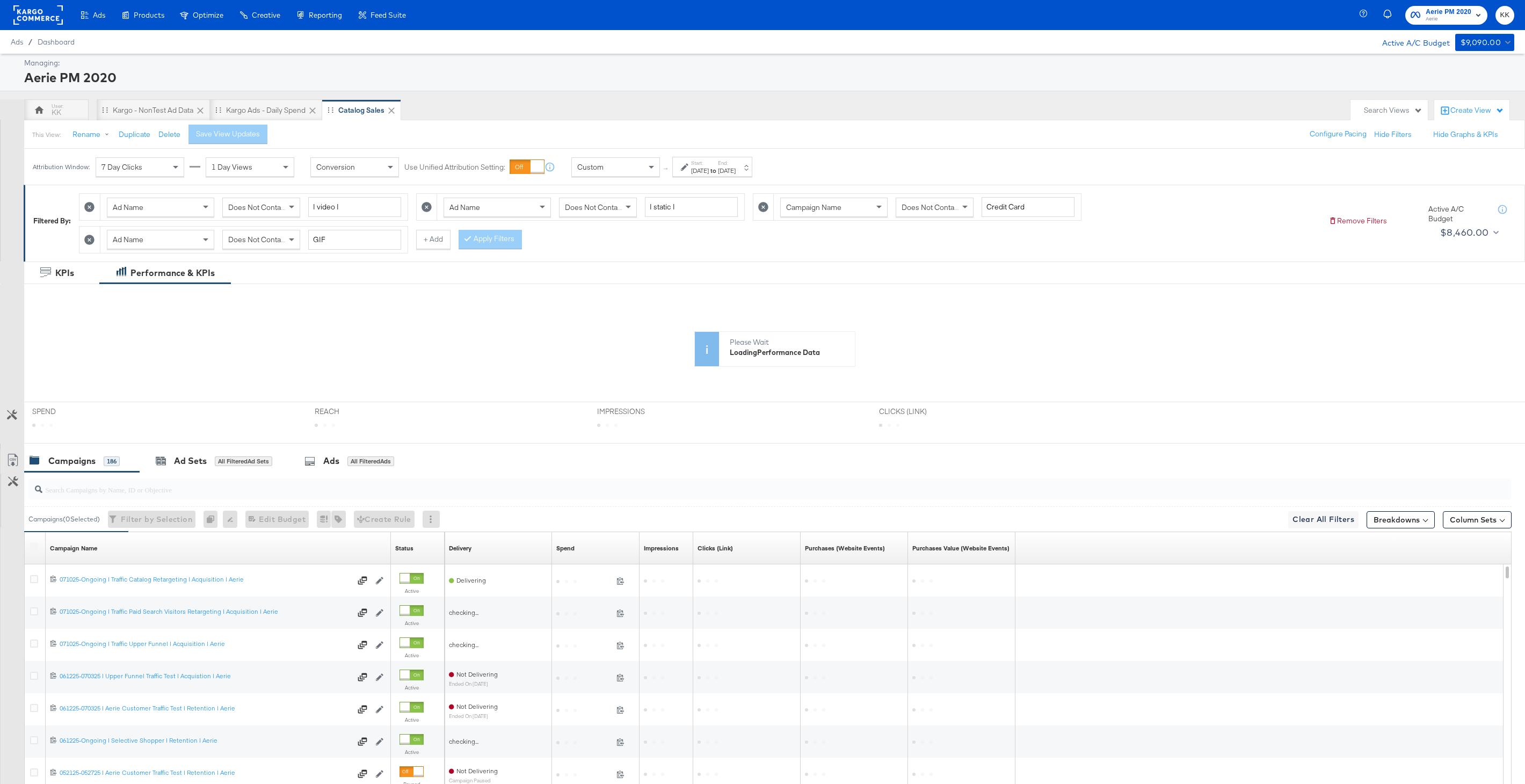
click at [736, 170] on div "[DATE]" at bounding box center [727, 171] width 18 height 8
click at [695, 254] on input "[DATE]" at bounding box center [702, 252] width 112 height 19
click at [705, 339] on td "13" at bounding box center [713, 336] width 19 height 15
type input "[DATE]"
click at [781, 306] on button "Apply" at bounding box center [776, 302] width 34 height 19
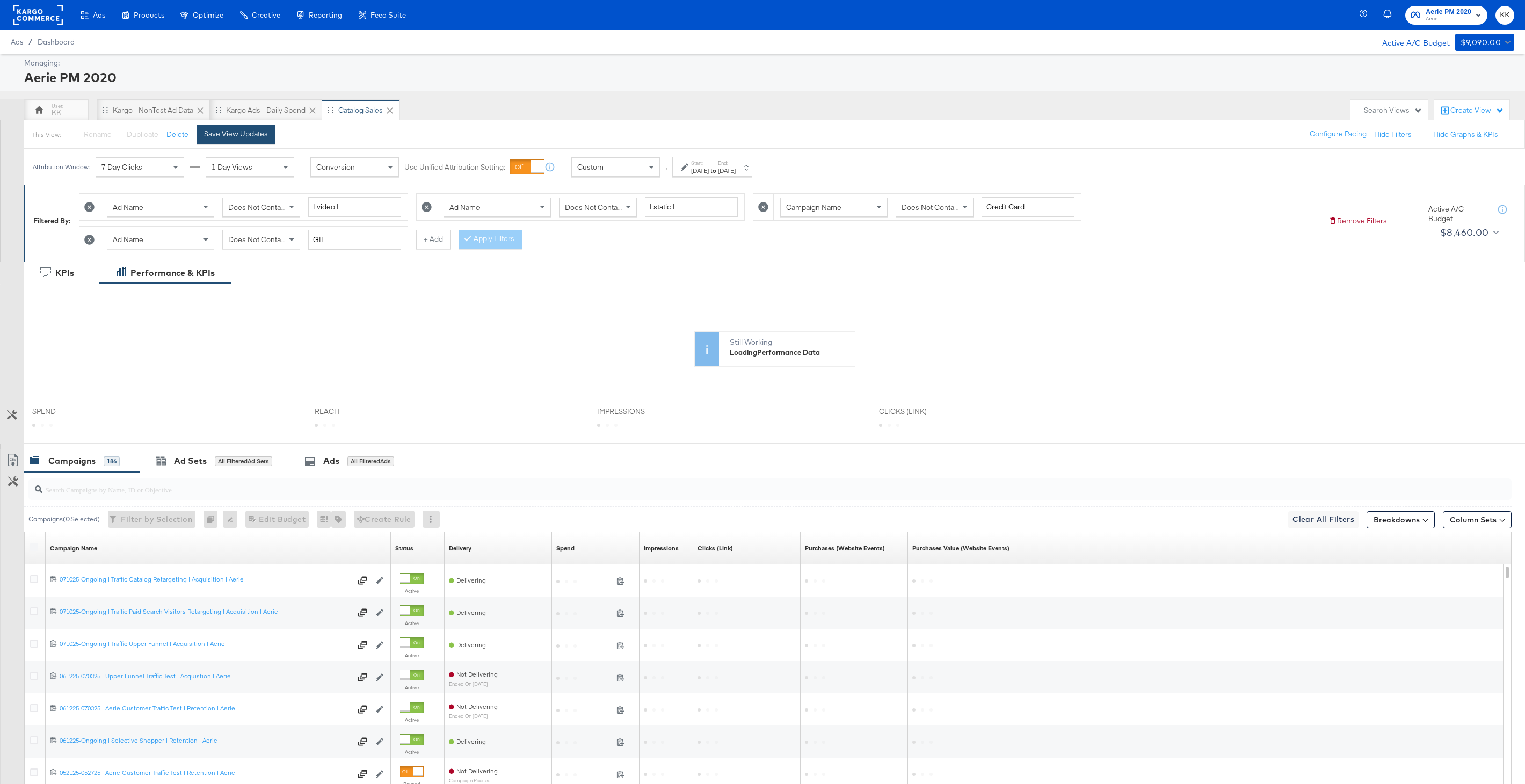
click at [259, 136] on div "Save View Updates" at bounding box center [237, 134] width 64 height 10
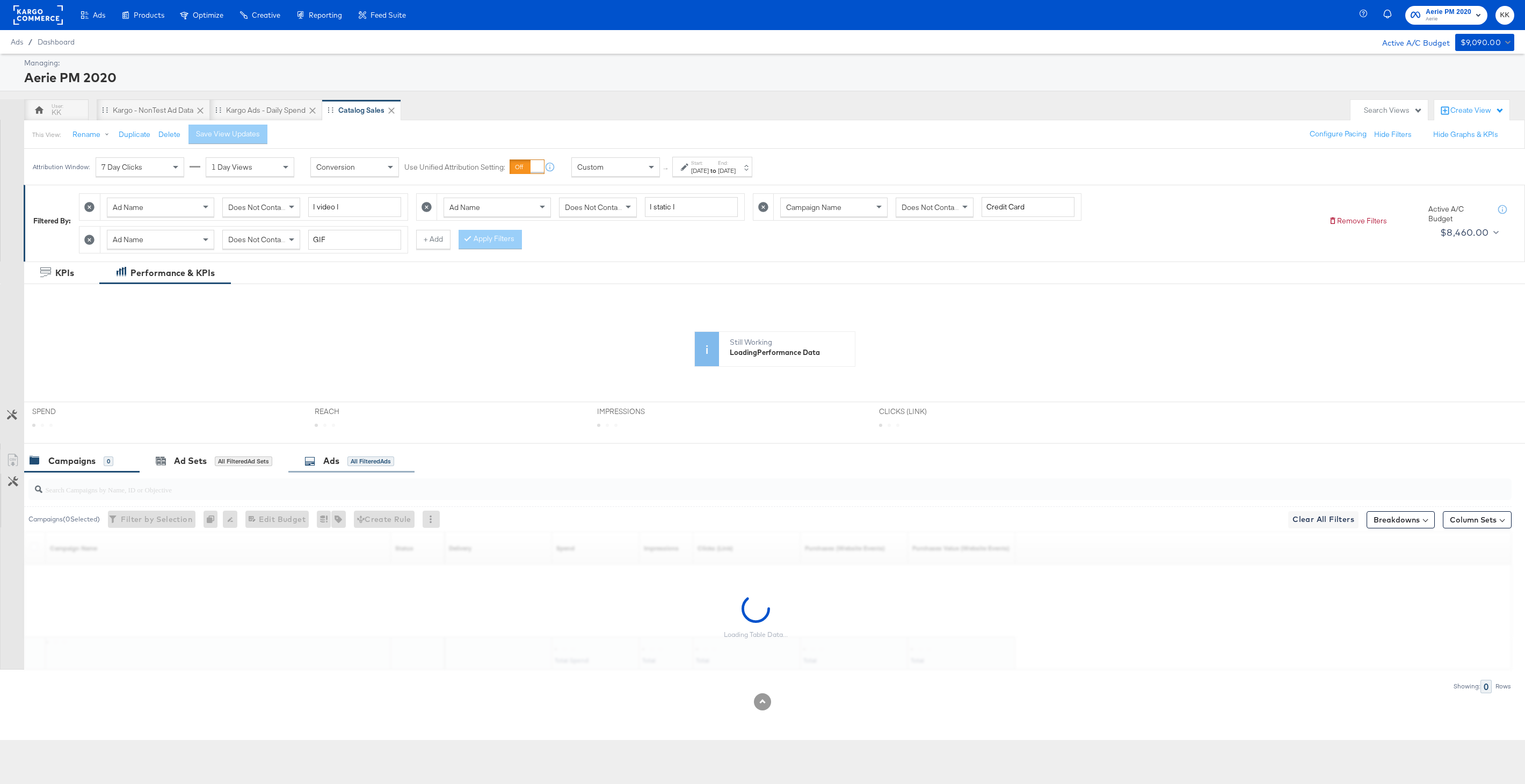
click at [377, 465] on div "All Filtered Ads" at bounding box center [370, 460] width 46 height 9
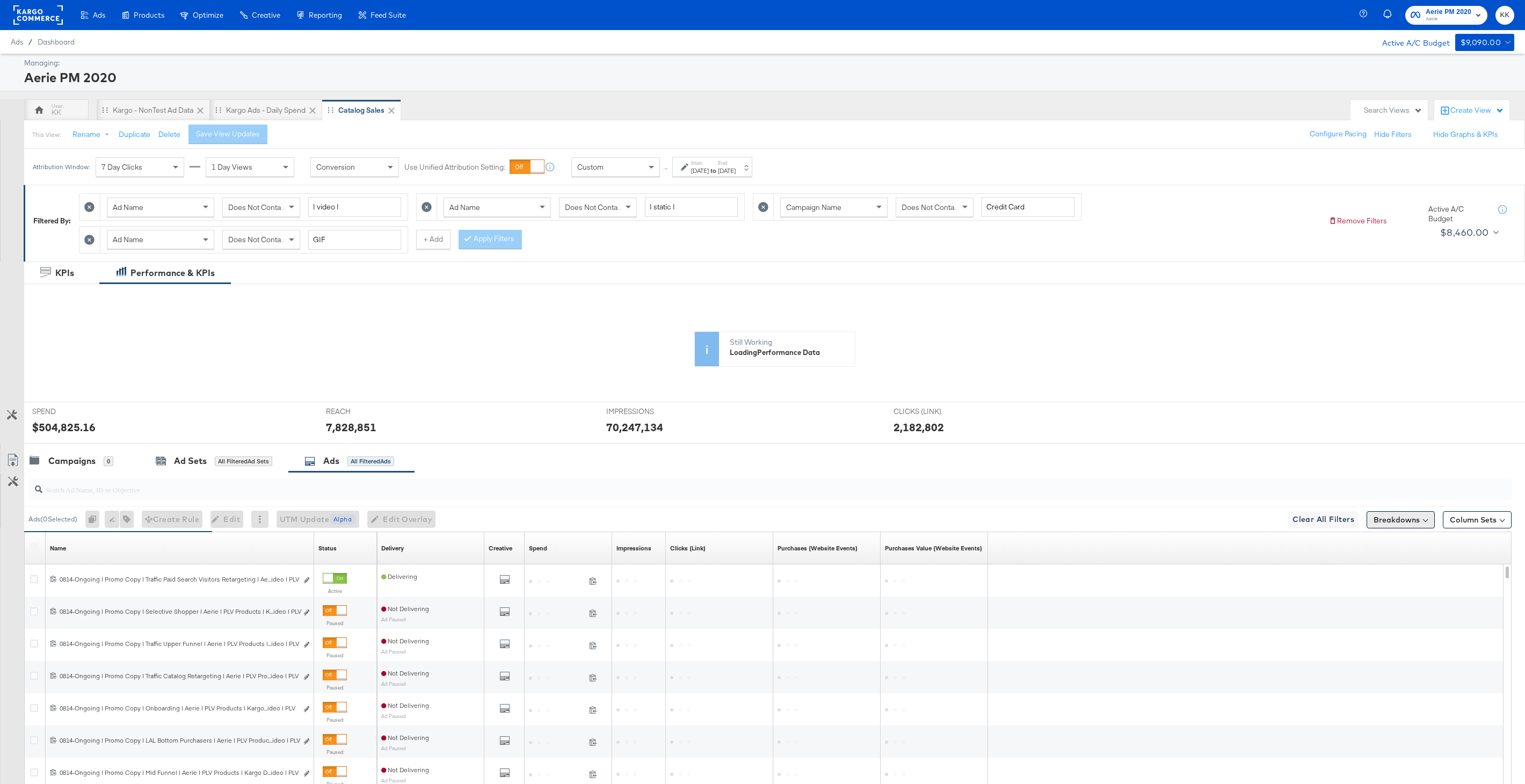
click at [1396, 524] on button "Breakdowns" at bounding box center [1401, 520] width 68 height 17
click at [1356, 584] on div "Time" at bounding box center [1375, 585] width 106 height 8
click at [1352, 607] on div "Day" at bounding box center [1375, 611] width 117 height 11
click at [1380, 689] on button "Apply Breakdown" at bounding box center [1375, 685] width 74 height 19
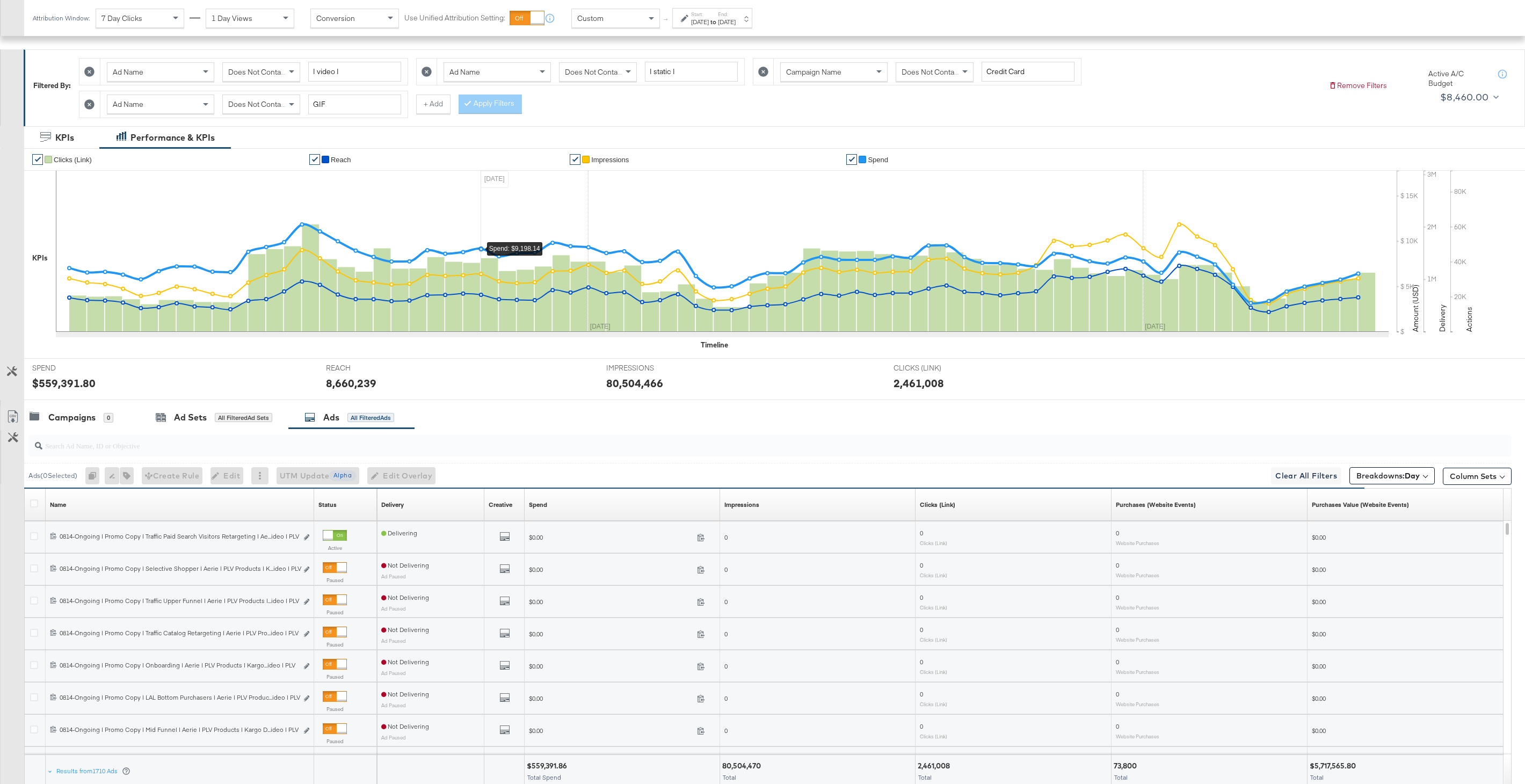
scroll to position [209, 0]
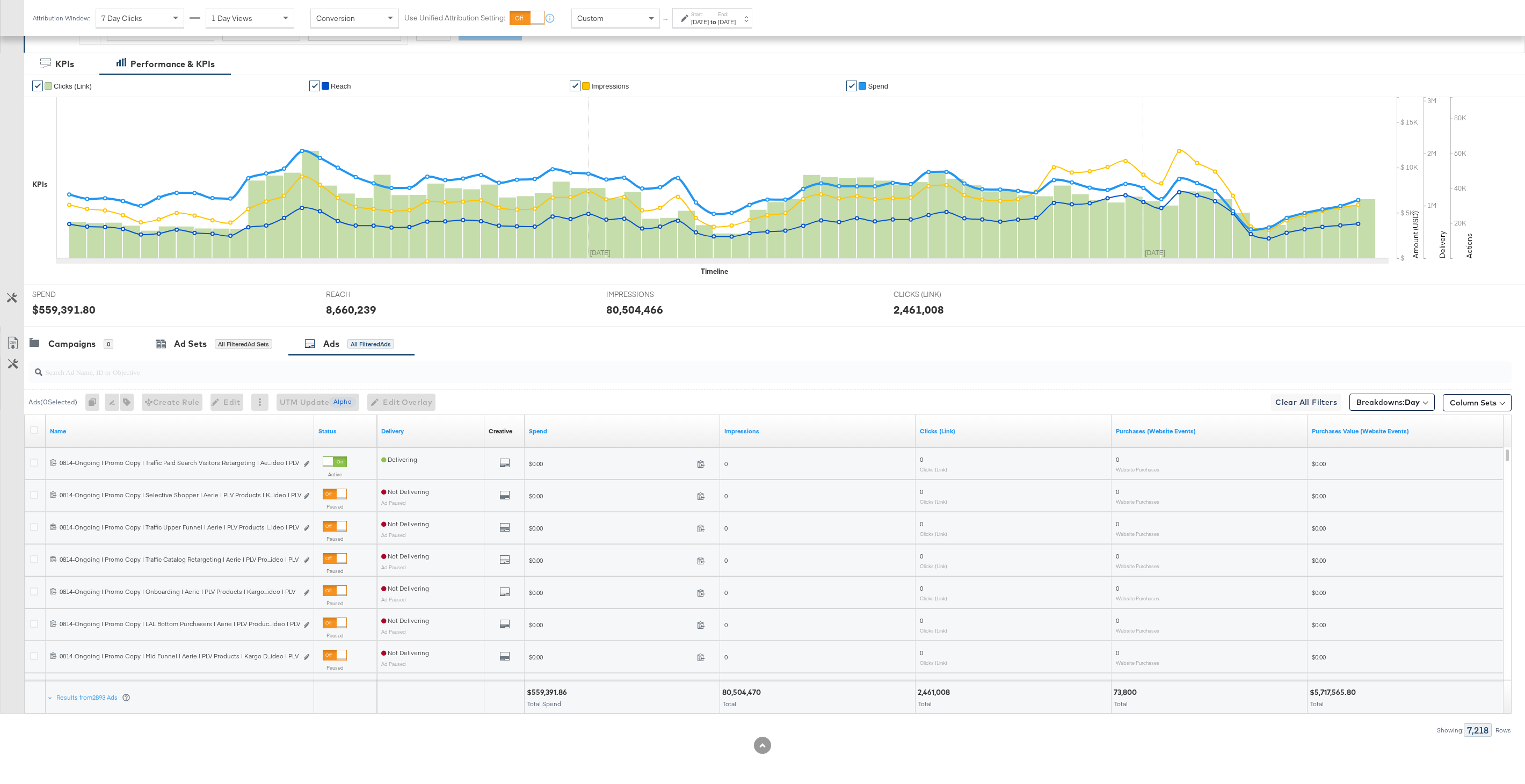
click at [39, 427] on div at bounding box center [35, 431] width 11 height 11
click at [35, 427] on icon at bounding box center [35, 430] width 8 height 8
click at [0, 0] on input "checkbox" at bounding box center [0, 0] width 0 height 0
click at [12, 342] on icon at bounding box center [13, 346] width 7 height 8
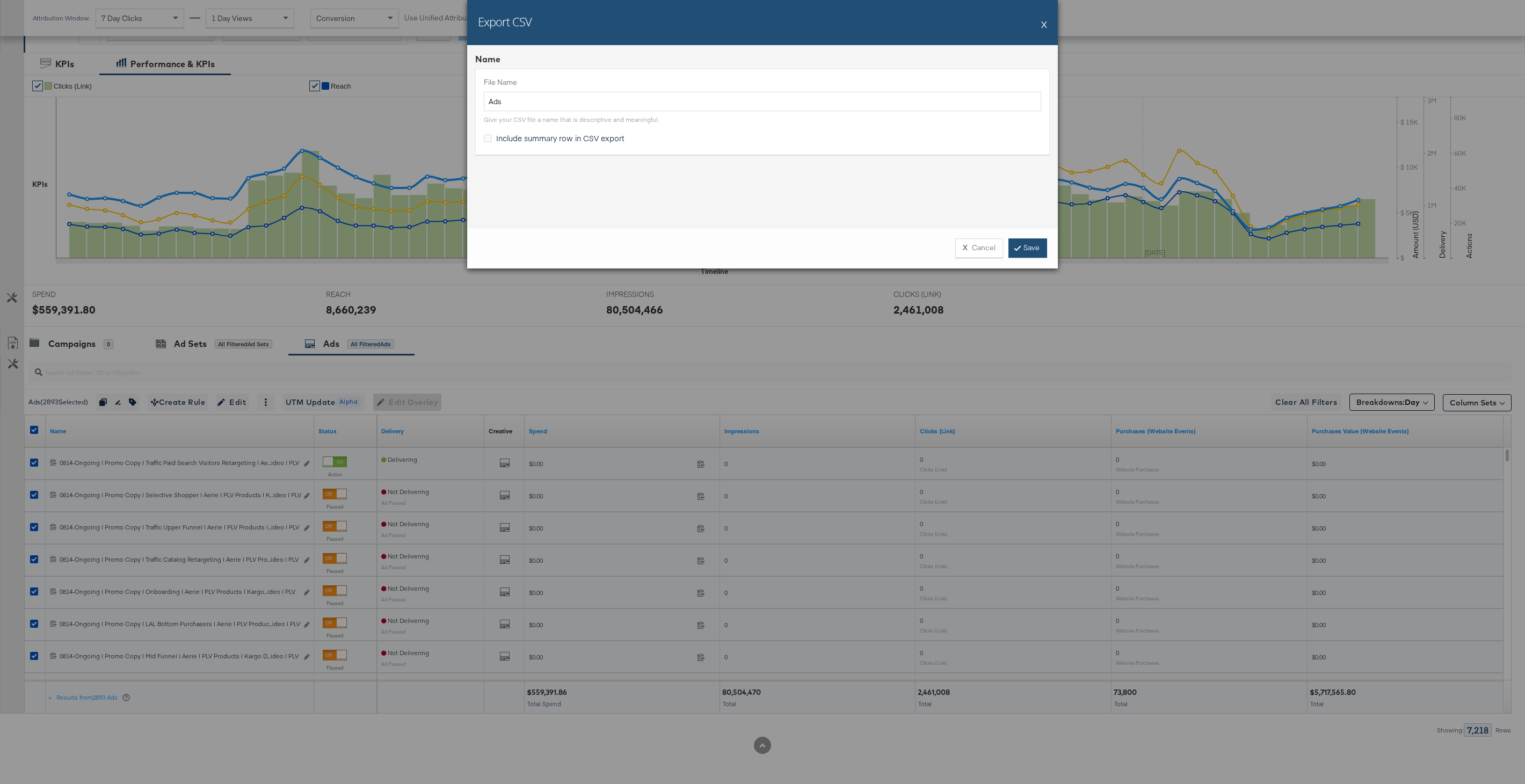
click at [1038, 241] on link "Save" at bounding box center [1028, 248] width 39 height 19
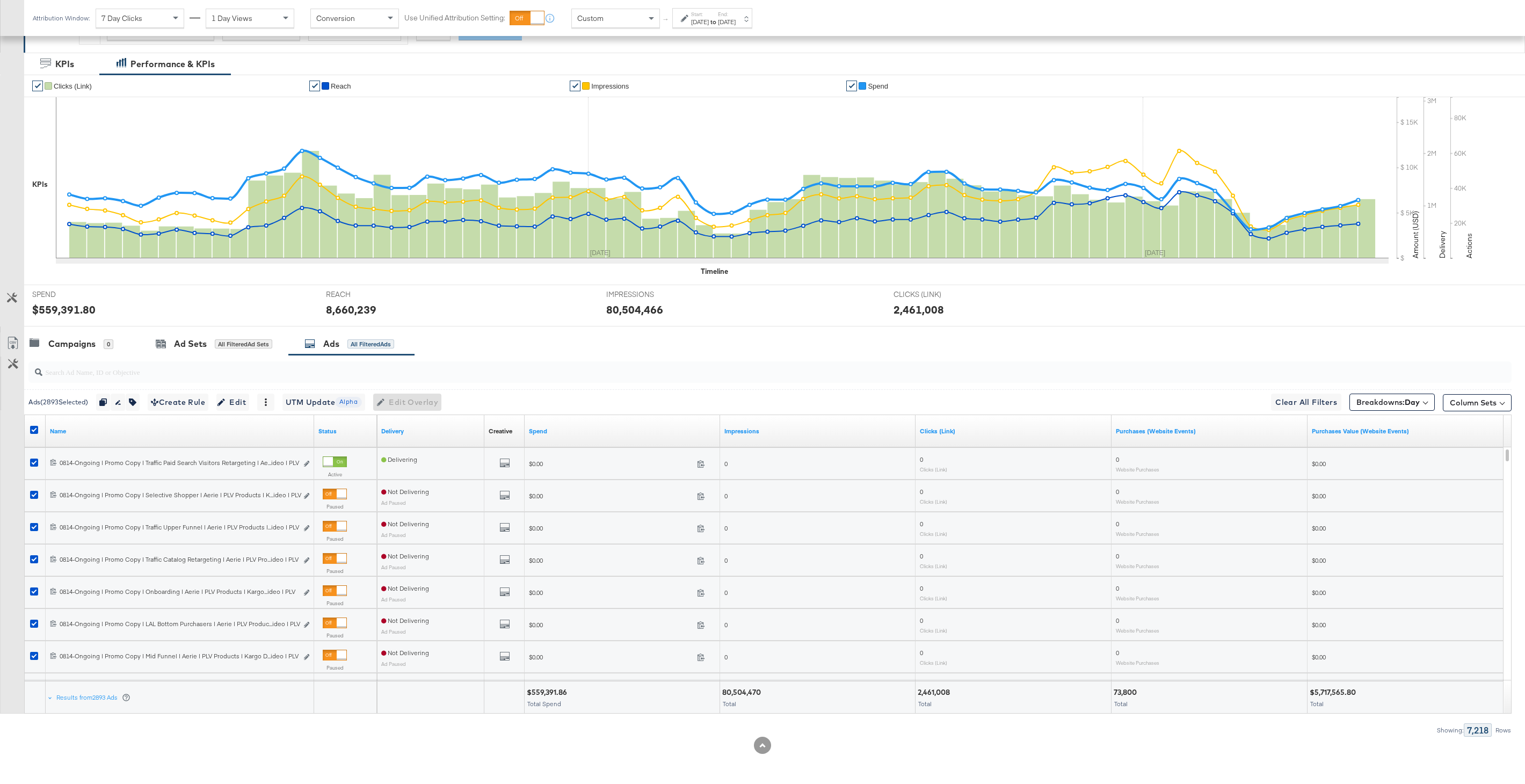
scroll to position [0, 0]
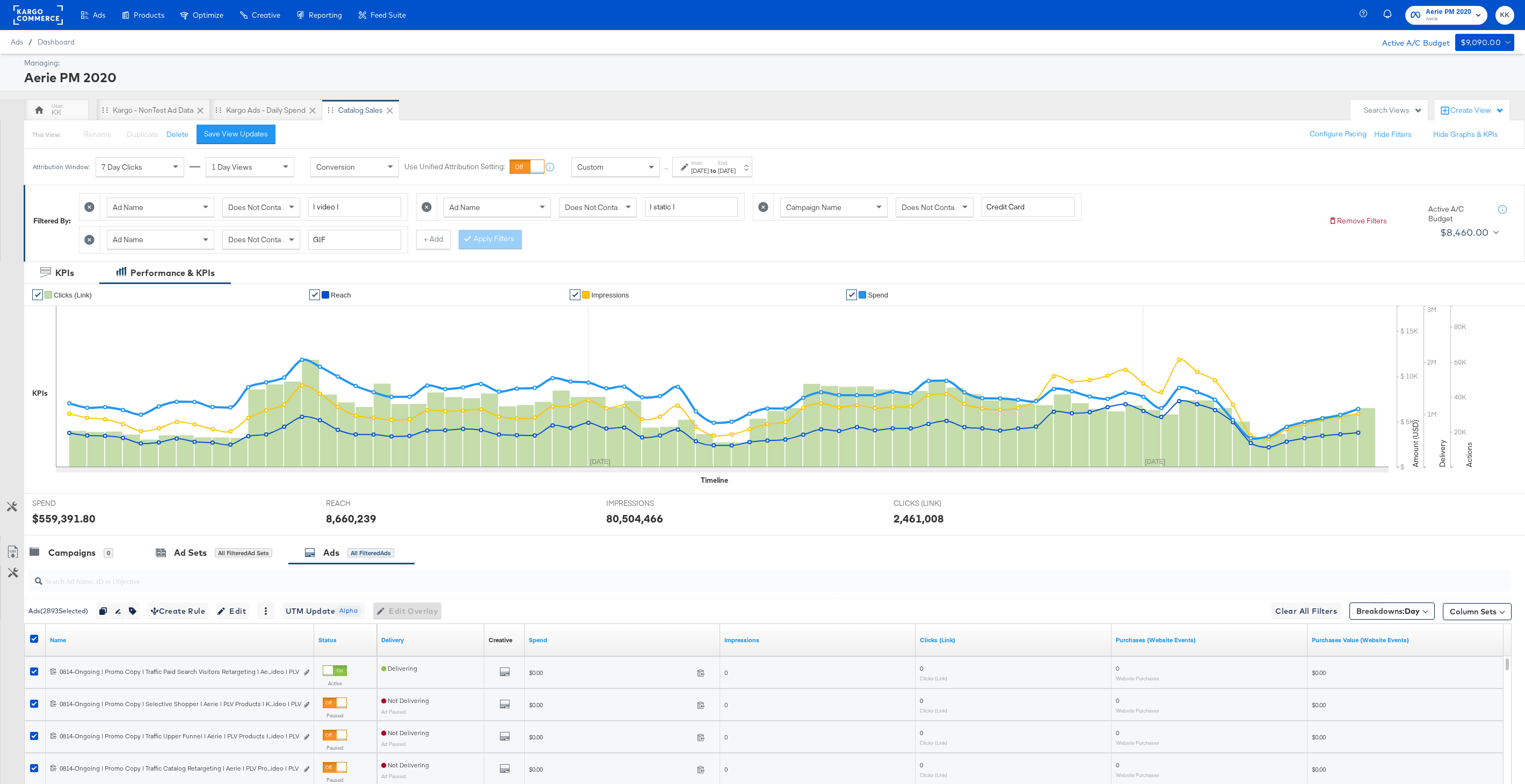
click at [32, 16] on rect at bounding box center [38, 14] width 49 height 19
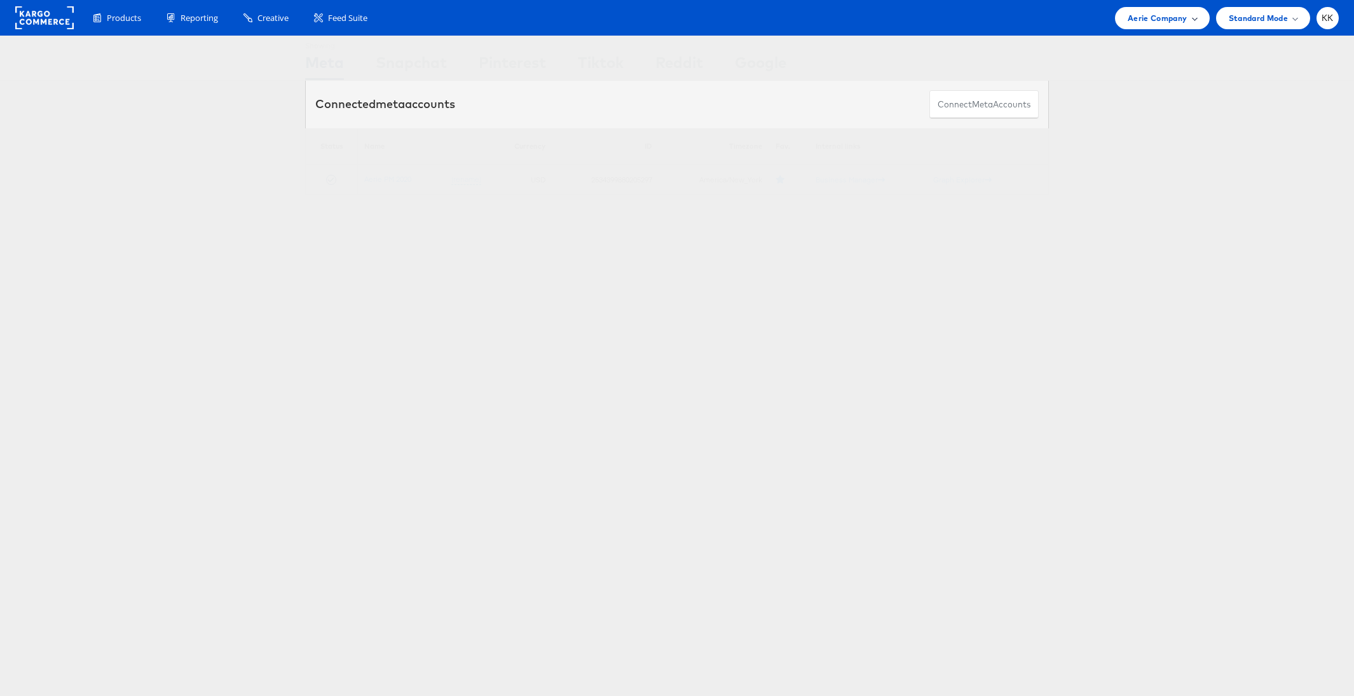
click at [1173, 8] on div "Aerie Company" at bounding box center [1162, 18] width 94 height 22
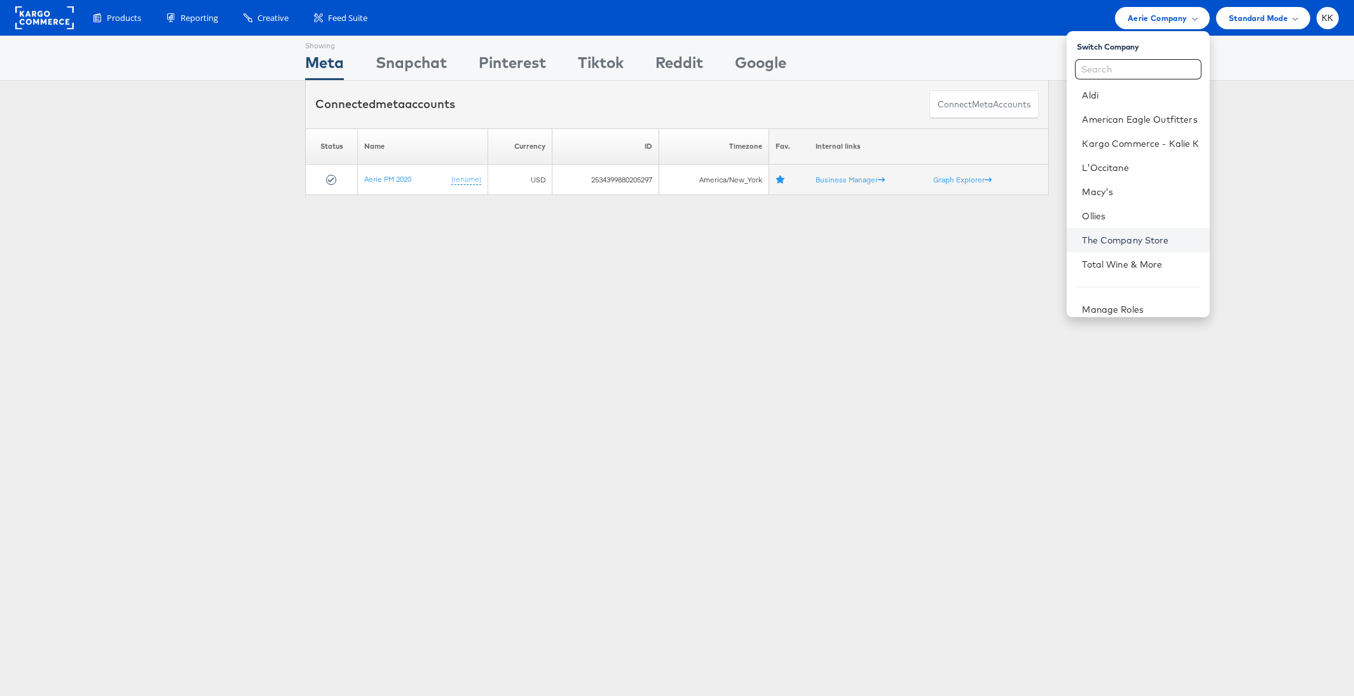
click at [1121, 236] on link "The Company Store" at bounding box center [1140, 240] width 117 height 13
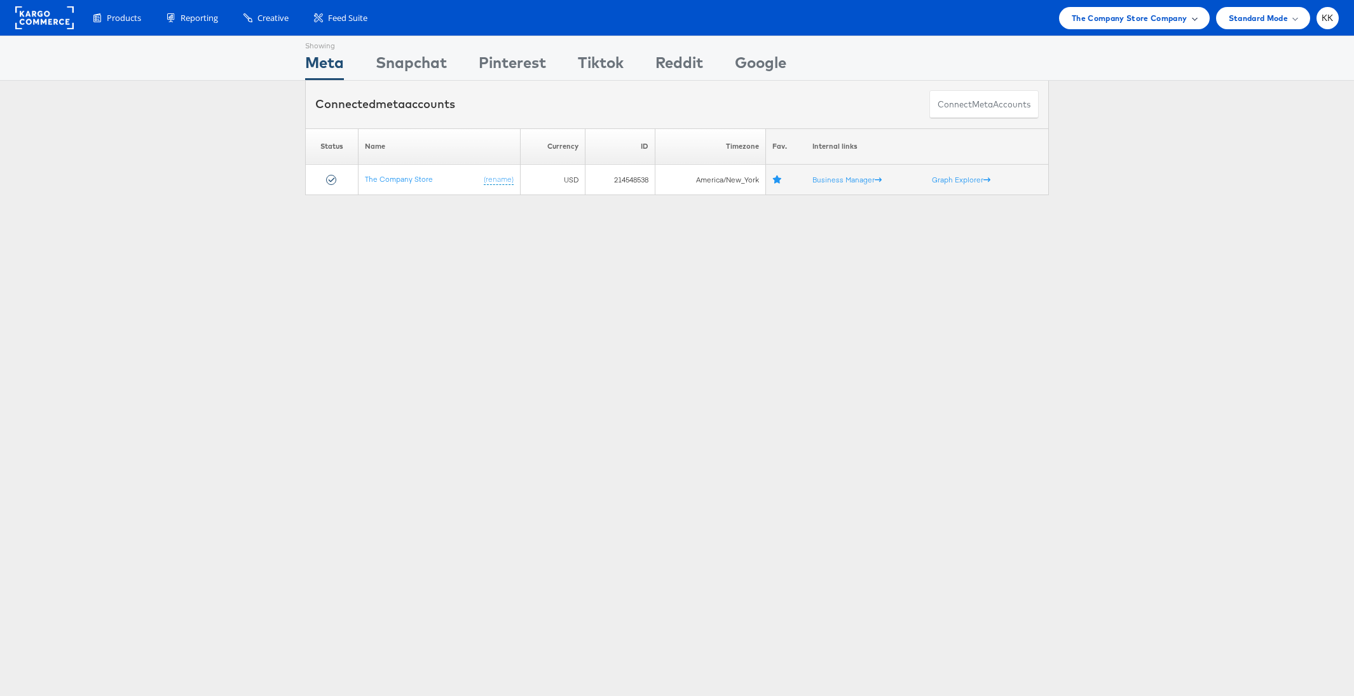
click at [1086, 13] on span "The Company Store Company" at bounding box center [1130, 17] width 116 height 13
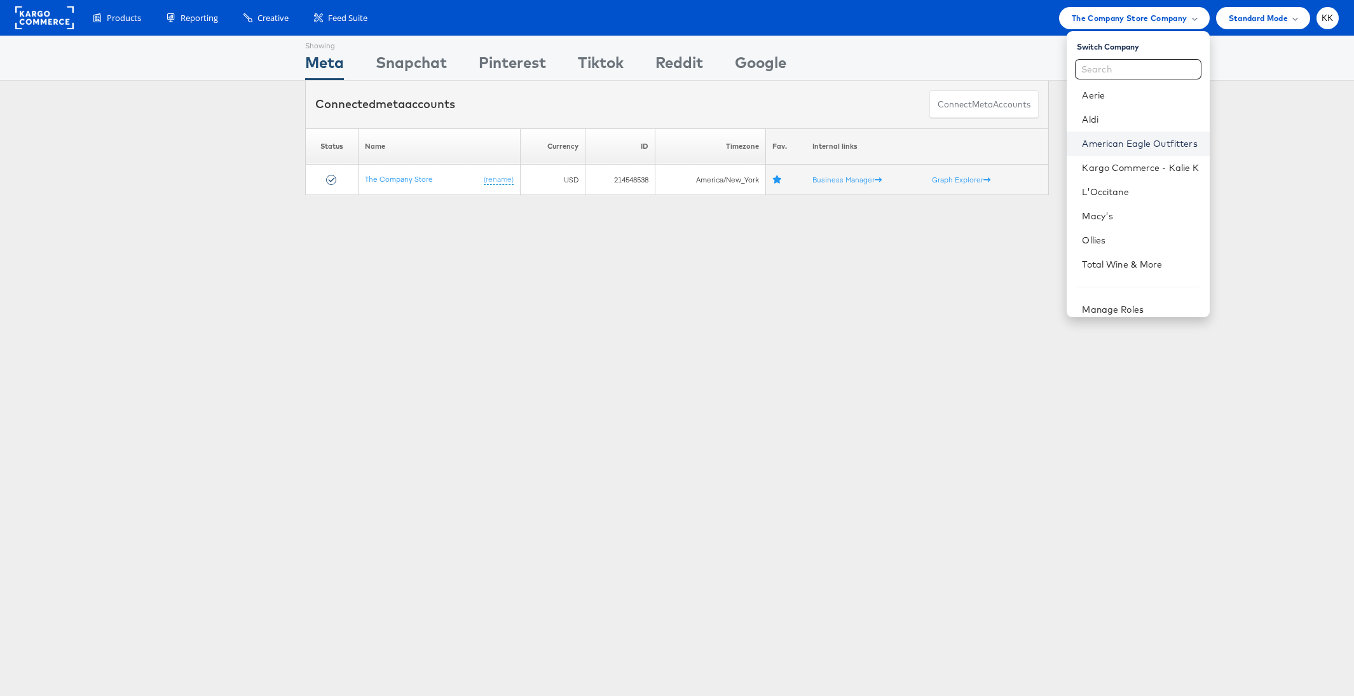
click at [1126, 146] on link "American Eagle Outfitters" at bounding box center [1140, 143] width 117 height 13
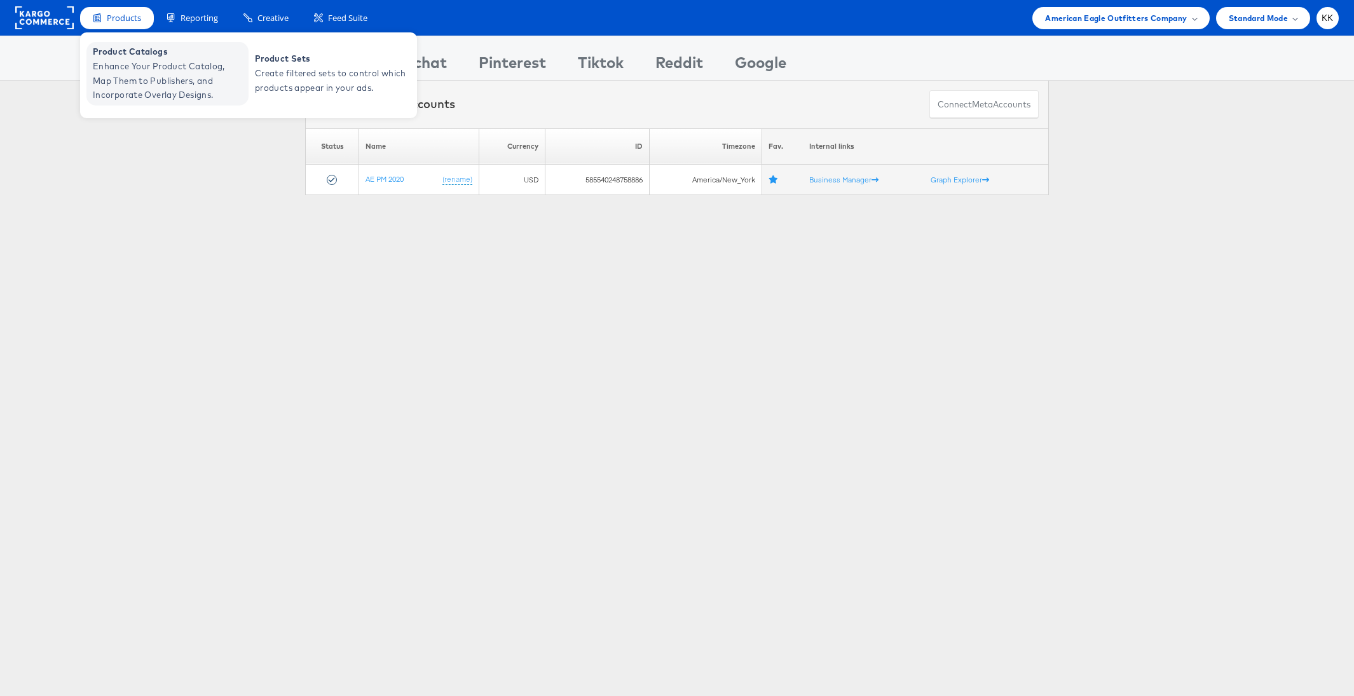
click at [128, 74] on span "Enhance Your Product Catalog, Map Them to Publishers, and Incorporate Overlay D…" at bounding box center [169, 80] width 153 height 43
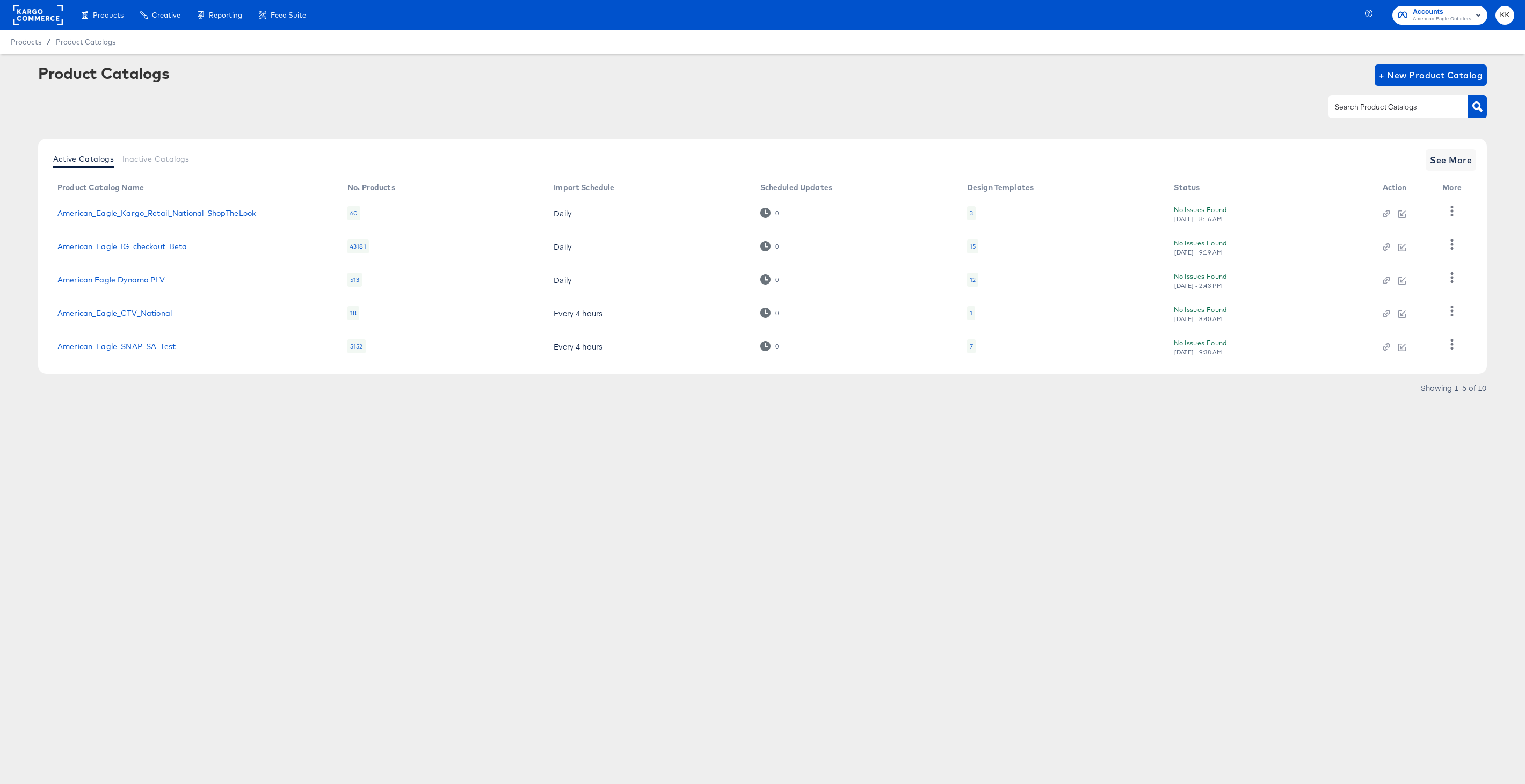
click at [1424, 15] on span "American Eagle Outfitters" at bounding box center [1441, 19] width 58 height 8
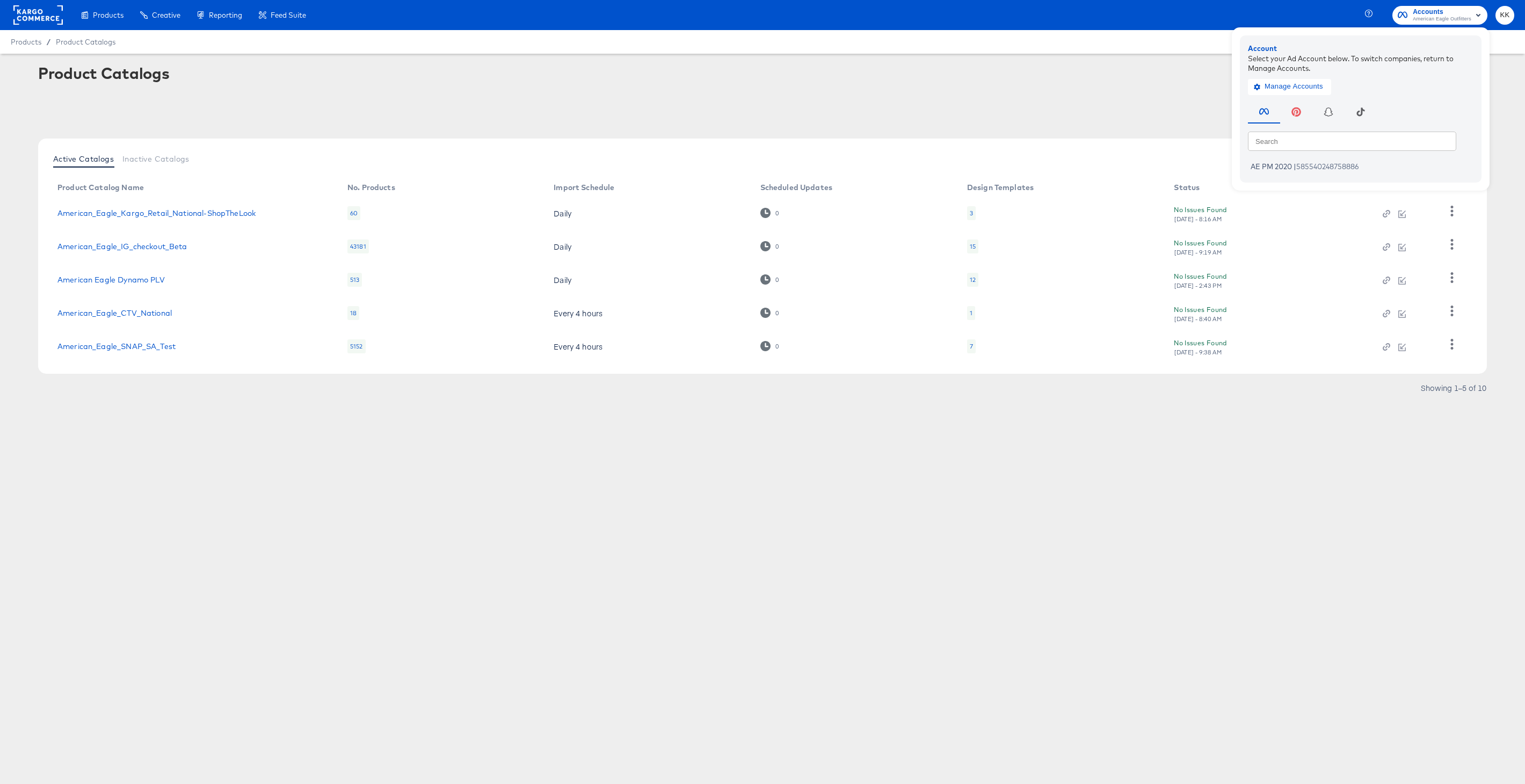
click at [1033, 65] on div "Product Catalogs + New Product Catalog" at bounding box center [762, 74] width 1449 height 21
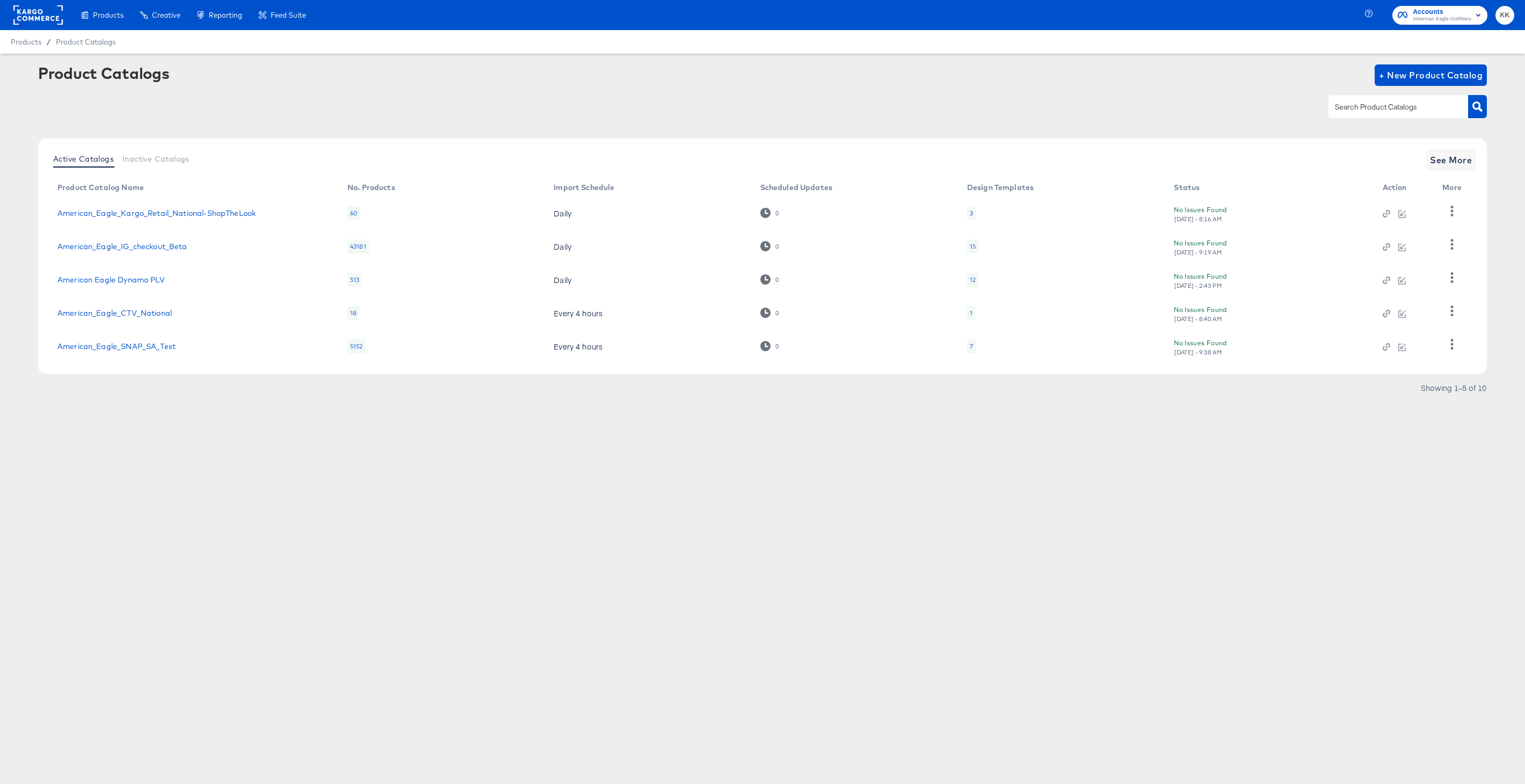
click at [21, 10] on rect at bounding box center [38, 14] width 49 height 19
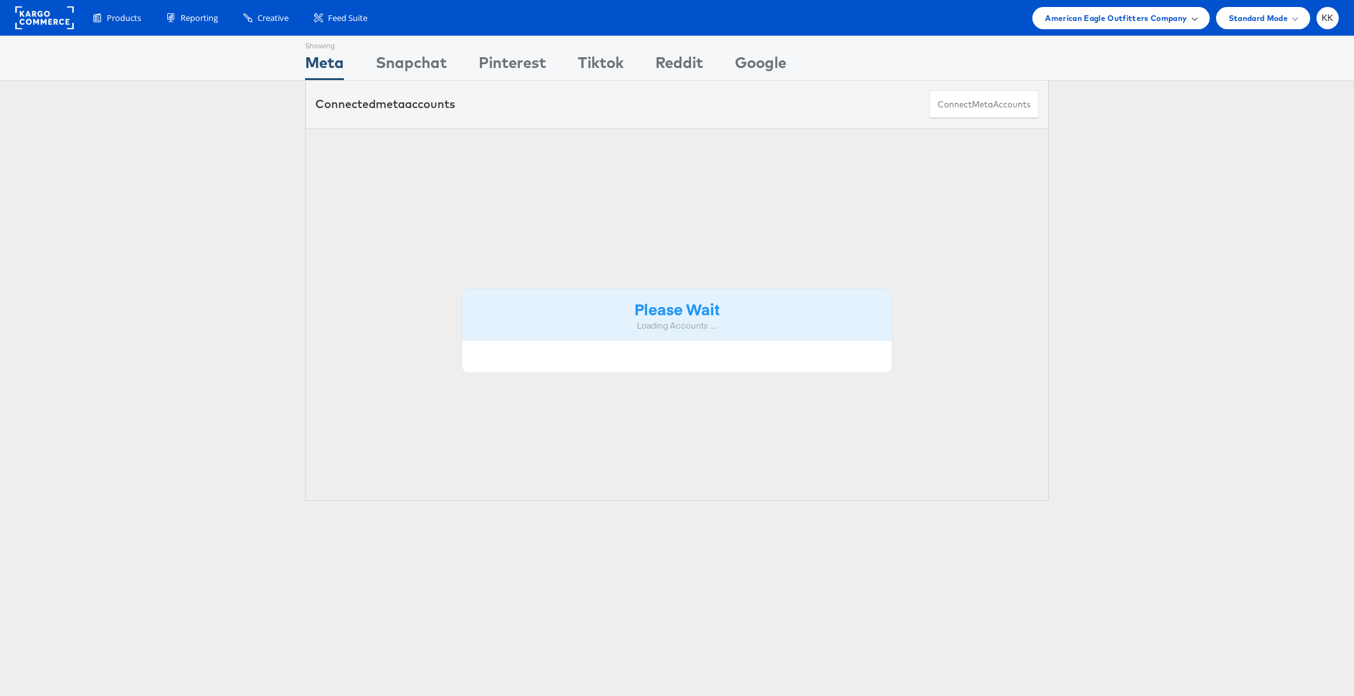
click at [1159, 15] on span "American Eagle Outfitters Company" at bounding box center [1116, 17] width 142 height 13
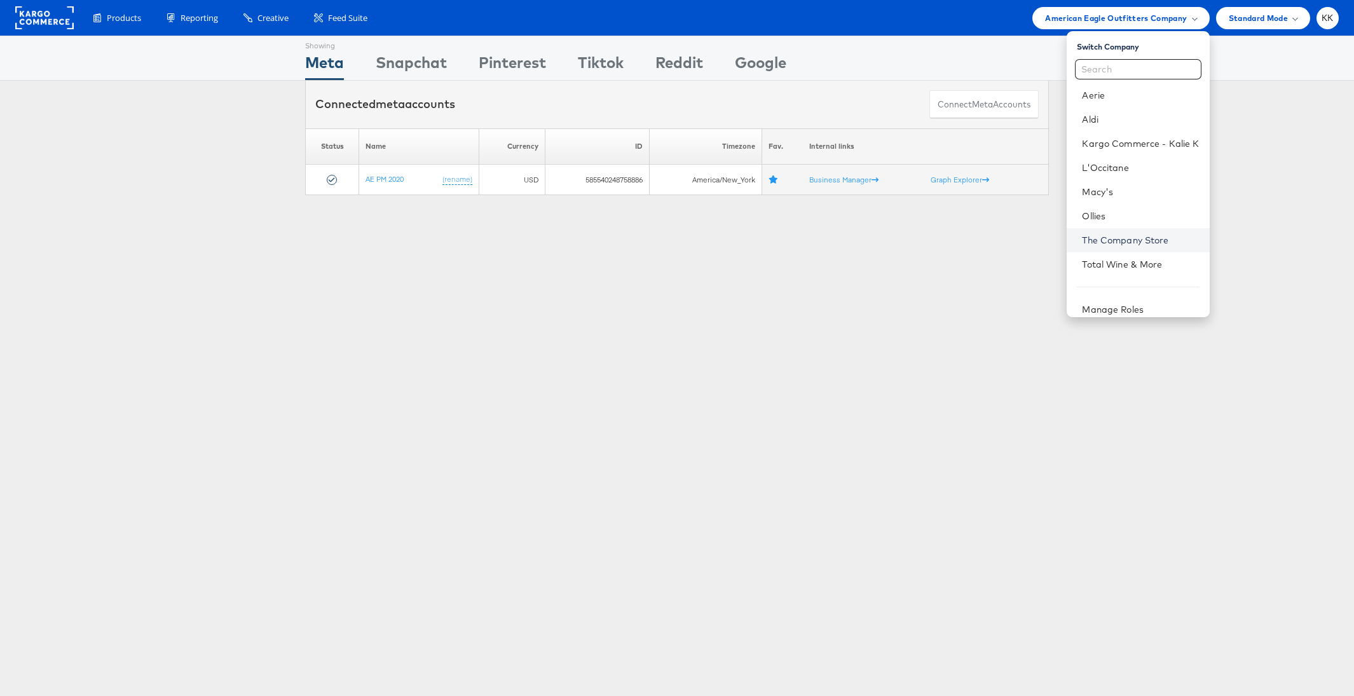
click at [1134, 242] on link "The Company Store" at bounding box center [1140, 240] width 117 height 13
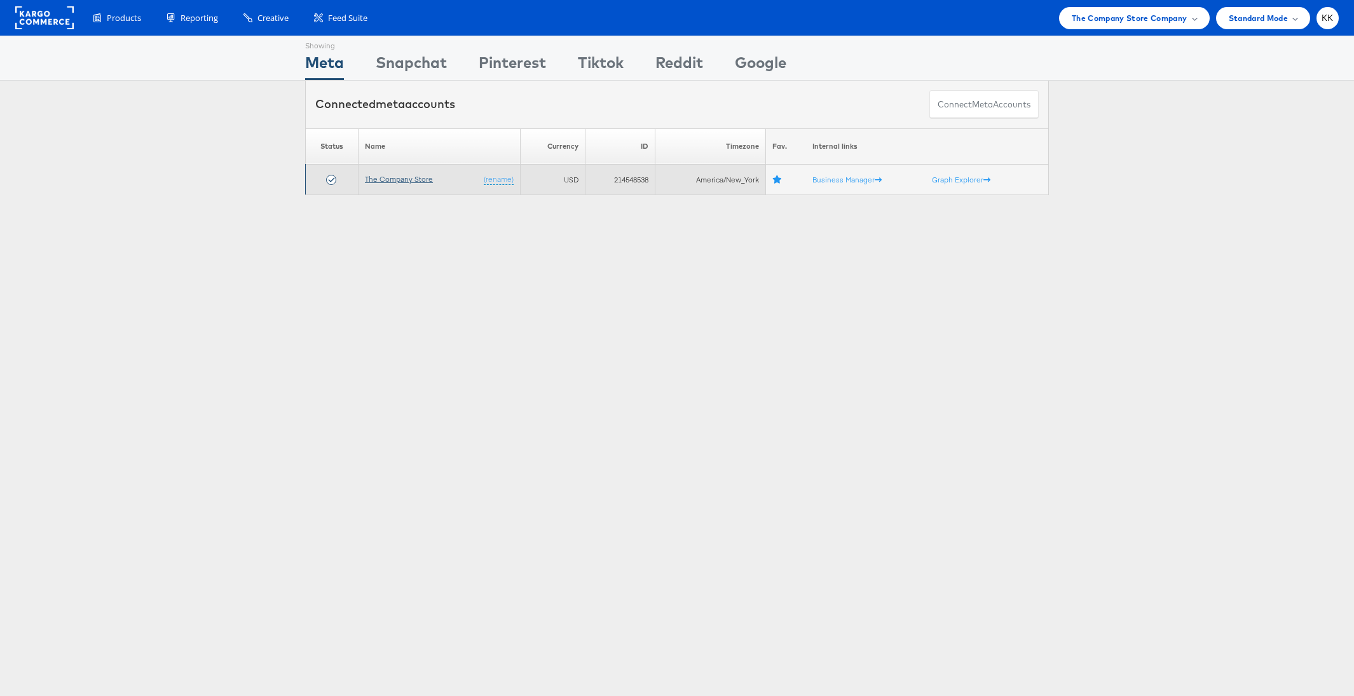
click at [388, 181] on link "The Company Store" at bounding box center [399, 179] width 68 height 10
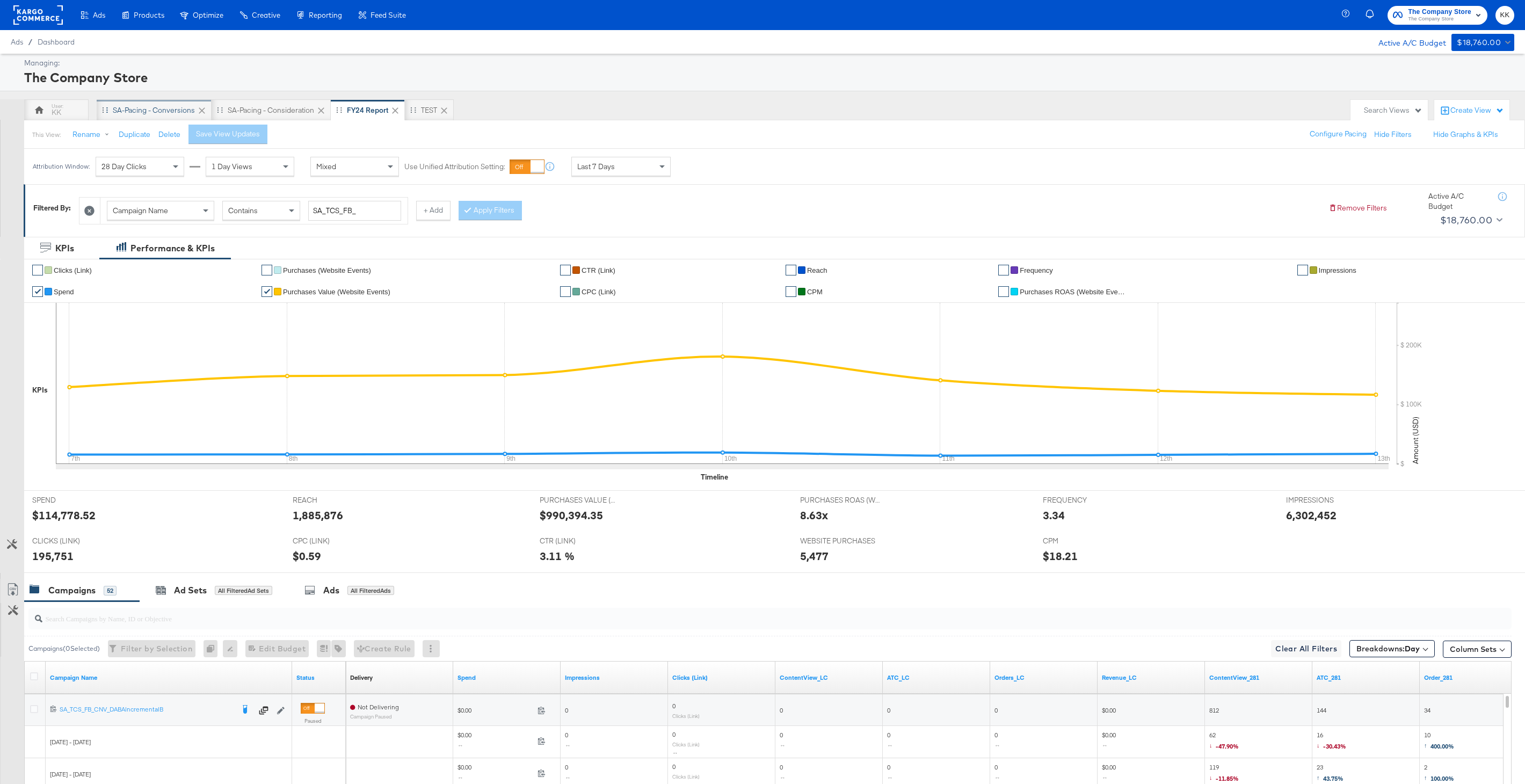
click at [147, 101] on div "SA-Pacing - Conversions" at bounding box center [154, 110] width 115 height 21
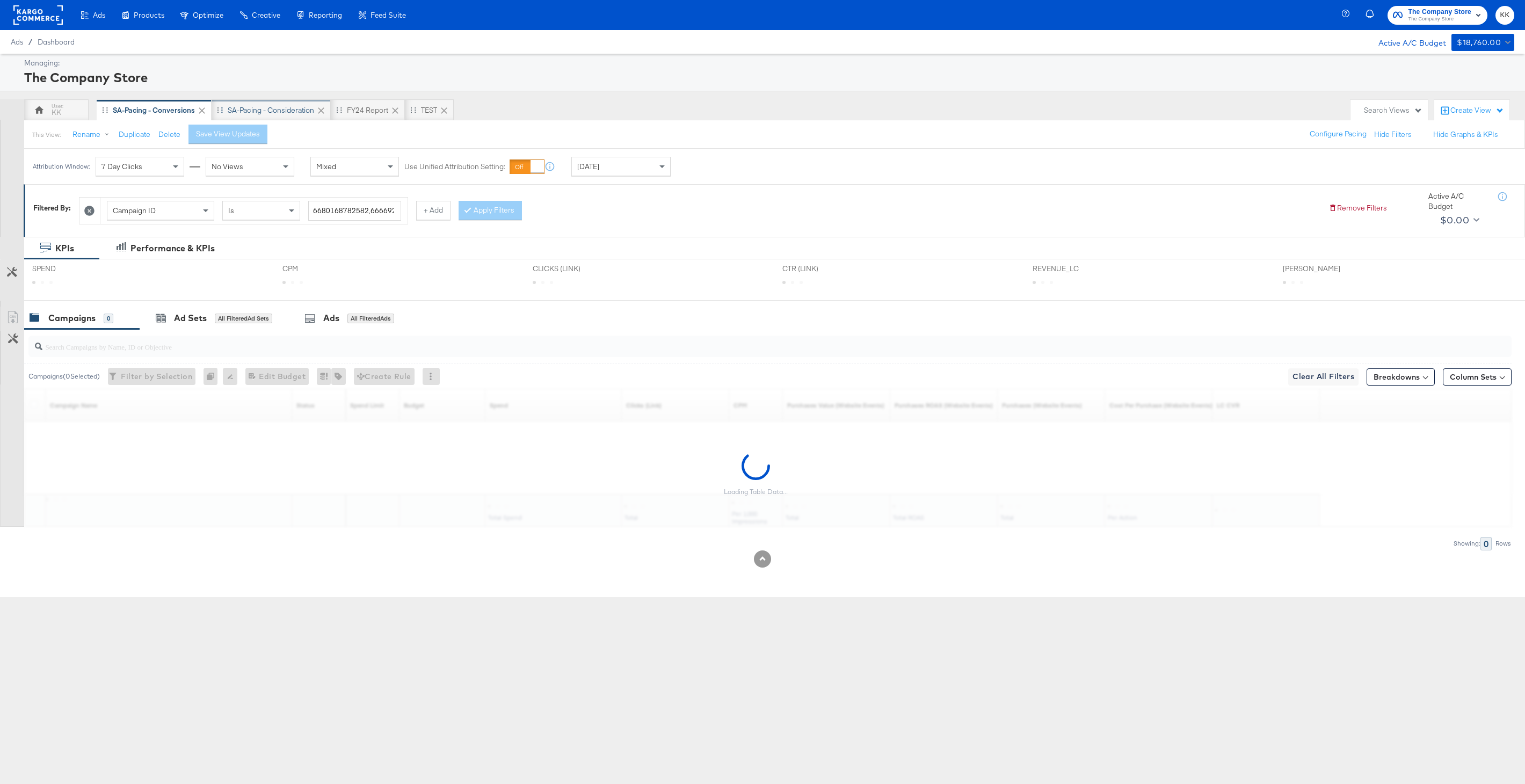
click at [291, 112] on div "SA-Pacing - Consideration" at bounding box center [270, 111] width 86 height 10
click at [597, 166] on span "Custom" at bounding box center [590, 166] width 26 height 9
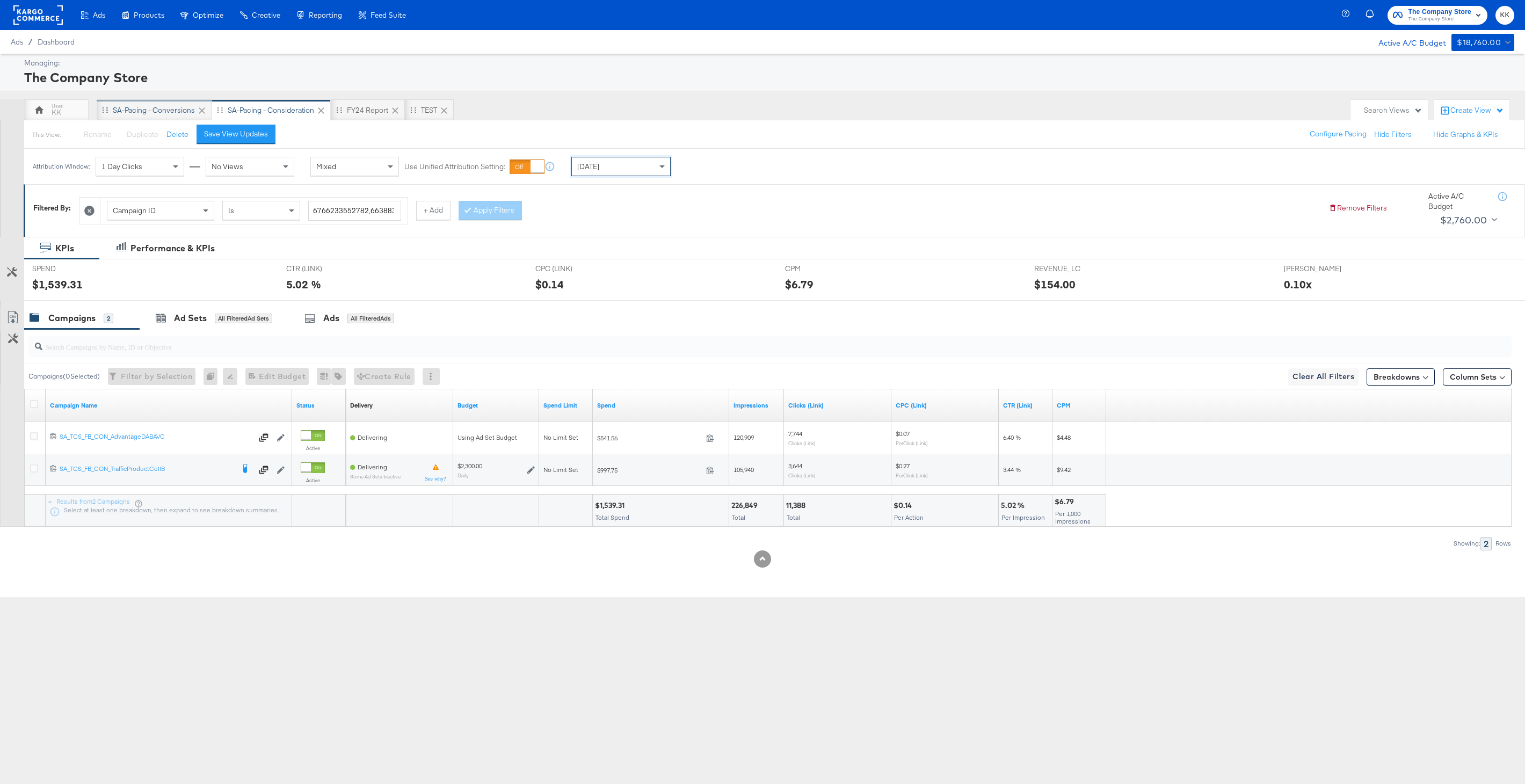
click at [158, 110] on div "SA-Pacing - Conversions" at bounding box center [153, 111] width 82 height 10
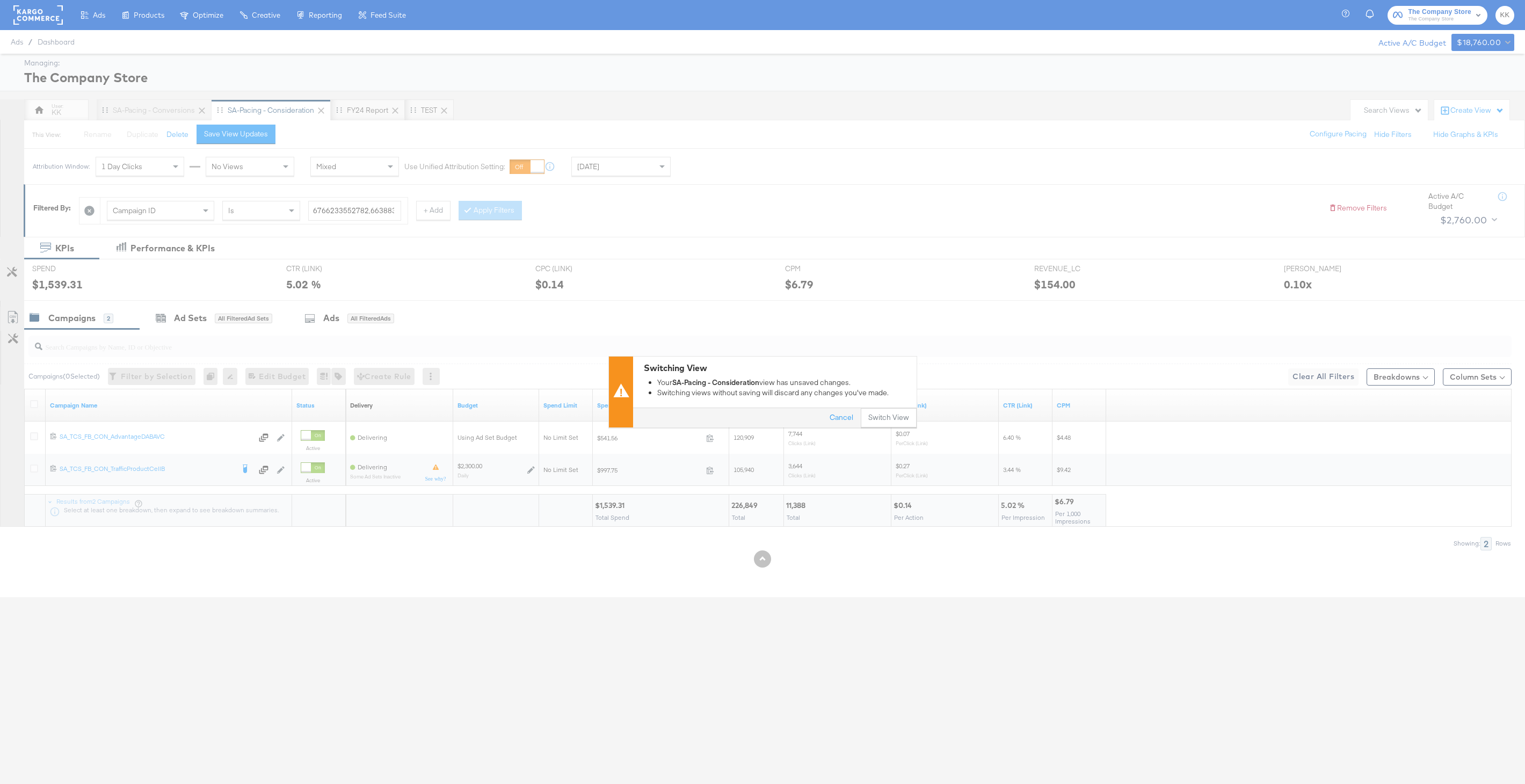
click at [897, 435] on div "Switching View Your SA-Pacing - Consideration view has unsaved changes. Switchi…" at bounding box center [762, 392] width 1525 height 784
click at [897, 423] on button "Switch View" at bounding box center [889, 418] width 56 height 19
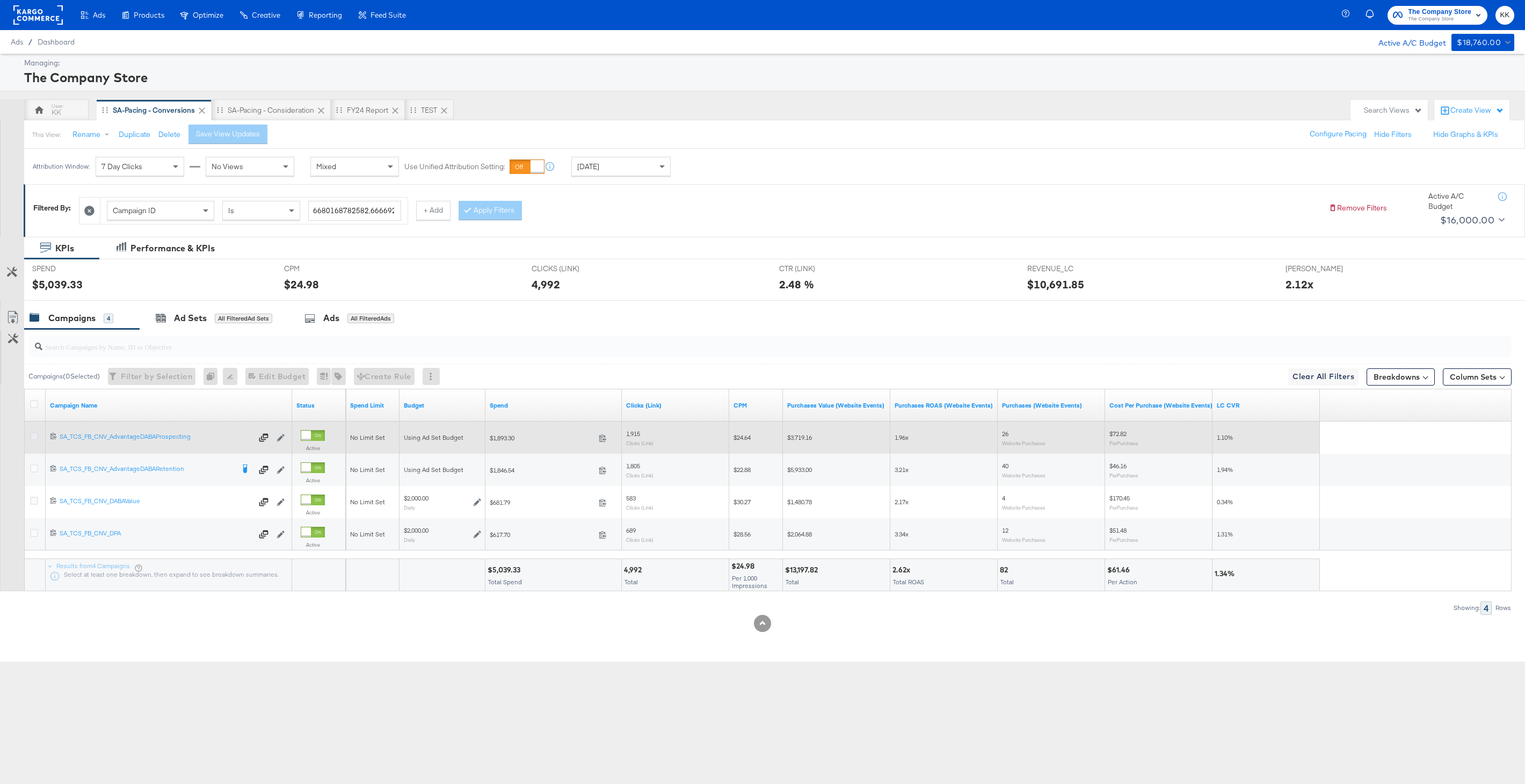
click at [35, 435] on icon at bounding box center [35, 437] width 8 height 8
click at [0, 0] on input "checkbox" at bounding box center [0, 0] width 0 height 0
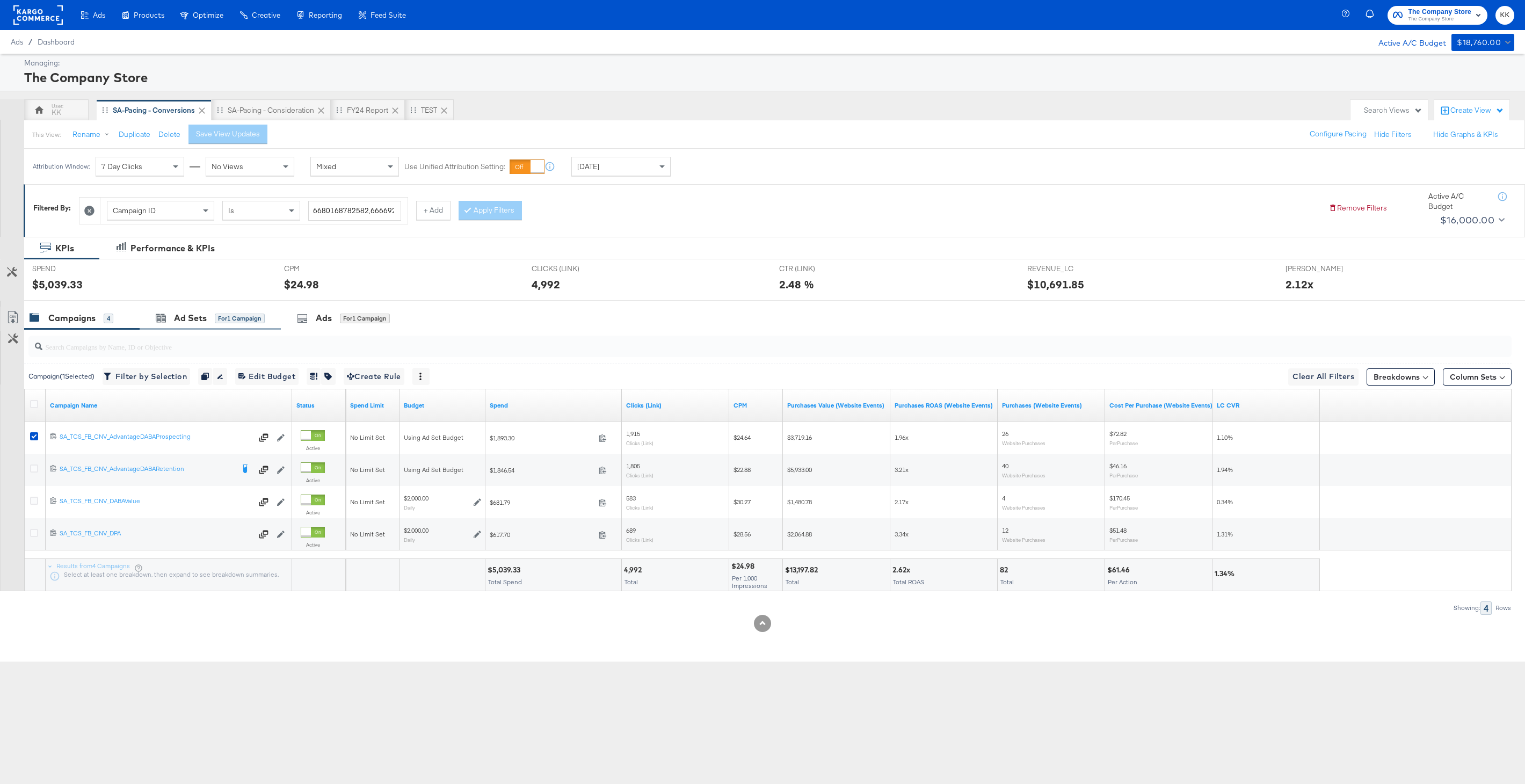
click at [193, 325] on div "Ad Sets for 1 Campaign" at bounding box center [210, 318] width 141 height 23
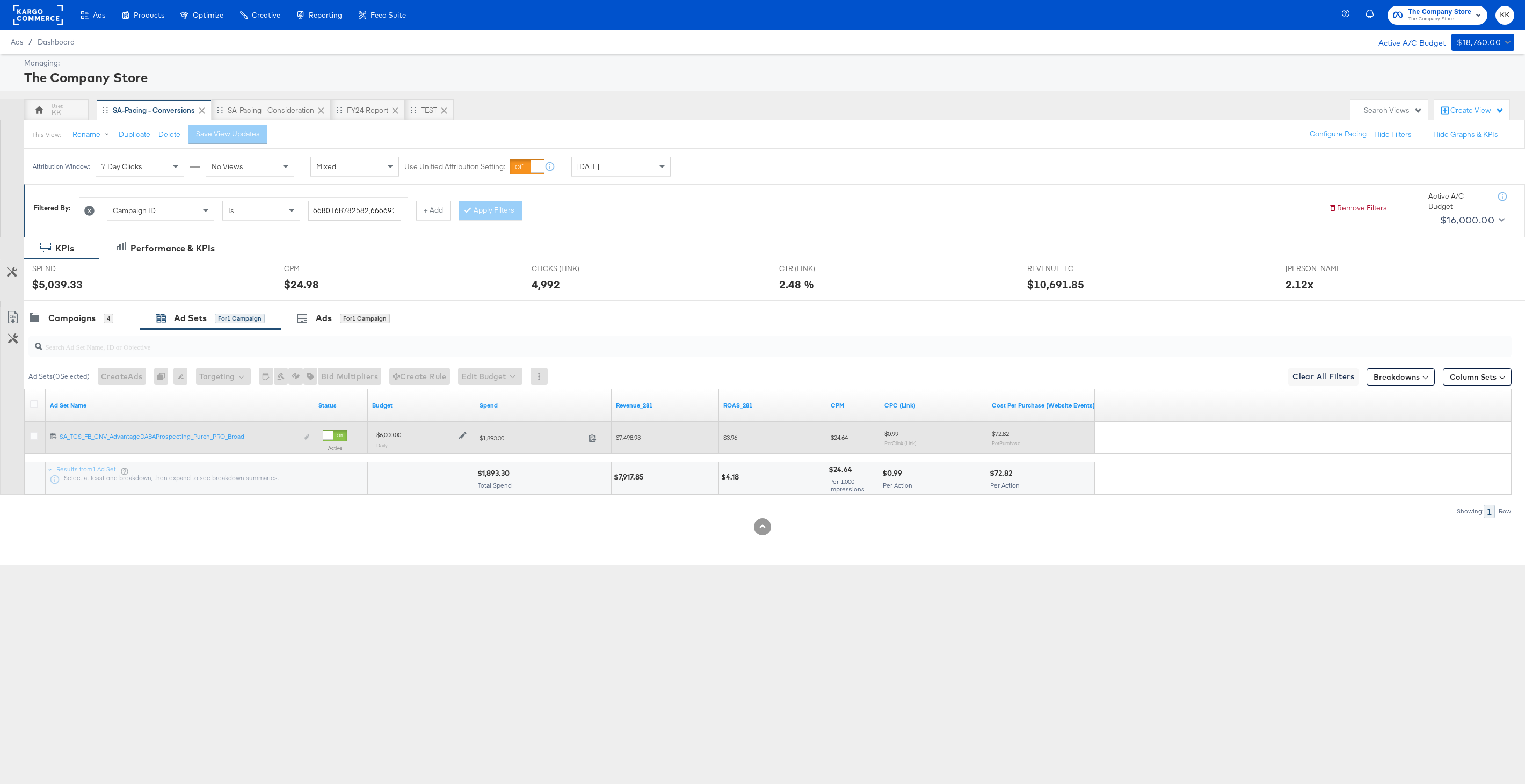
click at [464, 438] on icon at bounding box center [462, 435] width 8 height 8
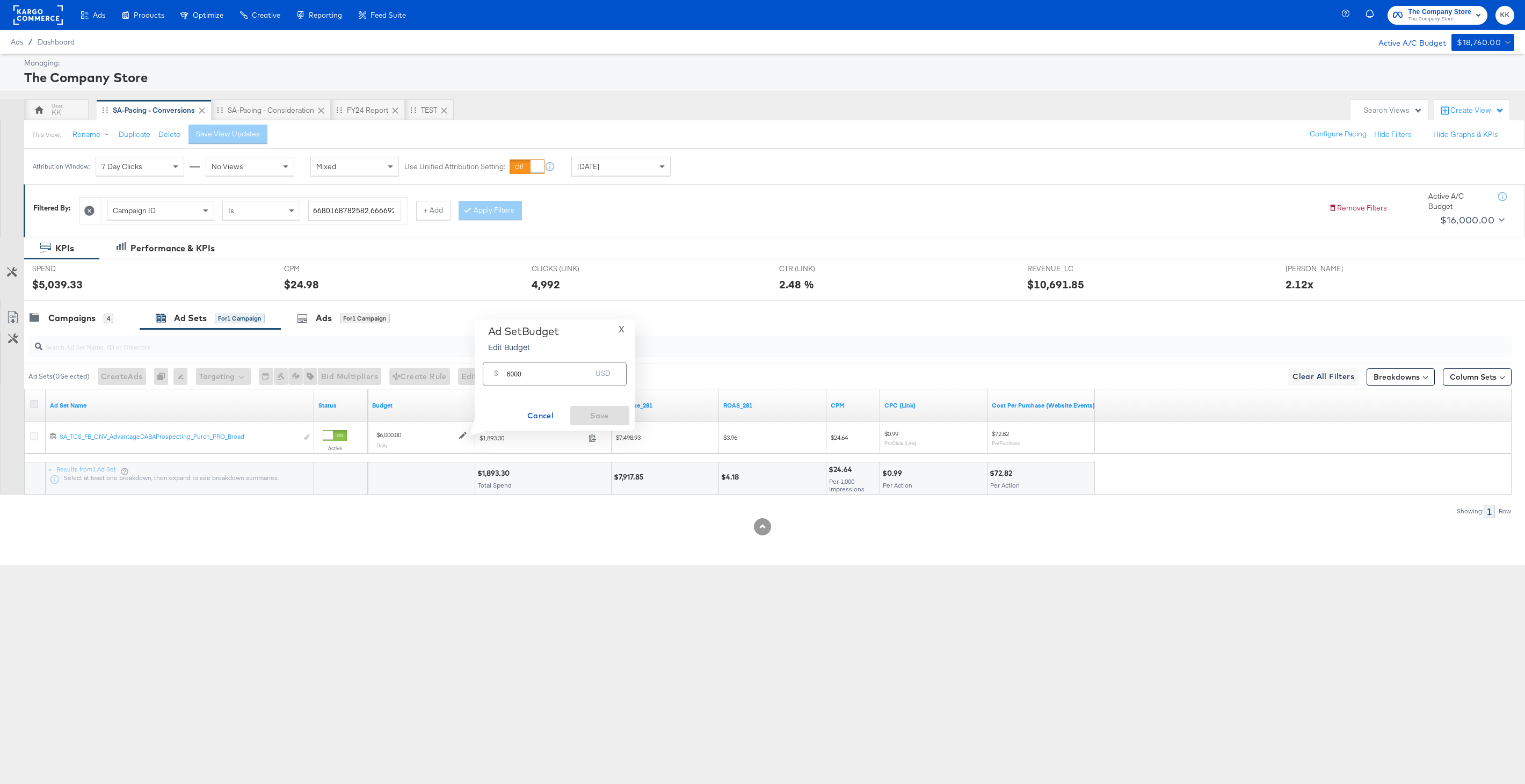
click at [34, 405] on icon at bounding box center [35, 404] width 8 height 8
click at [0, 0] on input "checkbox" at bounding box center [0, 0] width 0 height 0
click at [475, 376] on button "Edit Budget" at bounding box center [476, 376] width 64 height 17
click at [480, 395] on div "Edit Ad Set Budget Edit Ad Set Spend Limits" at bounding box center [492, 417] width 96 height 54
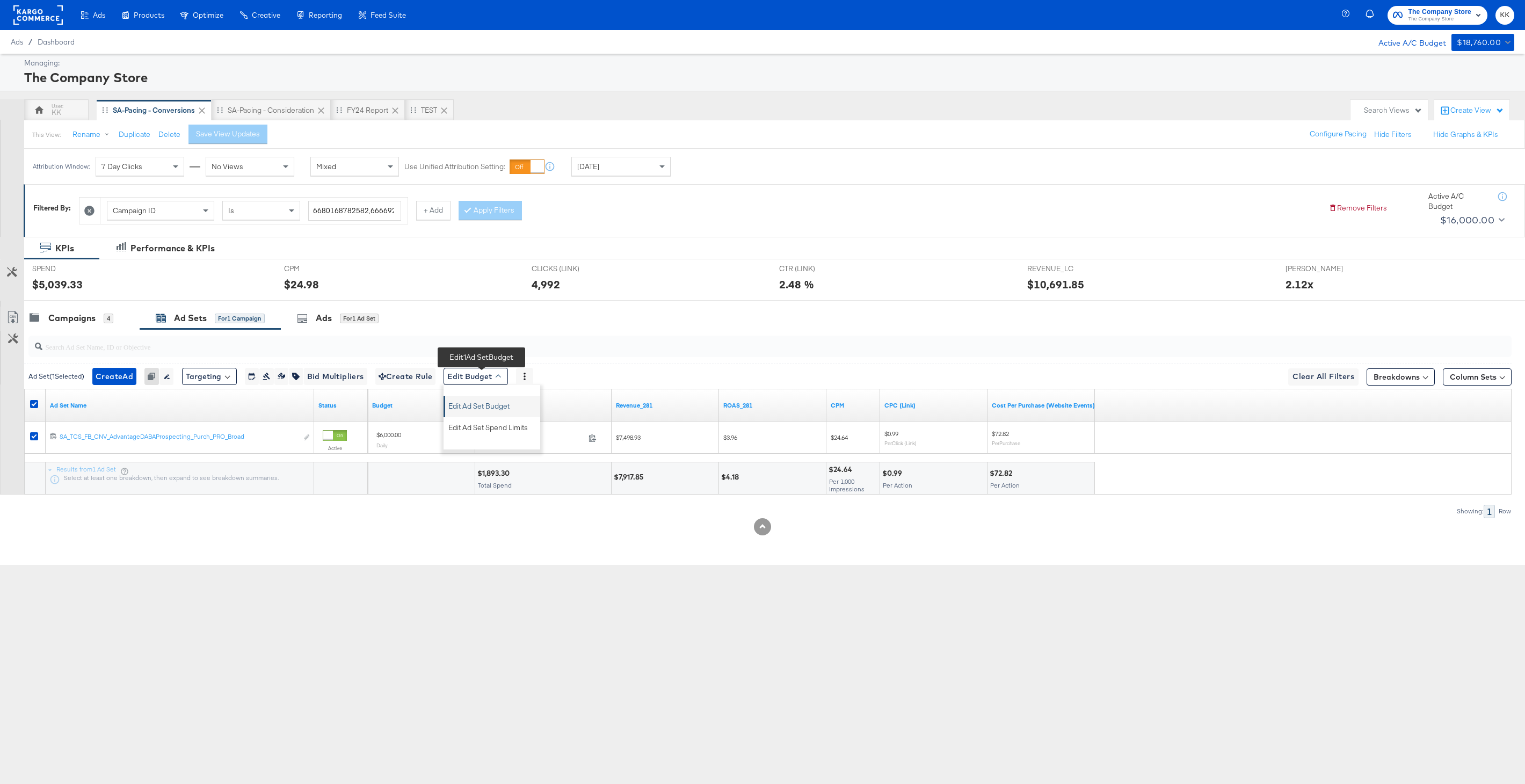
click at [480, 401] on span "Edit Ad Set Budget" at bounding box center [479, 404] width 61 height 14
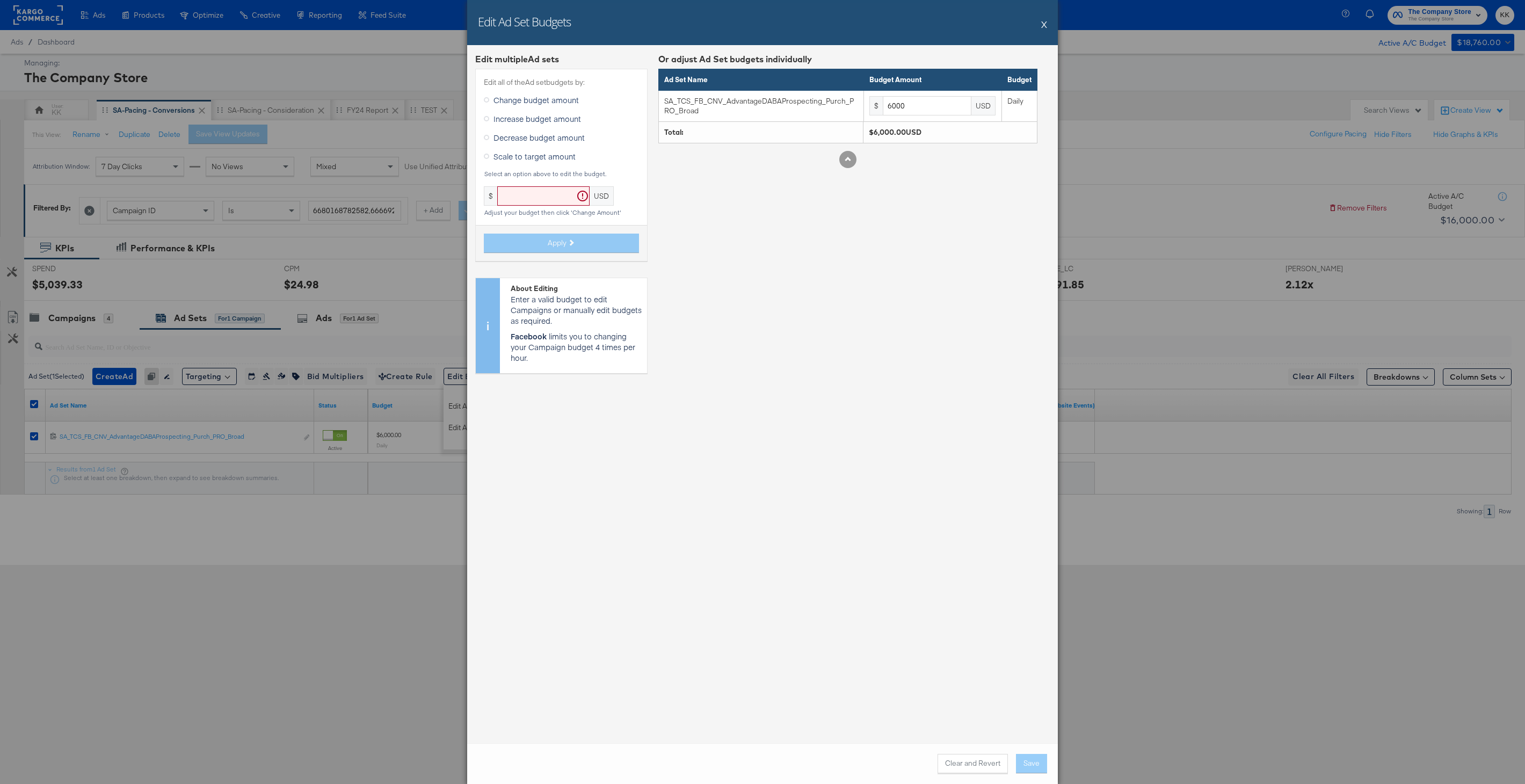
click at [520, 122] on span "Increase budget amount" at bounding box center [537, 118] width 88 height 11
click at [0, 0] on input "Increase budget amount" at bounding box center [0, 0] width 0 height 0
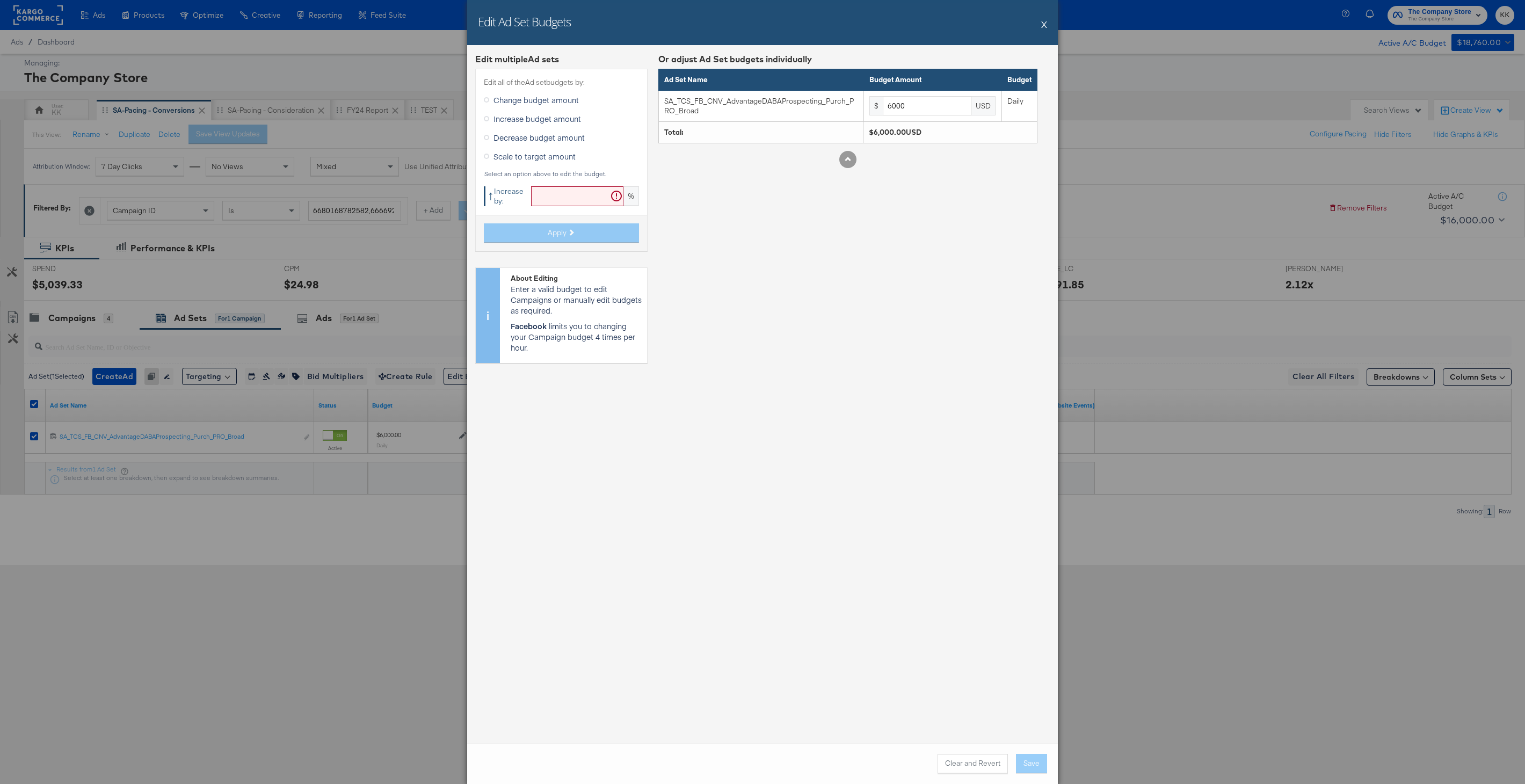
click at [549, 203] on input "text" at bounding box center [577, 197] width 92 height 20
type input "19"
click at [553, 229] on span "Apply" at bounding box center [557, 232] width 19 height 10
type input "7140"
click at [1038, 761] on button "Save" at bounding box center [1031, 763] width 31 height 19
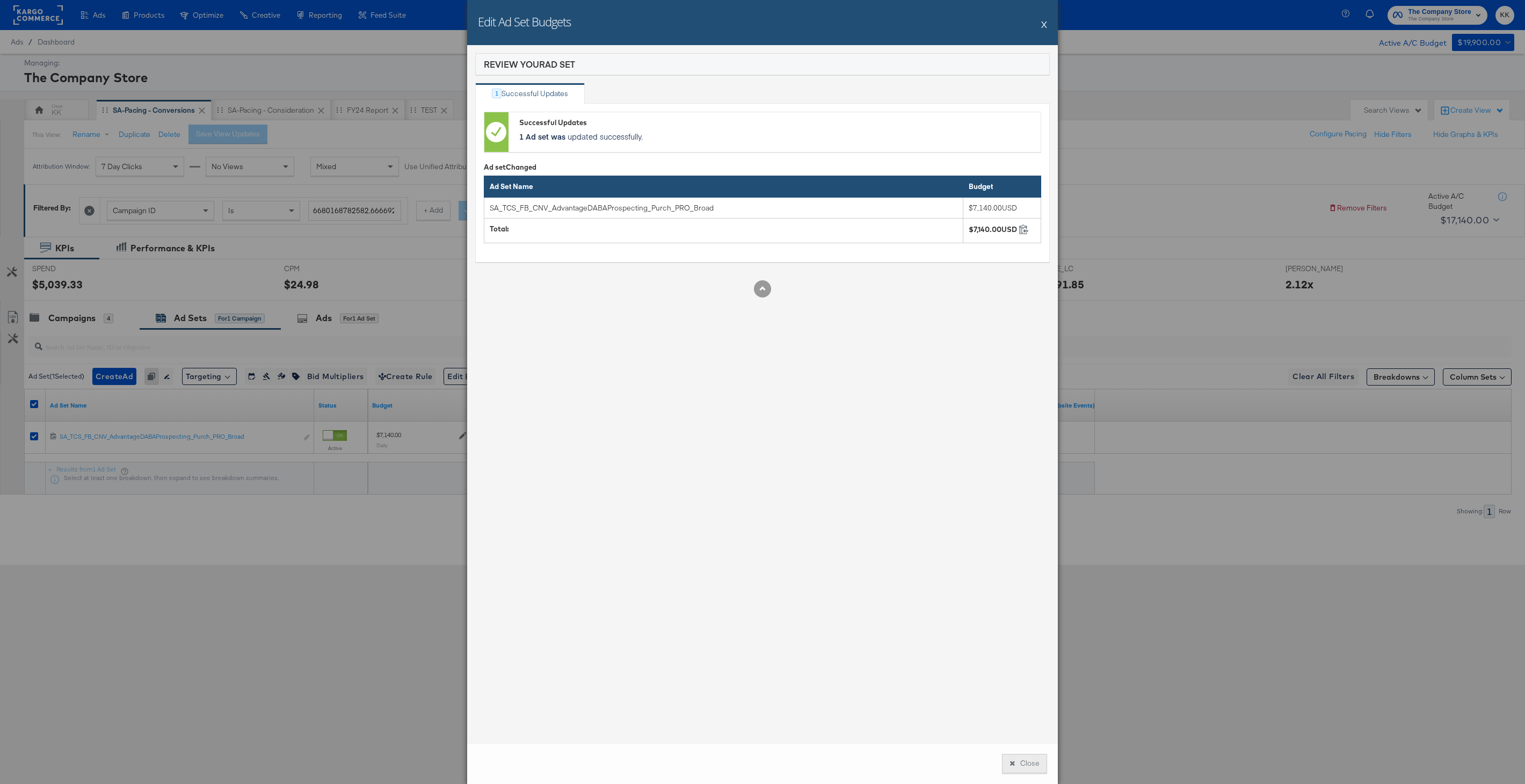
click at [1016, 764] on button "Close" at bounding box center [1024, 763] width 45 height 19
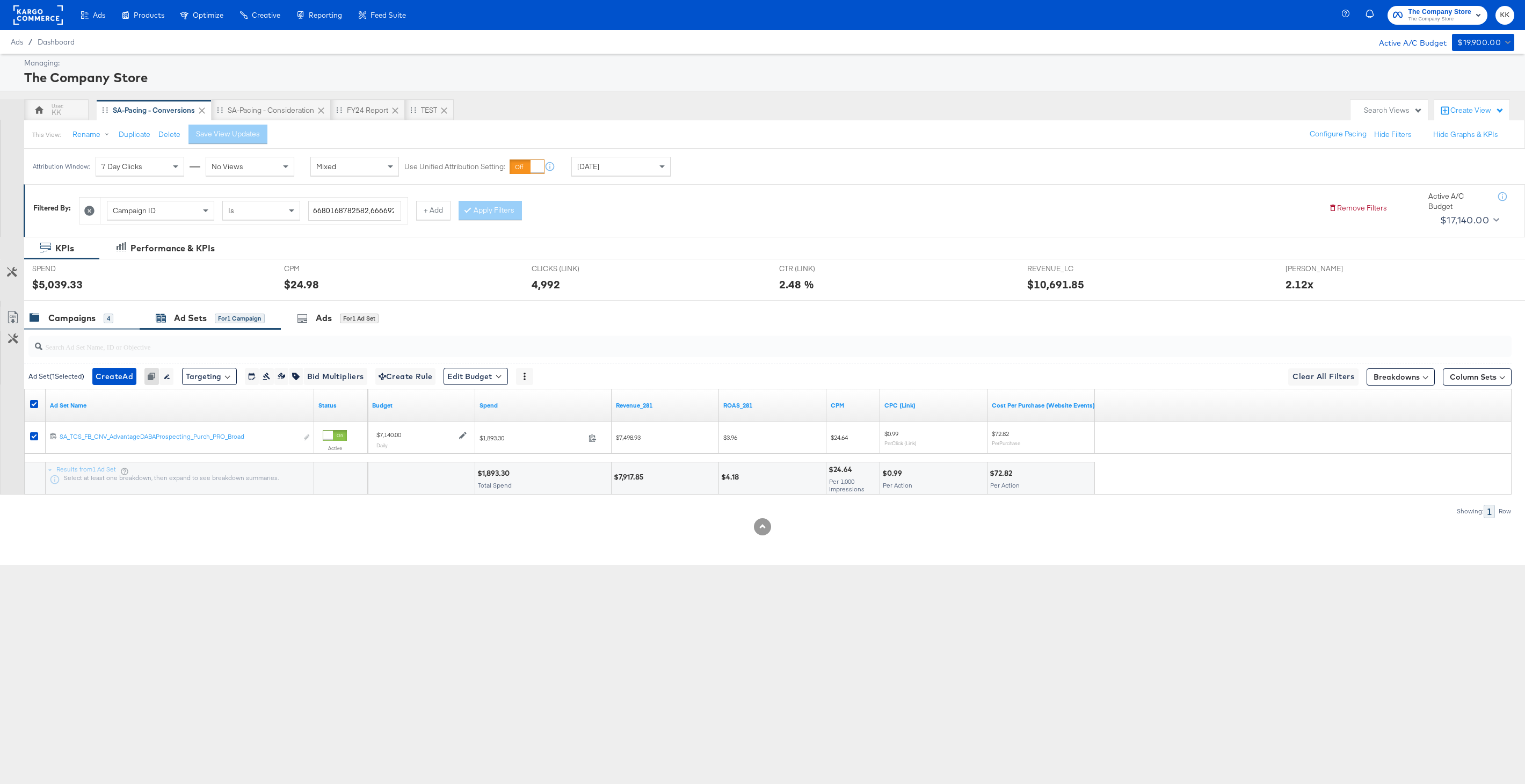
click at [78, 313] on div "Campaigns" at bounding box center [72, 318] width 47 height 13
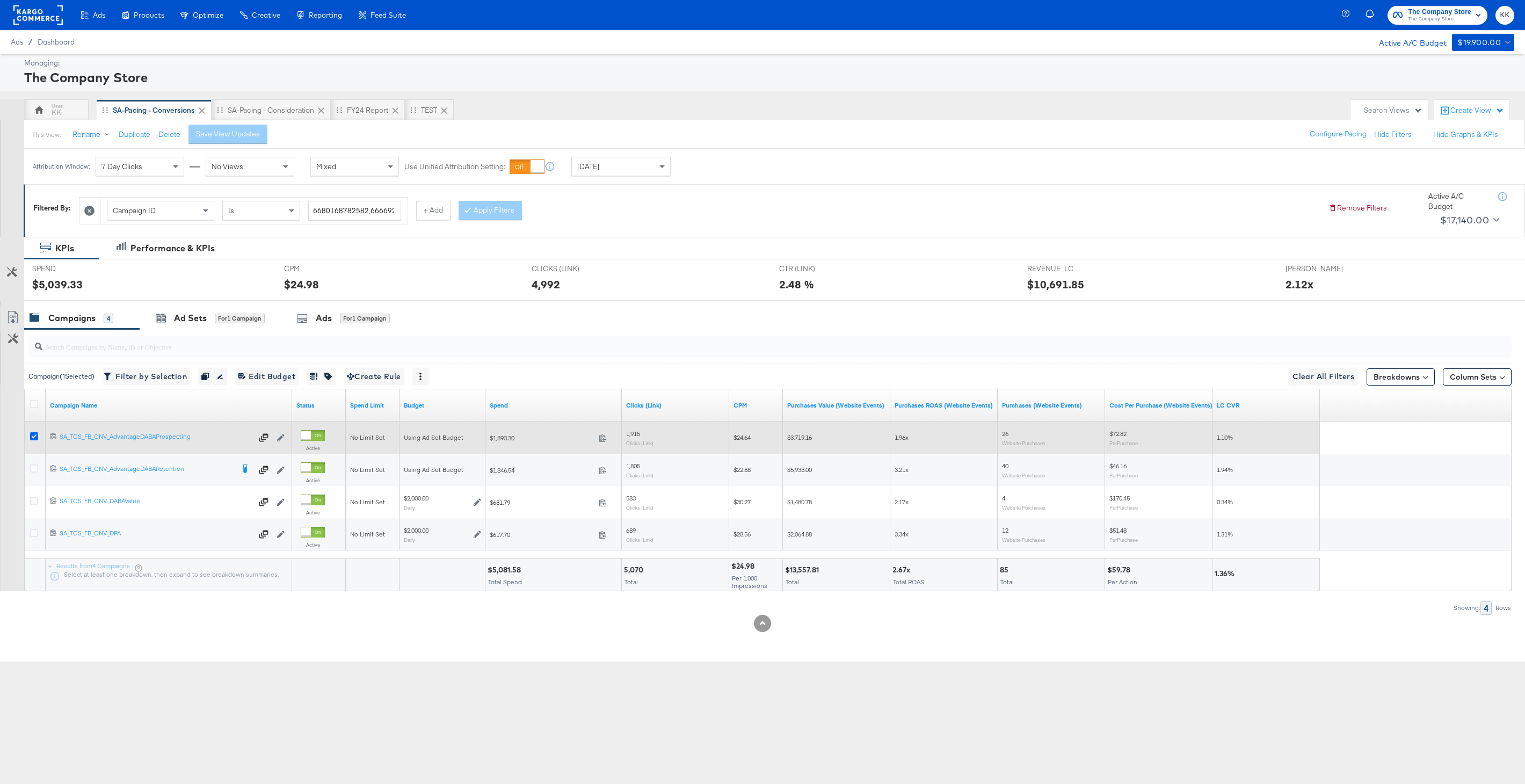
click at [34, 434] on icon at bounding box center [35, 437] width 8 height 8
click at [0, 0] on input "checkbox" at bounding box center [0, 0] width 0 height 0
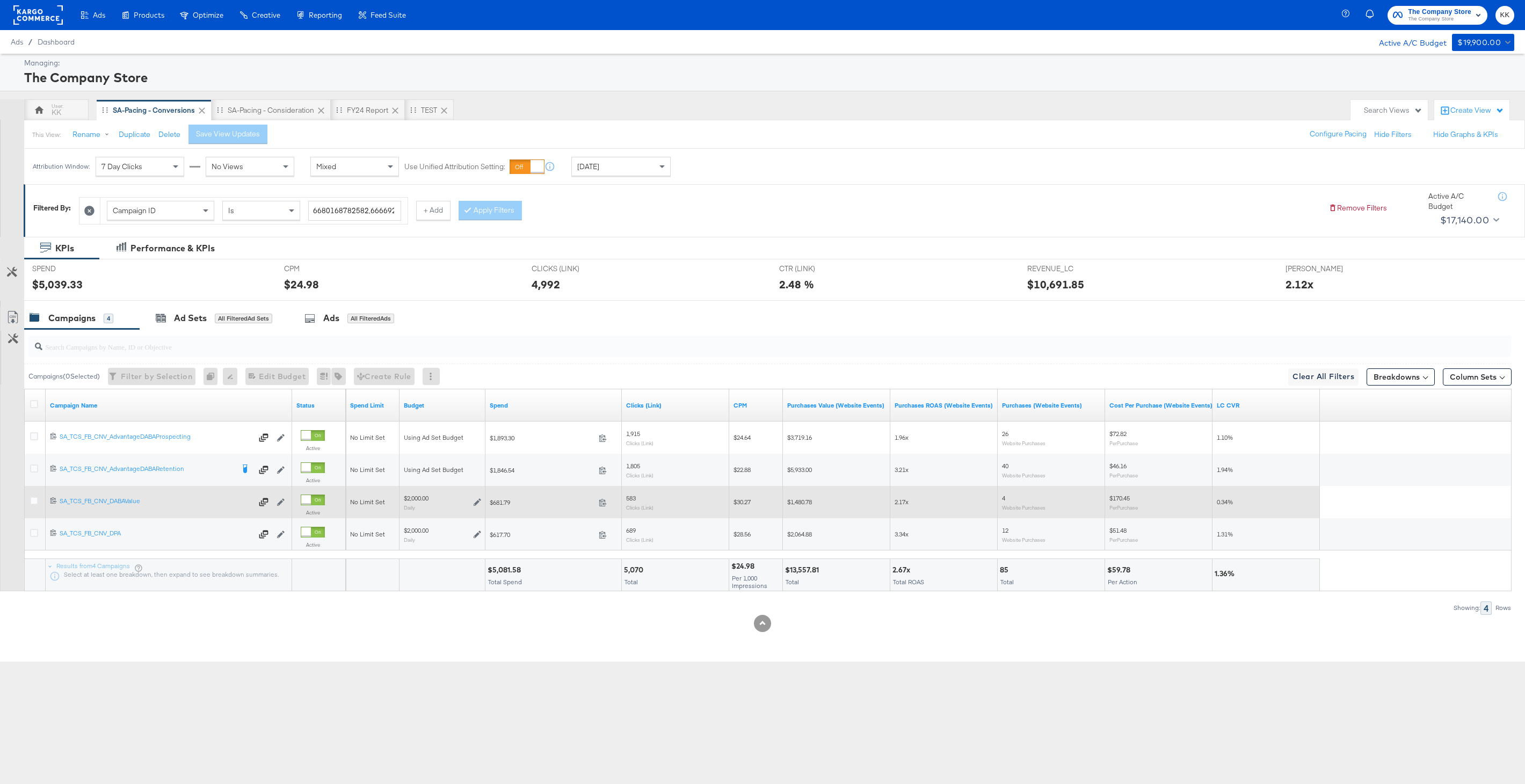
click at [34, 495] on div at bounding box center [36, 502] width 20 height 19
click at [34, 498] on icon at bounding box center [35, 501] width 8 height 8
click at [0, 0] on input "checkbox" at bounding box center [0, 0] width 0 height 0
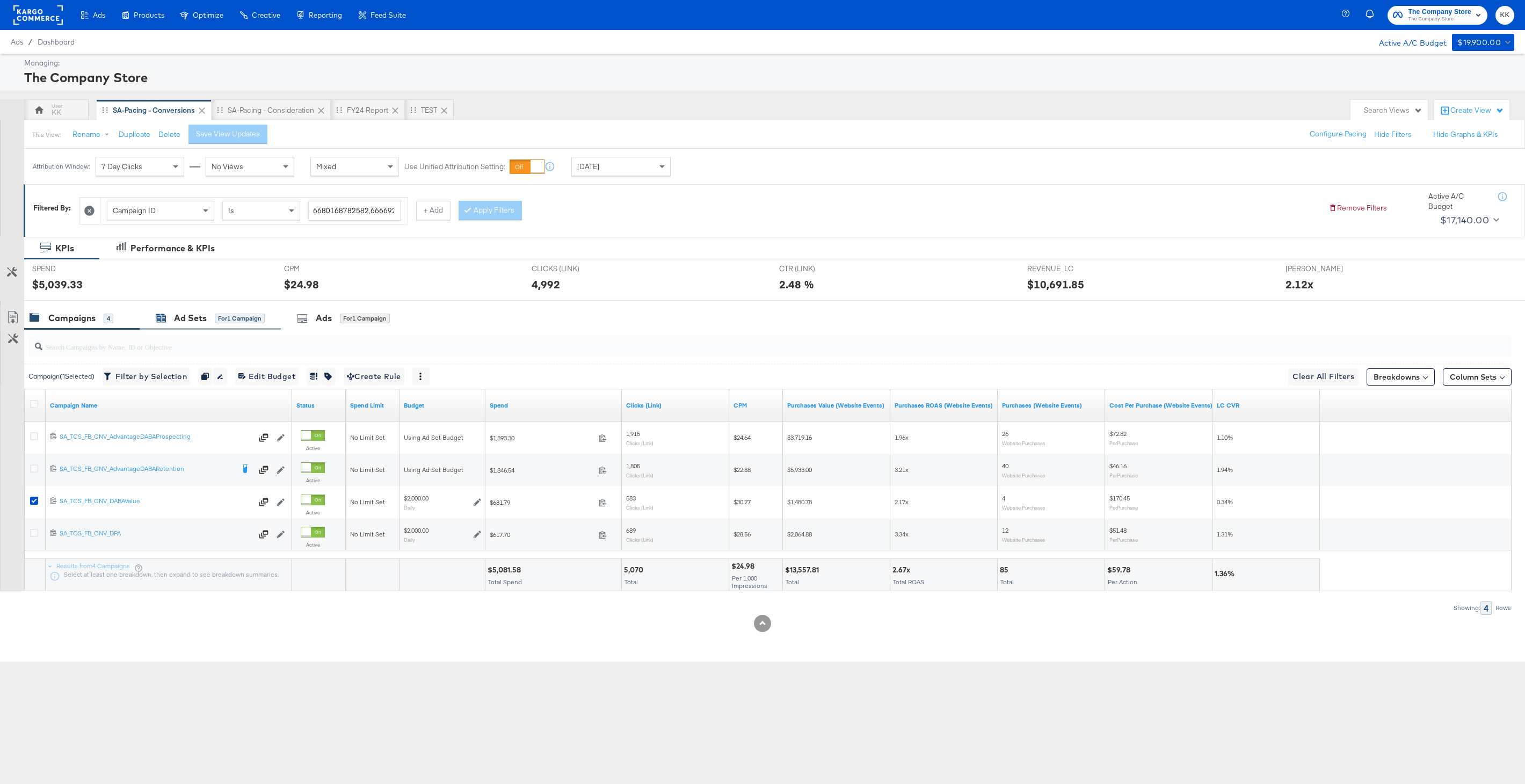
click at [172, 324] on div "Ad Sets for 1 Campaign" at bounding box center [210, 318] width 109 height 13
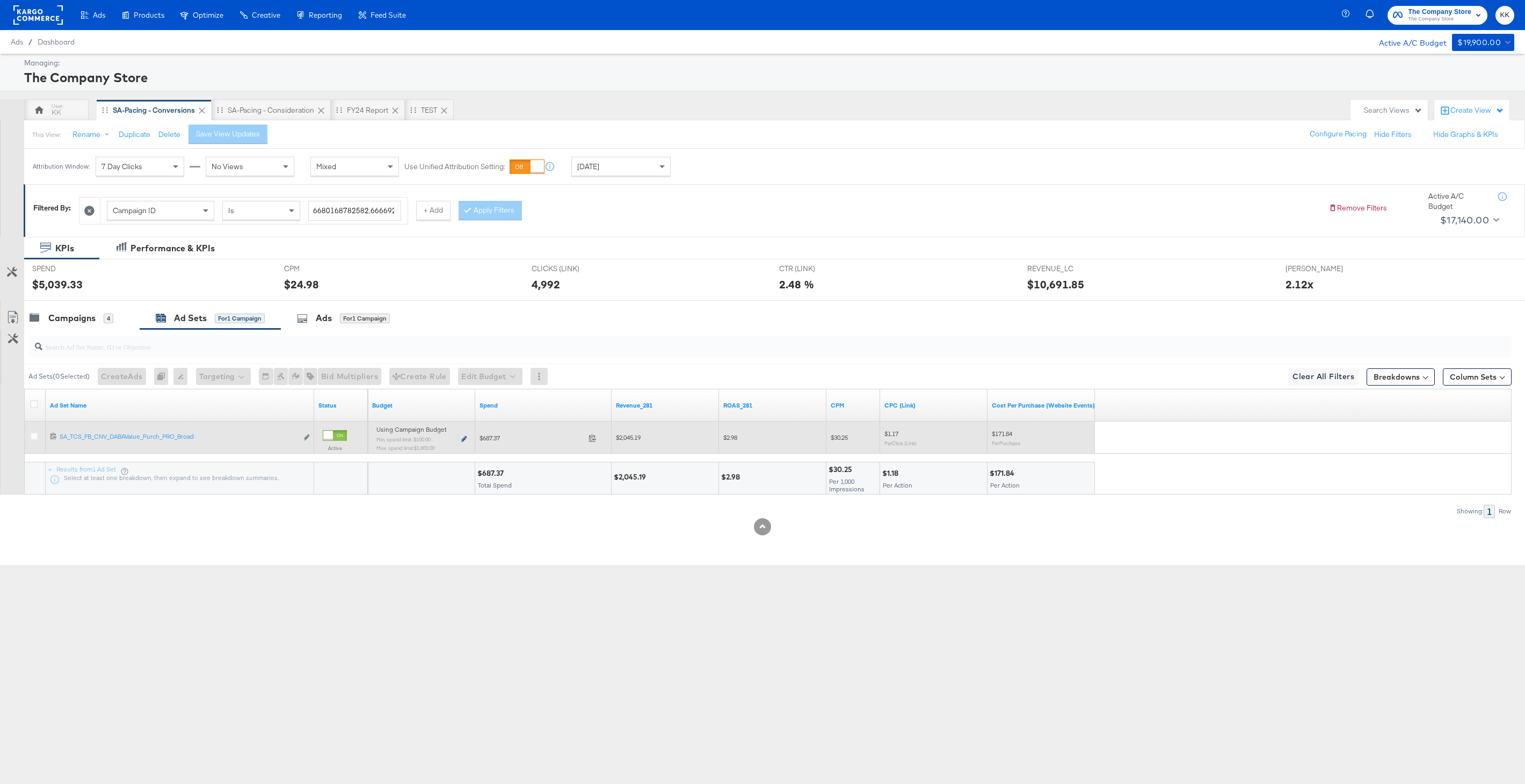
click at [462, 438] on icon at bounding box center [464, 438] width 5 height 6
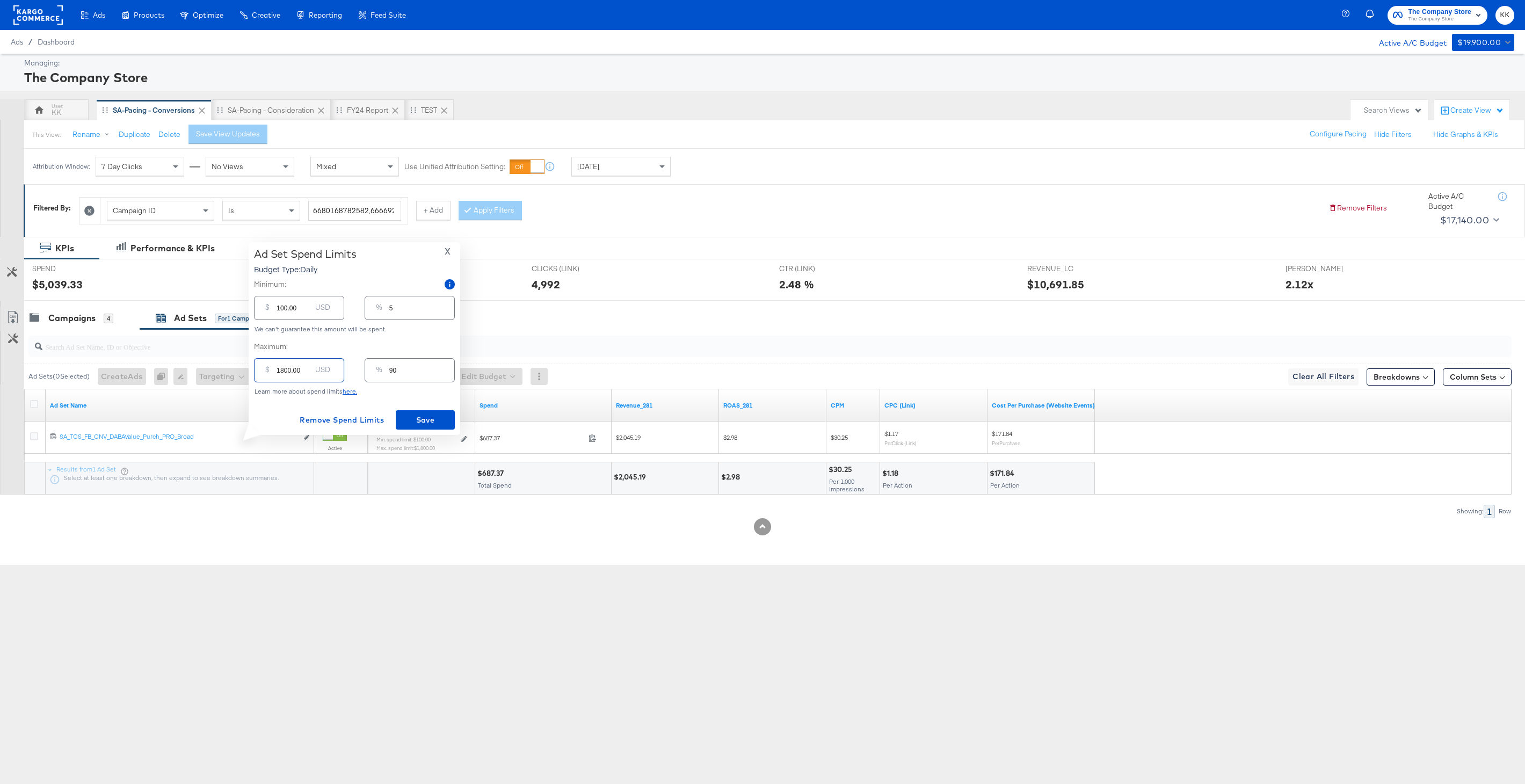
click at [286, 372] on input "1800.00" at bounding box center [293, 365] width 35 height 23
drag, startPoint x: 282, startPoint y: 371, endPoint x: 260, endPoint y: 371, distance: 22.0
click at [260, 371] on div "$ 1800.00 USD" at bounding box center [299, 370] width 90 height 24
type input "200.00"
type input "10"
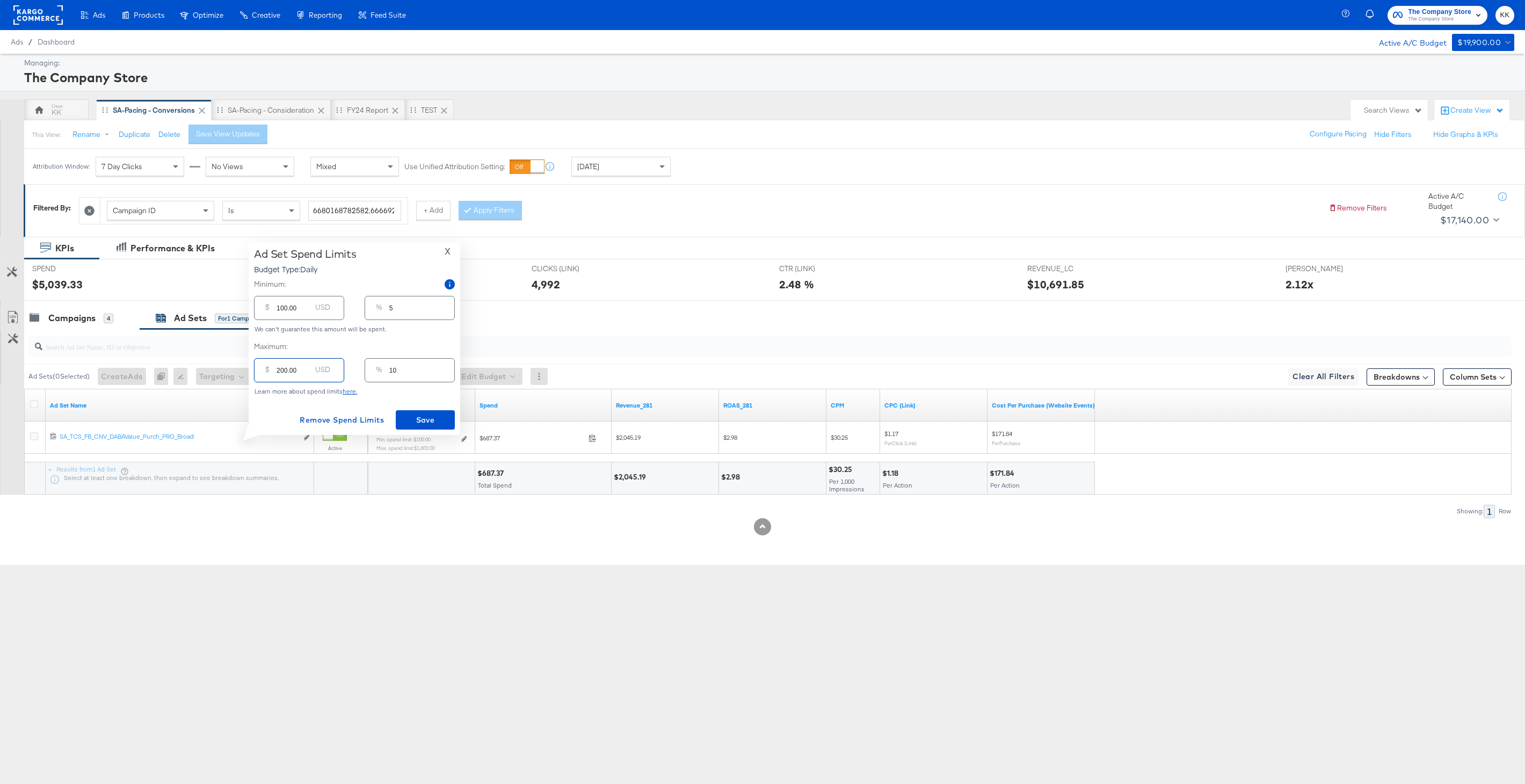
type input "2500.00"
type input "125"
type input "2500.00"
click at [280, 308] on input "100.00" at bounding box center [293, 303] width 35 height 23
type input "1900.00"
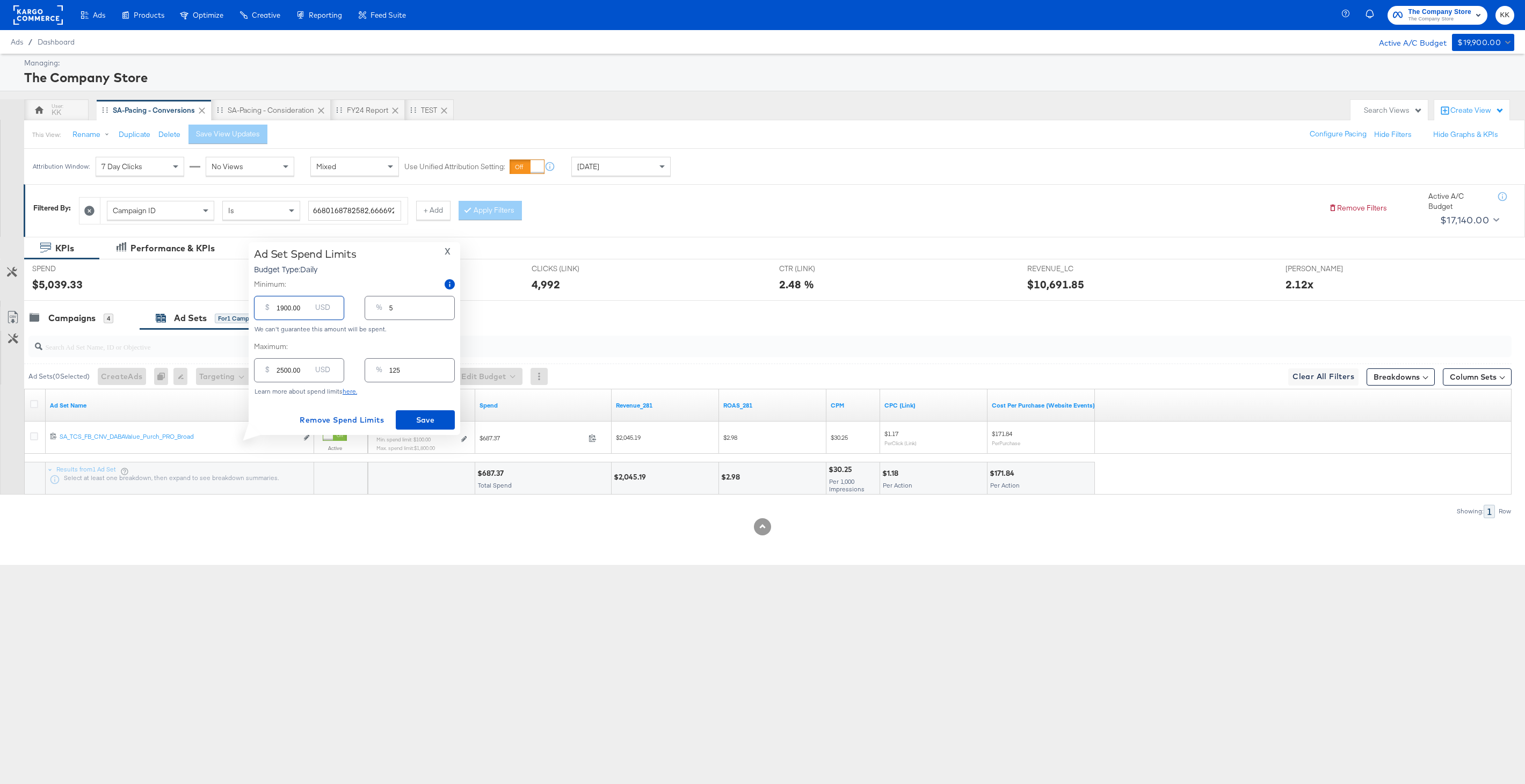
type input "95"
type input "1900.00"
click at [429, 416] on span "Save" at bounding box center [425, 420] width 51 height 14
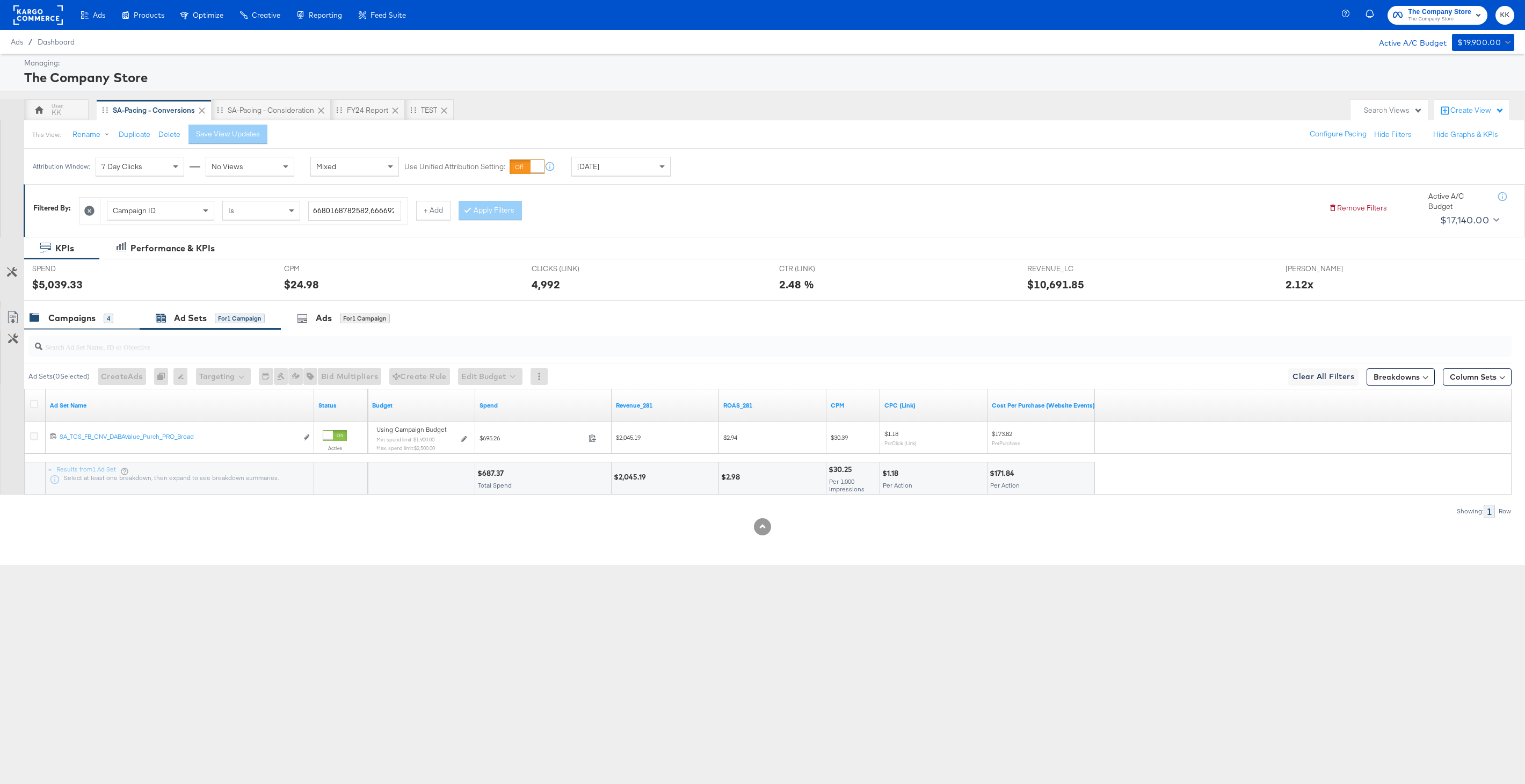
click at [90, 320] on div "Campaigns" at bounding box center [72, 318] width 47 height 13
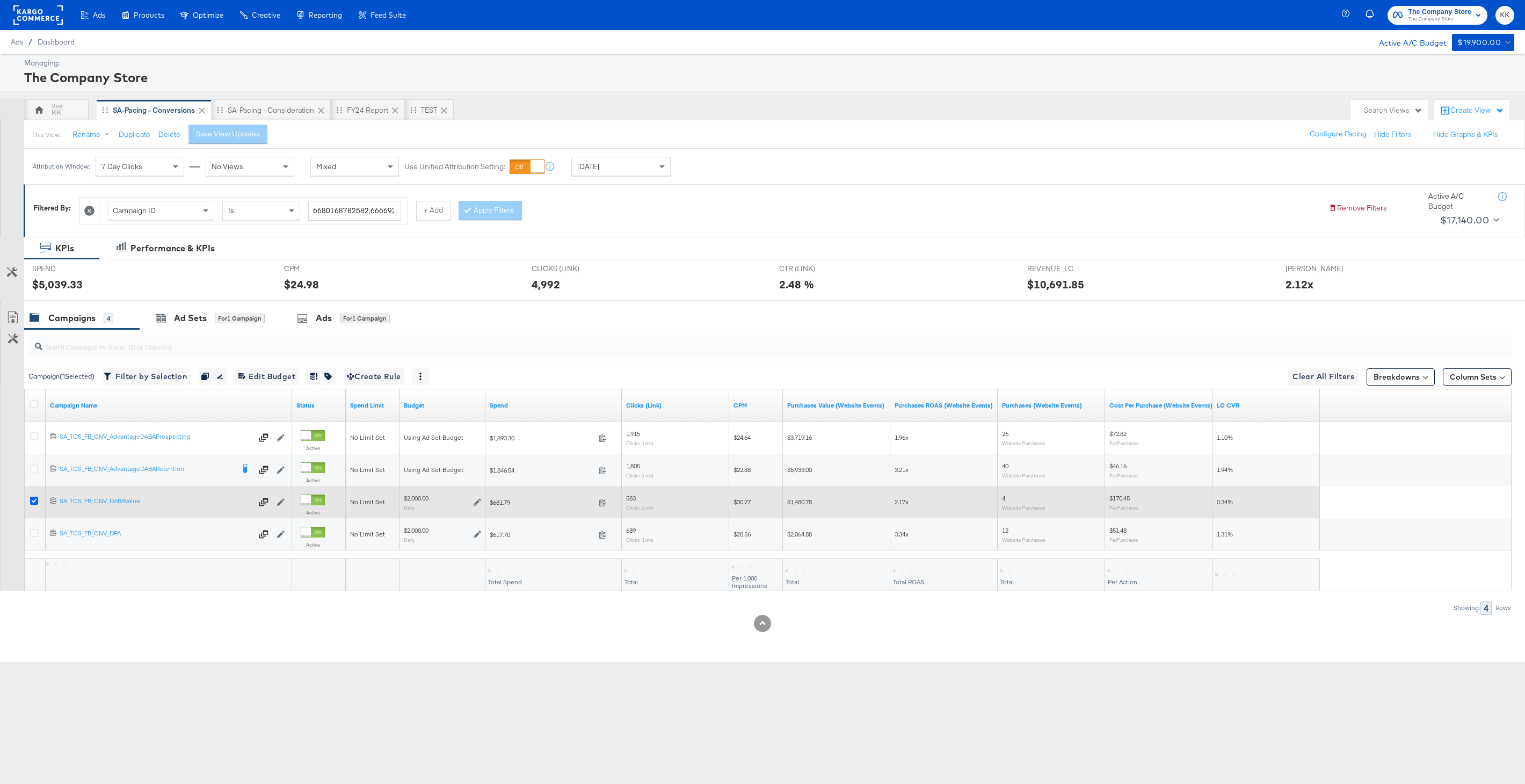
click at [36, 502] on icon at bounding box center [35, 501] width 8 height 8
click at [0, 0] on input "checkbox" at bounding box center [0, 0] width 0 height 0
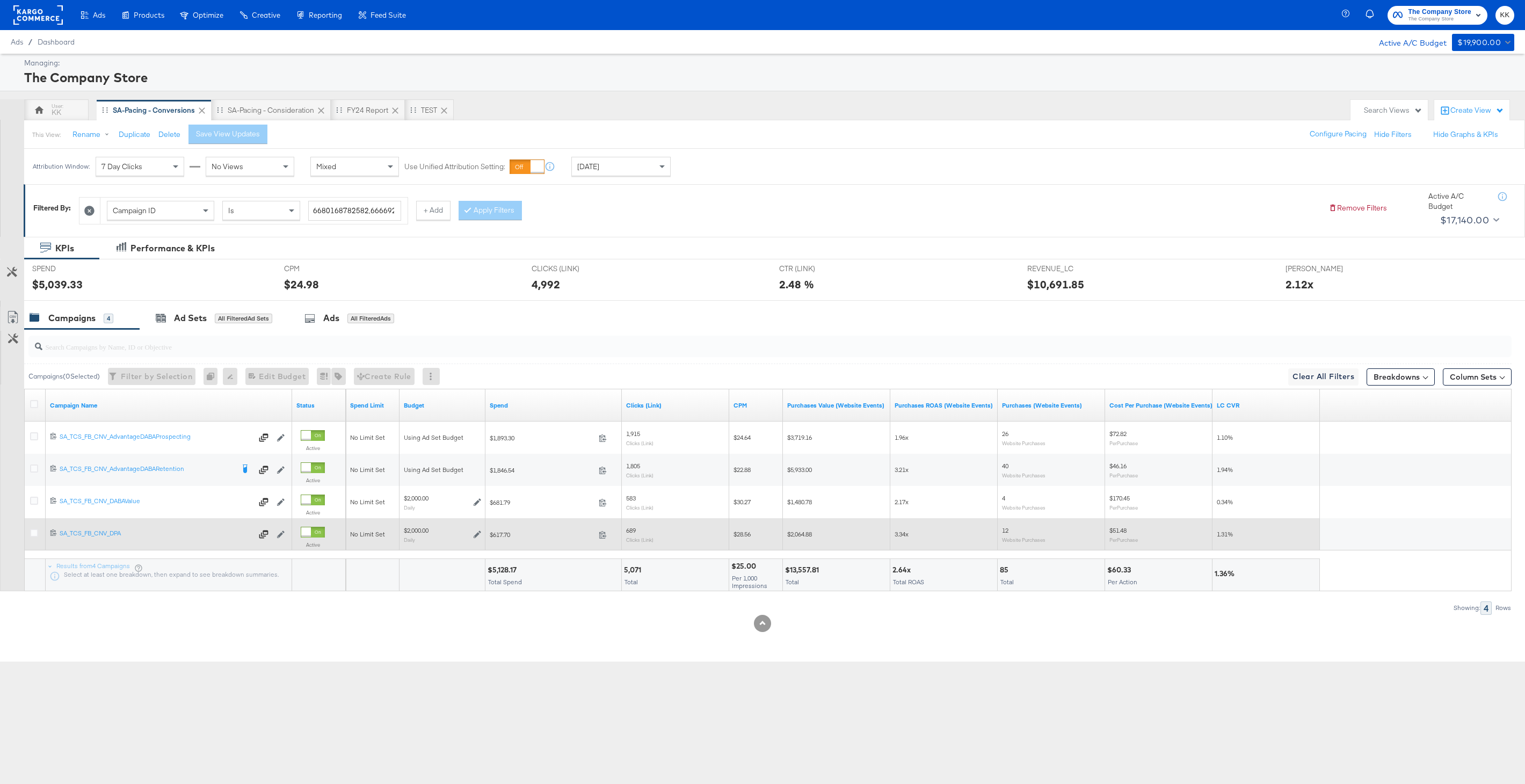
click at [475, 532] on icon at bounding box center [477, 534] width 8 height 8
click at [43, 528] on div at bounding box center [36, 534] width 20 height 19
click at [31, 531] on icon at bounding box center [35, 533] width 8 height 8
click at [0, 0] on input "checkbox" at bounding box center [0, 0] width 0 height 0
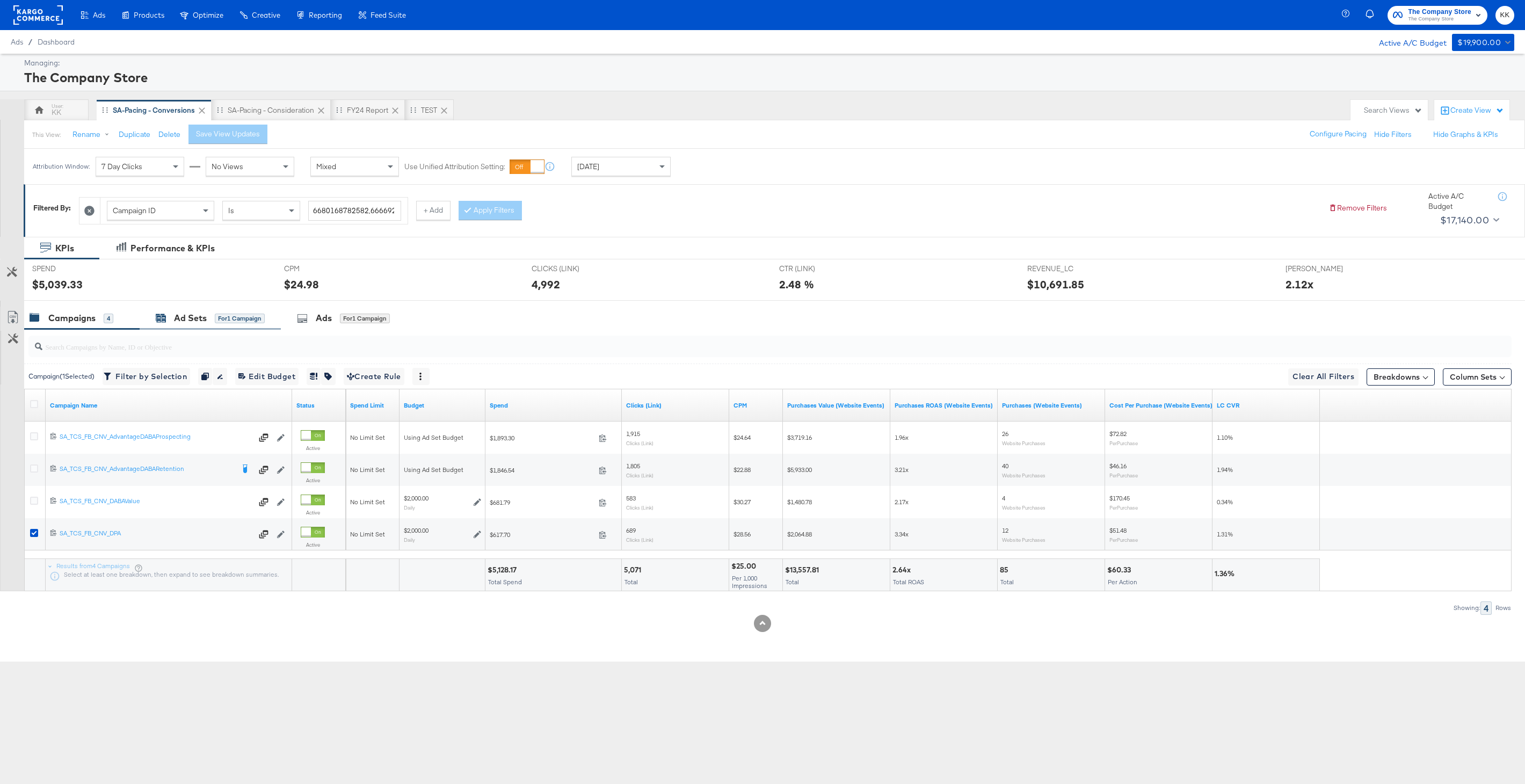
click at [199, 320] on div "Ad Sets" at bounding box center [190, 318] width 33 height 13
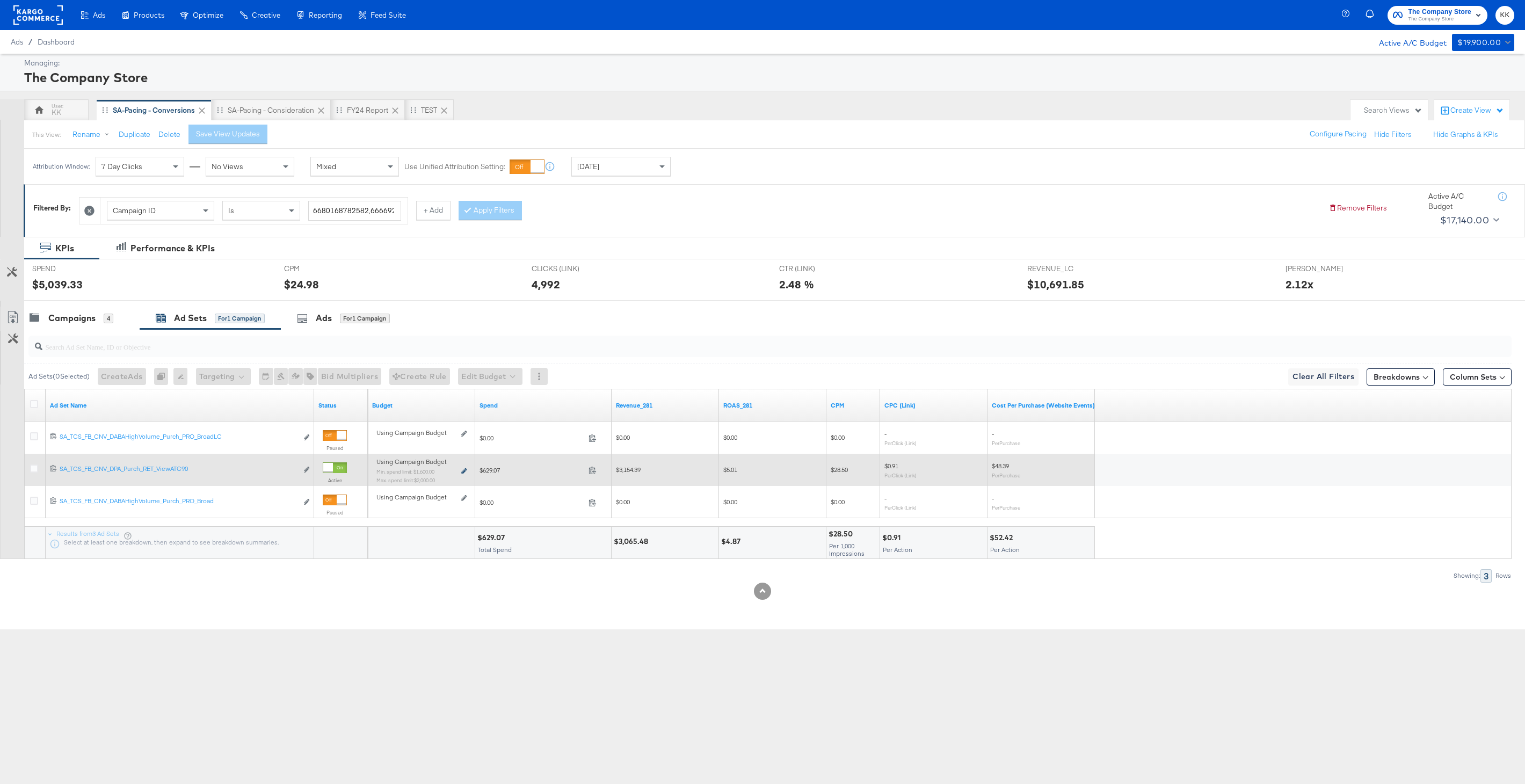
click at [462, 473] on icon at bounding box center [464, 471] width 5 height 6
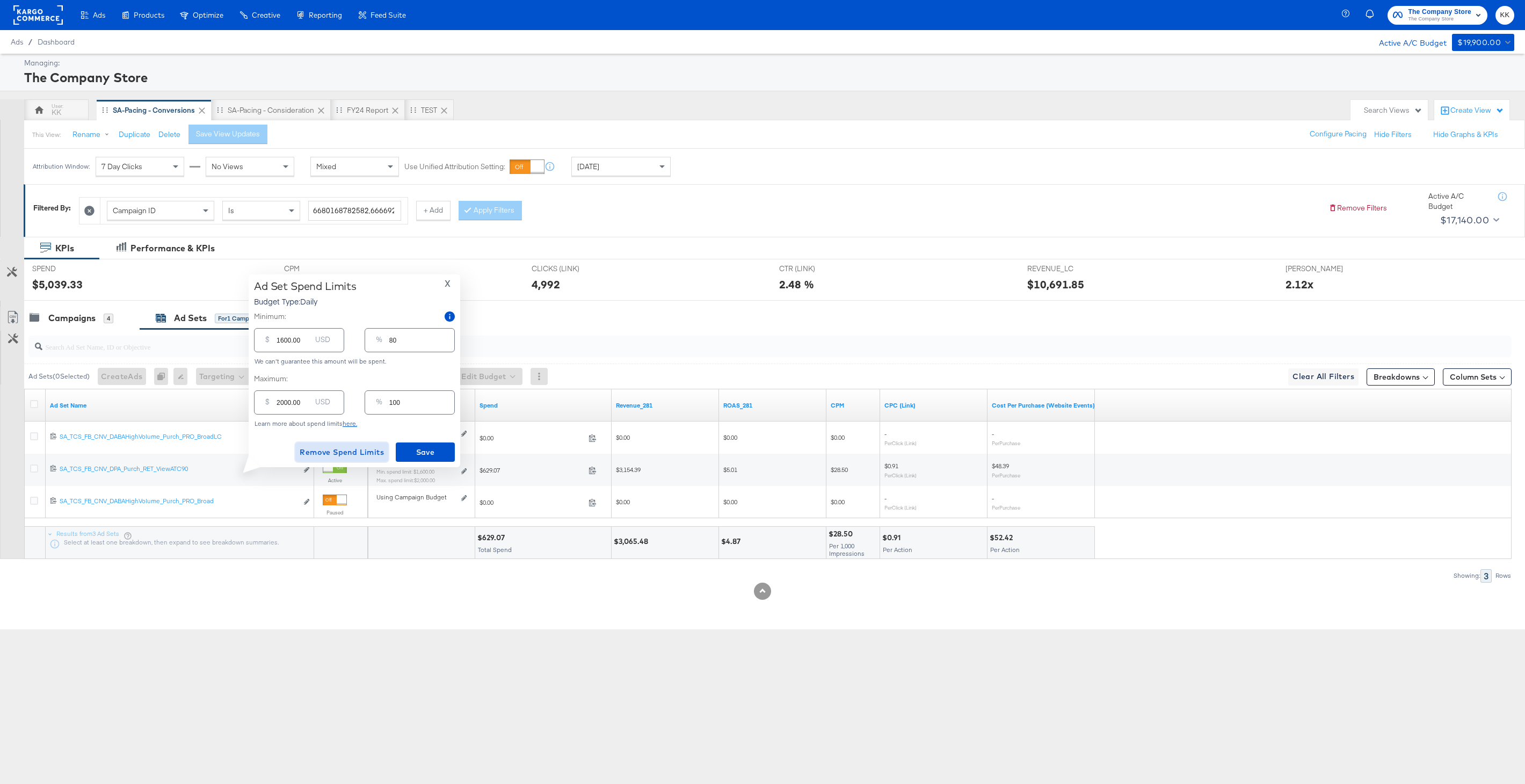
click at [343, 448] on span "Remove Spend Limits" at bounding box center [342, 453] width 84 height 14
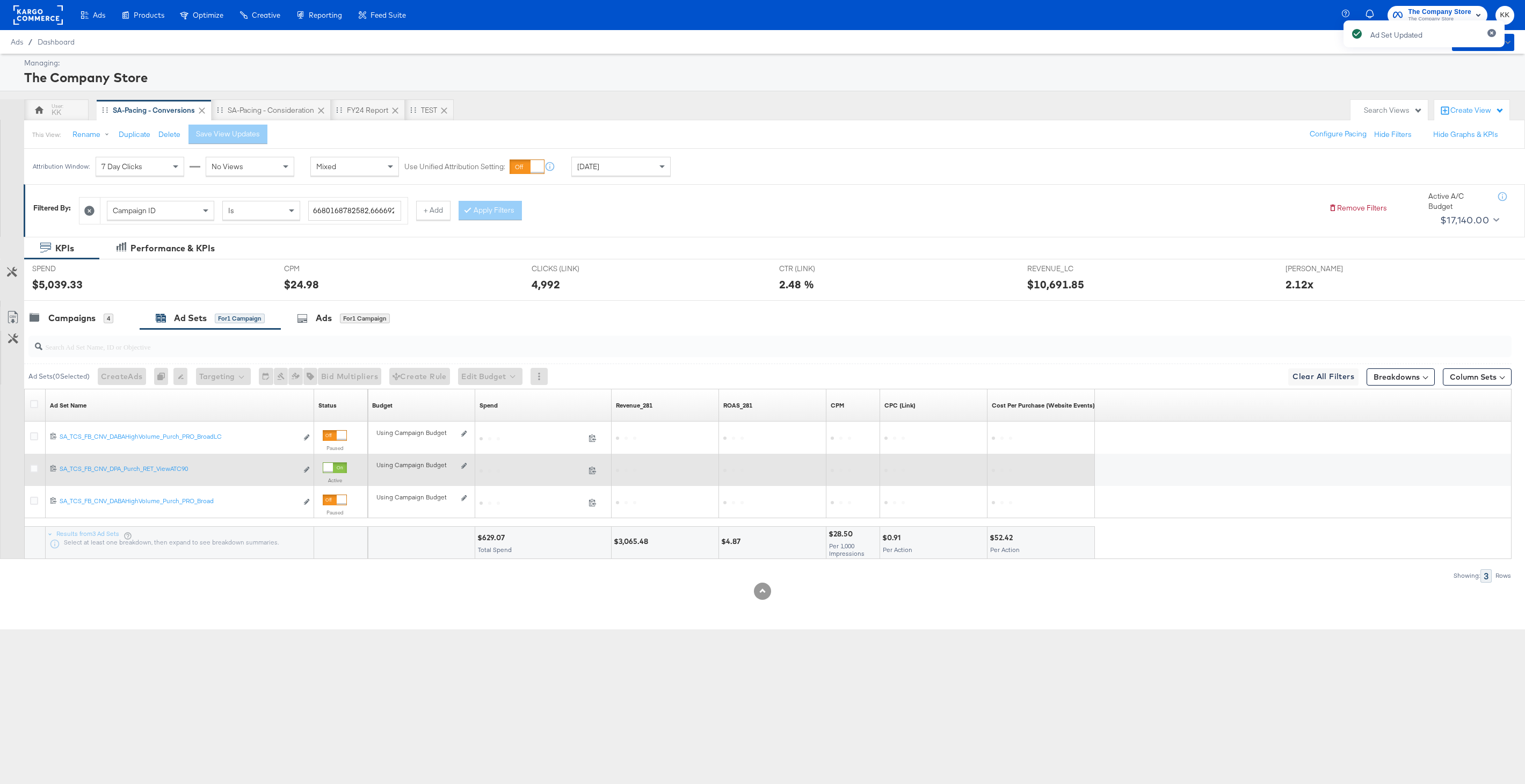
click at [464, 471] on div "Using Campaign Budget Edit spend limits" at bounding box center [422, 470] width 90 height 8
click at [462, 466] on icon at bounding box center [464, 466] width 5 height 6
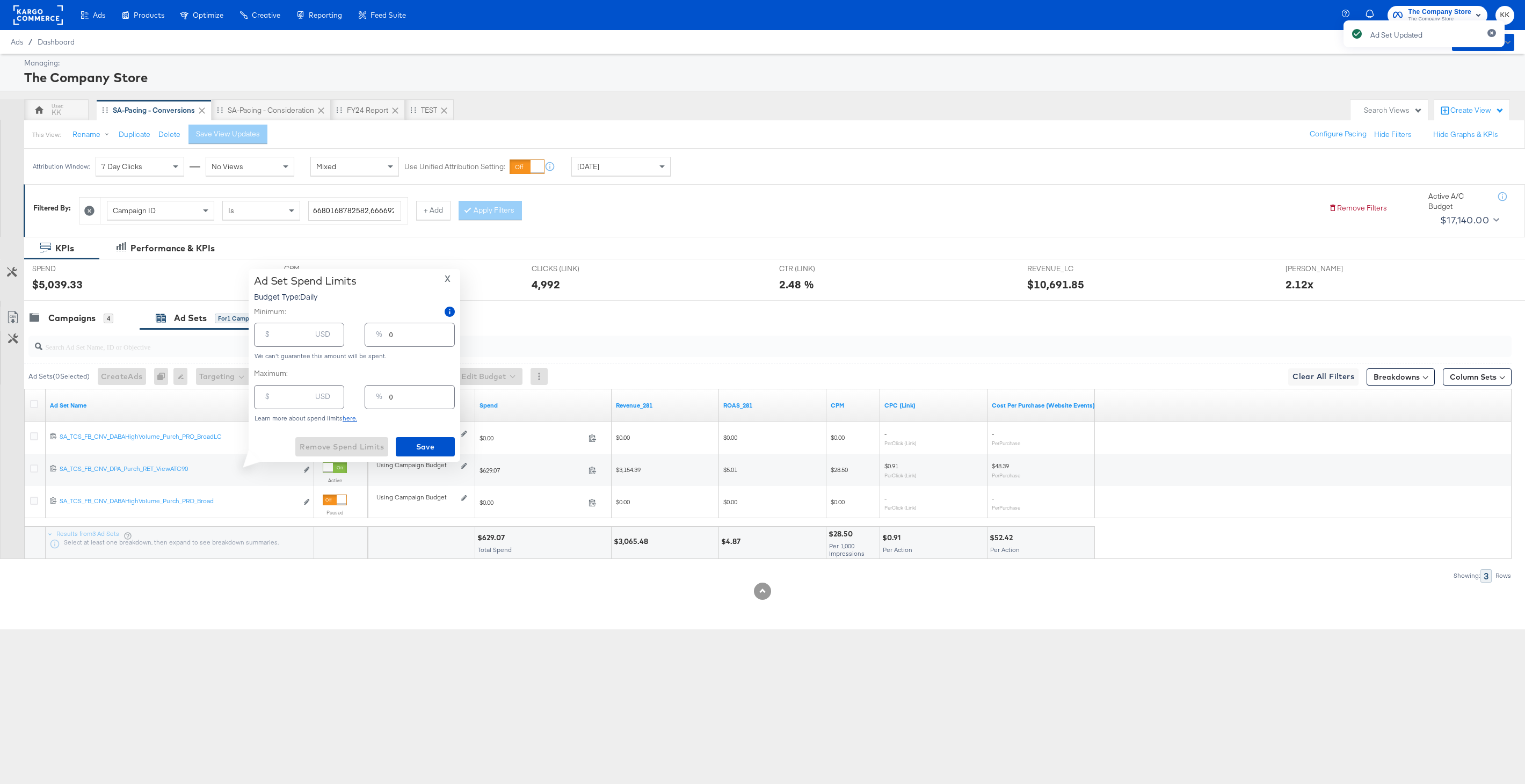
click at [288, 328] on input "number" at bounding box center [293, 330] width 35 height 23
type input "1"
type input "19"
type input "1"
type input "190"
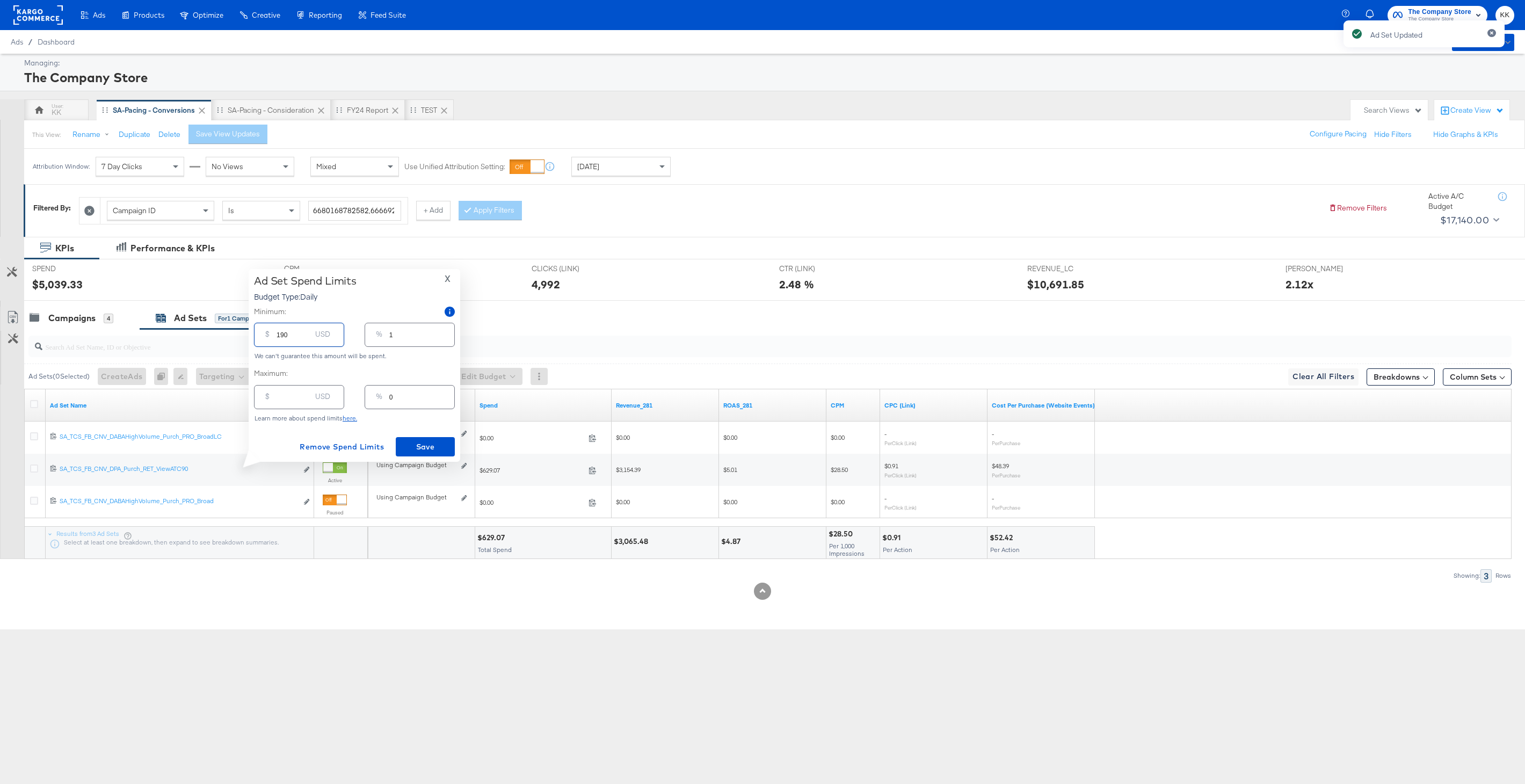
type input "10"
type input "1900"
type input "95"
type input "1900.00"
click at [415, 434] on div "Ad Set Spend Limits Budget Type: Daily X Minimum: $ 1900.00 USD % 95 We can't g…" at bounding box center [355, 365] width 201 height 182
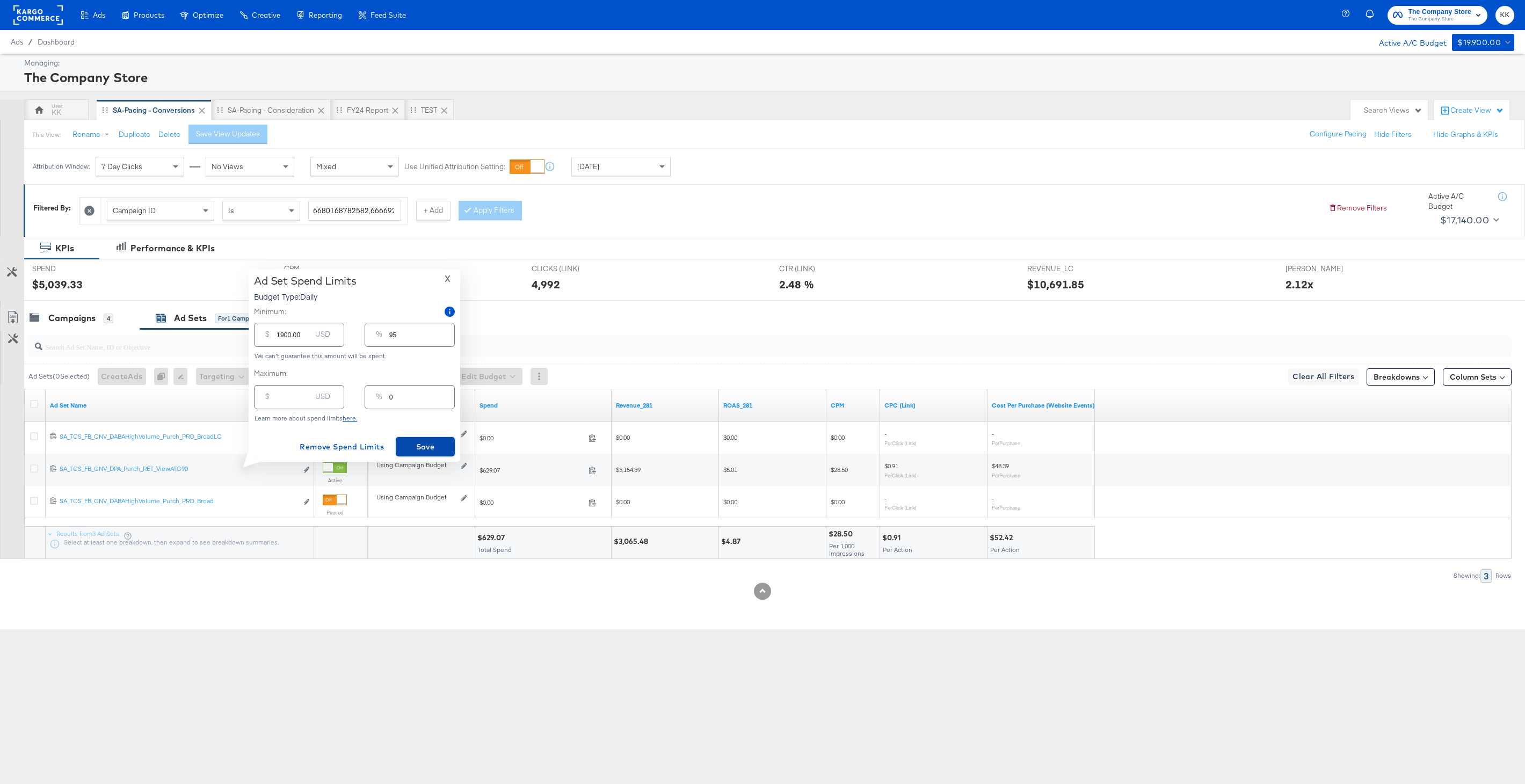
click at [434, 455] on button "Save" at bounding box center [425, 446] width 59 height 19
